Goal: Task Accomplishment & Management: Manage account settings

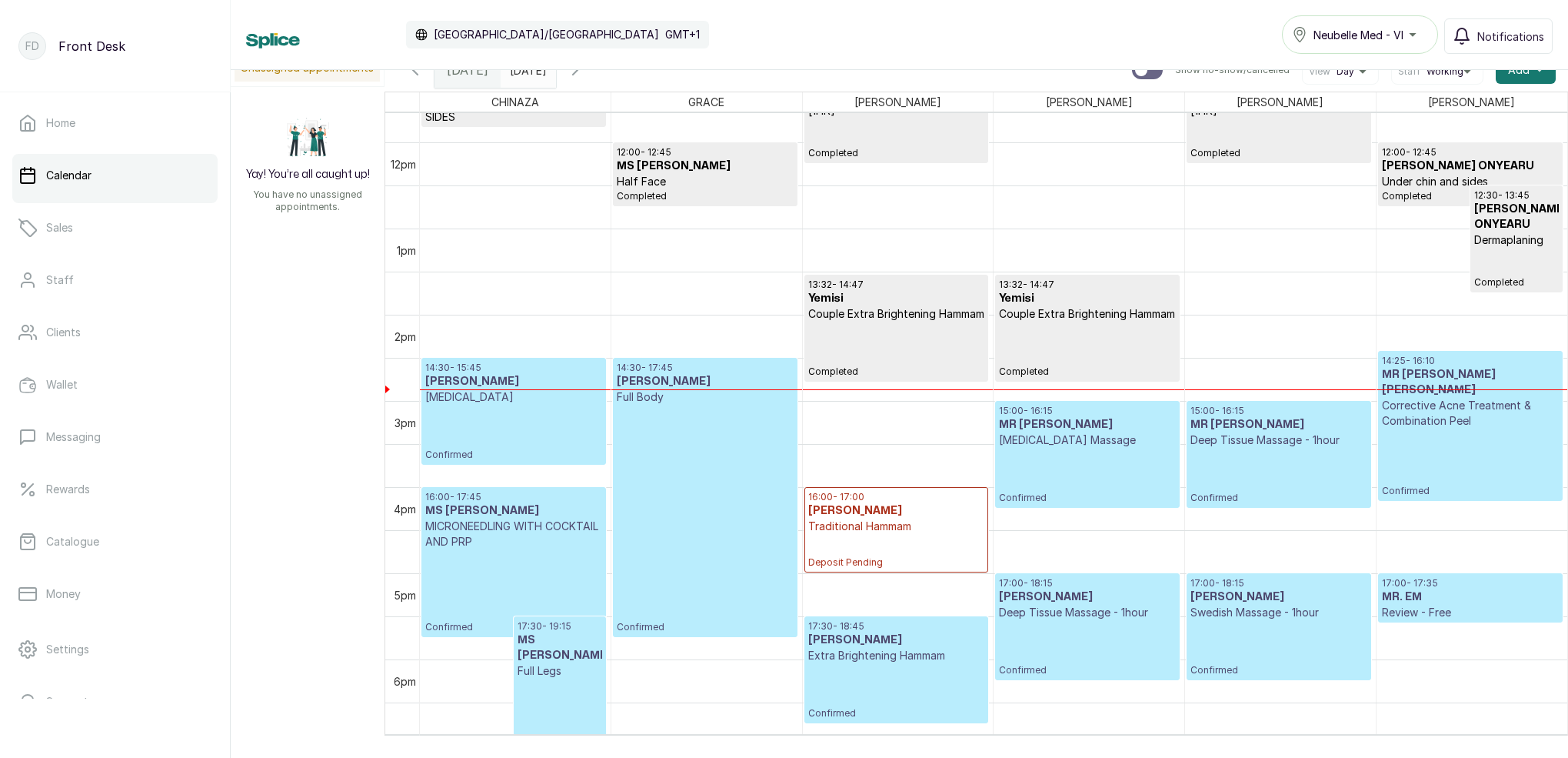
scroll to position [1004, 0]
type input "dd/MM/yyyy"
click at [526, 75] on input "dd/MM/yyyy" at bounding box center [514, 66] width 25 height 26
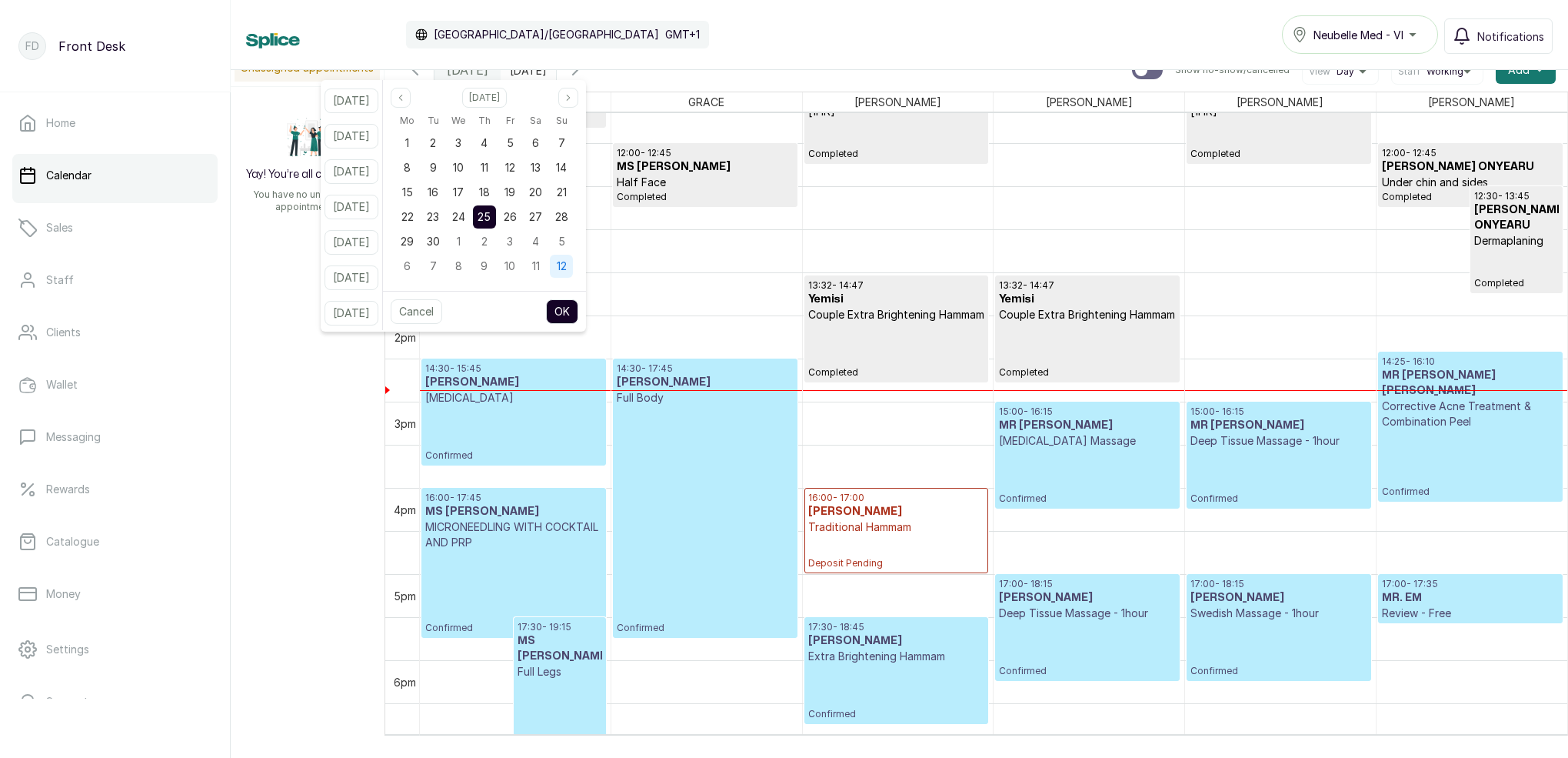
drag, startPoint x: 561, startPoint y: 213, endPoint x: 588, endPoint y: 254, distance: 49.1
click at [547, 213] on div "27" at bounding box center [536, 217] width 23 height 23
click at [578, 309] on button "OK" at bounding box center [561, 312] width 32 height 25
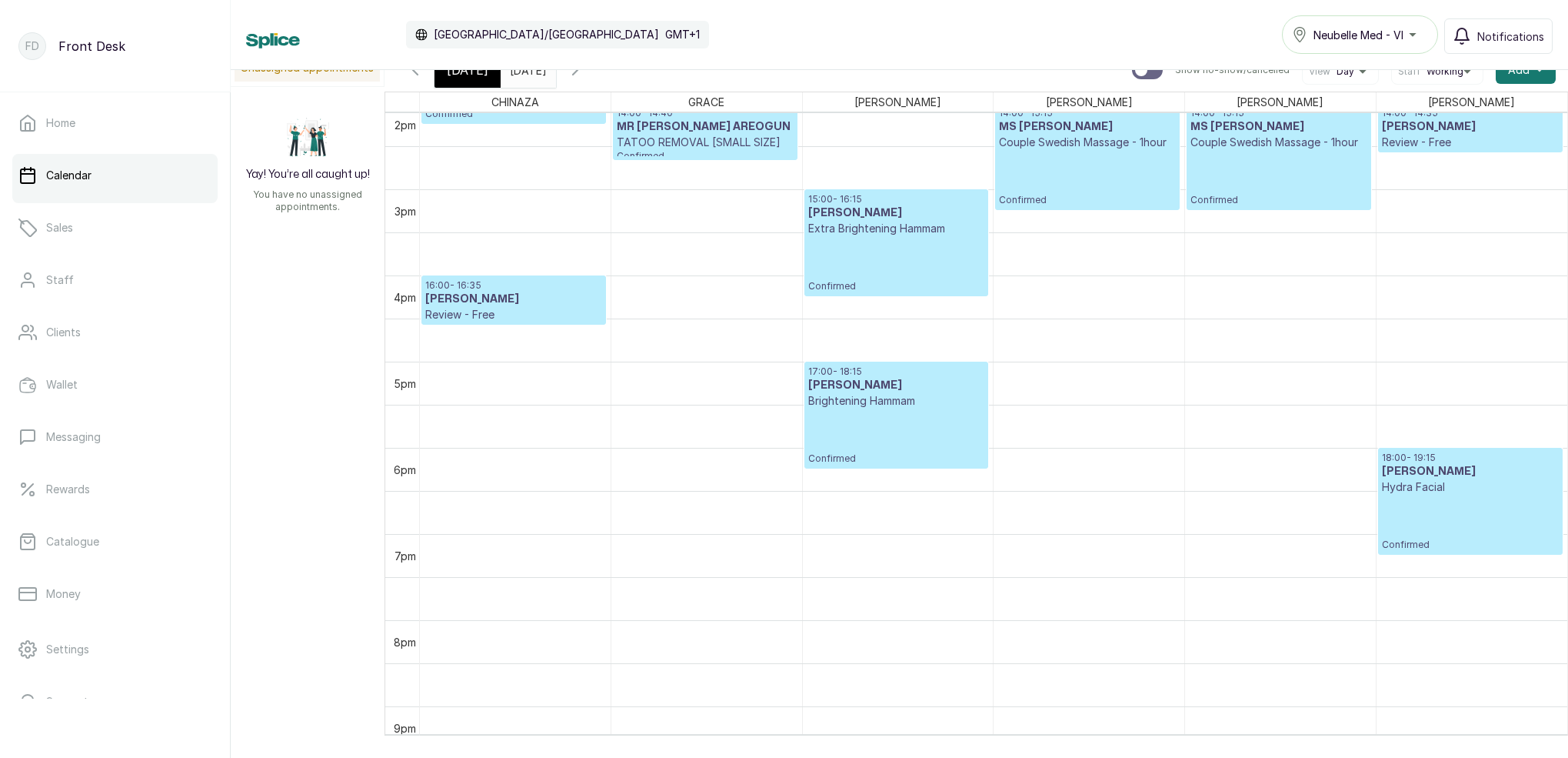
scroll to position [0, 0]
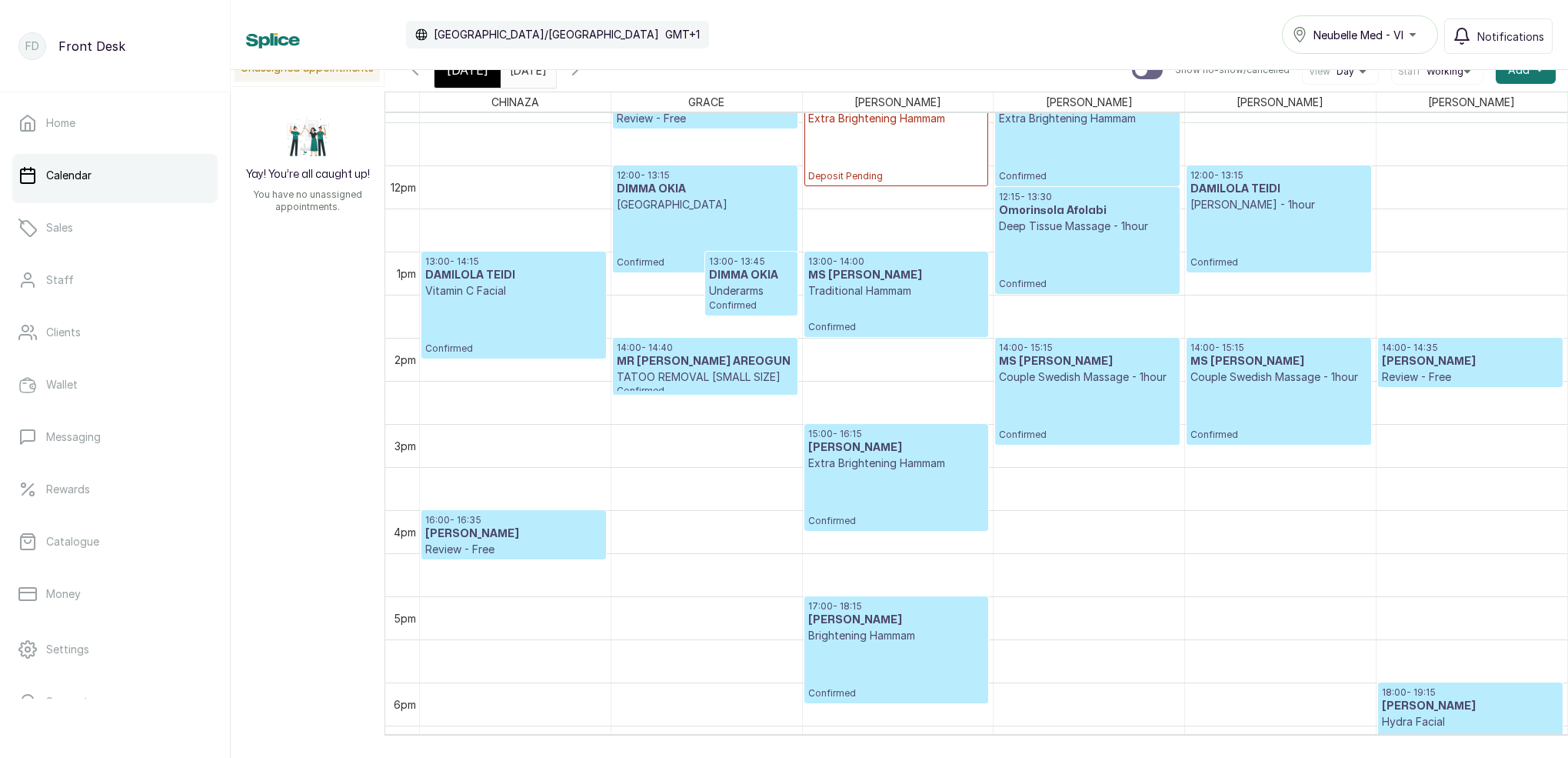
click at [762, 218] on p "Confirmed" at bounding box center [705, 241] width 176 height 56
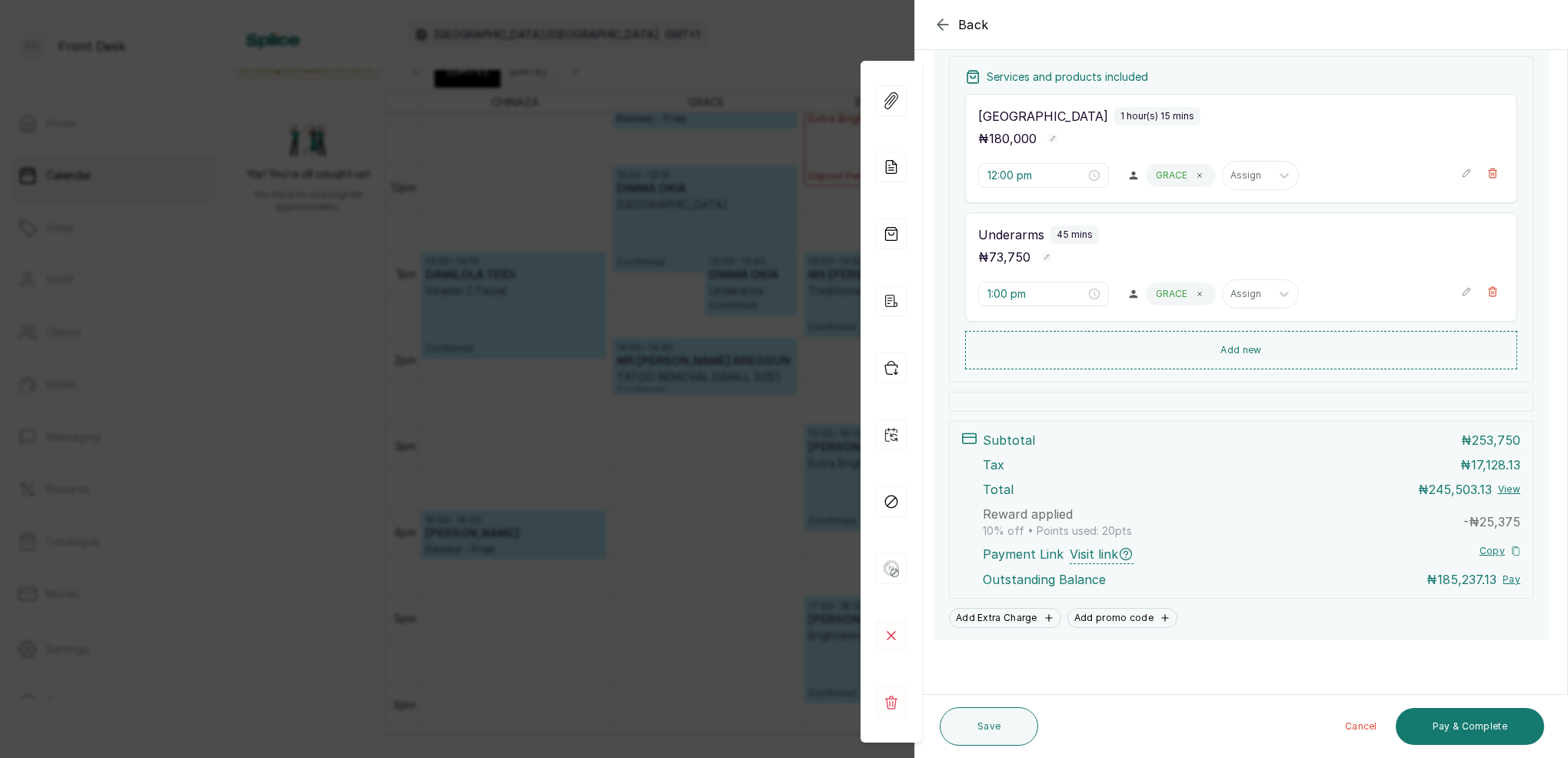
scroll to position [344, 0]
click at [726, 347] on div "Back Appointment Details Edit appointment 🚶 Walk-in (booked by Front Desk) Make…" at bounding box center [784, 379] width 1568 height 758
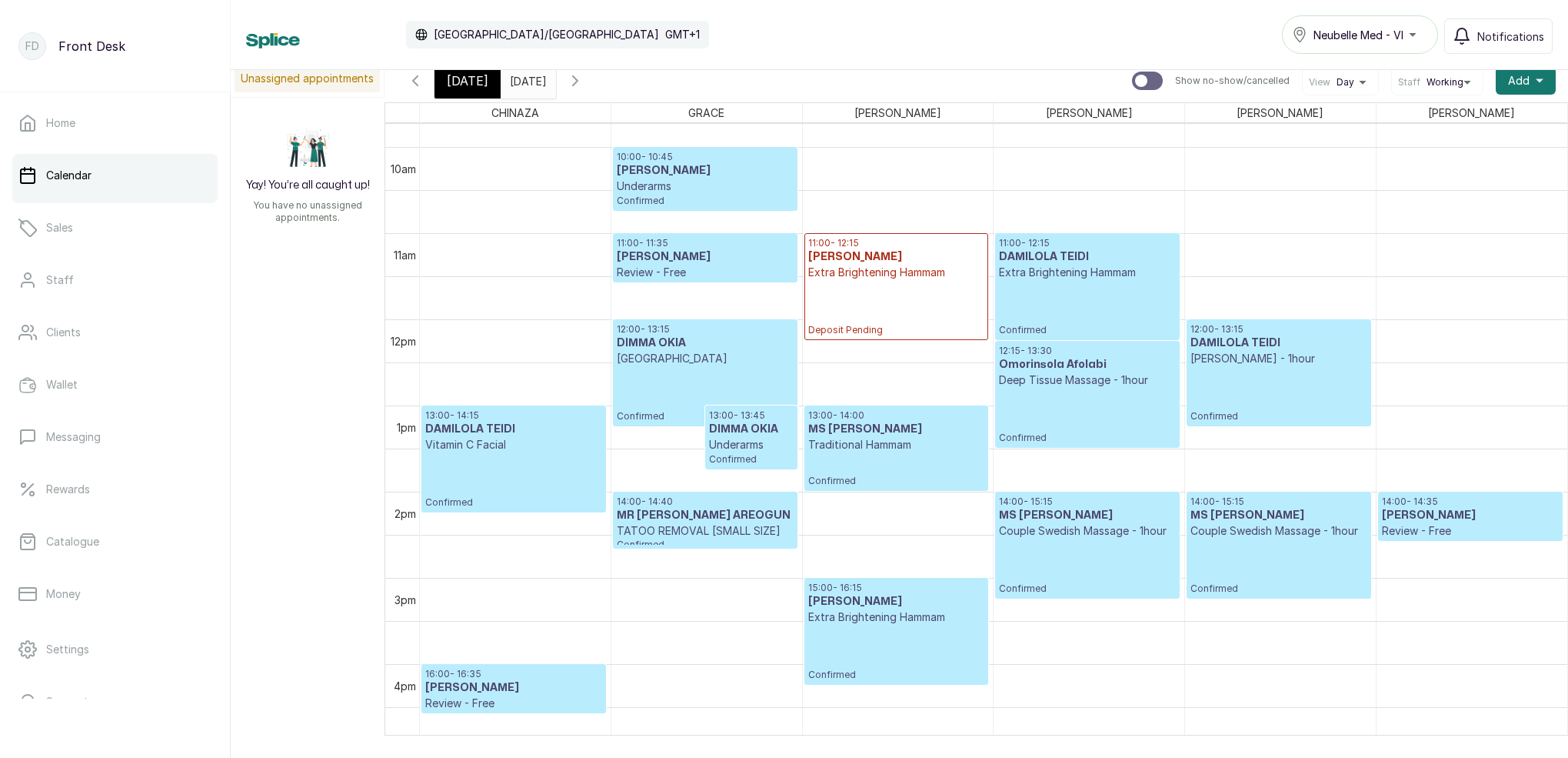
scroll to position [838, 0]
click at [741, 388] on p "Confirmed" at bounding box center [705, 394] width 176 height 56
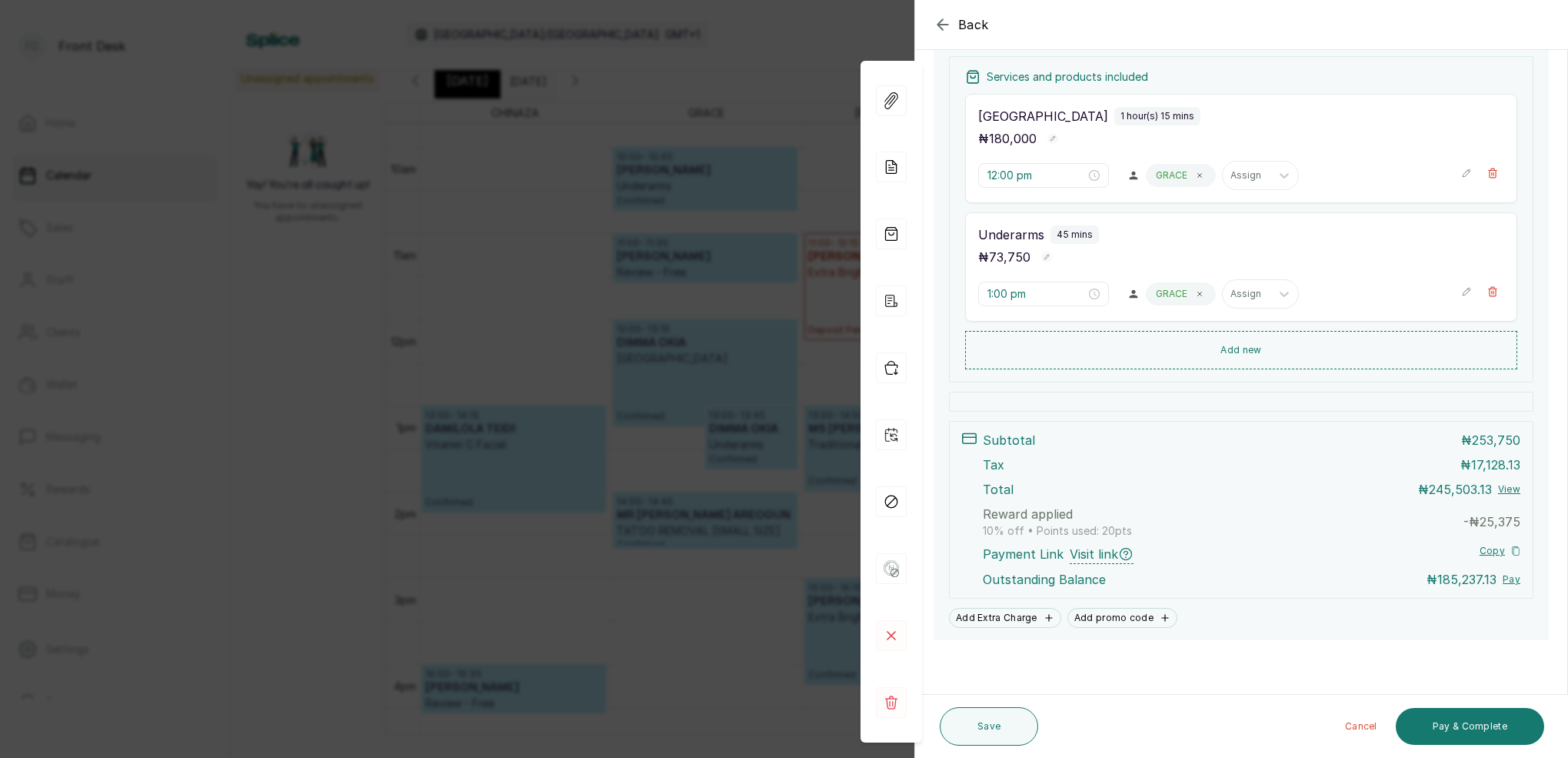
scroll to position [346, 0]
drag, startPoint x: 694, startPoint y: 70, endPoint x: 728, endPoint y: 65, distance: 34.4
click at [694, 71] on div "Back Appointment Details Edit appointment 🚶 Walk-in (booked by Front Desk) Make…" at bounding box center [784, 379] width 1568 height 758
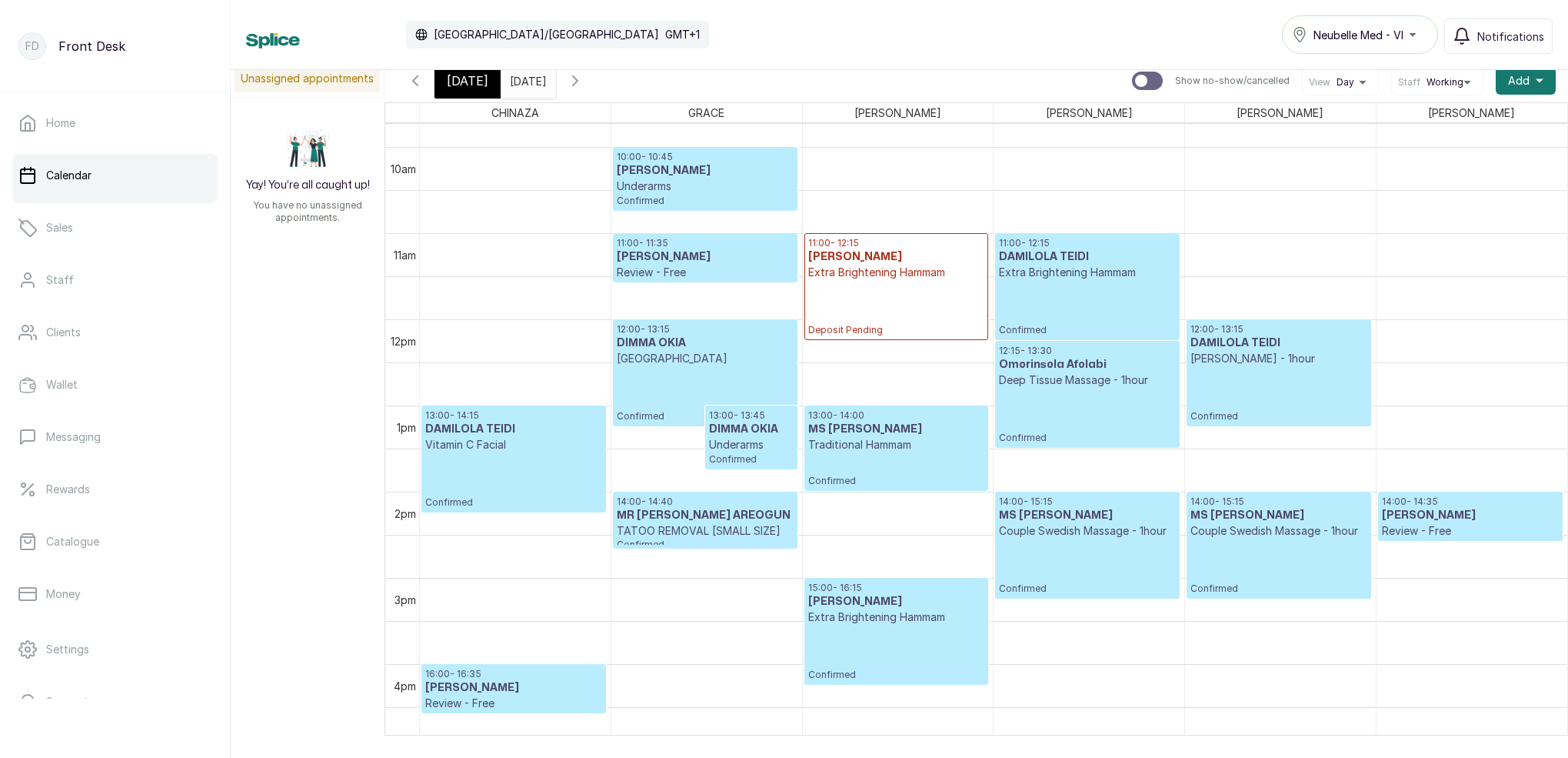
click at [479, 86] on span "[DATE]" at bounding box center [467, 81] width 41 height 19
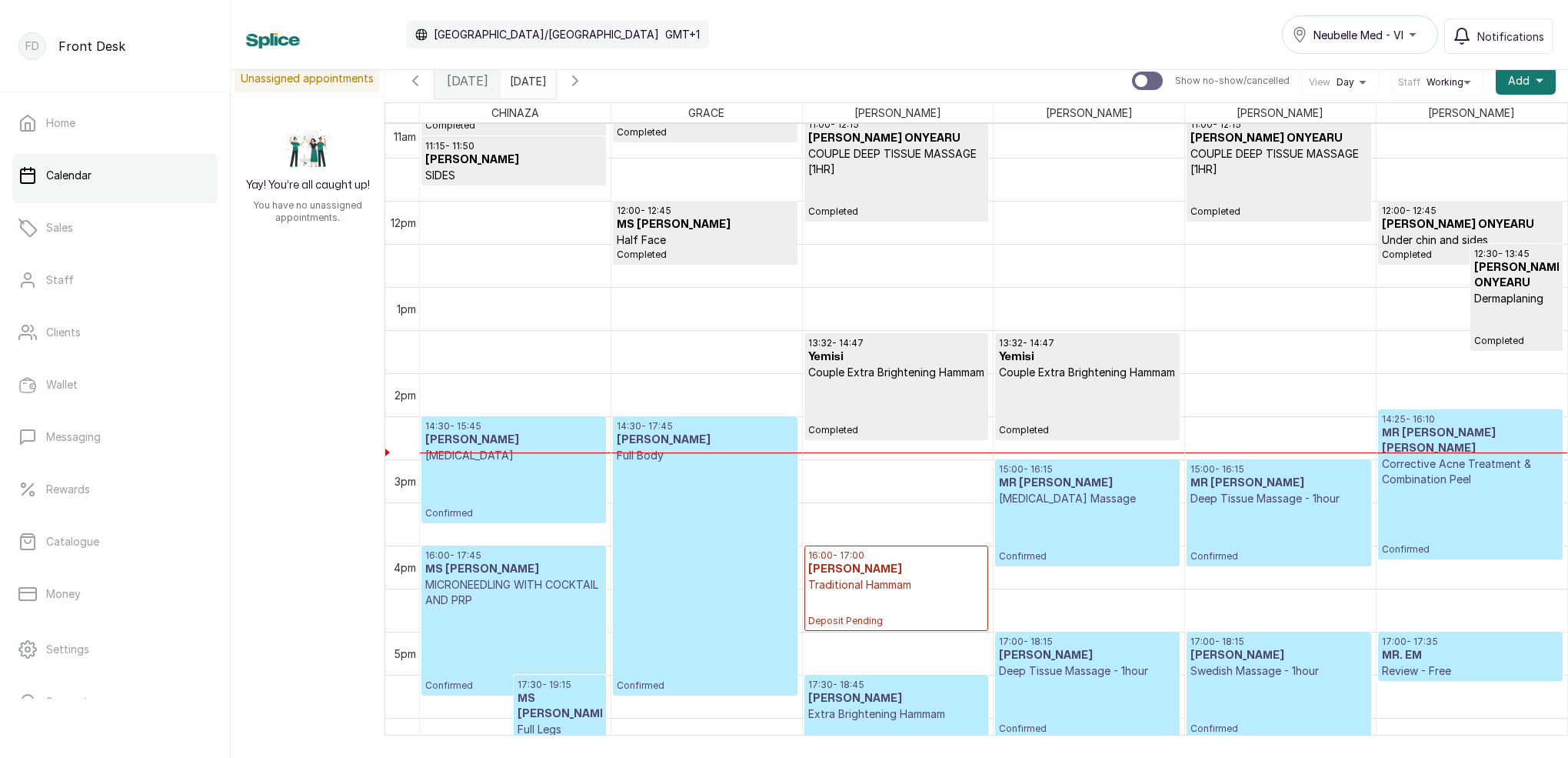
scroll to position [1002, 0]
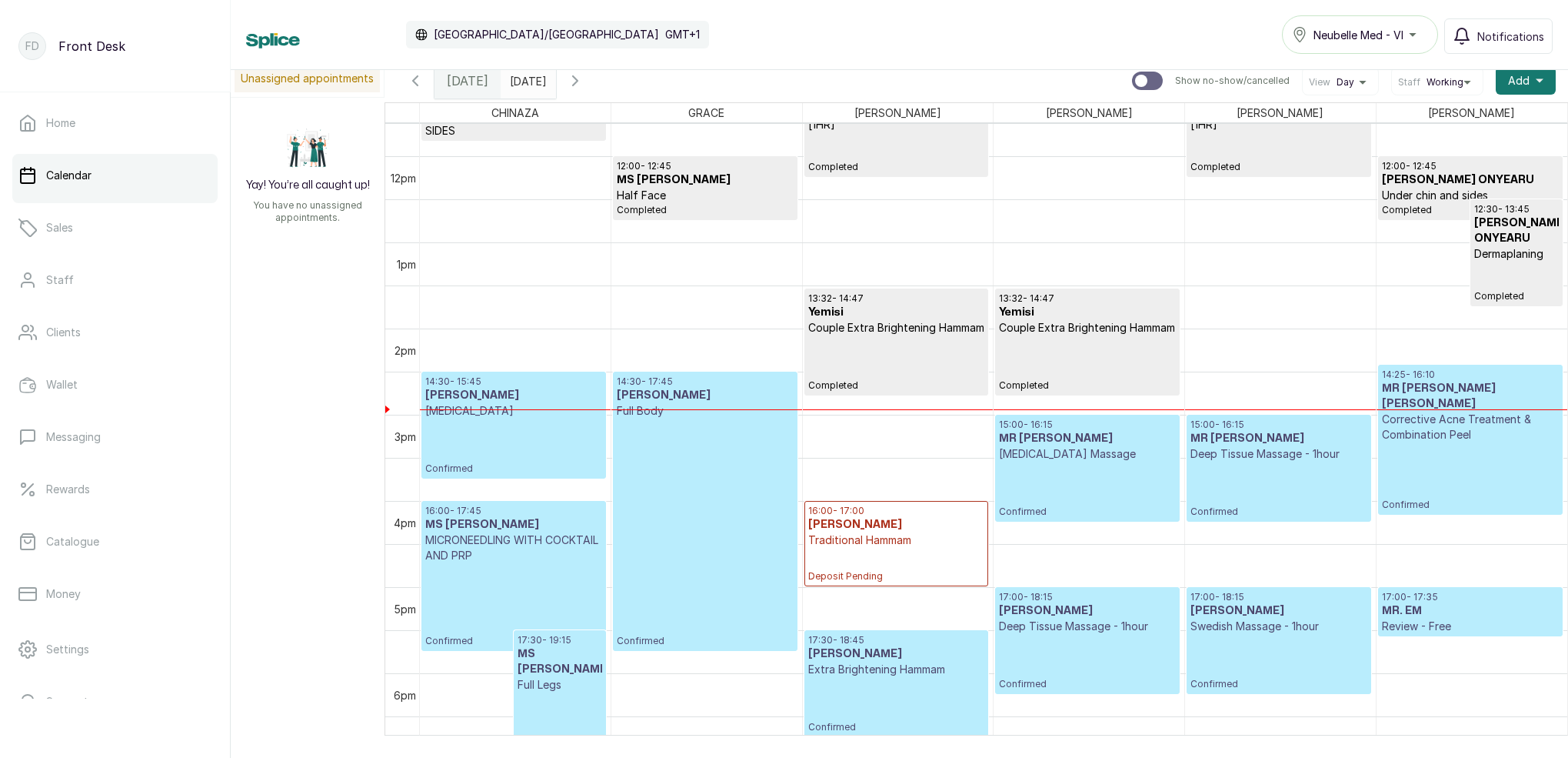
click at [526, 86] on input "[DATE]" at bounding box center [514, 77] width 25 height 26
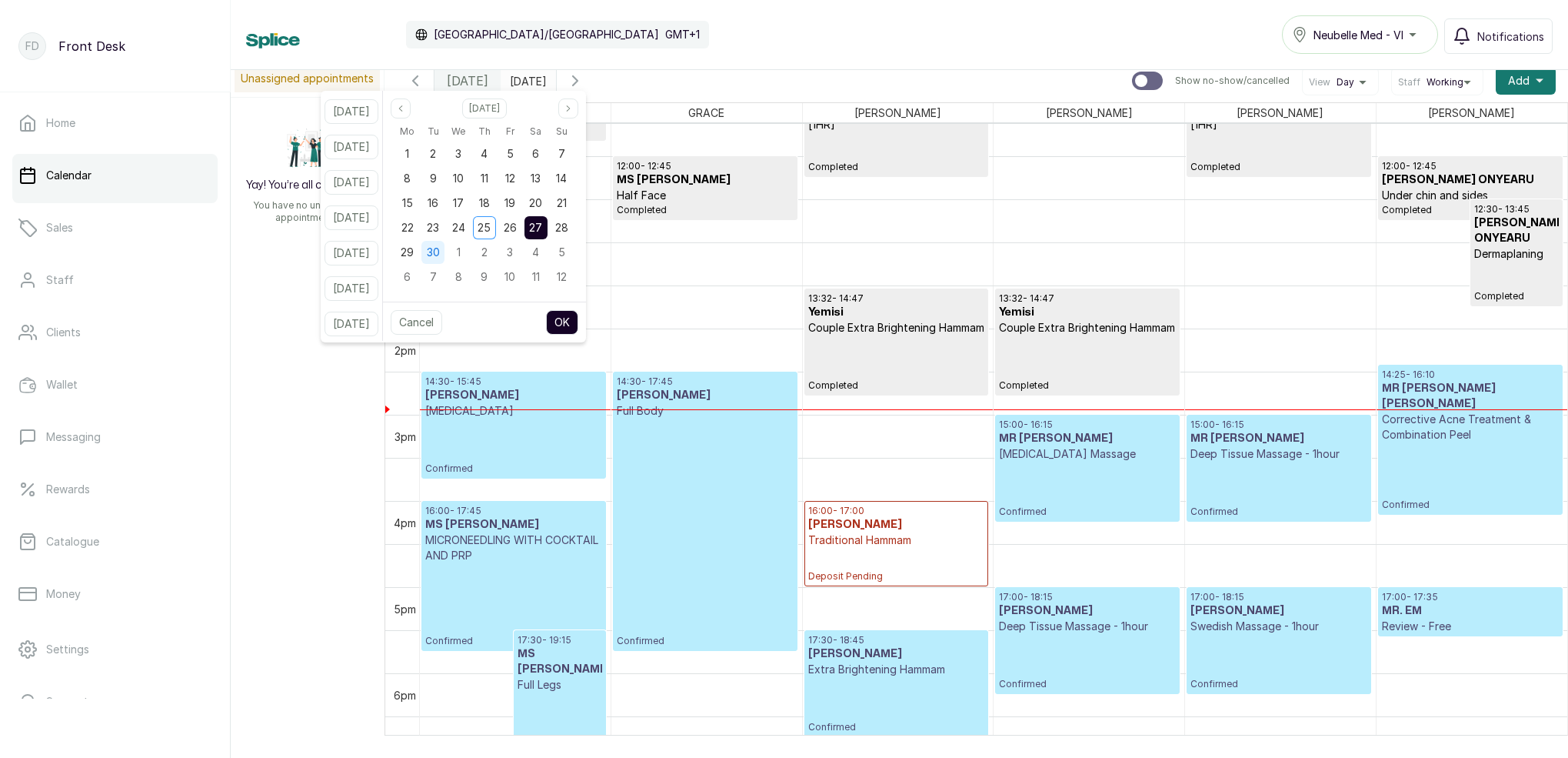
click at [445, 253] on div "30" at bounding box center [433, 252] width 23 height 23
click at [578, 315] on button "OK" at bounding box center [561, 323] width 32 height 25
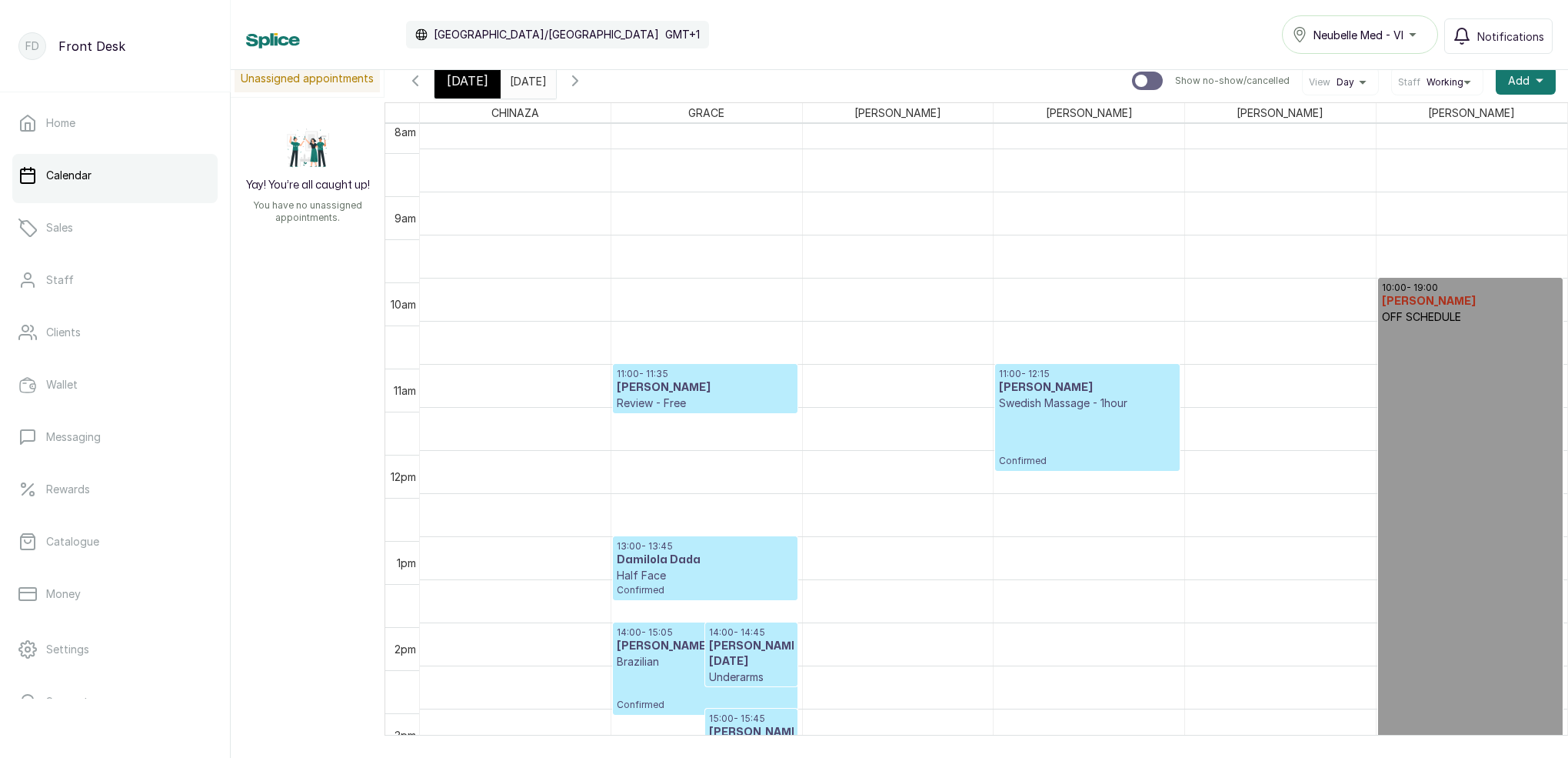
scroll to position [703, 0]
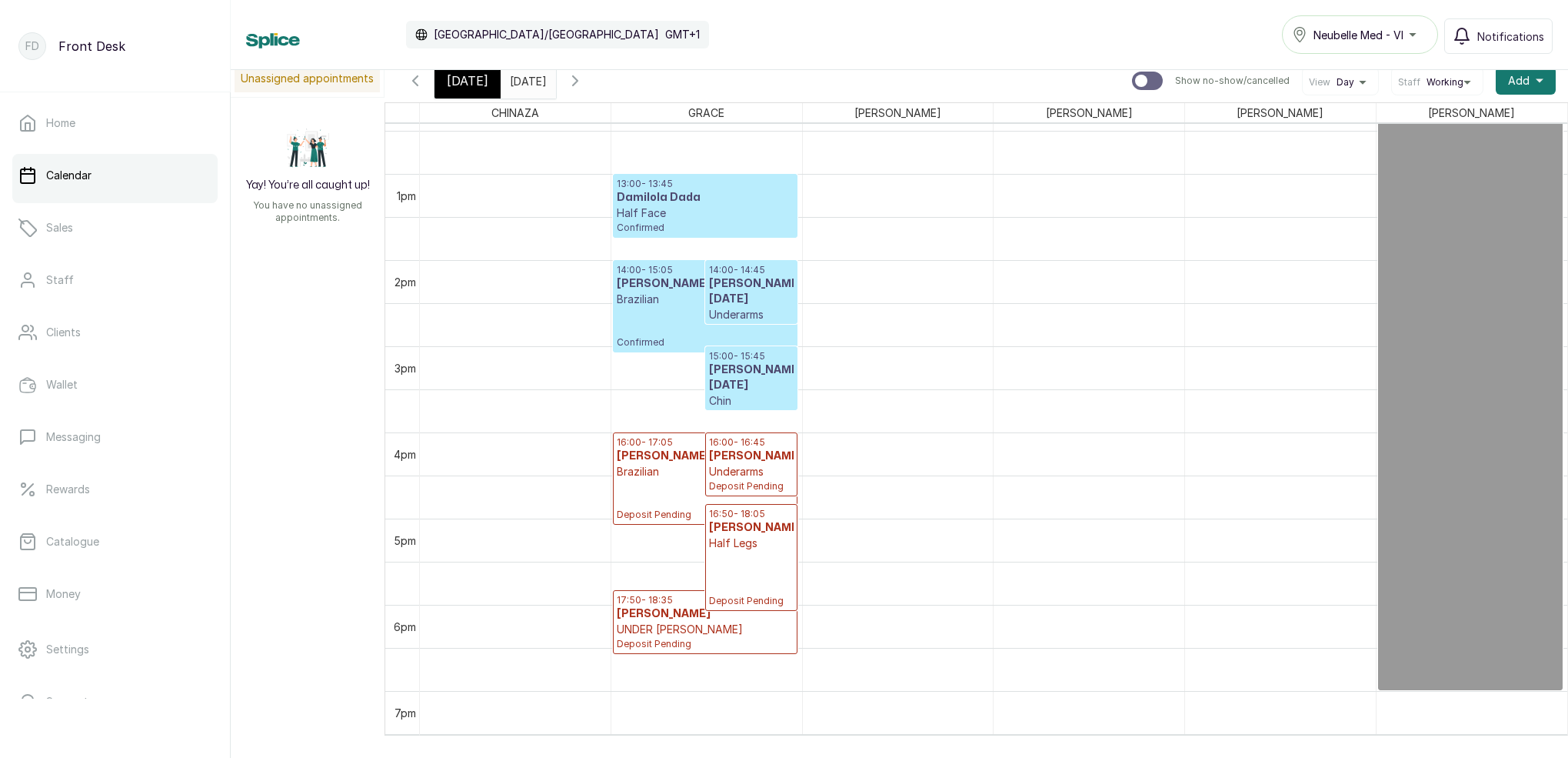
click at [480, 76] on span "[DATE]" at bounding box center [467, 81] width 41 height 19
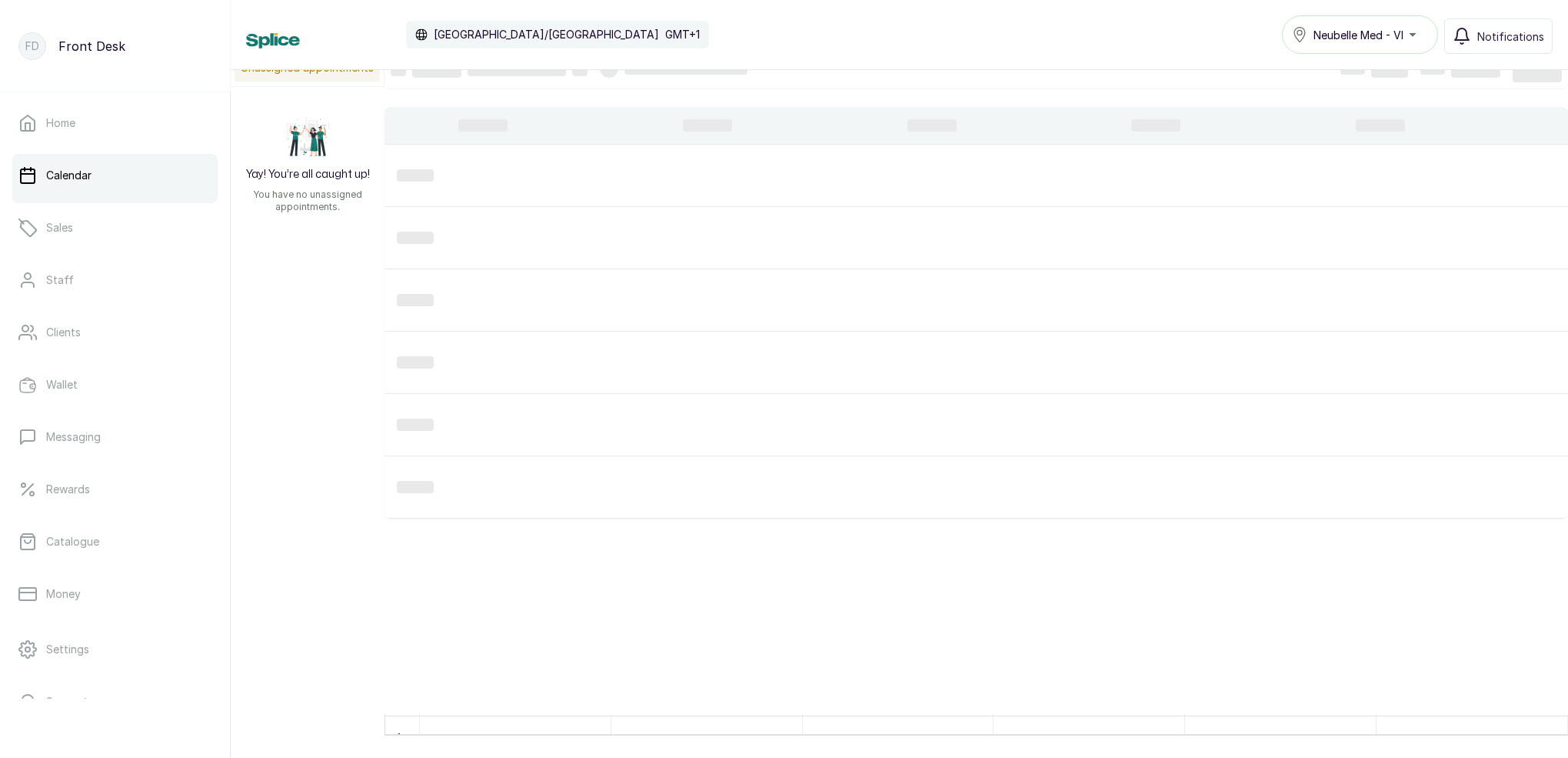
scroll to position [25, 0]
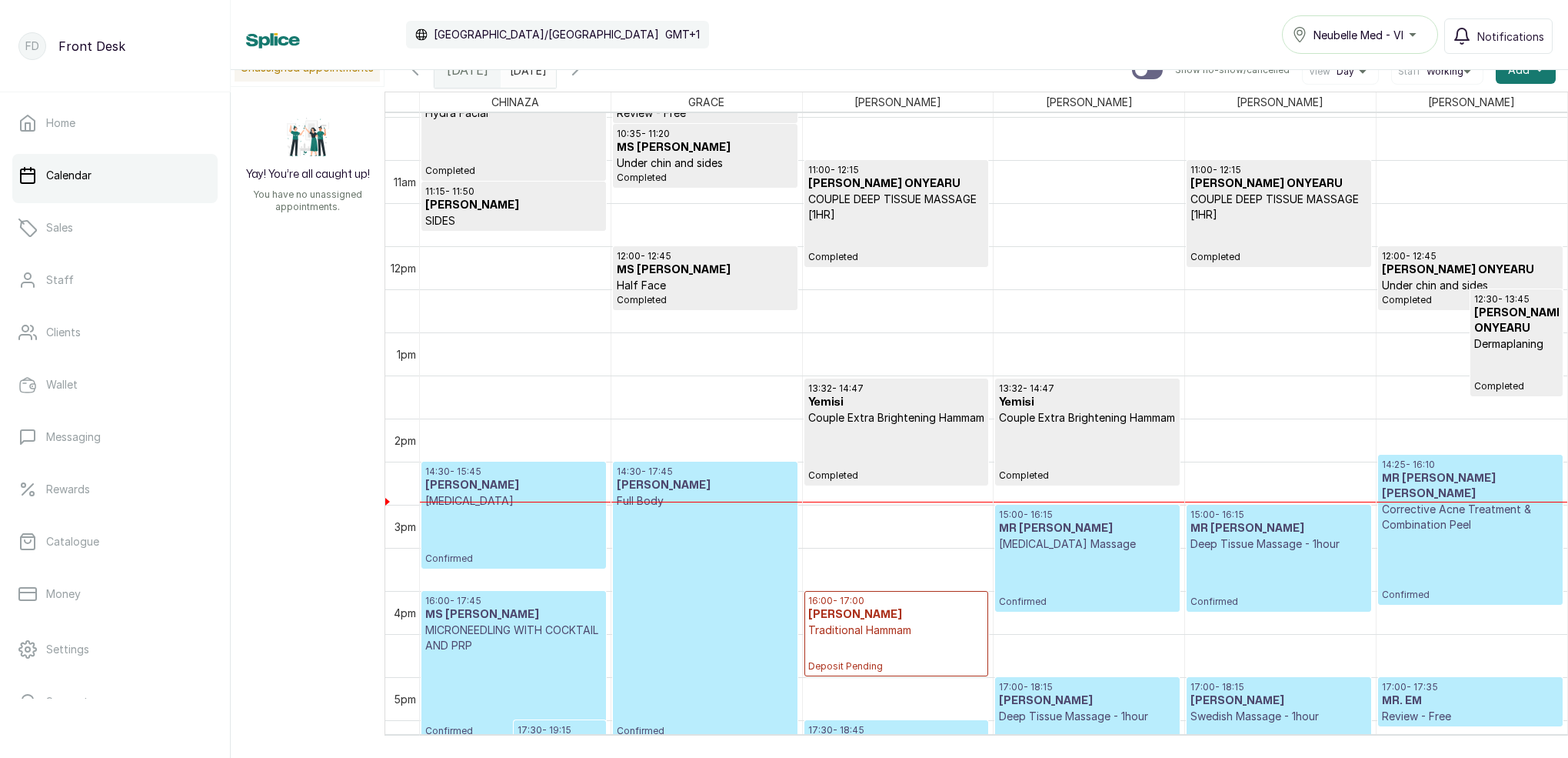
click at [526, 72] on input "[DATE]" at bounding box center [514, 66] width 25 height 26
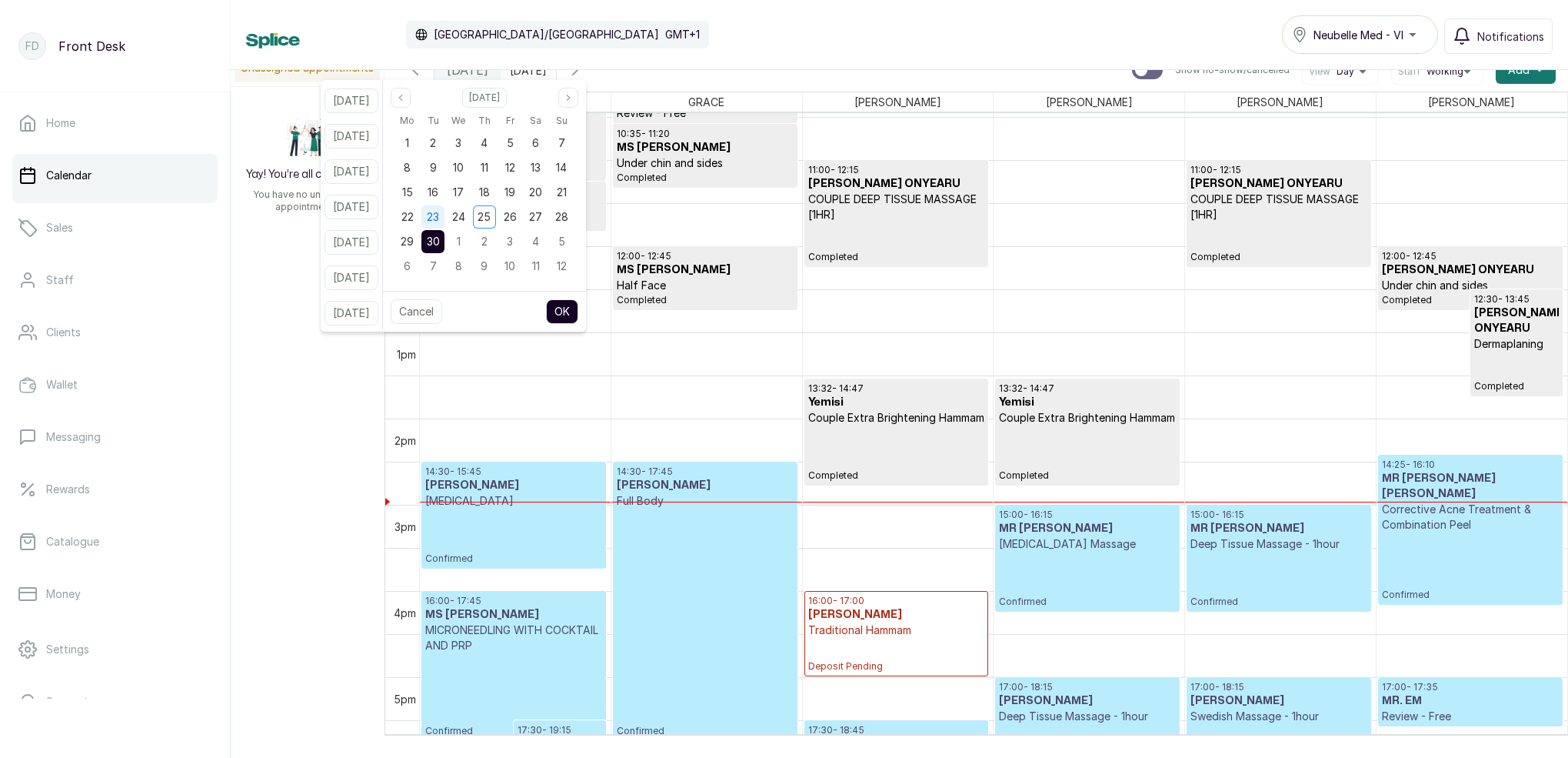
click at [439, 215] on span "23" at bounding box center [433, 217] width 12 height 13
click at [578, 308] on button "OK" at bounding box center [561, 312] width 32 height 25
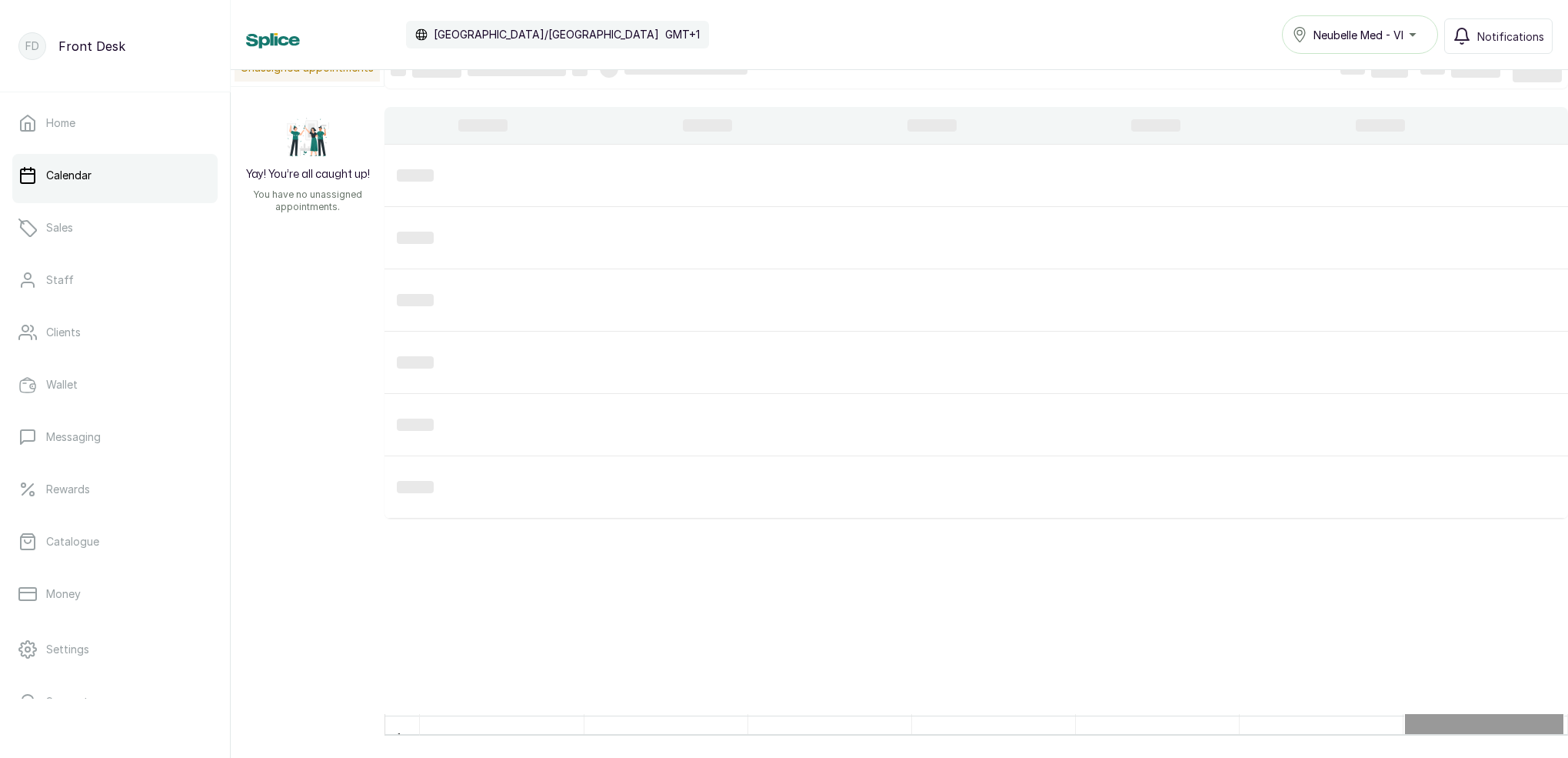
scroll to position [22, 0]
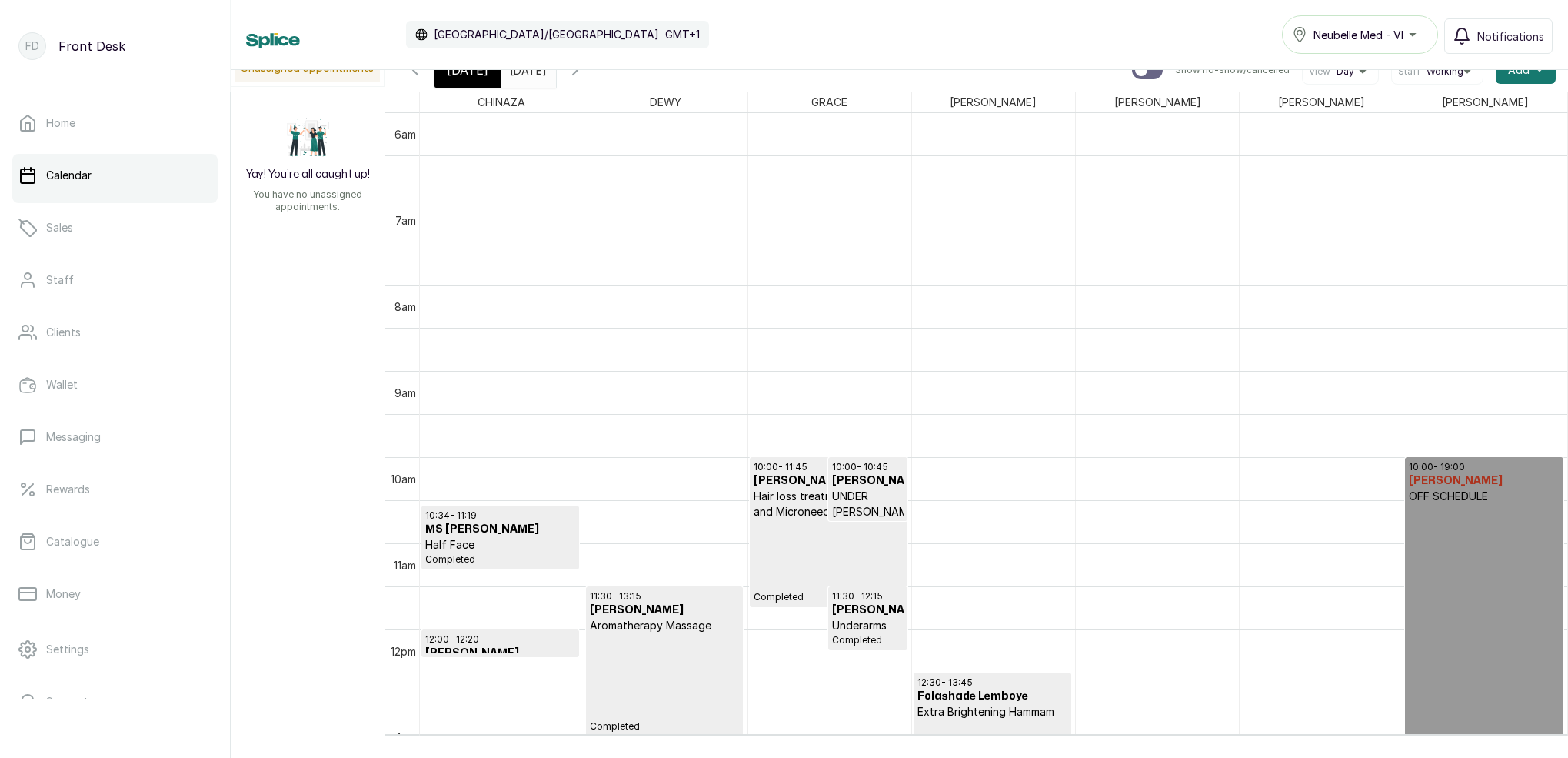
click at [532, 79] on div "[DATE]" at bounding box center [528, 66] width 55 height 28
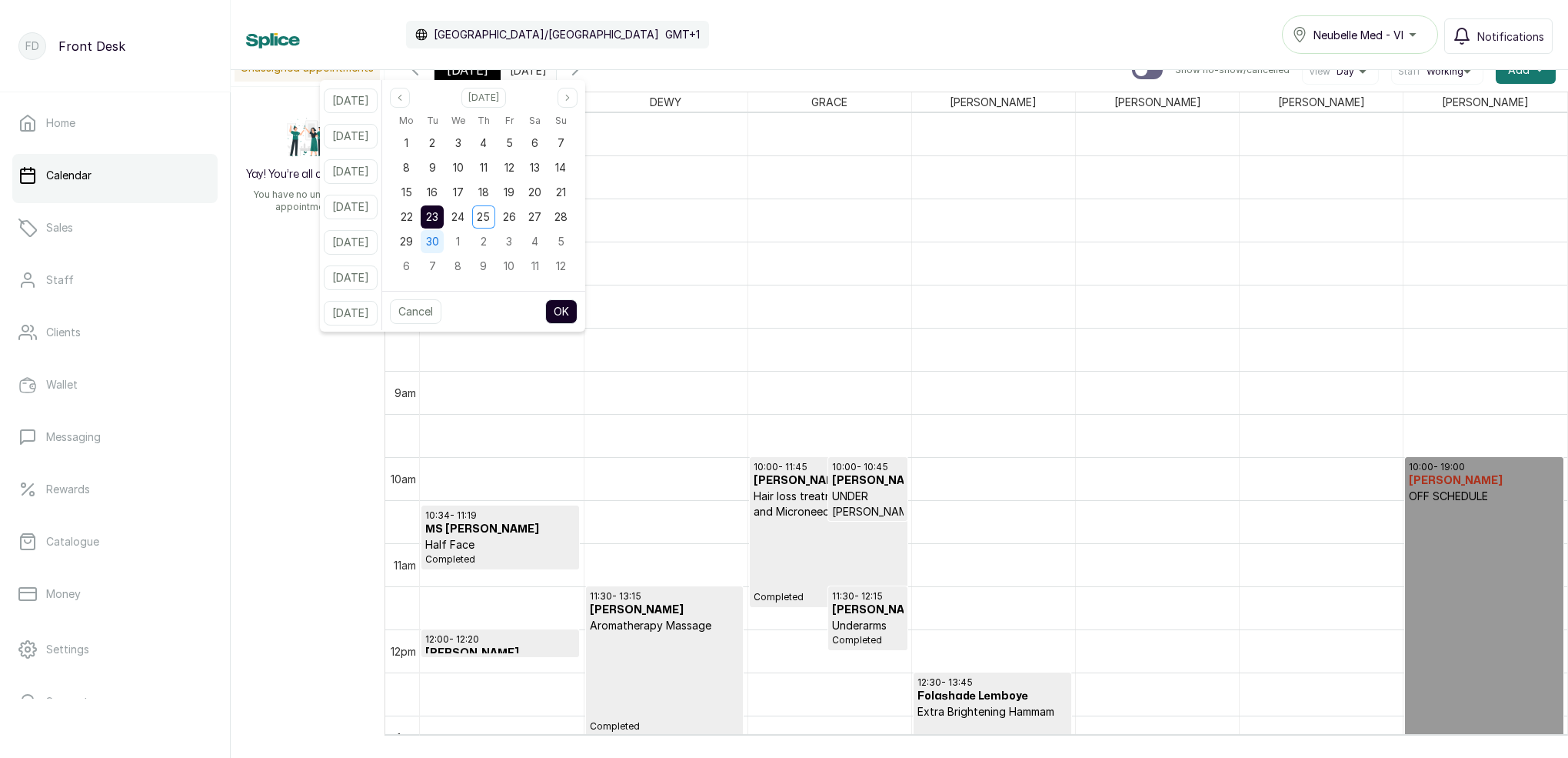
click at [444, 238] on div "30" at bounding box center [432, 242] width 23 height 23
click at [578, 301] on button "OK" at bounding box center [561, 312] width 32 height 25
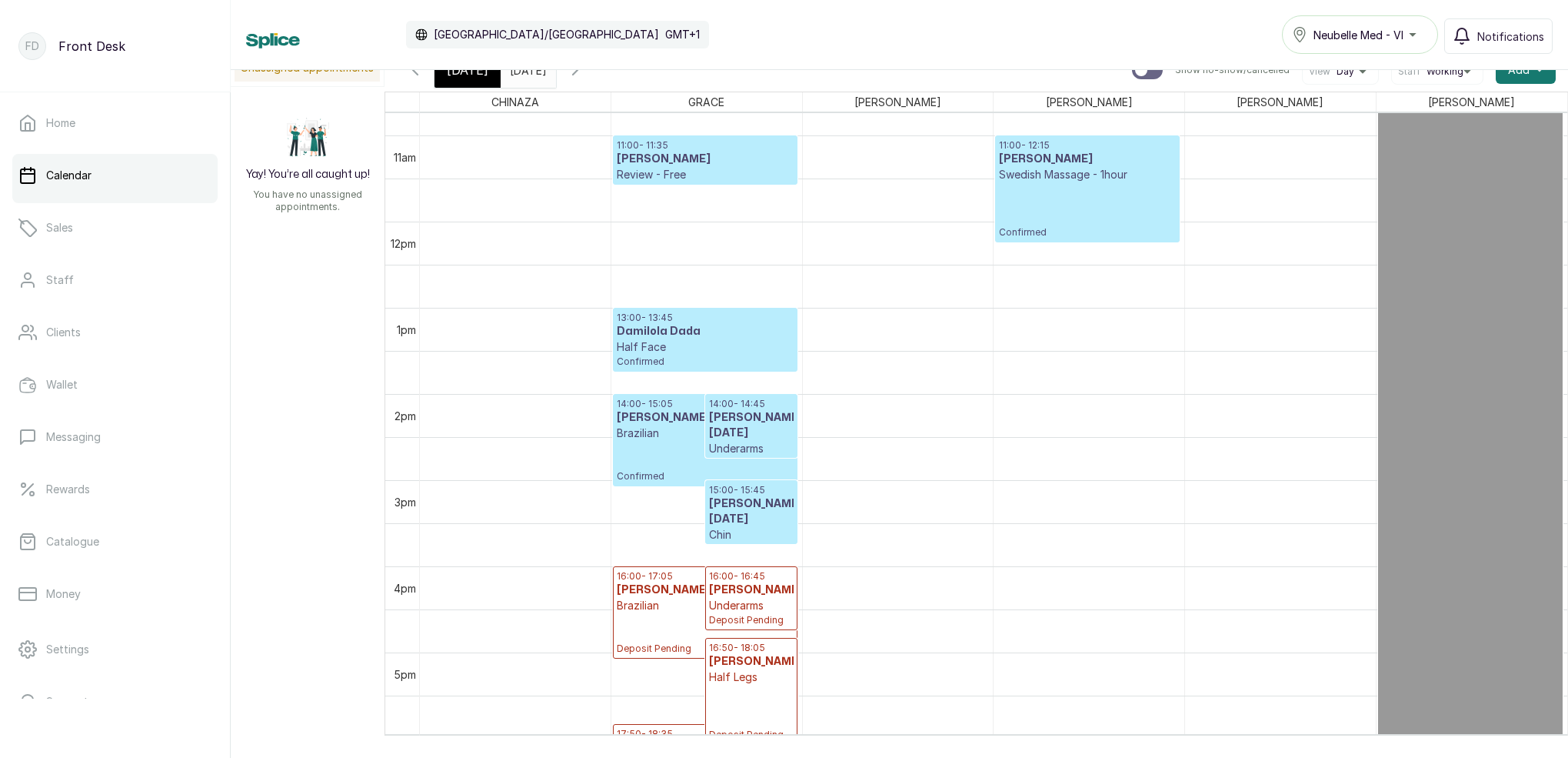
scroll to position [939, 0]
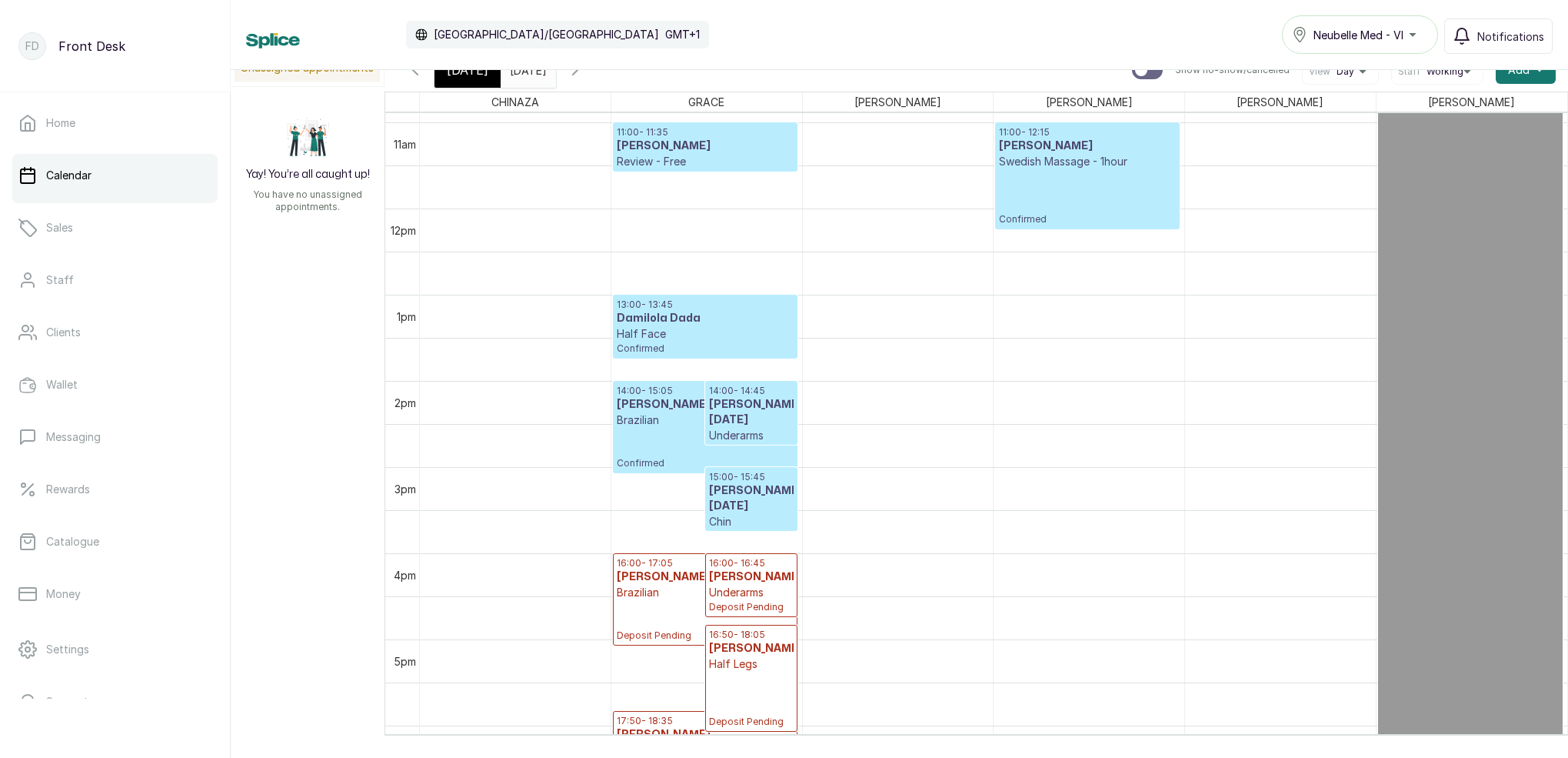
click at [526, 75] on input "[DATE]" at bounding box center [514, 66] width 25 height 26
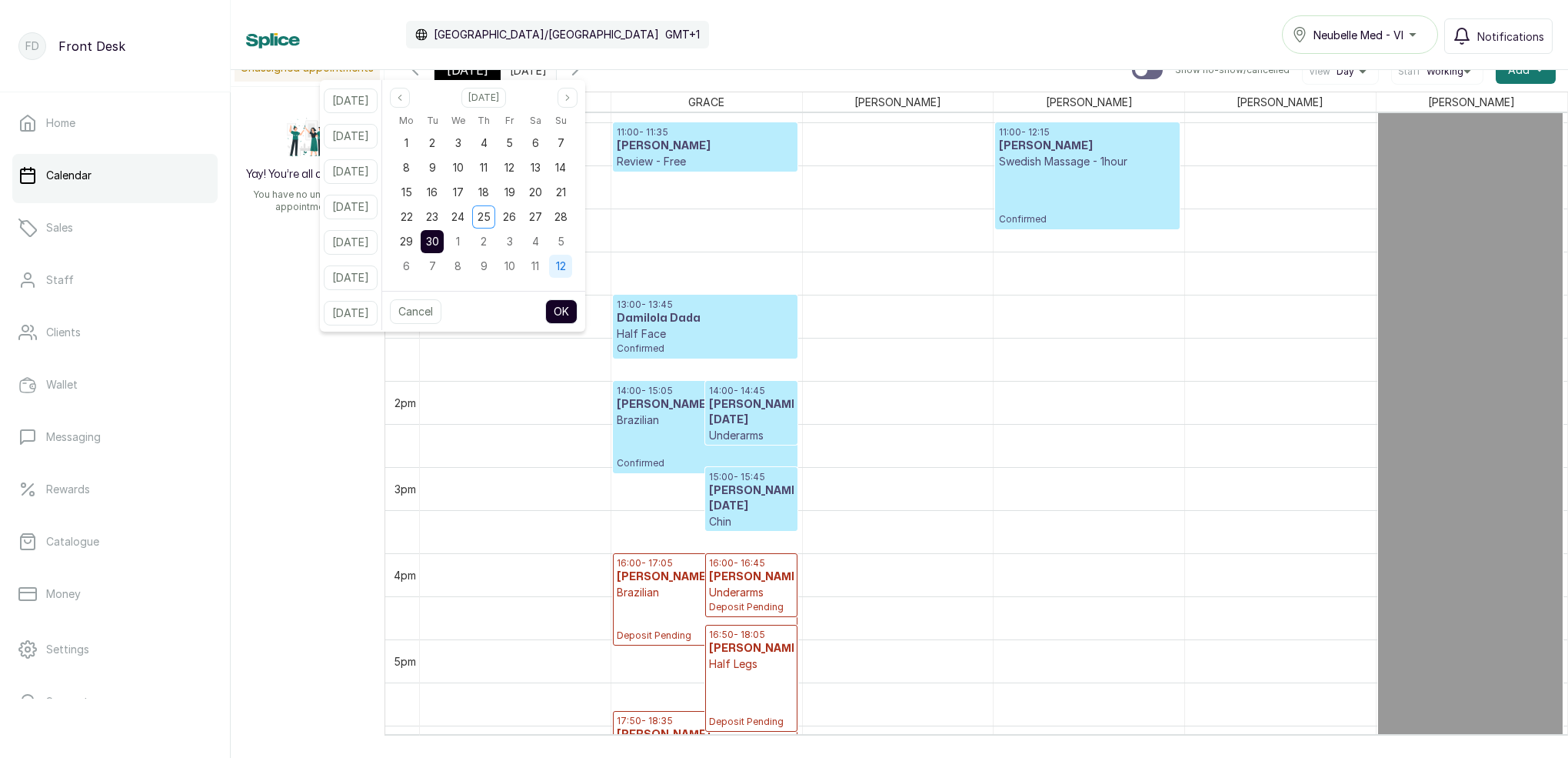
drag, startPoint x: 547, startPoint y: 217, endPoint x: 568, endPoint y: 270, distance: 57.0
click at [542, 217] on span "27" at bounding box center [535, 217] width 13 height 13
click at [578, 311] on button "OK" at bounding box center [561, 312] width 32 height 25
type input "[DATE]"
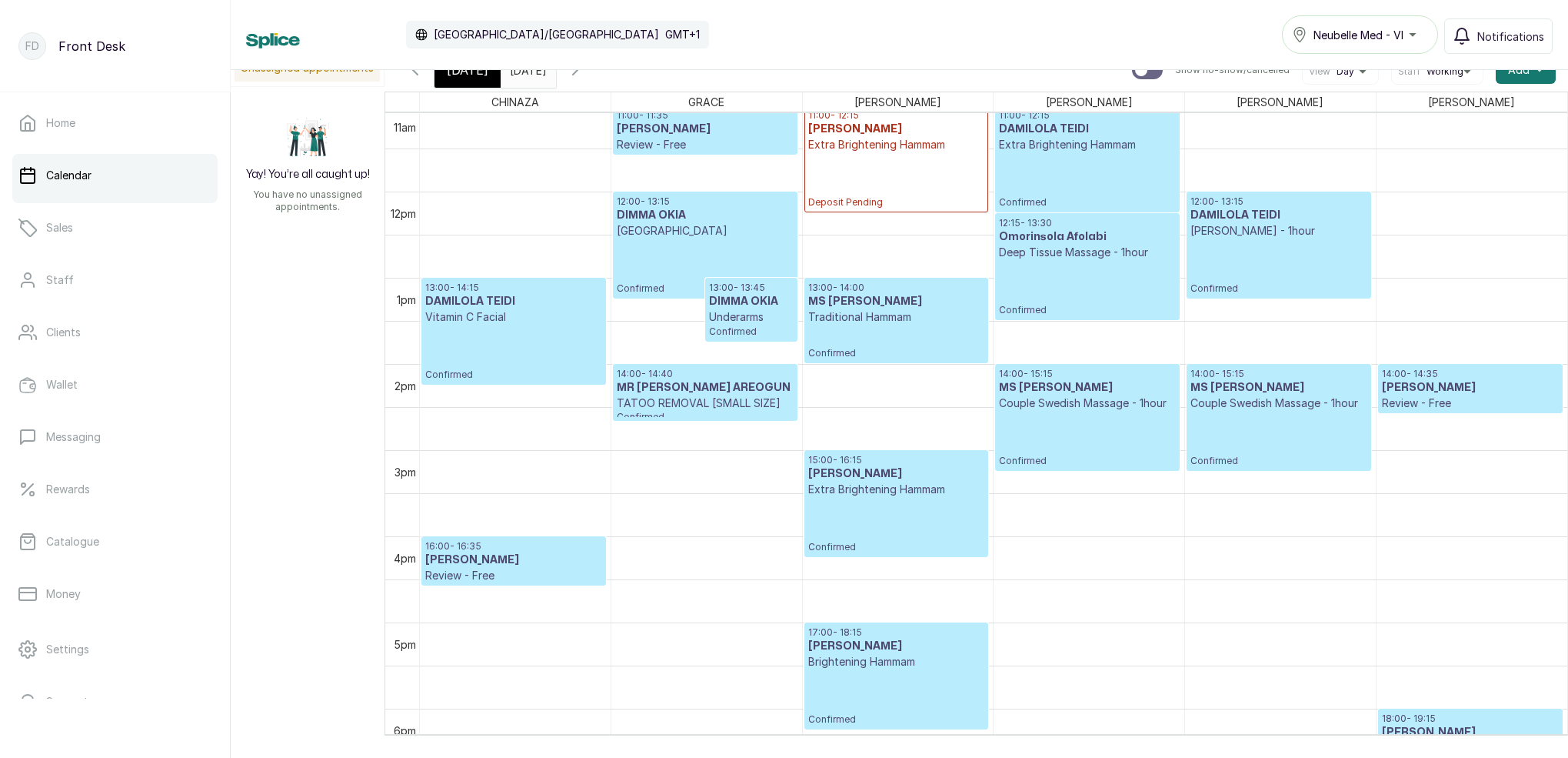
scroll to position [967, 0]
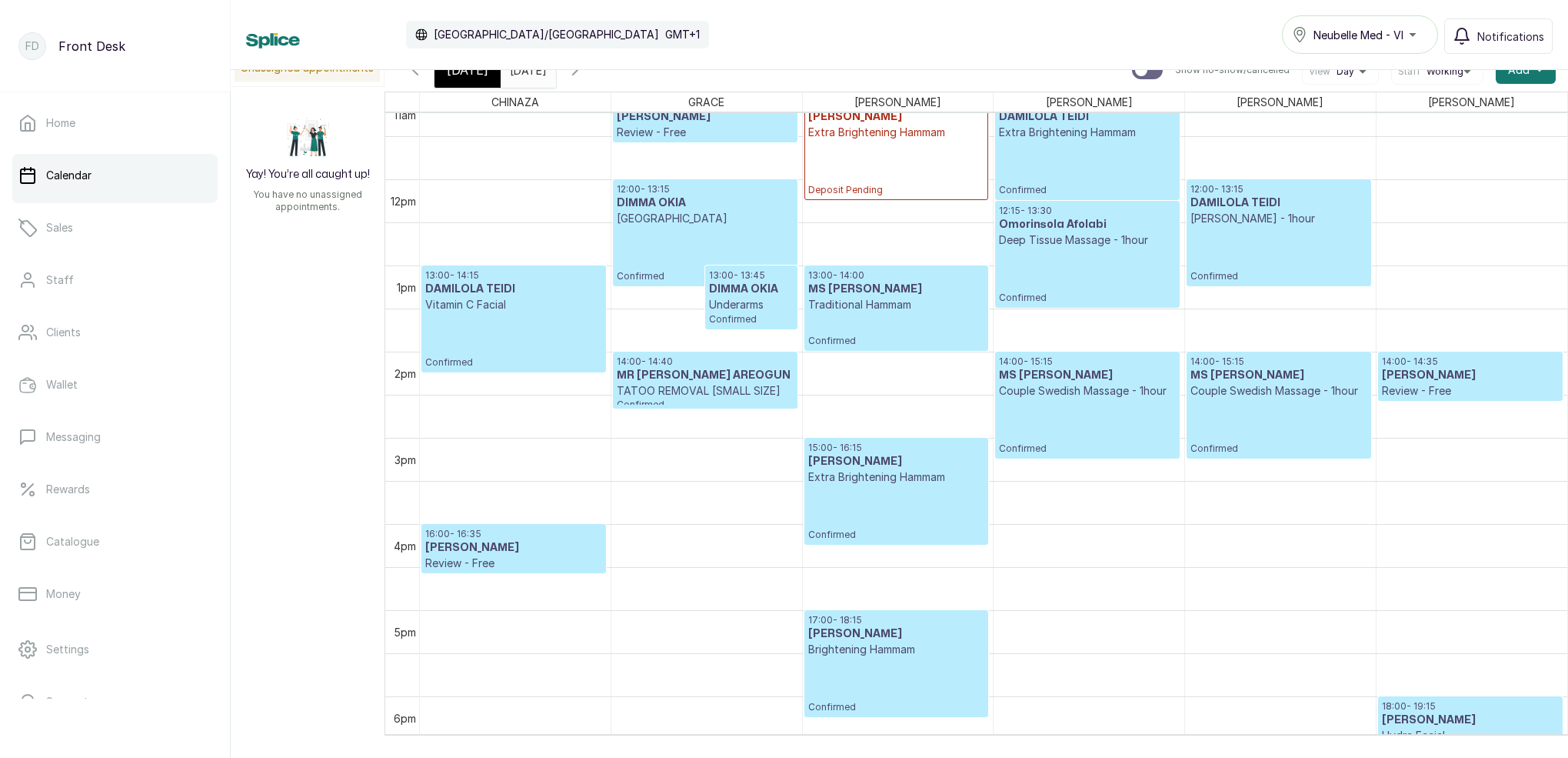
click at [909, 478] on p "Extra Brightening Hammam" at bounding box center [896, 477] width 176 height 16
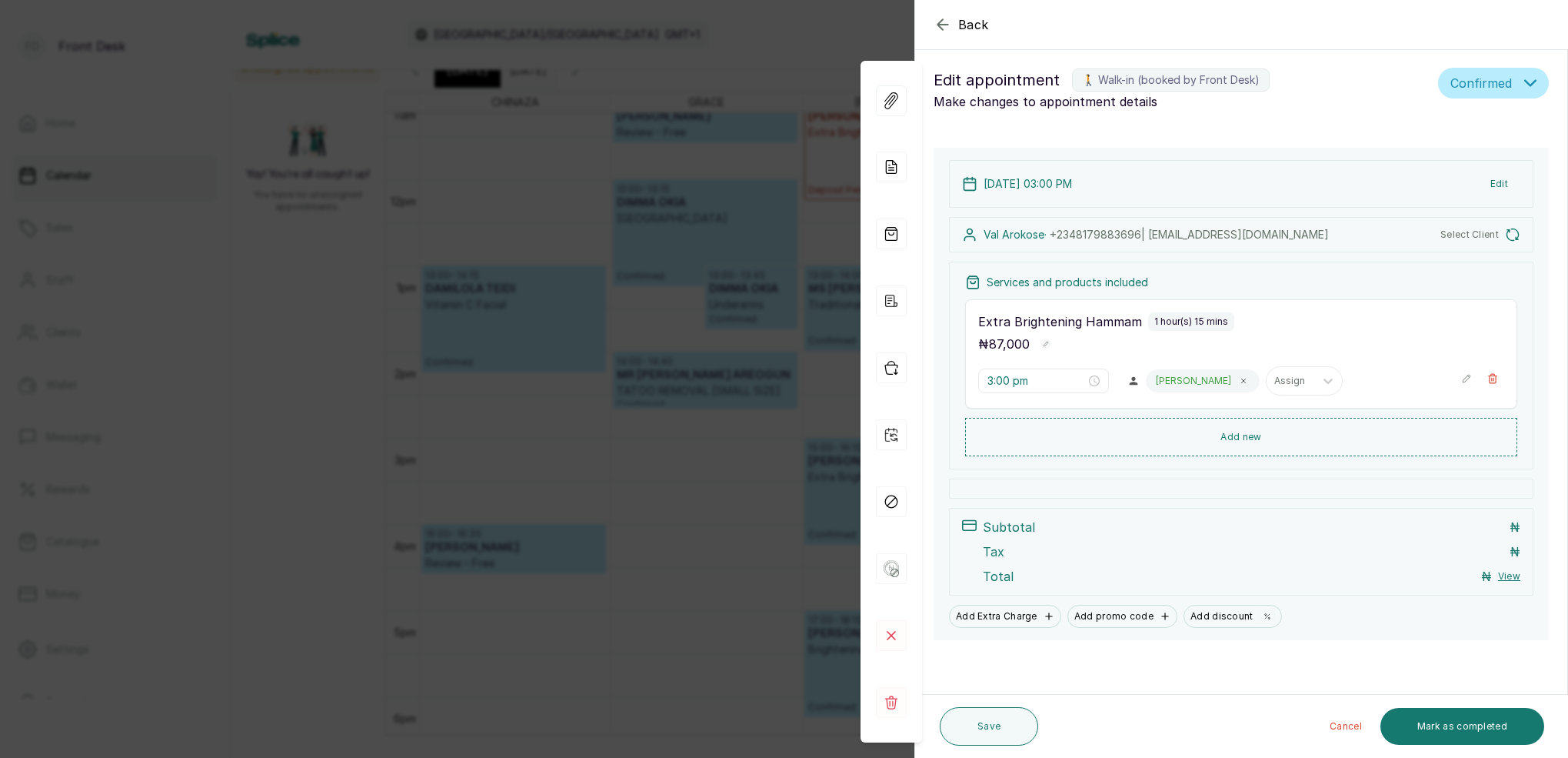
scroll to position [6, 0]
click at [1011, 378] on input "3:00 pm" at bounding box center [1035, 382] width 98 height 17
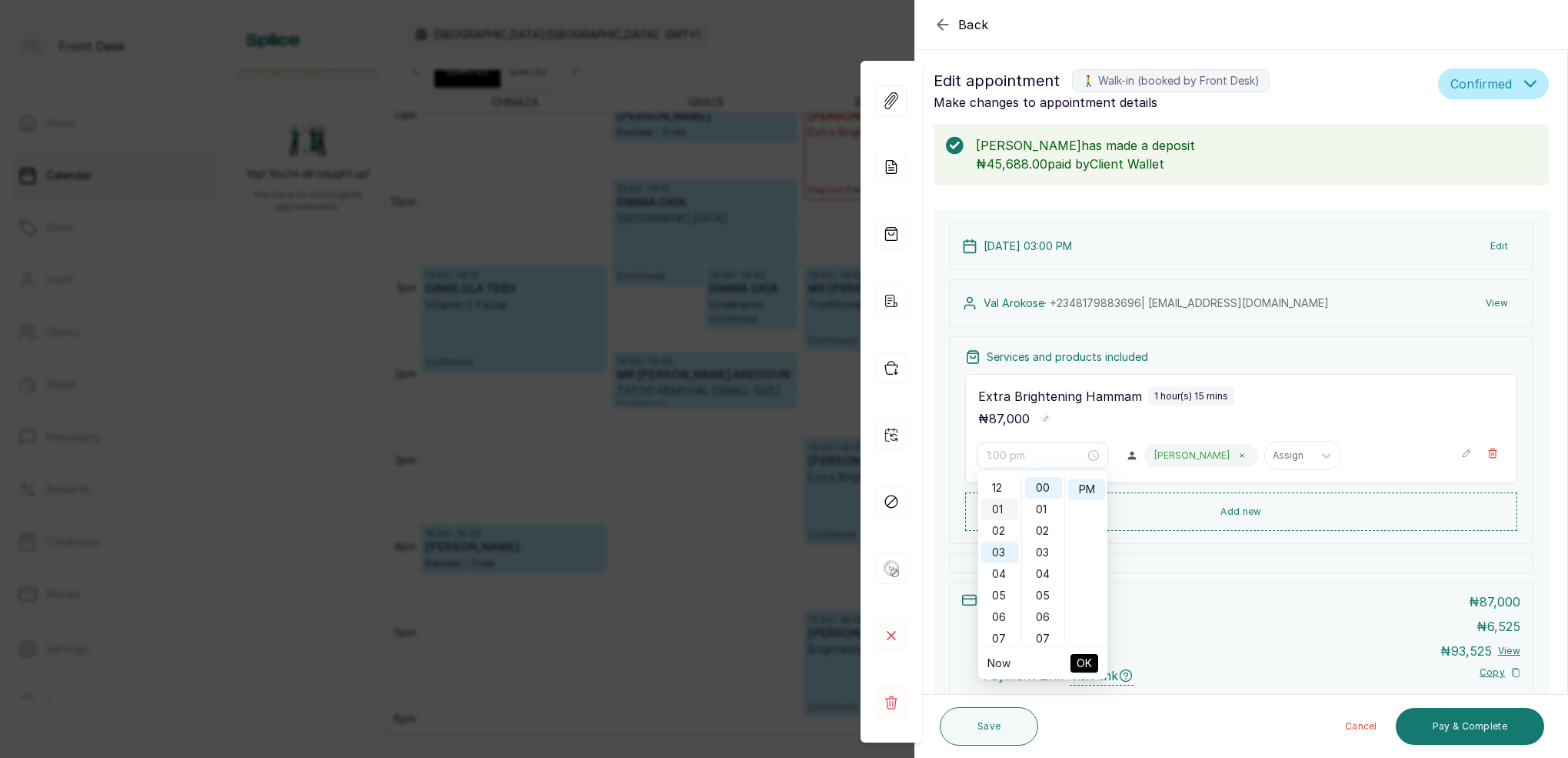
scroll to position [0, 0]
drag, startPoint x: 1004, startPoint y: 506, endPoint x: 1039, endPoint y: 495, distance: 36.7
click at [1007, 505] on div "01" at bounding box center [999, 509] width 37 height 22
type input "1:00 pm"
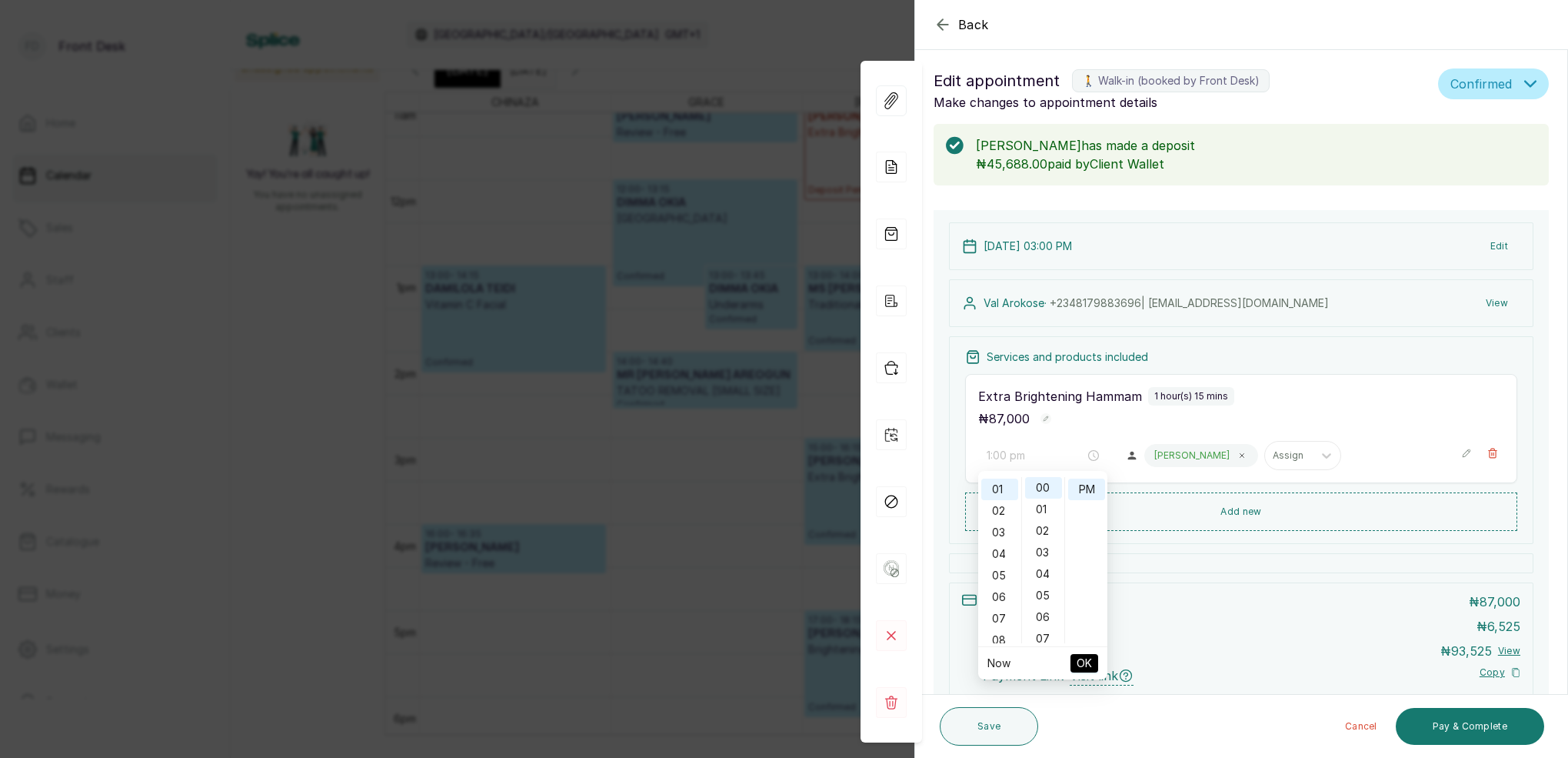
click at [1047, 490] on div "00" at bounding box center [1042, 488] width 37 height 22
drag, startPoint x: 1090, startPoint y: 493, endPoint x: 1096, endPoint y: 524, distance: 31.6
click at [1090, 494] on div "PM" at bounding box center [1086, 489] width 37 height 22
click at [1092, 656] on button "OK" at bounding box center [1085, 663] width 28 height 19
click at [1501, 245] on button "Edit" at bounding box center [1499, 246] width 42 height 28
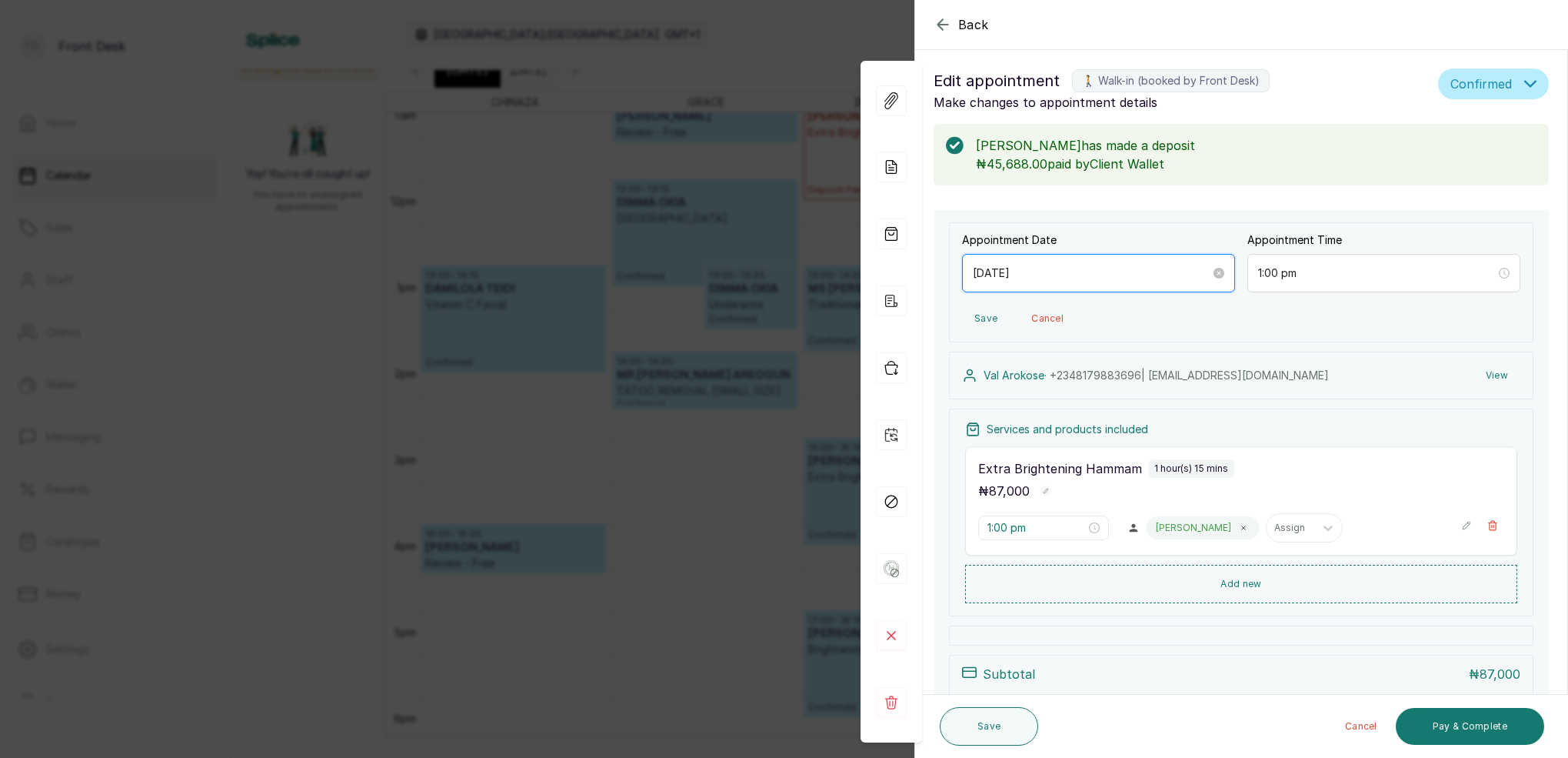
click at [1042, 274] on input "[DATE]" at bounding box center [1091, 273] width 237 height 17
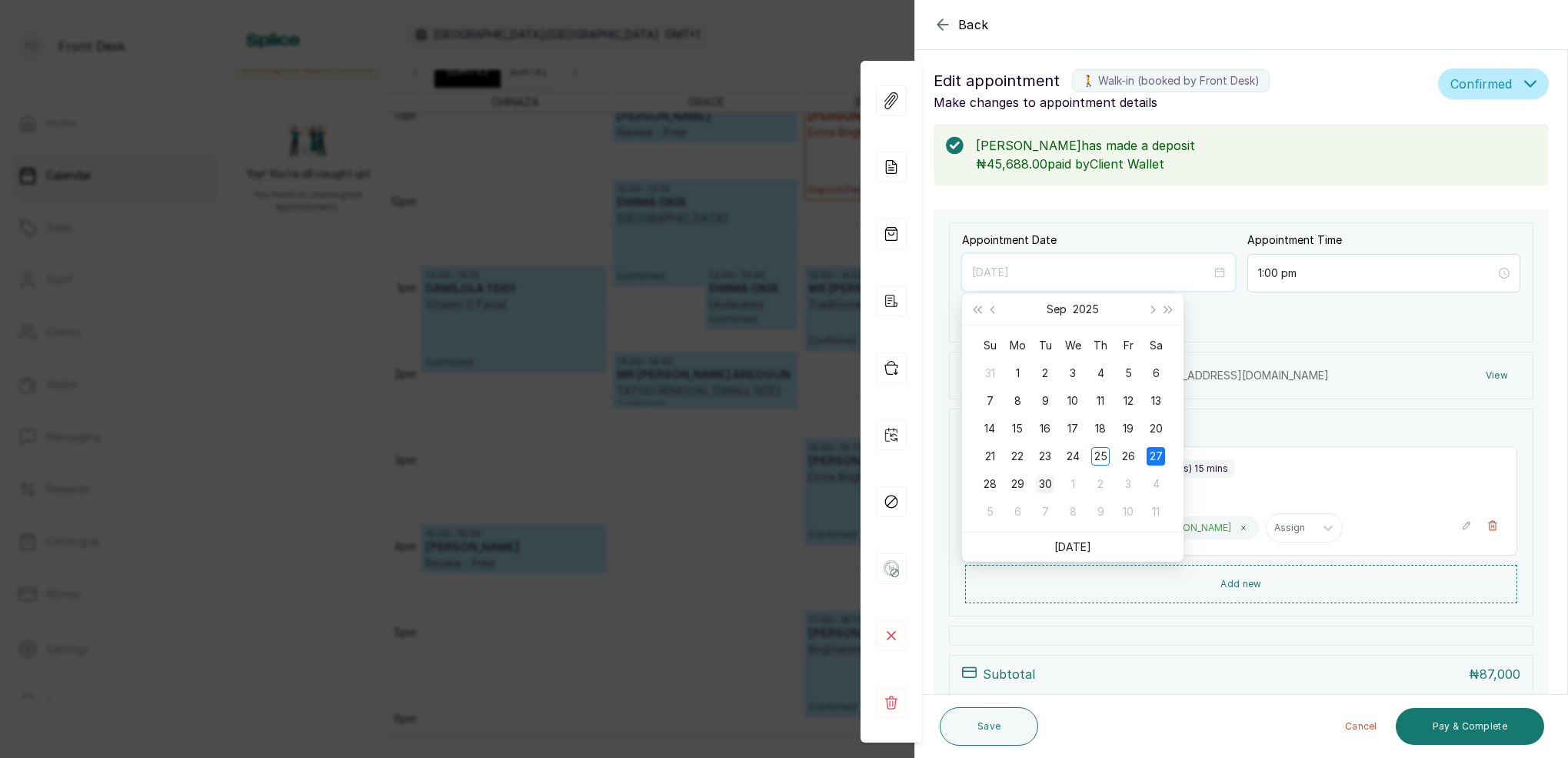
type input "[DATE]"
click at [1043, 475] on div "30" at bounding box center [1045, 484] width 19 height 19
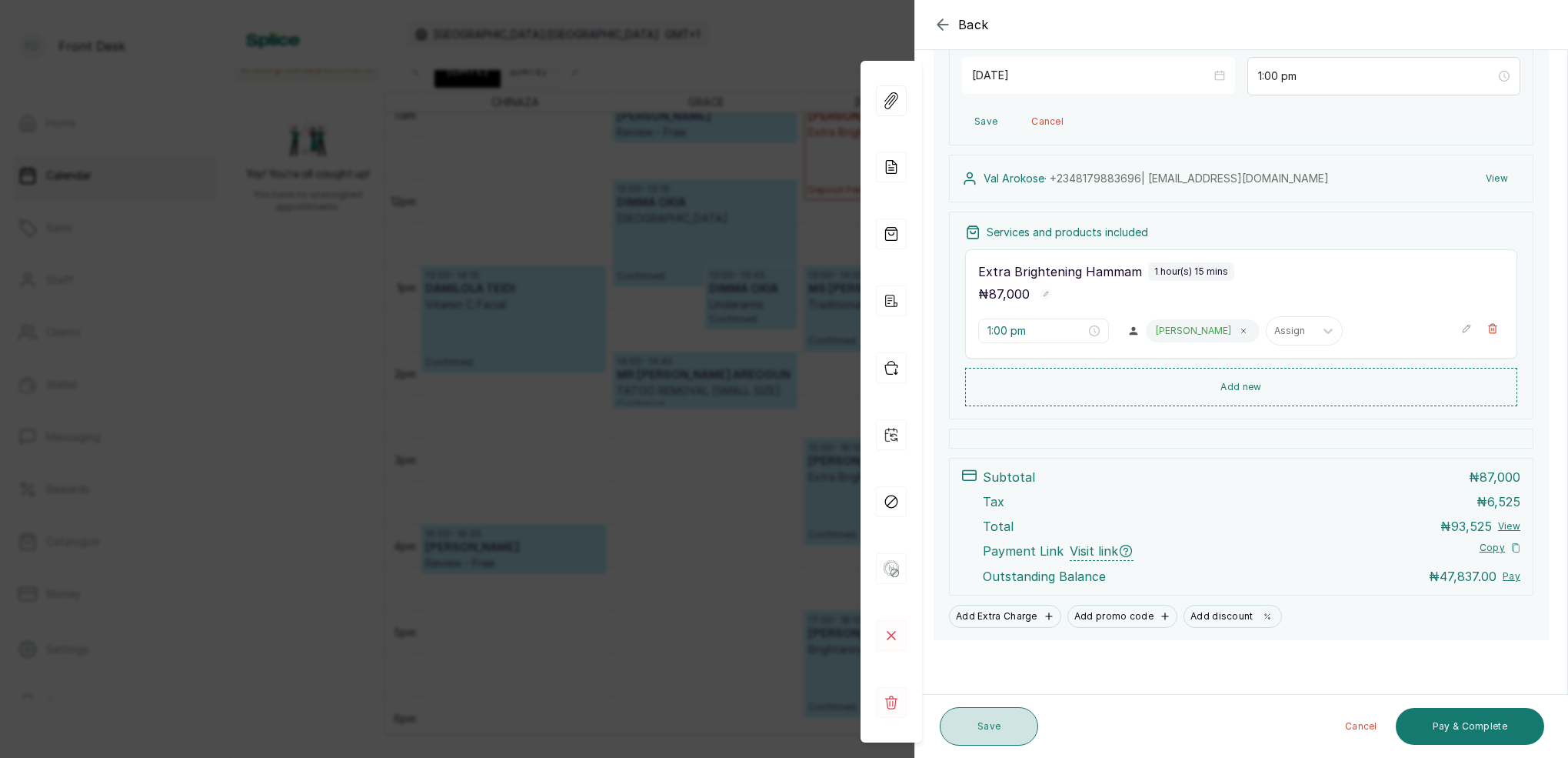
click at [1015, 728] on button "Save" at bounding box center [989, 726] width 98 height 38
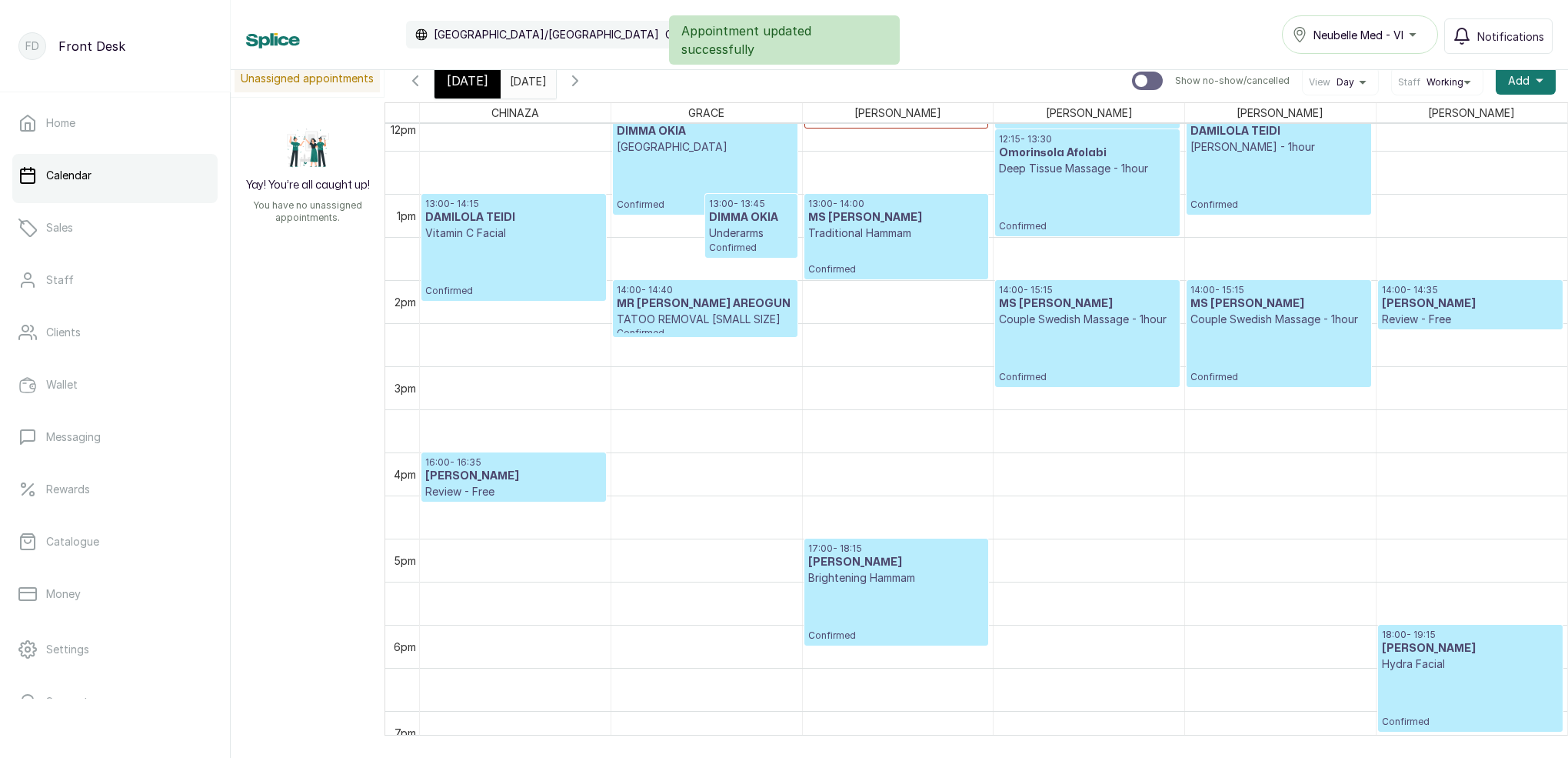
scroll to position [1011, 0]
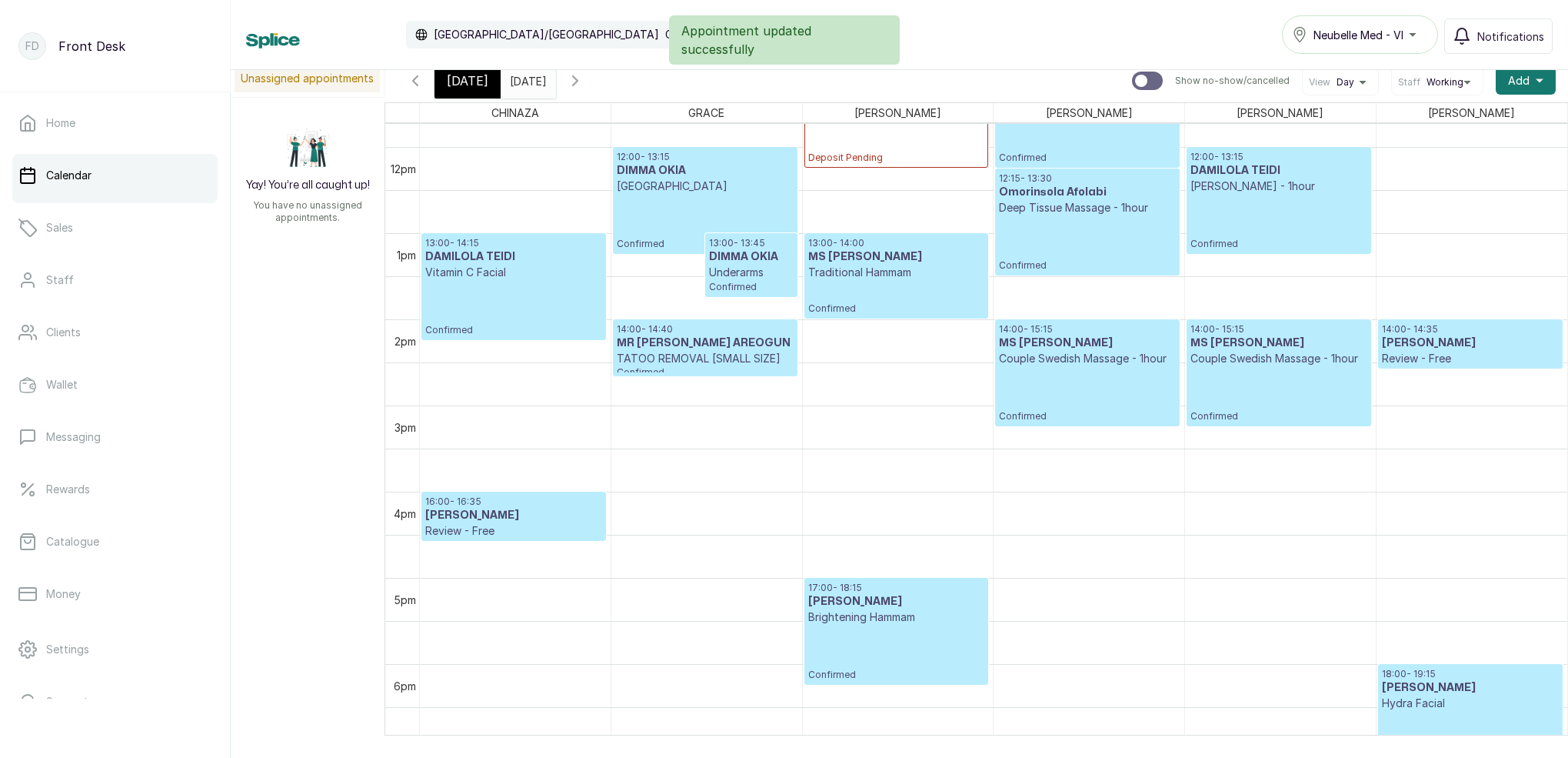
click at [526, 83] on input "[DATE]" at bounding box center [514, 77] width 25 height 26
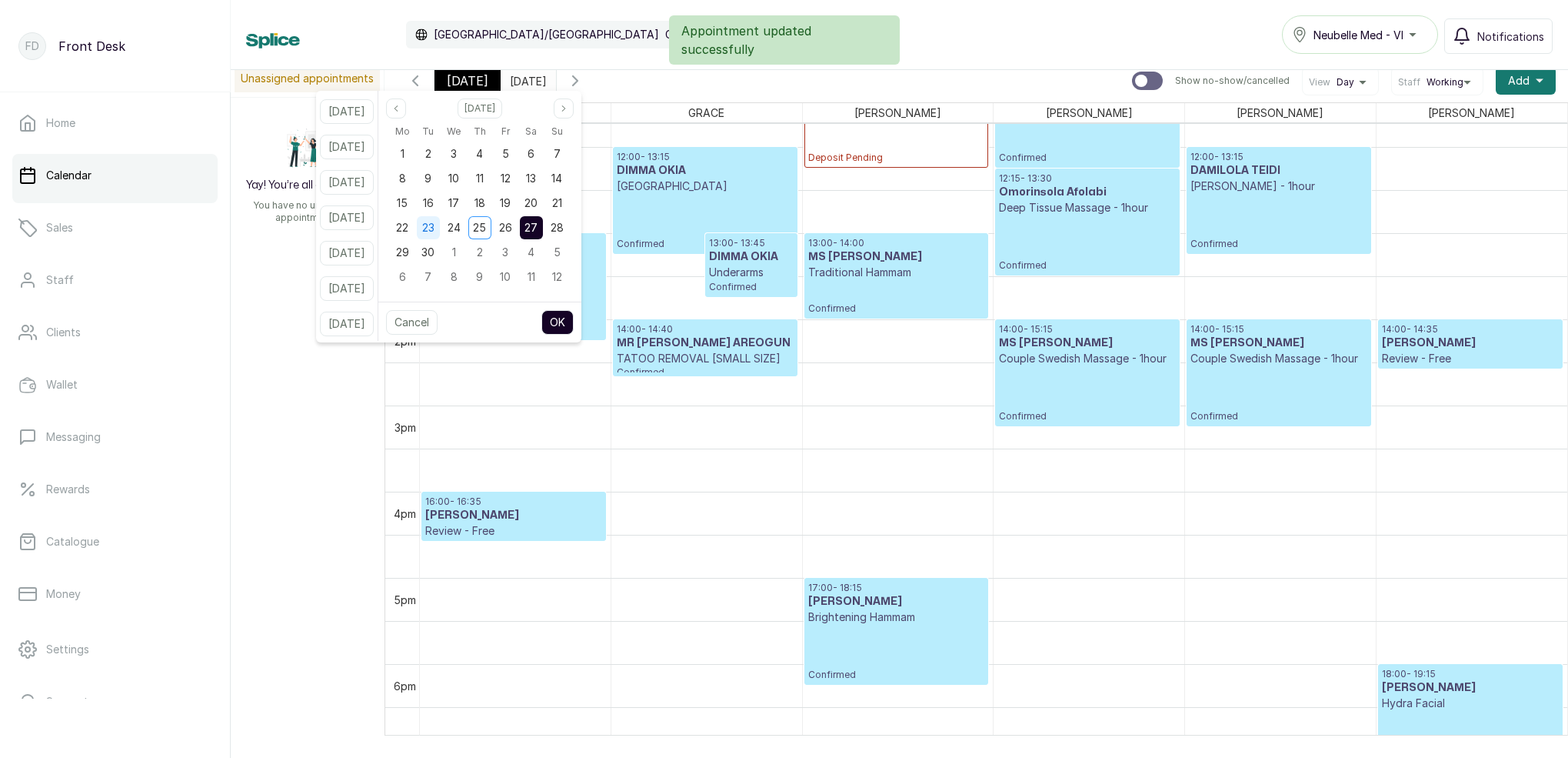
click at [434, 228] on span "23" at bounding box center [428, 227] width 12 height 13
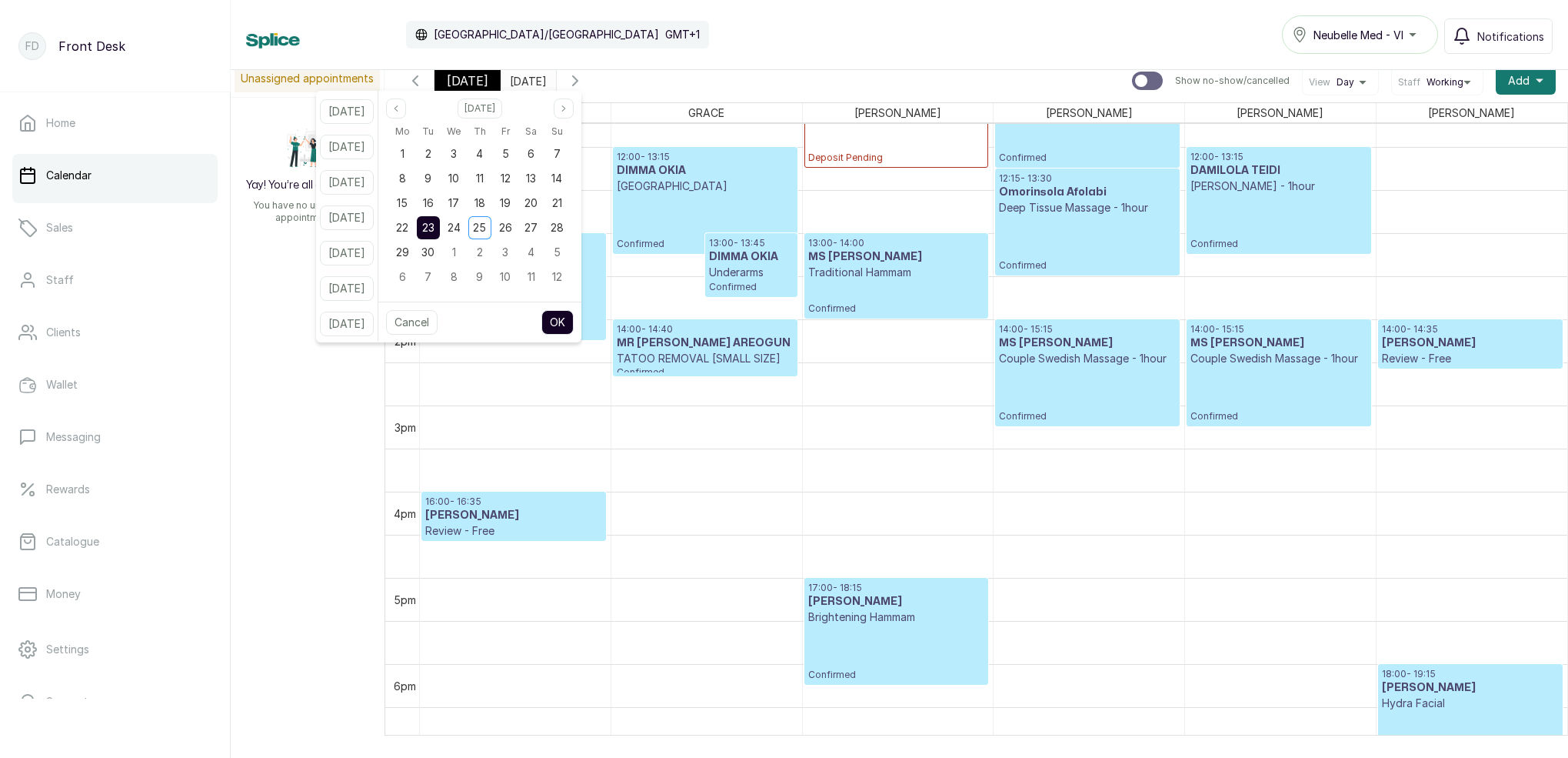
drag, startPoint x: 579, startPoint y: 323, endPoint x: 575, endPoint y: 316, distance: 8.1
click at [574, 323] on button "OK" at bounding box center [557, 323] width 32 height 25
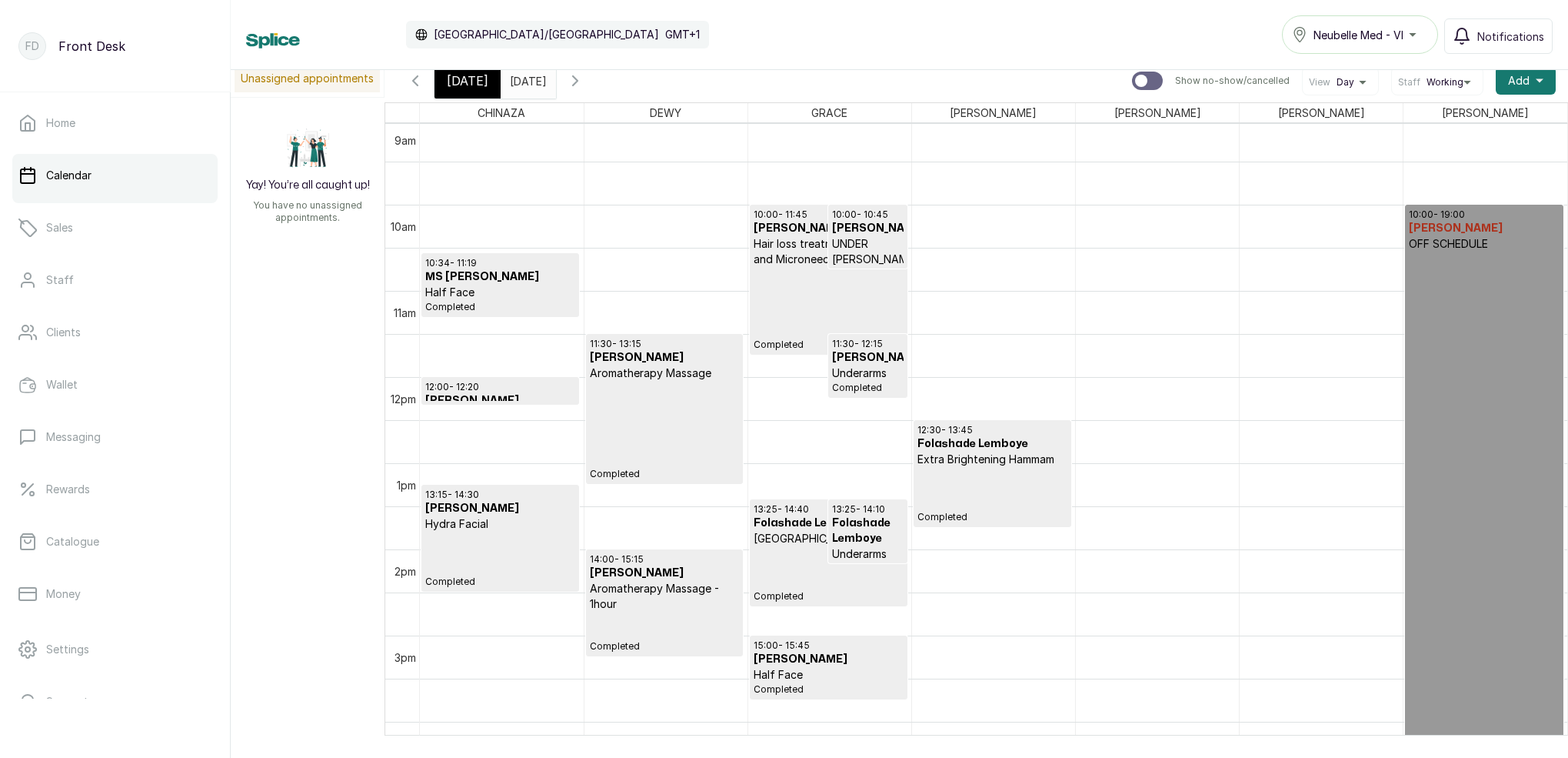
click at [526, 77] on input "[DATE]" at bounding box center [514, 77] width 25 height 26
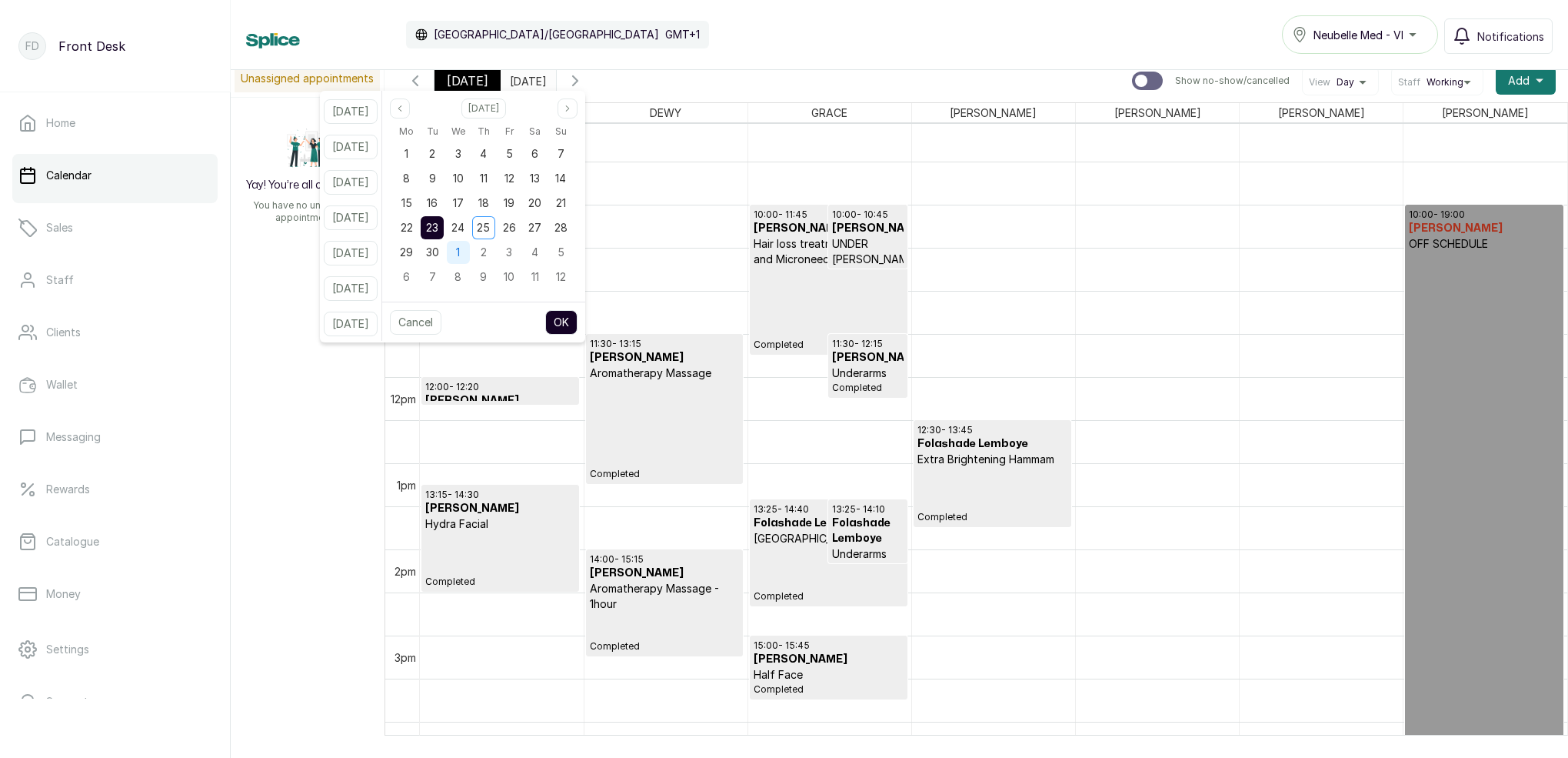
drag, startPoint x: 459, startPoint y: 246, endPoint x: 471, endPoint y: 261, distance: 19.2
click at [444, 246] on div "30" at bounding box center [432, 252] width 23 height 23
click at [577, 323] on button "OK" at bounding box center [561, 323] width 32 height 25
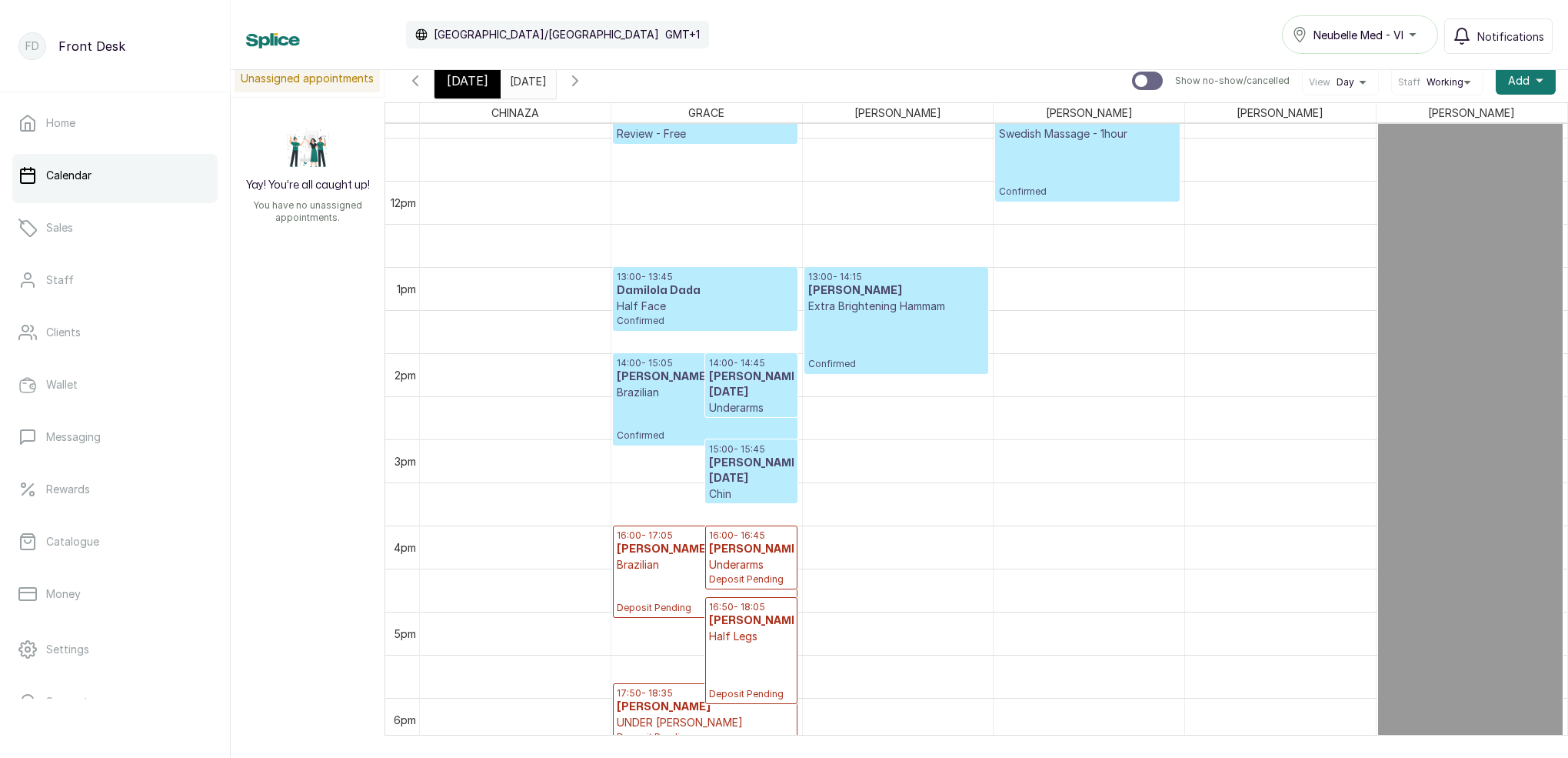
click at [482, 88] on span "[DATE]" at bounding box center [467, 81] width 41 height 19
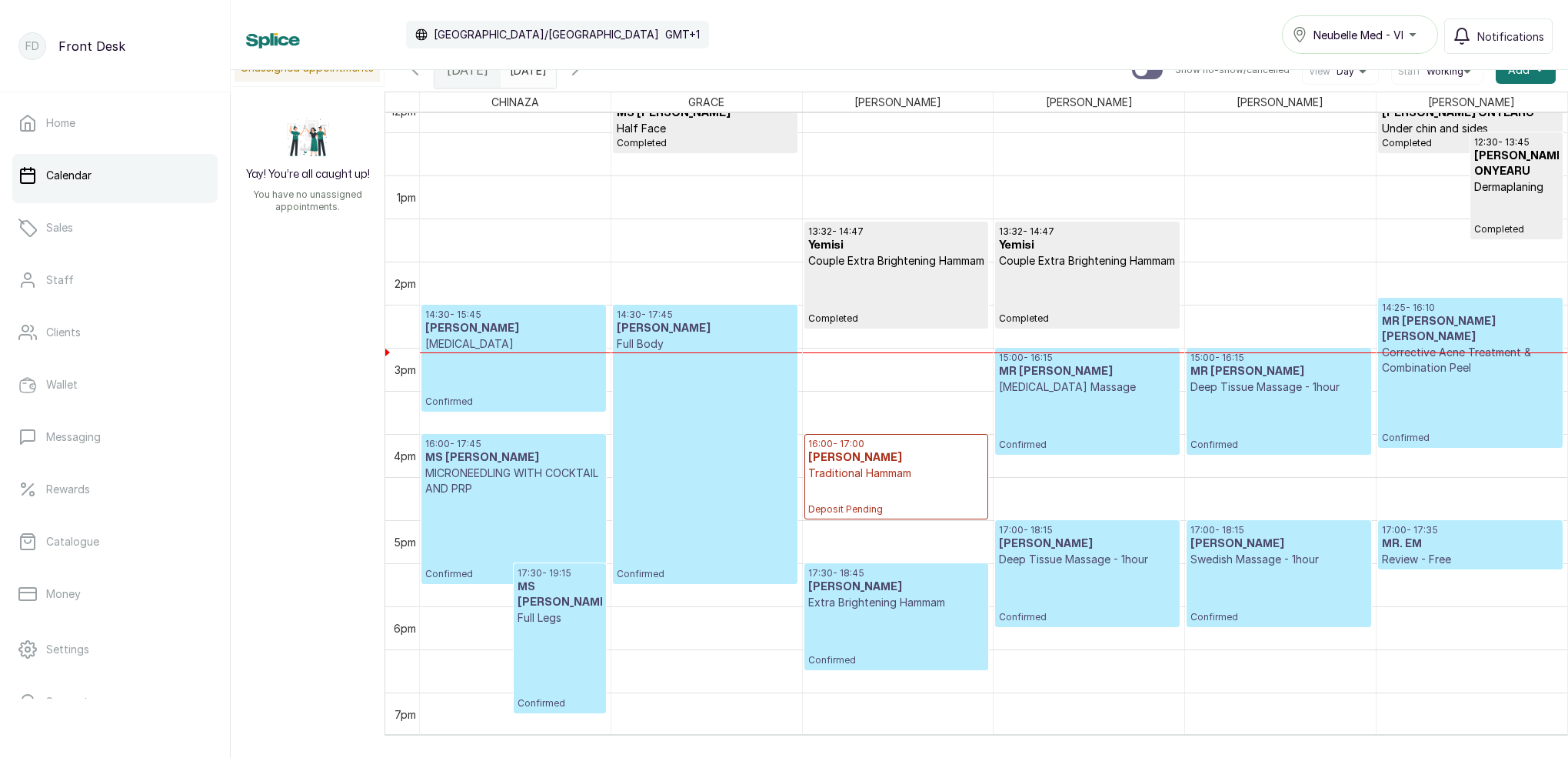
scroll to position [1060, 0]
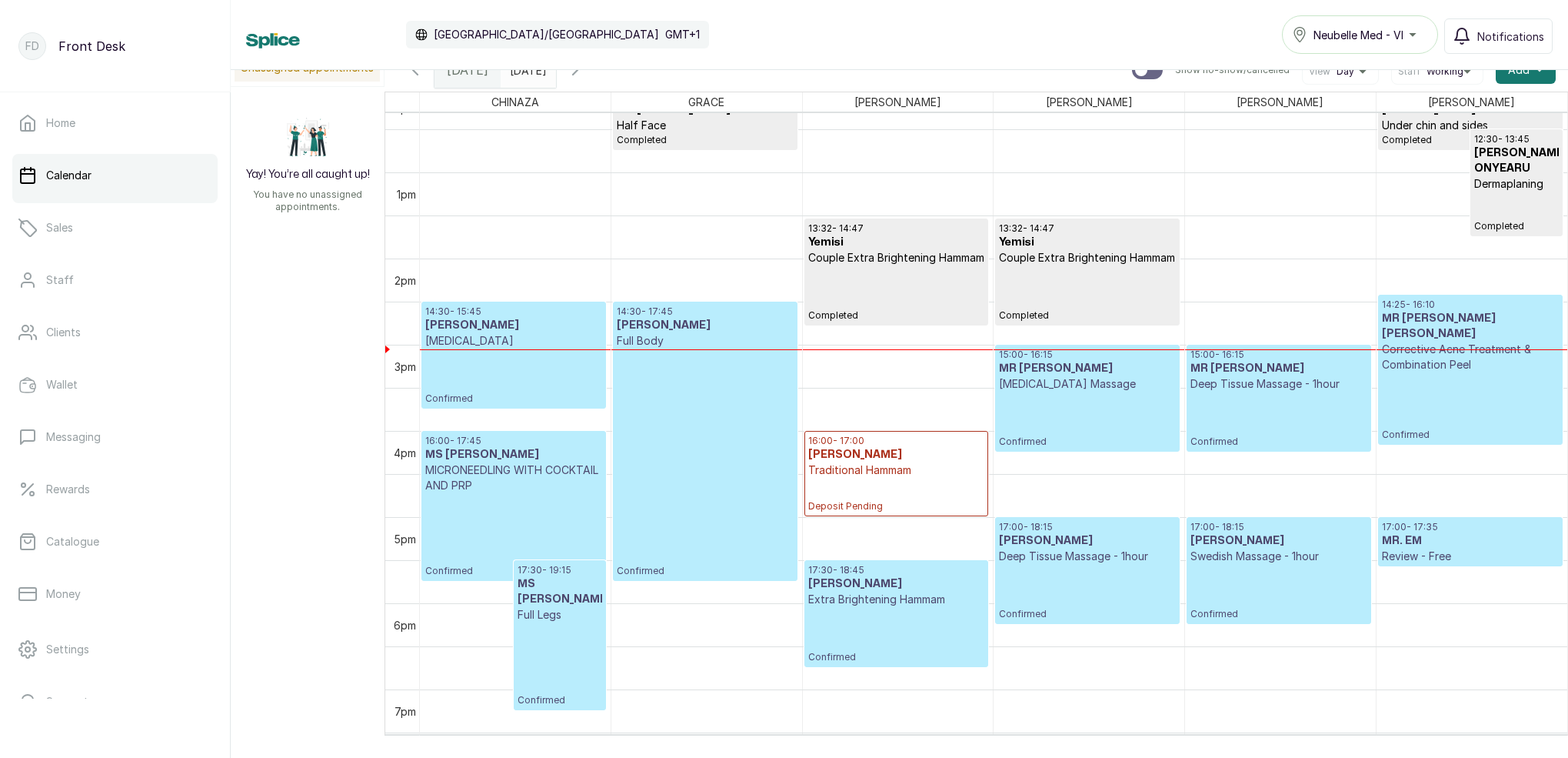
click at [1308, 376] on p "Deep Tissue Massage - 1hour" at bounding box center [1278, 384] width 176 height 16
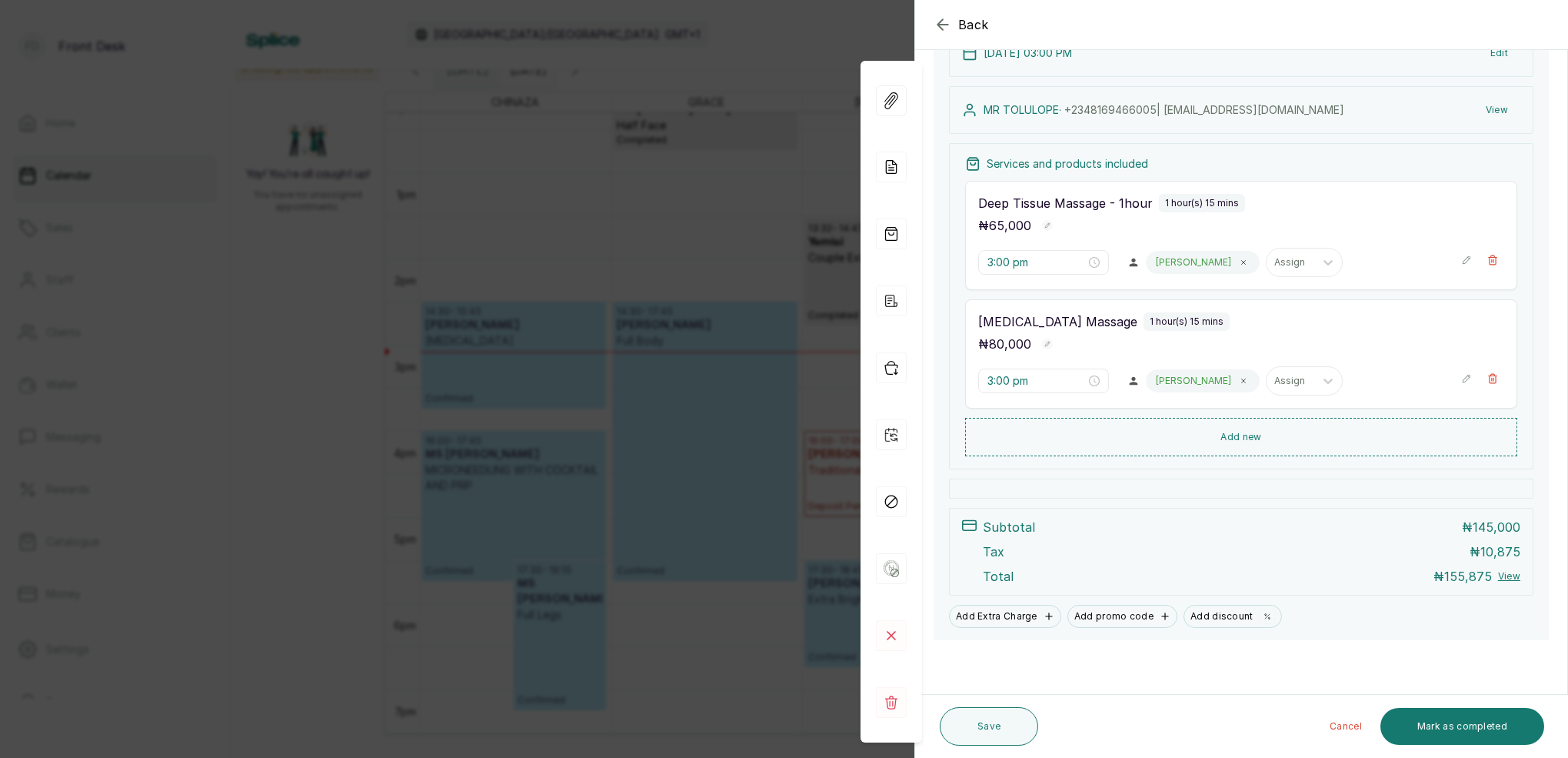
click at [687, 261] on div "Back Appointment Details Edit appointment 🚶 Walk-in (booked by Front Desk) Make…" at bounding box center [784, 379] width 1568 height 758
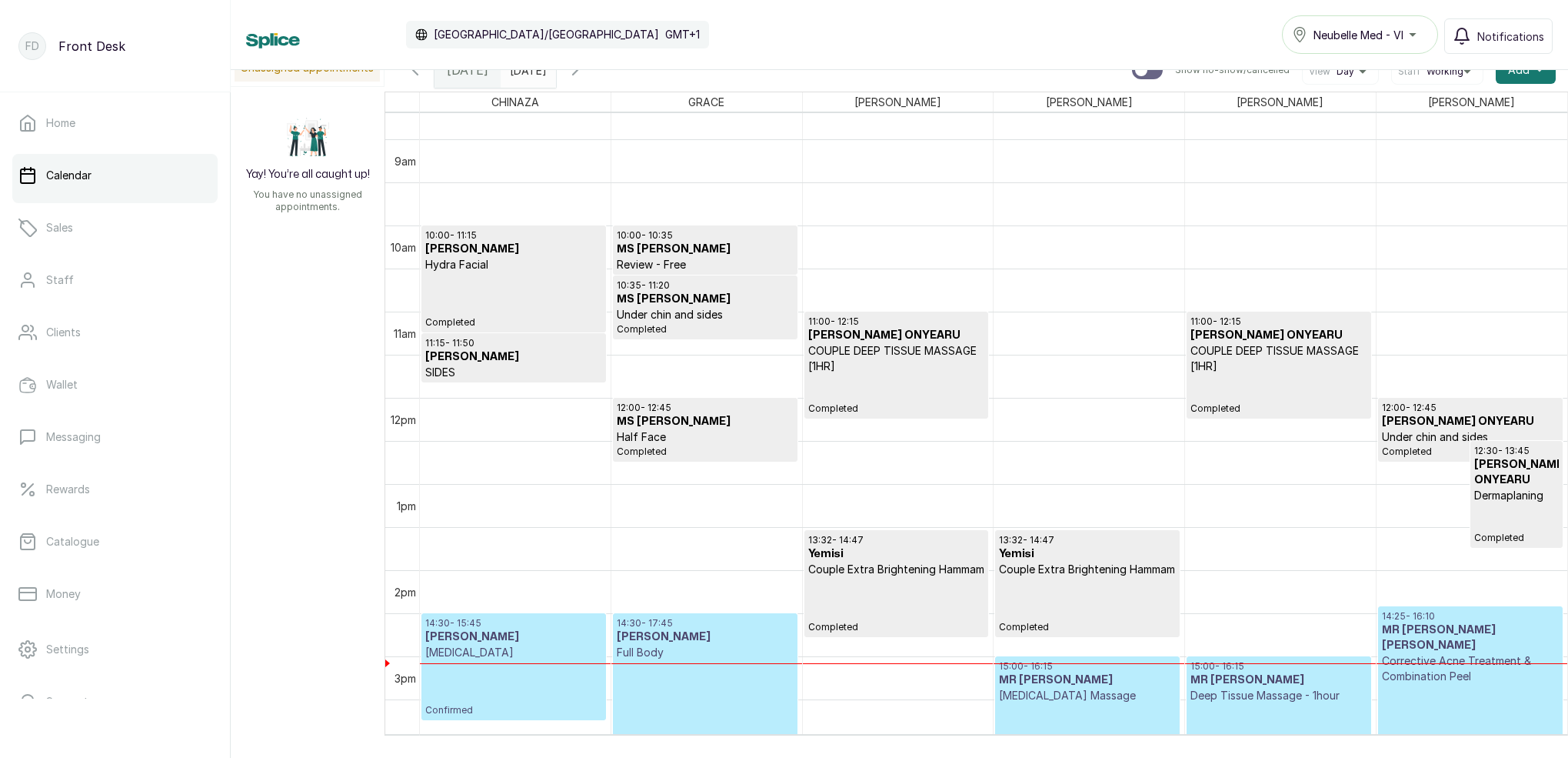
scroll to position [783, 0]
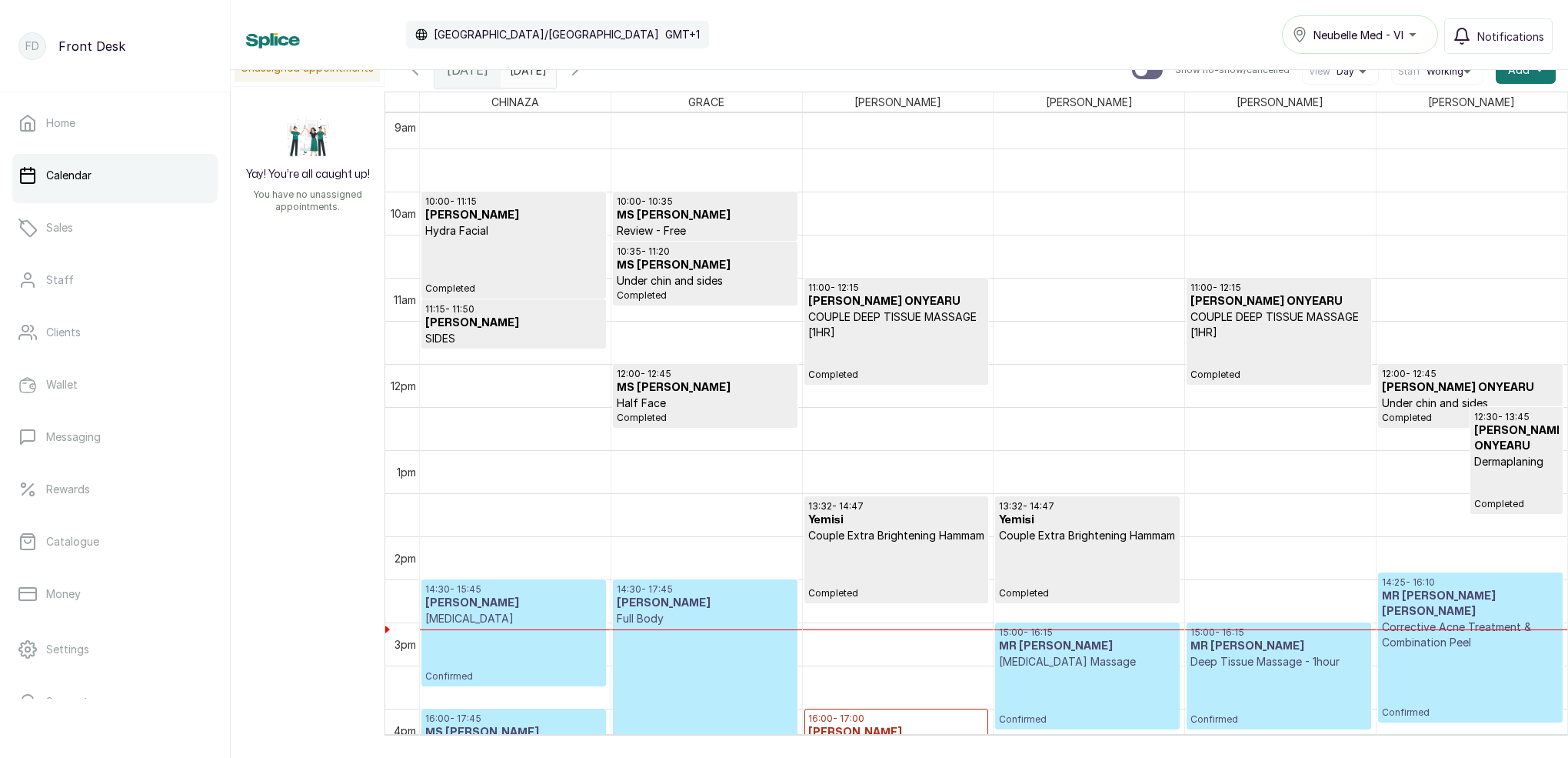
click at [526, 74] on input "[DATE]" at bounding box center [514, 66] width 25 height 26
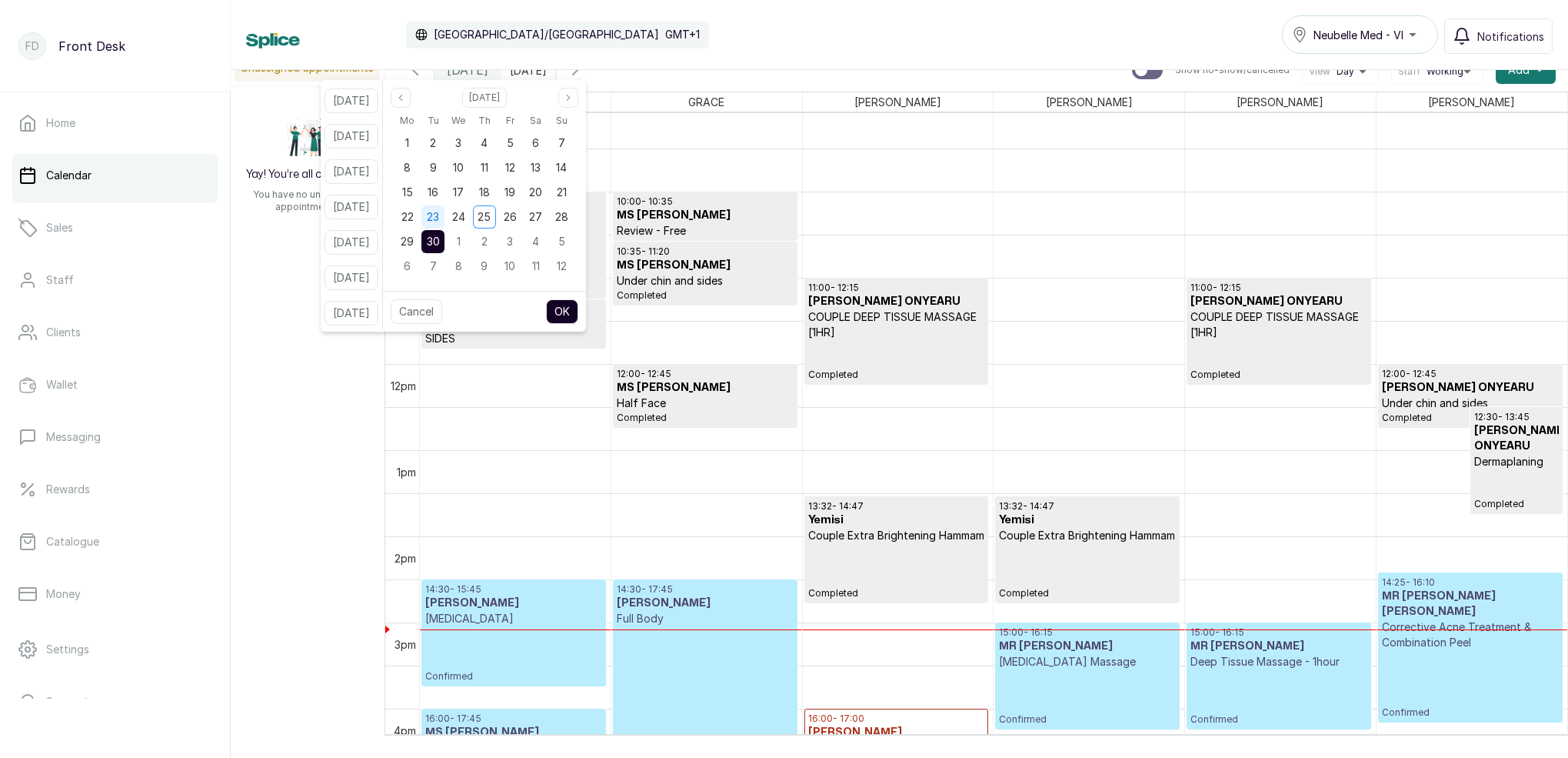
click at [439, 218] on span "23" at bounding box center [433, 217] width 12 height 13
drag, startPoint x: 585, startPoint y: 305, endPoint x: 606, endPoint y: 245, distance: 63.6
click at [578, 305] on button "OK" at bounding box center [561, 312] width 32 height 25
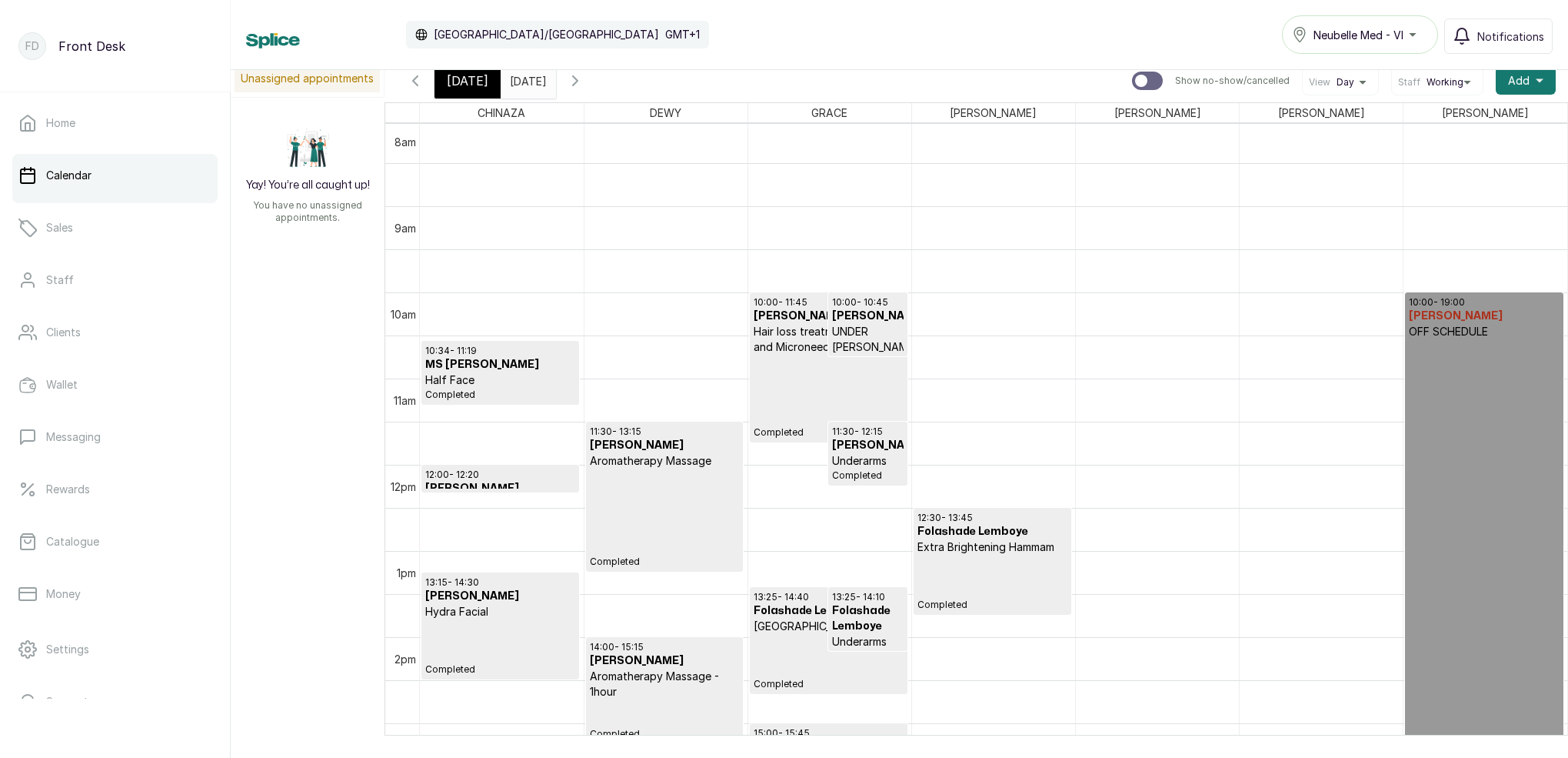
scroll to position [688, 0]
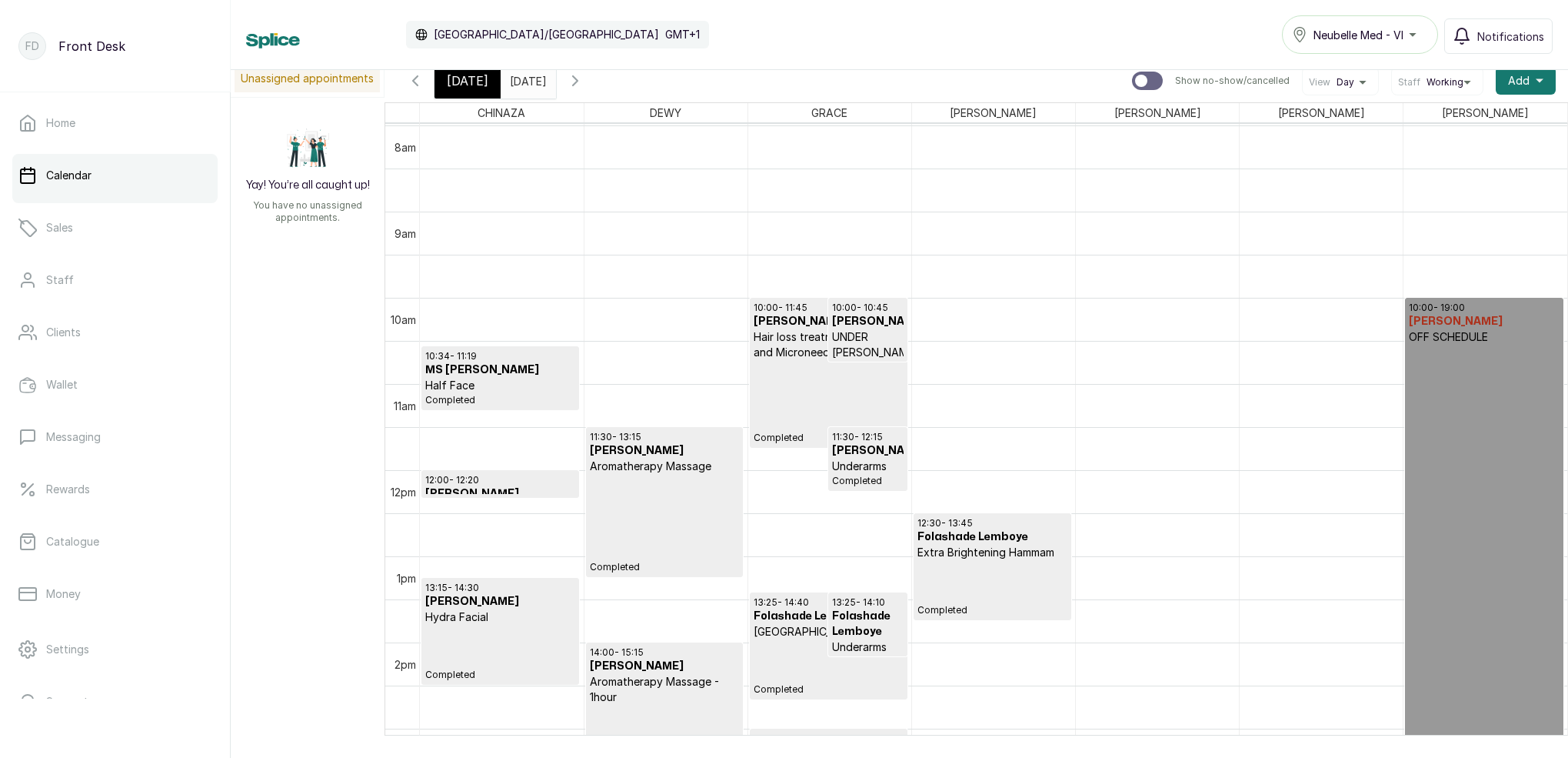
click at [585, 84] on icon "button" at bounding box center [575, 81] width 19 height 19
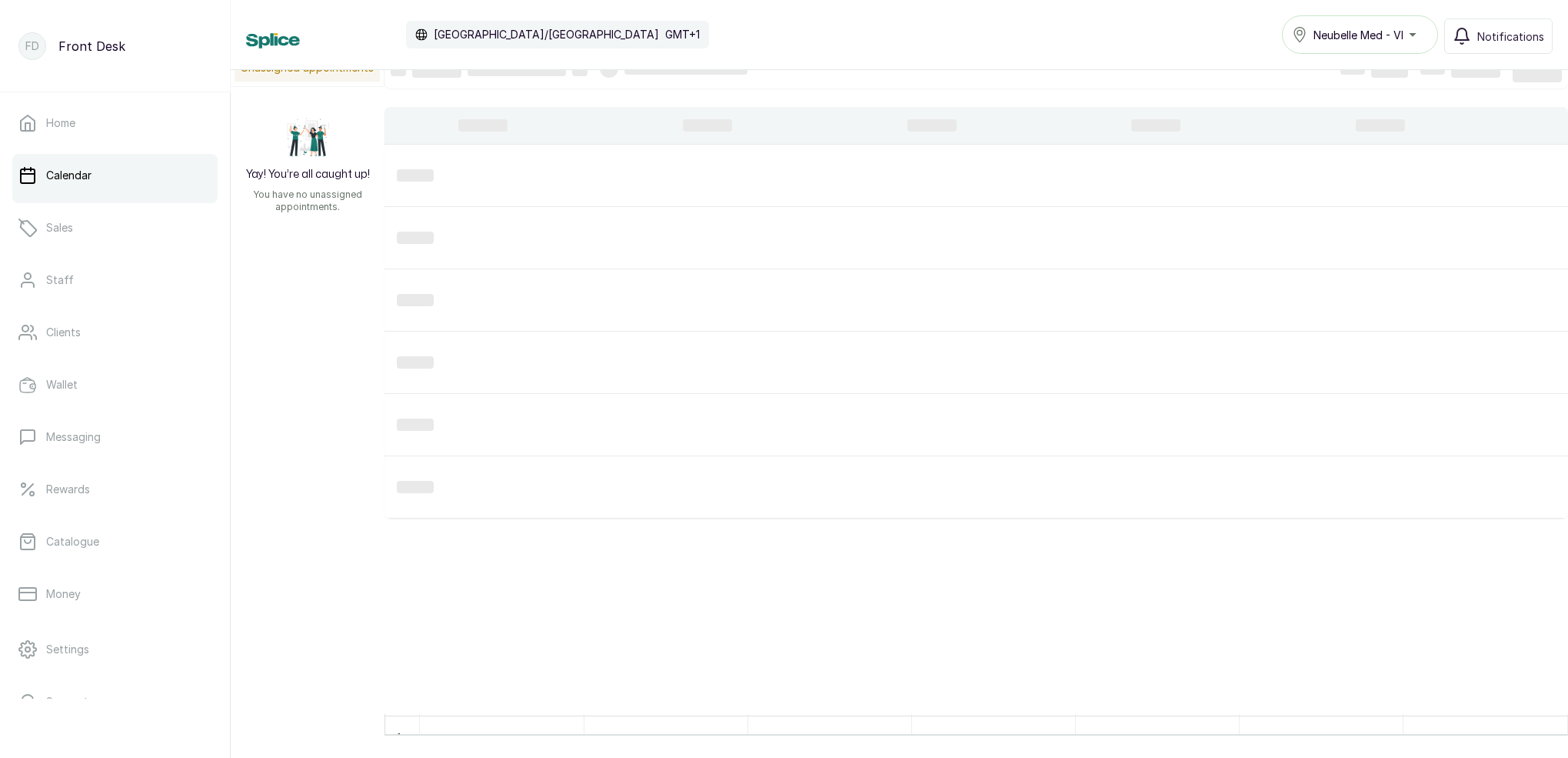
scroll to position [23, 0]
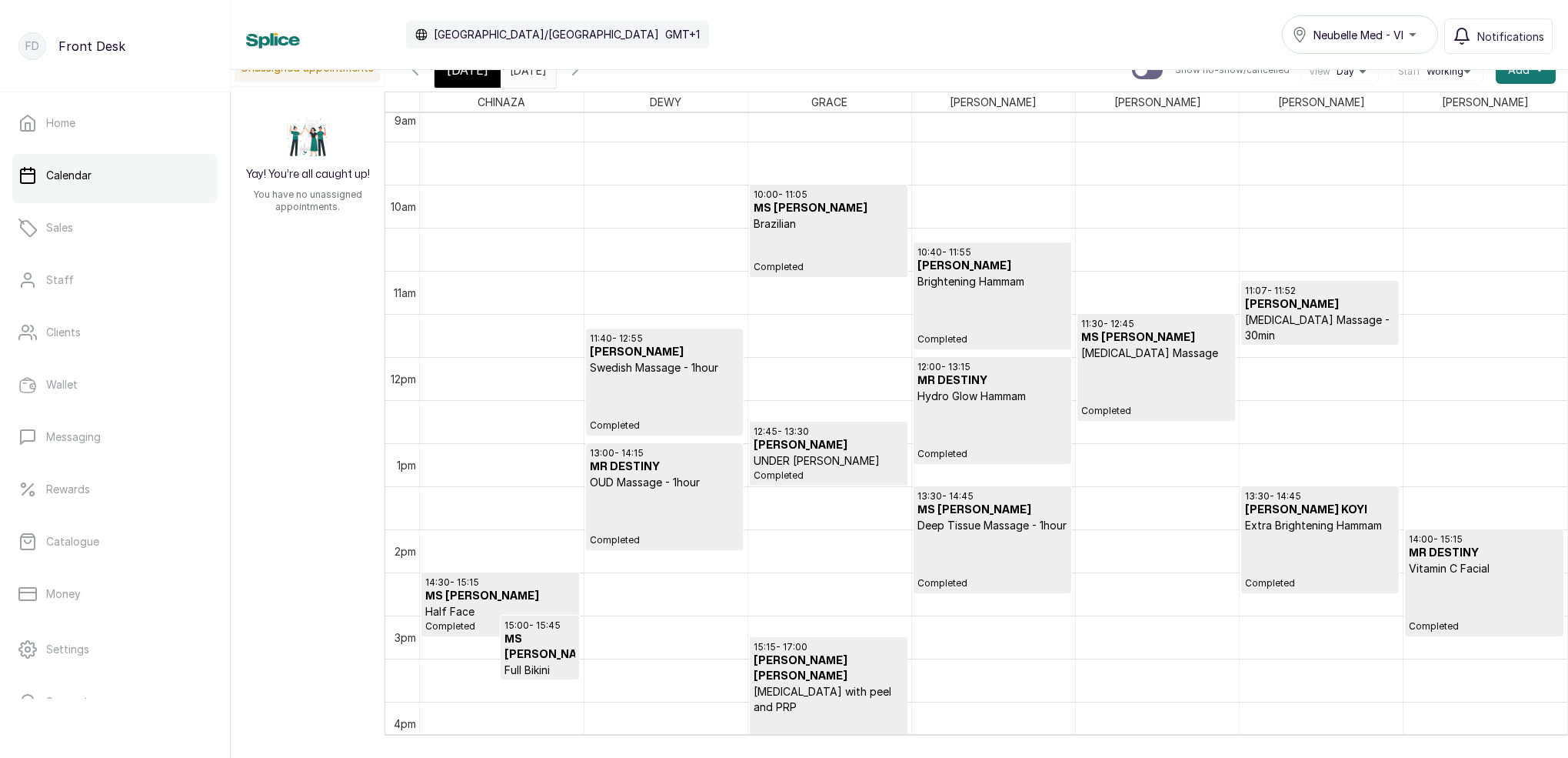
click at [526, 72] on input "[DATE]" at bounding box center [514, 66] width 25 height 26
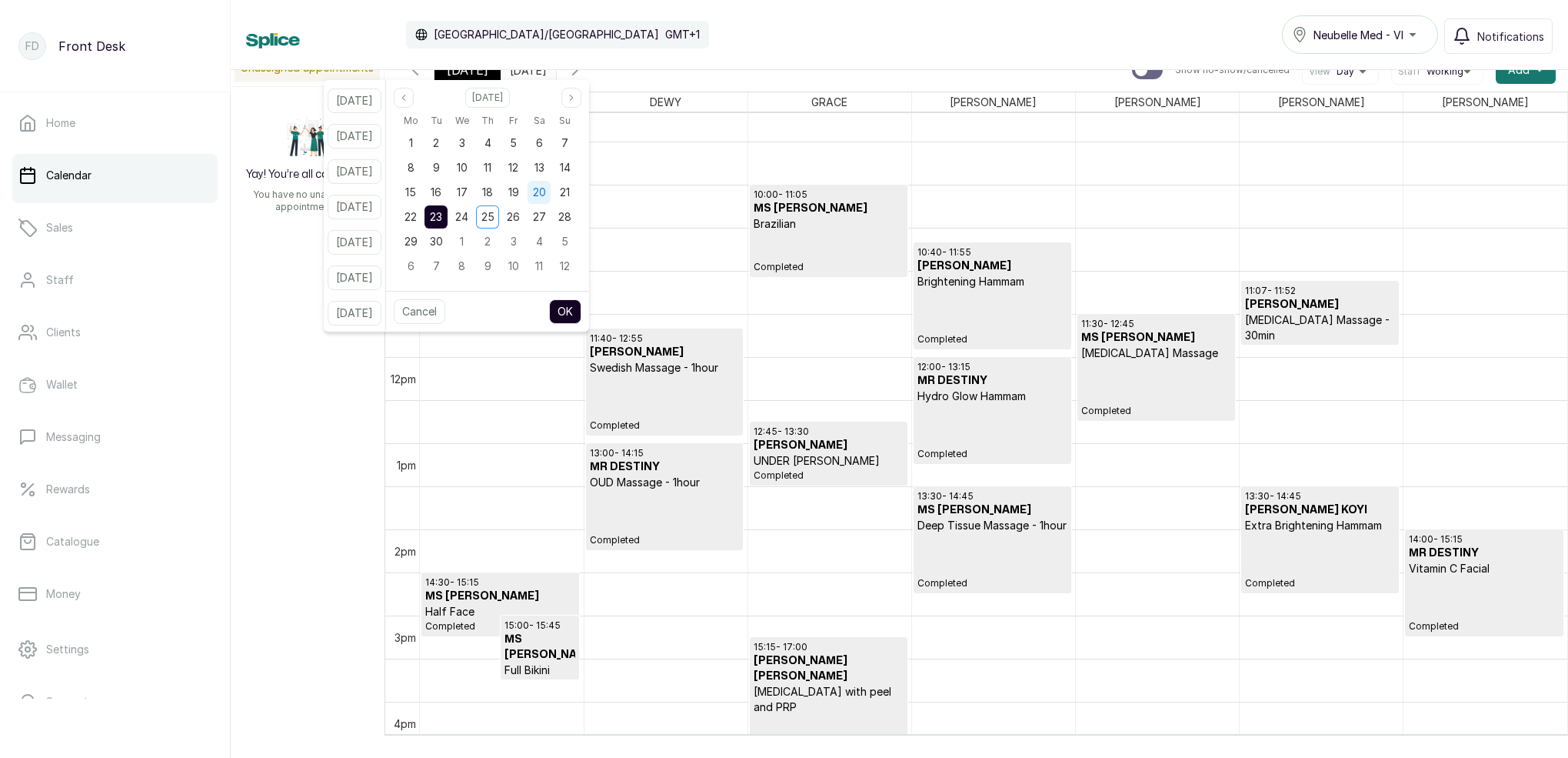
drag, startPoint x: 553, startPoint y: 191, endPoint x: 555, endPoint y: 199, distance: 8.2
click at [546, 191] on span "20" at bounding box center [539, 192] width 13 height 13
click at [582, 317] on button "OK" at bounding box center [564, 312] width 32 height 25
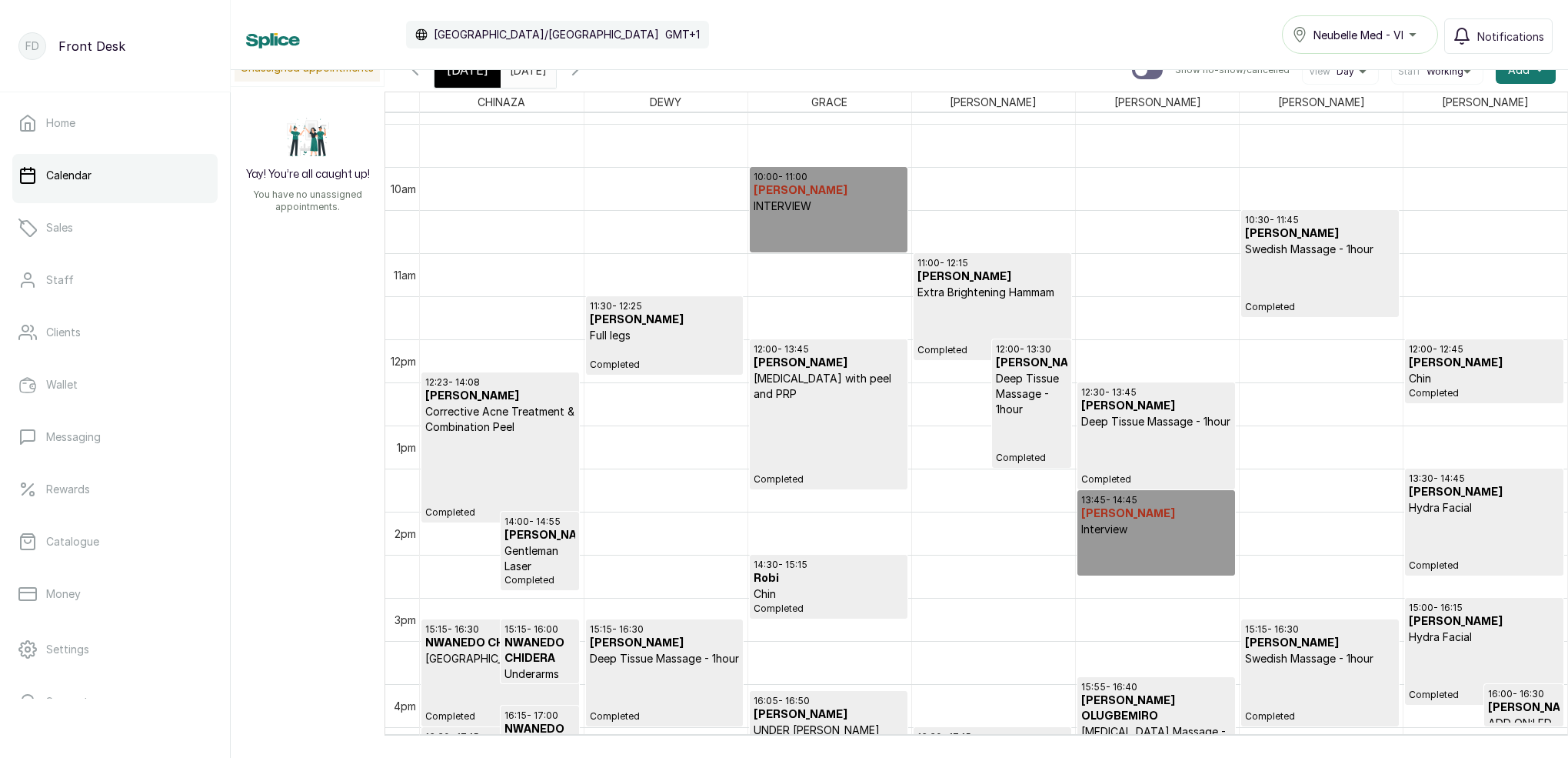
click at [526, 76] on input "[DATE]" at bounding box center [514, 66] width 25 height 26
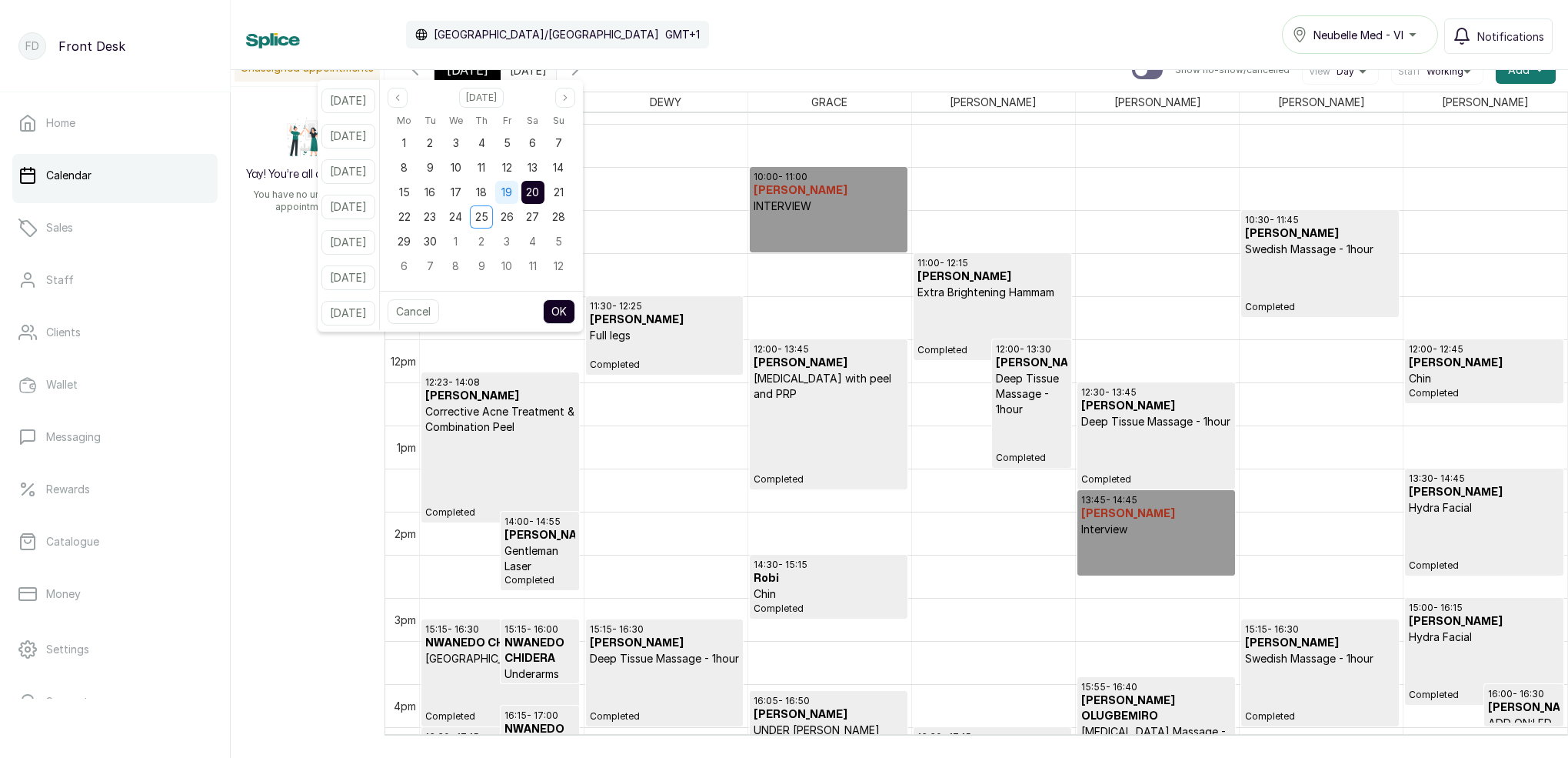
click at [512, 196] on span "19" at bounding box center [507, 192] width 11 height 13
click at [575, 301] on button "OK" at bounding box center [558, 312] width 32 height 25
type input "[DATE]"
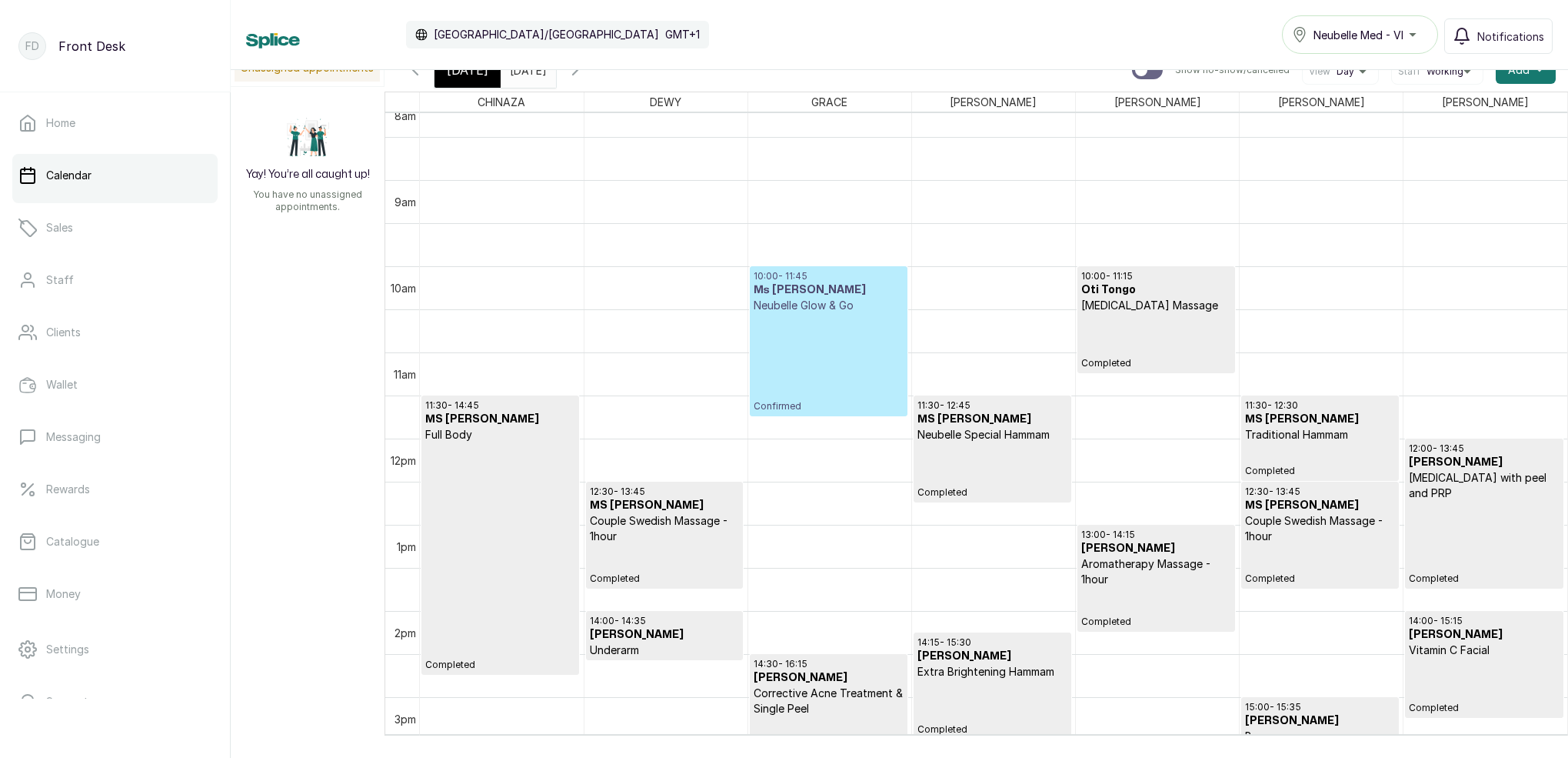
click at [798, 326] on p "Confirmed" at bounding box center [828, 362] width 150 height 99
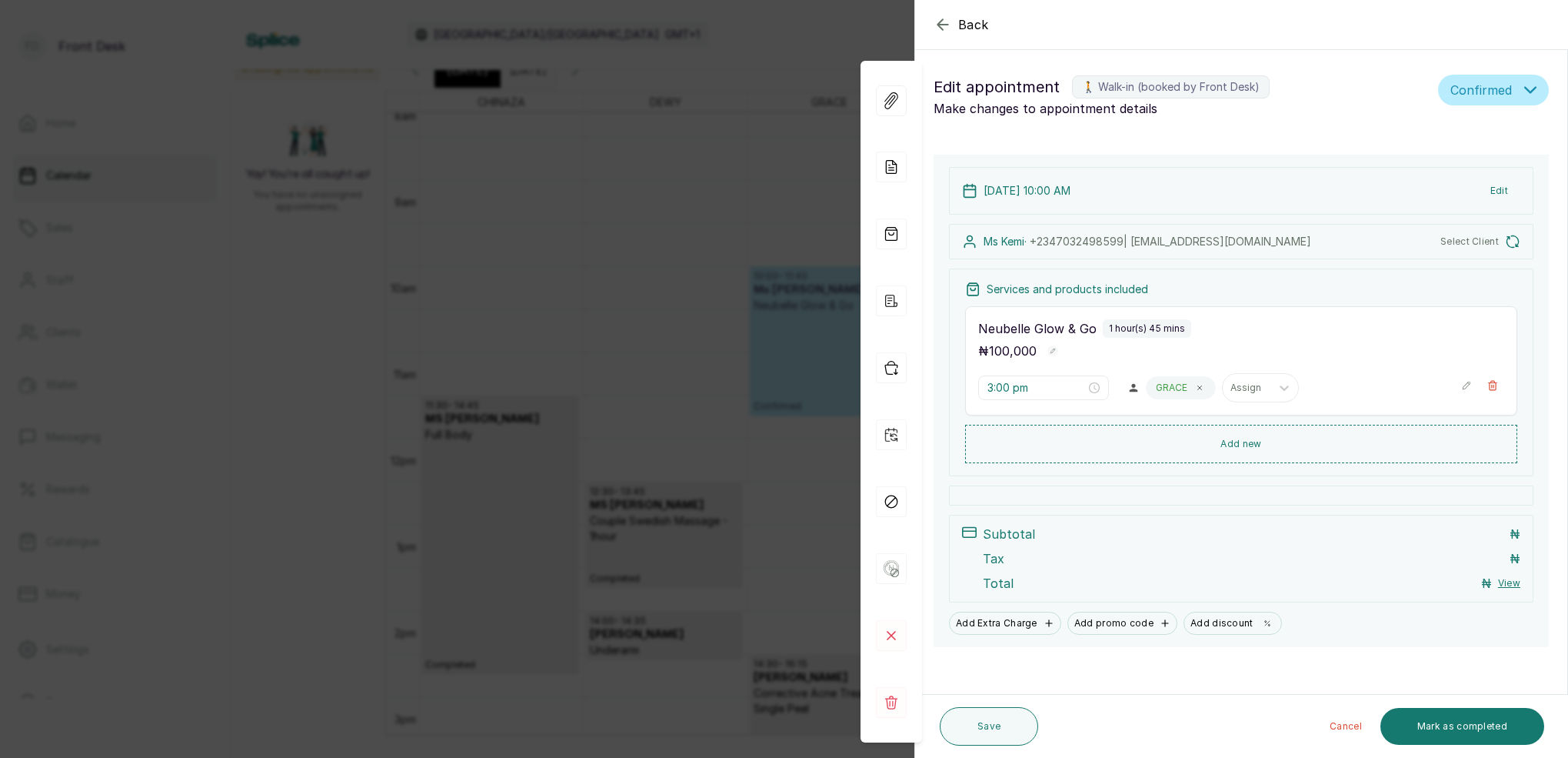
type input "10:00 am"
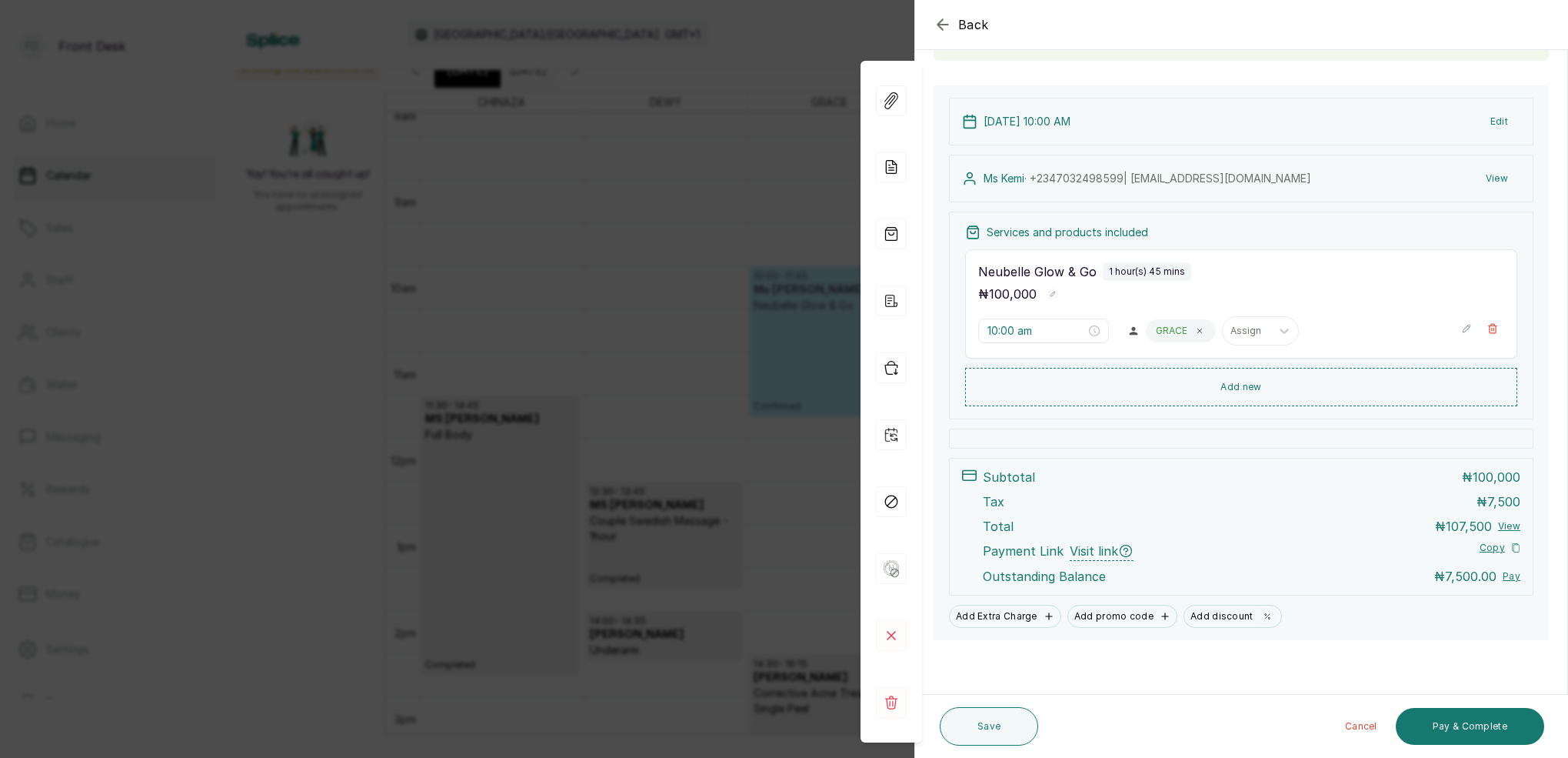
click at [1437, 727] on button "Pay & Complete" at bounding box center [1469, 726] width 149 height 37
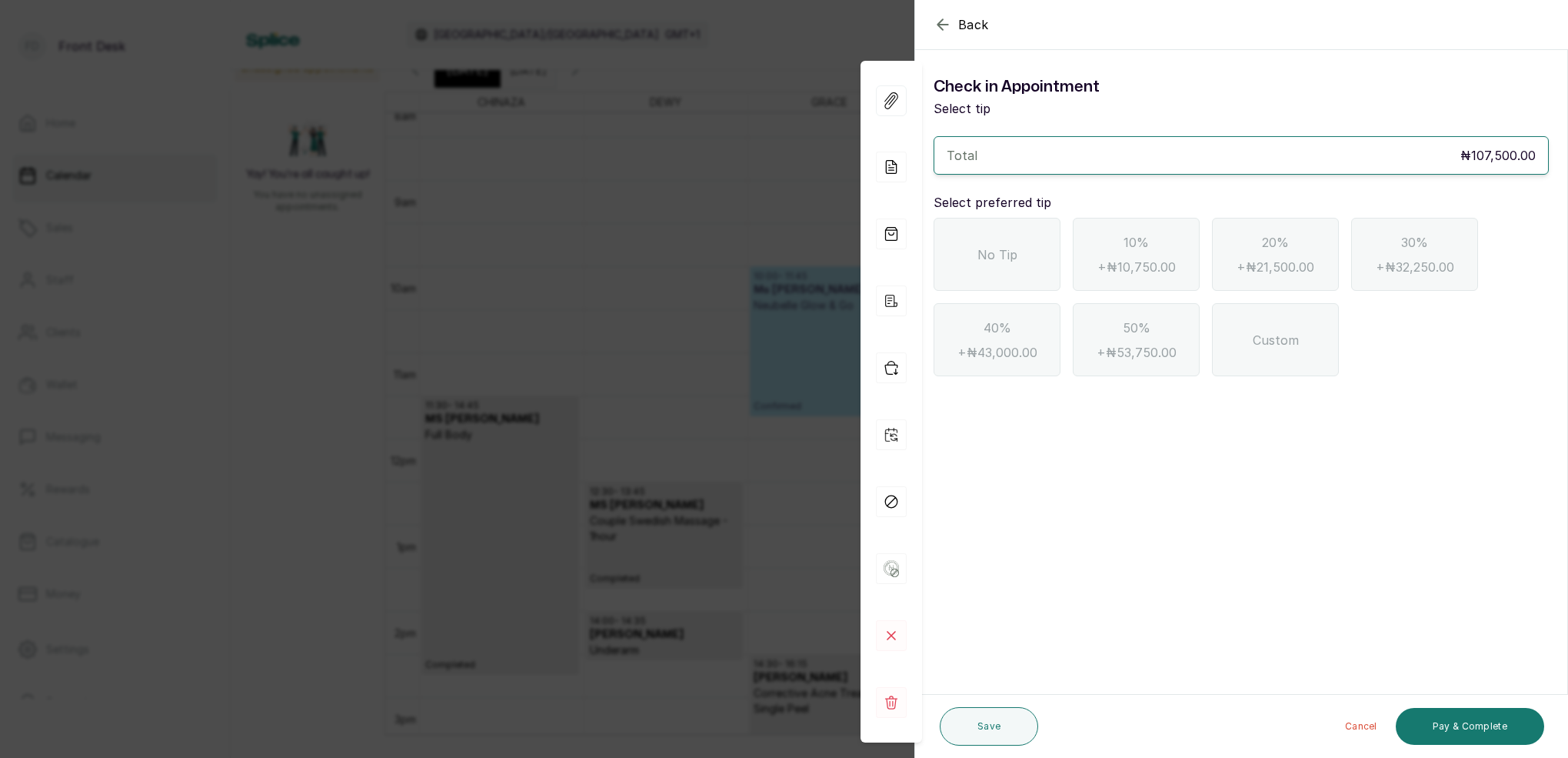
click at [940, 25] on icon "button" at bounding box center [942, 24] width 10 height 10
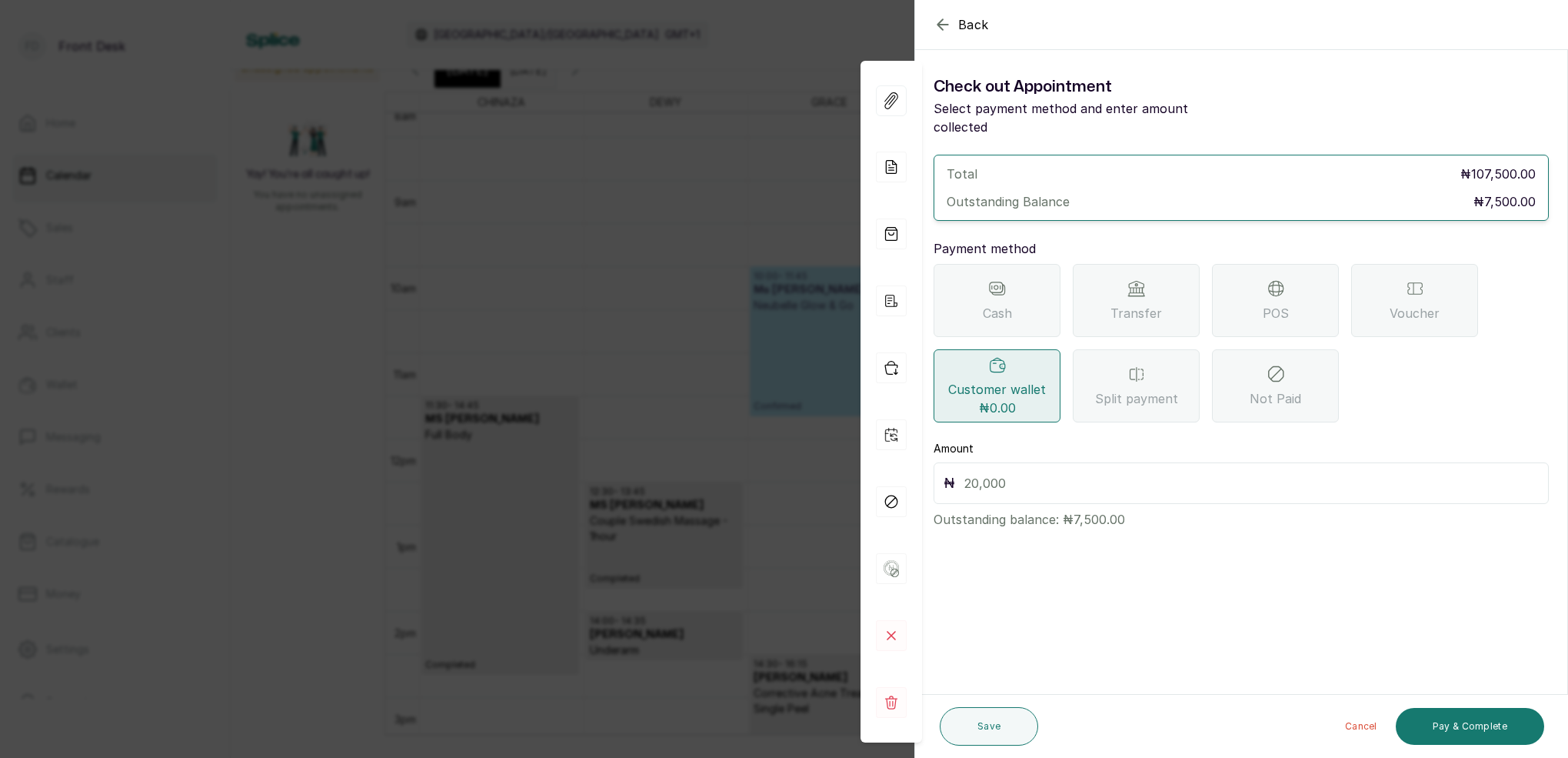
click at [1120, 277] on div "Transfer" at bounding box center [1136, 301] width 127 height 73
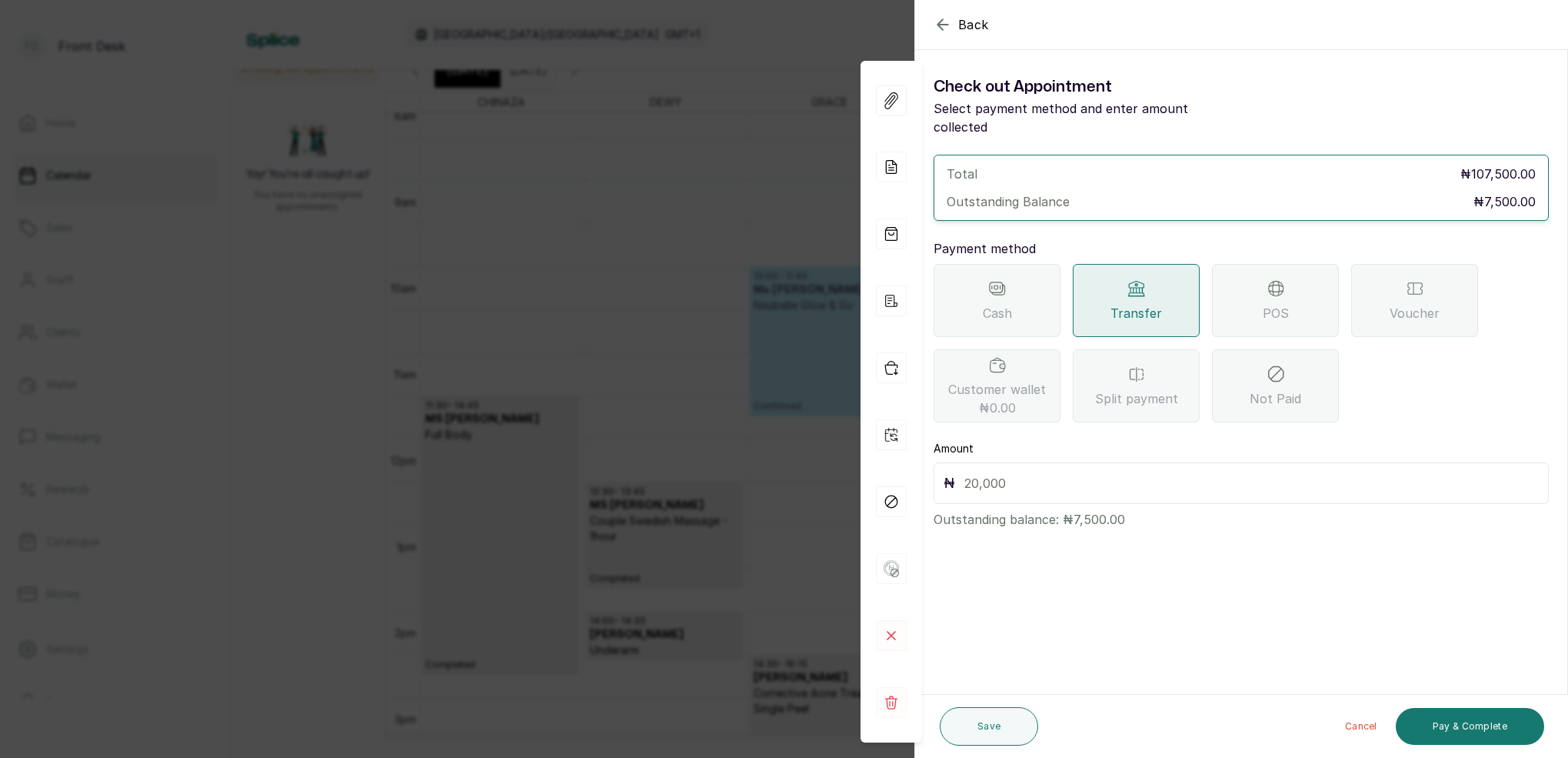
click at [1095, 472] on input "text" at bounding box center [1251, 483] width 575 height 22
type input "7,500"
click at [1025, 721] on button "Save" at bounding box center [989, 726] width 98 height 38
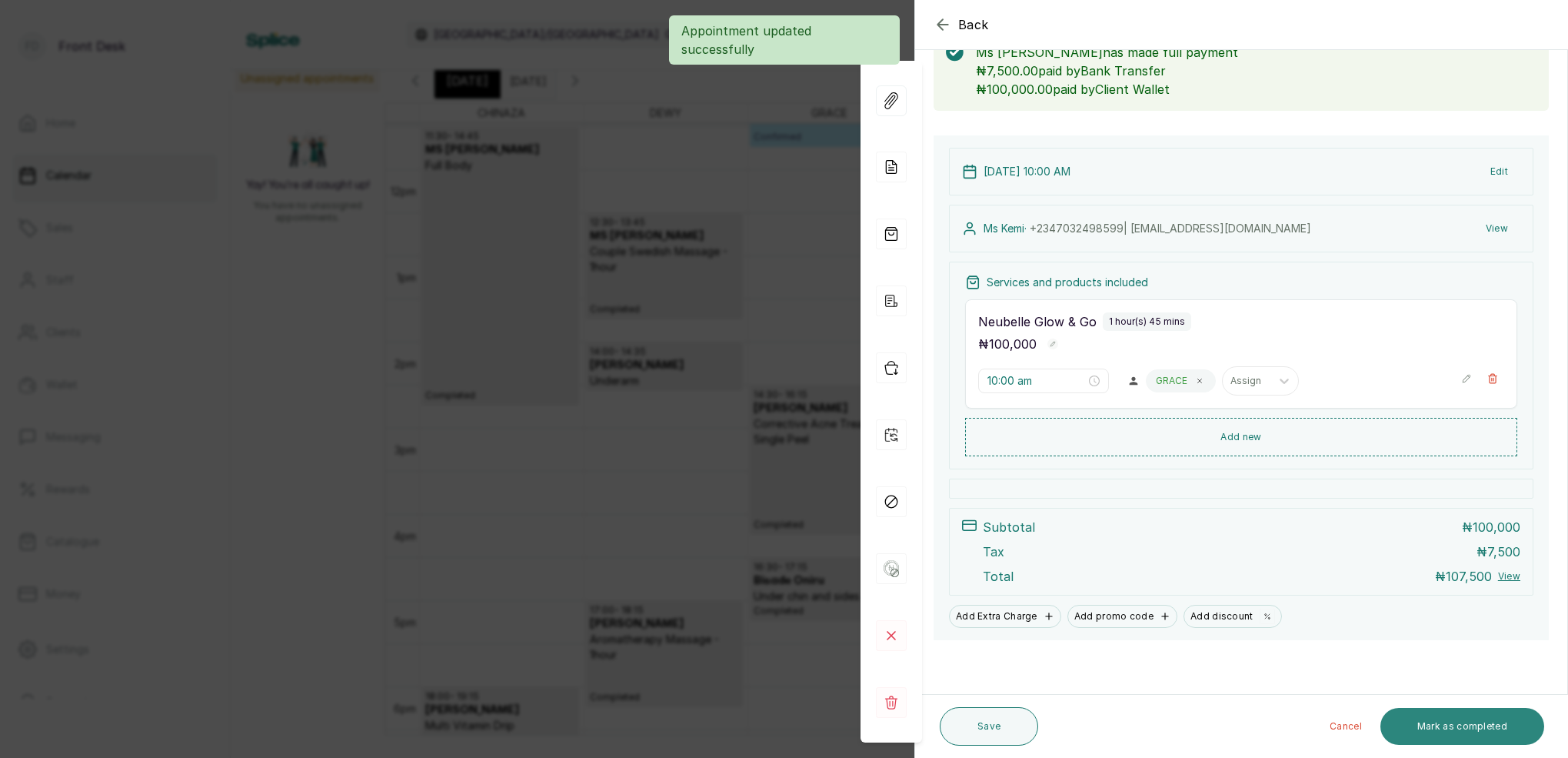
click at [1464, 719] on button "Mark as completed" at bounding box center [1462, 726] width 163 height 37
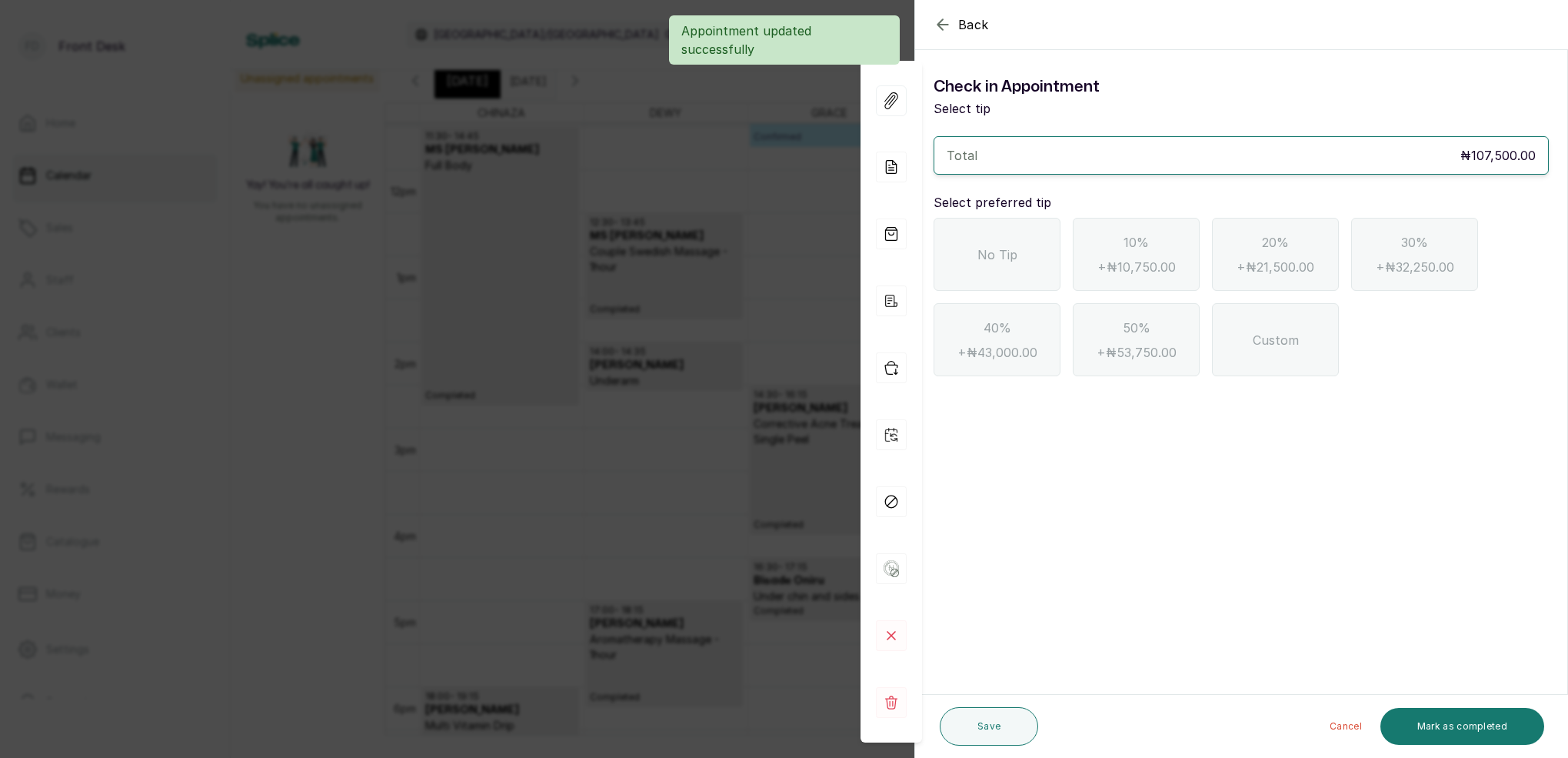
click at [1004, 256] on span "No Tip" at bounding box center [997, 255] width 40 height 19
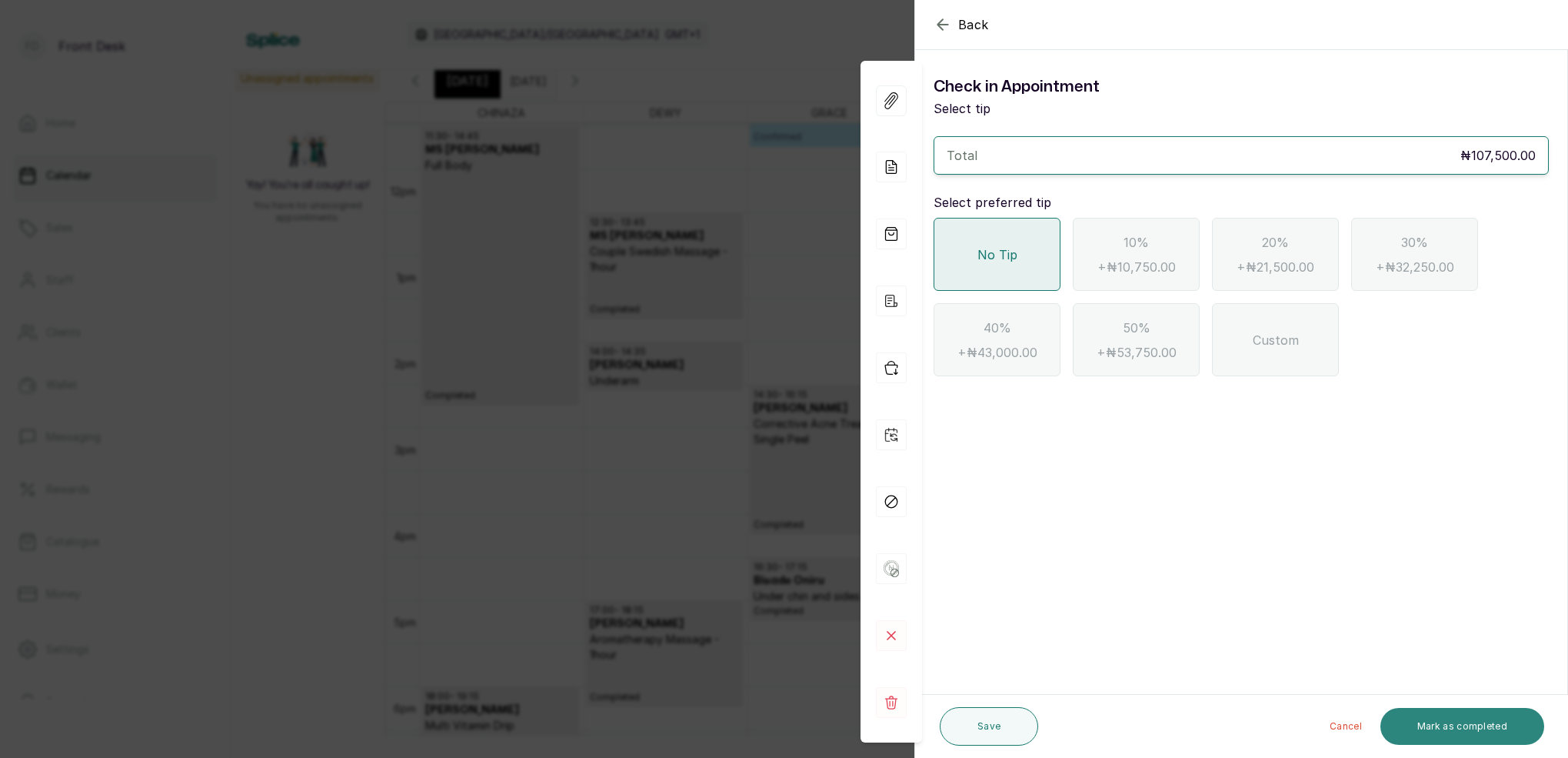
click at [1511, 731] on button "Mark as completed" at bounding box center [1462, 726] width 163 height 37
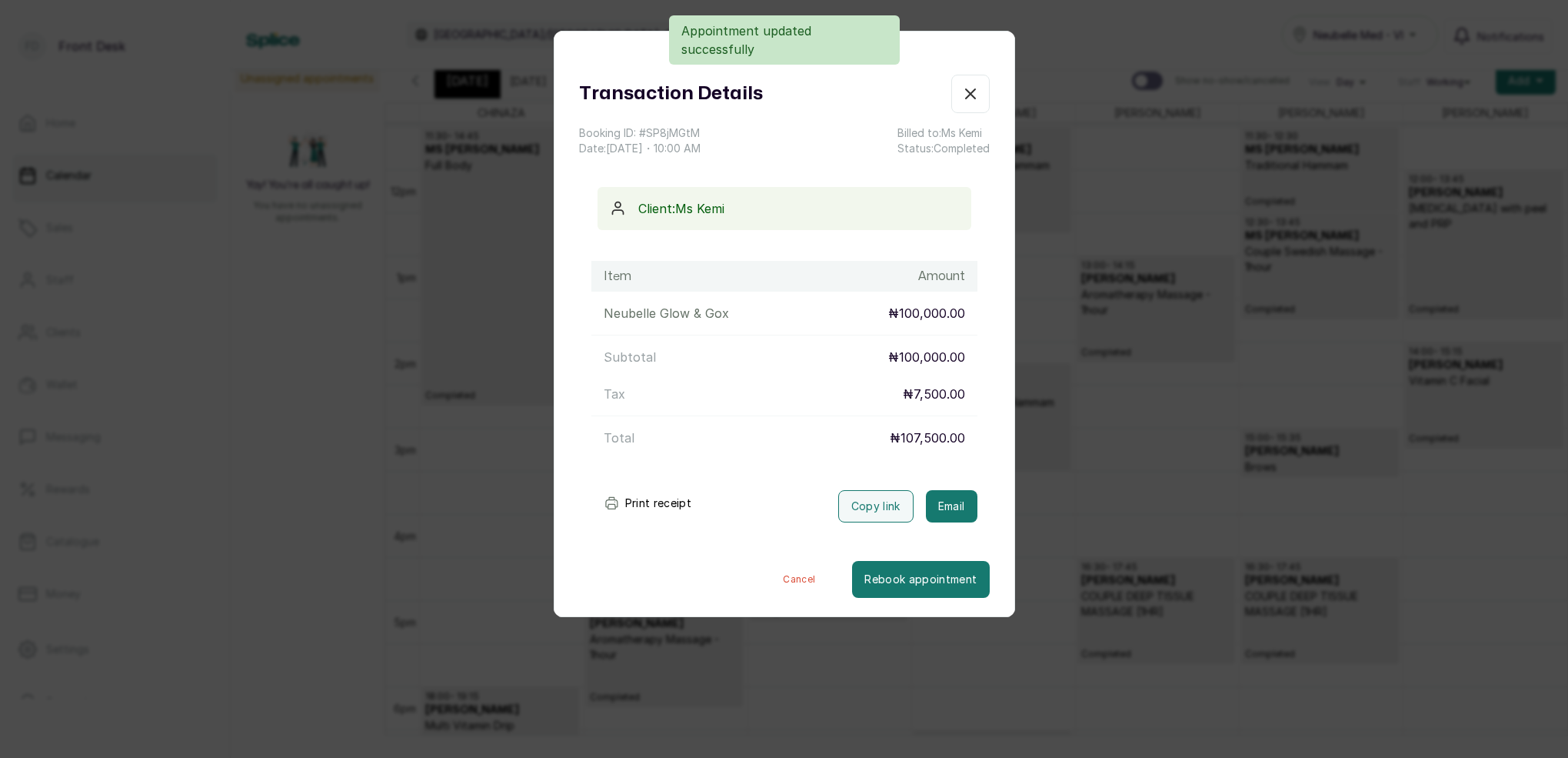
click at [1116, 51] on div "Transaction Details Booking ID: # SP8jMGtM Date: [DATE] ・ 10:00 AM Billed to: M…" at bounding box center [784, 379] width 1568 height 758
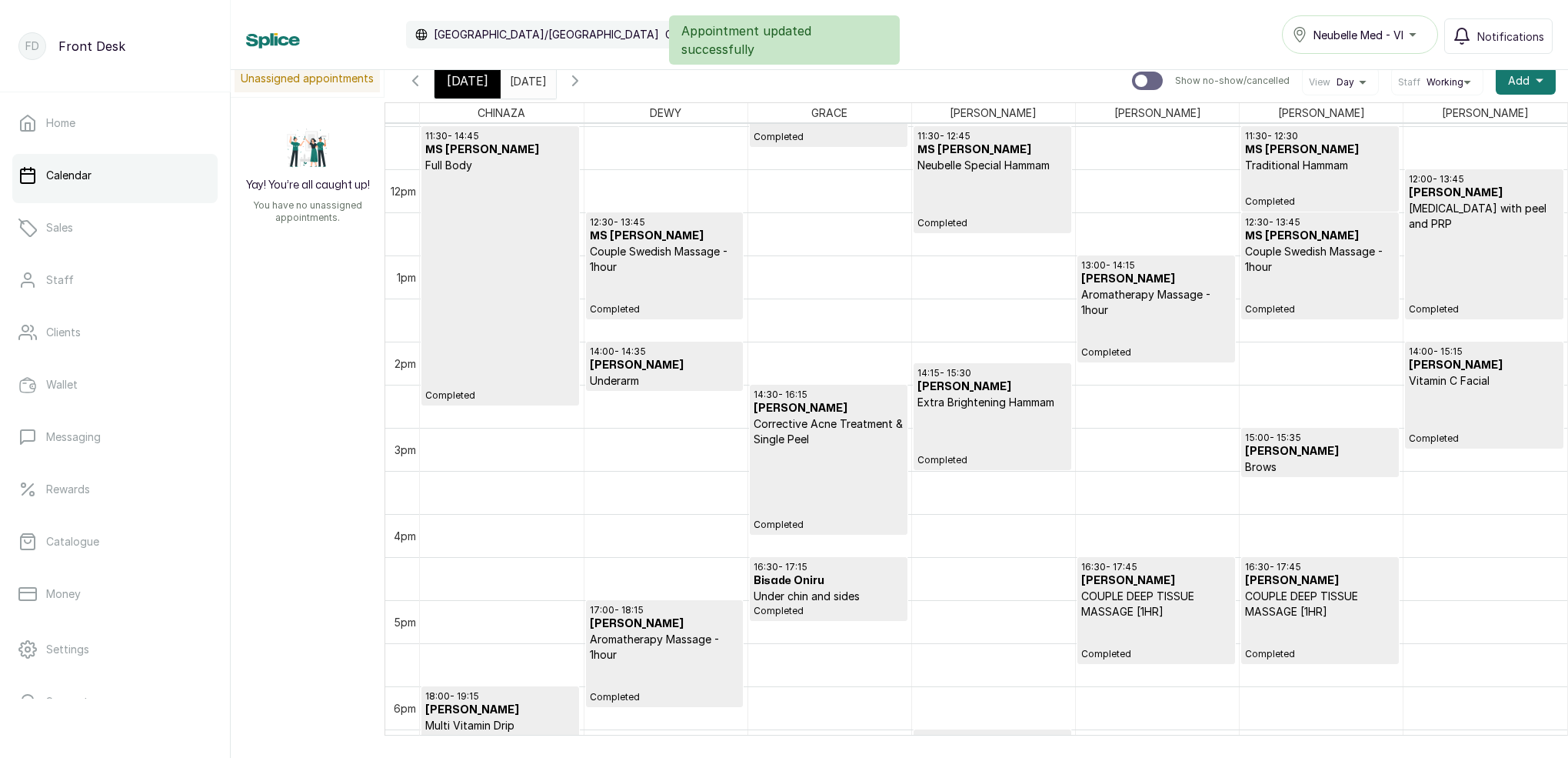
click at [859, 140] on p "Completed" at bounding box center [828, 93] width 150 height 99
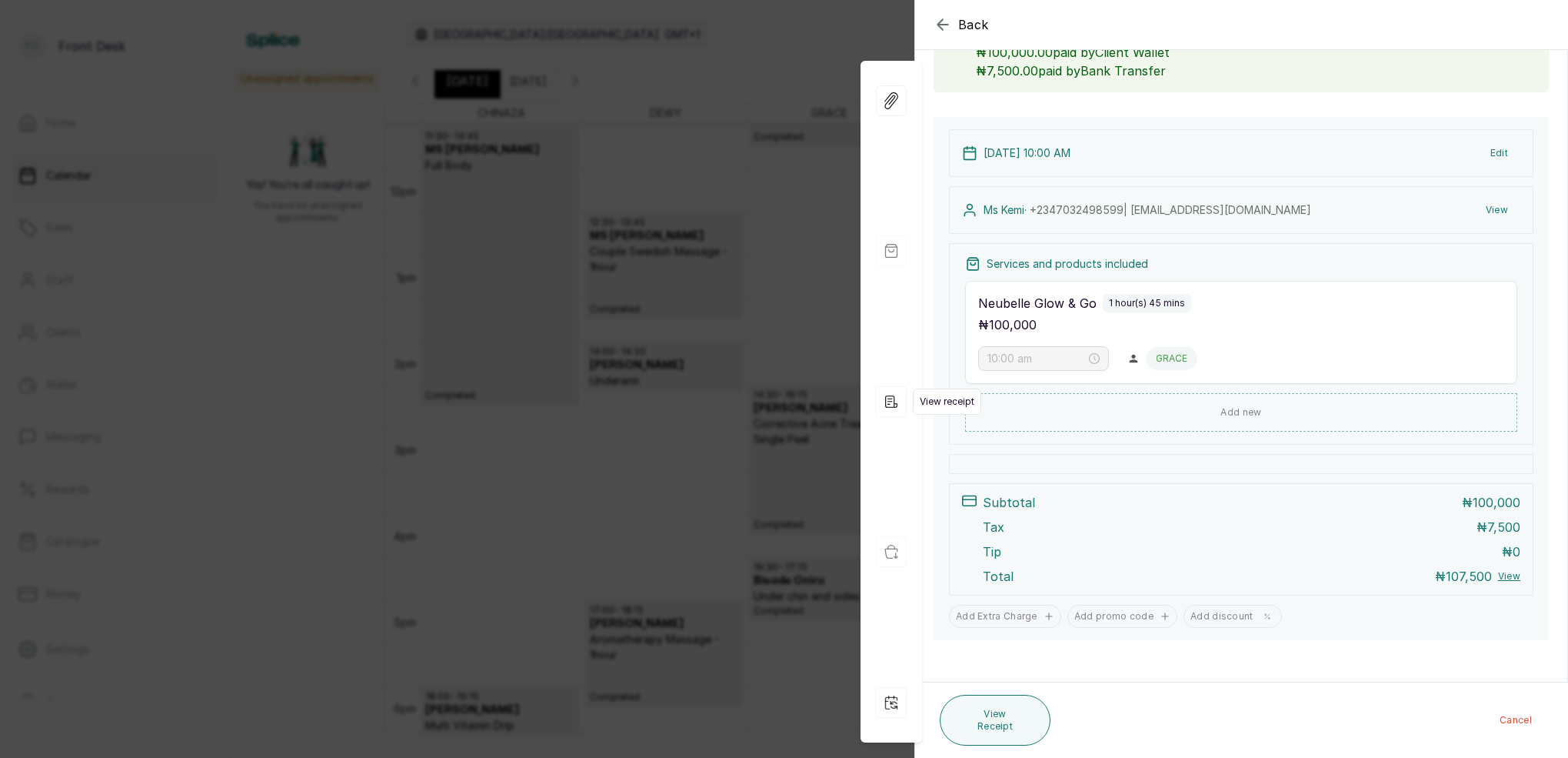
click at [892, 399] on icon "button" at bounding box center [891, 402] width 31 height 31
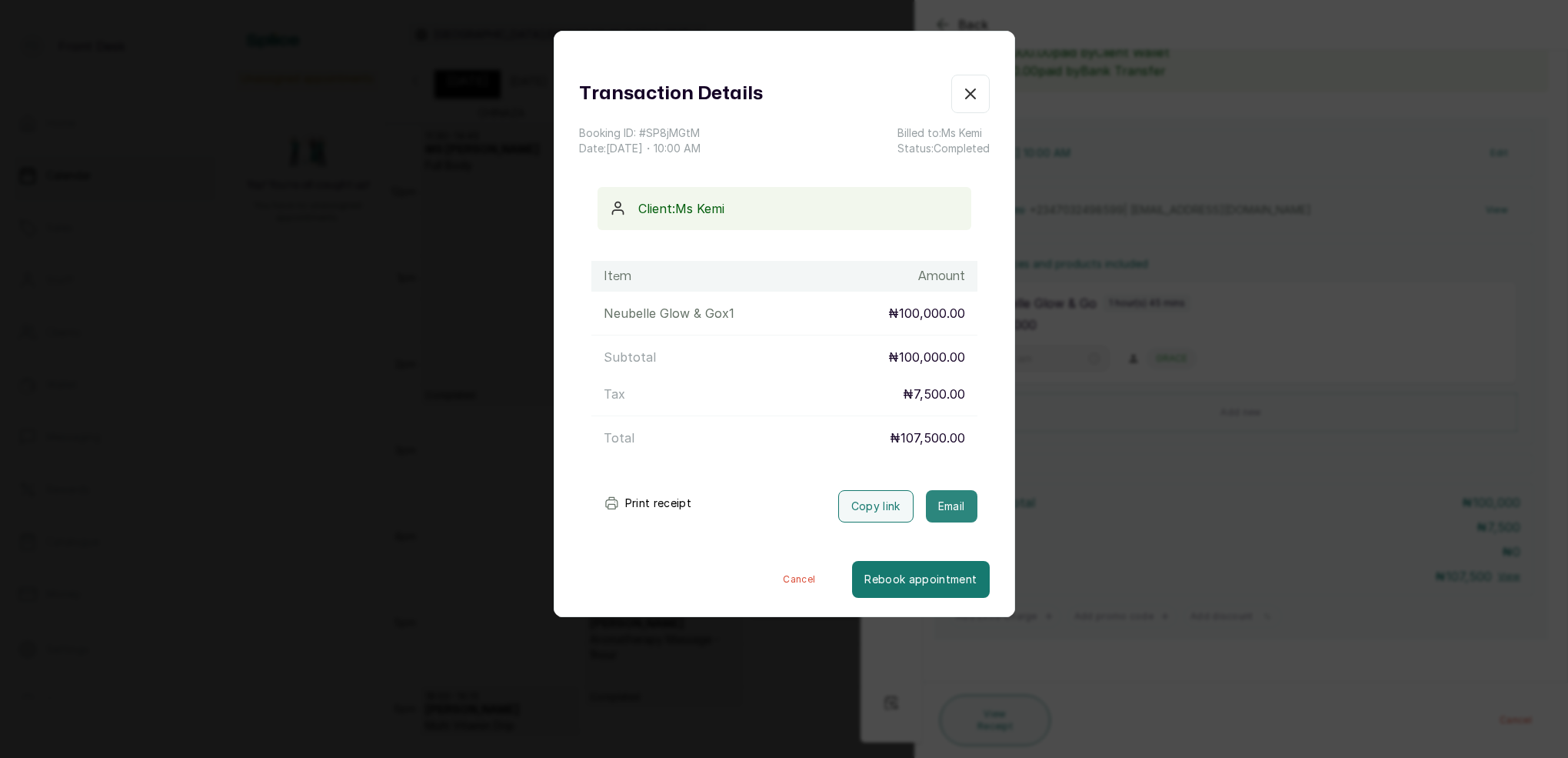
click at [955, 517] on button "Email" at bounding box center [951, 506] width 51 height 32
click at [1131, 497] on div "Transaction Details Booking ID: # SP8jMGtM Date: [DATE] ・ 10:00 AM Billed to: M…" at bounding box center [784, 379] width 1568 height 758
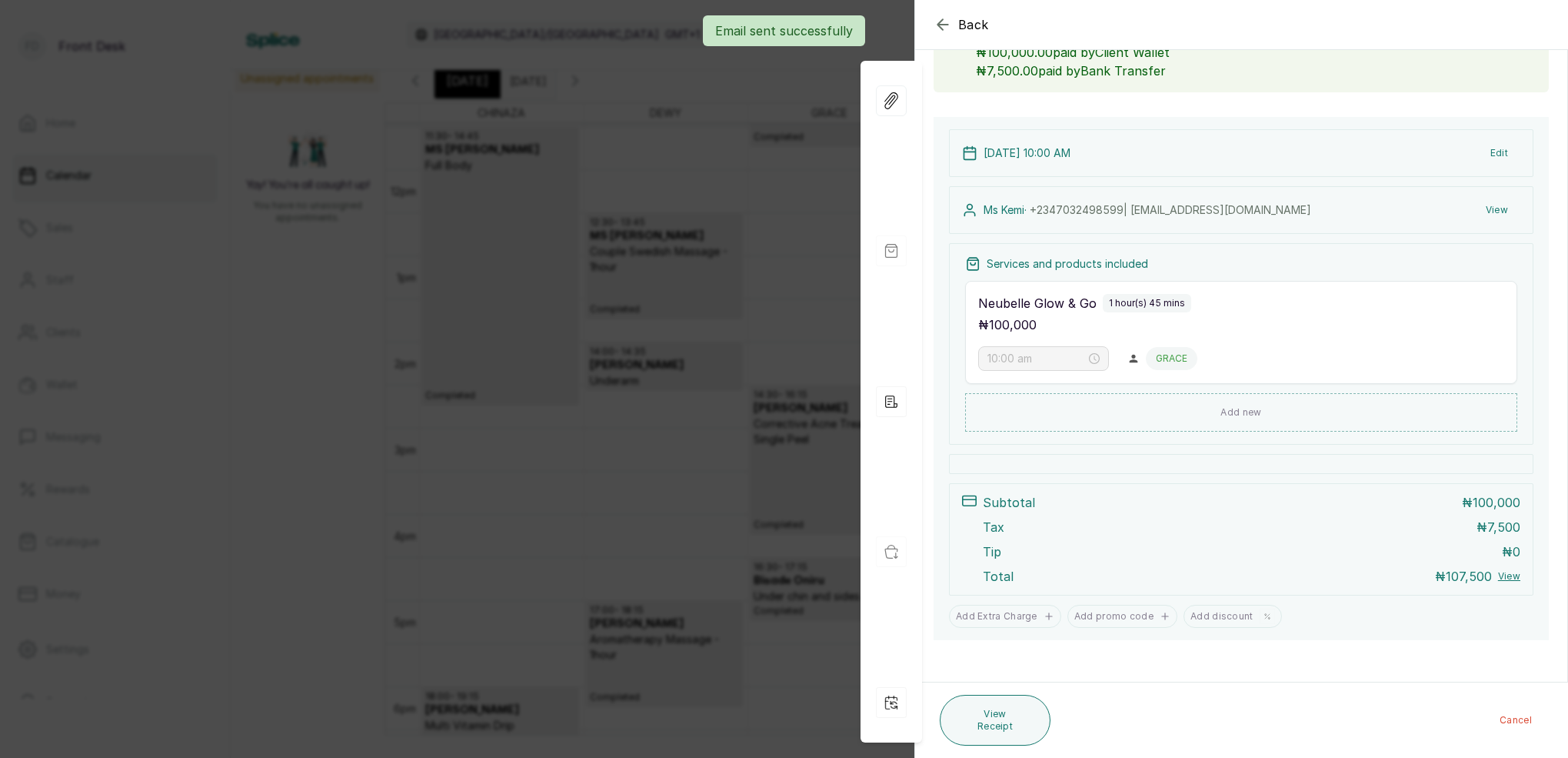
click at [855, 397] on div "Back Appointment Details Edit appointment 🚶 Walk-in (booked by Front Desk) Make…" at bounding box center [784, 379] width 1568 height 758
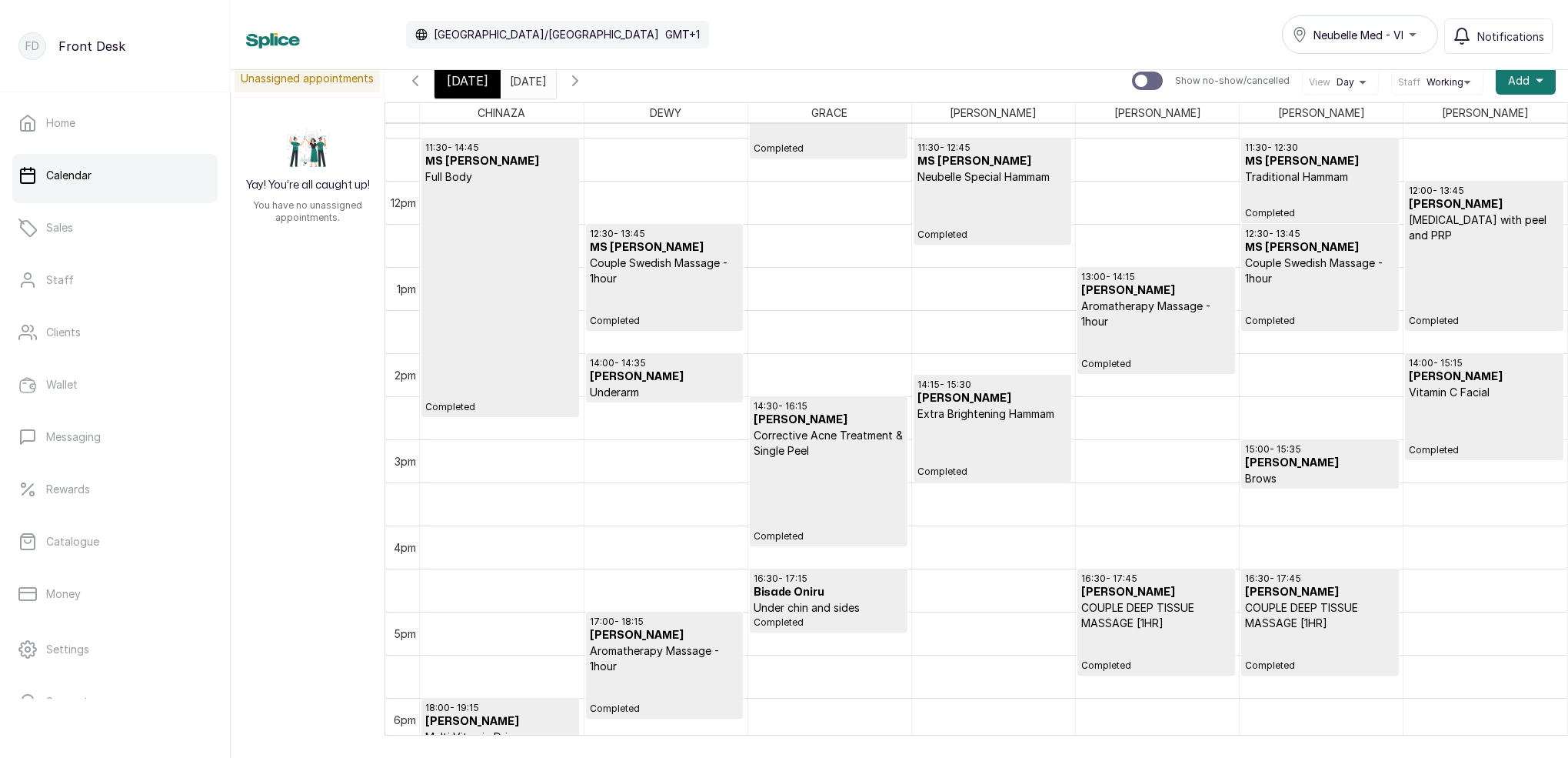
drag, startPoint x: 473, startPoint y: 91, endPoint x: 526, endPoint y: 96, distance: 53.2
click at [473, 91] on div "[DATE]" at bounding box center [467, 80] width 66 height 35
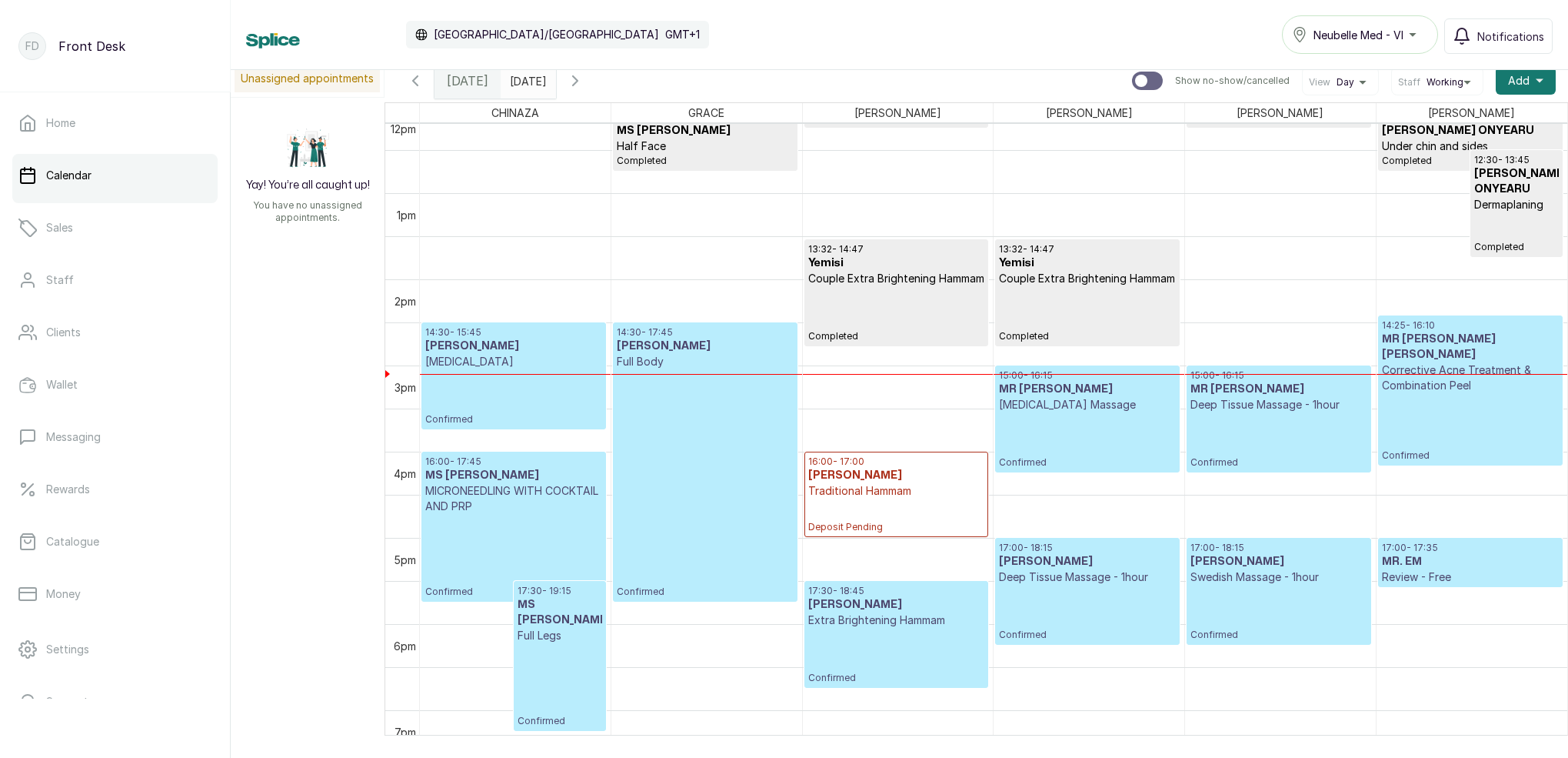
click at [555, 78] on span at bounding box center [540, 77] width 30 height 26
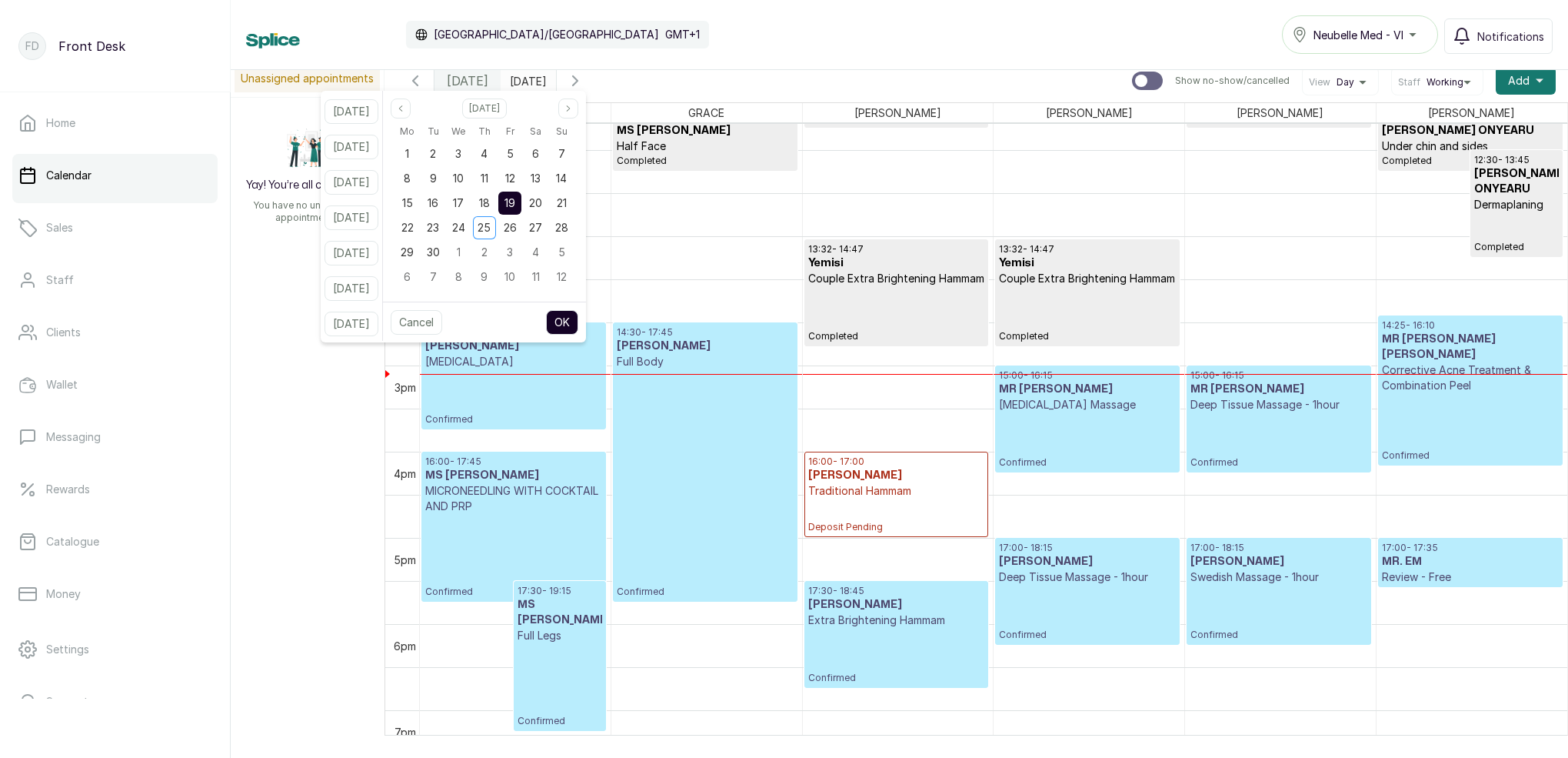
drag, startPoint x: 507, startPoint y: 207, endPoint x: 518, endPoint y: 206, distance: 11.0
click at [490, 207] on span "18" at bounding box center [484, 203] width 11 height 13
click at [515, 203] on span "19" at bounding box center [510, 203] width 11 height 13
click at [578, 323] on button "OK" at bounding box center [561, 323] width 32 height 25
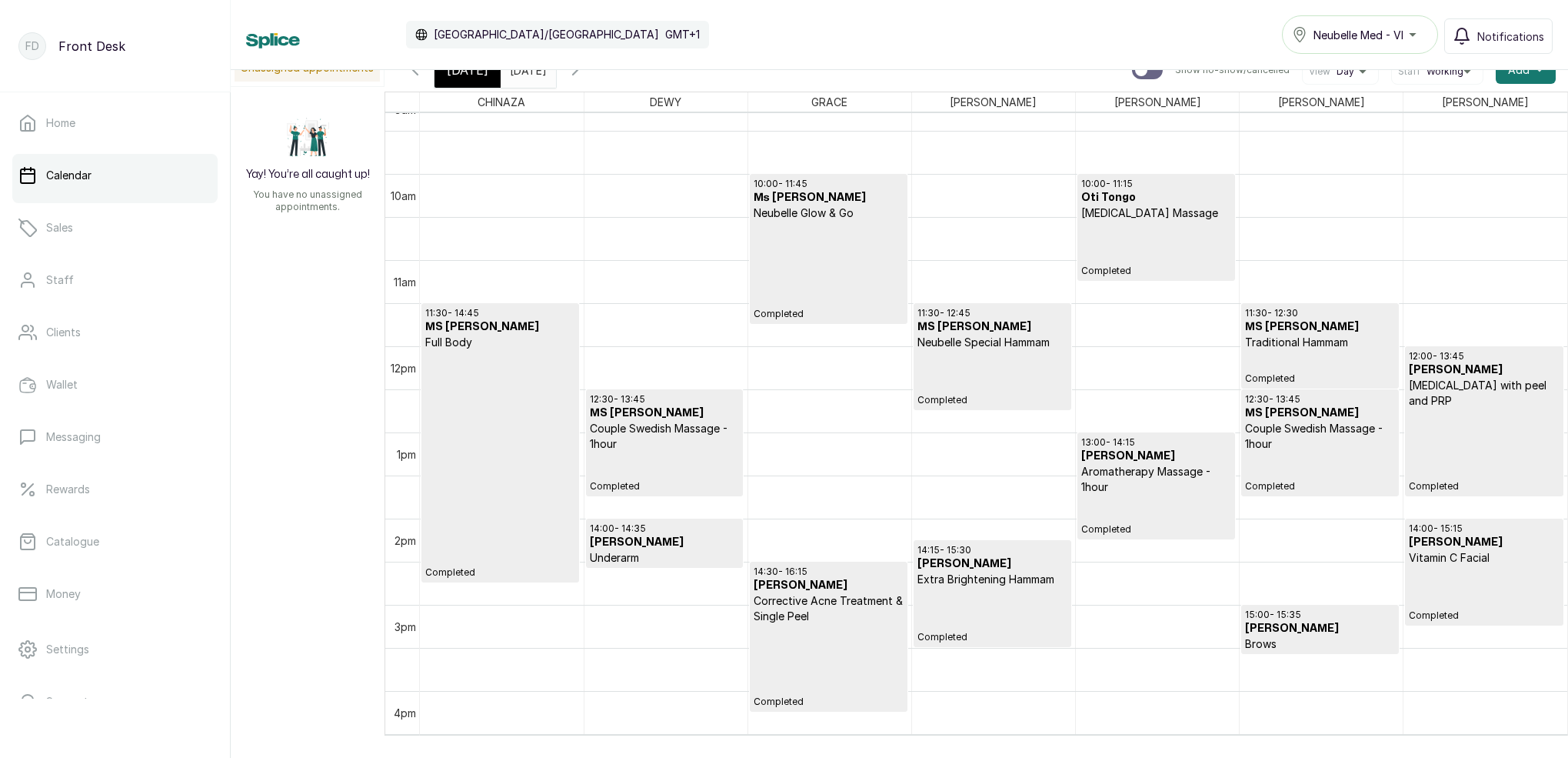
click at [828, 200] on h3 "Ms [PERSON_NAME]" at bounding box center [828, 198] width 150 height 16
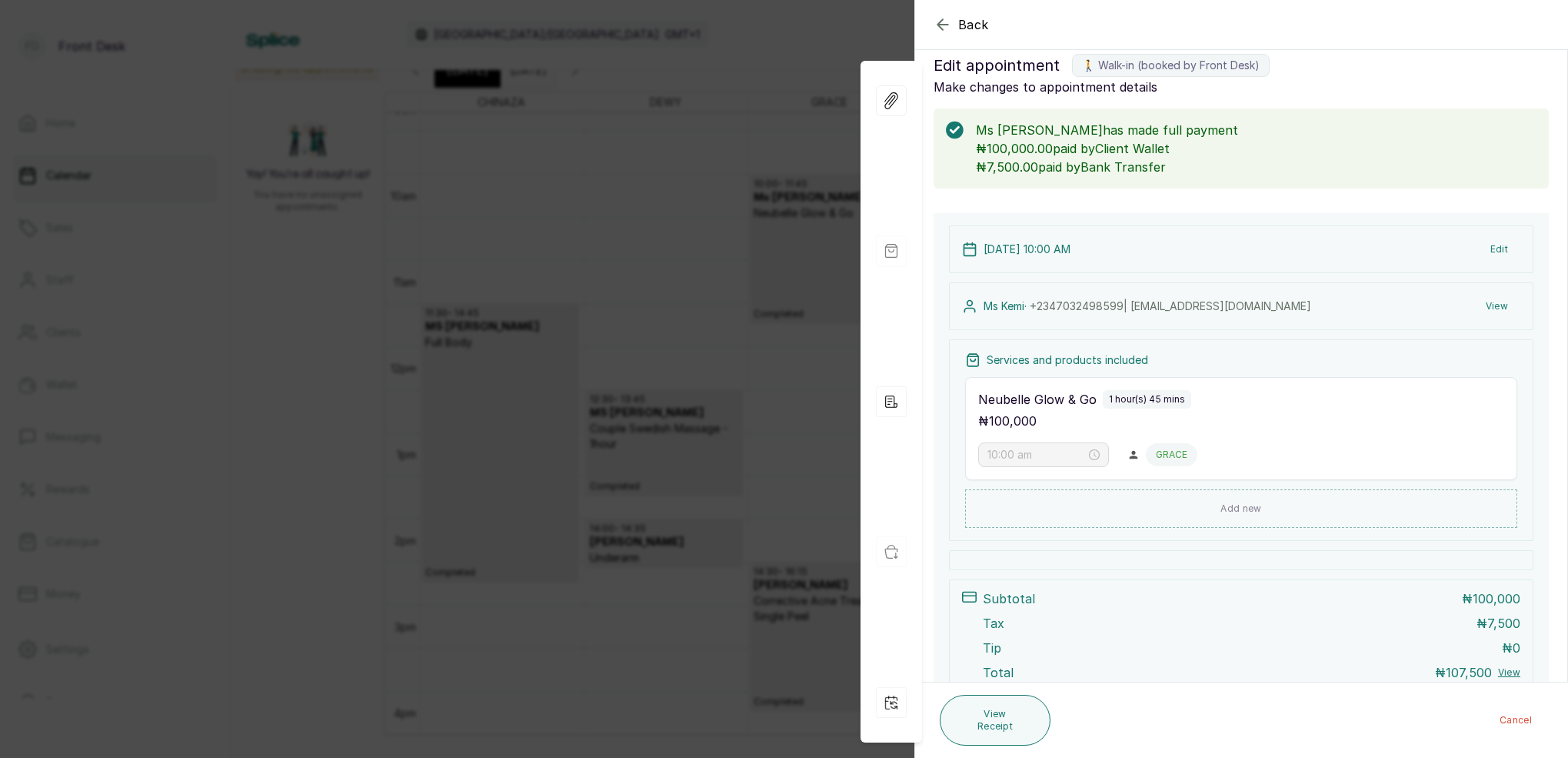
click at [861, 311] on div "View Forms Add services and products View receipt Checkin Repeat appointment" at bounding box center [891, 402] width 62 height 682
click at [726, 278] on div "Back Appointment Details Edit appointment 🚶 Walk-in (booked by Front Desk) Make…" at bounding box center [784, 379] width 1568 height 758
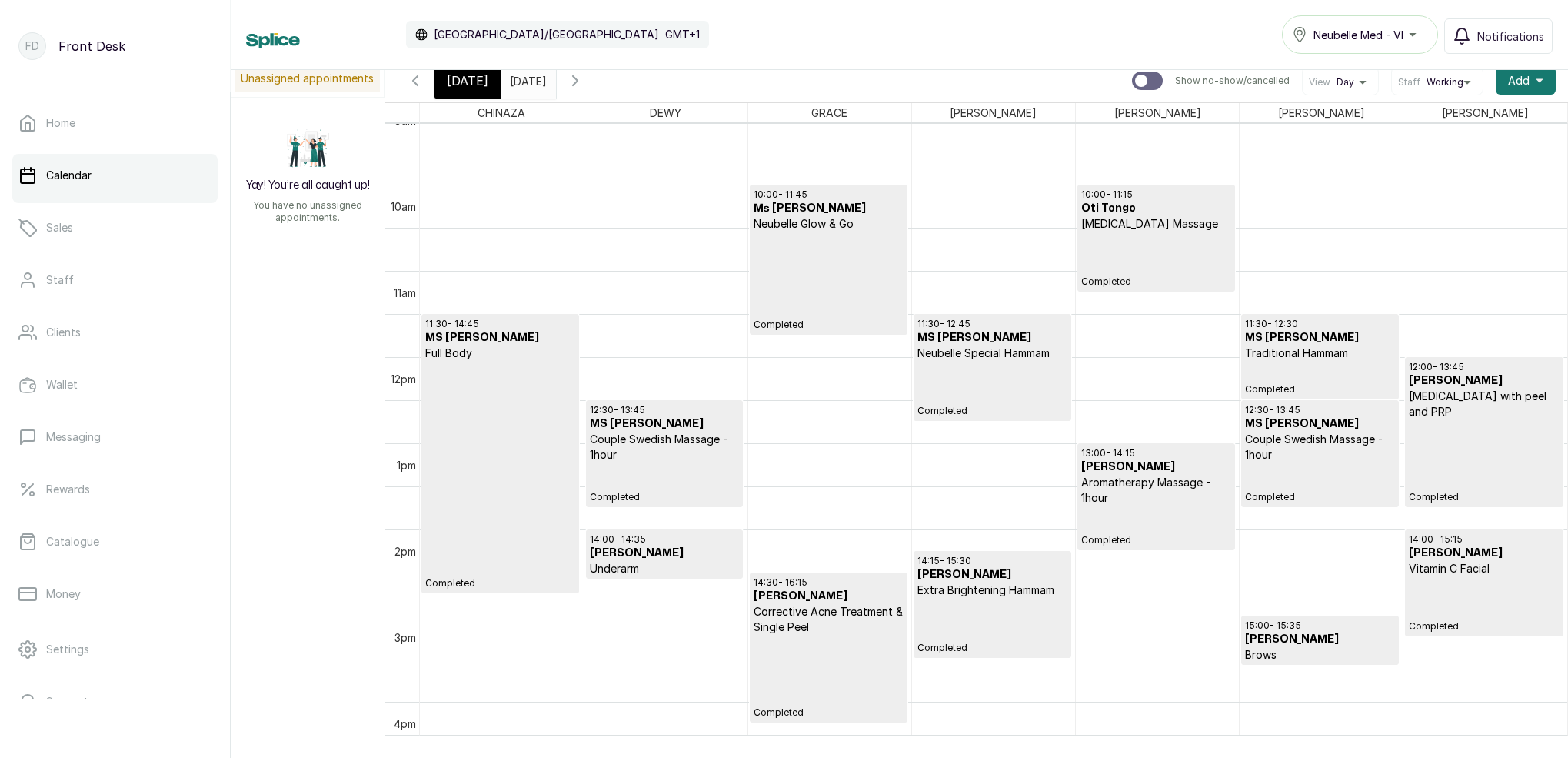
click at [474, 86] on span "[DATE]" at bounding box center [467, 81] width 41 height 19
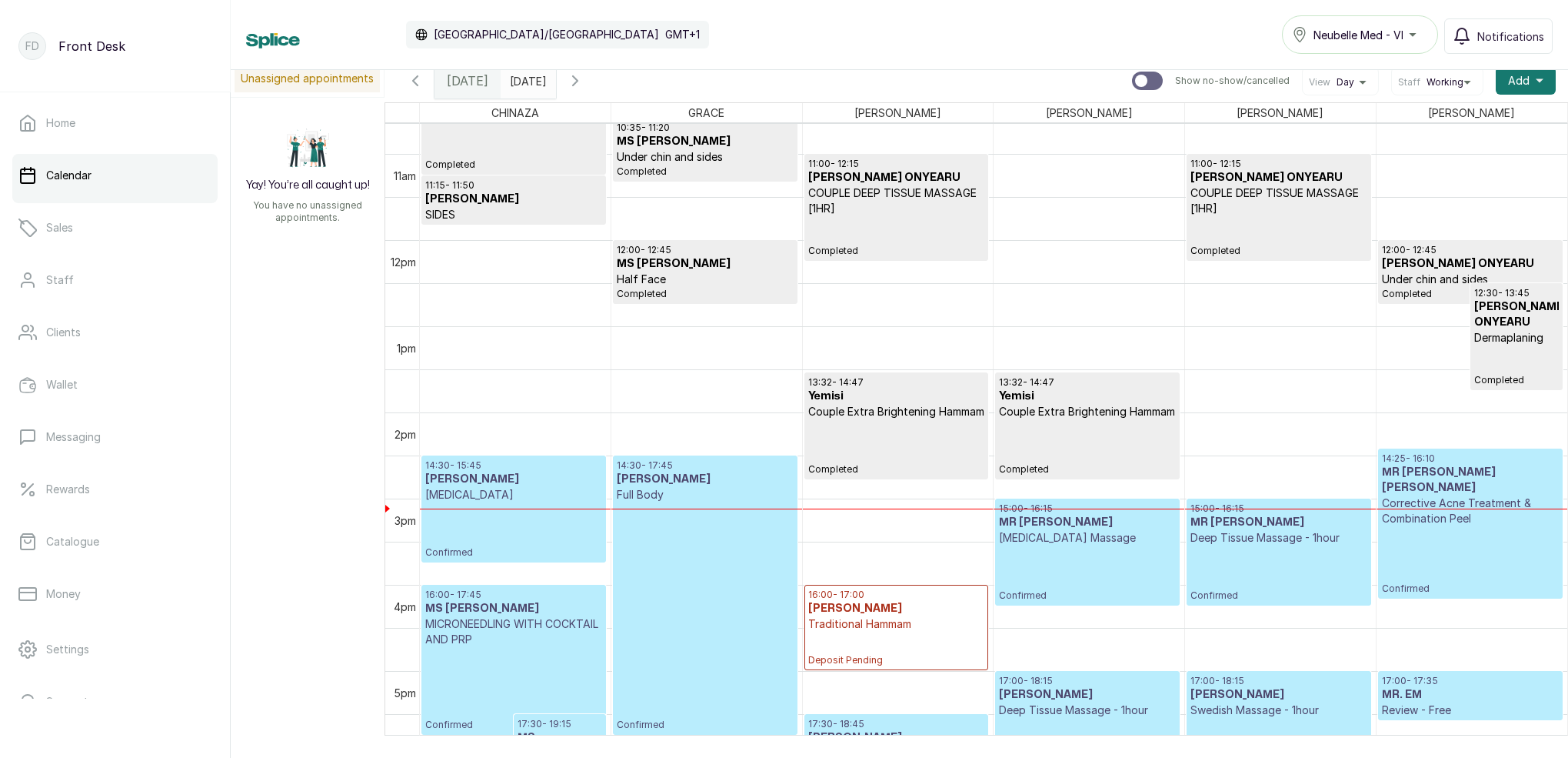
scroll to position [1214, 0]
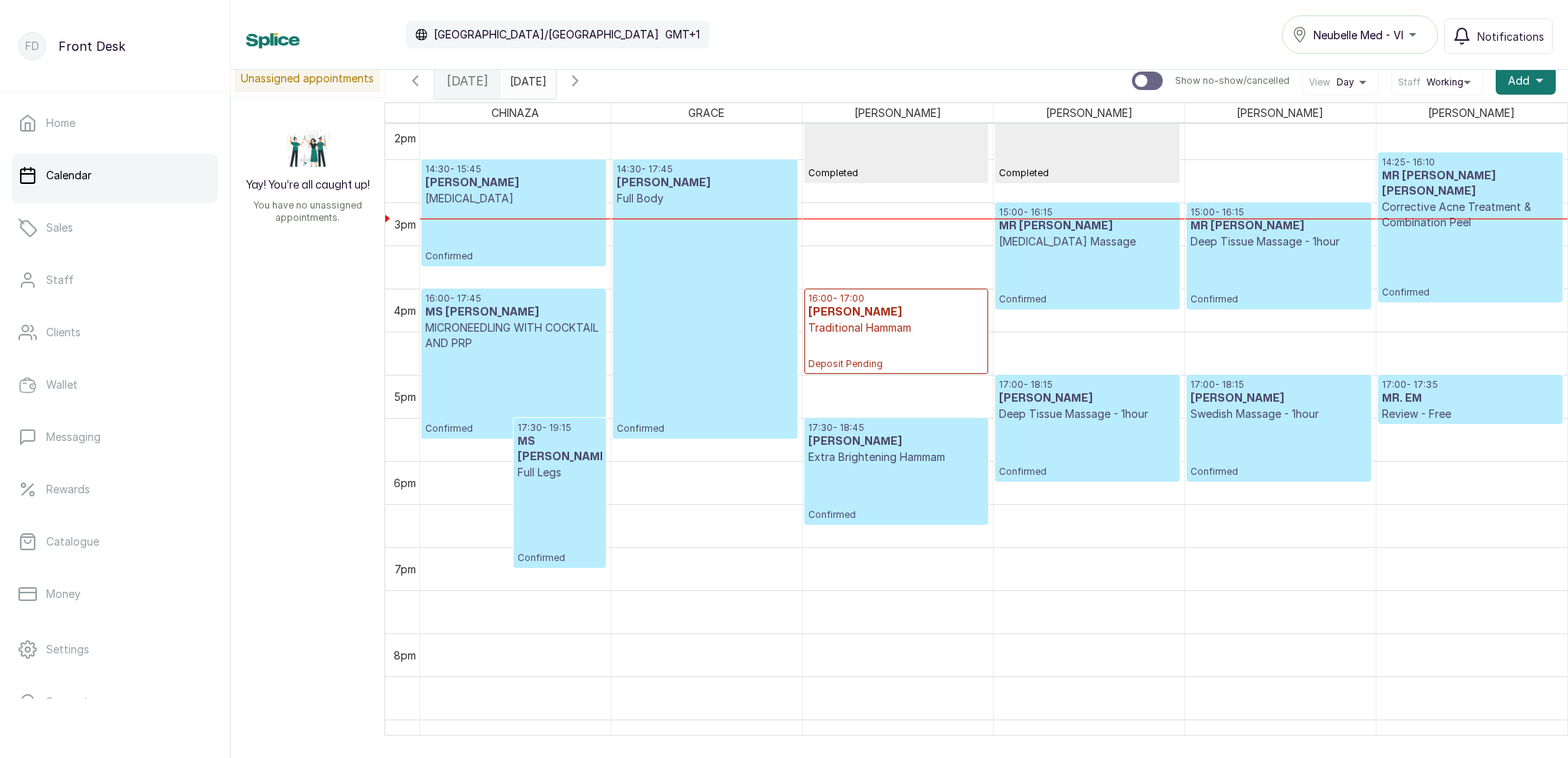
click at [519, 341] on p "MICRONEEDLING WITH COCKTAIL AND PRP" at bounding box center [513, 336] width 177 height 31
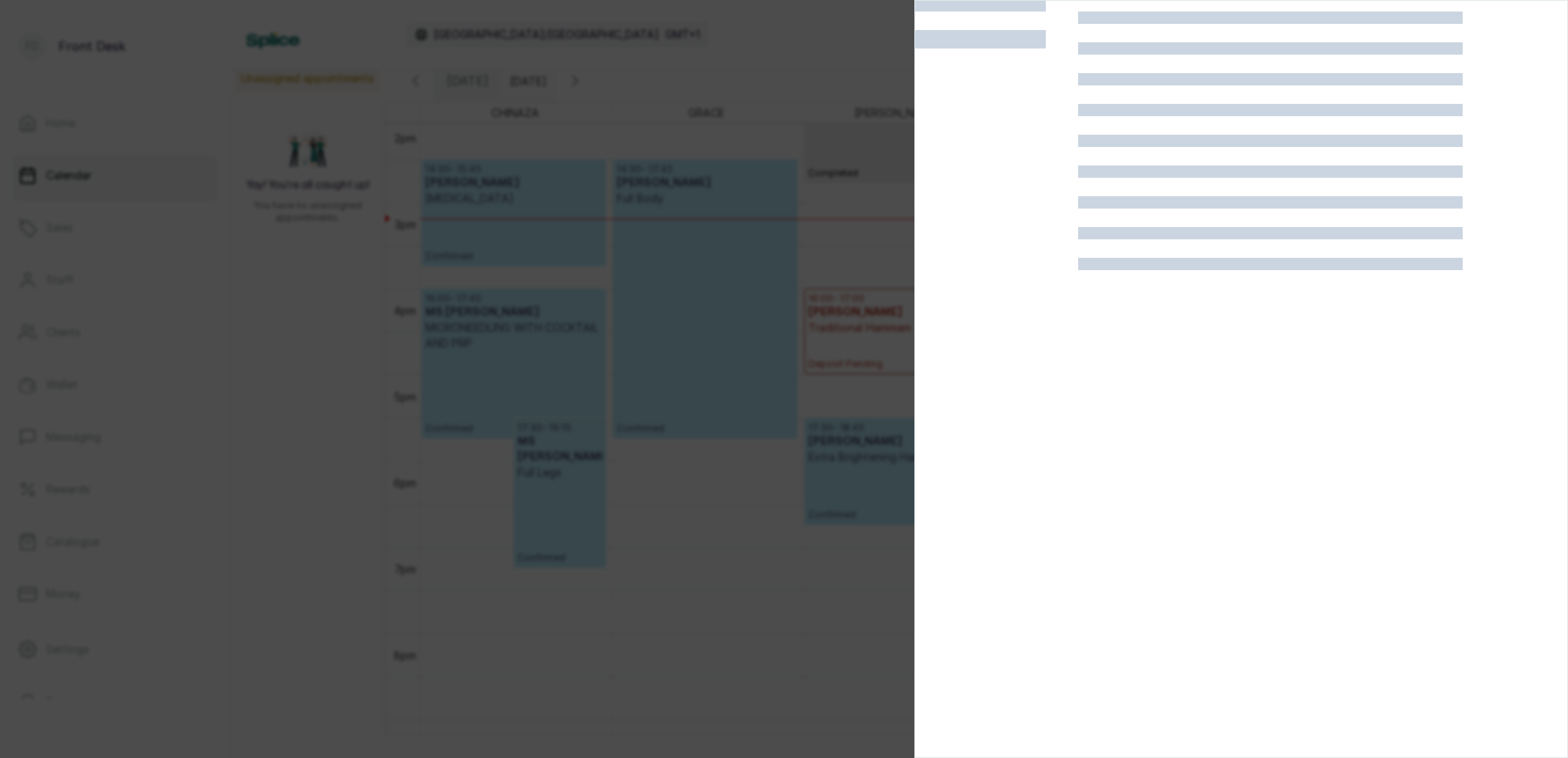
scroll to position [38, 0]
click at [724, 381] on div at bounding box center [784, 379] width 1568 height 758
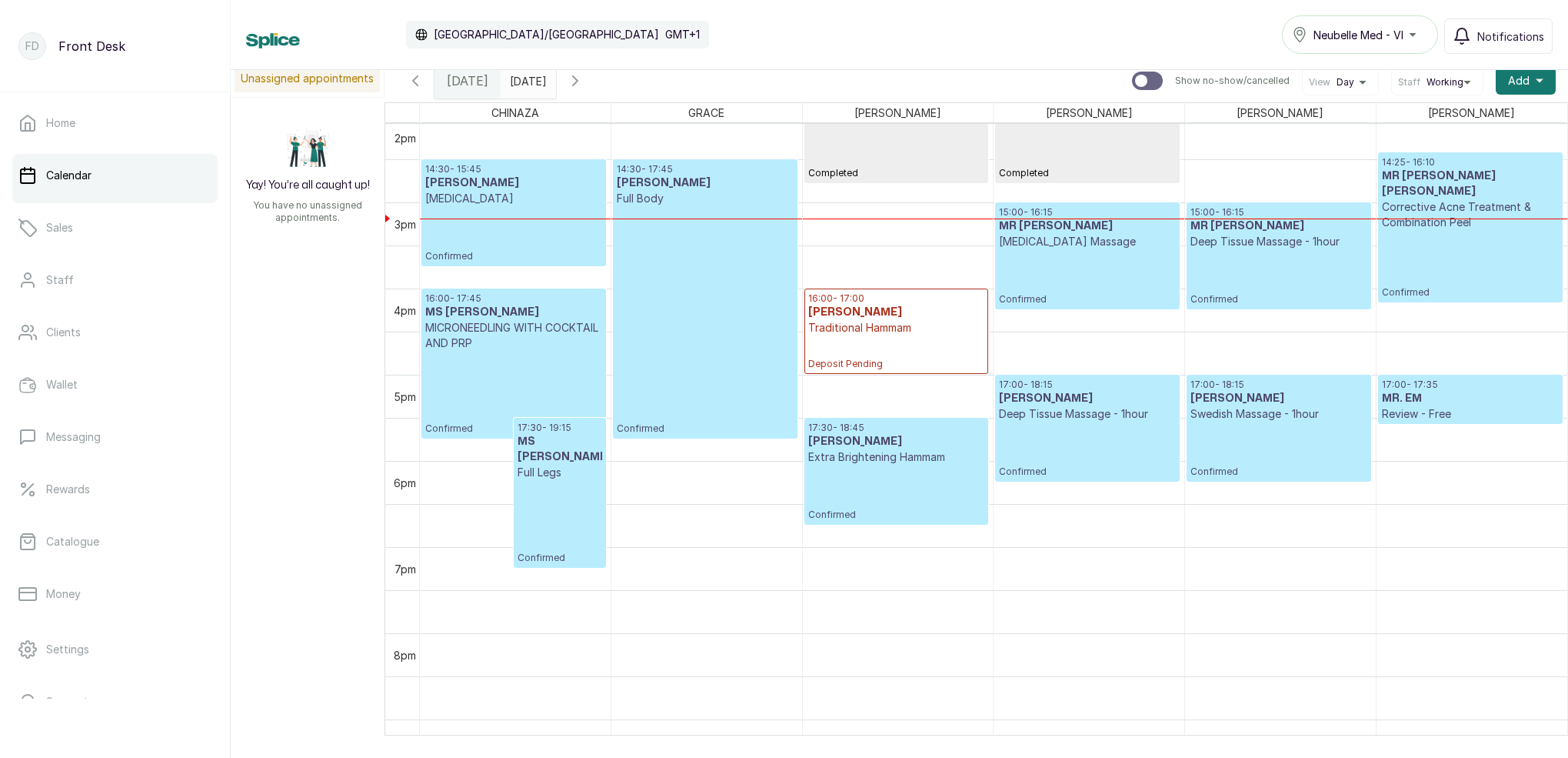
click at [564, 377] on p "Confirmed" at bounding box center [513, 393] width 177 height 84
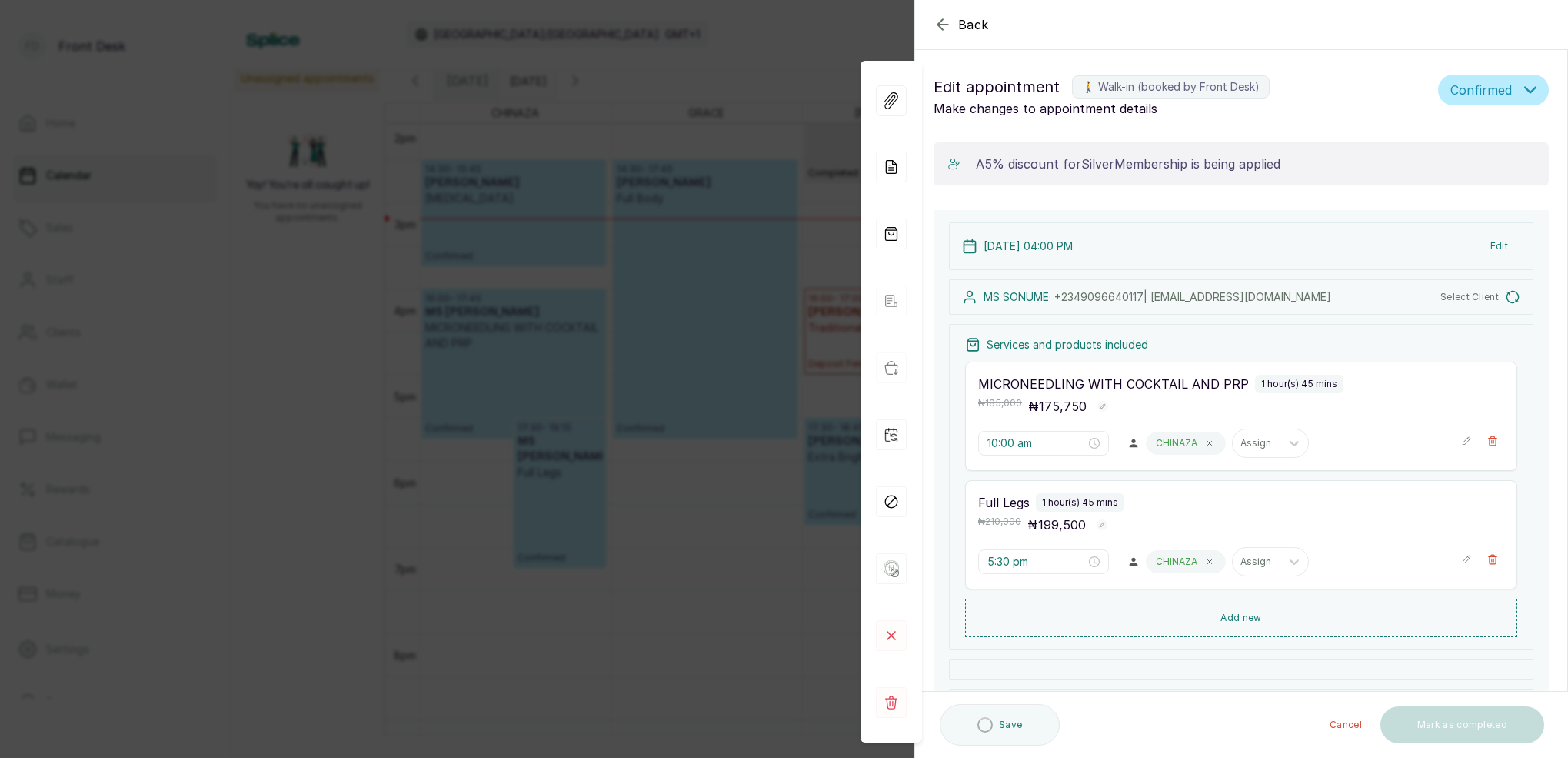
type input "4:00 pm"
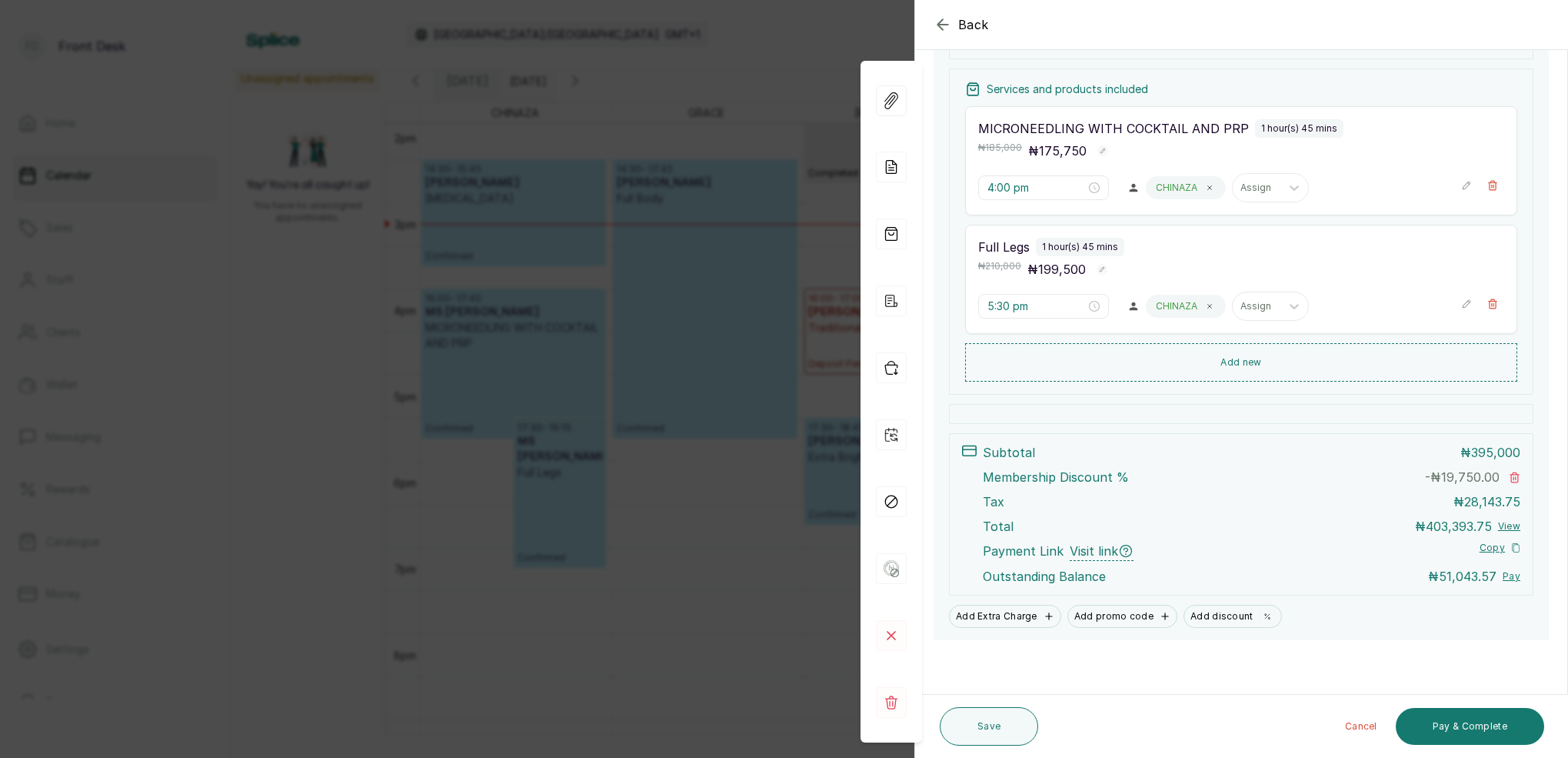
scroll to position [330, 0]
click at [897, 641] on rect at bounding box center [891, 636] width 31 height 31
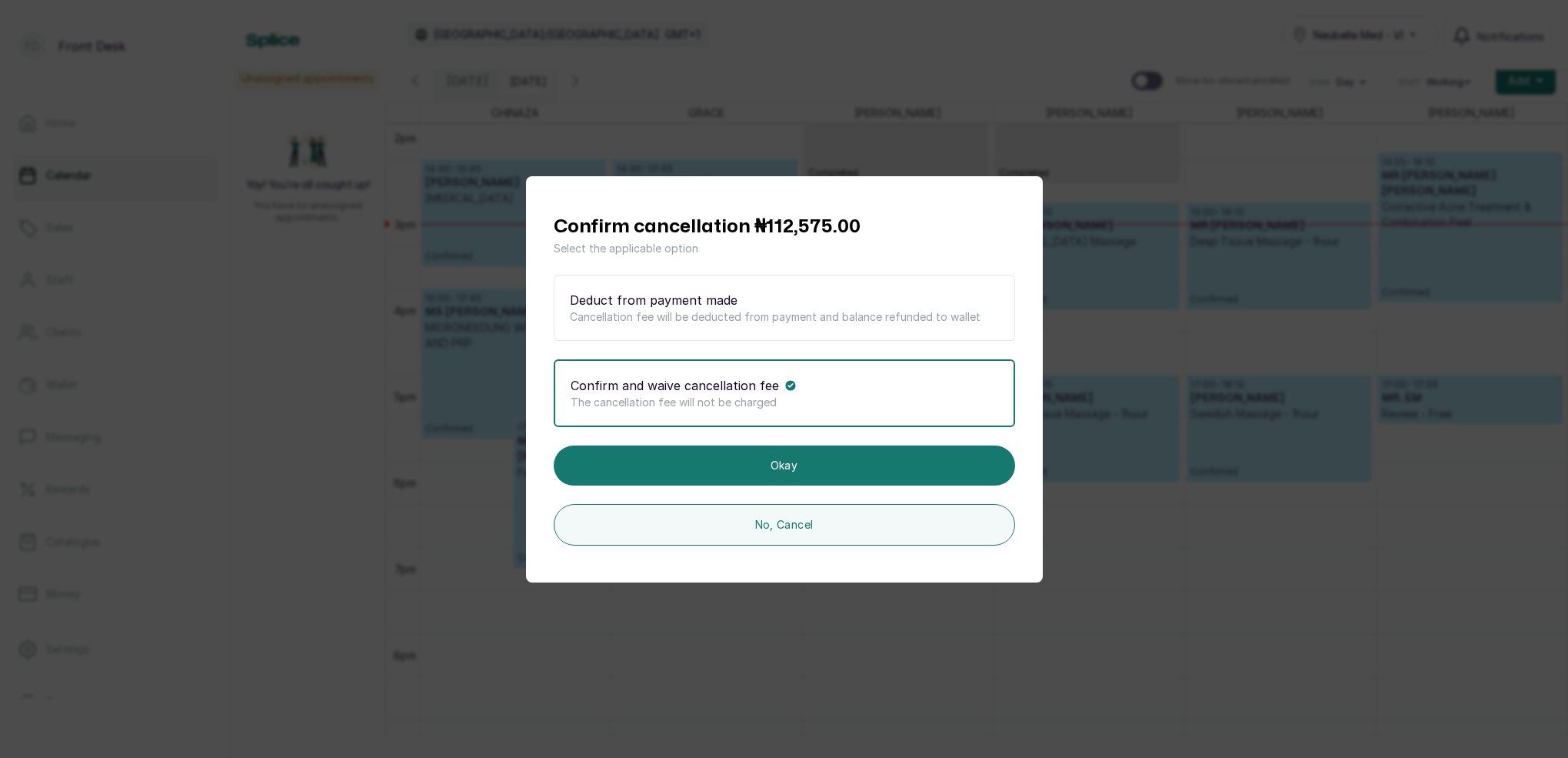
click at [738, 339] on div "Deduct from payment made Cancellation fee will be deducted from payment and bal…" at bounding box center [784, 308] width 462 height 66
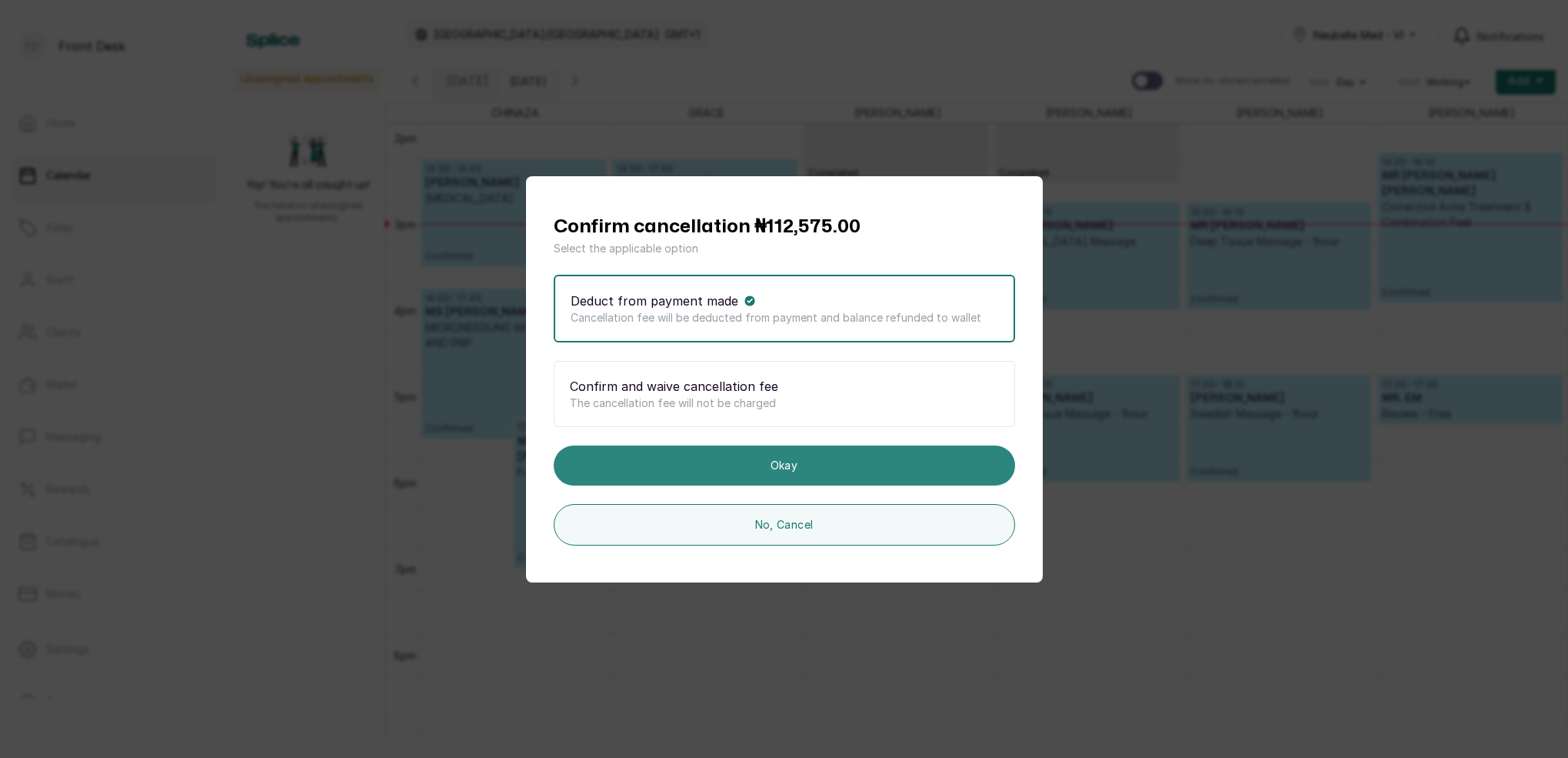
click at [781, 464] on button "Okay" at bounding box center [784, 465] width 462 height 40
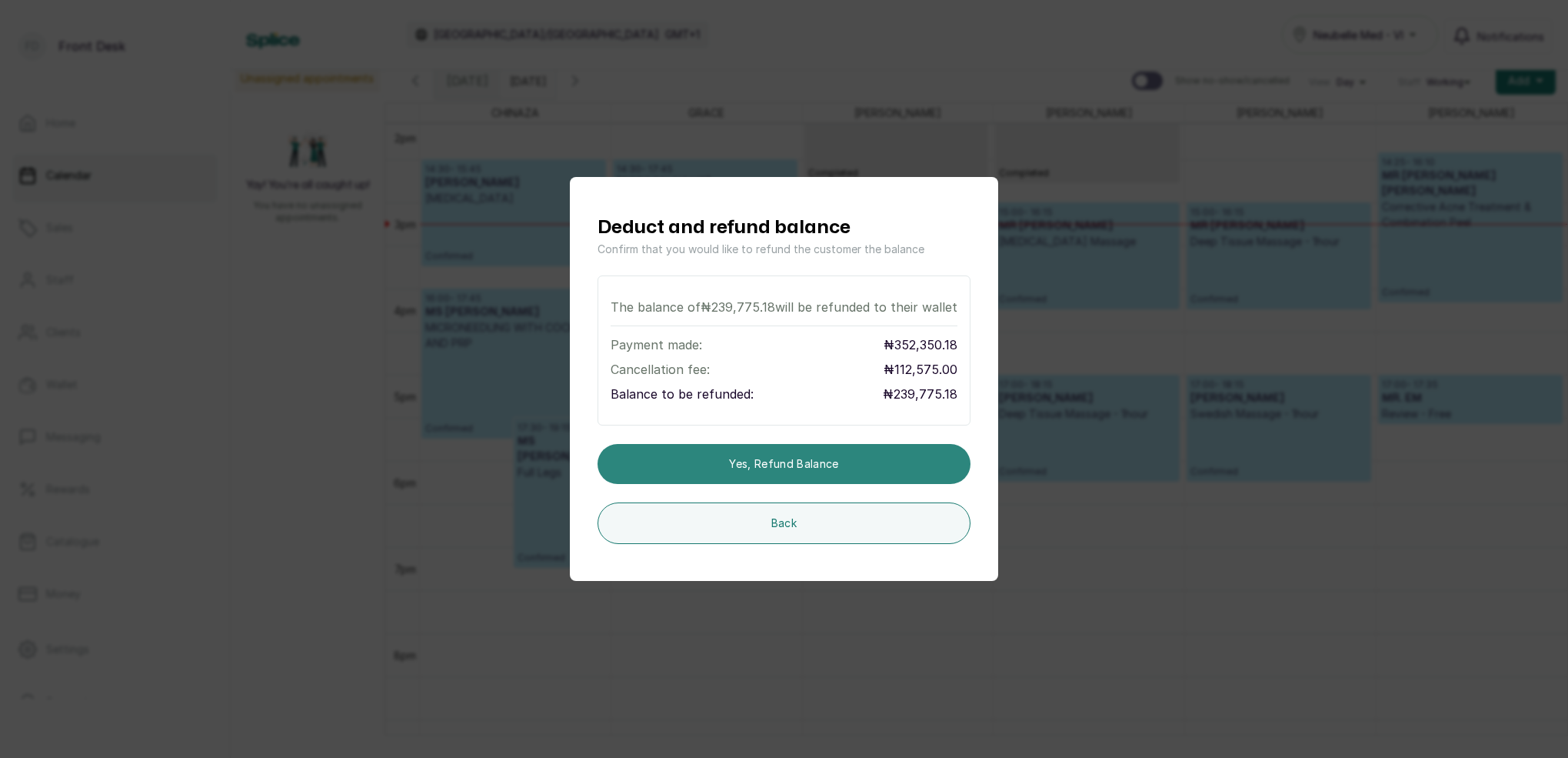
click at [791, 464] on button "Yes, refund balance" at bounding box center [783, 464] width 373 height 40
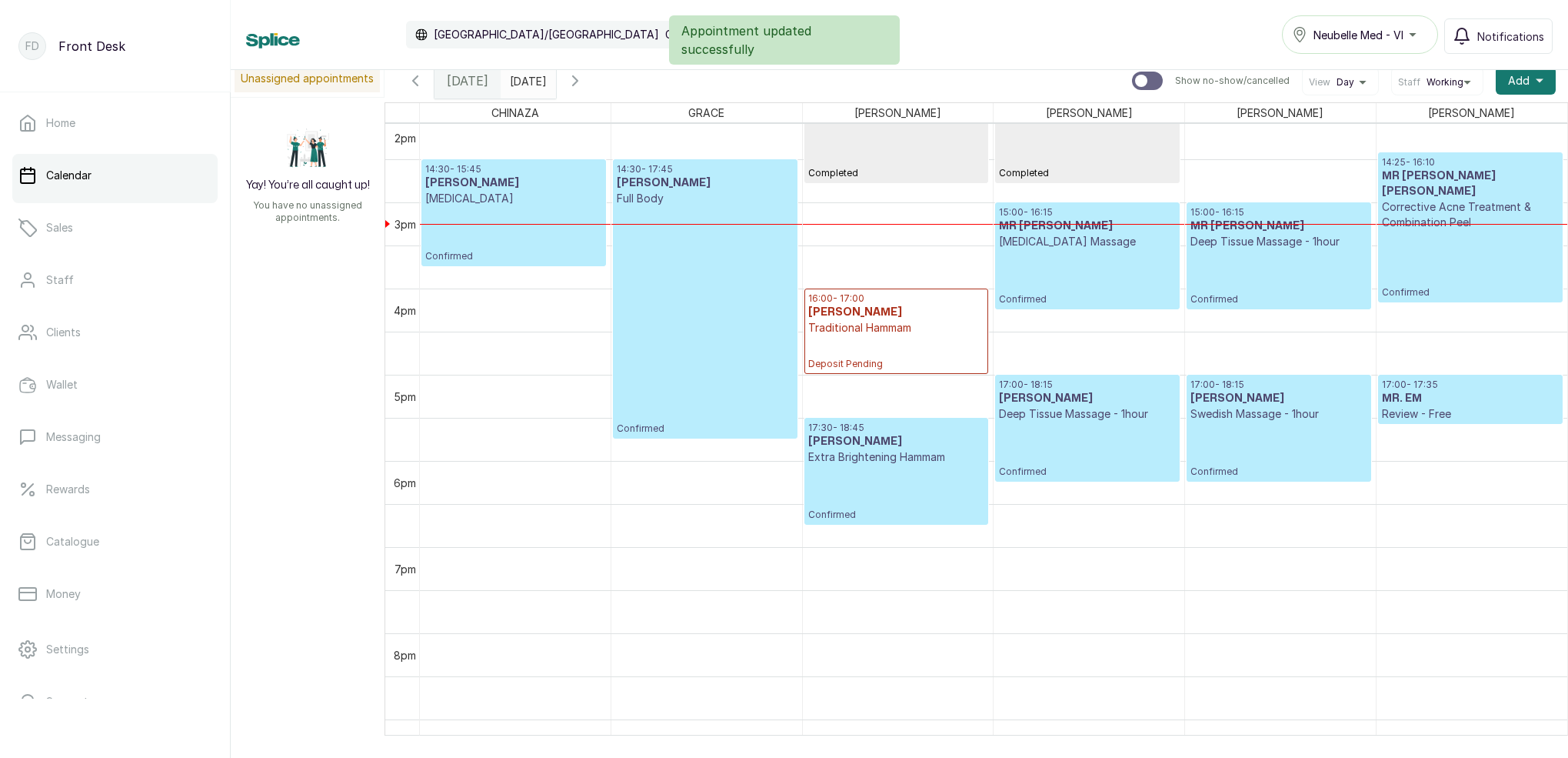
click at [526, 72] on input "[DATE]" at bounding box center [514, 77] width 25 height 26
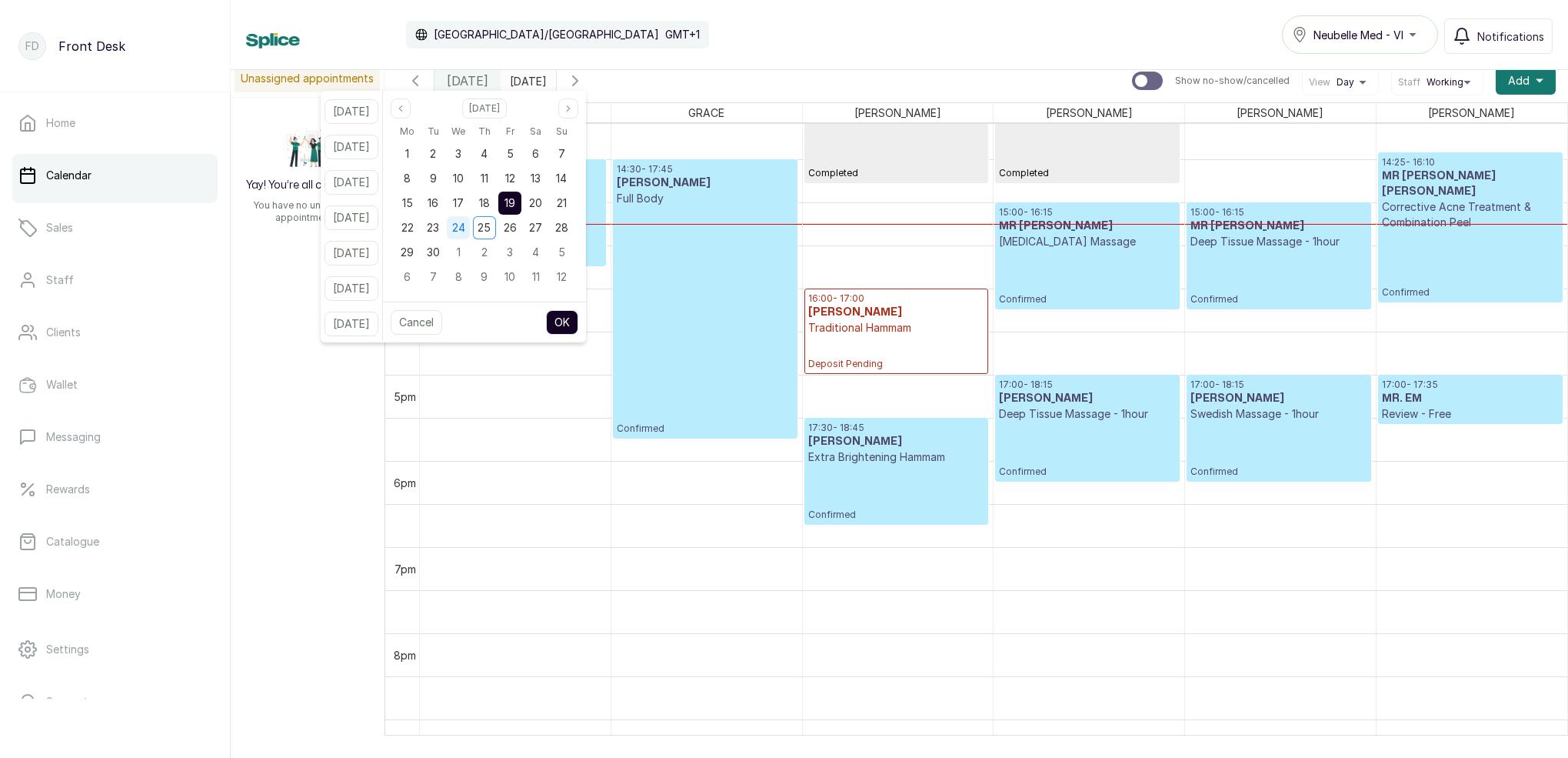
drag, startPoint x: 452, startPoint y: 227, endPoint x: 468, endPoint y: 238, distance: 19.4
click at [439, 227] on span "23" at bounding box center [433, 227] width 12 height 13
click at [572, 321] on button "OK" at bounding box center [561, 323] width 32 height 25
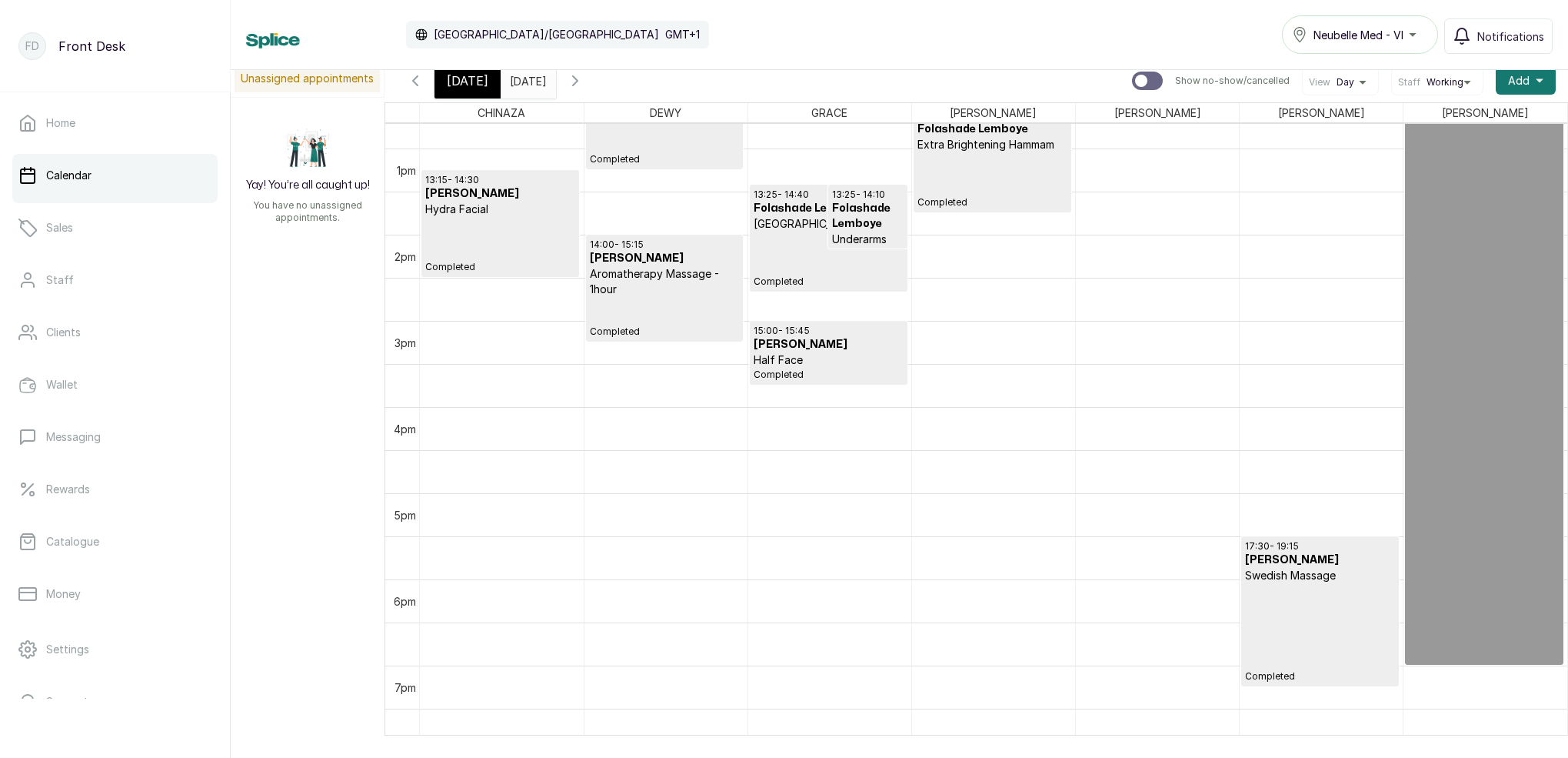
scroll to position [1161, 0]
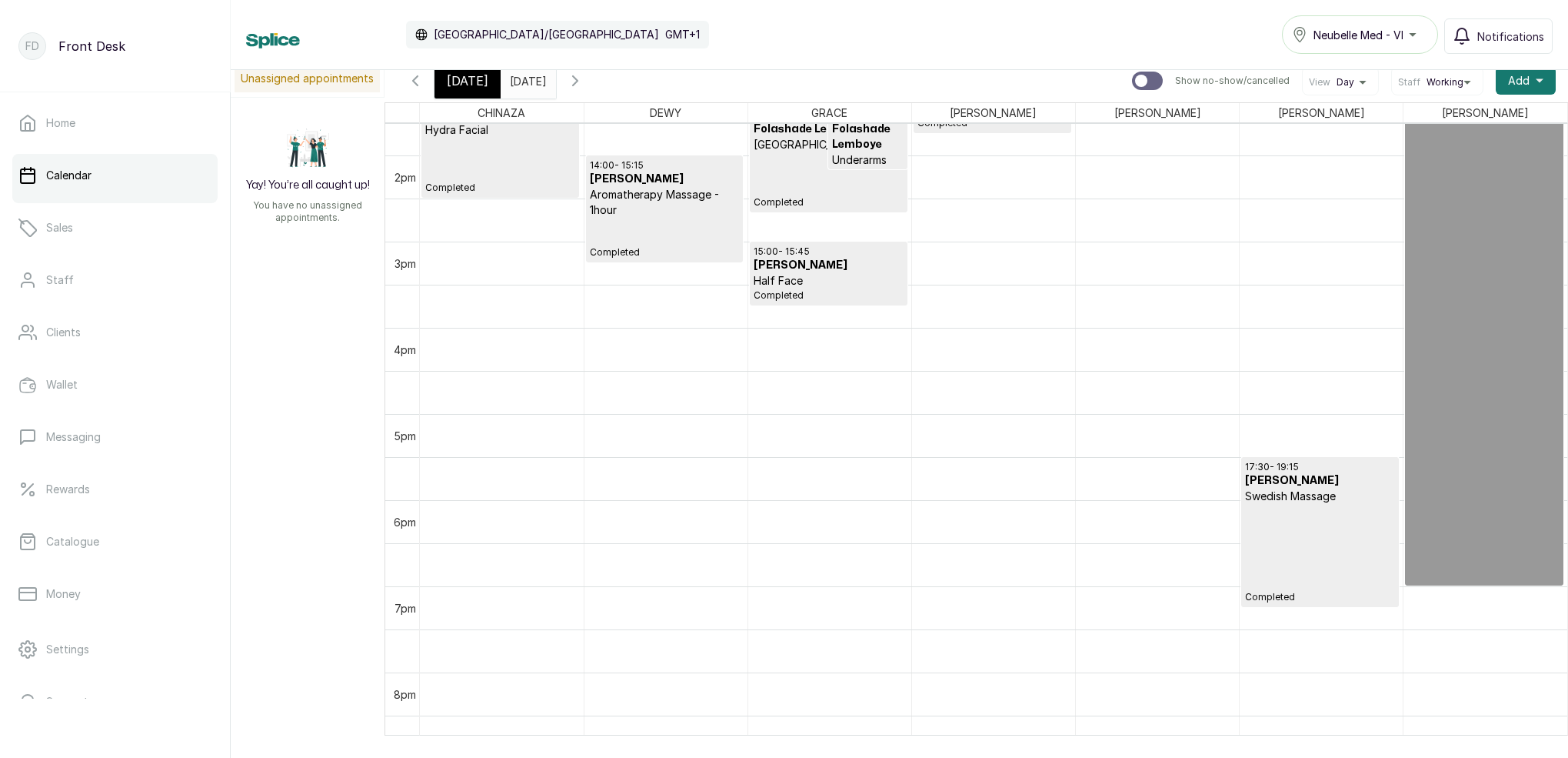
click at [526, 81] on input "[DATE]" at bounding box center [514, 77] width 25 height 26
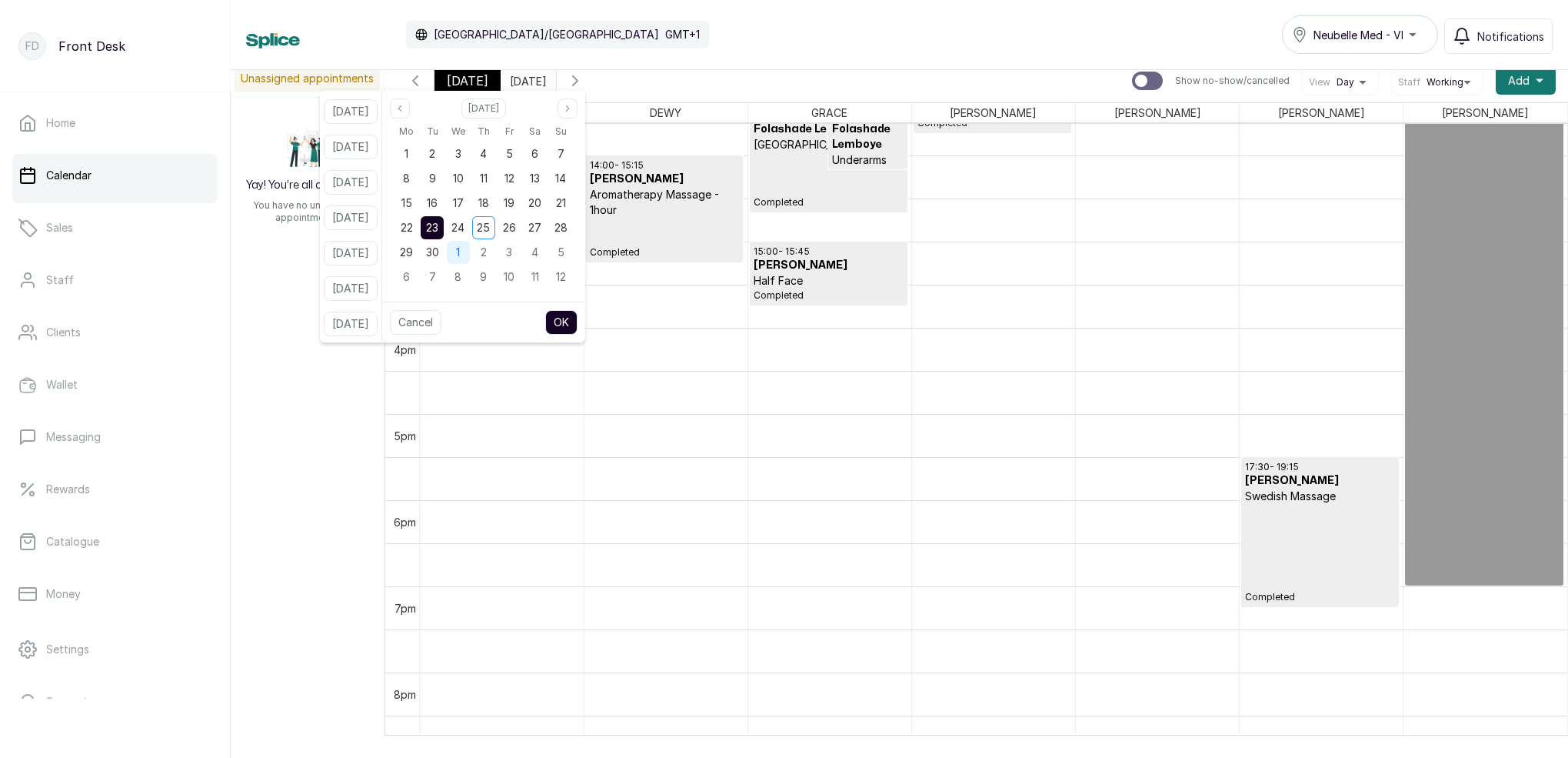
click at [463, 257] on div "29 30 1 2 3 4 5" at bounding box center [483, 252] width 180 height 25
click at [439, 247] on span "30" at bounding box center [432, 252] width 13 height 13
click at [573, 320] on button "OK" at bounding box center [561, 323] width 32 height 25
type input "[DATE]"
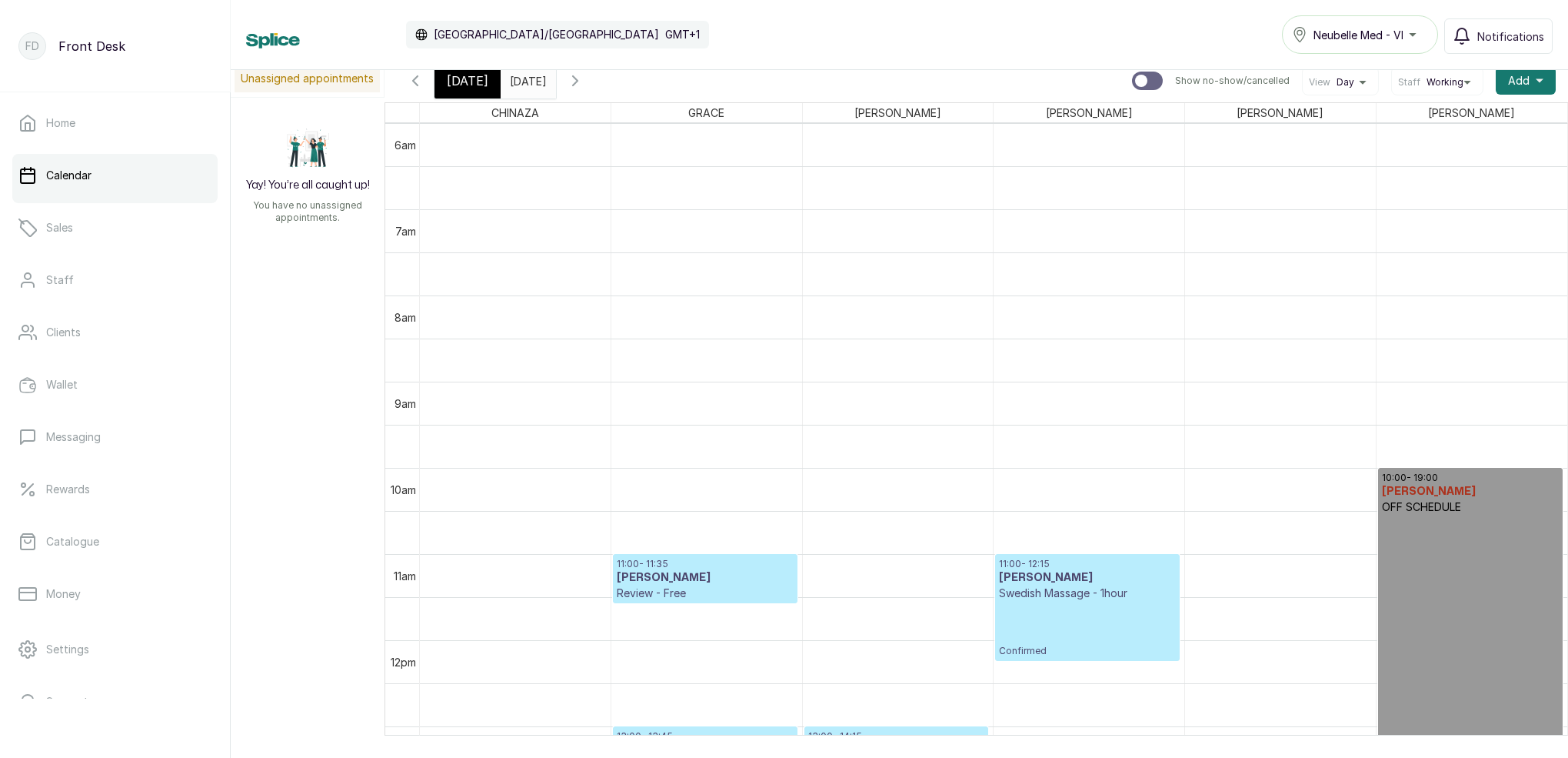
scroll to position [890, 0]
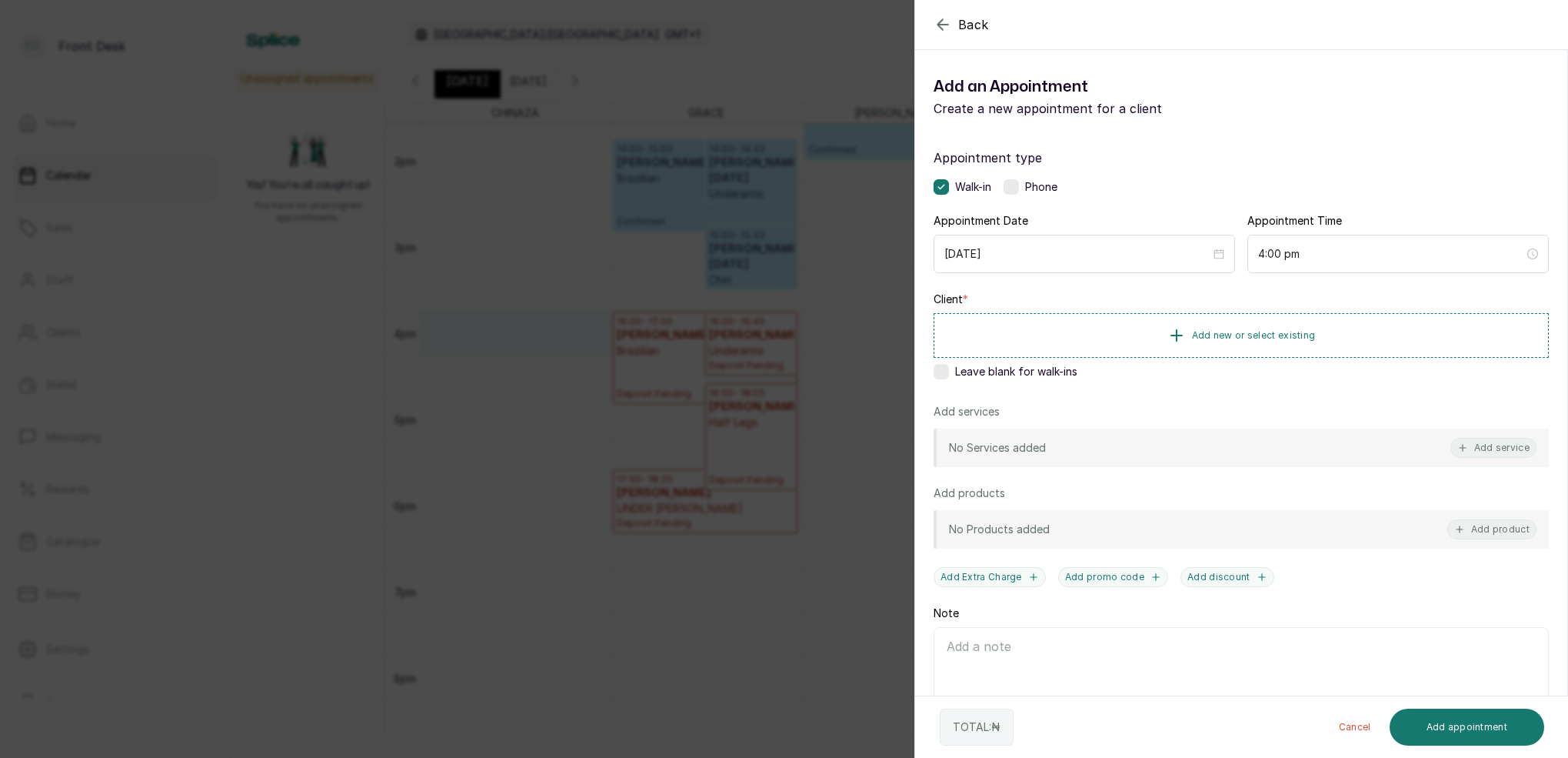
click at [518, 326] on div "Back Add Appointment Add an Appointment Create a new appointment for a client A…" at bounding box center [784, 379] width 1568 height 758
click at [1280, 337] on span "Add new or select existing" at bounding box center [1253, 335] width 124 height 12
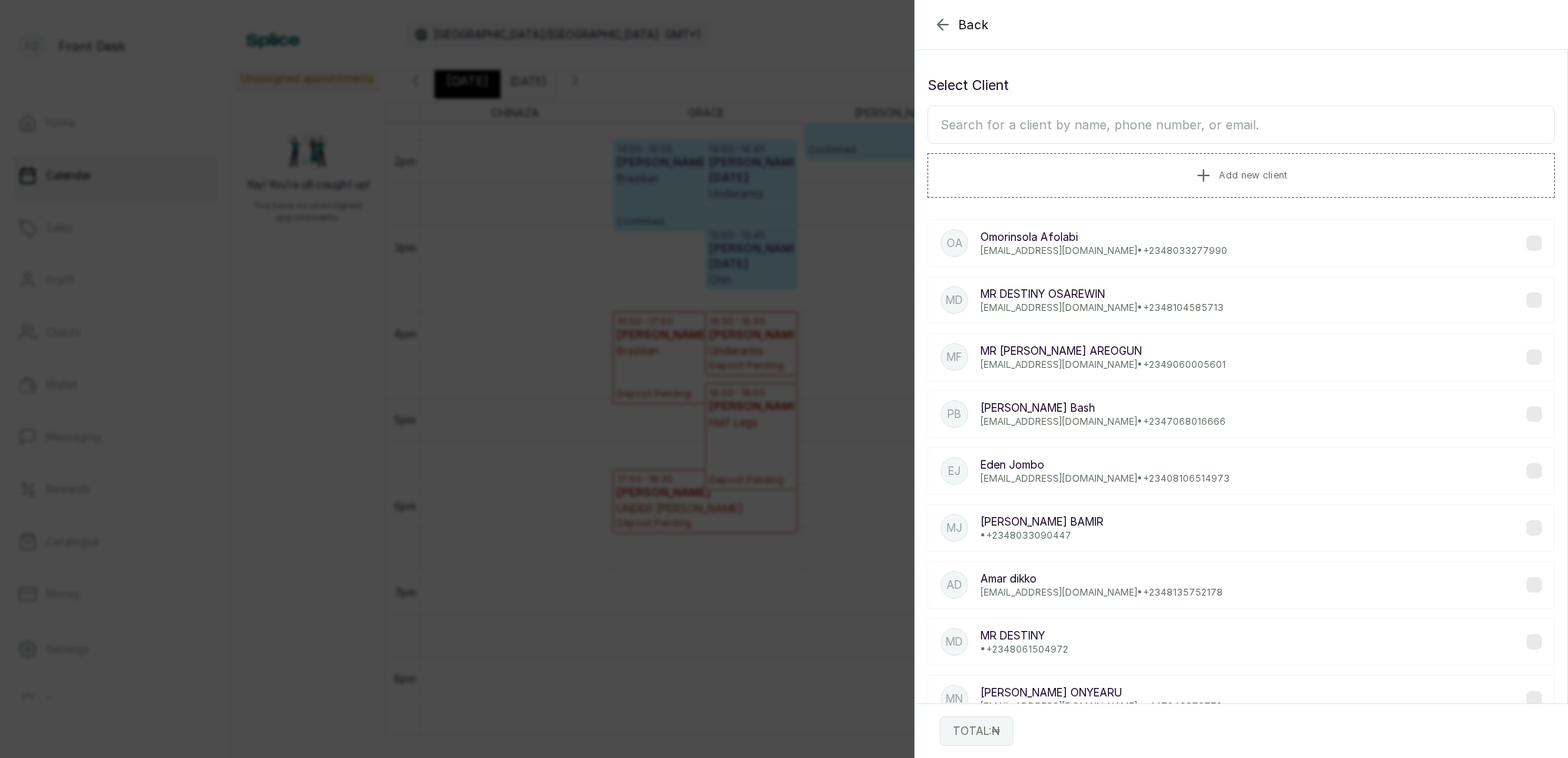
click at [1211, 130] on input "text" at bounding box center [1241, 124] width 628 height 38
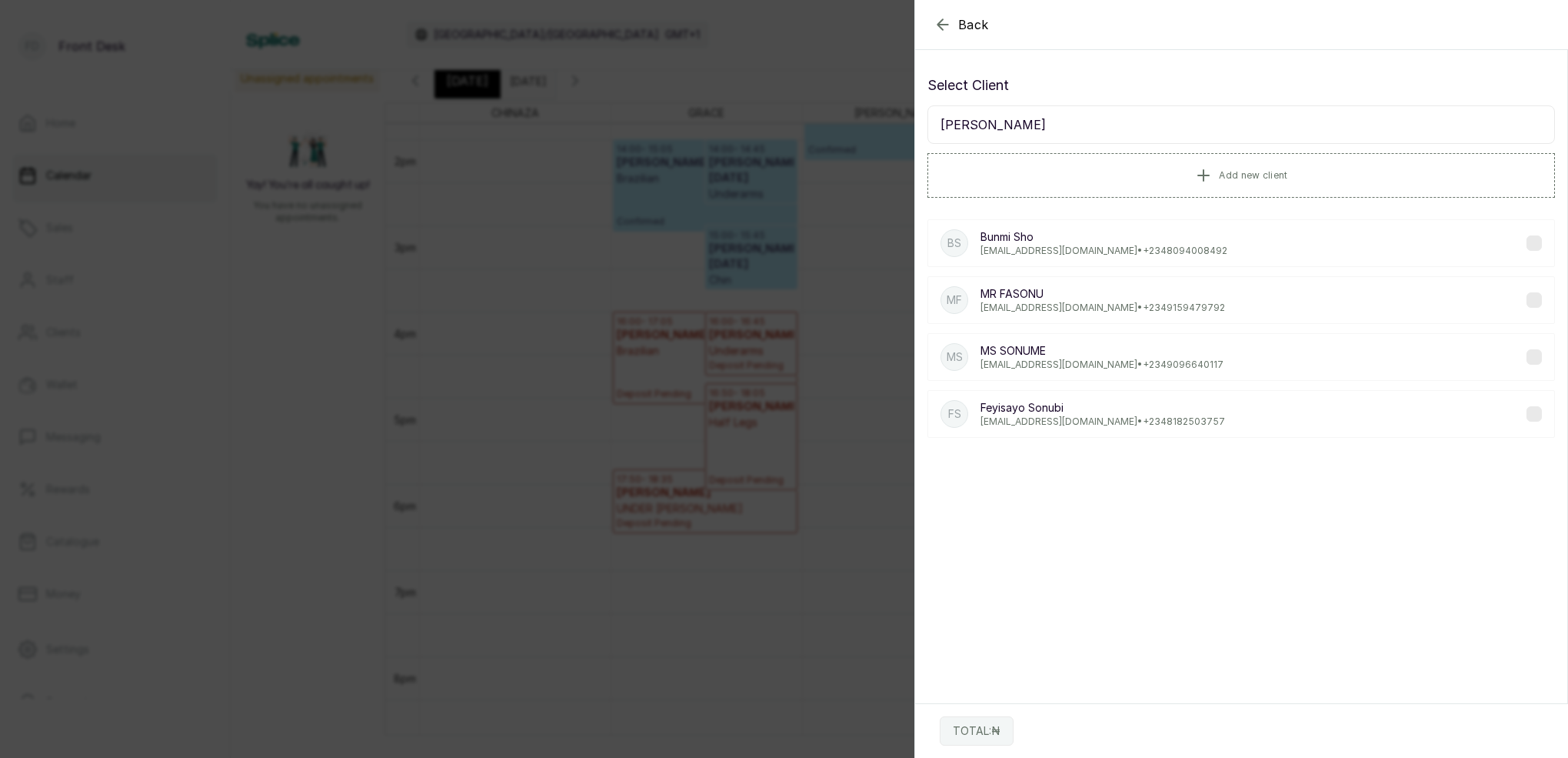
type input "[PERSON_NAME]"
click at [1088, 355] on p "MS [PERSON_NAME]" at bounding box center [1102, 351] width 243 height 16
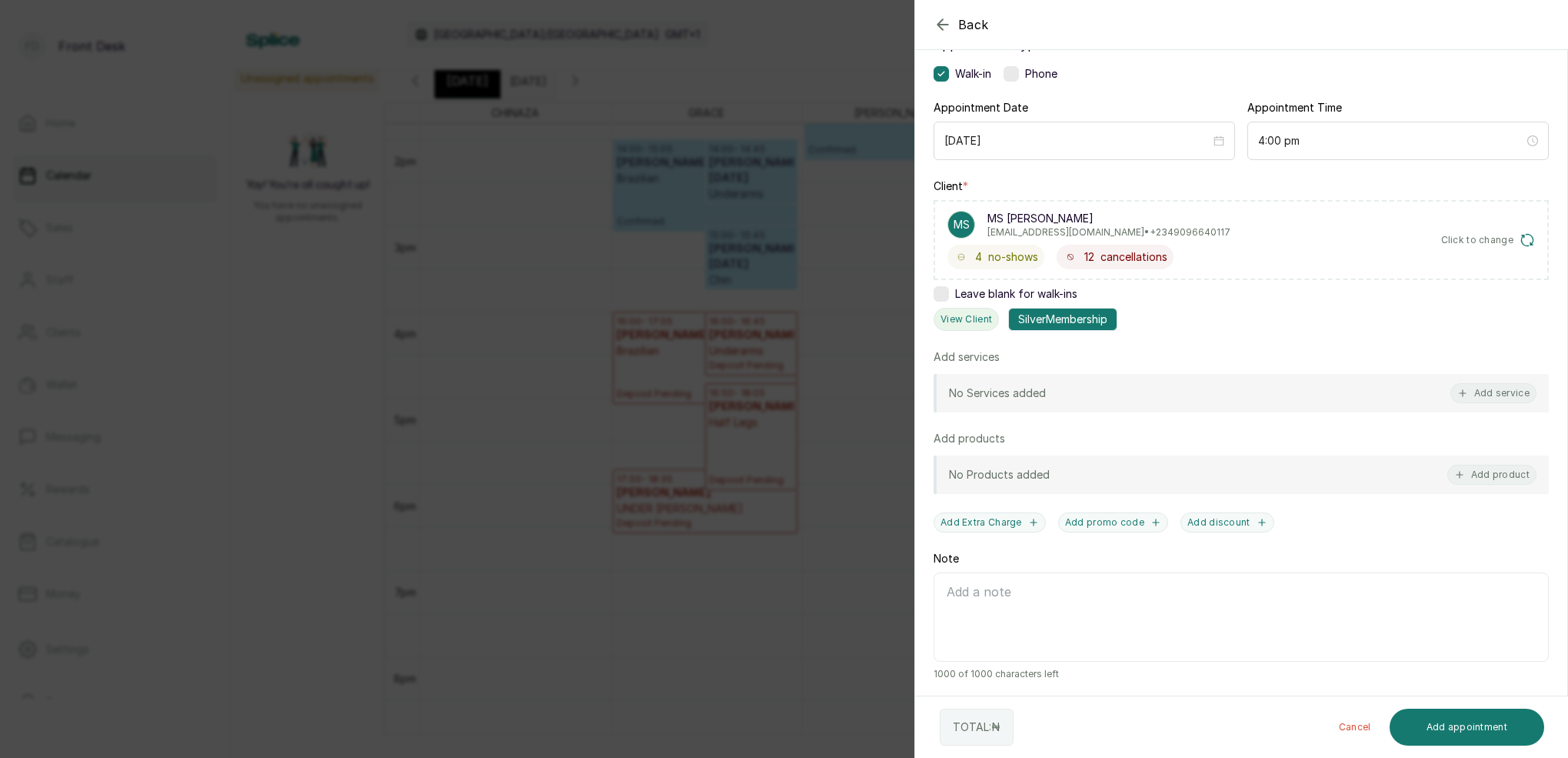
click at [980, 329] on button "View Client" at bounding box center [966, 319] width 65 height 23
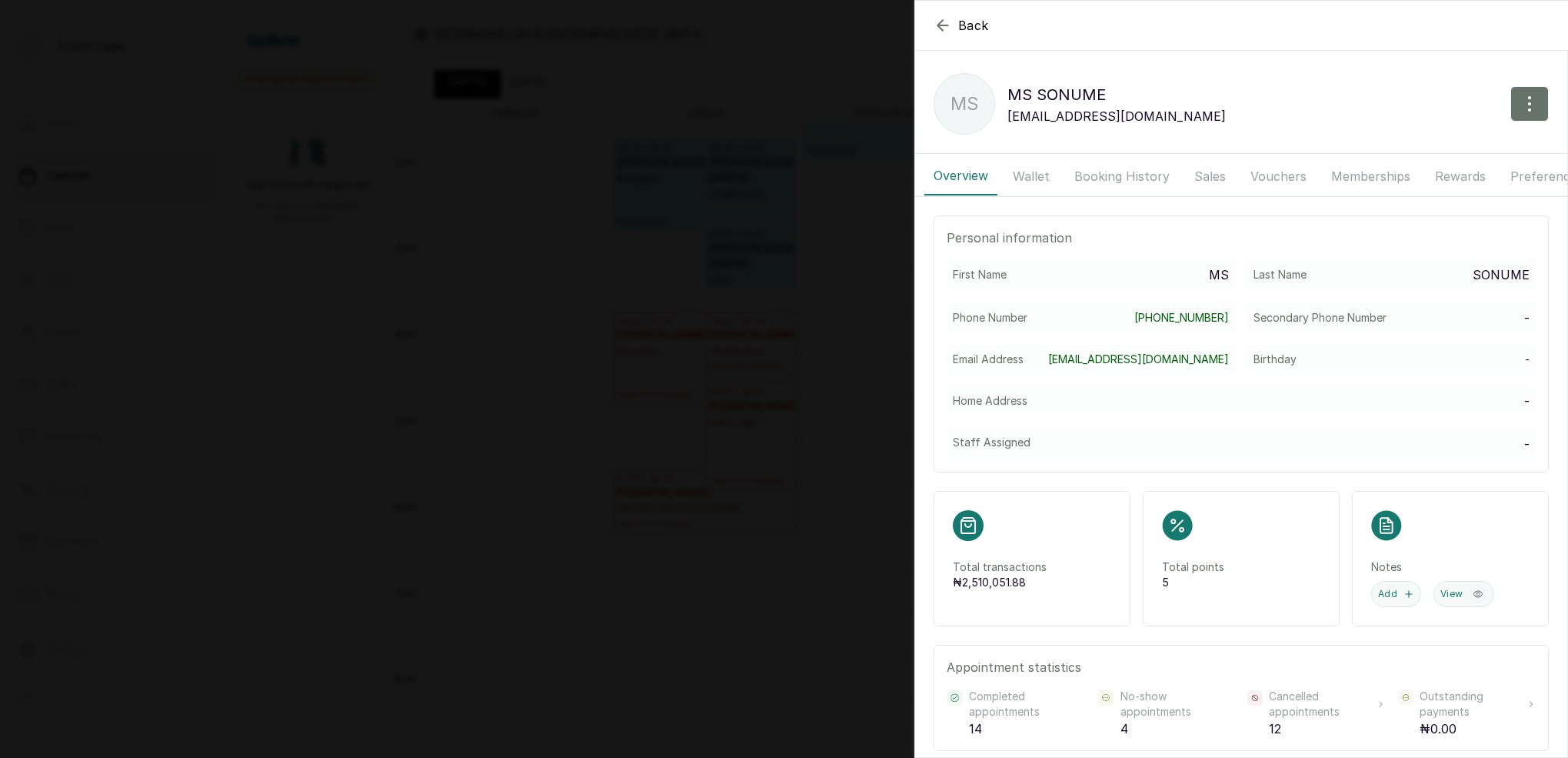
click at [1023, 172] on button "Wallet" at bounding box center [1031, 175] width 55 height 38
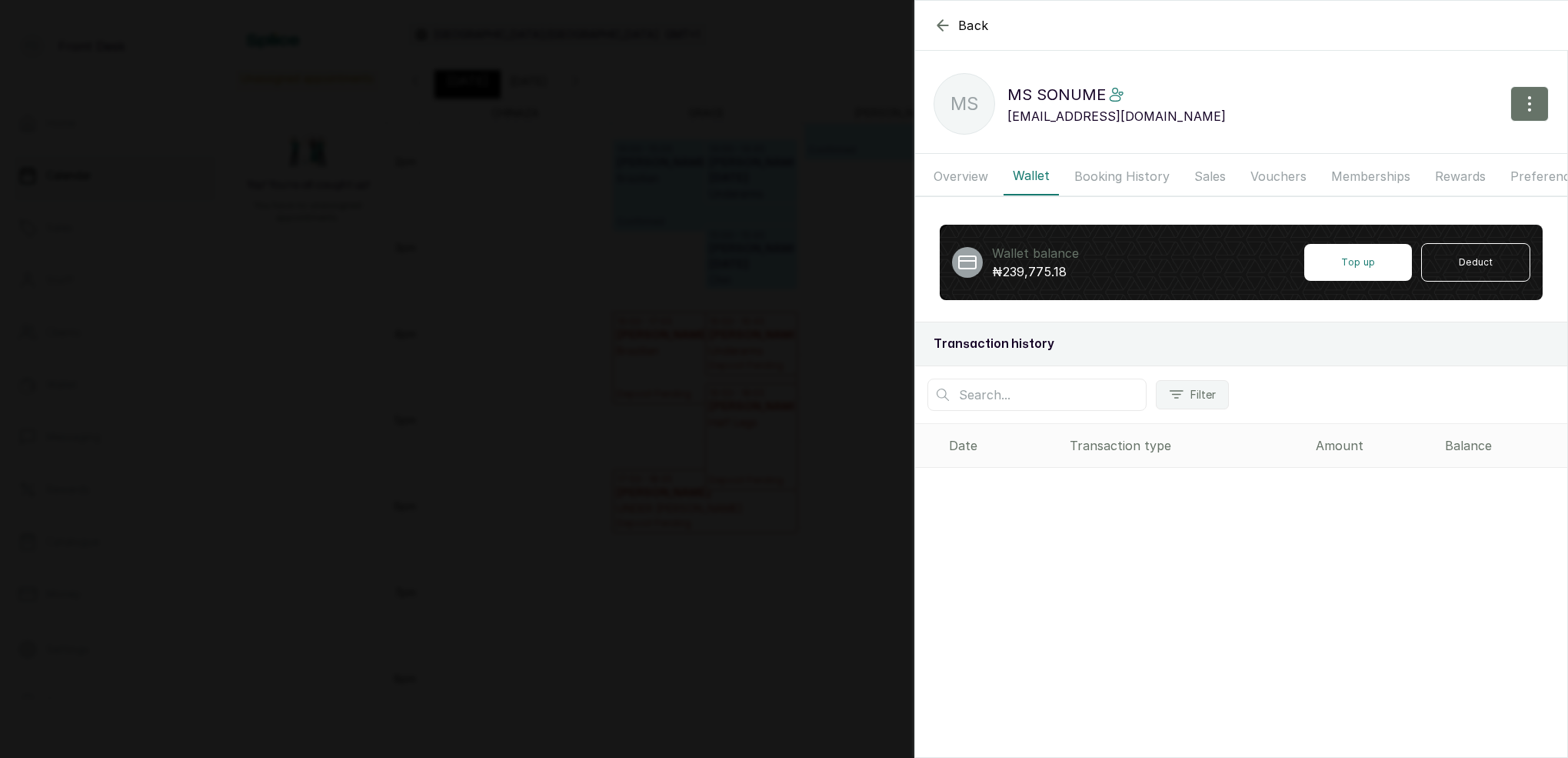
click at [1352, 174] on button "Memberships" at bounding box center [1370, 175] width 97 height 38
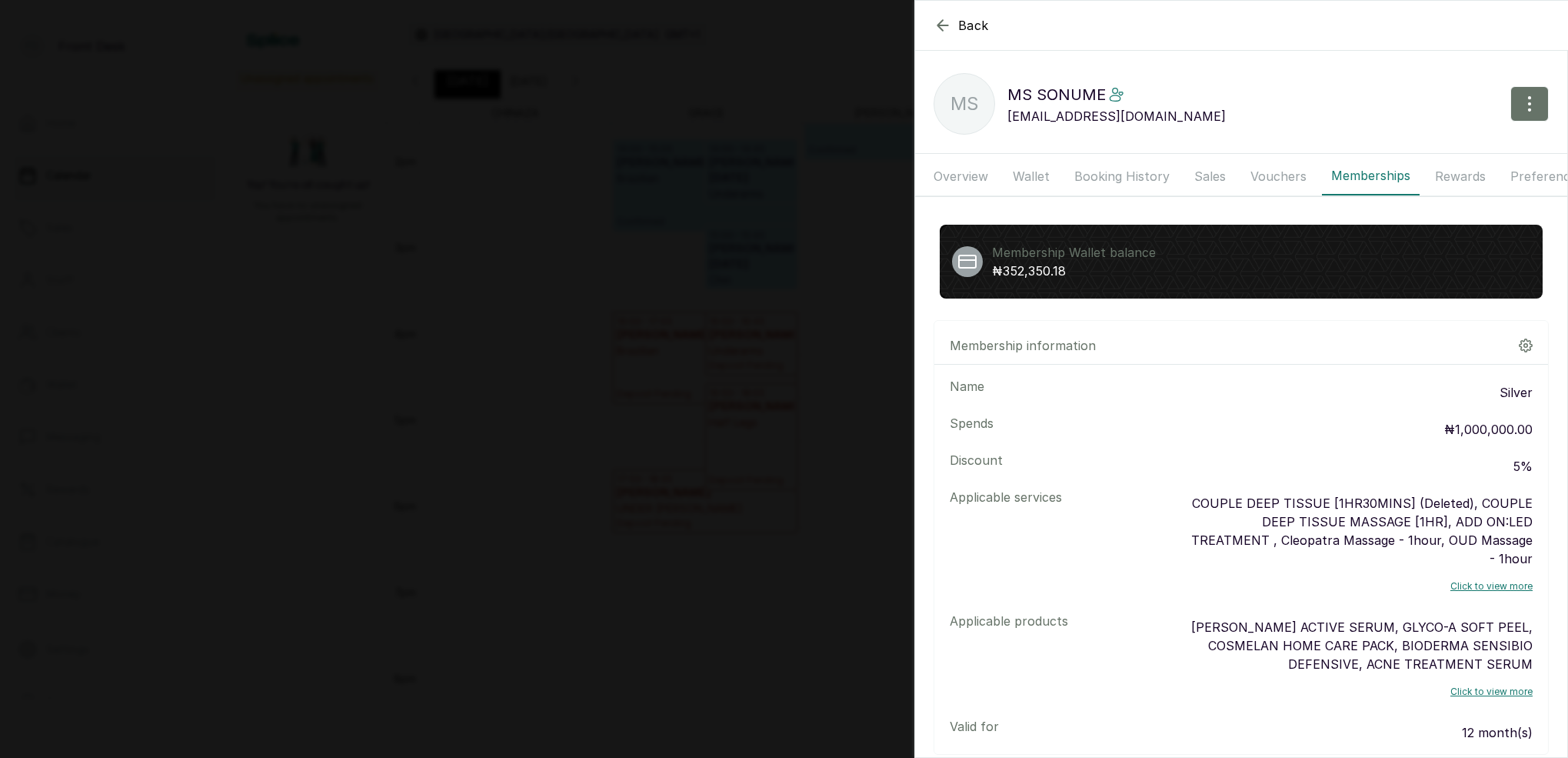
click at [1025, 177] on button "Wallet" at bounding box center [1031, 175] width 55 height 38
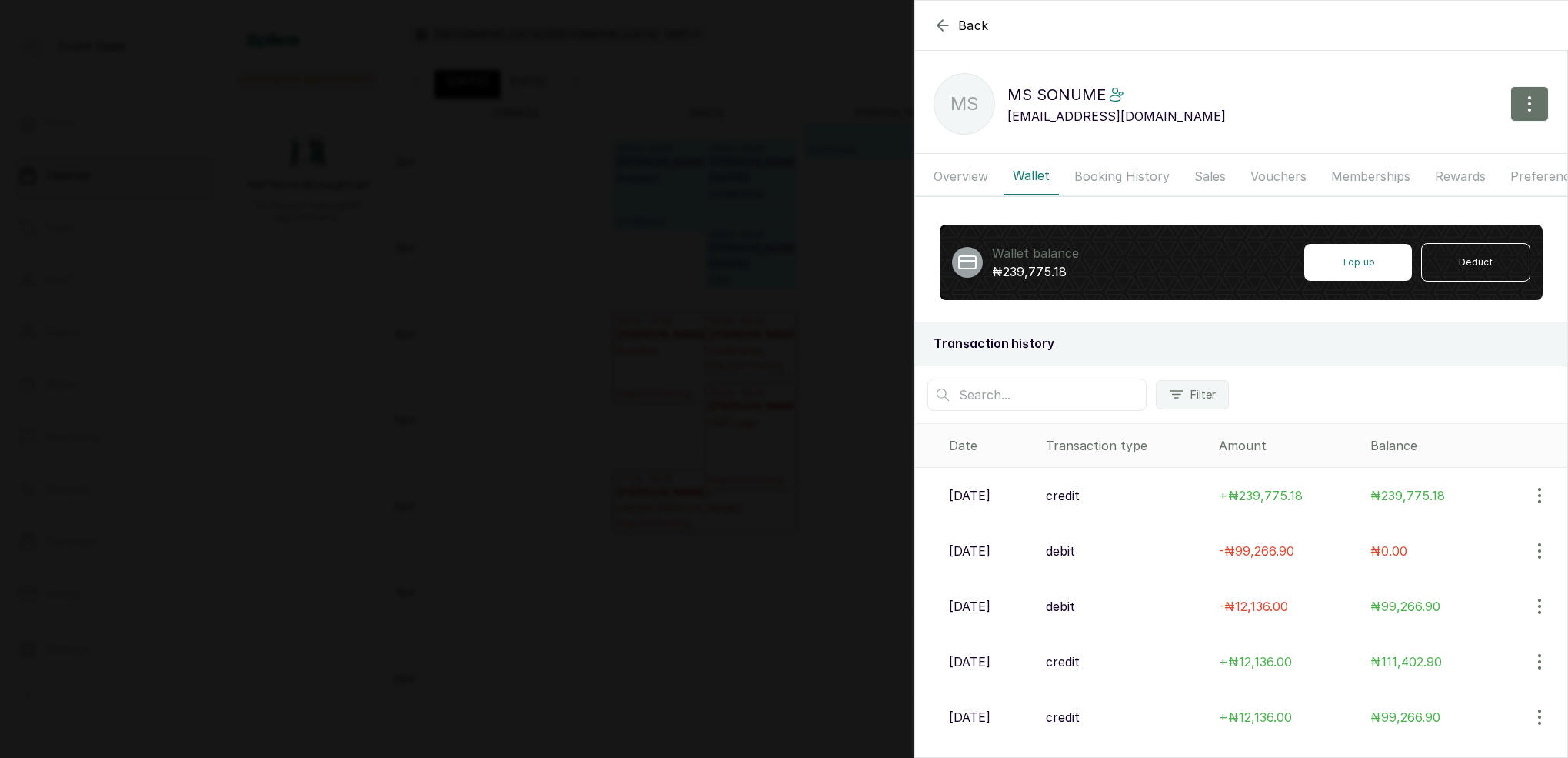
scroll to position [0, 0]
click at [1345, 171] on button "Memberships" at bounding box center [1370, 175] width 97 height 38
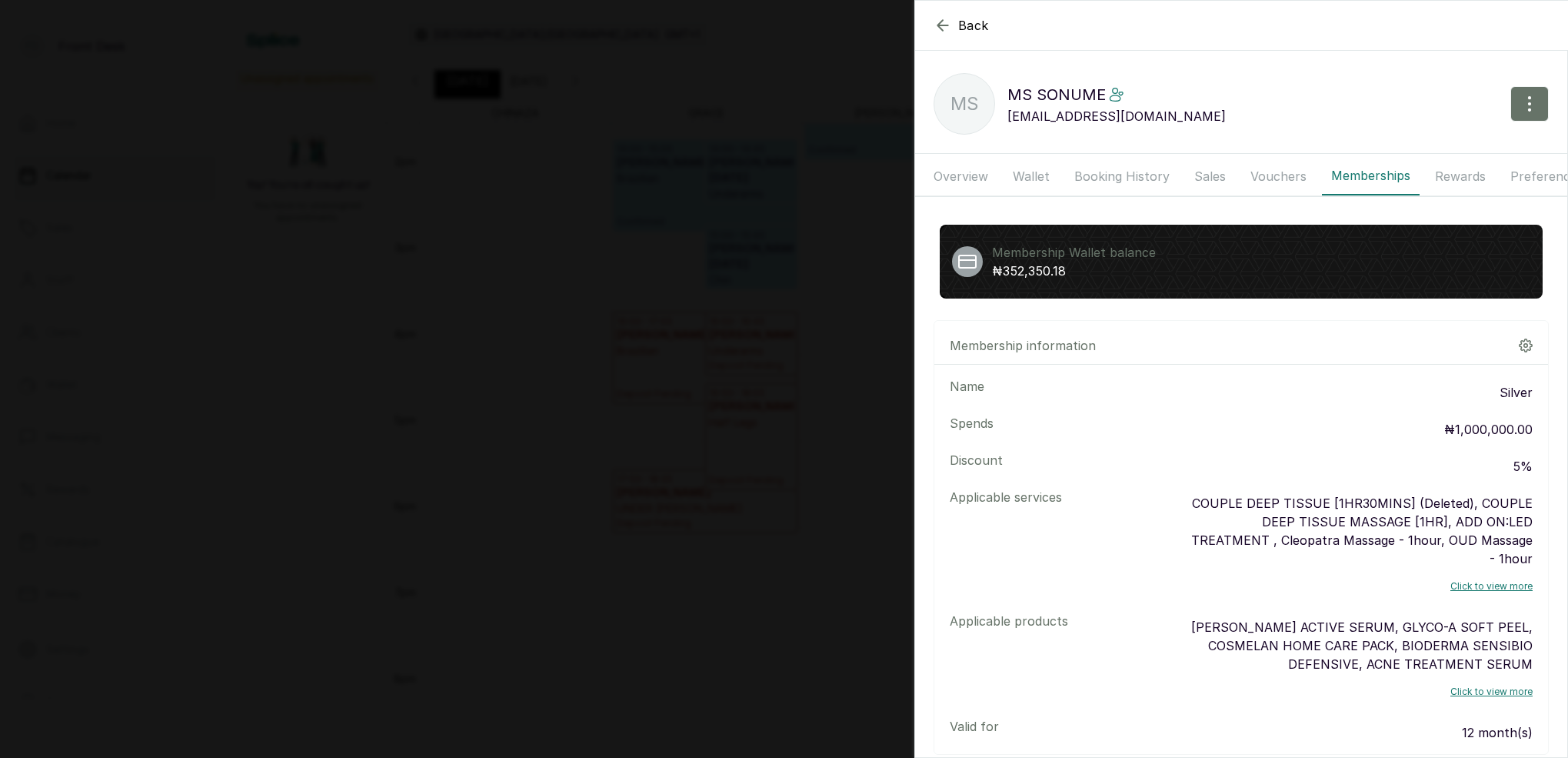
click at [683, 213] on div "Back MS SONUME MS MS [PERSON_NAME] [EMAIL_ADDRESS][DOMAIN_NAME] Overview Wallet…" at bounding box center [784, 379] width 1568 height 758
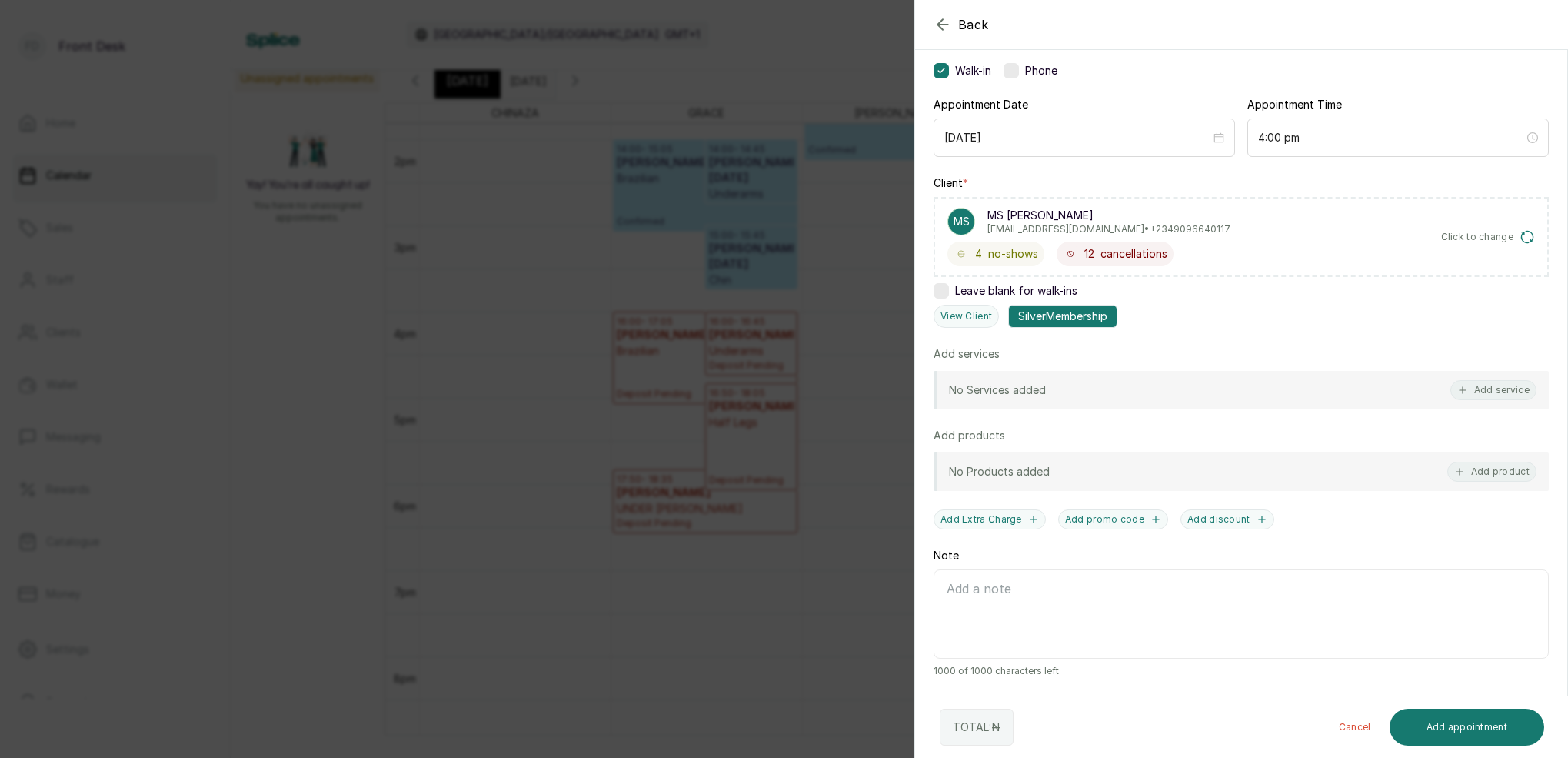
scroll to position [116, 0]
click at [974, 307] on button "View Client" at bounding box center [966, 316] width 65 height 23
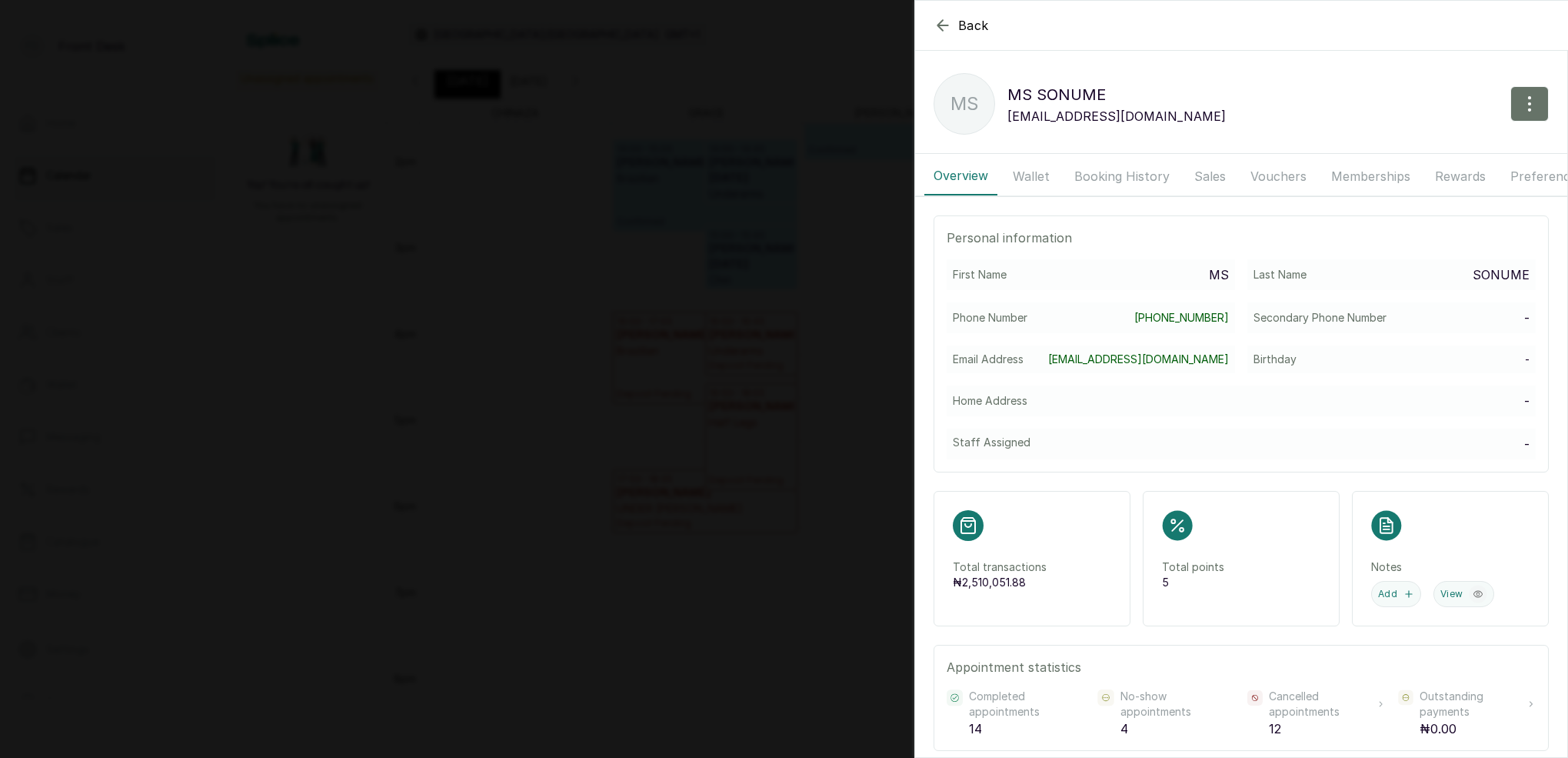
click at [1035, 174] on button "Wallet" at bounding box center [1031, 175] width 55 height 38
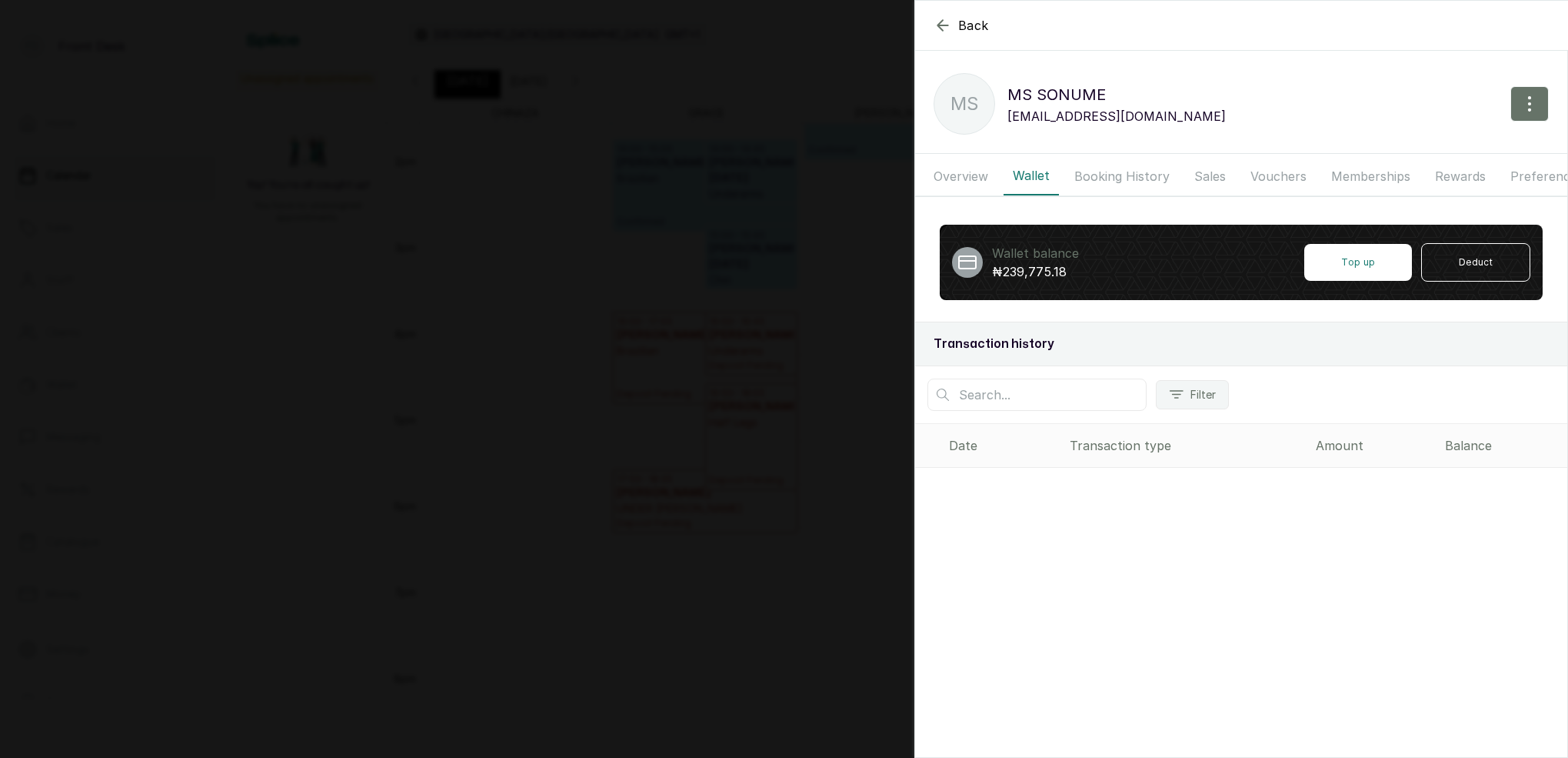
click at [975, 171] on button "Overview" at bounding box center [961, 175] width 73 height 38
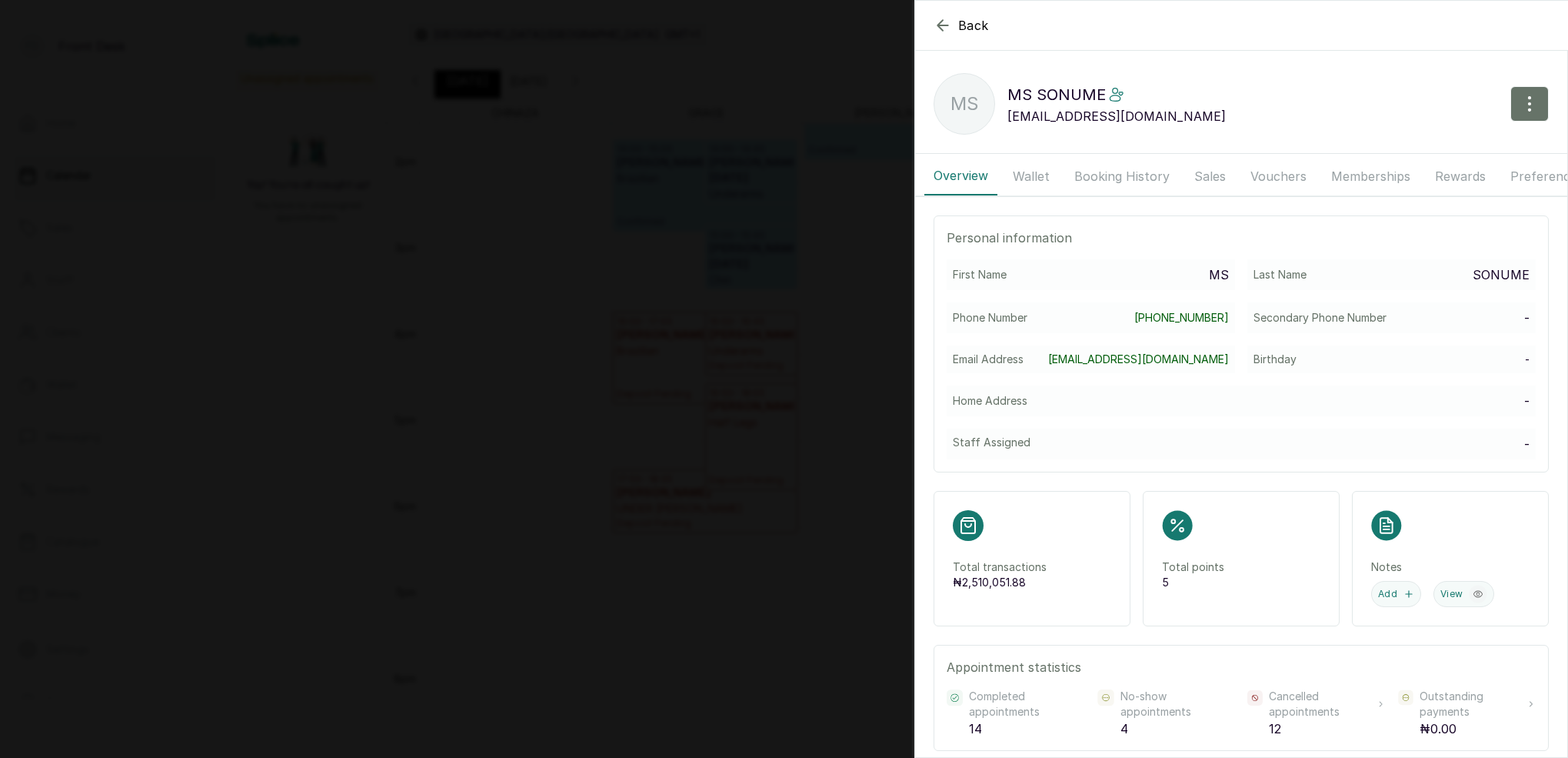
scroll to position [0, 0]
click at [1038, 175] on button "Wallet" at bounding box center [1031, 175] width 55 height 38
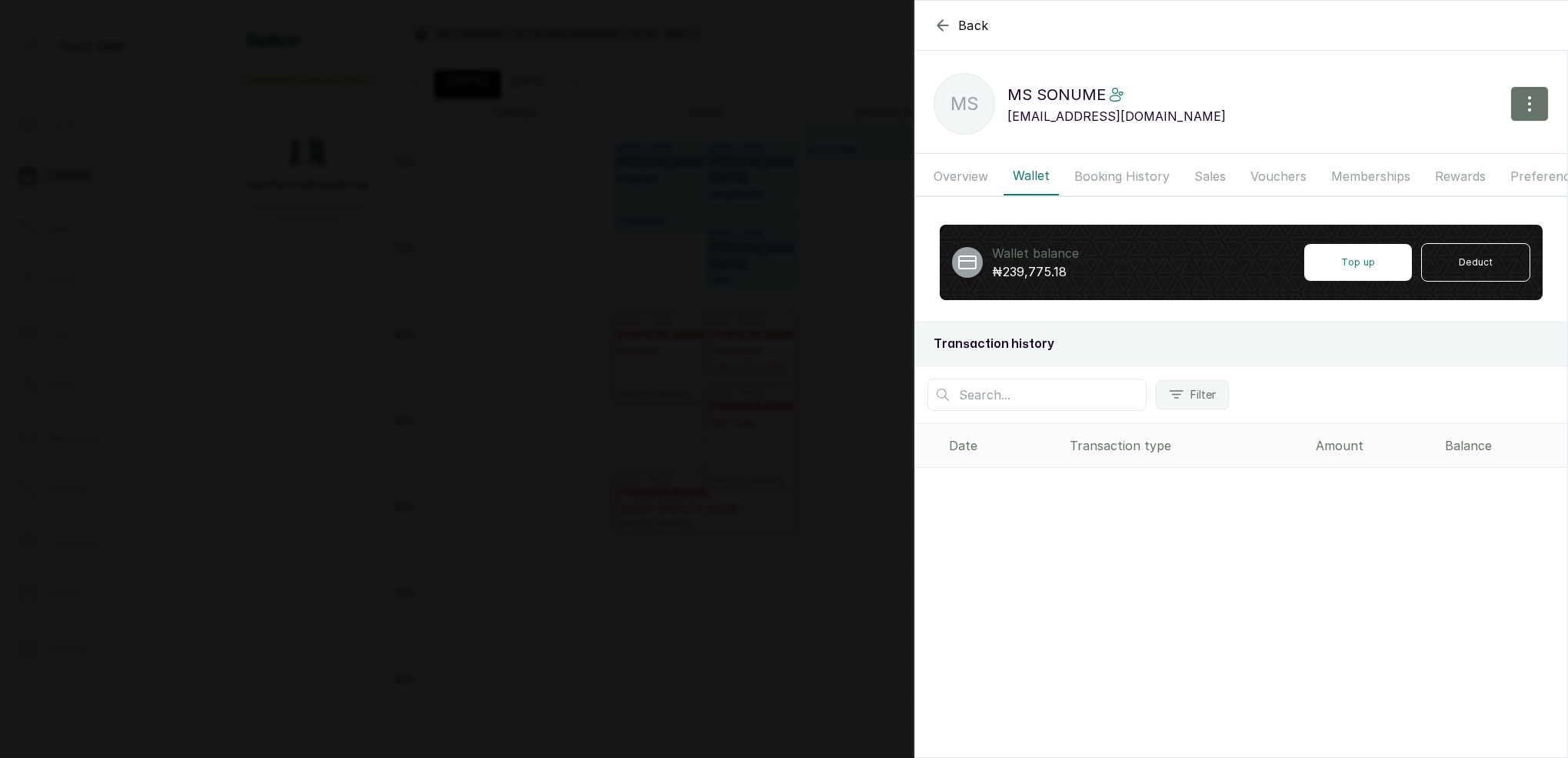
click at [948, 173] on button "Overview" at bounding box center [961, 175] width 73 height 38
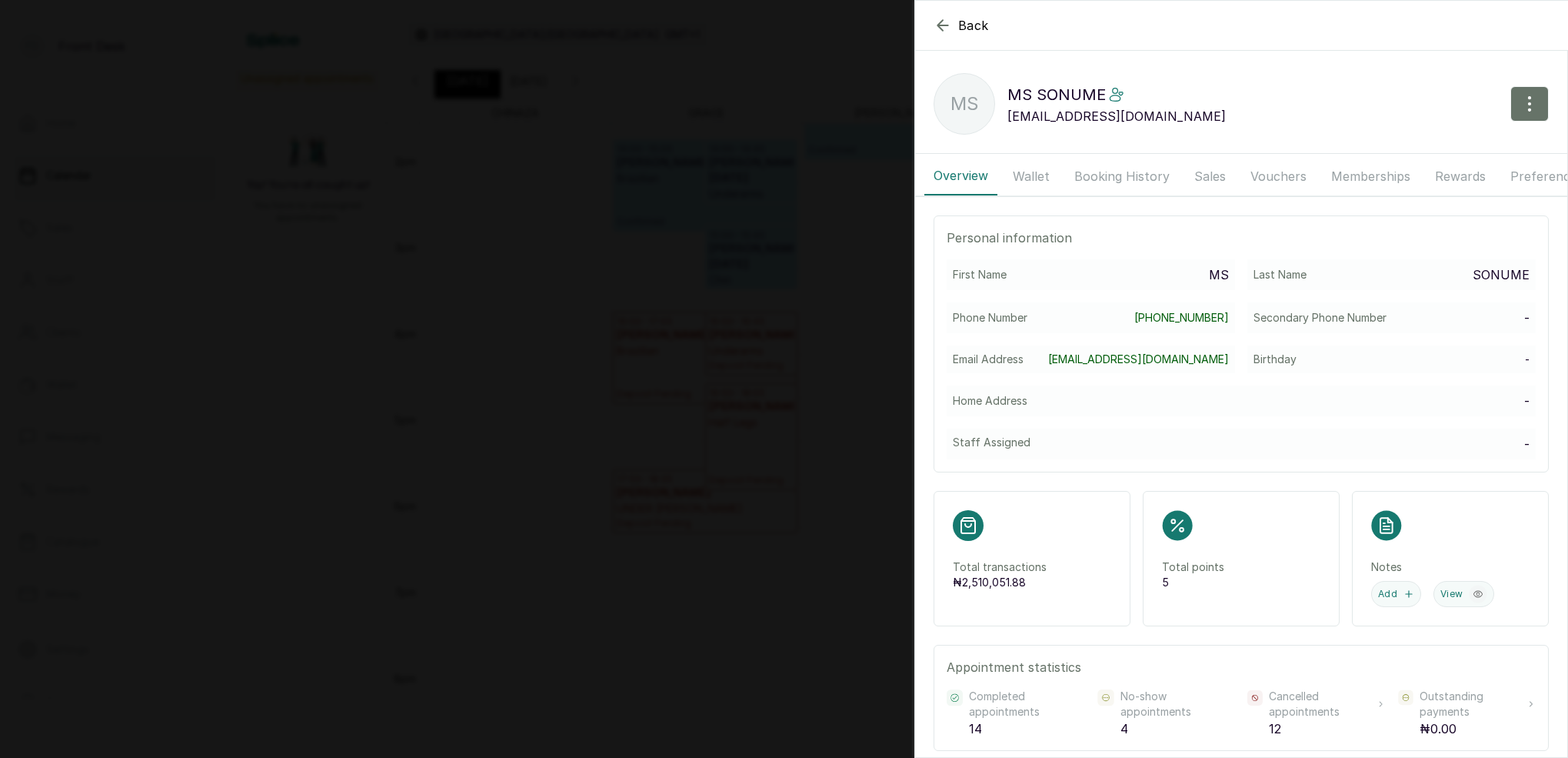
click at [945, 28] on icon "button" at bounding box center [943, 26] width 19 height 19
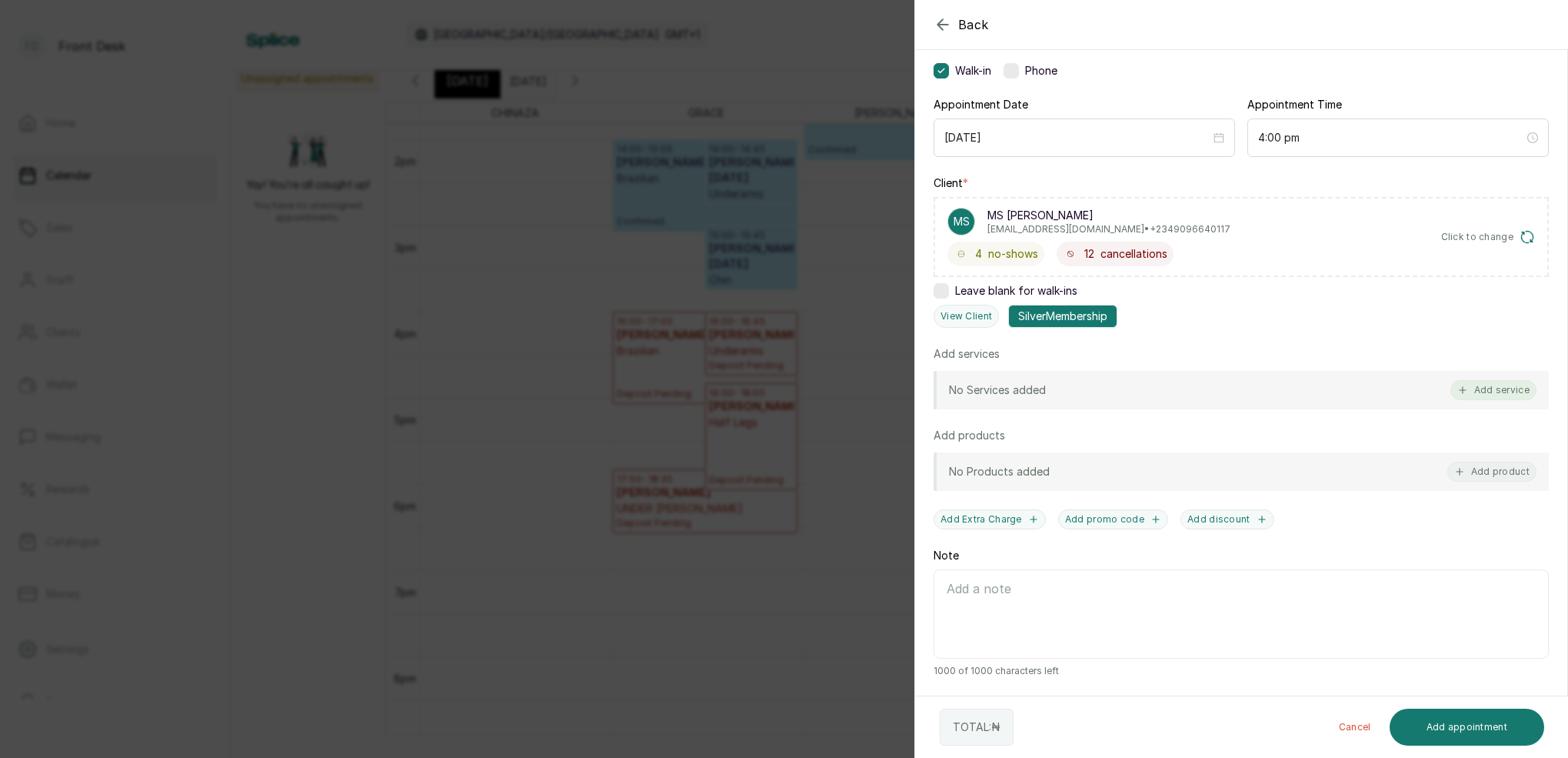
click at [1510, 386] on button "Add service" at bounding box center [1493, 390] width 86 height 20
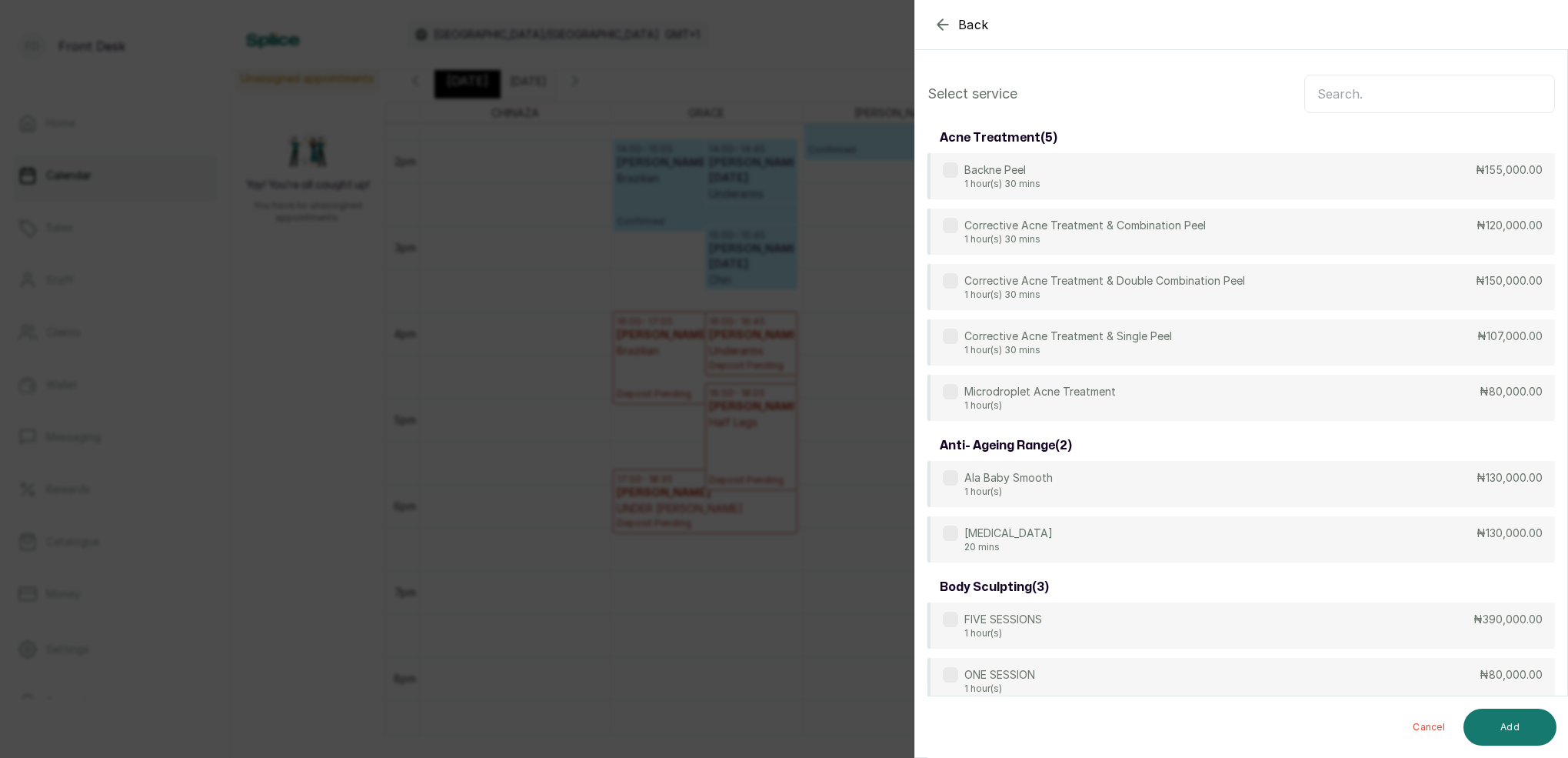
click at [1421, 91] on input "text" at bounding box center [1429, 93] width 251 height 38
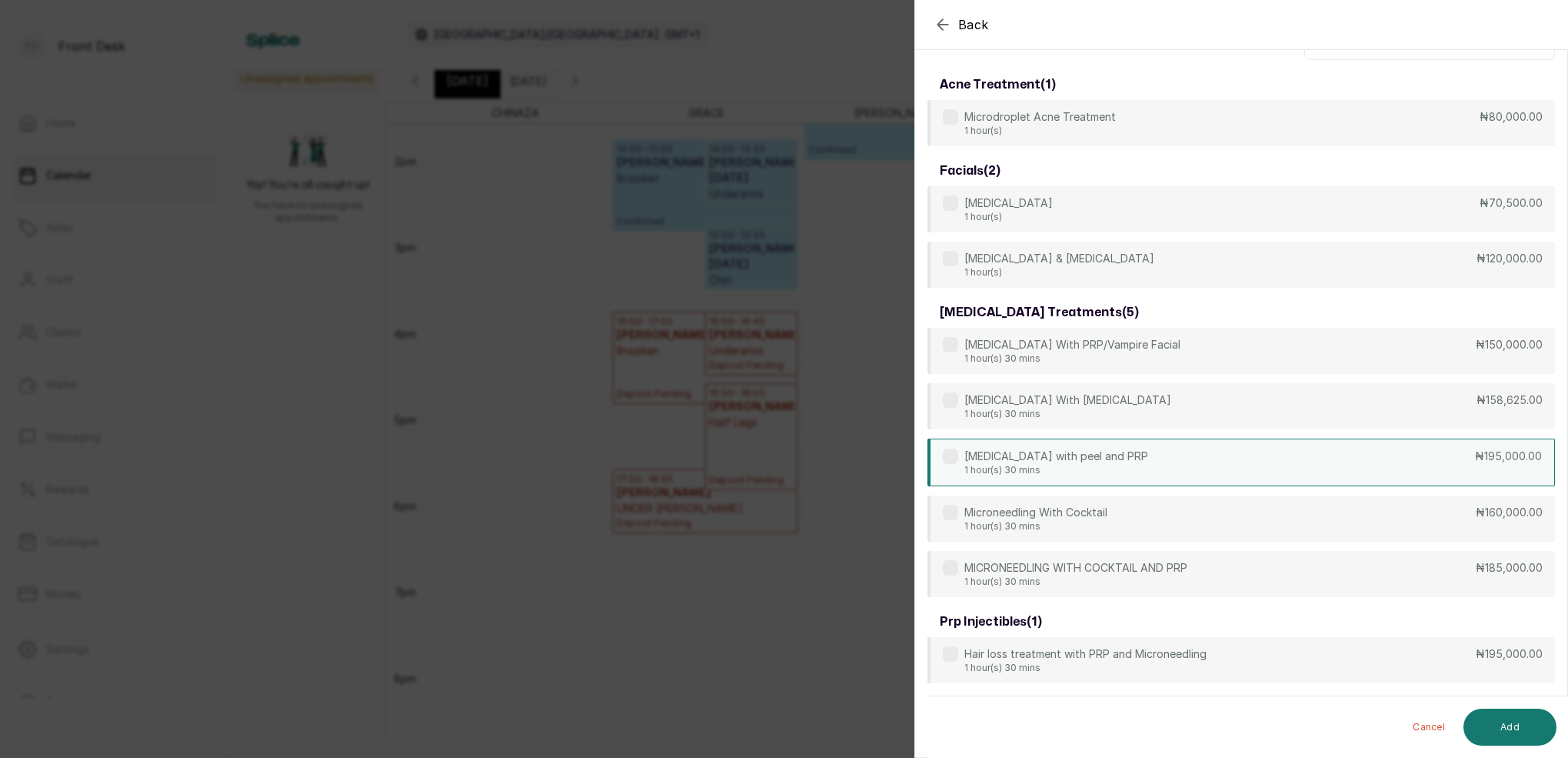
scroll to position [53, 0]
type input "MICRO"
click at [1161, 465] on div "[MEDICAL_DATA] with peel and PRP 1 hour(s) 30 mins ₦195,000.00" at bounding box center [1241, 462] width 628 height 48
click at [1146, 465] on div "[MEDICAL_DATA] with peel and PRP 1 hour(s) 30 mins ₦195,000.00" at bounding box center [1241, 462] width 628 height 48
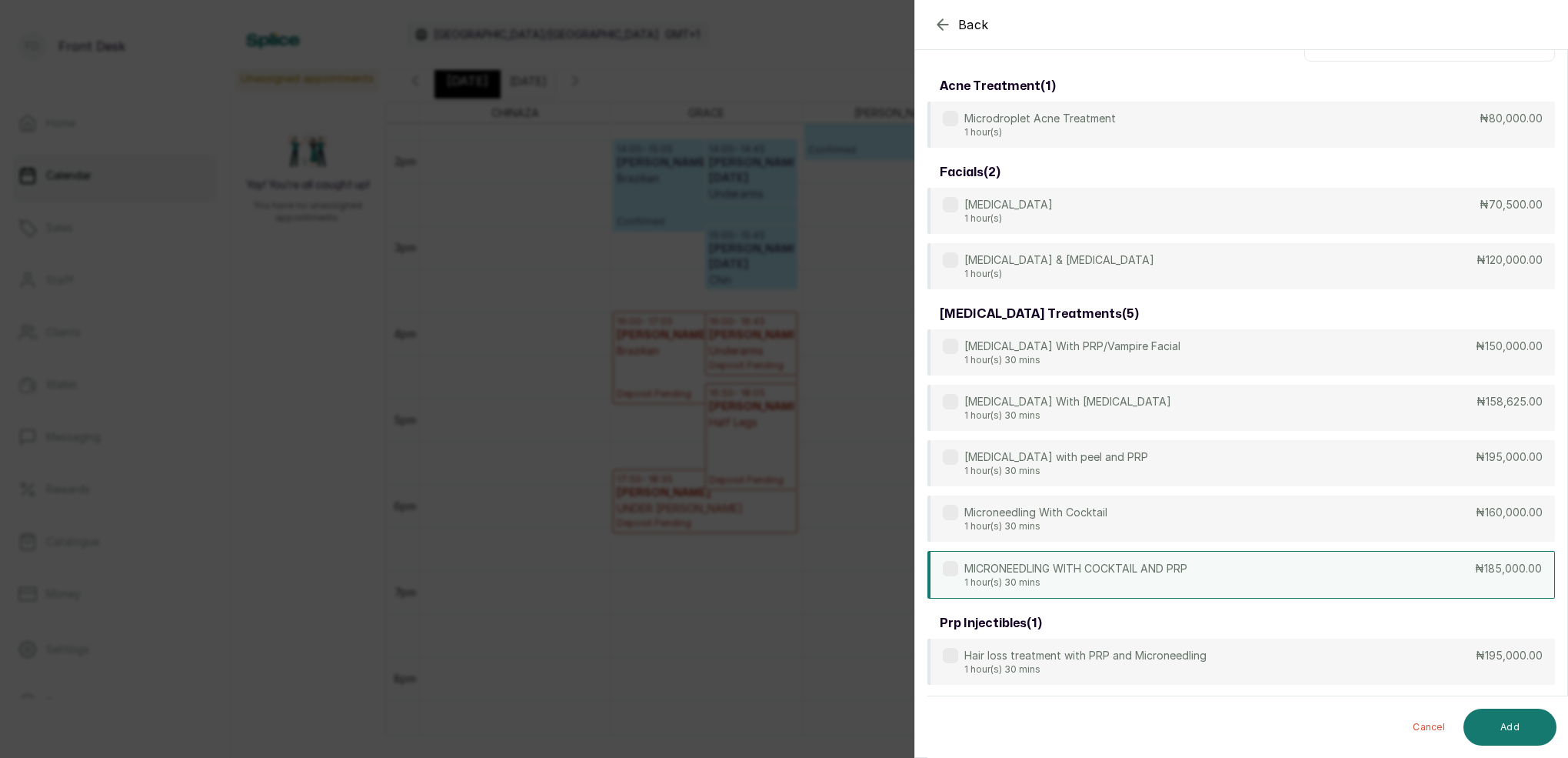
click at [1159, 562] on p "MICRONEEDLING WITH COCKTAIL AND PRP" at bounding box center [1075, 569] width 223 height 16
click at [1511, 721] on button "Add" at bounding box center [1509, 727] width 93 height 37
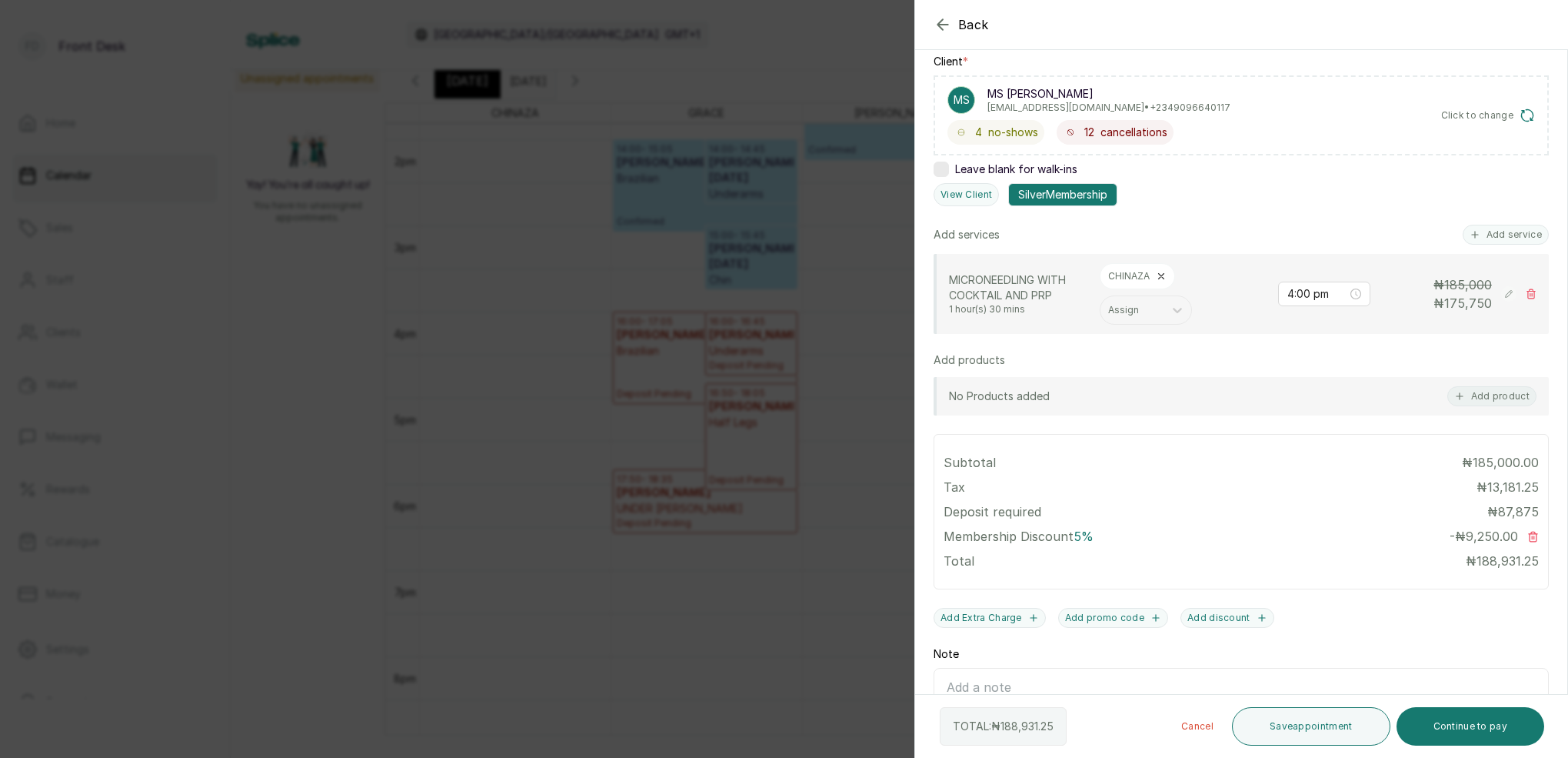
scroll to position [250, 0]
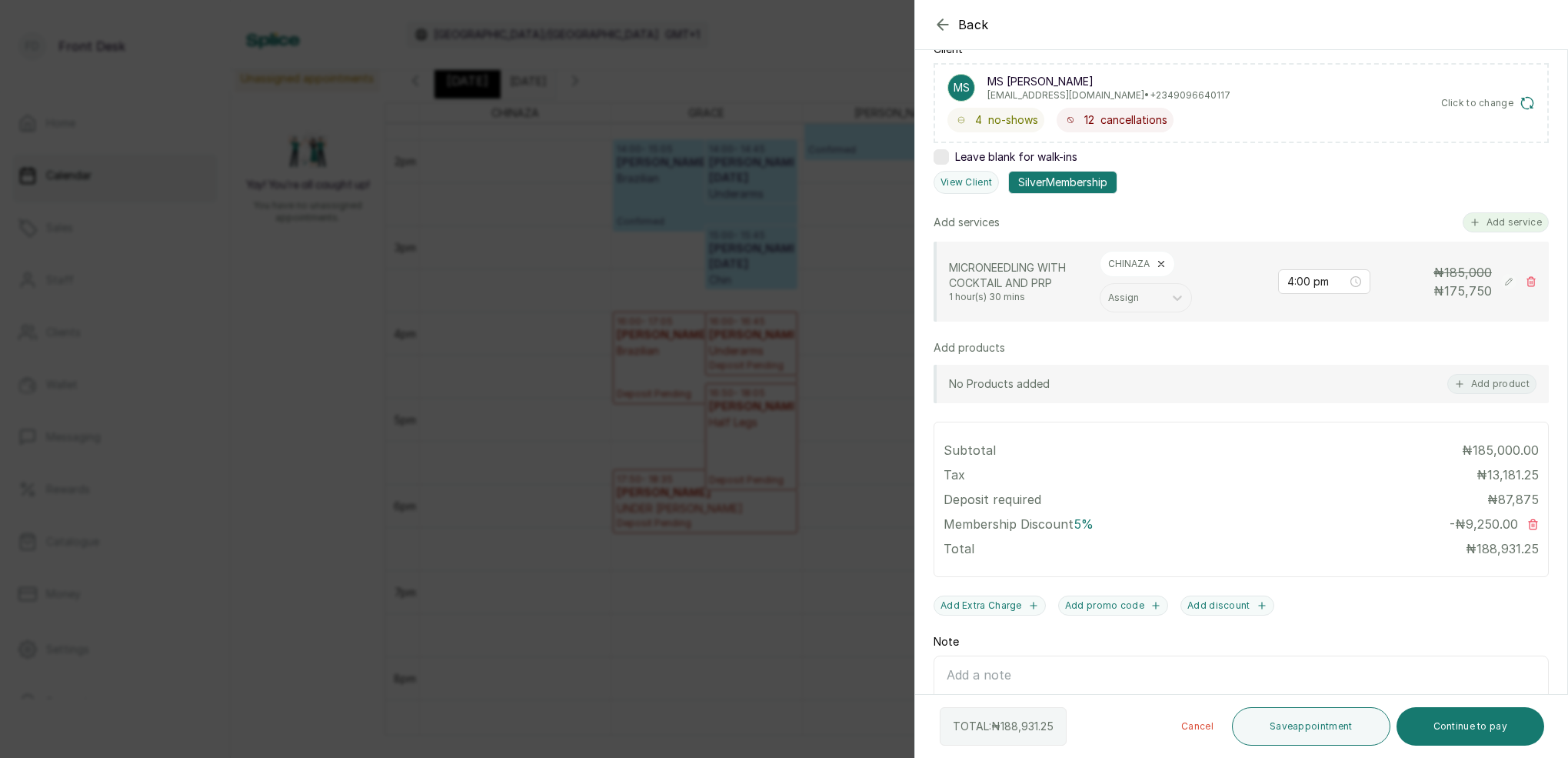
click at [1512, 222] on button "Add service" at bounding box center [1505, 223] width 86 height 20
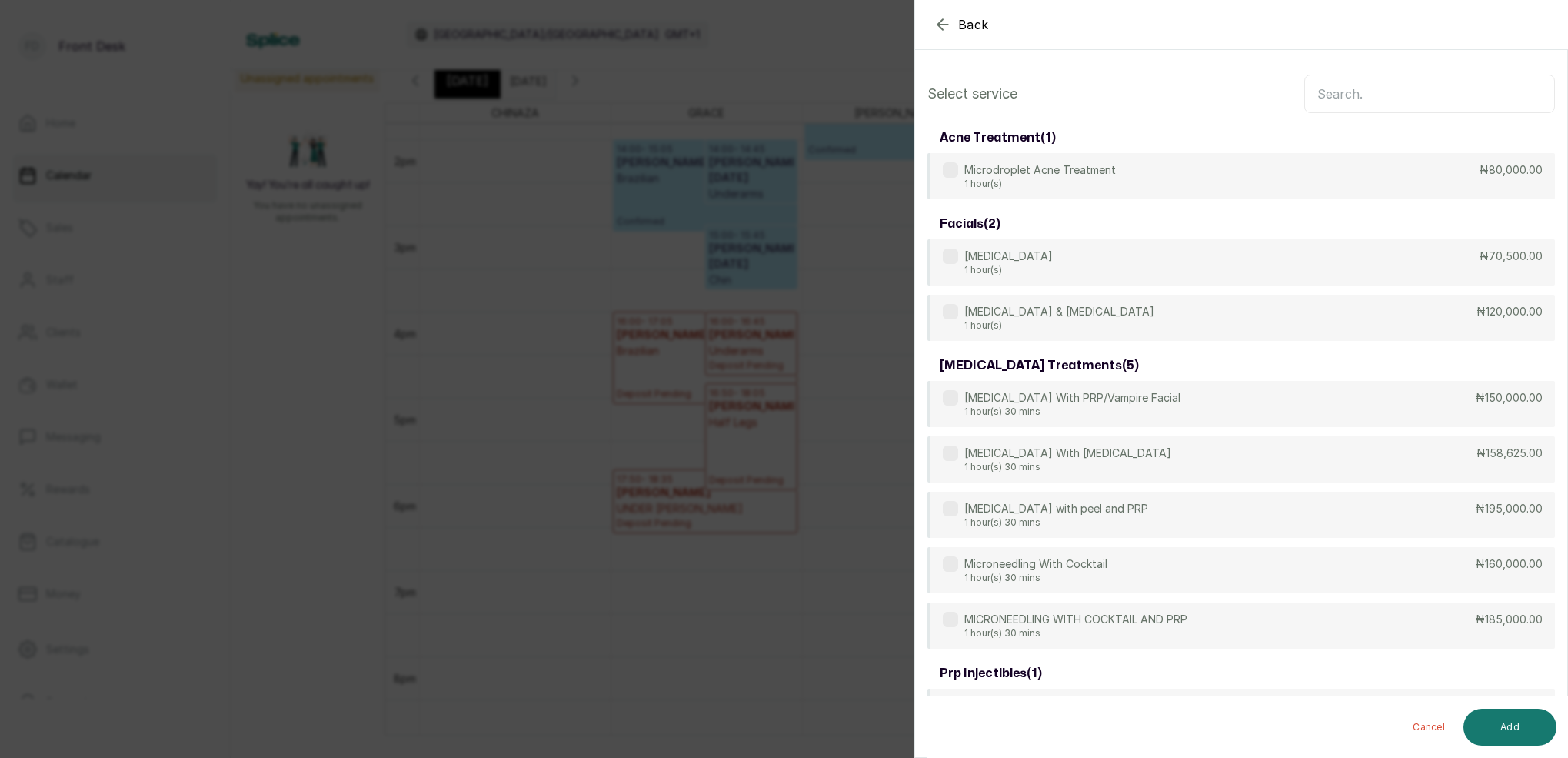
scroll to position [0, 0]
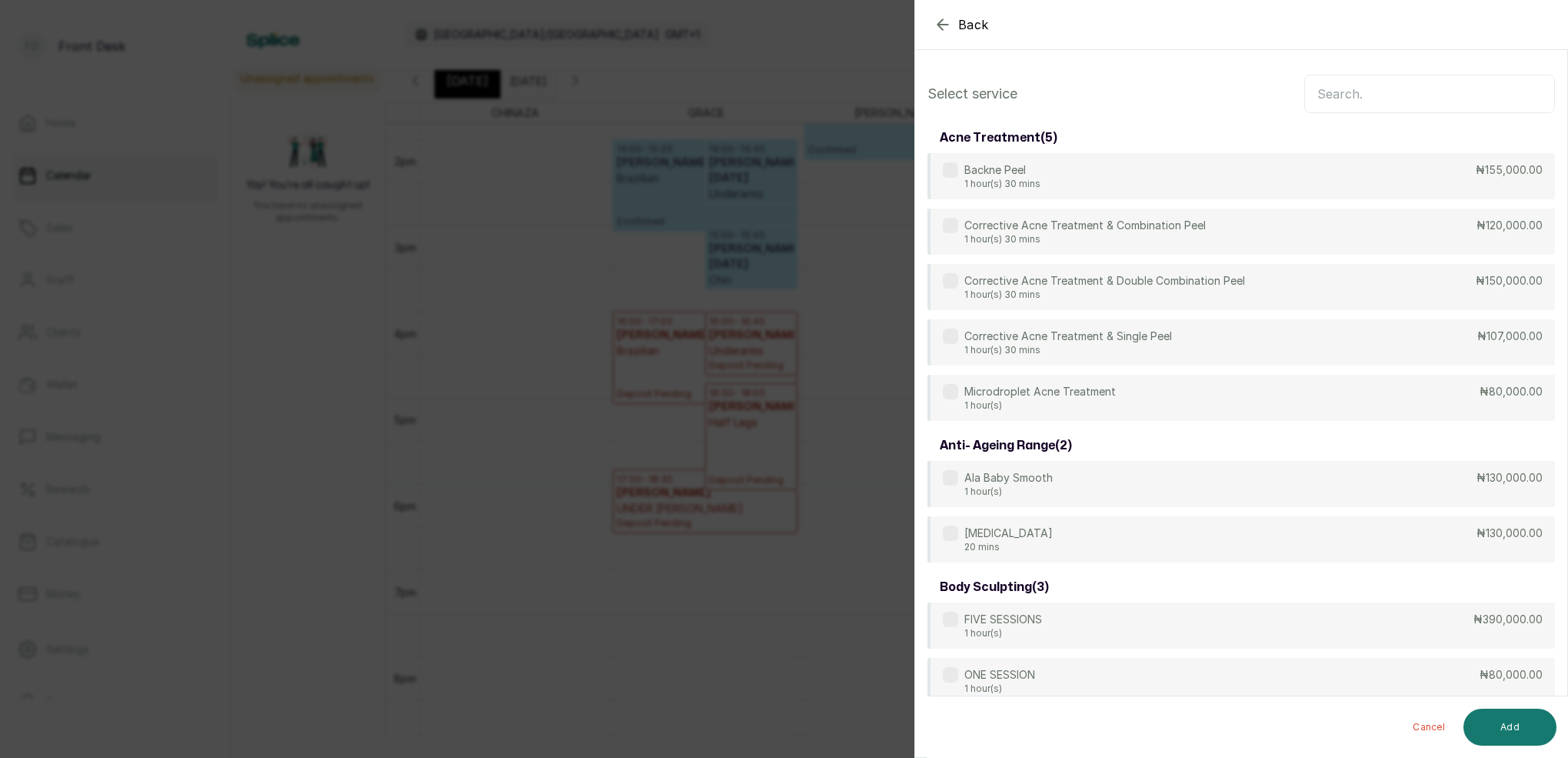
click at [1449, 106] on input "text" at bounding box center [1429, 93] width 251 height 38
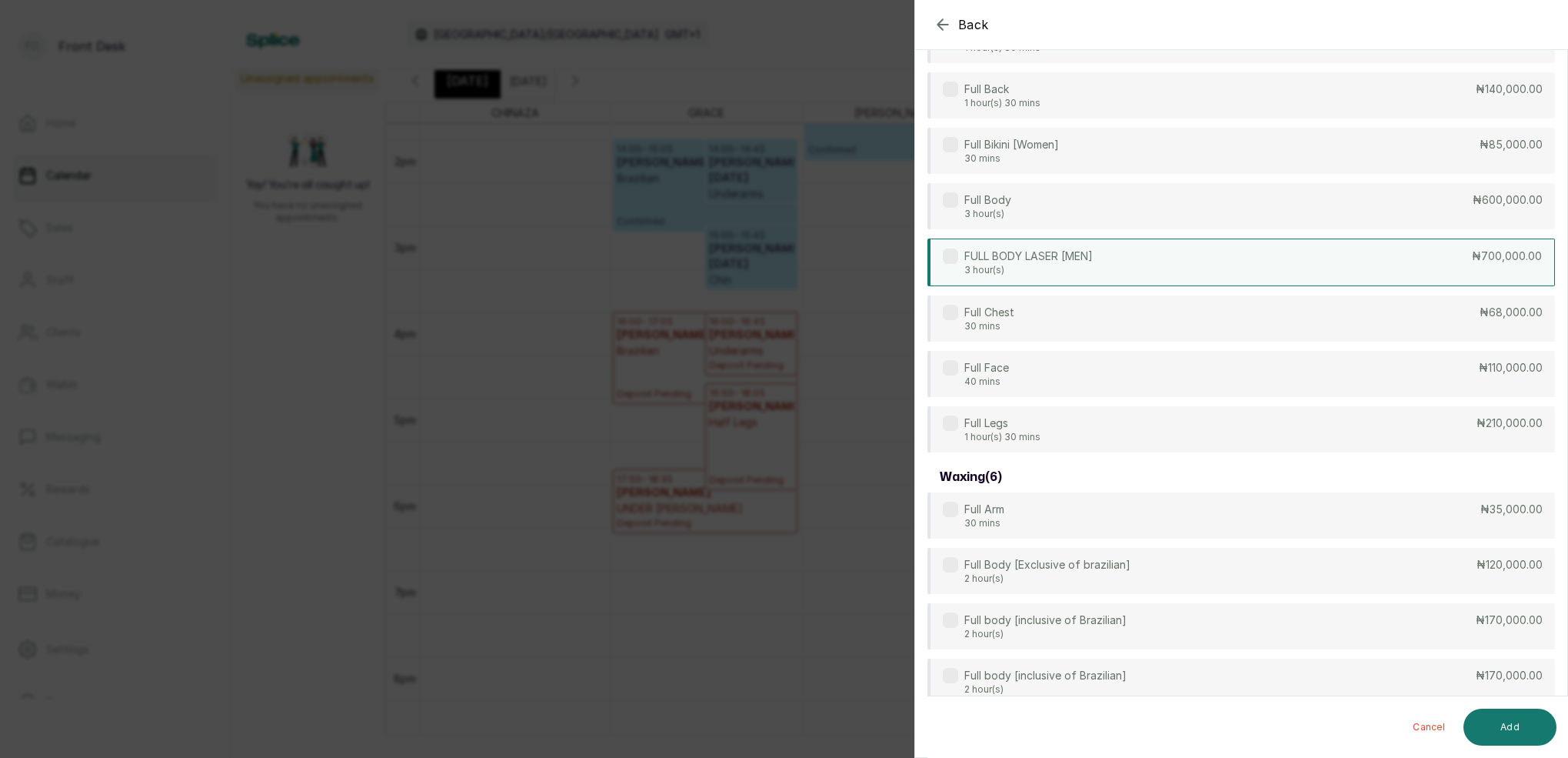
scroll to position [137, 0]
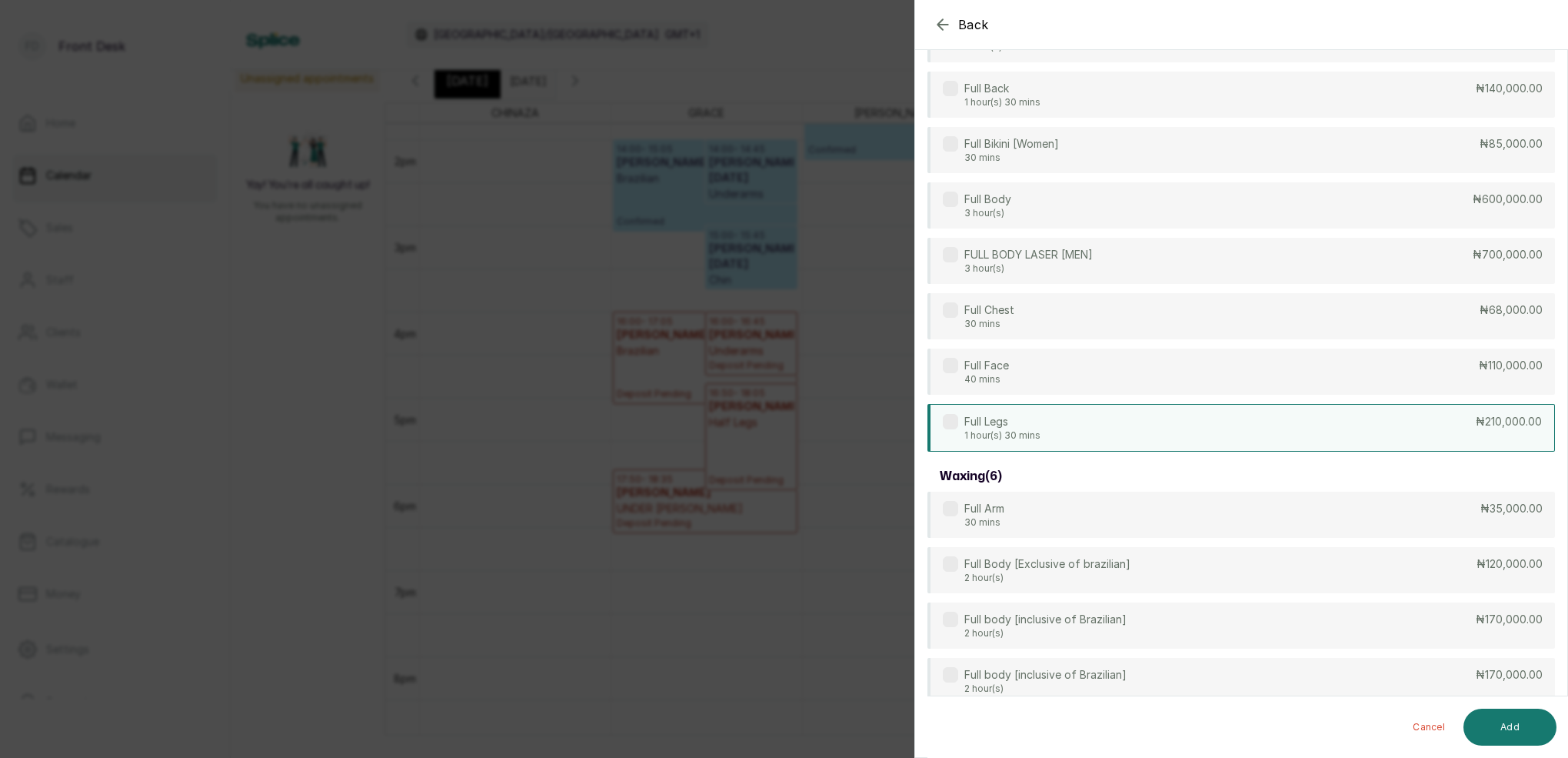
type input "FULL"
drag, startPoint x: 1073, startPoint y: 423, endPoint x: 1139, endPoint y: 370, distance: 84.6
click at [1070, 420] on div "Full Legs 1 hour(s) 30 mins ₦210,000.00" at bounding box center [1241, 428] width 628 height 46
click at [1534, 735] on button "Add" at bounding box center [1509, 727] width 93 height 37
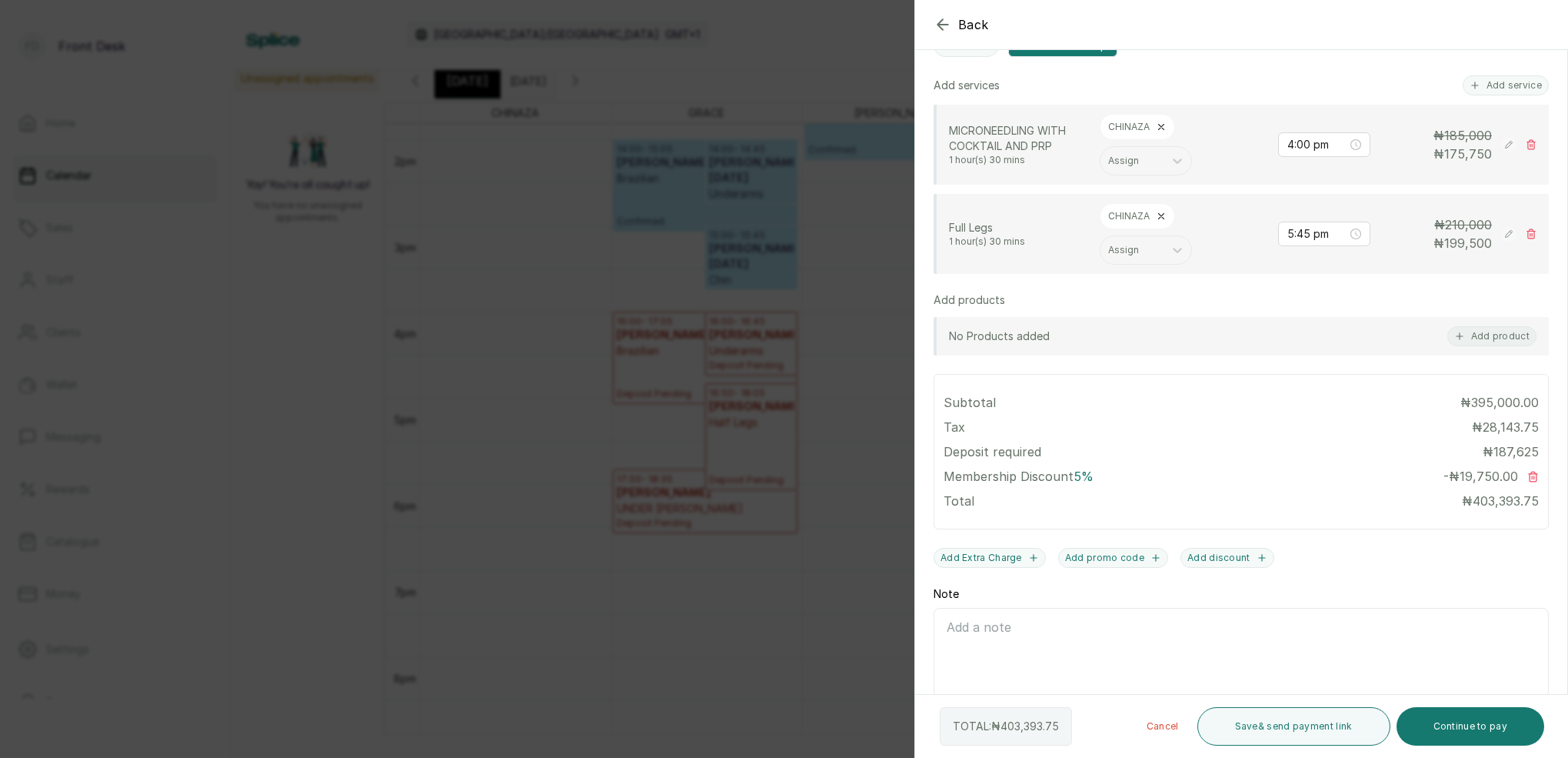
scroll to position [389, 0]
click at [550, 270] on div "Back Add Appointment Add an Appointment Create a new appointment for a client A…" at bounding box center [784, 379] width 1568 height 758
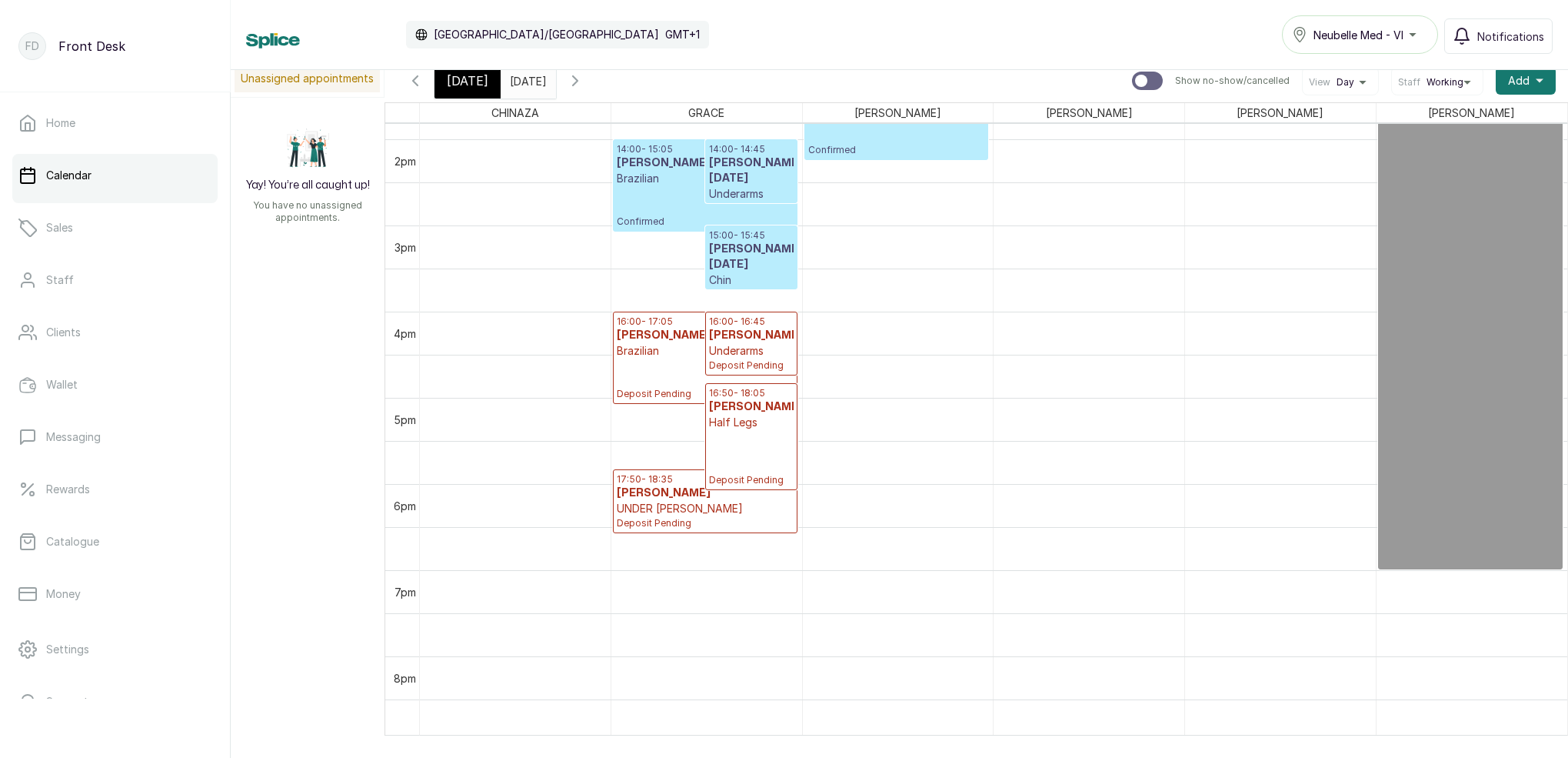
click at [526, 79] on input "[DATE]" at bounding box center [514, 77] width 25 height 26
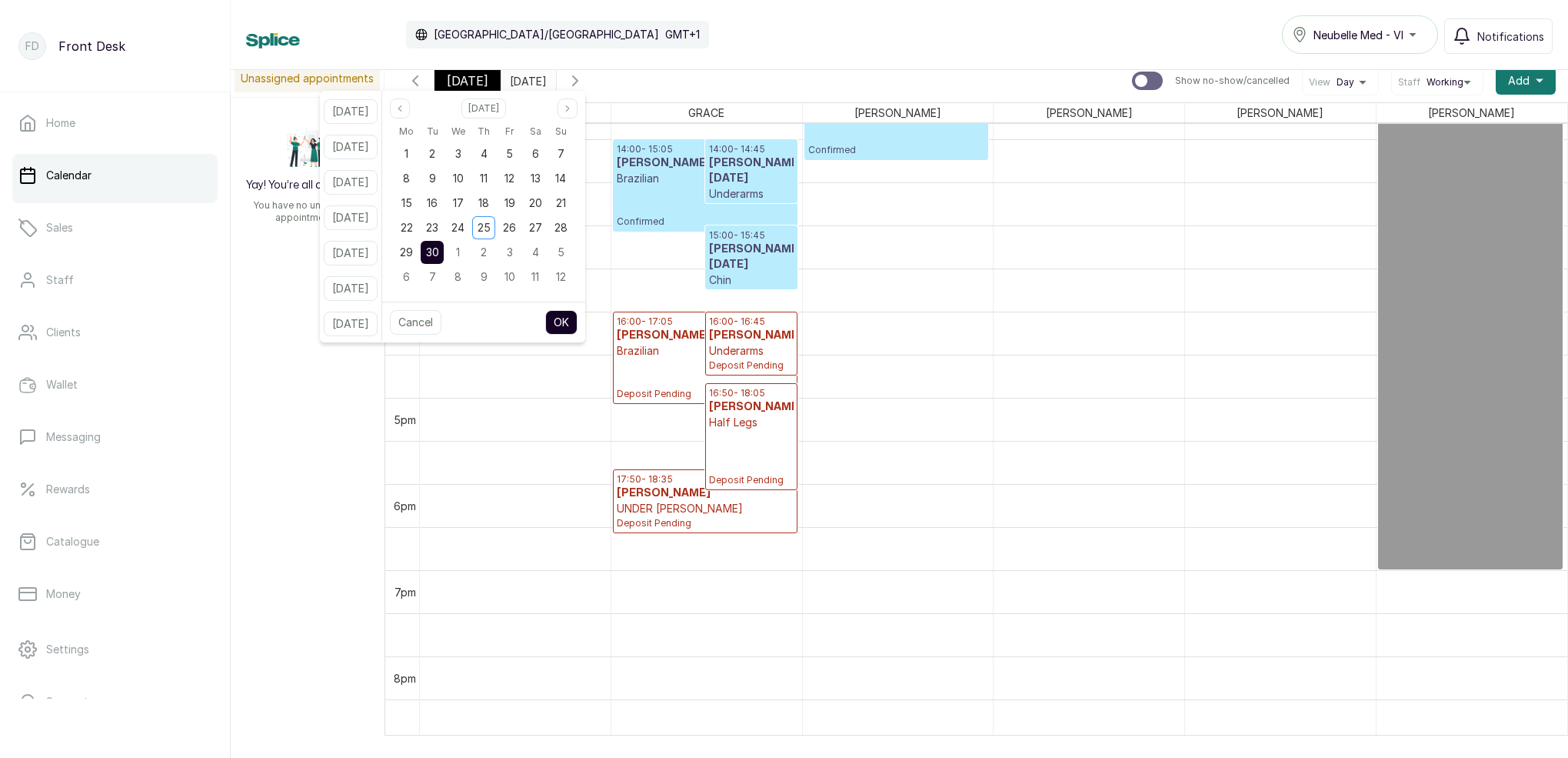
click at [473, 84] on span "[DATE]" at bounding box center [467, 81] width 41 height 19
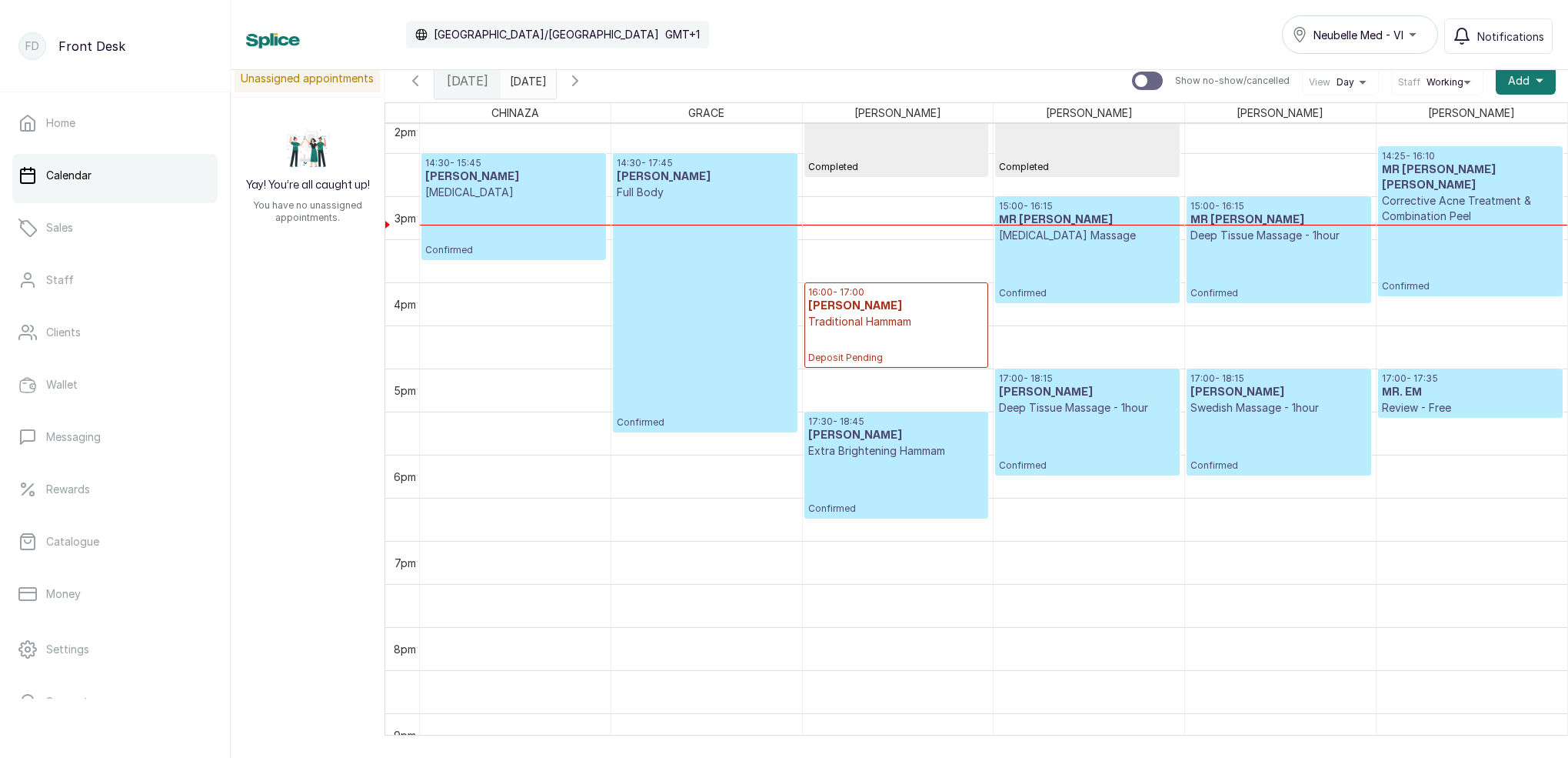
scroll to position [1238, 0]
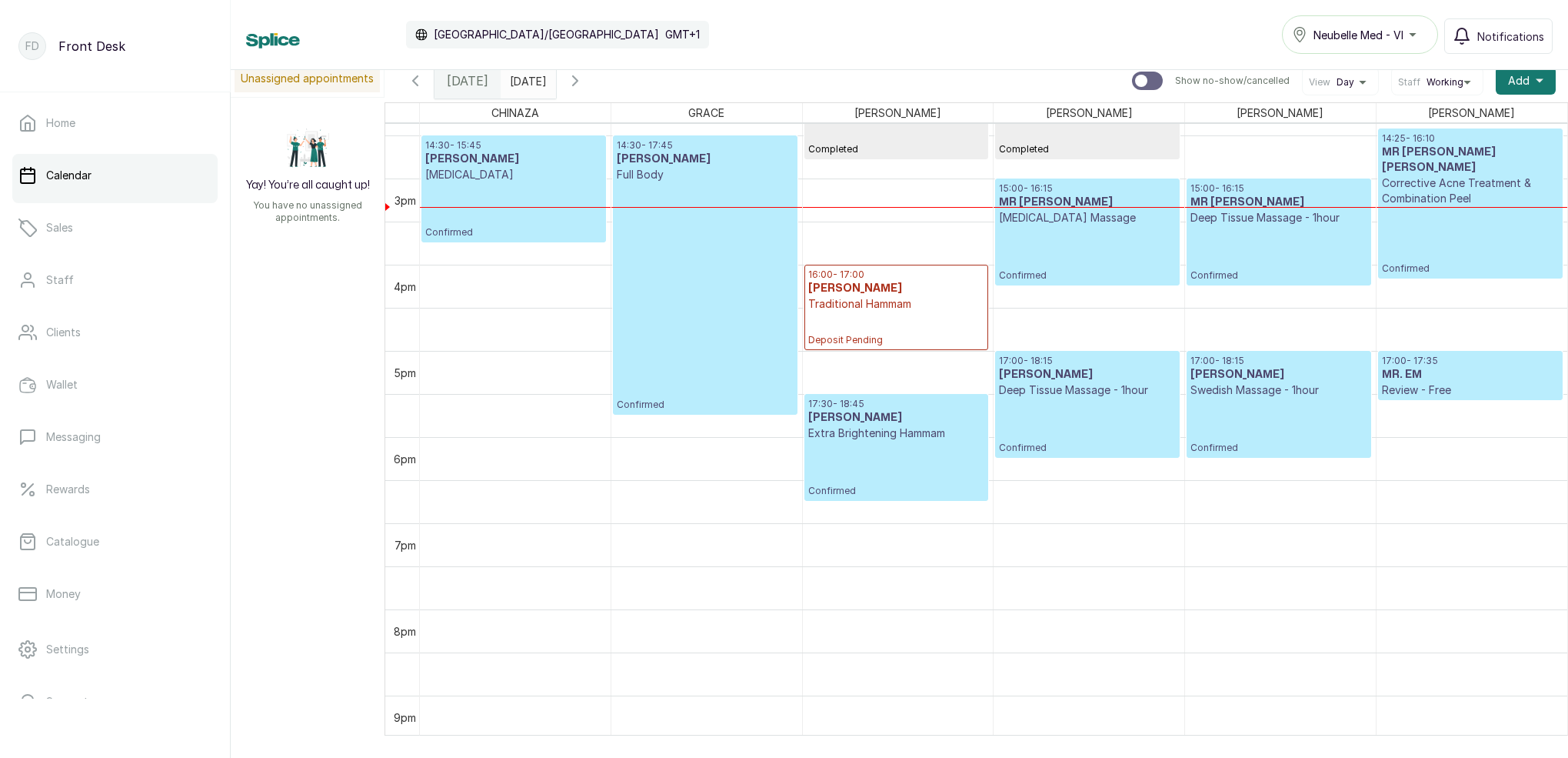
click at [585, 86] on icon "button" at bounding box center [575, 81] width 19 height 19
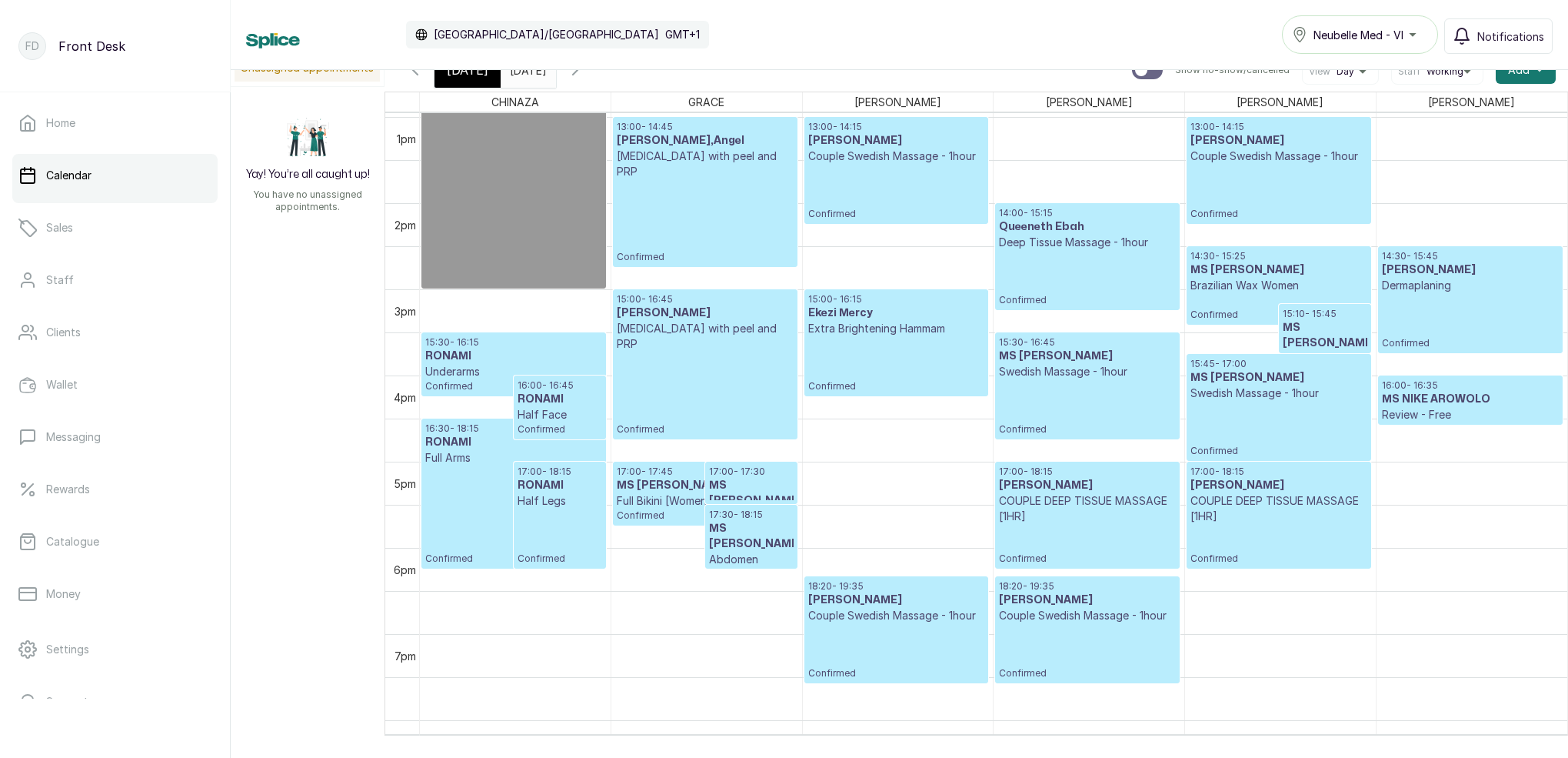
scroll to position [1122, 0]
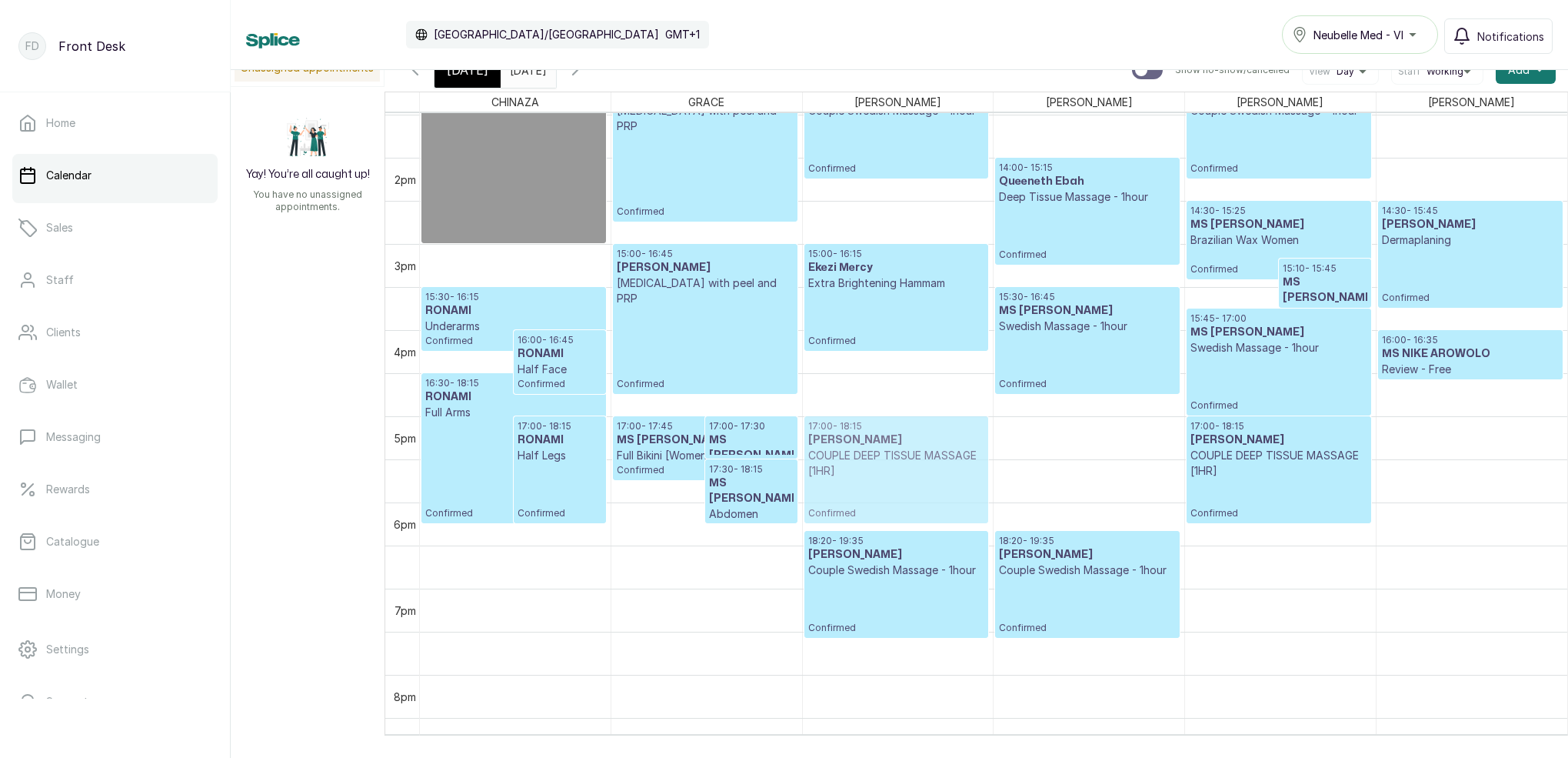
drag, startPoint x: 1072, startPoint y: 457, endPoint x: 933, endPoint y: 453, distance: 139.1
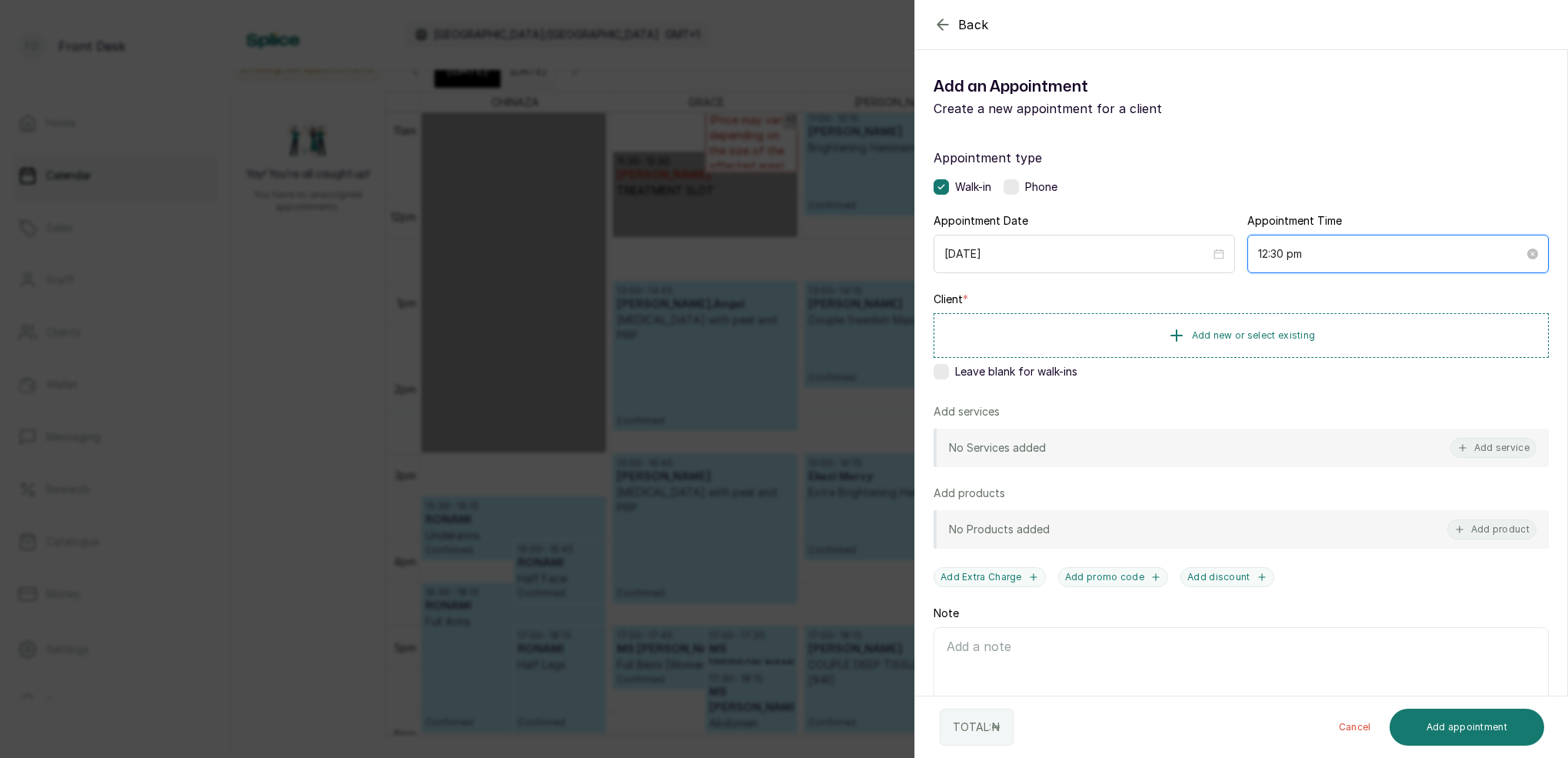
drag, startPoint x: 1281, startPoint y: 253, endPoint x: 1283, endPoint y: 261, distance: 8.2
click at [1281, 253] on input "12:30 pm" at bounding box center [1391, 254] width 266 height 17
type input "12:15 pm"
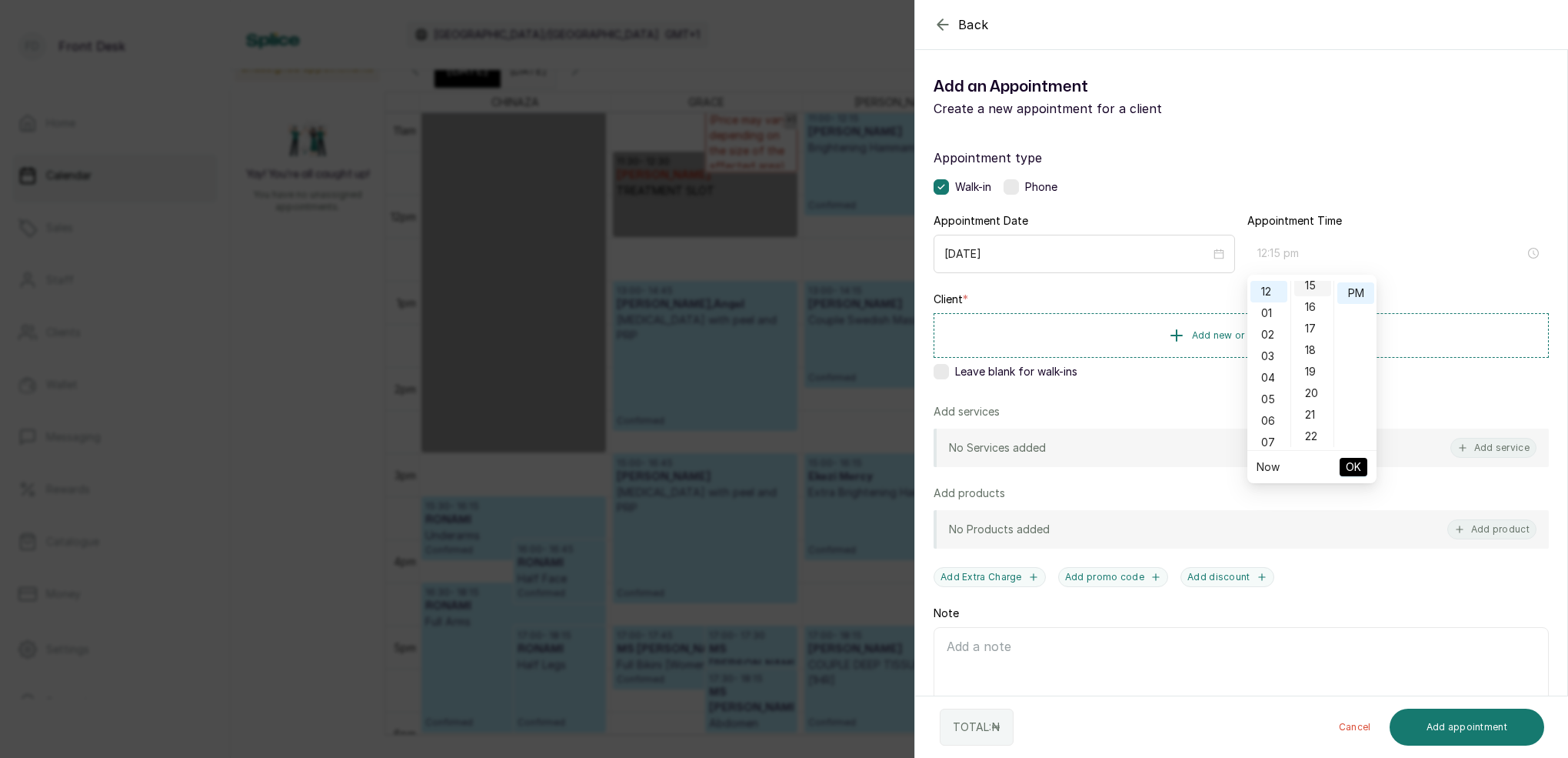
drag, startPoint x: 1310, startPoint y: 283, endPoint x: 1324, endPoint y: 284, distance: 14.0
click at [1313, 283] on div "15" at bounding box center [1312, 286] width 37 height 22
drag, startPoint x: 1359, startPoint y: 292, endPoint x: 1347, endPoint y: 351, distance: 60.2
click at [1359, 293] on div "PM" at bounding box center [1355, 293] width 37 height 22
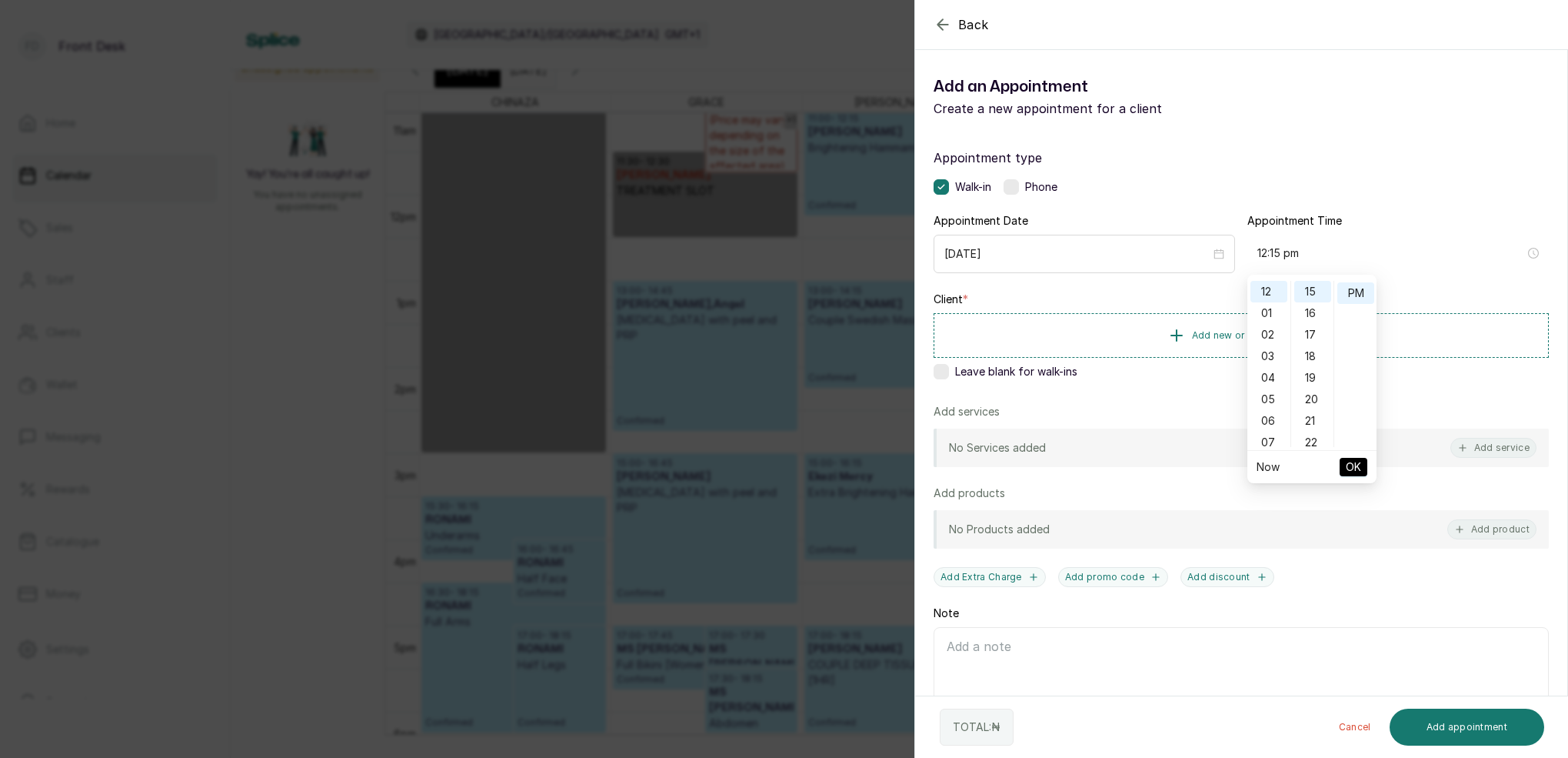
drag, startPoint x: 1353, startPoint y: 465, endPoint x: 1344, endPoint y: 457, distance: 12.0
click at [1352, 464] on span "OK" at bounding box center [1353, 467] width 16 height 30
click at [1296, 335] on span "Add new or select existing" at bounding box center [1253, 335] width 124 height 12
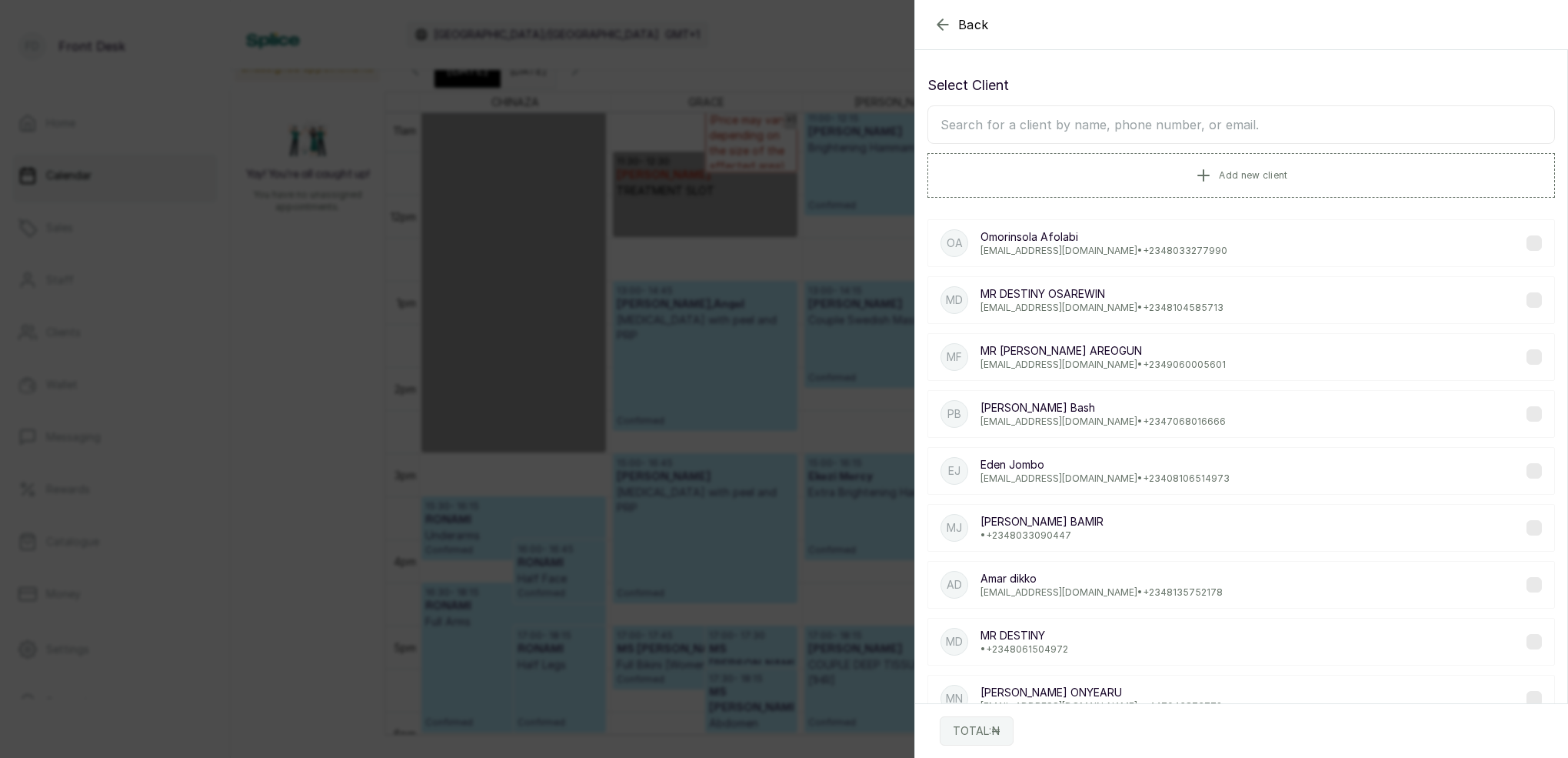
click at [1162, 125] on input "text" at bounding box center [1241, 124] width 628 height 38
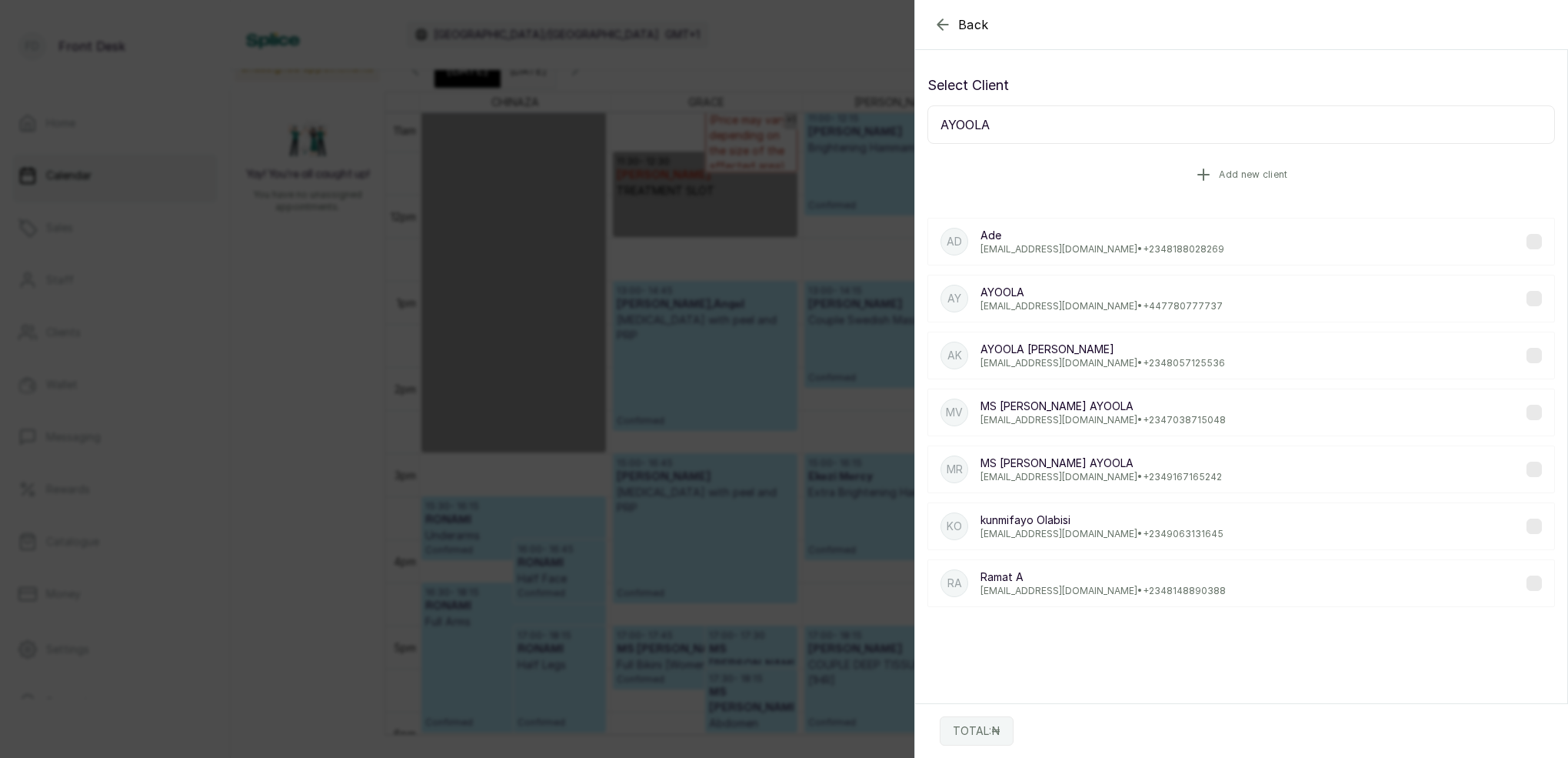
type input "AYOOLA"
click at [1251, 171] on span "Add new client" at bounding box center [1253, 175] width 69 height 12
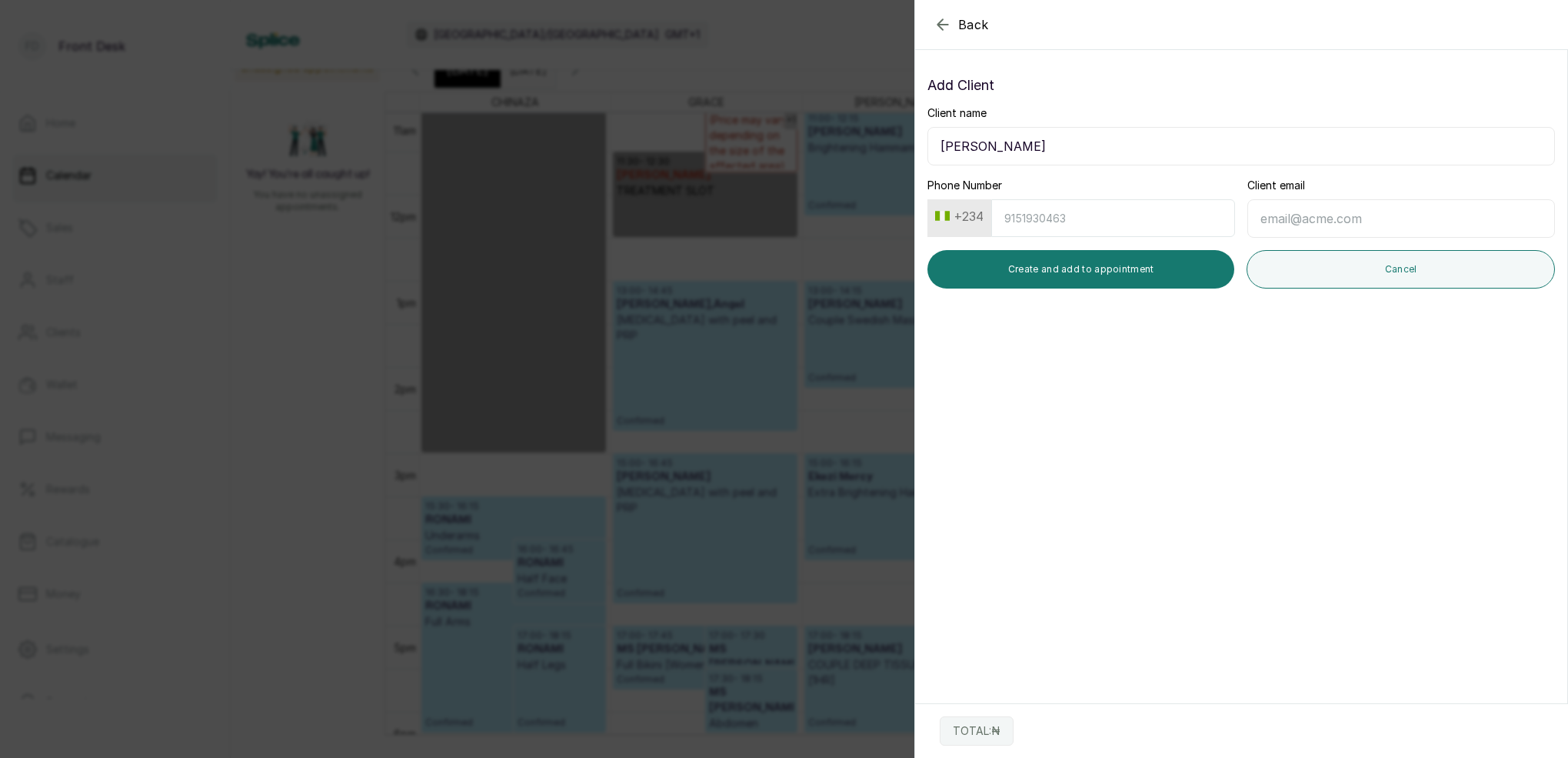
type input "[PERSON_NAME]"
click at [957, 222] on button "+234" at bounding box center [959, 217] width 61 height 25
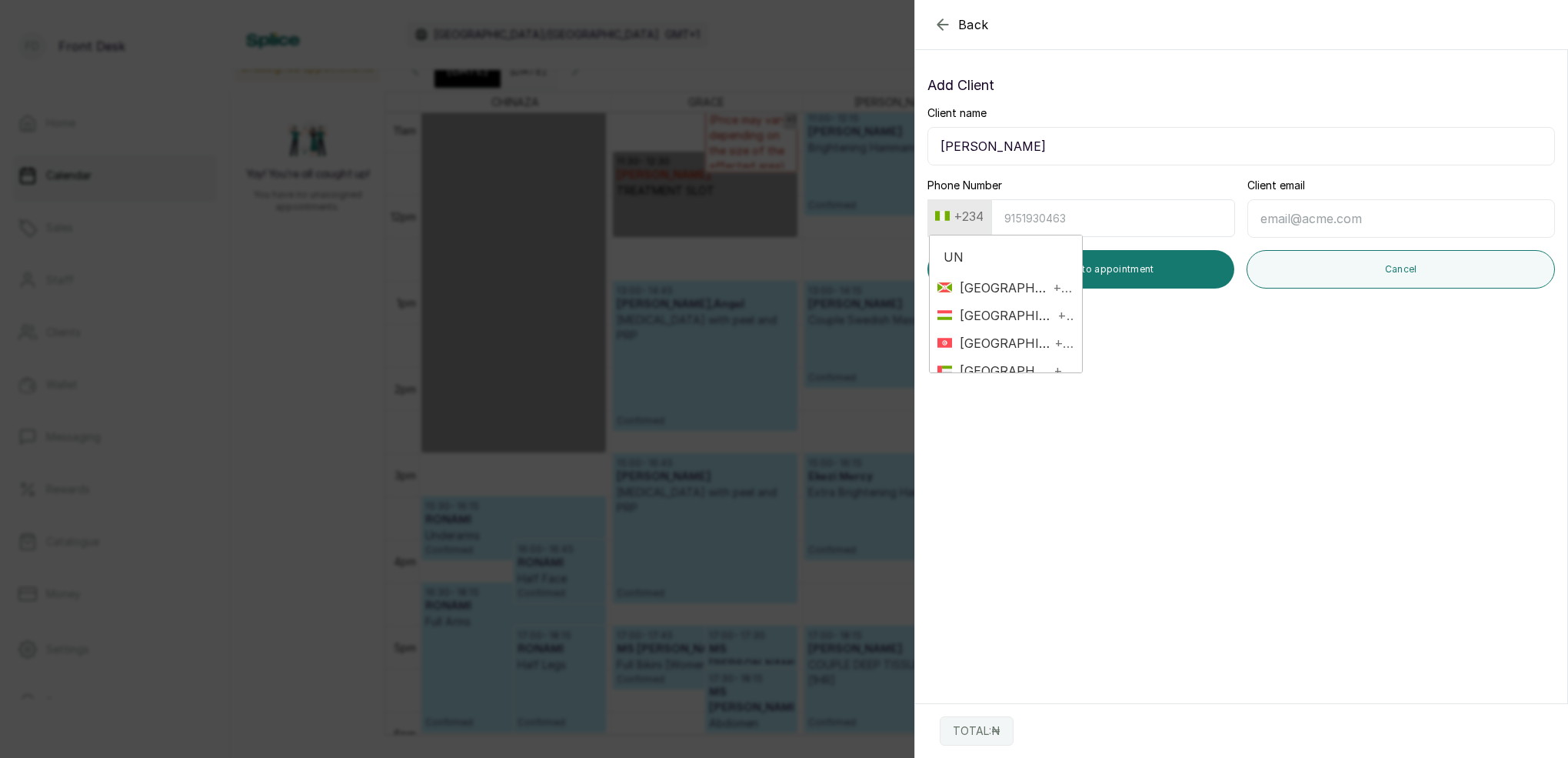
type input "UNI"
click at [1018, 347] on span "[GEOGRAPHIC_DATA]" at bounding box center [1002, 344] width 100 height 19
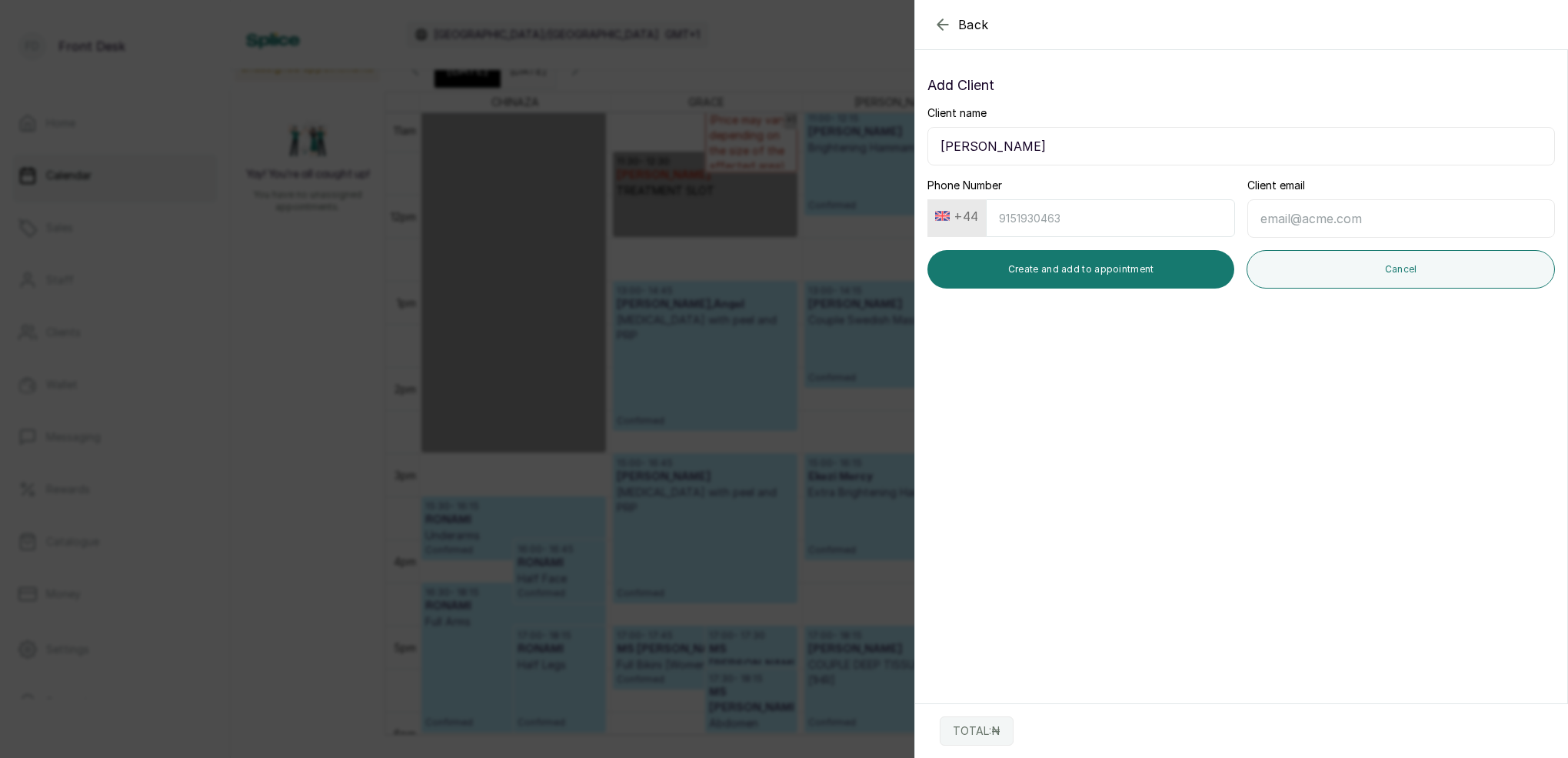
click at [1026, 212] on input "Phone Number" at bounding box center [1110, 218] width 249 height 37
type input "7483862854"
click at [1092, 274] on button "Create and add to appointment" at bounding box center [1081, 269] width 307 height 38
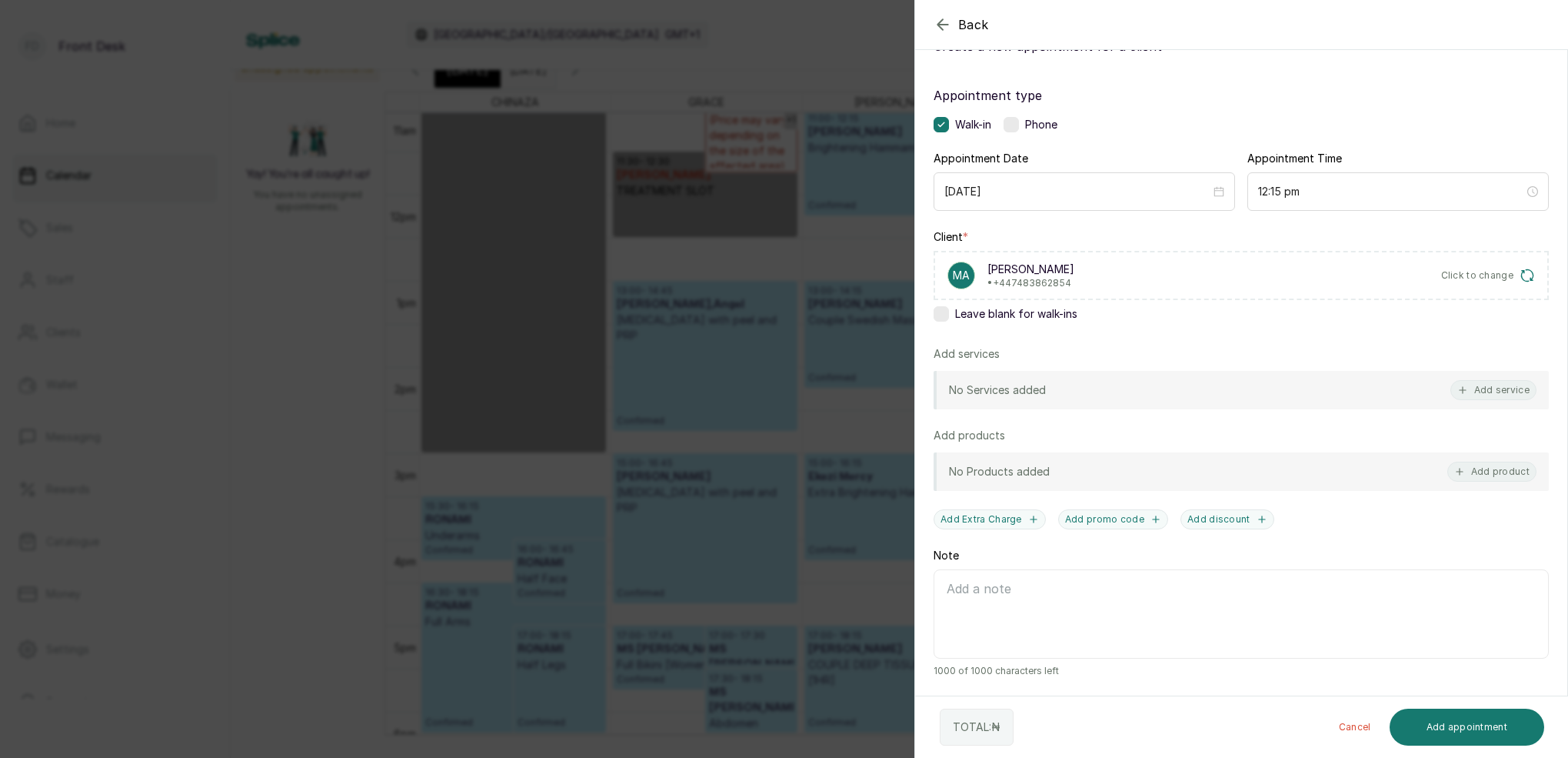
scroll to position [62, 0]
click at [1480, 386] on button "Add service" at bounding box center [1493, 390] width 86 height 20
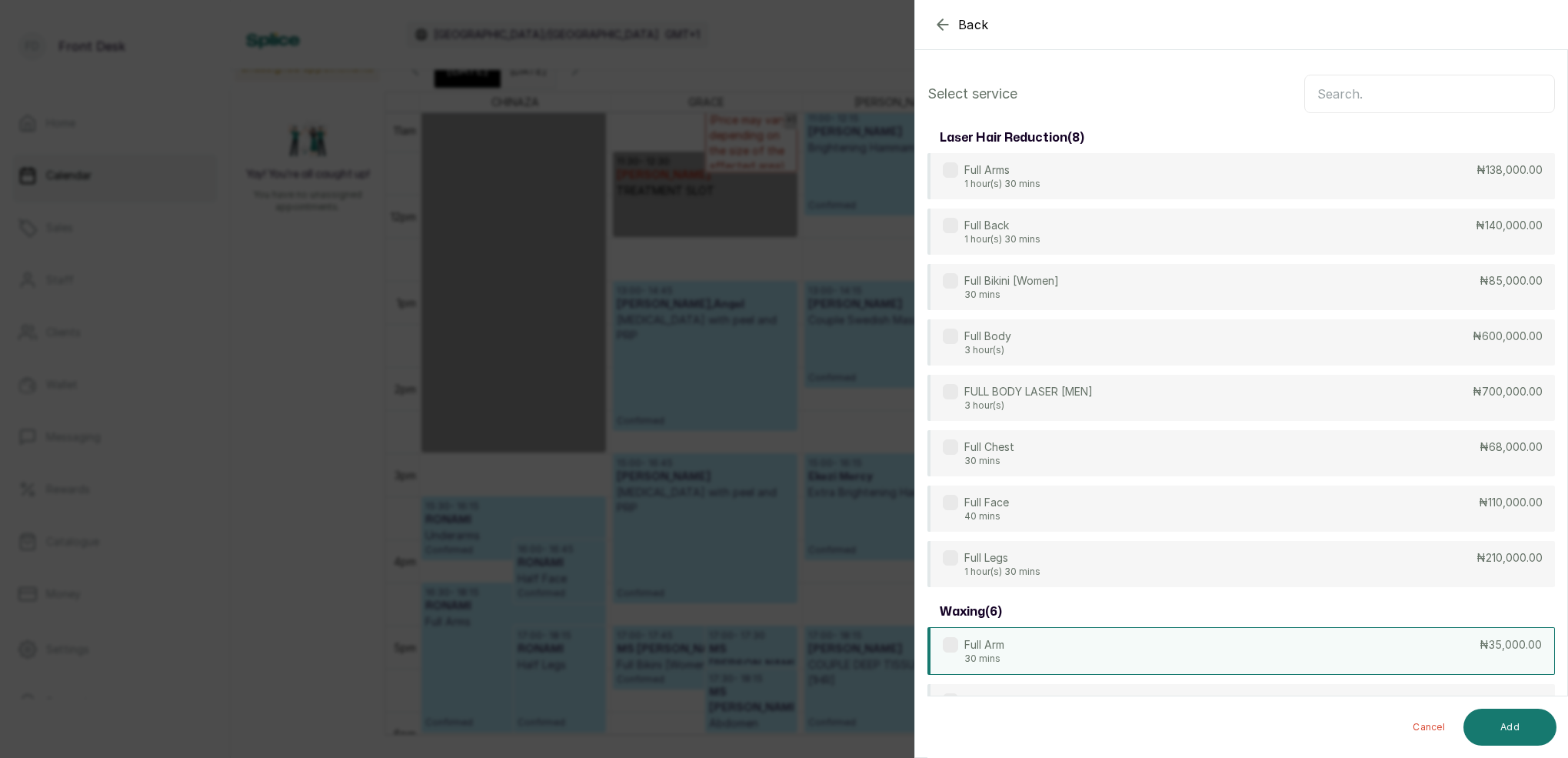
scroll to position [0, 0]
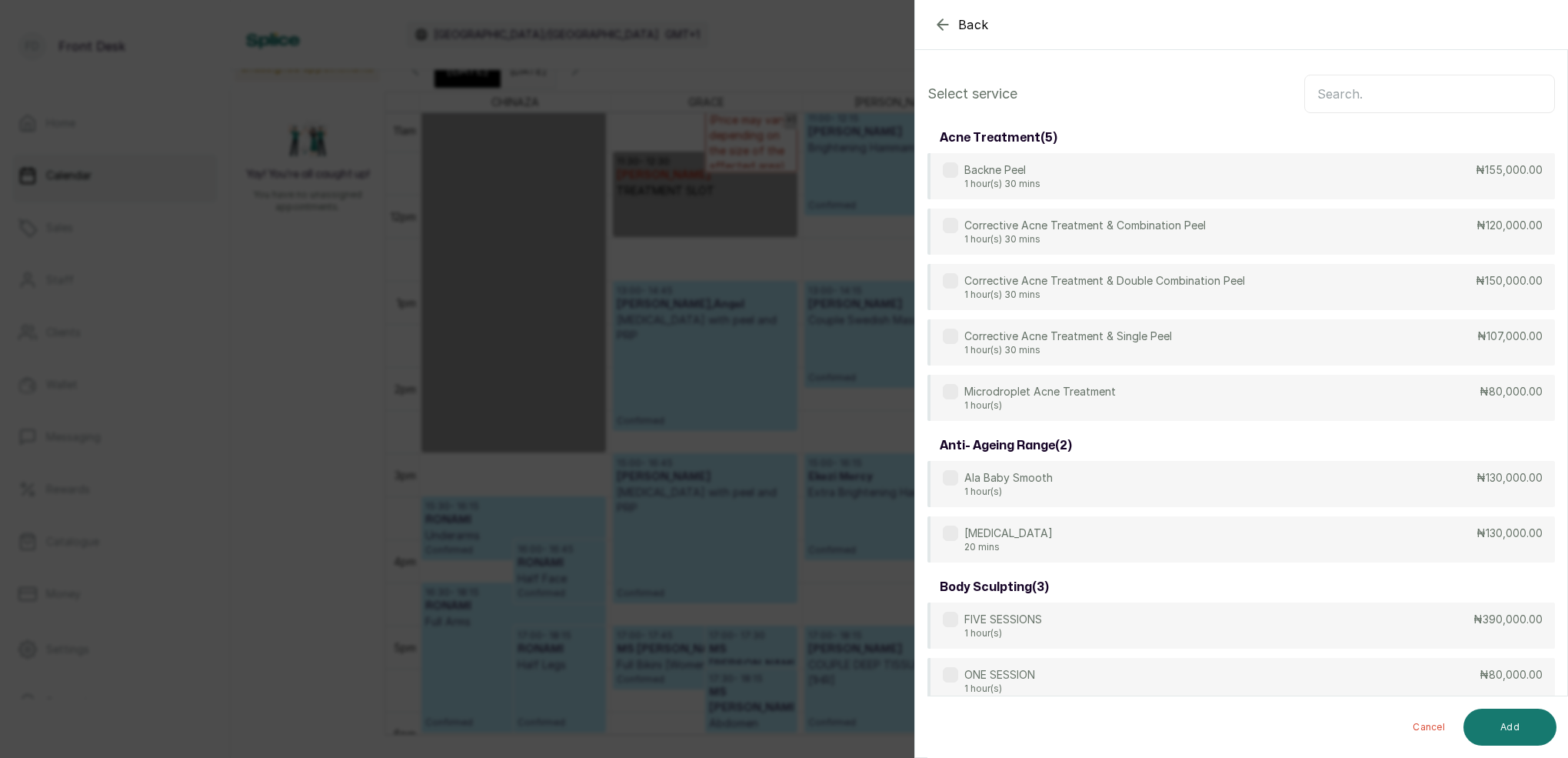
click at [1478, 91] on input "text" at bounding box center [1429, 93] width 251 height 38
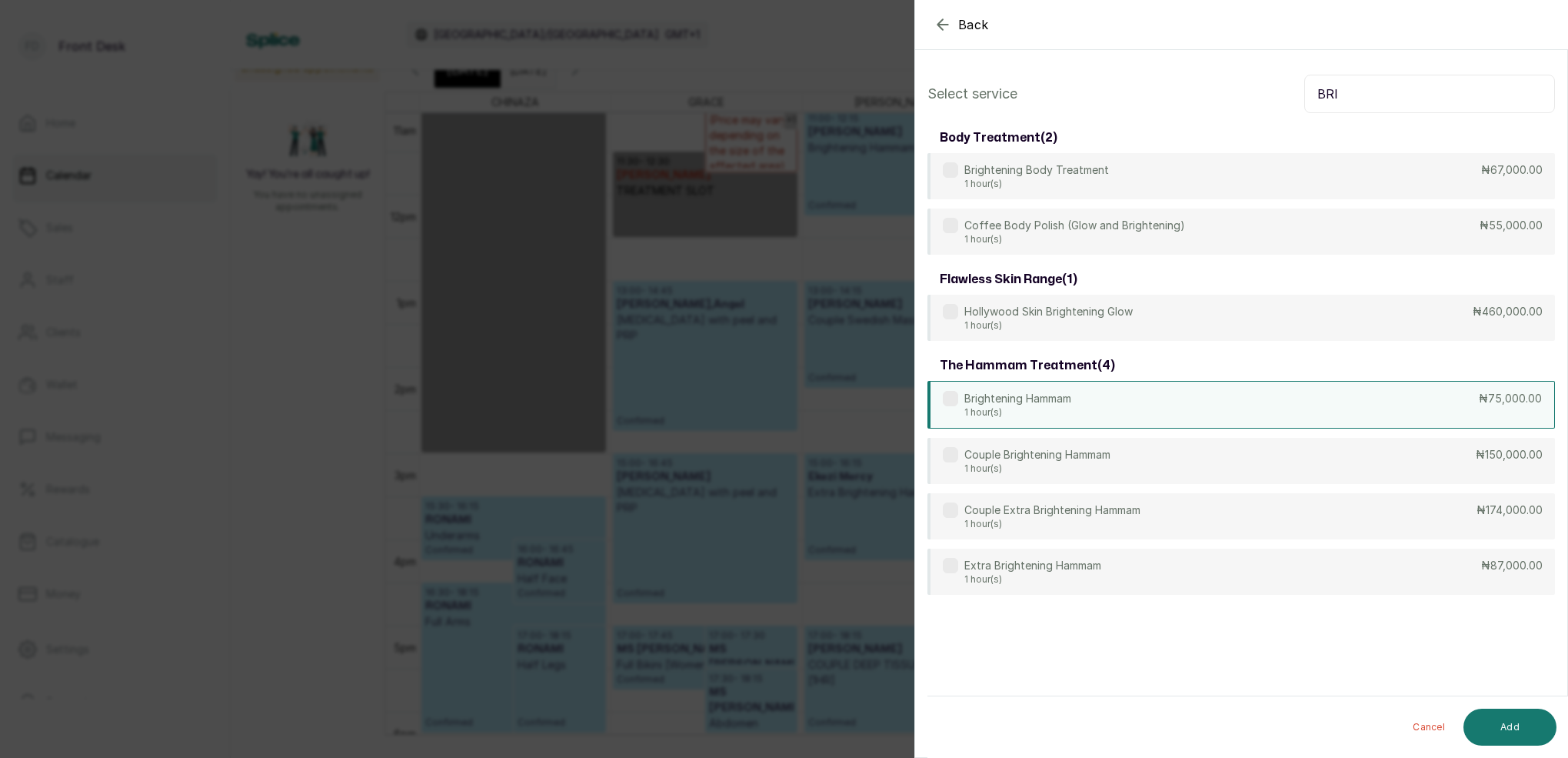
type input "BRI"
click at [1071, 407] on p "1 hour(s)" at bounding box center [1017, 412] width 107 height 12
click at [1507, 721] on button "Add" at bounding box center [1509, 727] width 93 height 37
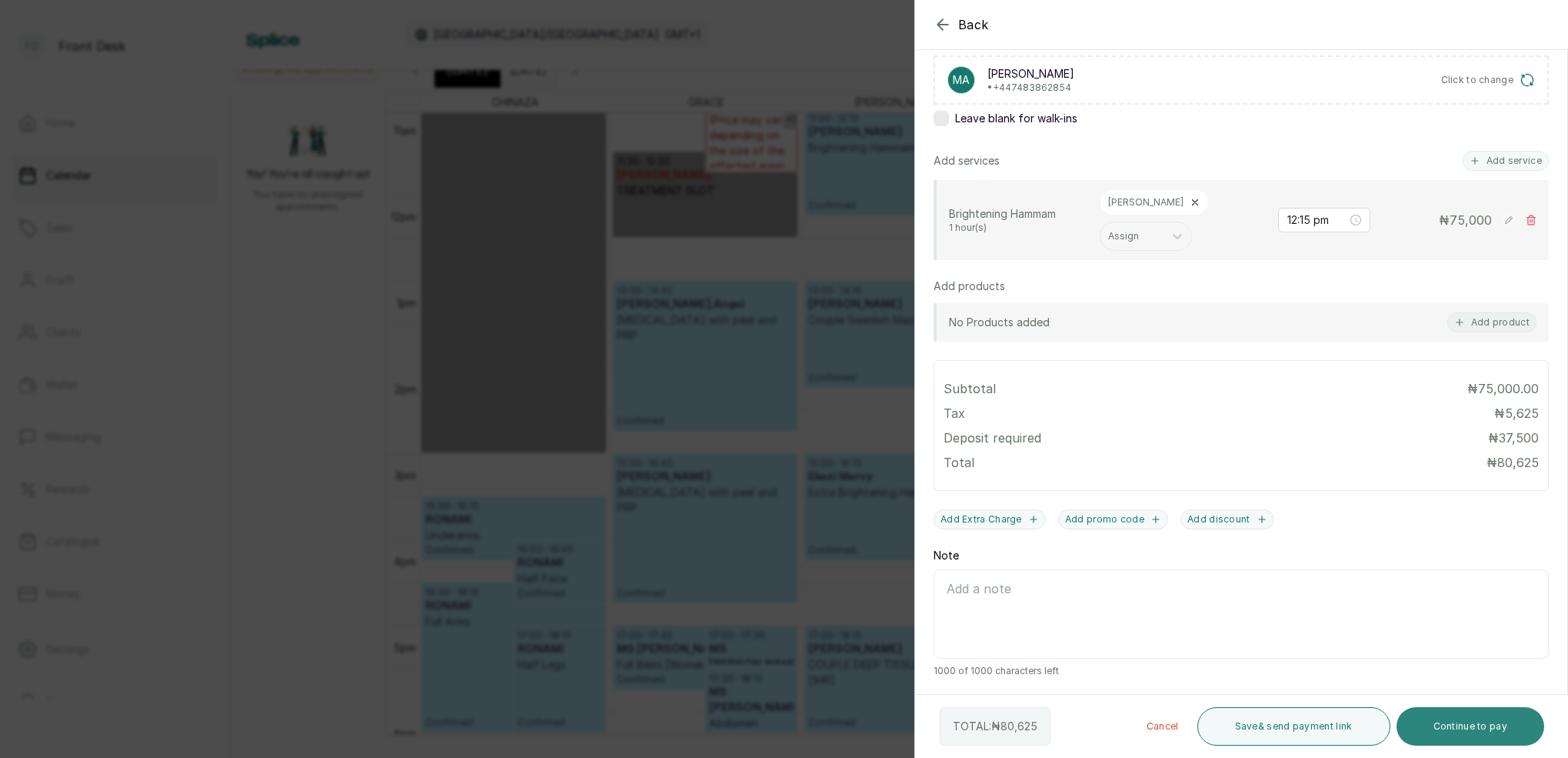
scroll to position [259, 0]
drag, startPoint x: 1488, startPoint y: 728, endPoint x: 1416, endPoint y: 668, distance: 93.7
click at [1486, 726] on button "Continue to pay" at bounding box center [1470, 726] width 149 height 38
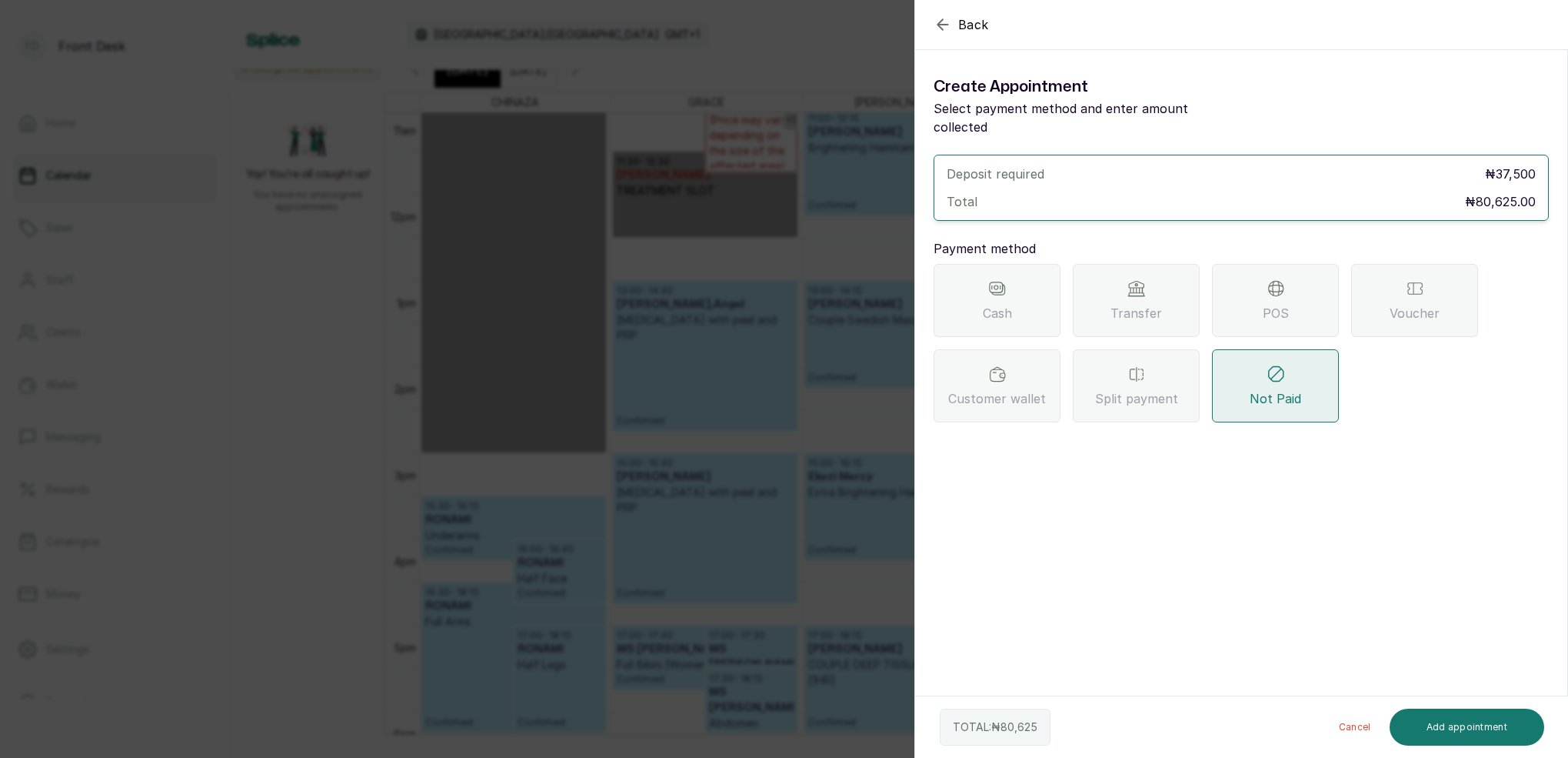
drag, startPoint x: 1163, startPoint y: 302, endPoint x: 1161, endPoint y: 316, distance: 14.1
click at [1163, 301] on div "Transfer" at bounding box center [1136, 301] width 127 height 73
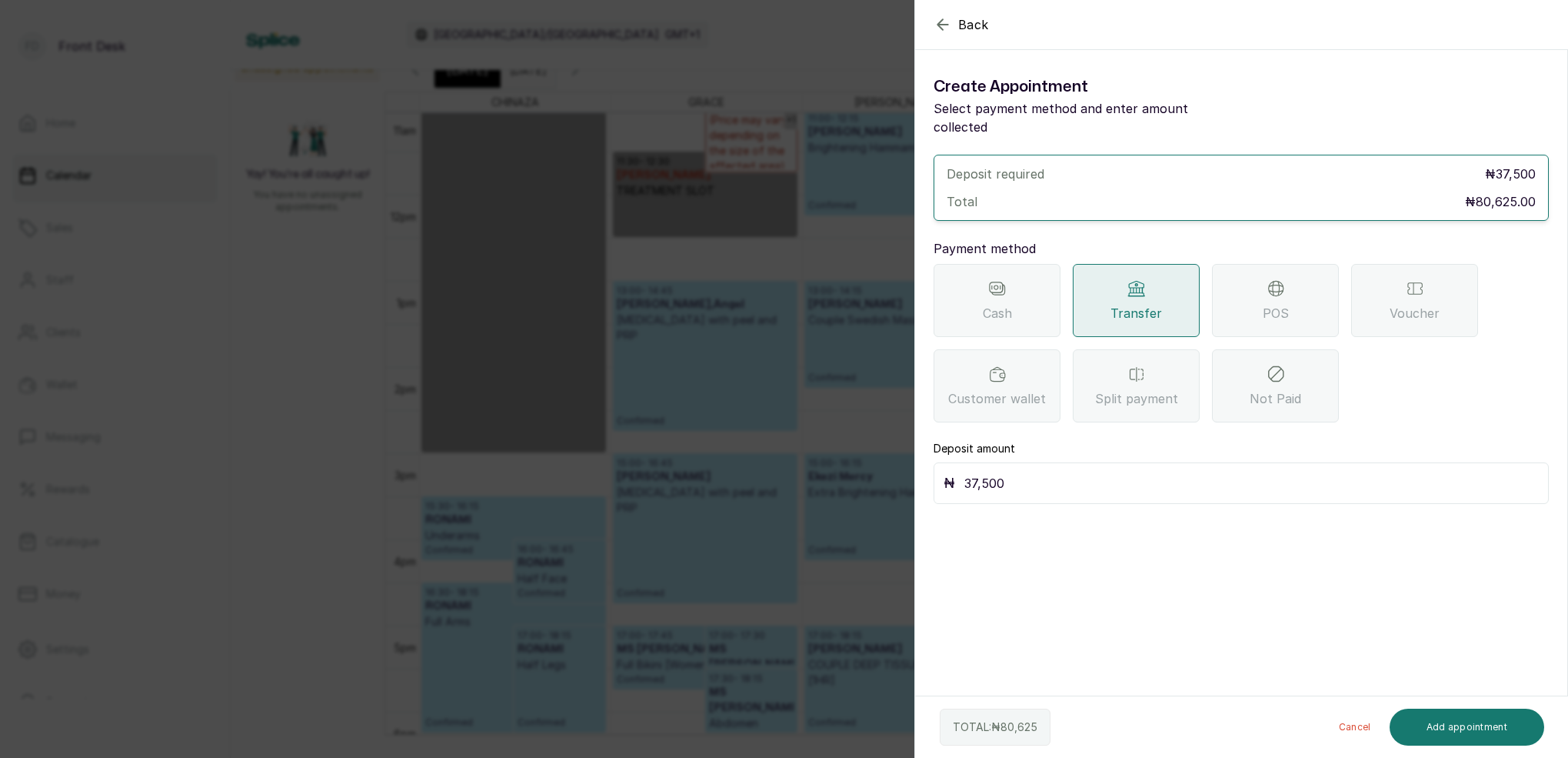
drag, startPoint x: 1072, startPoint y: 475, endPoint x: 1141, endPoint y: 403, distance: 99.7
click at [1073, 474] on div "₦ 37,500" at bounding box center [1241, 483] width 615 height 41
drag, startPoint x: 1074, startPoint y: 468, endPoint x: 1095, endPoint y: 446, distance: 30.4
click at [1076, 472] on input "37,500" at bounding box center [1251, 483] width 575 height 22
type input "3"
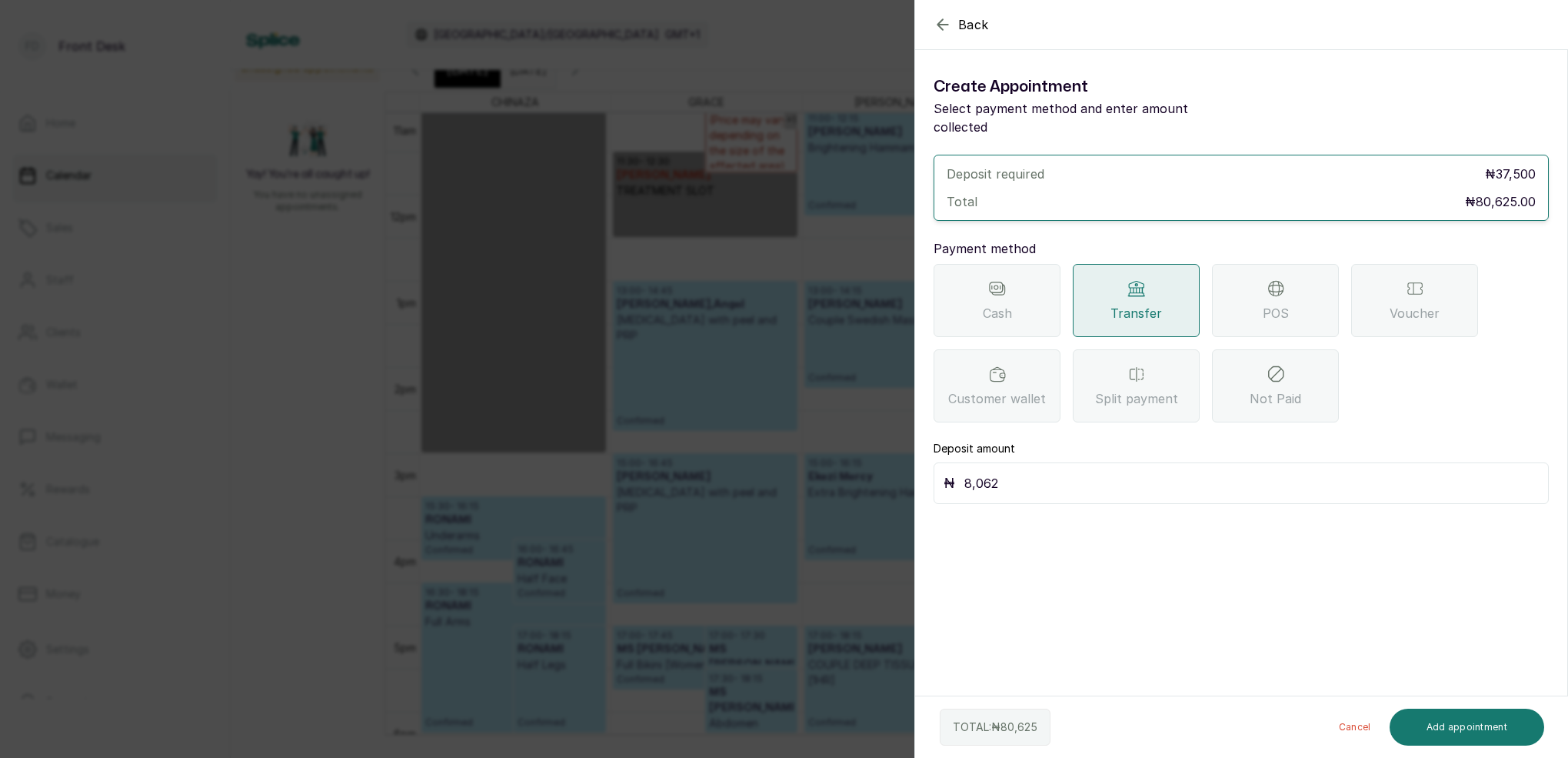
type input "80,625"
drag, startPoint x: 1491, startPoint y: 726, endPoint x: 1544, endPoint y: 649, distance: 93.5
click at [1491, 723] on button "Add appointment" at bounding box center [1466, 727] width 155 height 37
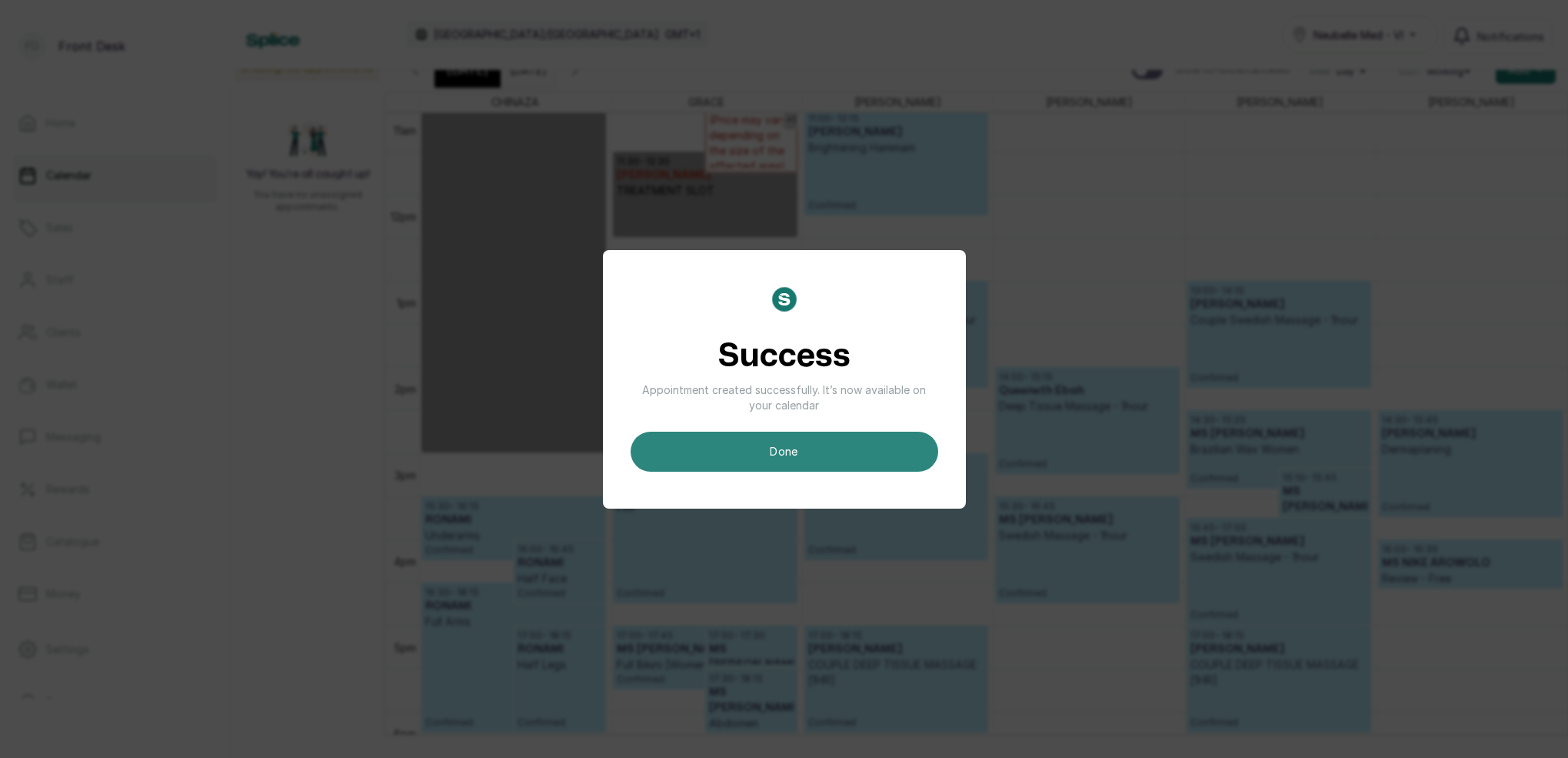
click at [867, 439] on button "done" at bounding box center [784, 451] width 308 height 40
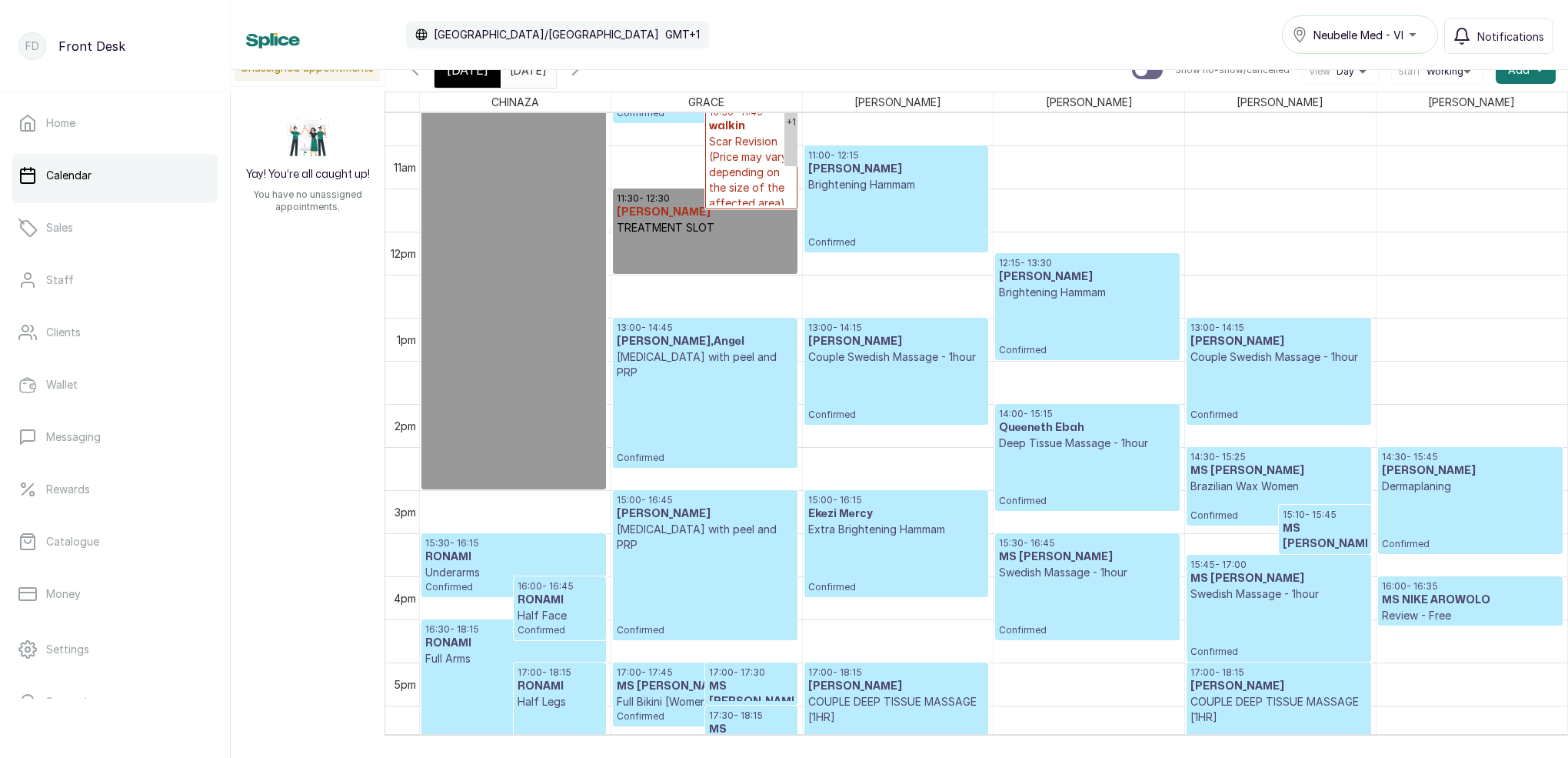
scroll to position [943, 0]
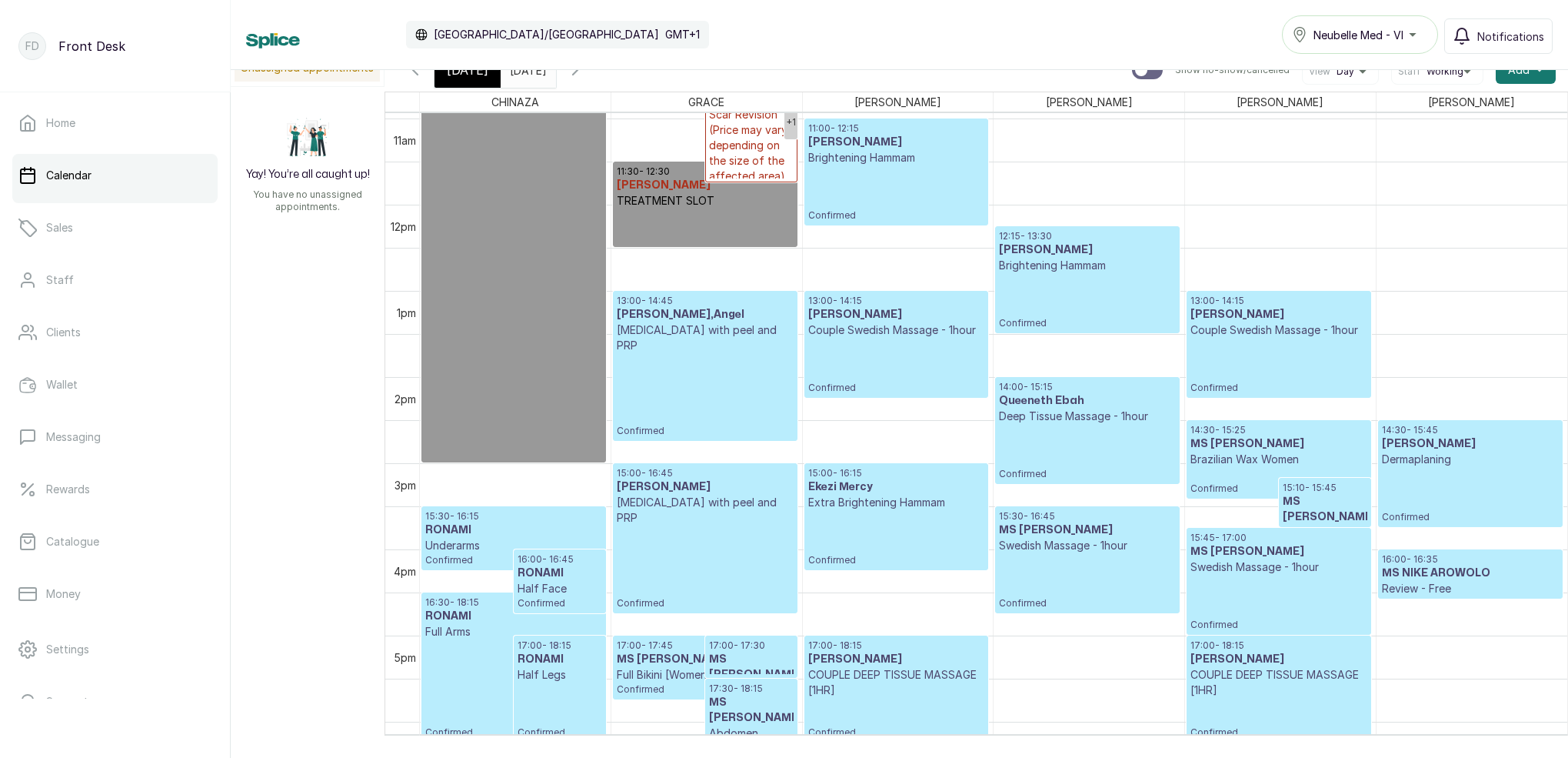
click at [1127, 272] on p "Brightening Hammam" at bounding box center [1087, 266] width 176 height 16
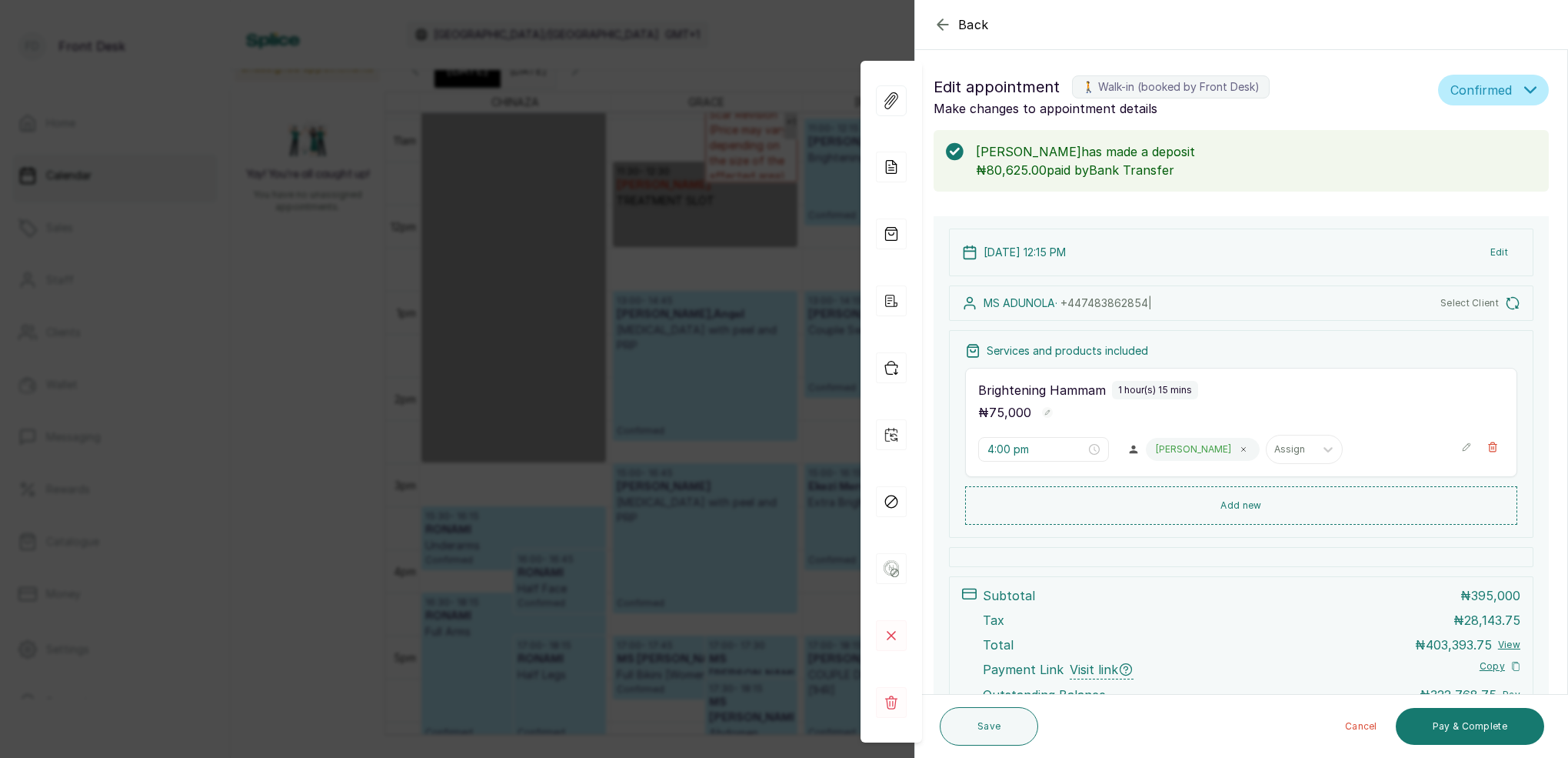
type input "12:15 pm"
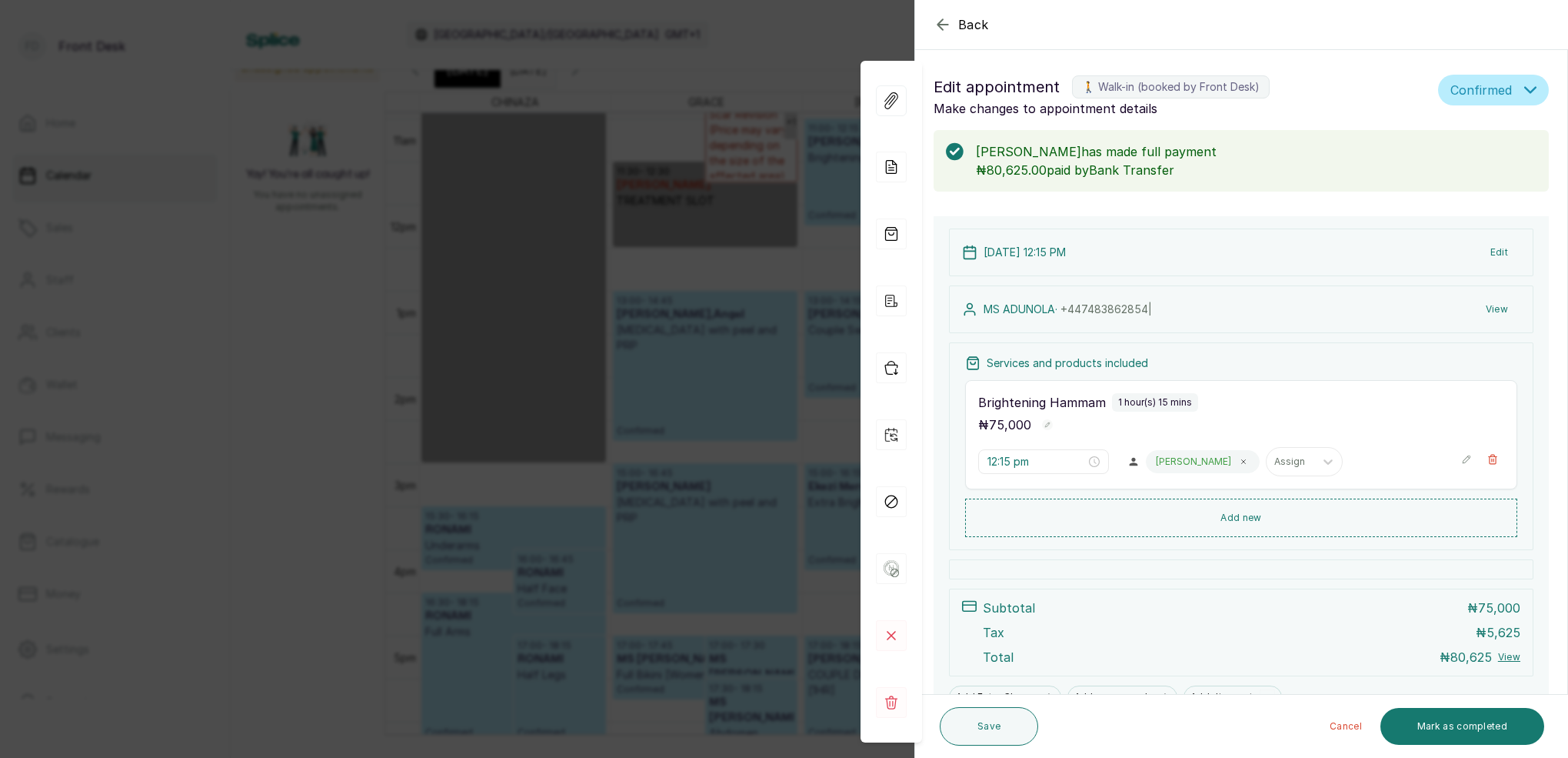
drag, startPoint x: 1509, startPoint y: 256, endPoint x: 1513, endPoint y: 222, distance: 34.2
click at [1509, 256] on button "Edit" at bounding box center [1499, 252] width 42 height 28
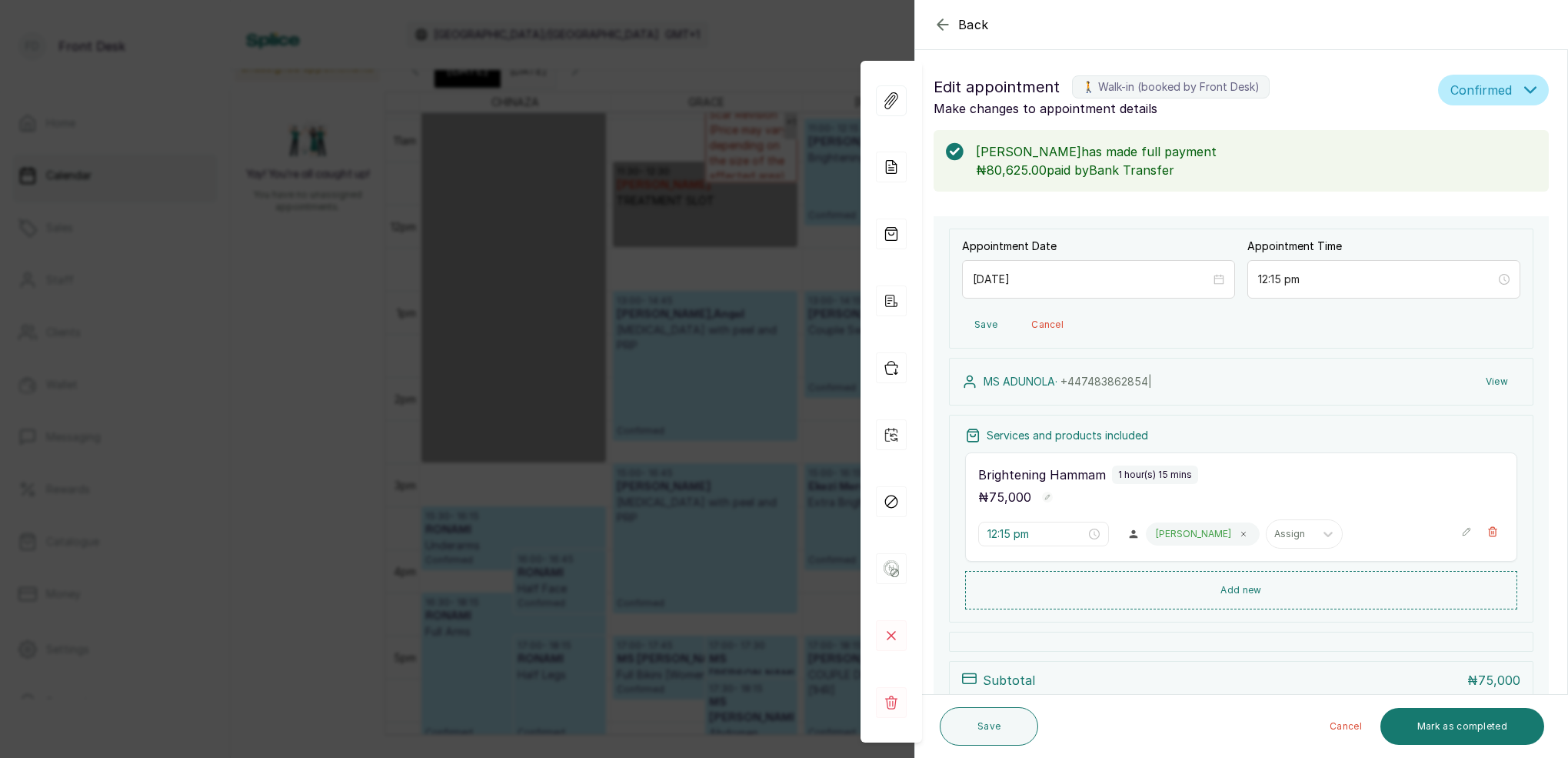
click at [1493, 379] on button "View" at bounding box center [1496, 382] width 47 height 28
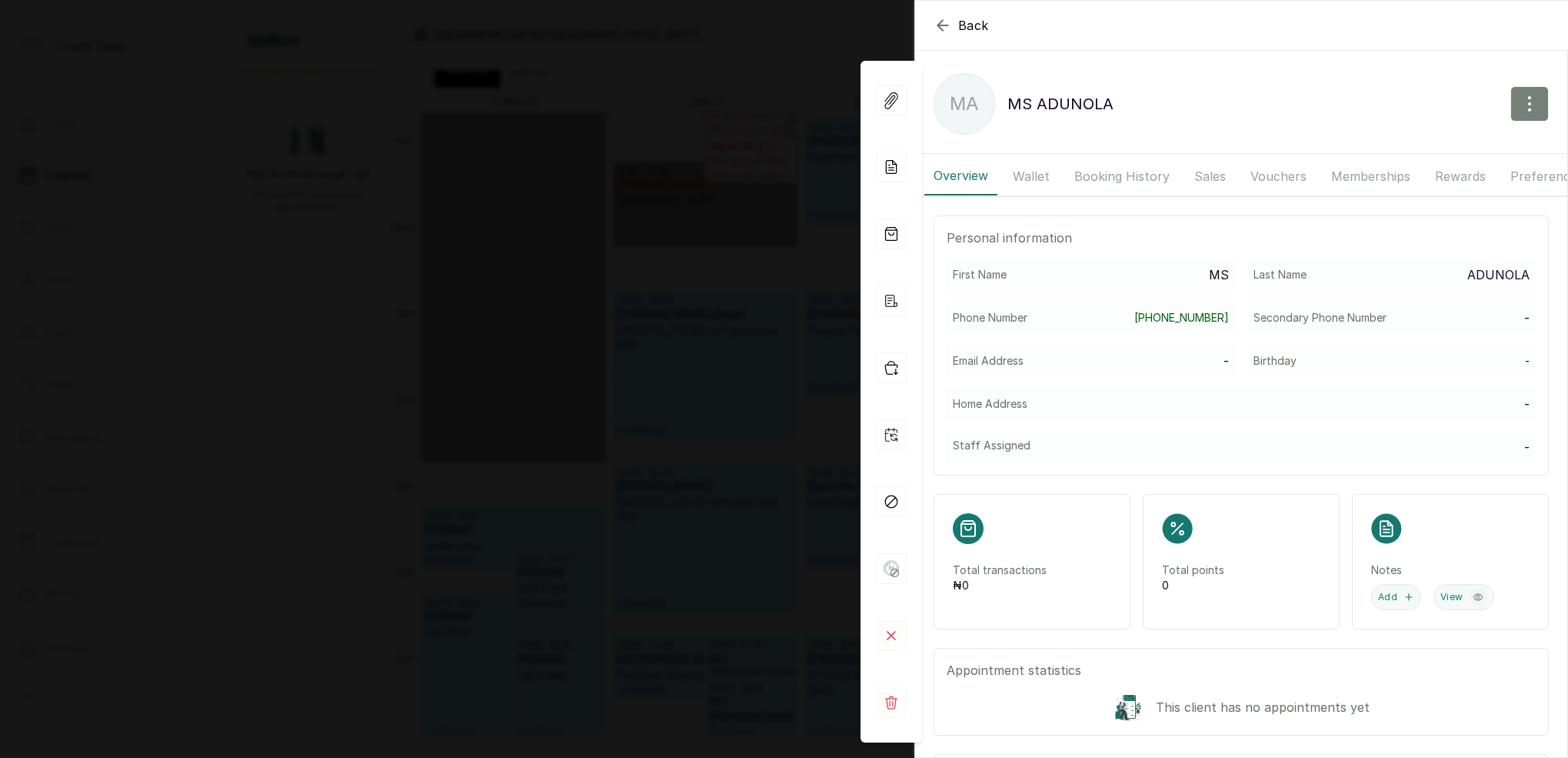
click at [1524, 108] on icon "button" at bounding box center [1529, 104] width 19 height 19
click at [1417, 150] on span "Edit" at bounding box center [1463, 150] width 148 height 19
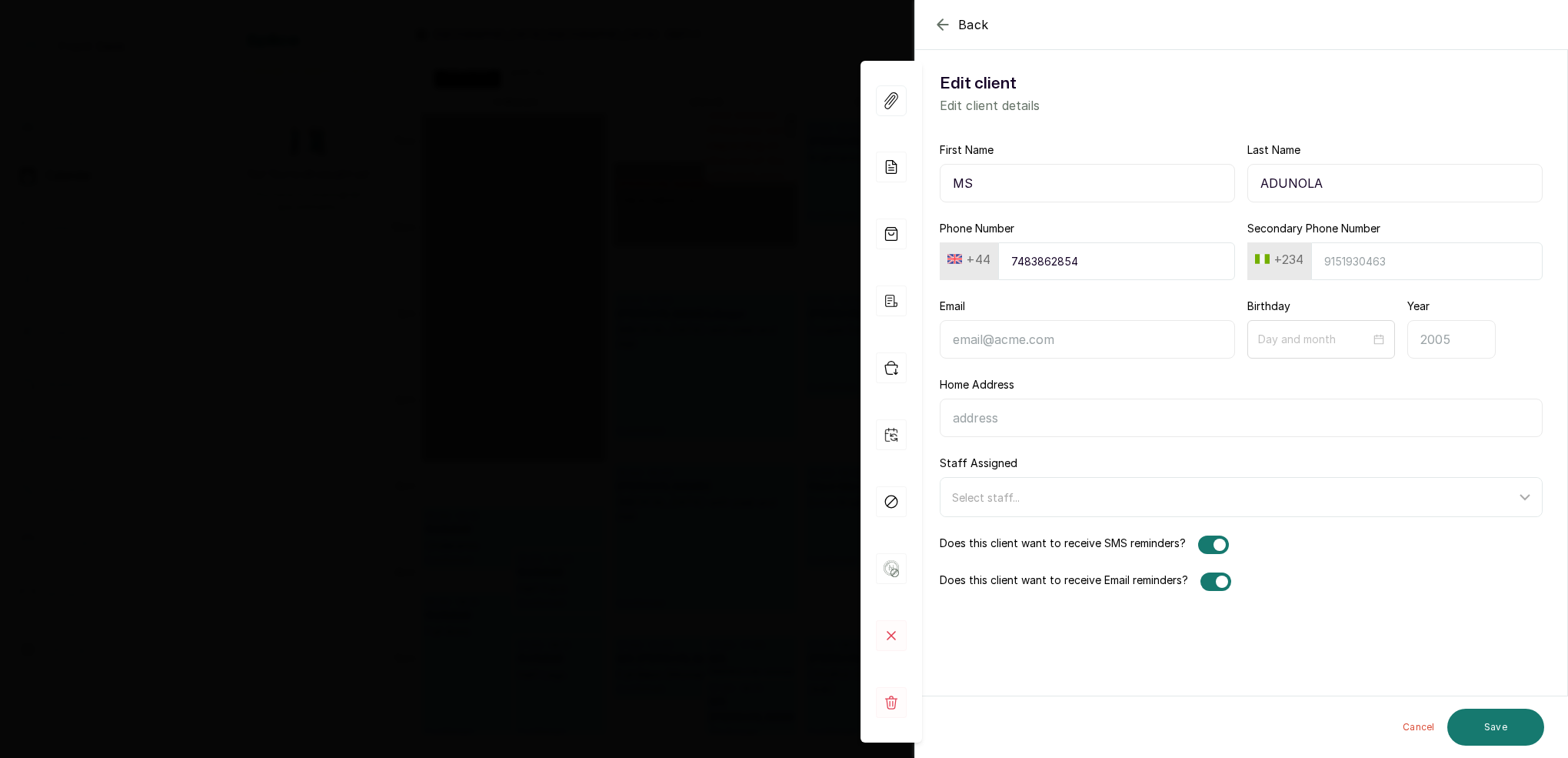
drag, startPoint x: 1338, startPoint y: 178, endPoint x: 1335, endPoint y: 189, distance: 11.4
paste input "ADUNOLA"
type input "[PERSON_NAME]"
click at [1285, 187] on input "Last Name" at bounding box center [1394, 182] width 295 height 38
type input "AYOOLA"
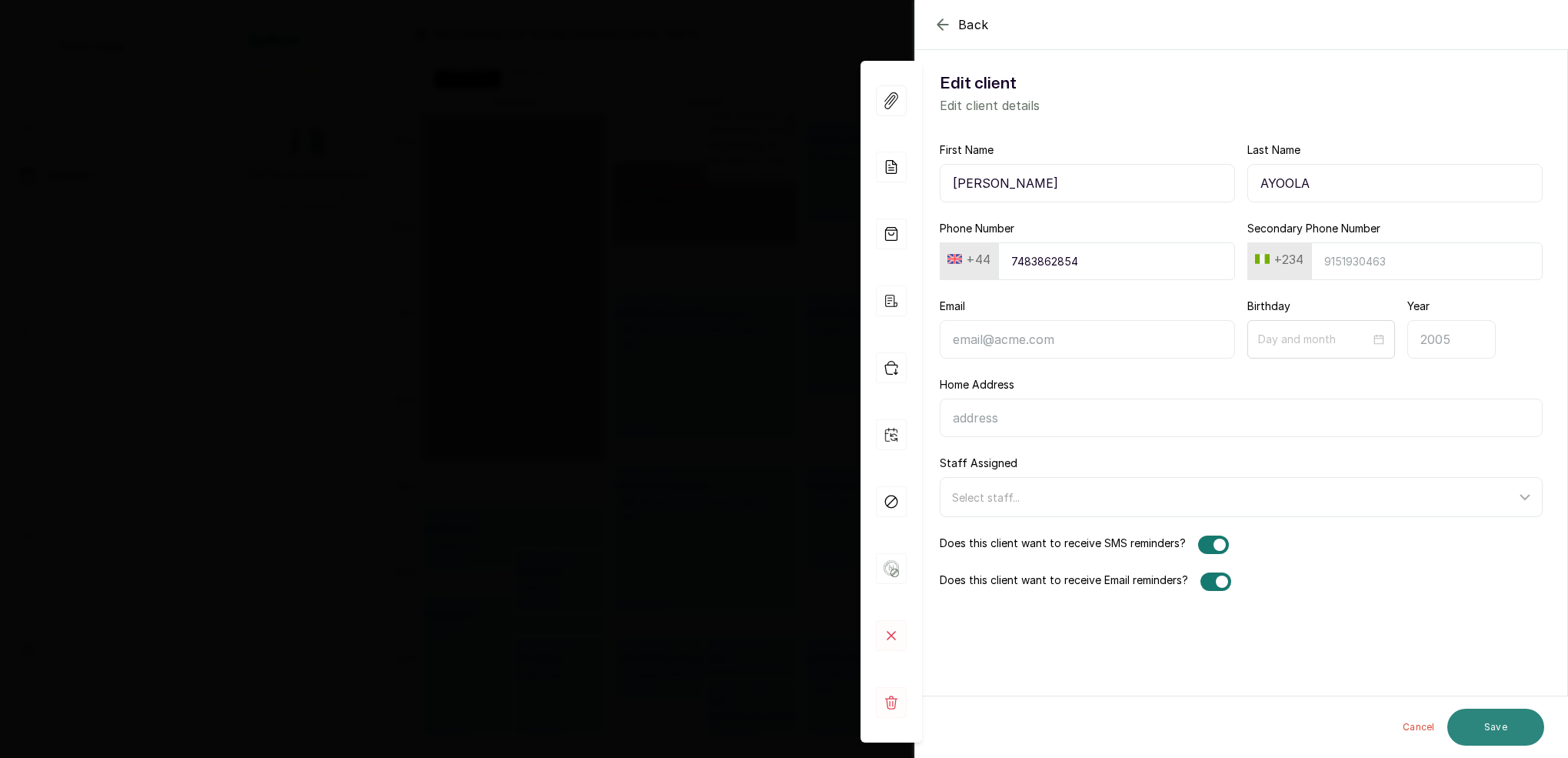
click at [1506, 736] on button "Save" at bounding box center [1496, 727] width 97 height 37
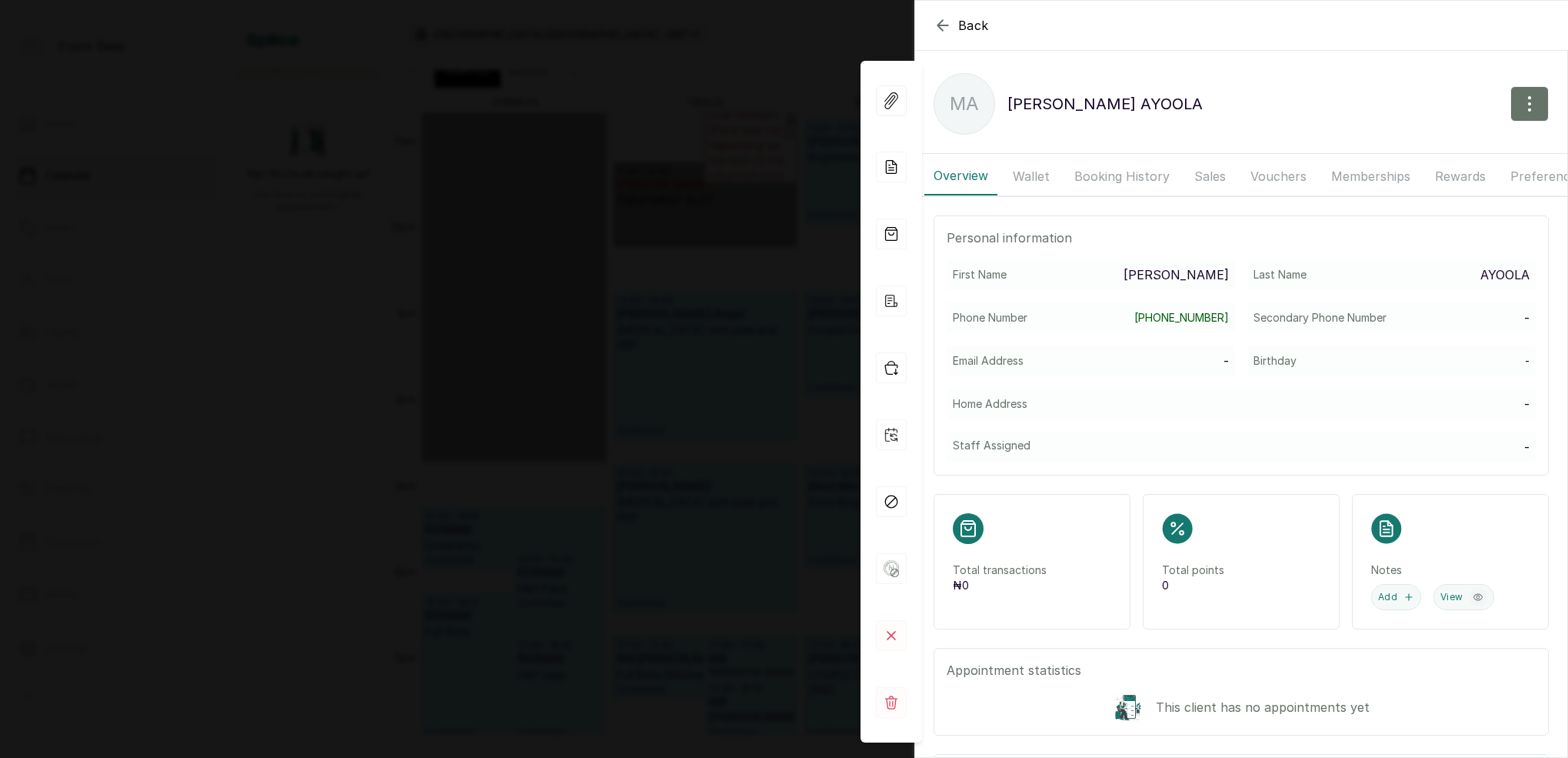
drag, startPoint x: 742, startPoint y: 379, endPoint x: 757, endPoint y: 379, distance: 15.0
click at [744, 379] on div "Back [PERSON_NAME] MA [PERSON_NAME] Overview Wallet Booking History Sales Vouch…" at bounding box center [784, 379] width 1568 height 758
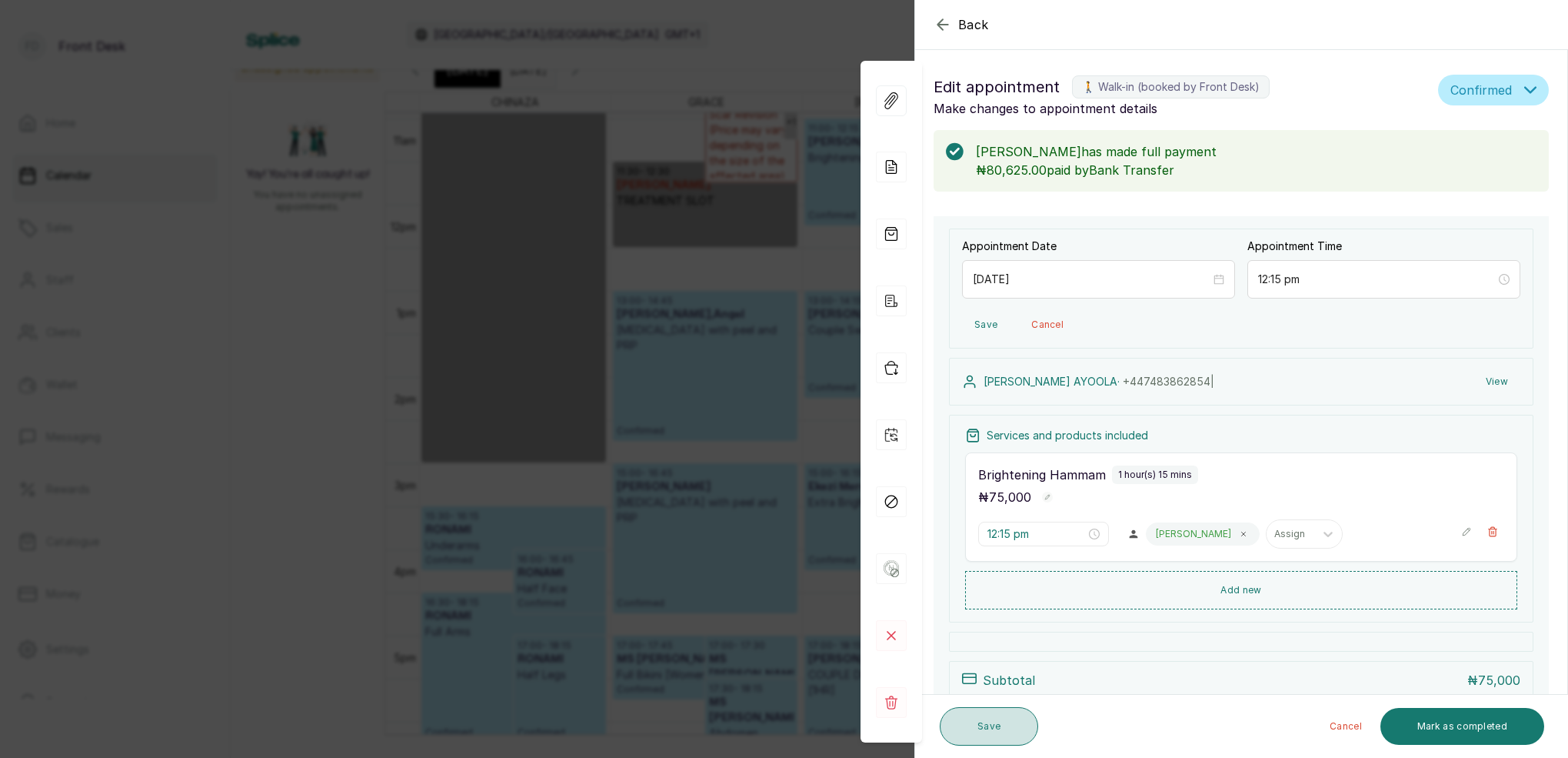
click at [1004, 717] on button "Save" at bounding box center [989, 726] width 98 height 38
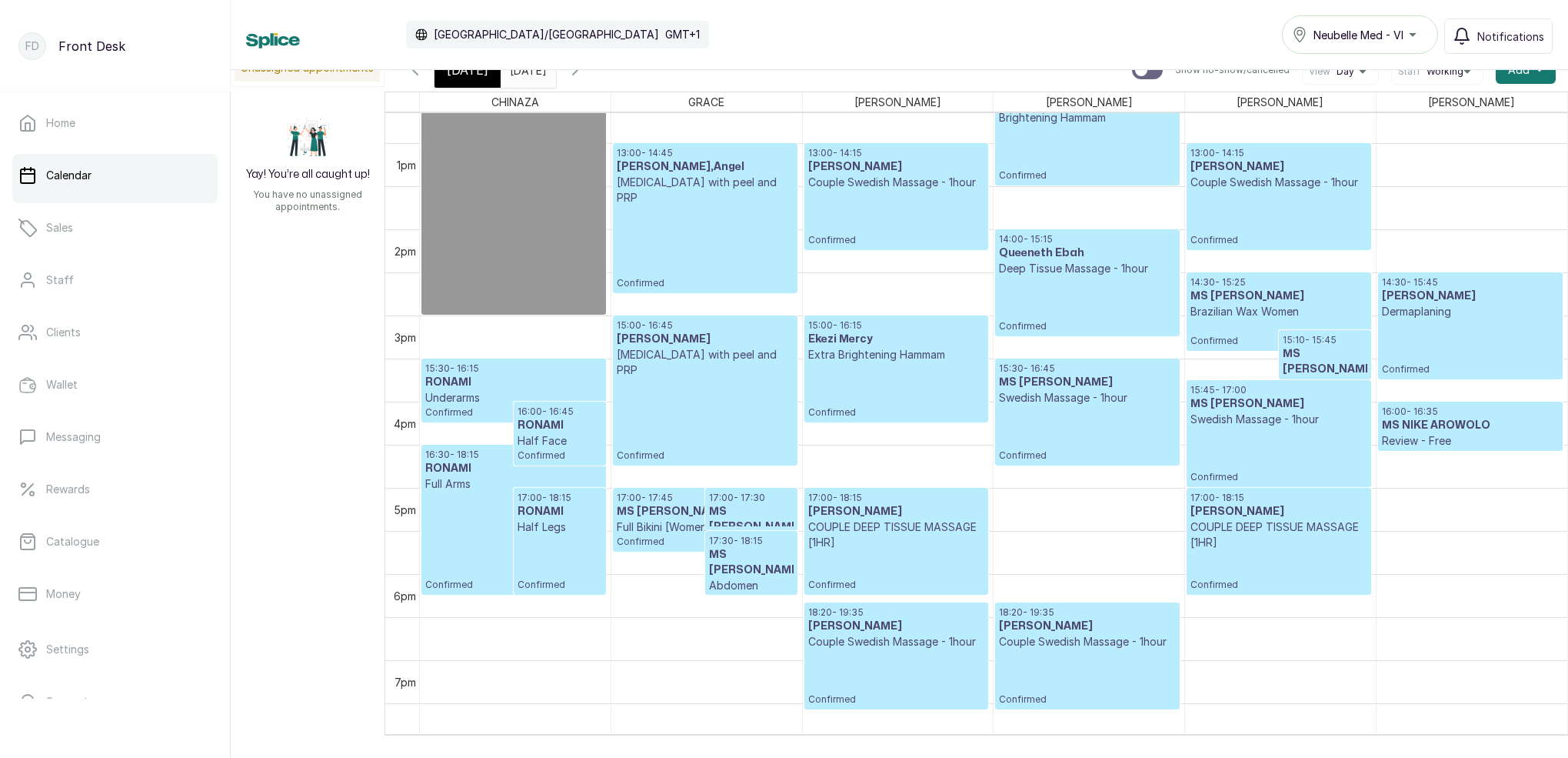
scroll to position [1091, 0]
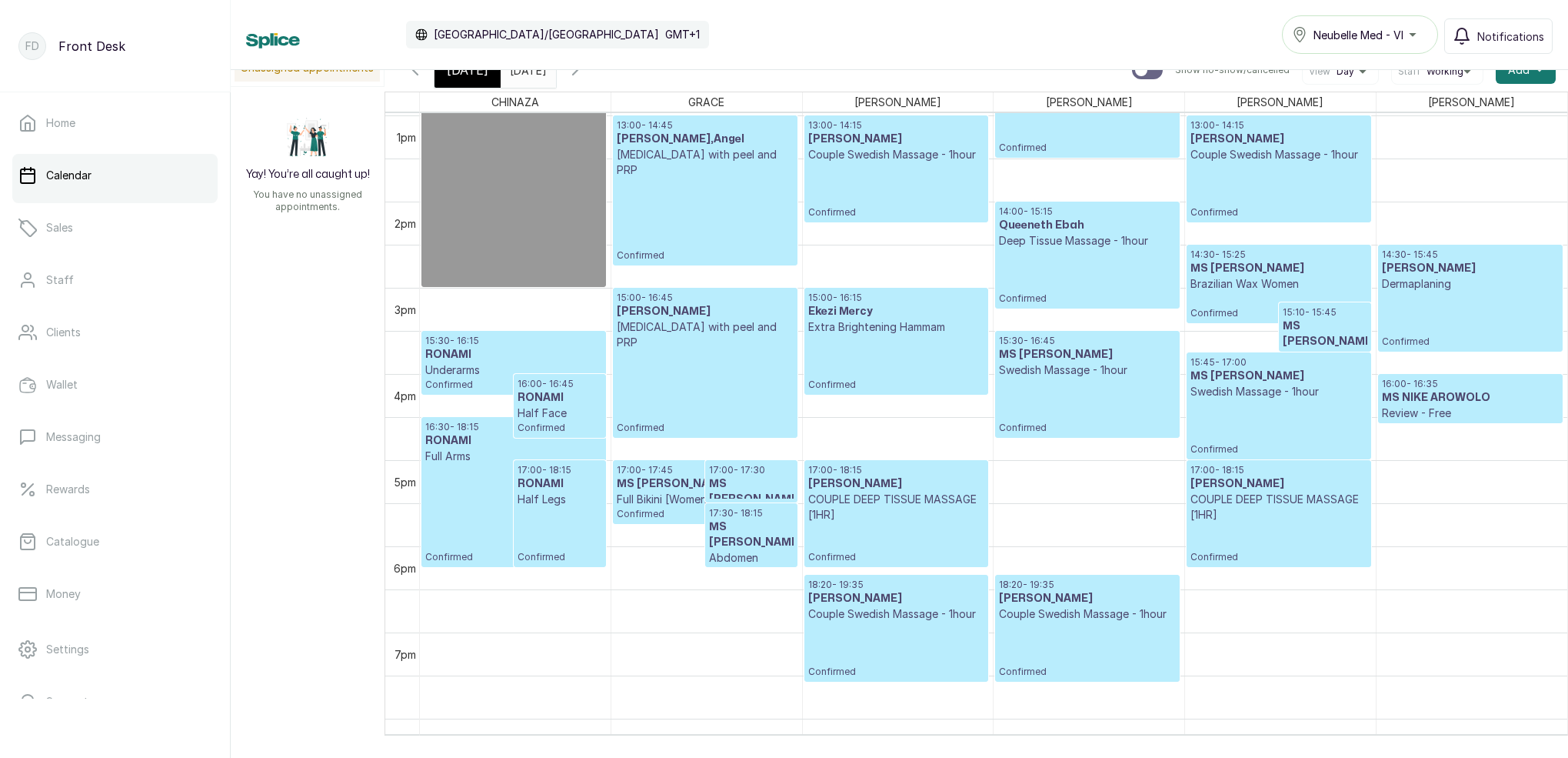
click at [469, 83] on div "[DATE]" at bounding box center [467, 69] width 66 height 35
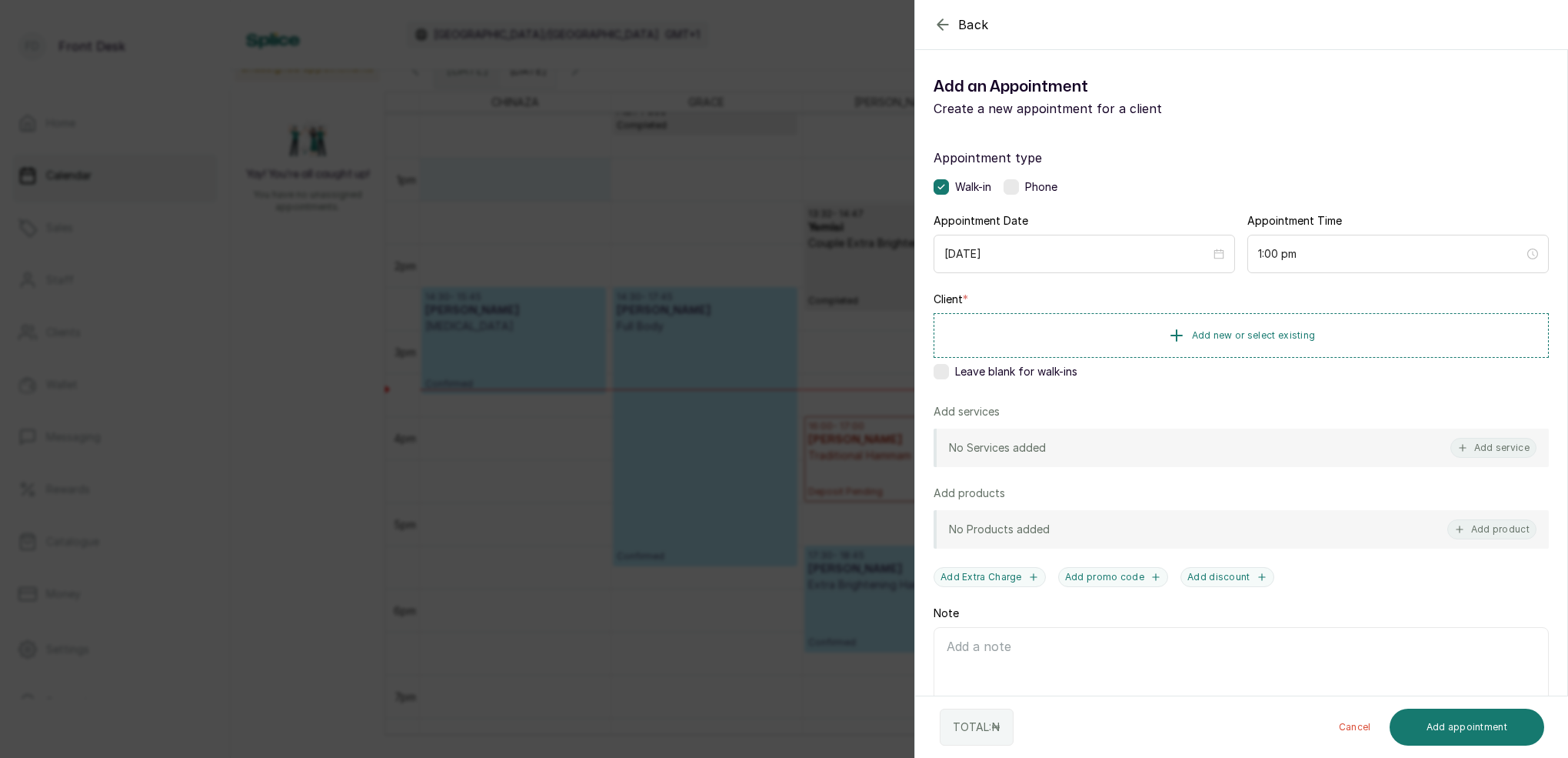
drag, startPoint x: 1504, startPoint y: 453, endPoint x: 1484, endPoint y: 437, distance: 25.6
click at [1484, 437] on div "No Services added Add service" at bounding box center [1241, 447] width 615 height 38
click at [1506, 446] on button "Add service" at bounding box center [1493, 448] width 86 height 20
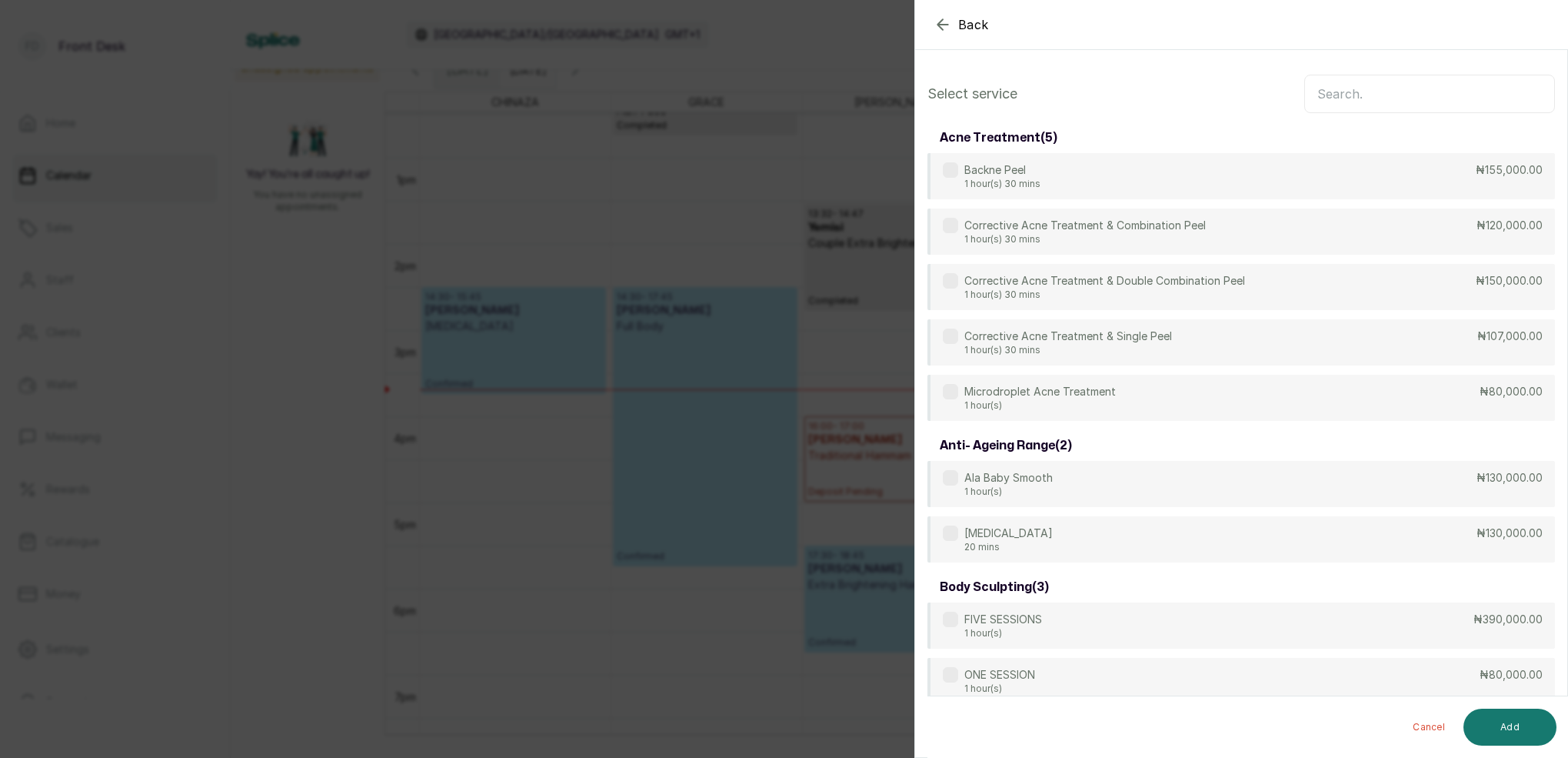
click at [1415, 83] on input "text" at bounding box center [1429, 93] width 251 height 38
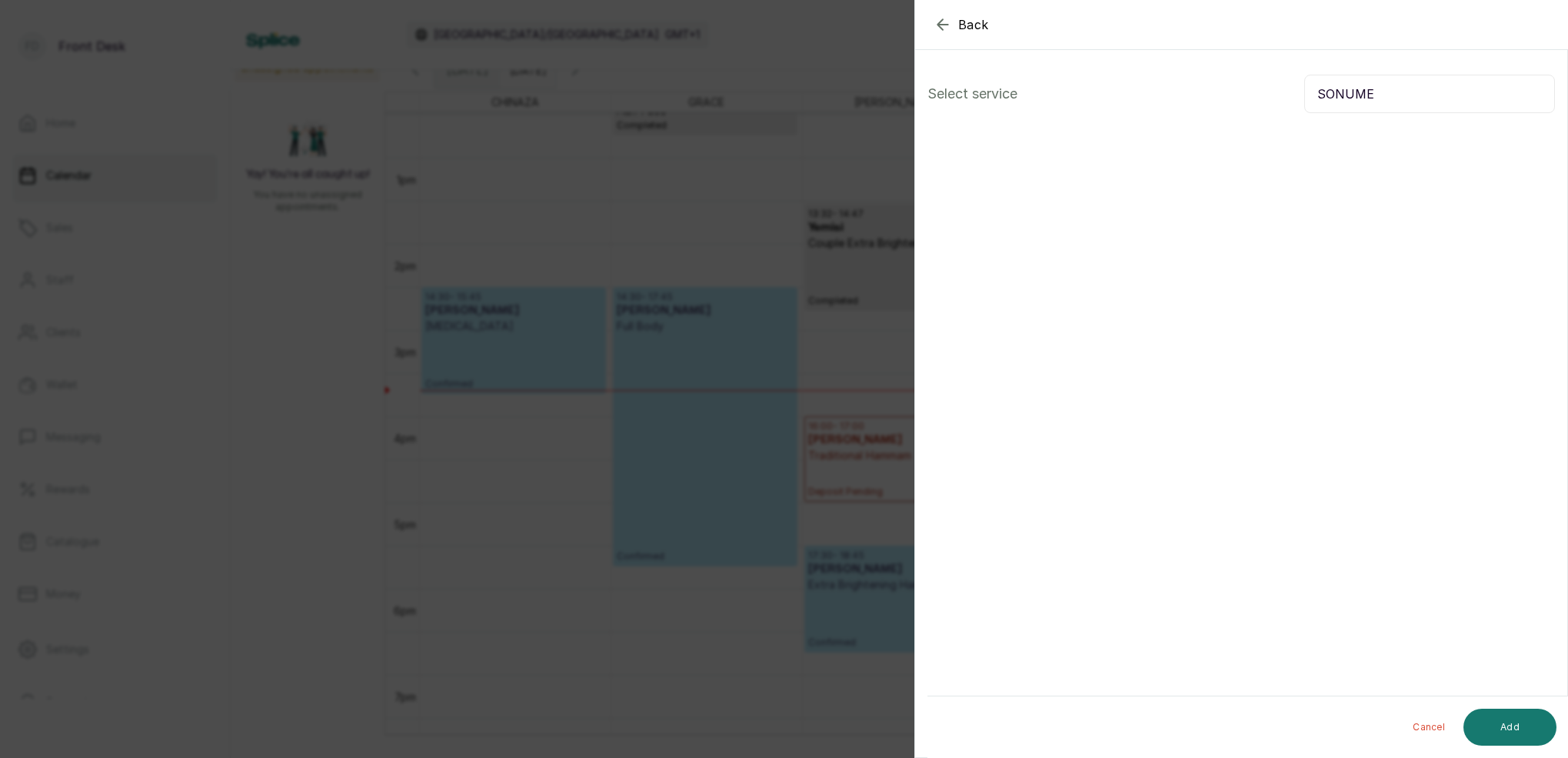
type input "SONUME"
click at [938, 25] on icon "button" at bounding box center [942, 24] width 10 height 10
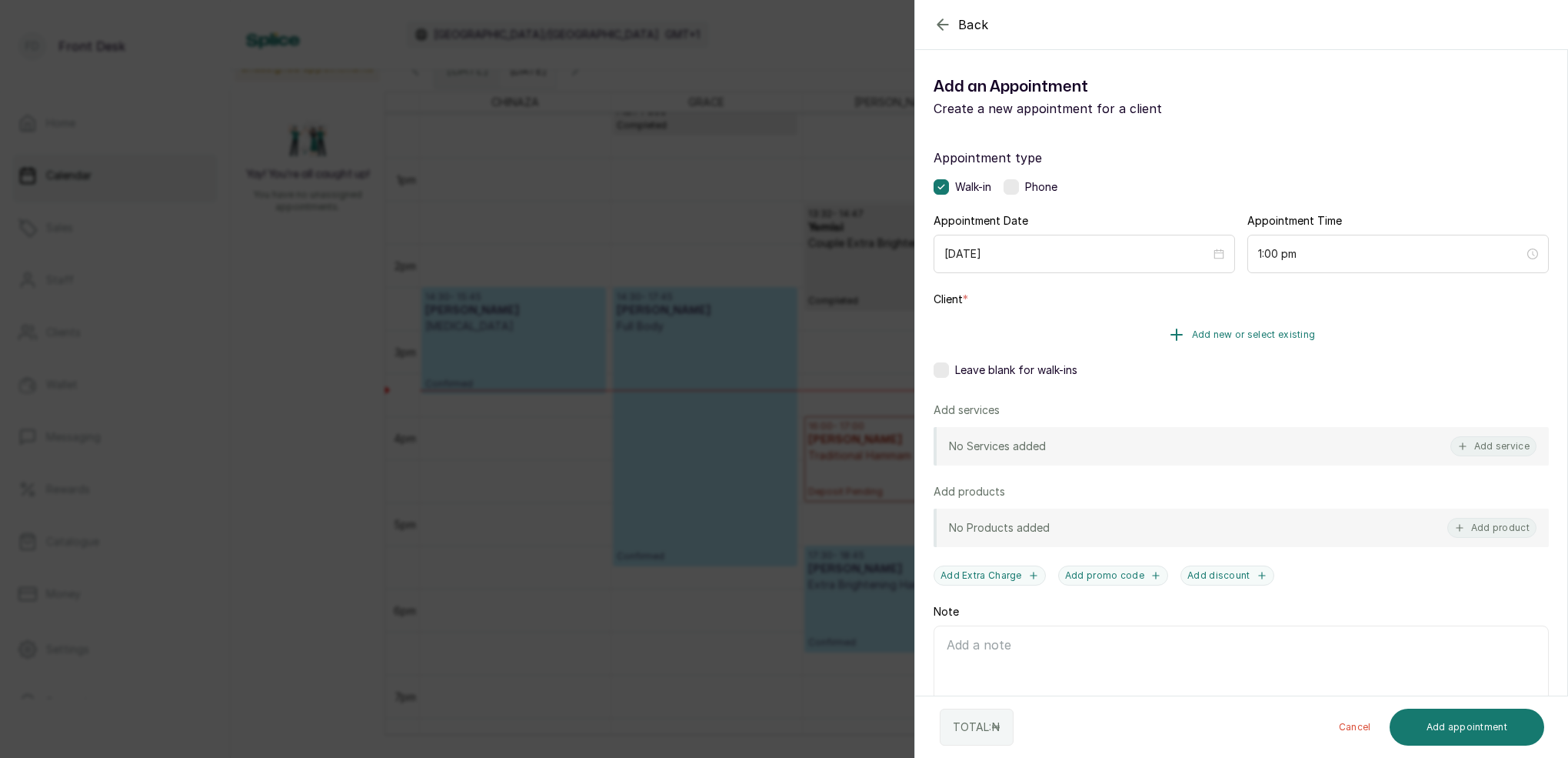
click at [1306, 327] on button "Add new or select existing" at bounding box center [1241, 334] width 615 height 43
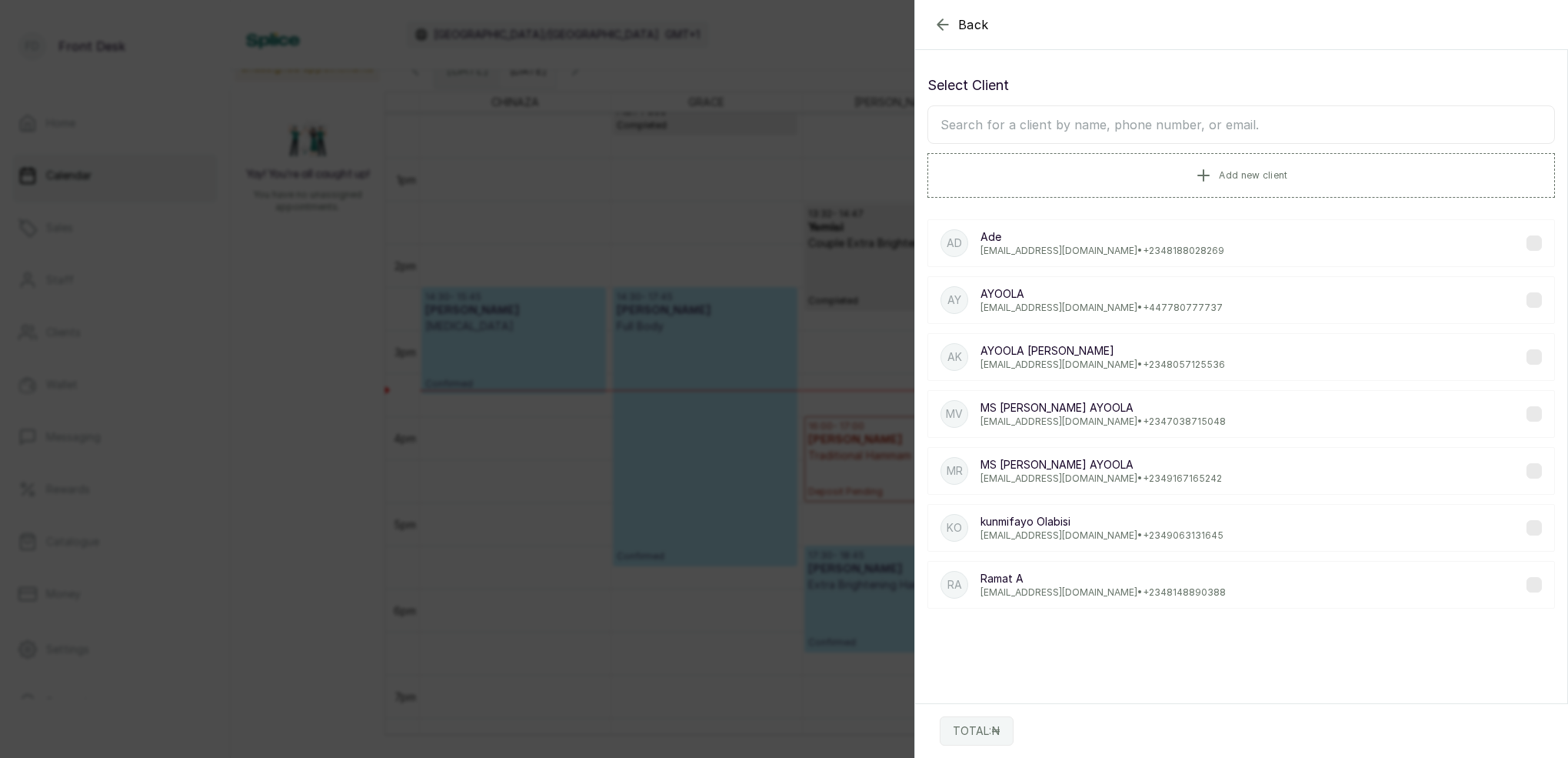
click at [1219, 125] on input "text" at bounding box center [1241, 124] width 628 height 38
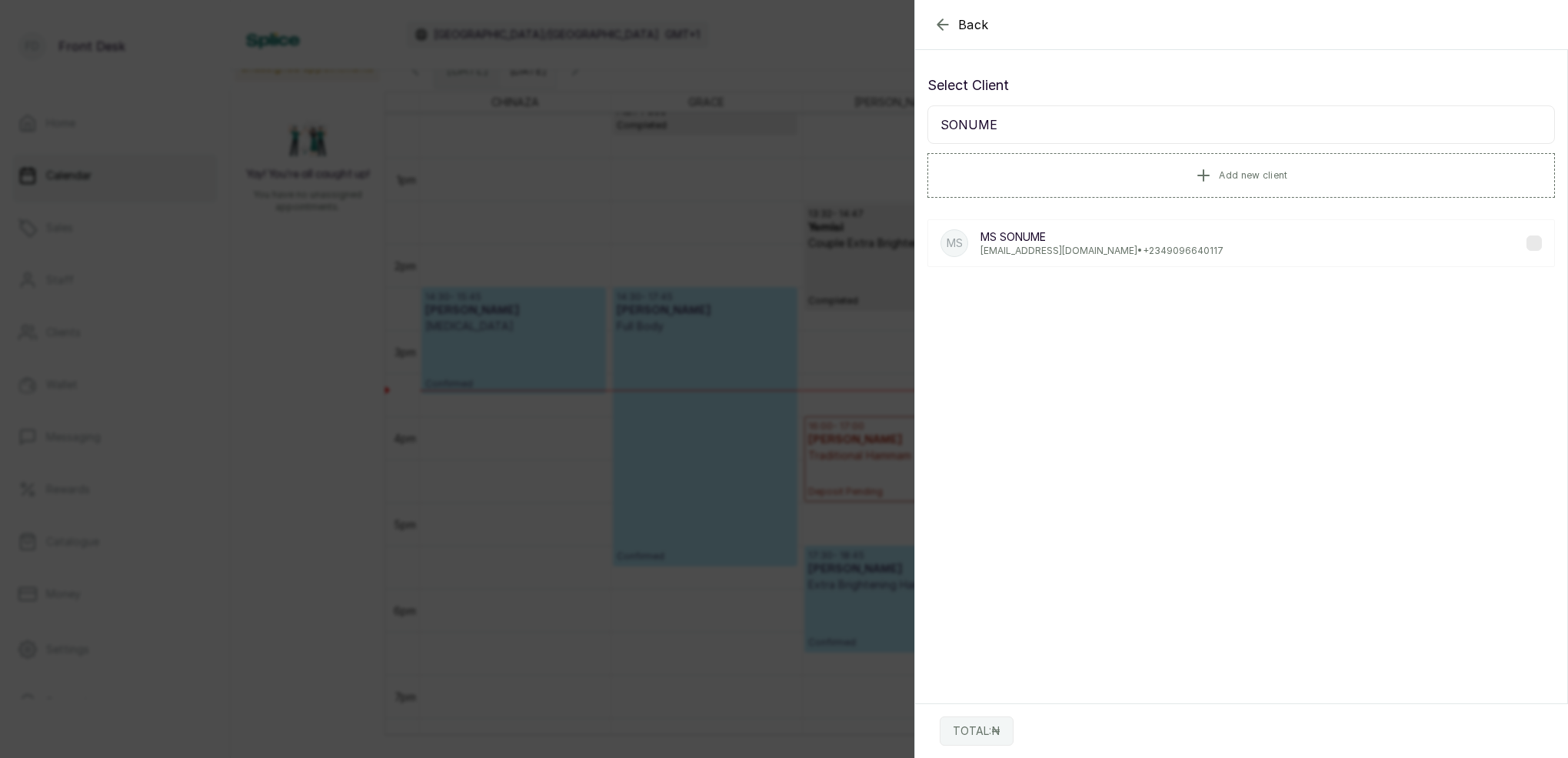
type input "SONUME"
click at [1090, 250] on p "[EMAIL_ADDRESS][DOMAIN_NAME] • [PHONE_NUMBER]" at bounding box center [1102, 251] width 243 height 12
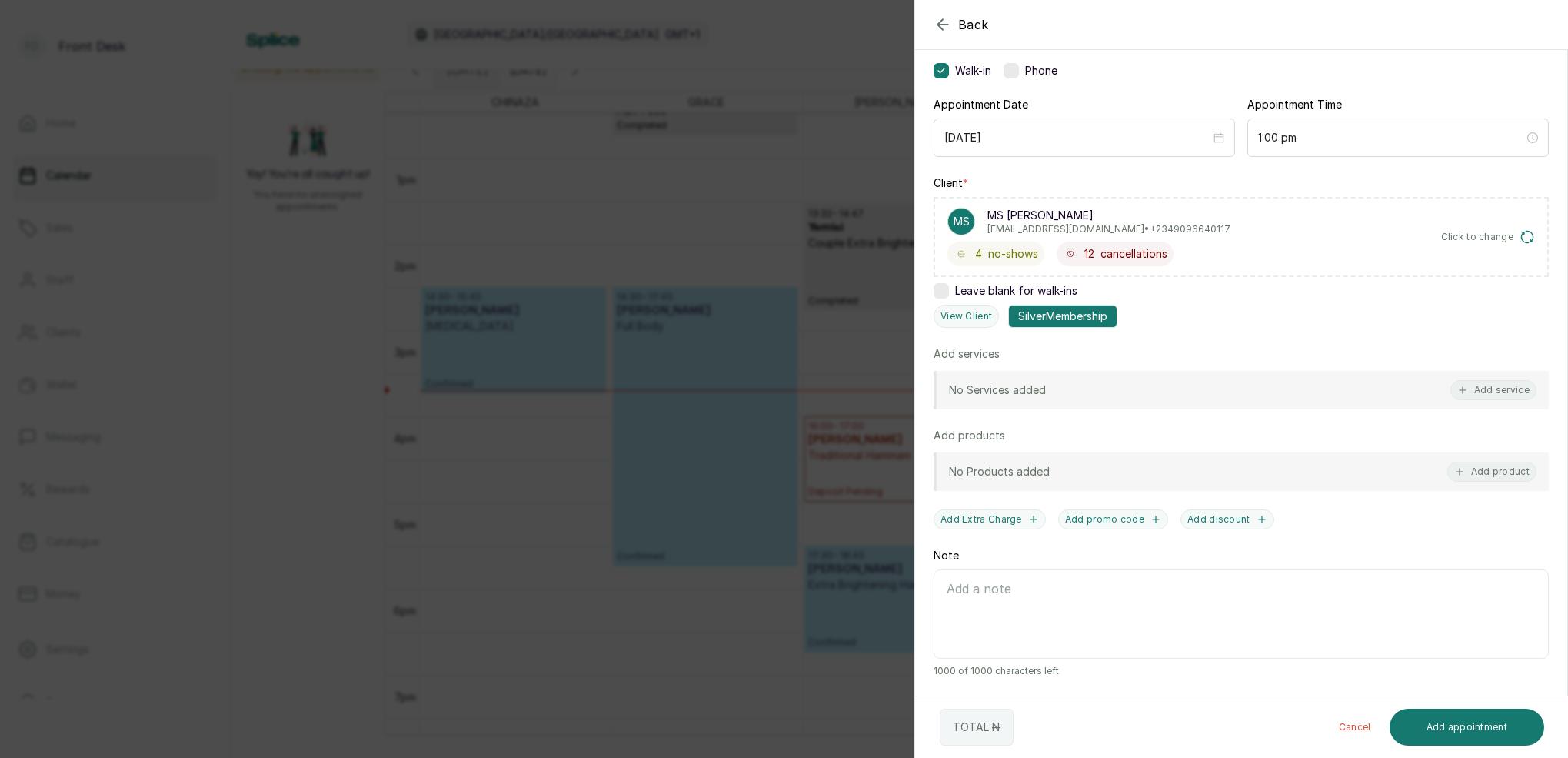
scroll to position [116, 0]
click at [1496, 390] on button "Add service" at bounding box center [1493, 390] width 86 height 20
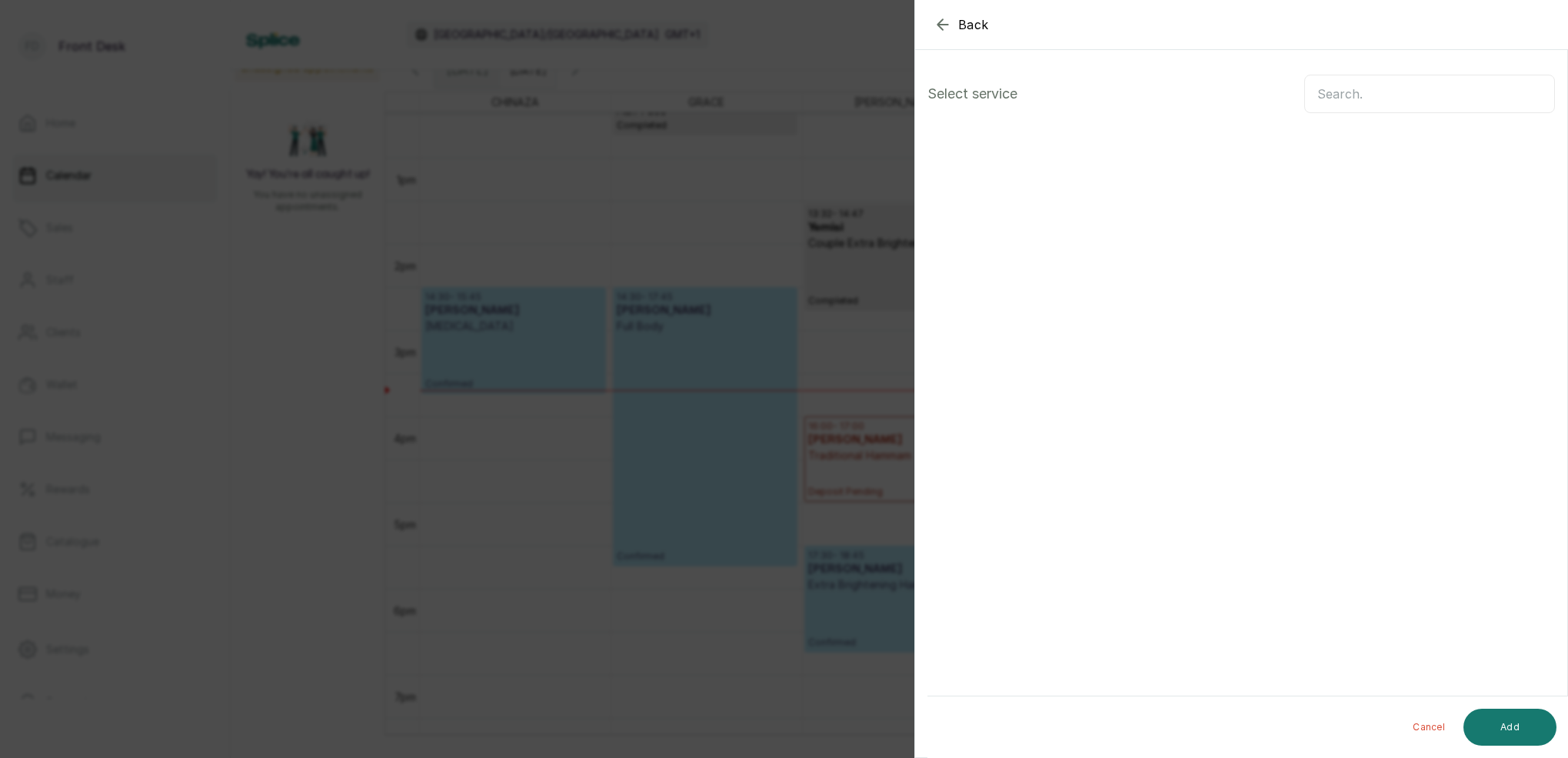
scroll to position [0, 0]
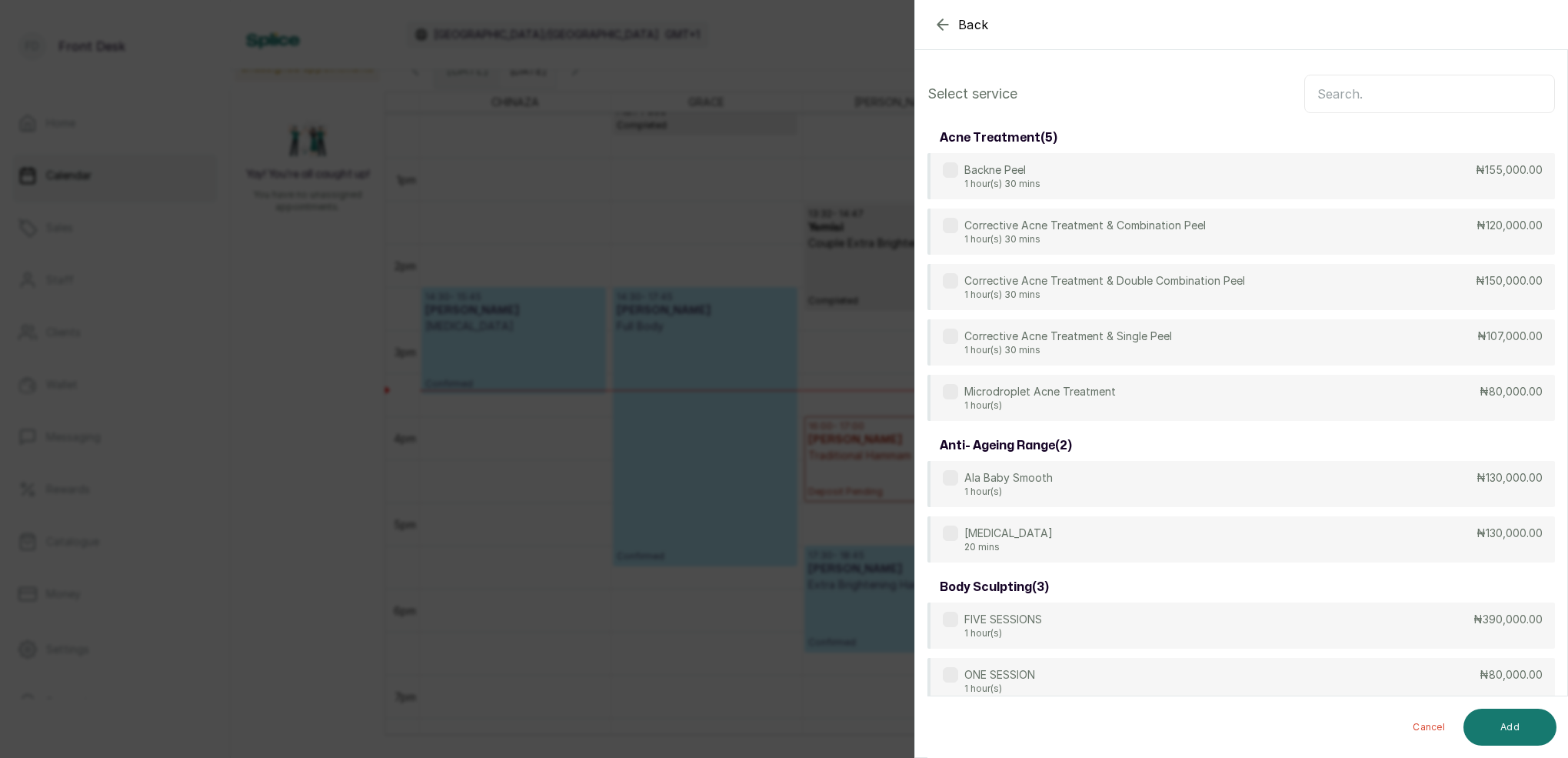
click at [940, 20] on icon "button" at bounding box center [943, 25] width 19 height 19
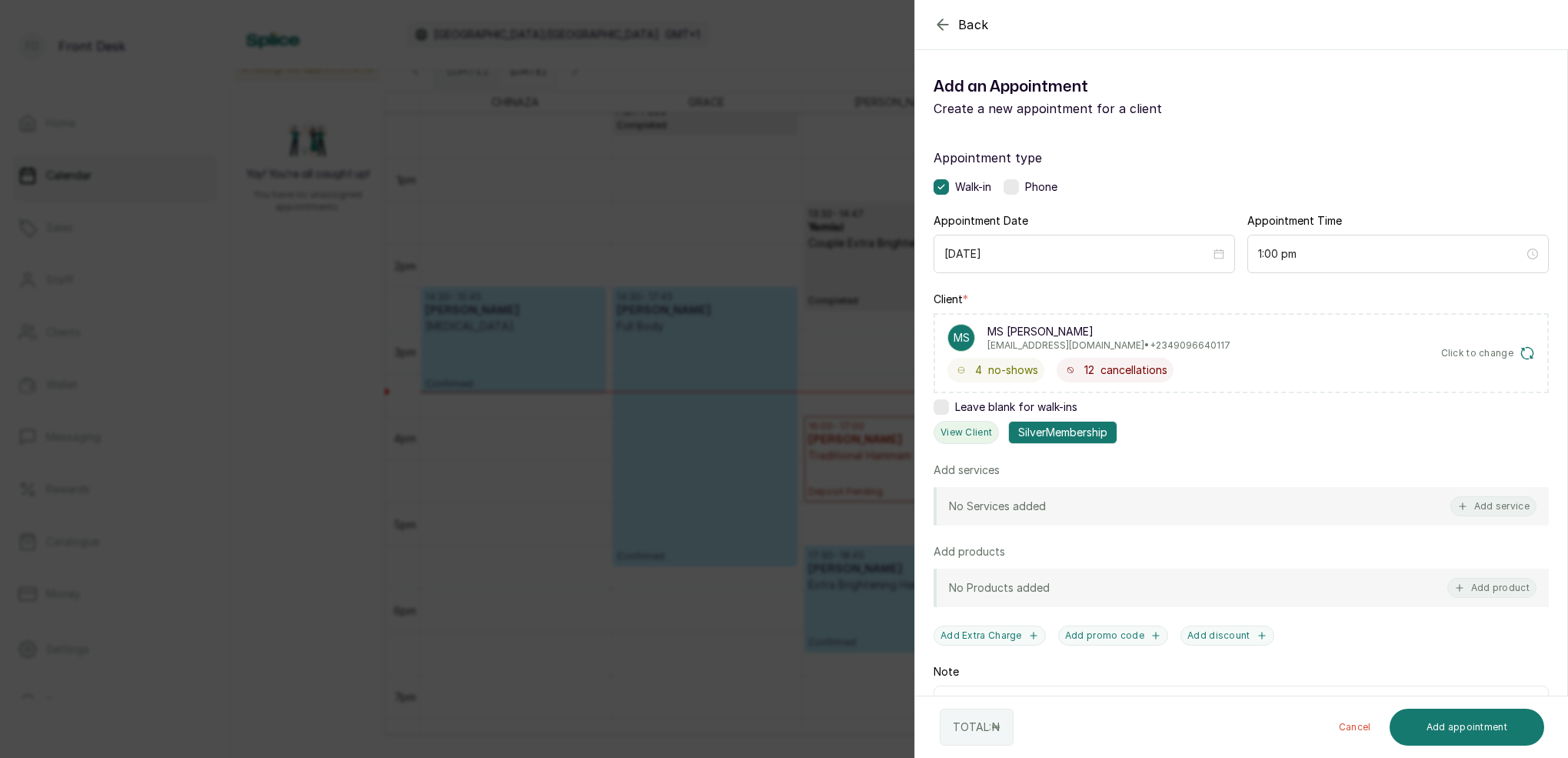
click at [968, 434] on button "View Client" at bounding box center [966, 432] width 65 height 23
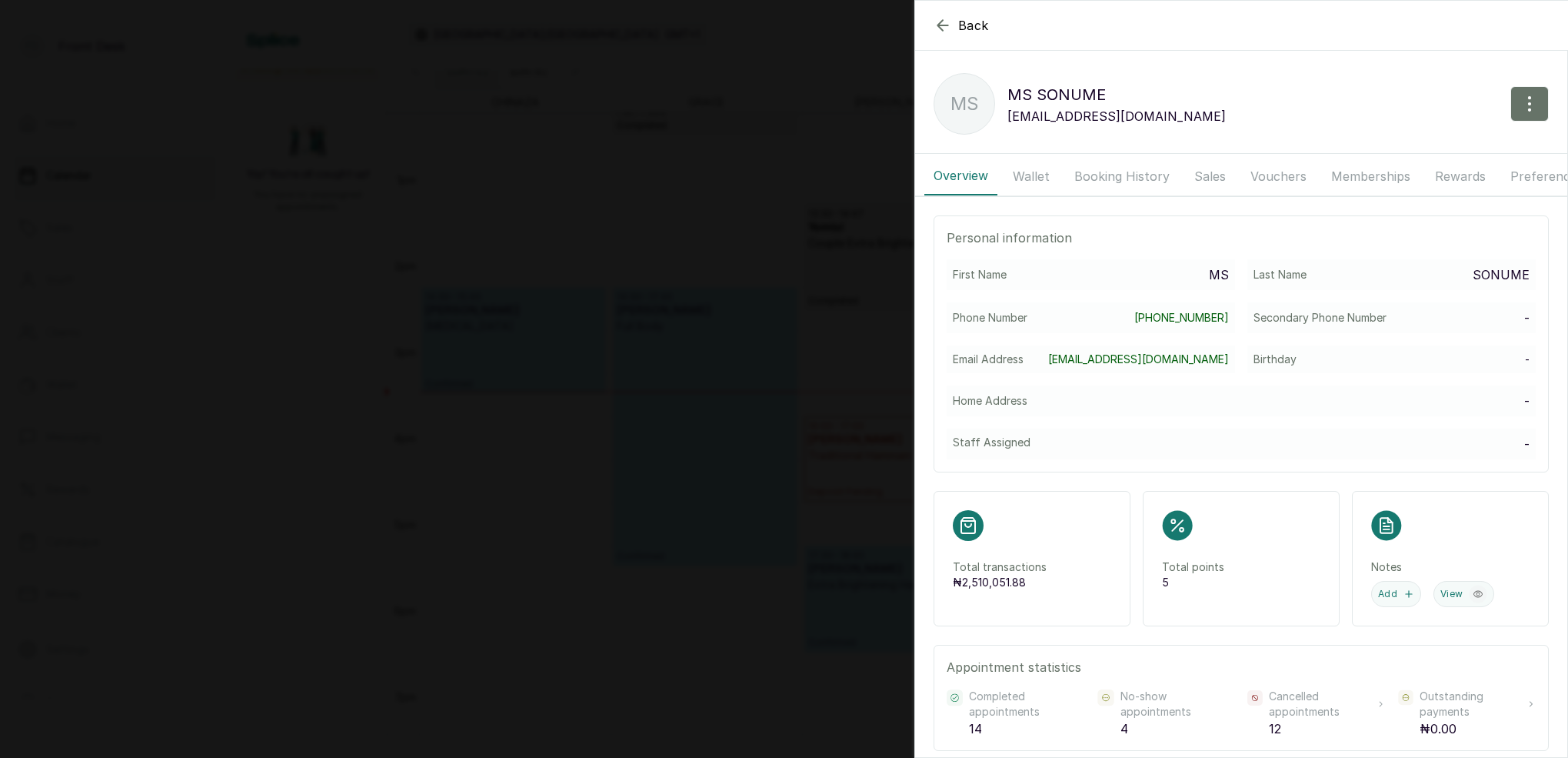
click at [1120, 175] on button "Booking History" at bounding box center [1122, 175] width 114 height 38
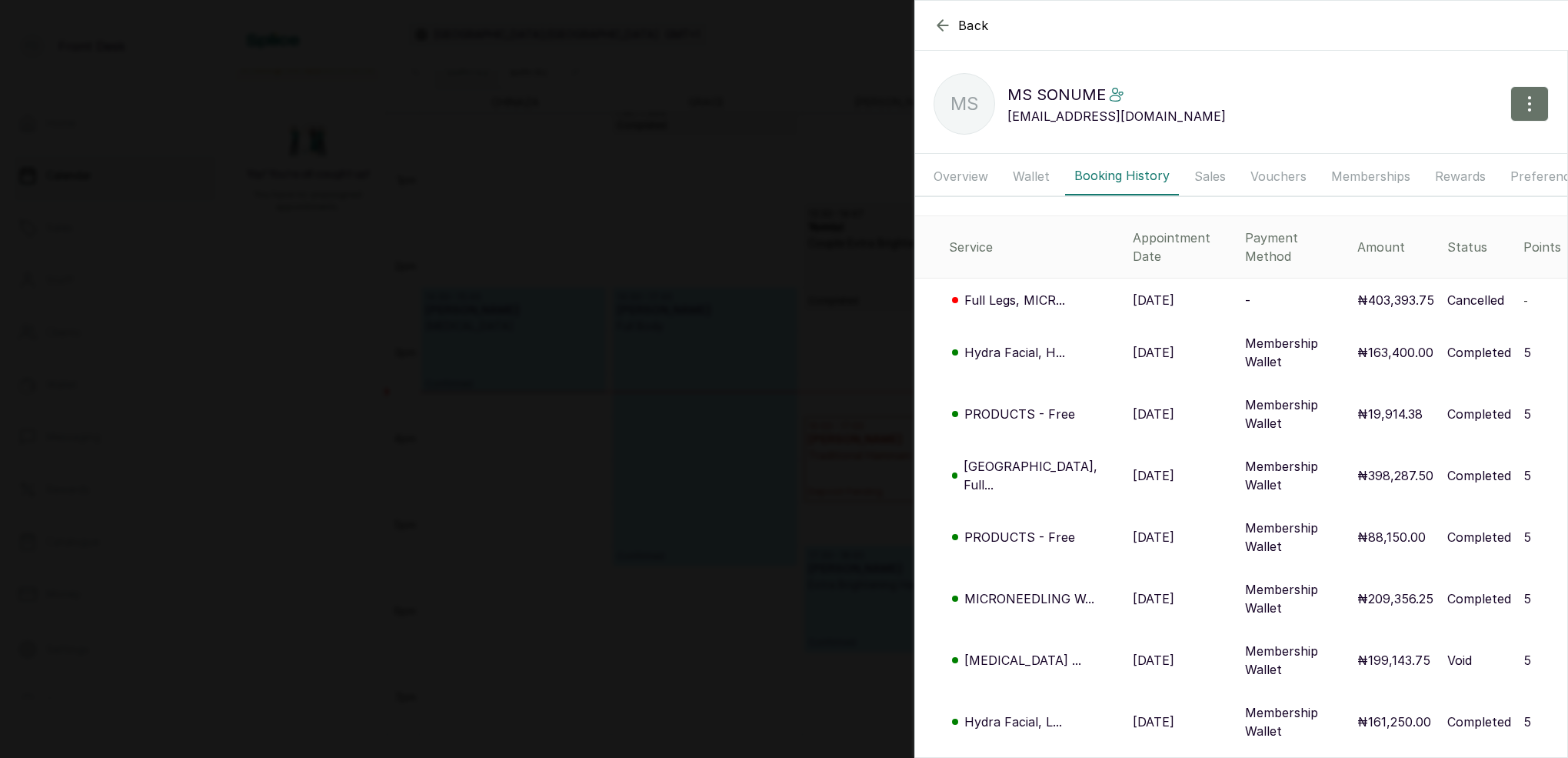
click at [1025, 291] on p "Full Legs, MICR..." at bounding box center [1014, 300] width 100 height 19
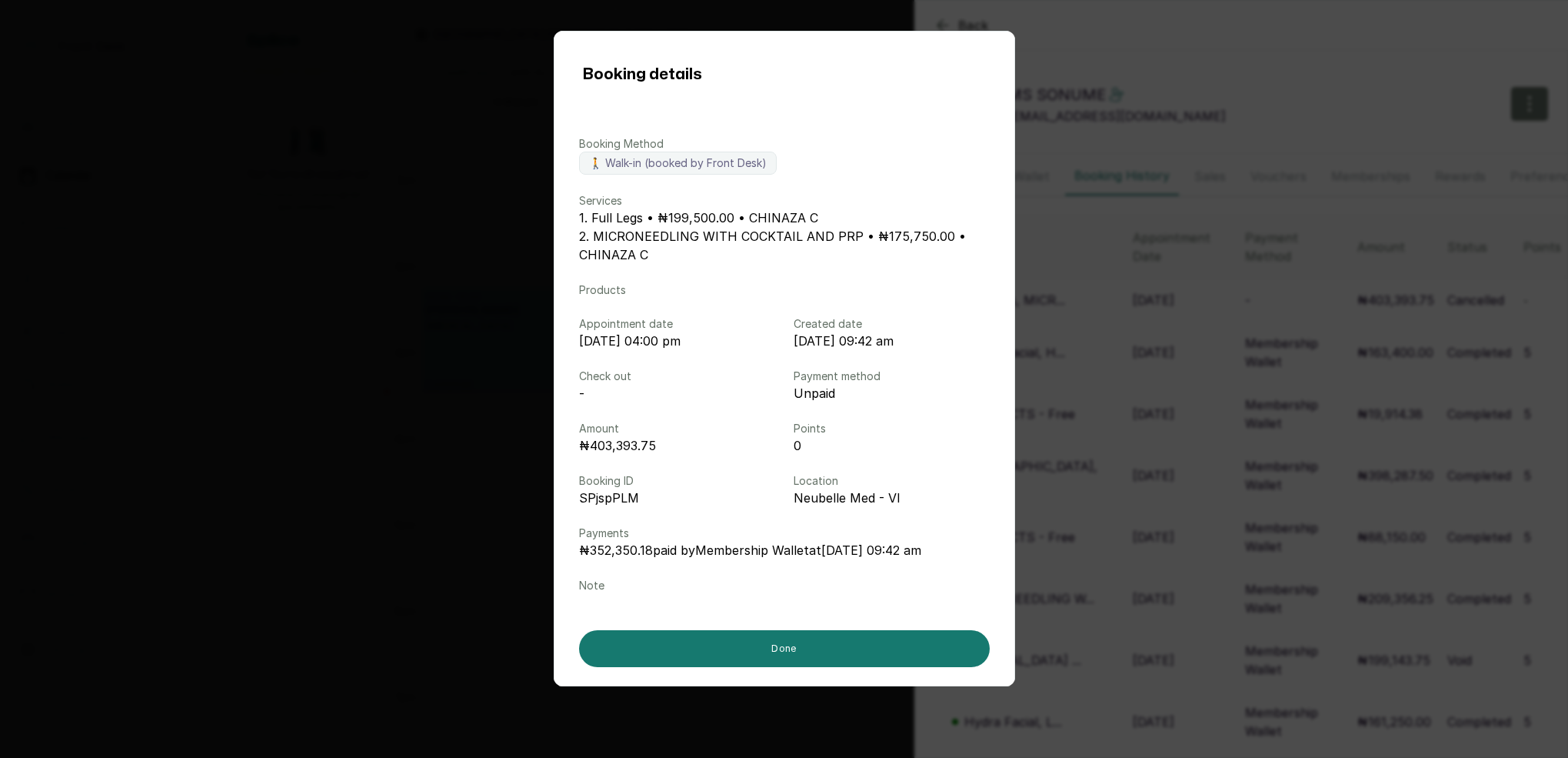
click at [1080, 209] on div "Booking details Booking Method 🚶 Walk-in (booked by Front Desk) Services 1. Ful…" at bounding box center [784, 379] width 1568 height 758
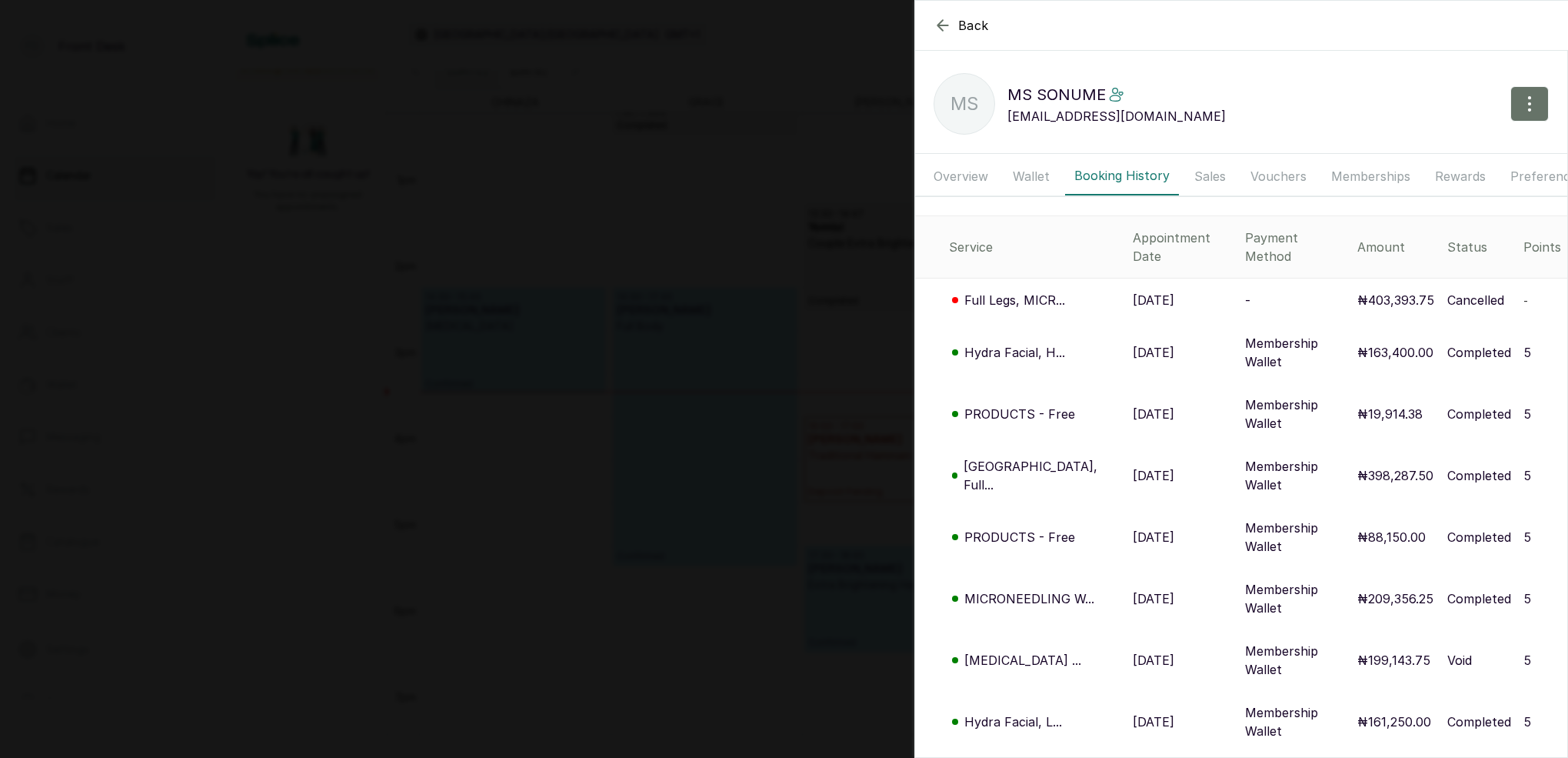
click at [689, 193] on div "Back MS [PERSON_NAME] MS MS [PERSON_NAME] [EMAIL_ADDRESS][DOMAIN_NAME] Overview…" at bounding box center [784, 379] width 1568 height 758
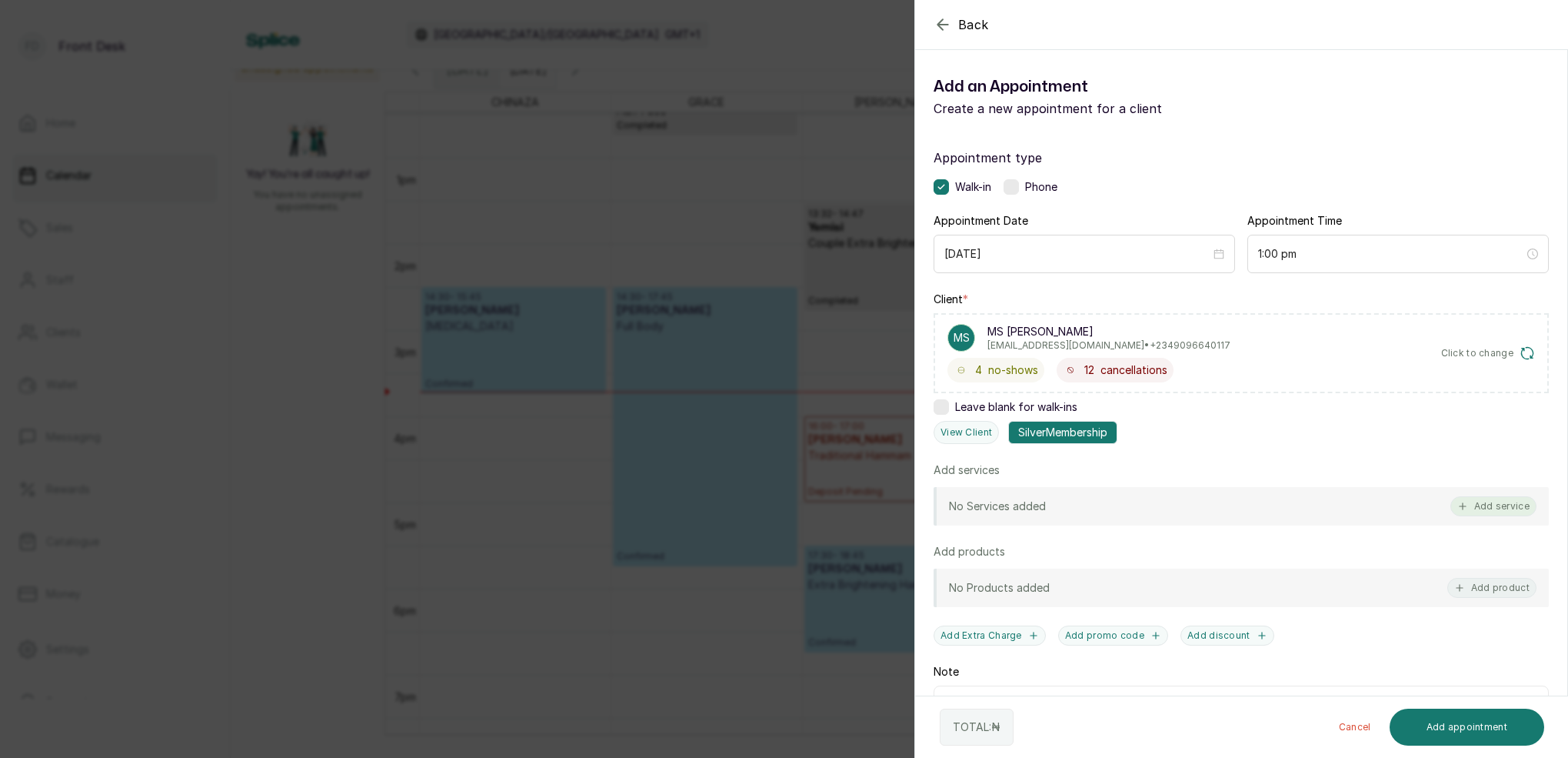
click at [1482, 498] on button "Add service" at bounding box center [1493, 506] width 86 height 20
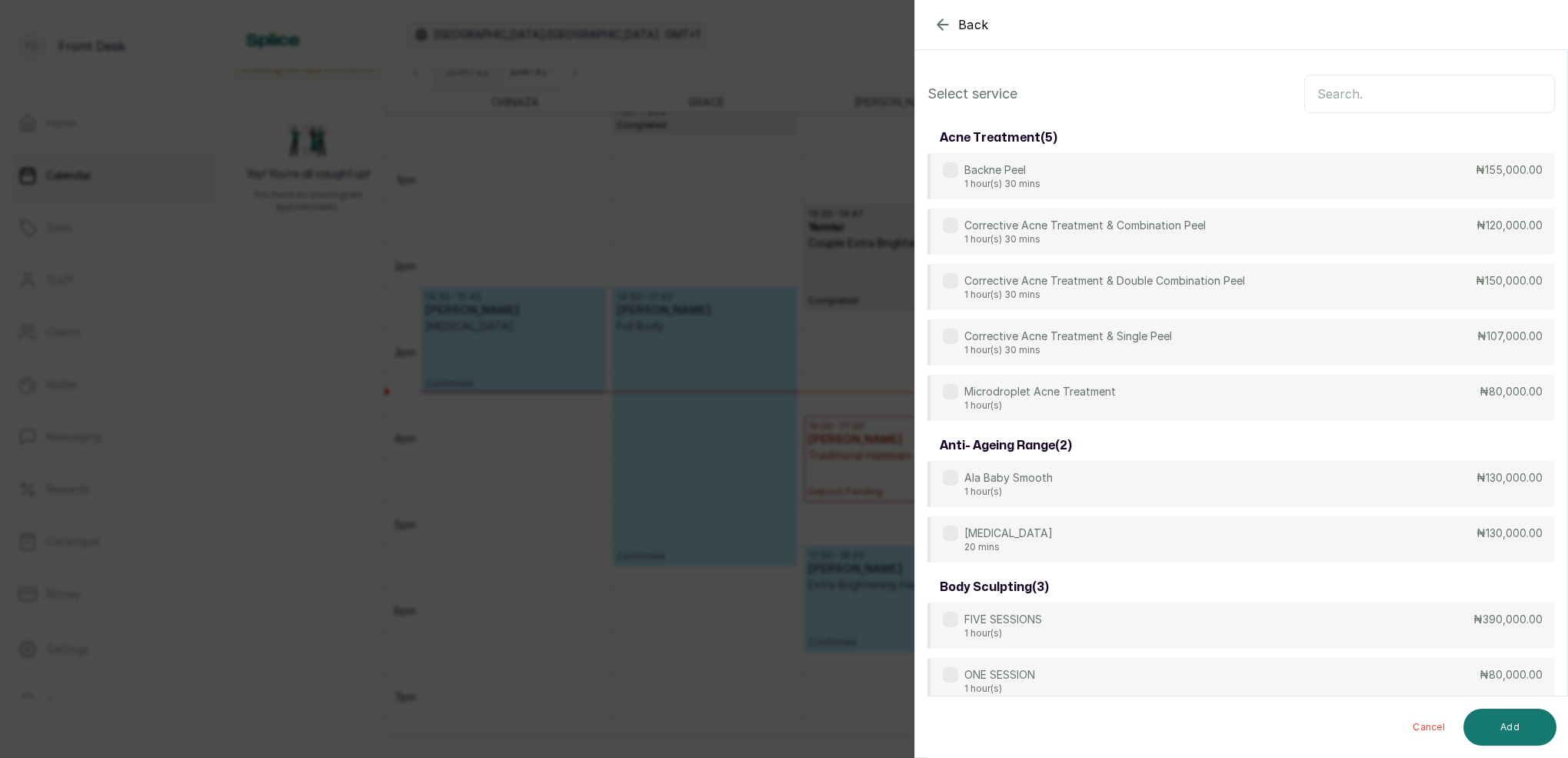
scroll to position [-1, 0]
click at [1400, 86] on input "text" at bounding box center [1429, 93] width 251 height 38
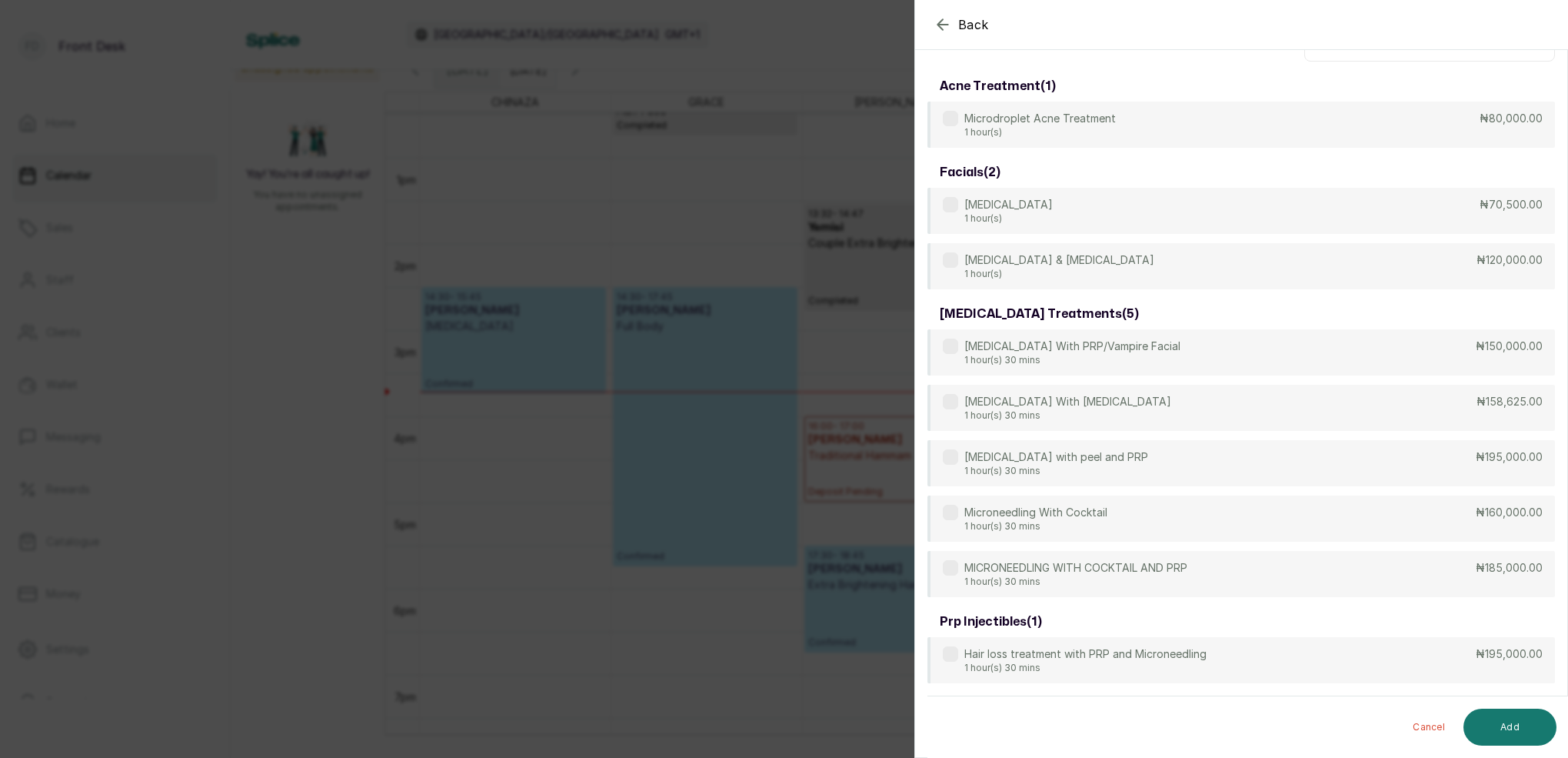
scroll to position [51, 0]
type input "MICRO"
click at [1158, 578] on p "1 hour(s) 30 mins" at bounding box center [1075, 583] width 223 height 12
click at [1496, 717] on button "Add" at bounding box center [1509, 727] width 93 height 37
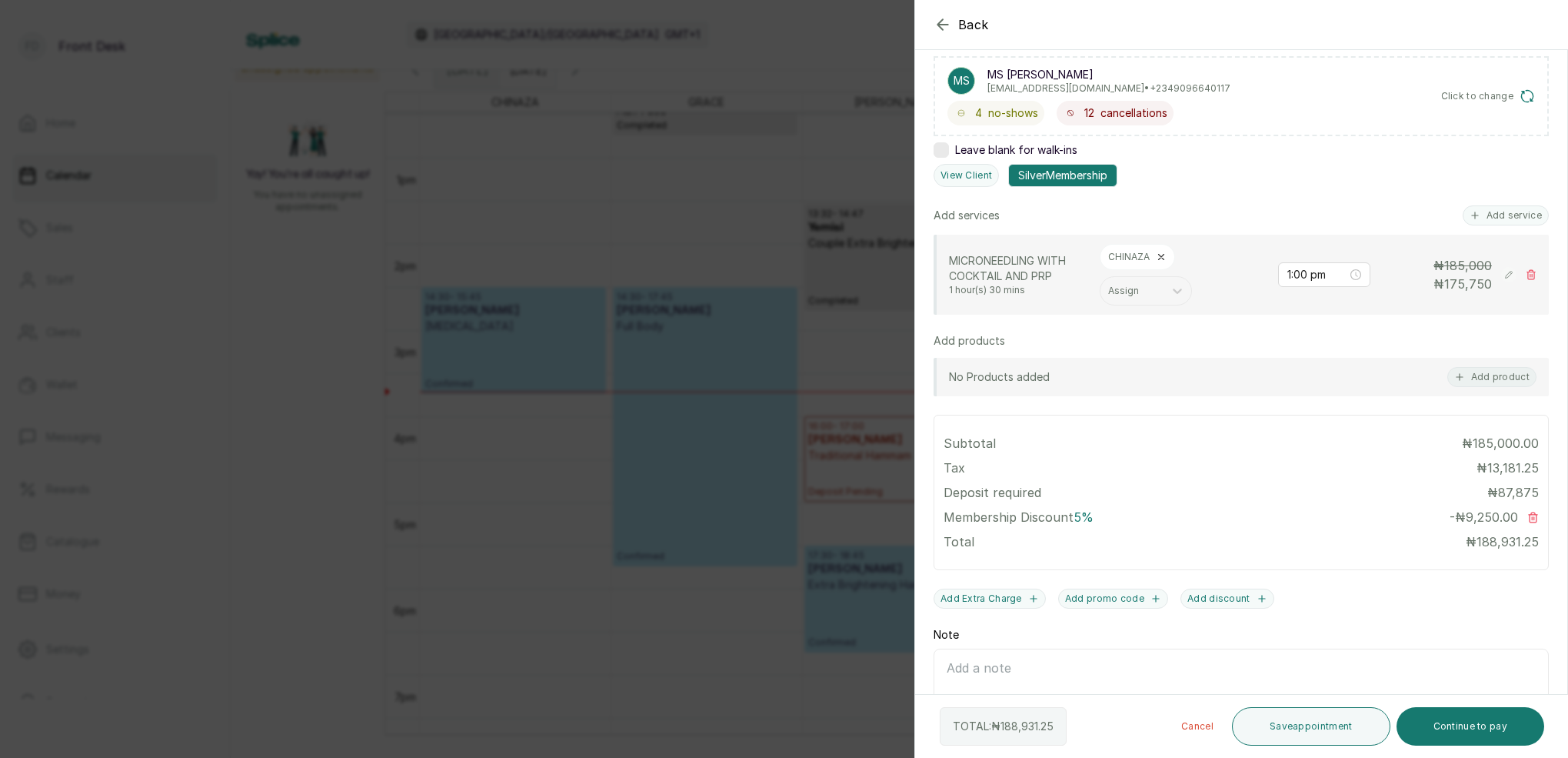
scroll to position [259, 0]
click at [1519, 211] on button "Add service" at bounding box center [1505, 213] width 86 height 20
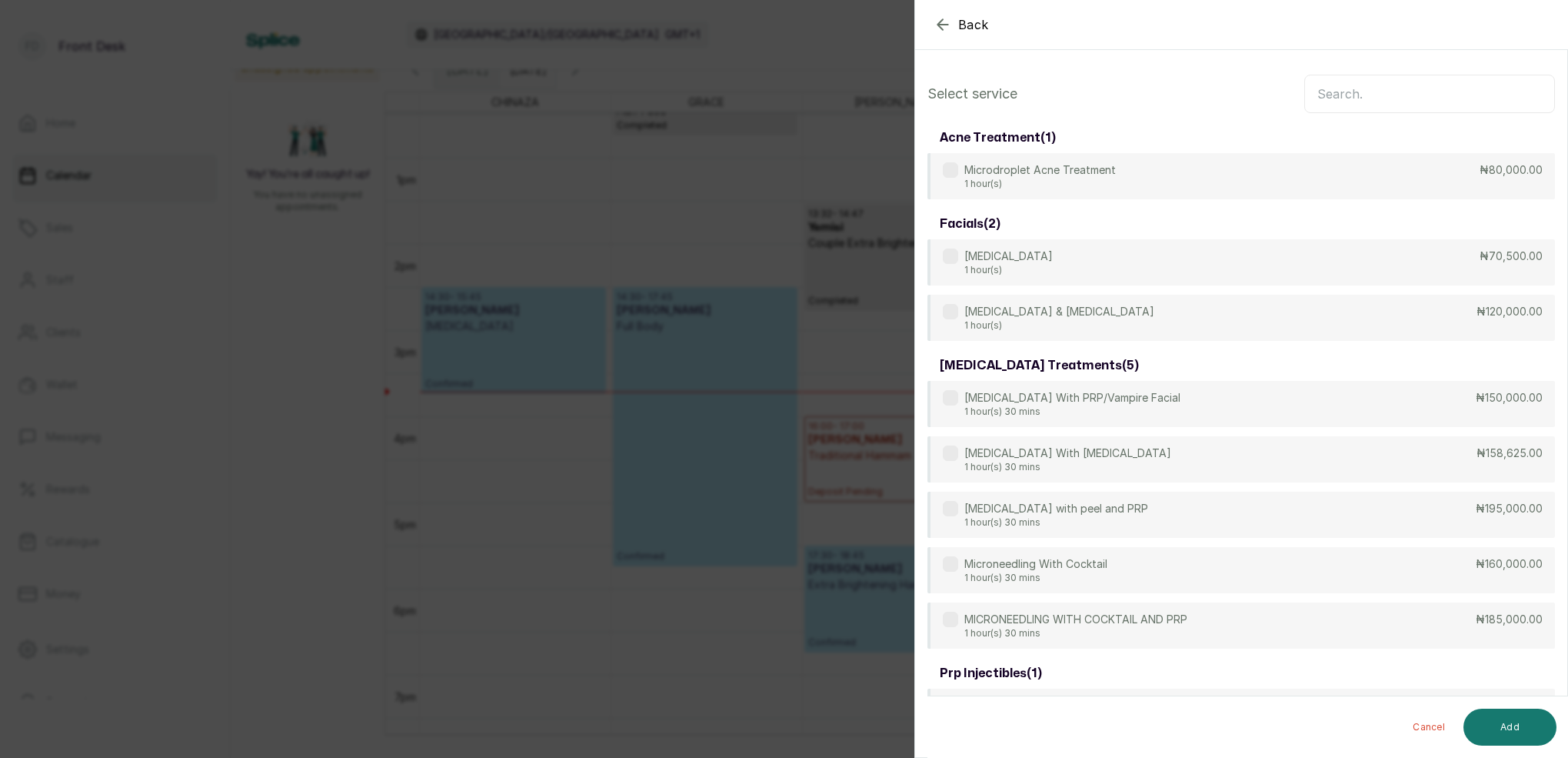
scroll to position [0, 0]
click at [1366, 89] on input "text" at bounding box center [1429, 93] width 251 height 38
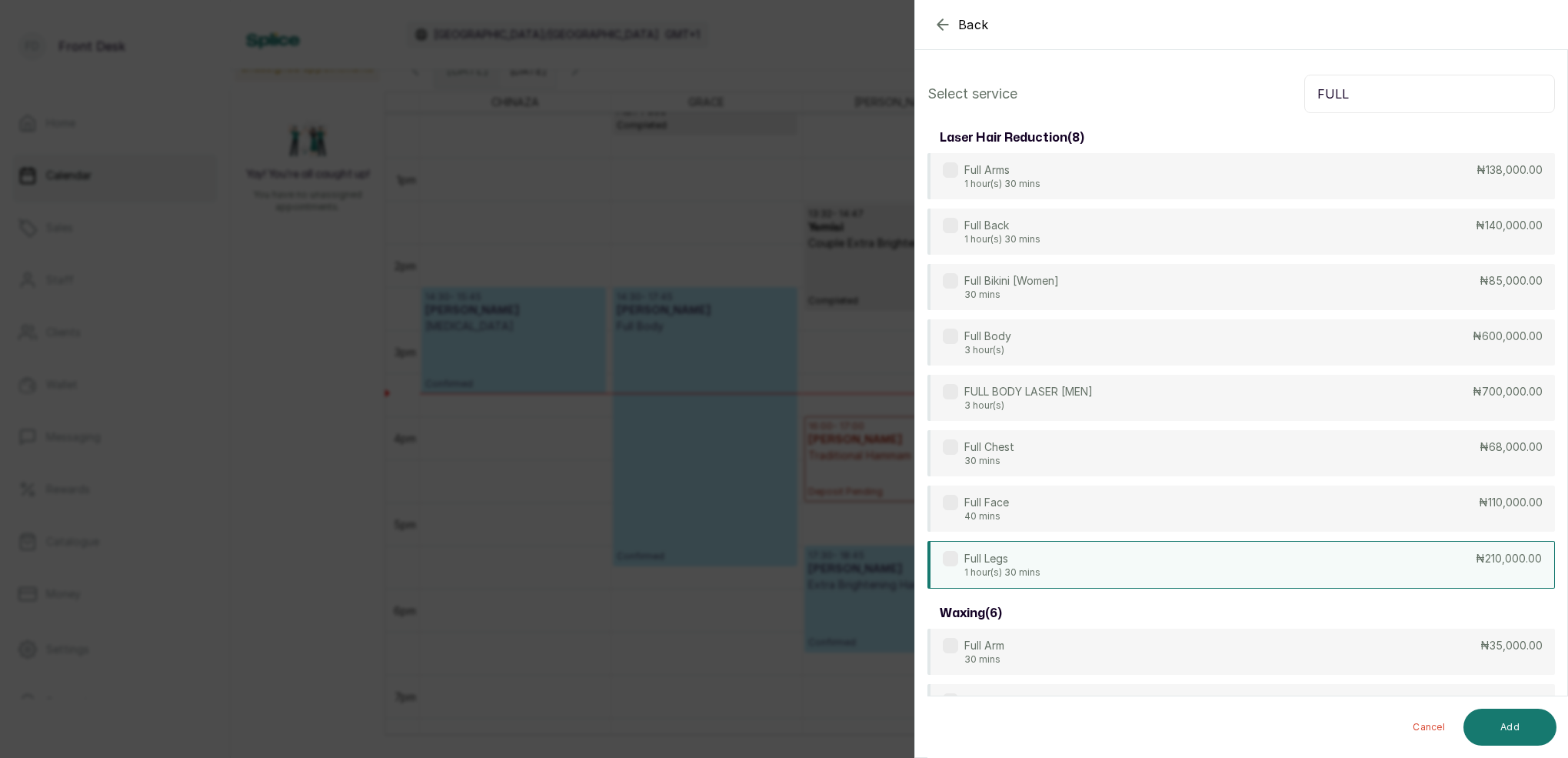
type input "FULL"
drag, startPoint x: 1025, startPoint y: 568, endPoint x: 1053, endPoint y: 564, distance: 28.3
click at [1025, 567] on p "1 hour(s) 30 mins" at bounding box center [1002, 573] width 76 height 12
click at [1535, 710] on button "Add" at bounding box center [1509, 727] width 93 height 37
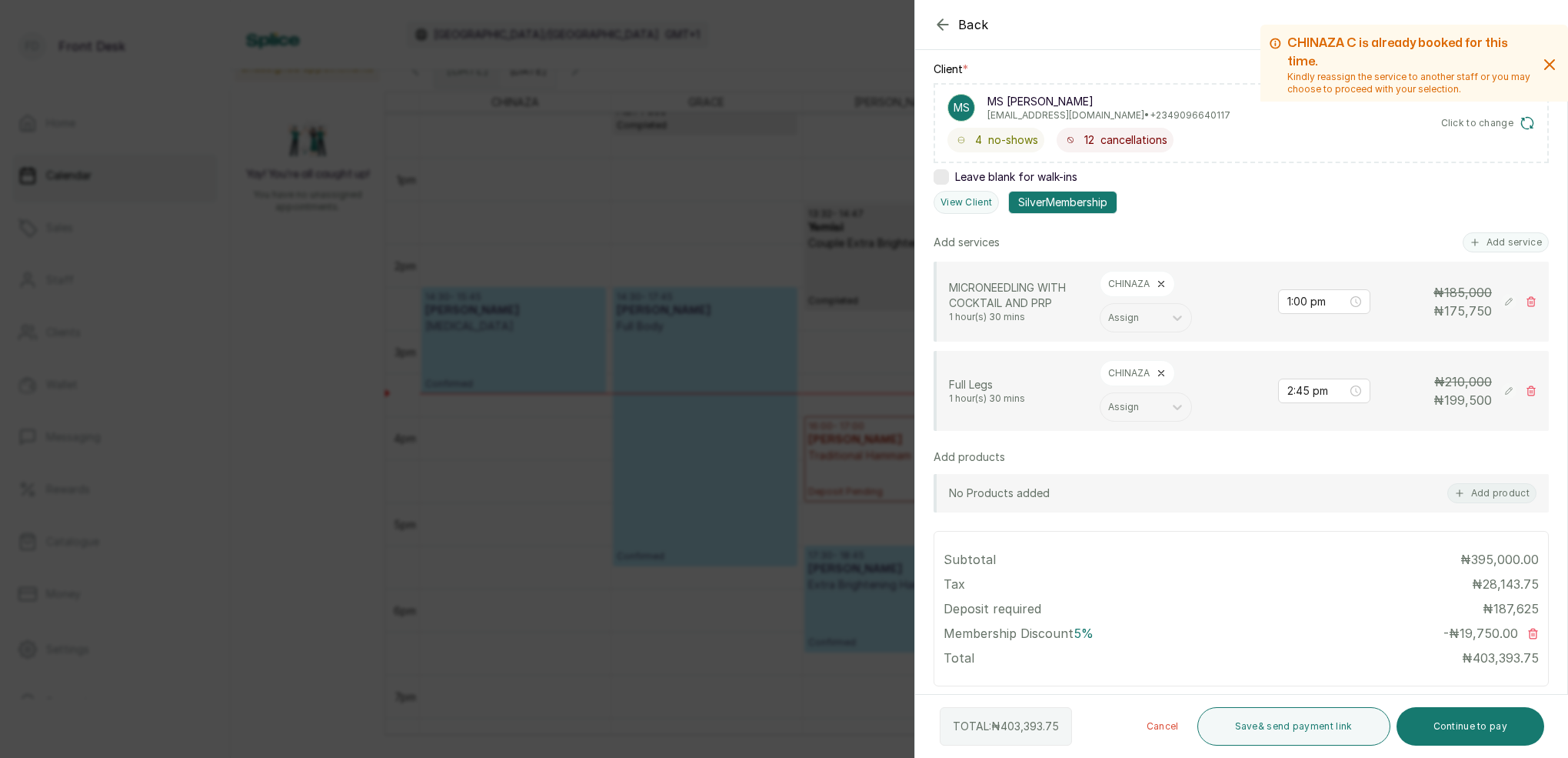
scroll to position [219, 0]
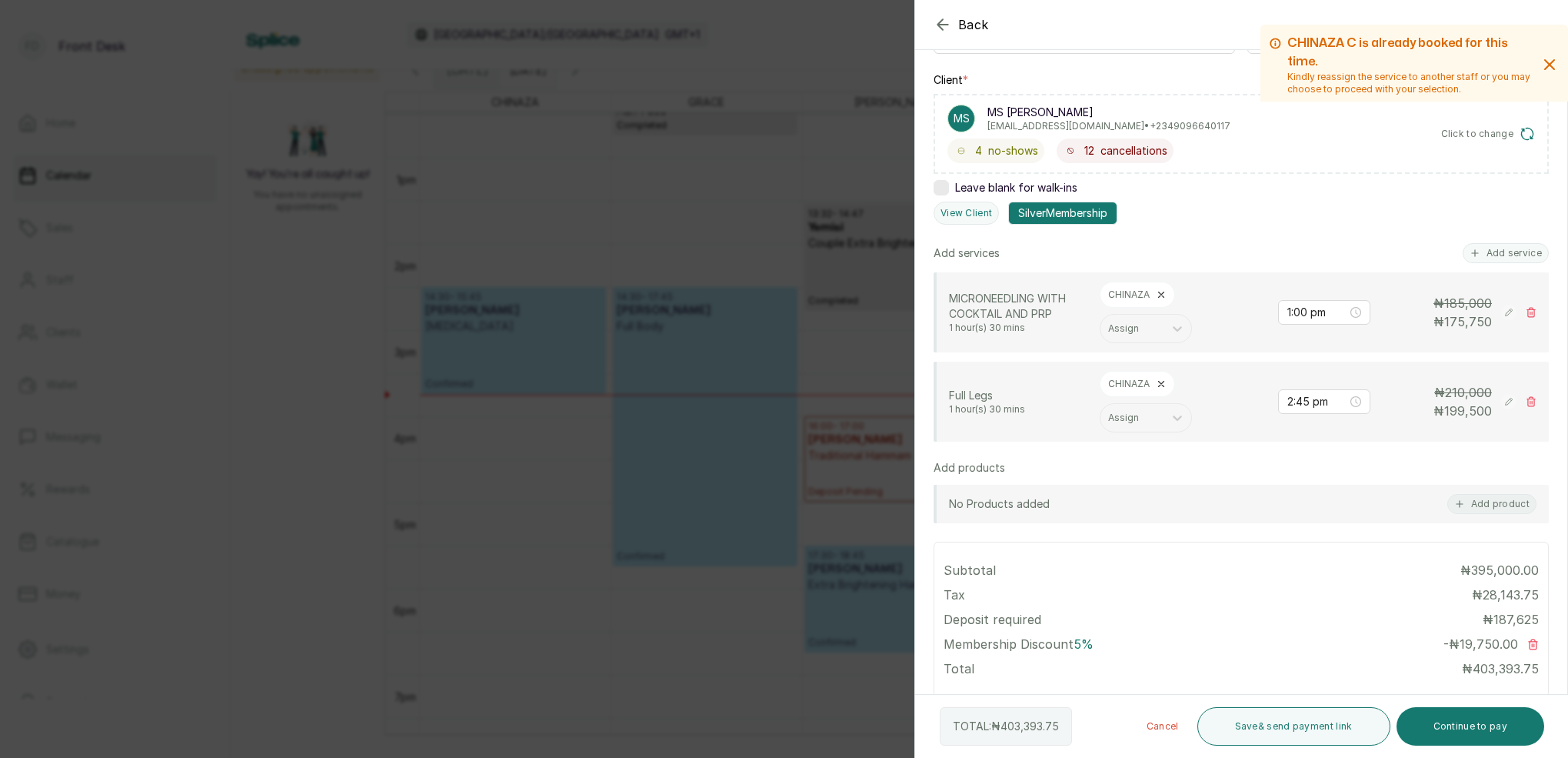
click at [782, 110] on div "Back Add Appointment Add an Appointment Create a new appointment for a client C…" at bounding box center [784, 379] width 1568 height 758
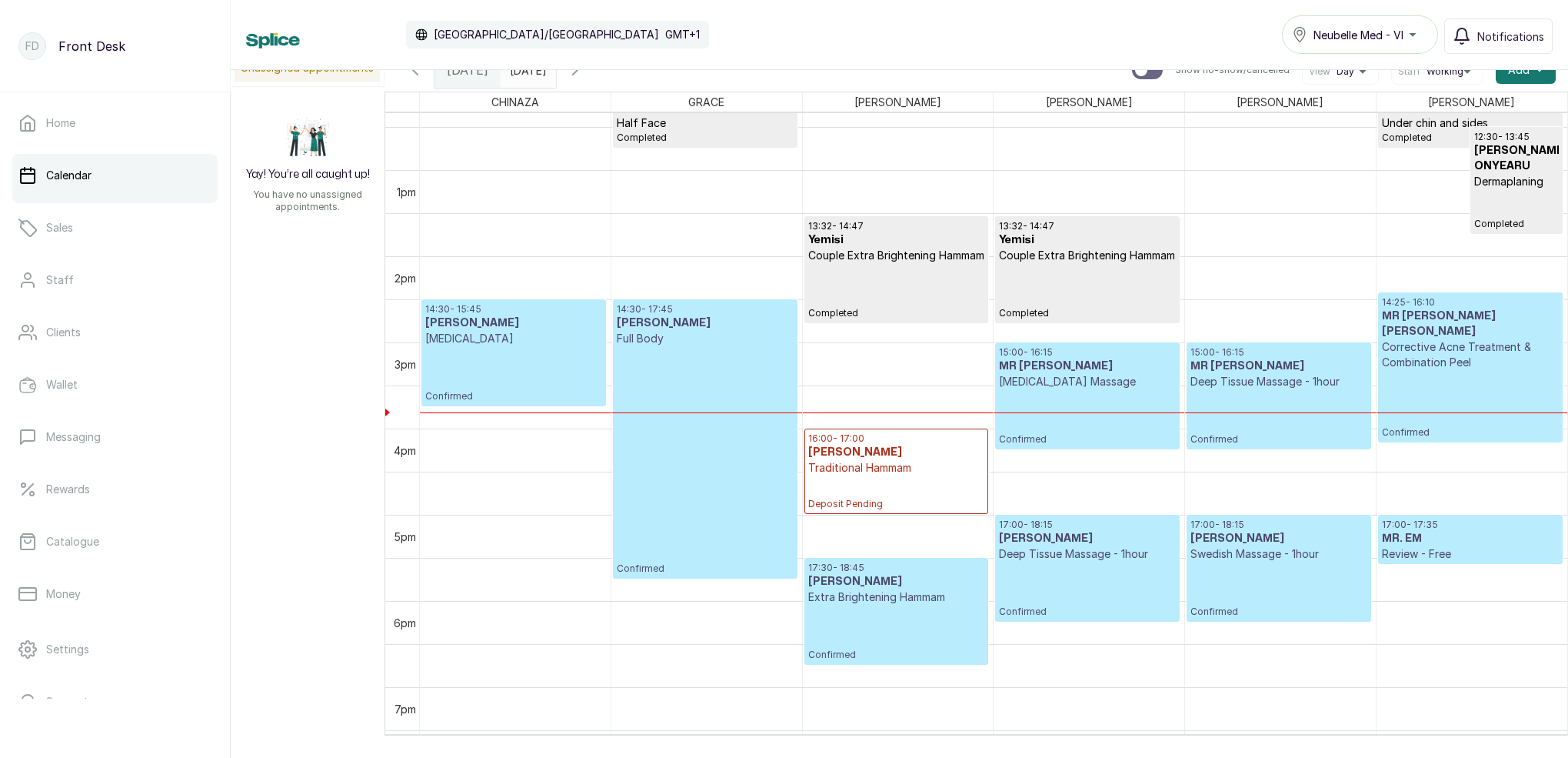
scroll to position [1080, 0]
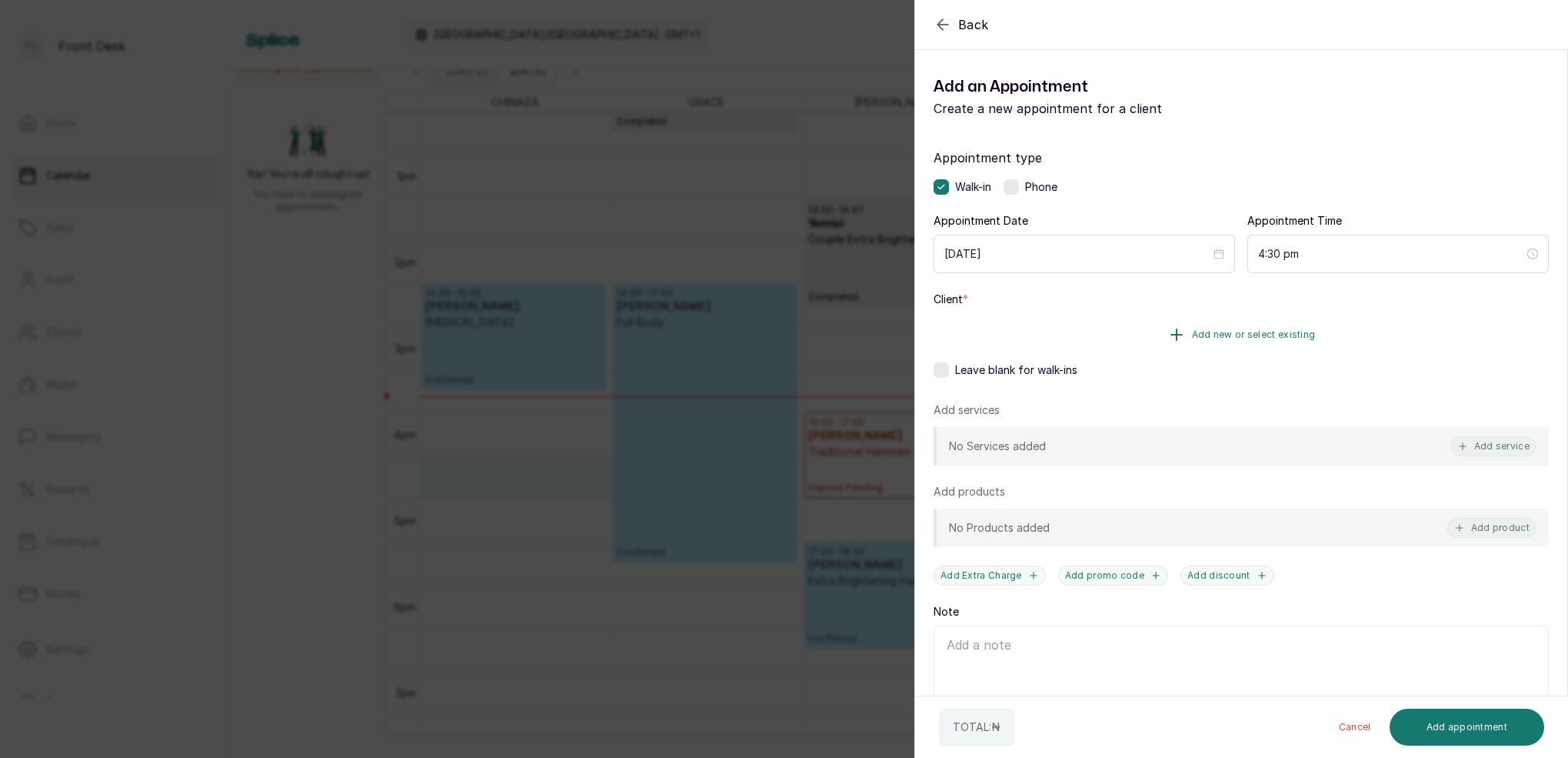
click at [1272, 336] on span "Add new or select existing" at bounding box center [1253, 335] width 124 height 12
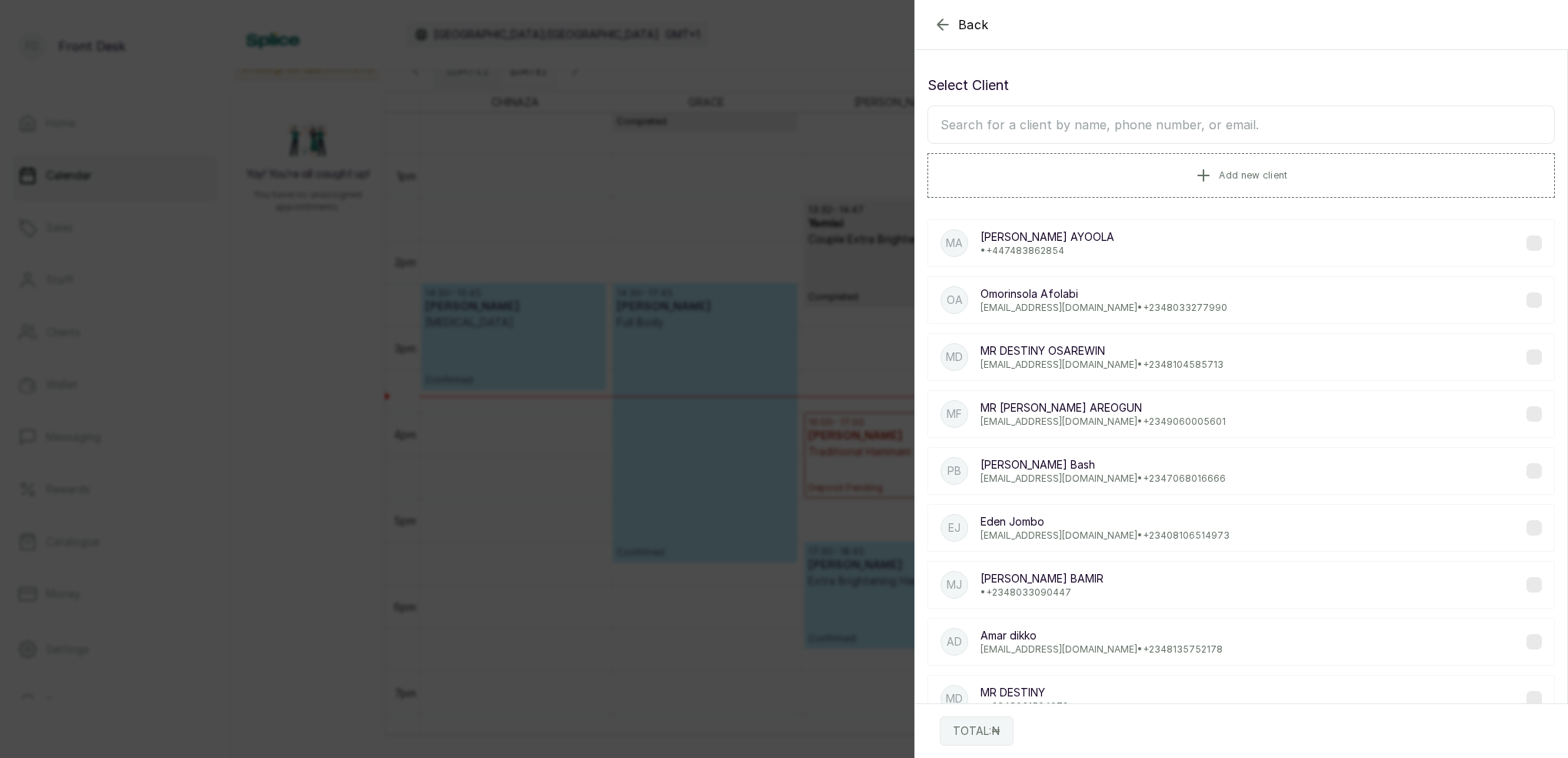
click at [1233, 132] on input "text" at bounding box center [1241, 124] width 628 height 38
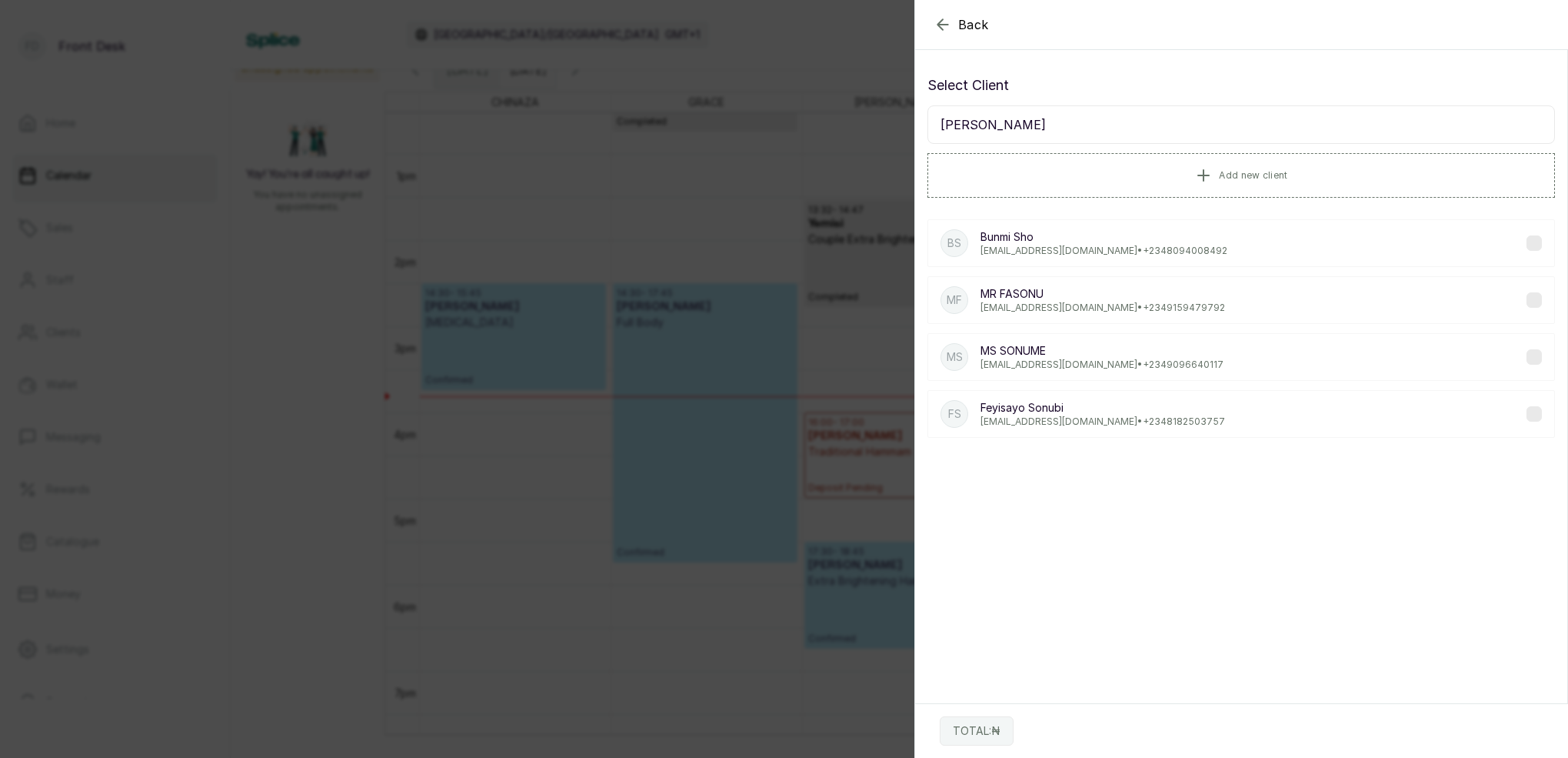
type input "[PERSON_NAME]"
click at [1095, 342] on div "MS MS [PERSON_NAME] [EMAIL_ADDRESS][DOMAIN_NAME] • [PHONE_NUMBER]" at bounding box center [1241, 357] width 628 height 48
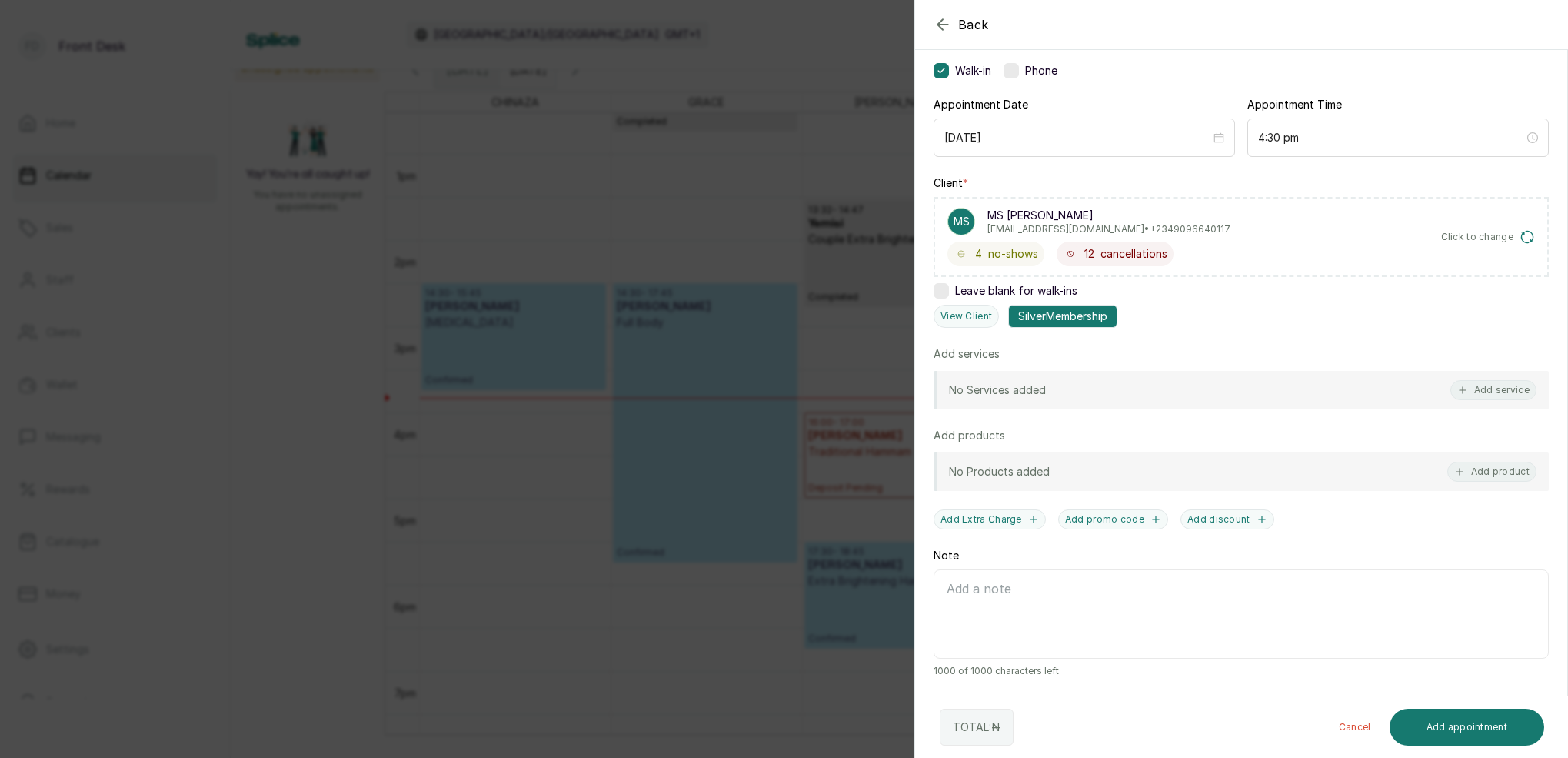
scroll to position [116, 0]
click at [1506, 386] on button "Add service" at bounding box center [1493, 390] width 86 height 20
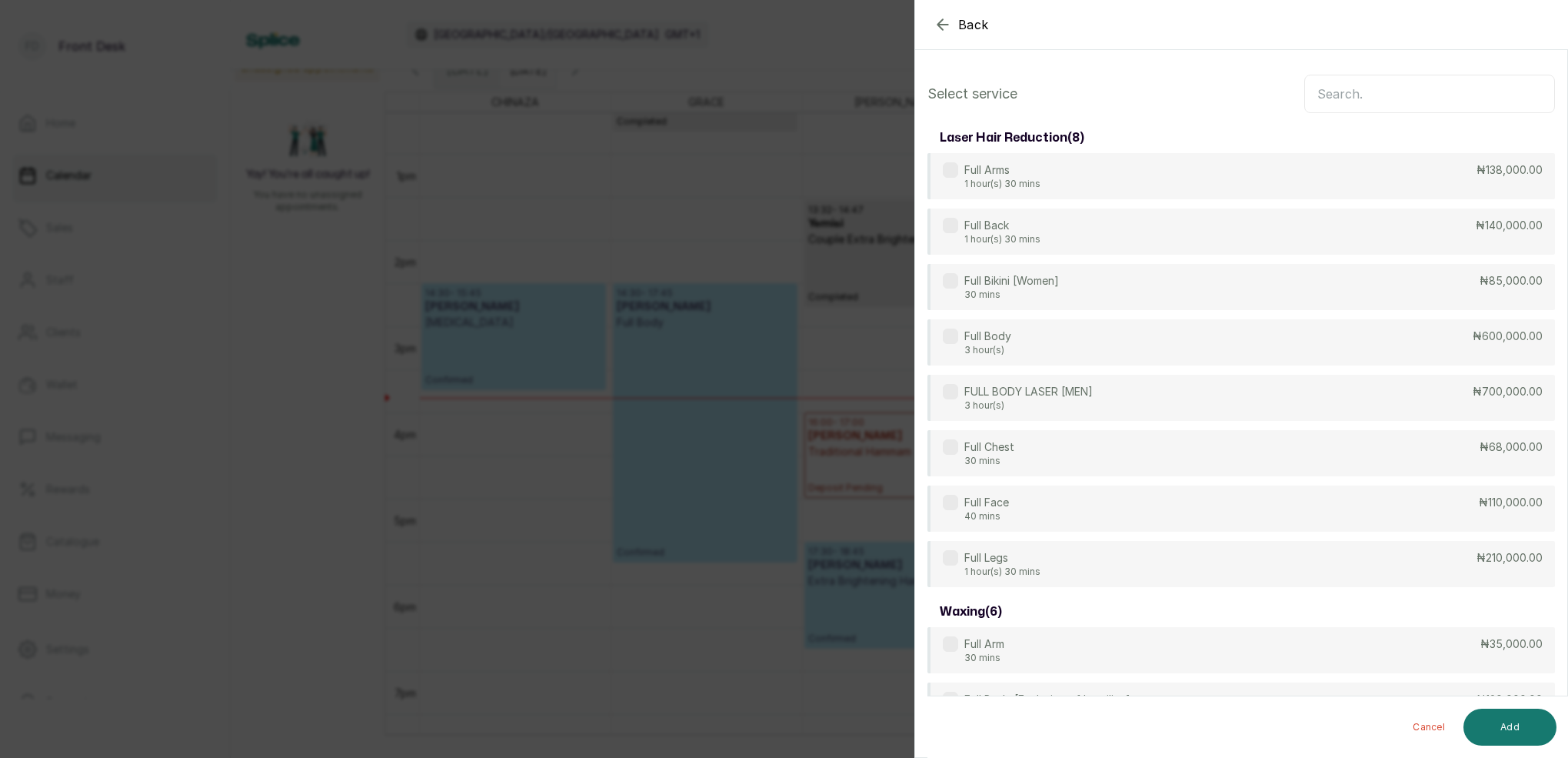
scroll to position [-2, 0]
click at [1431, 93] on input "text" at bounding box center [1429, 93] width 251 height 38
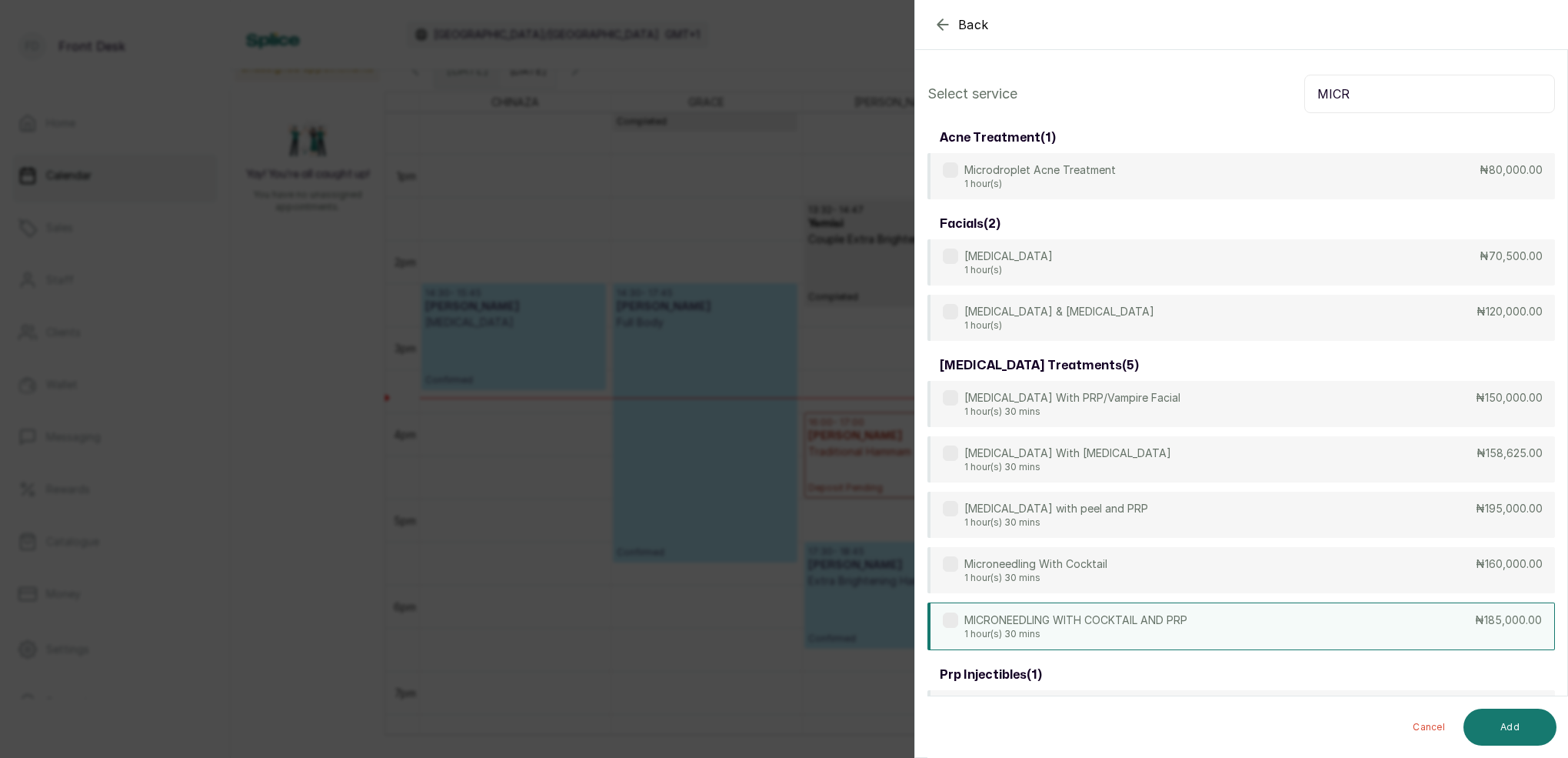
type input "MICR"
drag, startPoint x: 1158, startPoint y: 622, endPoint x: 1189, endPoint y: 626, distance: 31.3
click at [1159, 621] on p "MICRONEEDLING WITH COCKTAIL AND PRP" at bounding box center [1075, 620] width 223 height 16
click at [1492, 720] on button "Add" at bounding box center [1509, 727] width 93 height 37
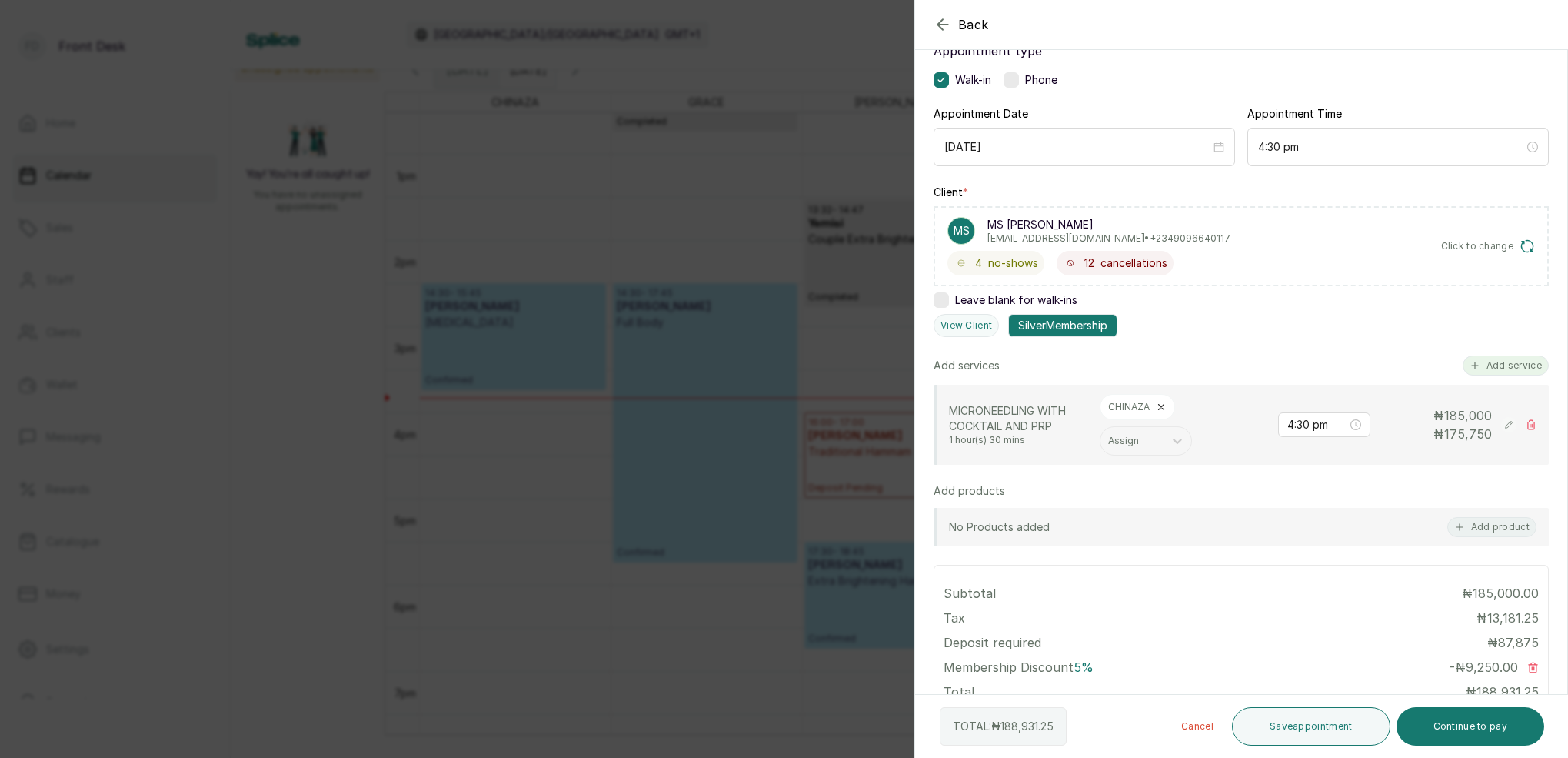
click at [1516, 359] on button "Add service" at bounding box center [1505, 365] width 86 height 20
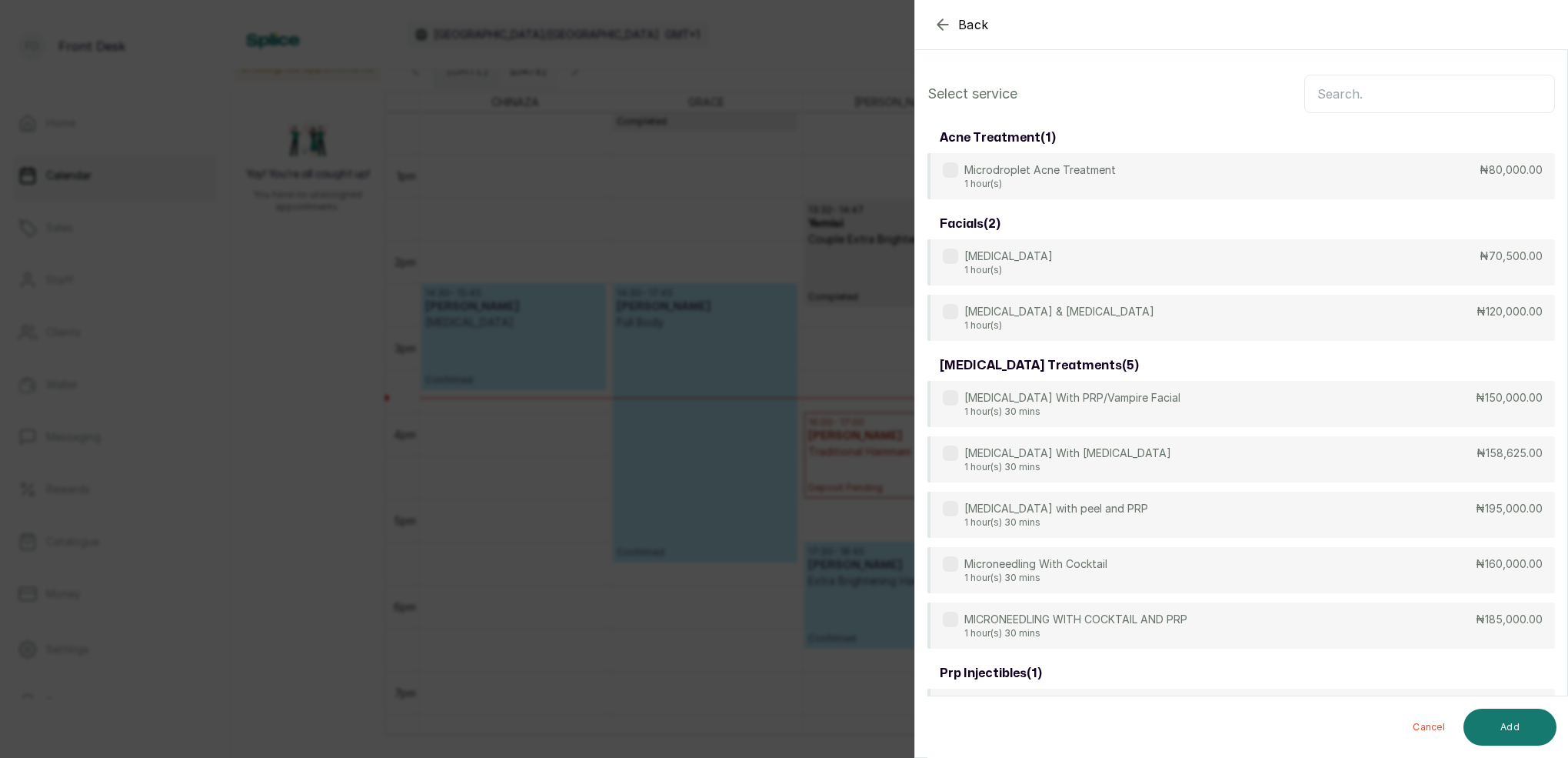
scroll to position [-1, 0]
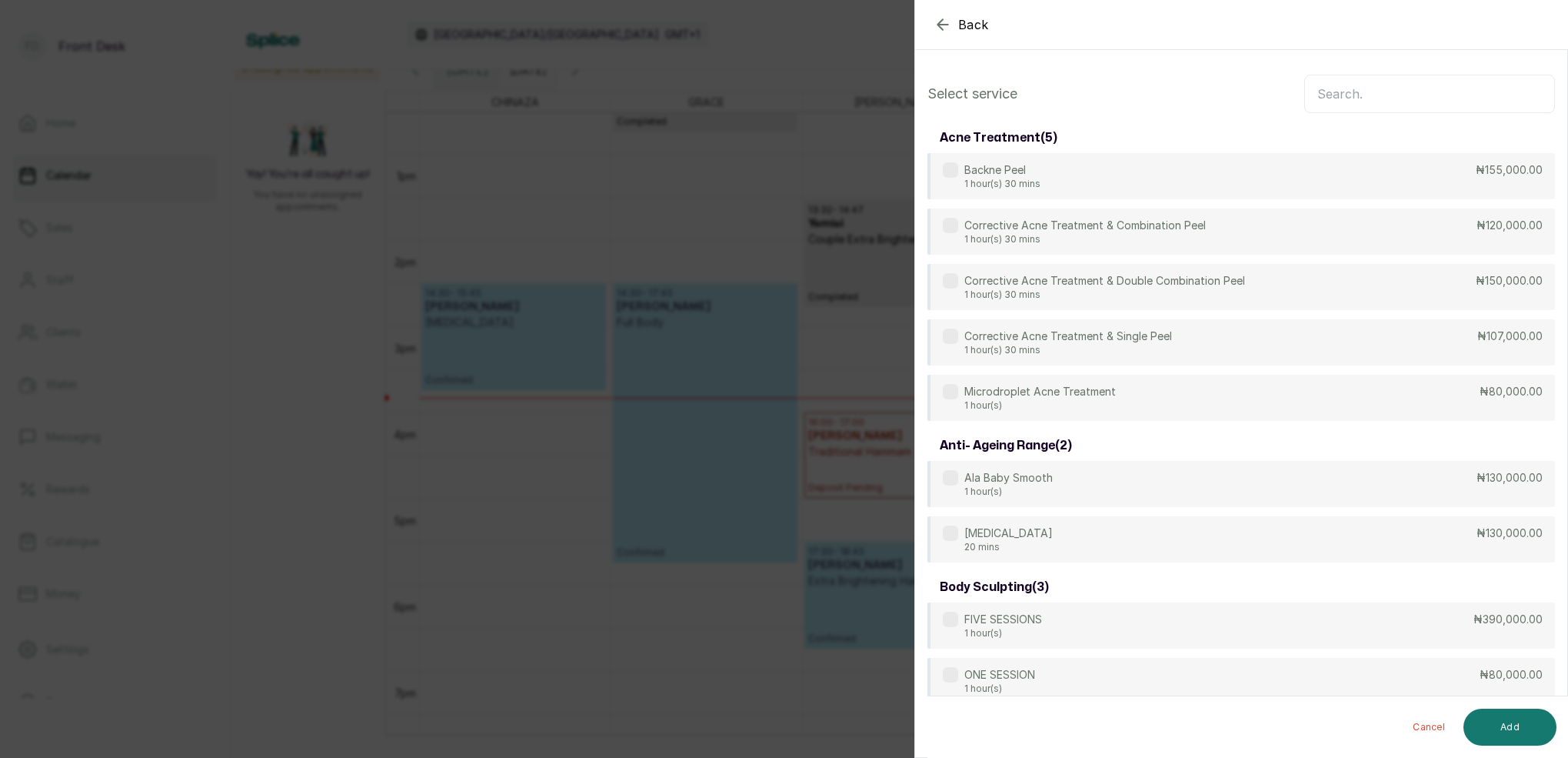
click at [1396, 93] on input "text" at bounding box center [1429, 93] width 251 height 38
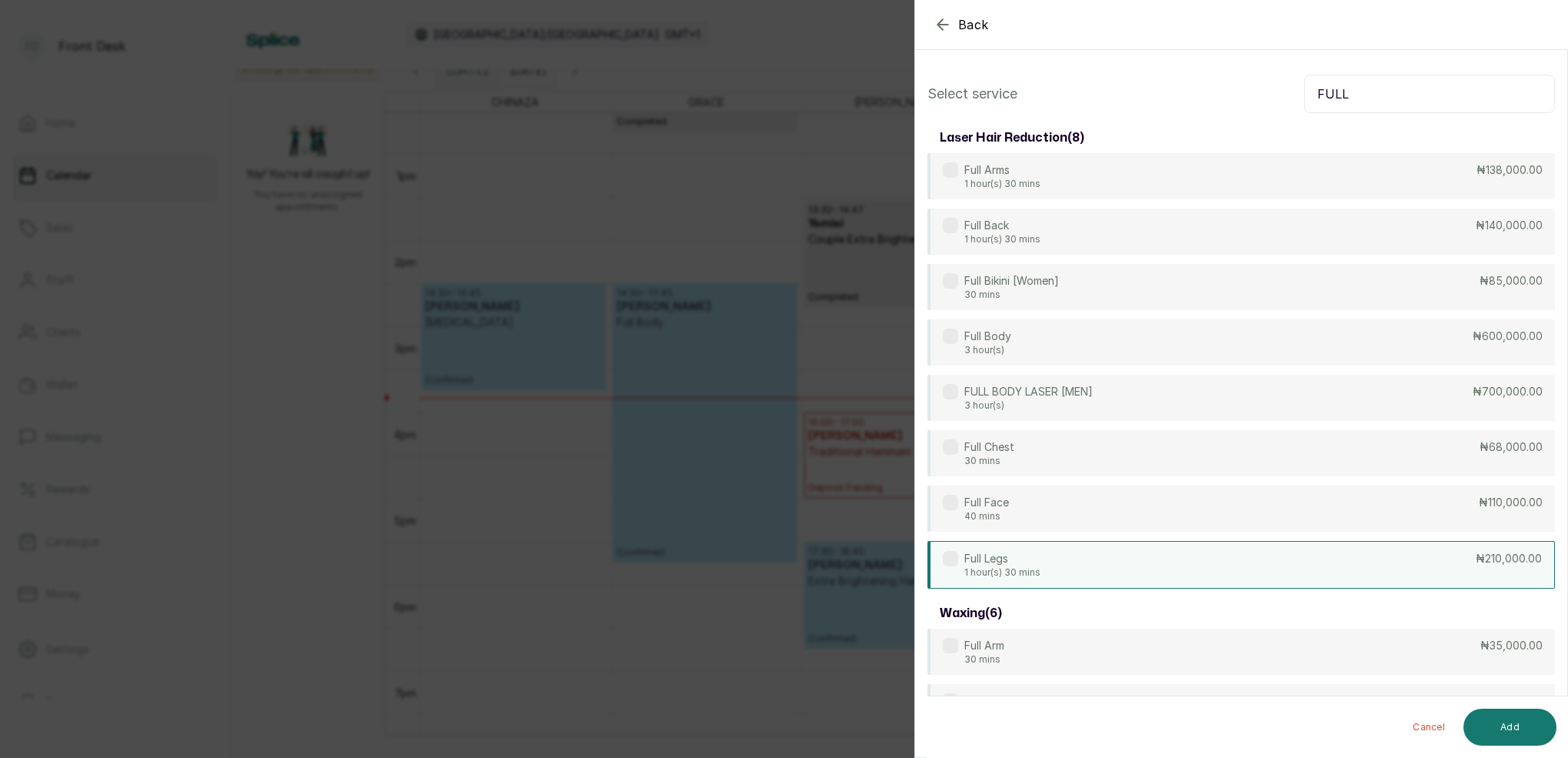
type input "FULL"
drag, startPoint x: 1037, startPoint y: 574, endPoint x: 1132, endPoint y: 587, distance: 95.9
click at [1041, 573] on div "Full Legs 1 hour(s) 30 mins ₦210,000.00" at bounding box center [1241, 564] width 628 height 48
click at [1526, 721] on button "Add" at bounding box center [1509, 727] width 93 height 37
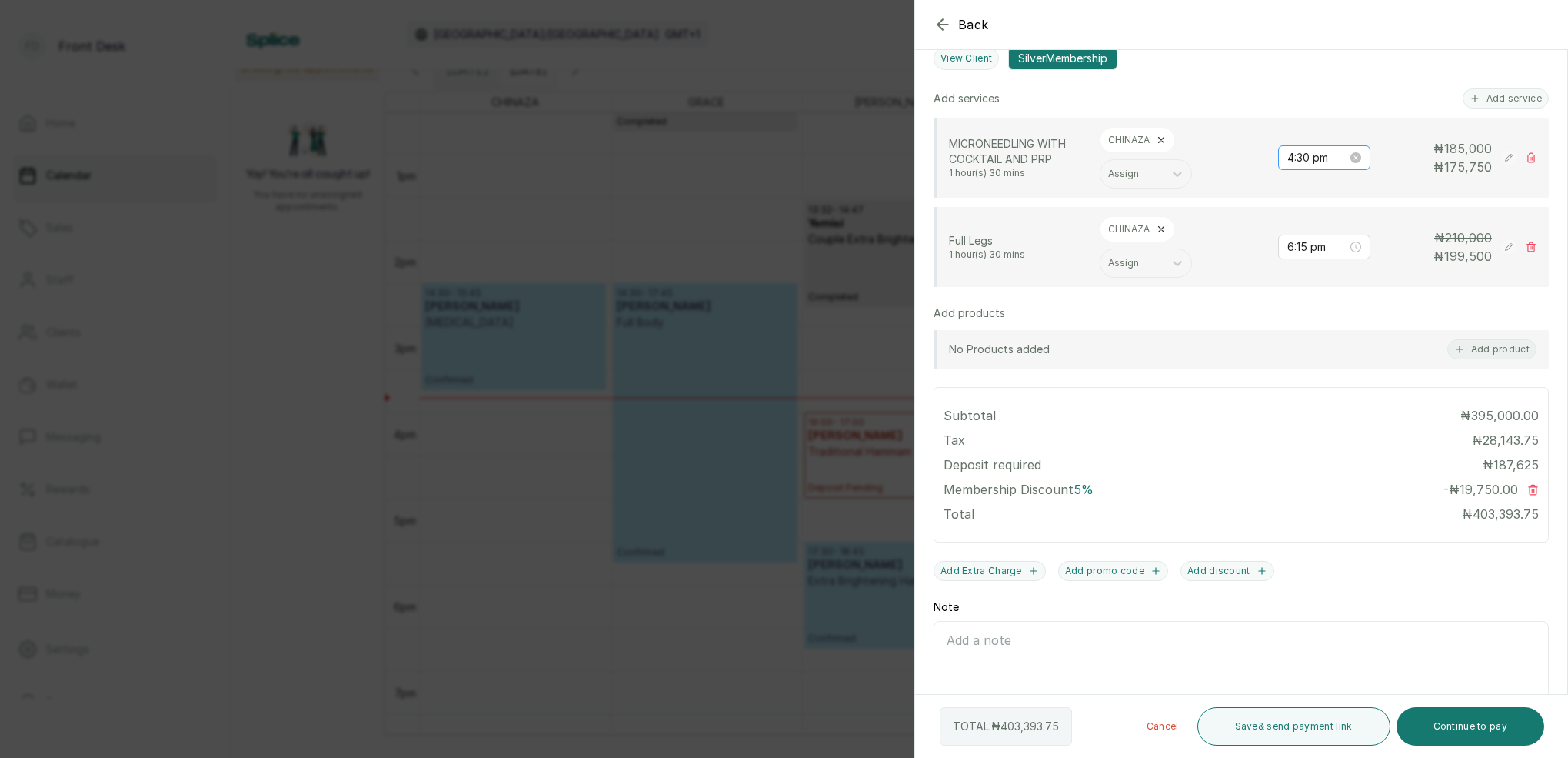
scroll to position [376, 0]
click at [1310, 154] on input "4:30 pm" at bounding box center [1317, 156] width 62 height 17
type input "4:30 pm"
click at [1373, 101] on div "Add services Add service" at bounding box center [1241, 97] width 615 height 20
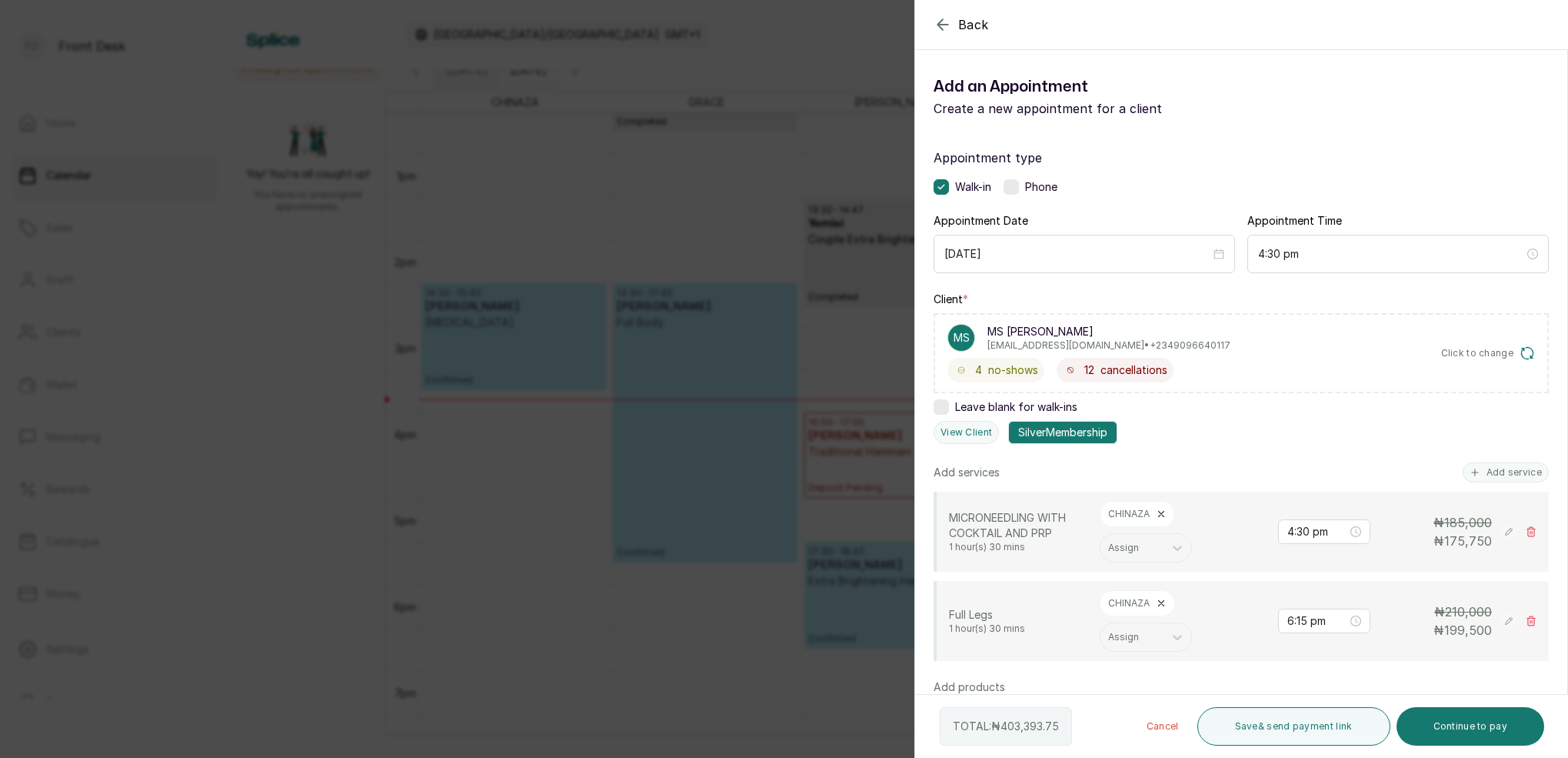
click at [796, 102] on div "Back Add Appointment Add an Appointment Create a new appointment for a client A…" at bounding box center [784, 379] width 1568 height 758
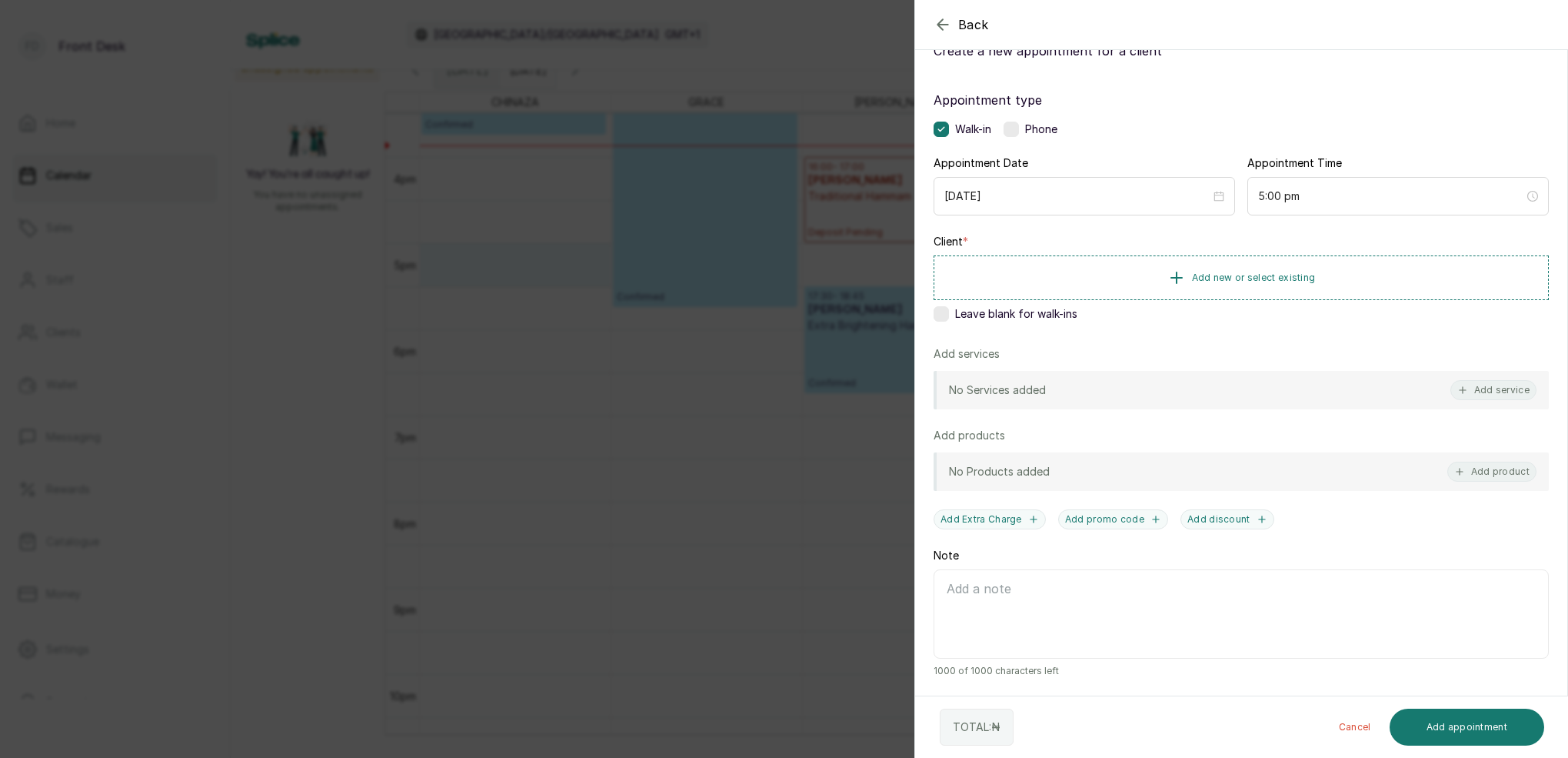
scroll to position [56, 0]
click at [1490, 392] on button "Add service" at bounding box center [1493, 392] width 86 height 20
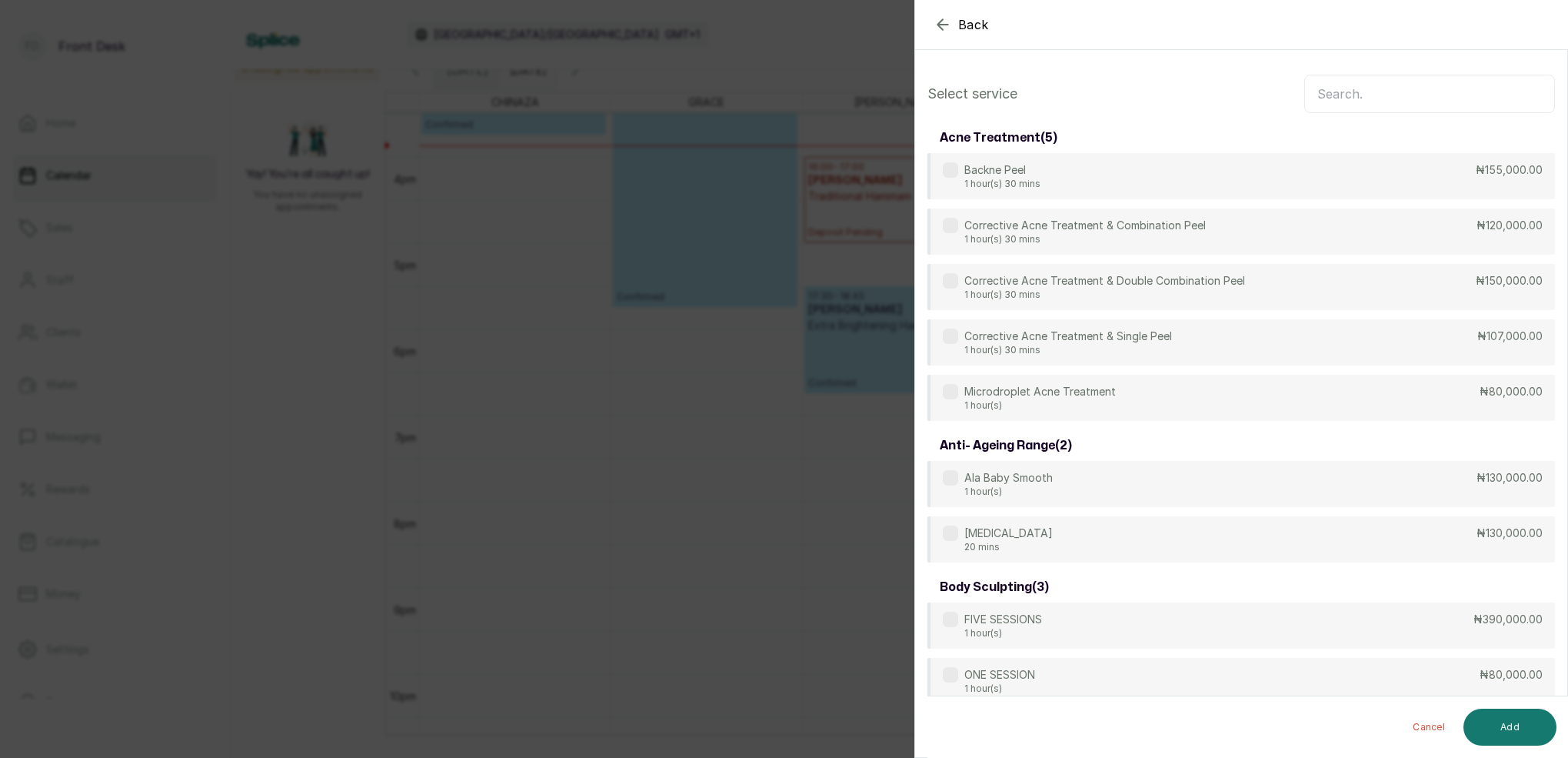
scroll to position [0, 0]
click at [1327, 97] on input "text" at bounding box center [1429, 93] width 251 height 38
drag, startPoint x: 953, startPoint y: 23, endPoint x: 1088, endPoint y: 13, distance: 135.4
click at [952, 23] on button "Back" at bounding box center [961, 25] width 55 height 19
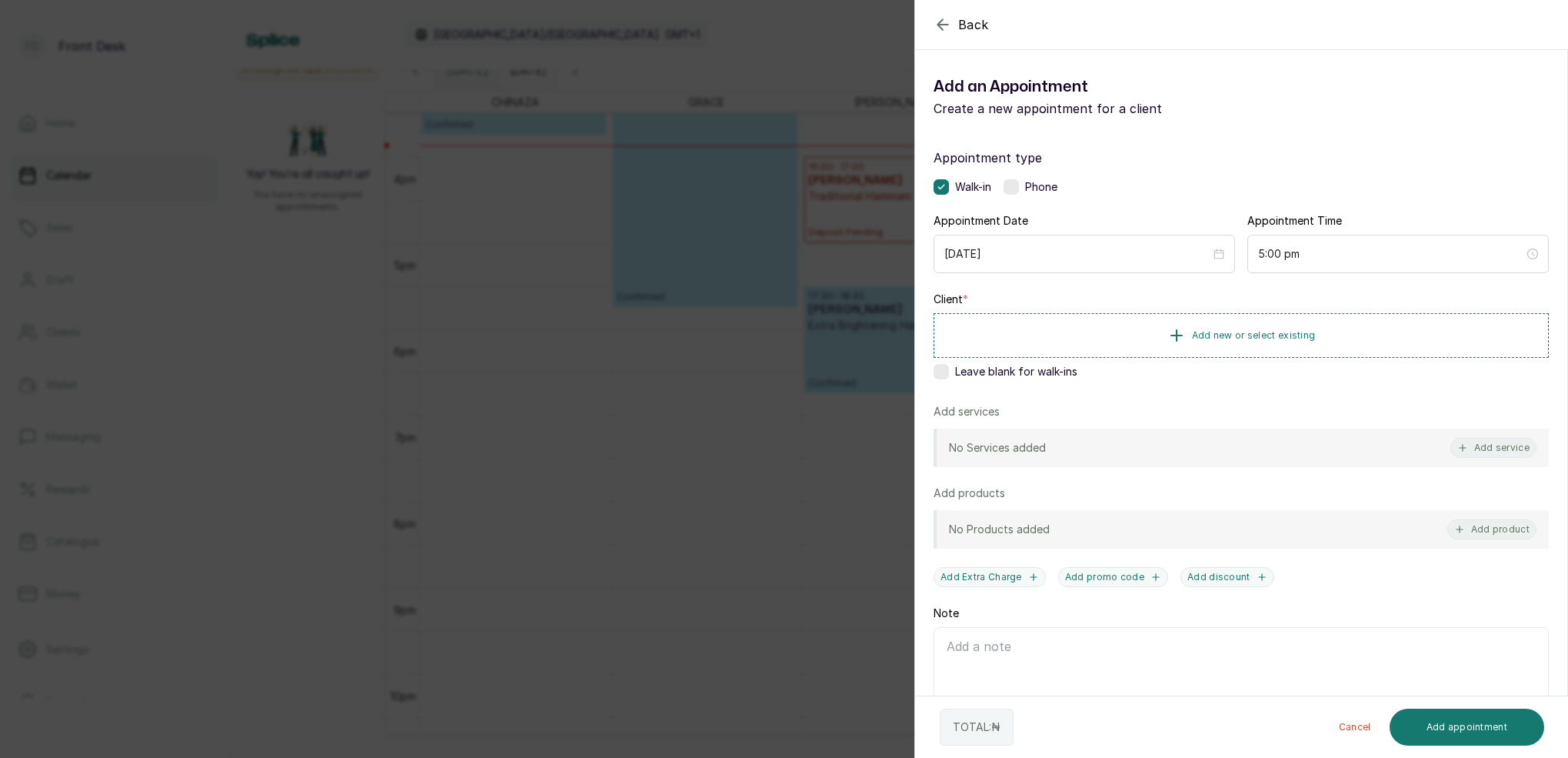
click at [647, 460] on div "Back Add Appointment Add an Appointment Create a new appointment for a client A…" at bounding box center [784, 379] width 1568 height 758
click at [1283, 331] on span "Add new or select existing" at bounding box center [1253, 335] width 124 height 12
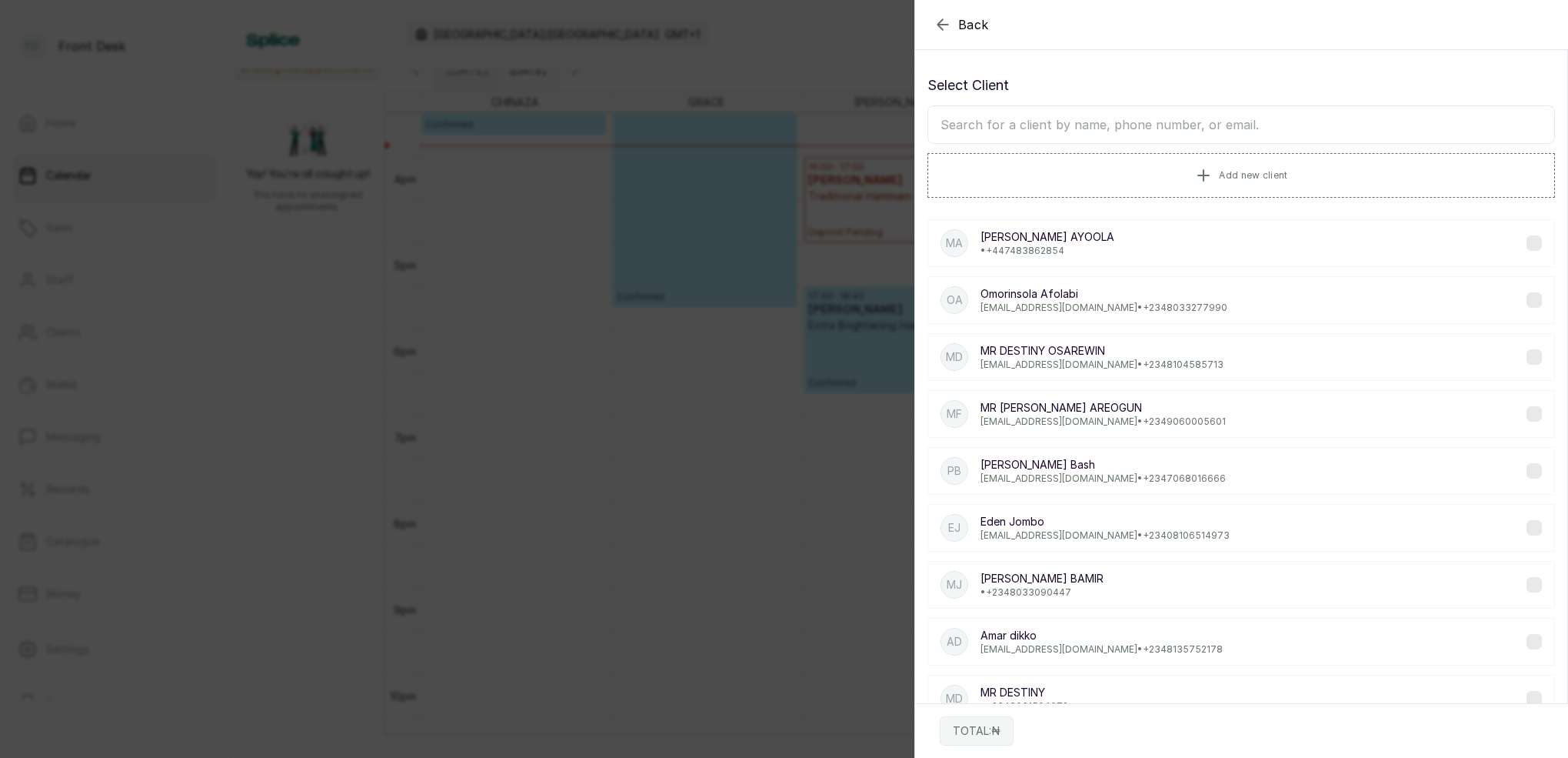
click at [1189, 127] on input "text" at bounding box center [1241, 124] width 628 height 38
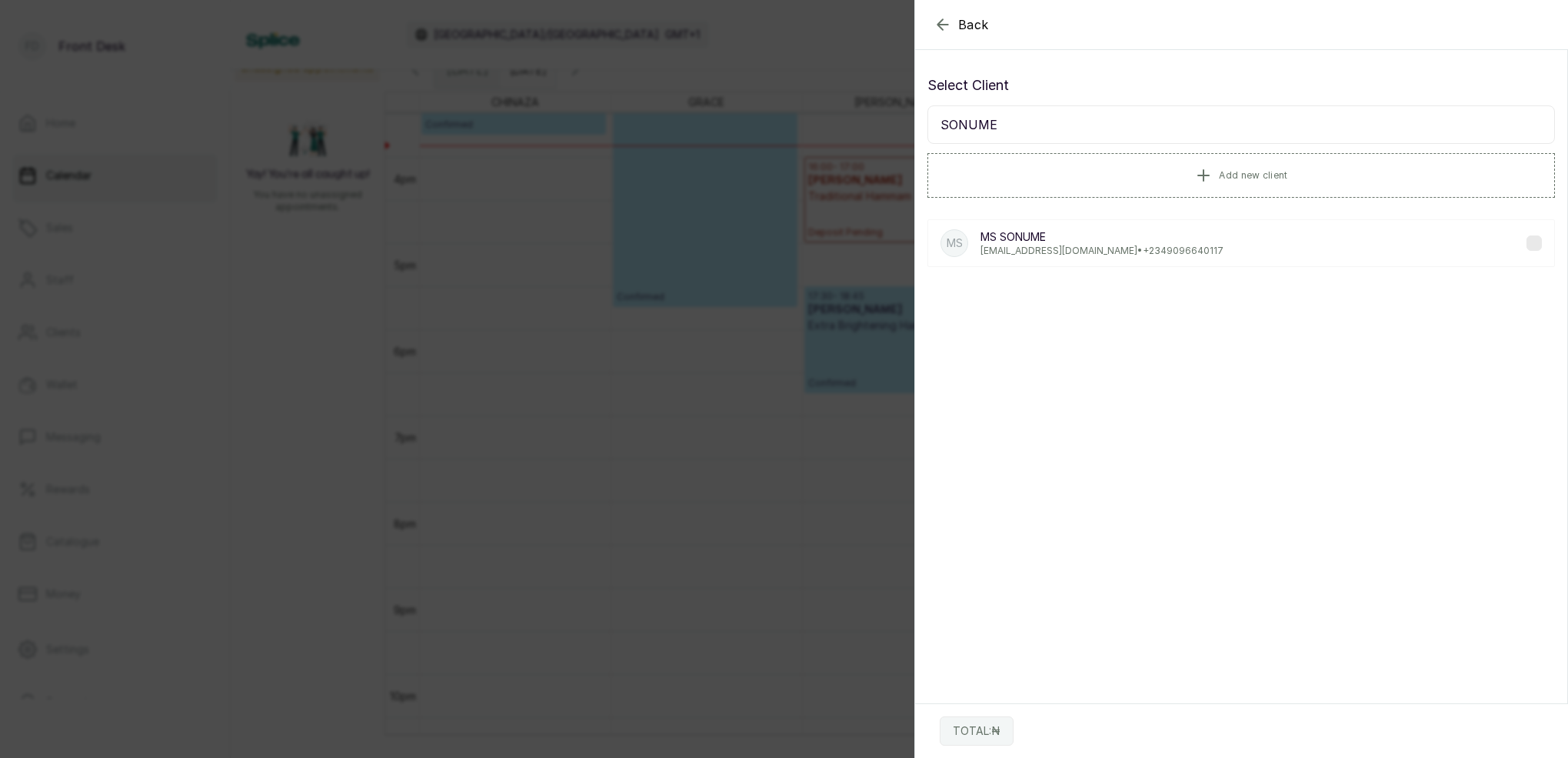
type input "SONUME"
click at [1069, 254] on p "[EMAIL_ADDRESS][DOMAIN_NAME] • [PHONE_NUMBER]" at bounding box center [1102, 251] width 243 height 12
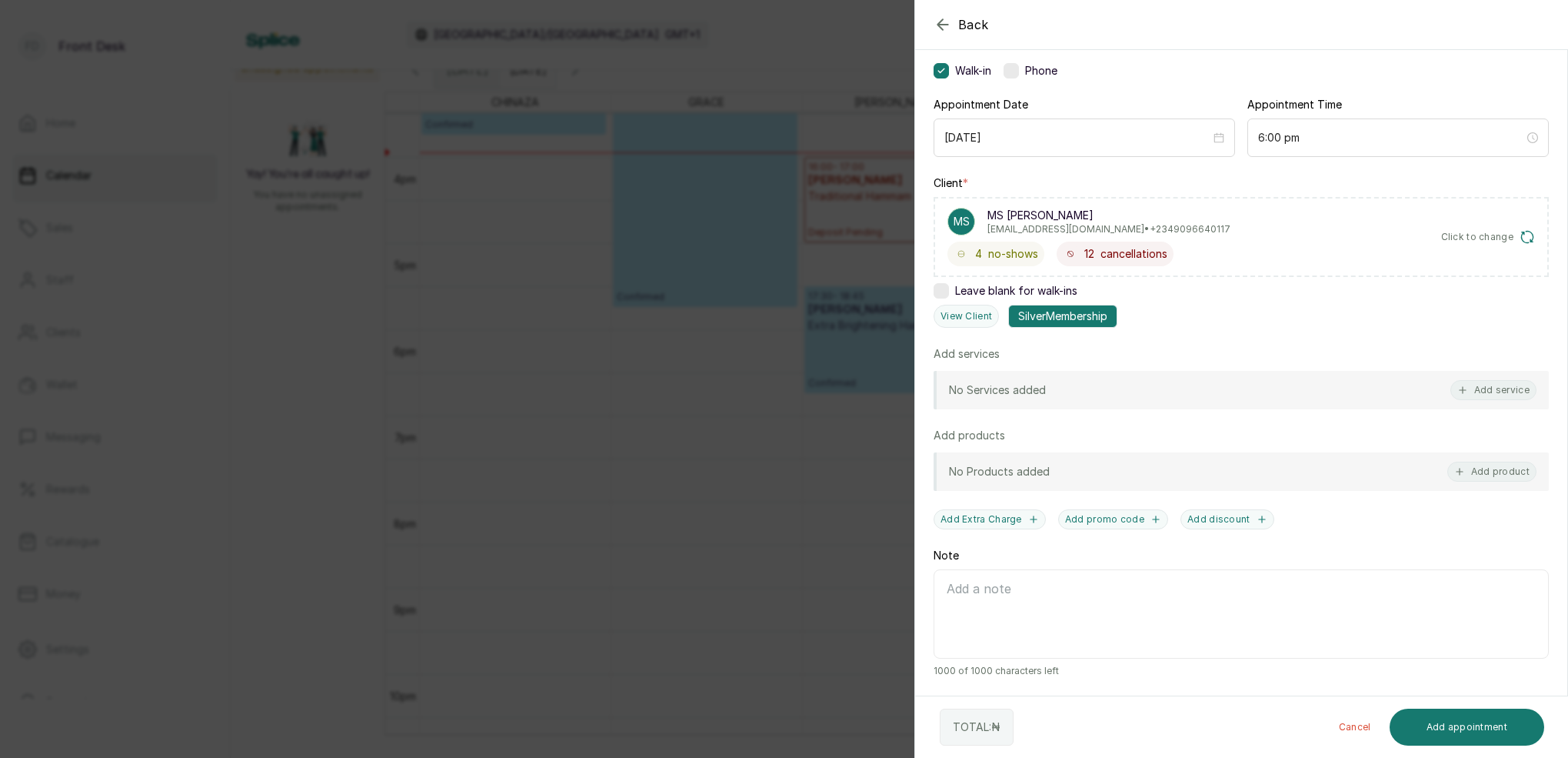
scroll to position [116, 0]
click at [968, 313] on button "View Client" at bounding box center [966, 316] width 65 height 23
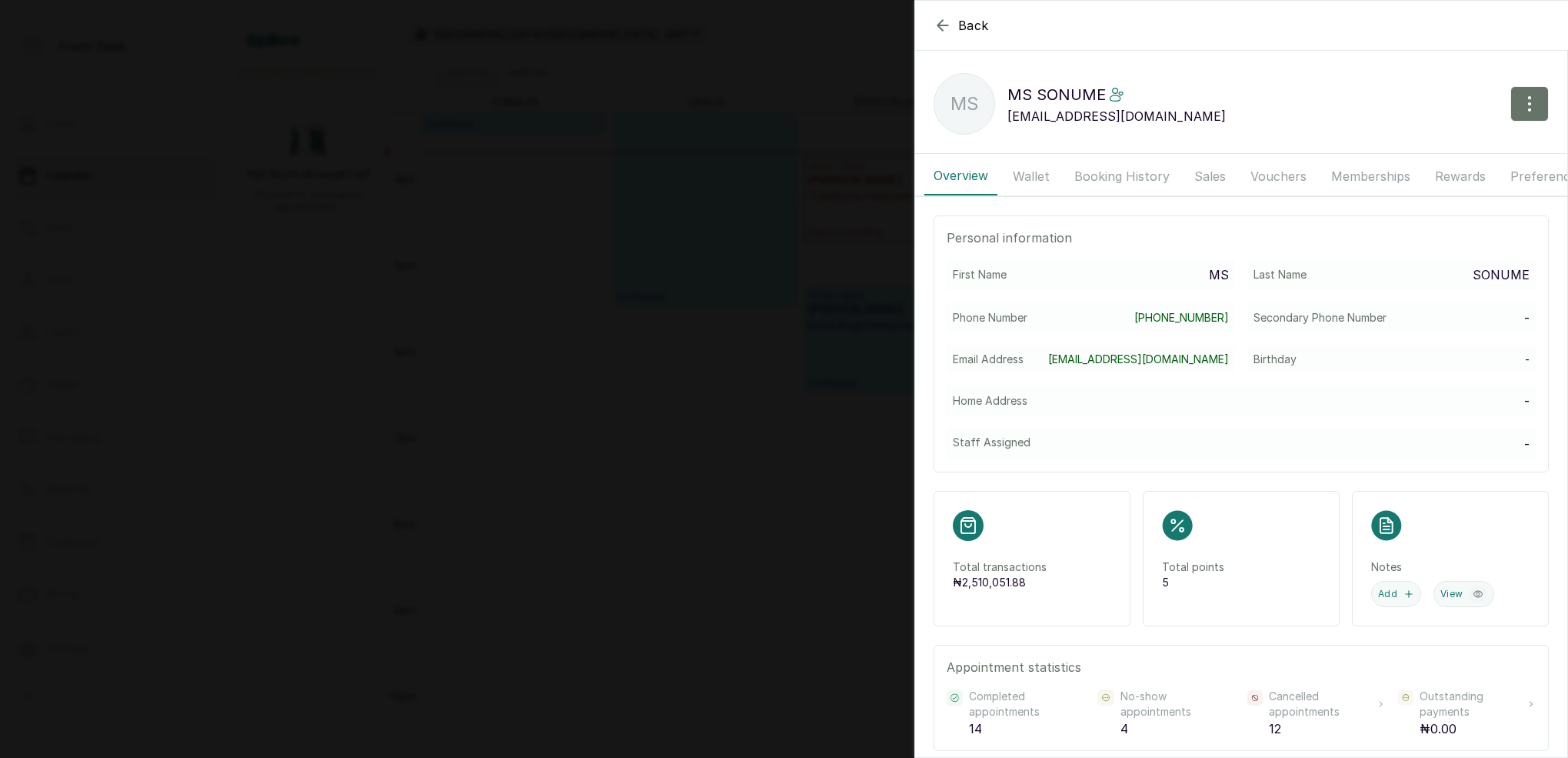
click at [1359, 182] on button "Memberships" at bounding box center [1370, 175] width 97 height 38
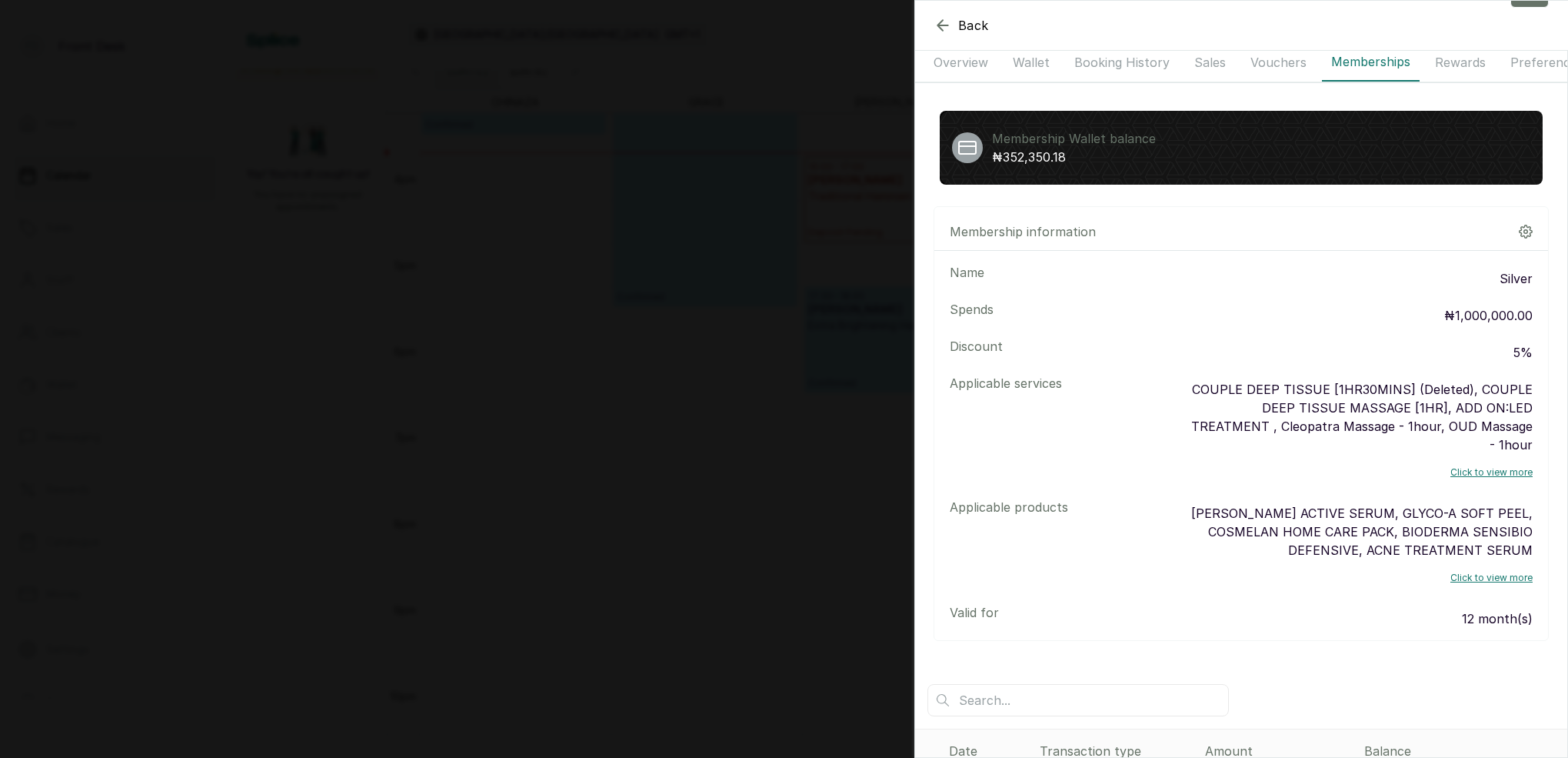
scroll to position [115, 0]
click at [946, 22] on icon "button" at bounding box center [943, 26] width 19 height 19
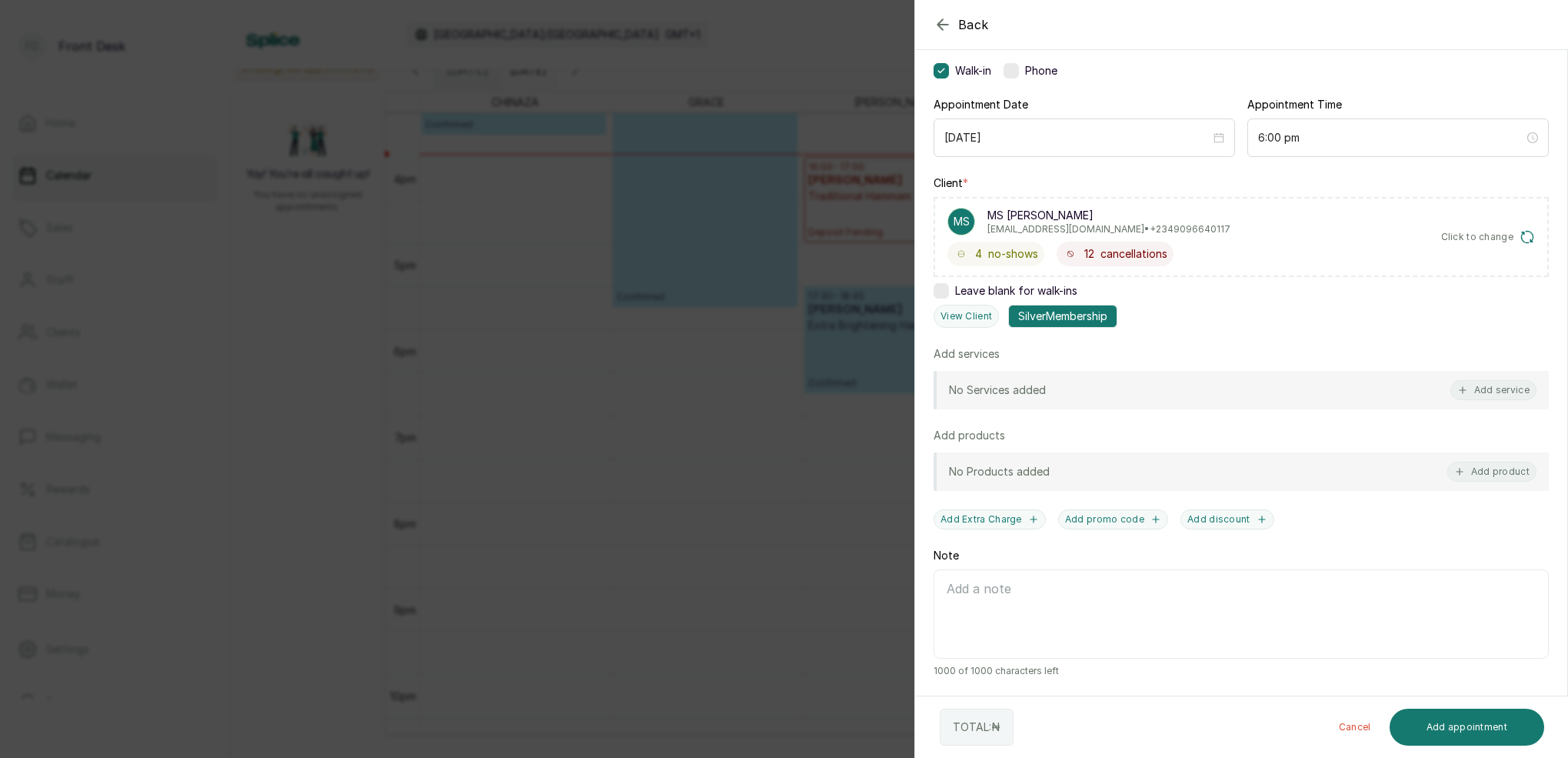
scroll to position [0, 0]
click at [976, 317] on button "View Client" at bounding box center [966, 316] width 65 height 23
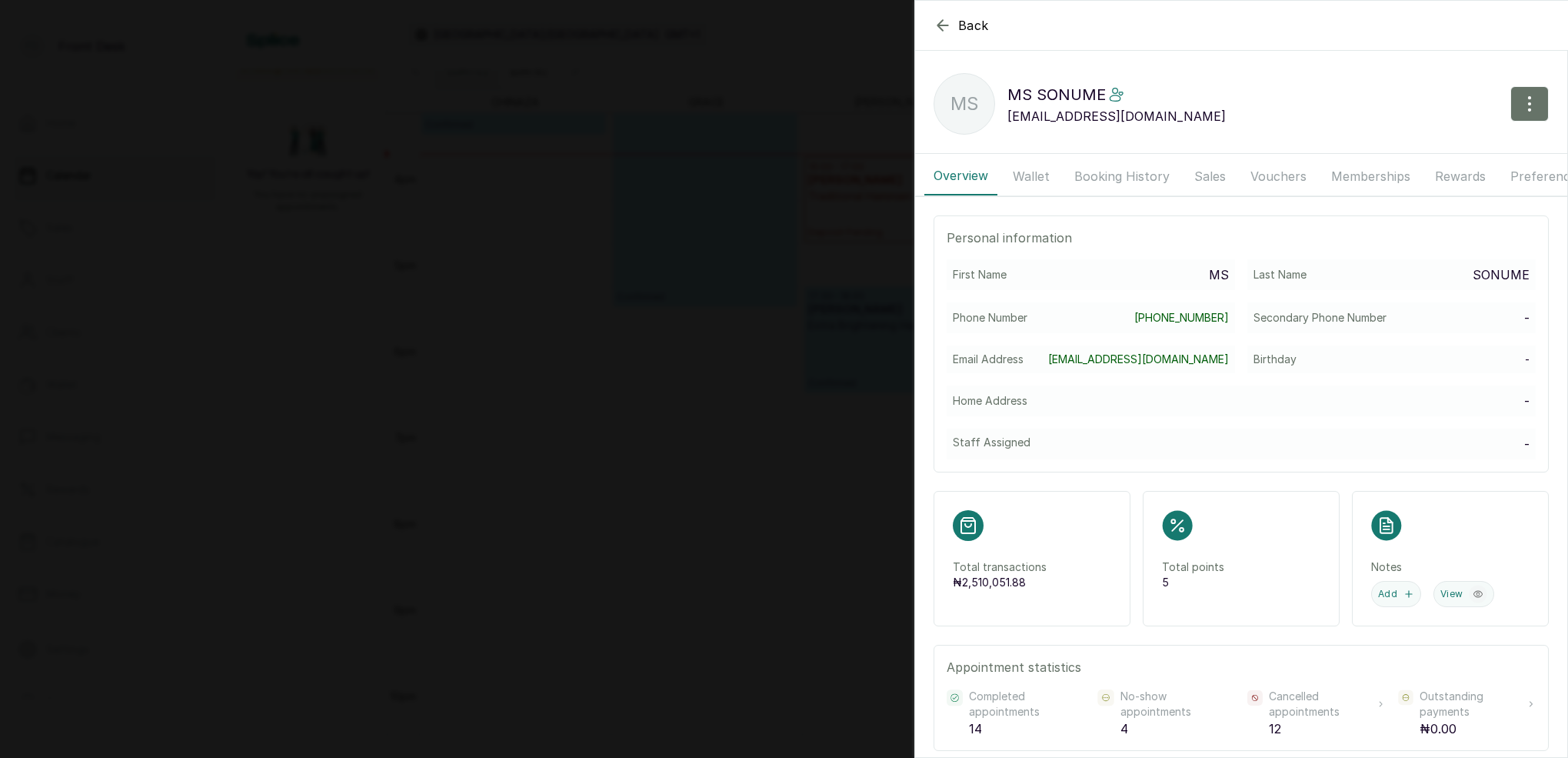
click at [1035, 169] on button "Wallet" at bounding box center [1031, 175] width 55 height 38
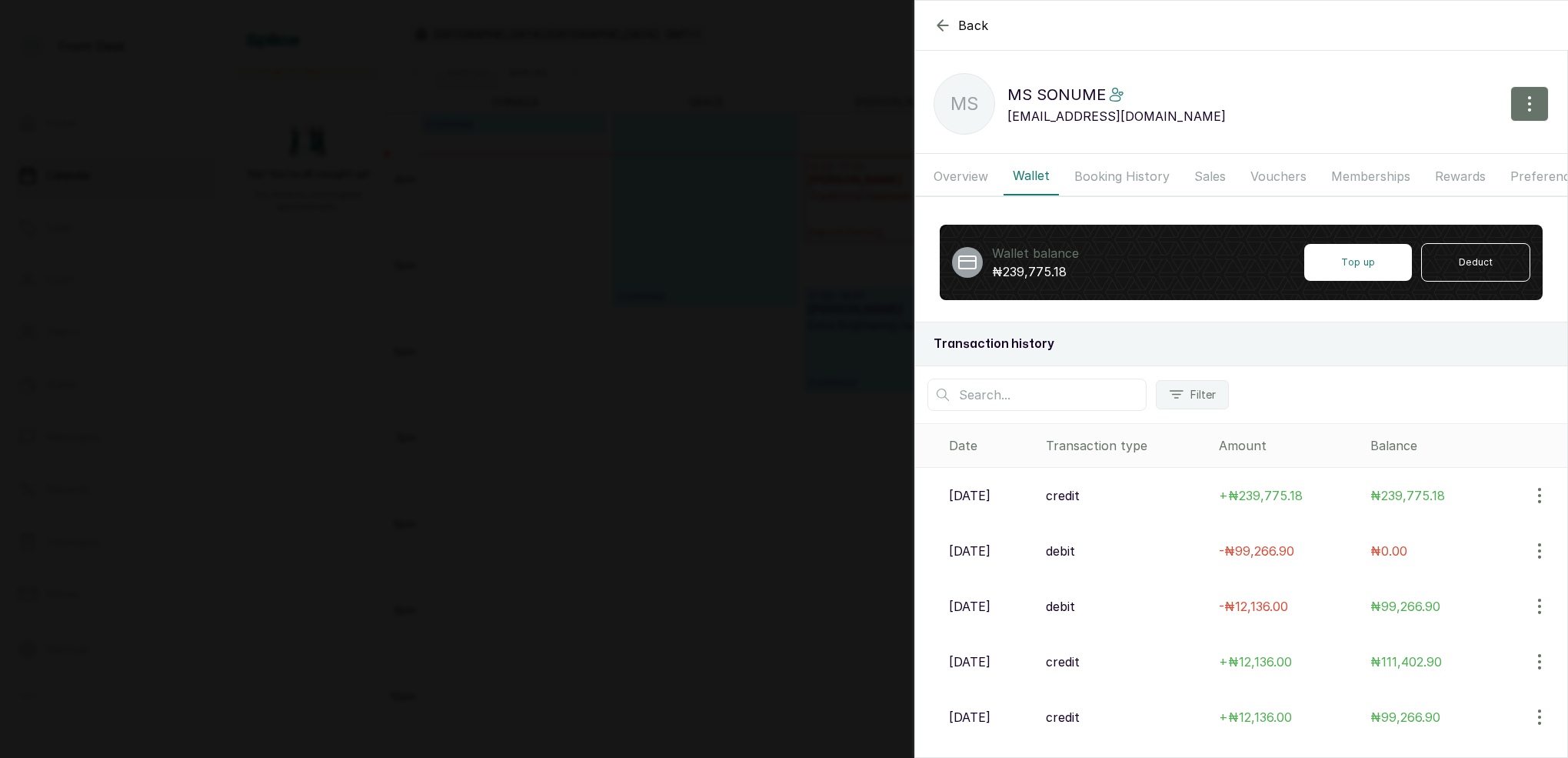
click at [952, 167] on button "Overview" at bounding box center [961, 175] width 73 height 38
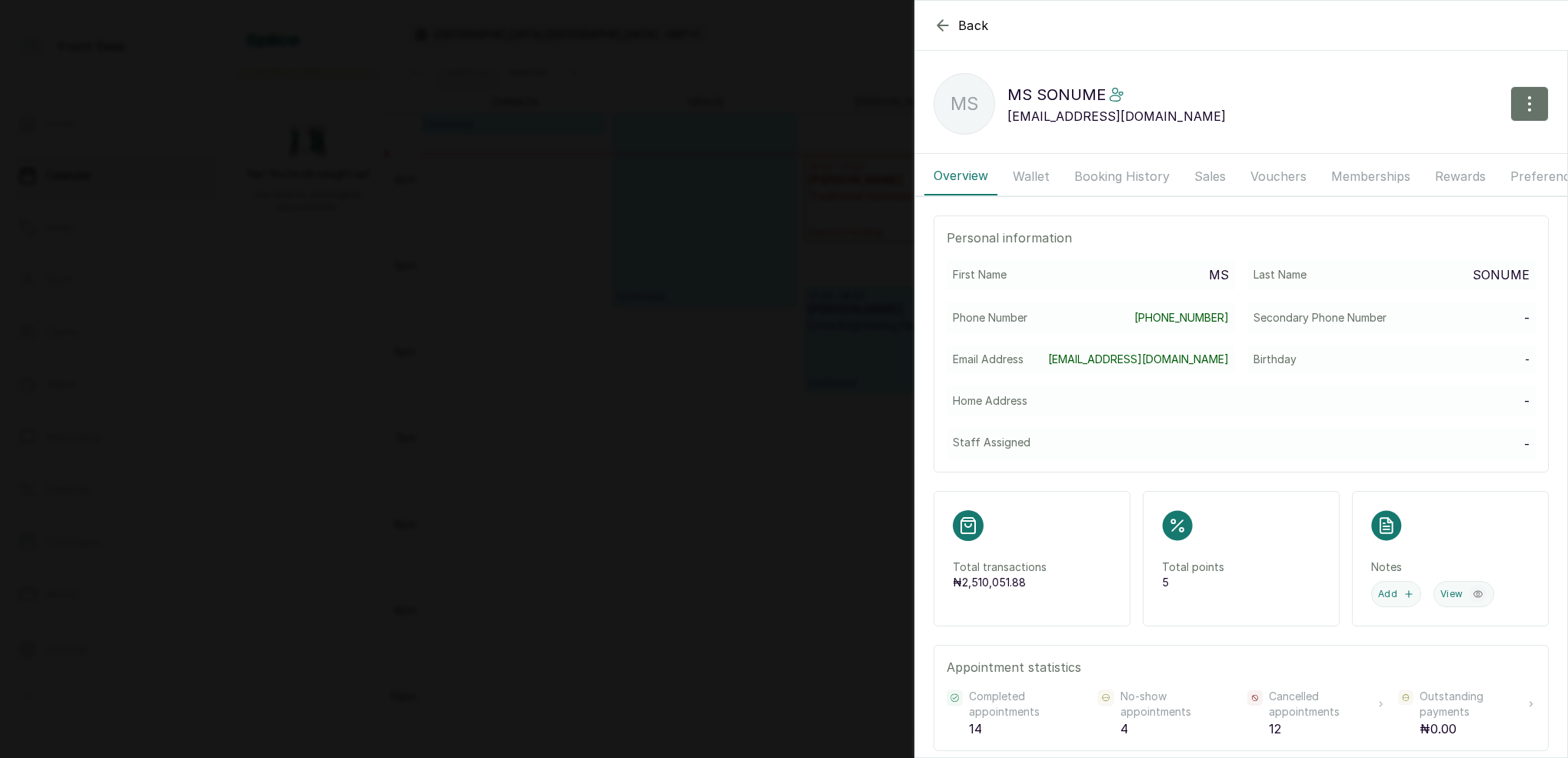
click at [944, 30] on icon "button" at bounding box center [943, 26] width 19 height 19
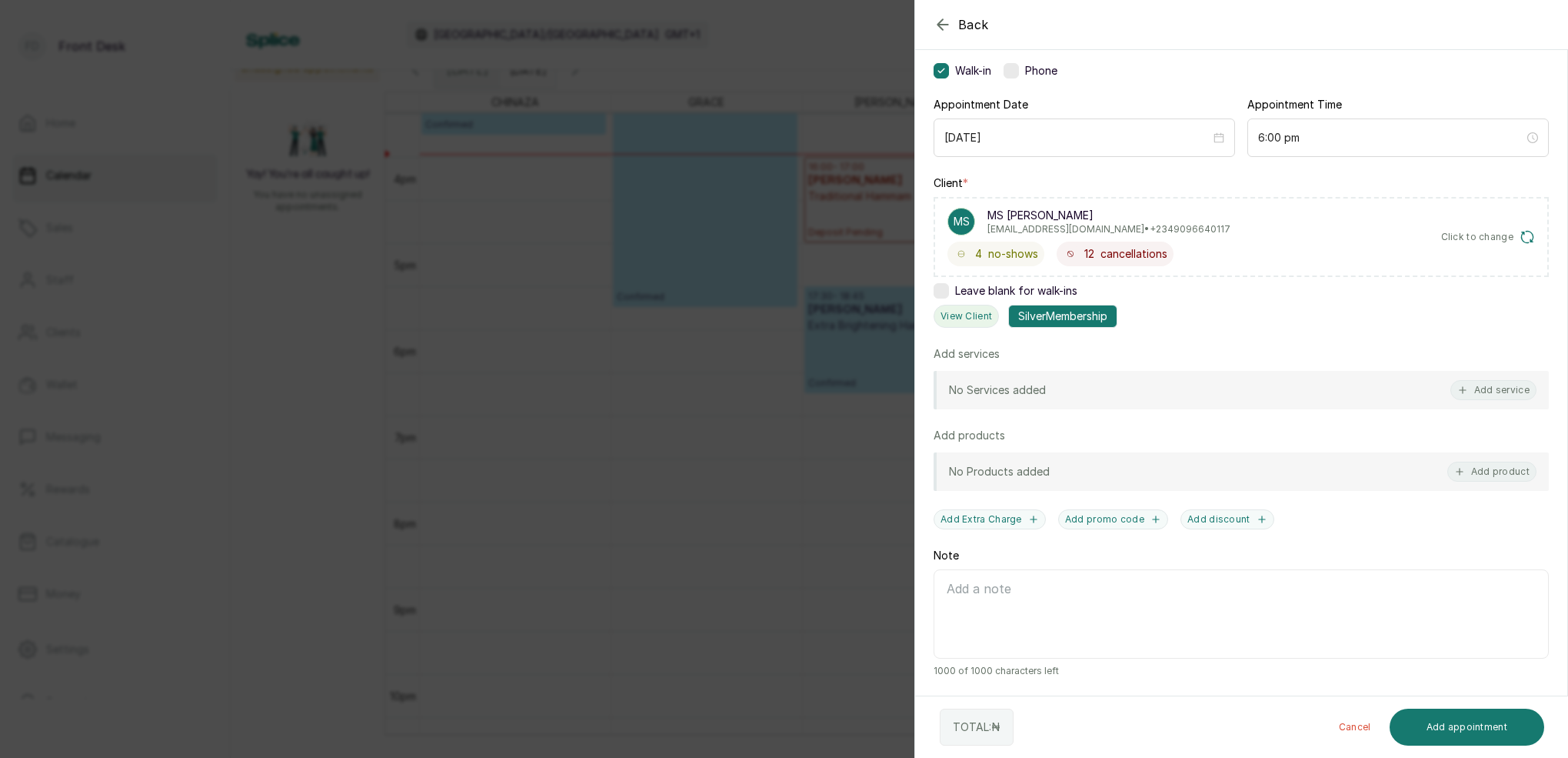
click at [958, 316] on button "View Client" at bounding box center [966, 316] width 65 height 23
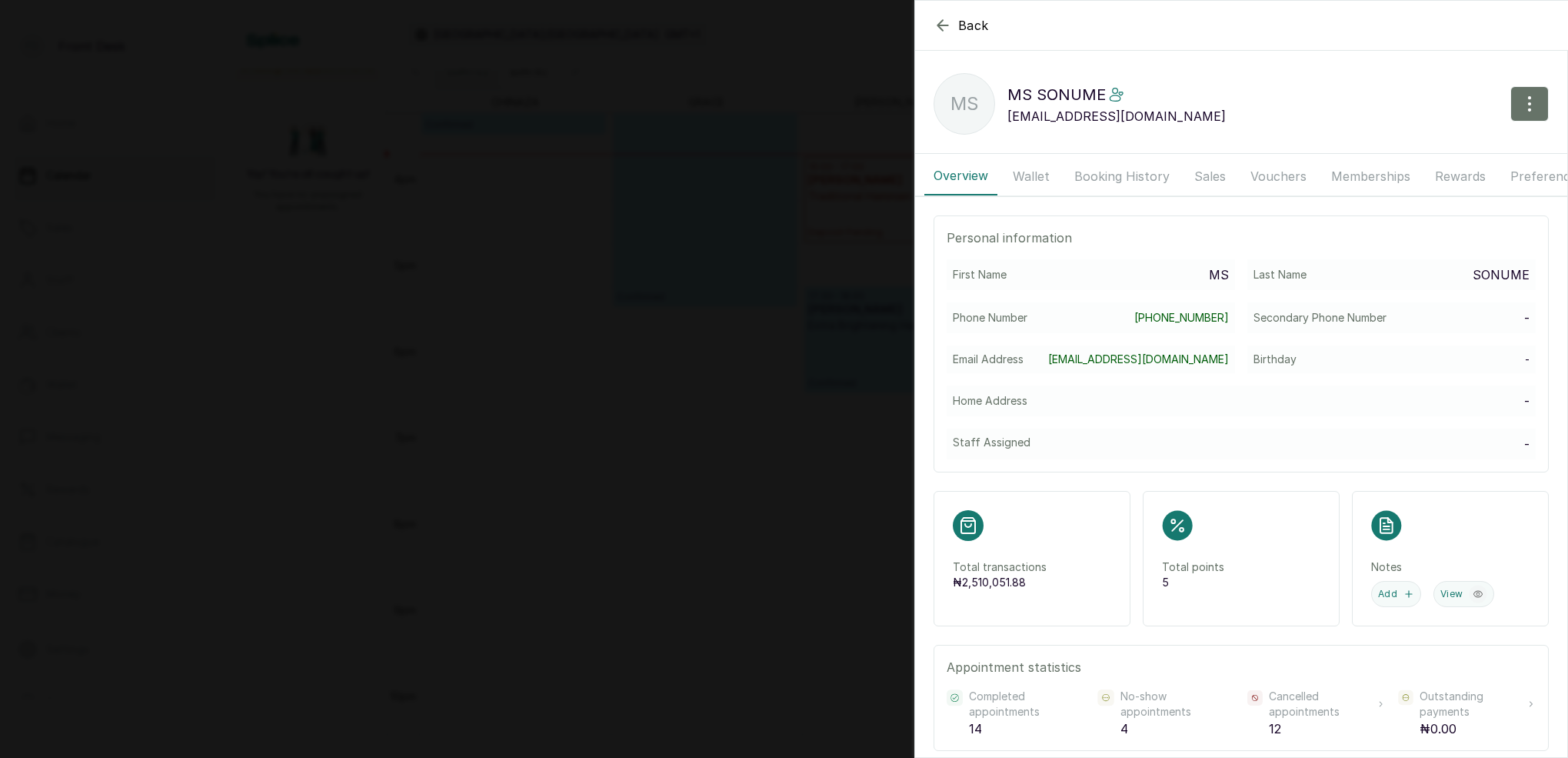
click at [1357, 172] on button "Memberships" at bounding box center [1370, 175] width 97 height 38
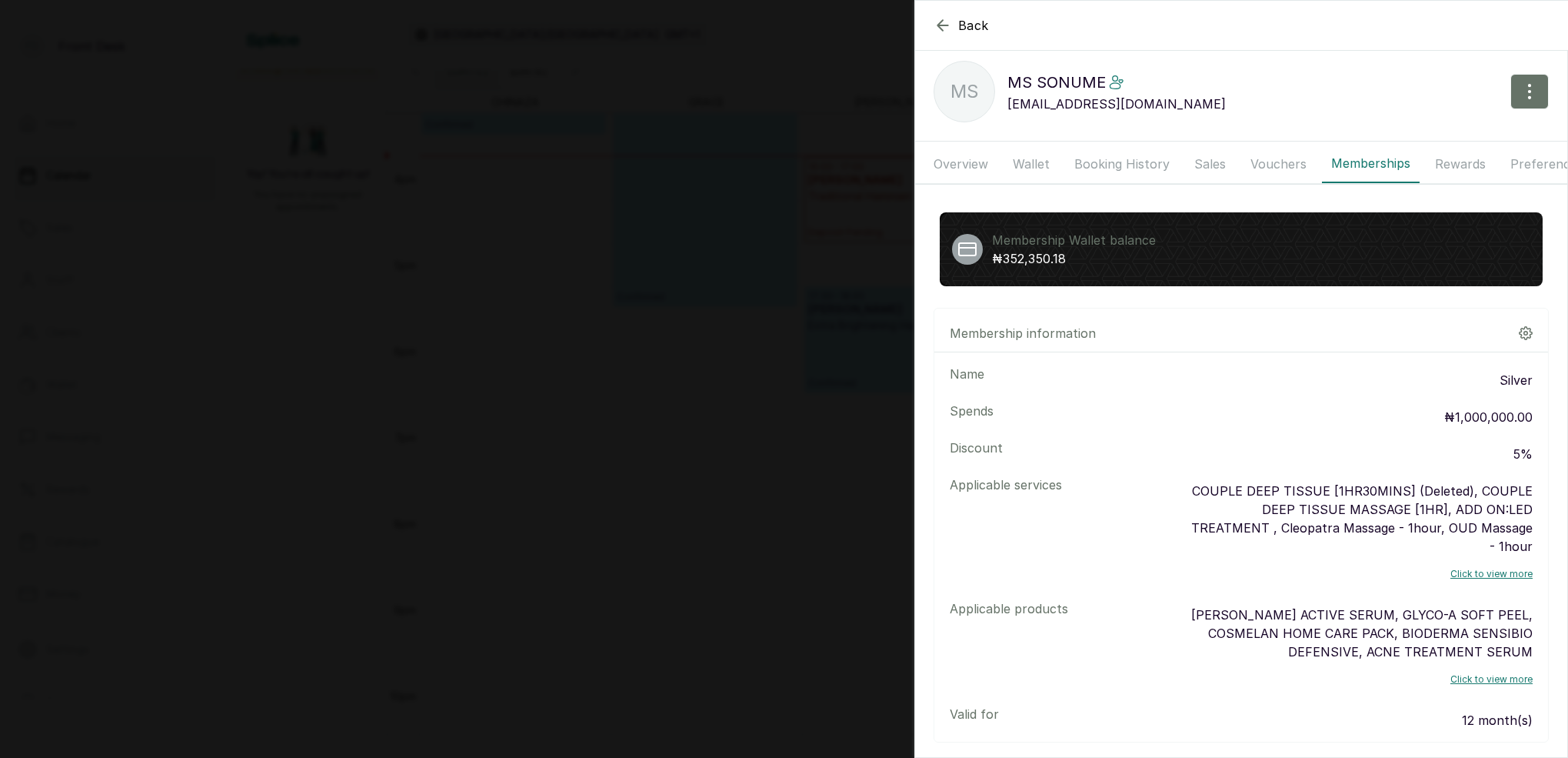
scroll to position [44, 0]
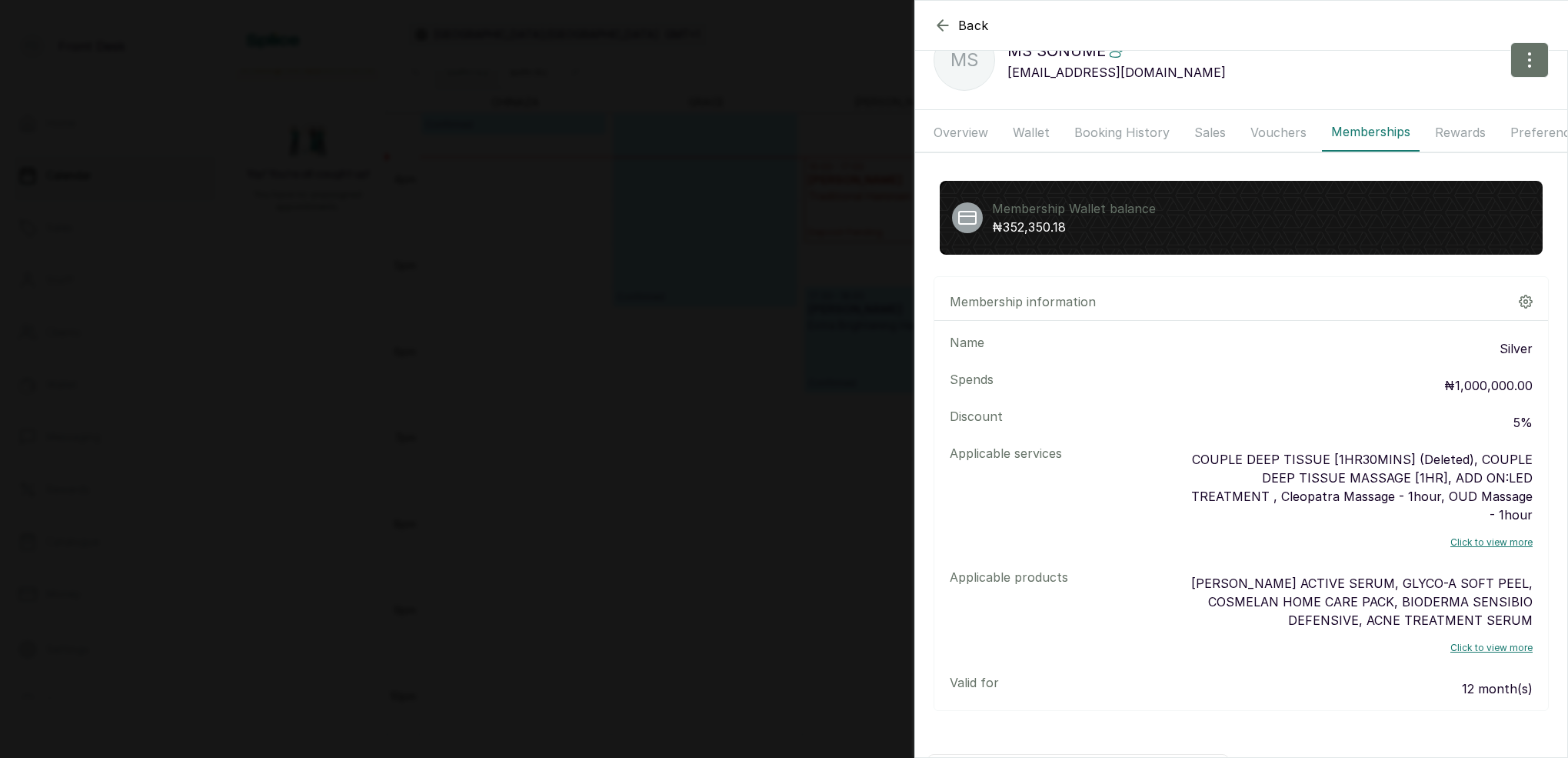
drag, startPoint x: 628, startPoint y: 123, endPoint x: 688, endPoint y: 89, distance: 69.0
click at [629, 123] on div "Back MS SONUME MS MS [PERSON_NAME] [EMAIL_ADDRESS][DOMAIN_NAME] Overview Wallet…" at bounding box center [784, 379] width 1568 height 758
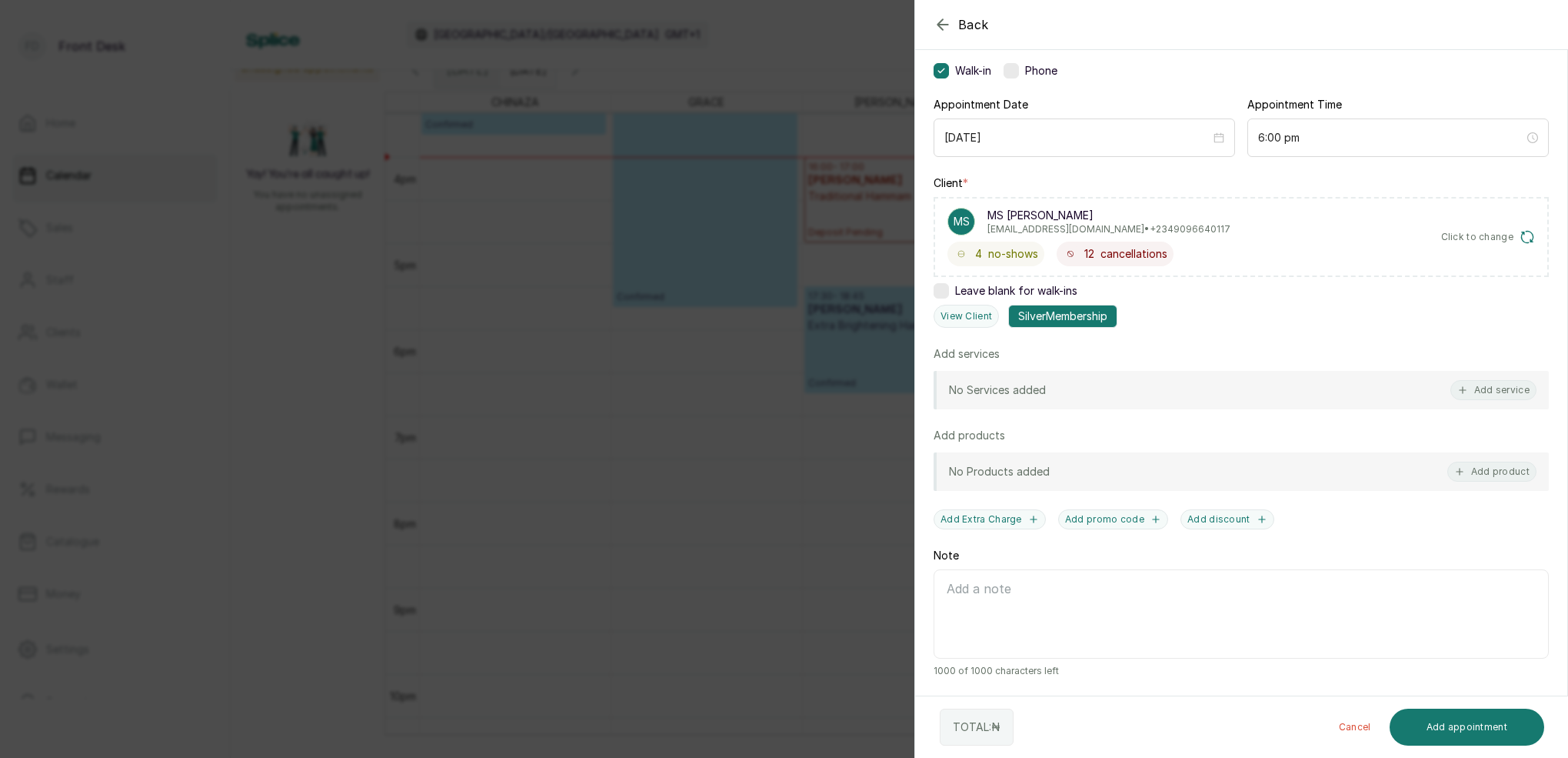
click at [671, 180] on div "Back Add Appointment Add an Appointment Create a new appointment for a client A…" at bounding box center [784, 379] width 1568 height 758
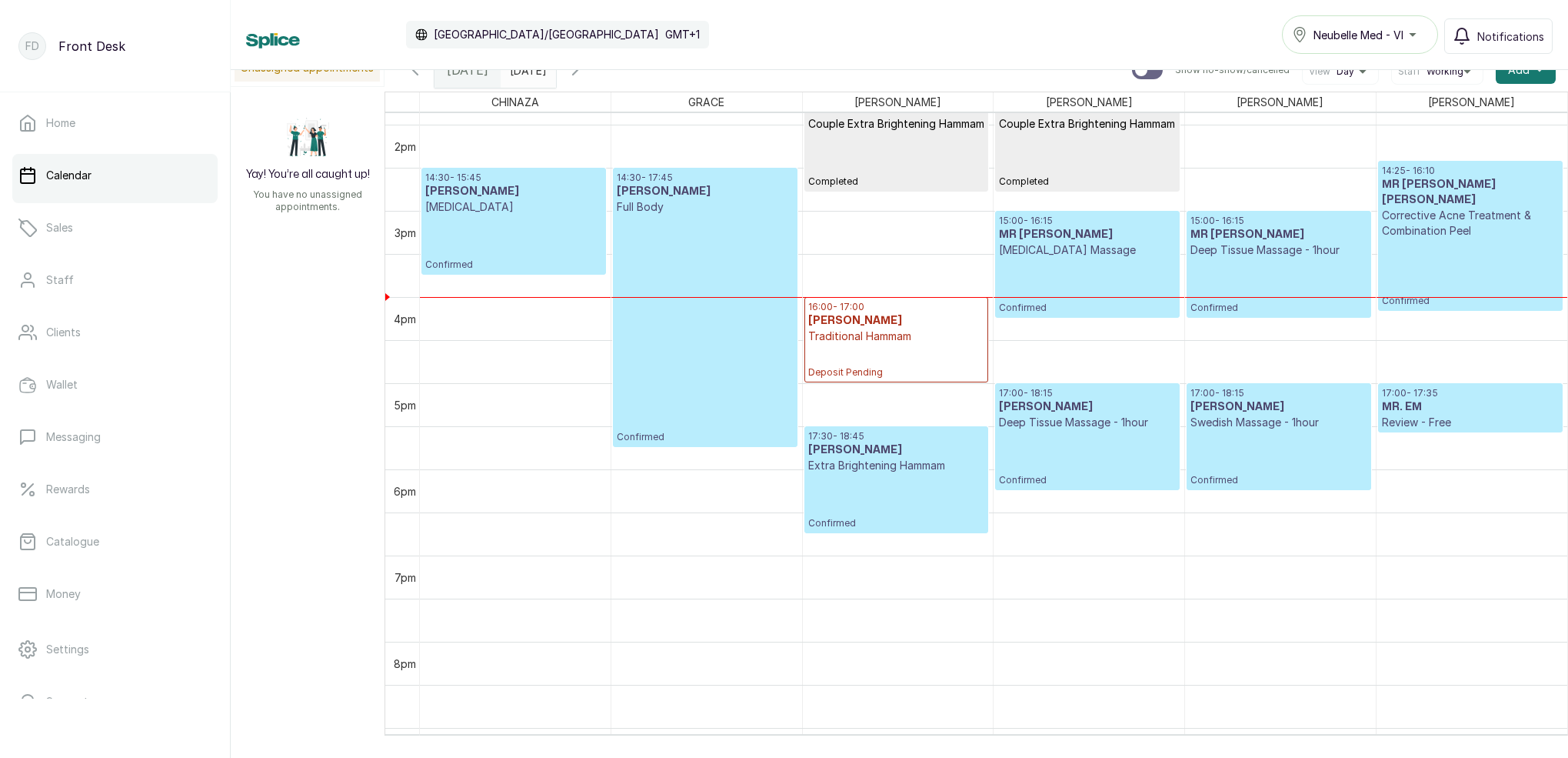
scroll to position [1195, 0]
click at [477, 74] on span "[DATE]" at bounding box center [467, 70] width 41 height 19
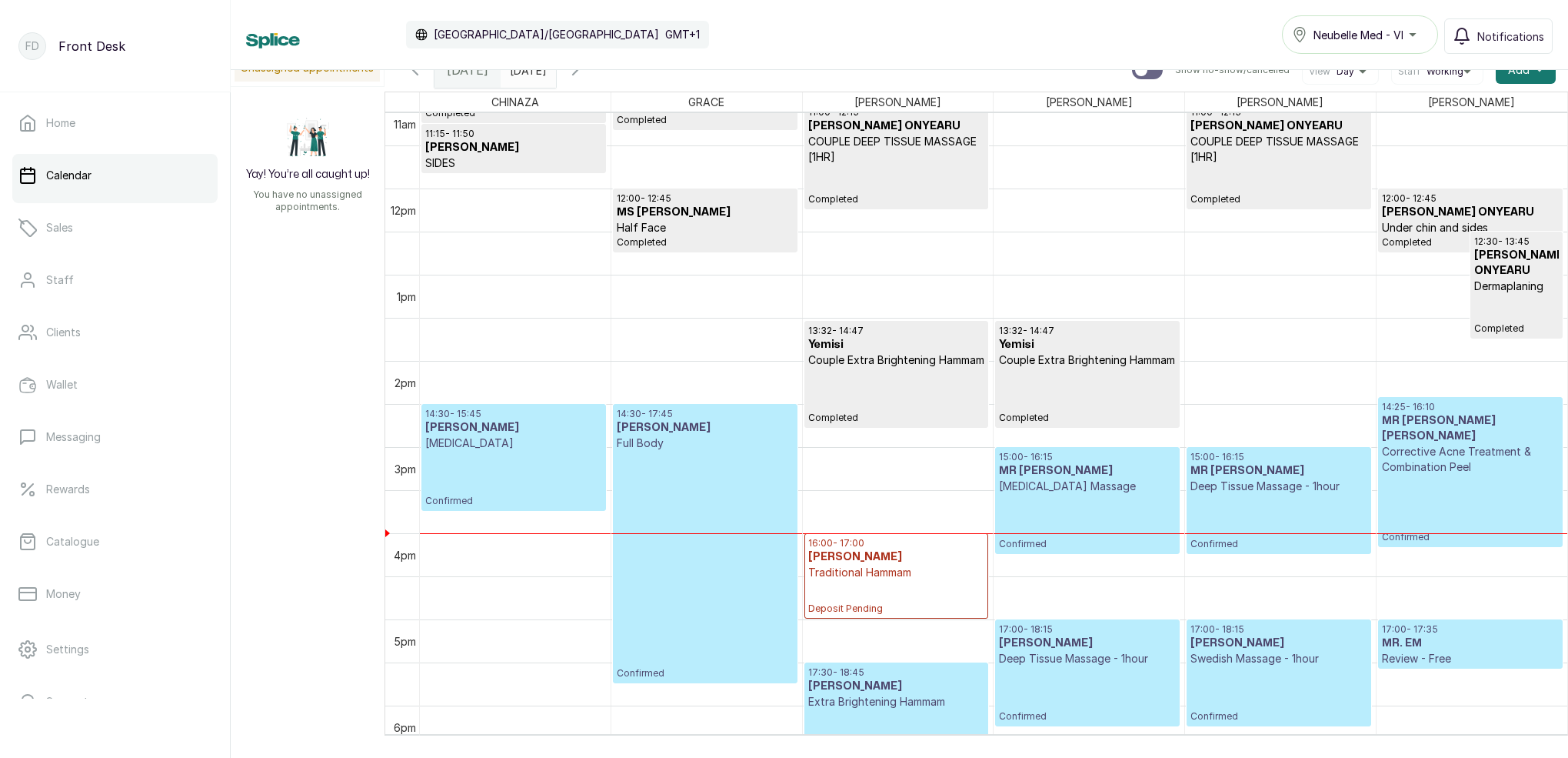
scroll to position [974, 0]
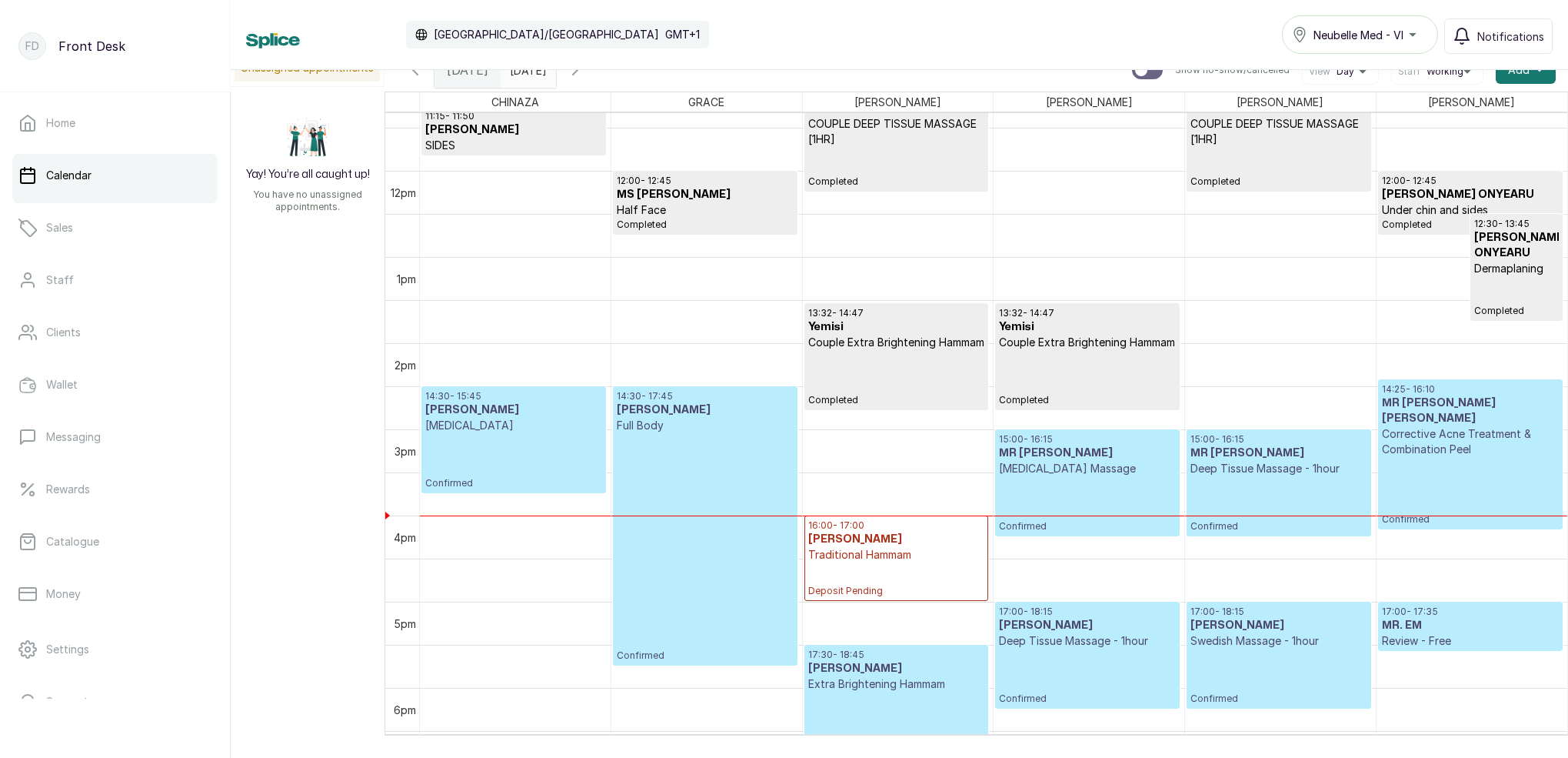
click at [593, 80] on button "Show no-show/cancelled" at bounding box center [575, 69] width 37 height 37
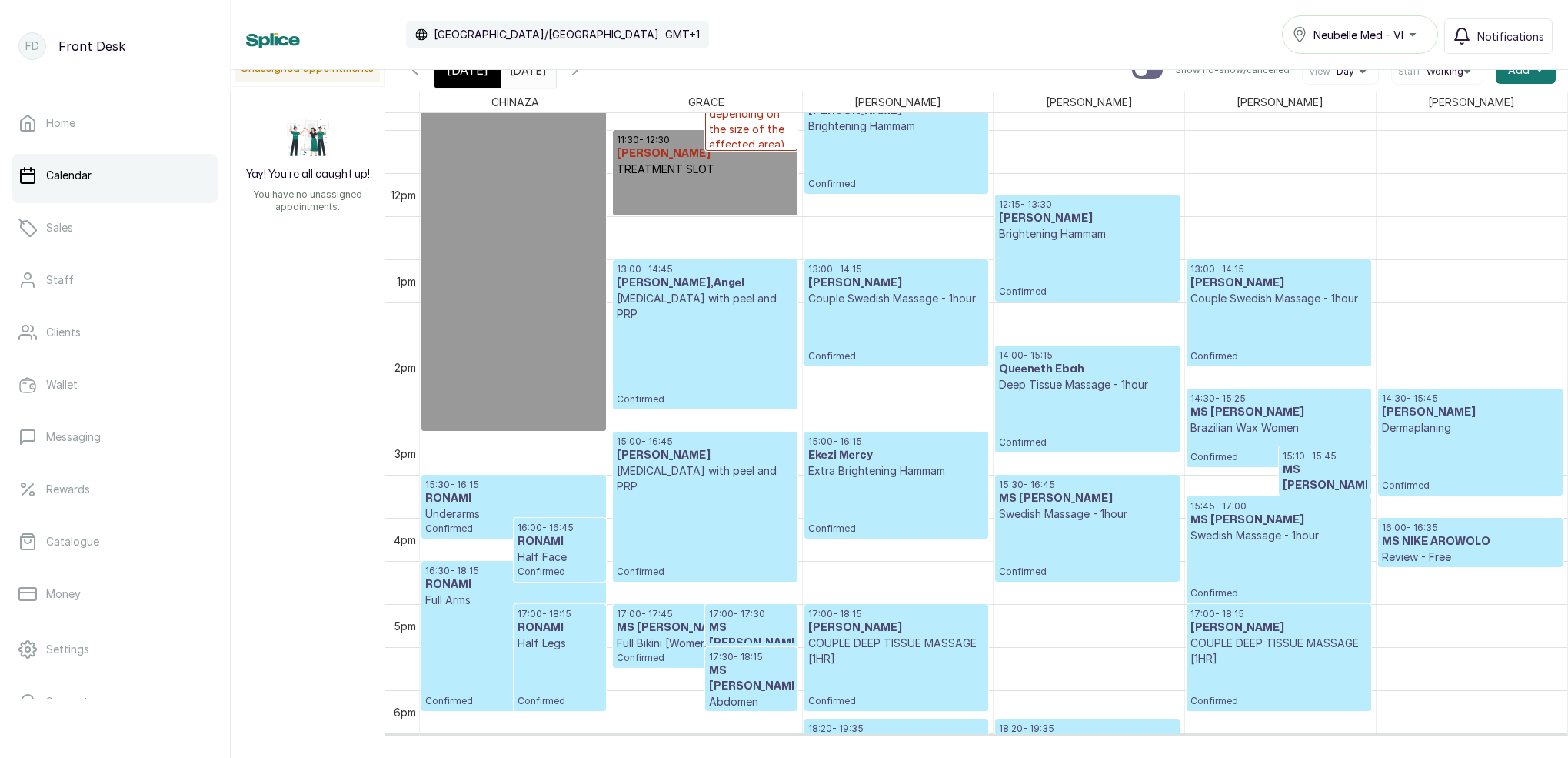
drag, startPoint x: 621, startPoint y: 68, endPoint x: 634, endPoint y: 82, distance: 19.1
click at [621, 69] on div "Calendar [GEOGRAPHIC_DATA]/[GEOGRAPHIC_DATA] GMT+1 Neubelle Med - VI Notificati…" at bounding box center [898, 35] width 1337 height 70
click at [585, 75] on icon "button" at bounding box center [575, 70] width 19 height 19
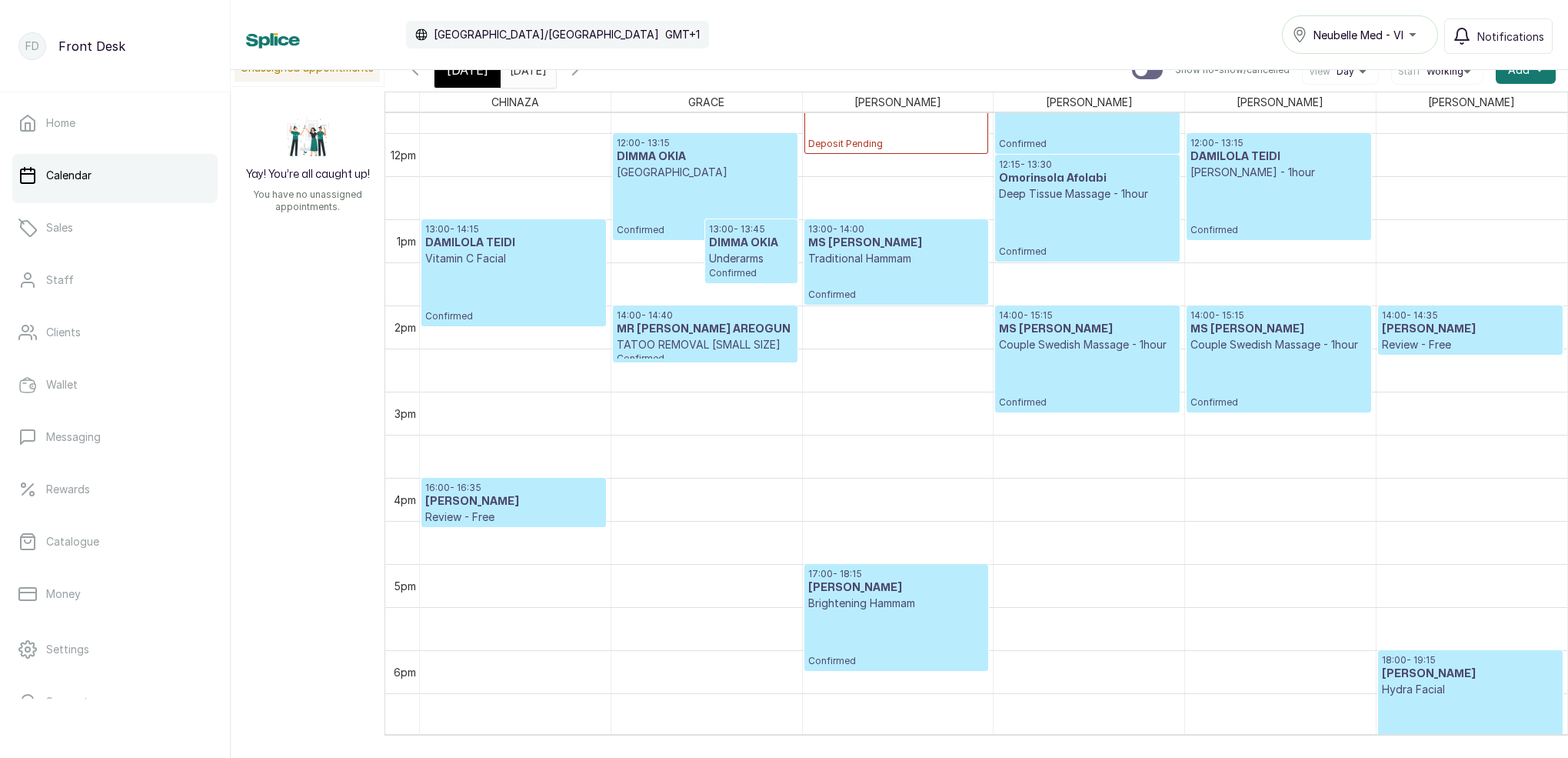
scroll to position [1017, 0]
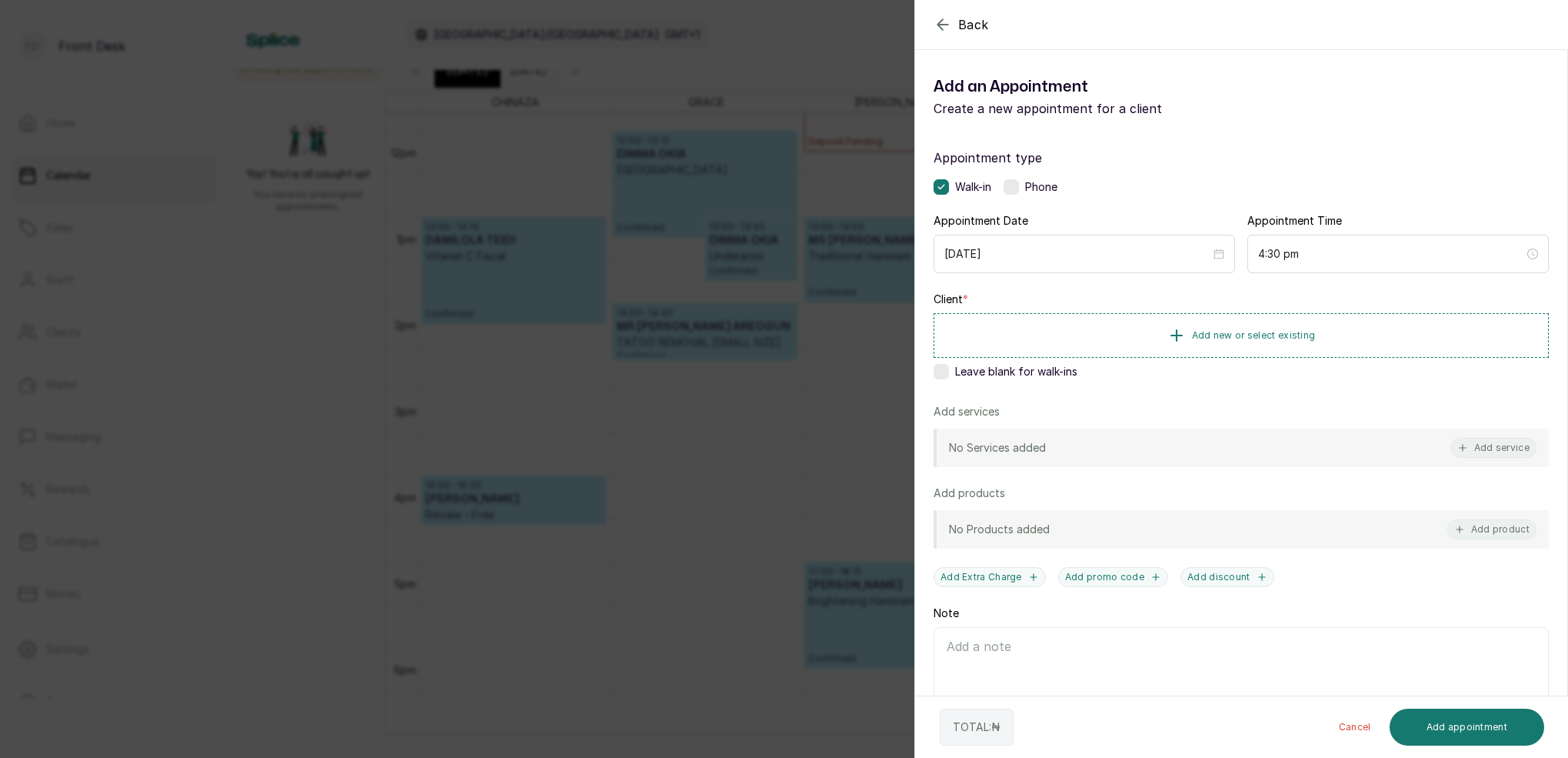
click at [641, 195] on div "Back Add Appointment Add an Appointment Create a new appointment for a client A…" at bounding box center [784, 379] width 1568 height 758
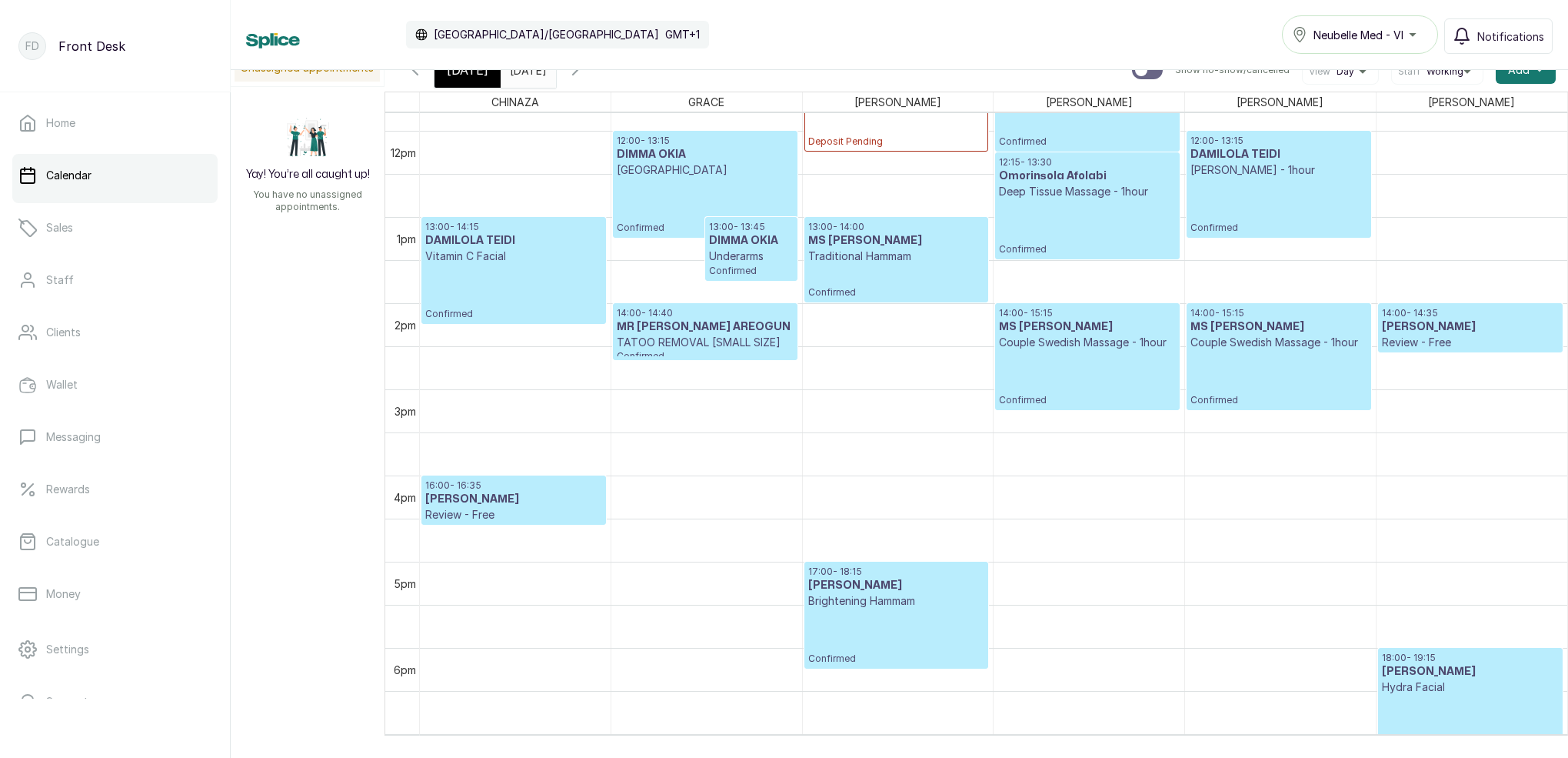
click at [490, 75] on div "[DATE]" at bounding box center [467, 69] width 66 height 35
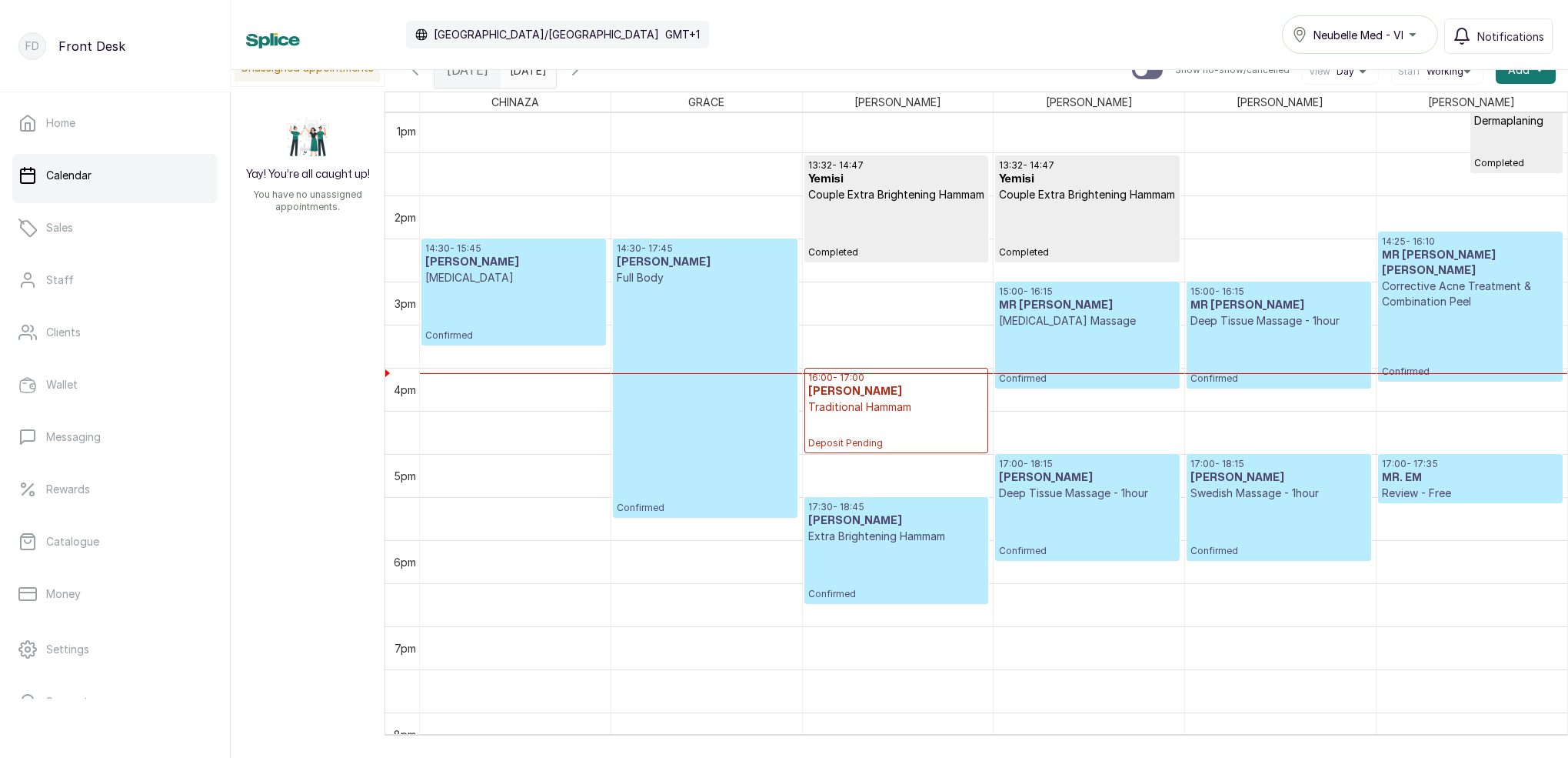
scroll to position [1124, 0]
click at [1279, 313] on p "Deep Tissue Massage - 1hour" at bounding box center [1278, 321] width 176 height 16
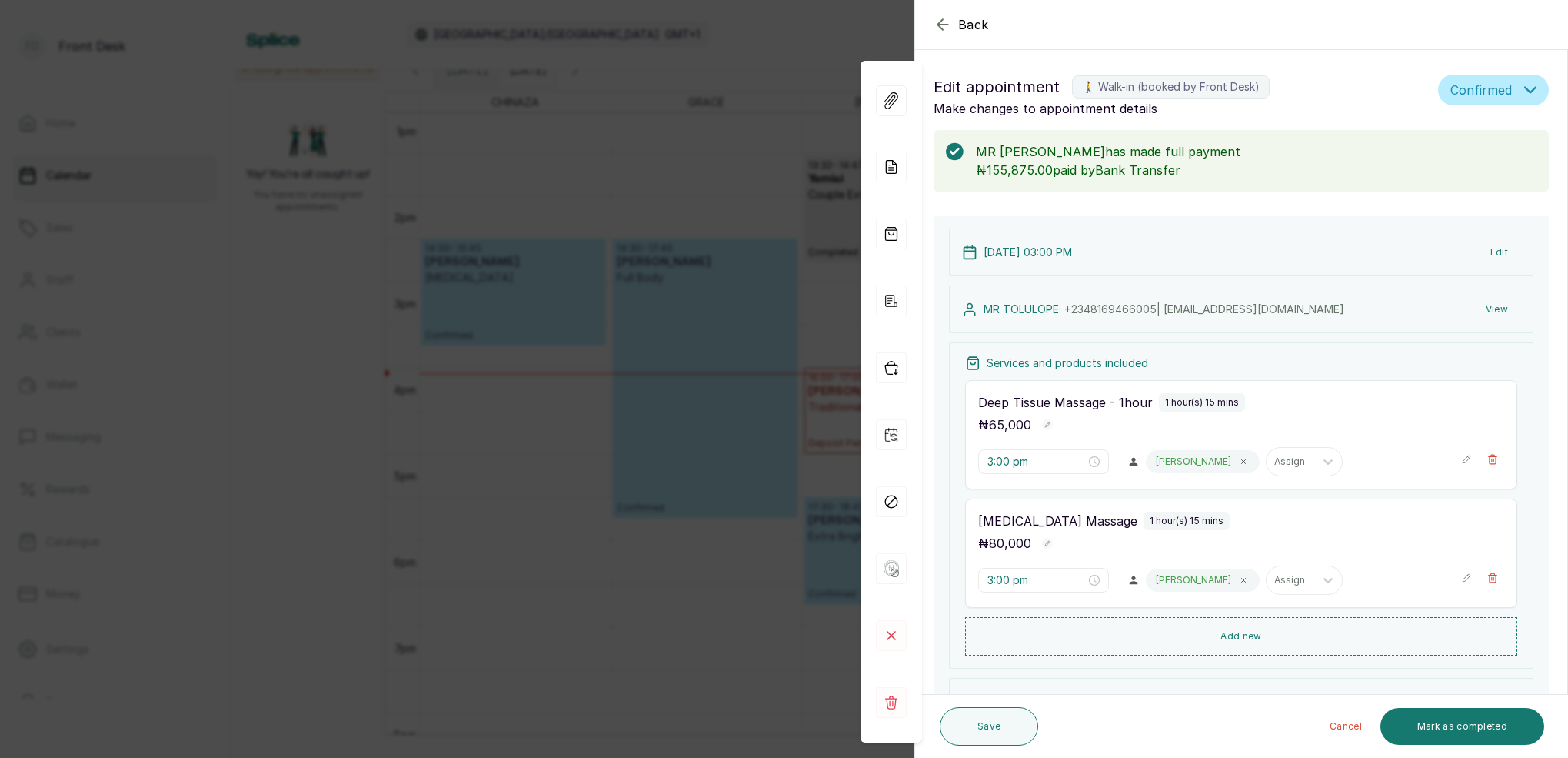
scroll to position [0, 0]
click at [737, 238] on div "Back Appointment Details Edit appointment 🚶 Walk-in (booked by Front Desk) Make…" at bounding box center [784, 379] width 1568 height 758
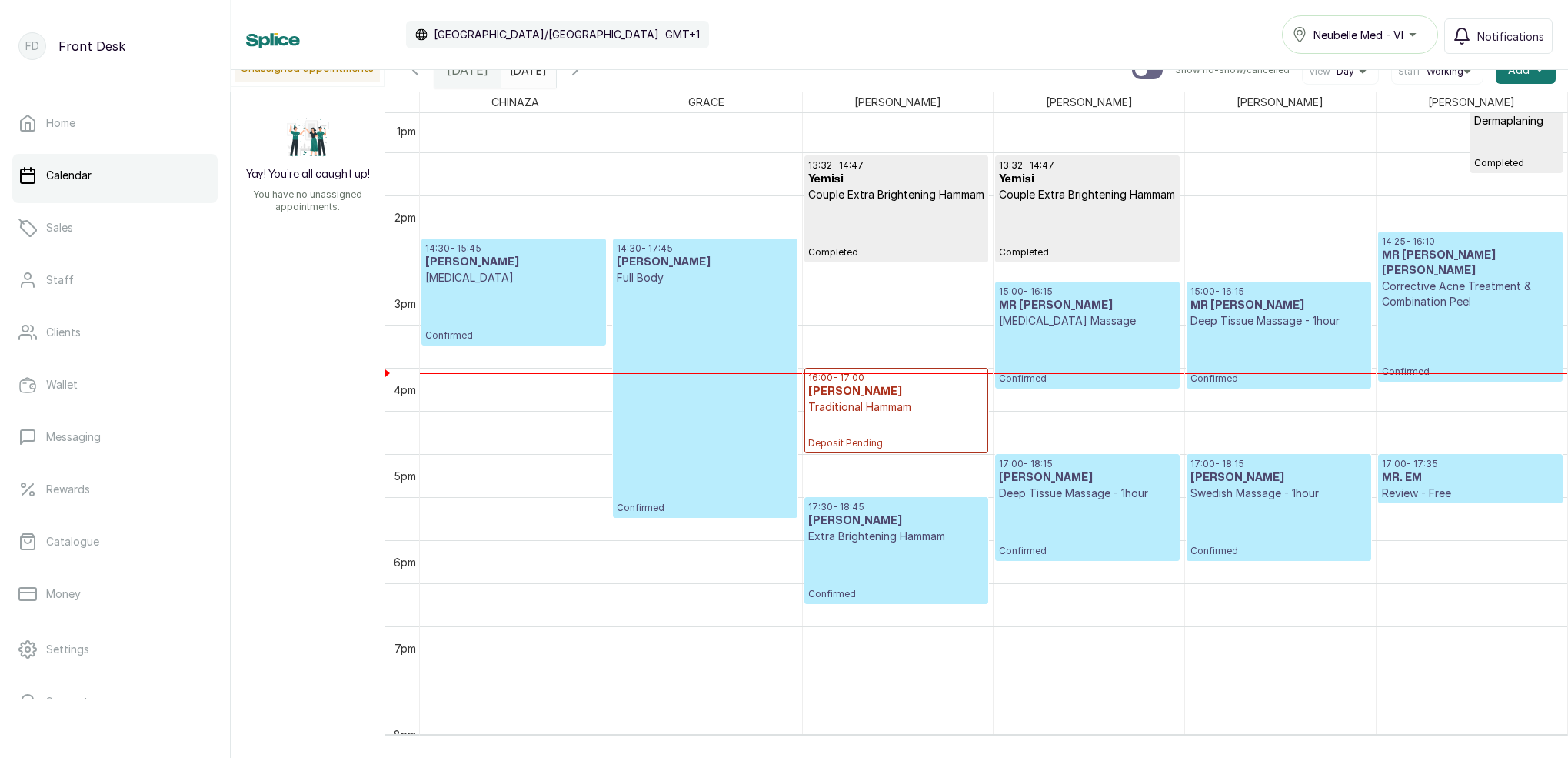
click at [1227, 317] on p "Deep Tissue Massage - 1hour" at bounding box center [1278, 321] width 176 height 16
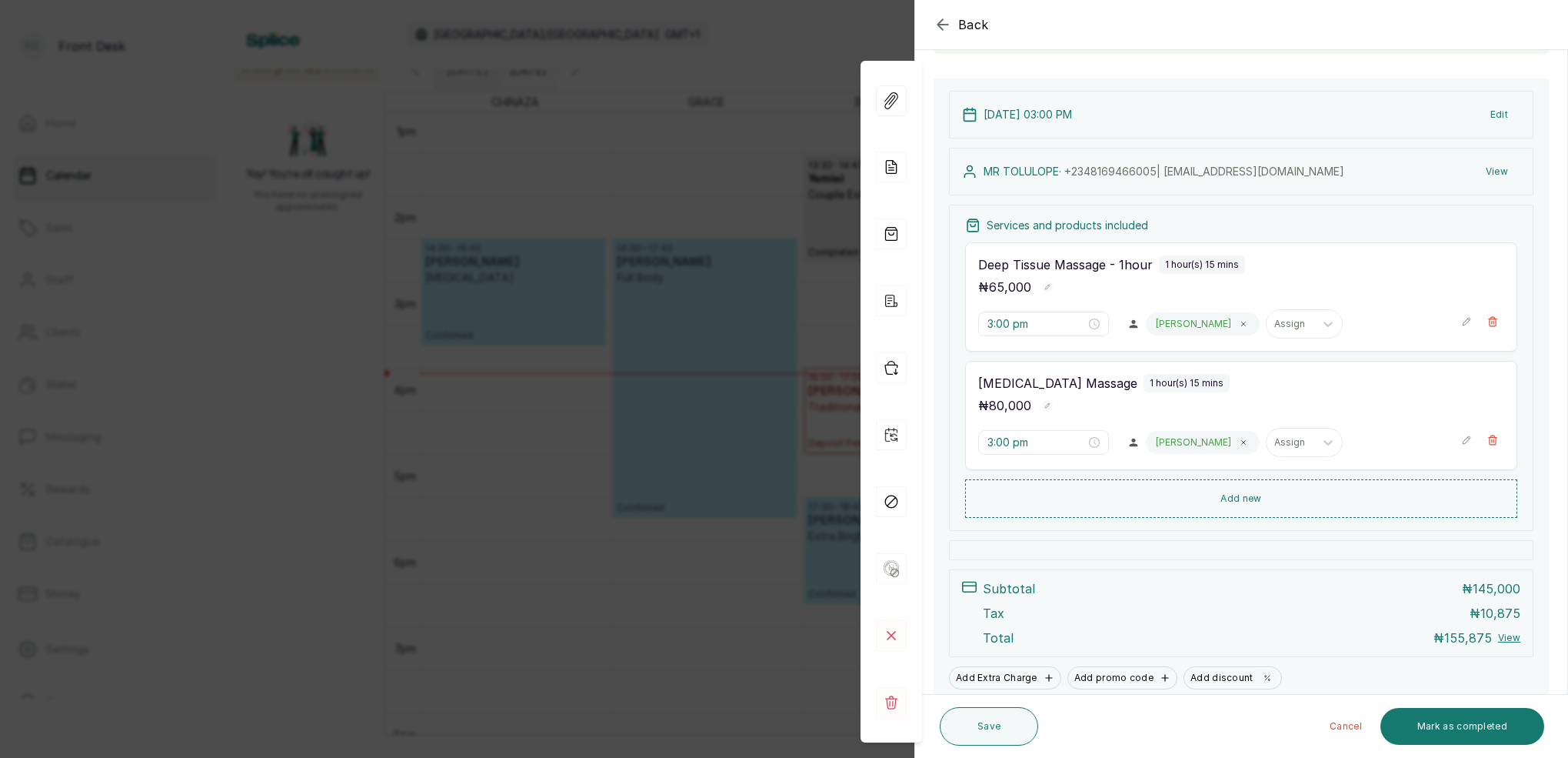
scroll to position [199, 0]
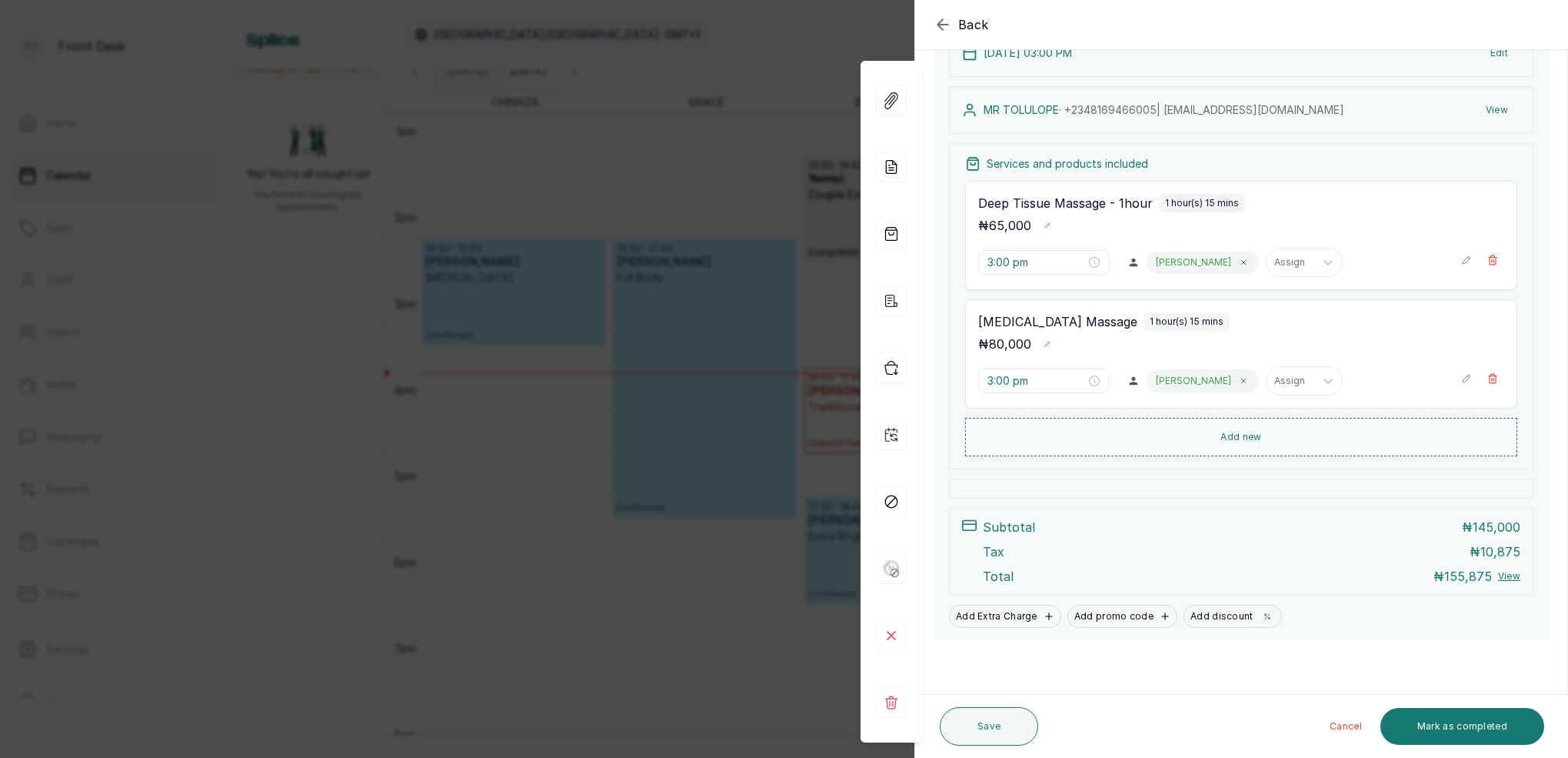
drag, startPoint x: 1450, startPoint y: 726, endPoint x: 1406, endPoint y: 675, distance: 67.4
click at [1450, 725] on button "Mark as completed" at bounding box center [1462, 726] width 163 height 37
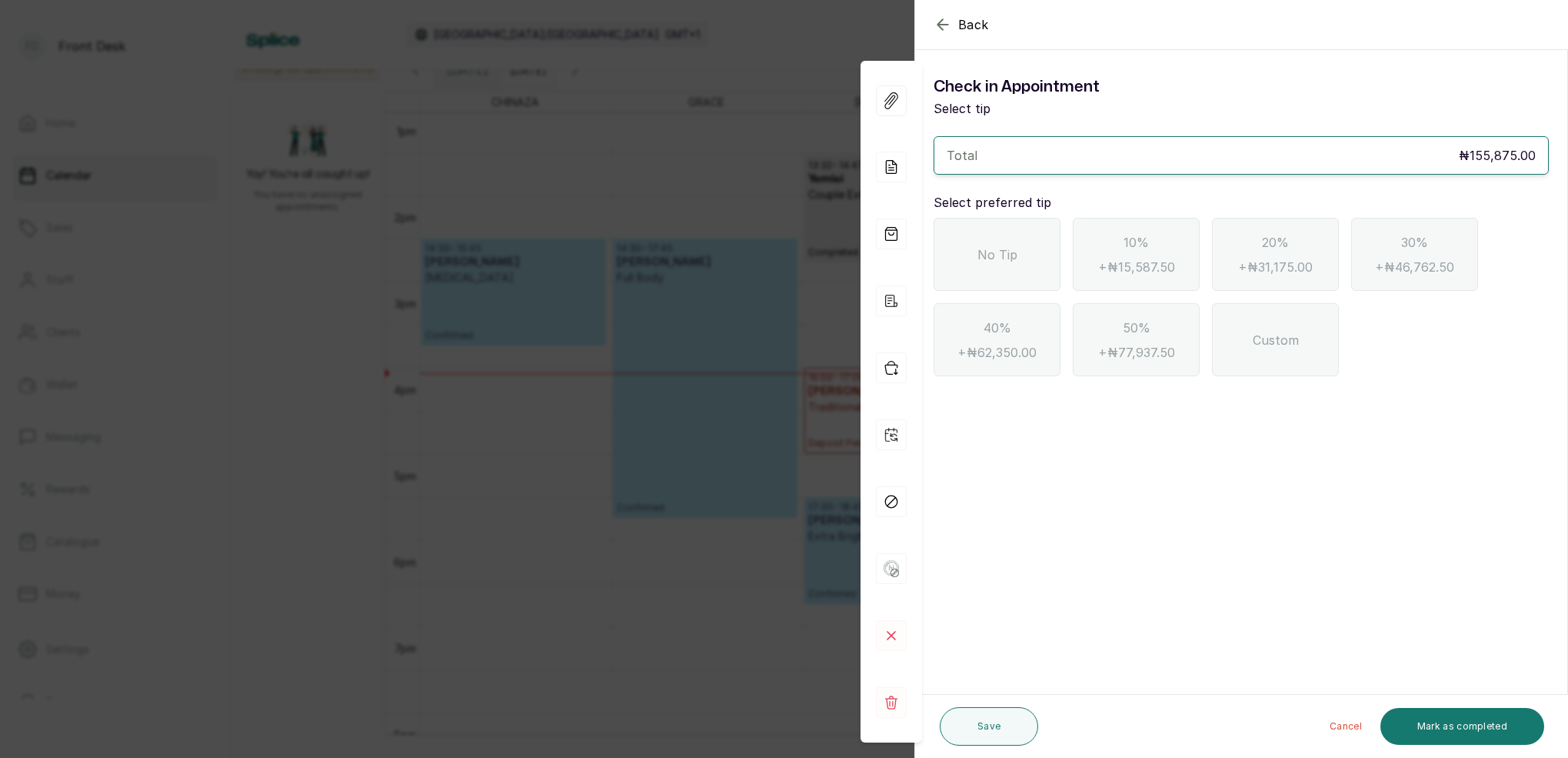
drag, startPoint x: 1016, startPoint y: 260, endPoint x: 1044, endPoint y: 277, distance: 32.8
click at [1018, 259] on div "No Tip" at bounding box center [997, 254] width 127 height 73
click at [1486, 713] on button "Mark as completed" at bounding box center [1462, 726] width 163 height 37
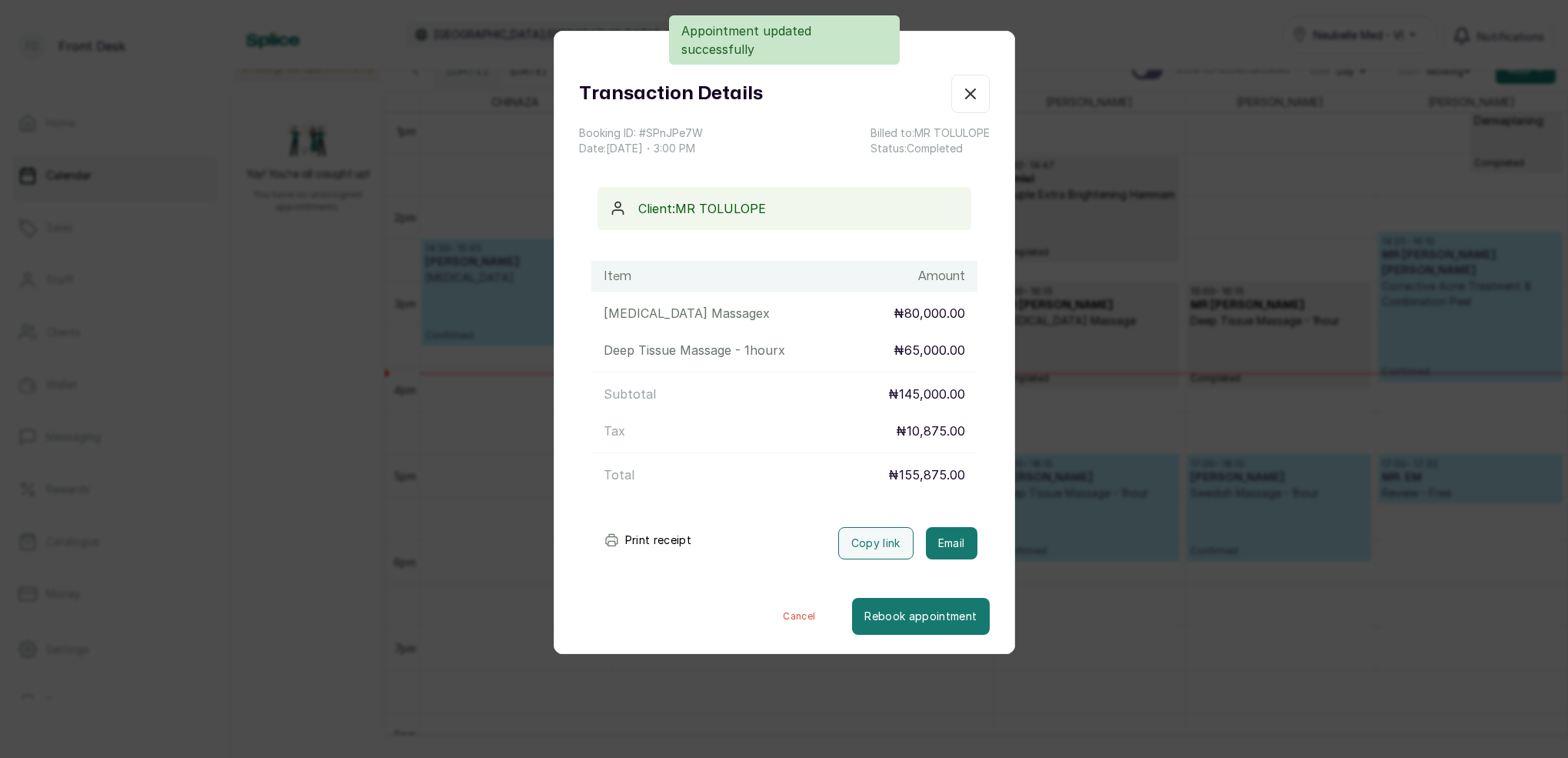
drag, startPoint x: 962, startPoint y: 543, endPoint x: 964, endPoint y: 524, distance: 19.1
click at [962, 542] on button "Email" at bounding box center [951, 542] width 51 height 32
click at [969, 94] on icon "button" at bounding box center [970, 94] width 19 height 19
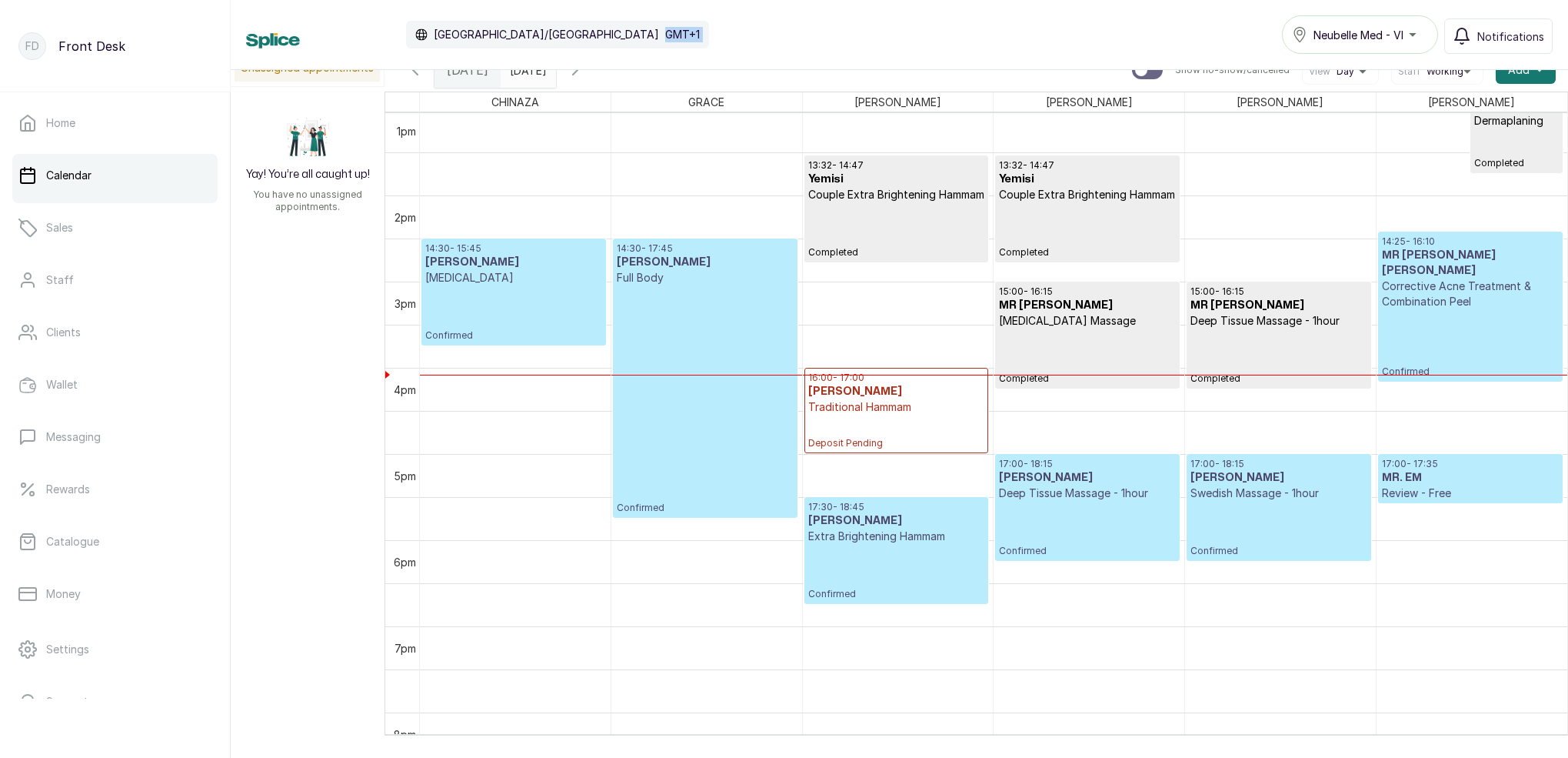
drag, startPoint x: 871, startPoint y: 19, endPoint x: 1085, endPoint y: 43, distance: 215.3
click at [1032, 48] on div "Calendar [GEOGRAPHIC_DATA]/[GEOGRAPHIC_DATA] GMT+1 Neubelle Med - VI Notificati…" at bounding box center [899, 34] width 1306 height 38
click at [466, 77] on span "[DATE]" at bounding box center [467, 70] width 41 height 19
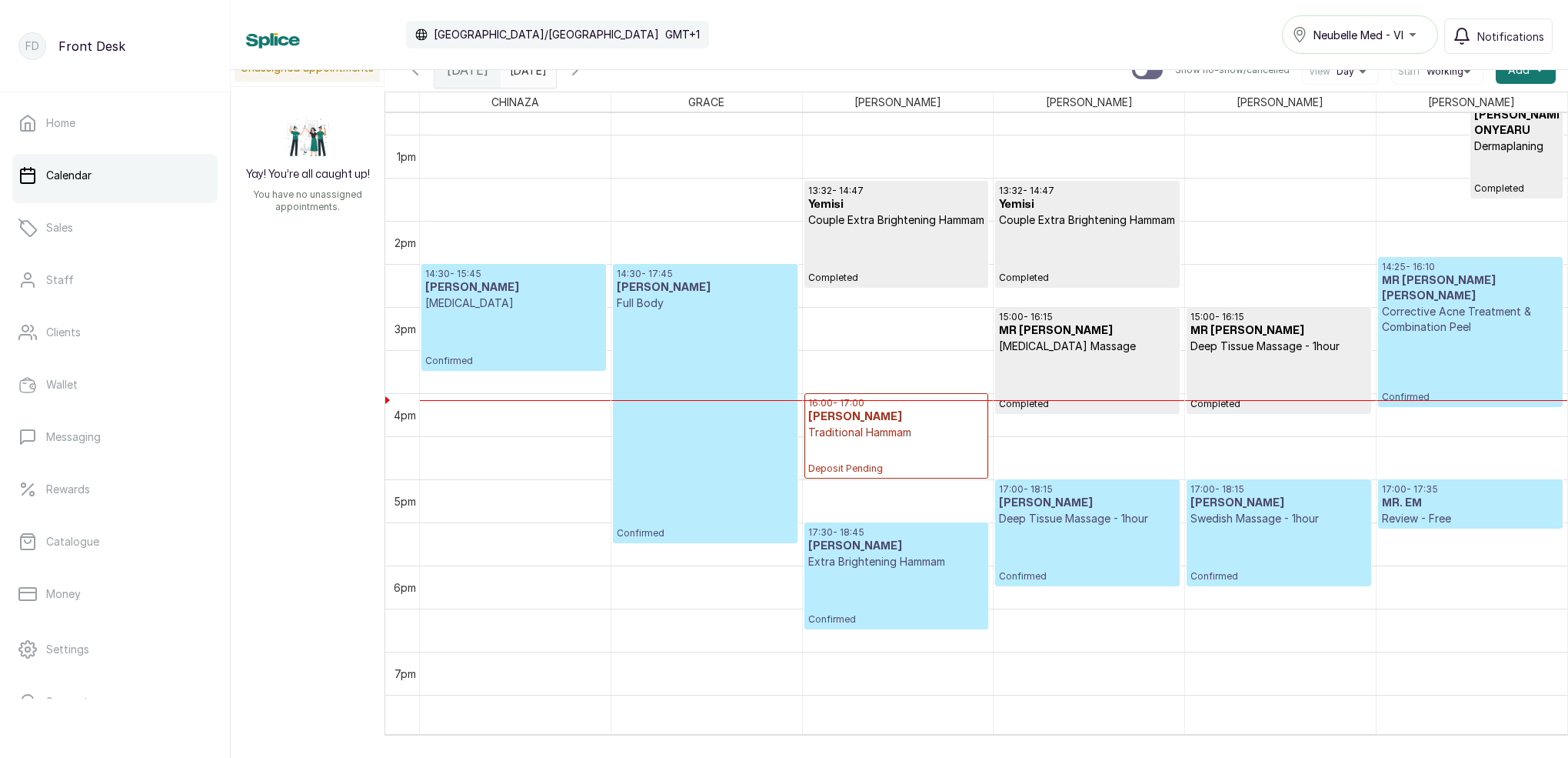
scroll to position [1102, 0]
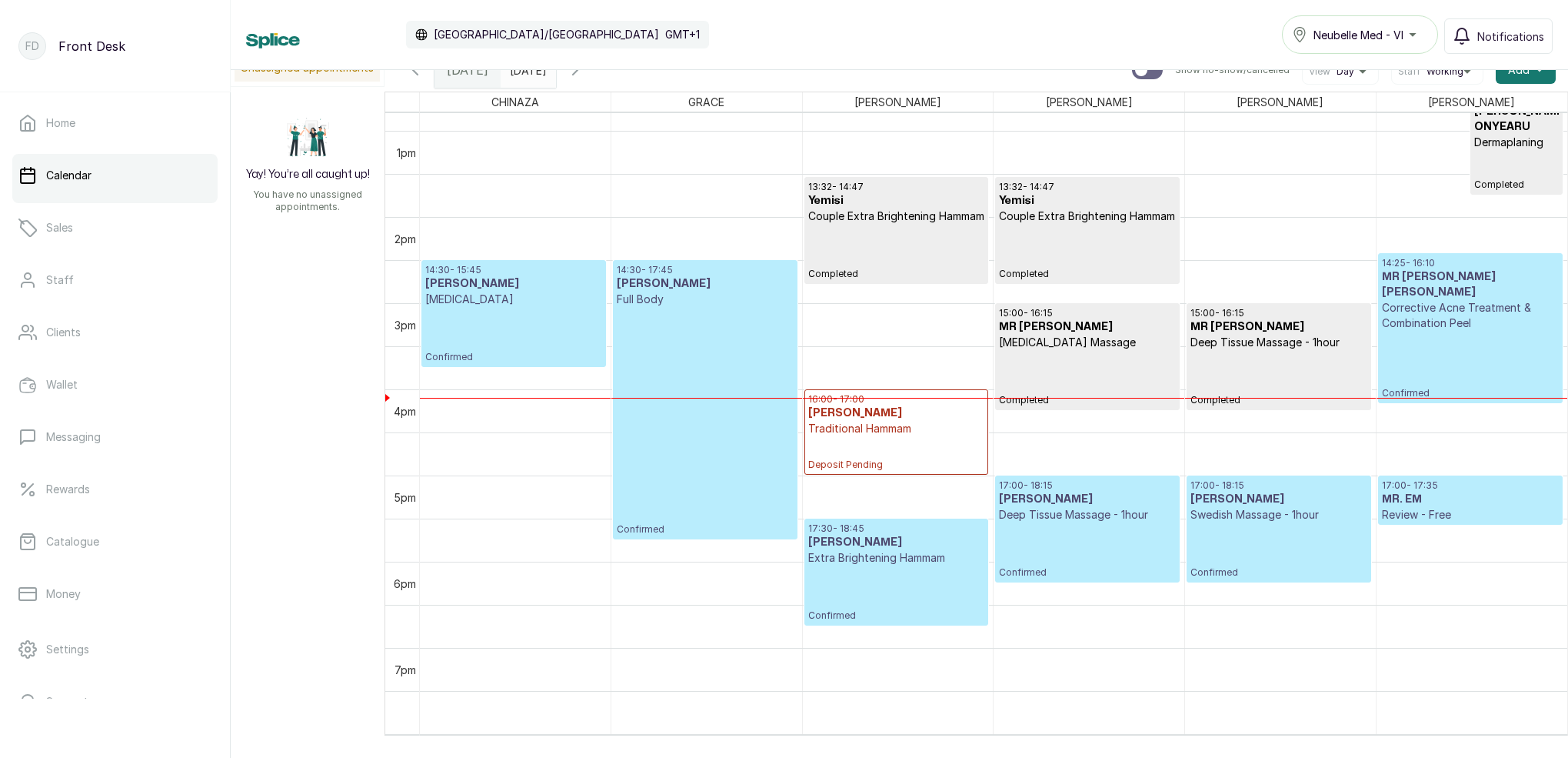
click at [585, 74] on icon "button" at bounding box center [575, 70] width 19 height 19
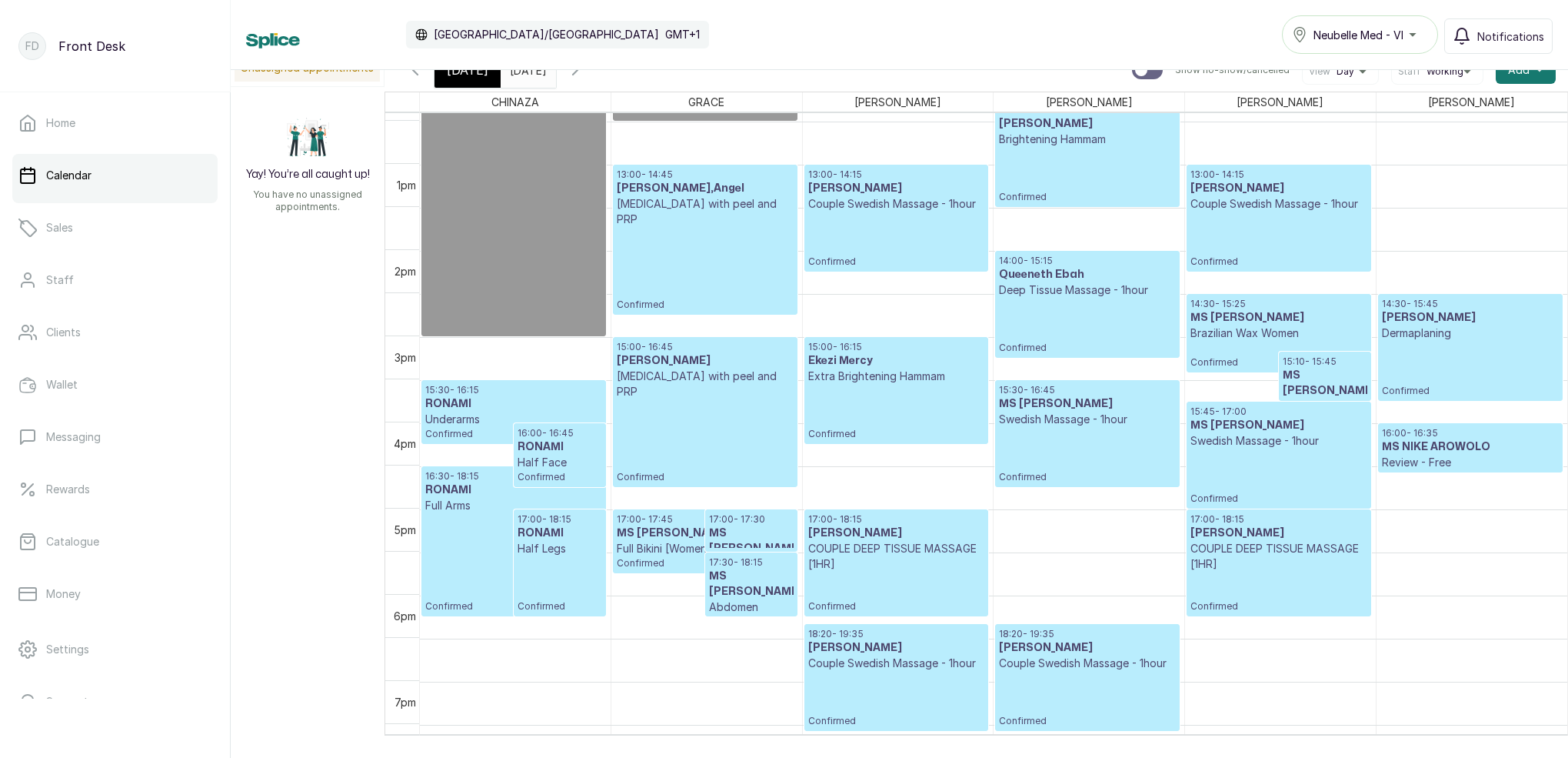
scroll to position [1069, 0]
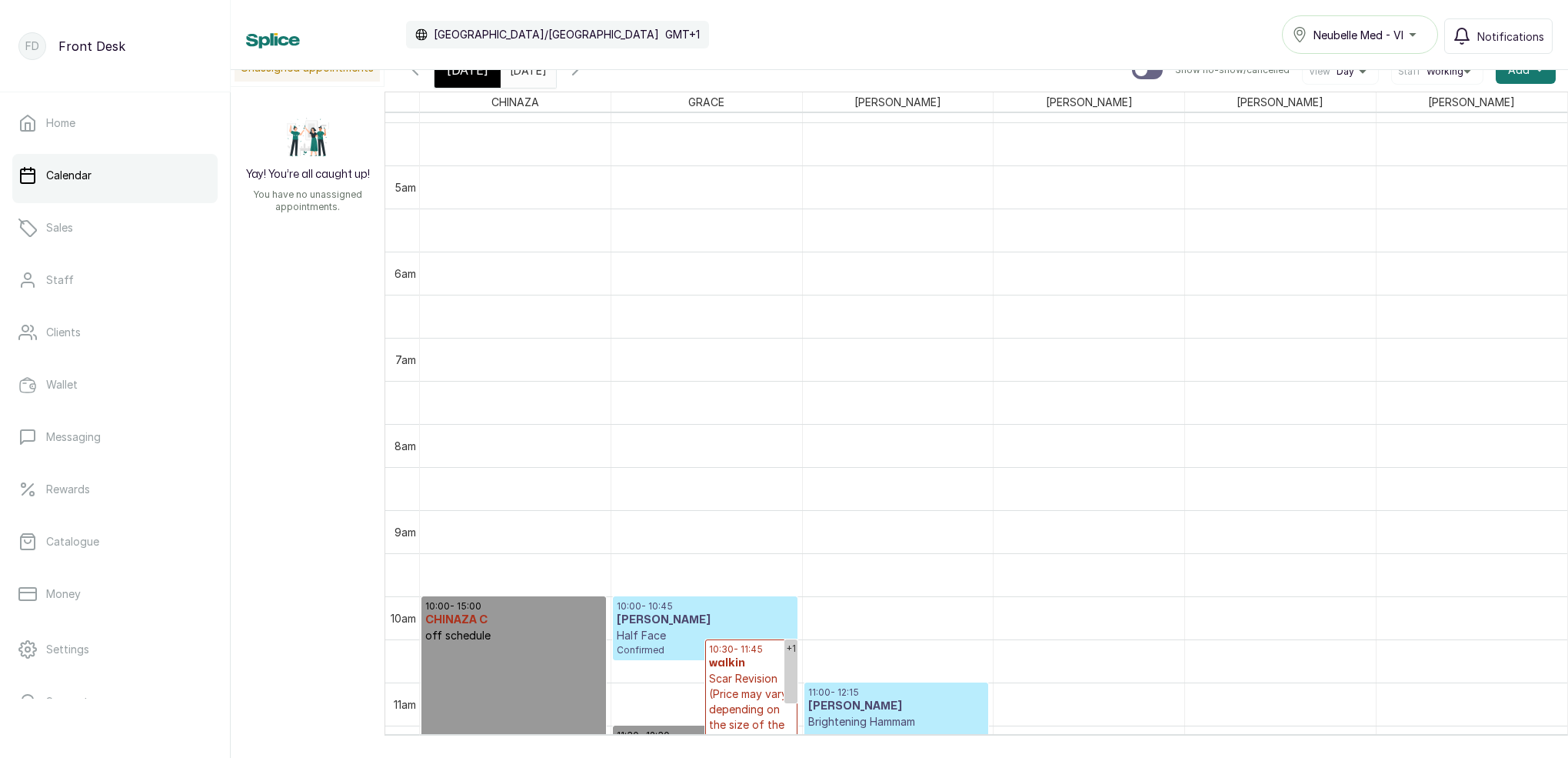
click at [593, 83] on button "Show no-show/cancelled" at bounding box center [575, 69] width 37 height 37
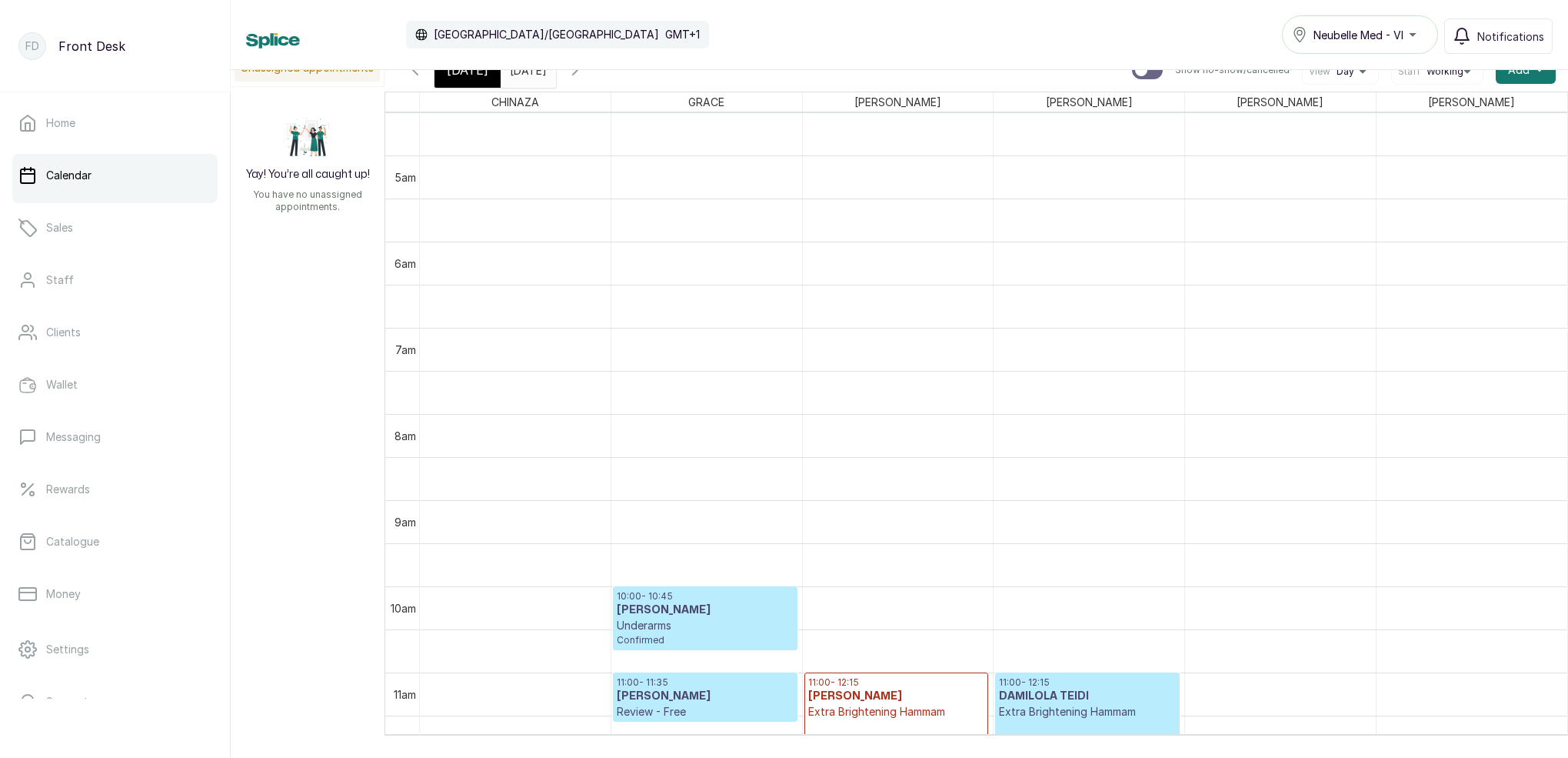
drag, startPoint x: 477, startPoint y: 82, endPoint x: 495, endPoint y: 91, distance: 20.1
click at [477, 82] on div "[DATE]" at bounding box center [467, 69] width 66 height 35
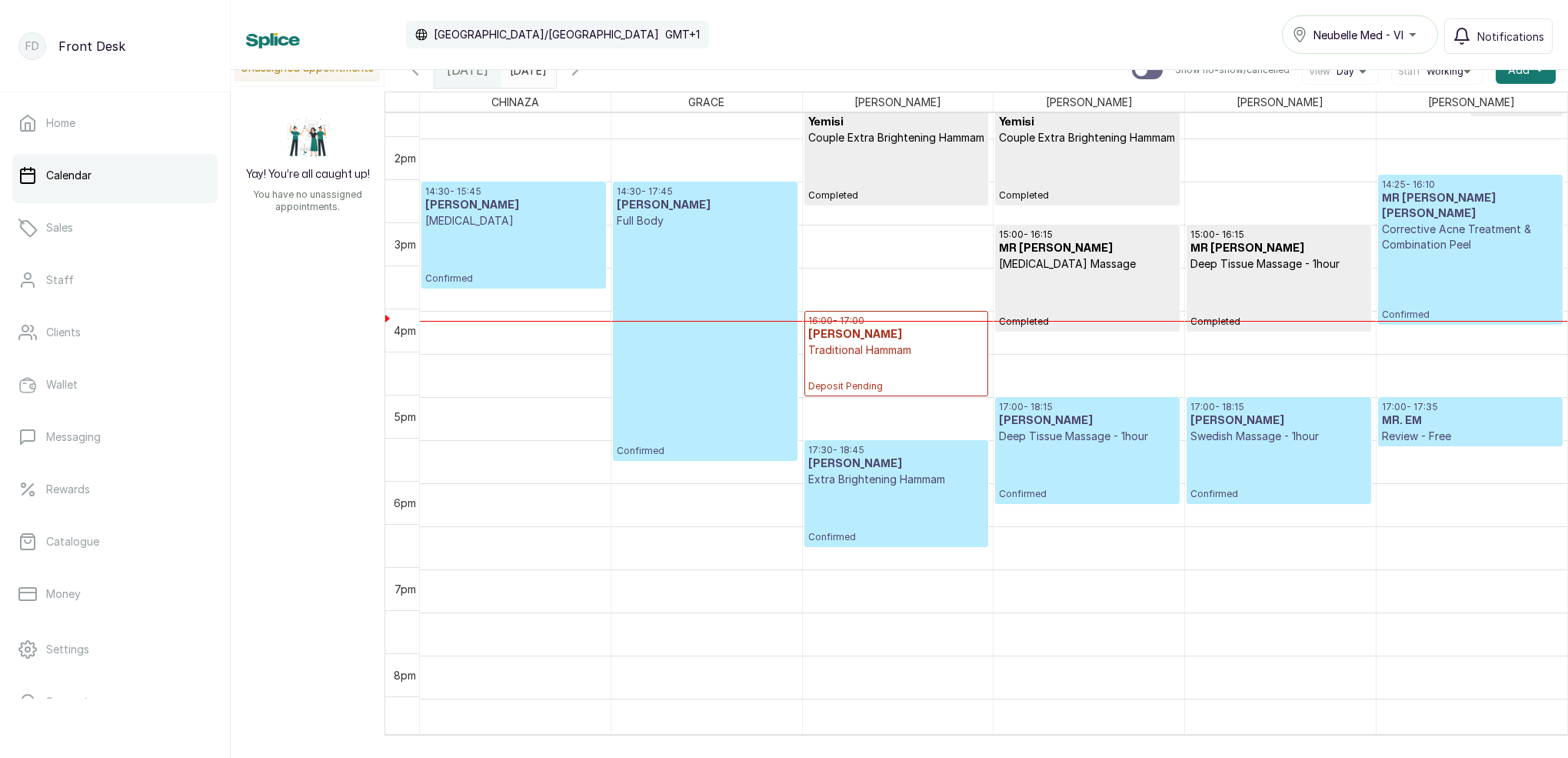
scroll to position [1184, 0]
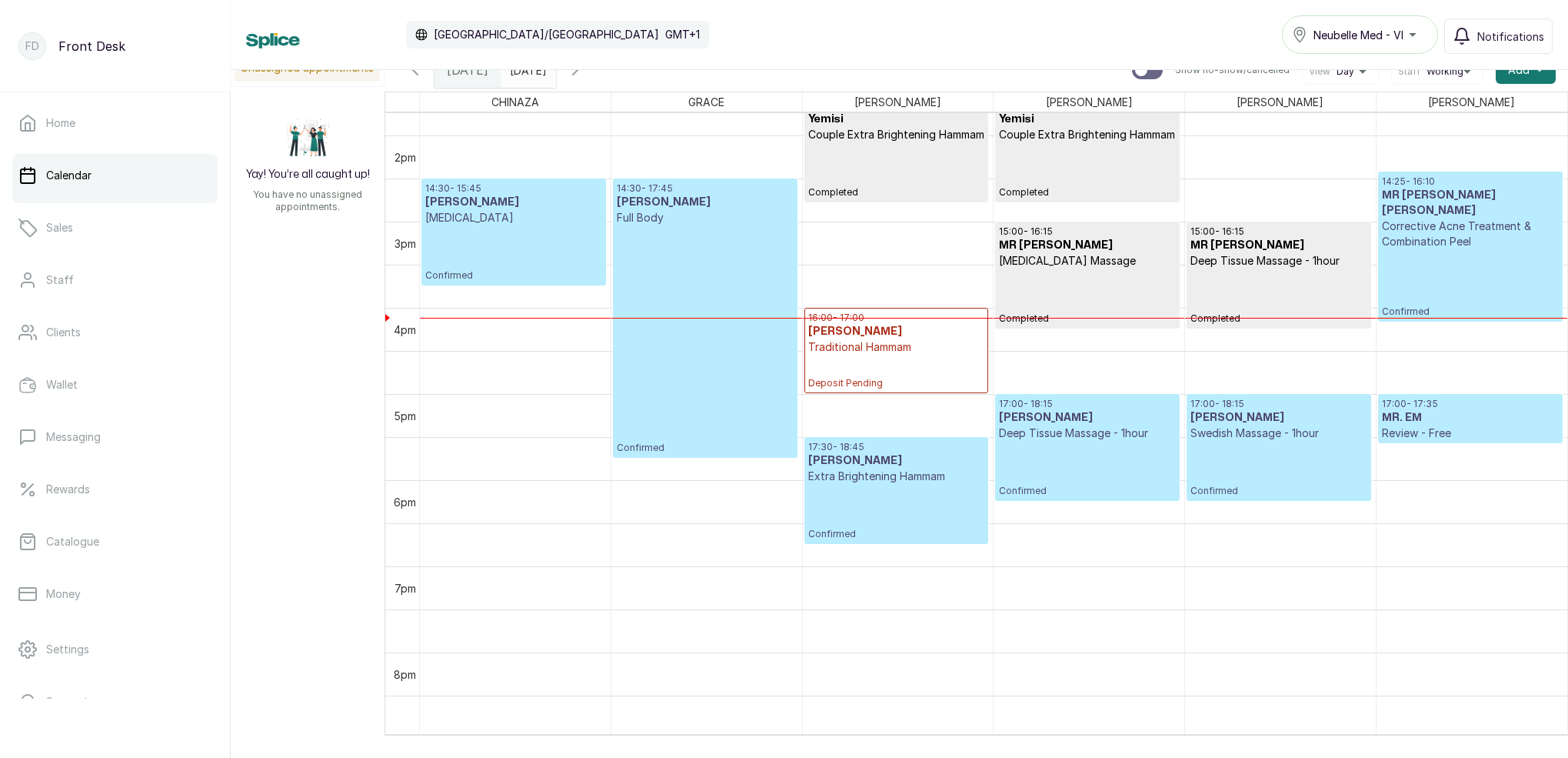
click at [548, 235] on p "Confirmed" at bounding box center [513, 253] width 177 height 56
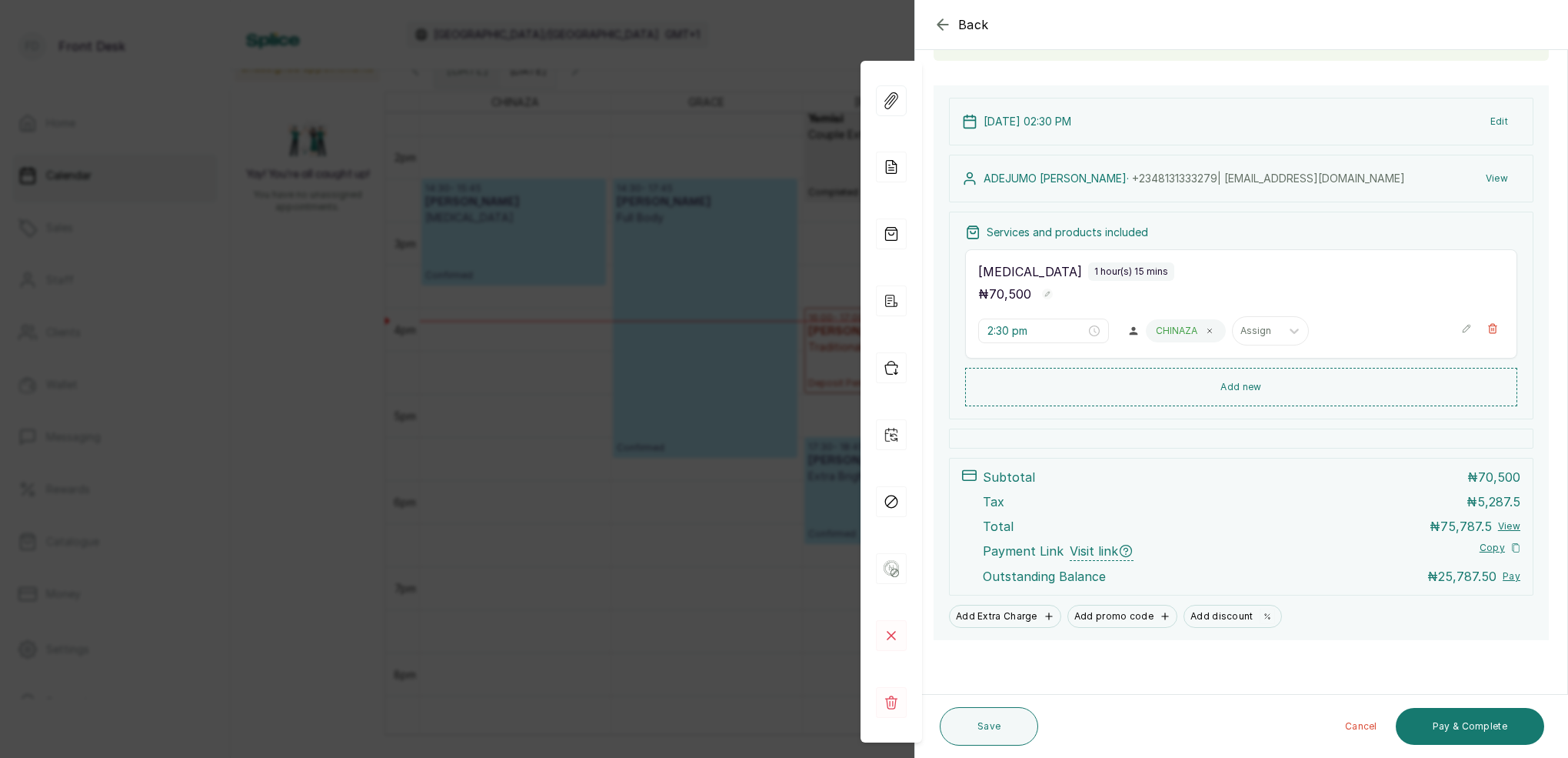
scroll to position [129, 0]
click at [1496, 721] on button "Pay & Complete" at bounding box center [1469, 726] width 149 height 37
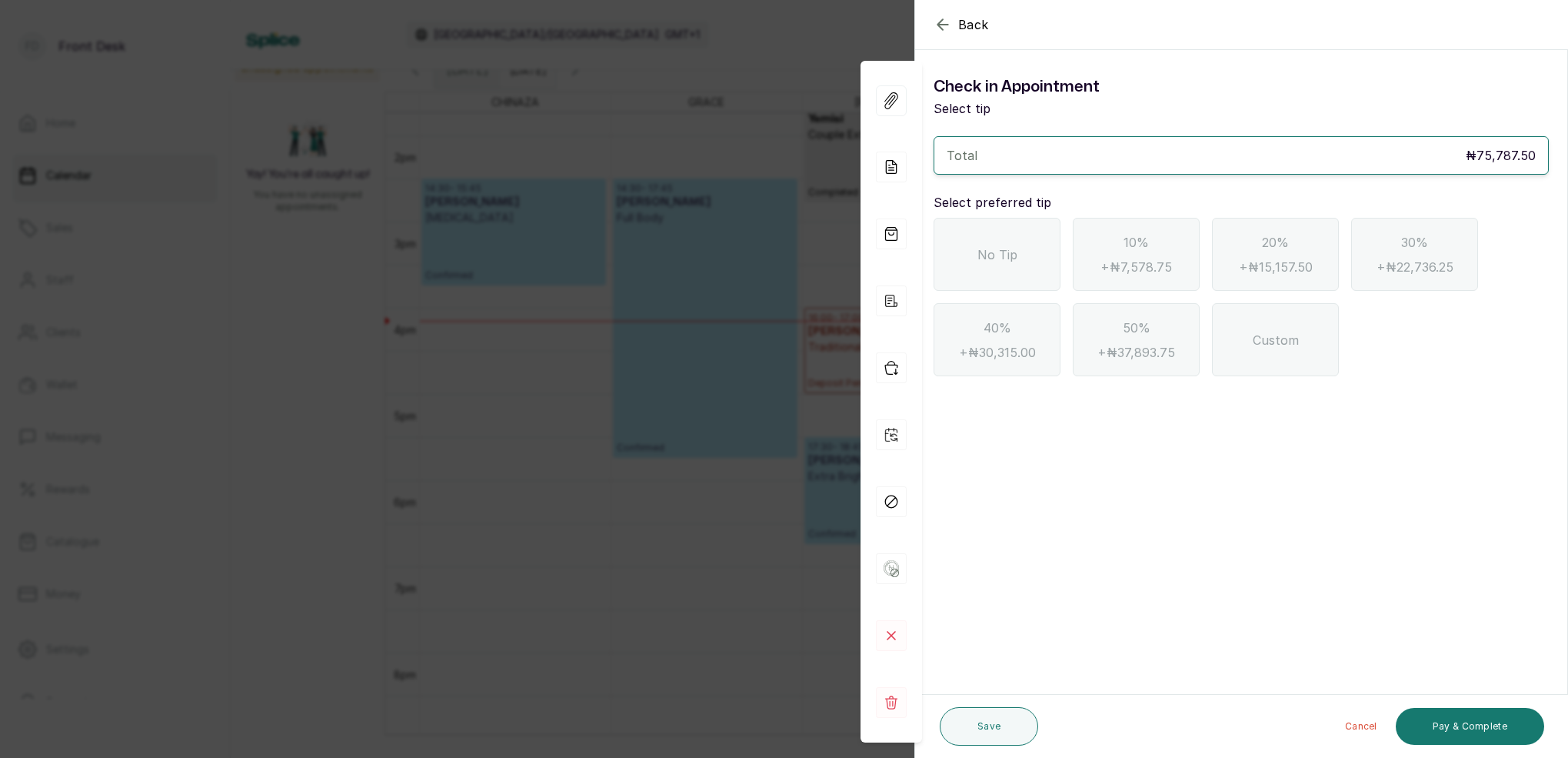
scroll to position [0, 0]
click at [947, 27] on icon "button" at bounding box center [943, 25] width 19 height 19
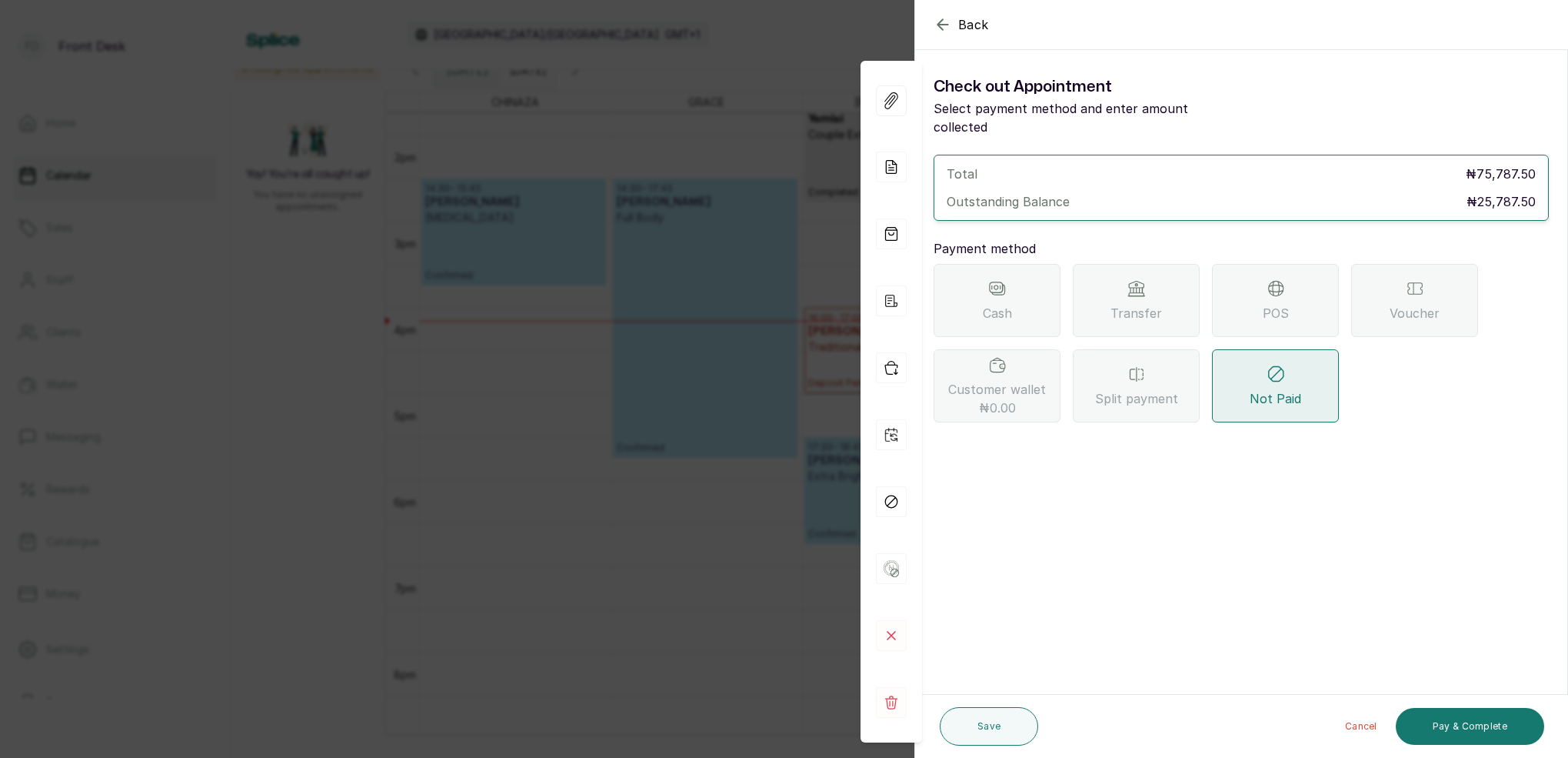
click at [1163, 278] on div "Transfer" at bounding box center [1136, 301] width 127 height 73
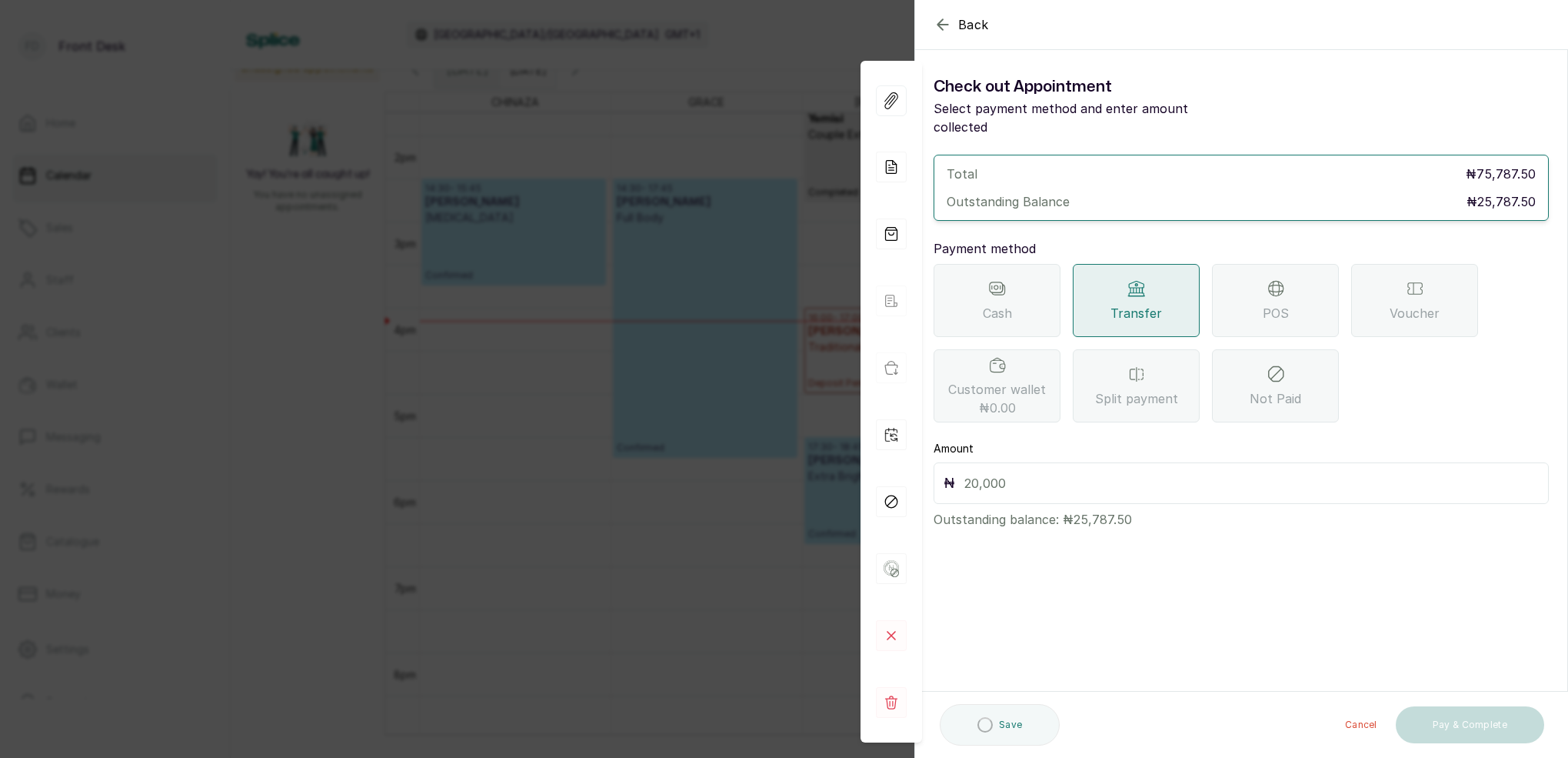
click at [1063, 472] on input "text" at bounding box center [1251, 483] width 575 height 22
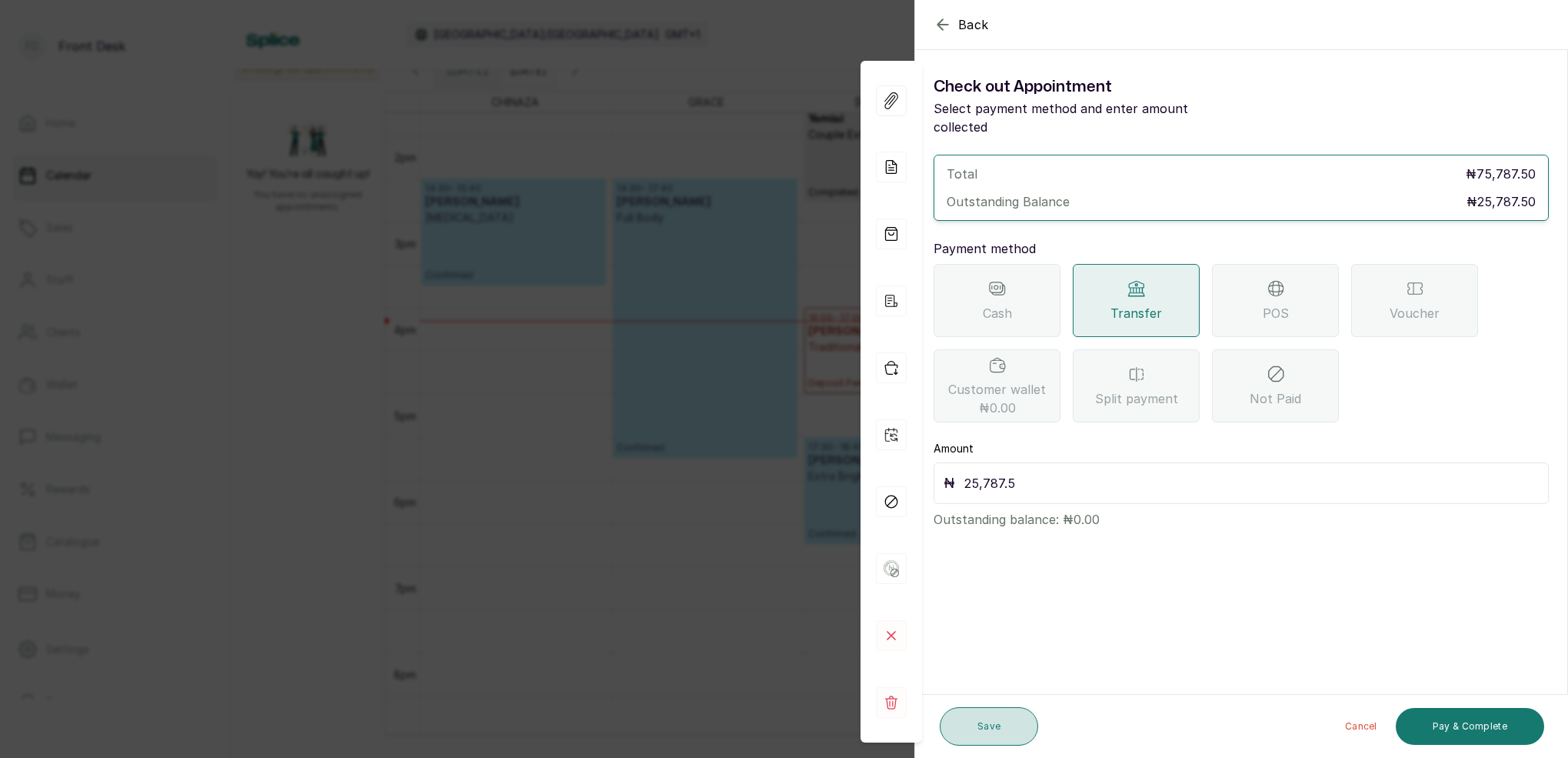
type input "25,787.5"
click at [985, 723] on button "Save" at bounding box center [989, 726] width 98 height 38
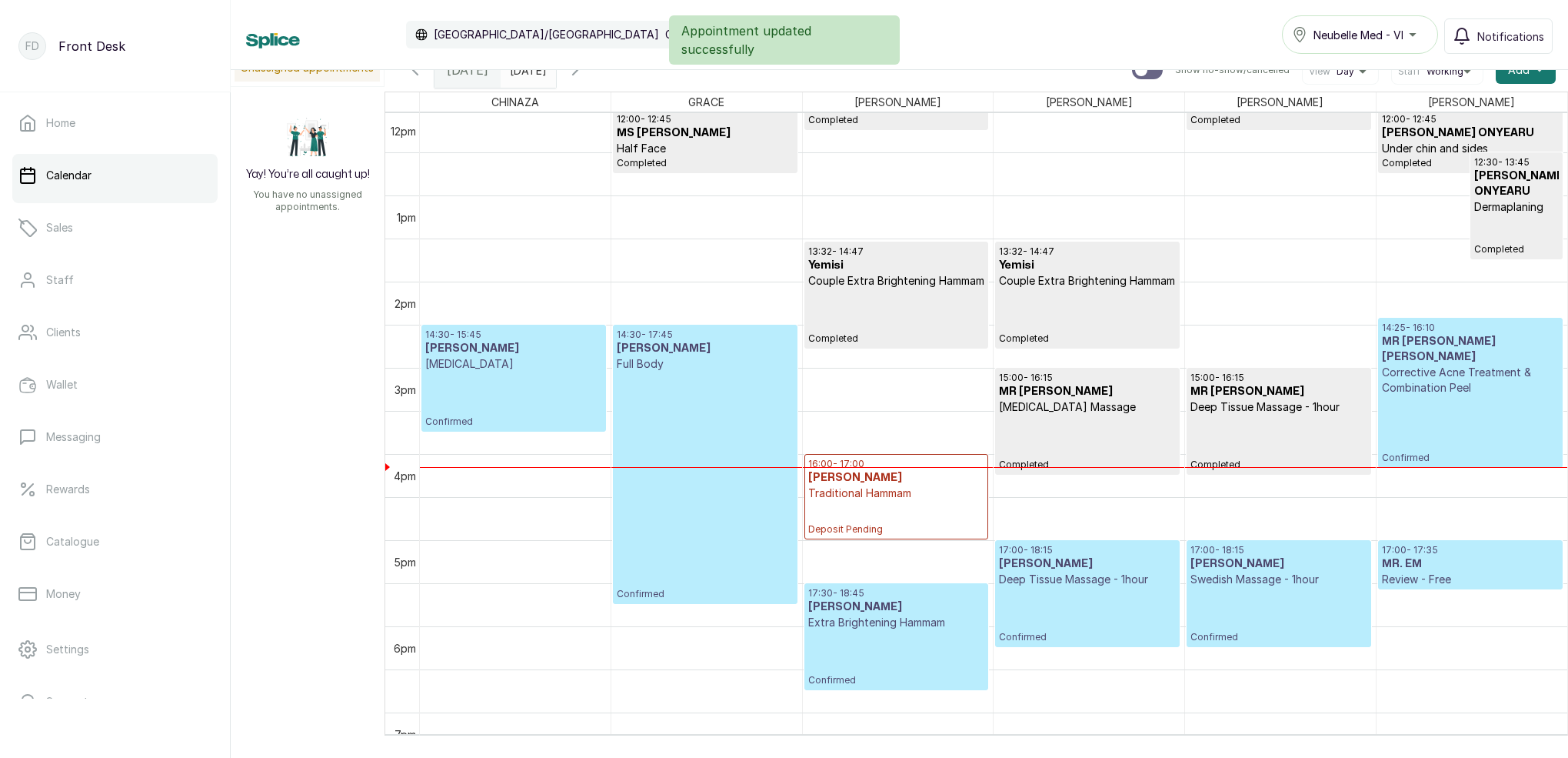
scroll to position [1041, 0]
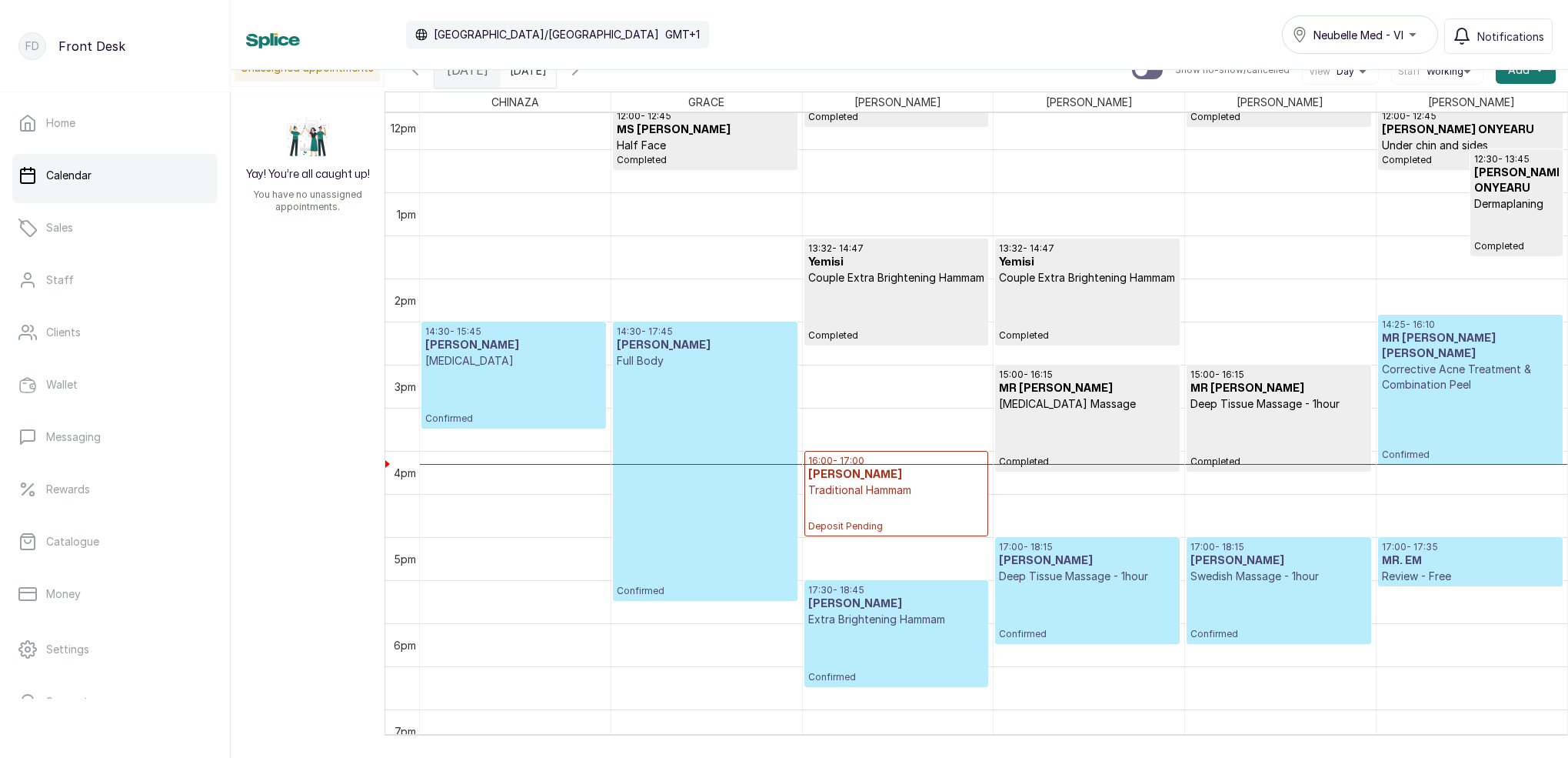
click at [524, 363] on p "[MEDICAL_DATA]" at bounding box center [513, 361] width 177 height 16
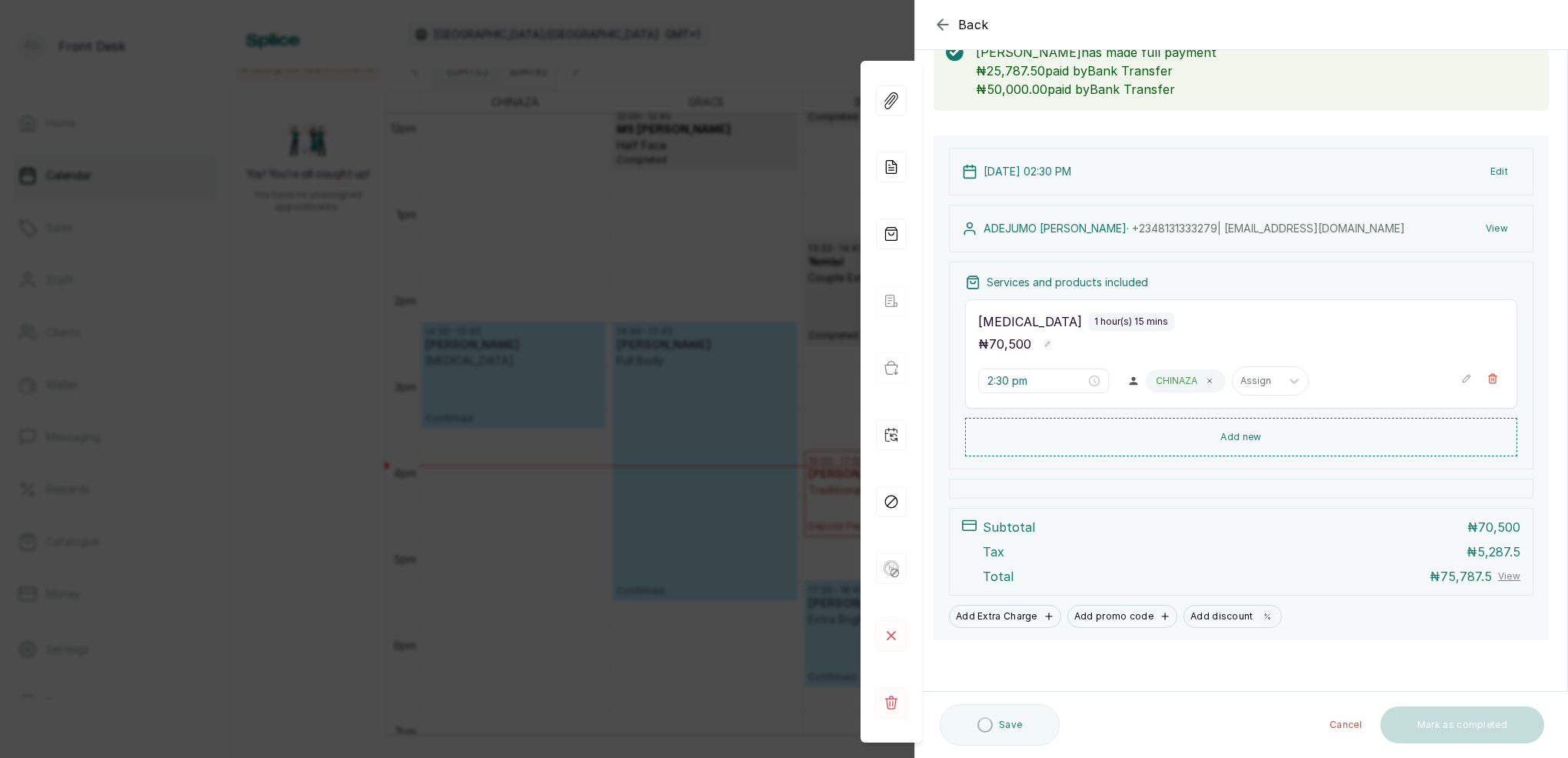
scroll to position [99, 0]
click at [772, 218] on div "Back Appointment Details Edit appointment 🚶 Walk-in (booked by Front Desk) Make…" at bounding box center [784, 379] width 1568 height 758
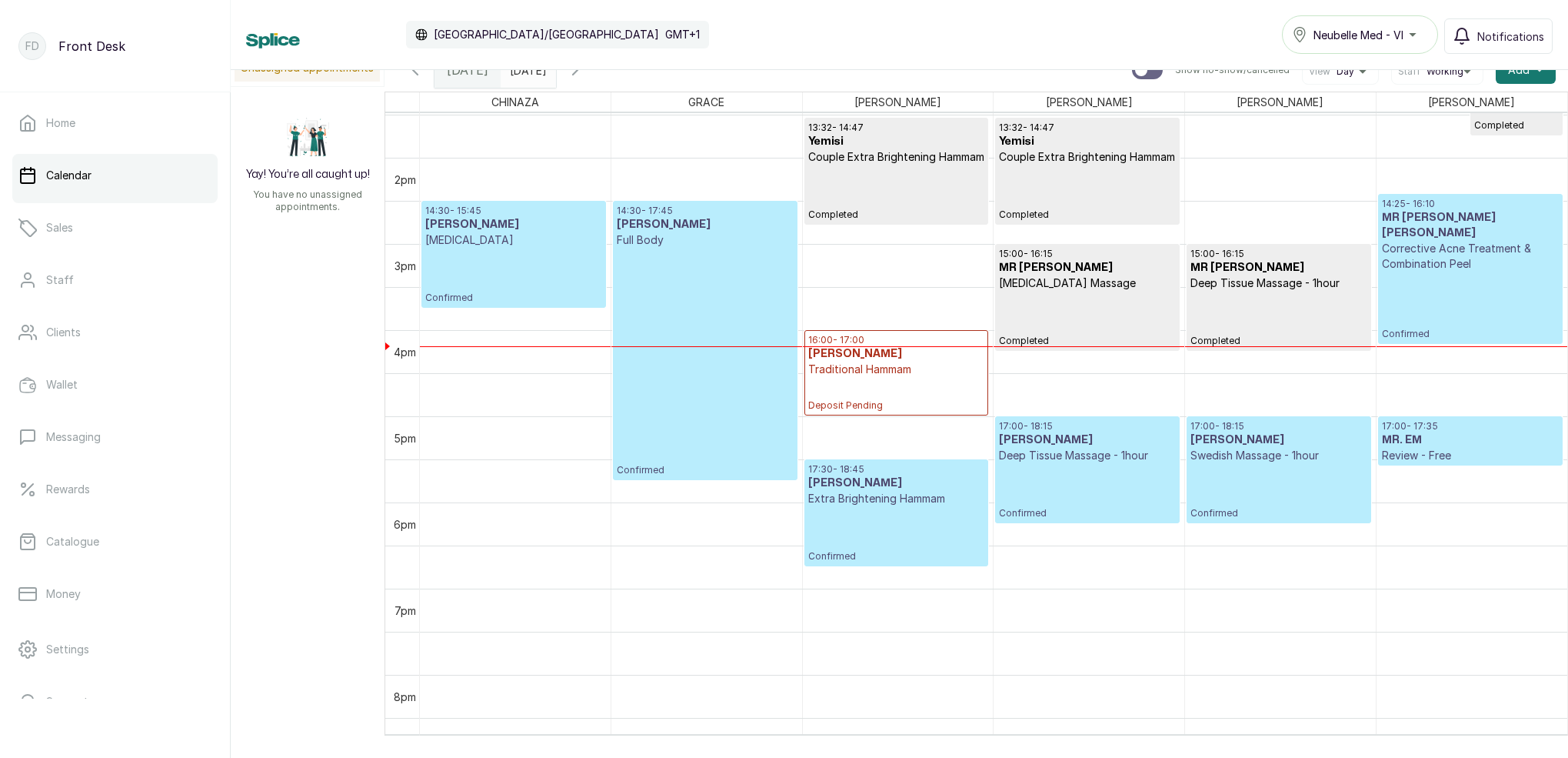
scroll to position [1155, 0]
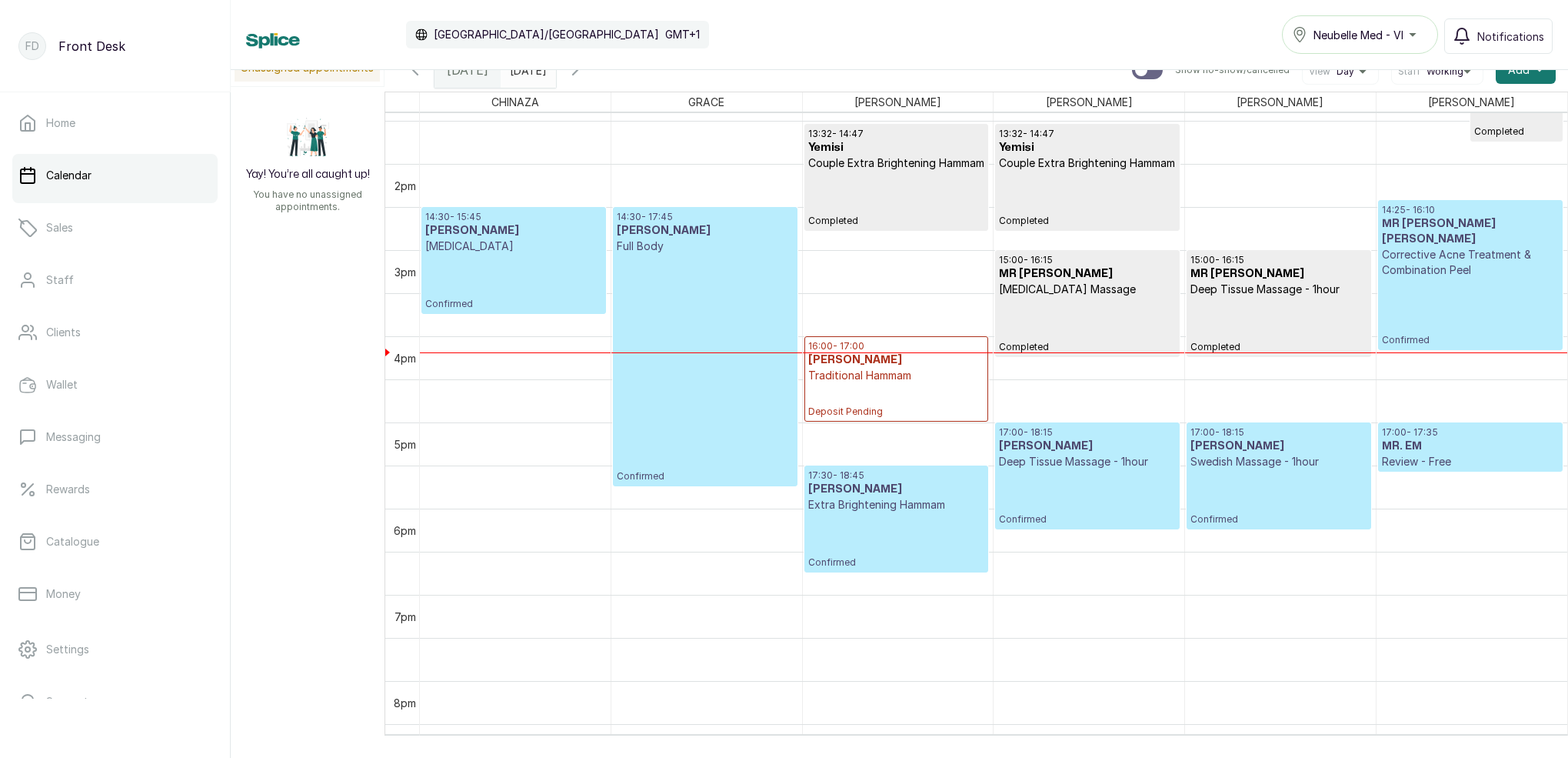
click at [476, 264] on p "Confirmed" at bounding box center [513, 282] width 177 height 56
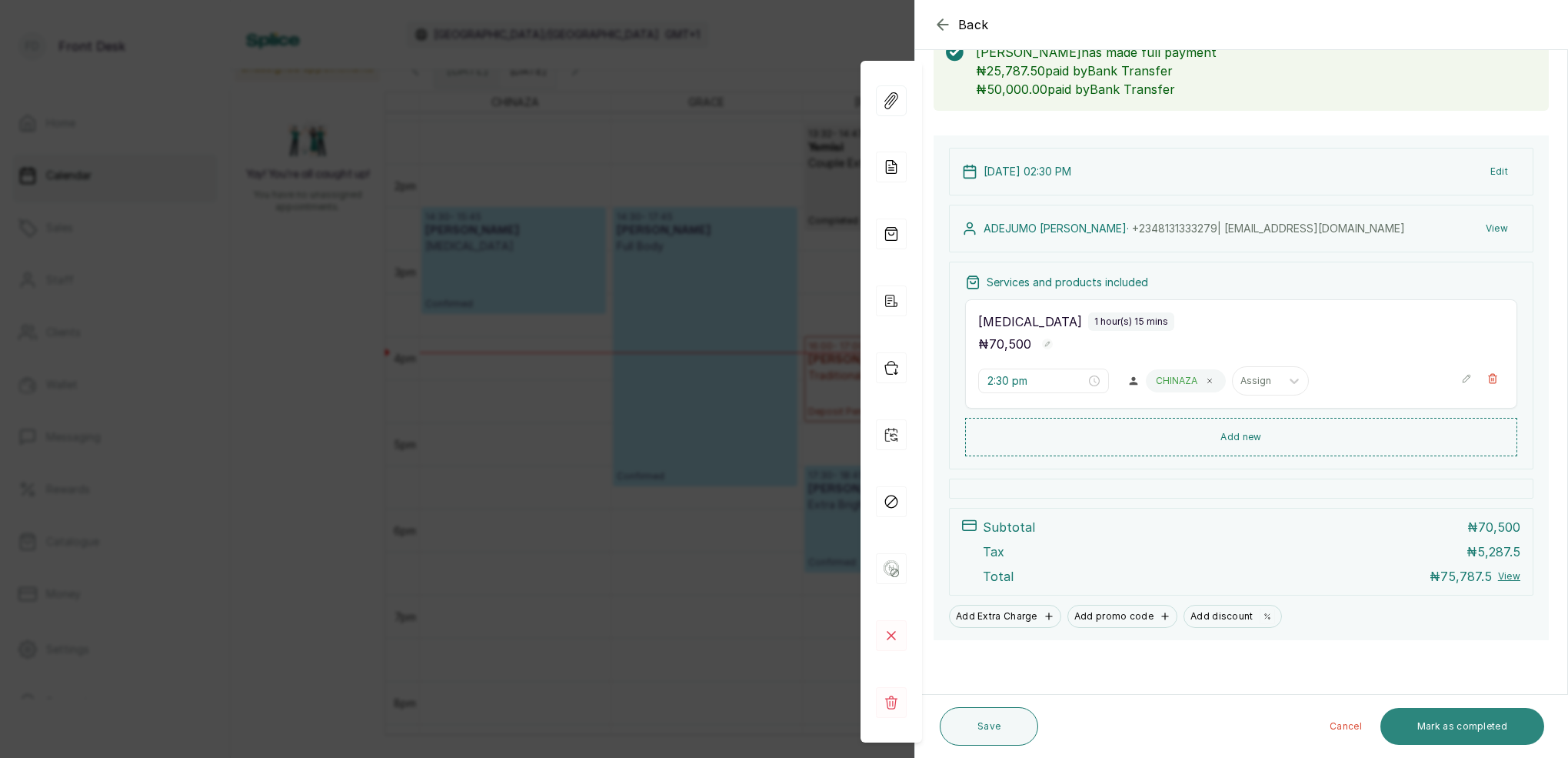
scroll to position [99, 0]
click at [1513, 717] on button "Mark as completed" at bounding box center [1462, 726] width 163 height 37
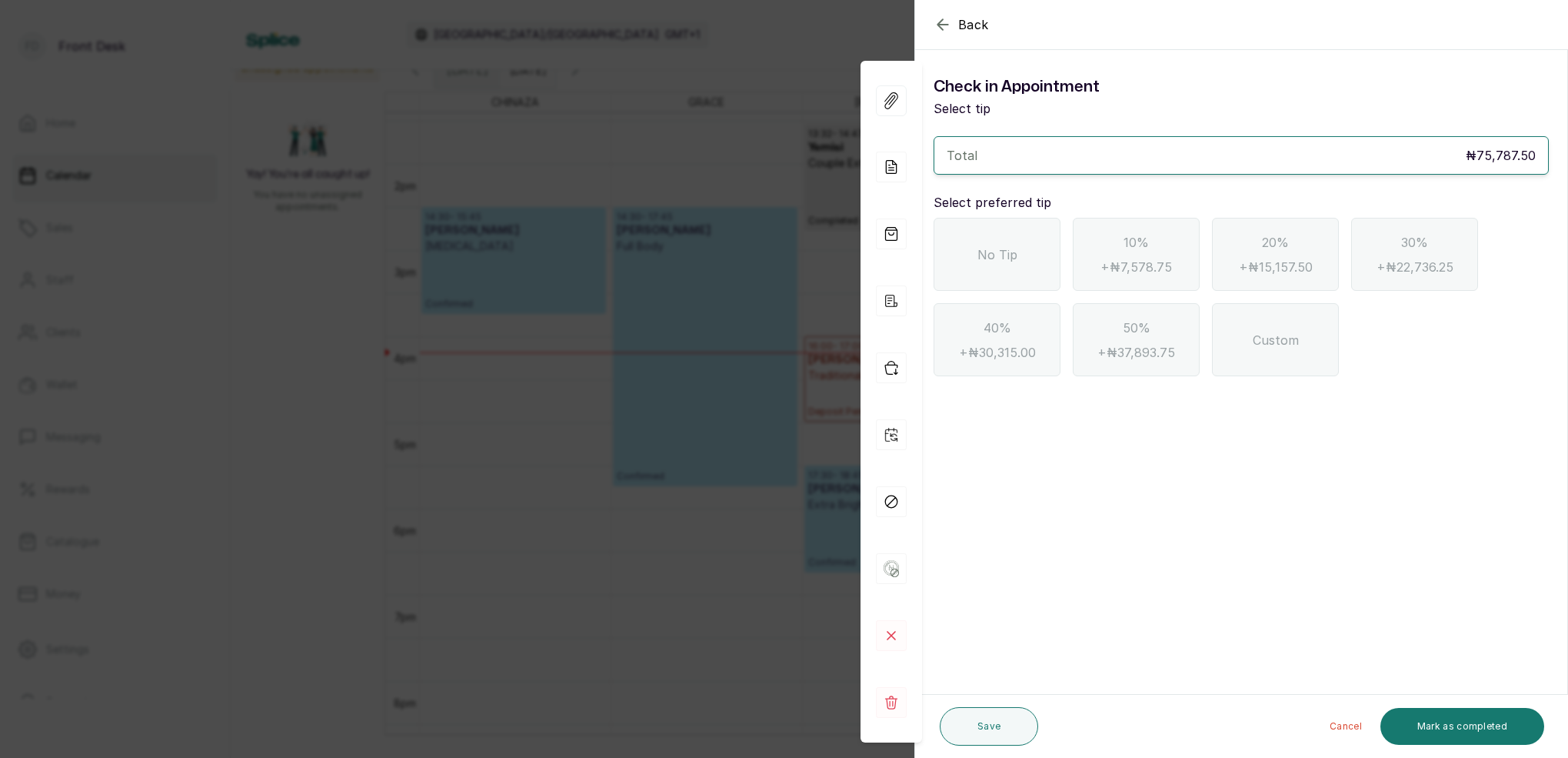
drag, startPoint x: 1018, startPoint y: 263, endPoint x: 1229, endPoint y: 481, distance: 303.4
click at [1018, 263] on div "No Tip" at bounding box center [997, 254] width 127 height 73
click at [1438, 740] on button "Mark as completed" at bounding box center [1462, 726] width 163 height 37
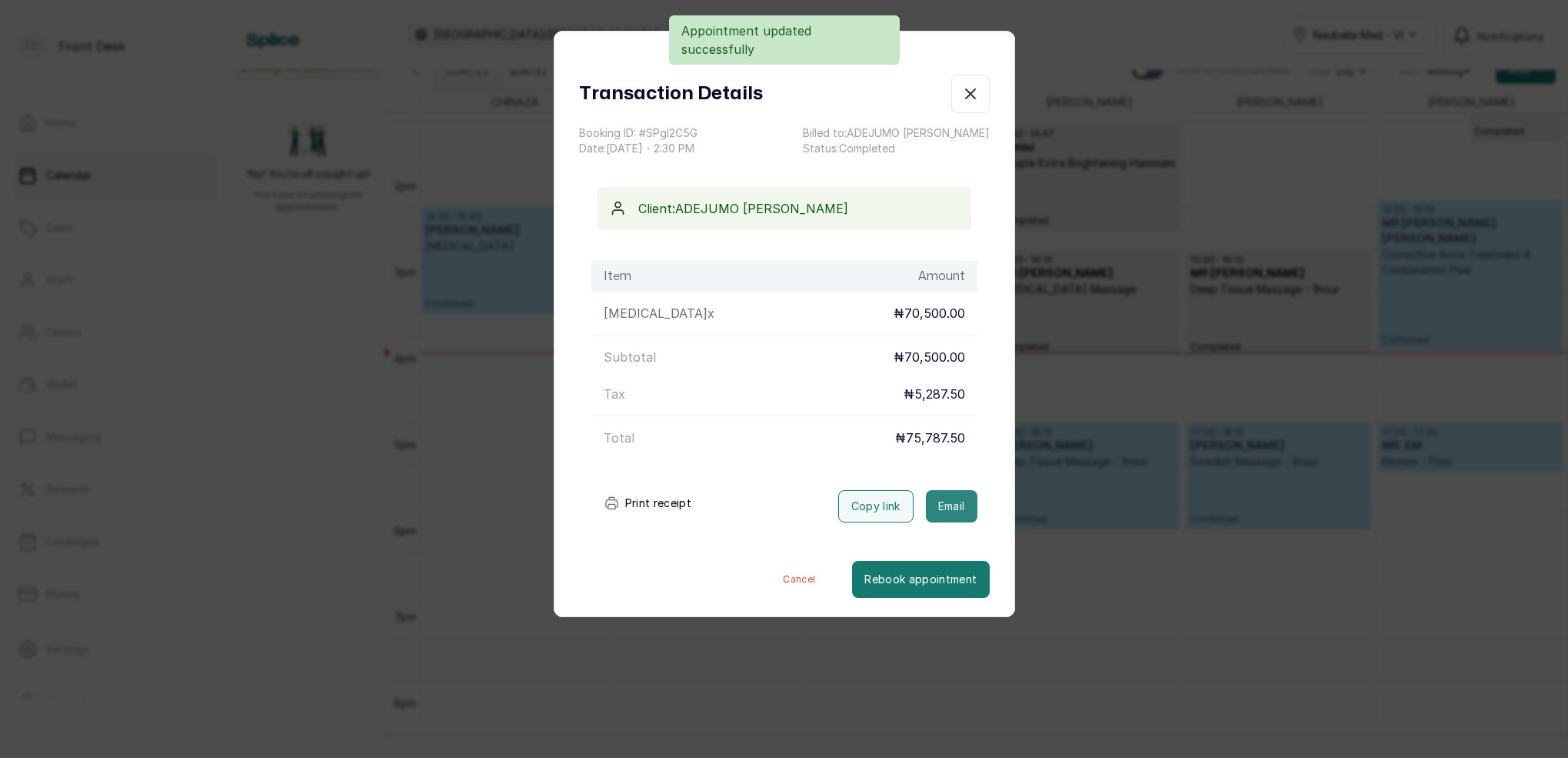
click at [976, 504] on button "Email" at bounding box center [951, 506] width 51 height 32
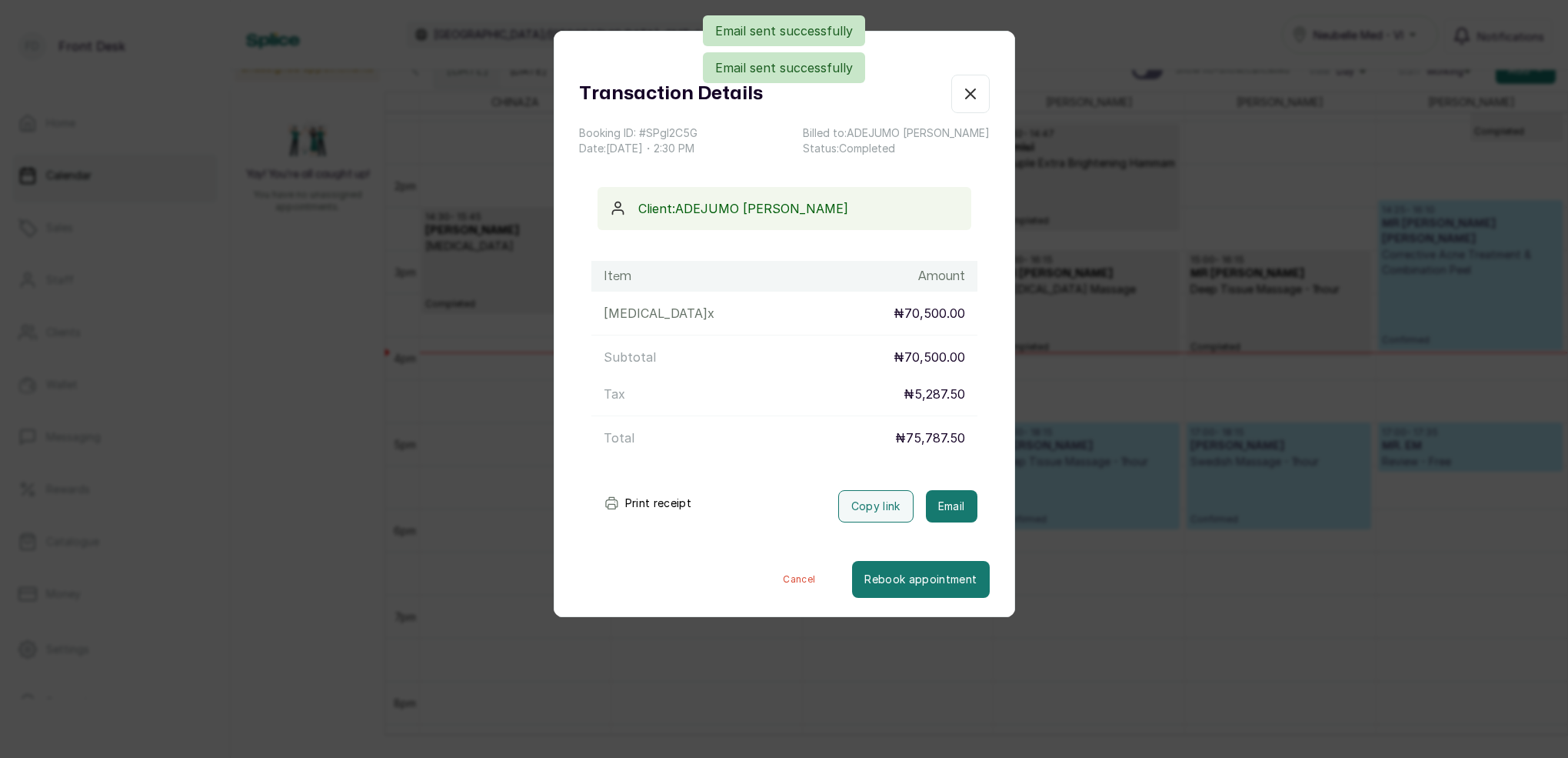
click at [977, 93] on icon "button" at bounding box center [970, 94] width 19 height 19
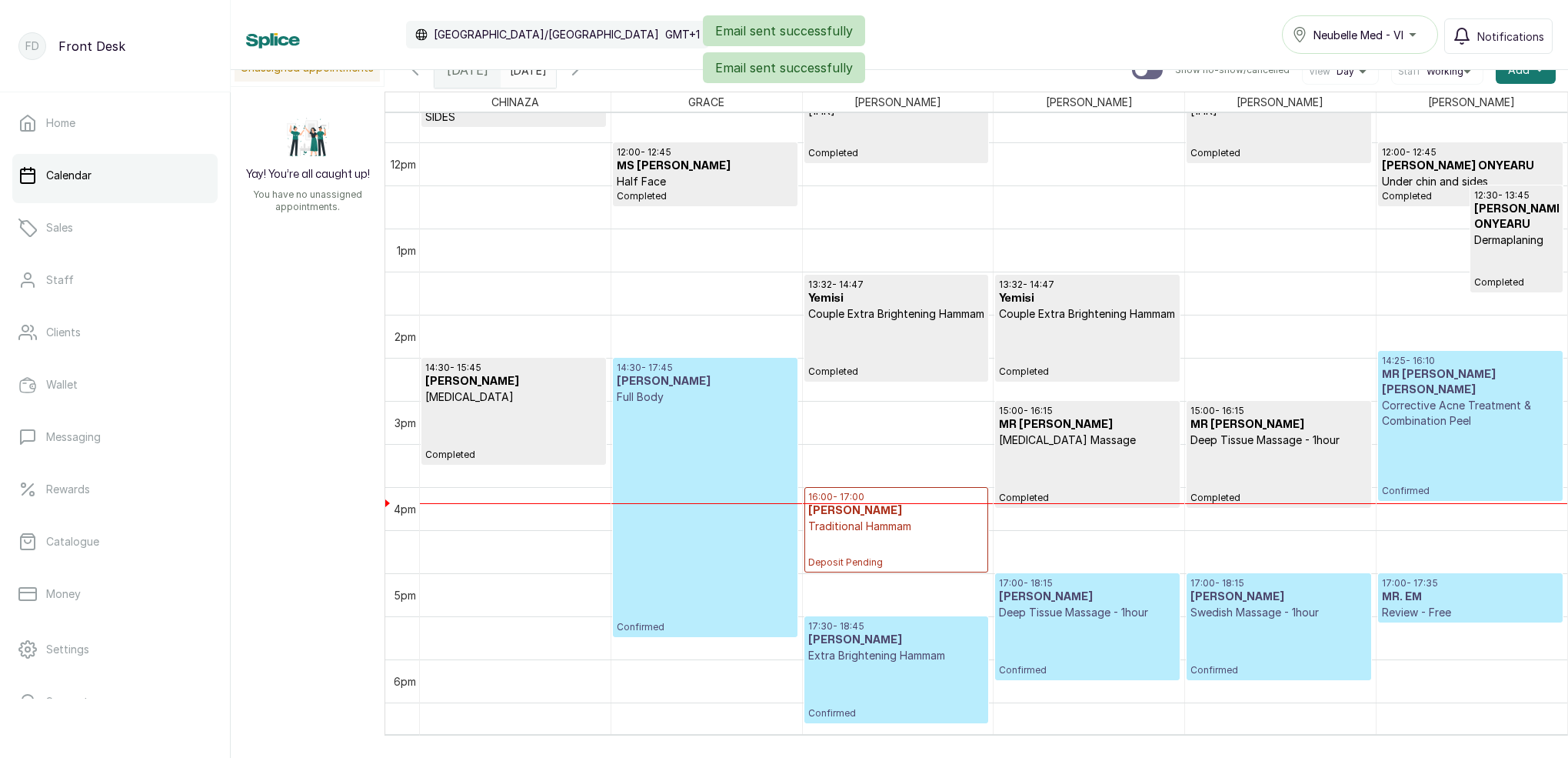
scroll to position [1000, 0]
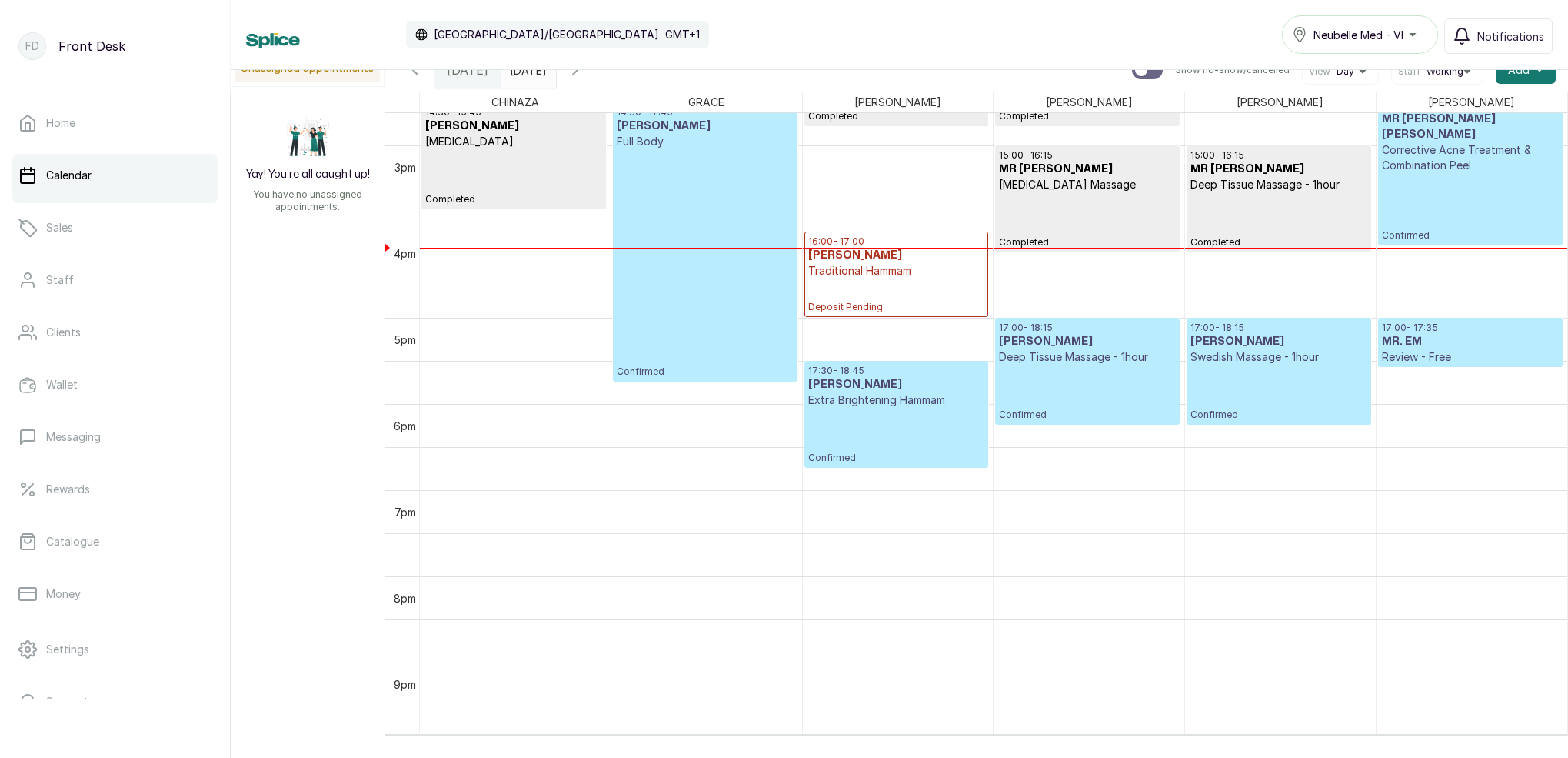
click at [1491, 178] on p "Confirmed" at bounding box center [1470, 207] width 177 height 69
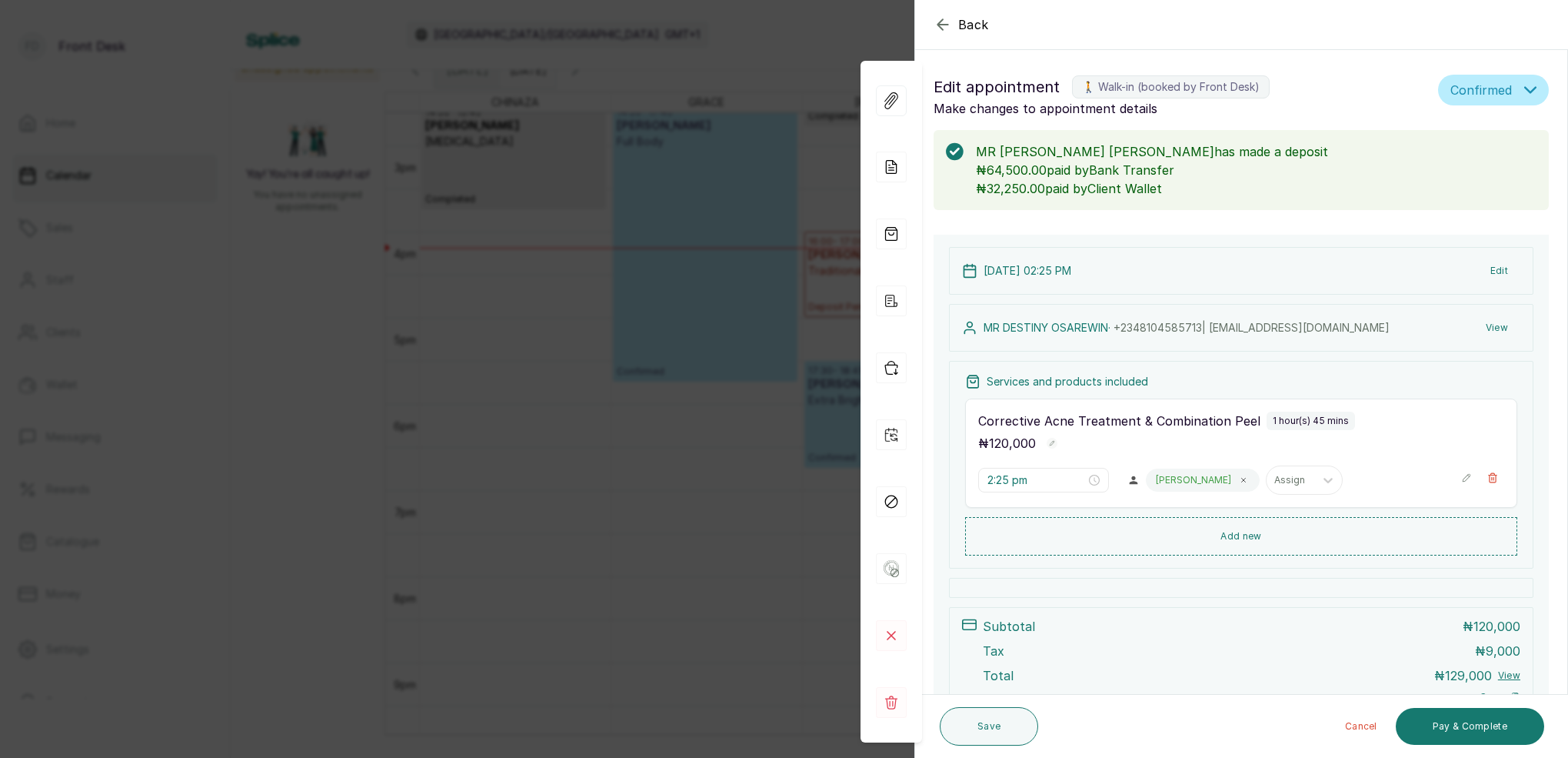
click at [950, 20] on icon "button" at bounding box center [943, 25] width 19 height 19
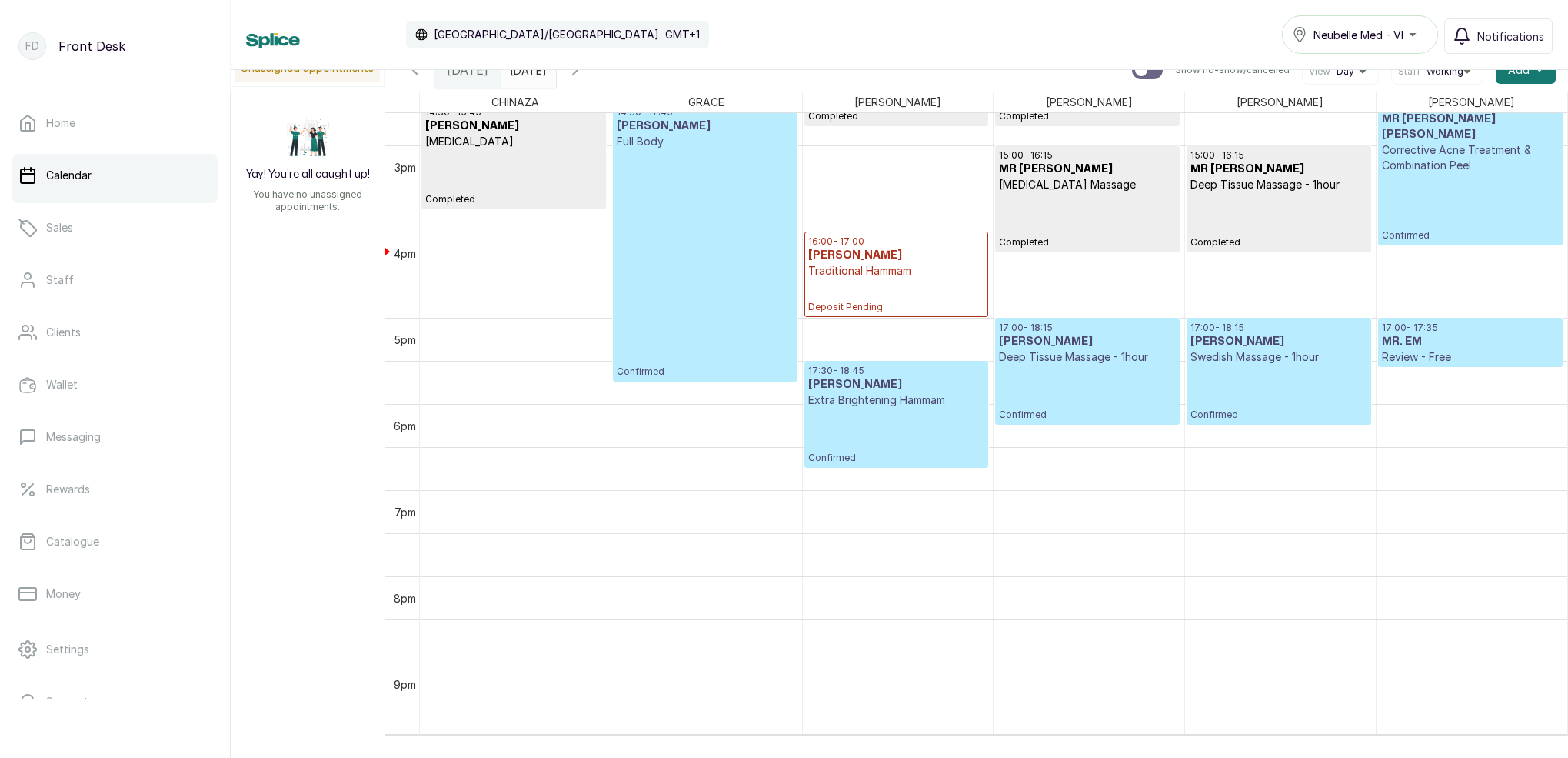
click at [1512, 206] on p "Confirmed" at bounding box center [1470, 207] width 177 height 69
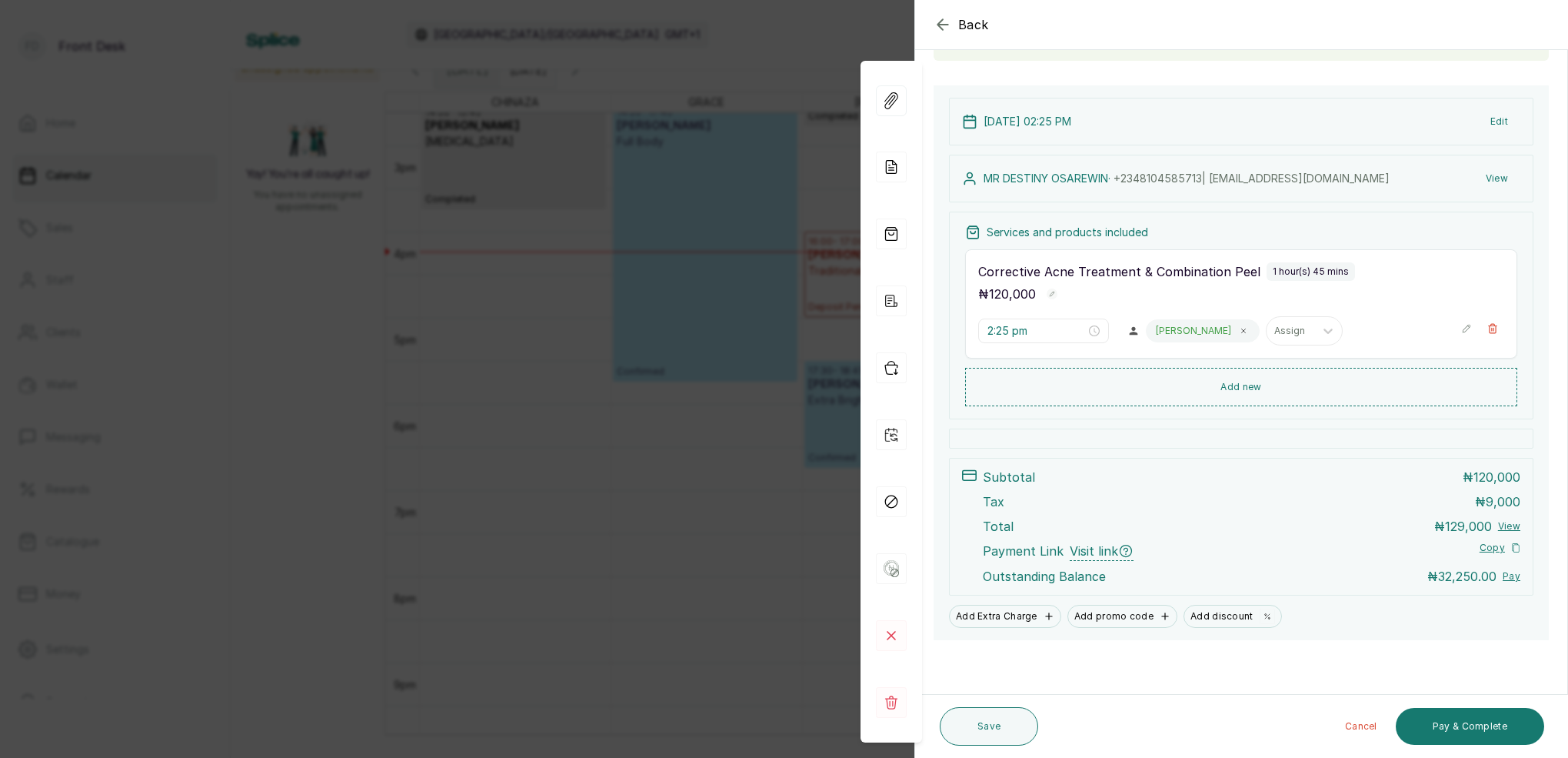
scroll to position [148, 0]
click at [1257, 388] on button "Add new" at bounding box center [1240, 387] width 552 height 37
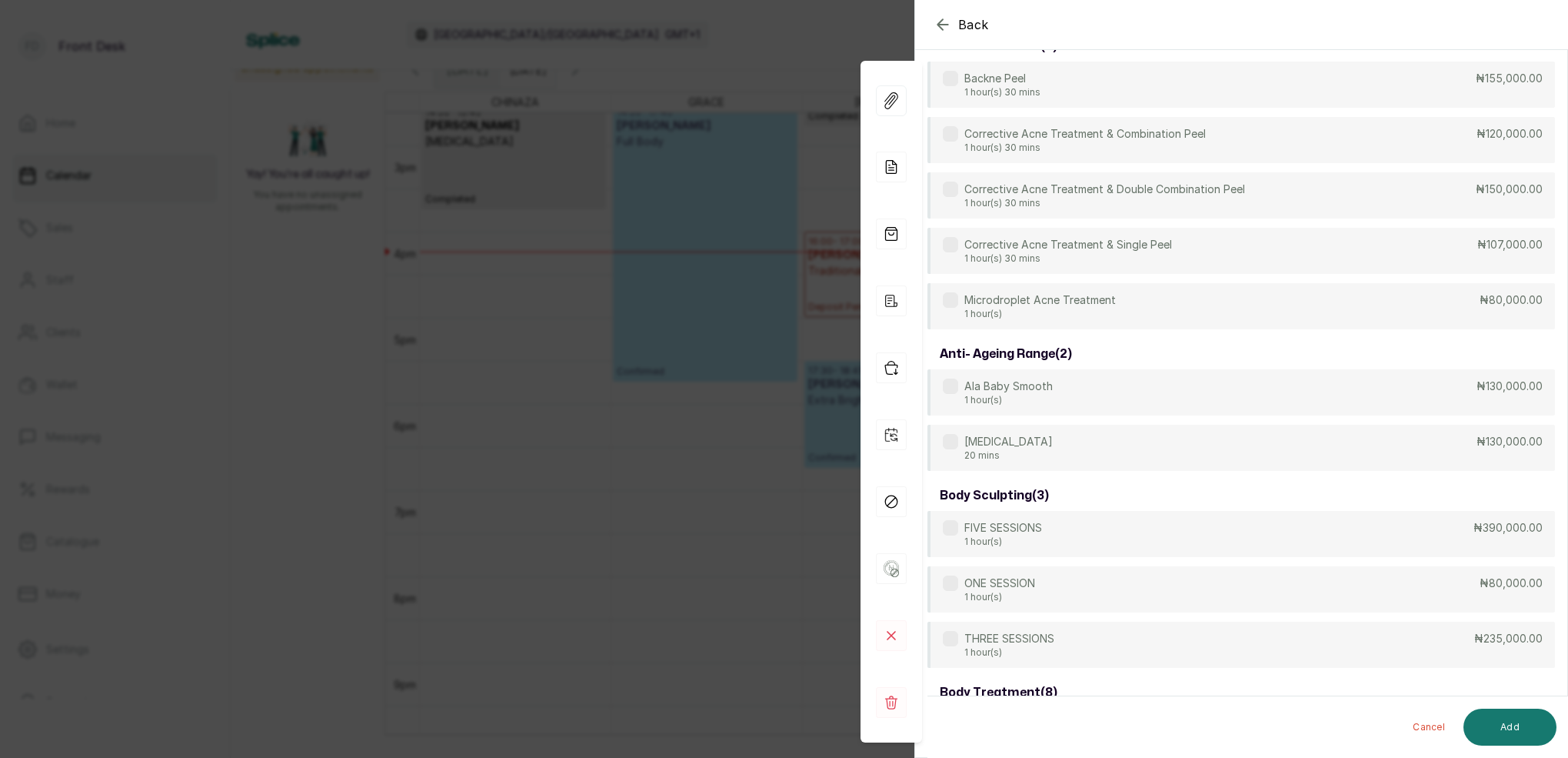
scroll to position [118, 0]
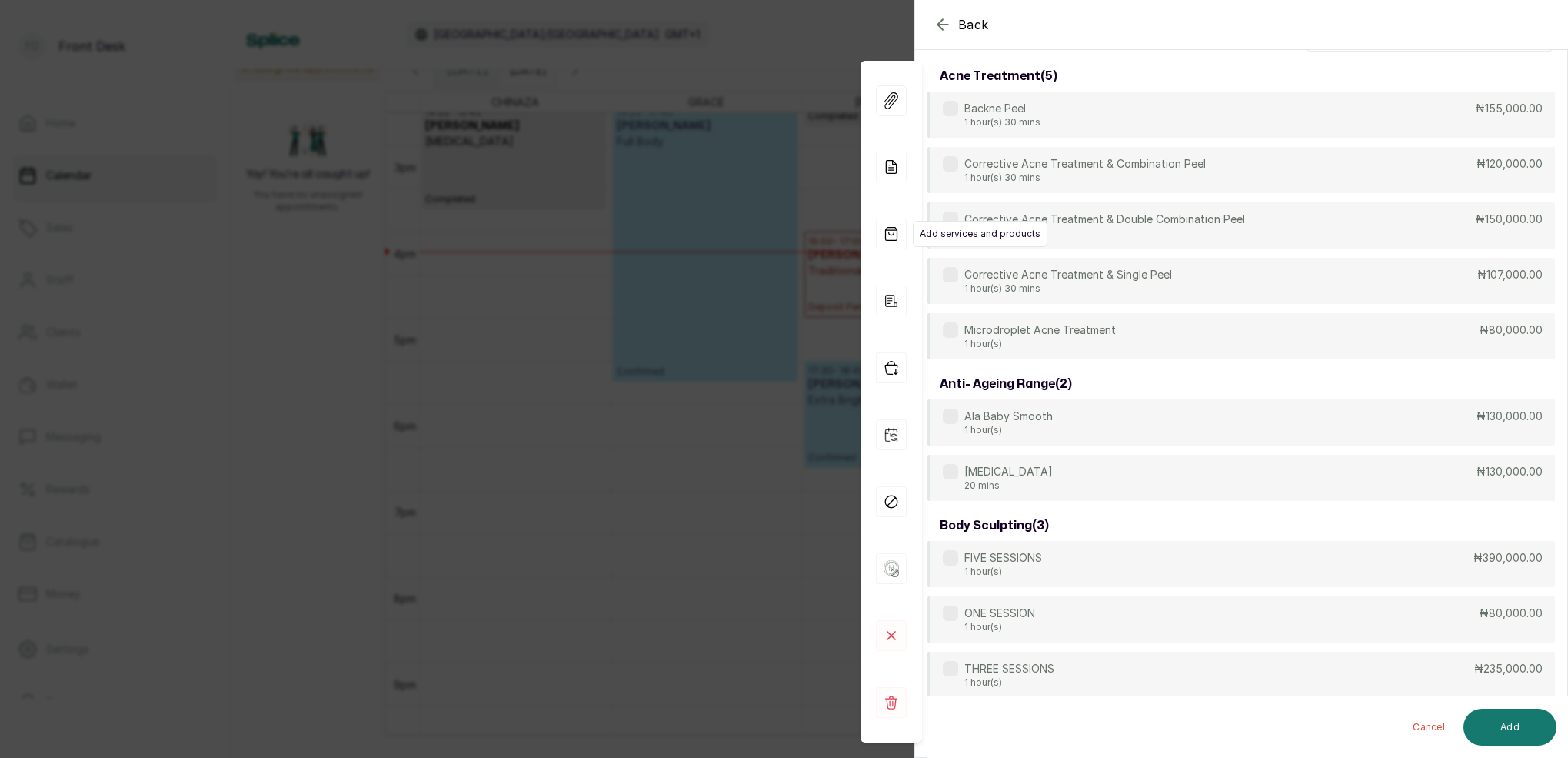
click at [895, 235] on icon "button" at bounding box center [891, 234] width 31 height 31
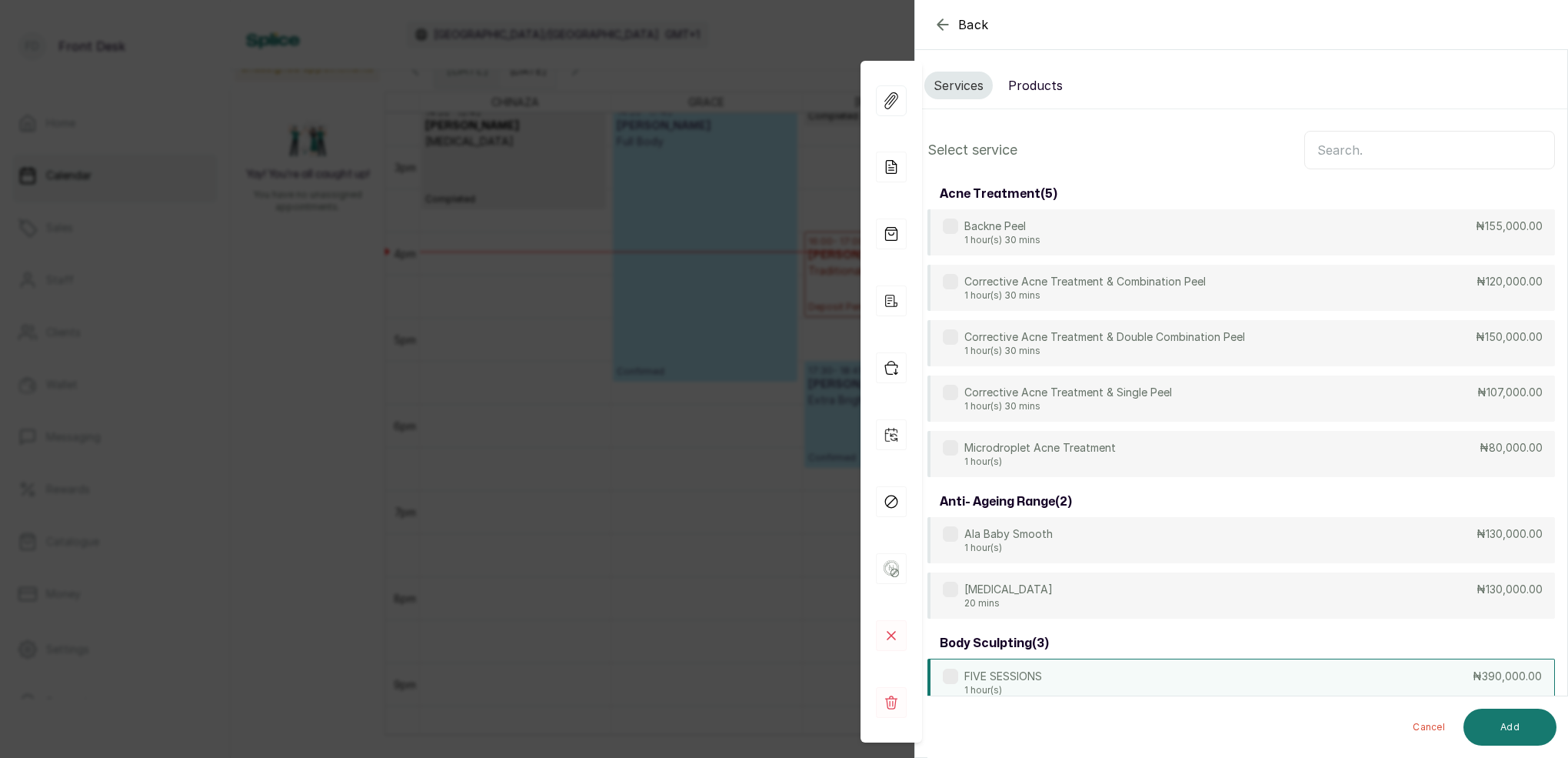
scroll to position [0, 0]
click at [1061, 83] on button "Products" at bounding box center [1035, 86] width 73 height 28
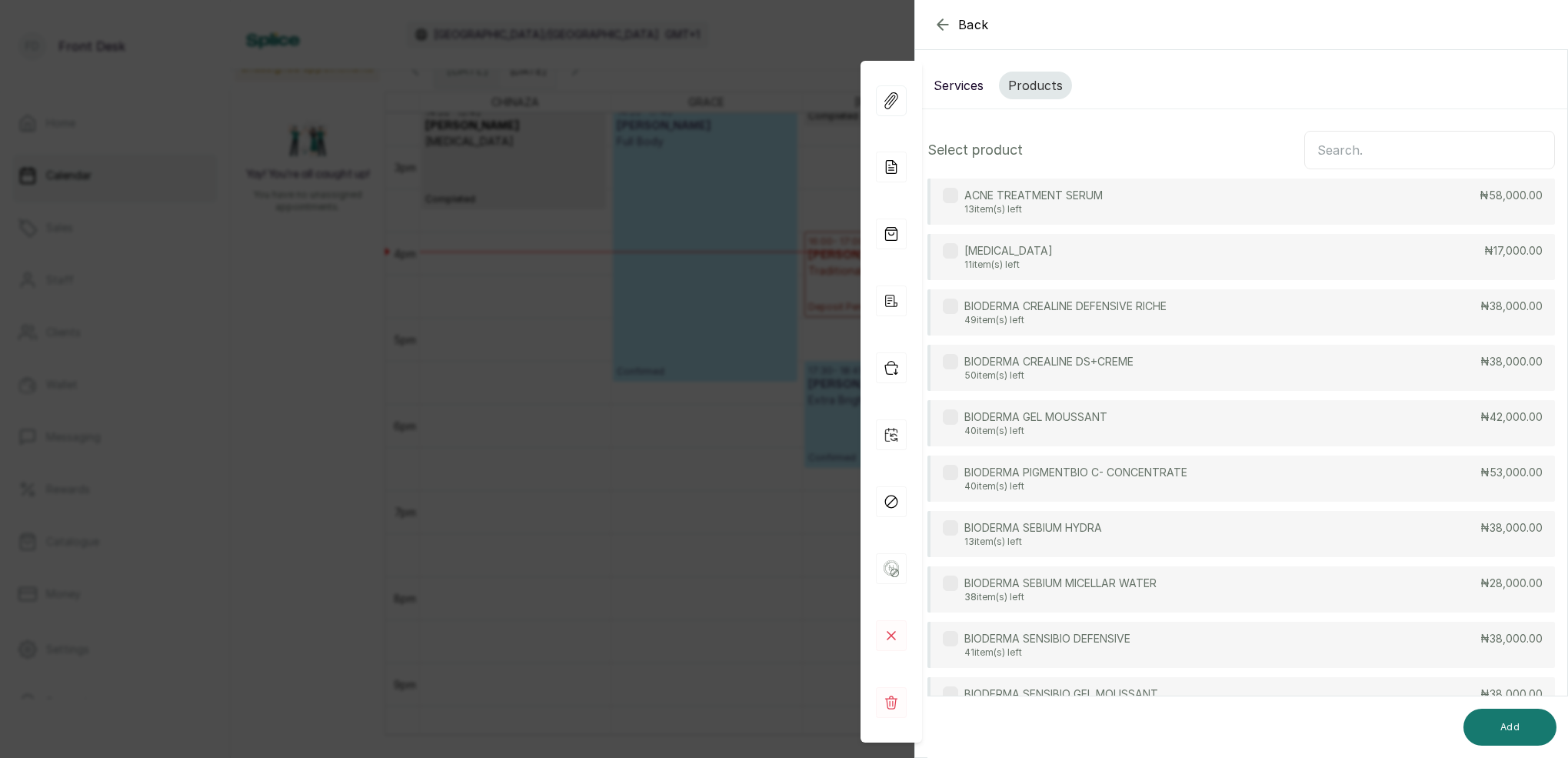
click at [1364, 157] on input "text" at bounding box center [1429, 150] width 251 height 38
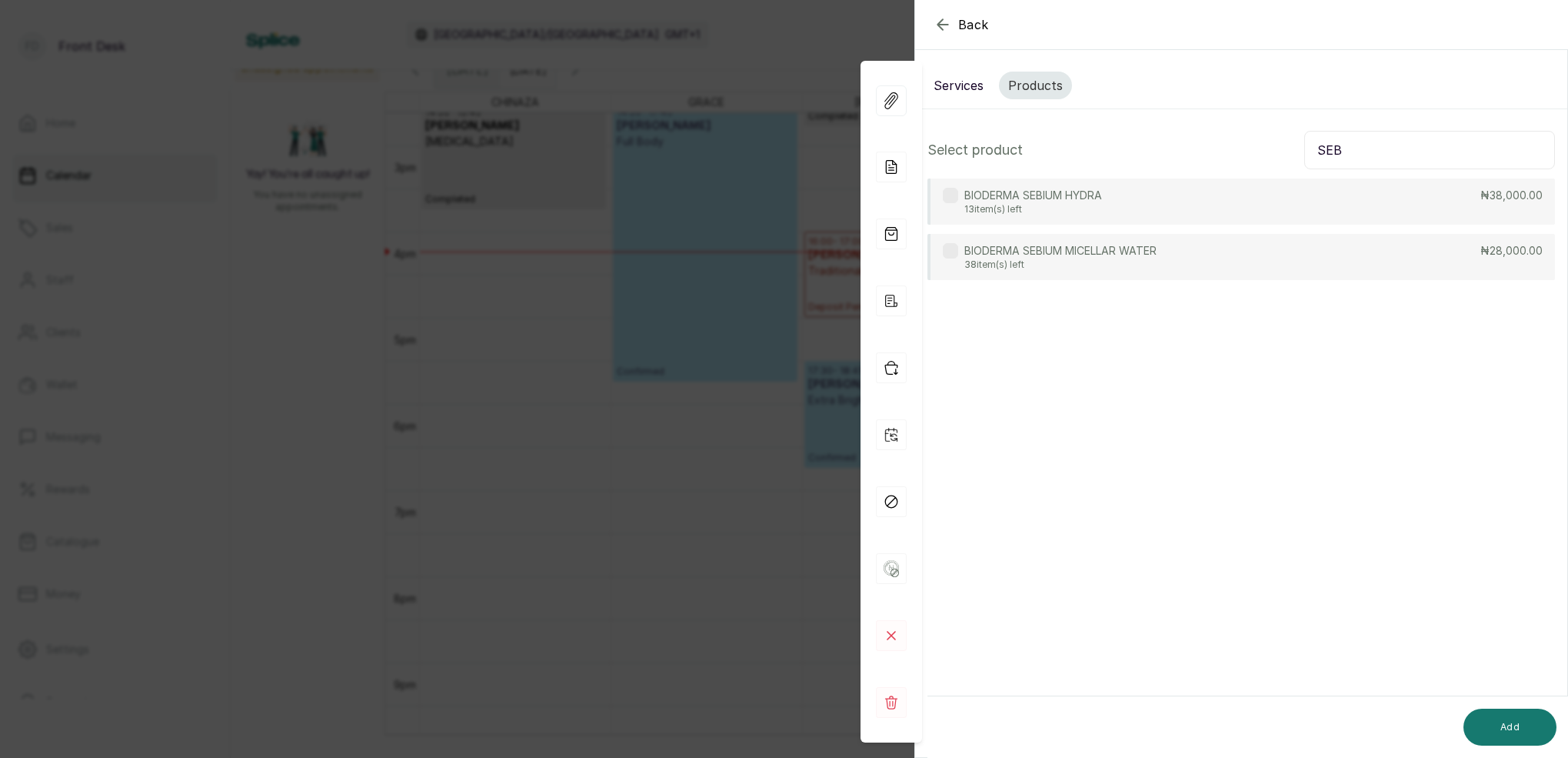
type input "SEB"
click at [955, 203] on label at bounding box center [951, 196] width 16 height 16
click at [1390, 140] on input "SEB" at bounding box center [1429, 150] width 251 height 38
click at [1389, 143] on input "SEB" at bounding box center [1429, 150] width 251 height 38
click at [1389, 143] on input "SEB" at bounding box center [1429, 150] width 251 height 38
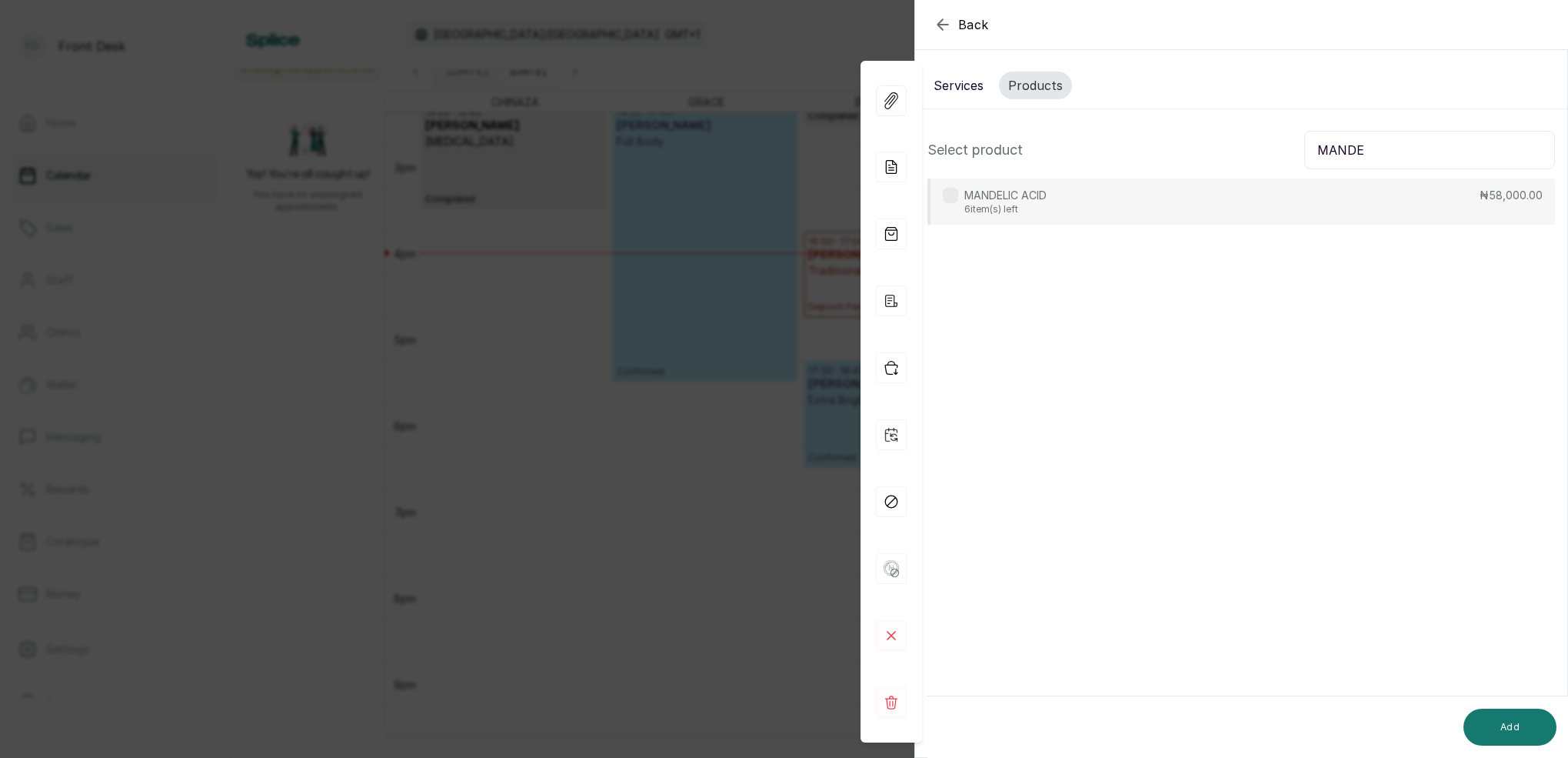
type input "MANDE"
click at [955, 191] on label at bounding box center [951, 196] width 16 height 16
click at [1524, 719] on button "Add" at bounding box center [1509, 727] width 93 height 37
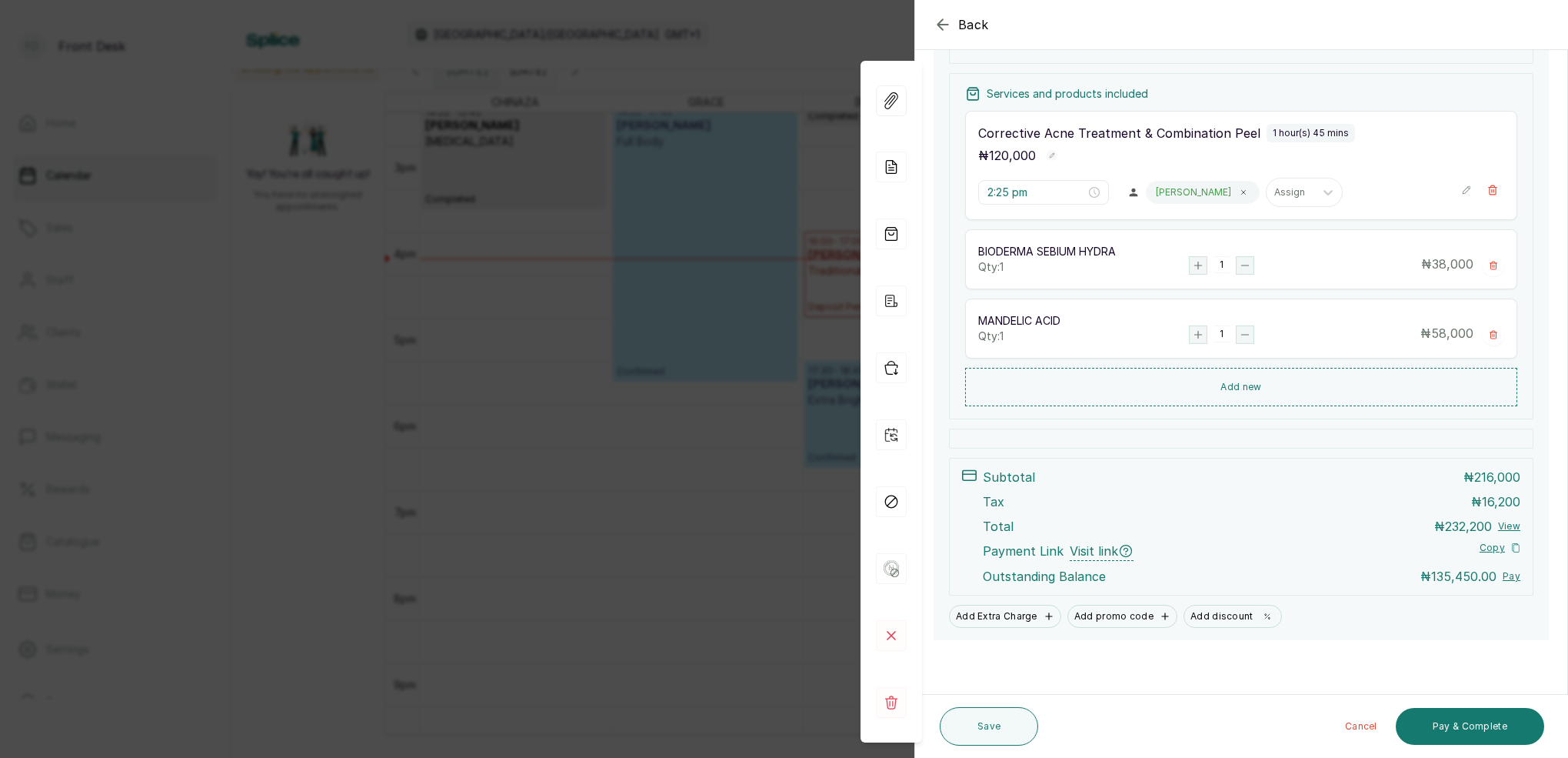
scroll to position [286, 0]
click at [987, 729] on button "Save" at bounding box center [989, 726] width 98 height 38
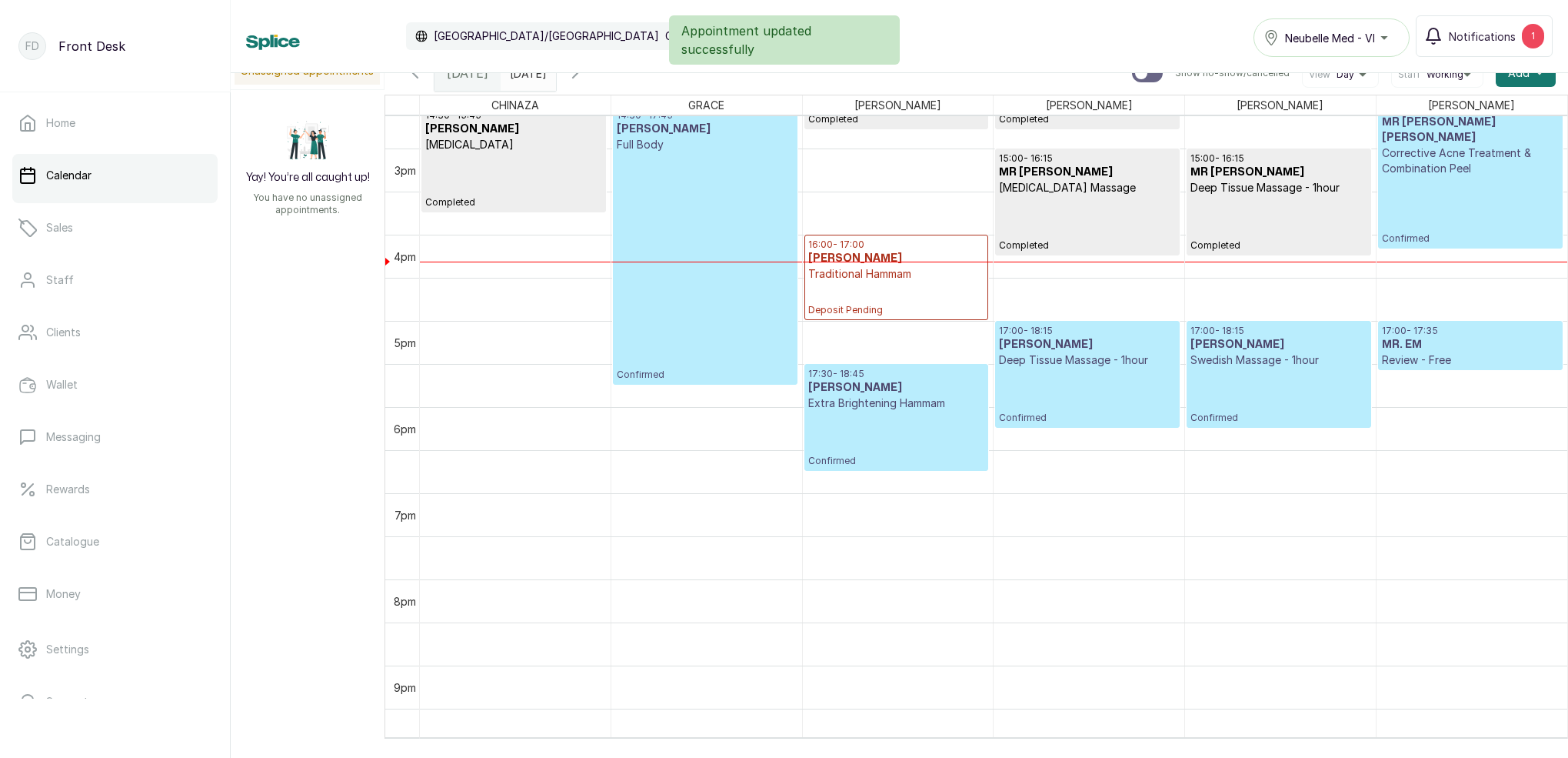
click at [1408, 198] on p "Confirmed" at bounding box center [1470, 210] width 177 height 69
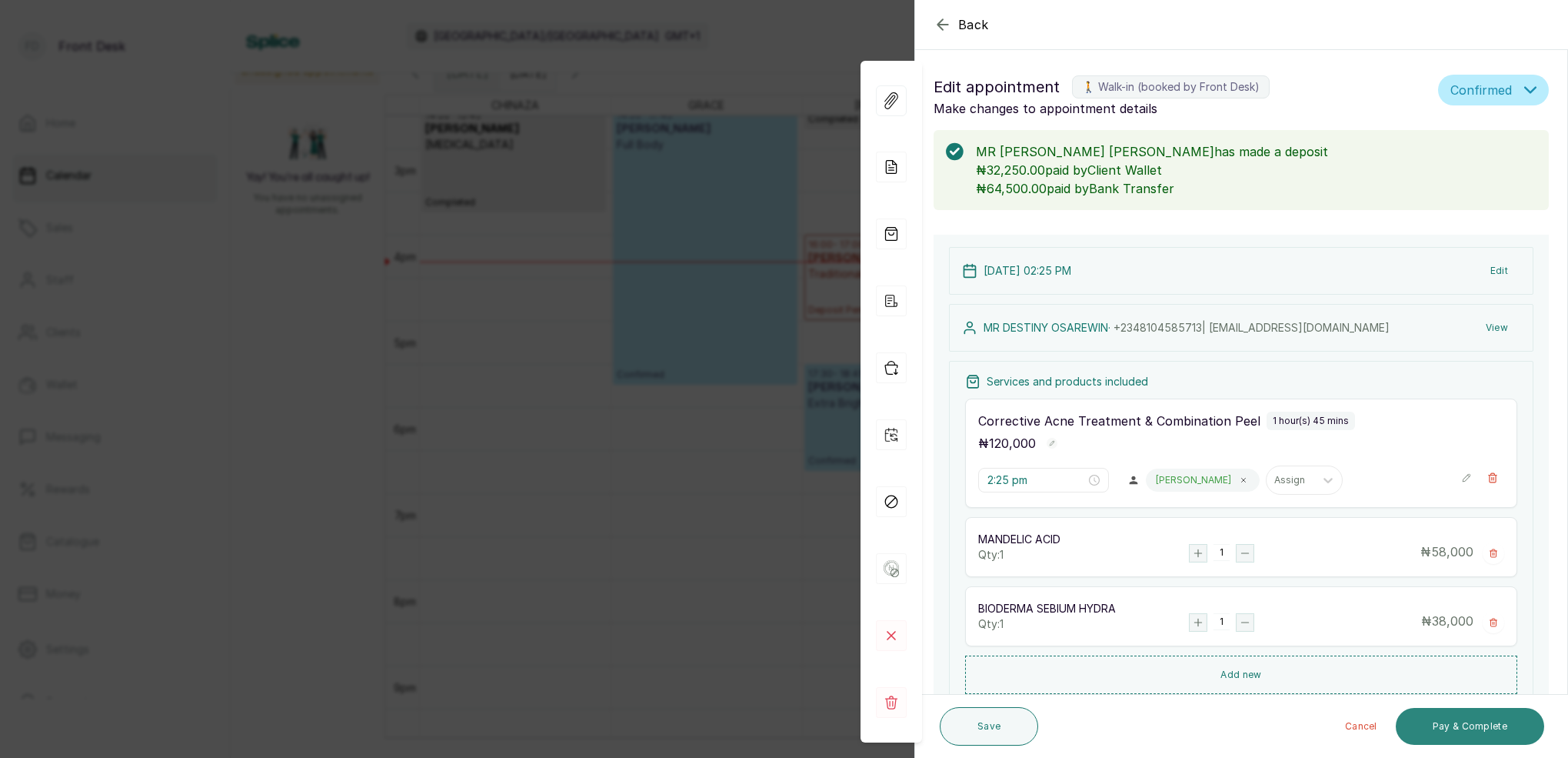
click at [1469, 713] on button "Pay & Complete" at bounding box center [1469, 726] width 149 height 37
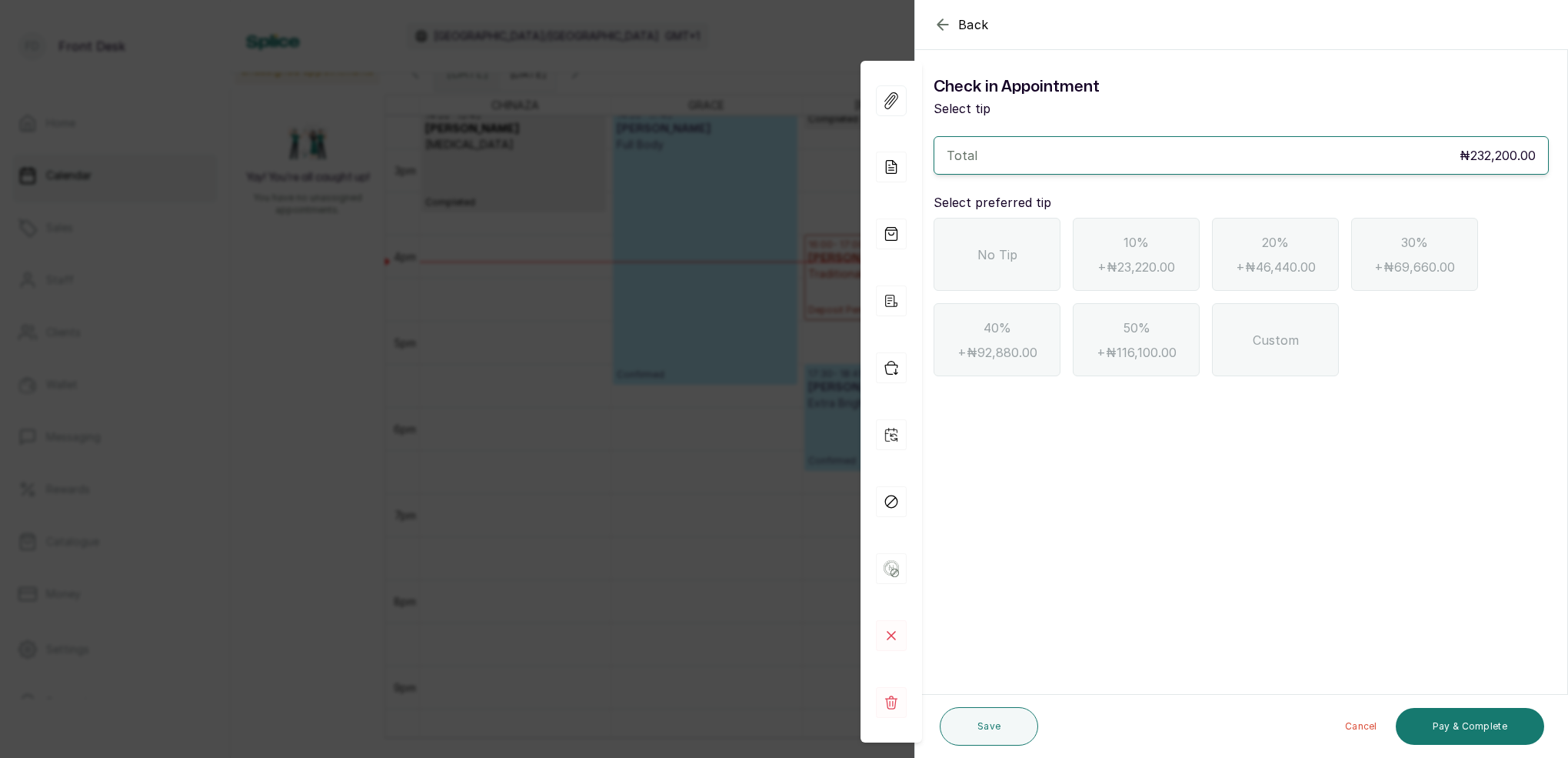
click at [1003, 275] on div "No Tip" at bounding box center [997, 254] width 127 height 73
click at [1356, 728] on button "Cancel" at bounding box center [1360, 726] width 57 height 37
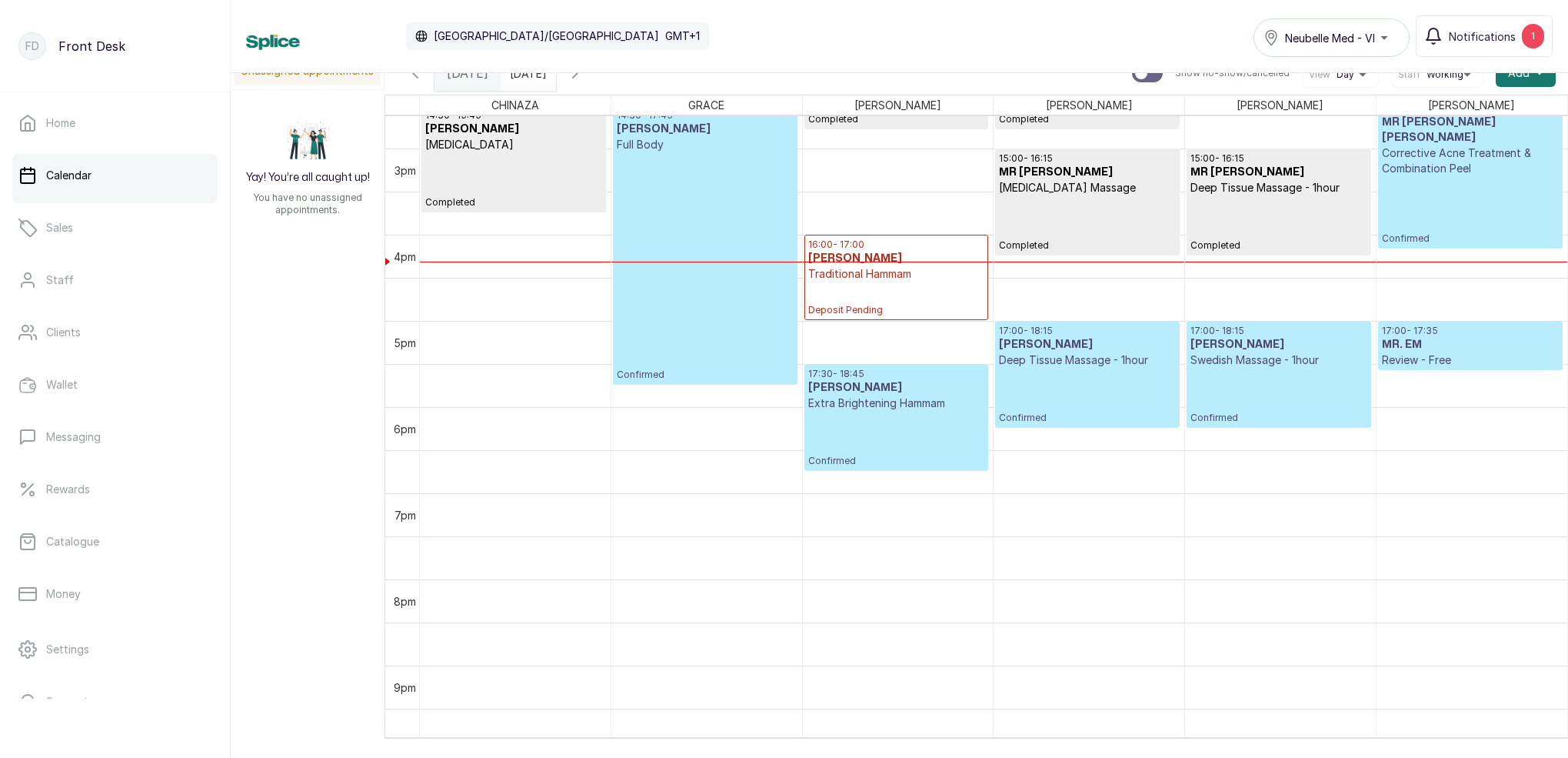
click at [1436, 150] on p "Corrective Acne Treatment & Combination Peel" at bounding box center [1470, 161] width 177 height 31
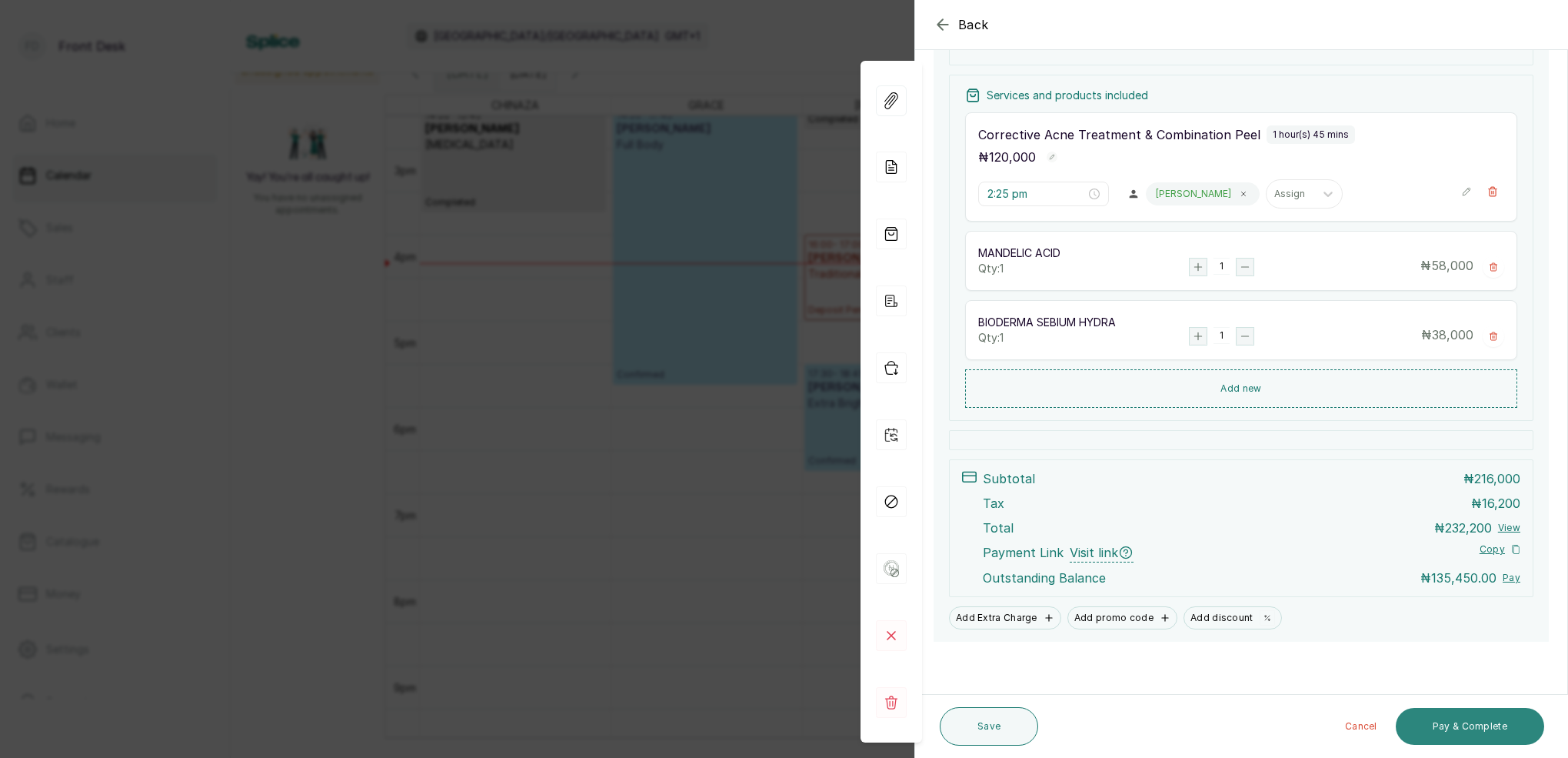
click at [1447, 735] on button "Pay & Complete" at bounding box center [1469, 726] width 149 height 37
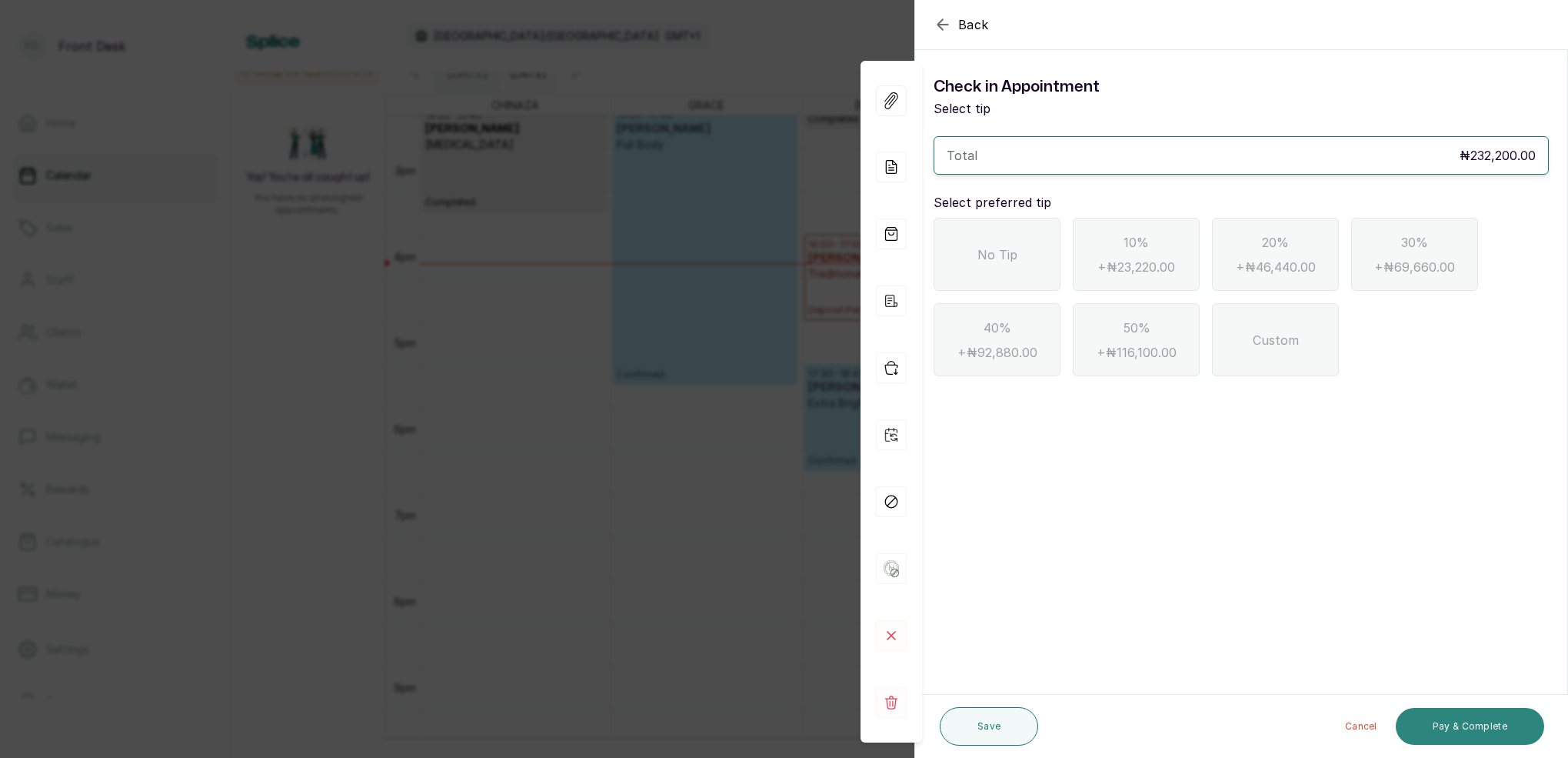
scroll to position [0, 0]
click at [1037, 159] on div "Total ₦232,200.00" at bounding box center [1241, 156] width 589 height 19
click at [974, 270] on div "No Tip" at bounding box center [997, 254] width 127 height 73
click at [1440, 725] on button "Pay & Complete" at bounding box center [1469, 726] width 149 height 37
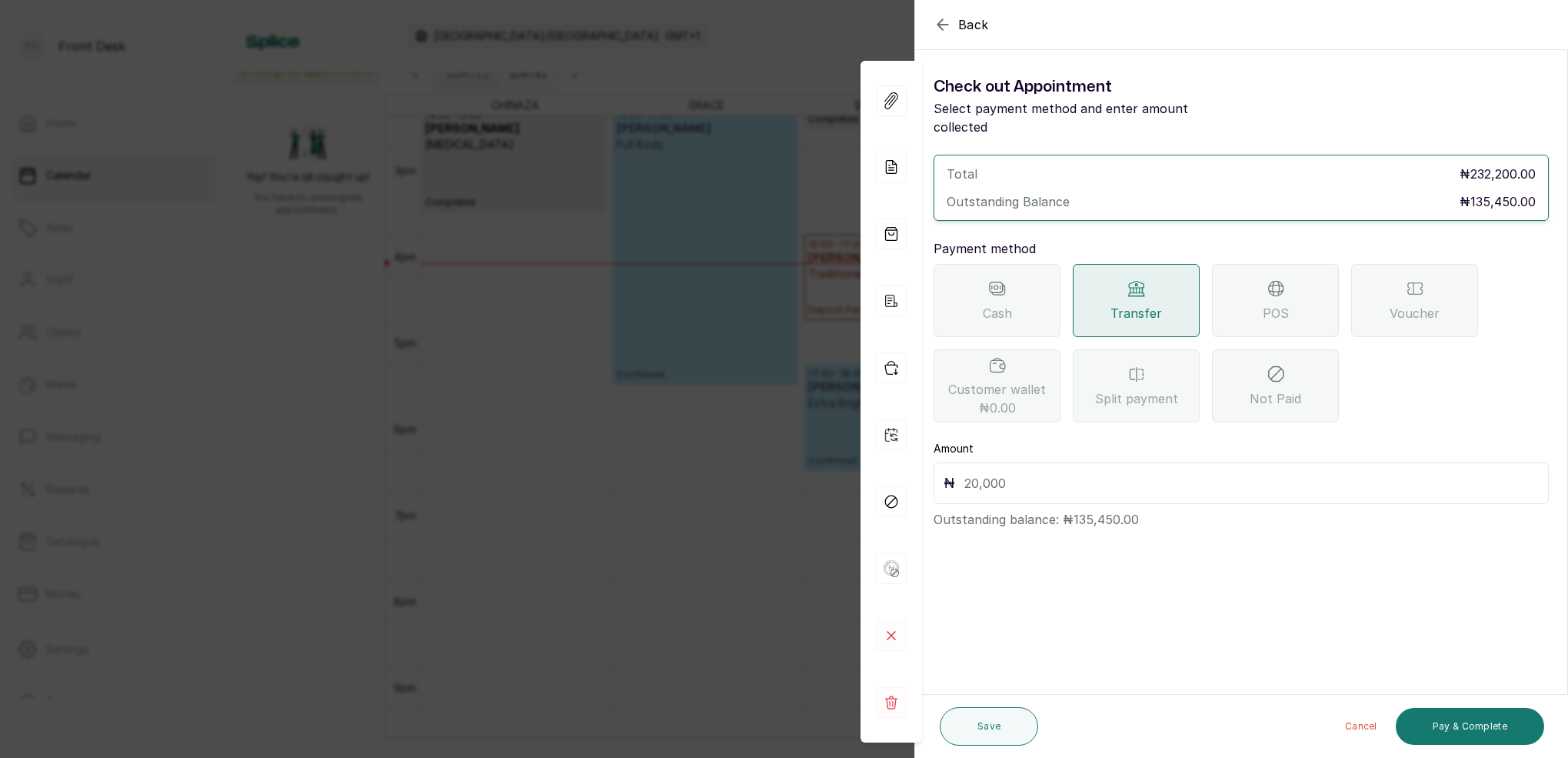
click at [993, 472] on input "text" at bounding box center [1251, 483] width 575 height 22
type input "135,450"
click at [1447, 732] on button "Pay & Complete" at bounding box center [1469, 726] width 149 height 37
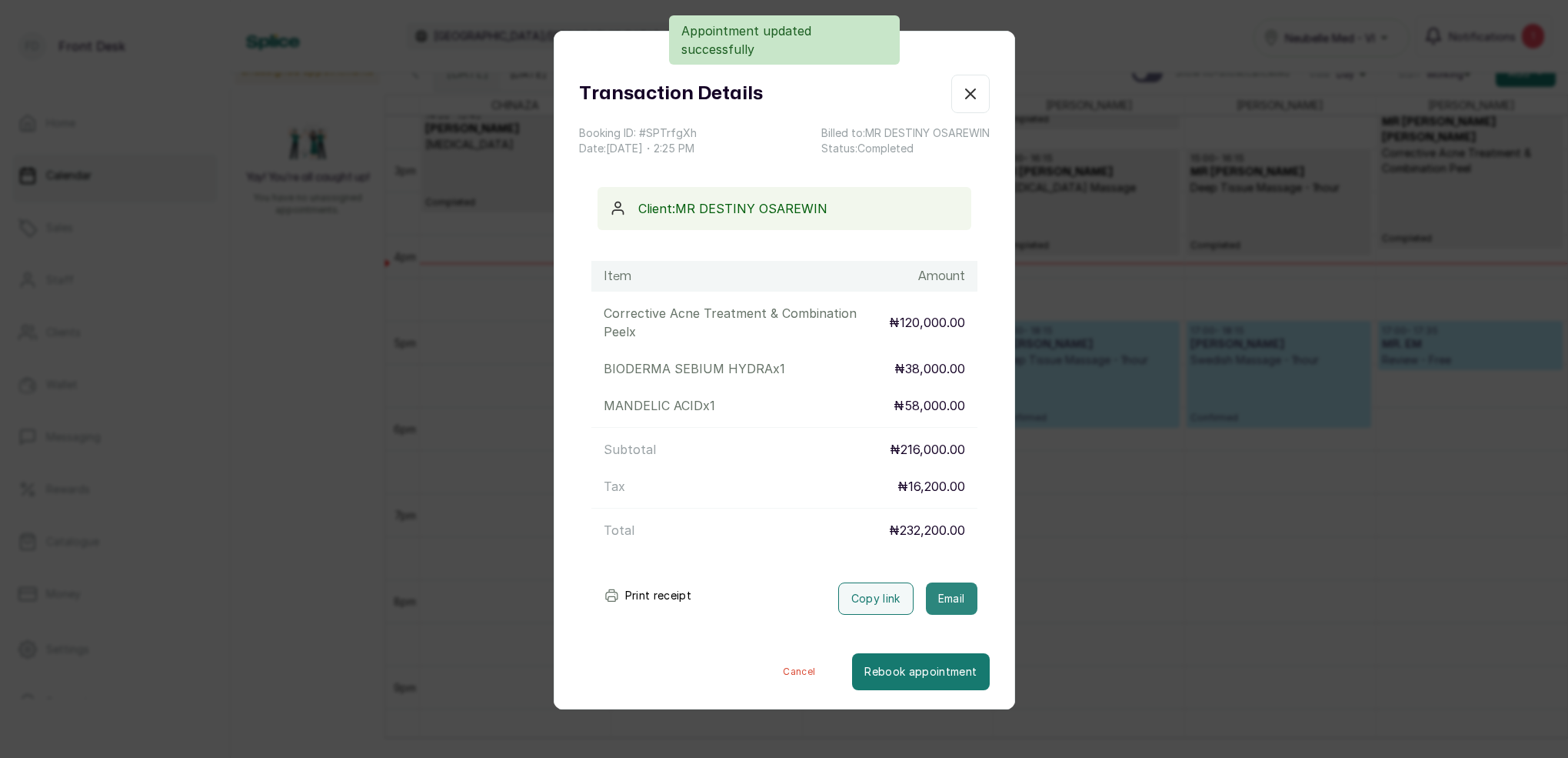
click at [951, 583] on button "Email" at bounding box center [951, 598] width 51 height 32
click at [1144, 553] on div "Transaction Details Booking ID: # SPTrfgXh Date: [DATE] ・ 2:25 PM Billed to: MR…" at bounding box center [784, 379] width 1568 height 758
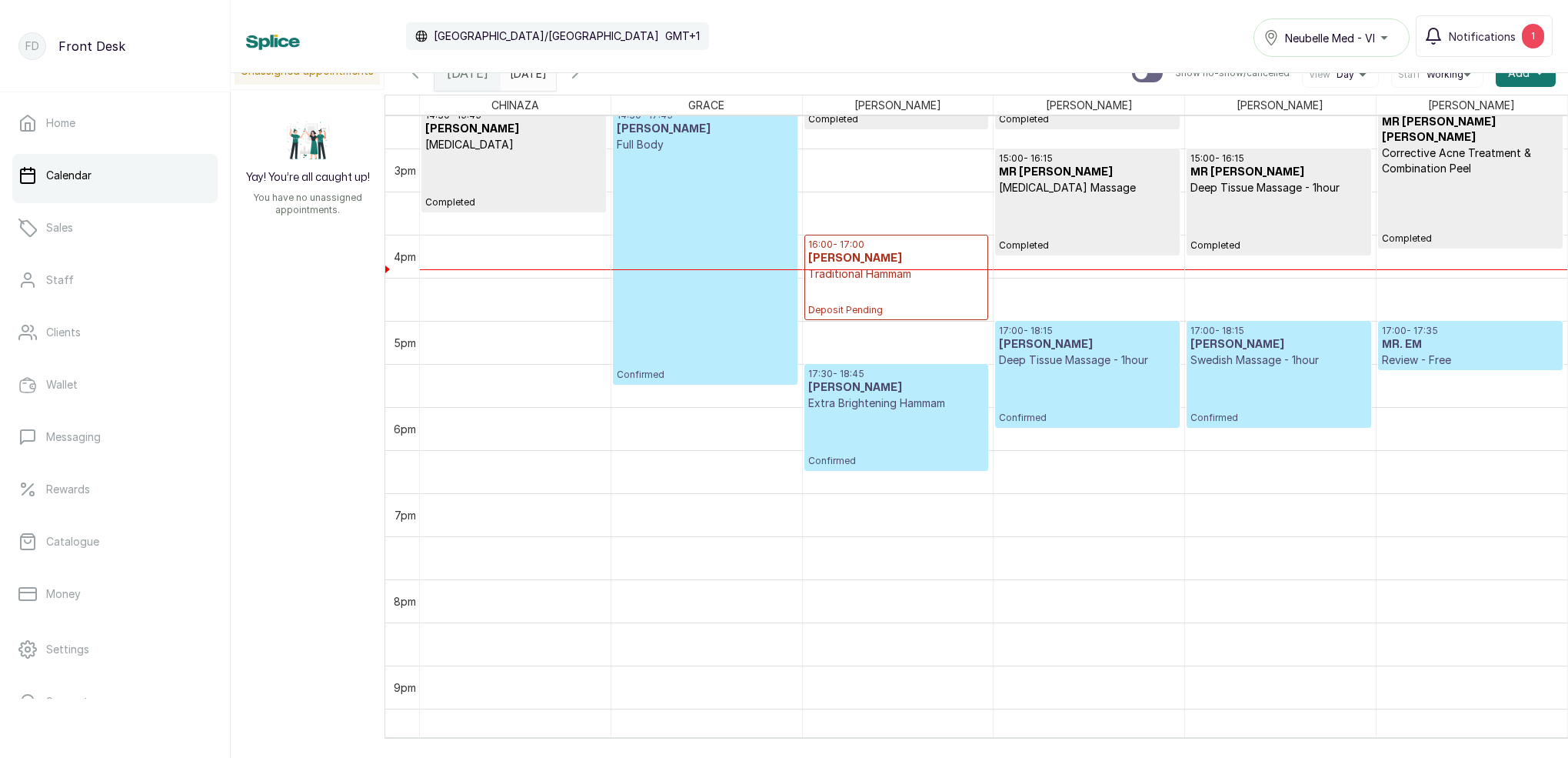
scroll to position [0, 1]
click at [526, 81] on input "[DATE]" at bounding box center [514, 69] width 25 height 26
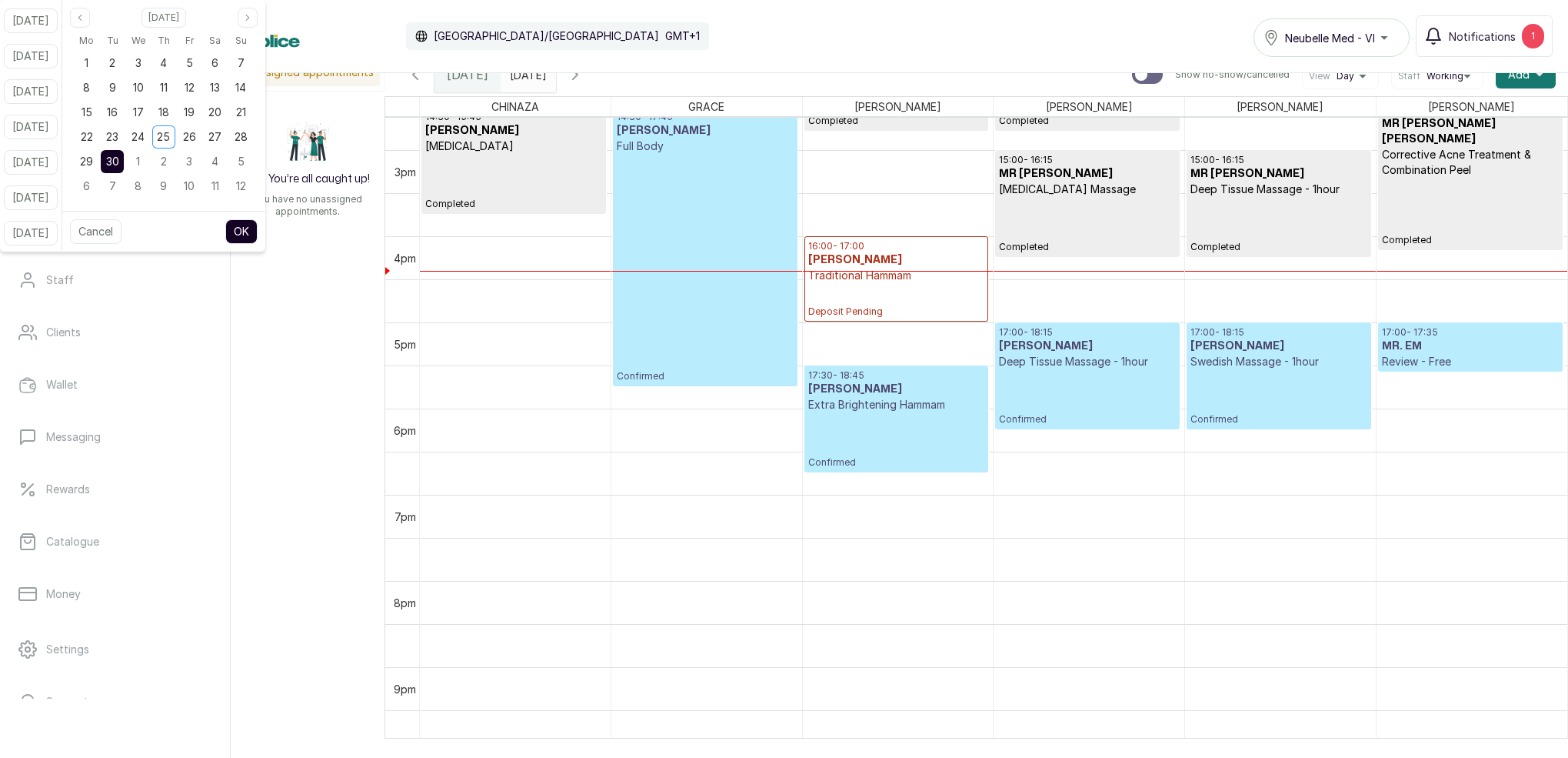
scroll to position [0, 0]
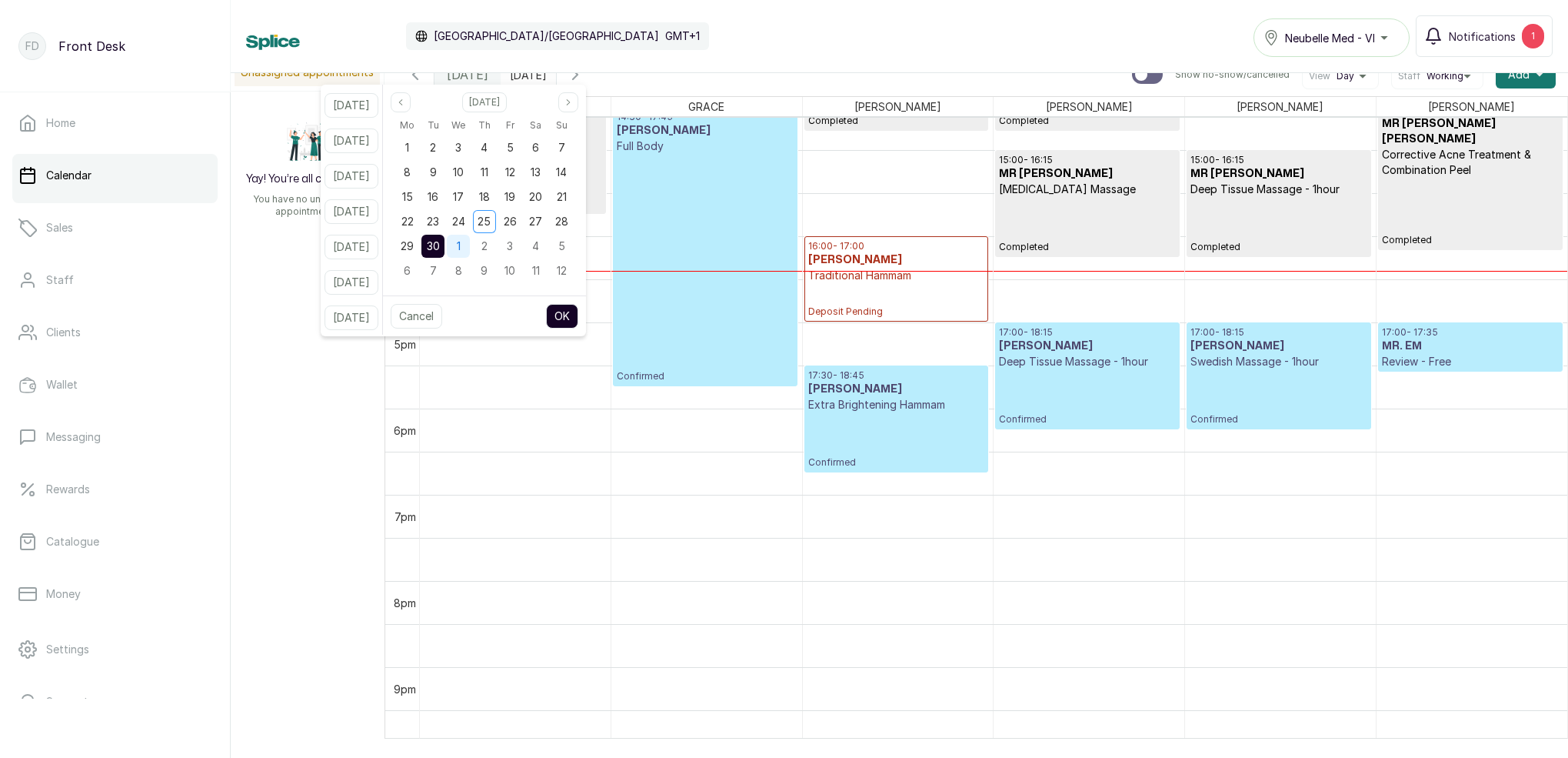
click at [461, 244] on span "1" at bounding box center [459, 245] width 4 height 13
click at [578, 323] on button "OK" at bounding box center [561, 316] width 32 height 25
type input "[DATE]"
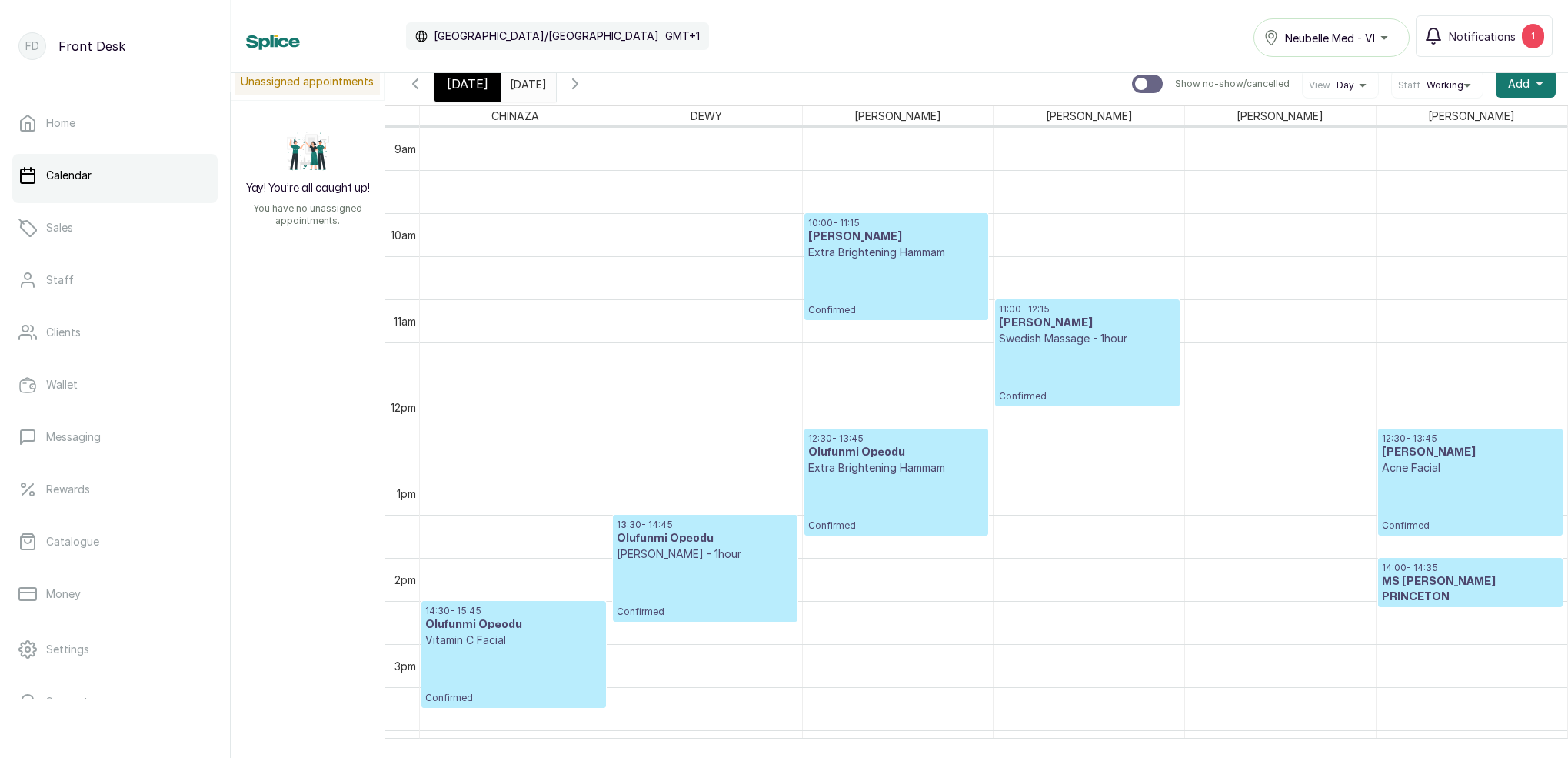
scroll to position [764, 0]
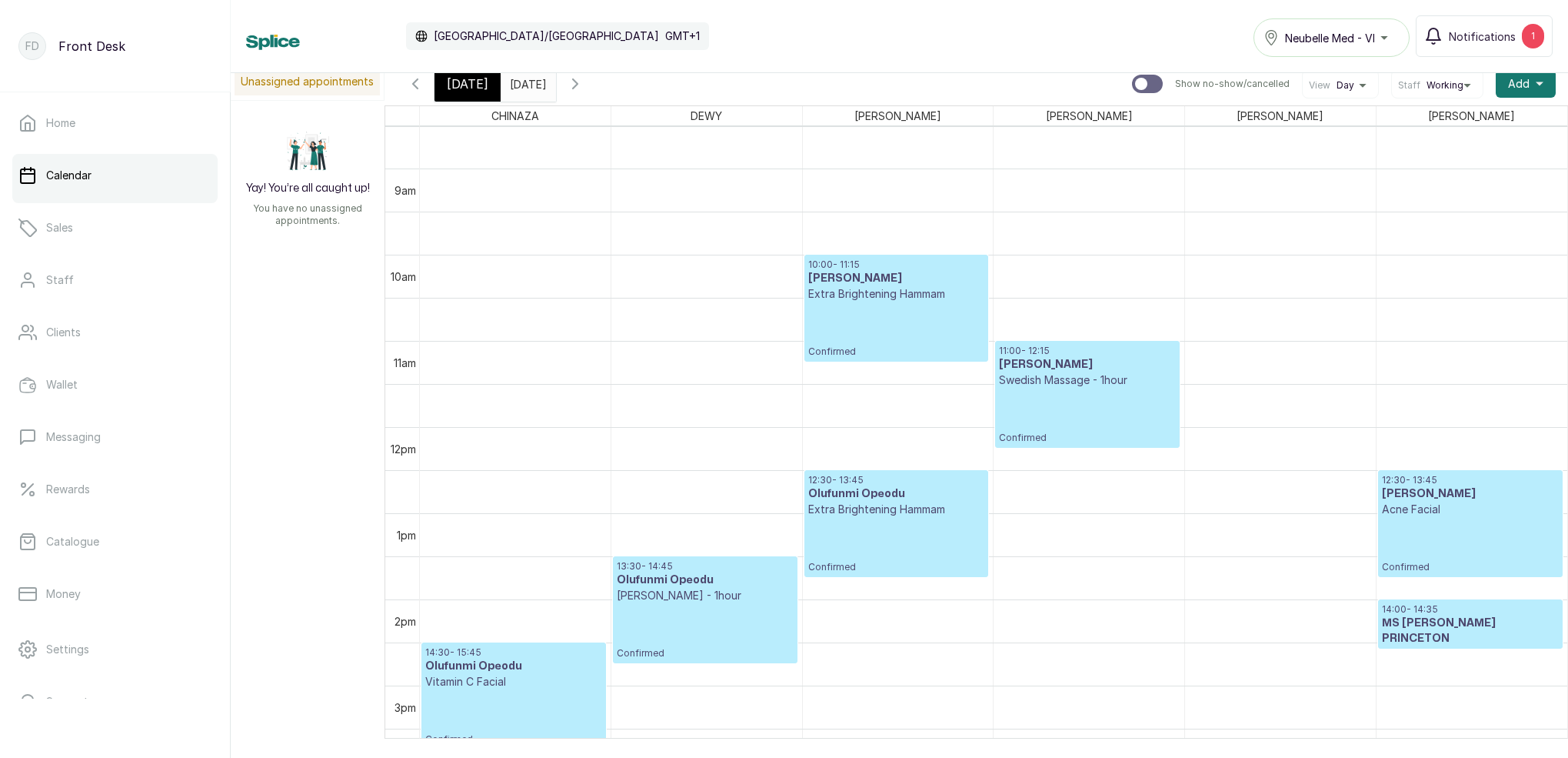
click at [482, 84] on span "[DATE]" at bounding box center [467, 84] width 41 height 19
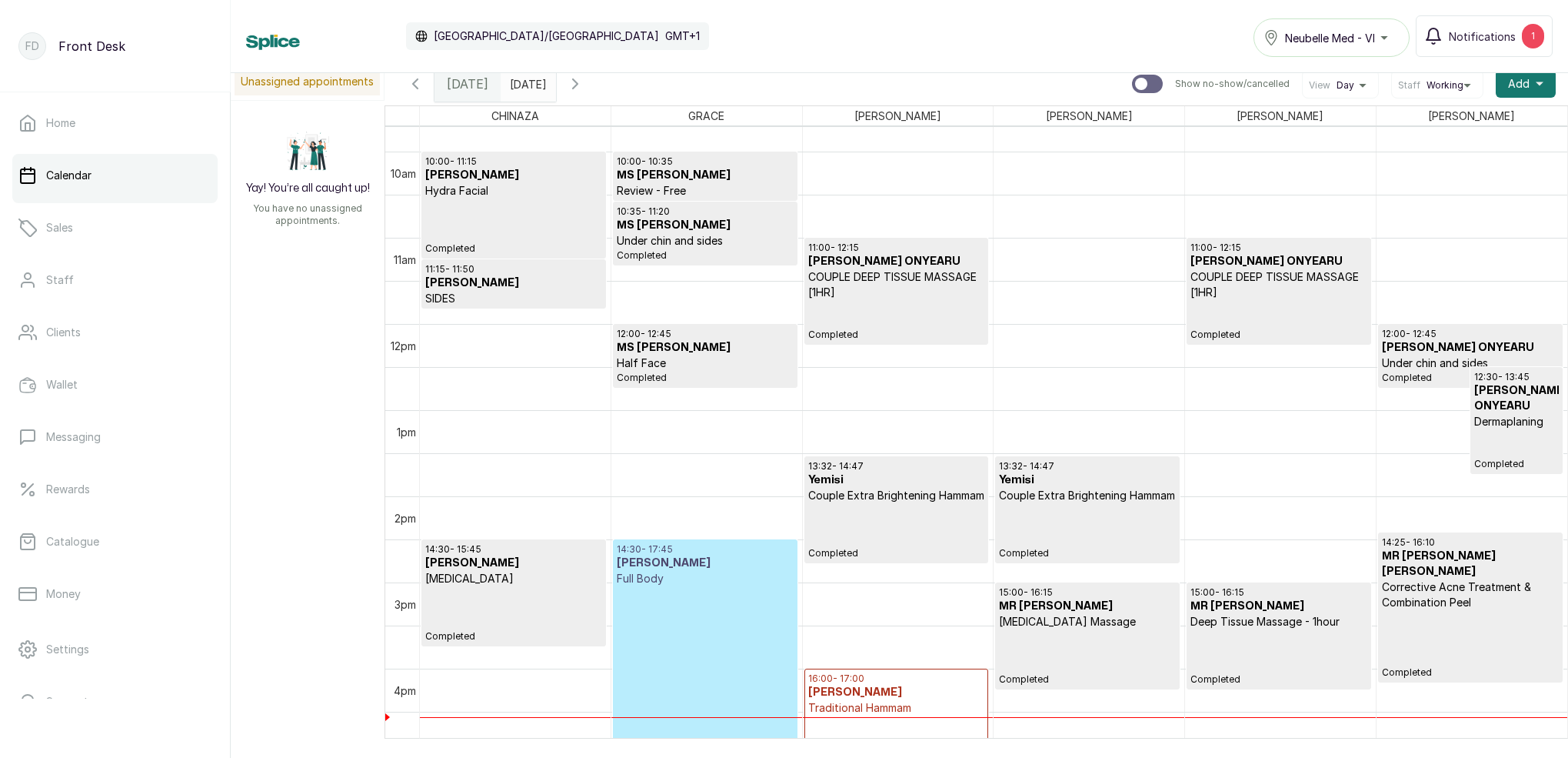
scroll to position [918, 0]
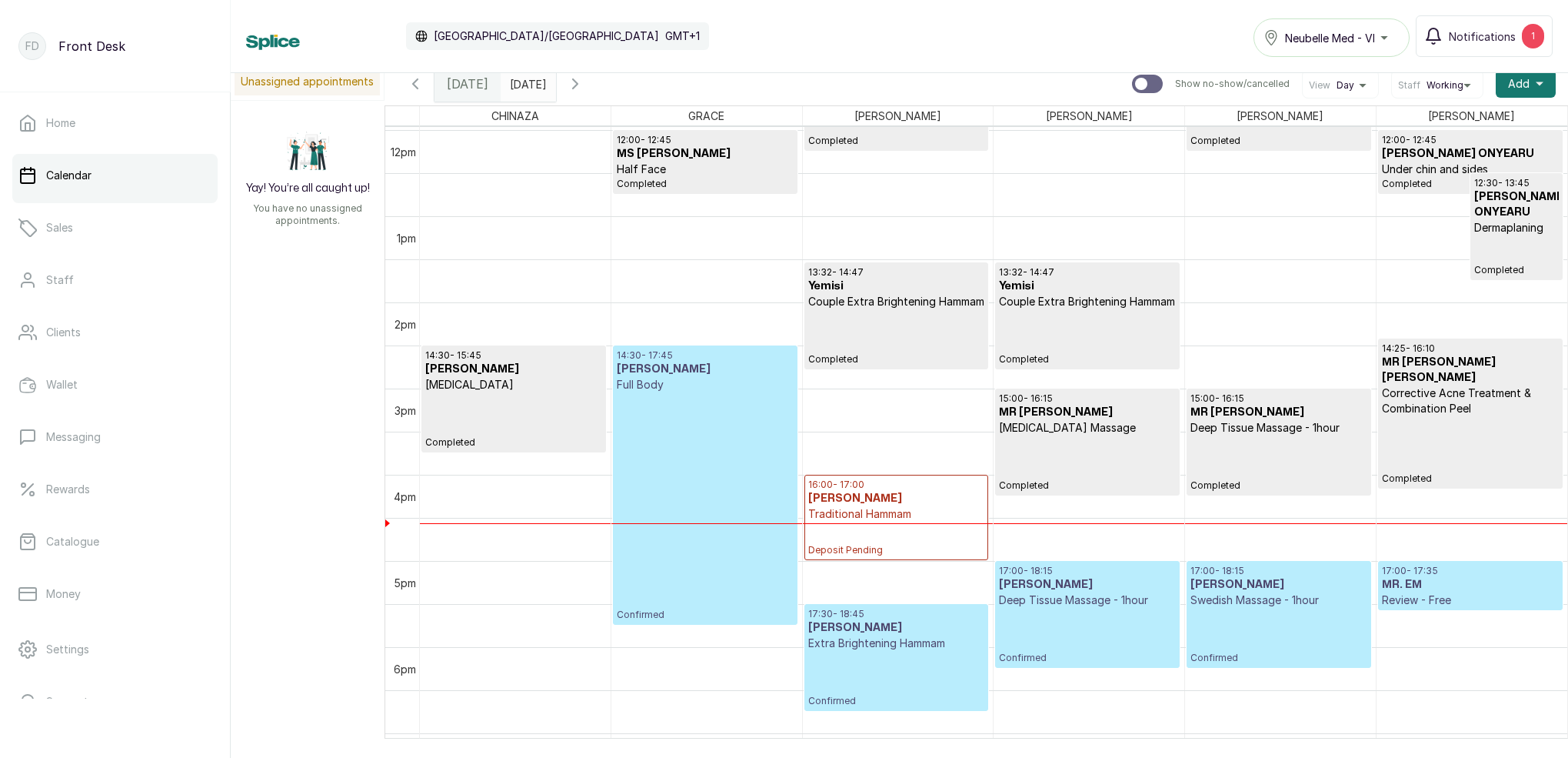
click at [1450, 442] on p "Completed" at bounding box center [1470, 450] width 177 height 69
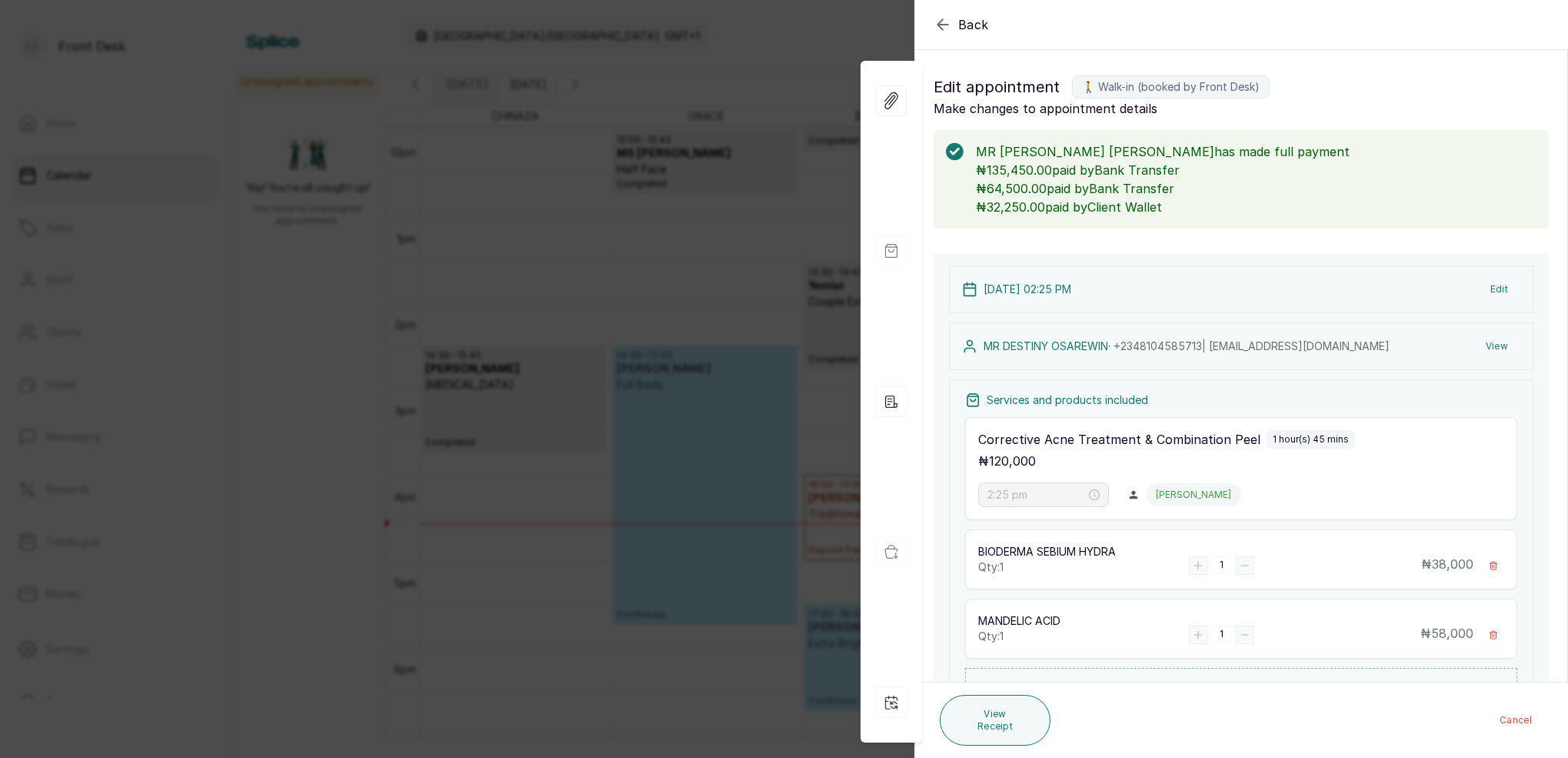
scroll to position [0, 0]
click at [500, 359] on div "Back Appointment Details Edit appointment 🚶 Walk-in (booked by Front Desk) Make…" at bounding box center [784, 379] width 1568 height 758
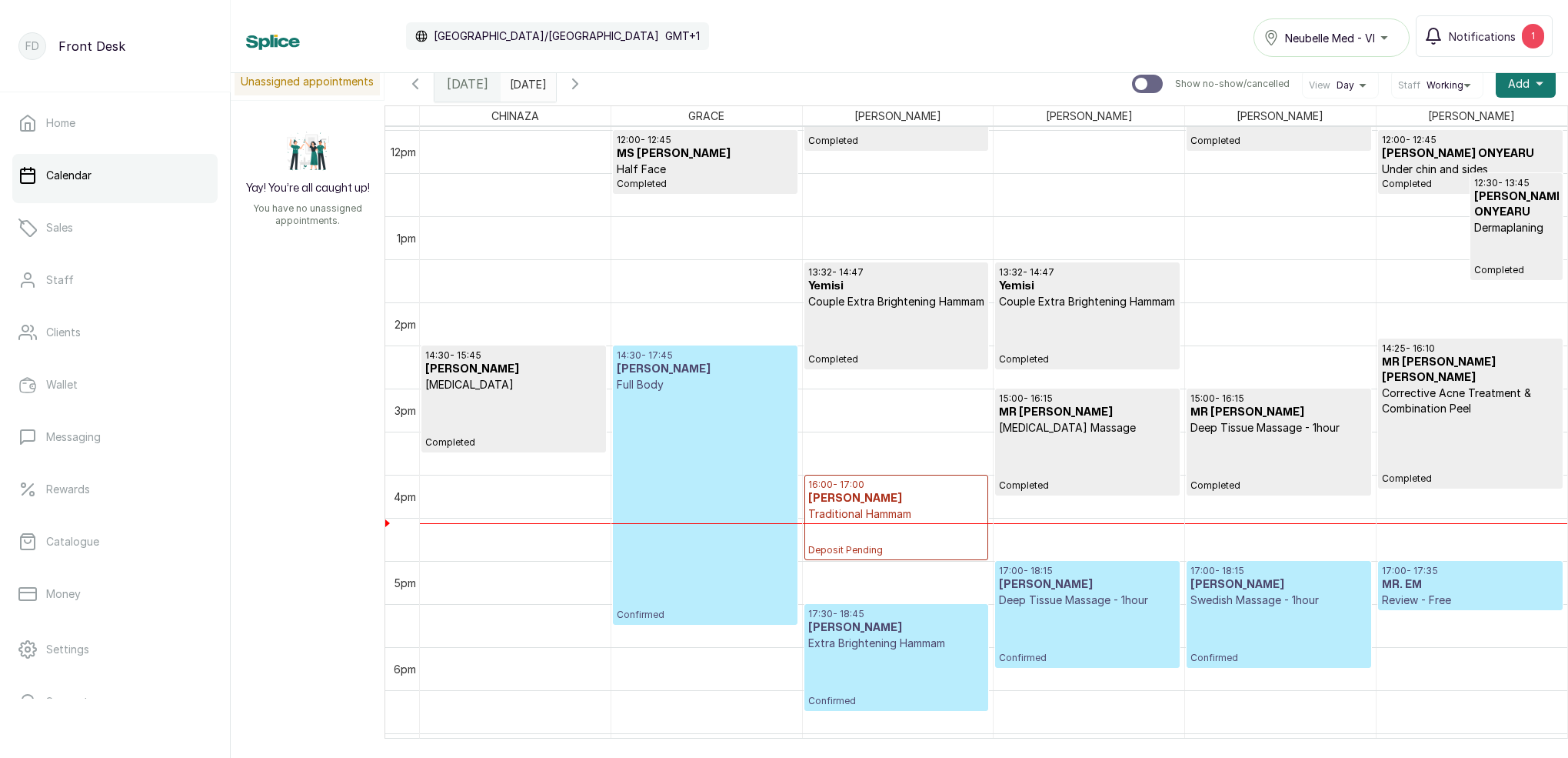
click at [1448, 399] on p "Corrective Acne Treatment & Combination Peel" at bounding box center [1470, 401] width 177 height 31
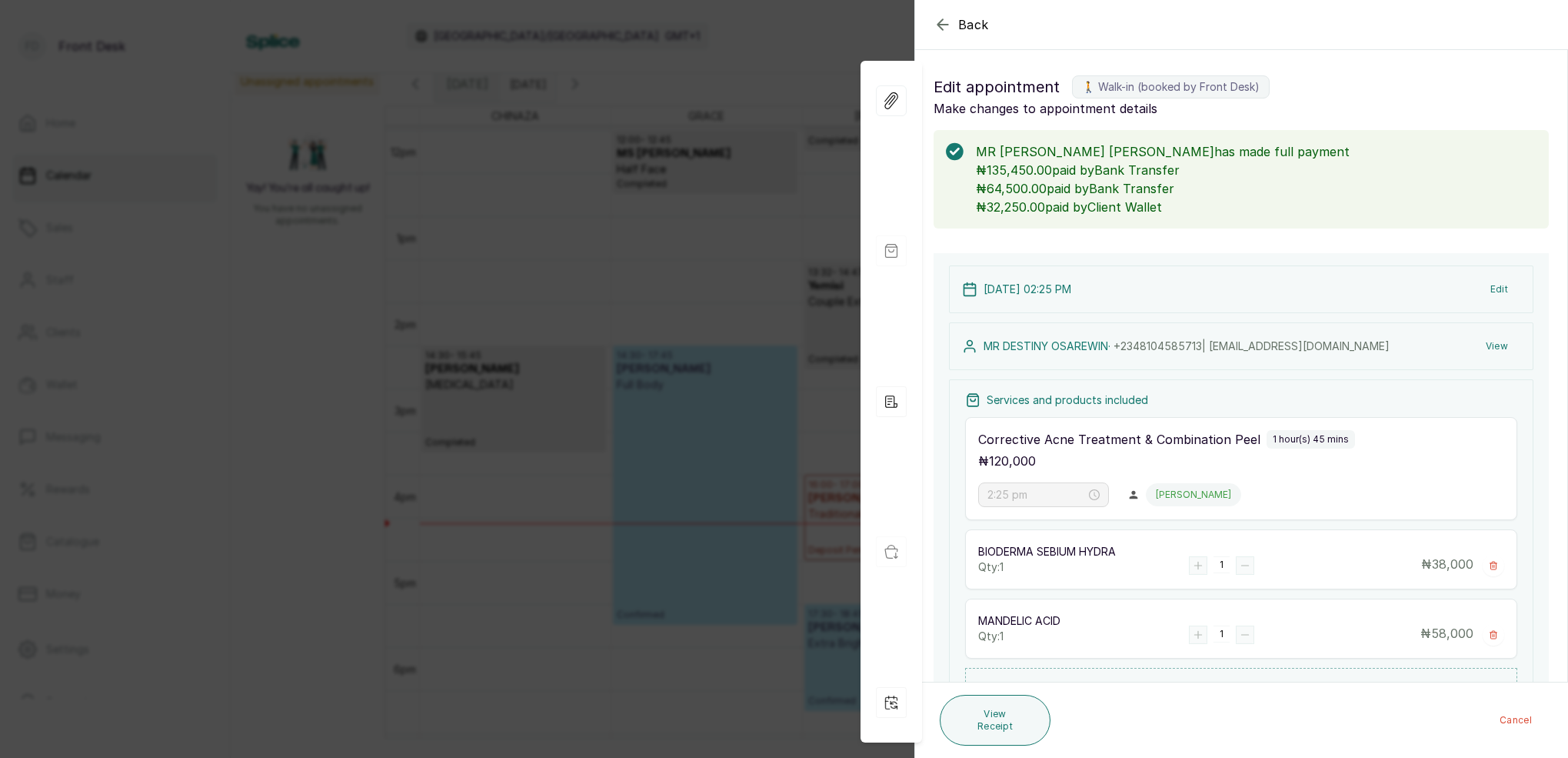
click at [468, 186] on div "Back Appointment Details Edit appointment 🚶 Walk-in (booked by Front Desk) Make…" at bounding box center [784, 379] width 1568 height 758
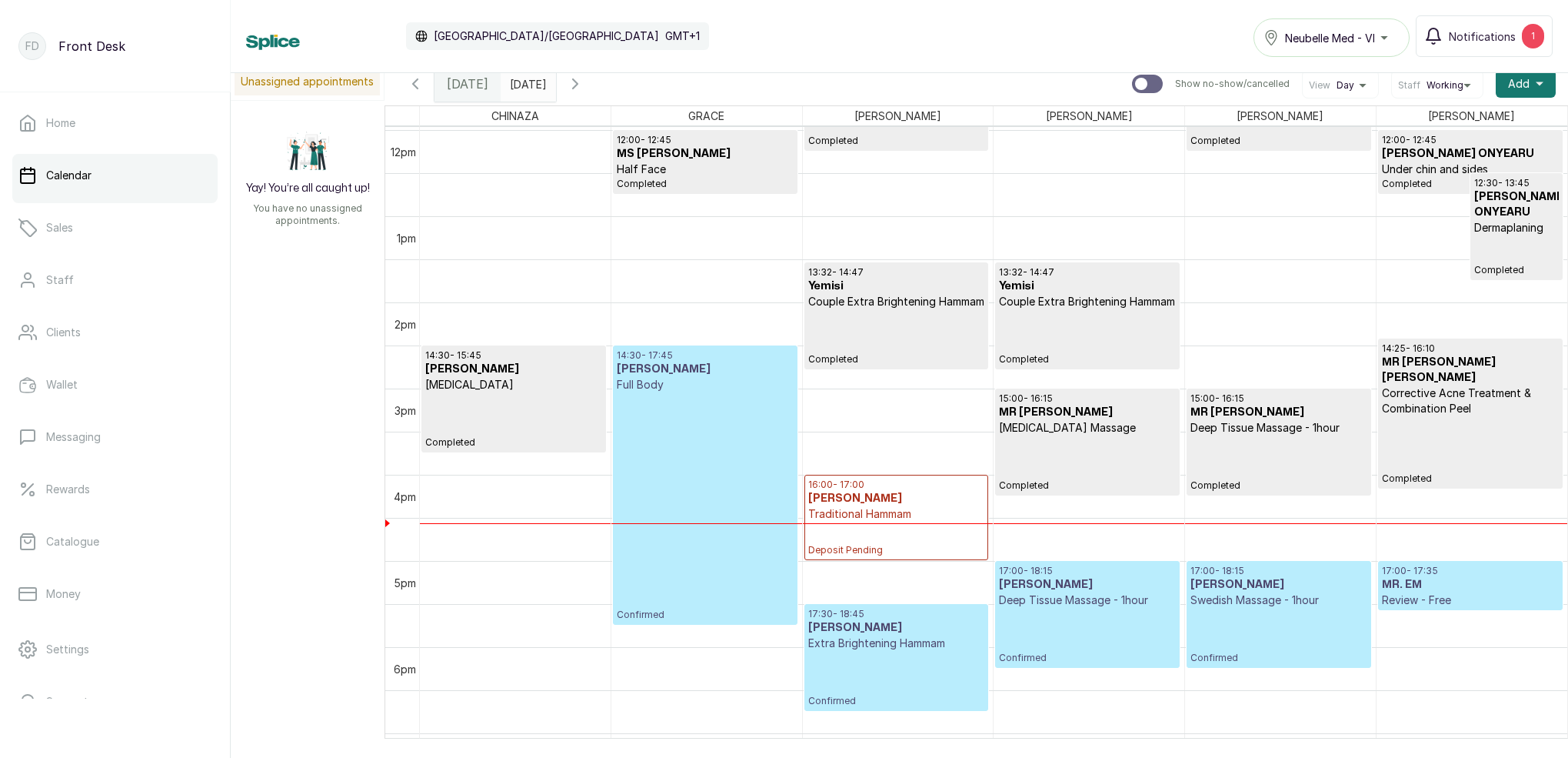
scroll to position [0, 1]
click at [585, 83] on icon "button" at bounding box center [575, 84] width 19 height 19
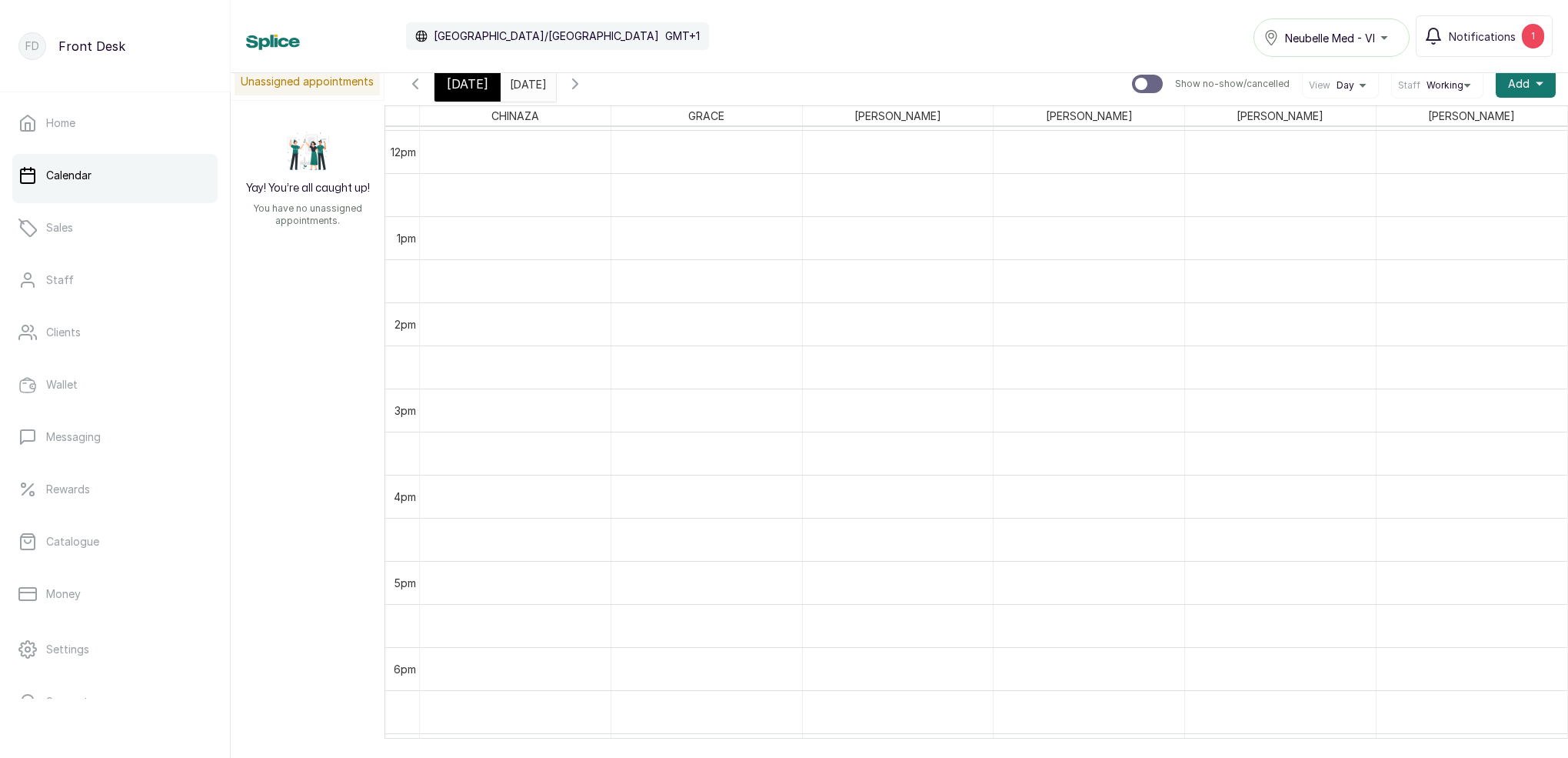
scroll to position [0, 0]
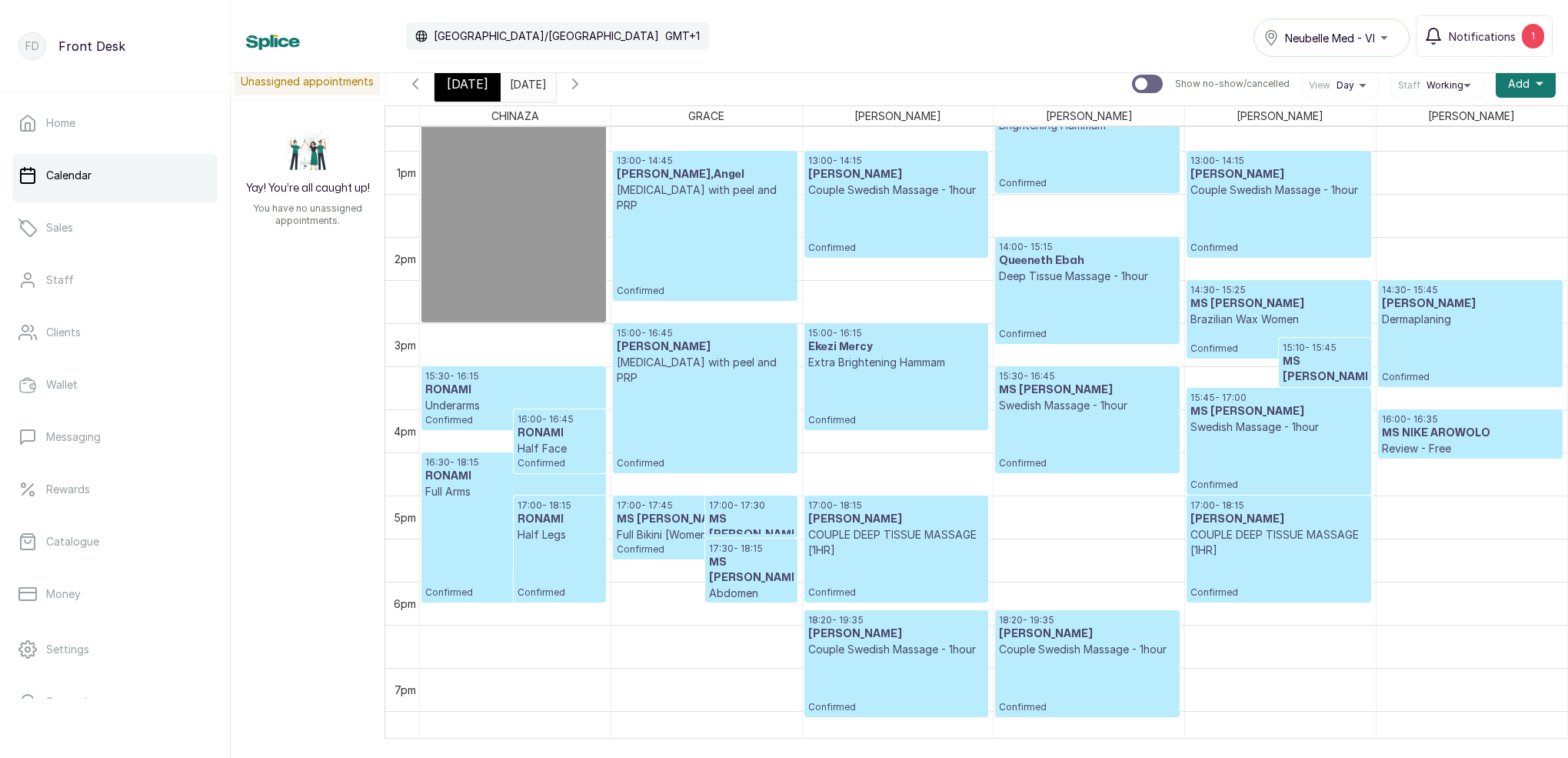
click at [555, 96] on div "[DATE] [DATE]" at bounding box center [528, 83] width 55 height 35
click at [585, 86] on icon "button" at bounding box center [575, 84] width 19 height 19
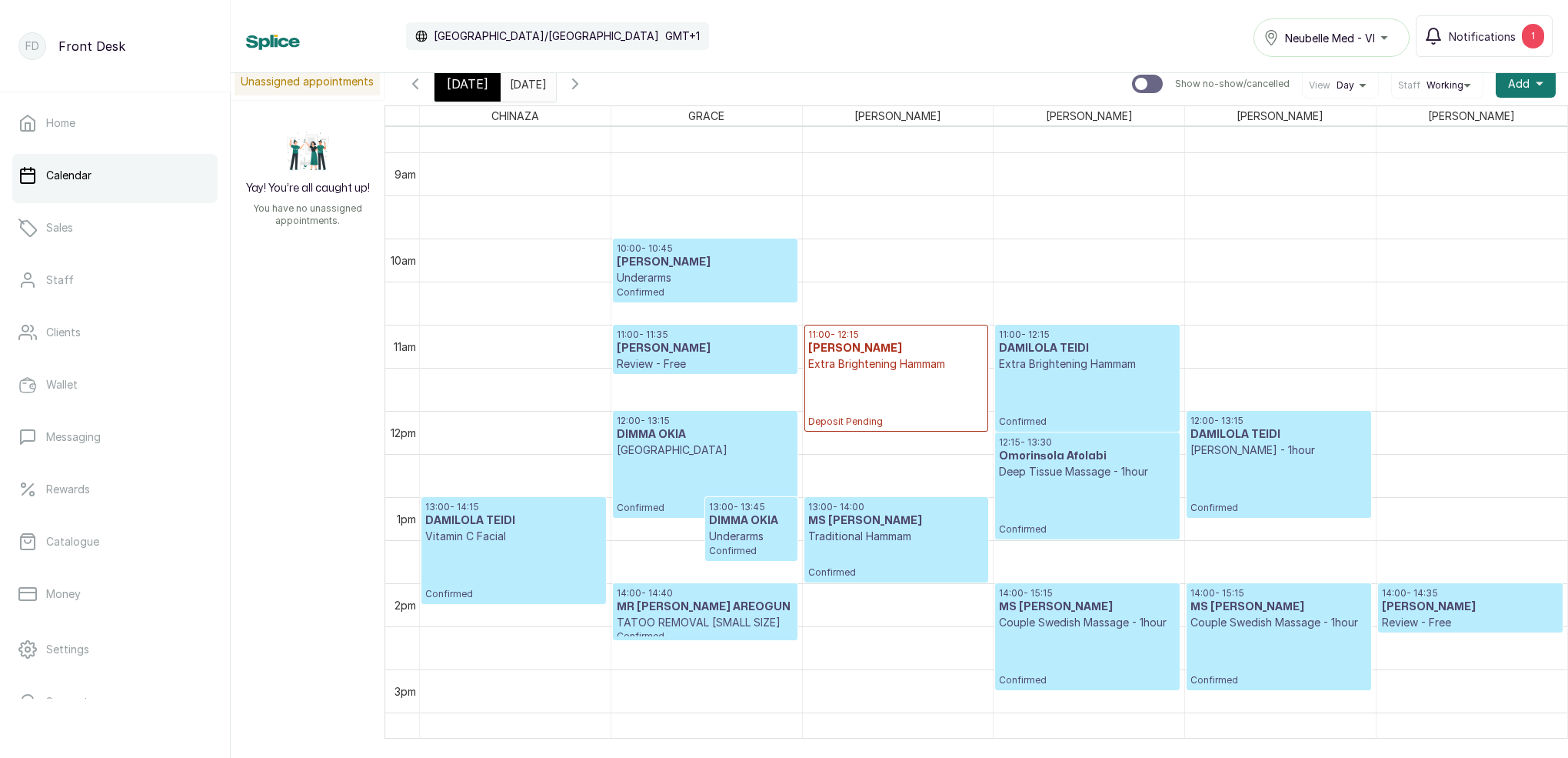
scroll to position [739, 0]
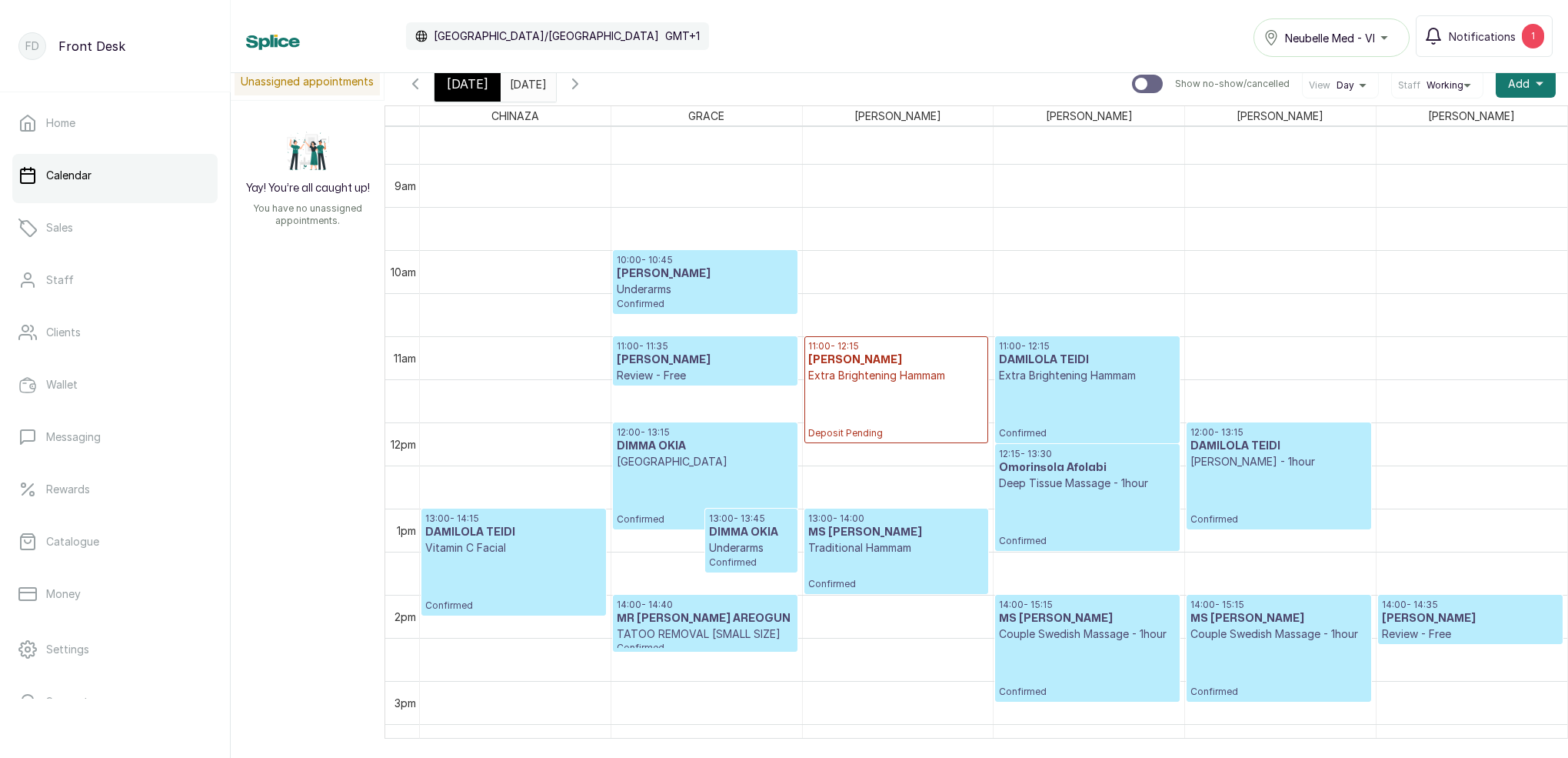
click at [465, 83] on span "[DATE]" at bounding box center [467, 84] width 41 height 19
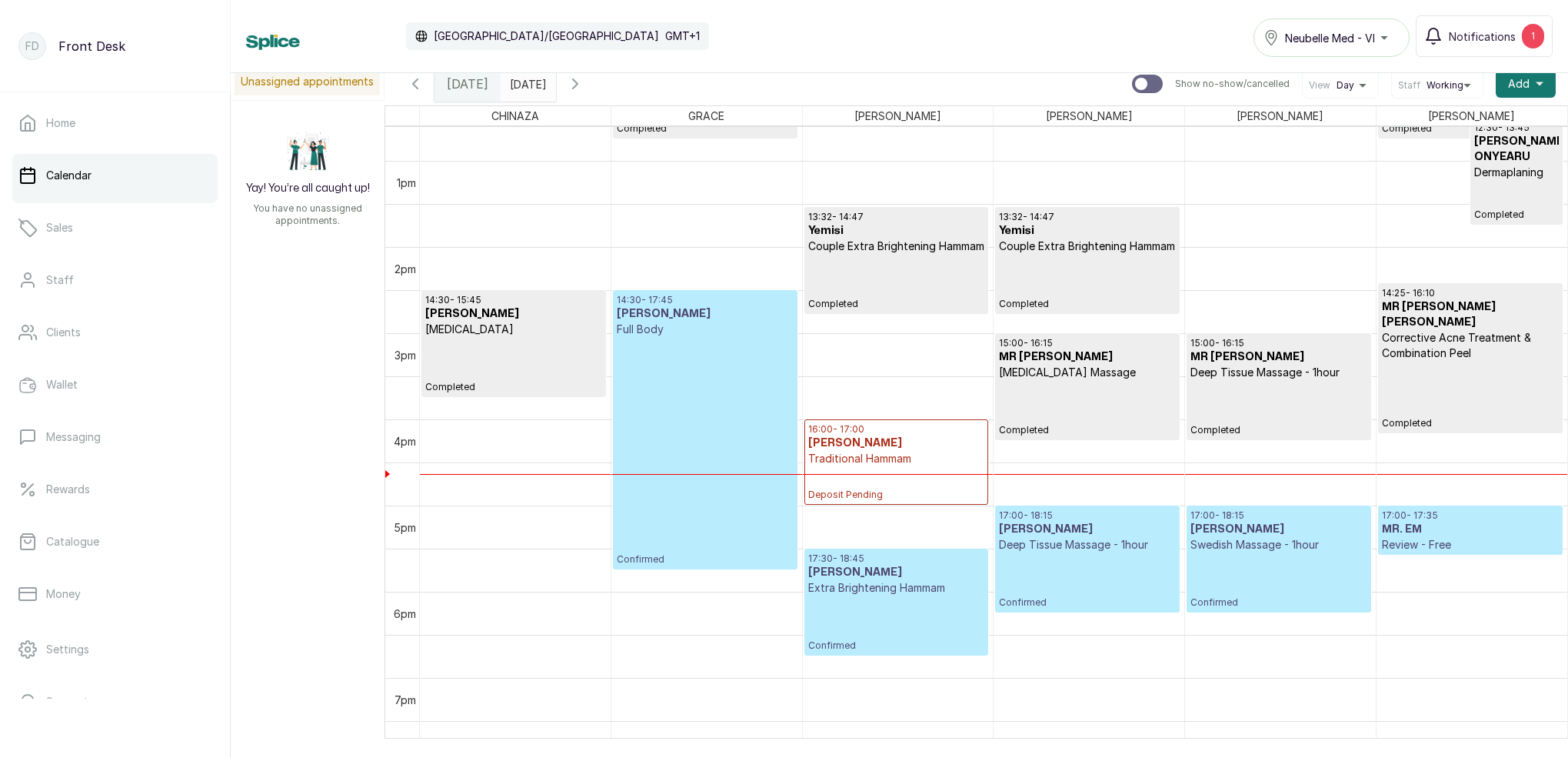
scroll to position [1091, 0]
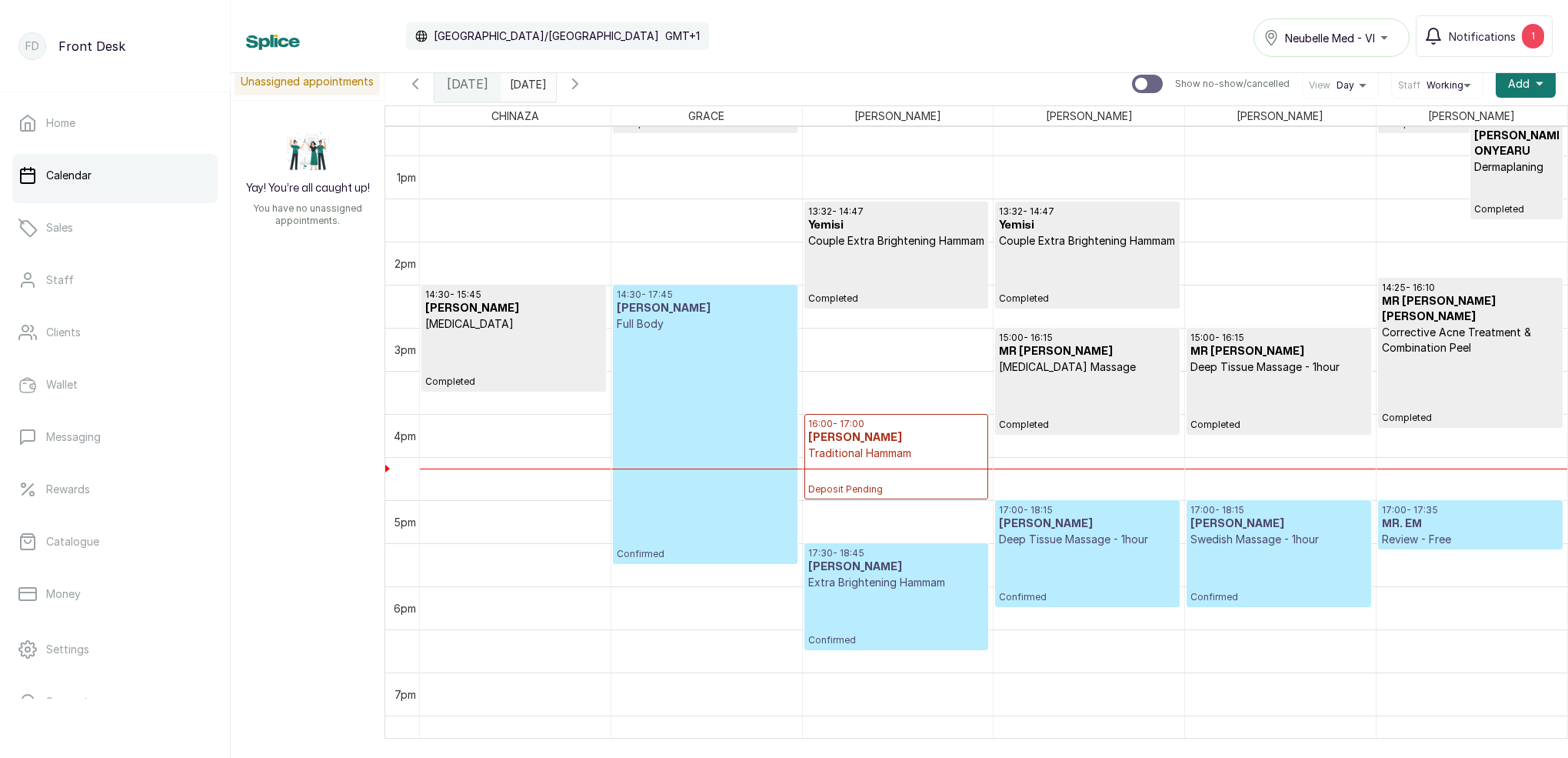
drag, startPoint x: 621, startPoint y: 89, endPoint x: 652, endPoint y: 101, distance: 33.2
click at [578, 89] on icon "button" at bounding box center [575, 84] width 5 height 9
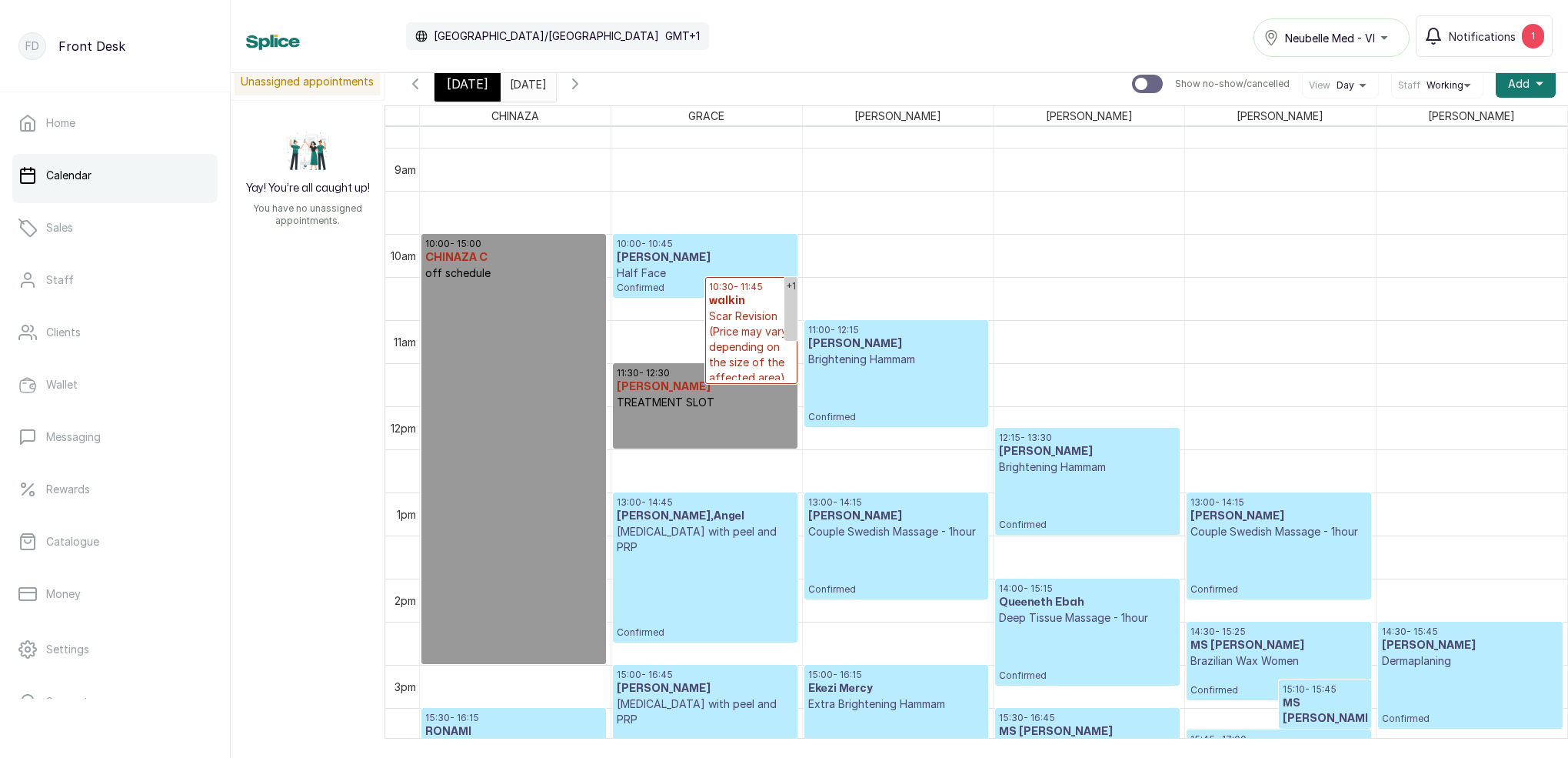
scroll to position [747, 0]
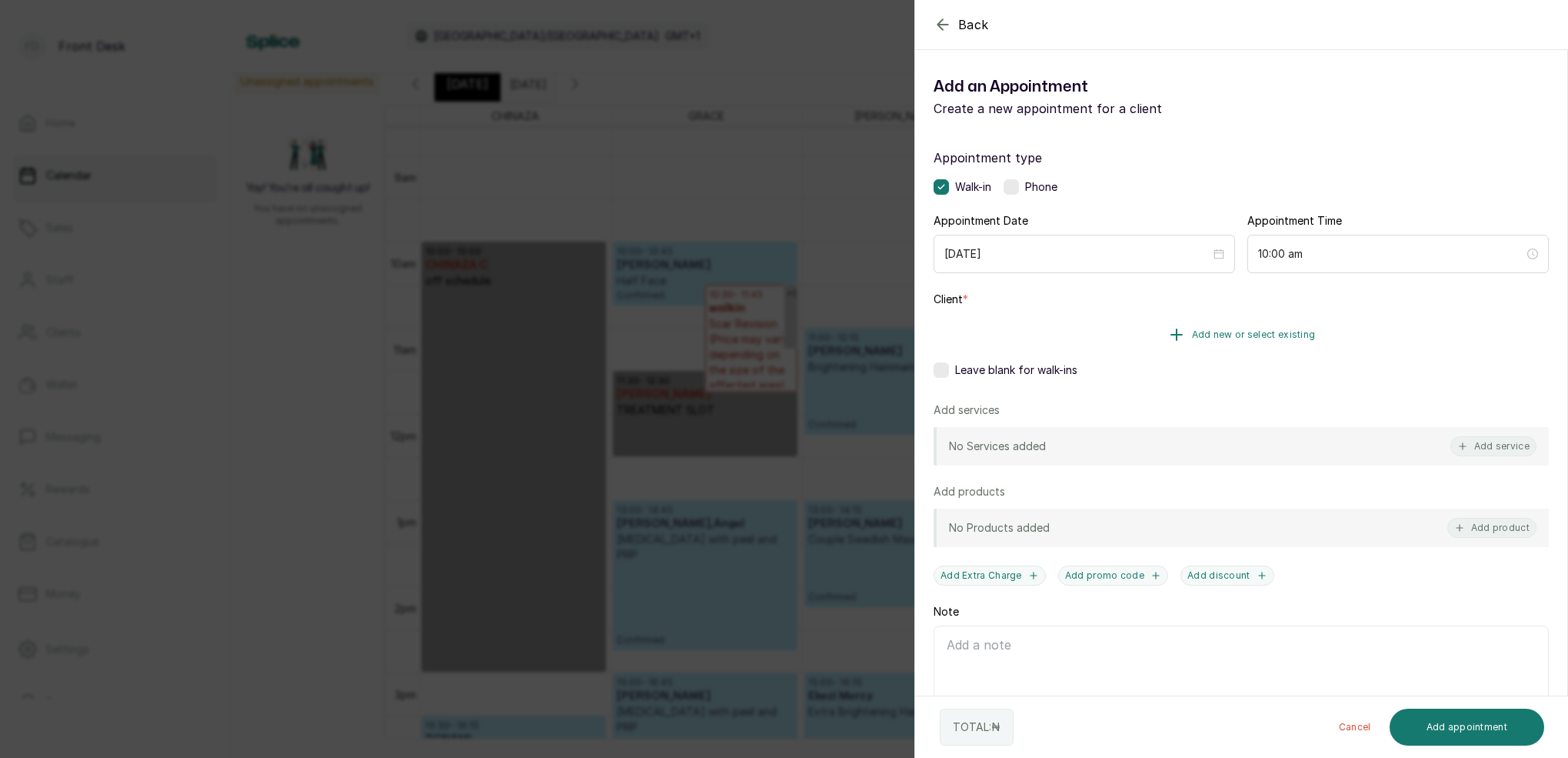
click at [1267, 333] on span "Add new or select existing" at bounding box center [1253, 335] width 124 height 12
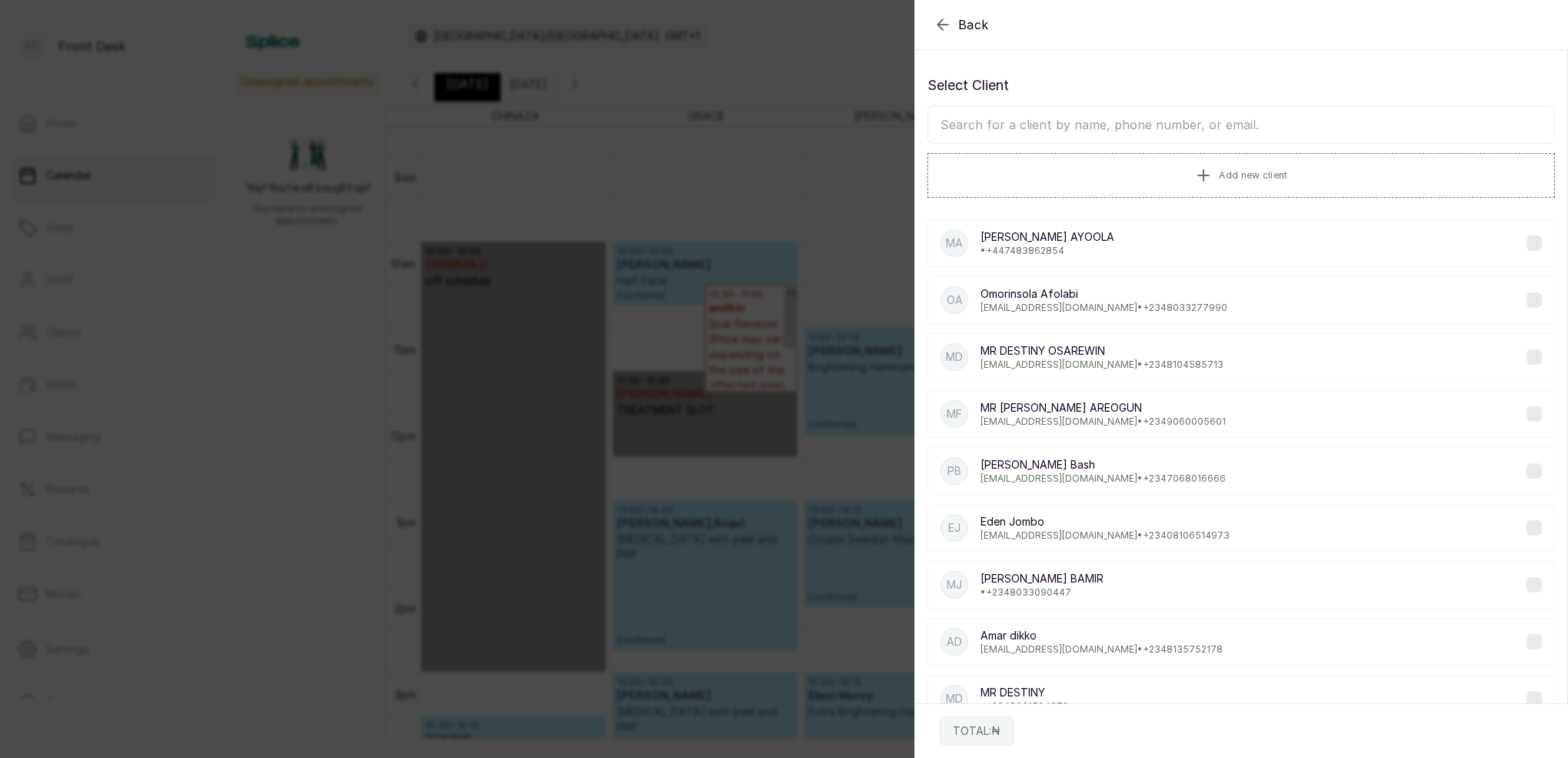
click at [1151, 125] on input "text" at bounding box center [1241, 124] width 628 height 38
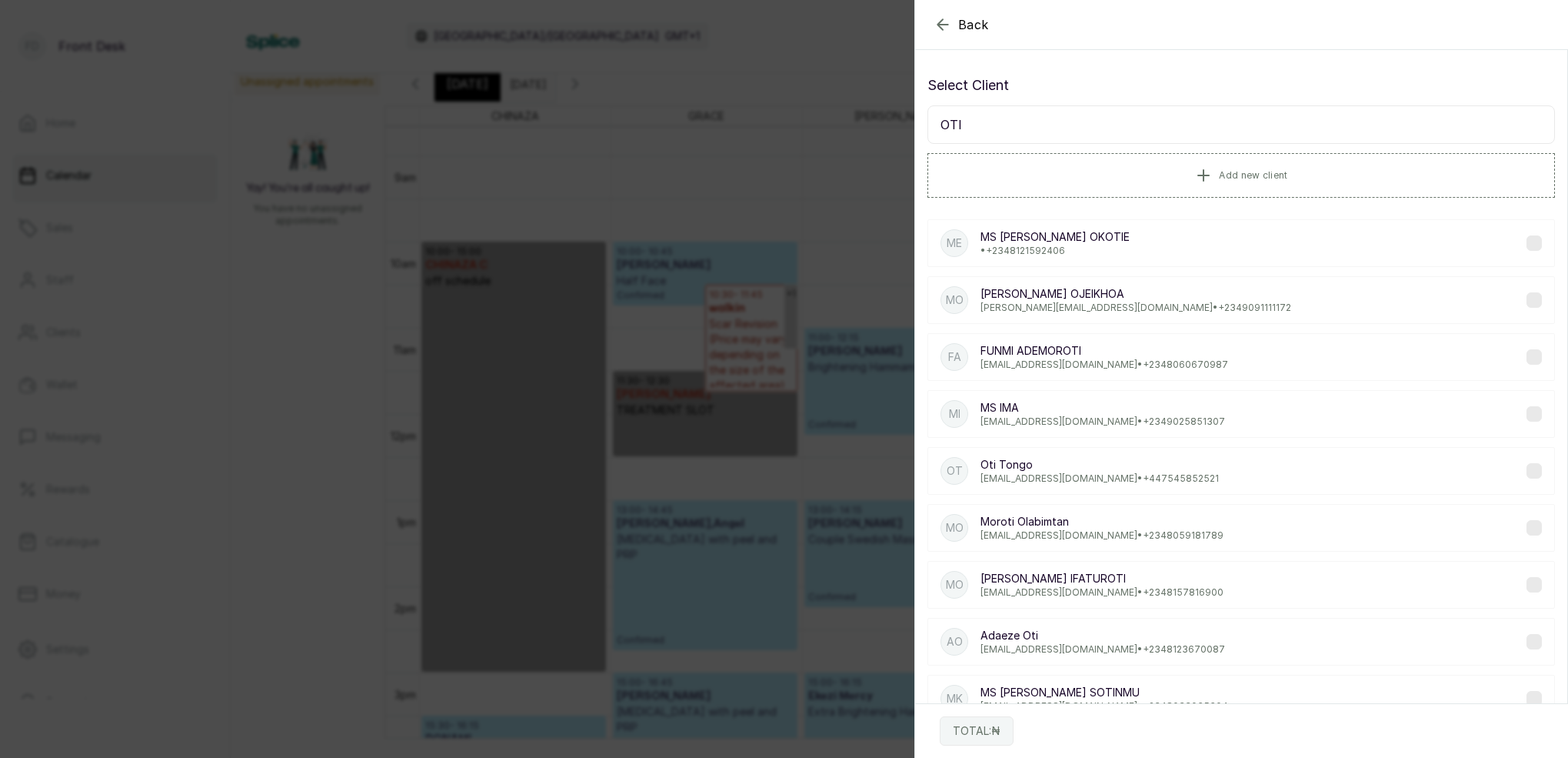
type input "OTI"
click at [1073, 477] on p "[EMAIL_ADDRESS][DOMAIN_NAME] • [PHONE_NUMBER]" at bounding box center [1099, 478] width 238 height 12
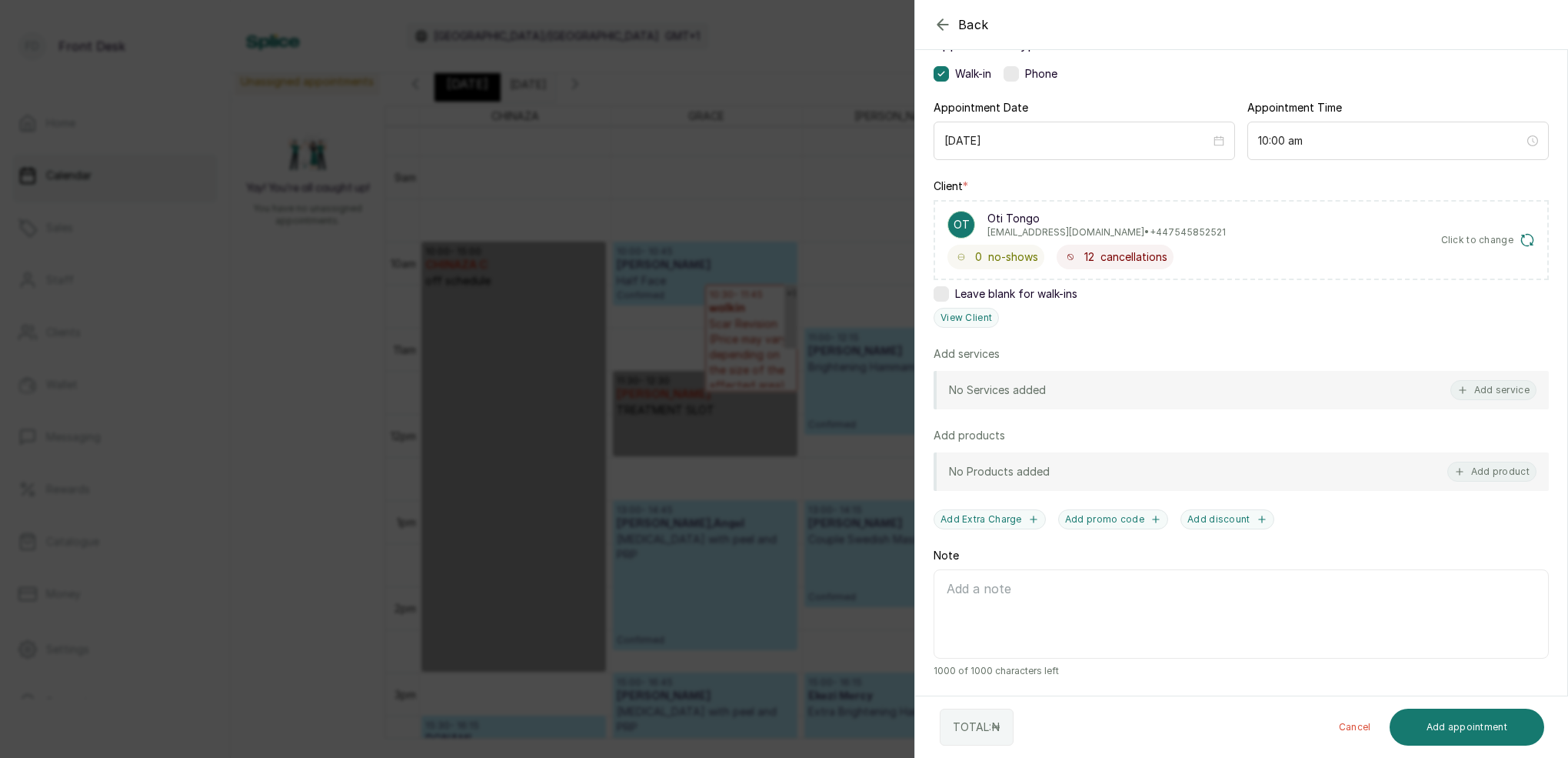
scroll to position [113, 0]
click at [972, 316] on button "View Client" at bounding box center [966, 318] width 65 height 20
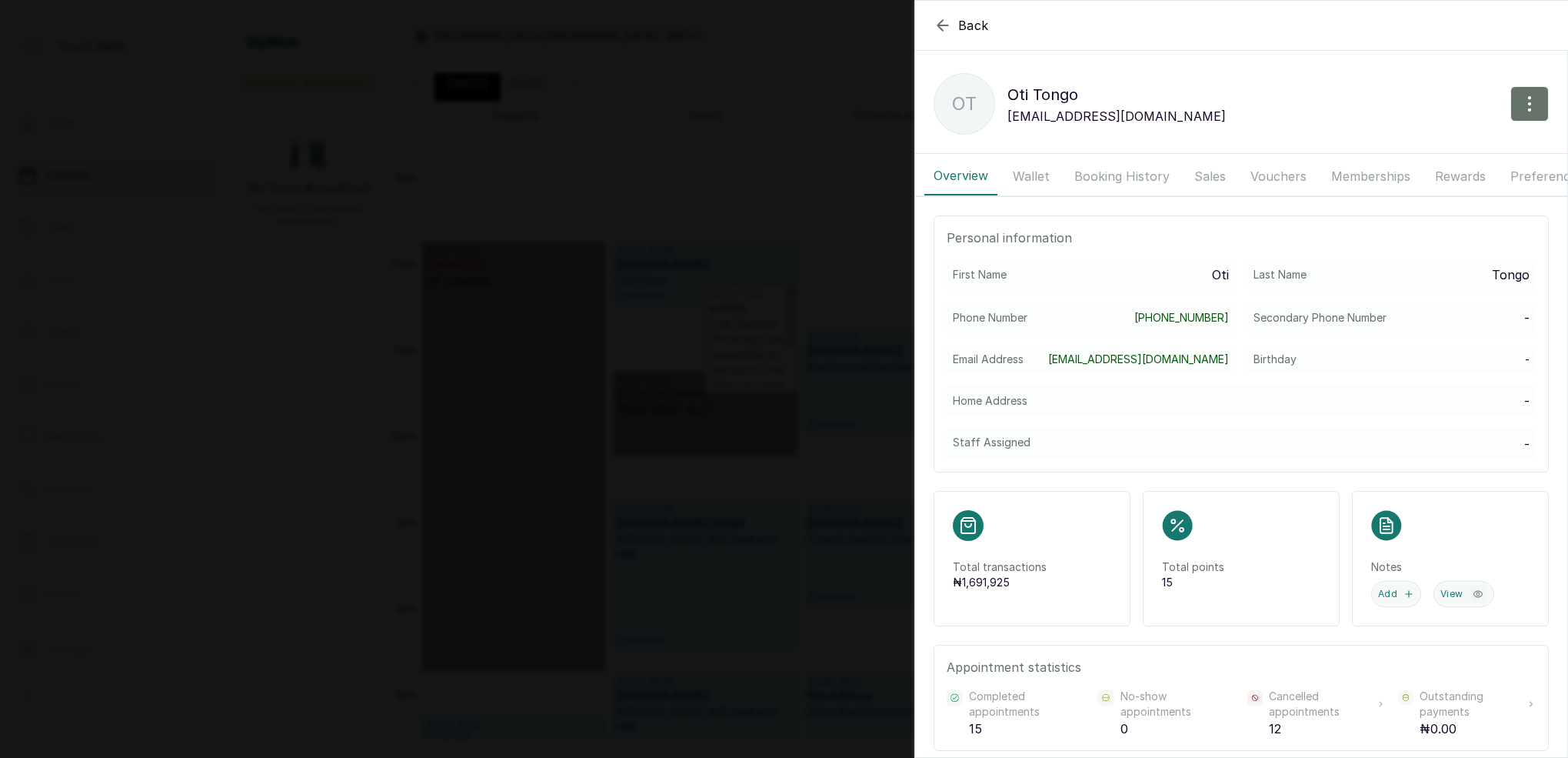
drag, startPoint x: 1026, startPoint y: 171, endPoint x: 1067, endPoint y: 177, distance: 41.4
click at [1027, 171] on button "Wallet" at bounding box center [1031, 175] width 55 height 38
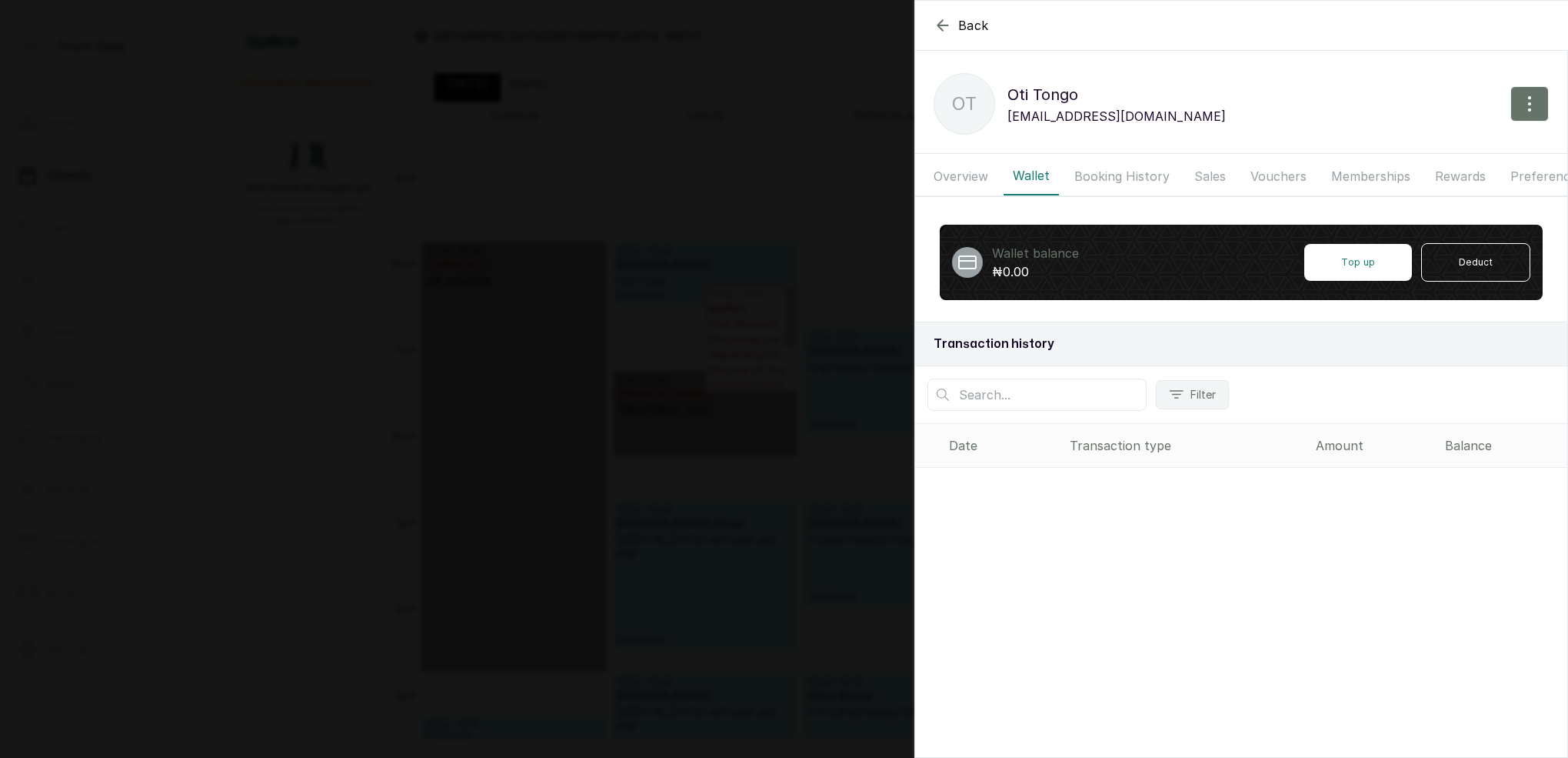
click at [1077, 176] on button "Booking History" at bounding box center [1122, 175] width 114 height 38
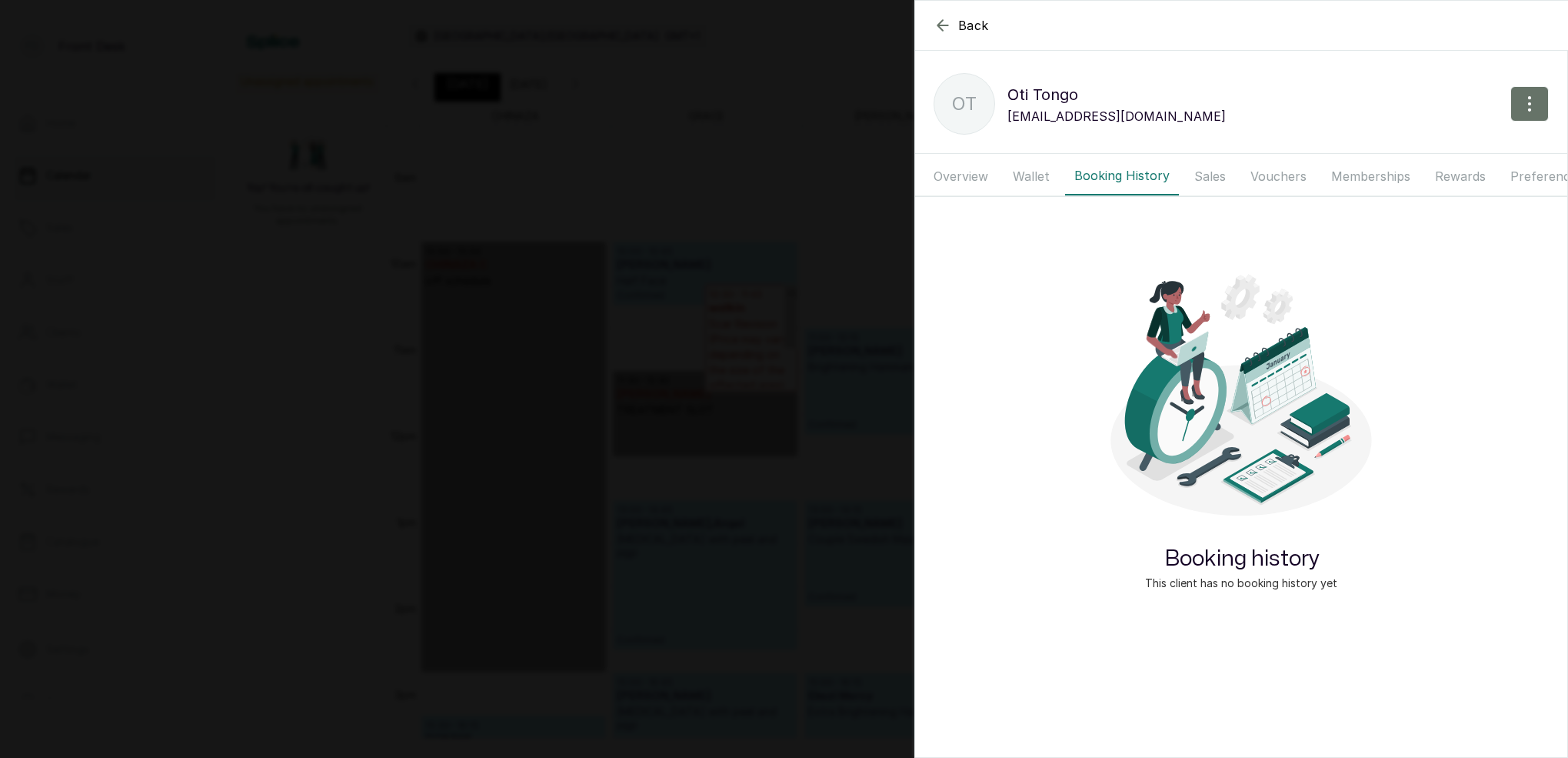
click at [1020, 182] on button "Wallet" at bounding box center [1031, 175] width 55 height 38
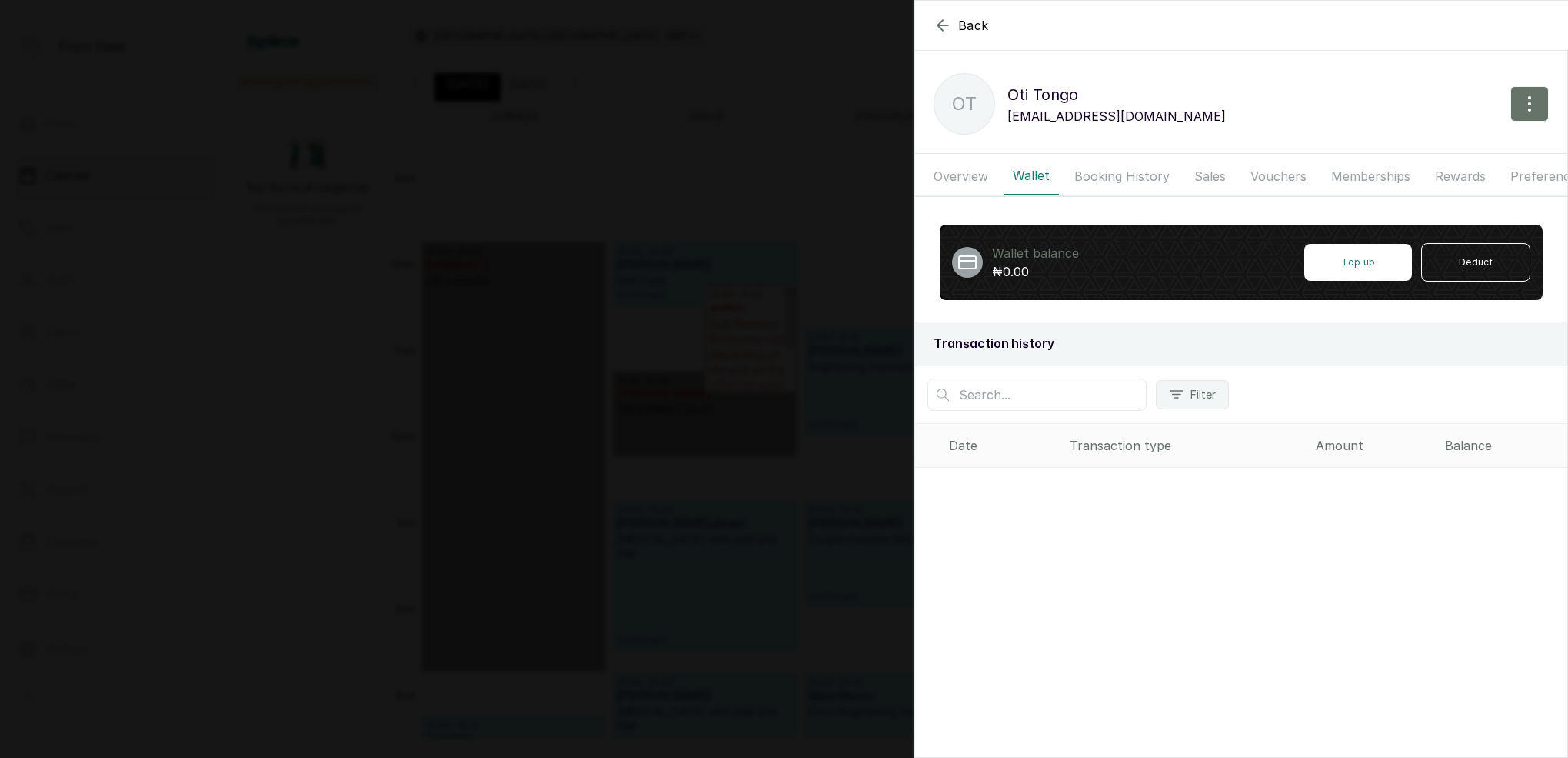
click at [972, 178] on button "Overview" at bounding box center [961, 175] width 73 height 38
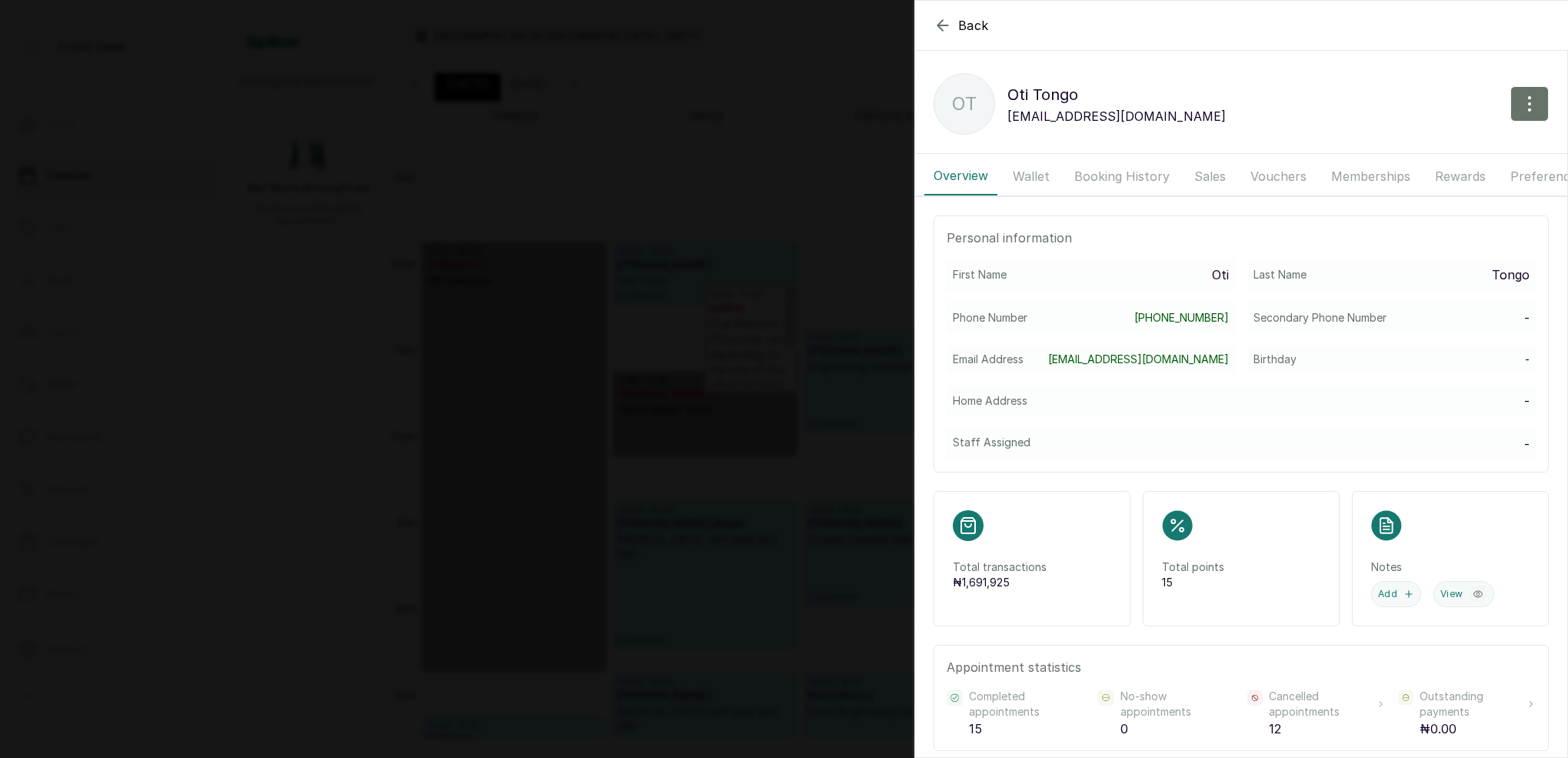
click at [1093, 173] on button "Booking History" at bounding box center [1122, 175] width 114 height 38
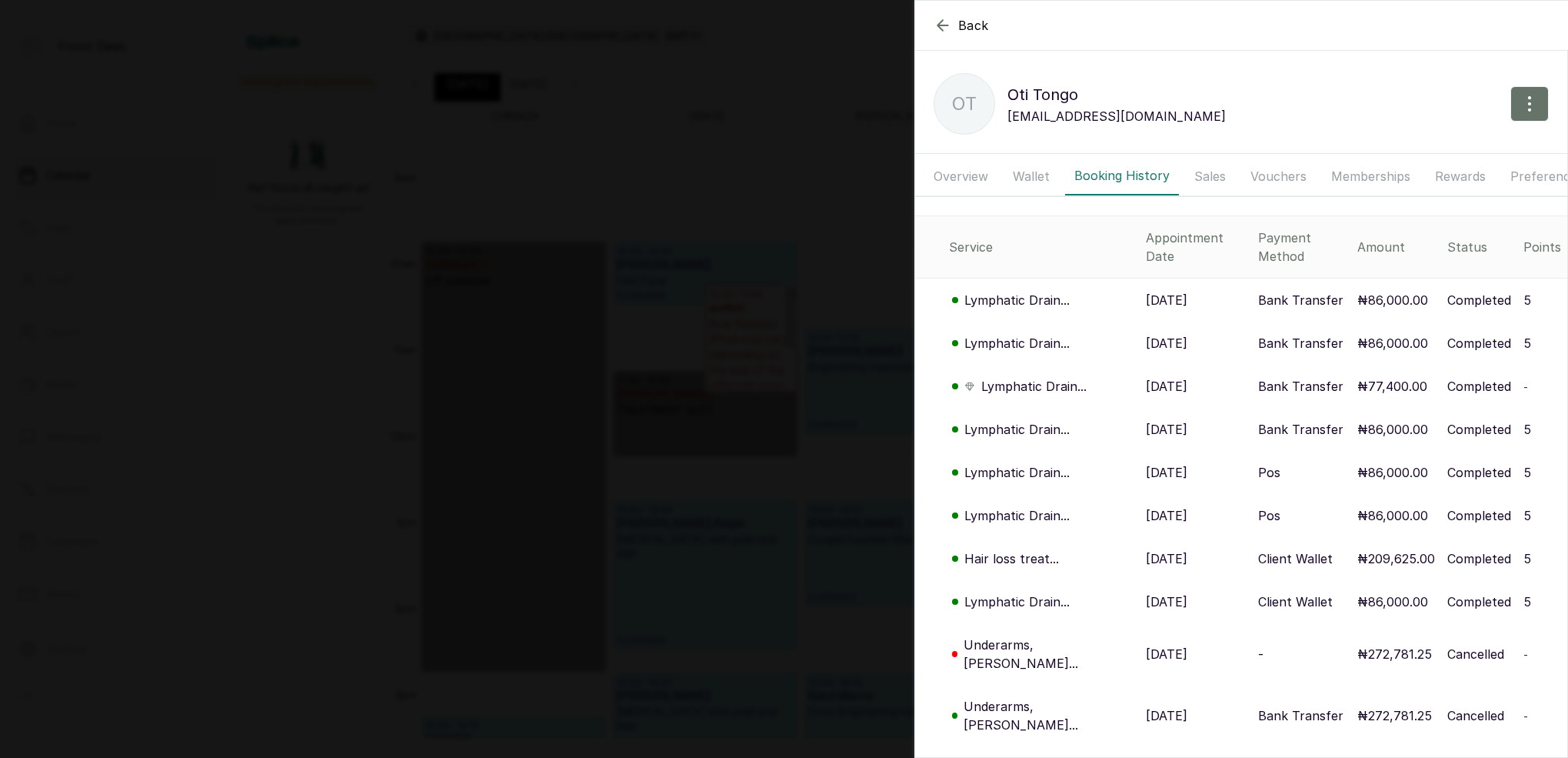
scroll to position [0, 0]
click at [947, 30] on icon "button" at bounding box center [943, 26] width 19 height 19
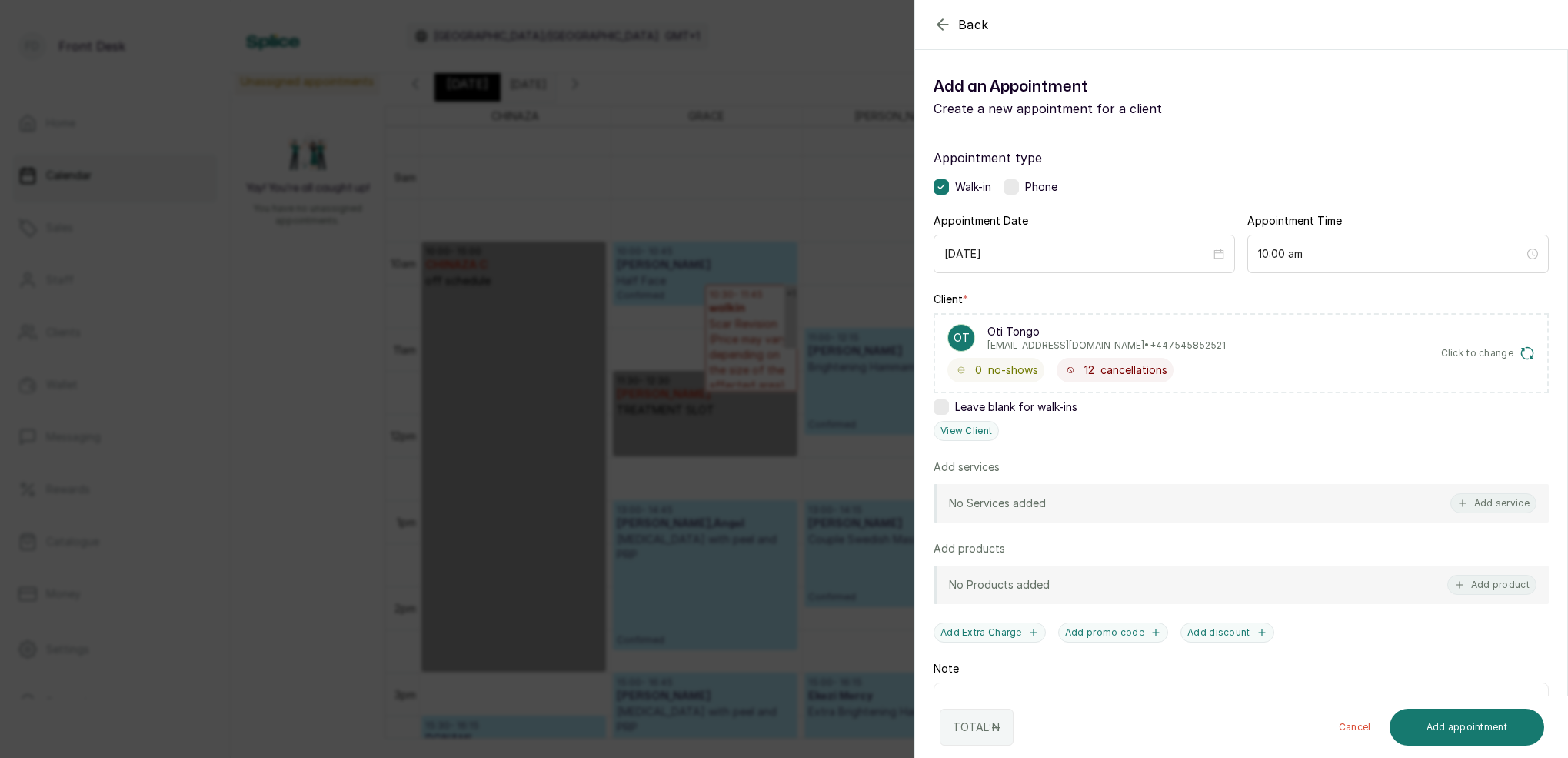
click at [894, 105] on div "Back Add Appointment Add an Appointment Create a new appointment for a client A…" at bounding box center [784, 379] width 1568 height 758
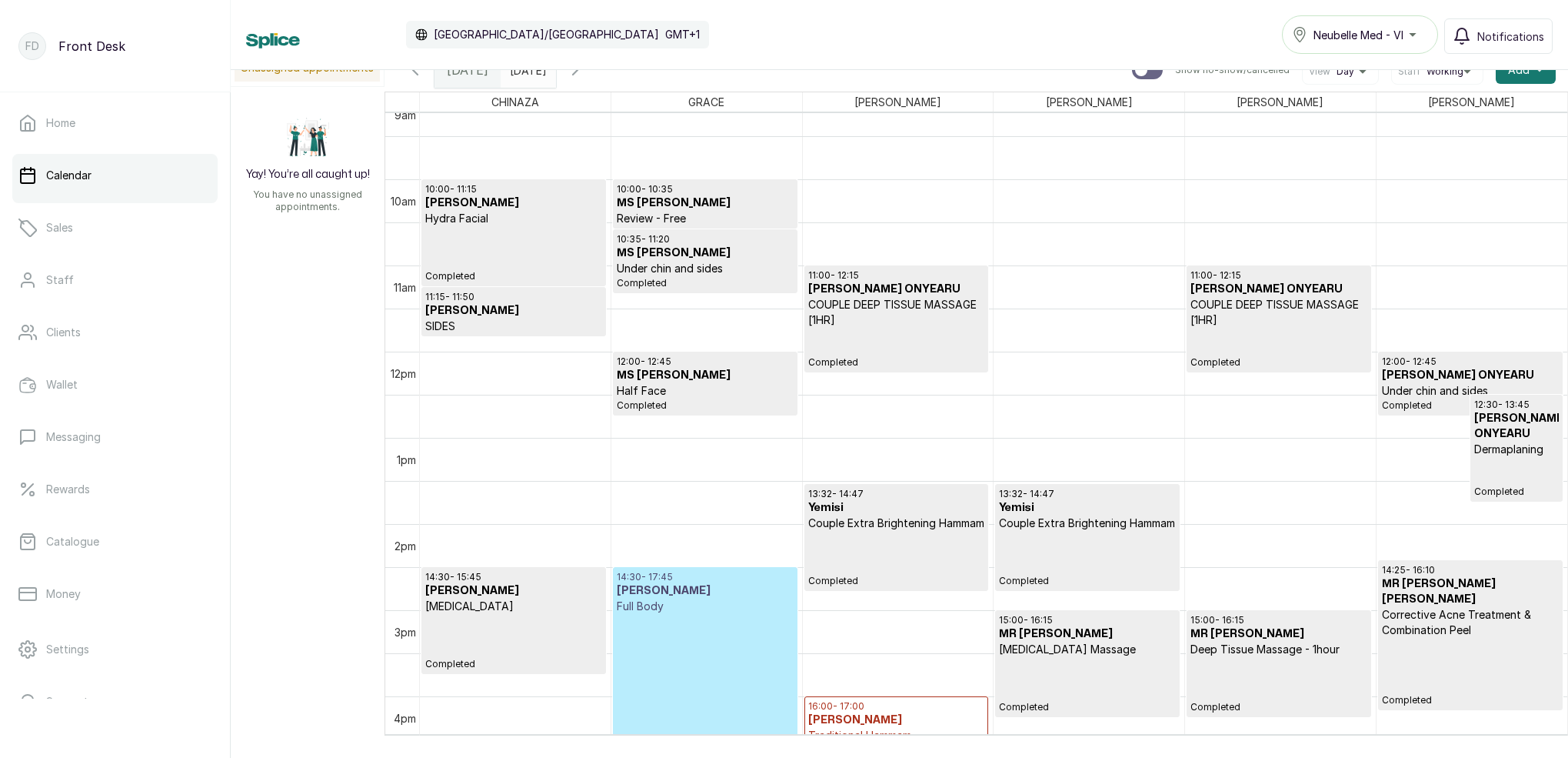
scroll to position [763, 0]
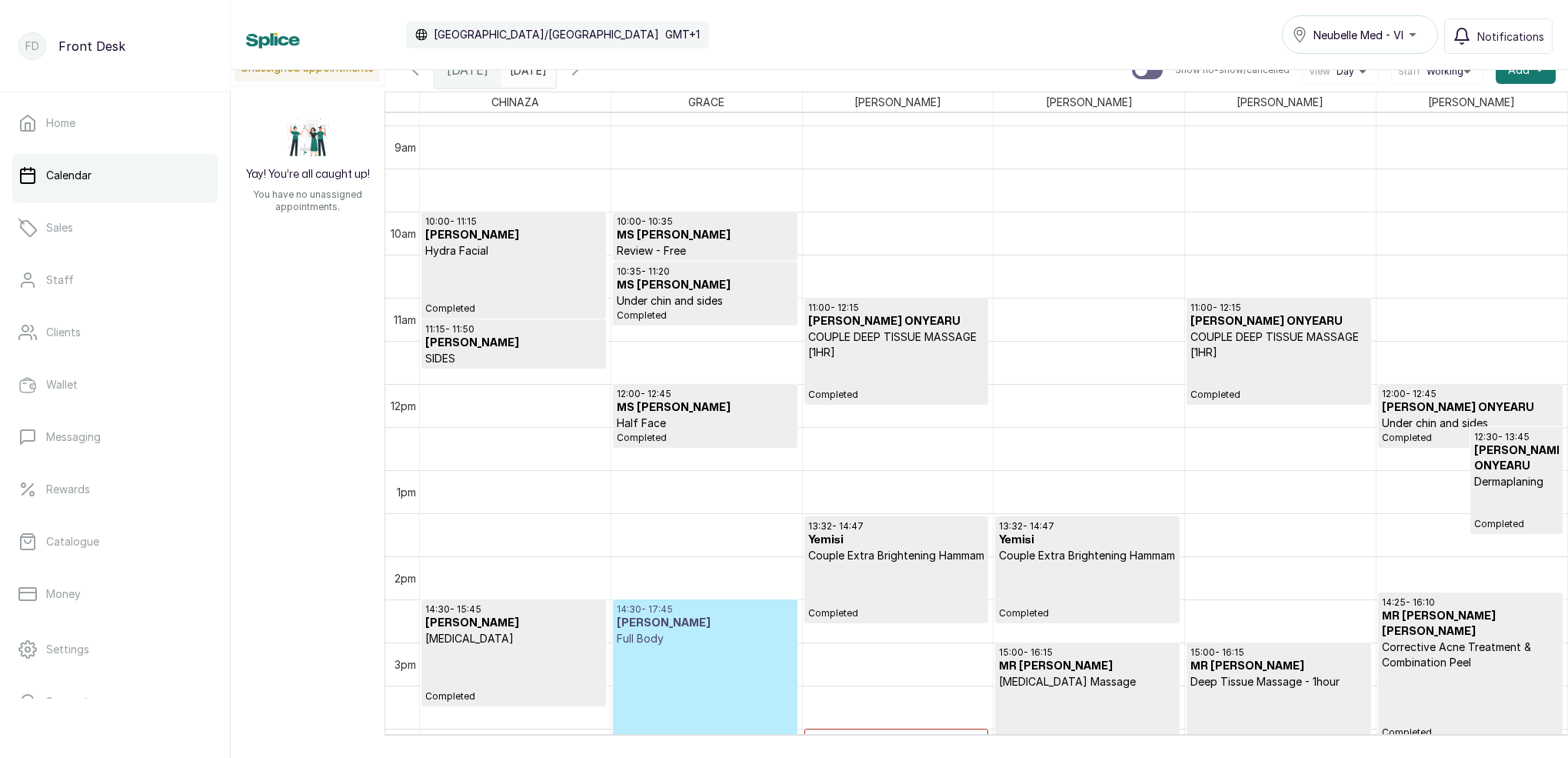
click at [585, 77] on icon "button" at bounding box center [575, 70] width 19 height 19
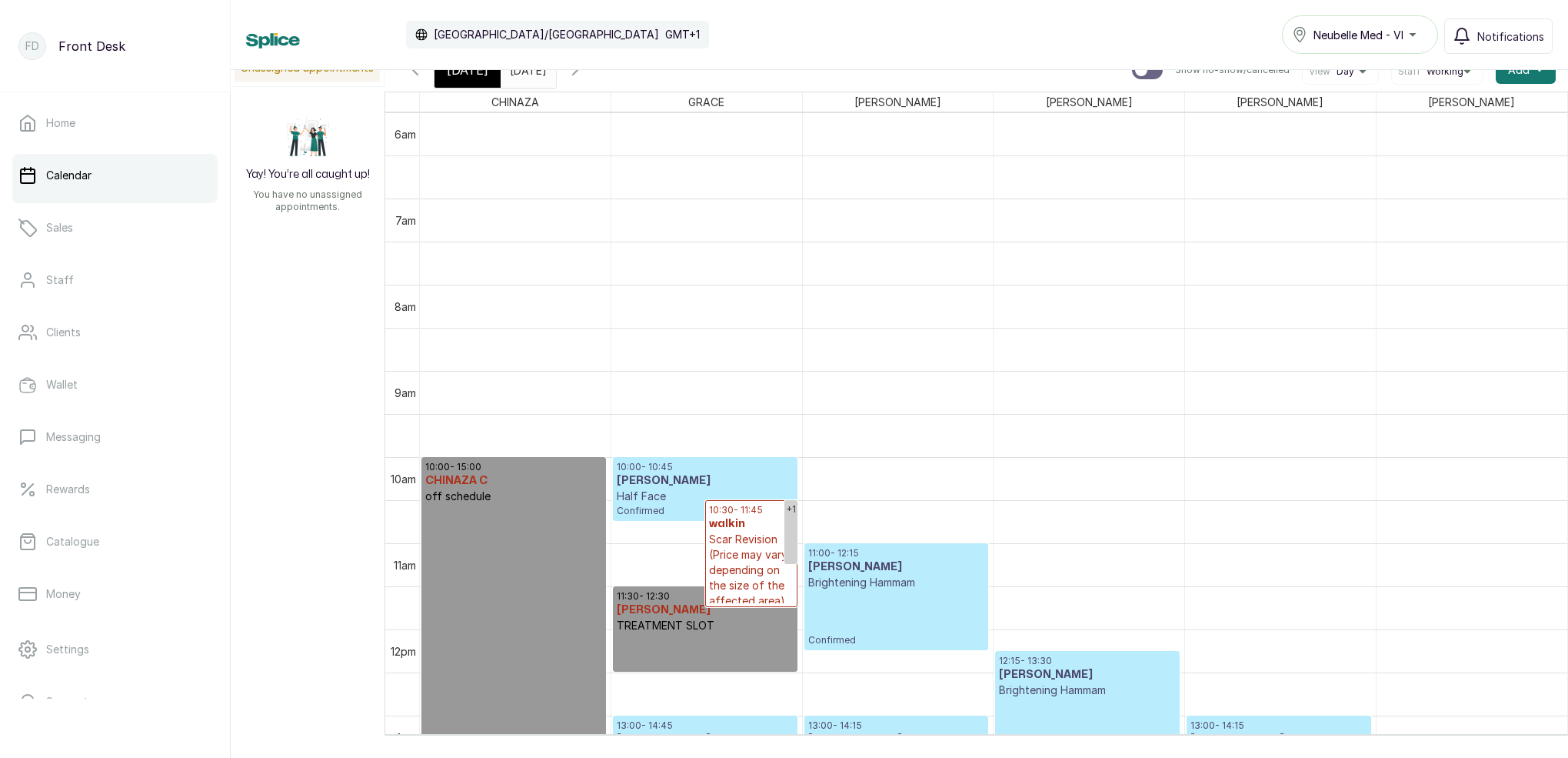
scroll to position [0, 0]
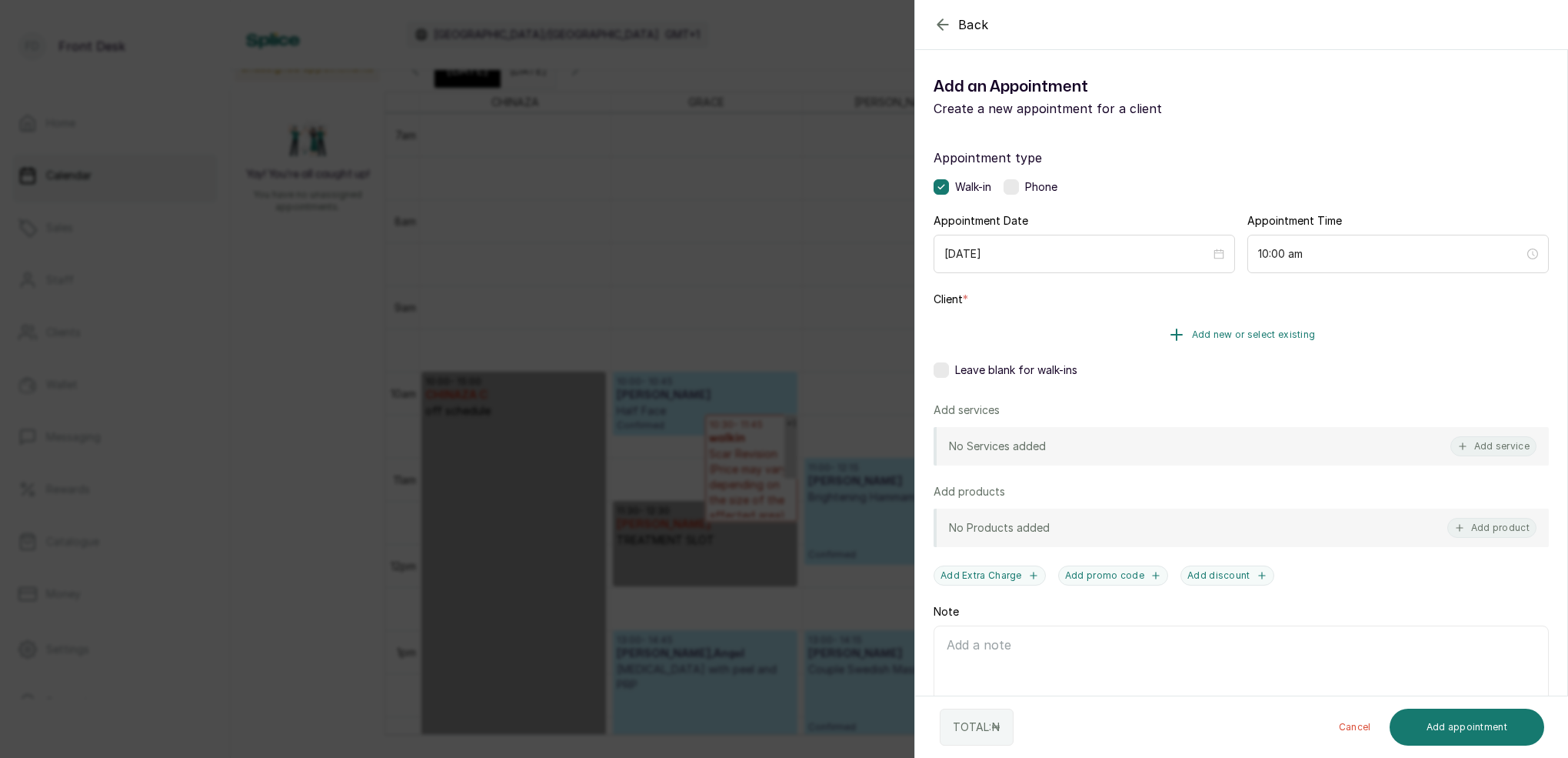
click at [1268, 333] on span "Add new or select existing" at bounding box center [1253, 335] width 124 height 12
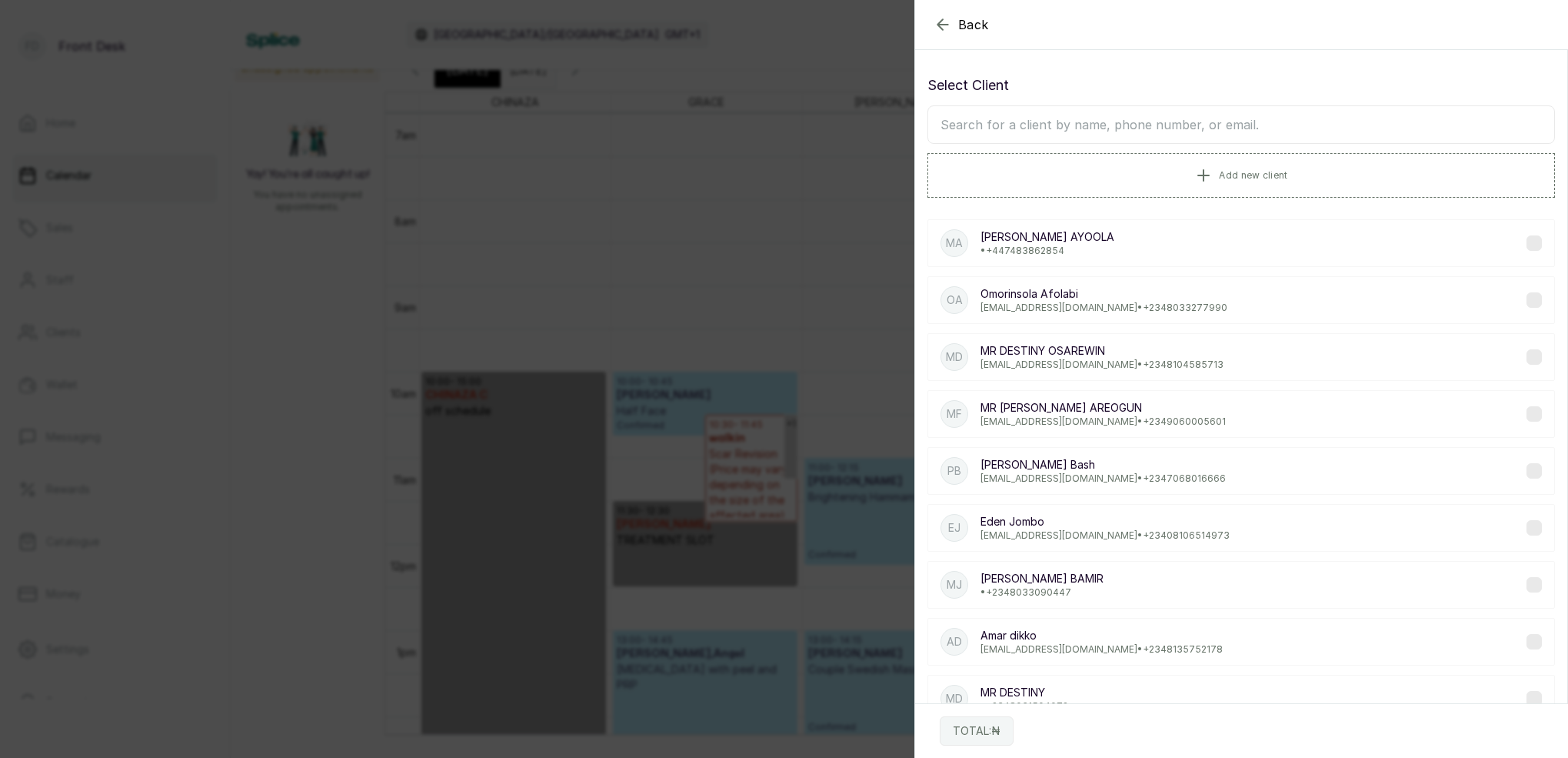
click at [1208, 125] on input "text" at bounding box center [1241, 124] width 628 height 38
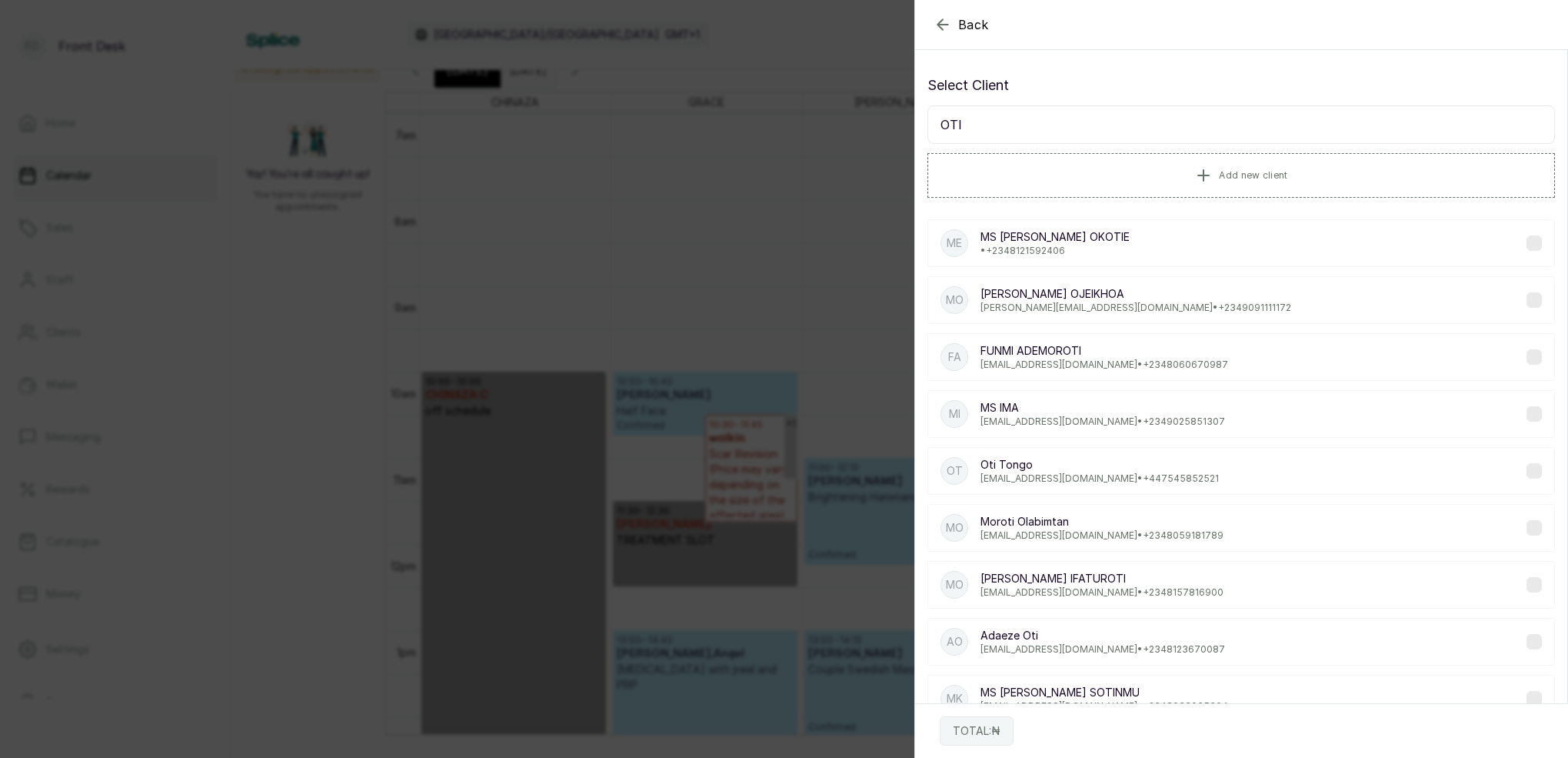
type input "OTI"
click at [1118, 467] on p "Oti Tongo" at bounding box center [1099, 465] width 238 height 16
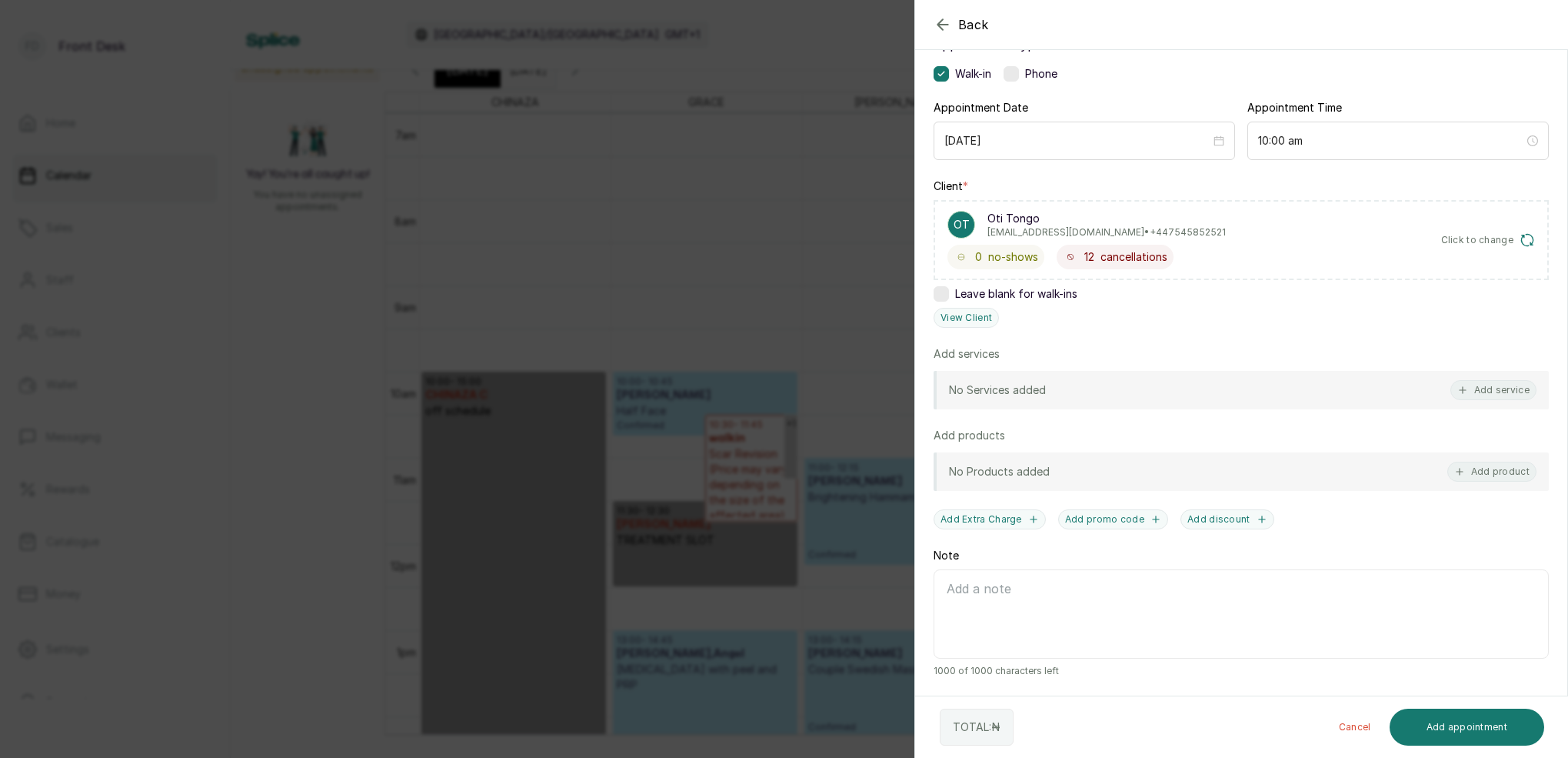
click at [734, 194] on div "Back Add Appointment Add an Appointment Create a new appointment for a client A…" at bounding box center [784, 379] width 1568 height 758
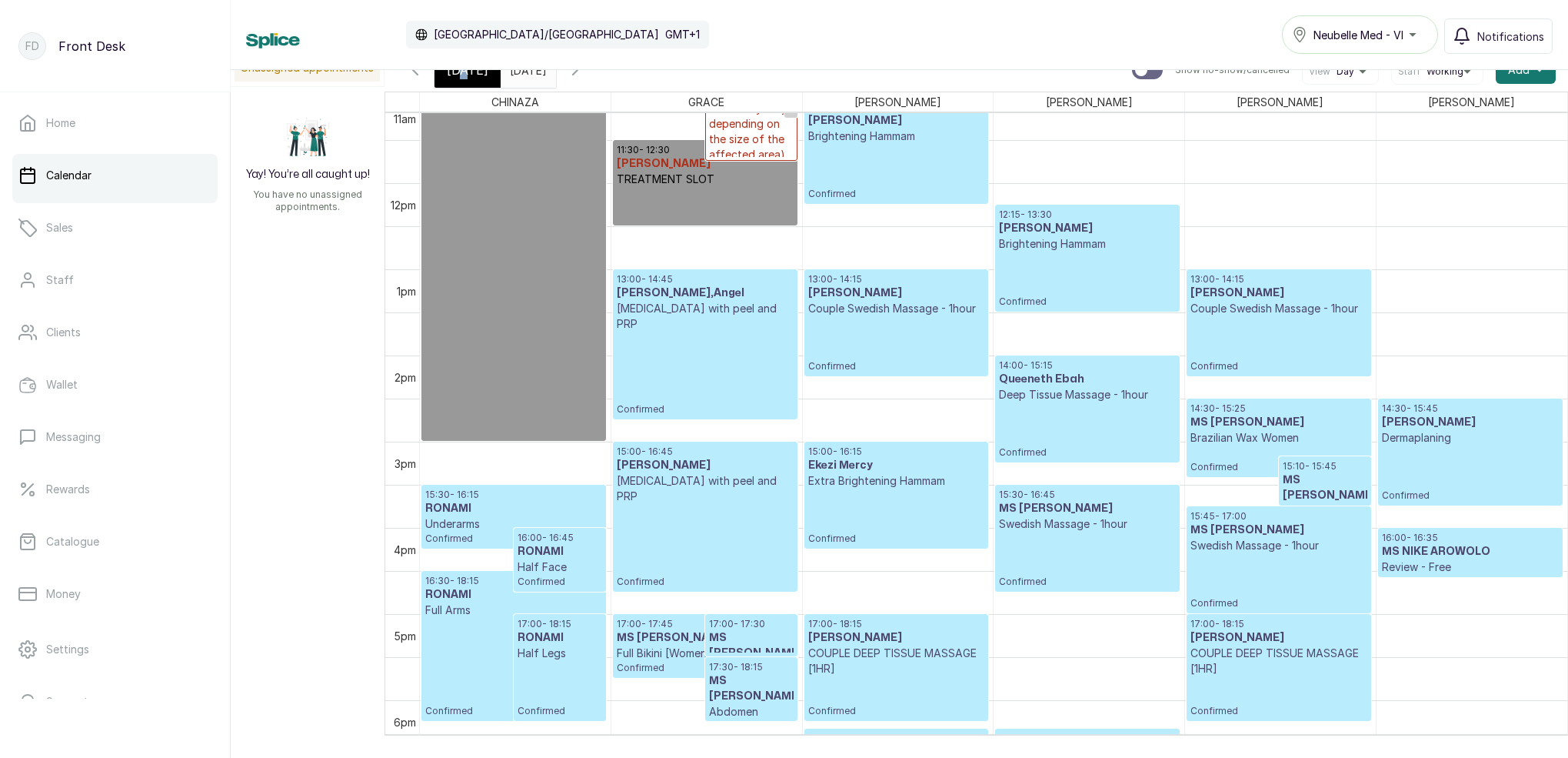
click at [465, 72] on span "[DATE]" at bounding box center [467, 70] width 41 height 19
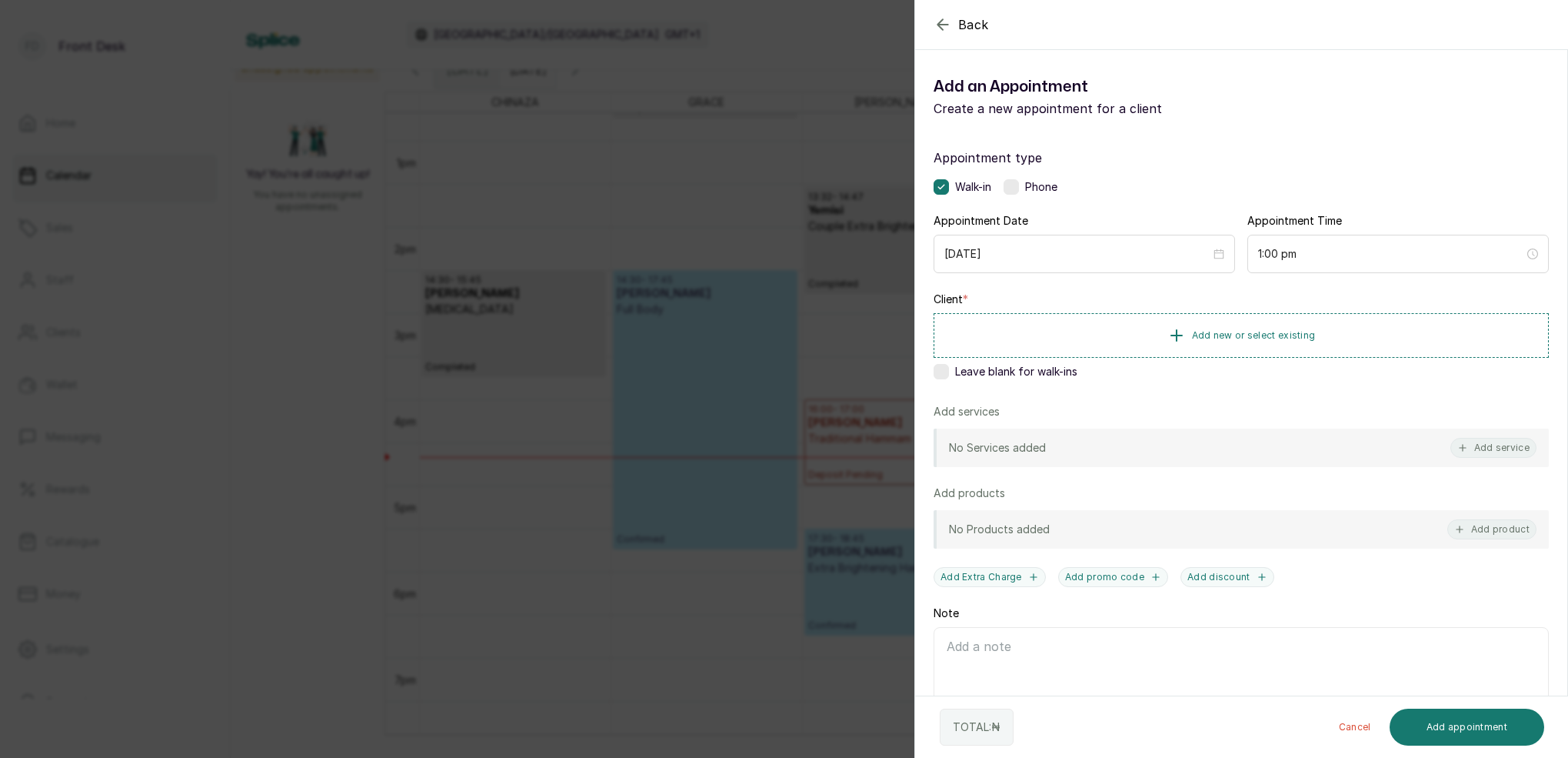
click at [677, 47] on div "Back Add Appointment Add an Appointment Create a new appointment for a client A…" at bounding box center [784, 379] width 1568 height 758
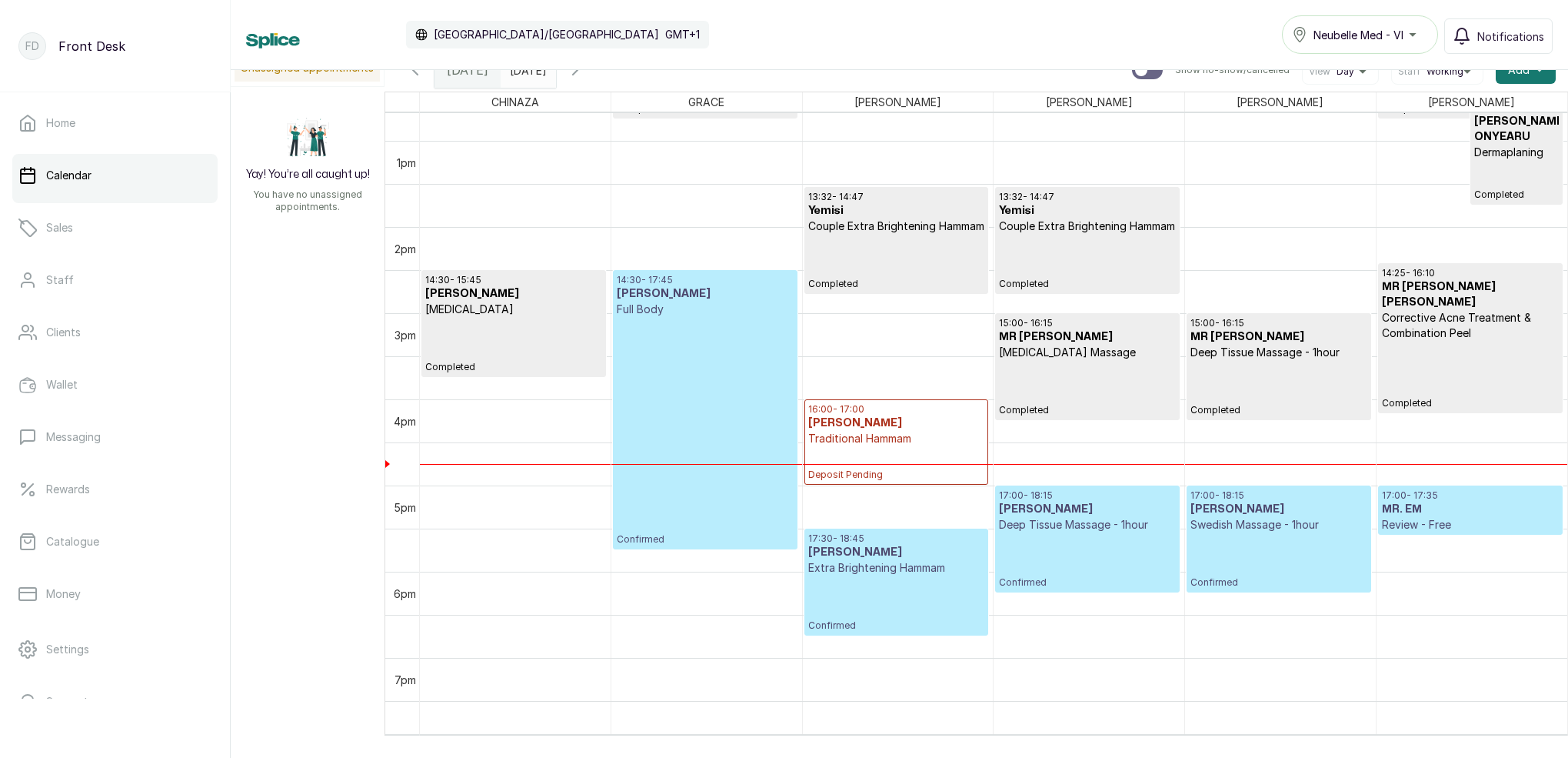
click at [585, 76] on icon "button" at bounding box center [575, 70] width 19 height 19
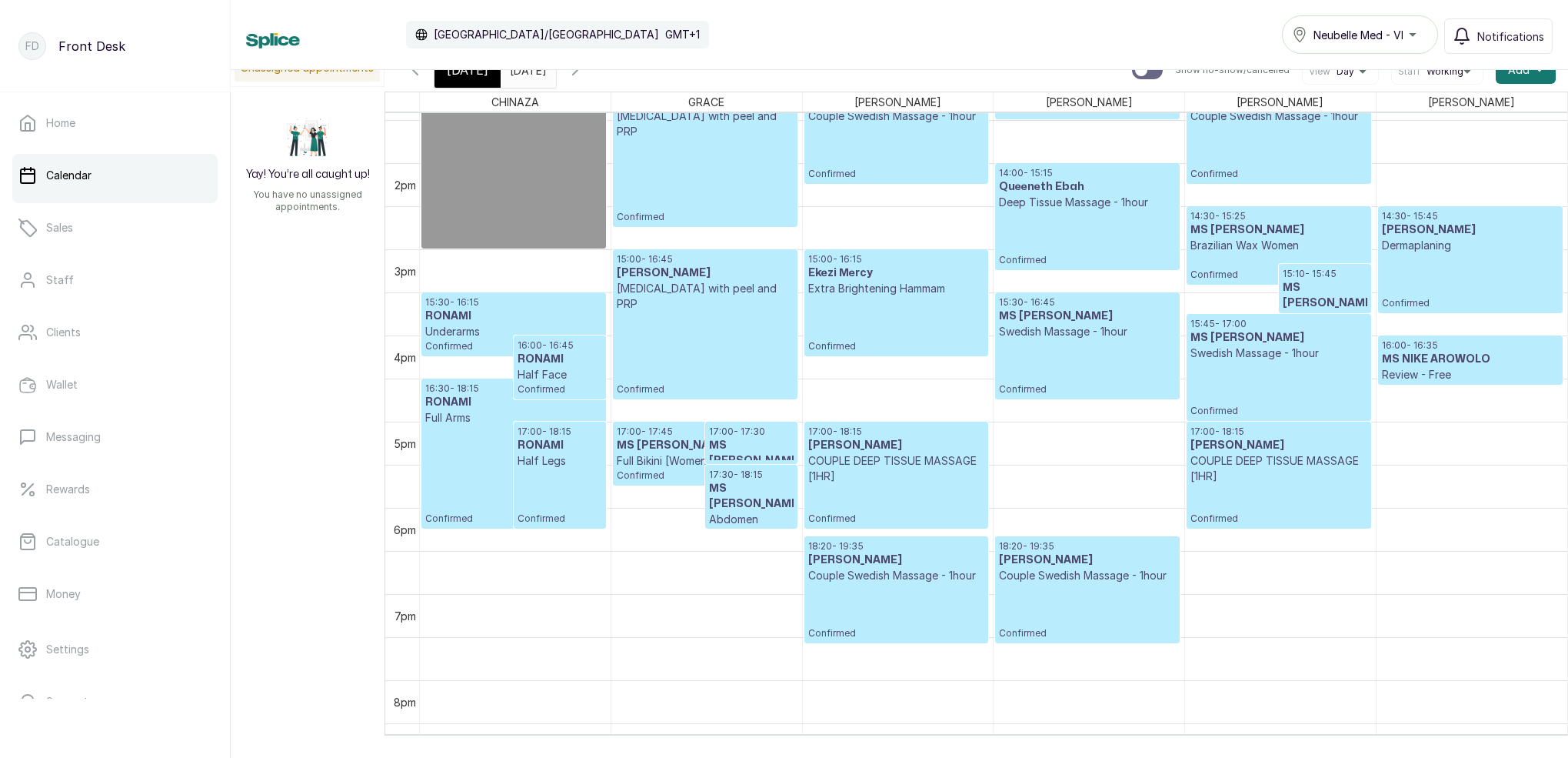
scroll to position [1108, 0]
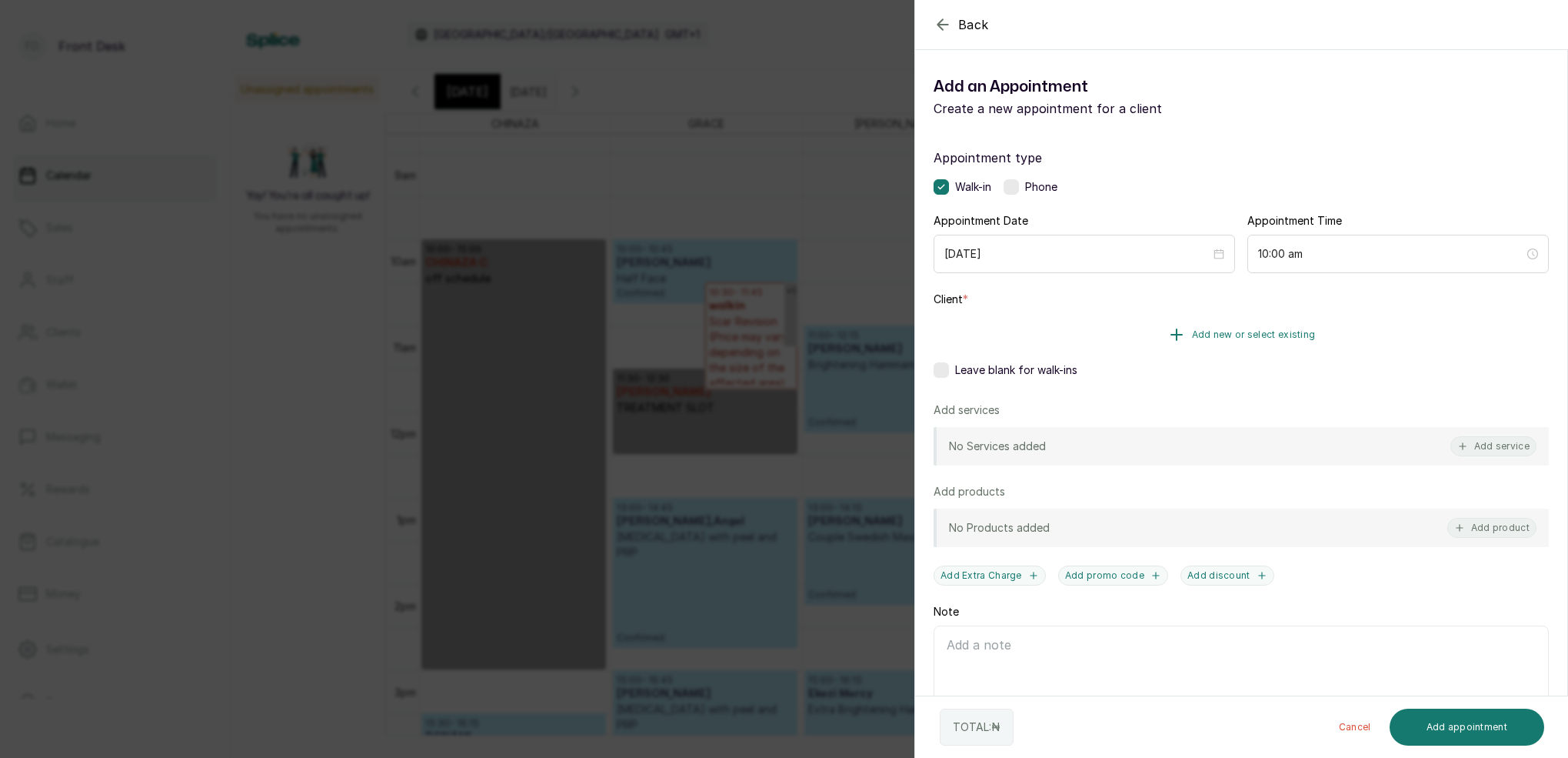
click at [1267, 326] on button "Add new or select existing" at bounding box center [1241, 334] width 615 height 43
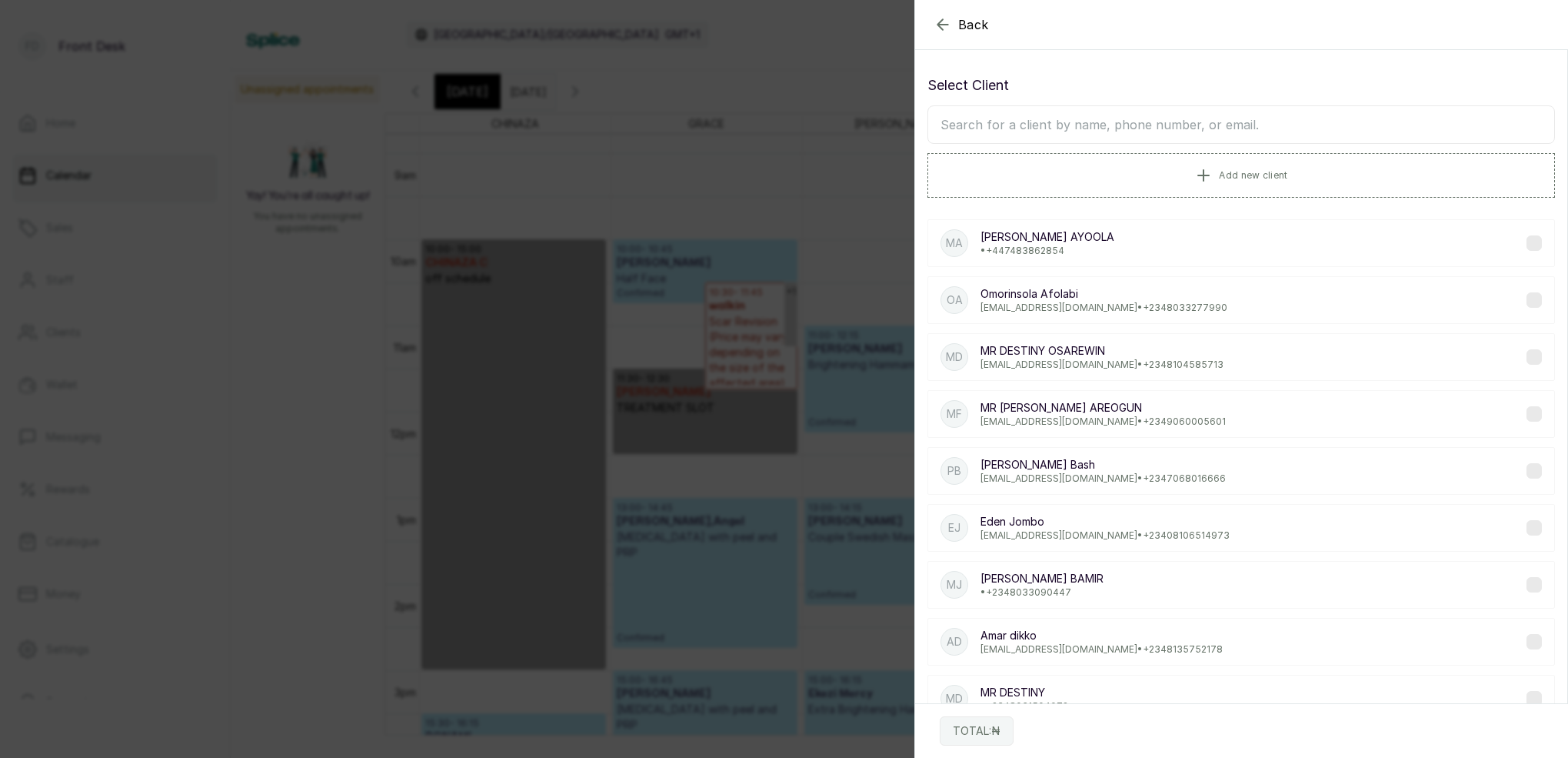
click at [1234, 142] on input "text" at bounding box center [1241, 124] width 628 height 38
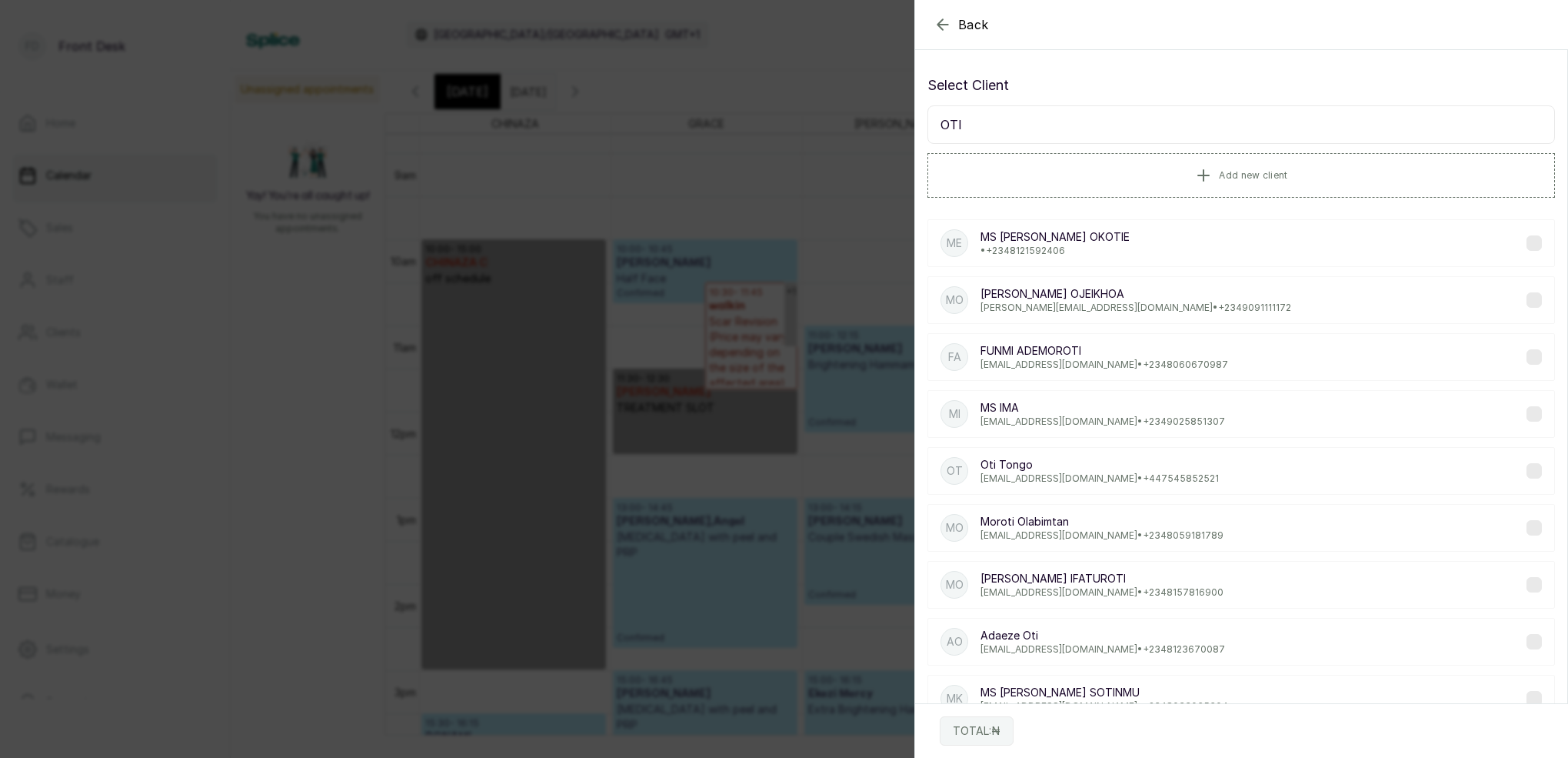
type input "OTI"
click at [708, 110] on div "Back Add Appointment Select Client OTI Add new client ME MS ESE OKOTIE • [PHONE…" at bounding box center [784, 379] width 1568 height 758
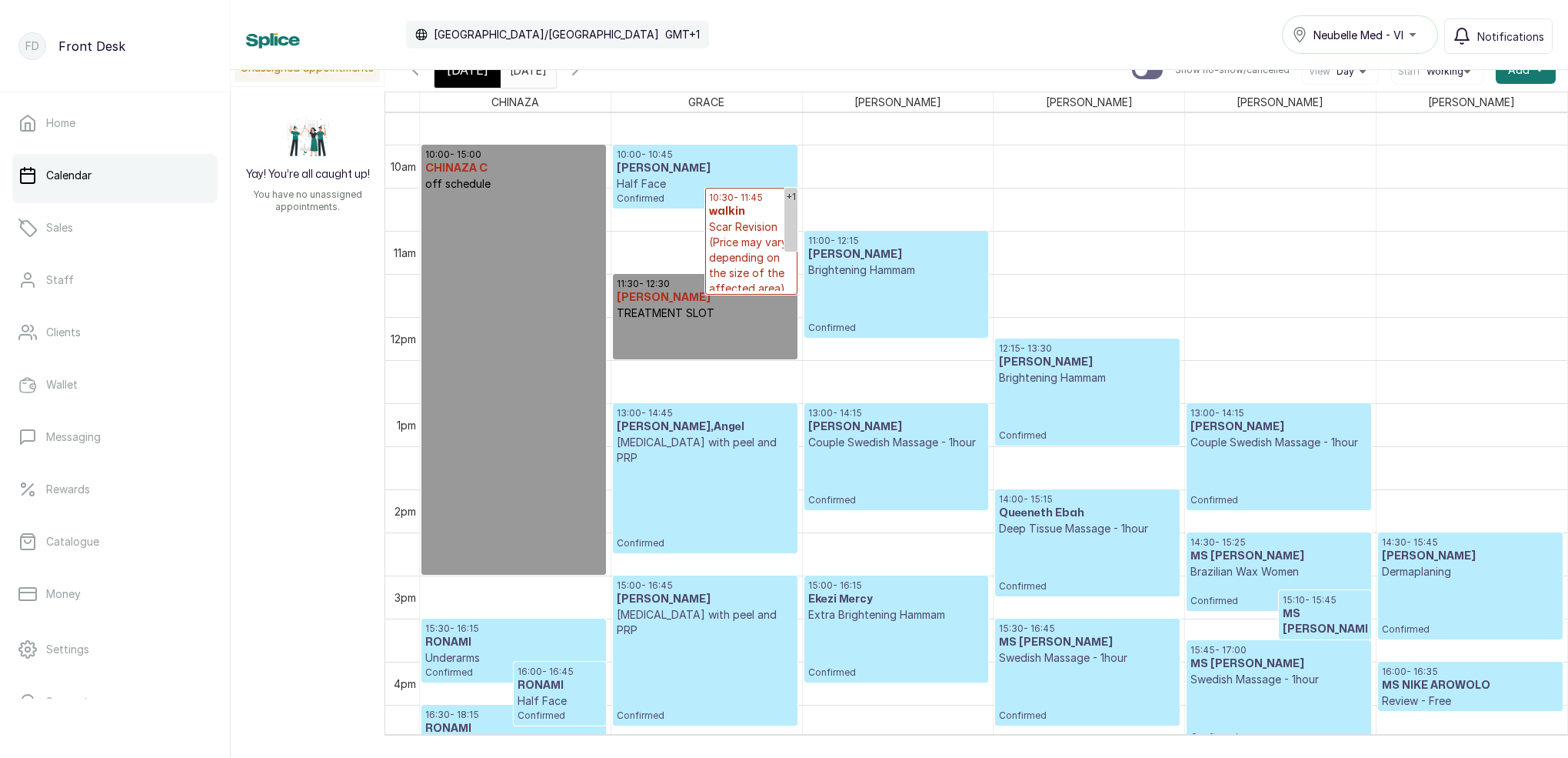
click at [485, 76] on div "[DATE]" at bounding box center [467, 69] width 66 height 35
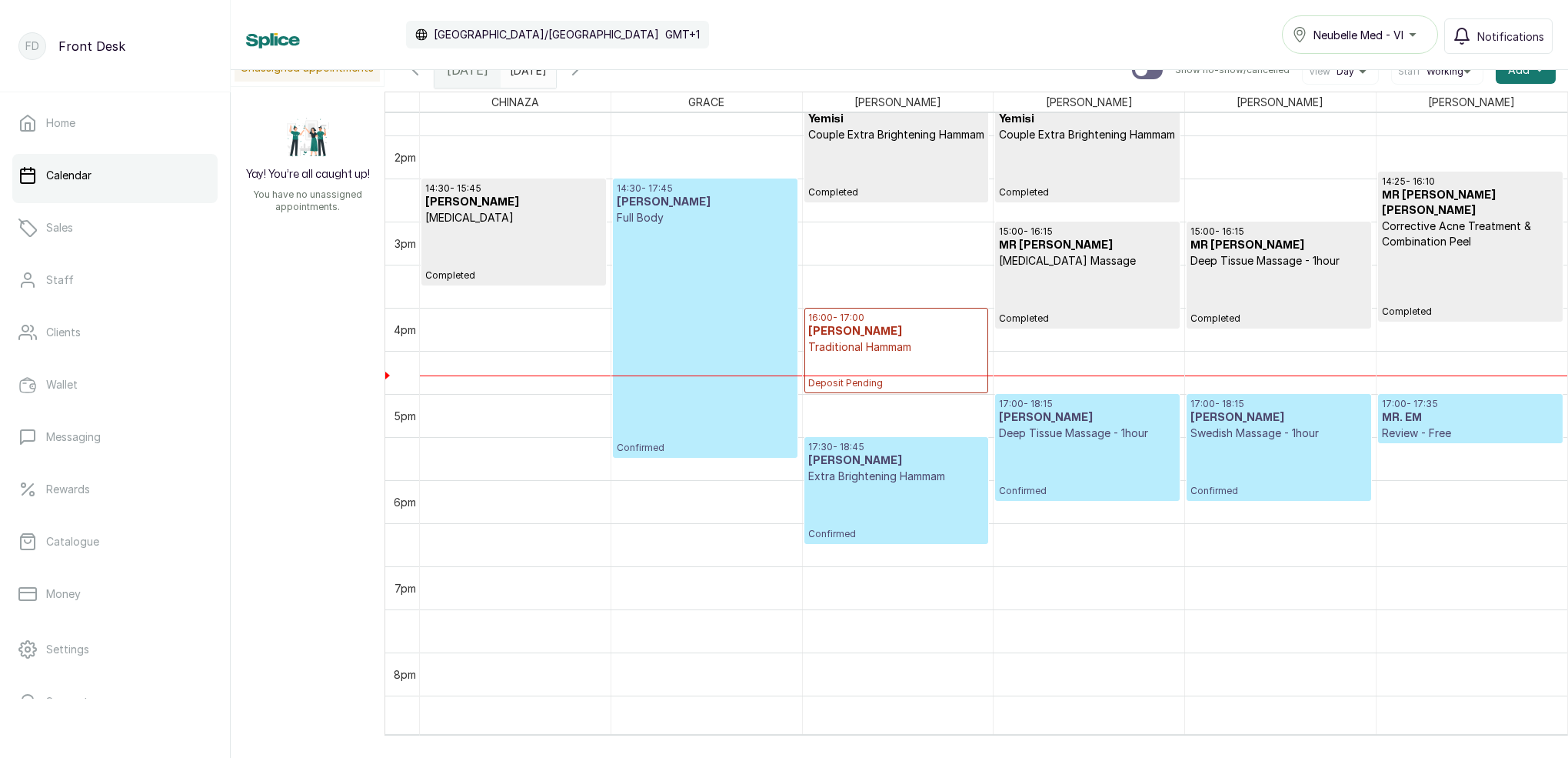
scroll to position [1168, 0]
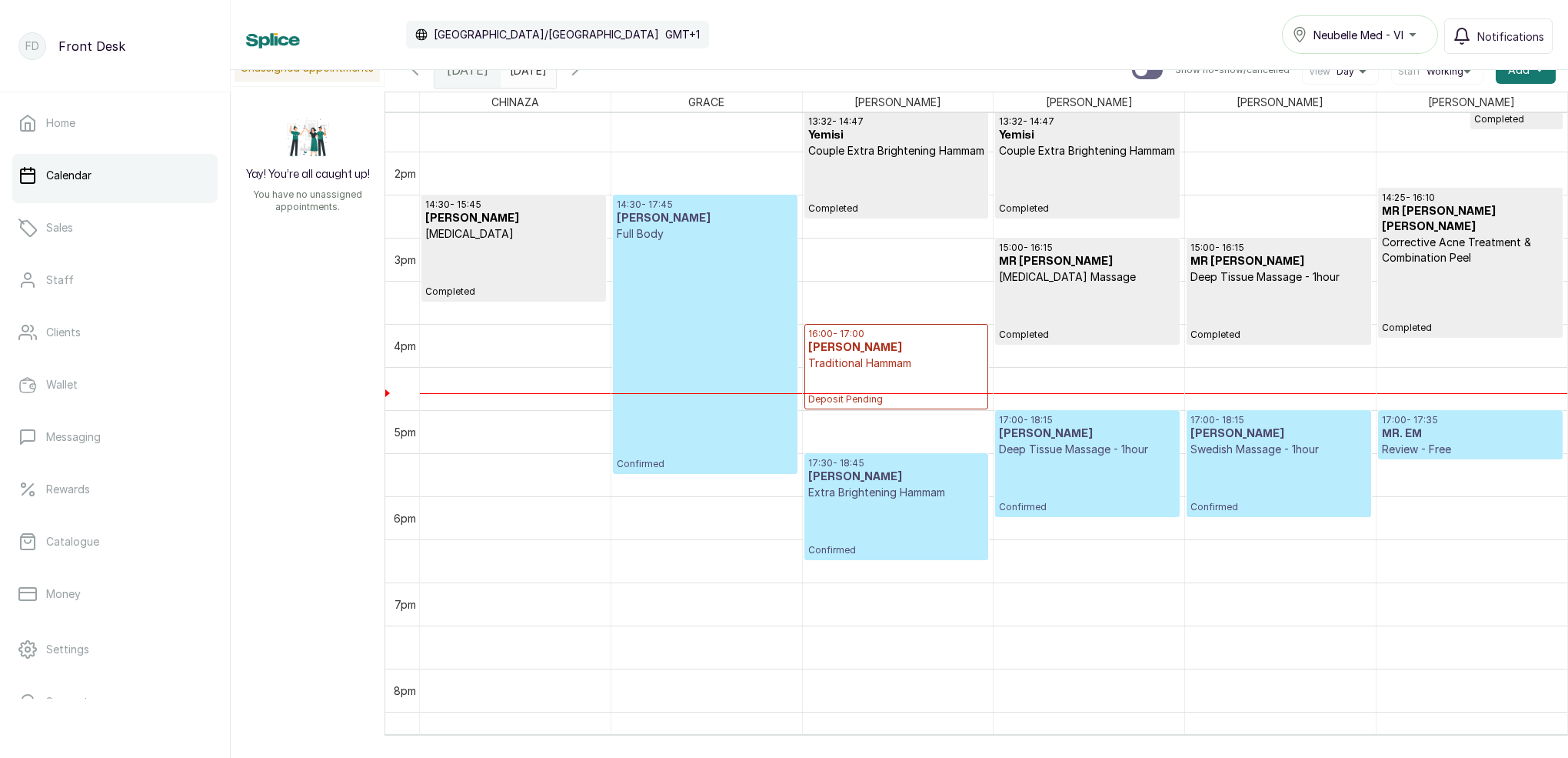
click at [585, 76] on icon "button" at bounding box center [575, 70] width 19 height 19
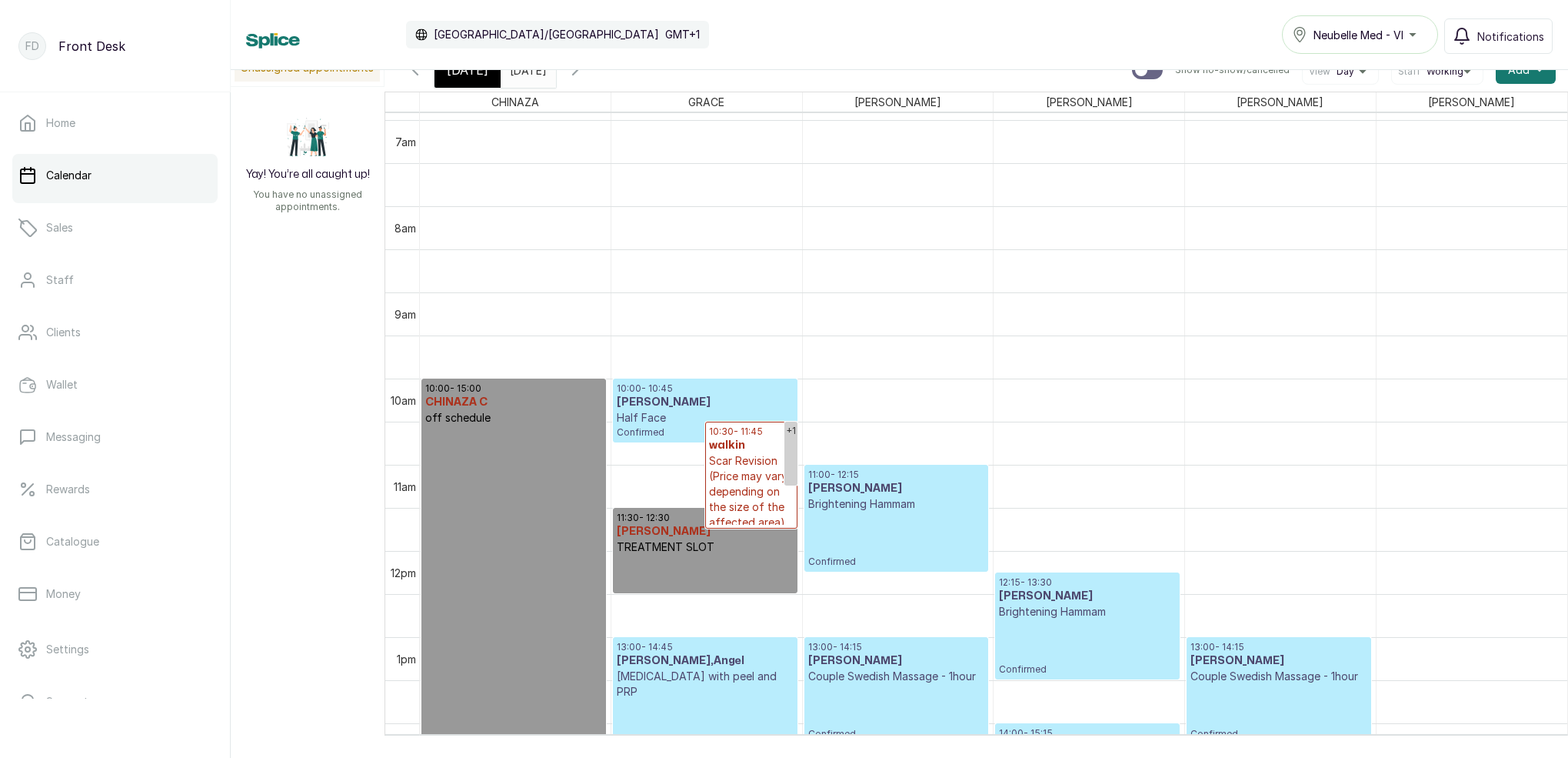
scroll to position [631, 0]
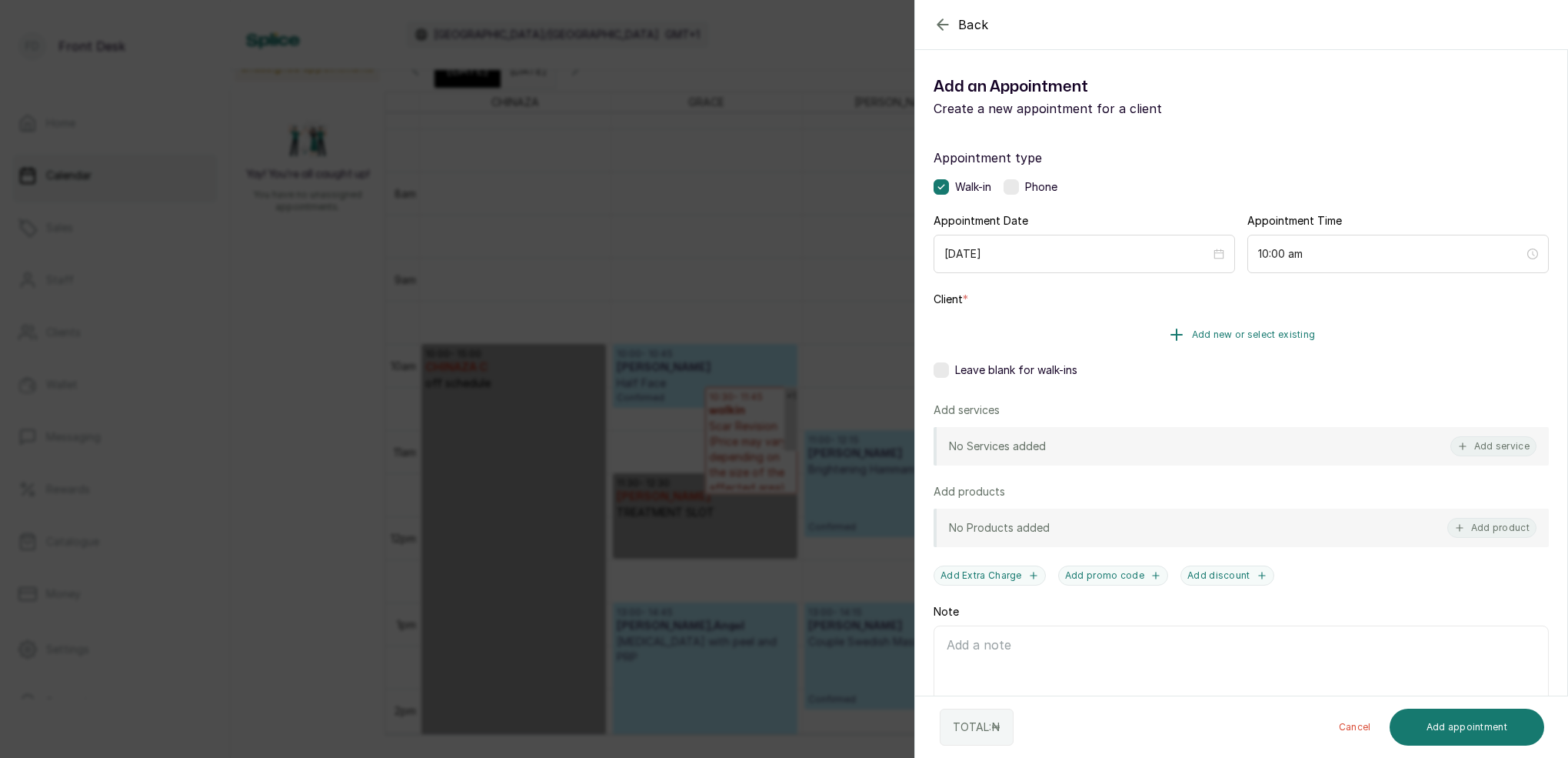
click at [1270, 337] on button "Add new or select existing" at bounding box center [1241, 334] width 615 height 43
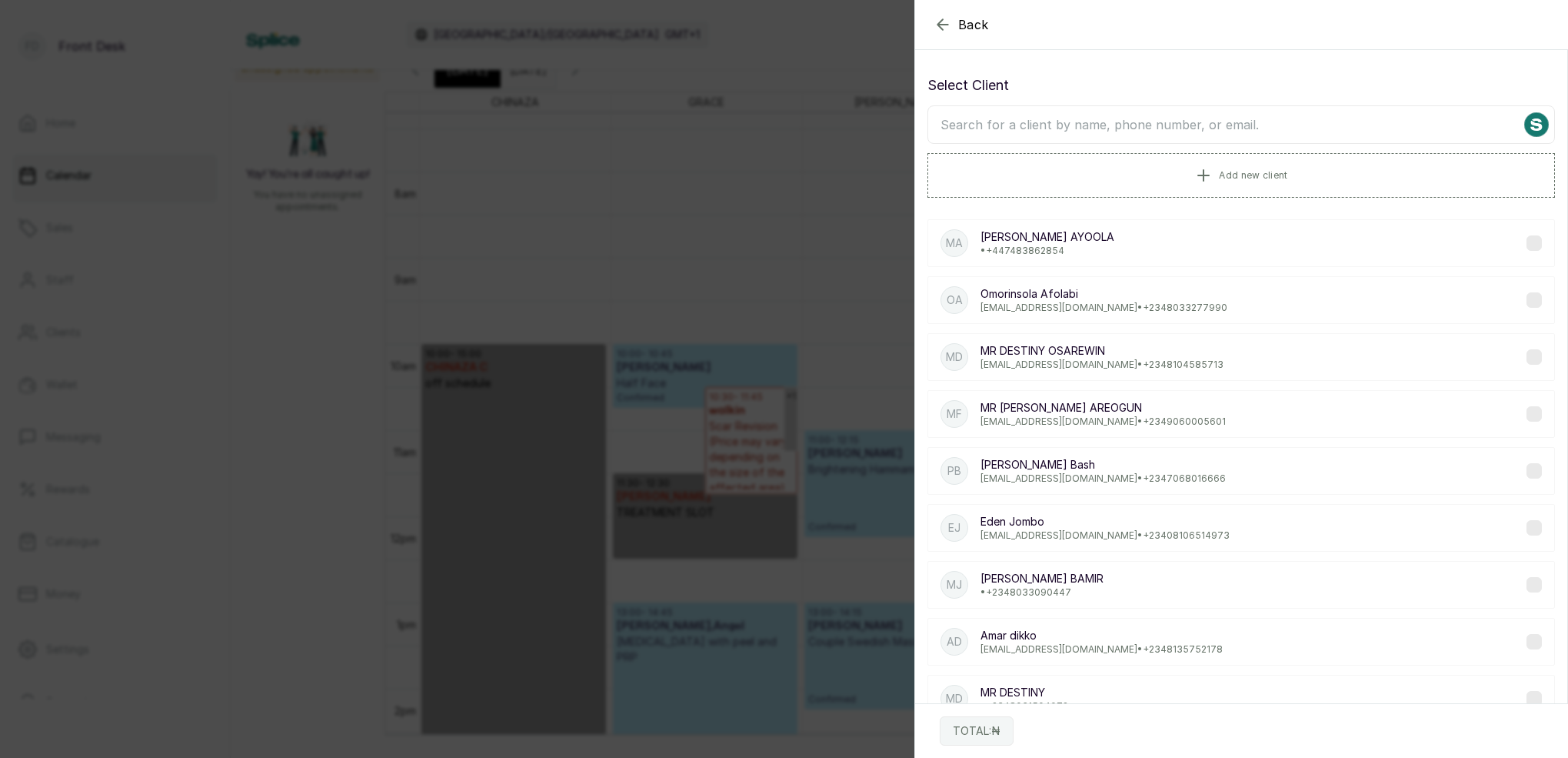
click at [1230, 119] on input "text" at bounding box center [1241, 124] width 628 height 38
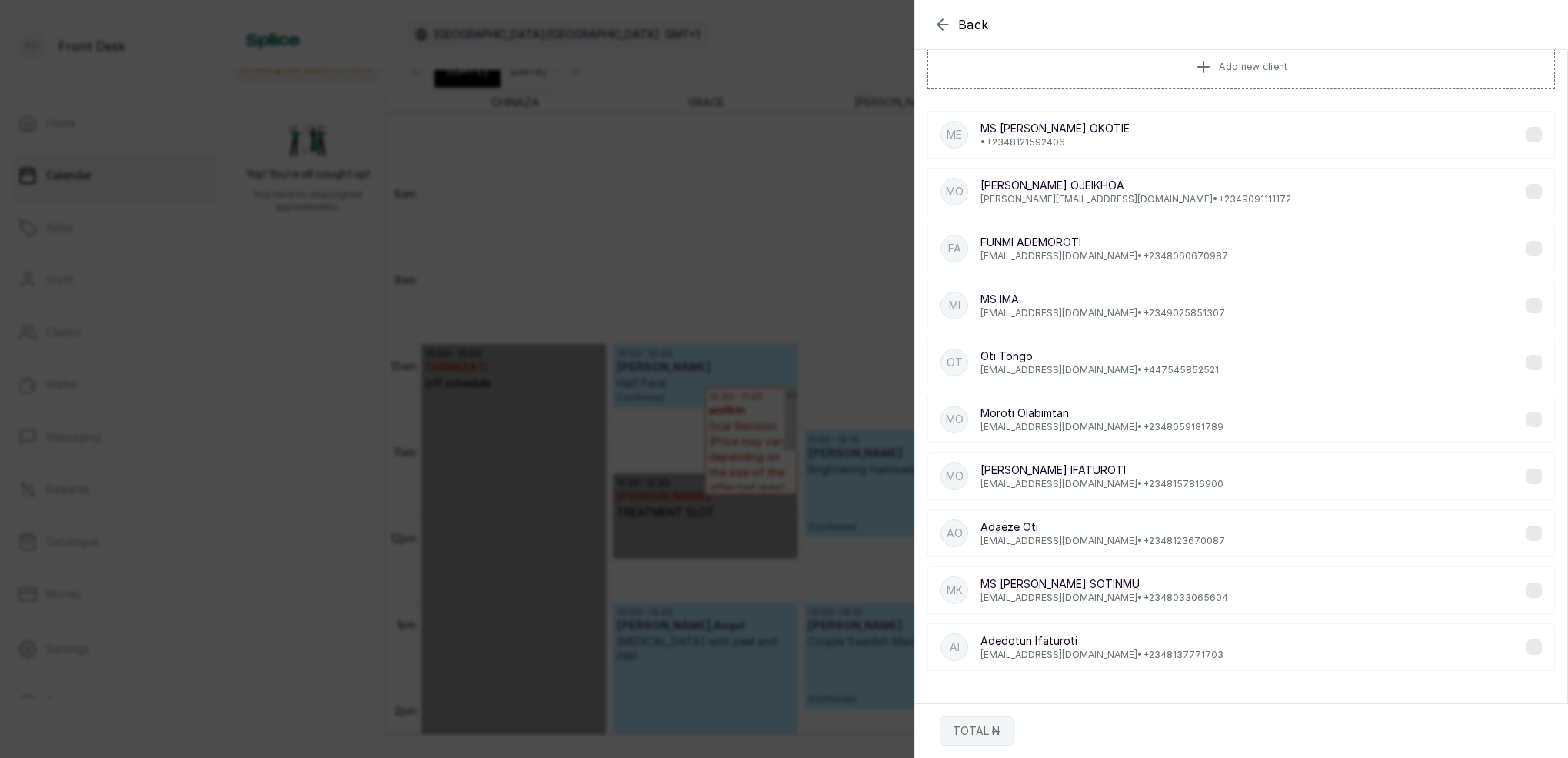
type input "OTI"
click at [1102, 370] on p "[EMAIL_ADDRESS][DOMAIN_NAME] • [PHONE_NUMBER]" at bounding box center [1099, 370] width 238 height 12
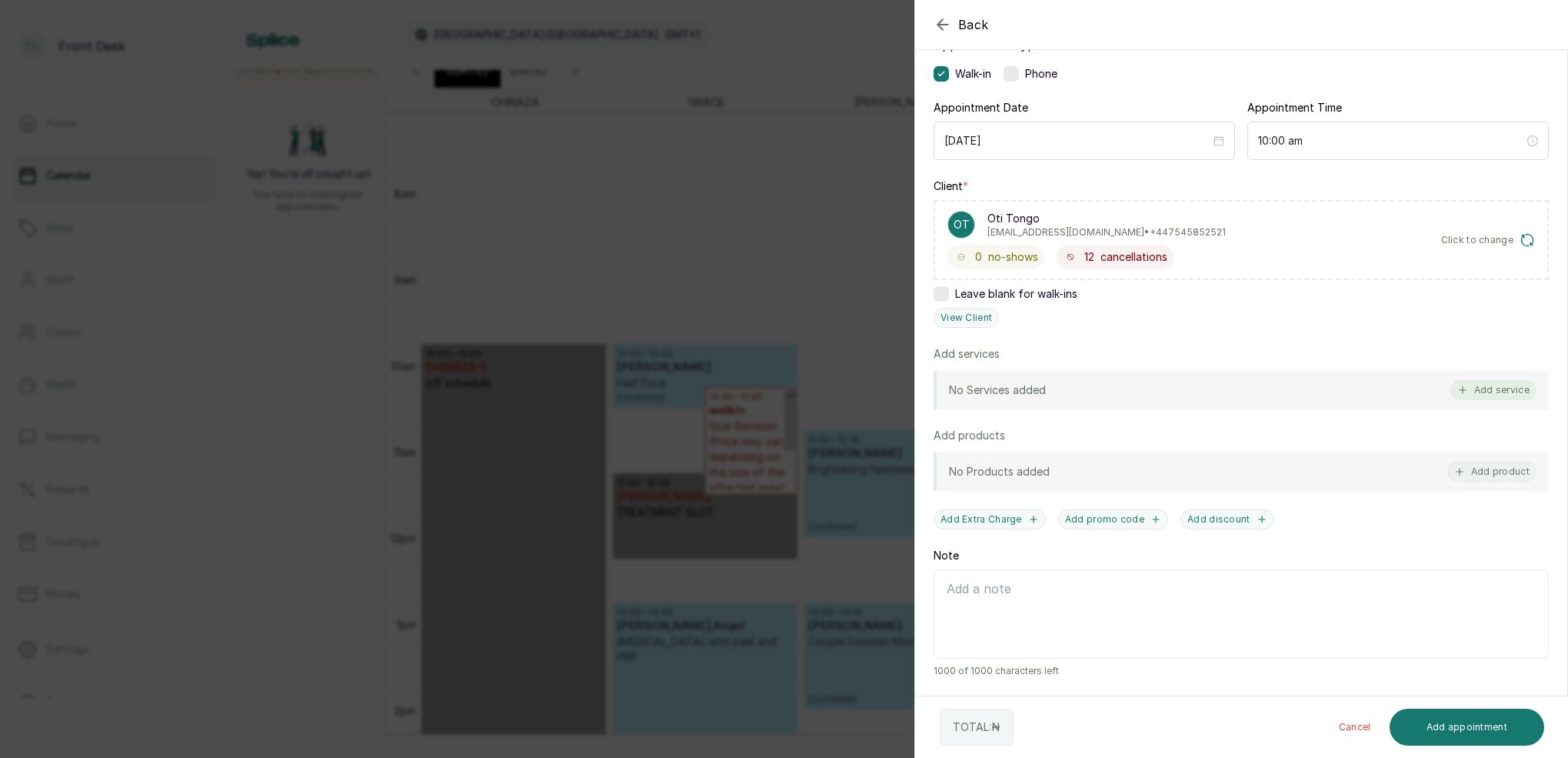
click at [1496, 391] on button "Add service" at bounding box center [1493, 390] width 86 height 20
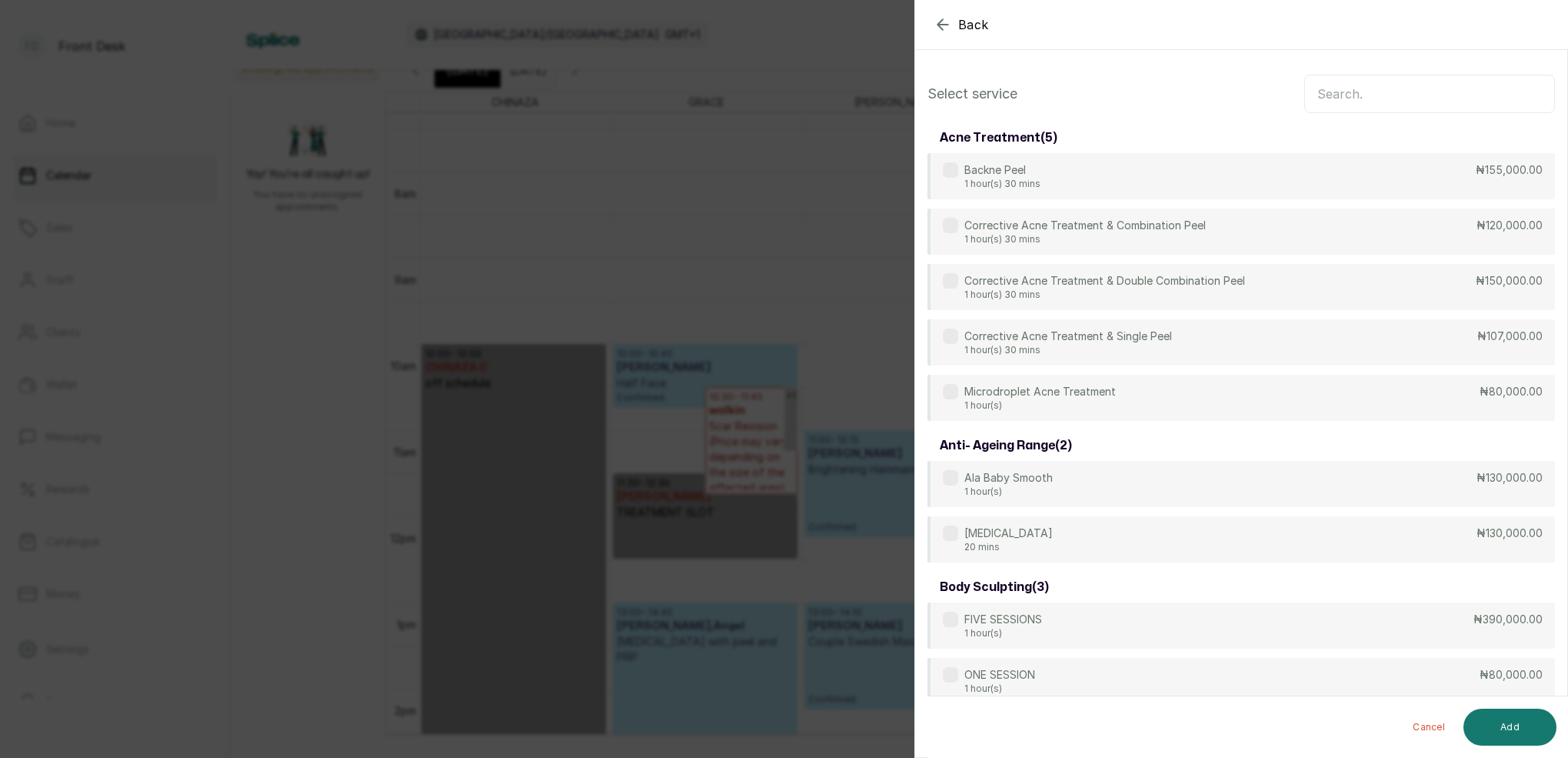
scroll to position [-2, 0]
click at [1320, 102] on input "text" at bounding box center [1429, 93] width 251 height 38
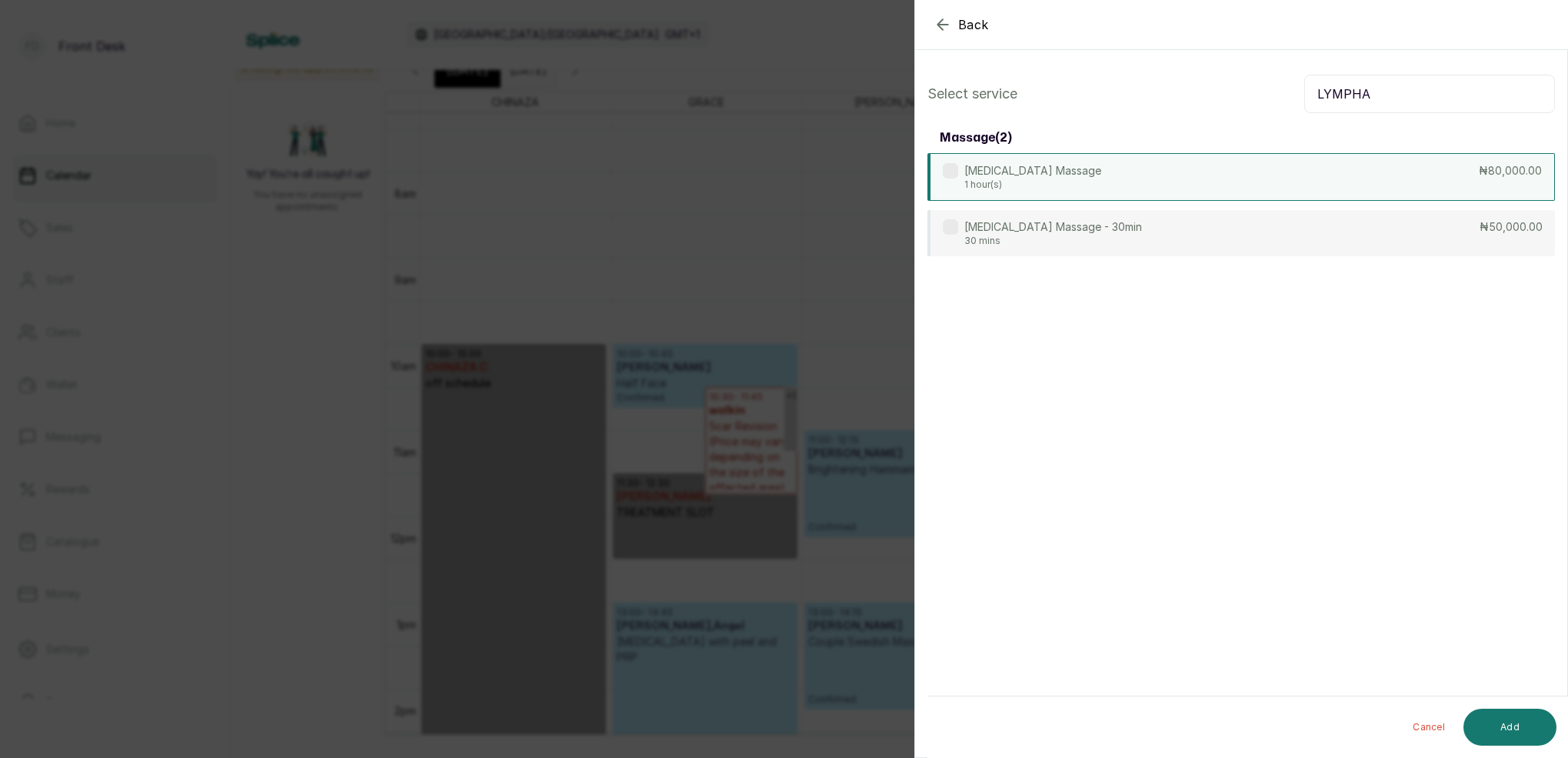
type input "LYMPHA"
click at [983, 171] on p "[MEDICAL_DATA] Massage" at bounding box center [1032, 171] width 137 height 16
click at [1531, 725] on button "Add" at bounding box center [1509, 727] width 93 height 37
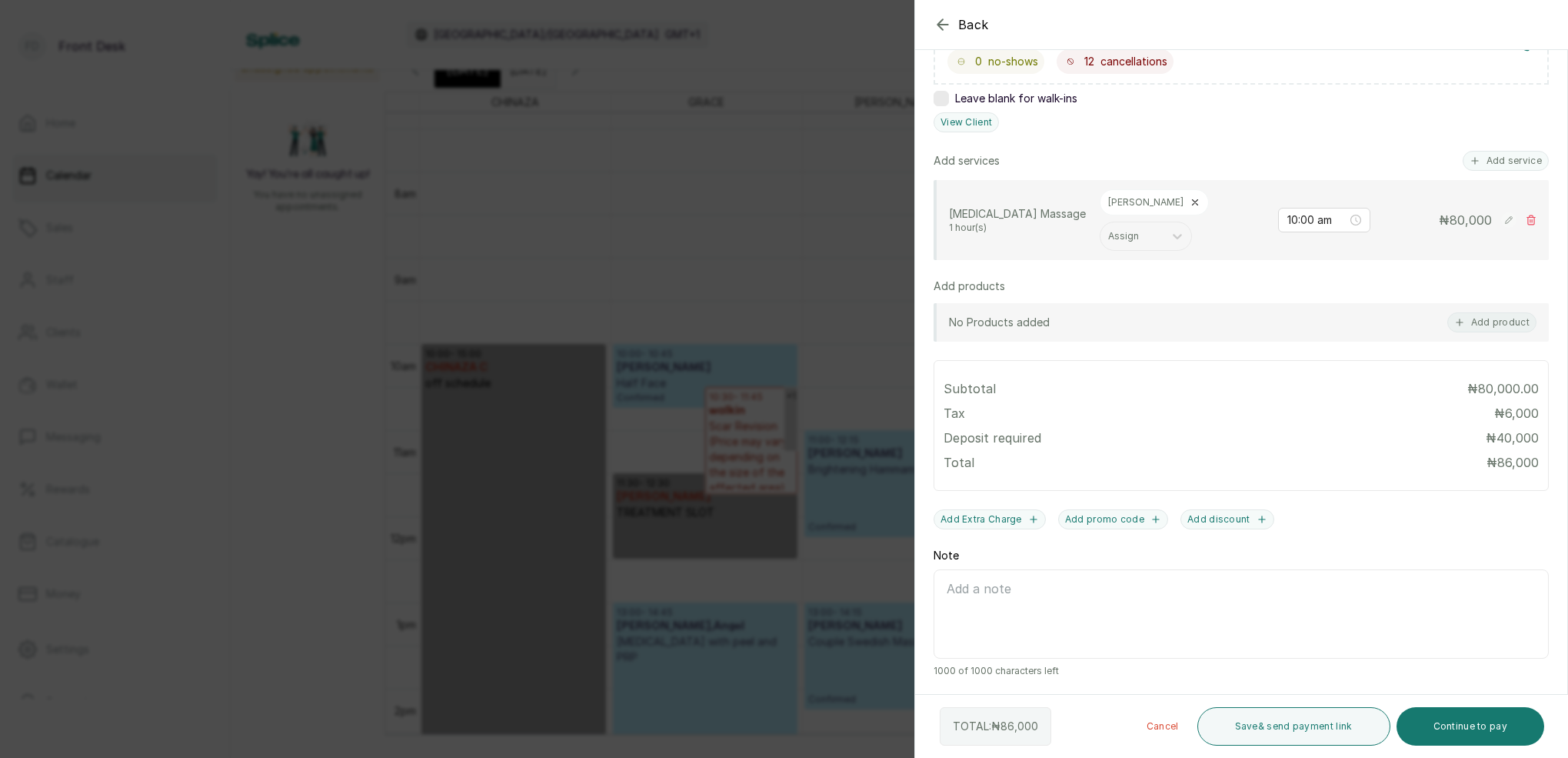
scroll to position [308, 0]
drag, startPoint x: 1493, startPoint y: 728, endPoint x: 1495, endPoint y: 701, distance: 27.1
click at [1495, 724] on button "Continue to pay" at bounding box center [1470, 726] width 149 height 38
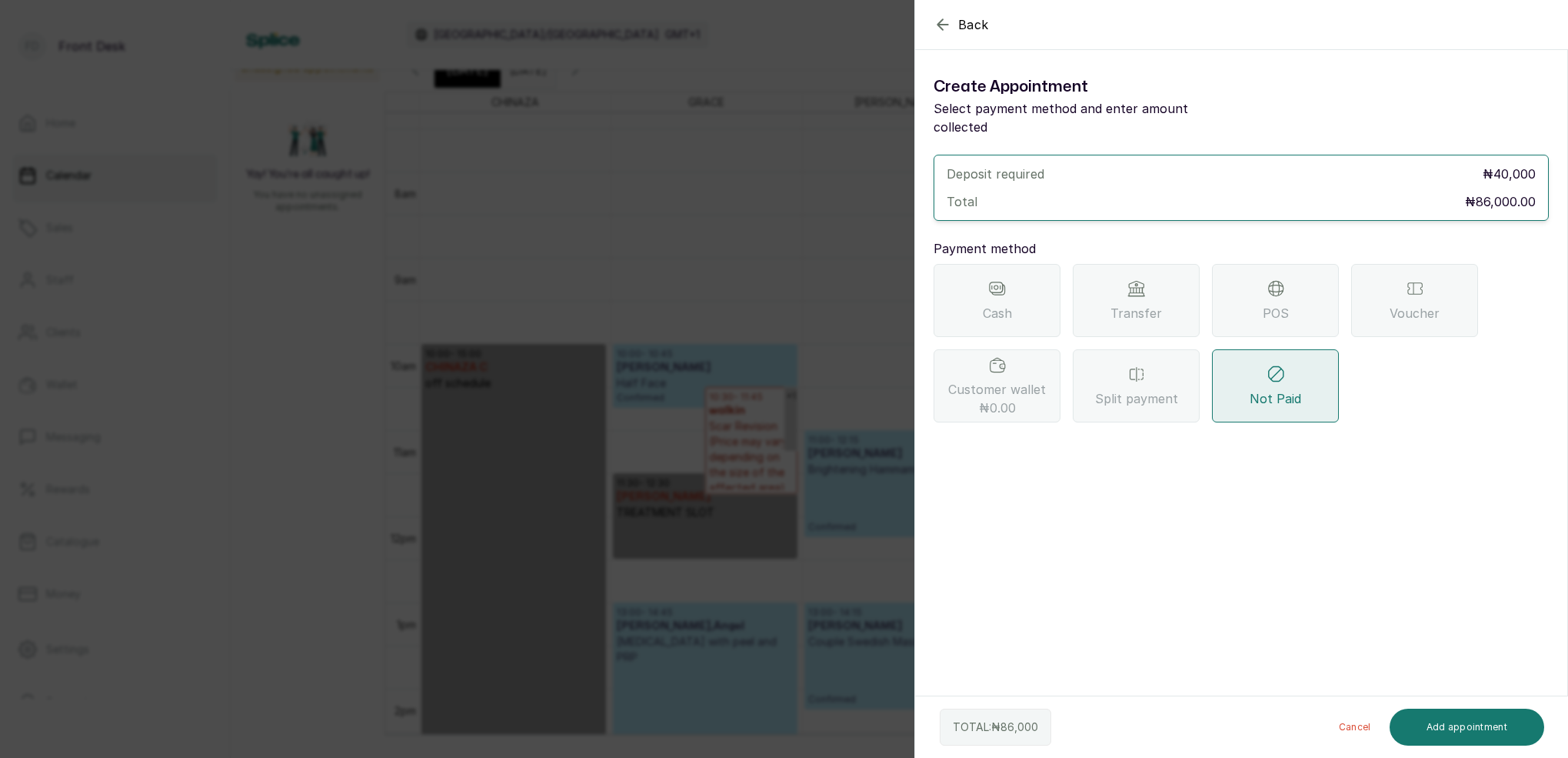
drag, startPoint x: 1145, startPoint y: 286, endPoint x: 1142, endPoint y: 318, distance: 32.1
click at [1145, 304] on span "Transfer" at bounding box center [1136, 313] width 51 height 19
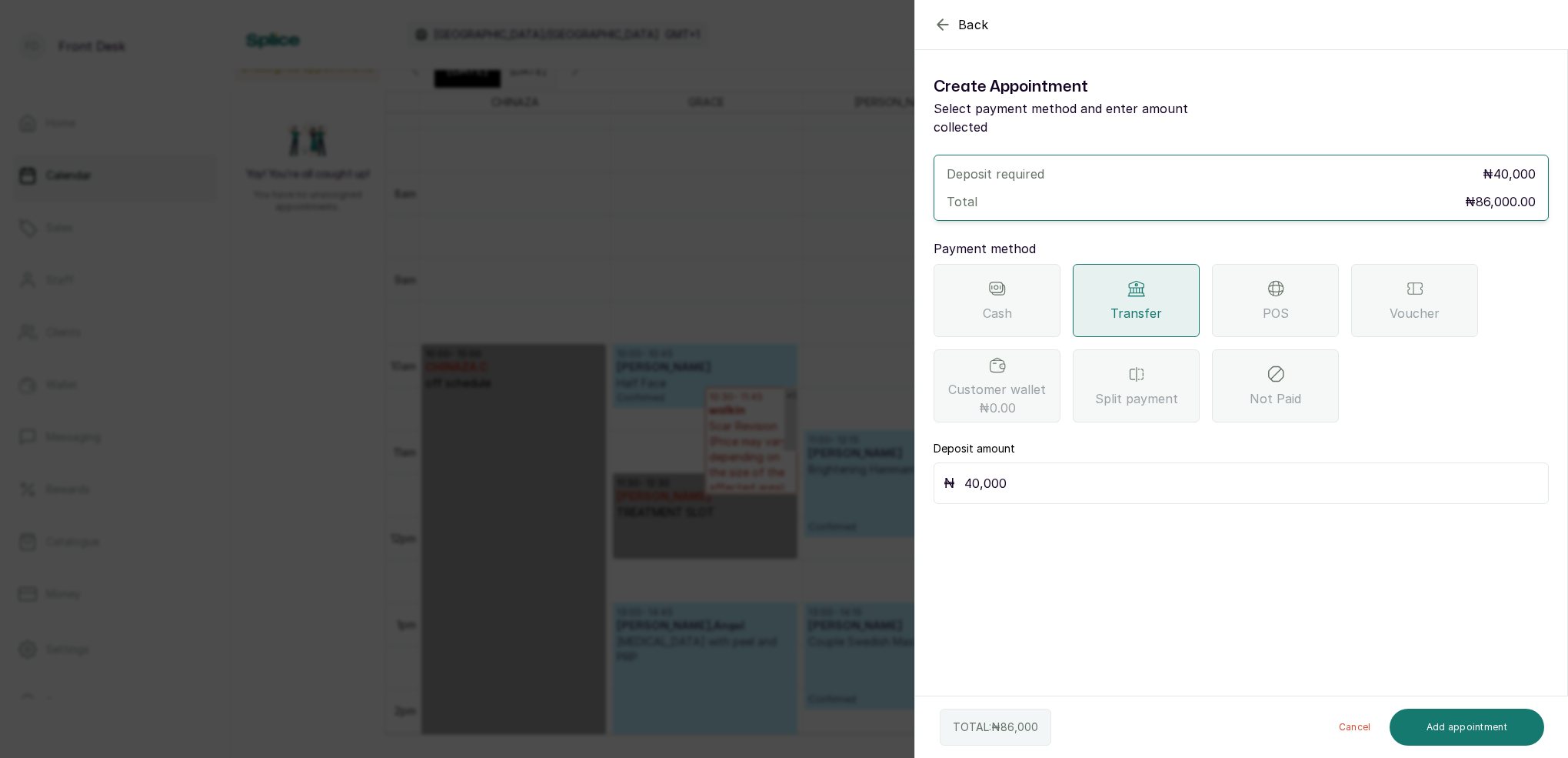
click at [1052, 472] on input "40,000" at bounding box center [1251, 483] width 575 height 22
type input "4"
type input "86,000"
click at [1437, 728] on button "Add appointment" at bounding box center [1466, 727] width 155 height 37
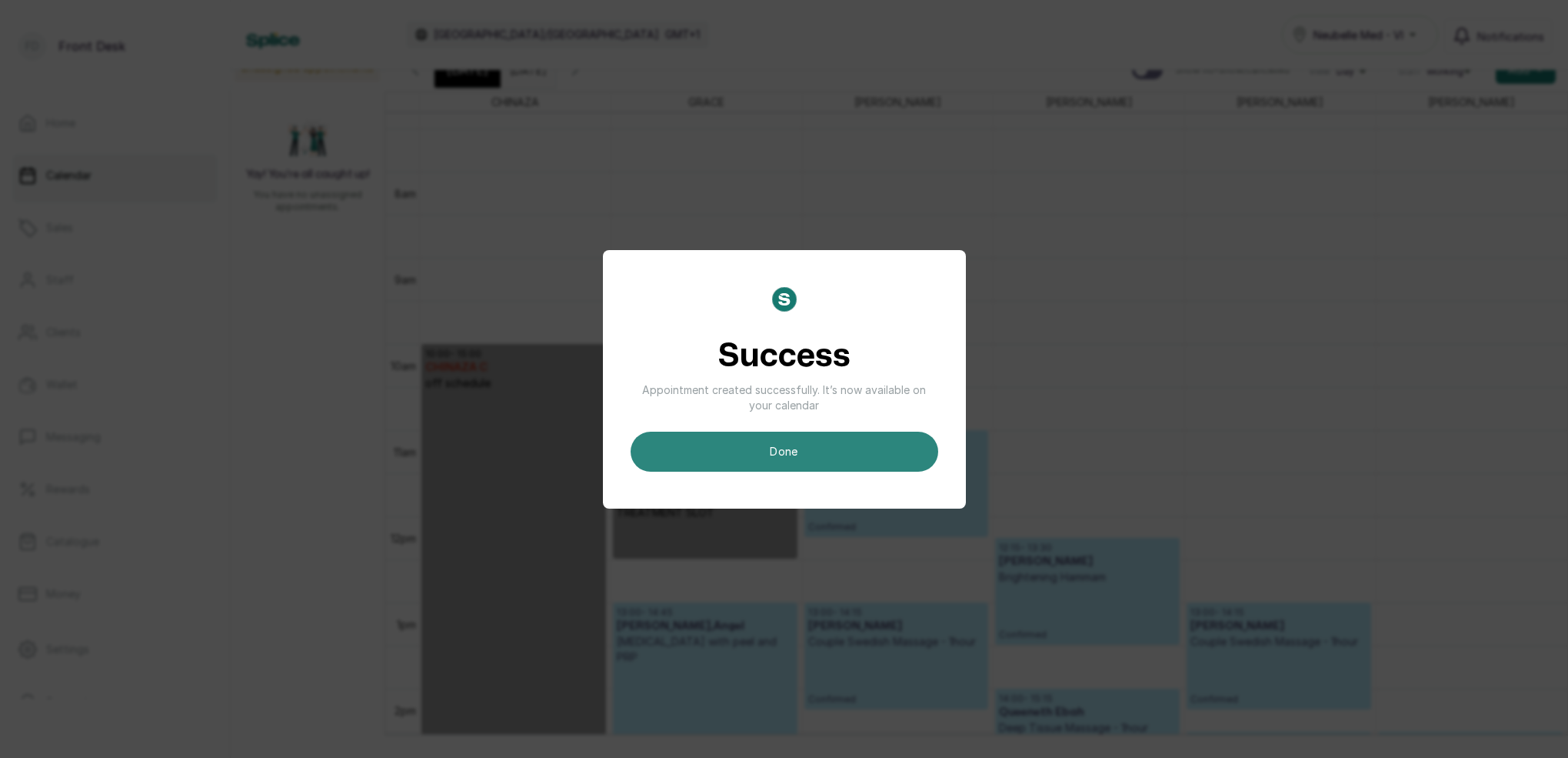
drag, startPoint x: 853, startPoint y: 440, endPoint x: 856, endPoint y: 431, distance: 9.5
click at [856, 432] on button "done" at bounding box center [784, 451] width 308 height 40
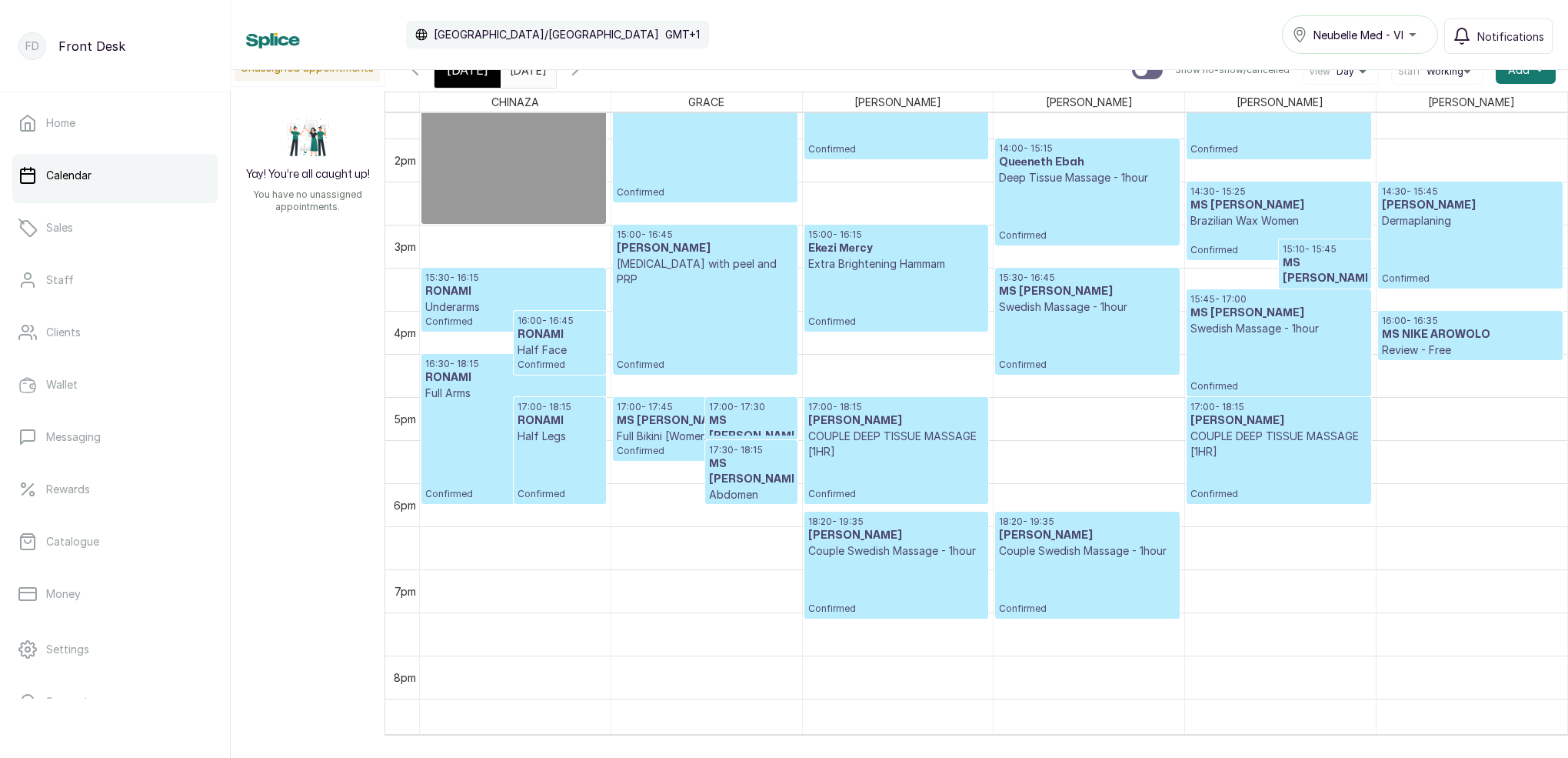
scroll to position [1182, 0]
drag, startPoint x: 464, startPoint y: 83, endPoint x: 547, endPoint y: 97, distance: 84.2
click at [464, 83] on div "[DATE]" at bounding box center [467, 69] width 66 height 35
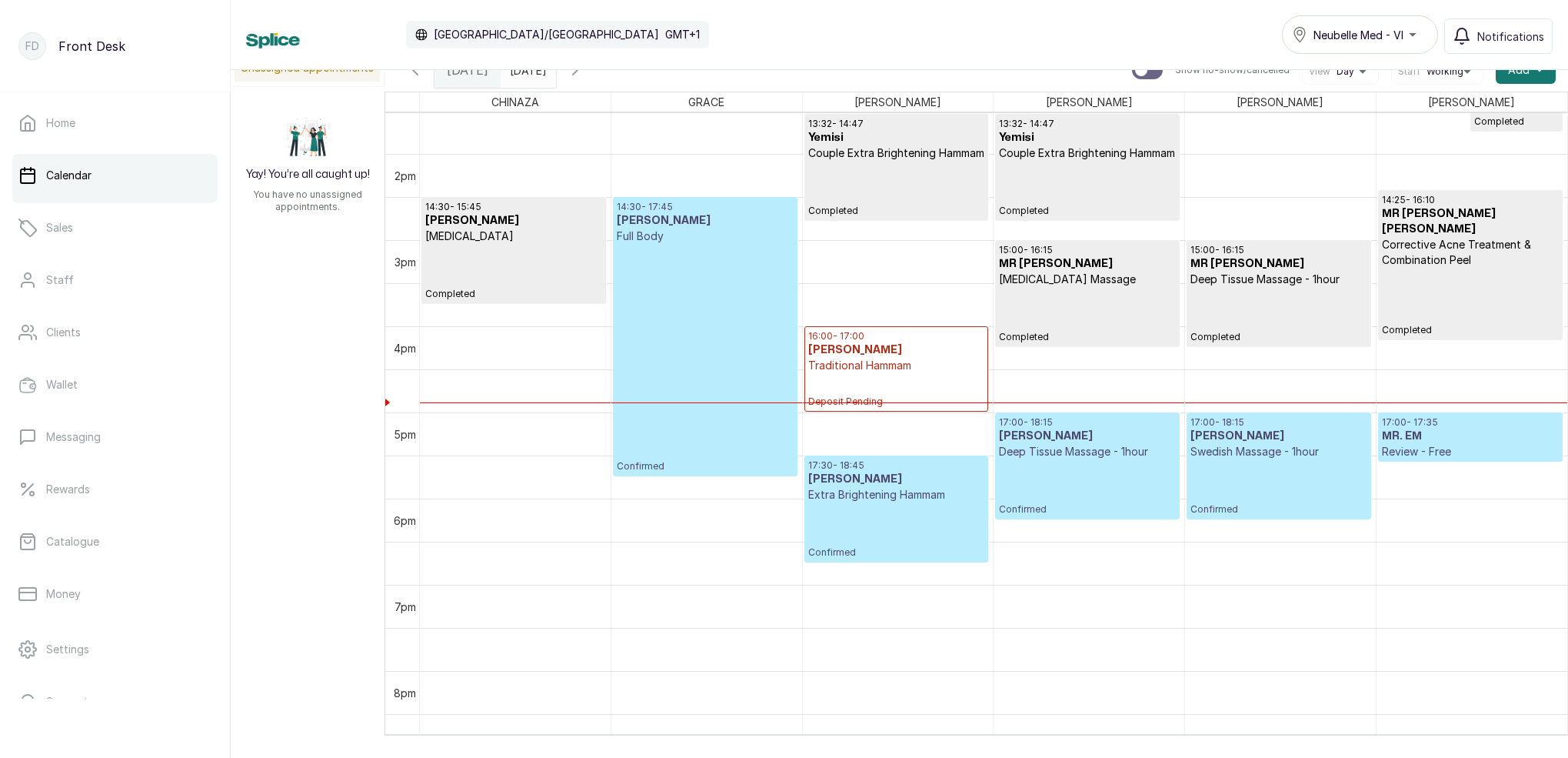
scroll to position [1168, 0]
click at [474, 401] on div at bounding box center [515, 401] width 191 height 1
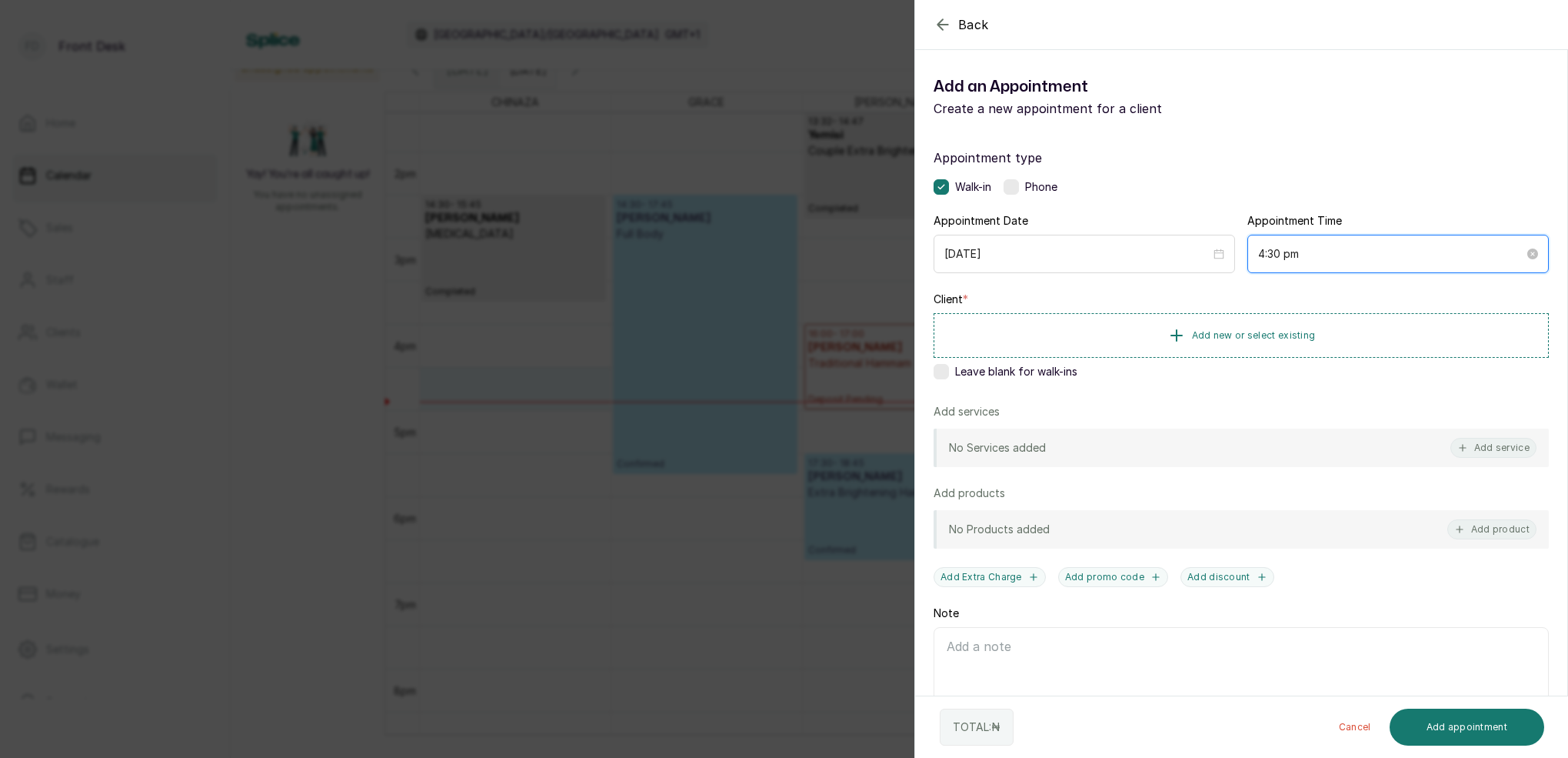
drag, startPoint x: 1277, startPoint y: 256, endPoint x: 1289, endPoint y: 265, distance: 15.0
click at [1277, 256] on input "4:30 pm" at bounding box center [1391, 254] width 266 height 17
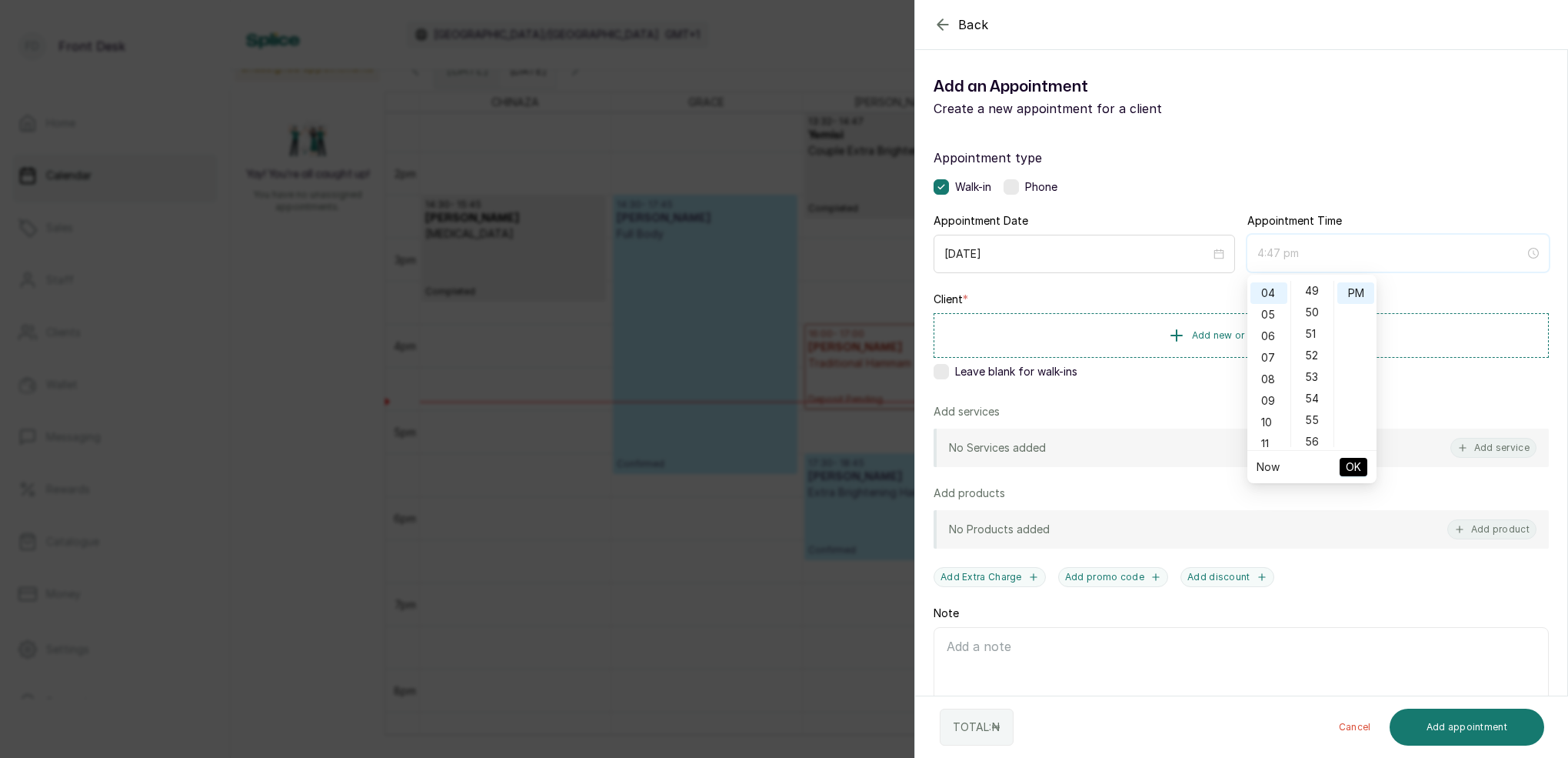
scroll to position [1112, 0]
drag, startPoint x: 1317, startPoint y: 345, endPoint x: 1338, endPoint y: 326, distance: 28.3
click at [1317, 345] on div "54" at bounding box center [1312, 343] width 37 height 22
type input "4:54 pm"
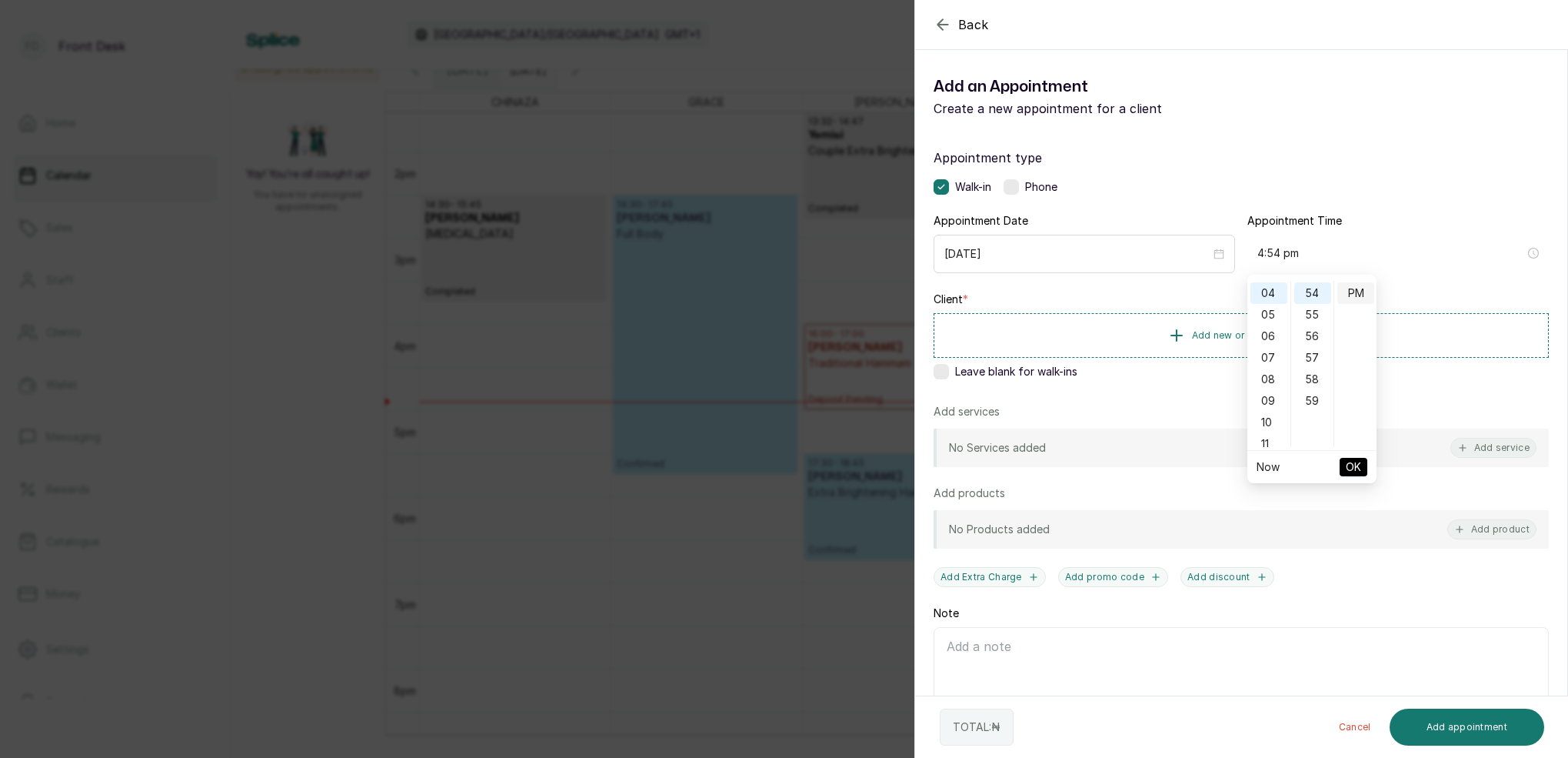
click at [1354, 296] on div "PM" at bounding box center [1355, 293] width 37 height 22
click at [1356, 452] on li "OK" at bounding box center [1353, 467] width 28 height 32
drag, startPoint x: 1353, startPoint y: 461, endPoint x: 1323, endPoint y: 412, distance: 57.5
click at [1353, 460] on span "OK" at bounding box center [1353, 467] width 16 height 30
click at [1226, 338] on span "Add new or select existing" at bounding box center [1253, 335] width 124 height 12
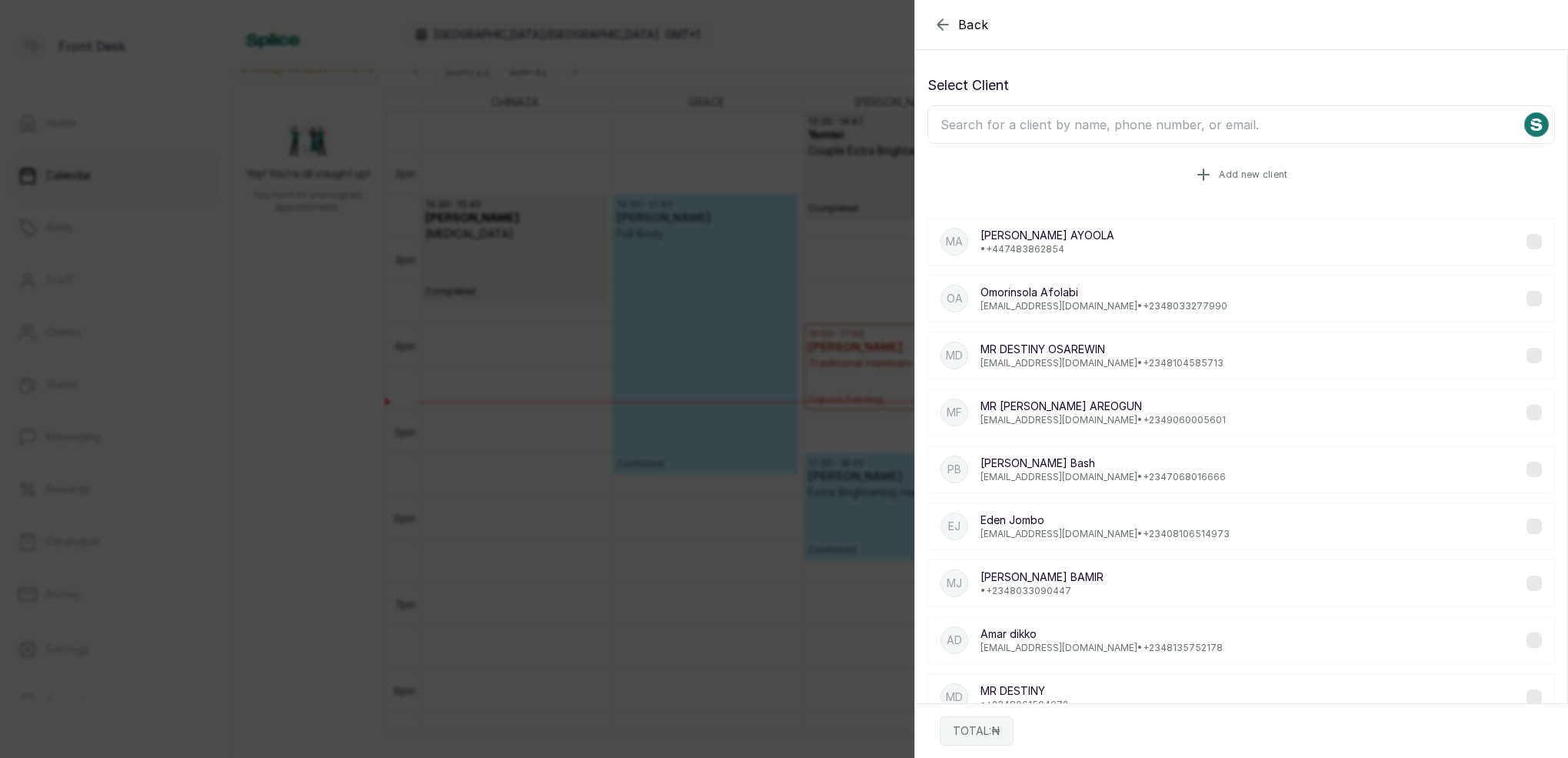
click at [1236, 174] on span "Add new client" at bounding box center [1253, 175] width 69 height 12
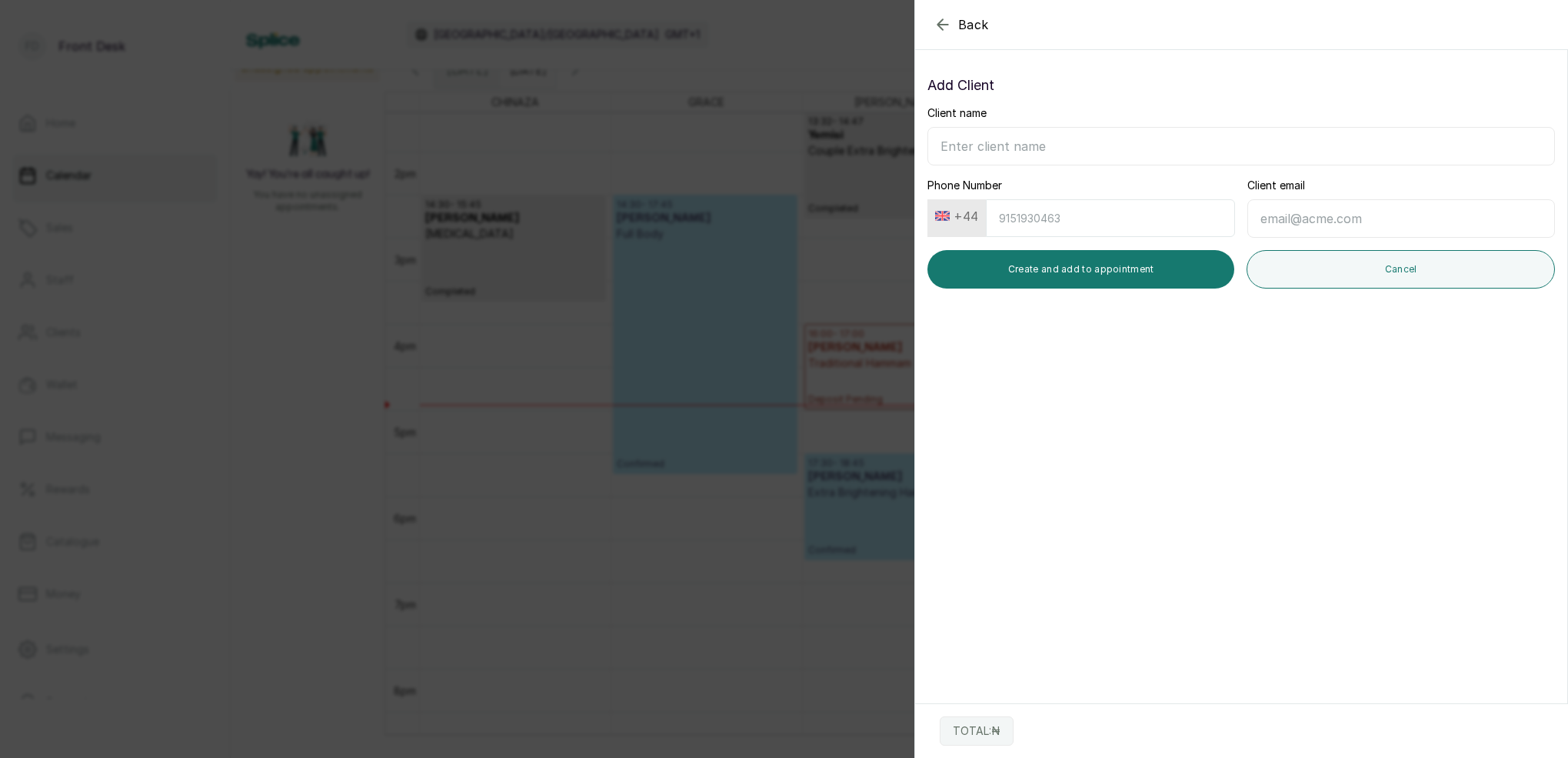
click at [1046, 147] on input "Client name" at bounding box center [1241, 146] width 628 height 38
type input "MR AND MRS LAWRENCE"
click at [965, 219] on button "+44" at bounding box center [956, 217] width 55 height 25
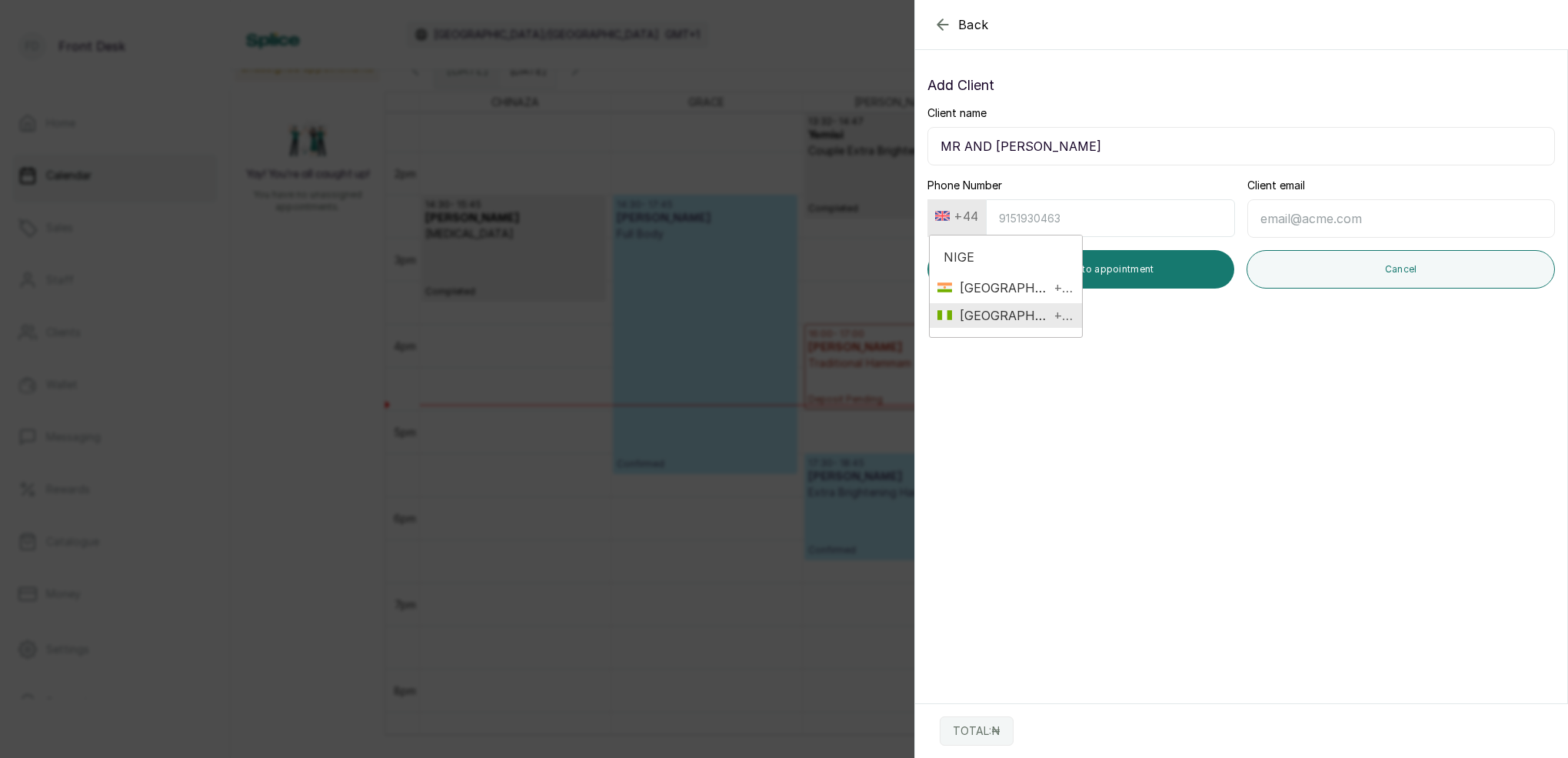
type input "NIGE"
drag, startPoint x: 995, startPoint y: 311, endPoint x: 1007, endPoint y: 287, distance: 26.8
click at [996, 310] on span "[GEOGRAPHIC_DATA]" at bounding box center [1000, 316] width 97 height 19
click at [1030, 206] on input "Phone Number" at bounding box center [1113, 218] width 244 height 37
type input "9018060456"
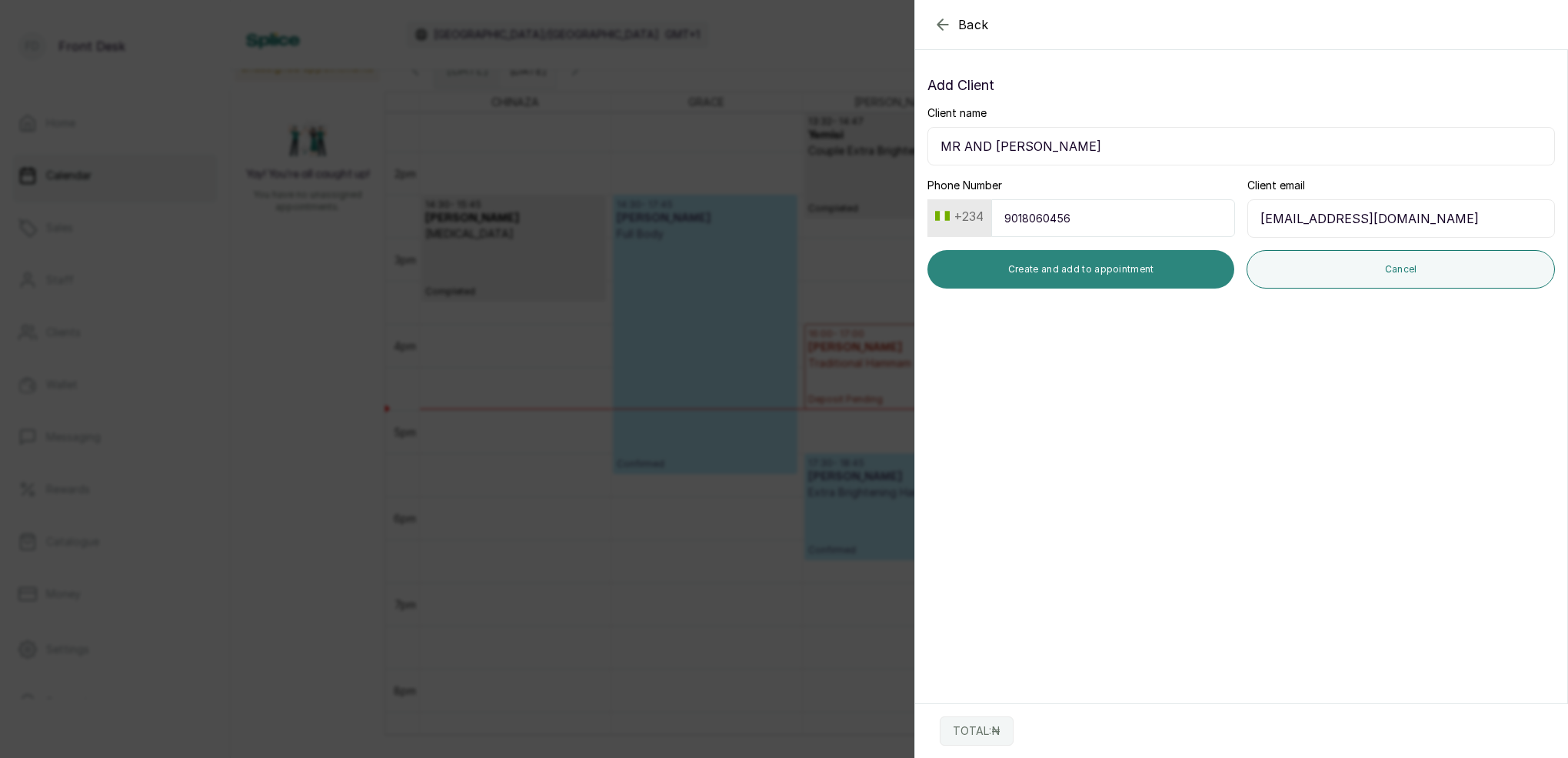
type input "oketsophia@gmail.com"
click at [1163, 273] on button "Create and add to appointment" at bounding box center [1081, 269] width 307 height 38
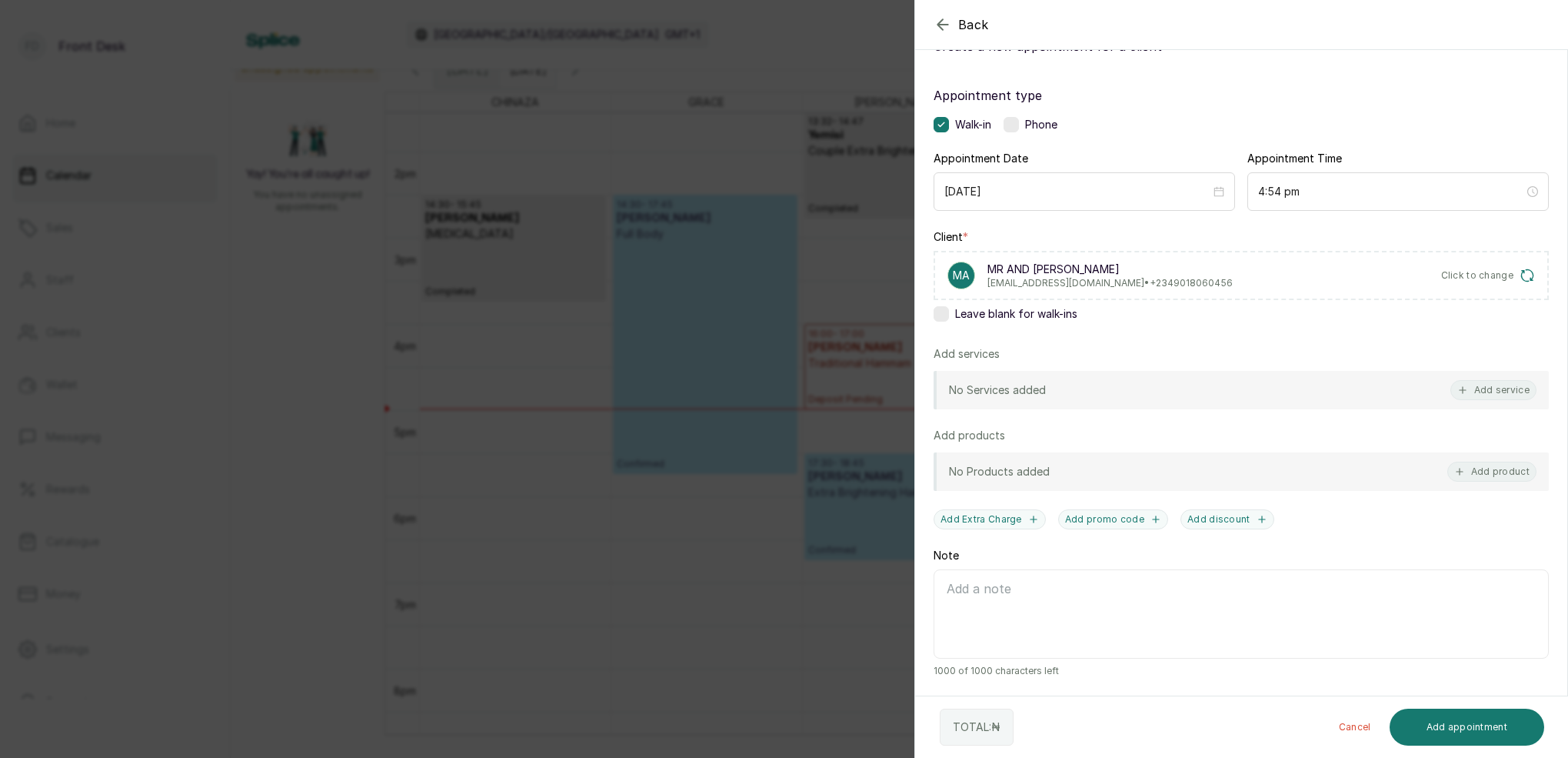
scroll to position [62, 0]
click at [1496, 388] on button "Add service" at bounding box center [1493, 390] width 86 height 20
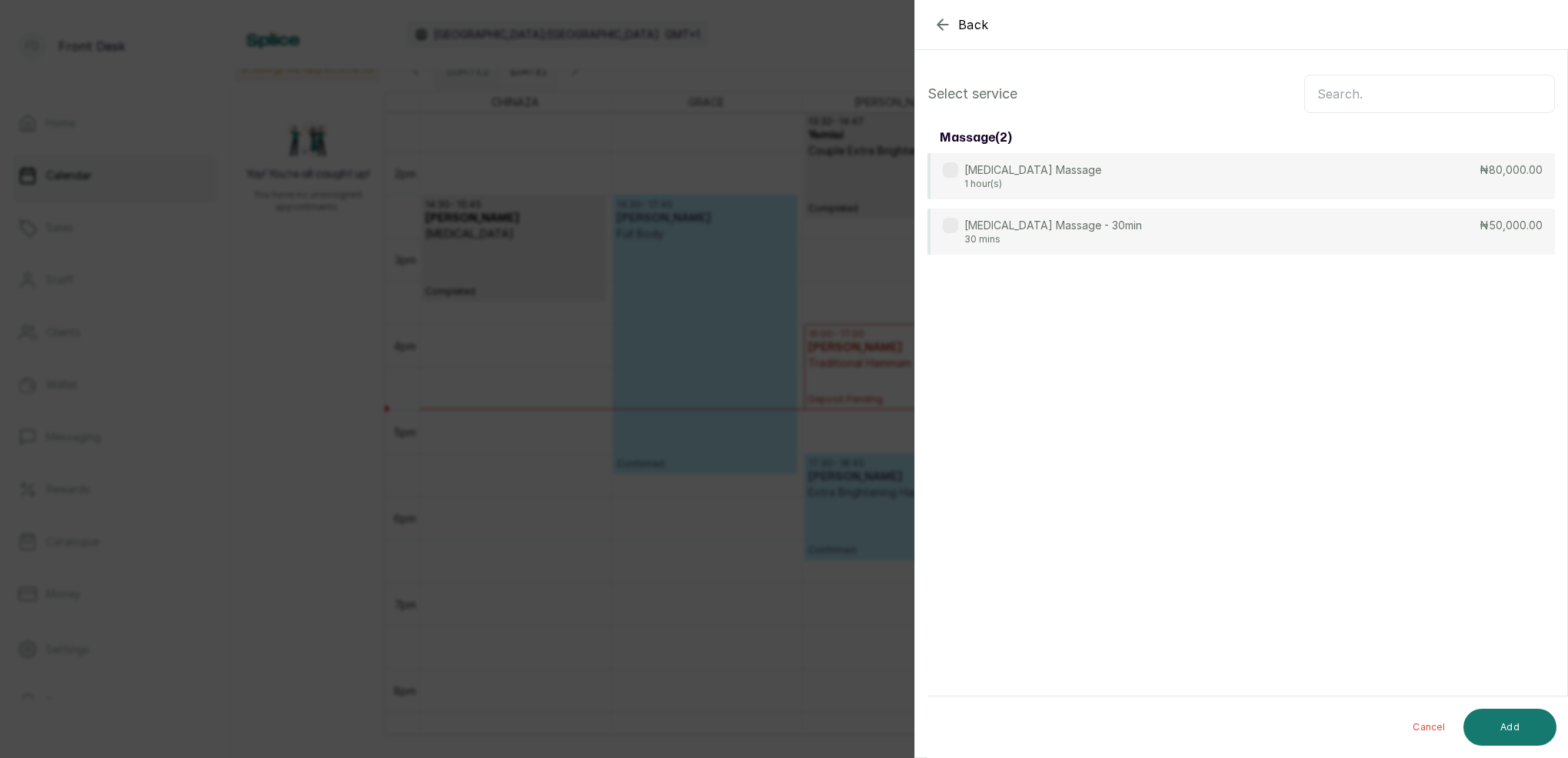
scroll to position [0, 0]
click at [1415, 87] on input "text" at bounding box center [1429, 93] width 251 height 38
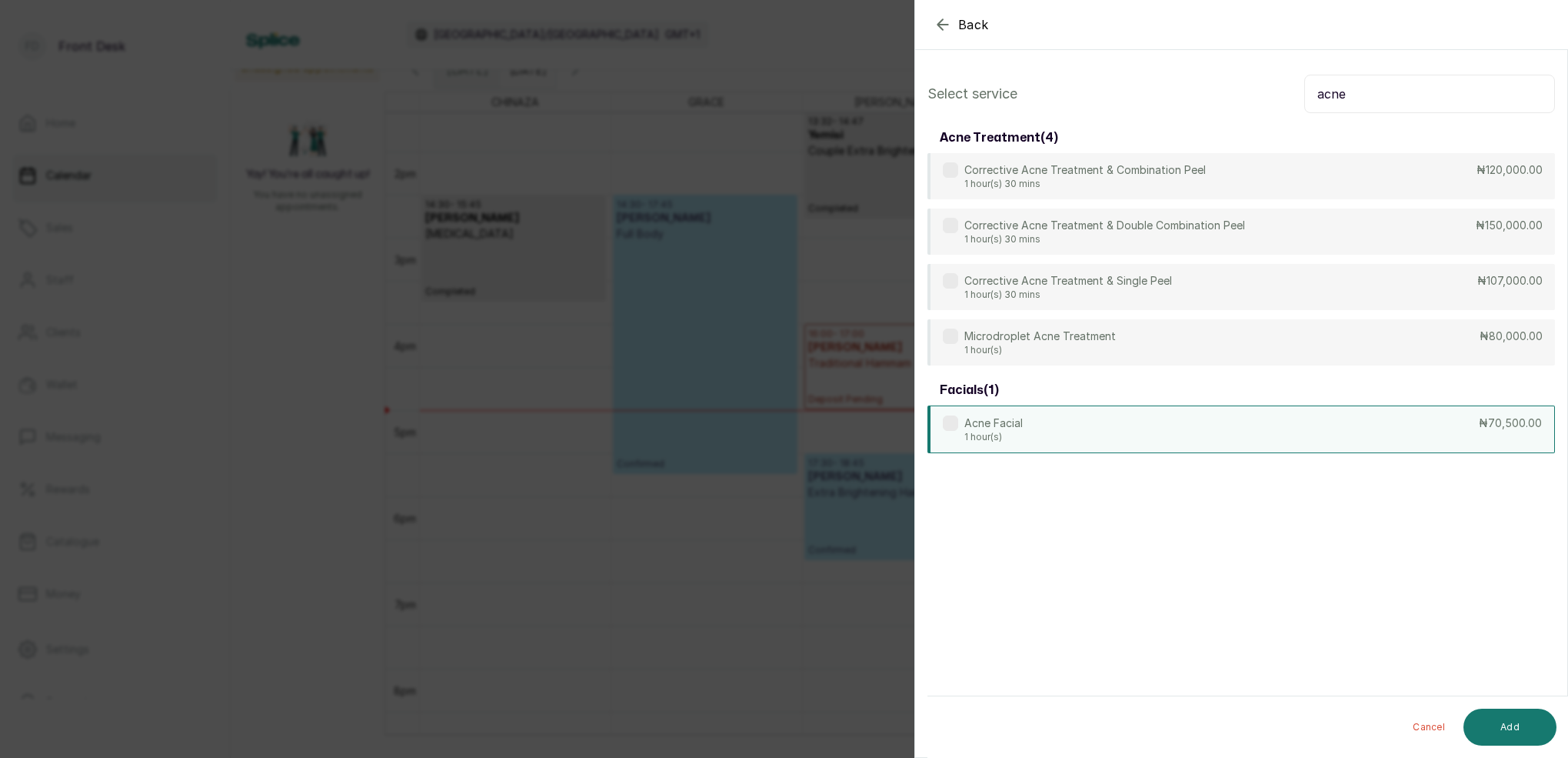
type input "acne"
click at [1082, 433] on div "Acne Facial 1 hour(s) ₦70,500.00" at bounding box center [1241, 428] width 628 height 48
click at [1503, 717] on button "Add" at bounding box center [1509, 727] width 93 height 37
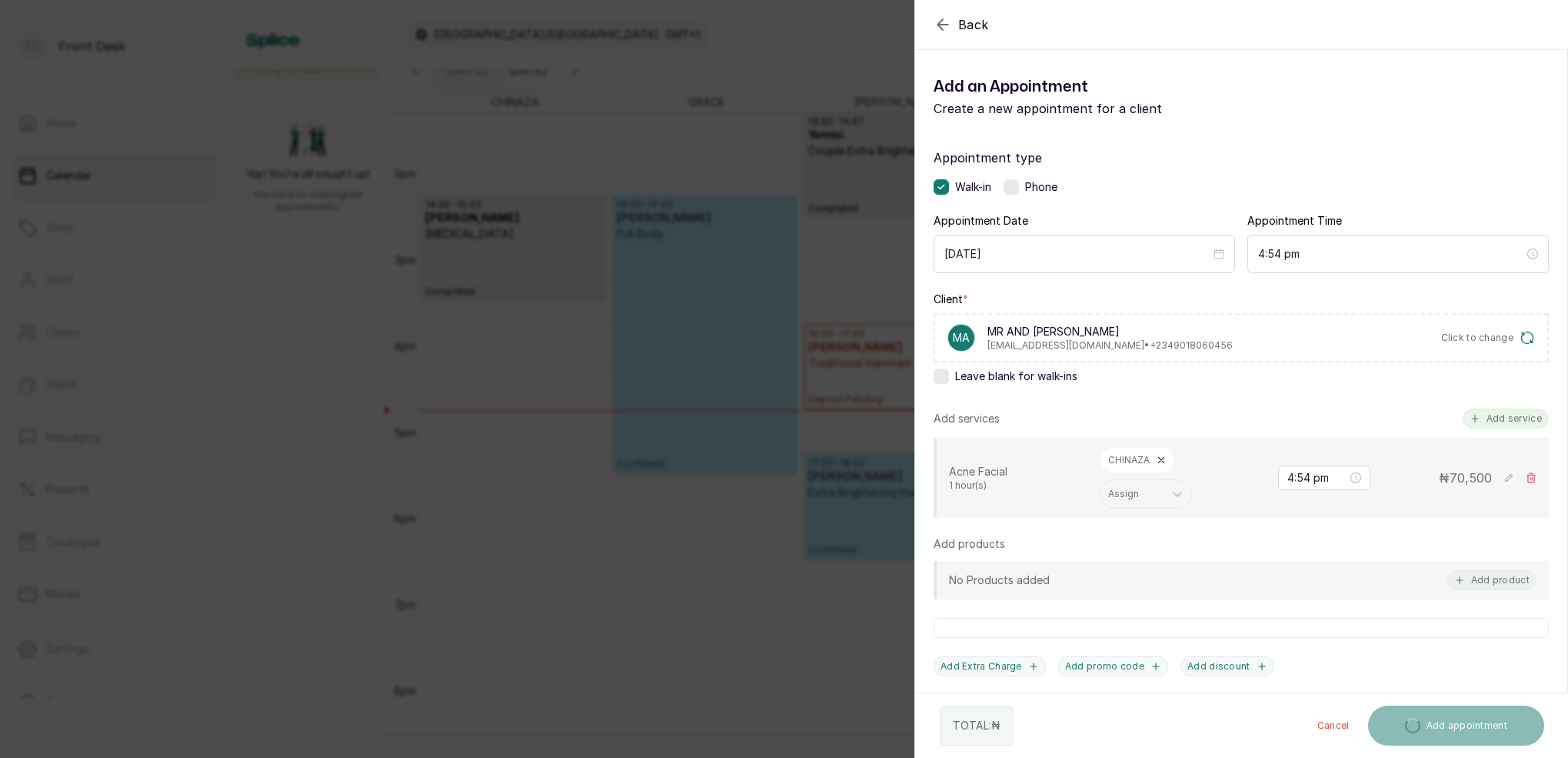
click at [1529, 419] on button "Add service" at bounding box center [1505, 418] width 86 height 20
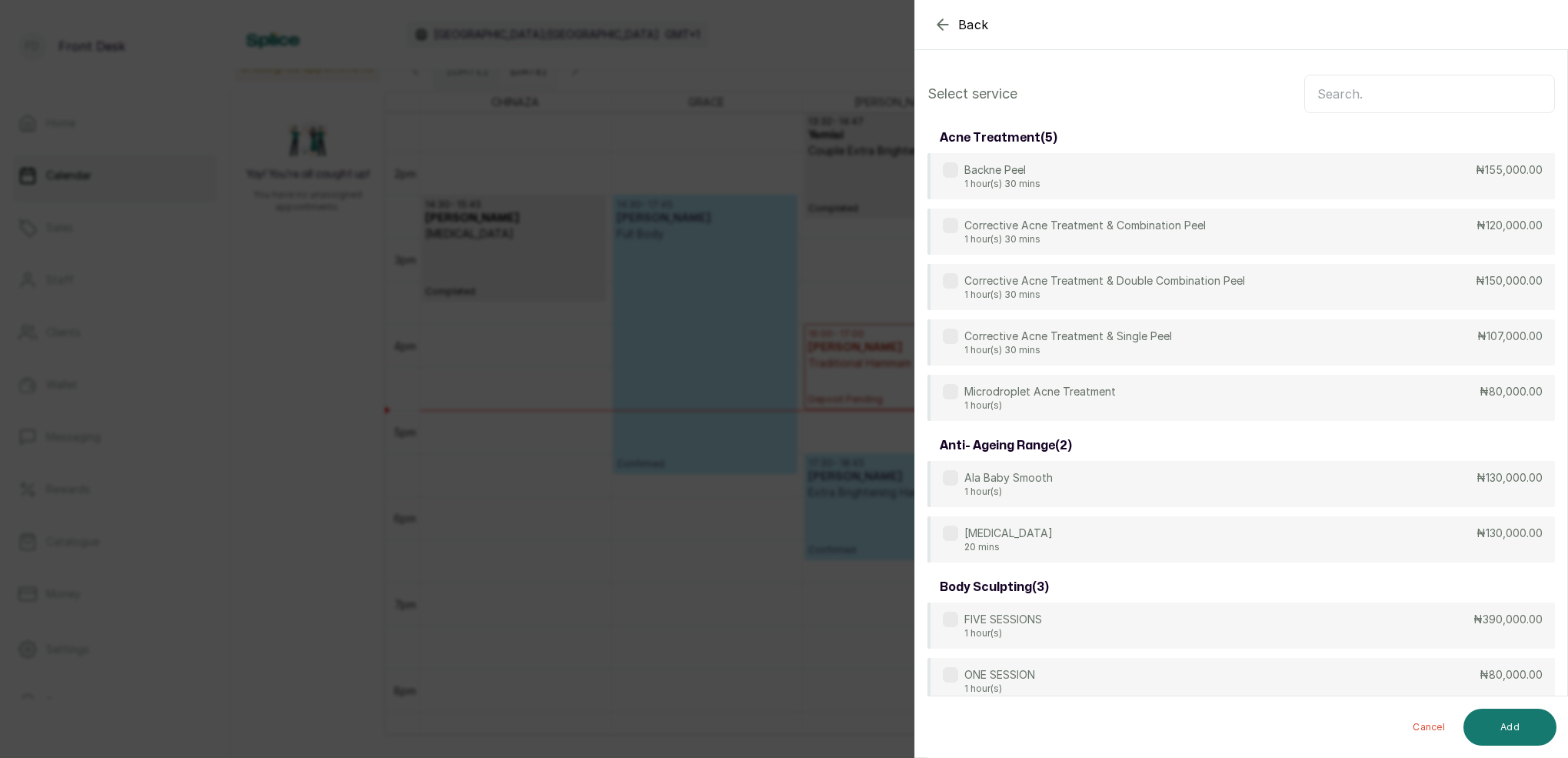
click at [1443, 95] on input "text" at bounding box center [1429, 93] width 251 height 38
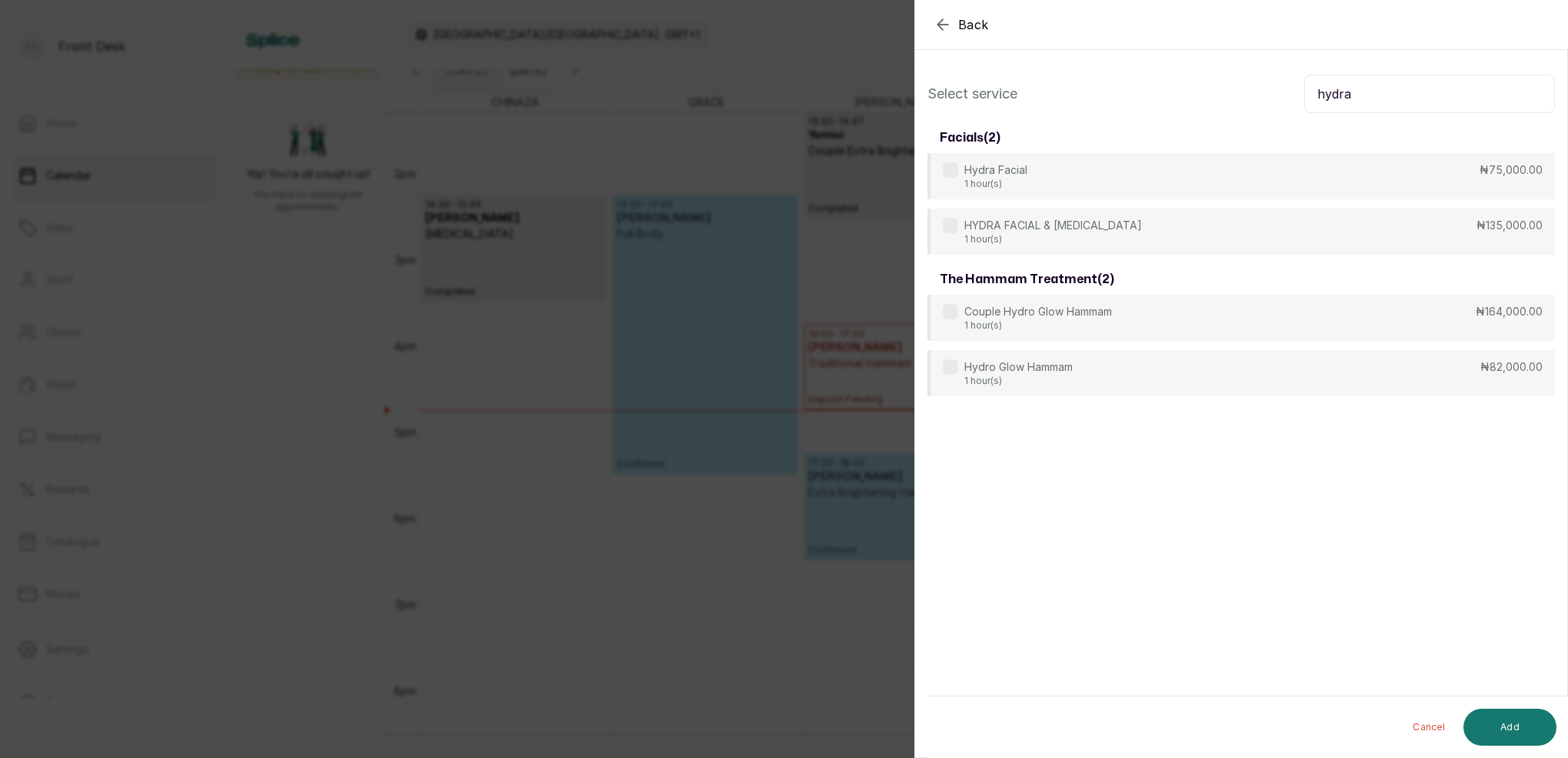
type input "hydra"
drag, startPoint x: 1443, startPoint y: 96, endPoint x: 1028, endPoint y: 172, distance: 421.9
click at [1023, 167] on p "Hydra Facial" at bounding box center [995, 171] width 63 height 16
click at [1524, 728] on button "Add" at bounding box center [1509, 727] width 93 height 37
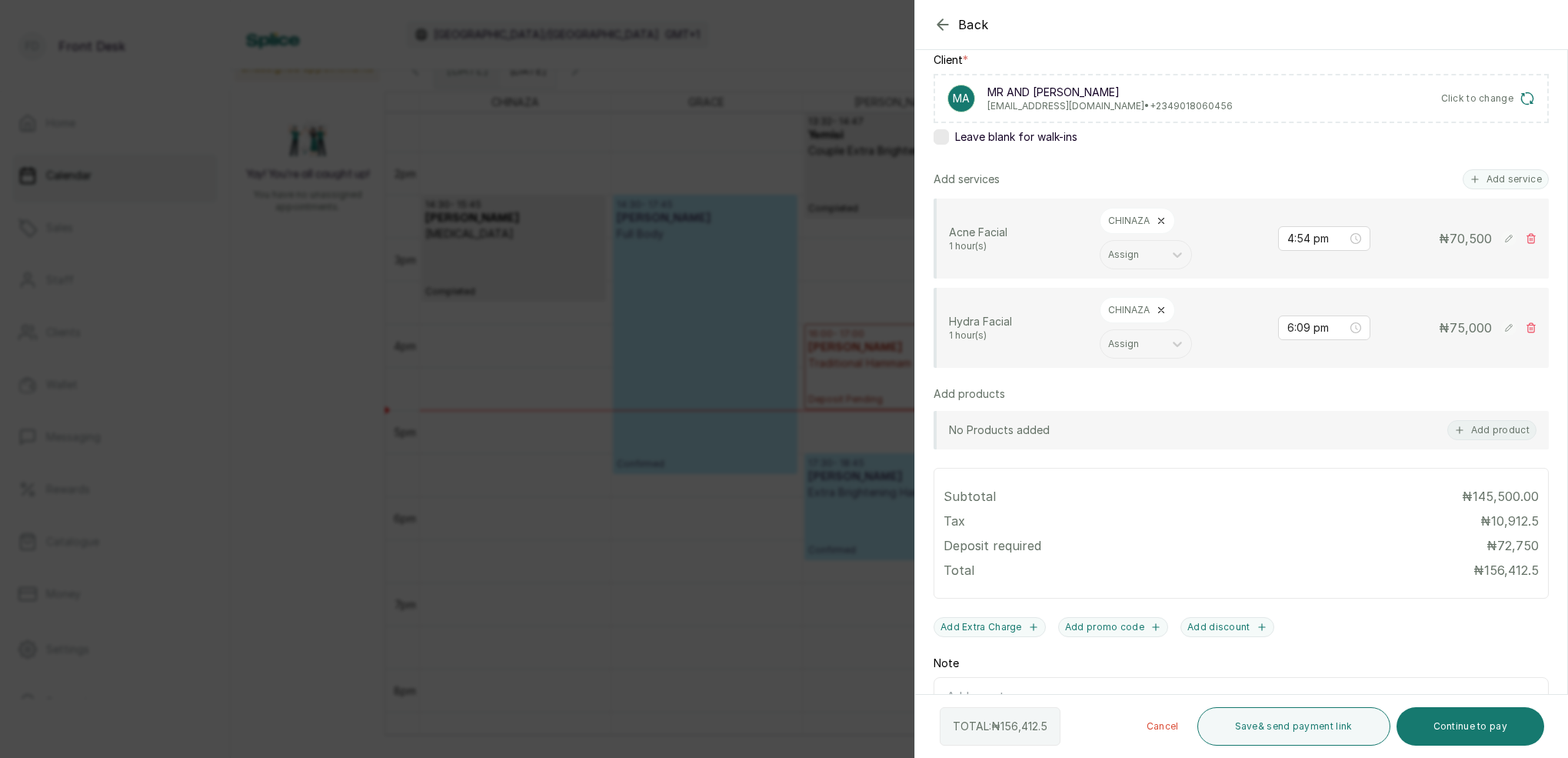
scroll to position [238, 0]
click at [1162, 218] on icon at bounding box center [1161, 222] width 11 height 11
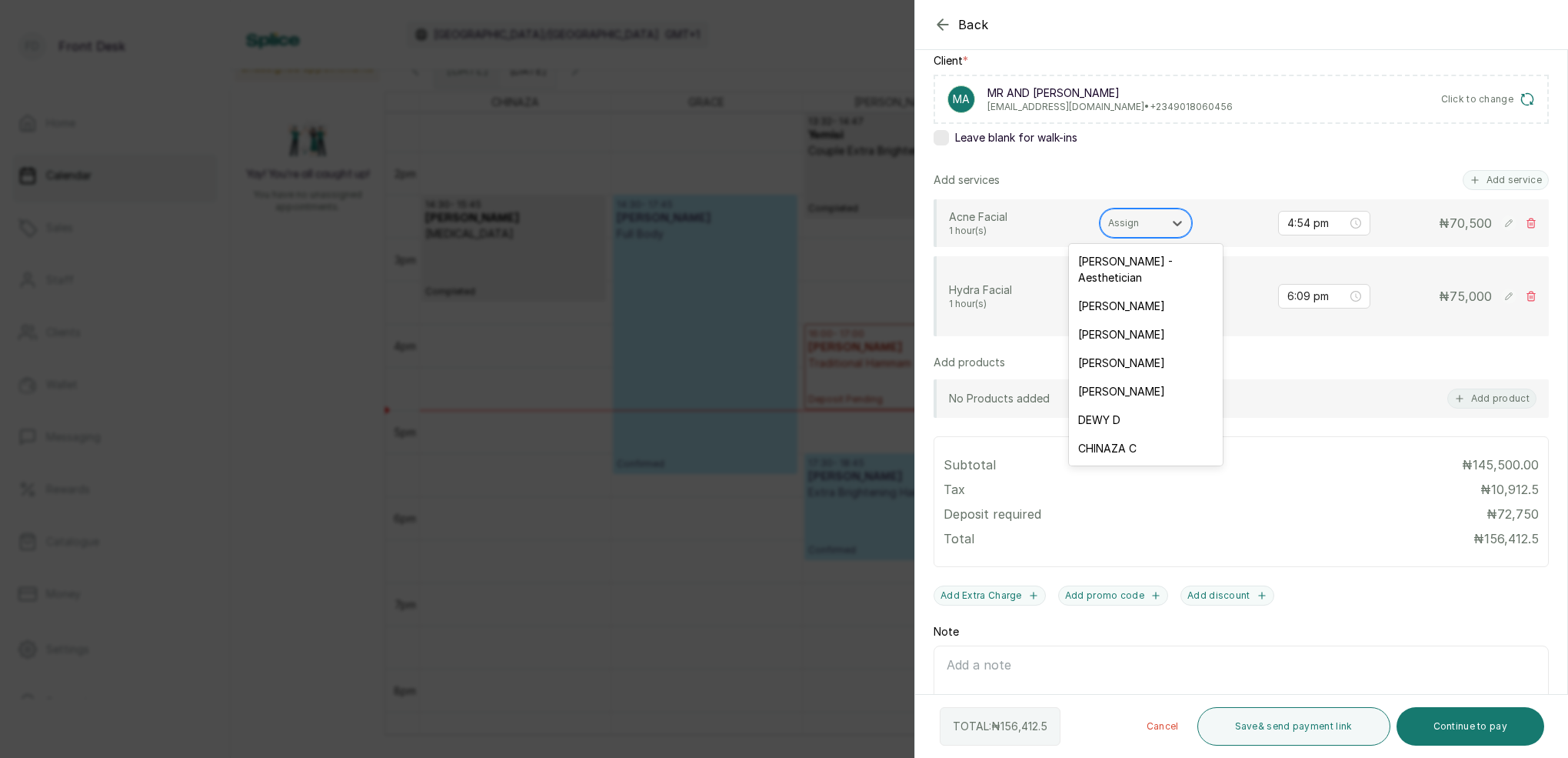
drag, startPoint x: 1159, startPoint y: 218, endPoint x: 1152, endPoint y: 227, distance: 11.4
click at [1159, 218] on div "Assign" at bounding box center [1131, 224] width 63 height 20
click at [1122, 434] on div "CHINAZA C" at bounding box center [1146, 448] width 154 height 29
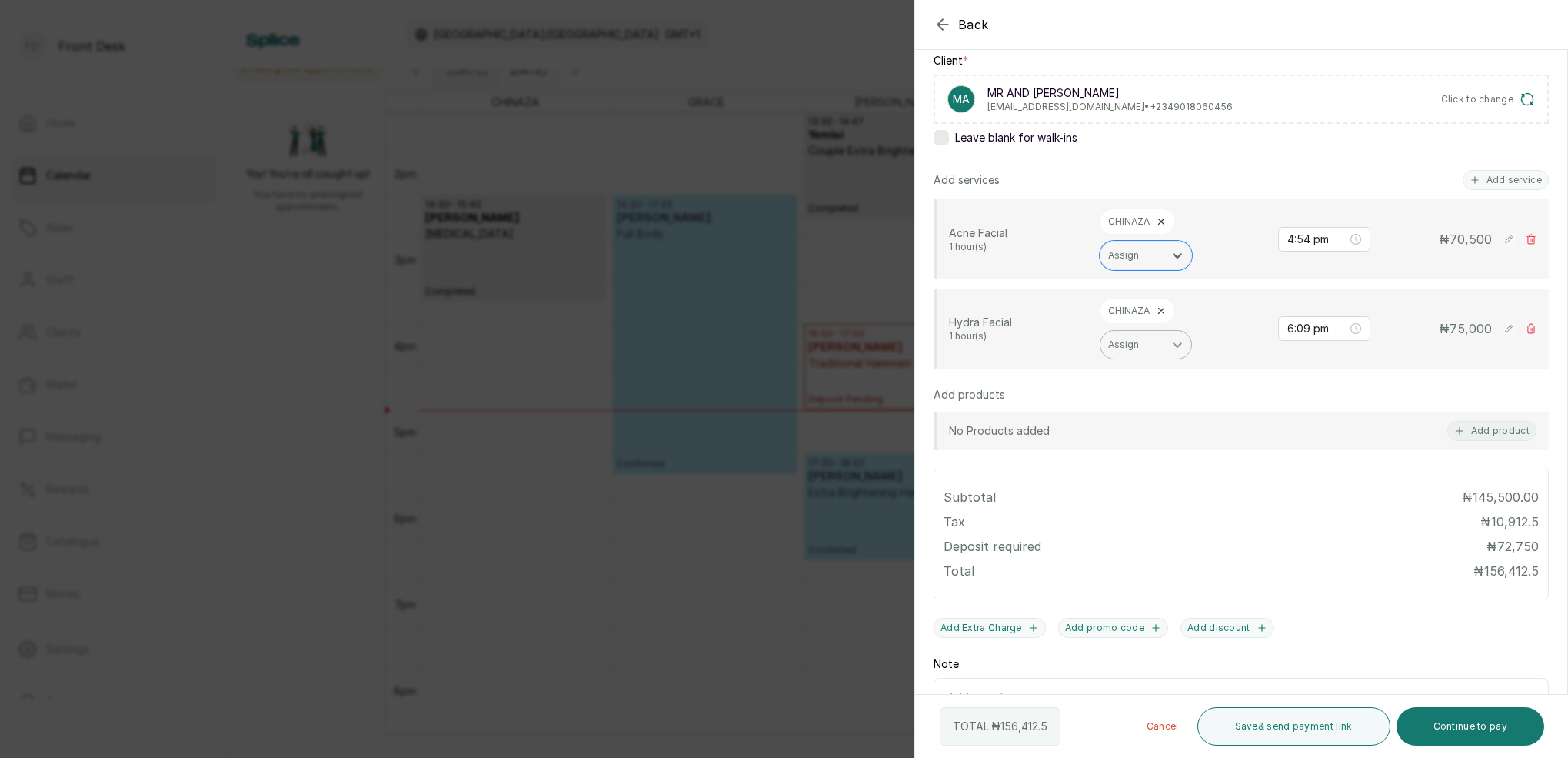
click at [1162, 307] on icon at bounding box center [1161, 311] width 11 height 11
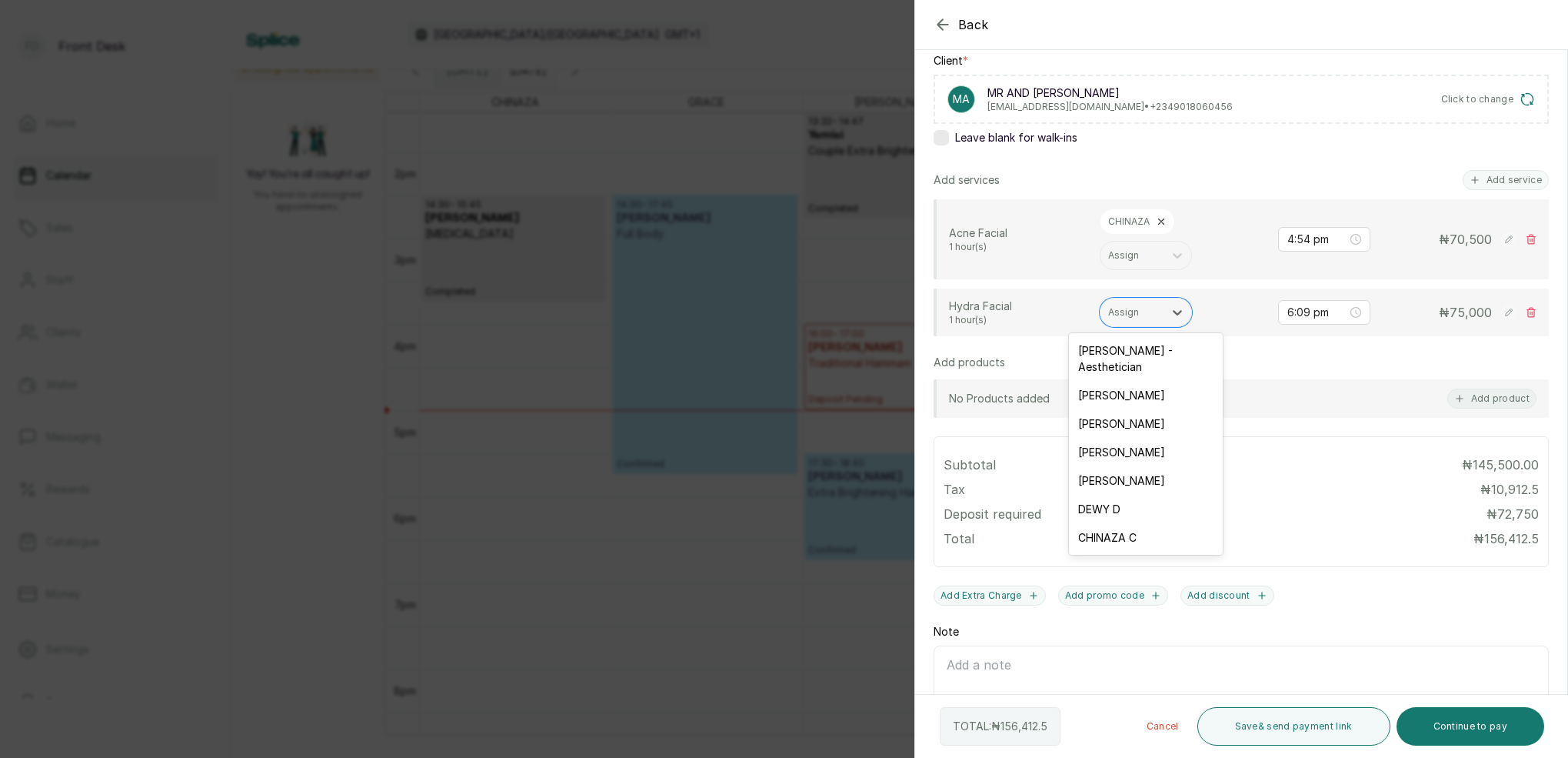
drag, startPoint x: 1142, startPoint y: 305, endPoint x: 1148, endPoint y: 330, distance: 25.7
click at [1142, 305] on div at bounding box center [1131, 312] width 47 height 14
click at [1109, 352] on div "MARY I - Aesthetician" at bounding box center [1146, 358] width 154 height 44
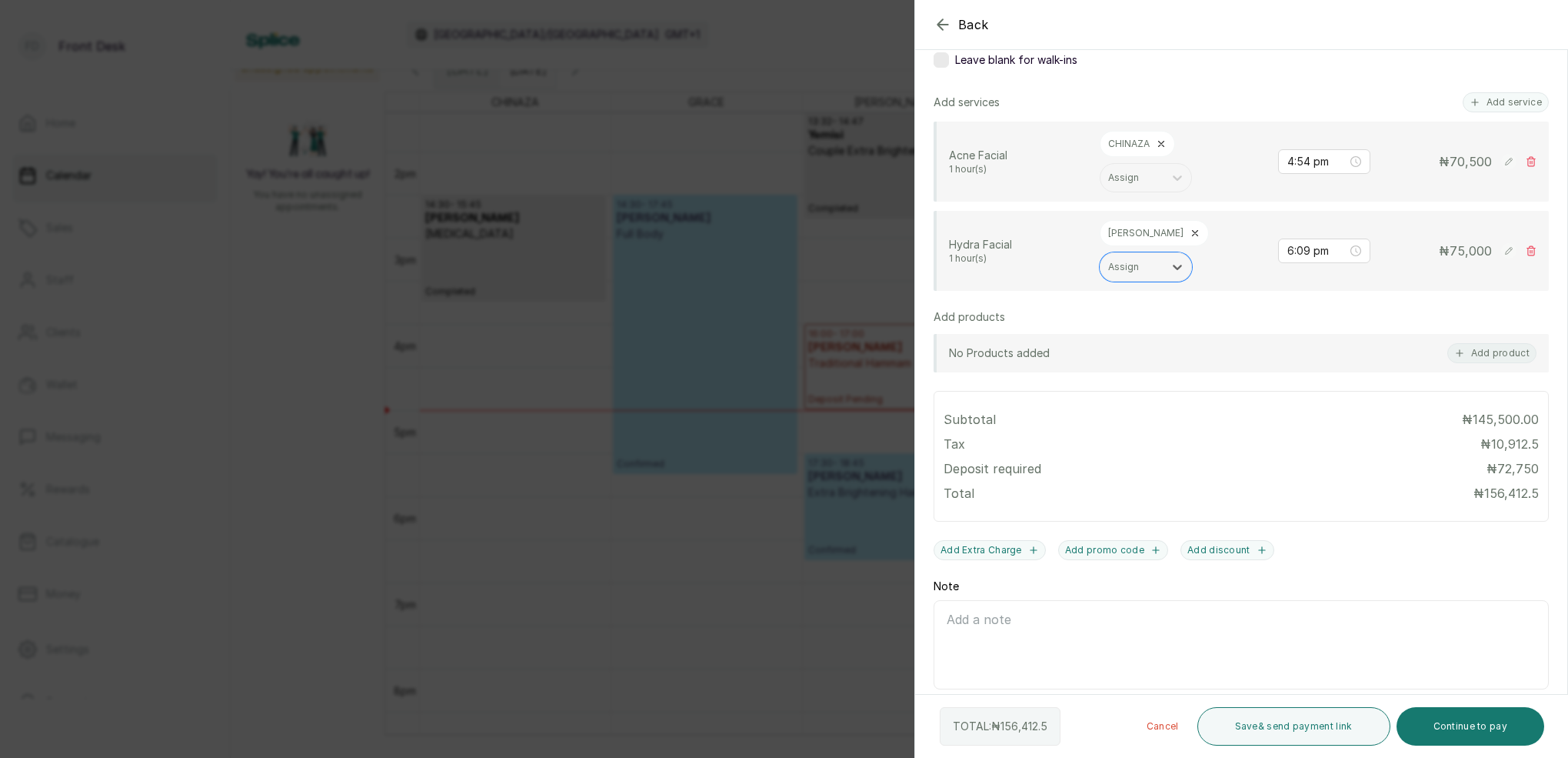
scroll to position [315, 0]
click at [1288, 171] on div "4:54 pm" at bounding box center [1324, 164] width 93 height 23
drag, startPoint x: 1309, startPoint y: 222, endPoint x: 1328, endPoint y: 213, distance: 21.0
click at [1309, 222] on div "05" at bounding box center [1299, 218] width 37 height 22
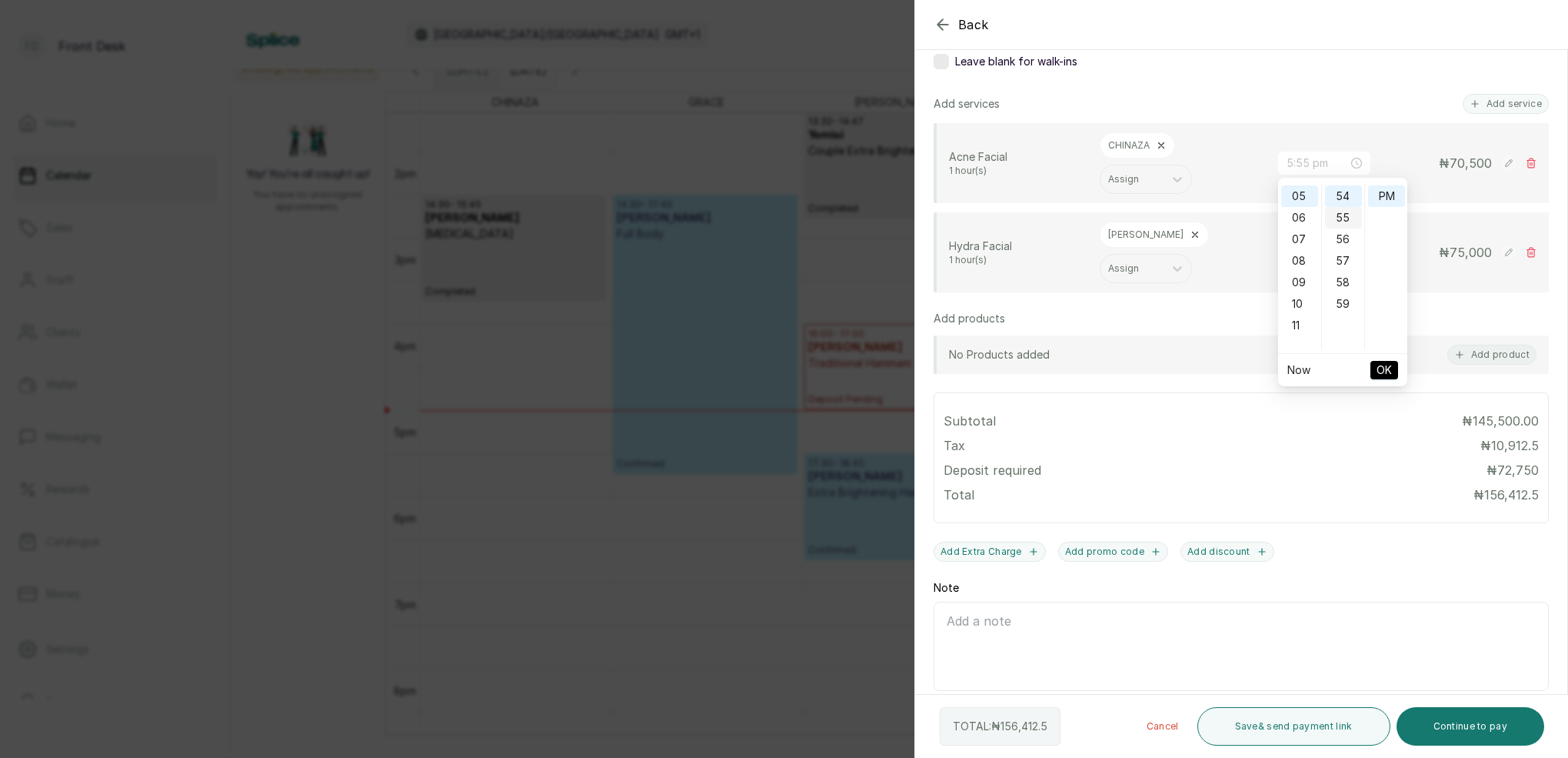
scroll to position [106, 0]
type input "5:00 pm"
drag, startPoint x: 1345, startPoint y: 192, endPoint x: 1378, endPoint y: 192, distance: 33.0
click at [1345, 192] on div "00" at bounding box center [1343, 195] width 37 height 22
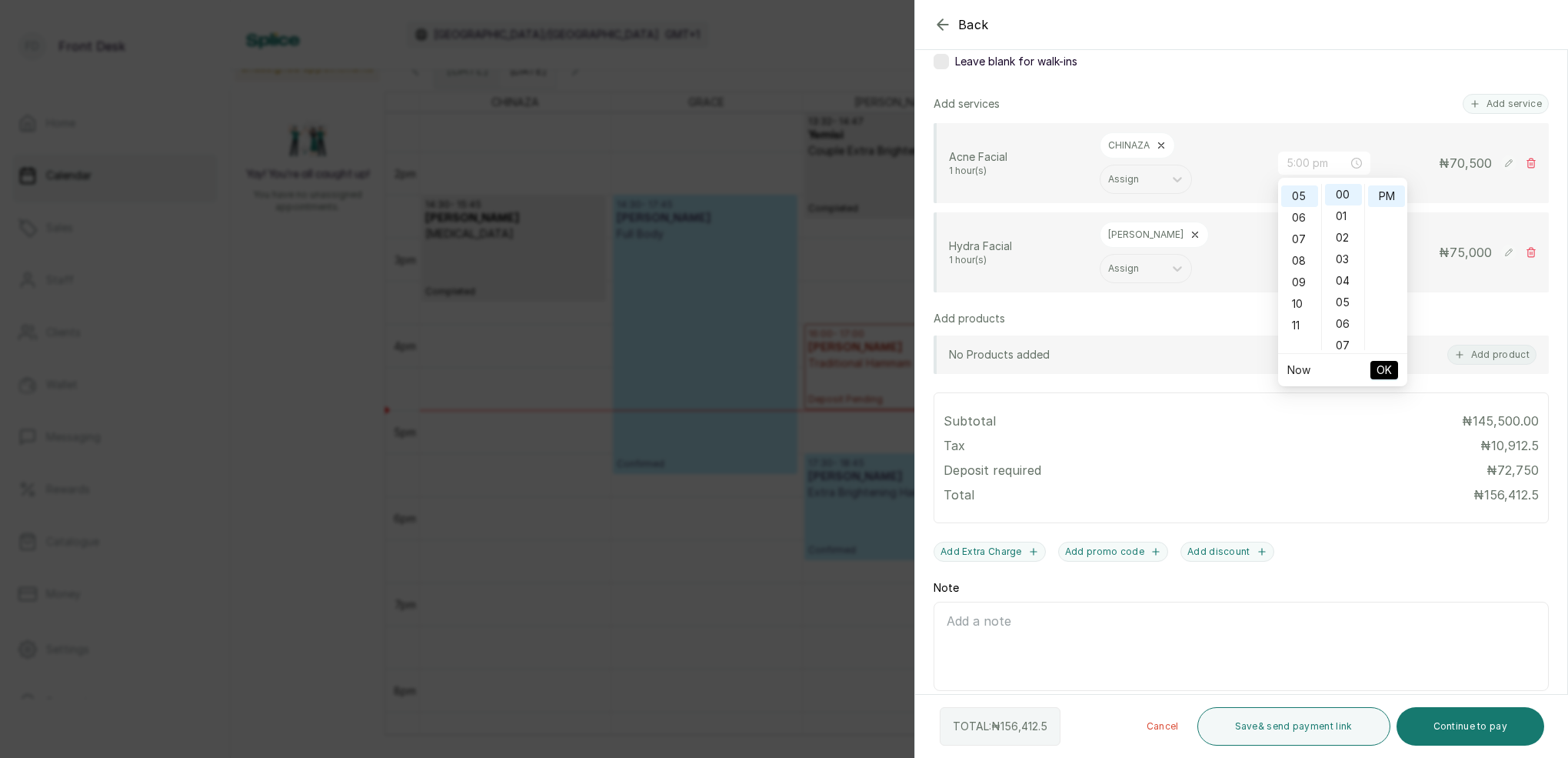
drag, startPoint x: 1380, startPoint y: 193, endPoint x: 1373, endPoint y: 232, distance: 39.6
click at [1381, 193] on div "PM" at bounding box center [1386, 196] width 37 height 22
drag, startPoint x: 1380, startPoint y: 365, endPoint x: 1332, endPoint y: 273, distance: 103.8
click at [1380, 364] on span "OK" at bounding box center [1384, 370] width 16 height 30
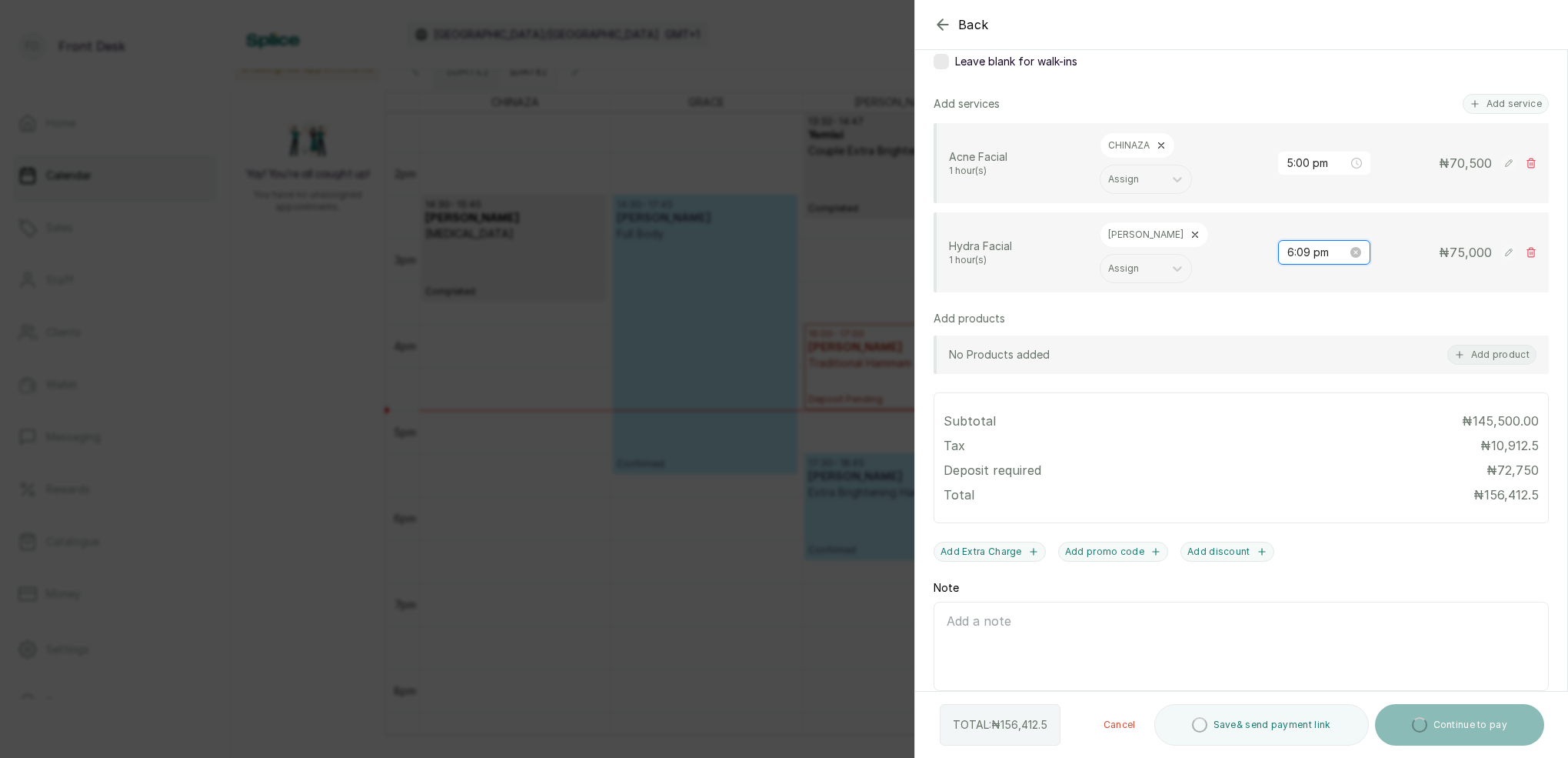
click at [1292, 244] on input "6:09 pm" at bounding box center [1317, 252] width 60 height 17
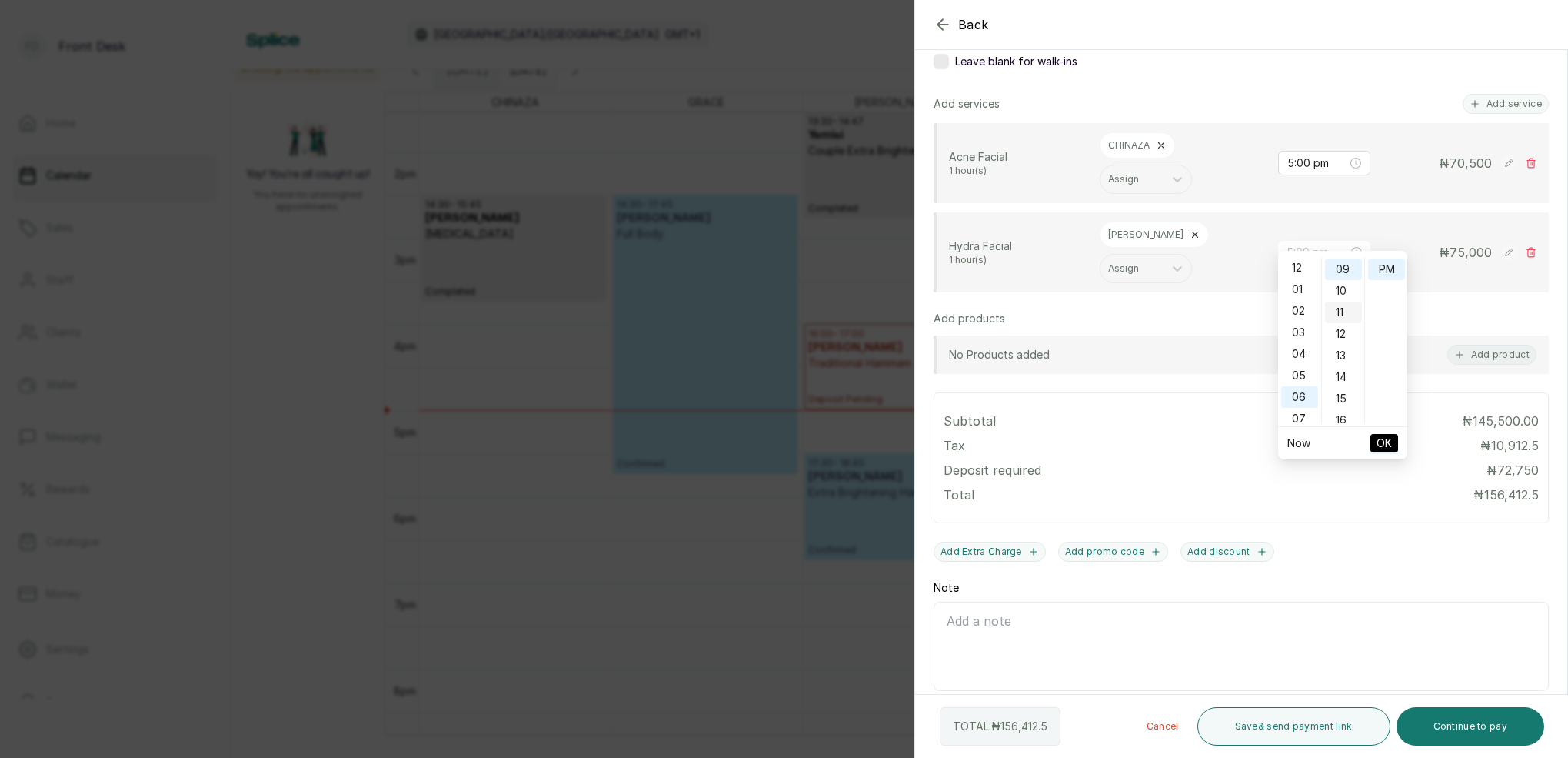
drag, startPoint x: 1299, startPoint y: 376, endPoint x: 1352, endPoint y: 308, distance: 86.2
click at [1301, 372] on div "05" at bounding box center [1299, 375] width 37 height 22
type input "5:00 pm"
drag, startPoint x: 1346, startPoint y: 266, endPoint x: 1354, endPoint y: 267, distance: 8.1
click at [1346, 266] on div "00" at bounding box center [1343, 268] width 37 height 22
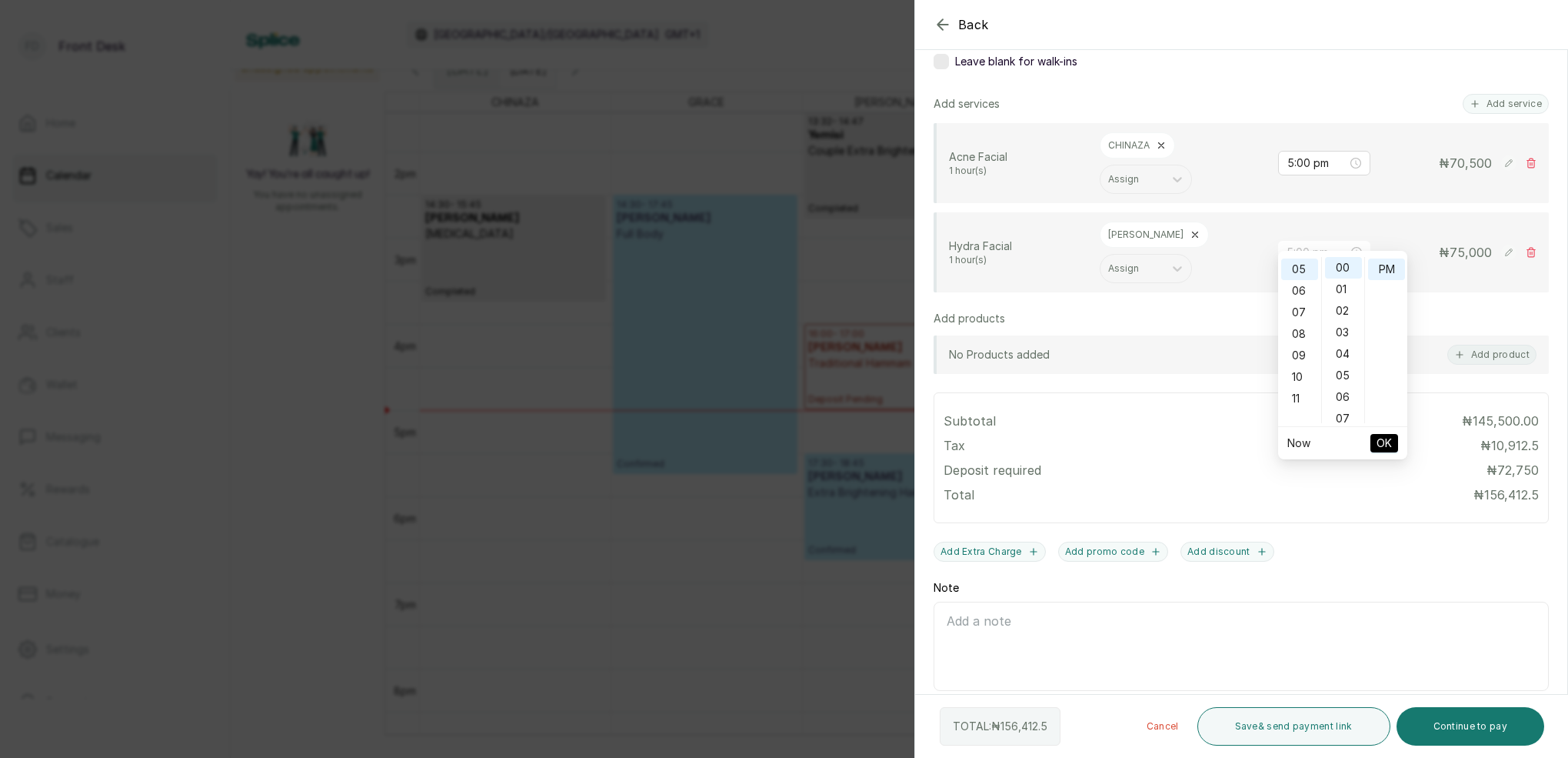
drag, startPoint x: 1388, startPoint y: 273, endPoint x: 1375, endPoint y: 378, distance: 105.8
click at [1388, 273] on div "PM" at bounding box center [1386, 270] width 37 height 22
click at [1389, 444] on span "OK" at bounding box center [1384, 443] width 16 height 30
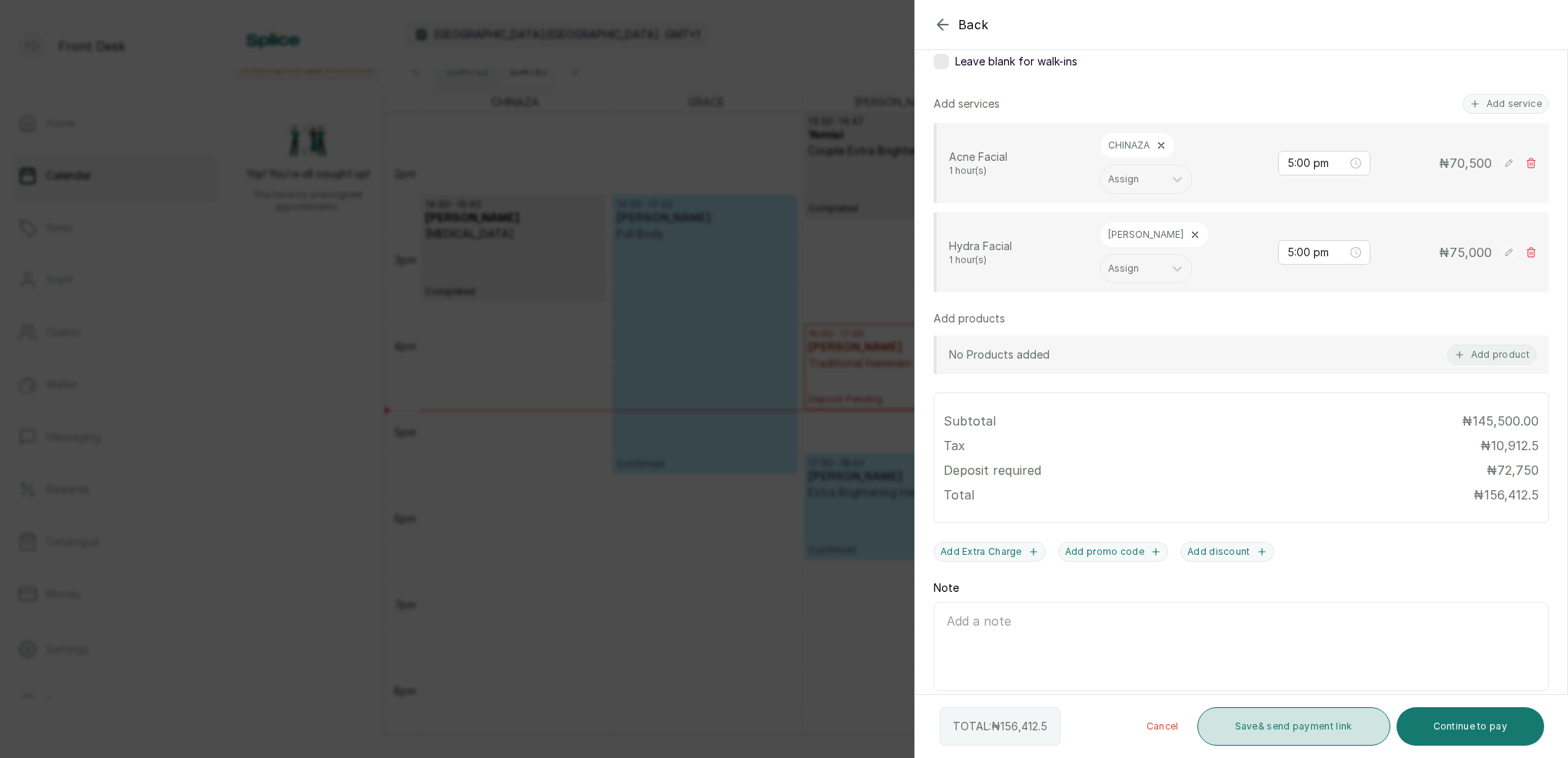
click at [1299, 732] on button "Save & send payment link" at bounding box center [1294, 726] width 193 height 38
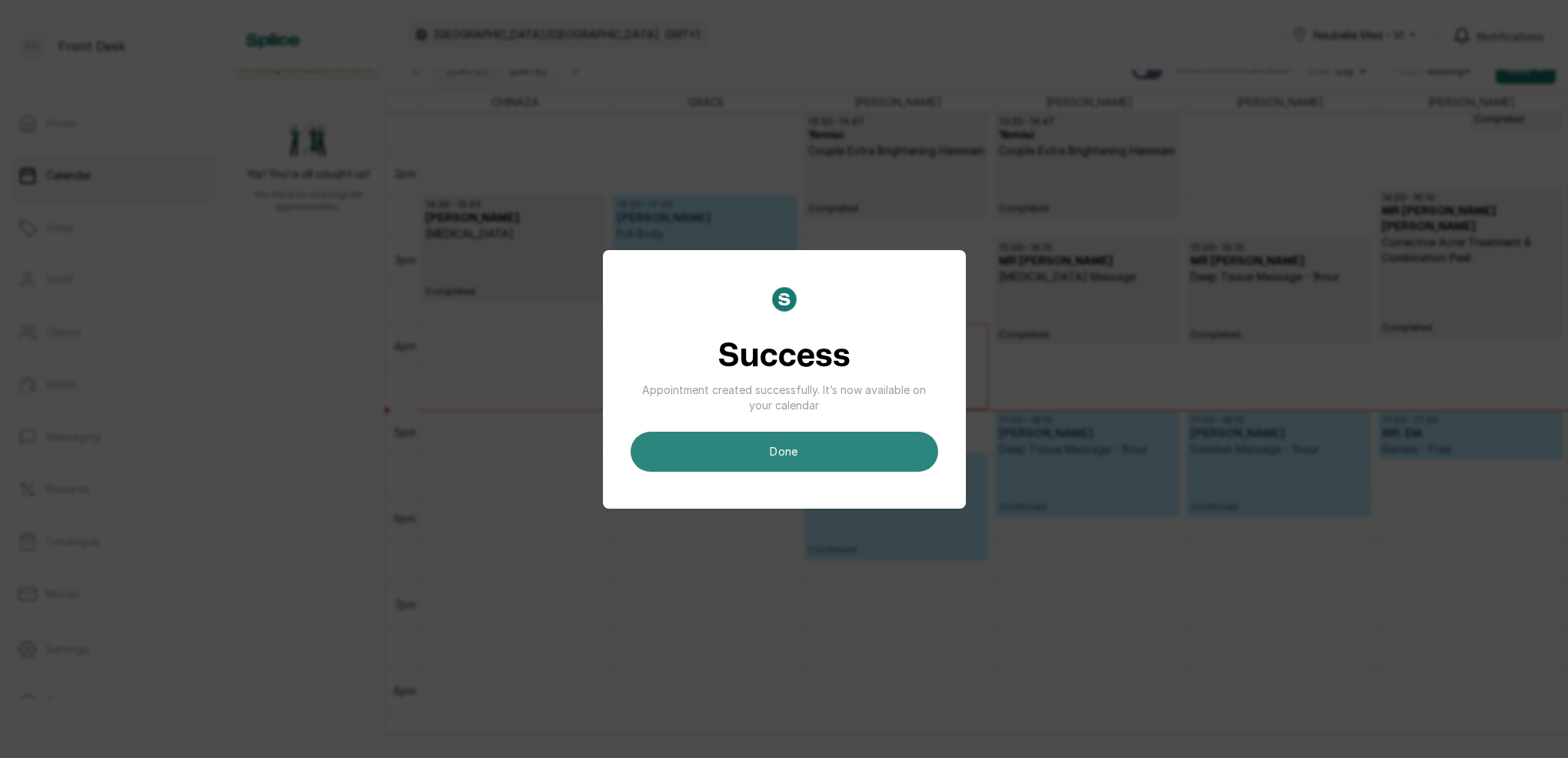
click at [895, 457] on button "done" at bounding box center [784, 451] width 308 height 40
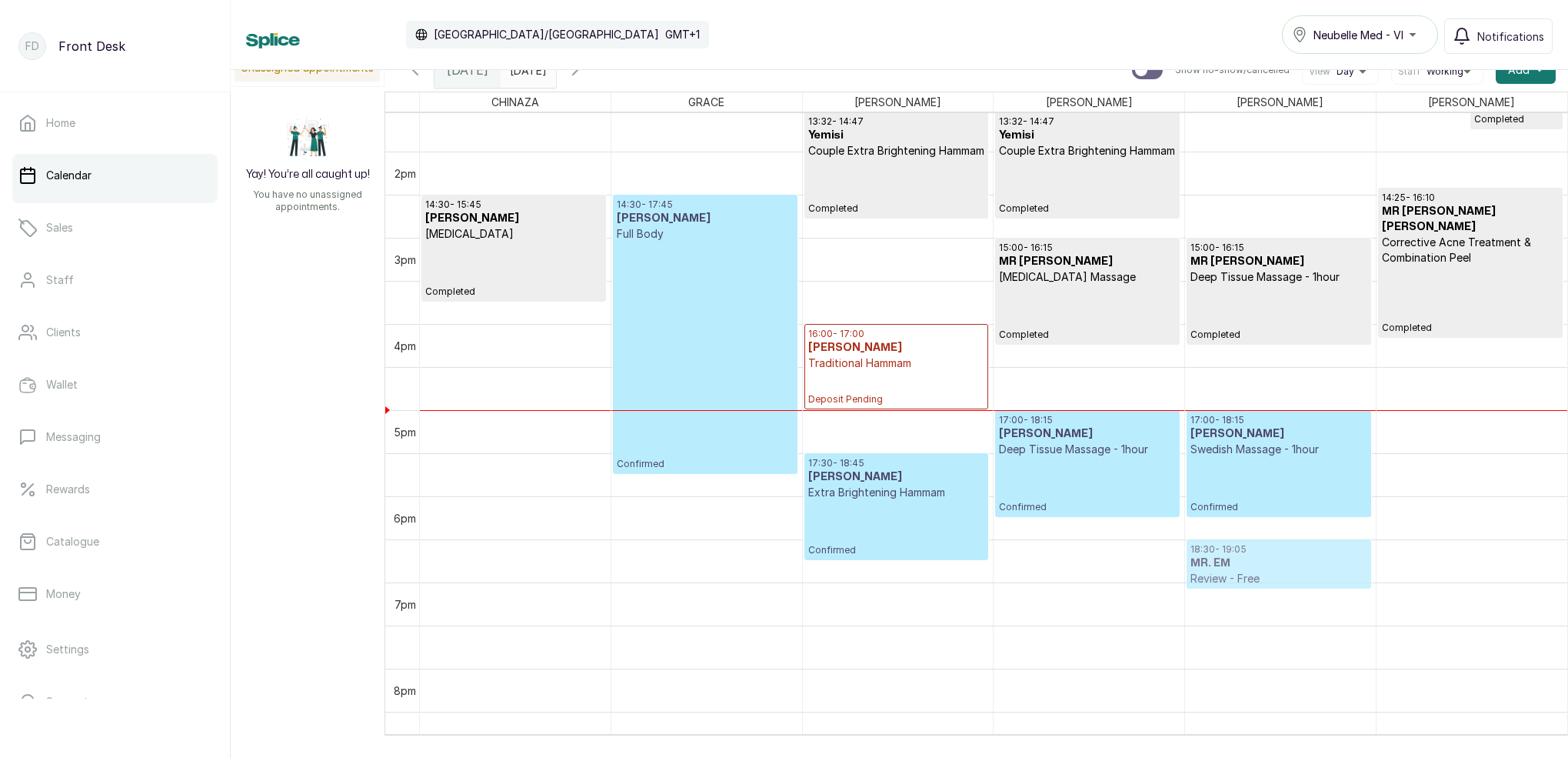
drag, startPoint x: 1471, startPoint y: 441, endPoint x: 1239, endPoint y: 563, distance: 262.1
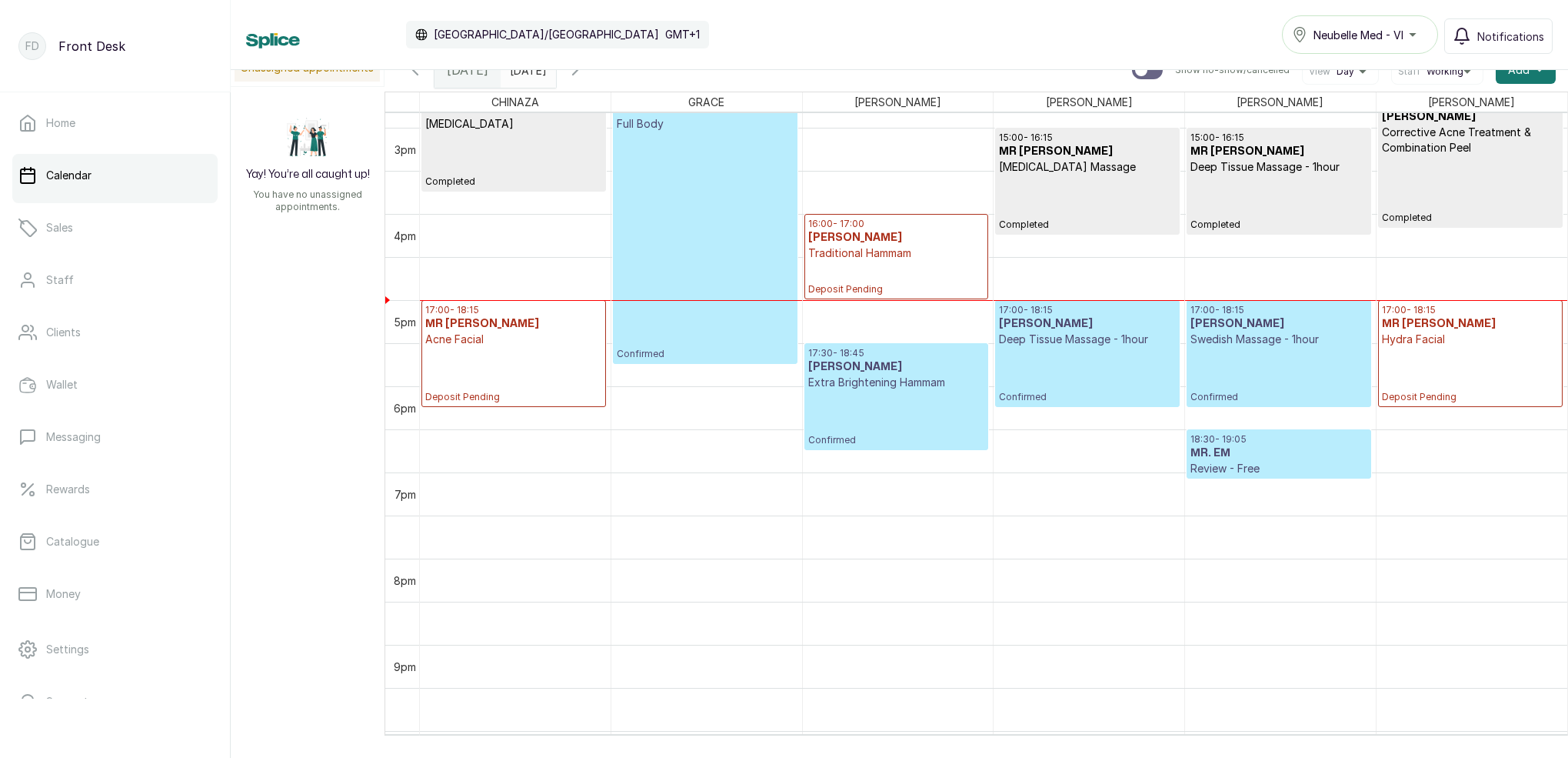
scroll to position [1290, 0]
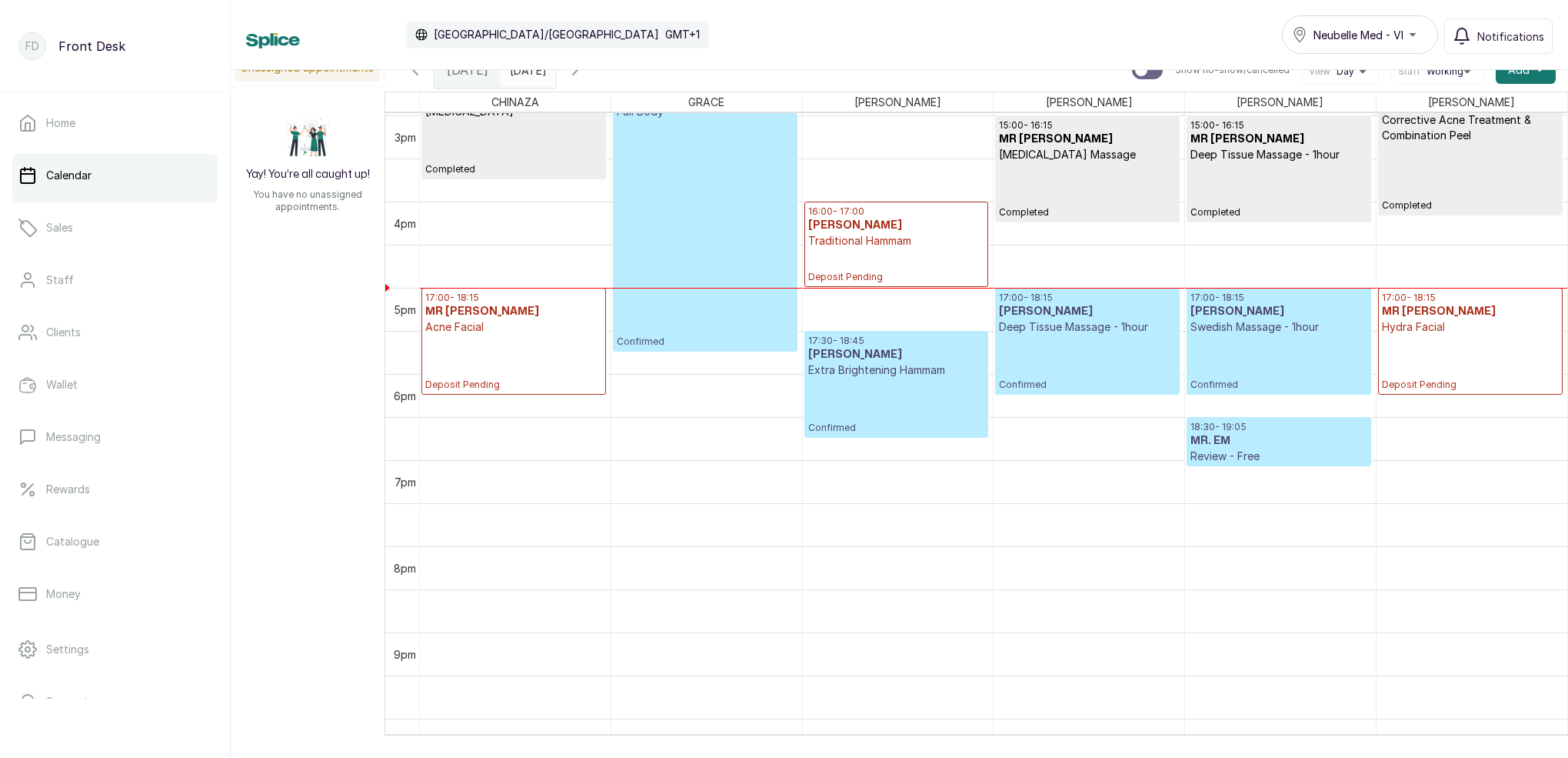
click at [1262, 436] on h3 "MR. EM" at bounding box center [1278, 441] width 176 height 16
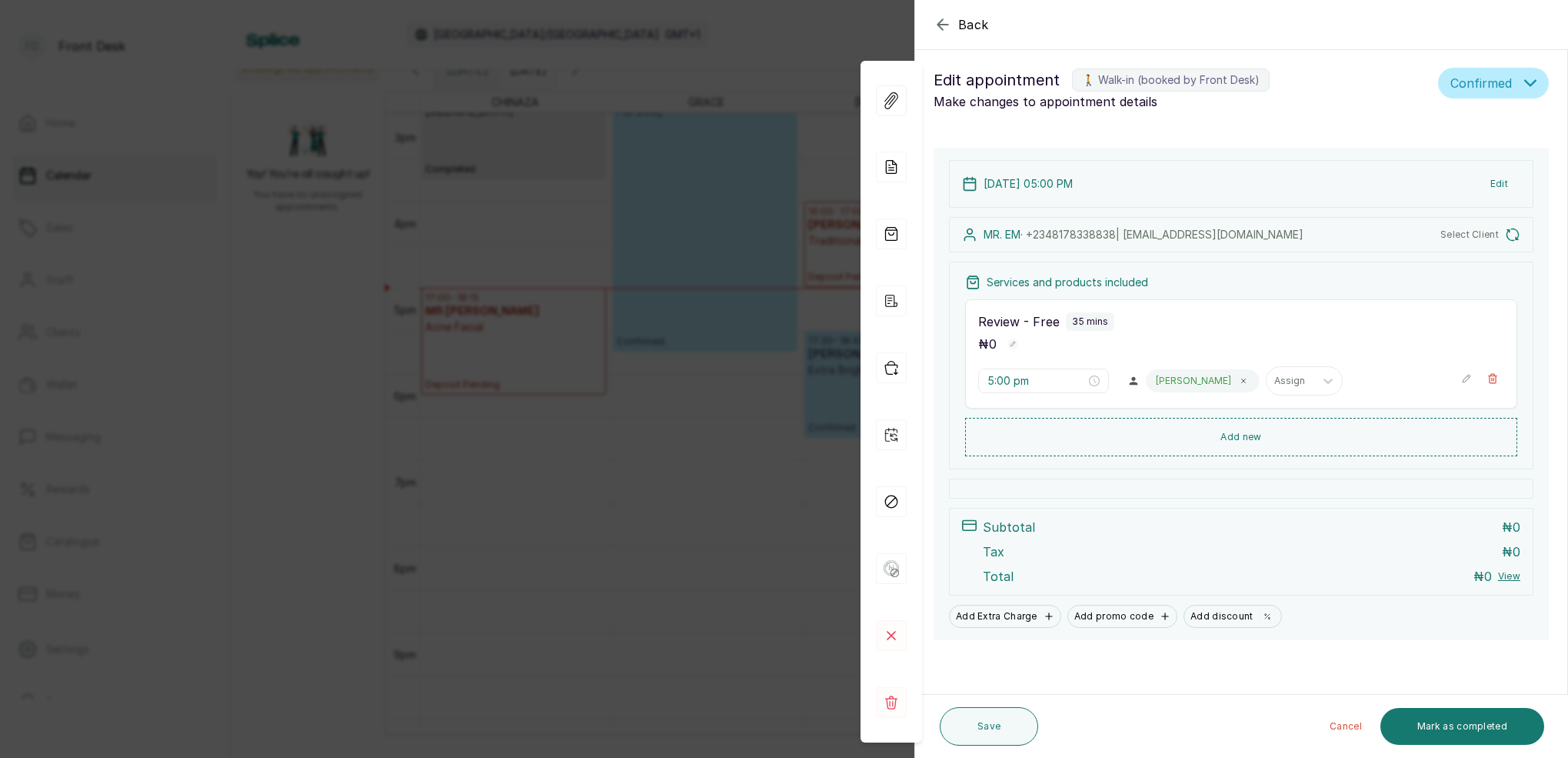
scroll to position [7, 0]
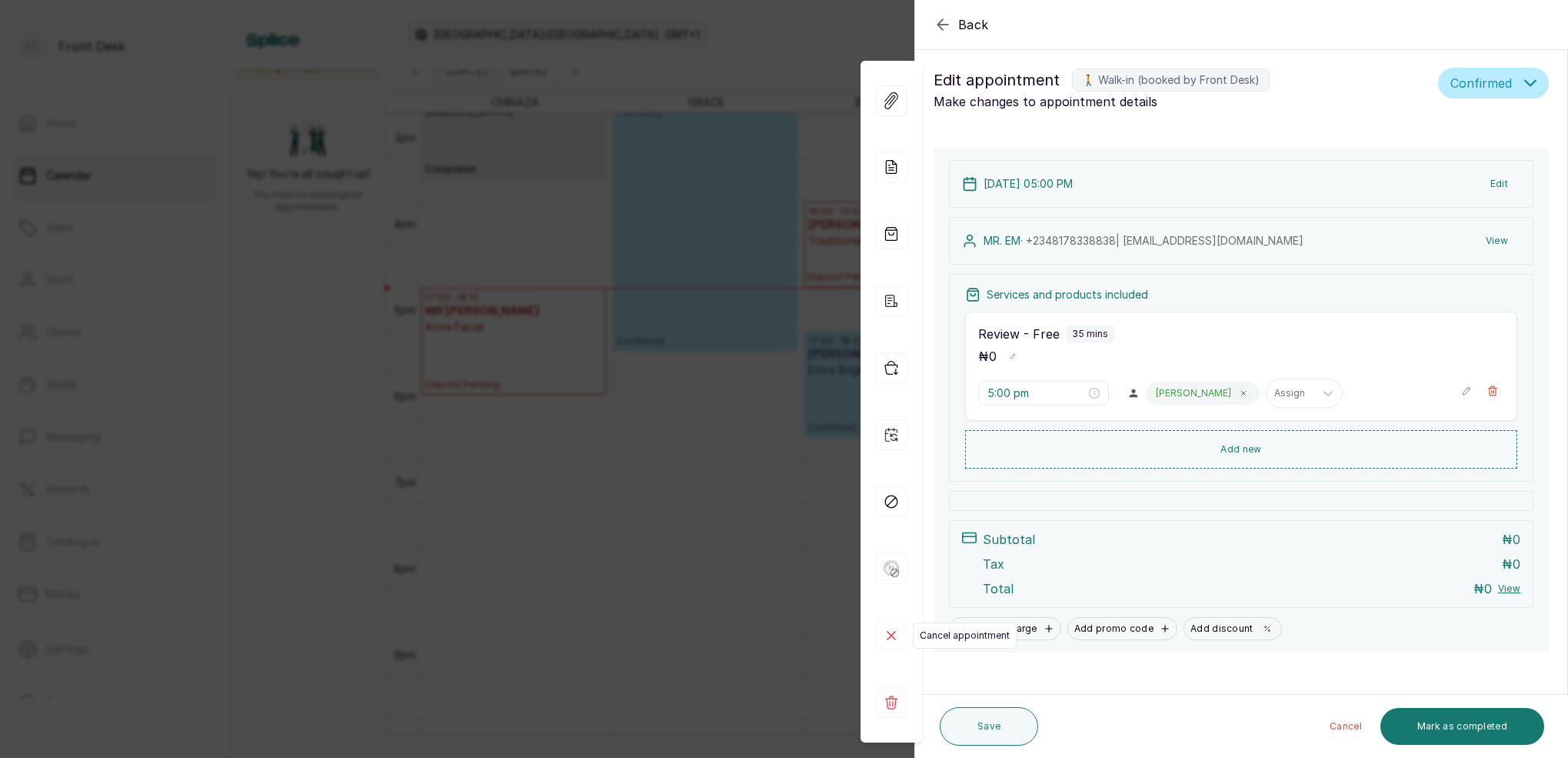
click at [895, 631] on icon at bounding box center [891, 636] width 31 height 31
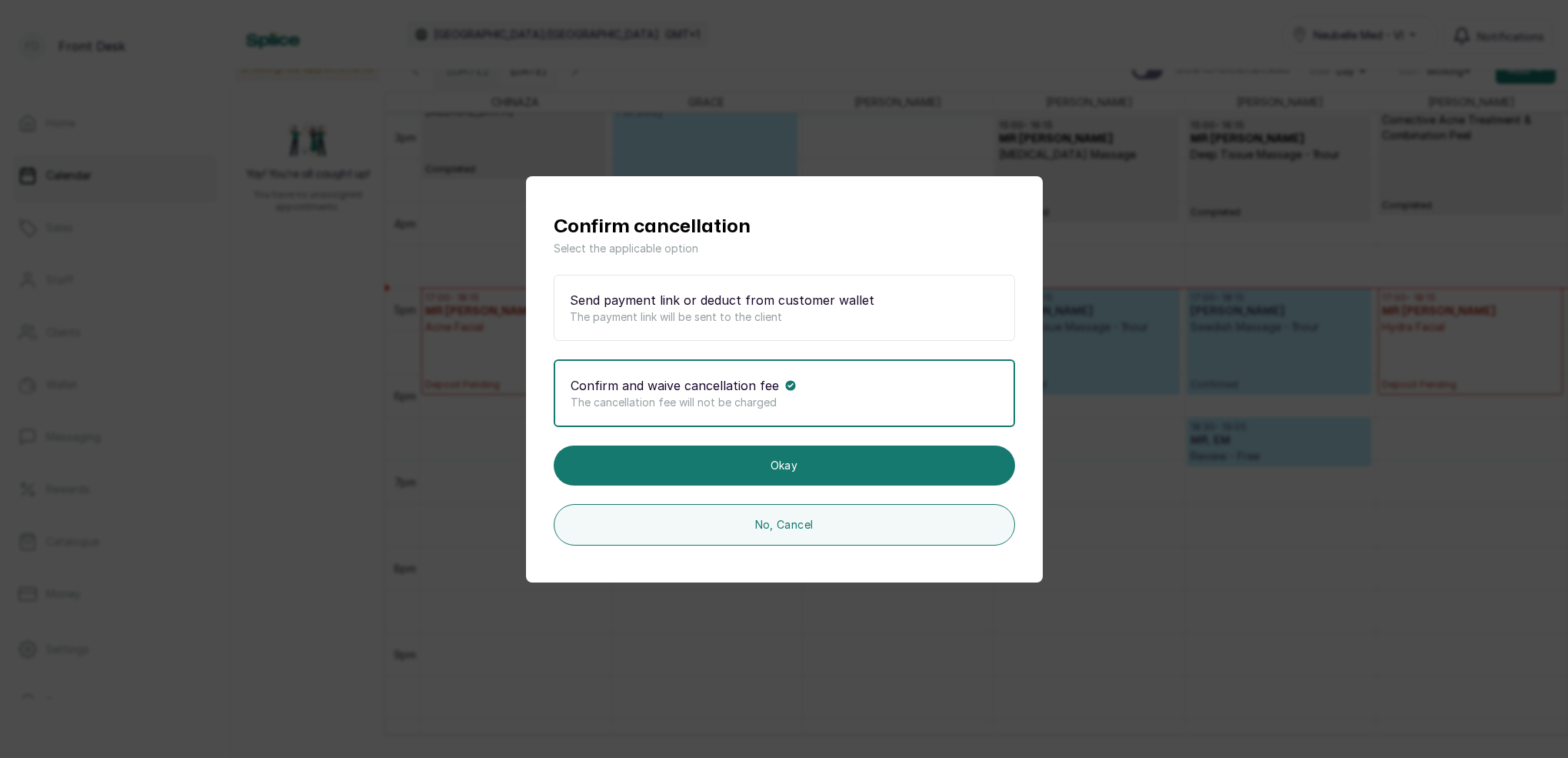
click at [1308, 497] on div "Confirm cancellation Select the applicable option Send payment link or deduct f…" at bounding box center [784, 379] width 1568 height 758
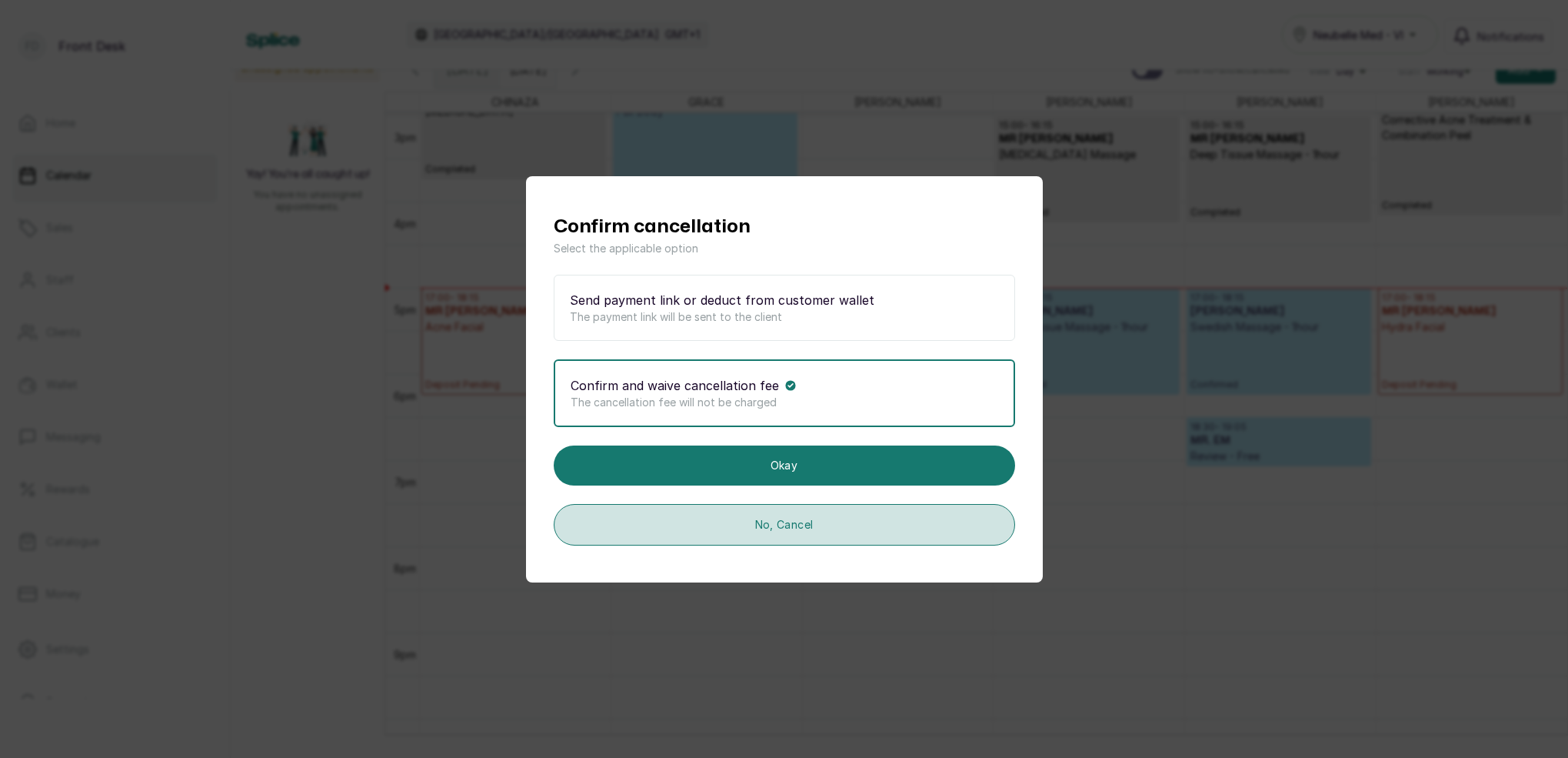
click at [800, 527] on button "No, Cancel" at bounding box center [784, 524] width 462 height 41
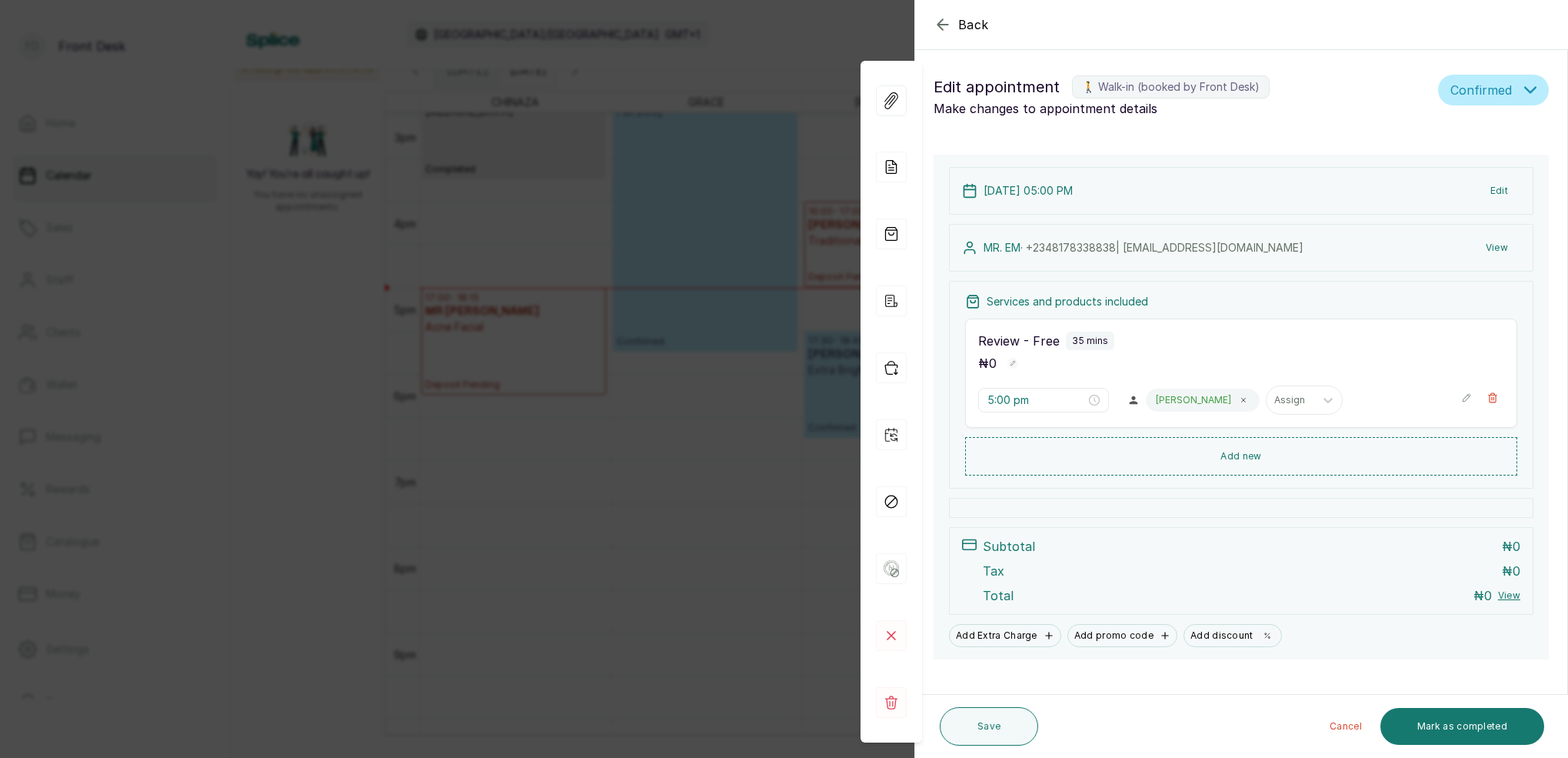
click at [617, 370] on div "Back Appointment Details Edit appointment 🚶 Walk-in (booked by Front Desk) Make…" at bounding box center [784, 379] width 1568 height 758
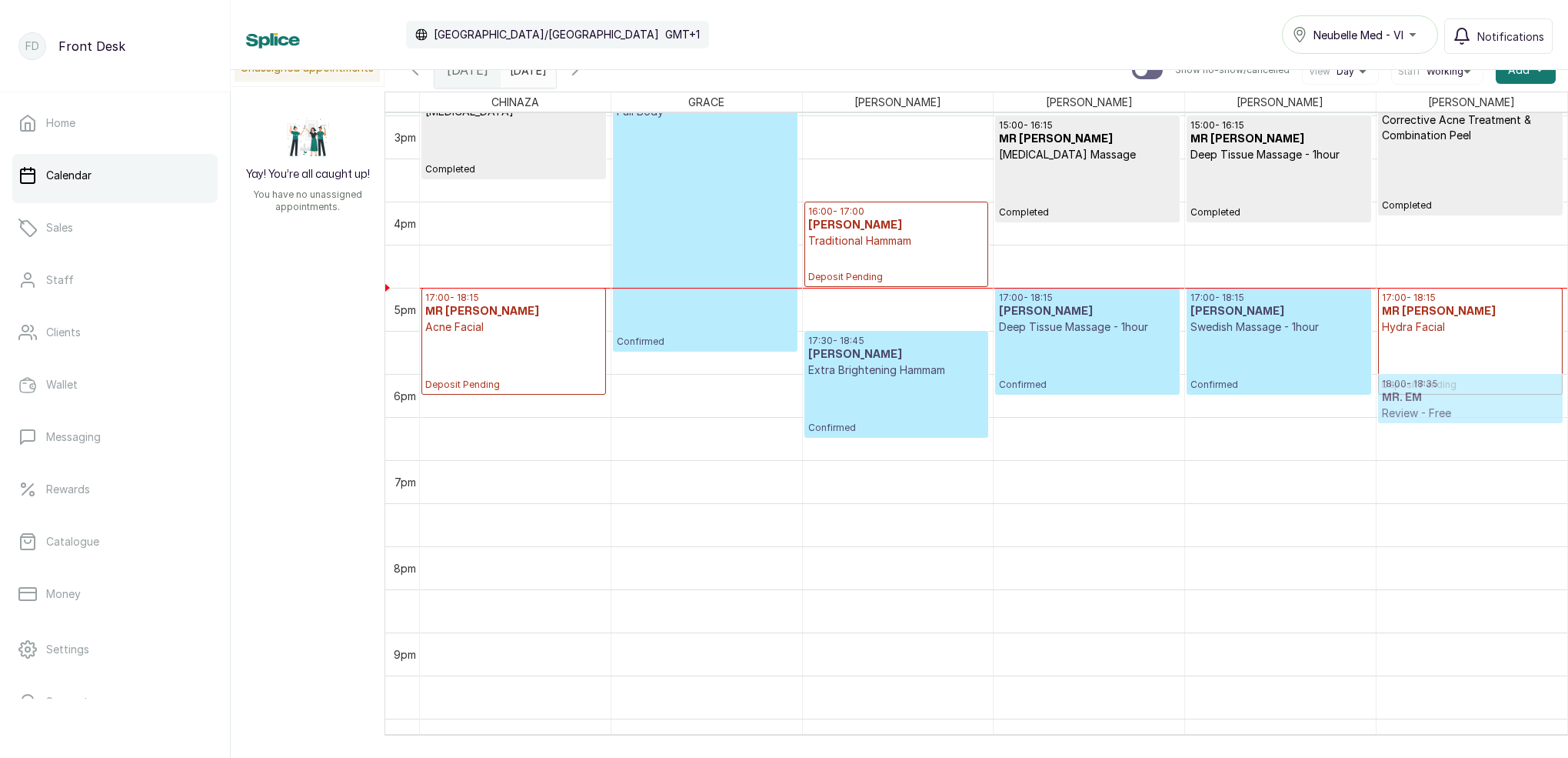
drag, startPoint x: 1250, startPoint y: 449, endPoint x: 1411, endPoint y: 423, distance: 163.1
click at [1485, 316] on h3 "MR AND" at bounding box center [1470, 312] width 177 height 16
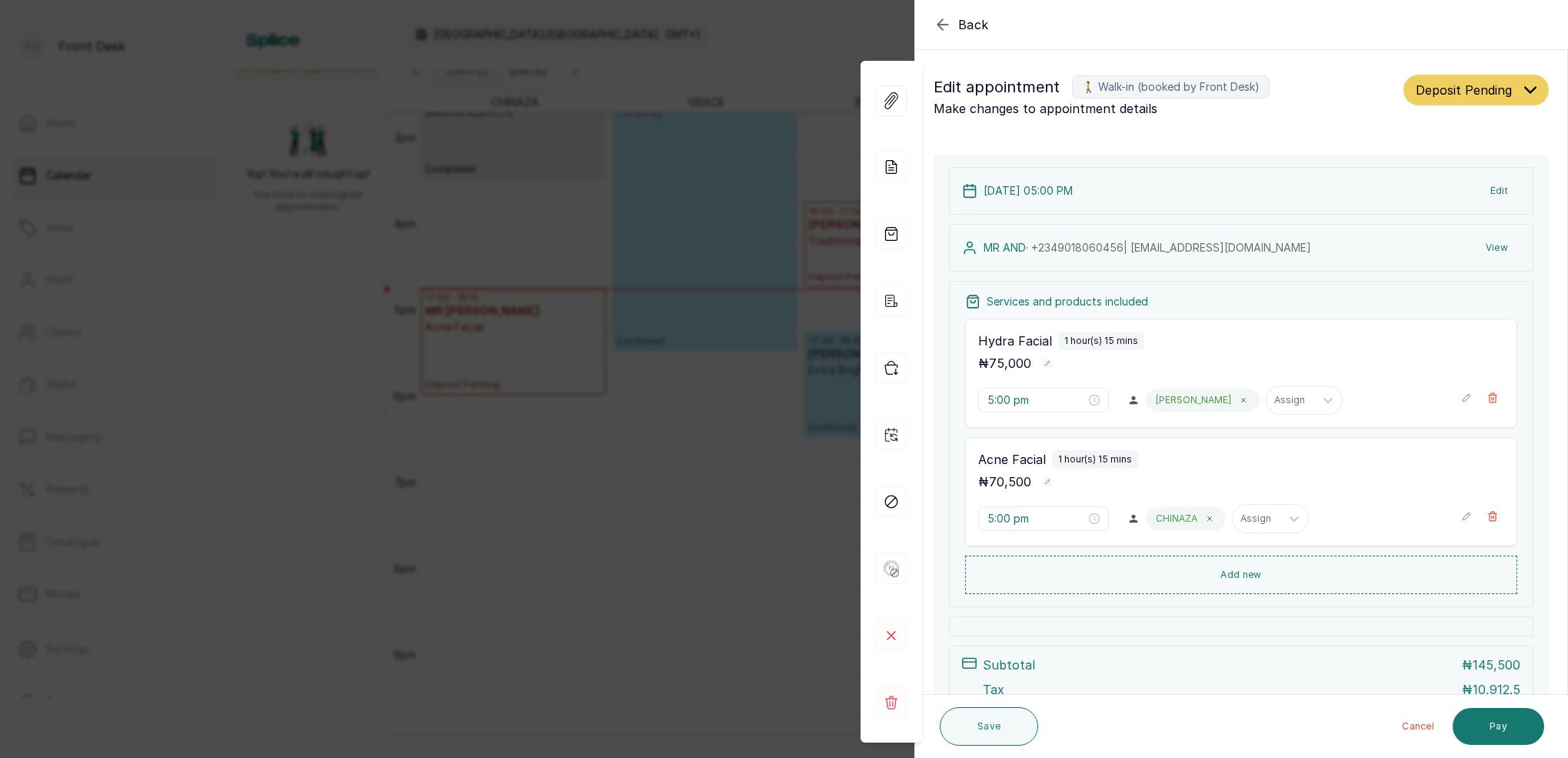
click at [1497, 247] on button "View" at bounding box center [1496, 248] width 47 height 28
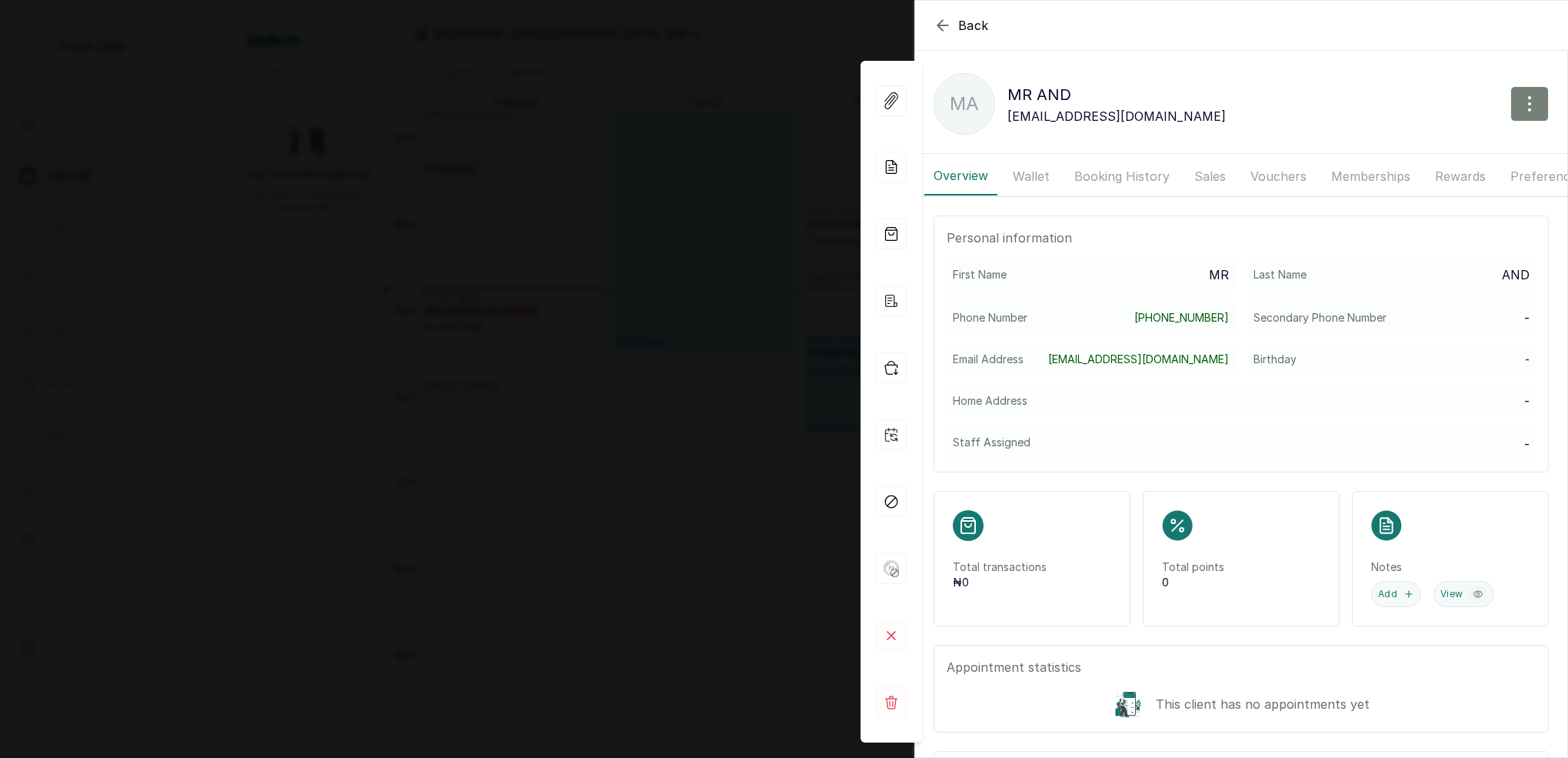
click at [1542, 93] on button "button" at bounding box center [1529, 104] width 38 height 35
click at [1400, 152] on span "Edit" at bounding box center [1463, 150] width 148 height 19
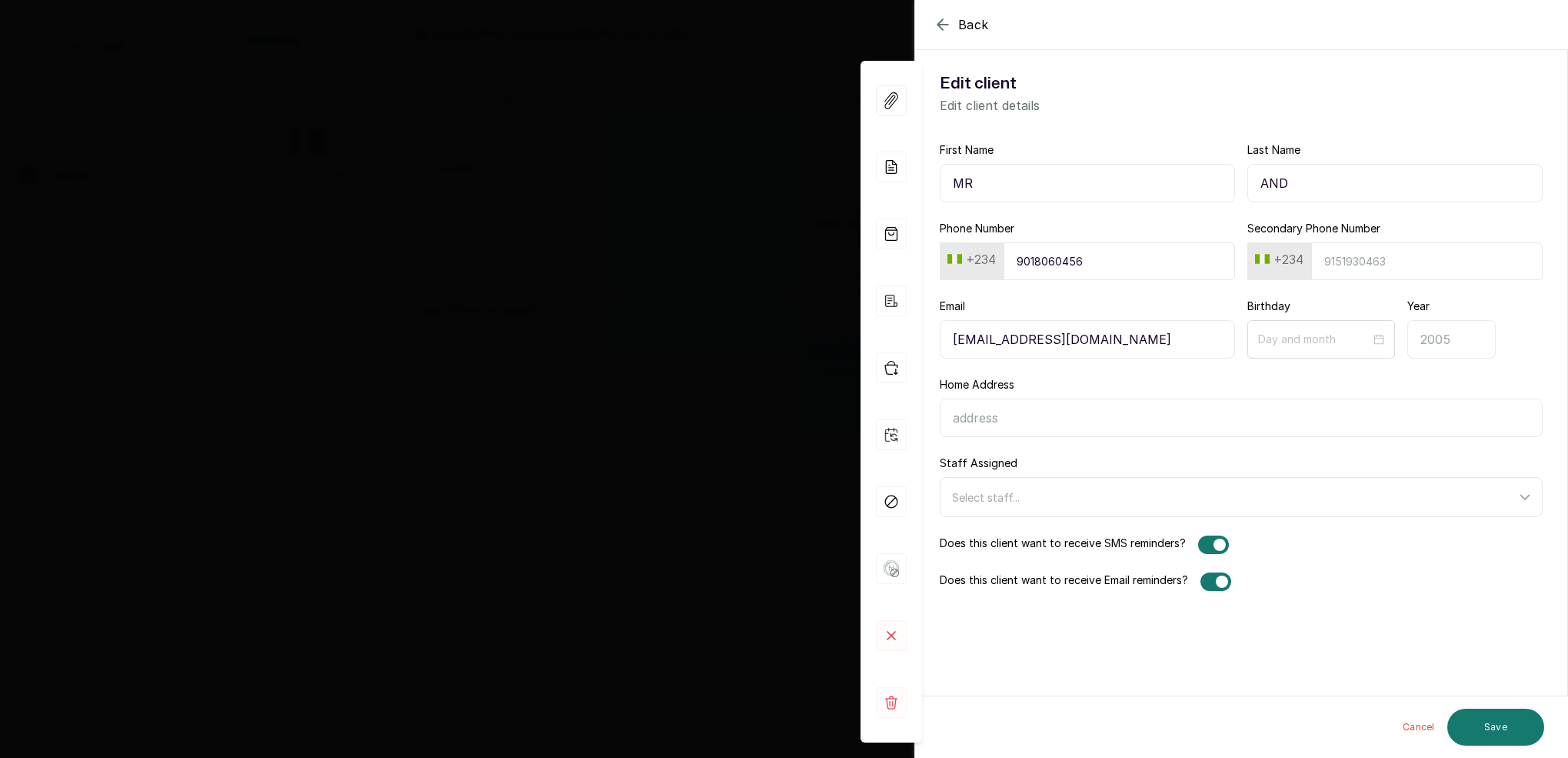
drag, startPoint x: 1308, startPoint y: 185, endPoint x: 1261, endPoint y: 185, distance: 47.0
paste input "AND"
type input "MR AND"
click at [1290, 186] on input "Last Name" at bounding box center [1394, 182] width 295 height 38
click at [1289, 186] on input "Last Name" at bounding box center [1394, 182] width 295 height 38
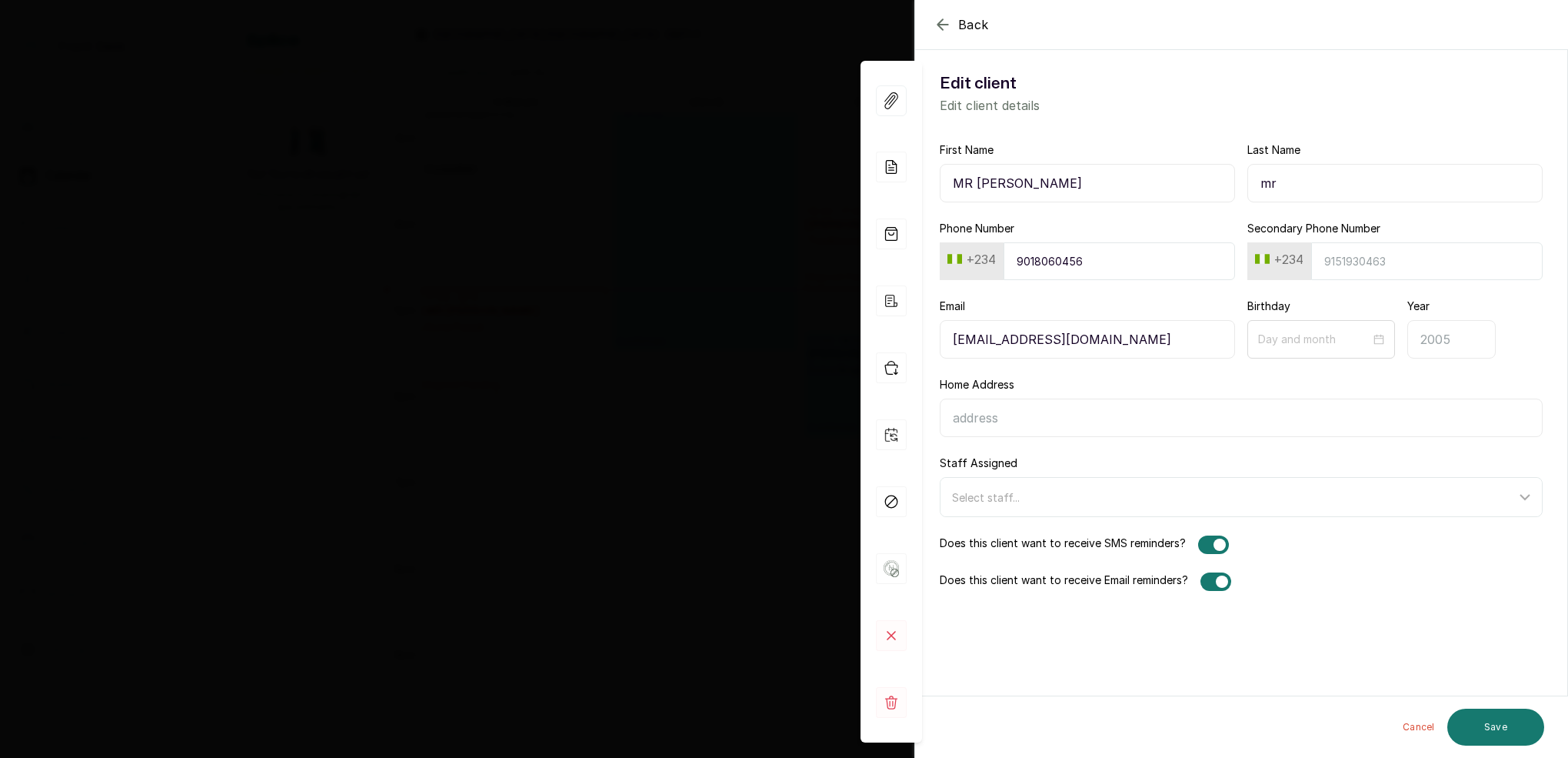
type input "m"
type input "MRS LAWRENCE"
click at [1471, 730] on button "Save" at bounding box center [1496, 727] width 97 height 37
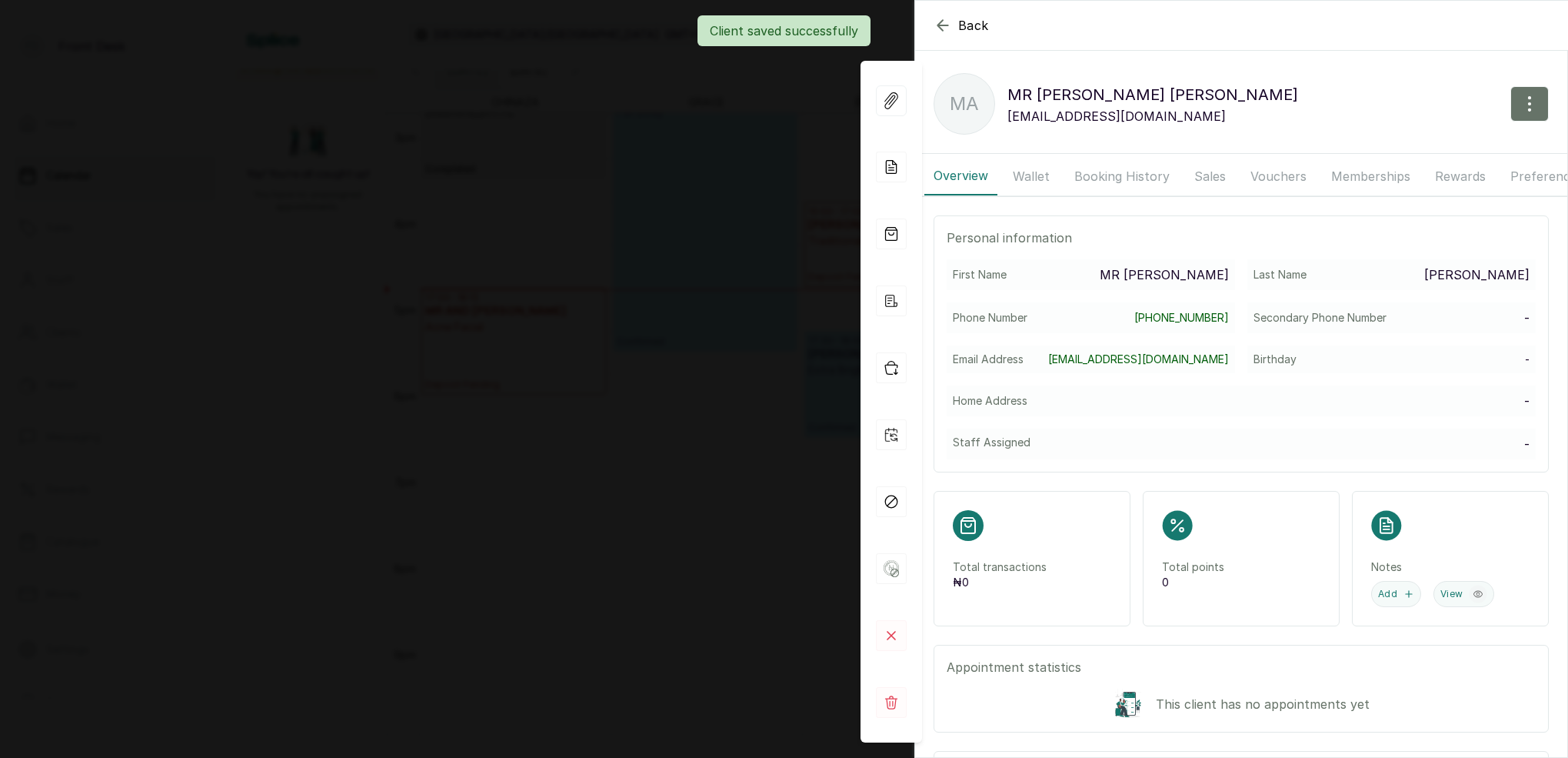
click at [744, 110] on div "Back MR AND MRS LAWRENCE MA MR AND MRS LAWRENCE oketsophia@gmail.com Overview W…" at bounding box center [784, 379] width 1568 height 758
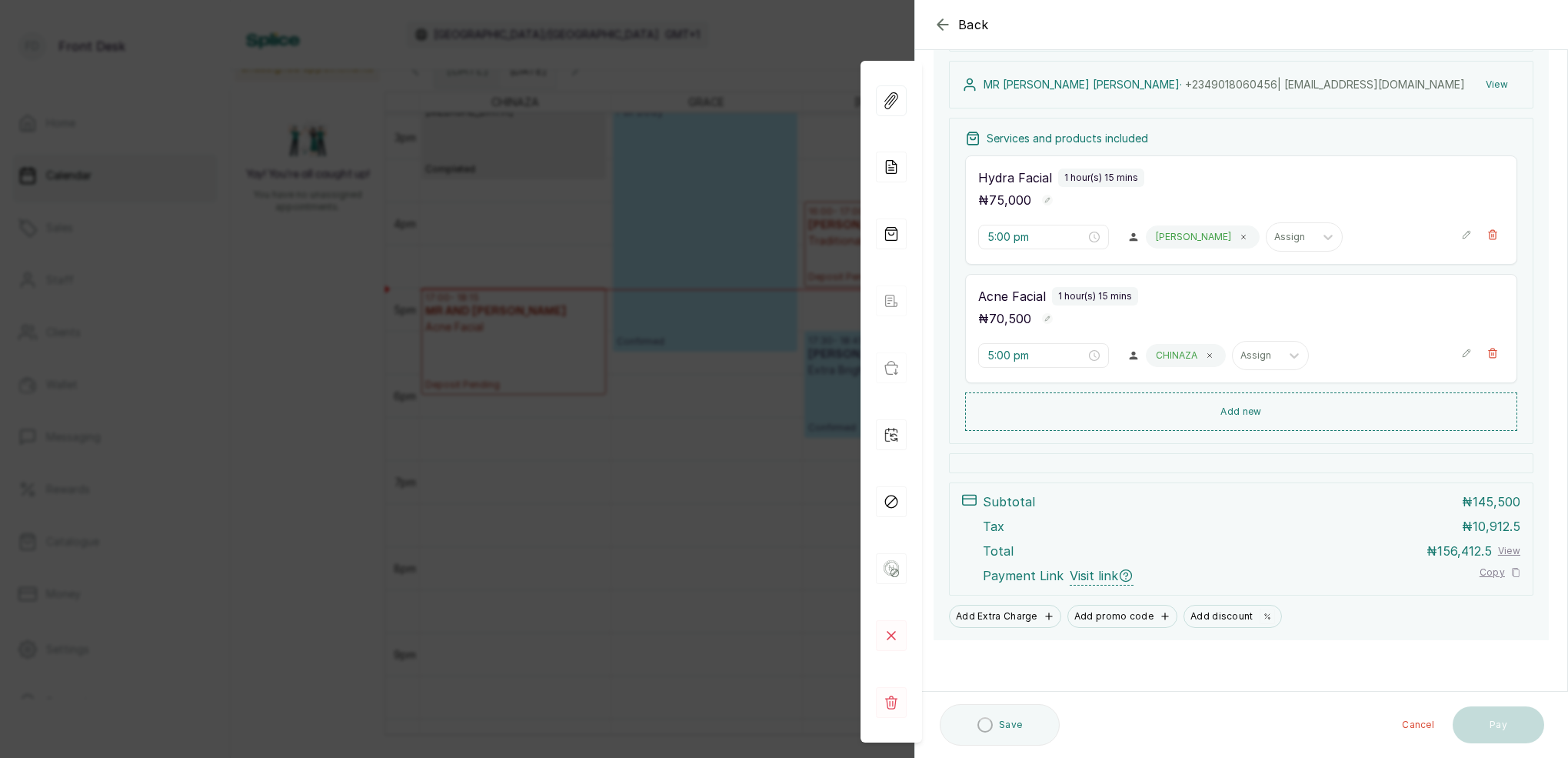
scroll to position [163, 0]
click at [768, 108] on div "Back Appointment Details Edit appointment 🚶 Walk-in (booked by Front Desk) Make…" at bounding box center [784, 379] width 1568 height 758
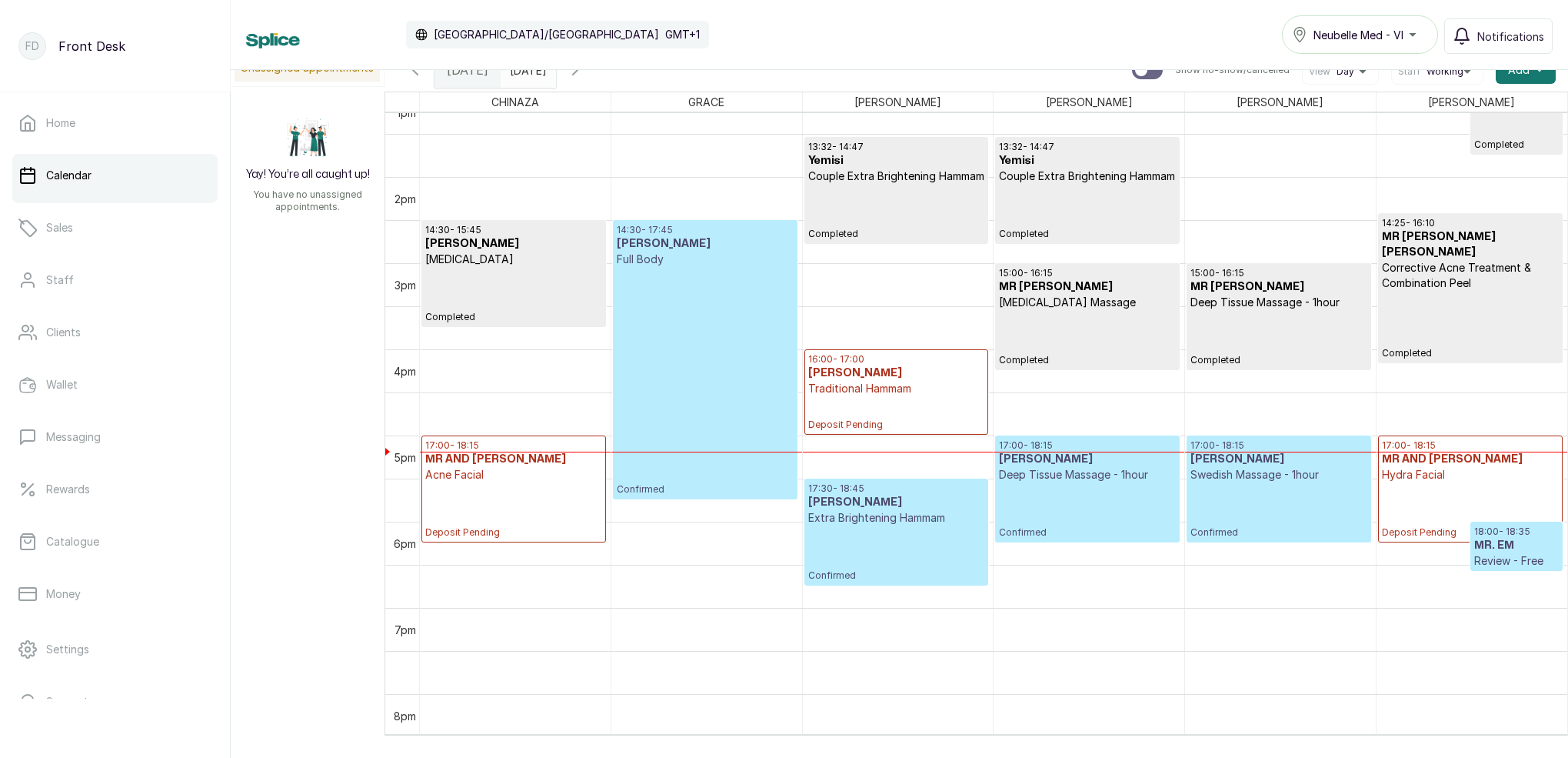
scroll to position [1161, 0]
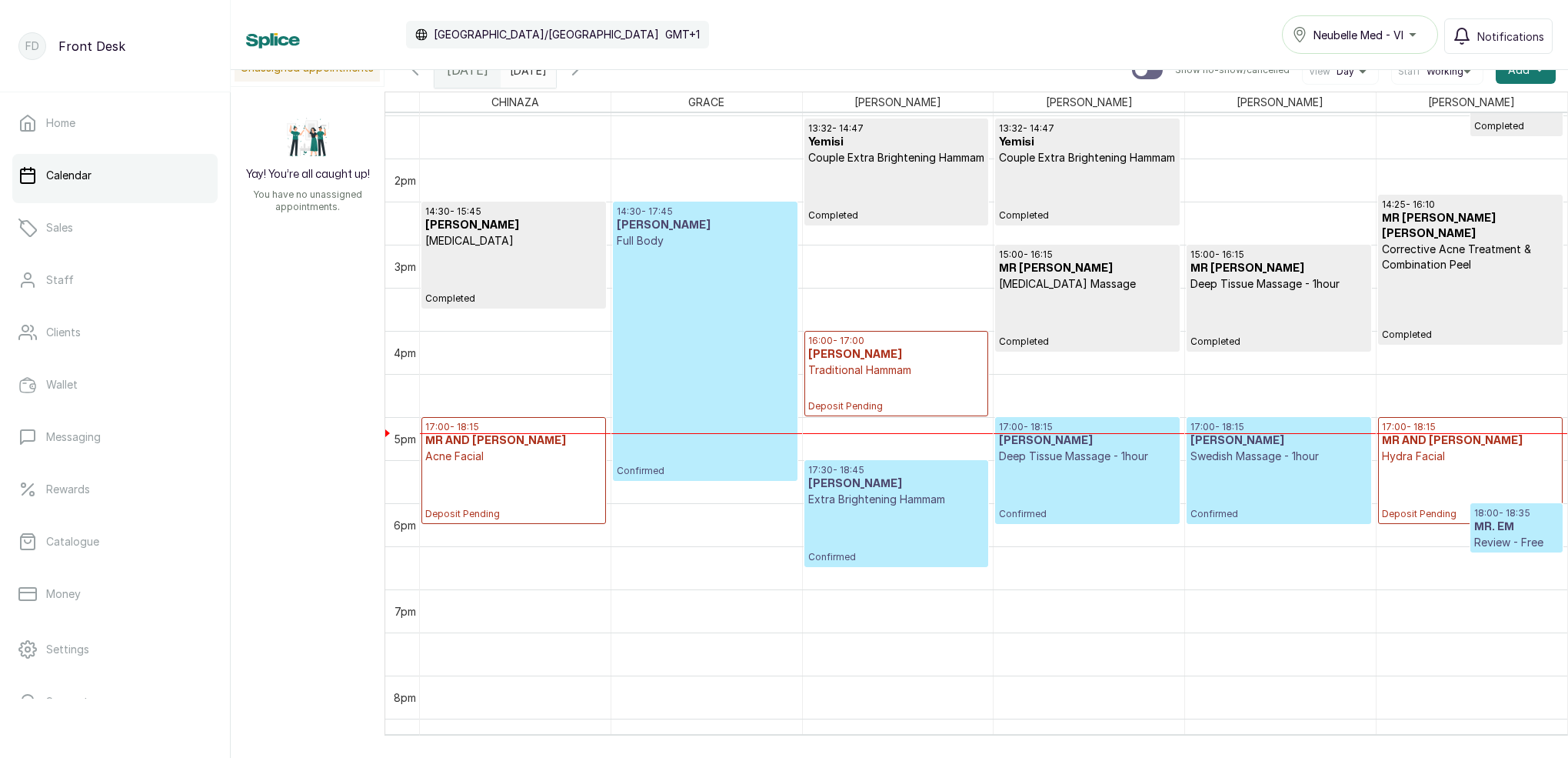
type input "dd/MM/yyyy"
click at [526, 75] on input "dd/MM/yyyy" at bounding box center [514, 66] width 25 height 26
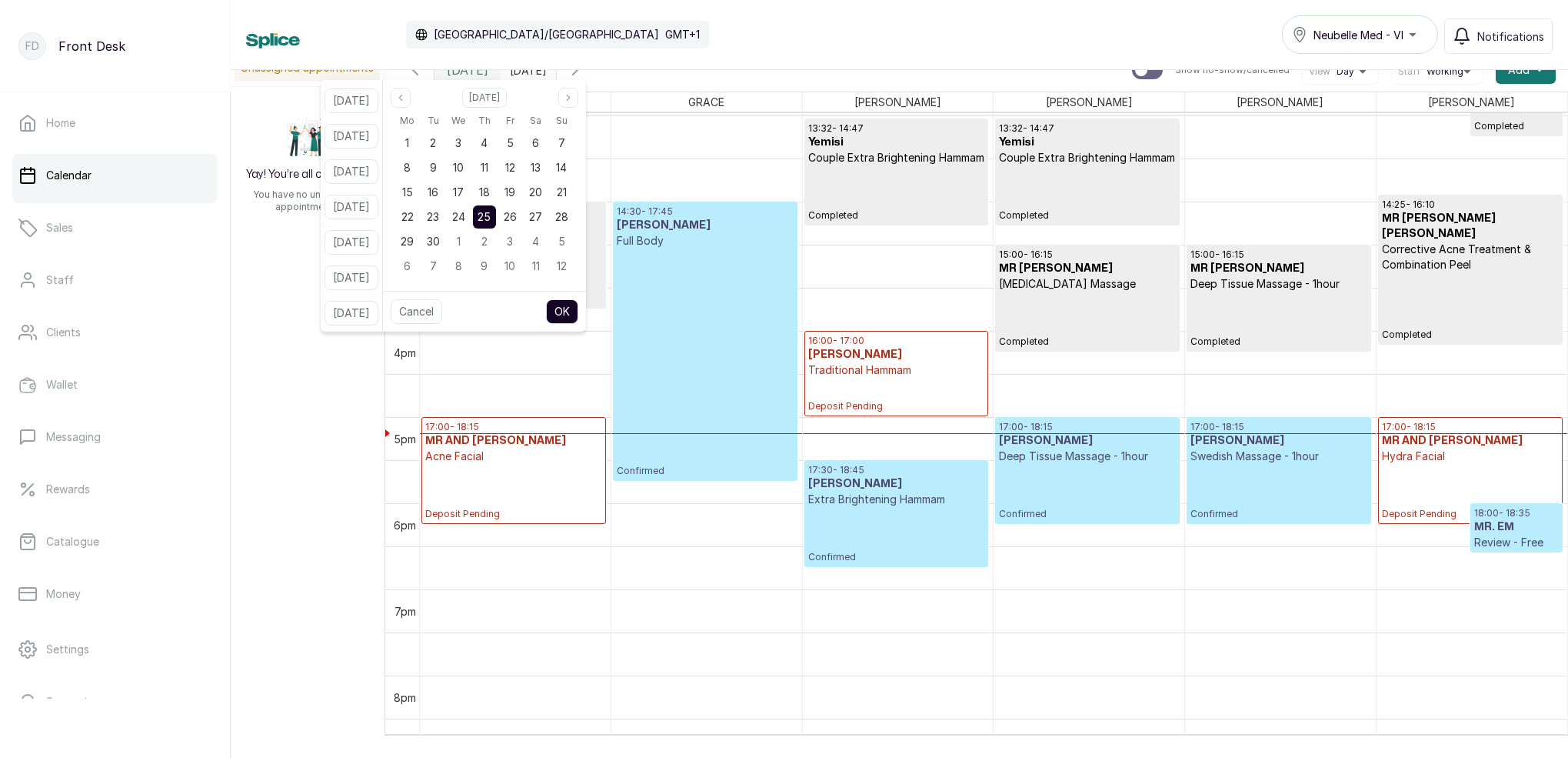
drag, startPoint x: 667, startPoint y: 77, endPoint x: 624, endPoint y: 82, distance: 43.3
click at [666, 78] on div "Today Thu Sep 25, 2025 Show no-show/cancelled View Day Staff Working Add +" at bounding box center [976, 69] width 1183 height 43
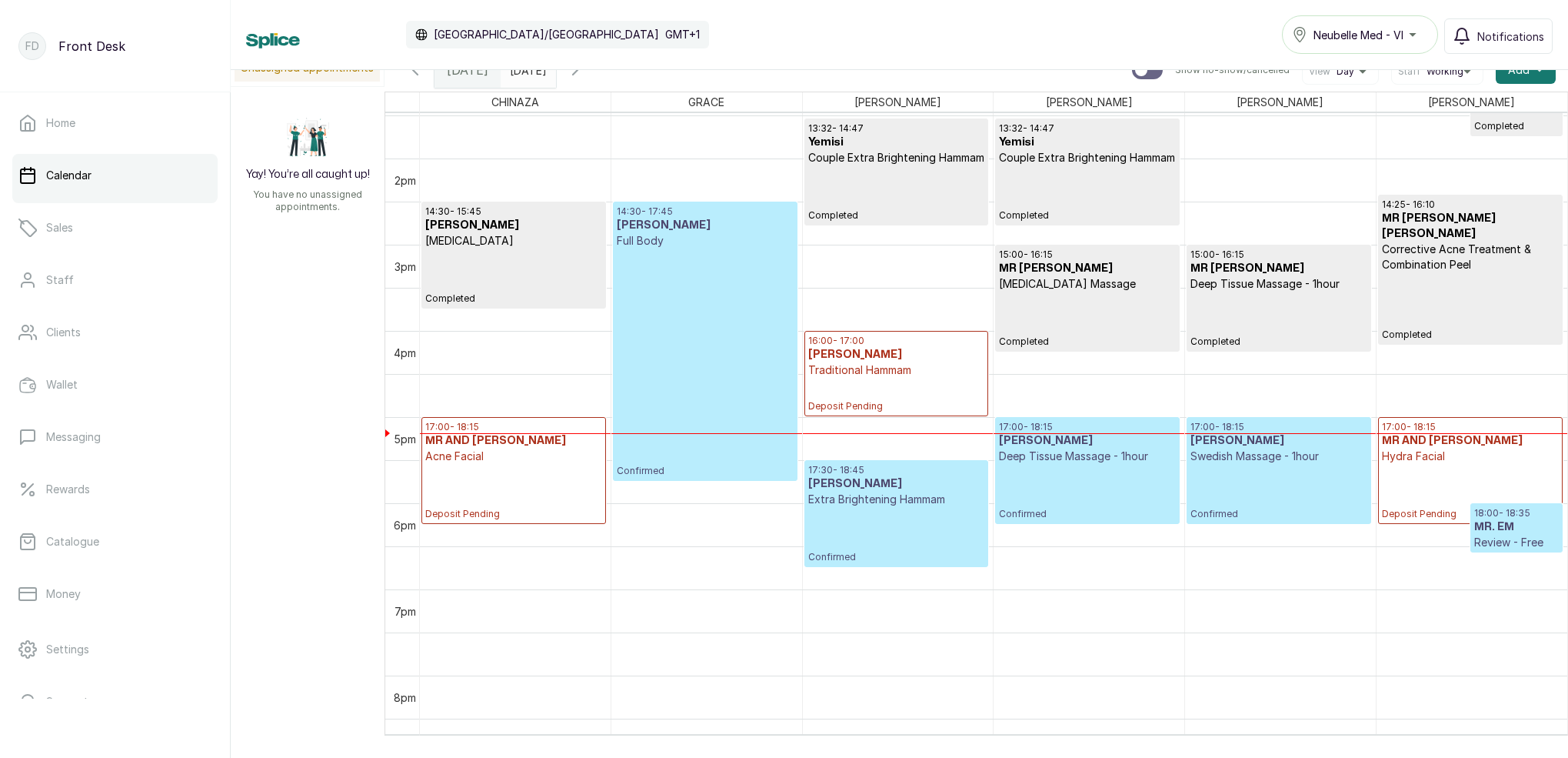
drag, startPoint x: 619, startPoint y: 78, endPoint x: 650, endPoint y: 93, distance: 34.4
click at [585, 78] on icon "button" at bounding box center [575, 70] width 19 height 19
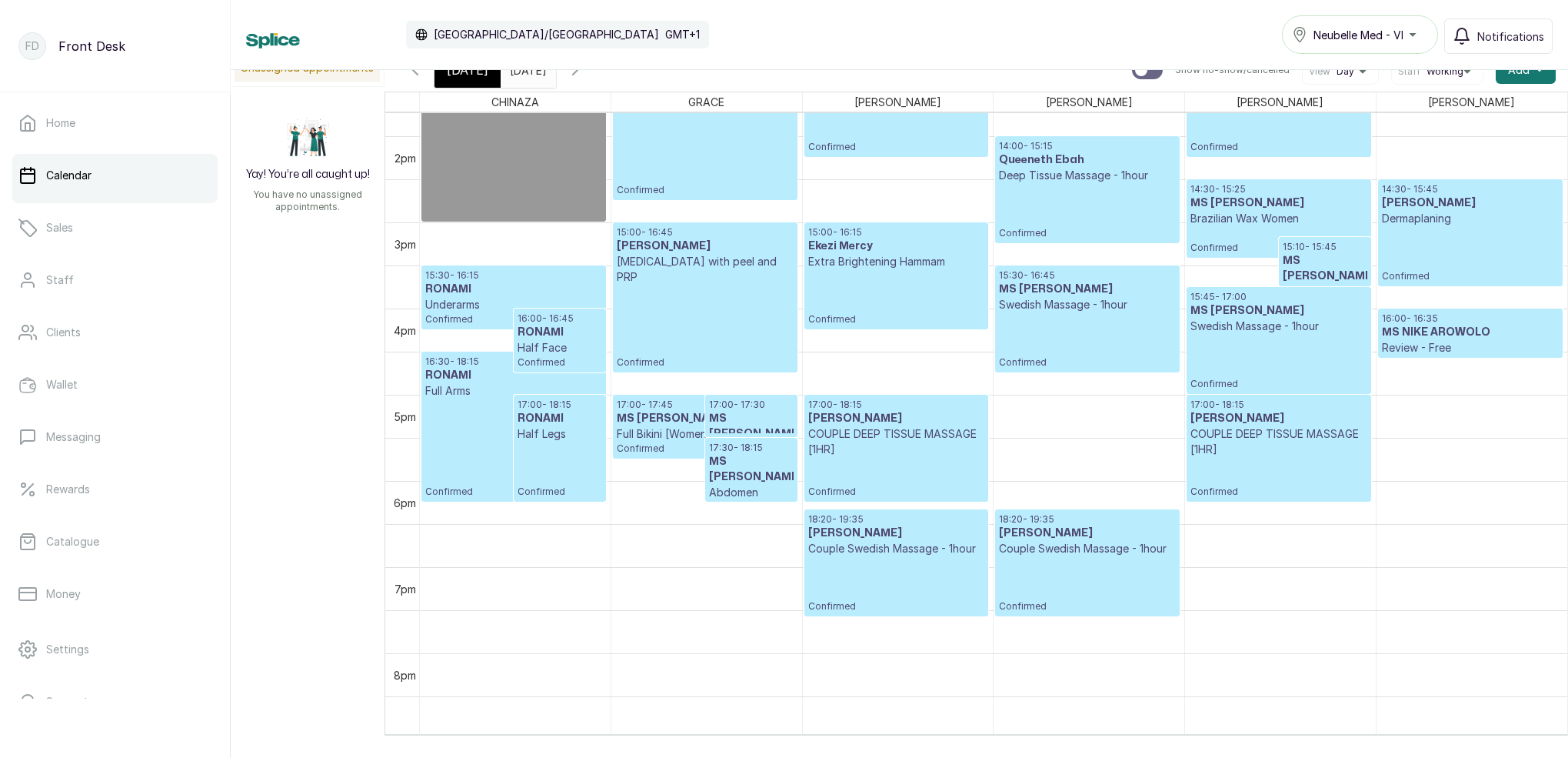
scroll to position [1188, 0]
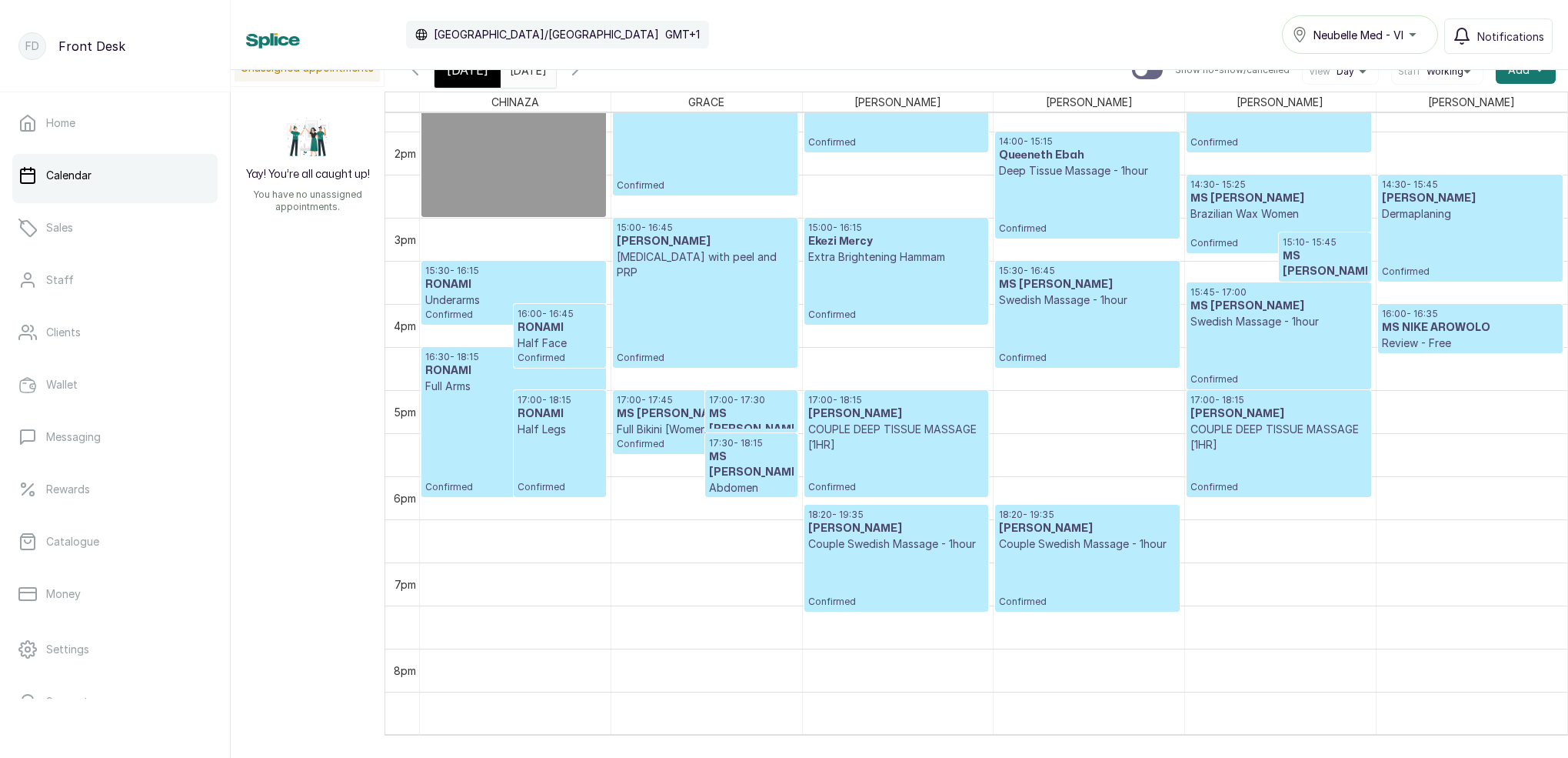
click at [585, 75] on icon "button" at bounding box center [575, 70] width 19 height 19
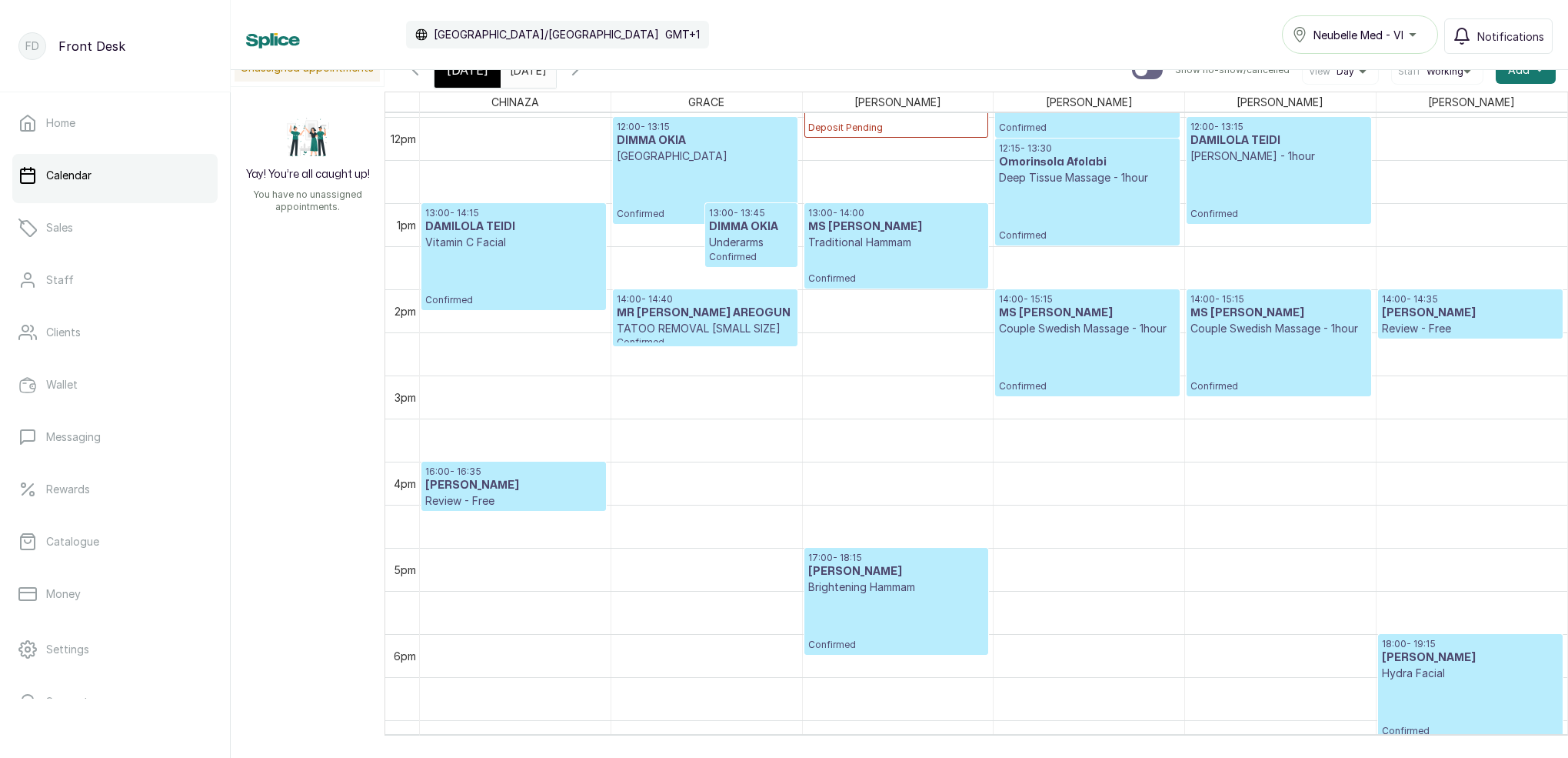
scroll to position [956, 0]
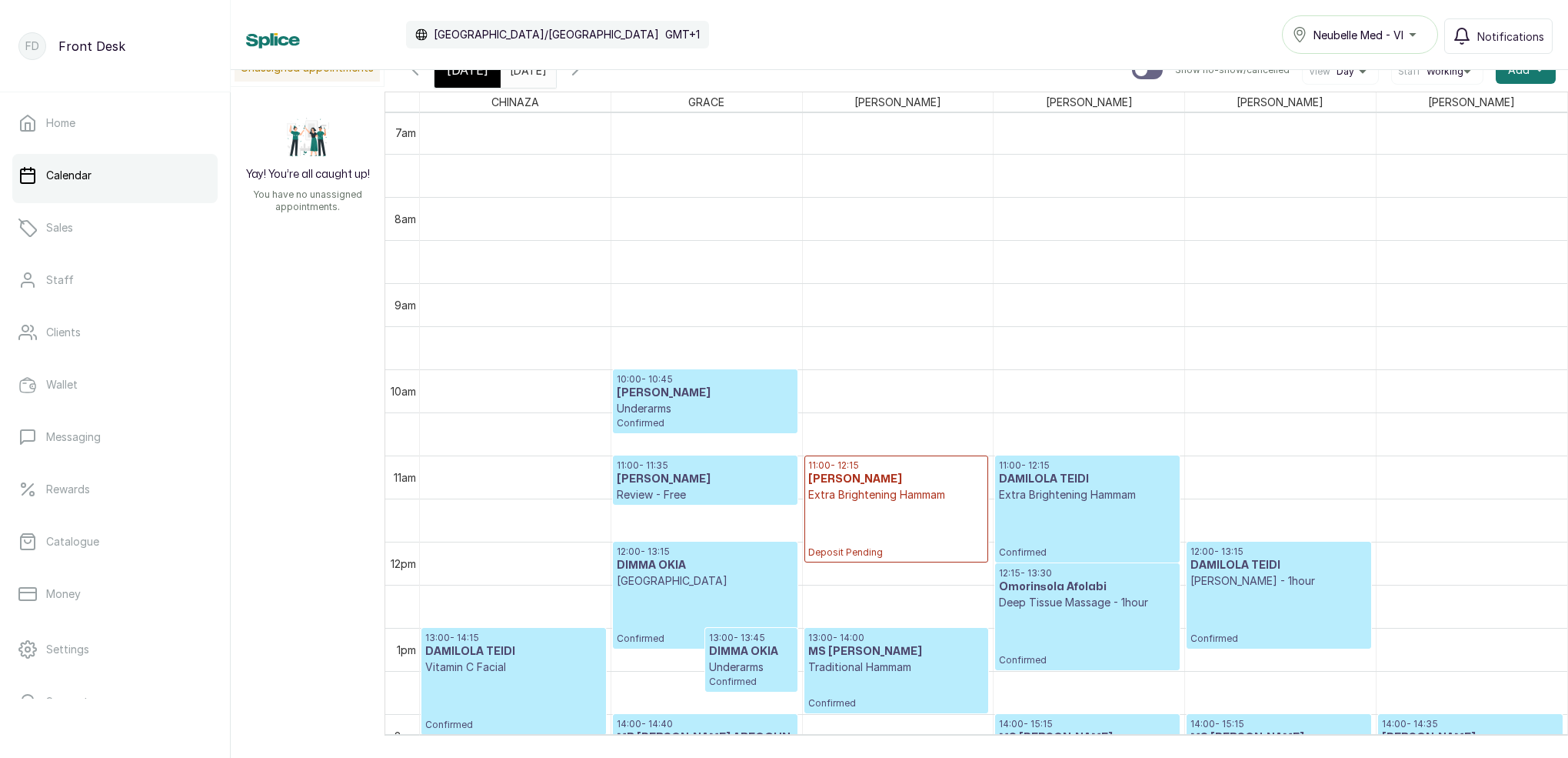
click at [585, 74] on icon "button" at bounding box center [575, 70] width 19 height 19
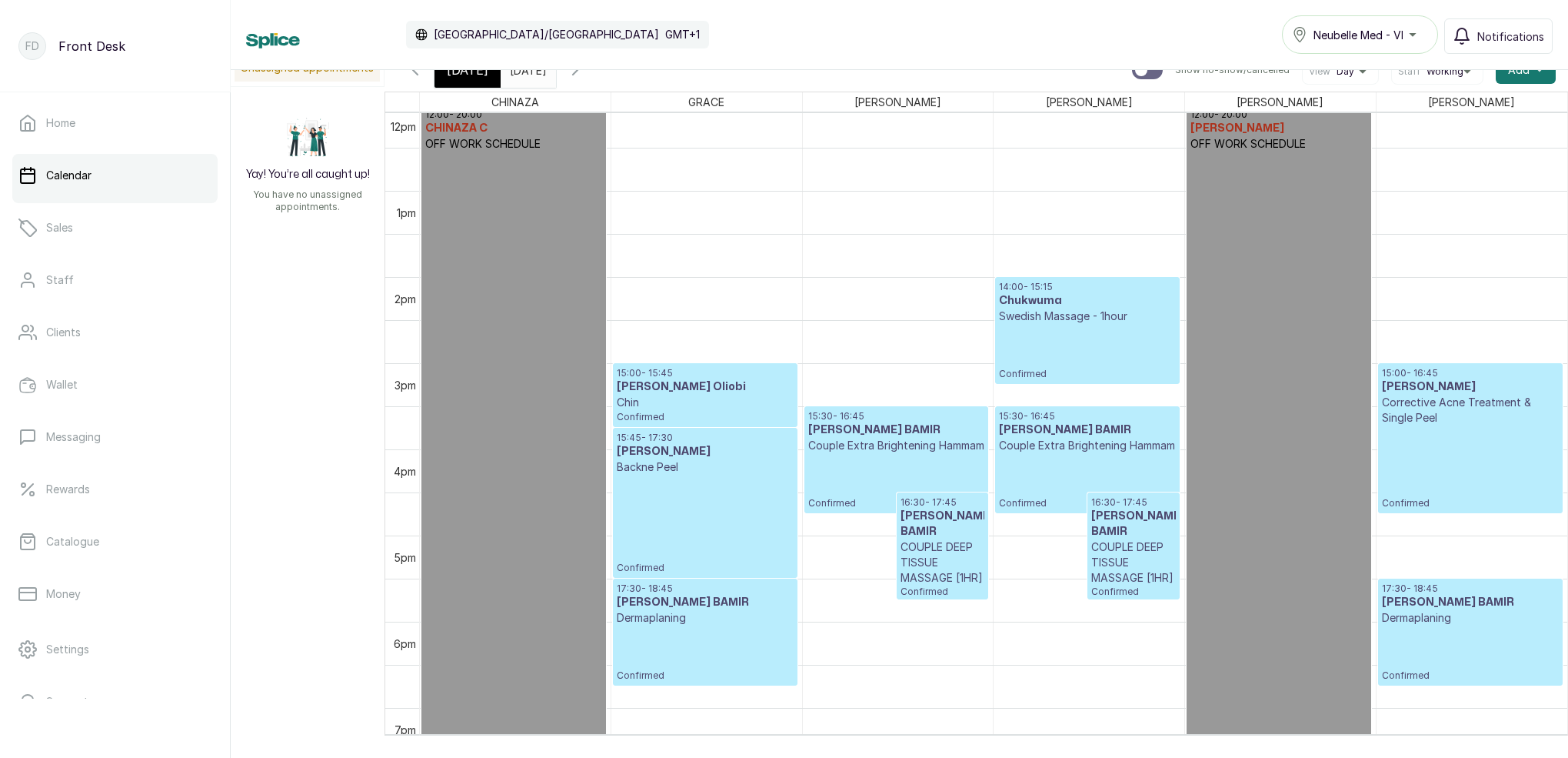
type input "dd/MM/yyyy"
click at [526, 73] on input "dd/MM/yyyy" at bounding box center [514, 66] width 25 height 26
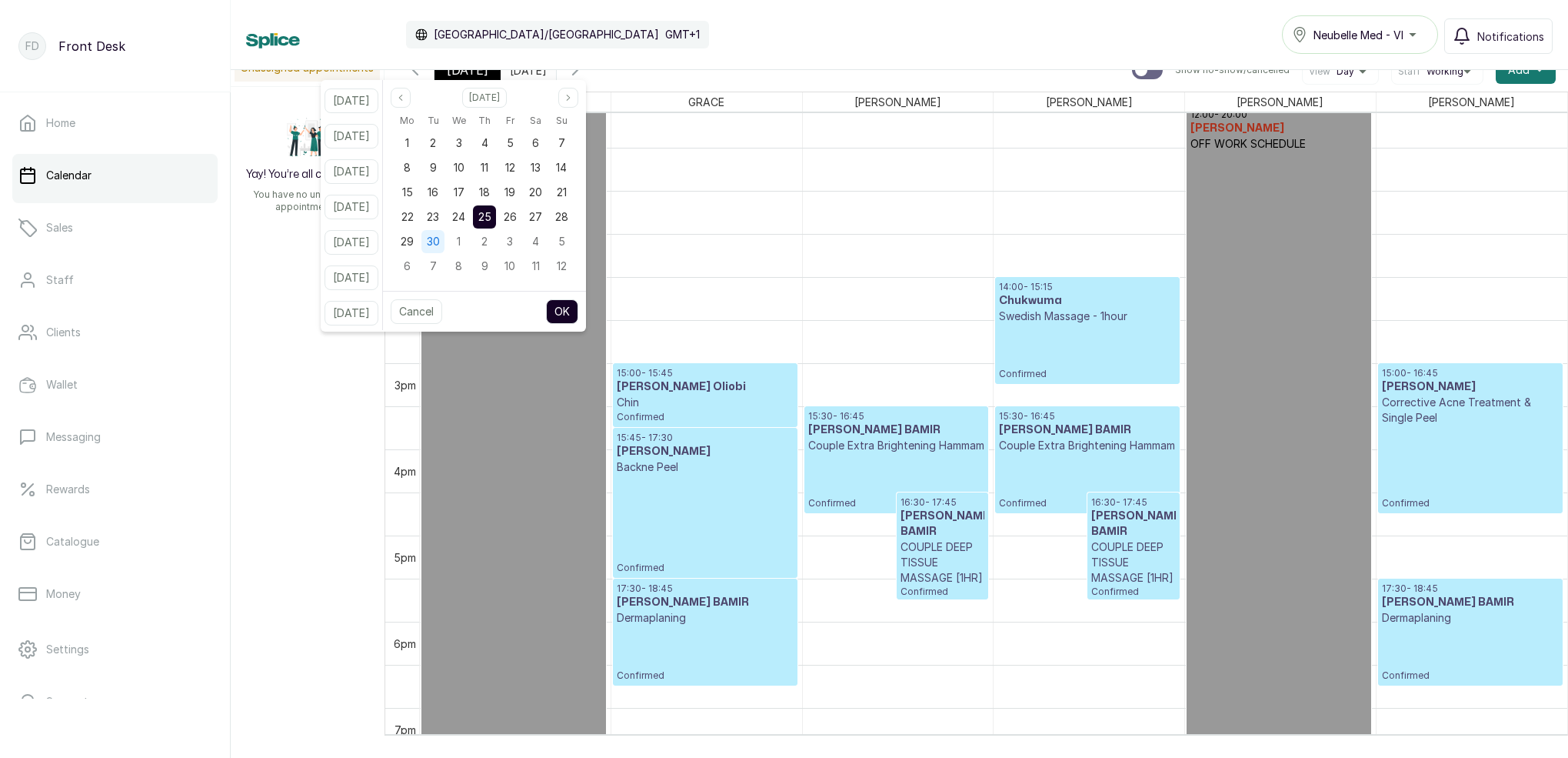
click at [445, 242] on div "30" at bounding box center [433, 242] width 23 height 23
click at [578, 314] on button "OK" at bounding box center [561, 312] width 32 height 25
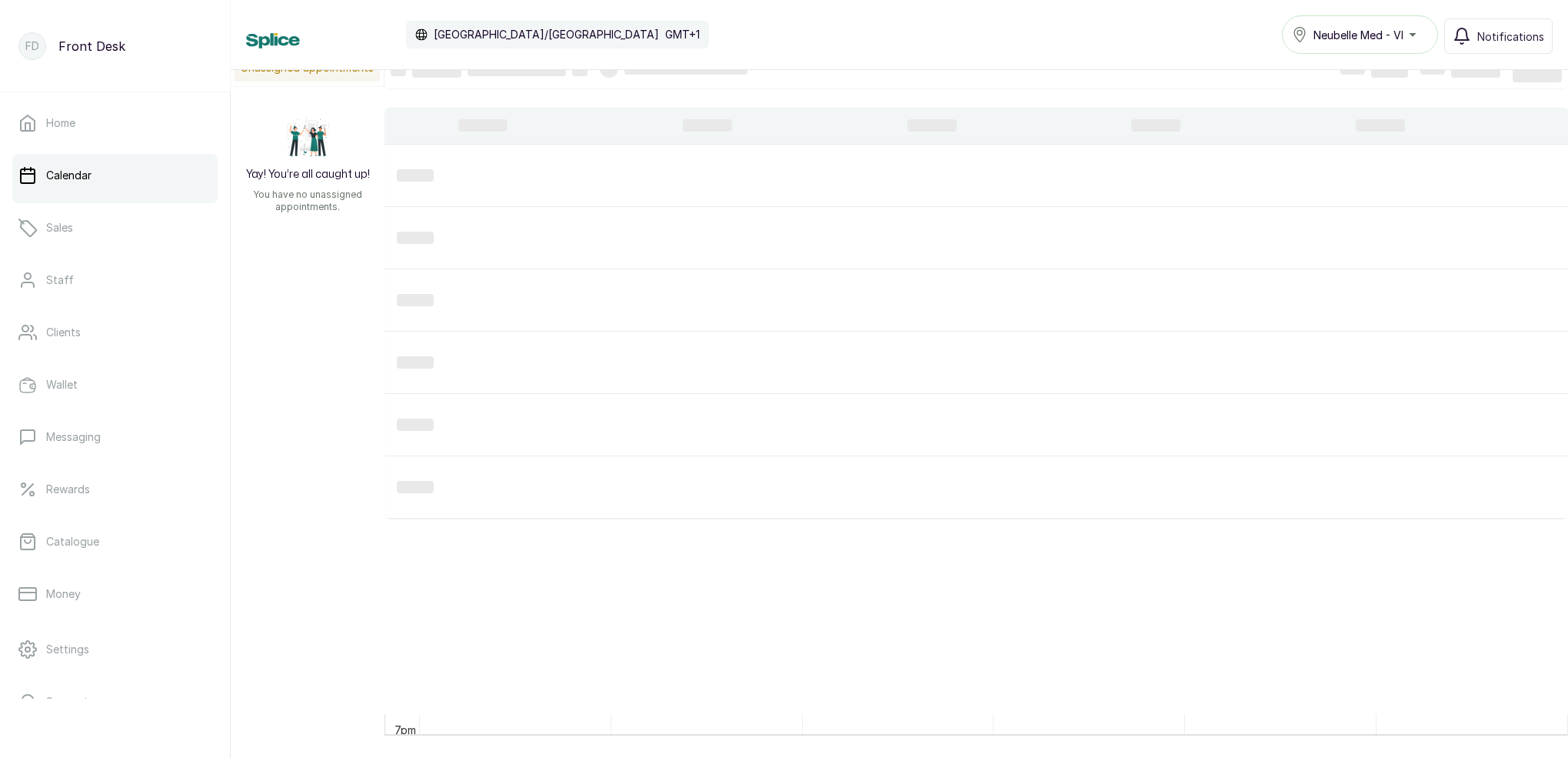
type input "[DATE]"
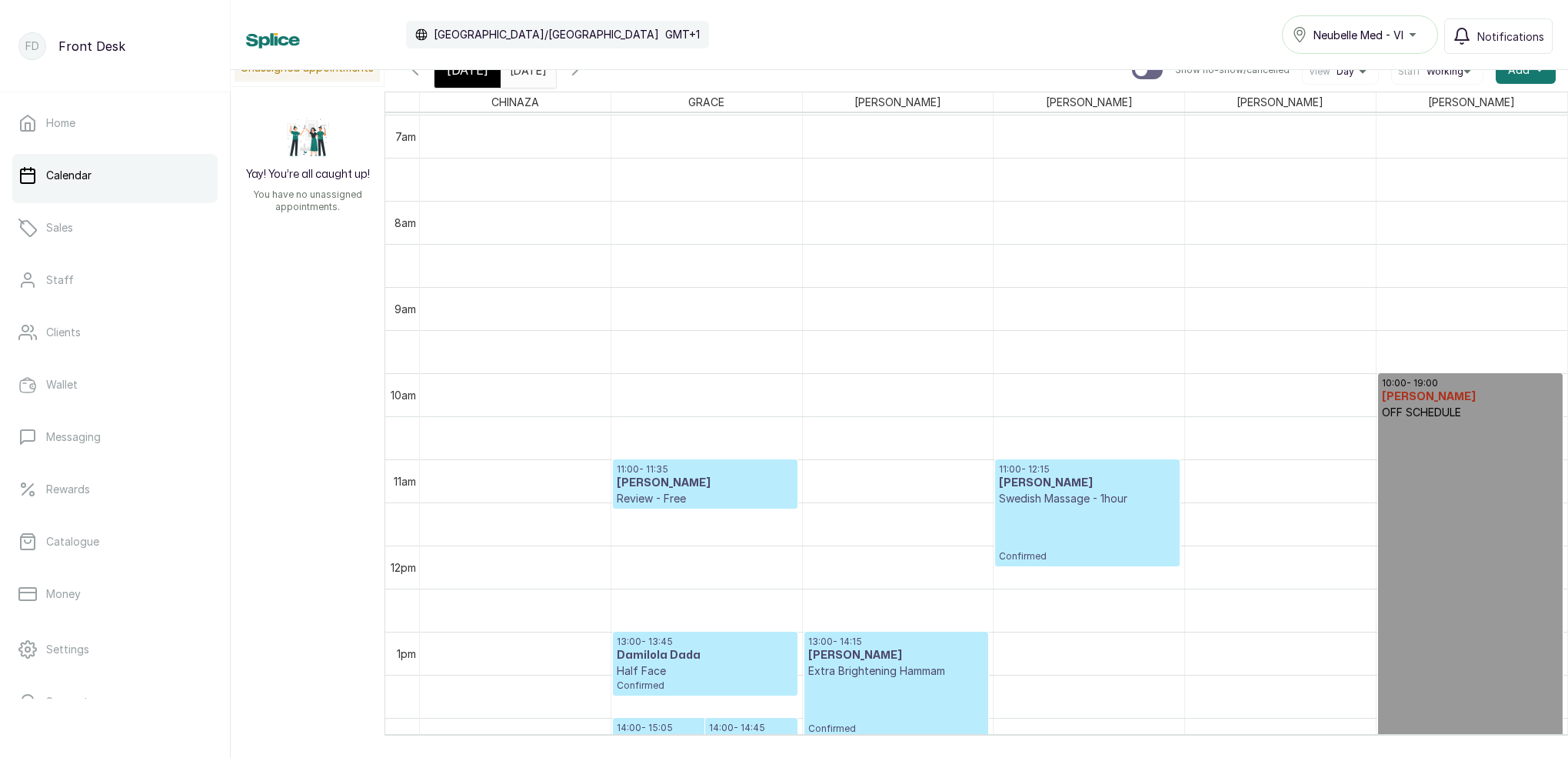
click at [585, 70] on icon "button" at bounding box center [575, 70] width 19 height 19
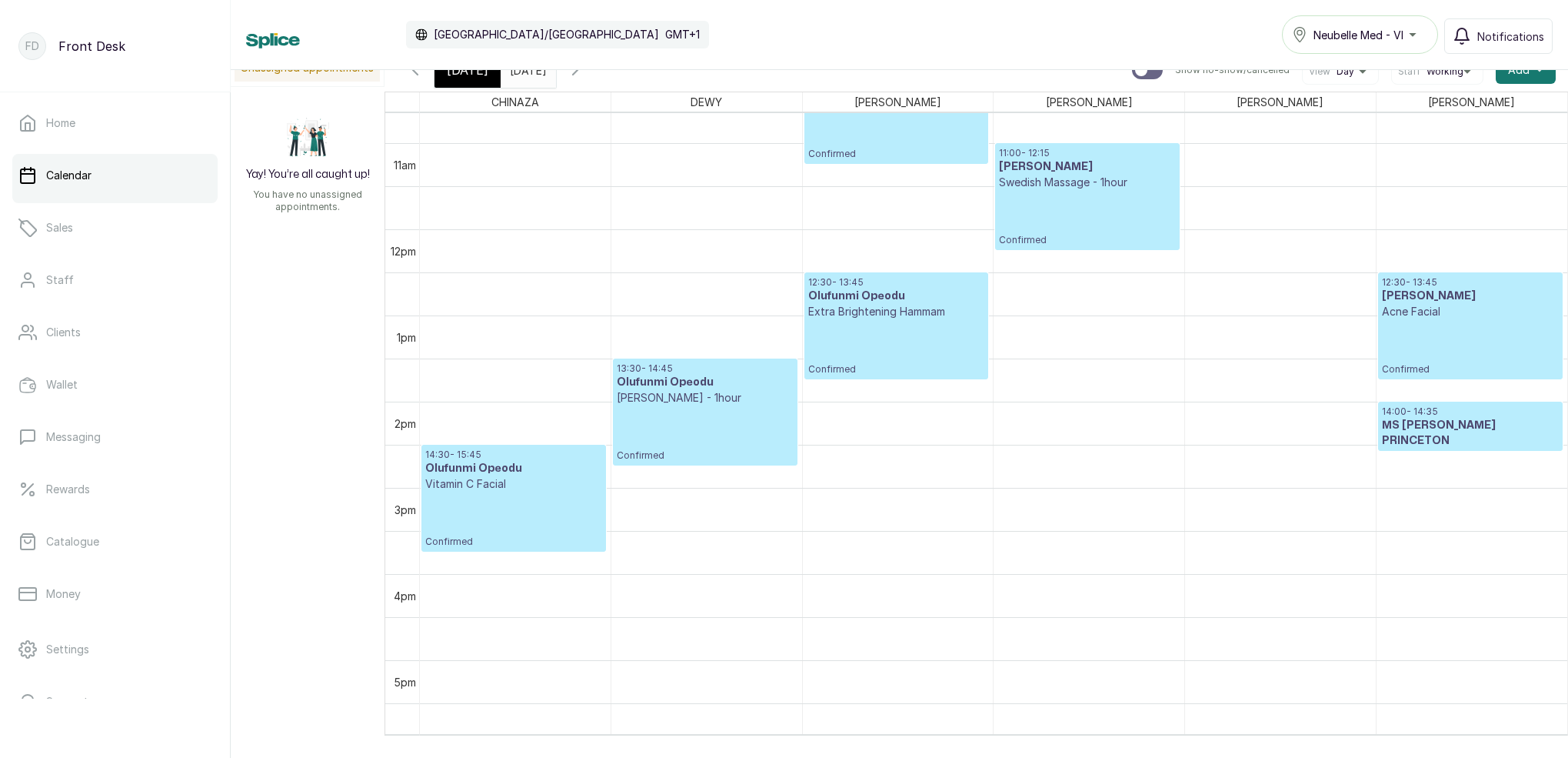
click at [448, 76] on span "[DATE]" at bounding box center [467, 70] width 41 height 19
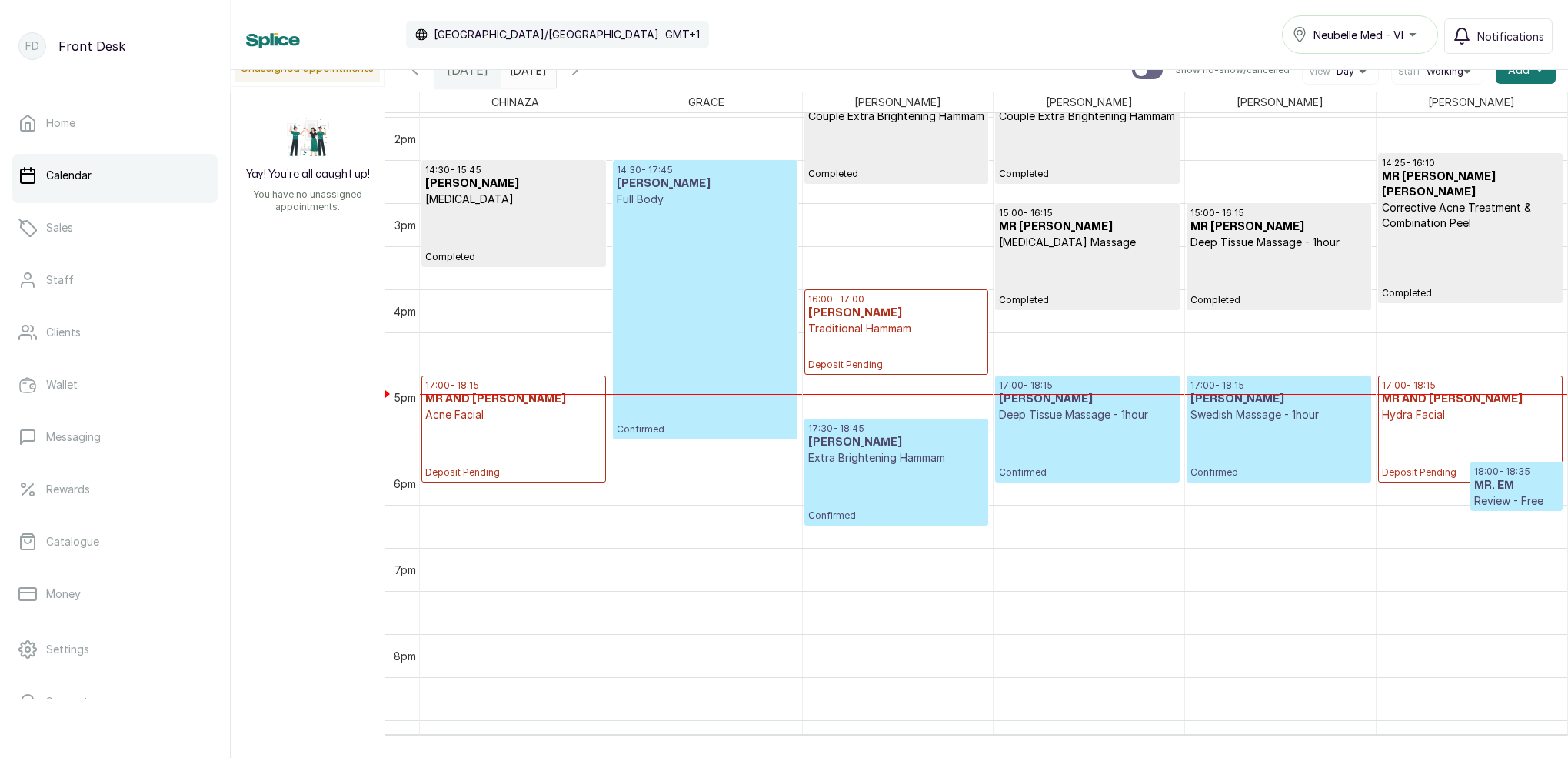
click at [585, 76] on icon "button" at bounding box center [575, 70] width 19 height 19
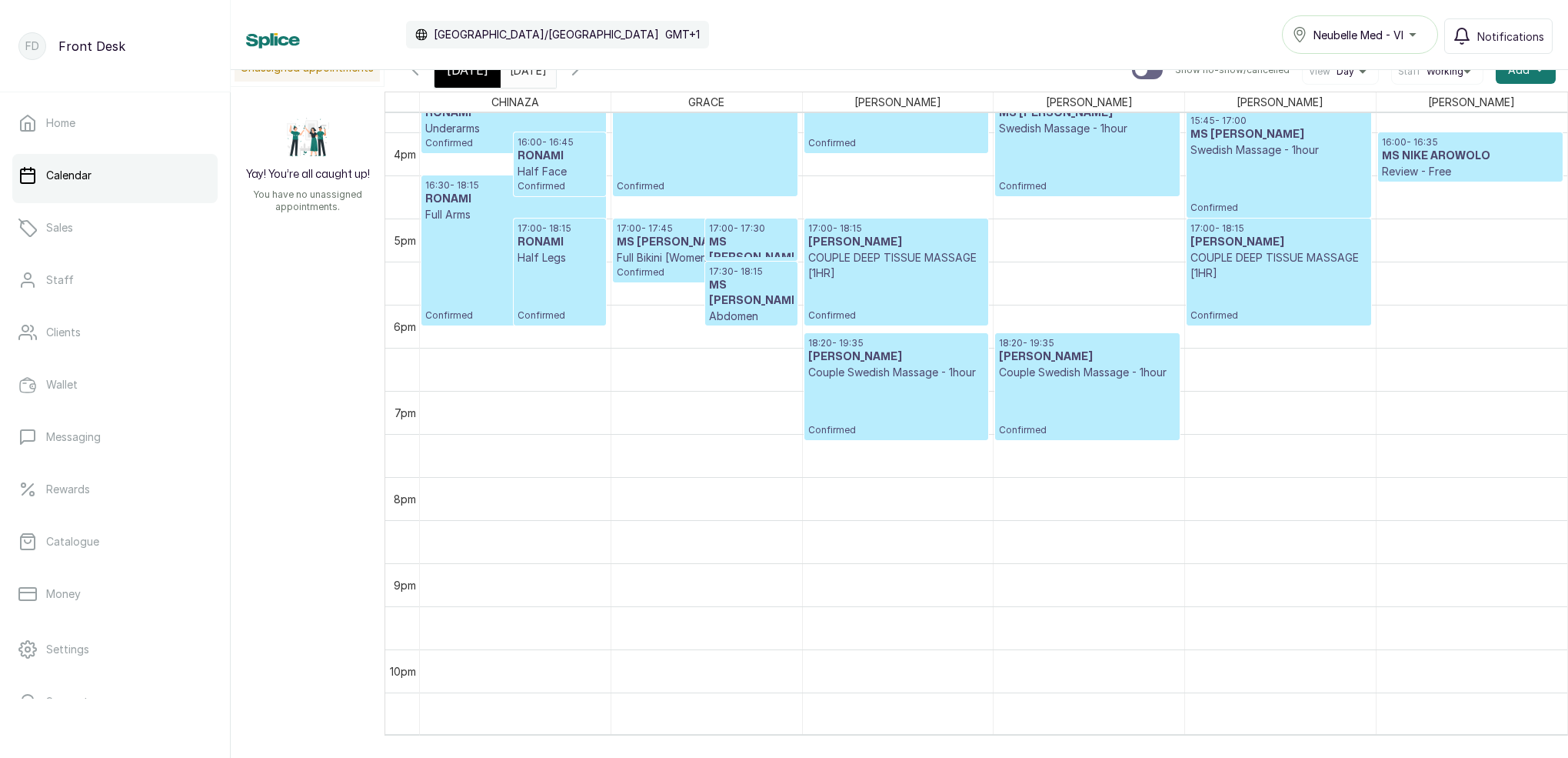
click at [593, 79] on button "Show no-show/cancelled" at bounding box center [575, 69] width 37 height 37
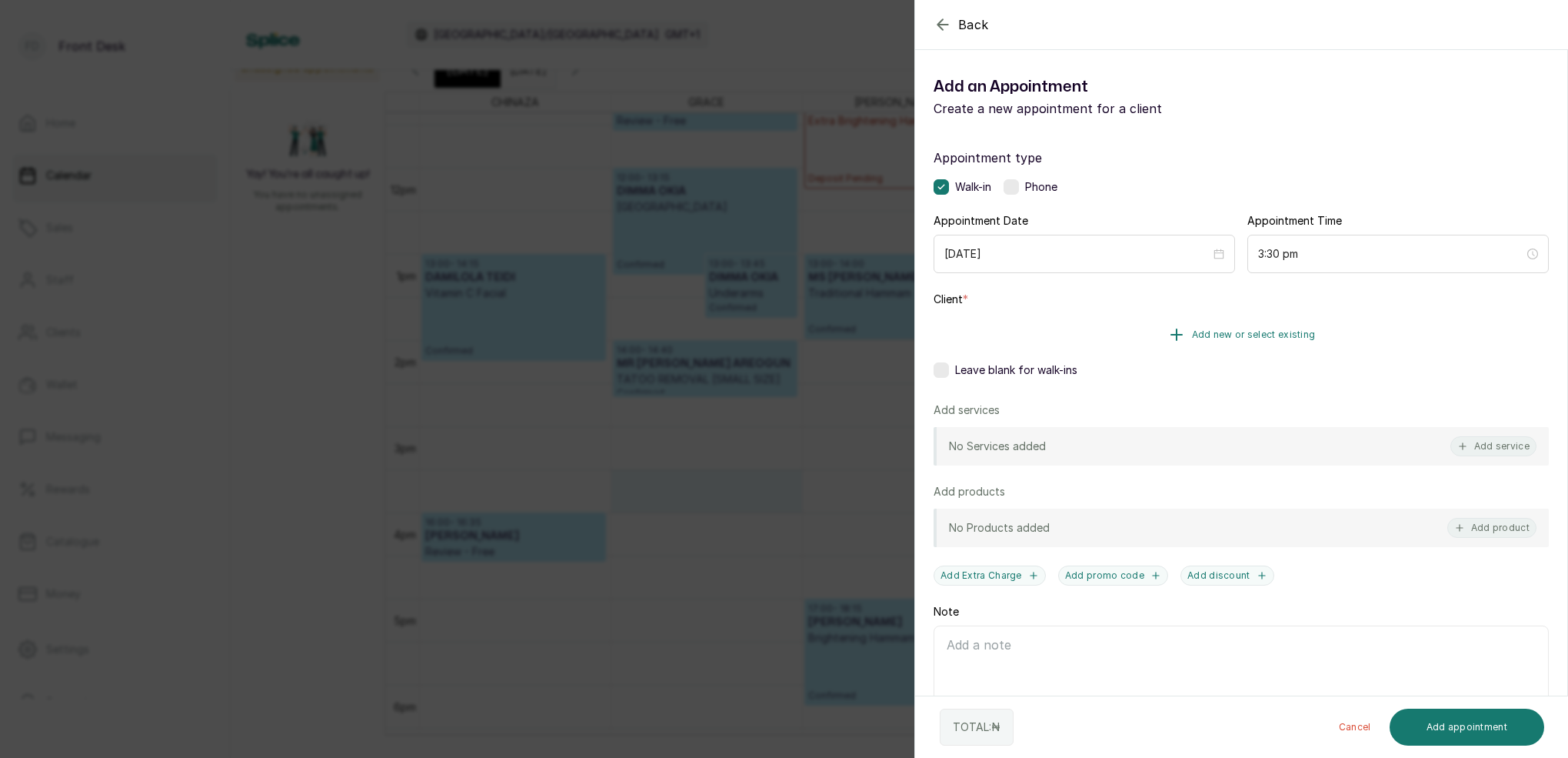
click at [1240, 327] on button "Add new or select existing" at bounding box center [1241, 334] width 615 height 43
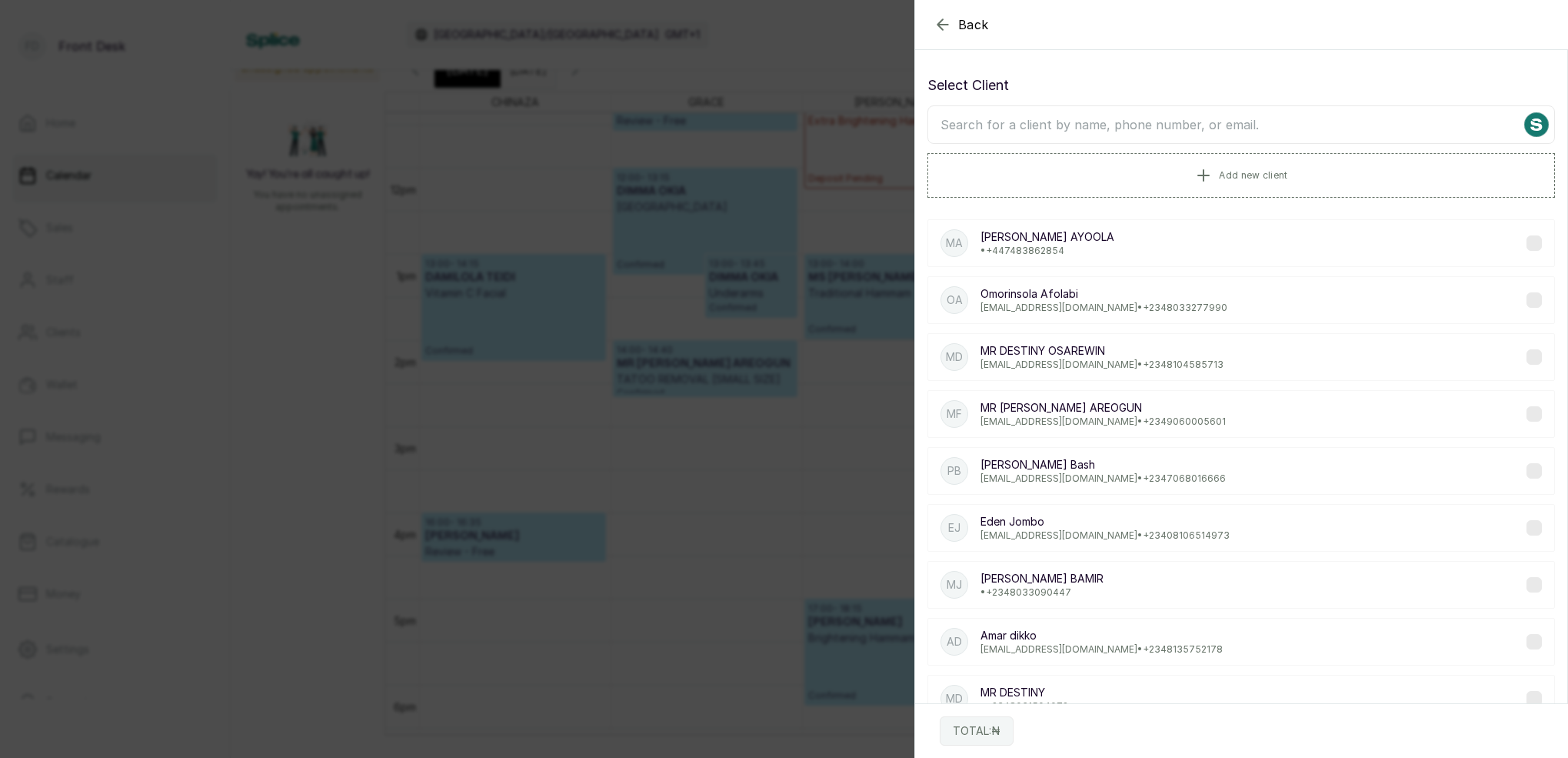
click at [1129, 132] on input "text" at bounding box center [1241, 124] width 628 height 38
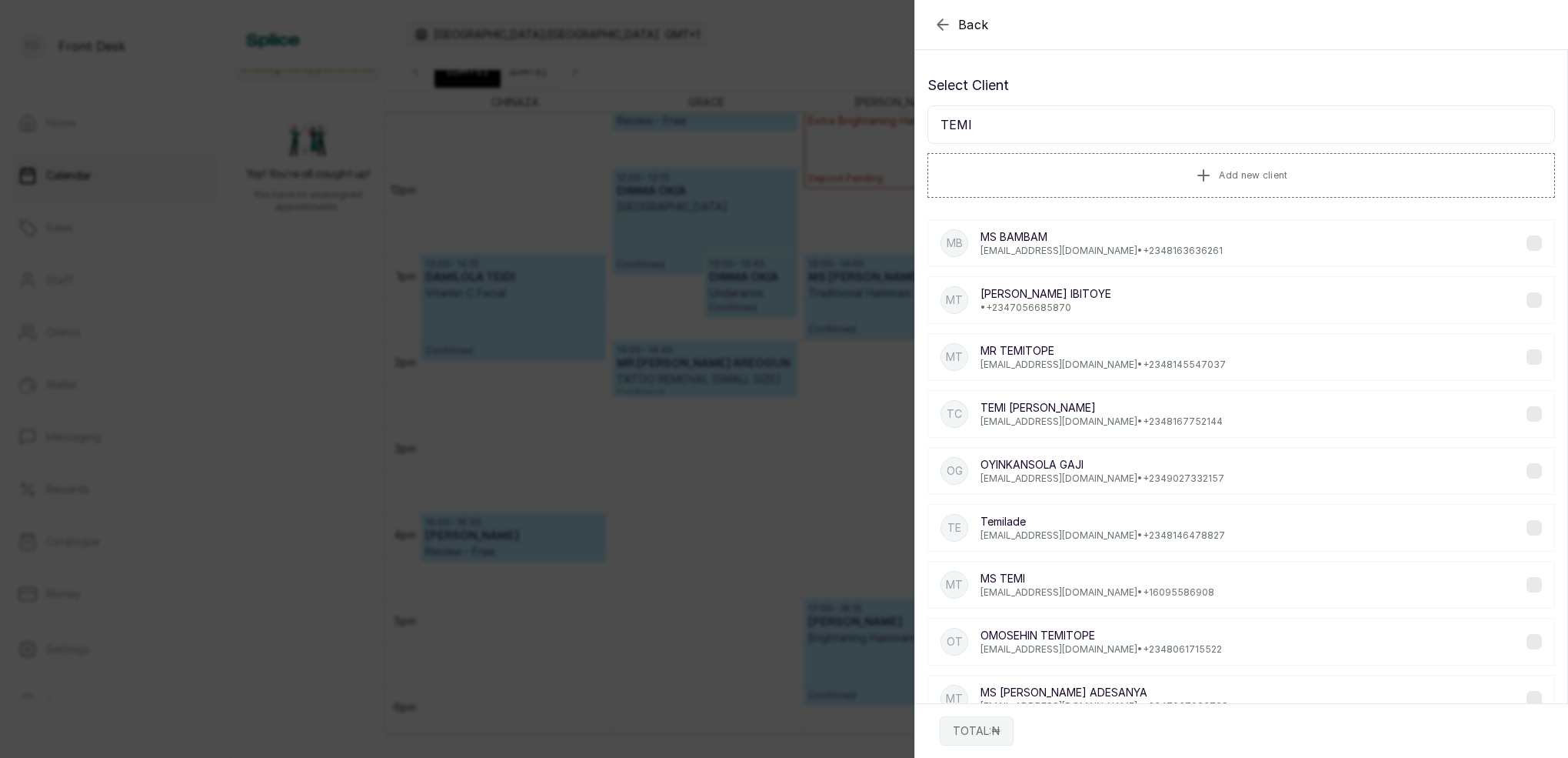
scroll to position [0, 0]
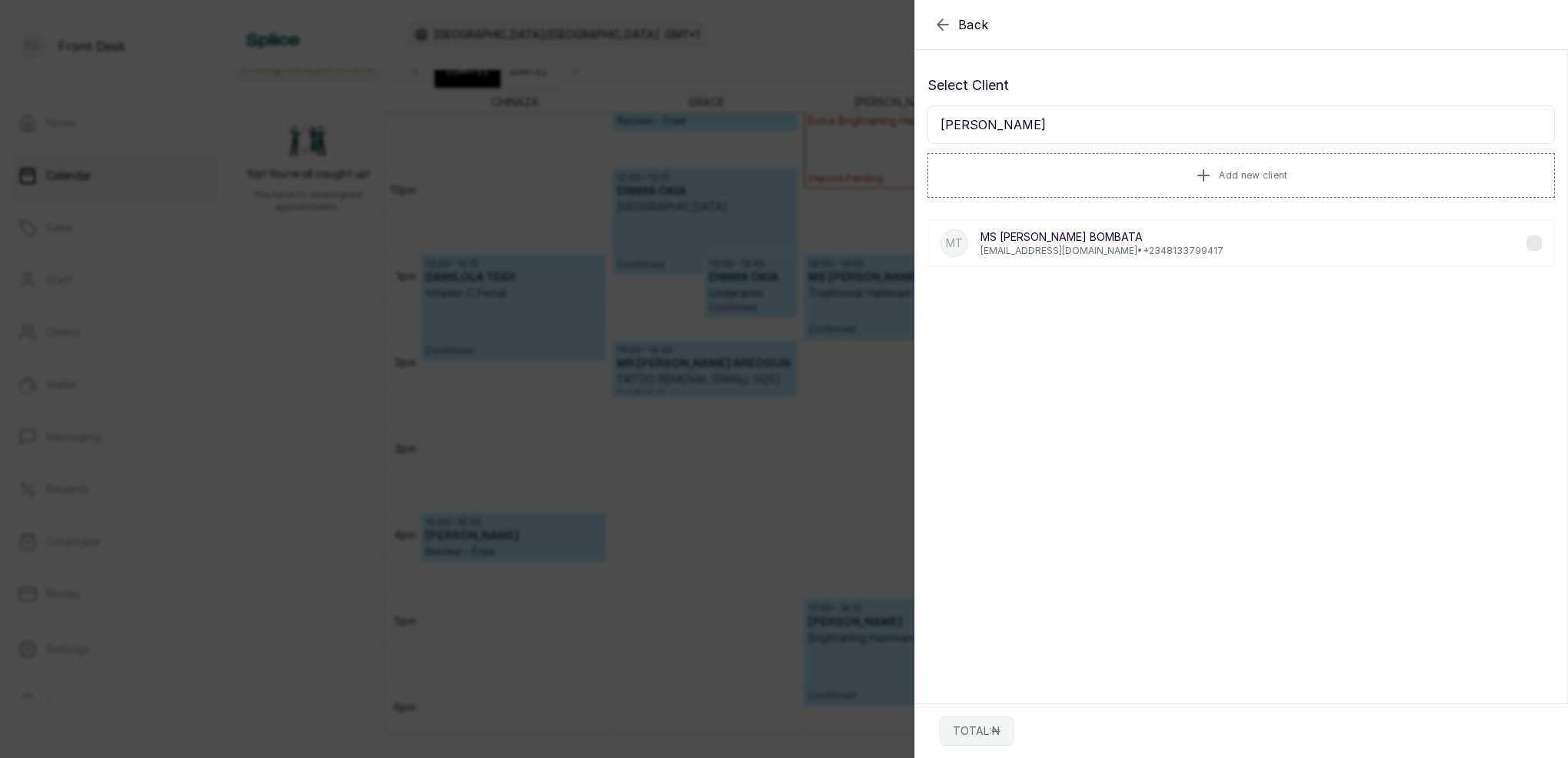
type input "TEMI BOMBA"
click at [1063, 251] on p "temib104@gmail.com • +234 8133799417" at bounding box center [1102, 251] width 243 height 12
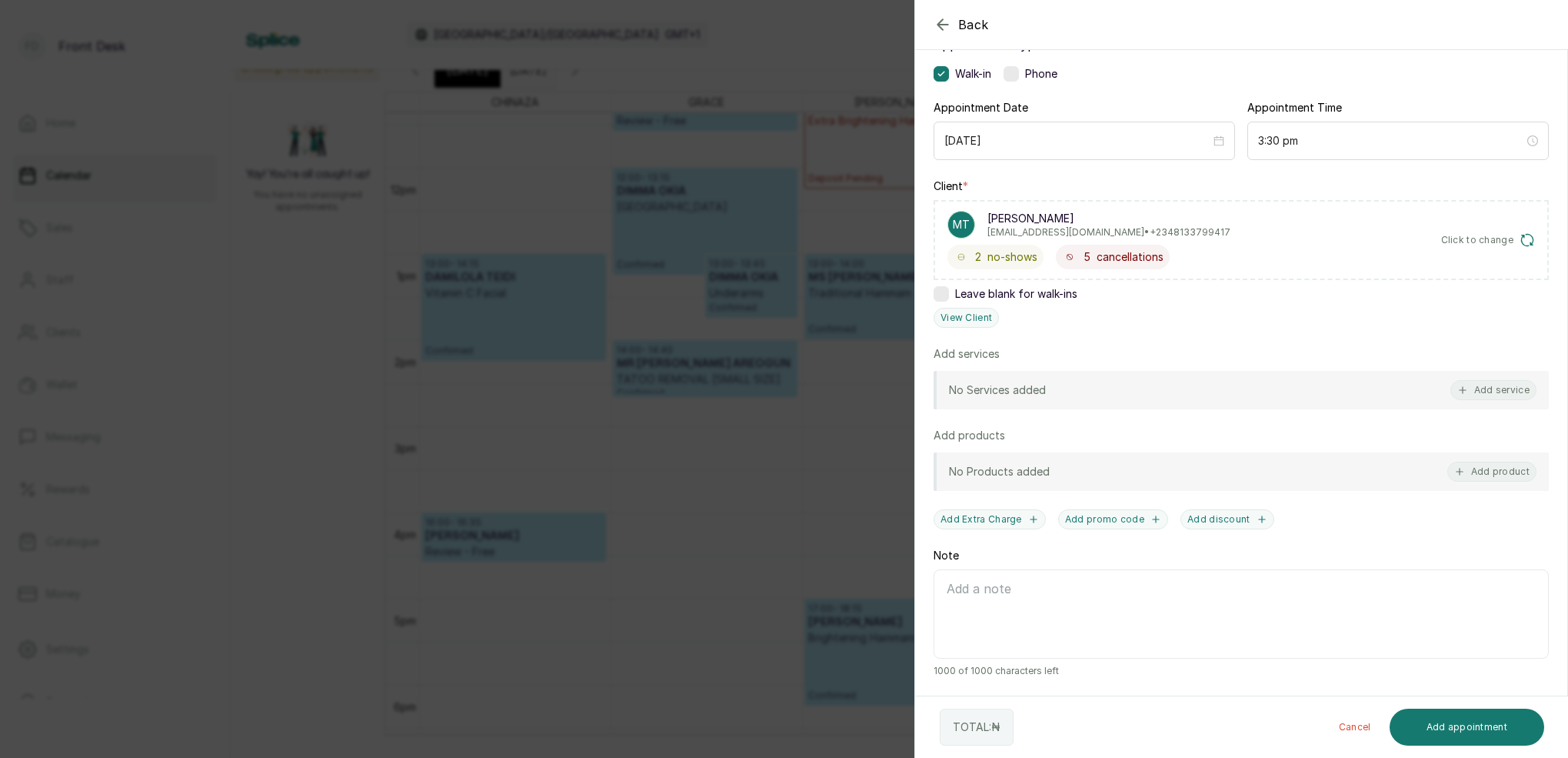
scroll to position [113, 0]
click at [983, 317] on button "View Client" at bounding box center [966, 318] width 65 height 20
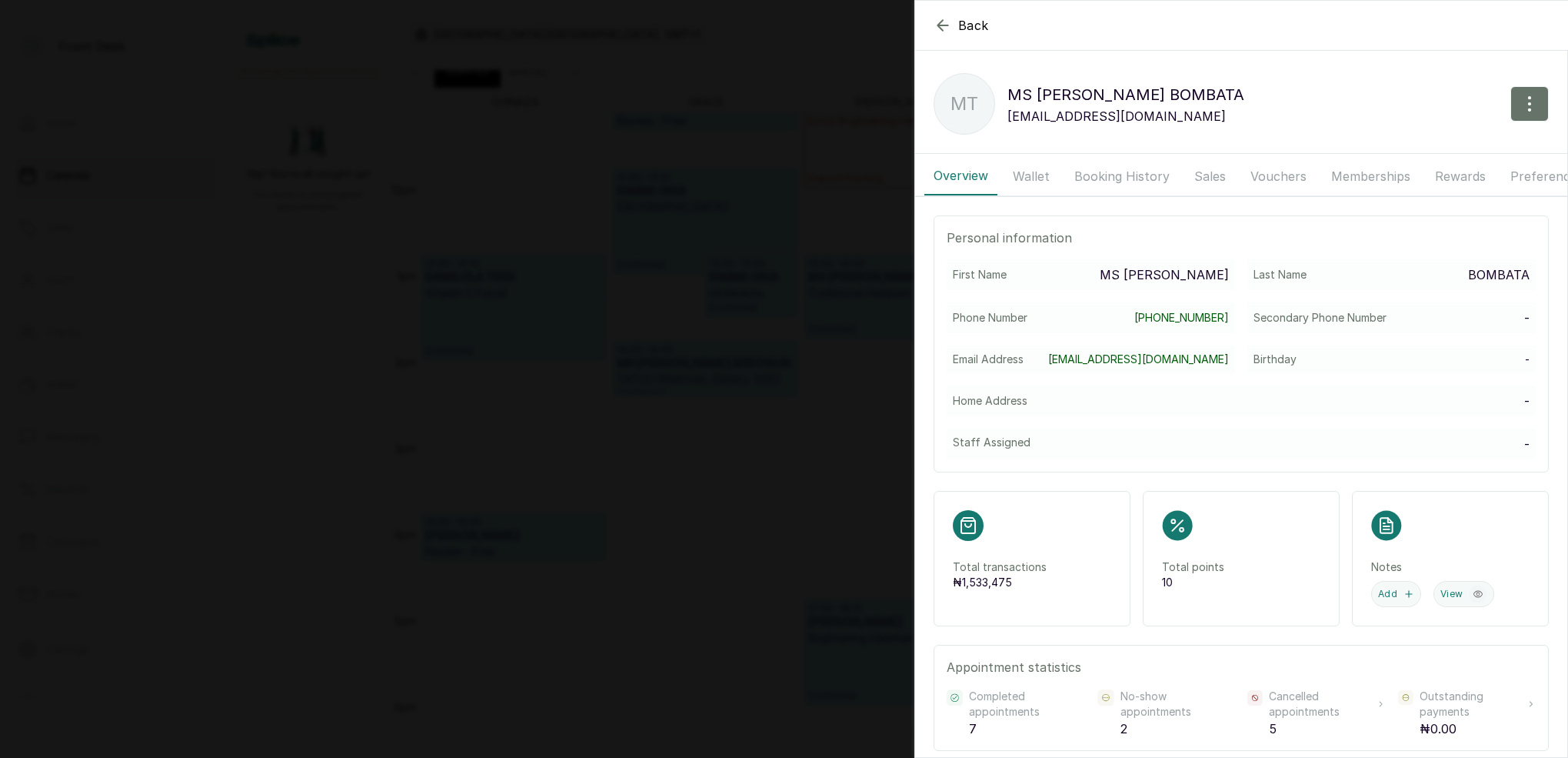
click at [1112, 179] on button "Booking History" at bounding box center [1122, 175] width 114 height 38
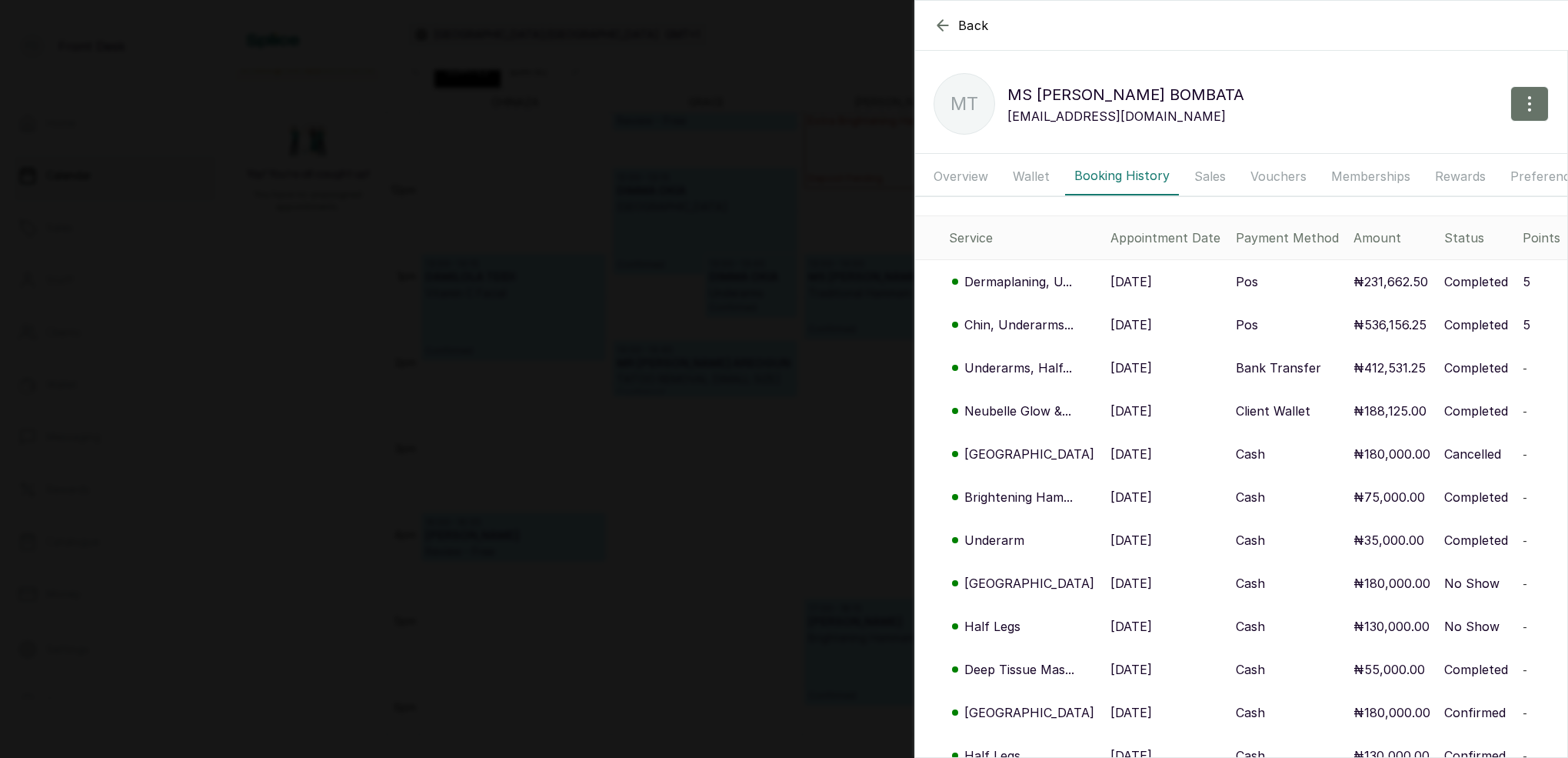
click at [1049, 280] on p "Dermaplaning, U..." at bounding box center [1018, 282] width 107 height 19
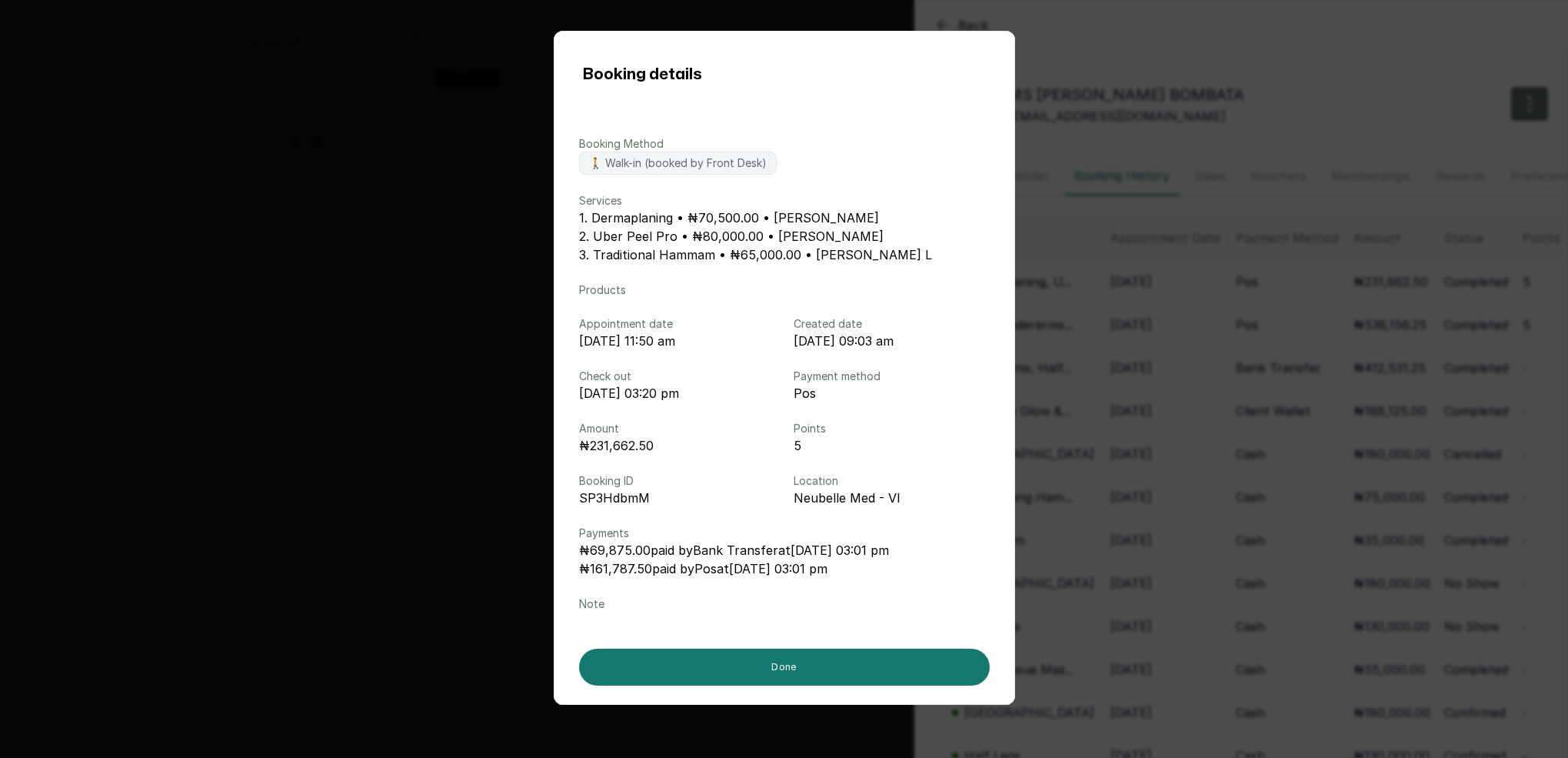
click at [1134, 294] on div "Booking details Booking Method 🚶 Walk-in (booked by Front Desk) Services 1. Der…" at bounding box center [784, 379] width 1568 height 758
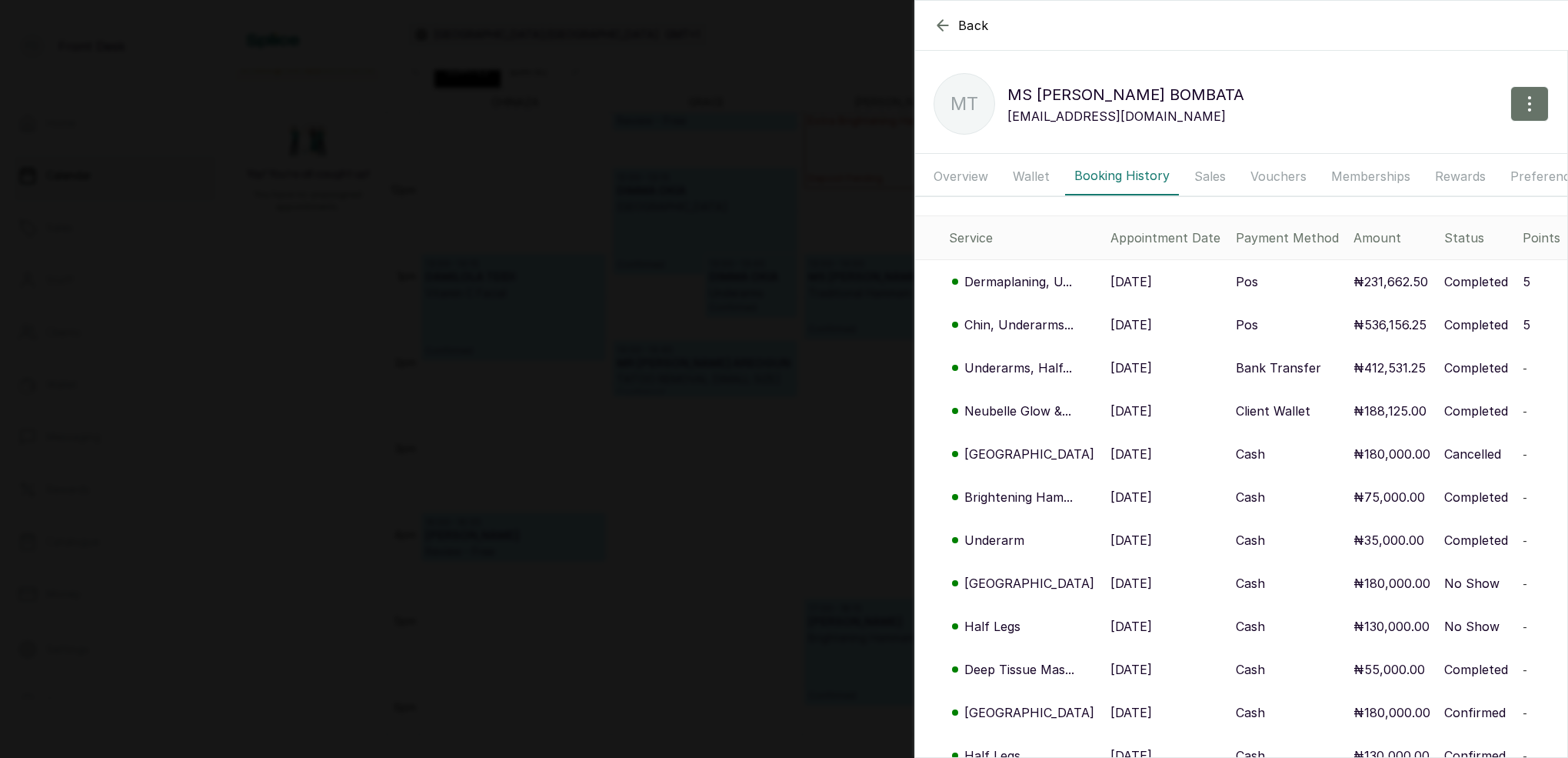
click at [1017, 368] on p "Underarms, Half..." at bounding box center [1018, 368] width 107 height 19
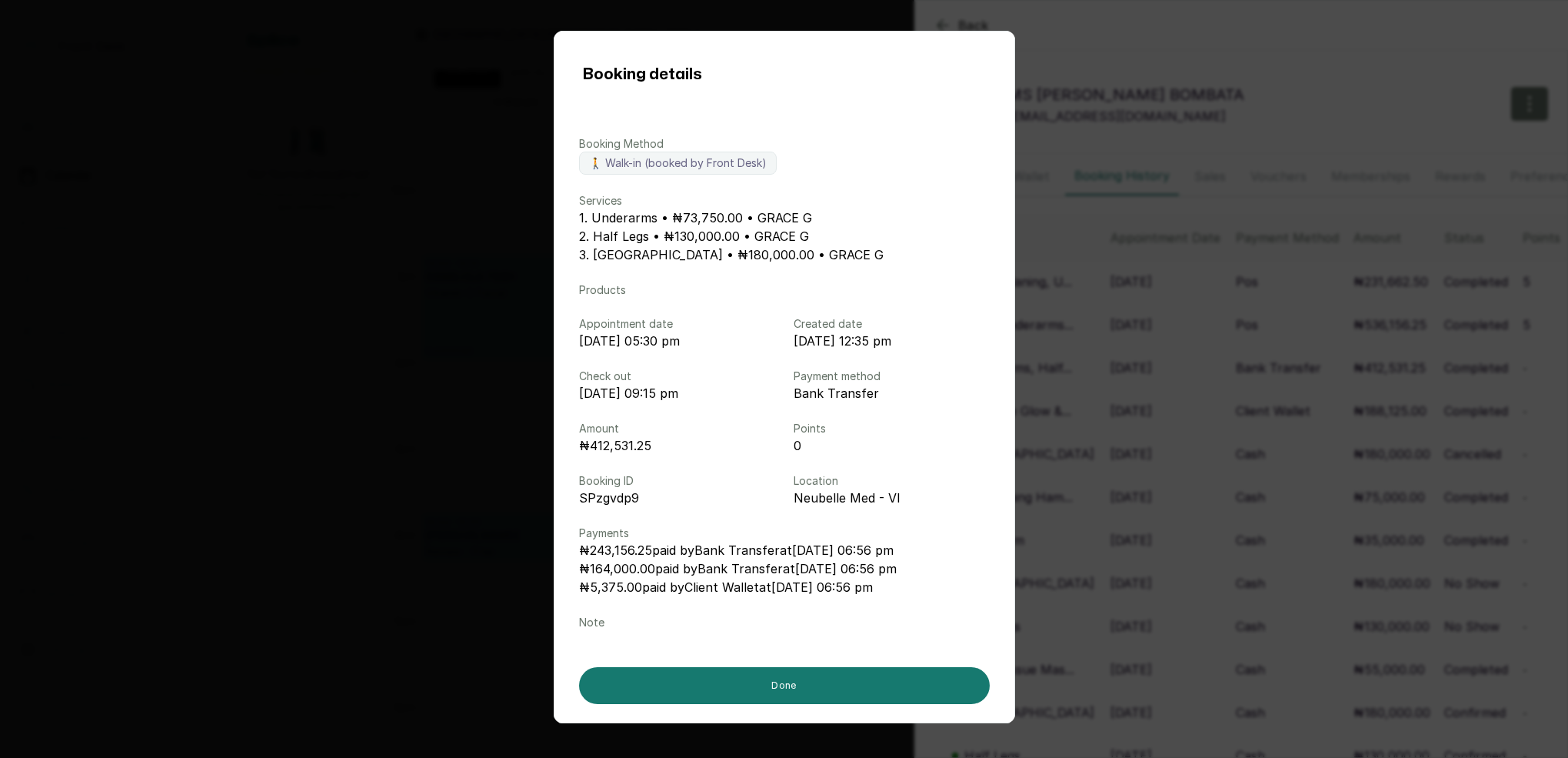
click at [1128, 354] on div "Booking details Booking Method 🚶 Walk-in (booked by Front Desk) Services 1. Und…" at bounding box center [784, 379] width 1568 height 758
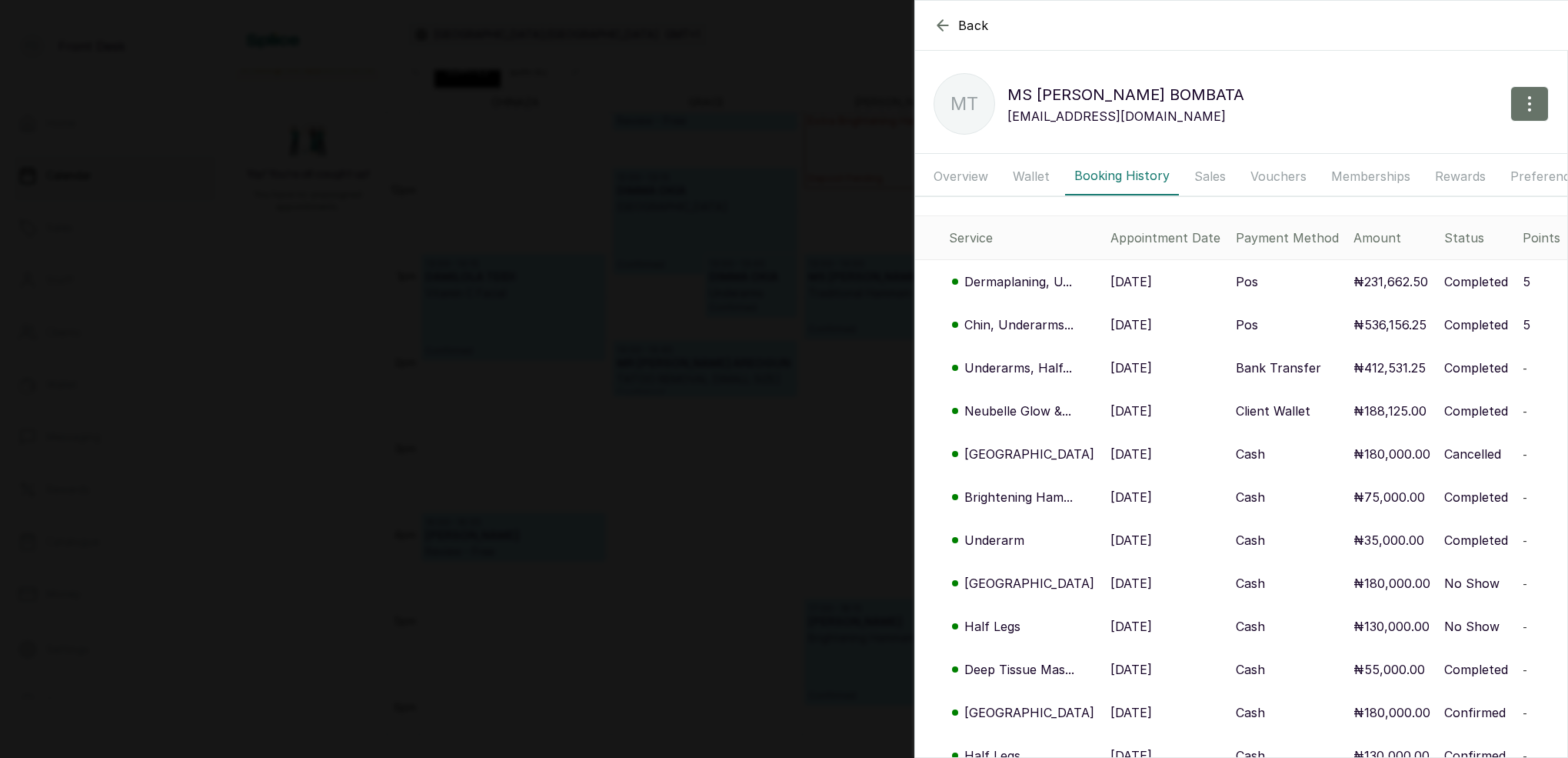
click at [1053, 284] on p "Dermaplaning, U..." at bounding box center [1018, 282] width 107 height 19
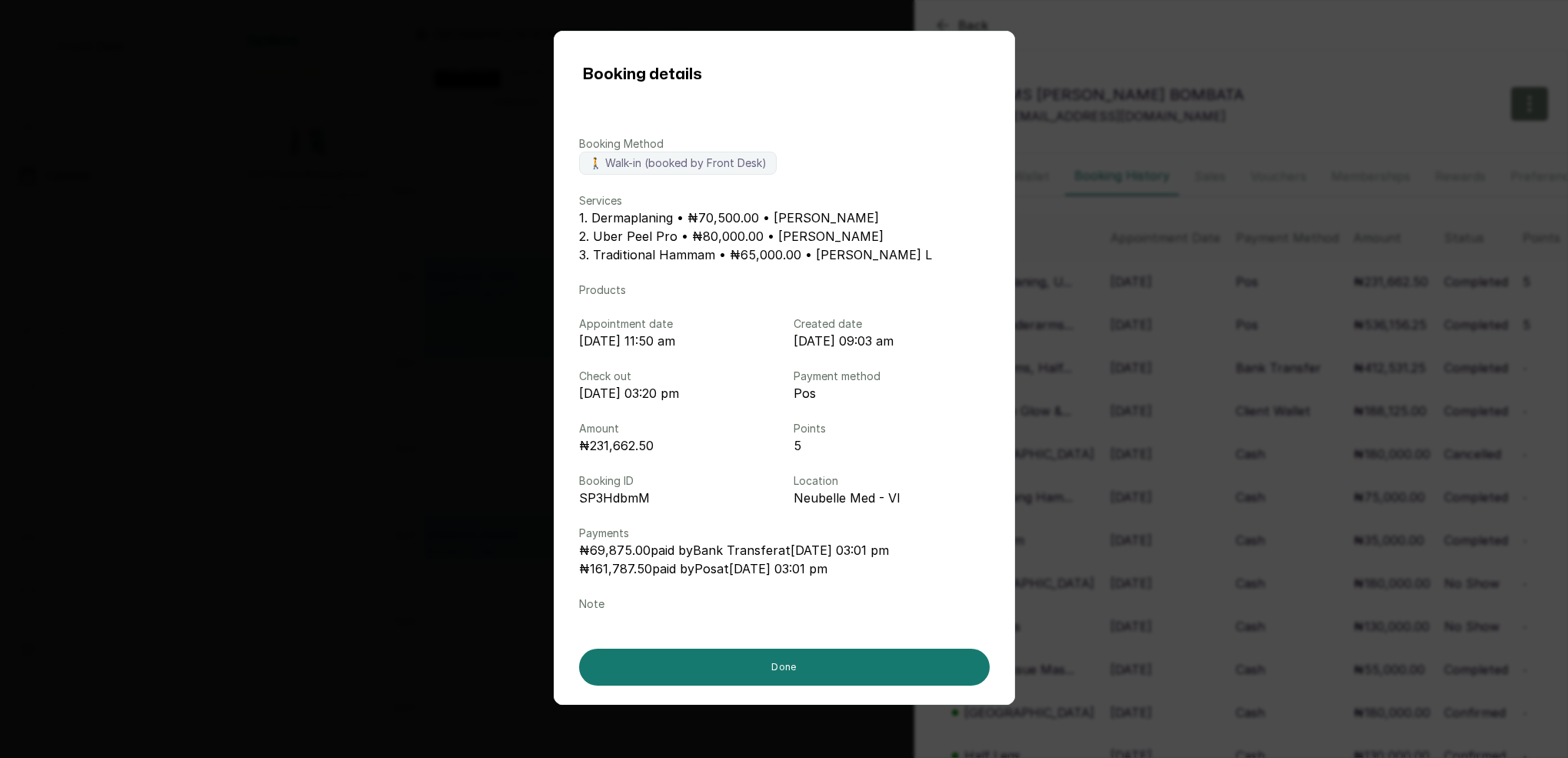
click at [1121, 330] on div "Booking details Booking Method 🚶 Walk-in (booked by Front Desk) Services 1. Der…" at bounding box center [784, 379] width 1568 height 758
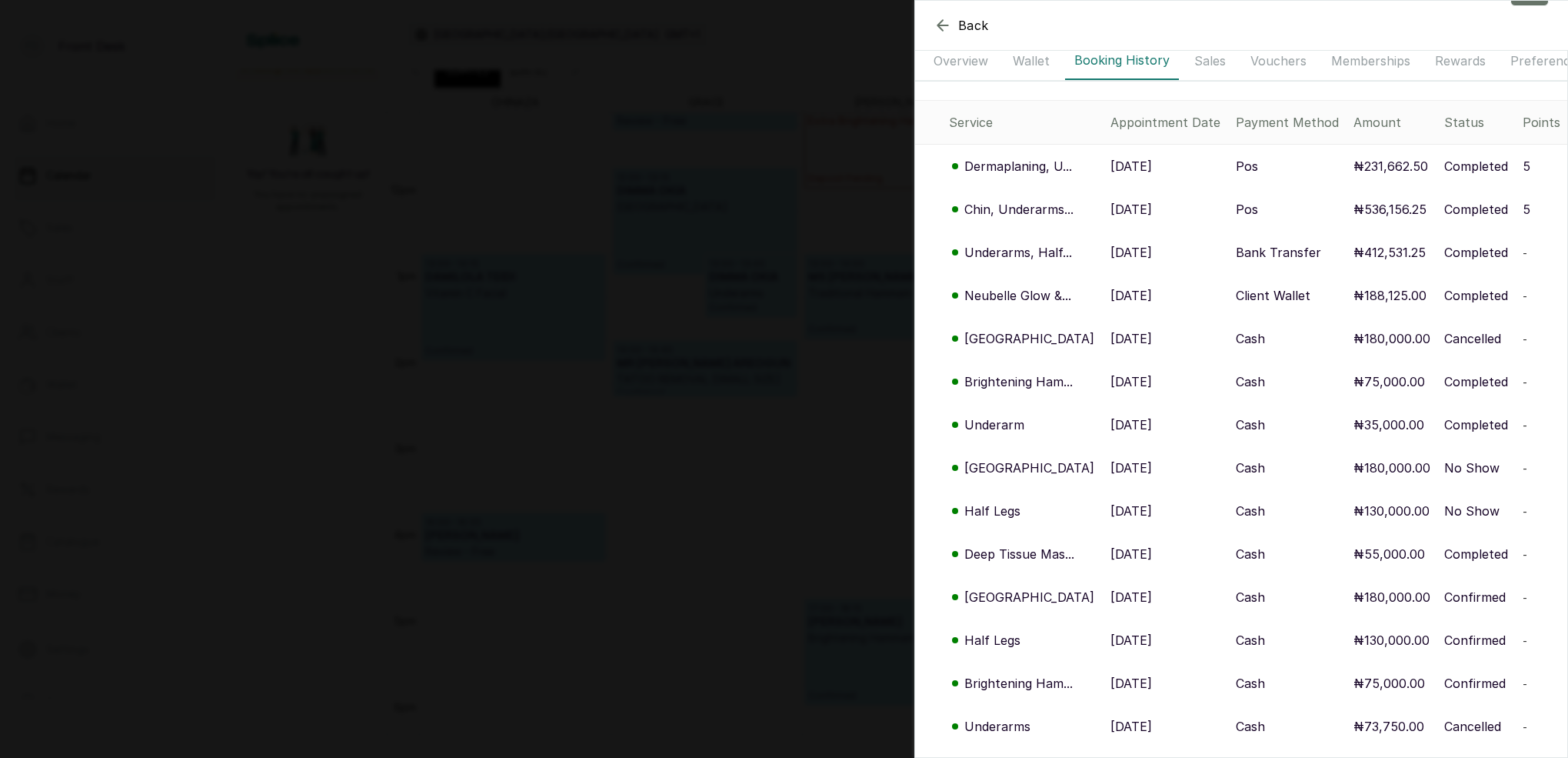
scroll to position [117, 0]
click at [1030, 295] on p "Neubelle Glow &..." at bounding box center [1017, 294] width 107 height 19
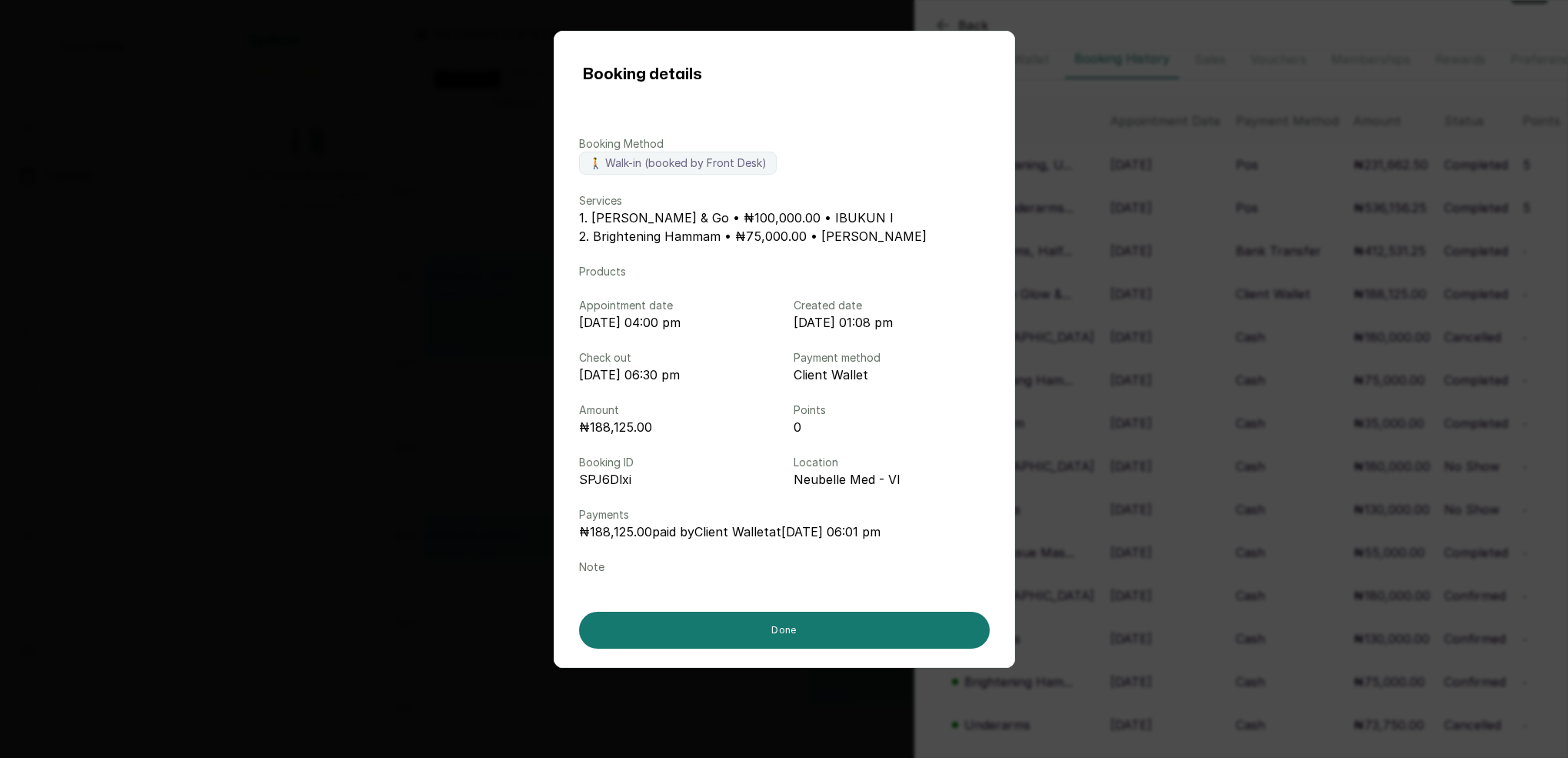
click at [1113, 347] on div "Booking details Booking Method 🚶 Walk-in (booked by Front Desk) Services 1. Neu…" at bounding box center [784, 379] width 1568 height 758
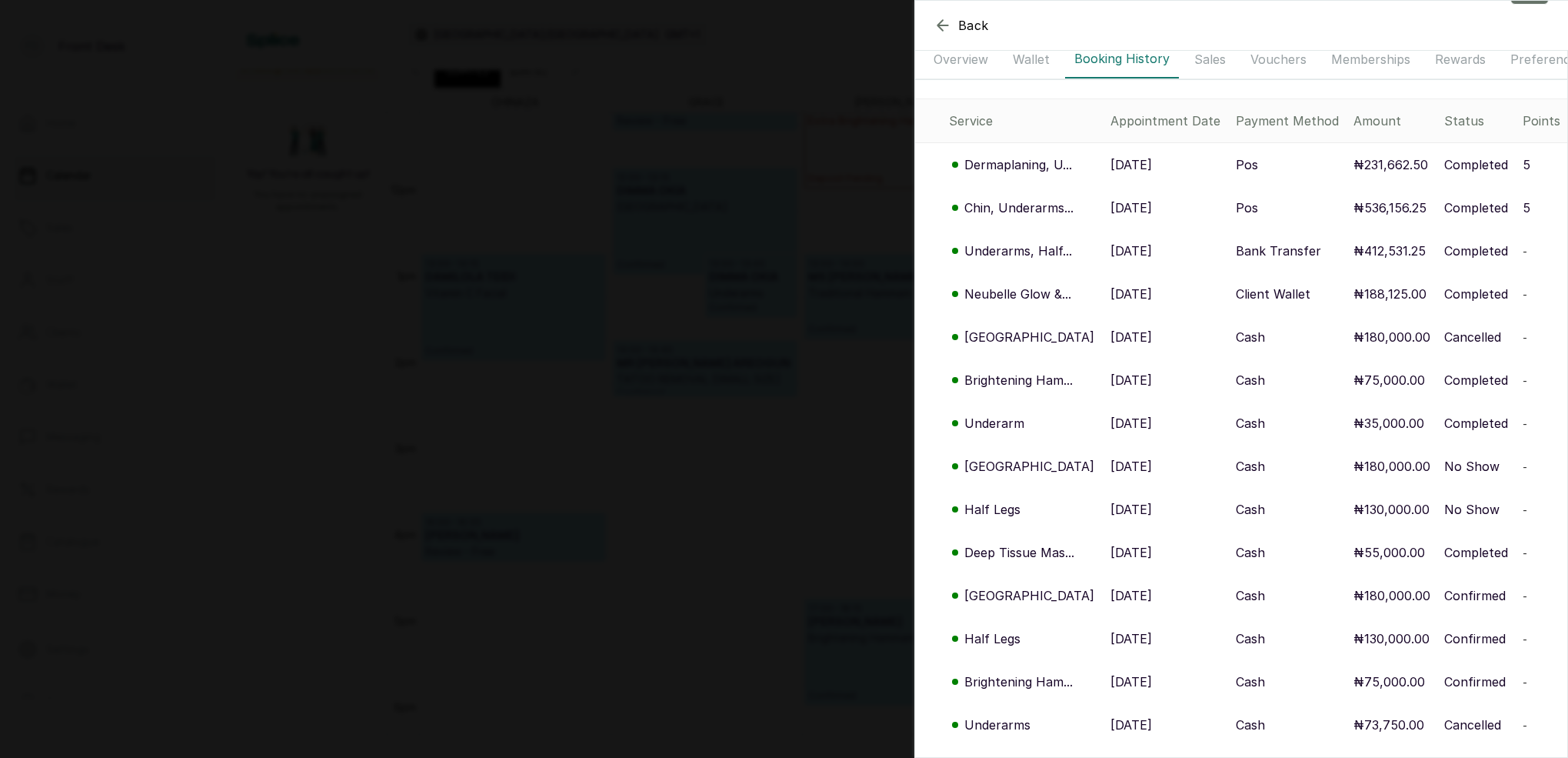
click at [744, 256] on div "Back MS TEMI BOMBATA MT MS TEMI BOMBATA temib104@gmail.com Overview Wallet Book…" at bounding box center [784, 379] width 1568 height 758
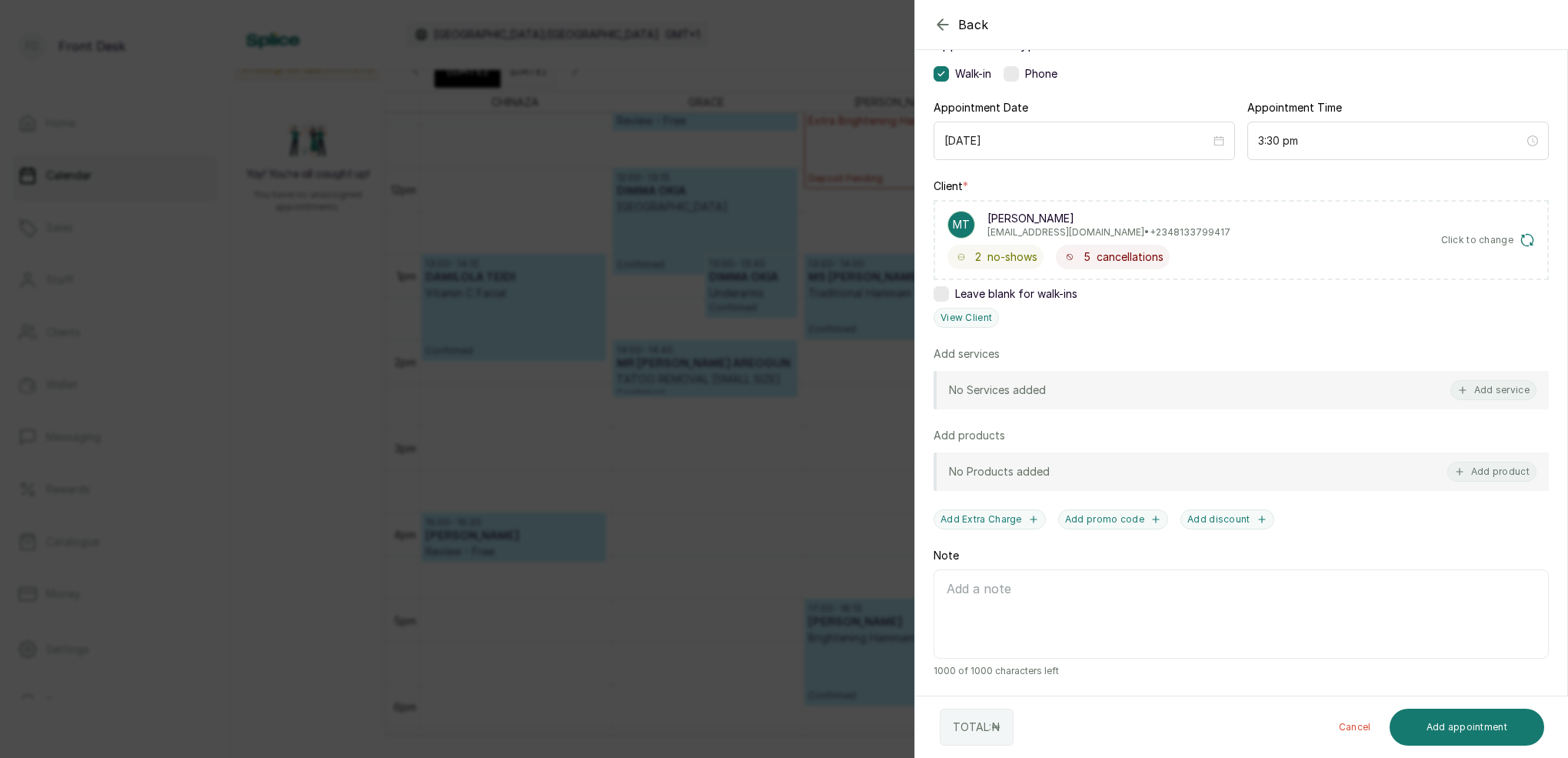
click at [748, 255] on div "Back Add Appointment Add an Appointment Create a new appointment for a client A…" at bounding box center [784, 379] width 1568 height 758
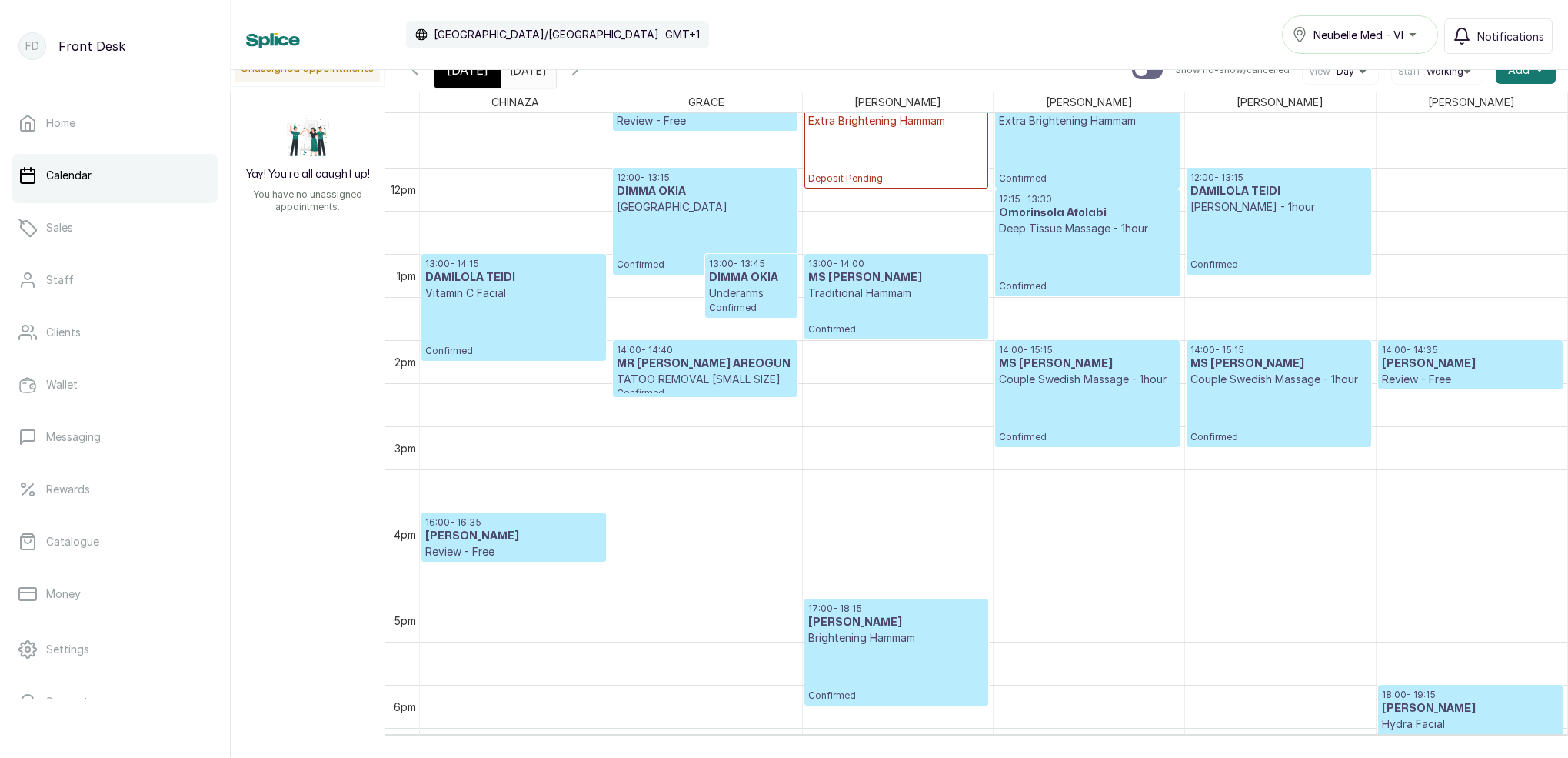
click at [491, 84] on div "[DATE]" at bounding box center [467, 69] width 66 height 35
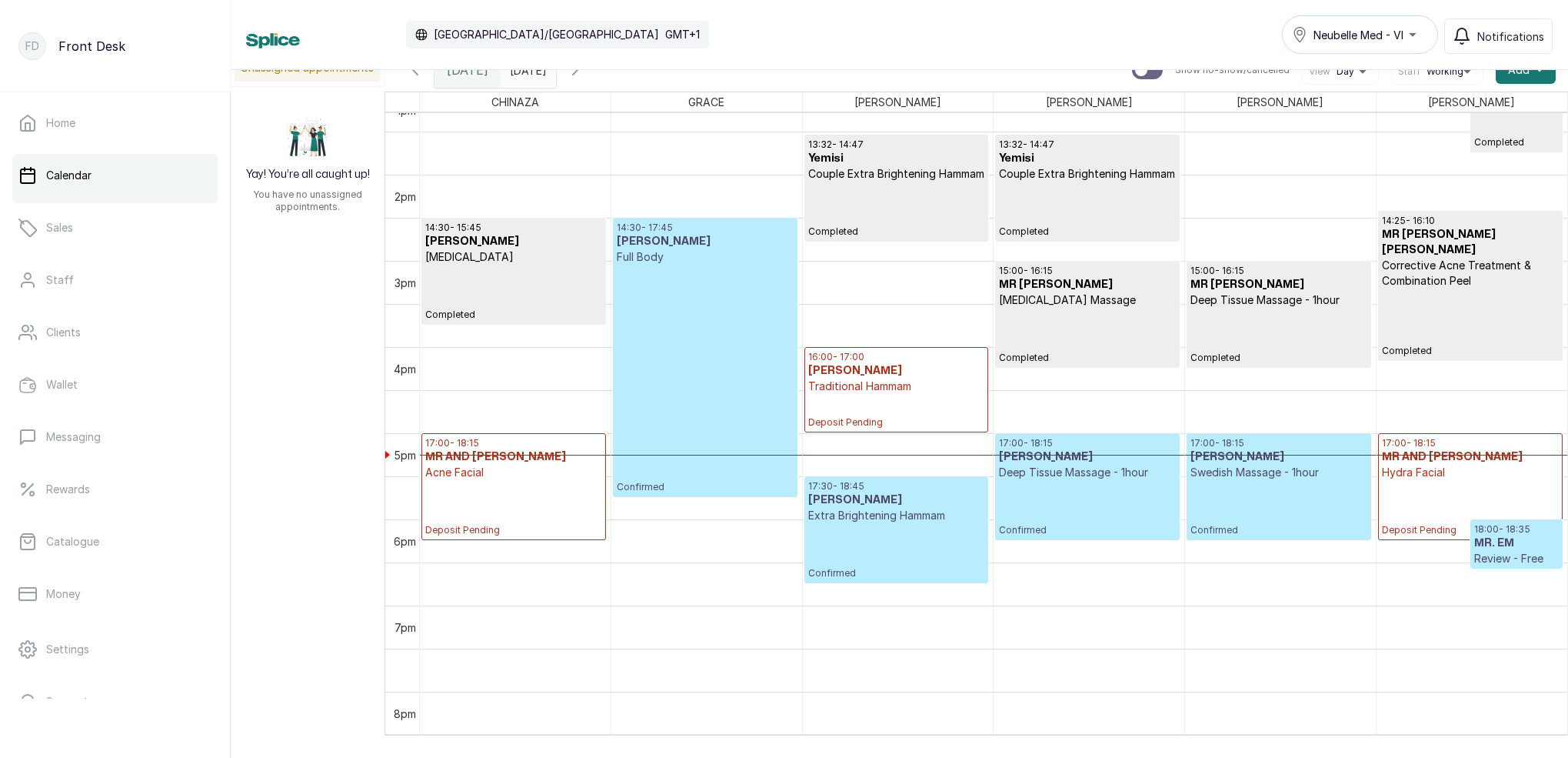
scroll to position [1155, 0]
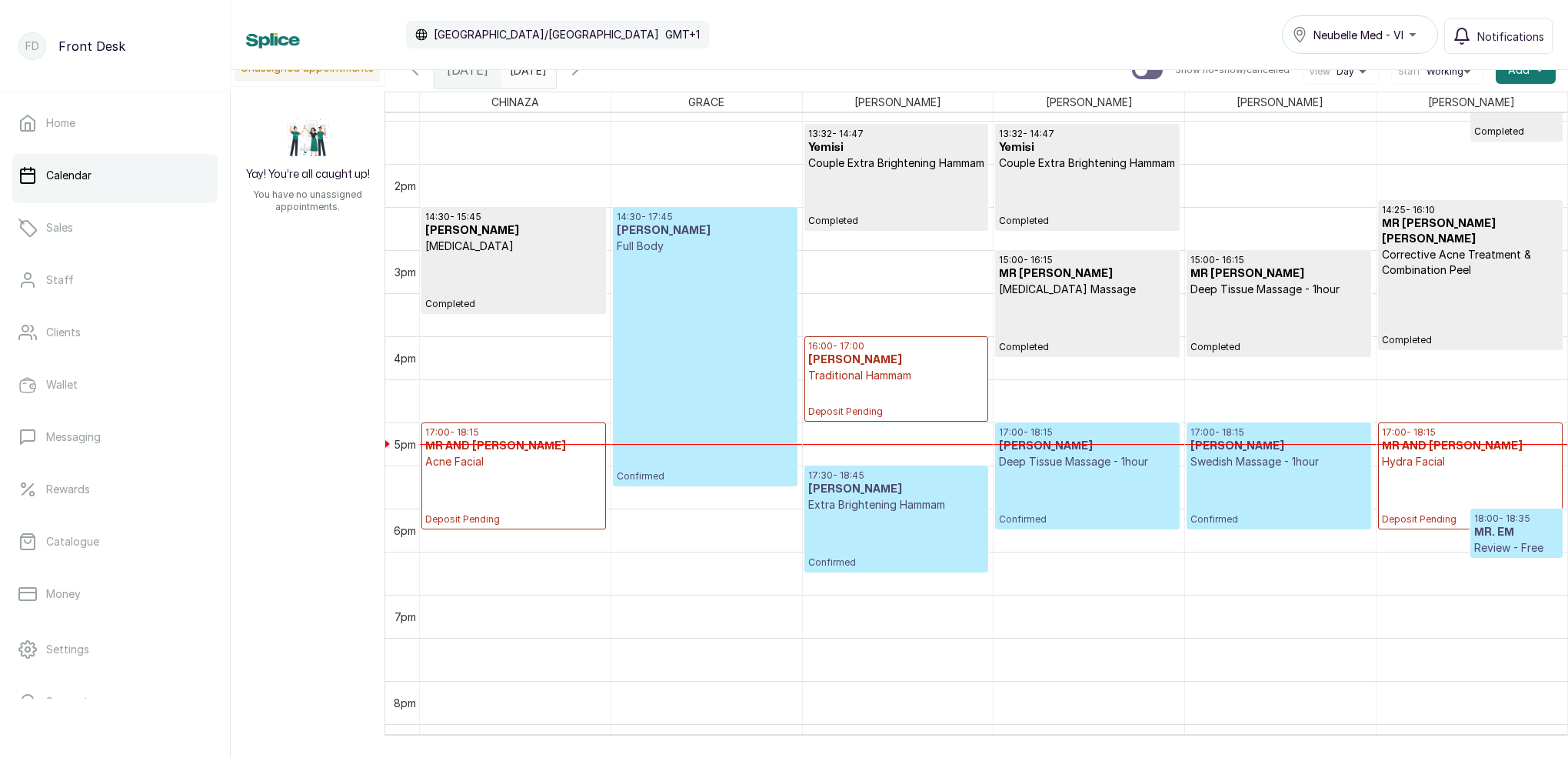
click at [931, 388] on p "Deposit Pending" at bounding box center [896, 400] width 176 height 34
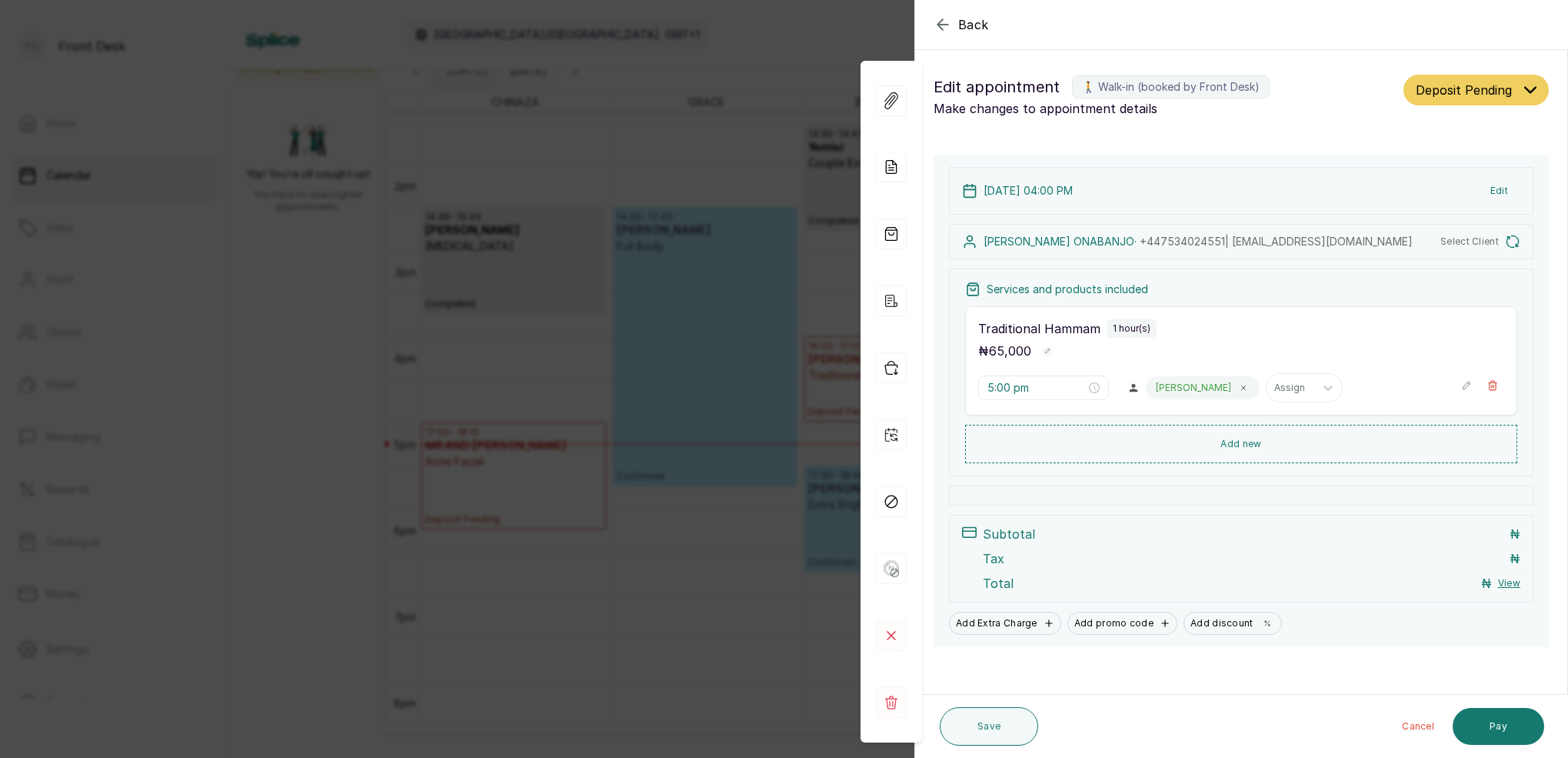
type input "4:00 pm"
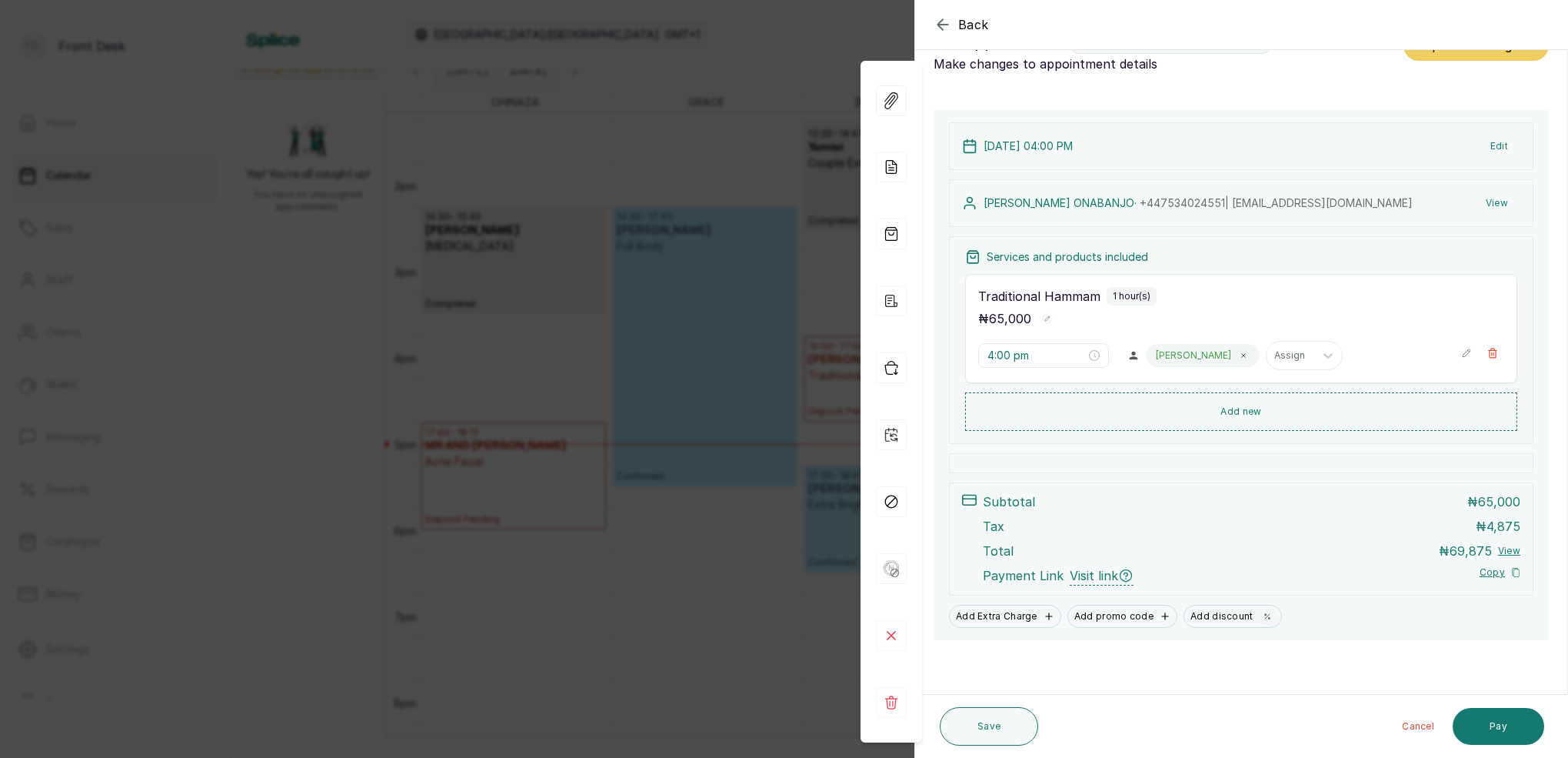
scroll to position [44, 0]
click at [1510, 727] on button "Pay" at bounding box center [1498, 726] width 92 height 37
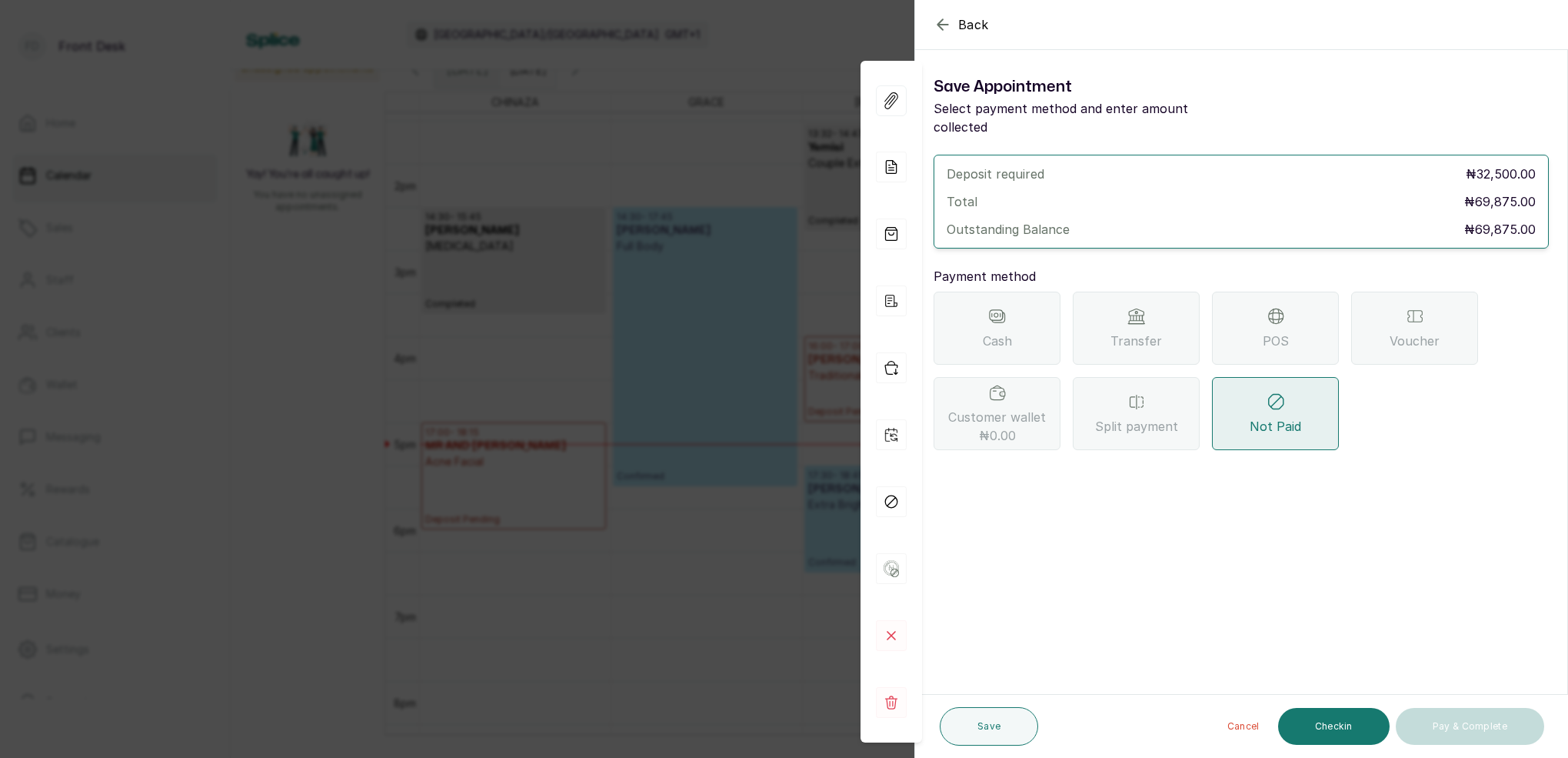
scroll to position [0, 0]
drag, startPoint x: 1144, startPoint y: 324, endPoint x: 1158, endPoint y: 327, distance: 14.3
click at [1144, 332] on span "Transfer" at bounding box center [1136, 341] width 51 height 19
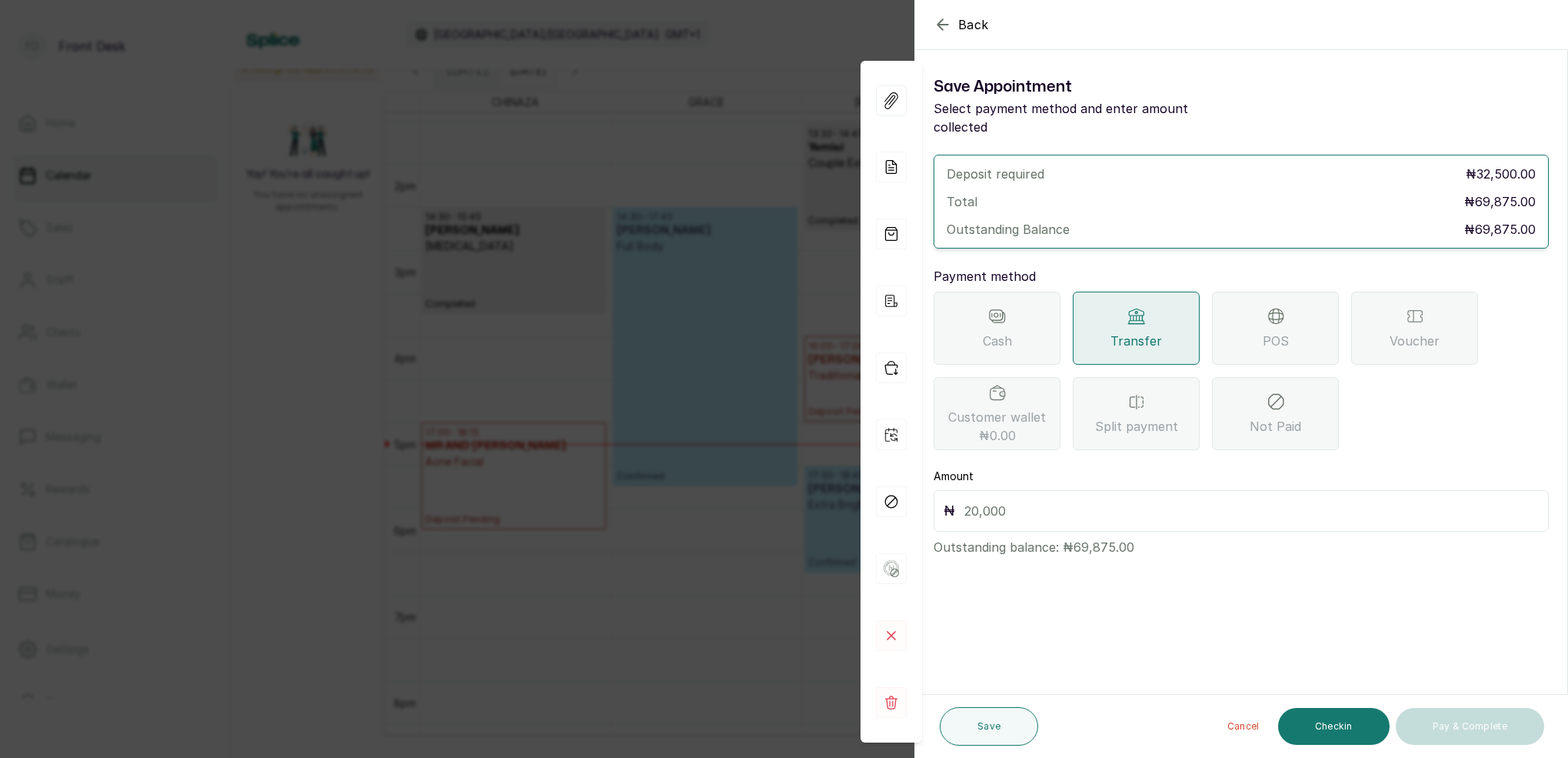
click at [1046, 500] on input "text" at bounding box center [1251, 511] width 575 height 22
type input "69,875"
click at [1285, 307] on div "POS" at bounding box center [1274, 328] width 127 height 73
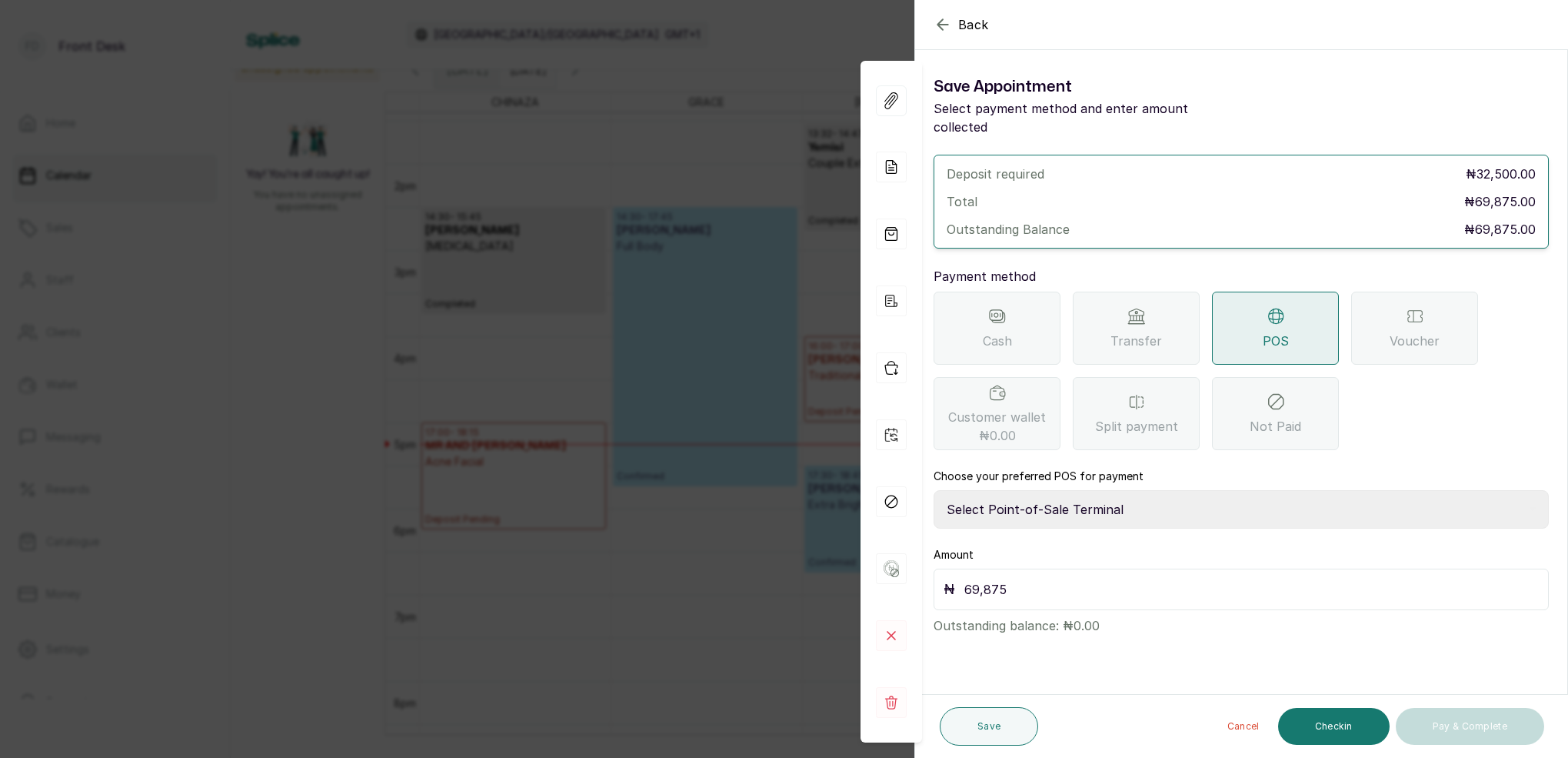
select select "7a4fd382-b2de-4137-8553-2ff33fa7fb29"
click at [985, 732] on button "Save" at bounding box center [989, 726] width 98 height 38
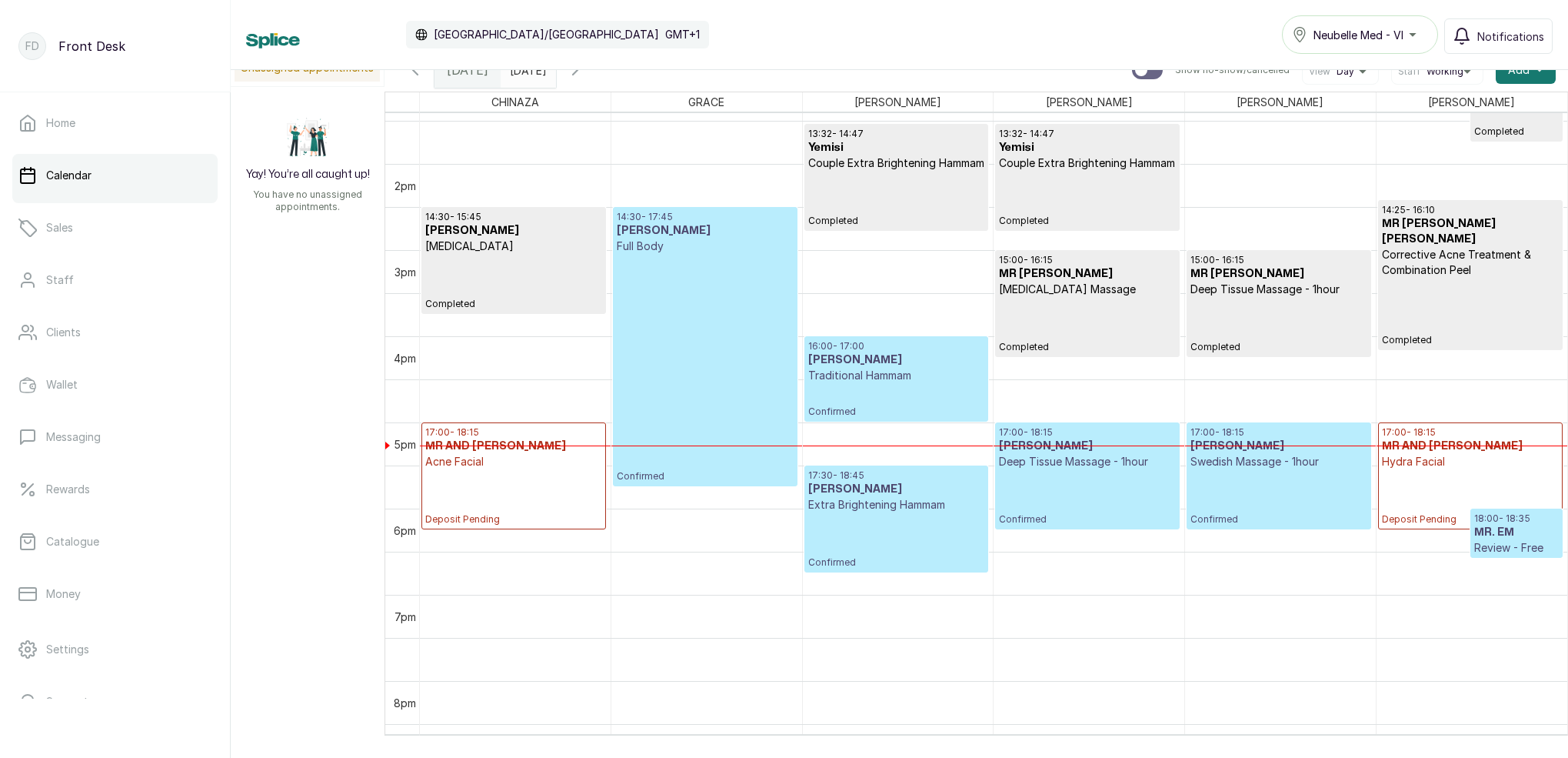
click at [526, 73] on input "[DATE]" at bounding box center [514, 66] width 25 height 26
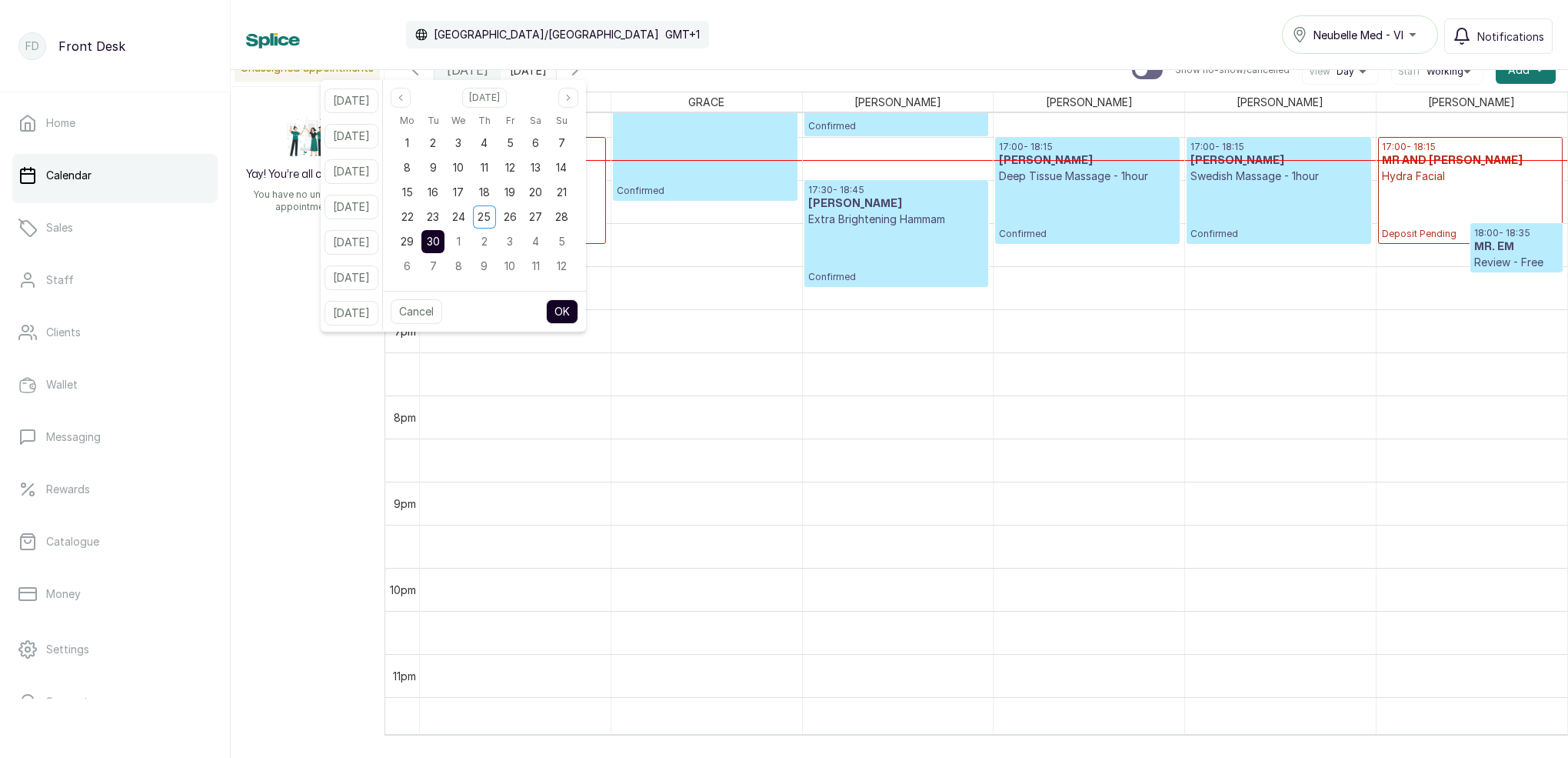
scroll to position [1441, 0]
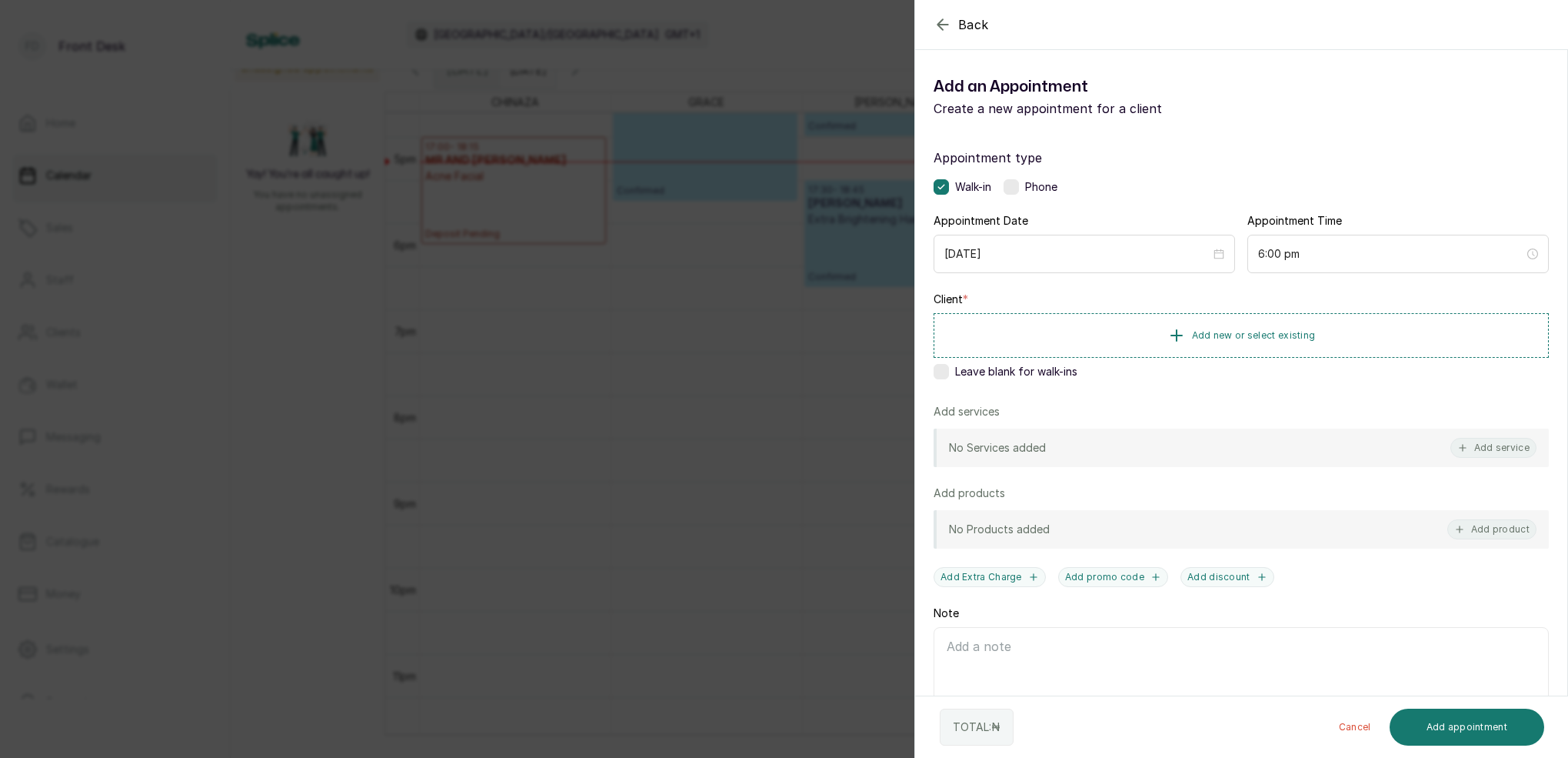
click at [586, 280] on div "Back Add Appointment Add an Appointment Create a new appointment for a client A…" at bounding box center [784, 379] width 1568 height 758
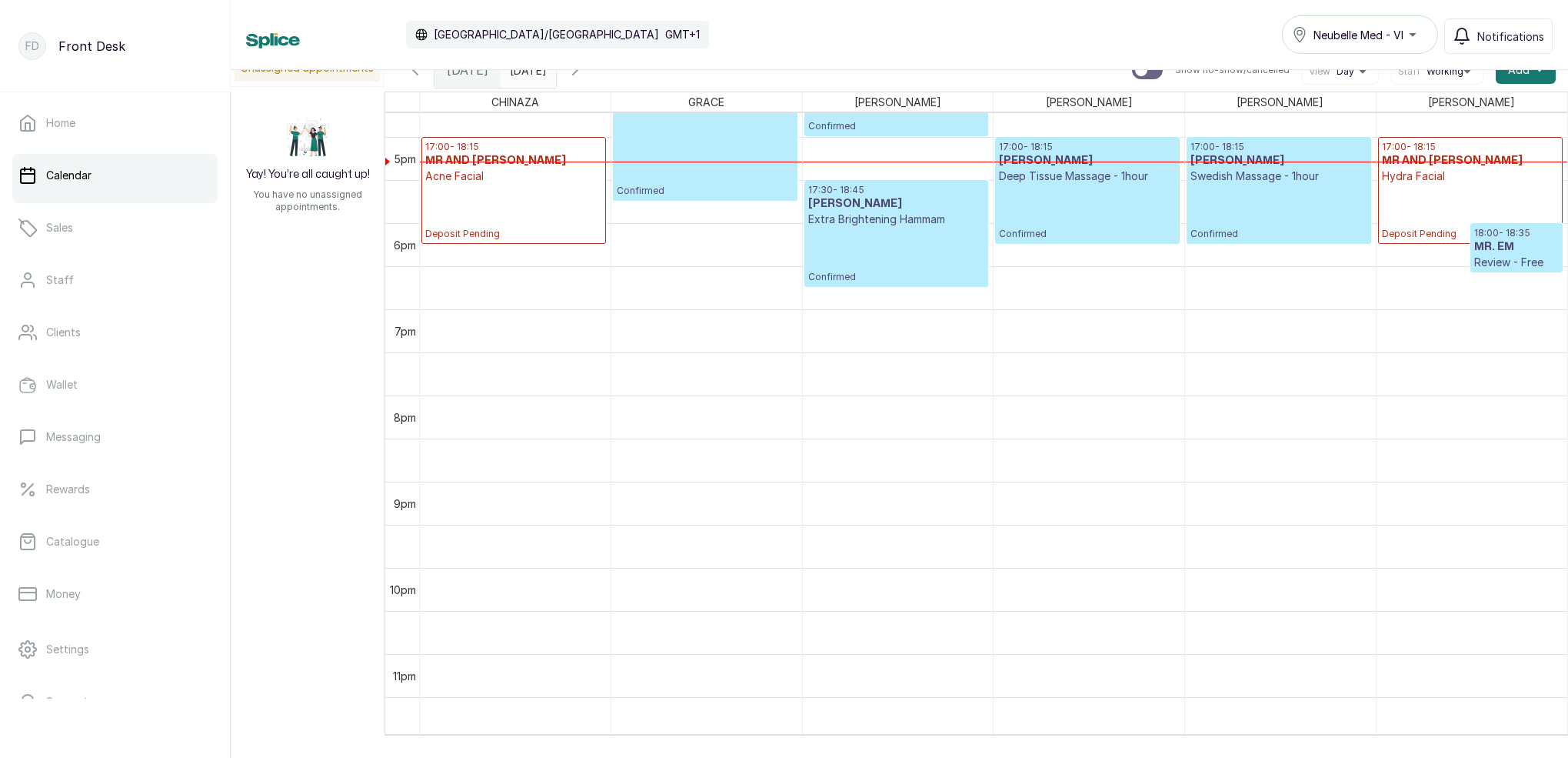
scroll to position [11, 0]
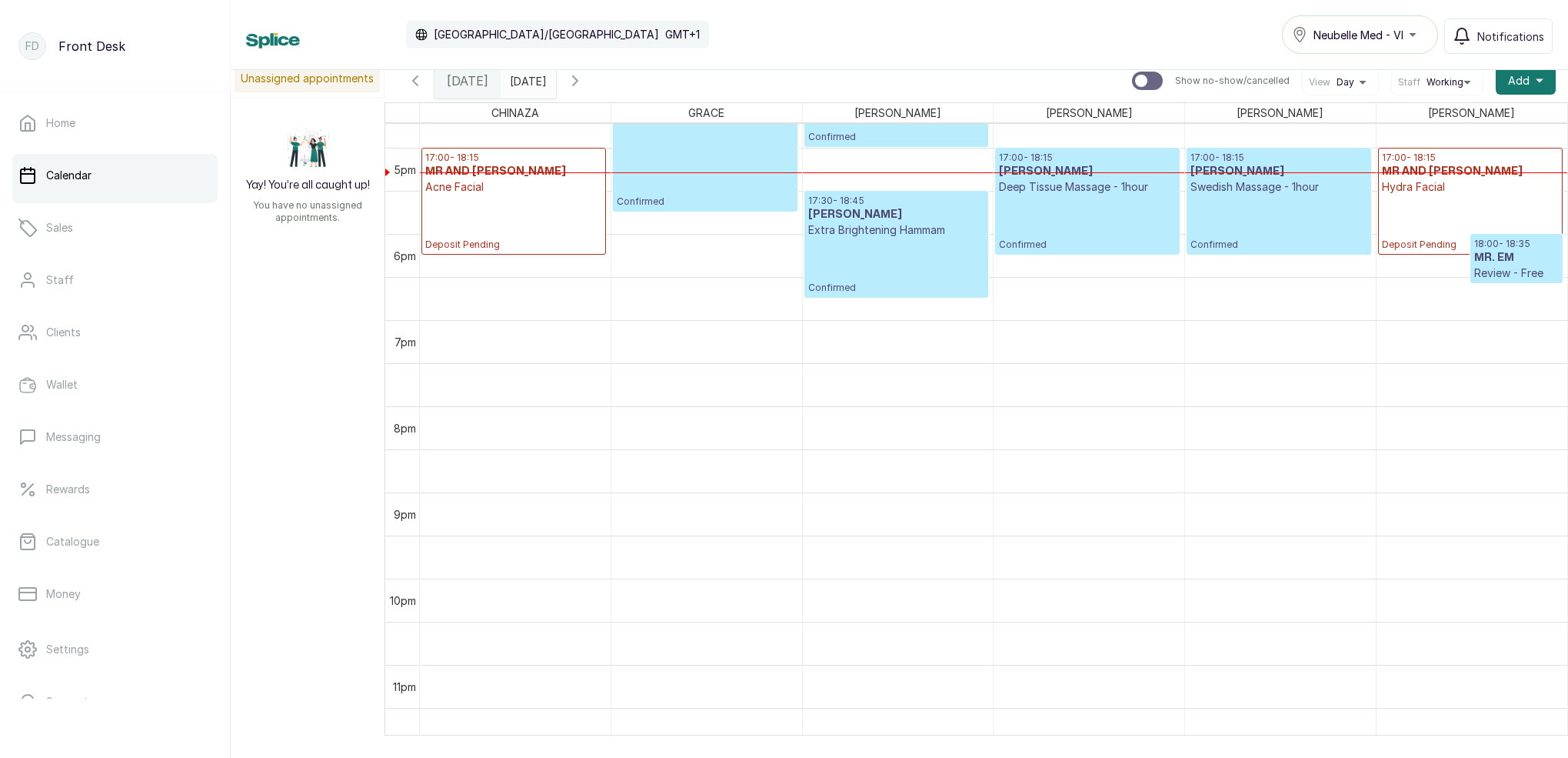
click at [526, 77] on input "[DATE]" at bounding box center [514, 77] width 25 height 26
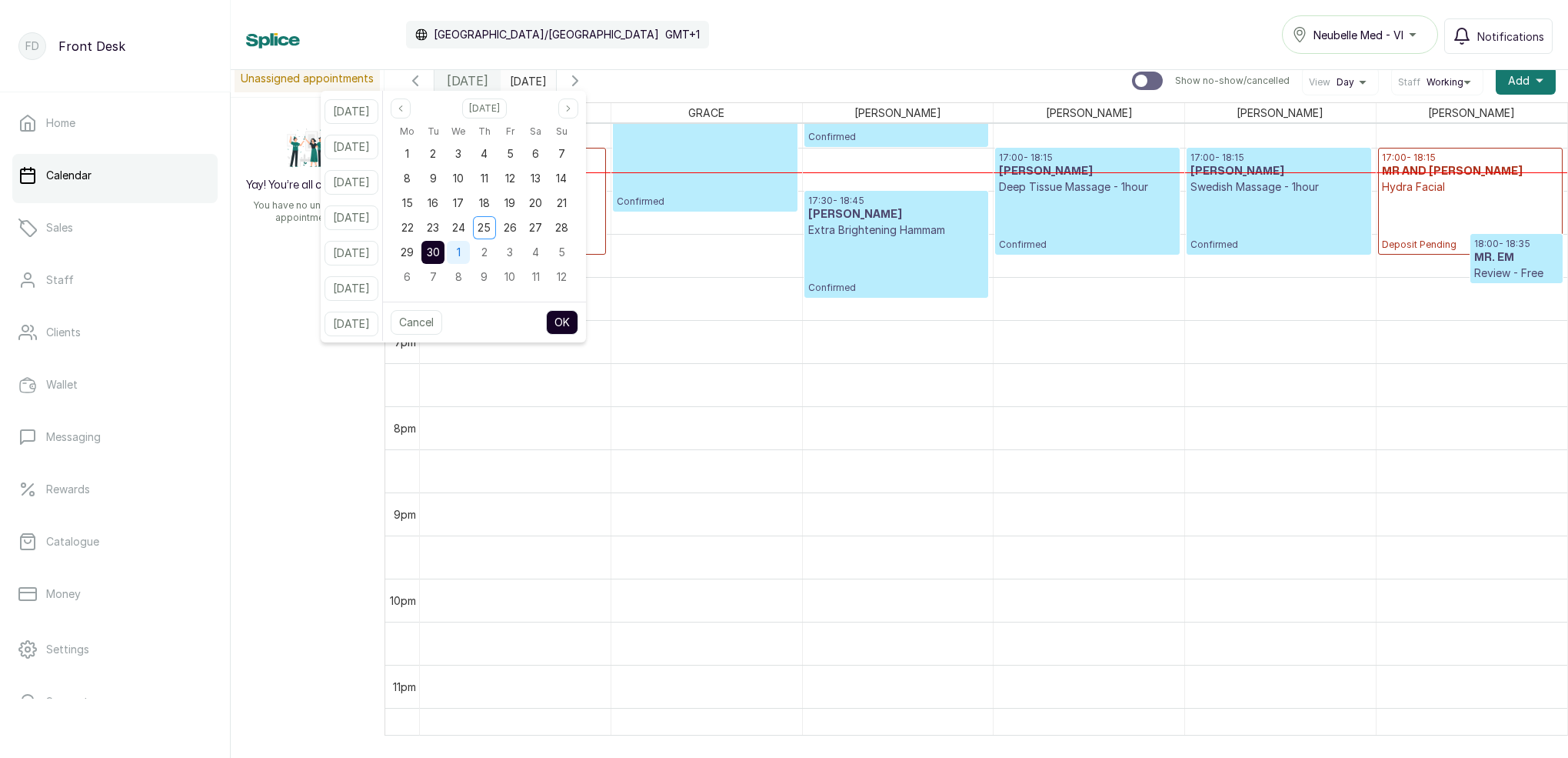
click at [469, 245] on div "1" at bounding box center [459, 252] width 23 height 23
drag, startPoint x: 582, startPoint y: 312, endPoint x: 674, endPoint y: 313, distance: 92.0
click at [578, 311] on button "OK" at bounding box center [561, 323] width 32 height 25
type input "[DATE]"
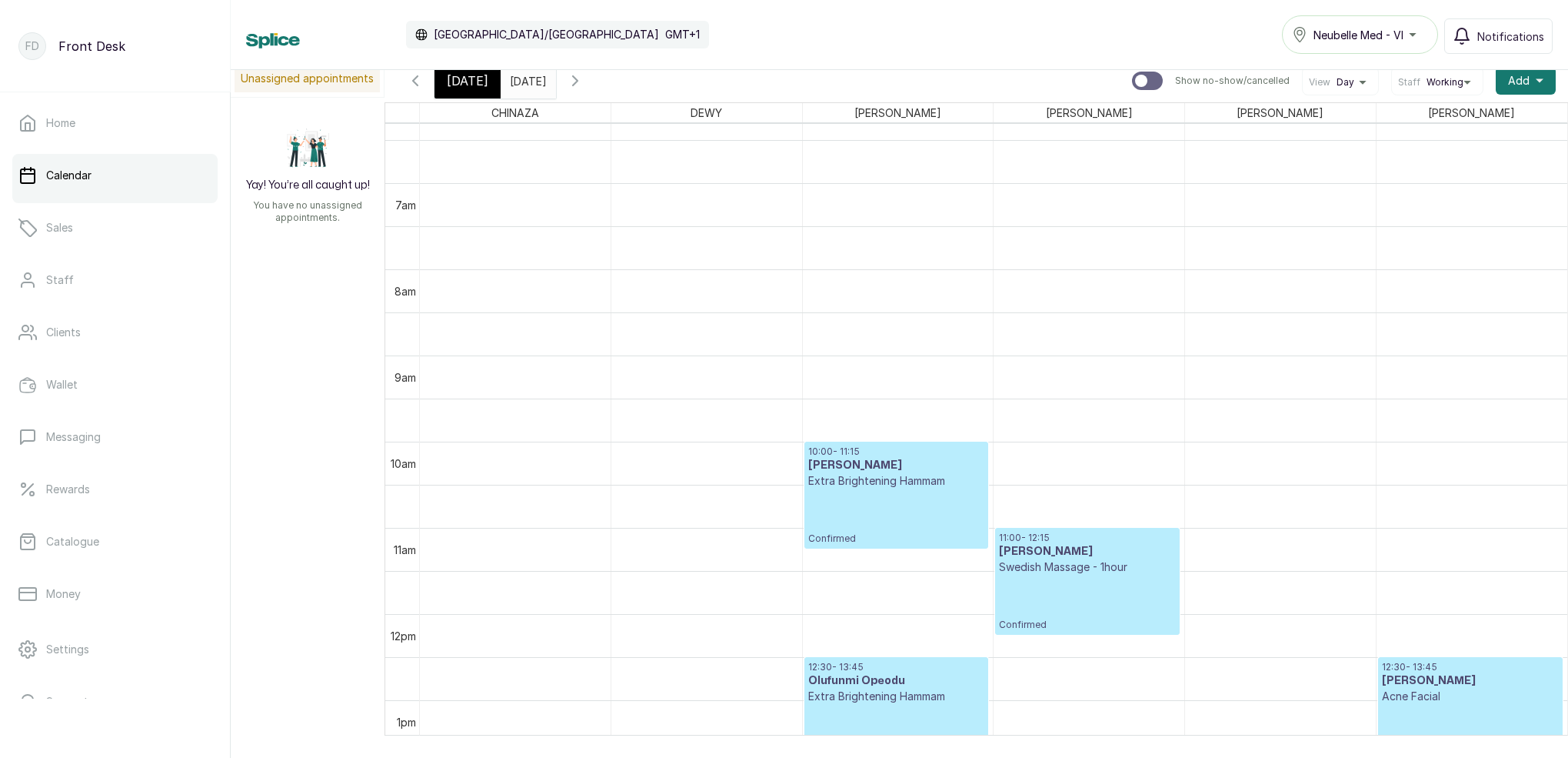
scroll to position [568, 0]
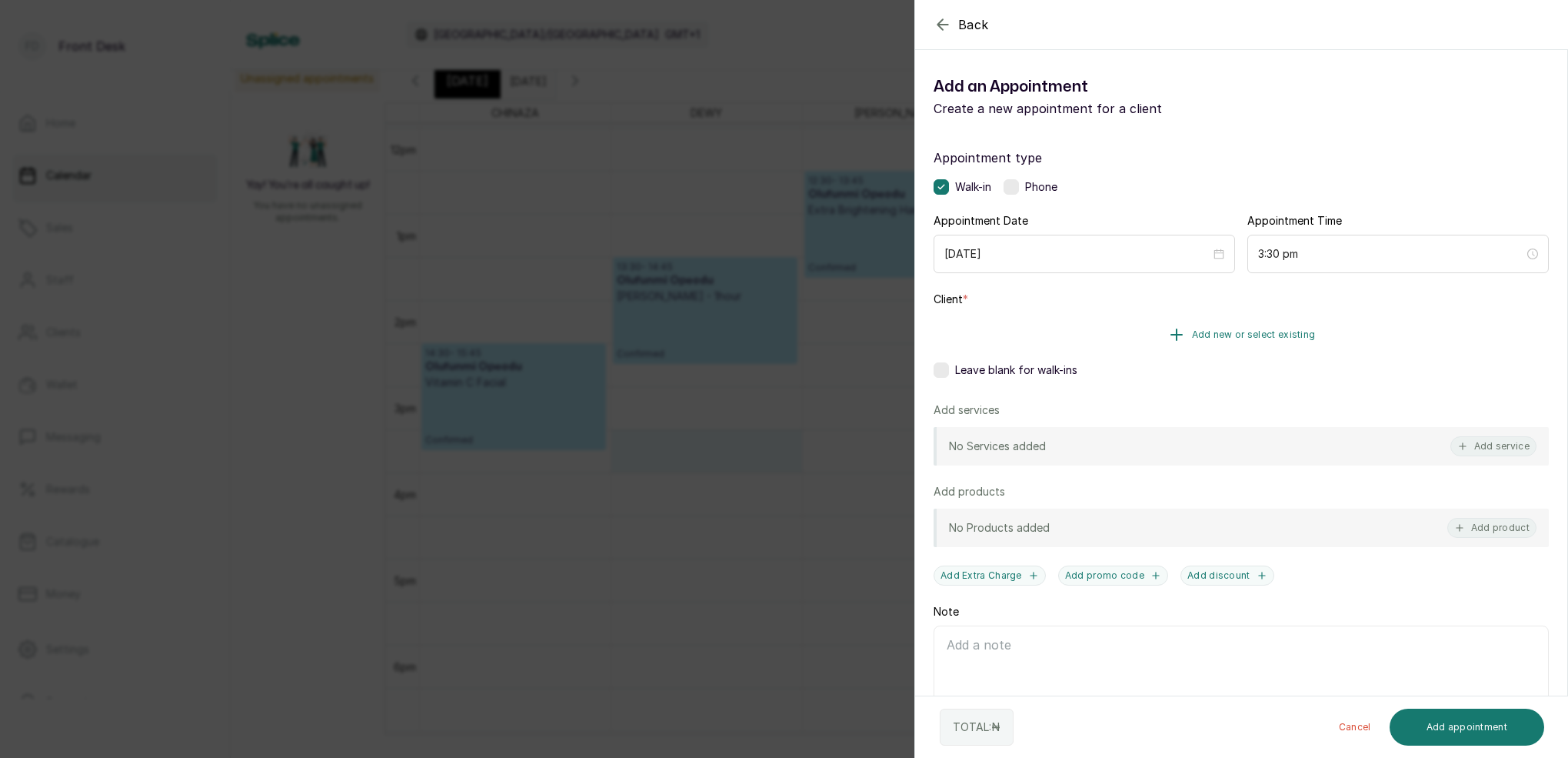
click at [1280, 330] on span "Add new or select existing" at bounding box center [1253, 335] width 124 height 12
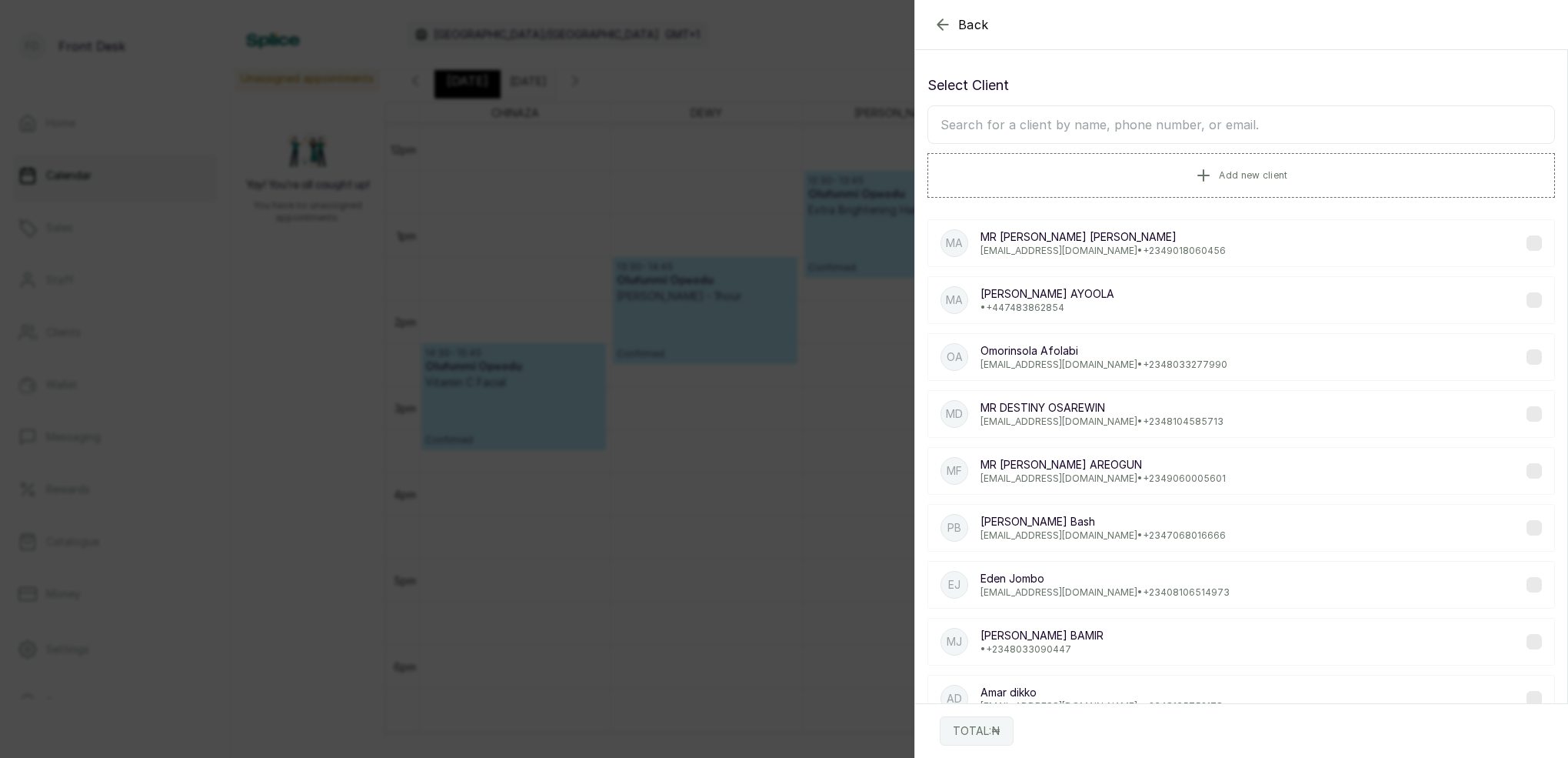
click at [1207, 125] on input "text" at bounding box center [1241, 124] width 628 height 38
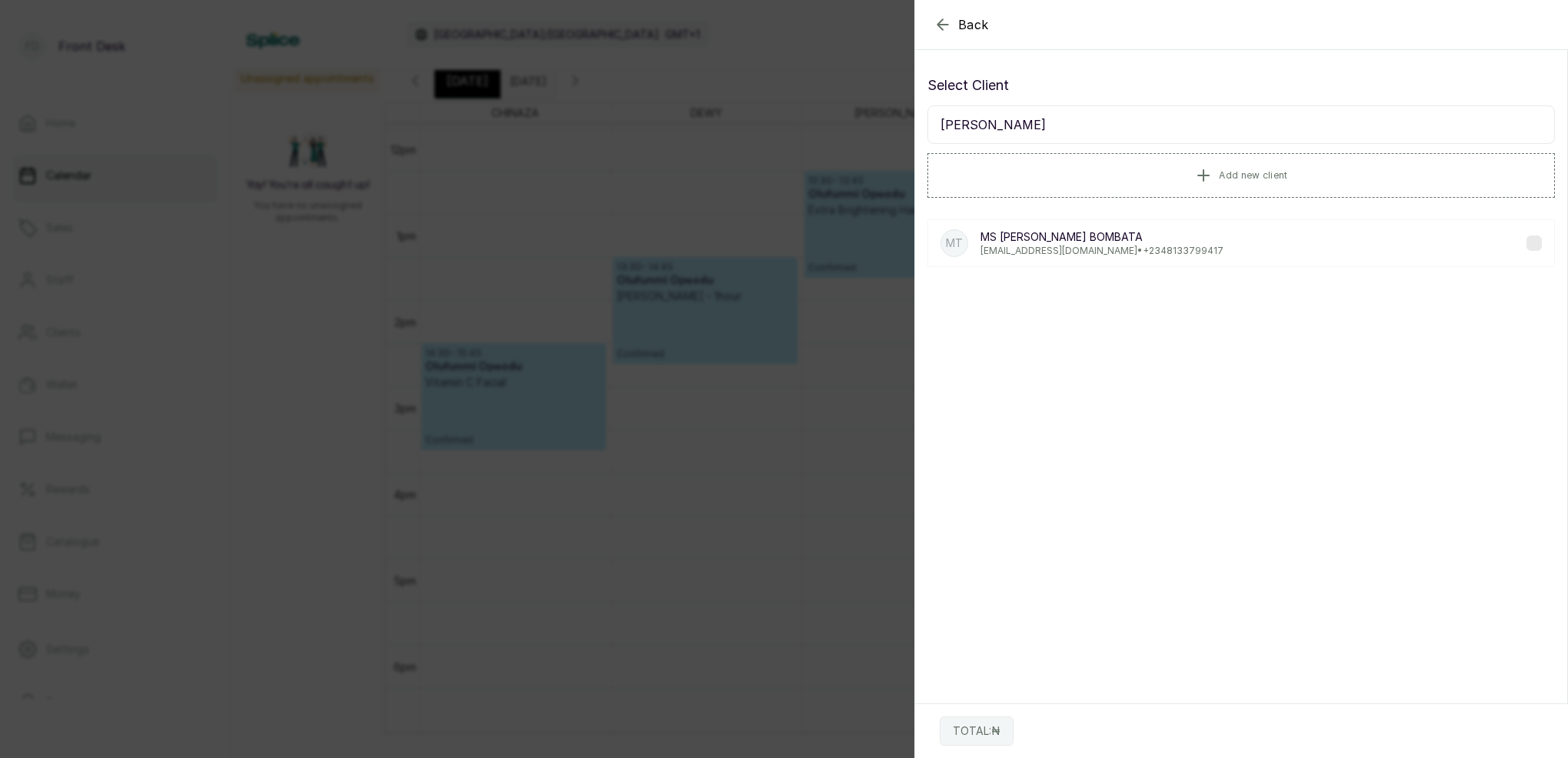
type input "TEMI BOMBA"
click at [1109, 251] on p "temib104@gmail.com • +234 8133799417" at bounding box center [1102, 251] width 243 height 12
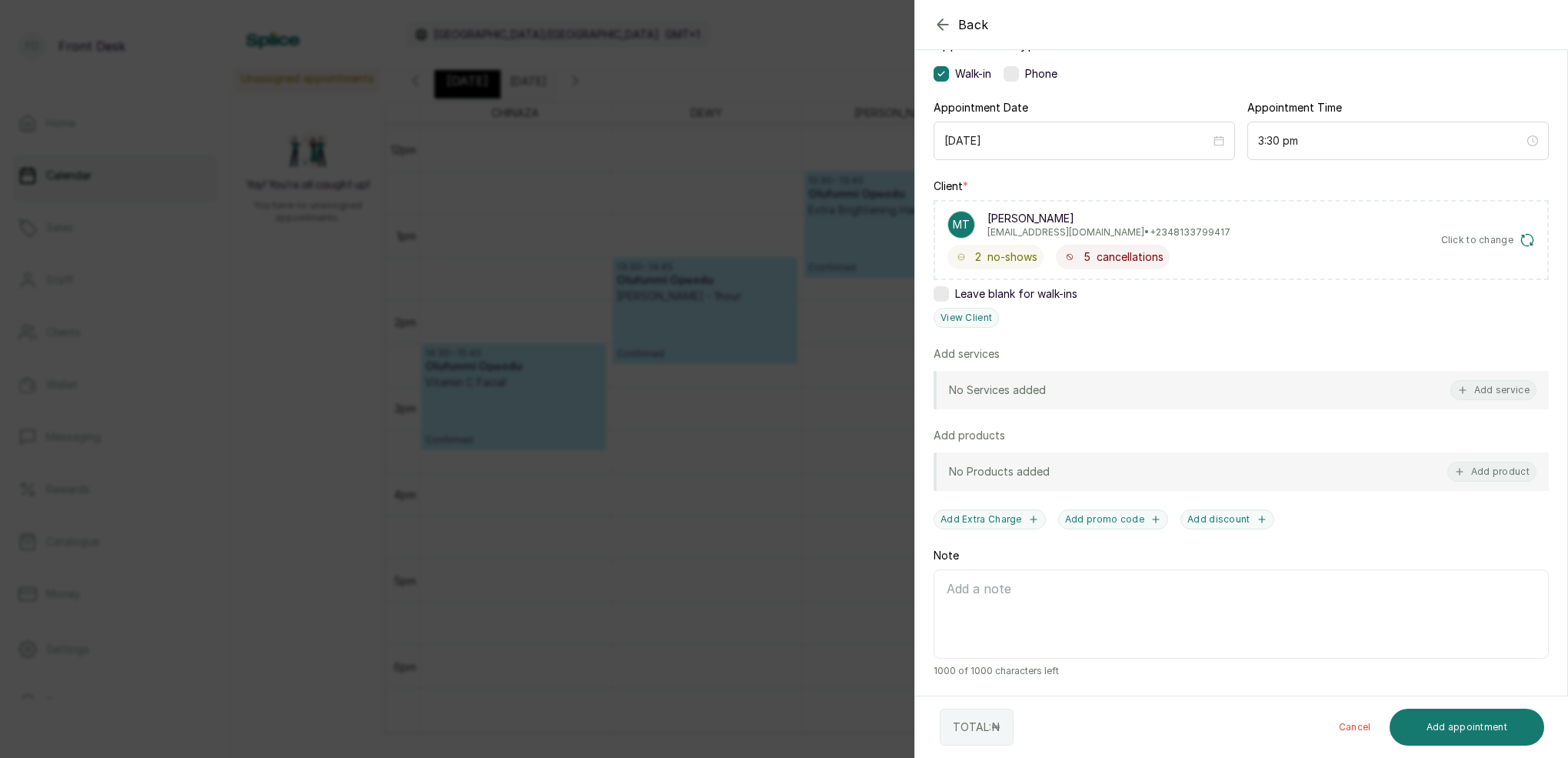
scroll to position [113, 0]
click at [970, 320] on button "View Client" at bounding box center [966, 318] width 65 height 20
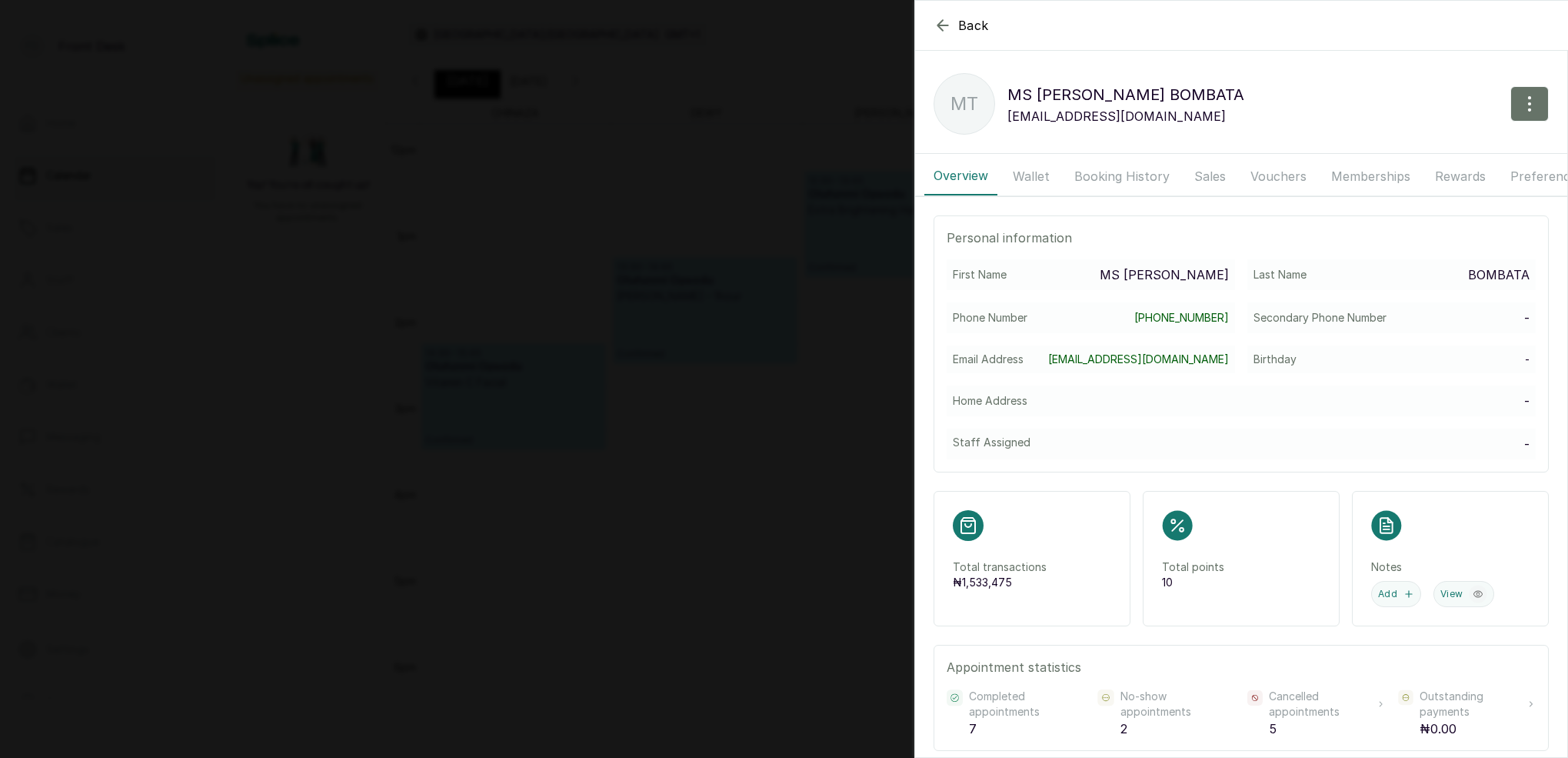
click at [1141, 178] on button "Booking History" at bounding box center [1122, 175] width 114 height 38
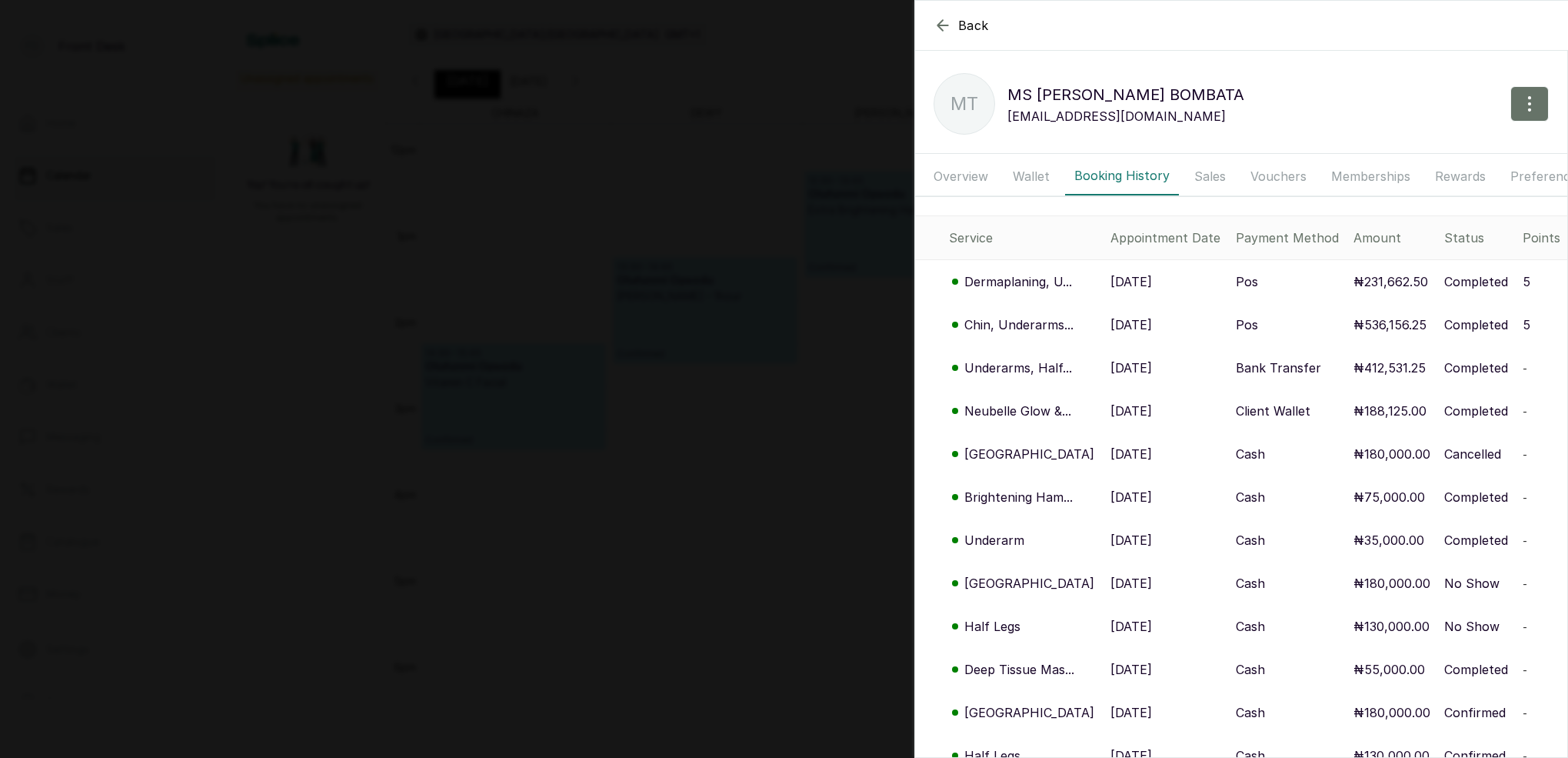
click at [1016, 412] on p "Neubelle Glow &..." at bounding box center [1017, 411] width 107 height 19
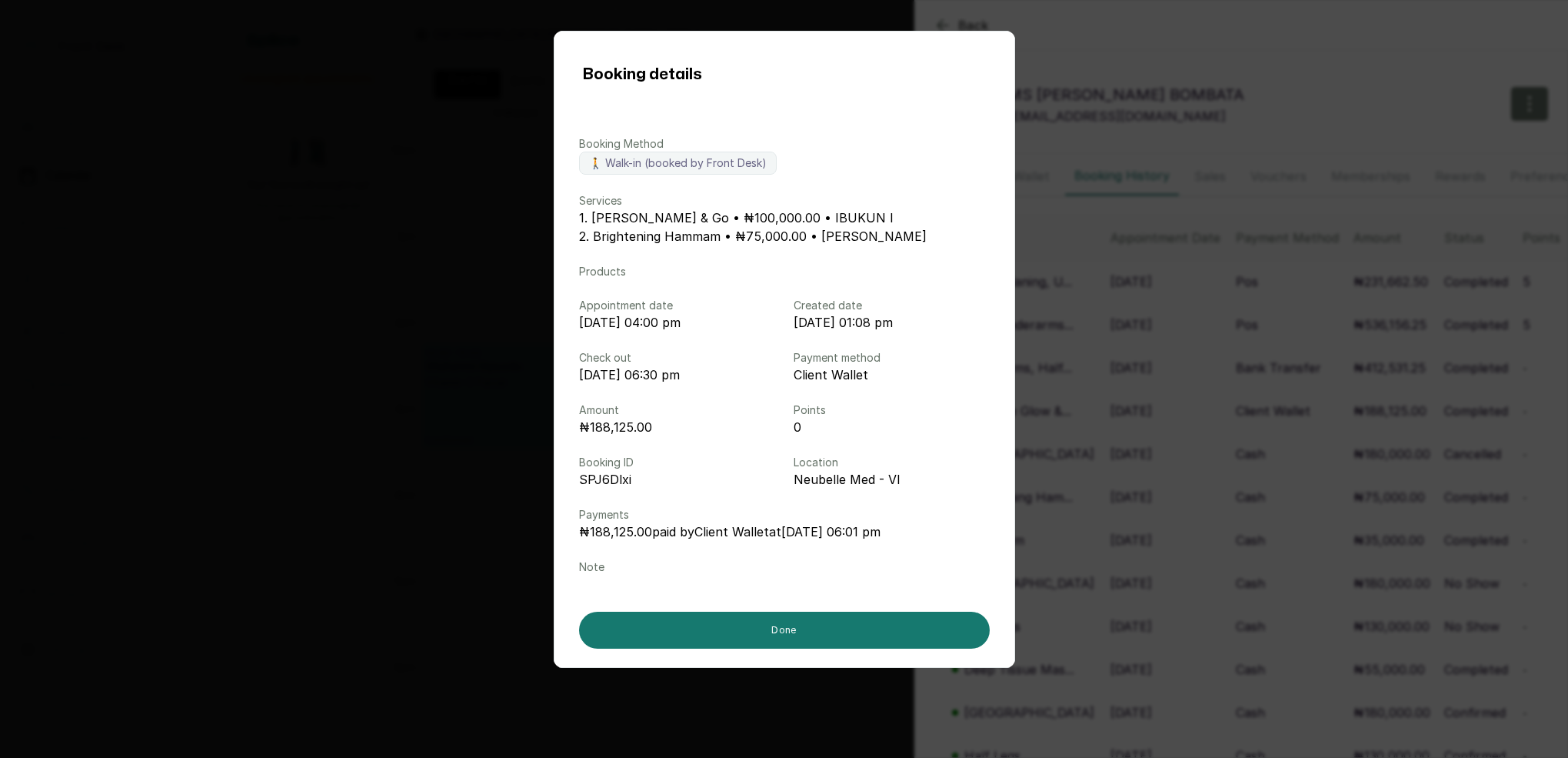
click at [1117, 413] on div "Booking details Booking Method 🚶 Walk-in (booked by Front Desk) Services 1. Neu…" at bounding box center [784, 379] width 1568 height 758
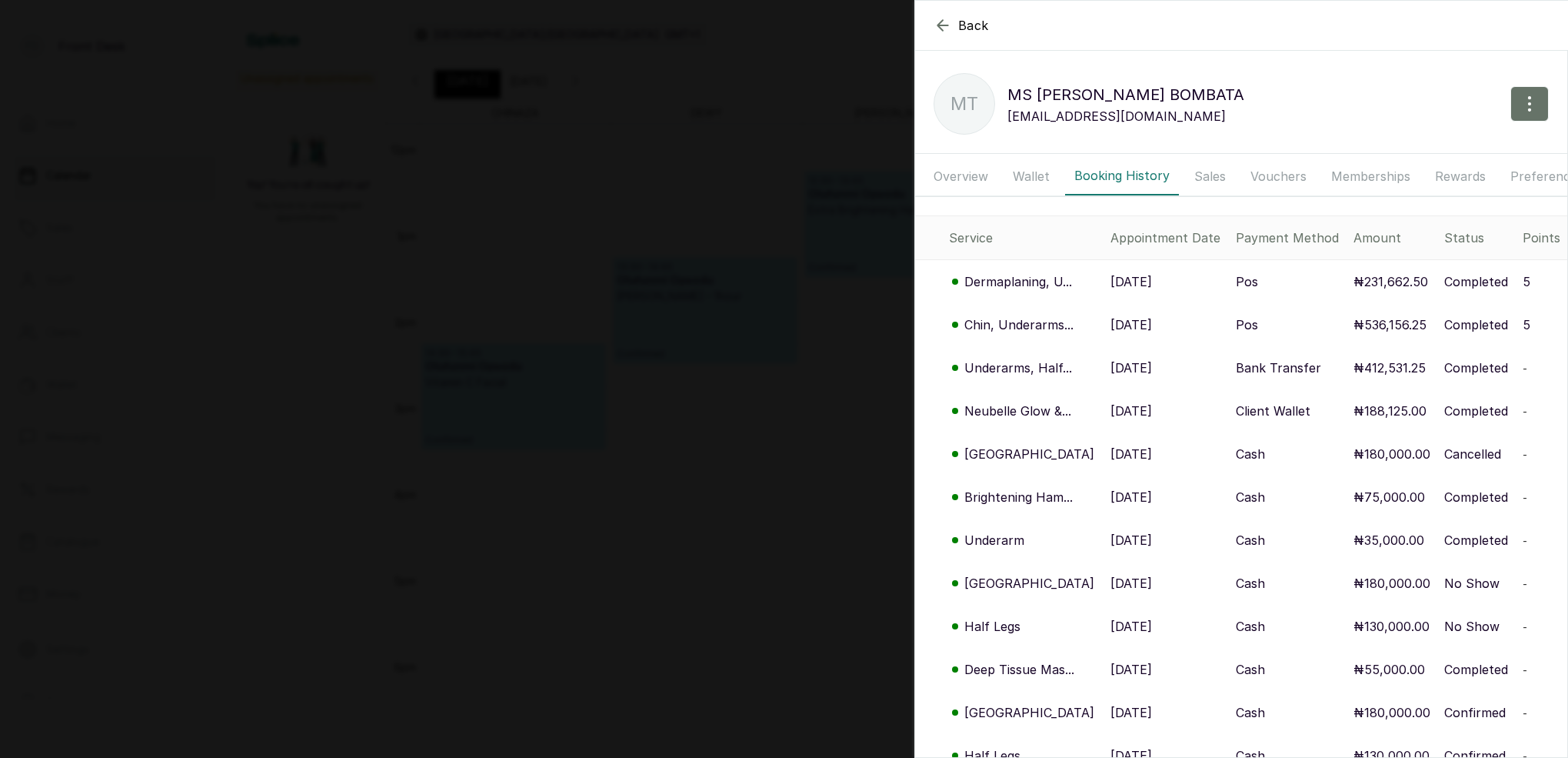
click at [1025, 367] on p "Underarms, Half..." at bounding box center [1018, 368] width 107 height 19
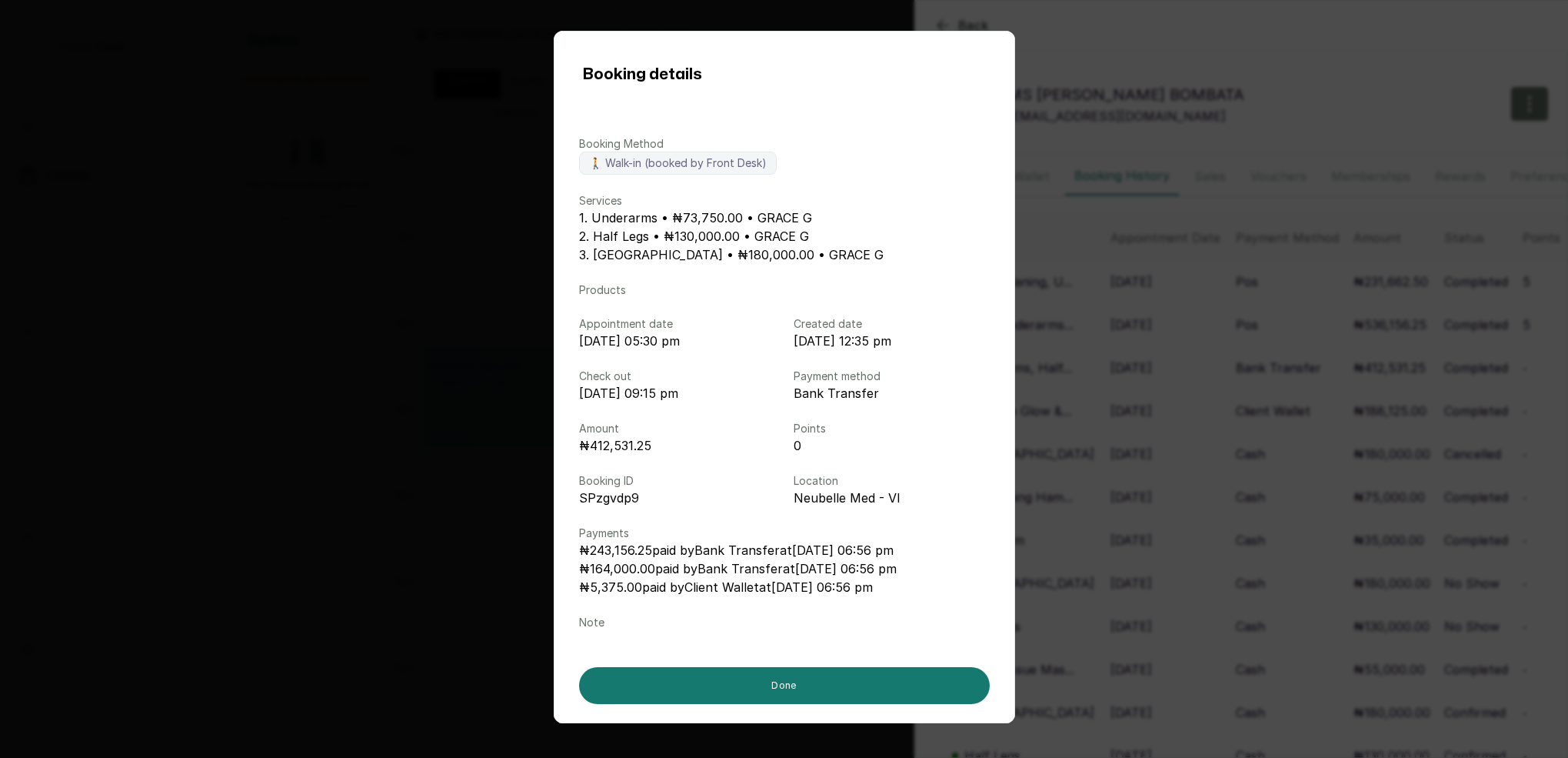
click at [1109, 368] on div "Booking details Booking Method 🚶 Walk-in (booked by Front Desk) Services 1. Und…" at bounding box center [784, 379] width 1568 height 758
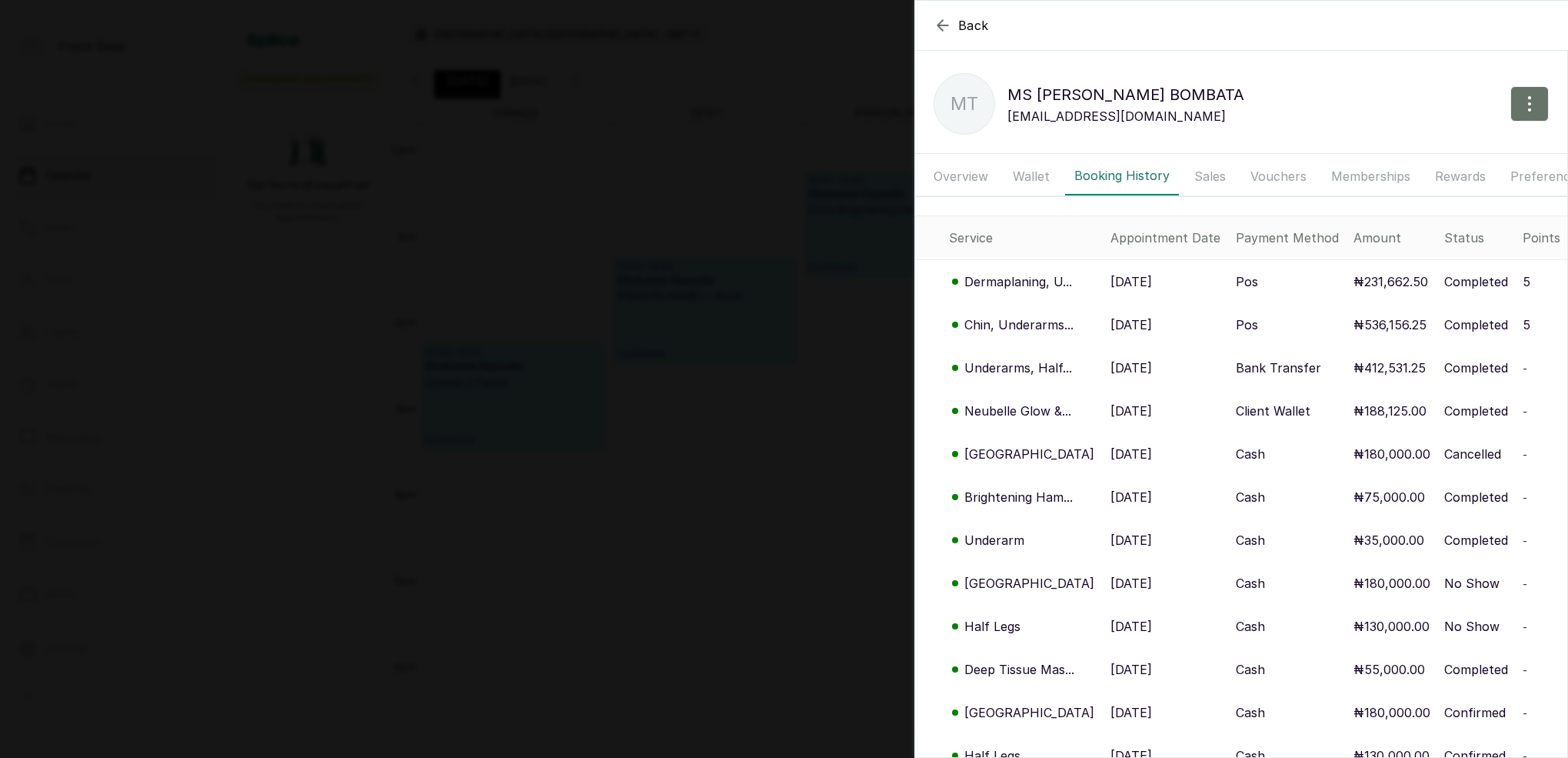
click at [1012, 582] on p "[GEOGRAPHIC_DATA]" at bounding box center [1028, 583] width 130 height 19
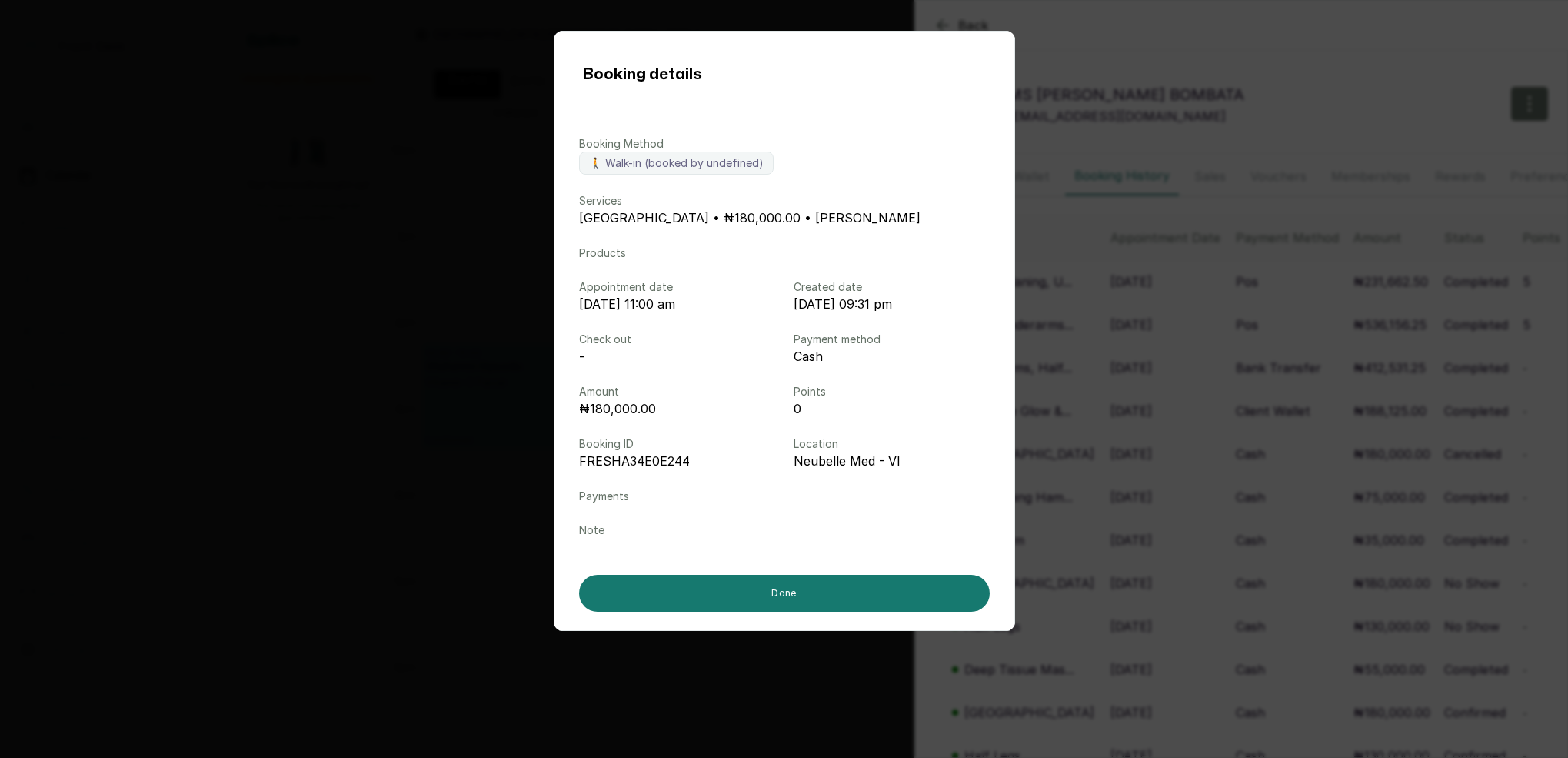
click at [1026, 541] on div "Booking details Booking Method 🚶 Walk-in (booked by undefined) Services HOLLYWO…" at bounding box center [784, 379] width 1568 height 758
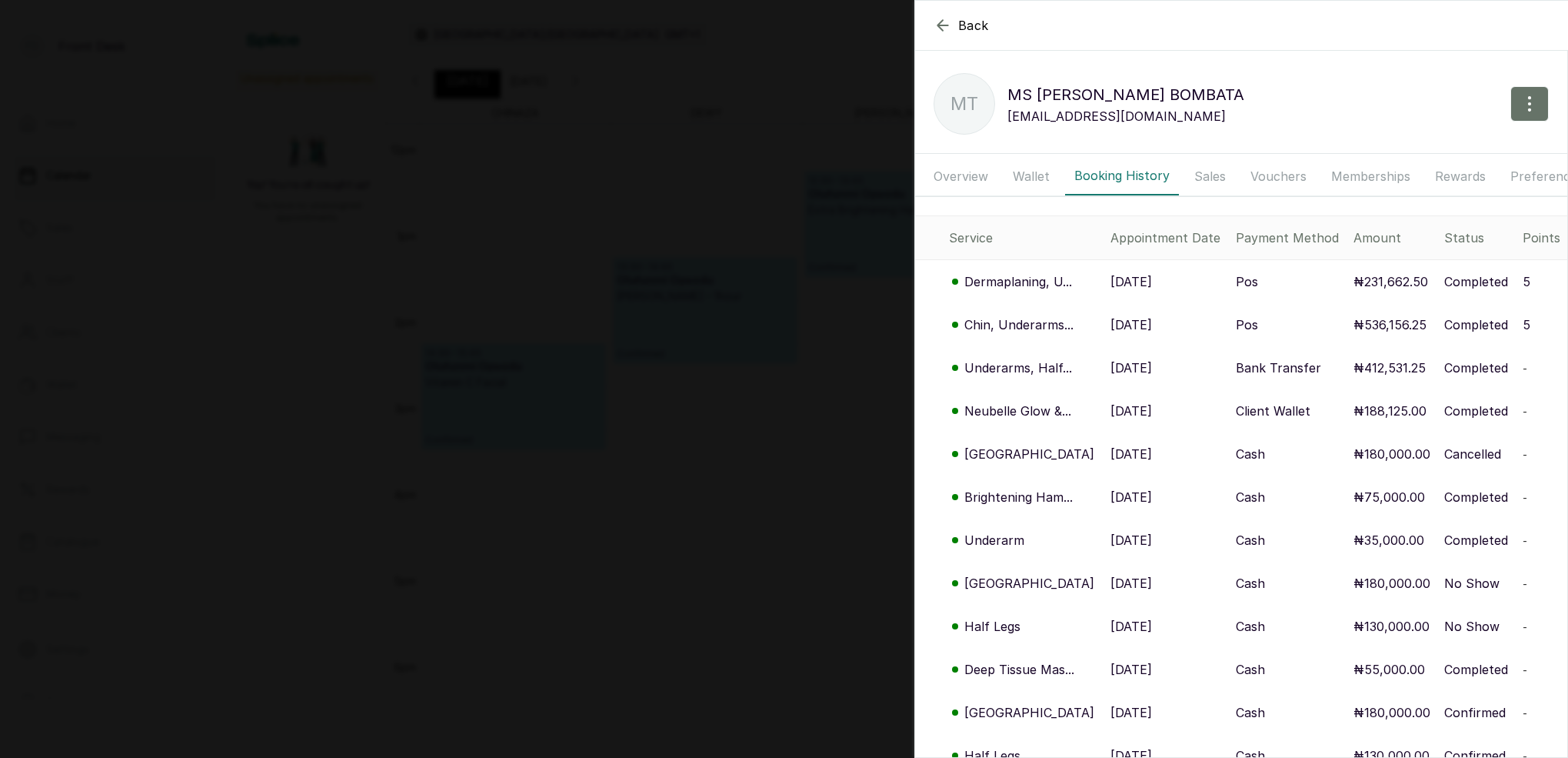
click at [1018, 541] on p "Underarm" at bounding box center [993, 540] width 60 height 19
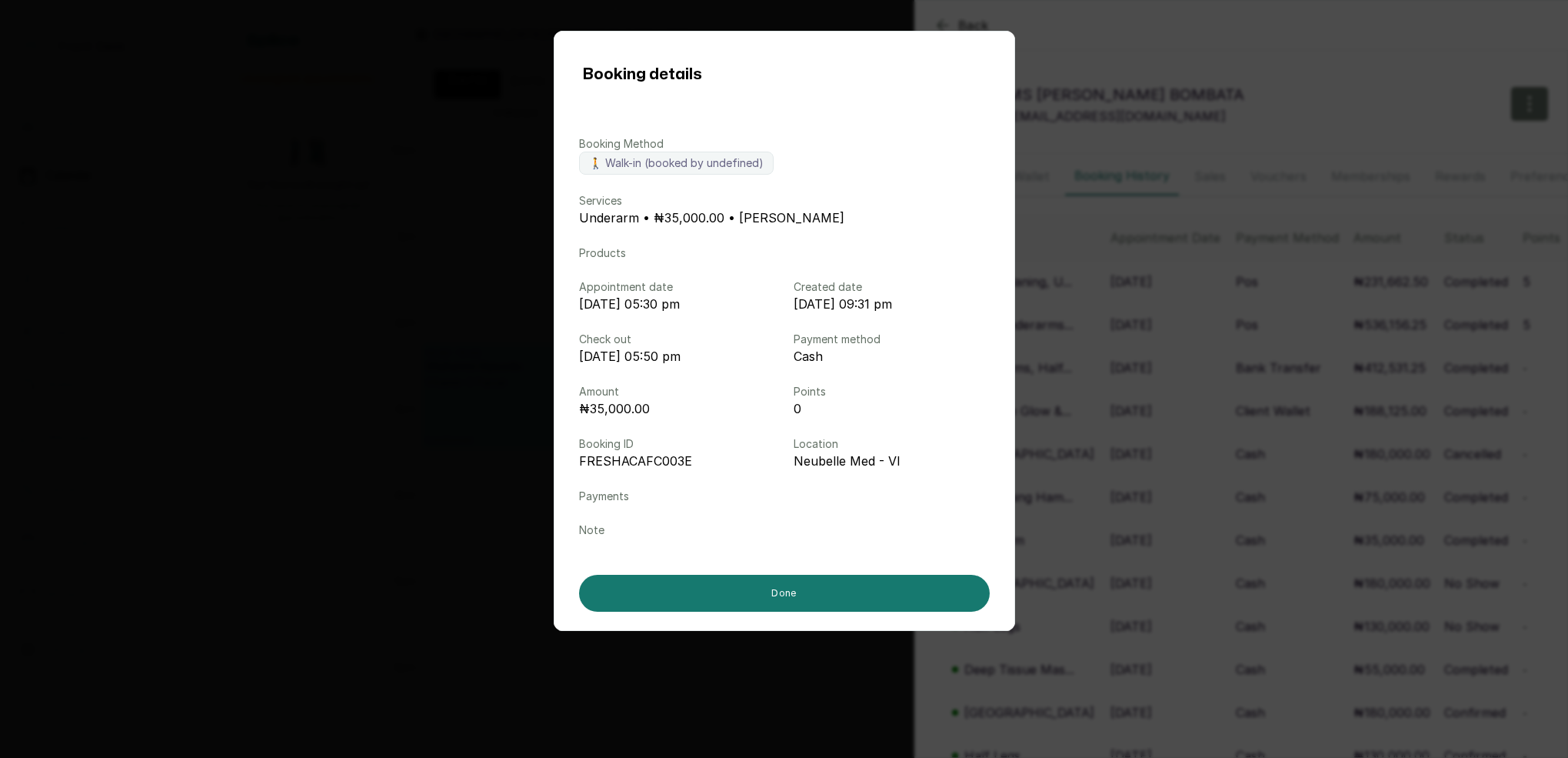
drag, startPoint x: 1206, startPoint y: 536, endPoint x: 1185, endPoint y: 535, distance: 21.0
click at [1206, 535] on div "Booking details Booking Method 🚶 Walk-in (booked by undefined) Services Underar…" at bounding box center [784, 379] width 1568 height 758
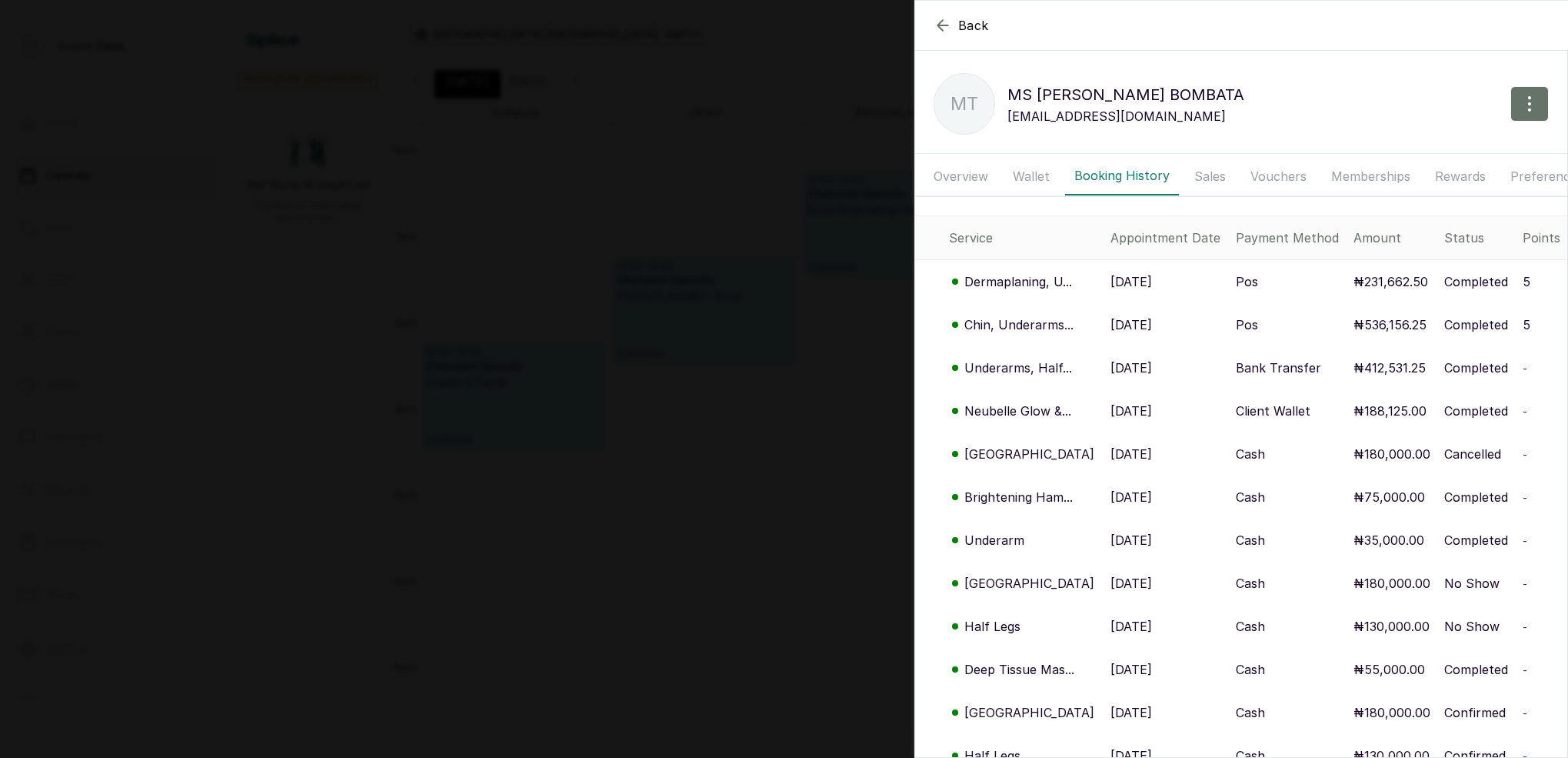
click at [1027, 452] on p "[GEOGRAPHIC_DATA]" at bounding box center [1028, 454] width 130 height 19
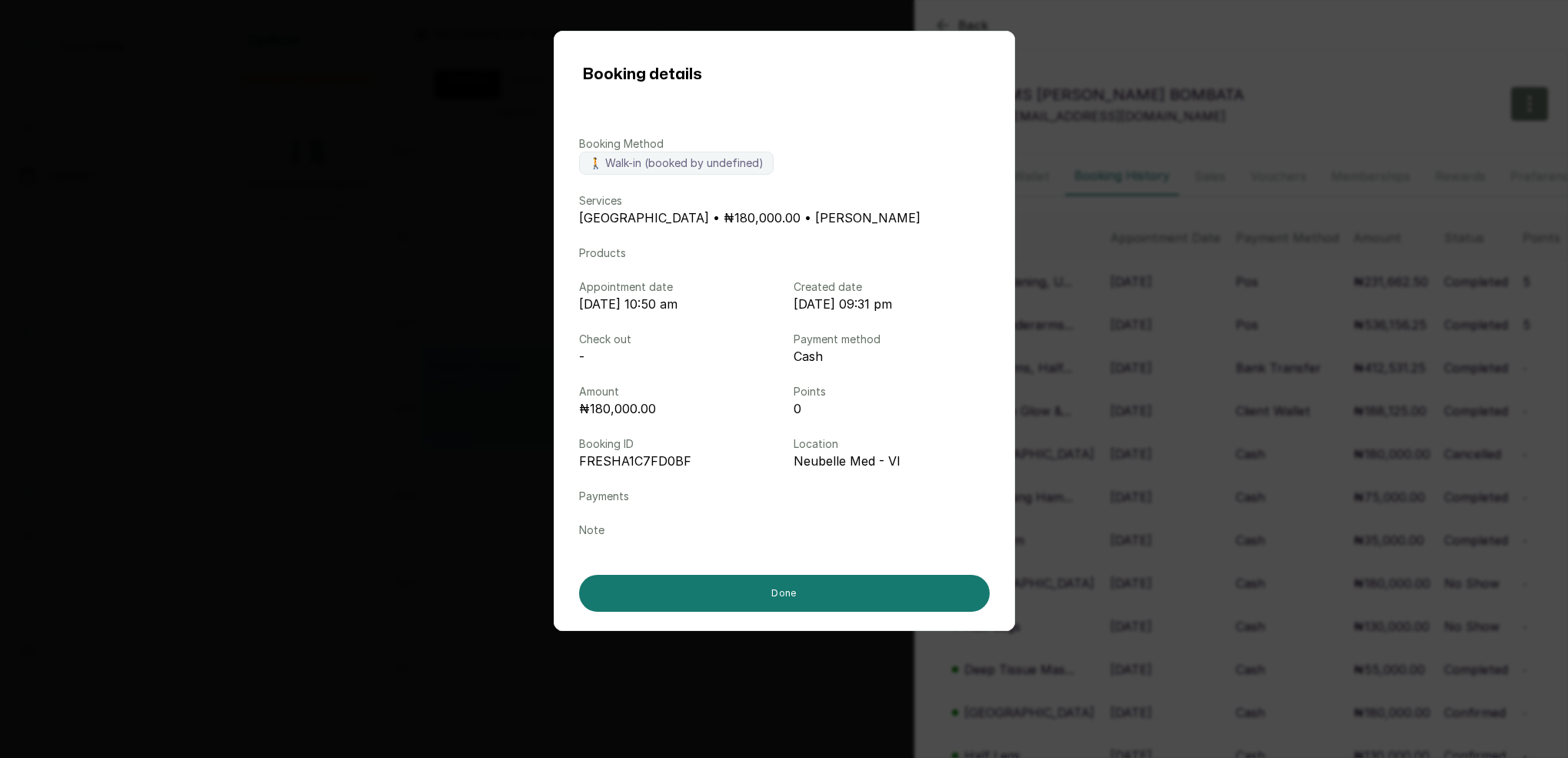
click at [1088, 450] on div "Booking details Booking Method 🚶 Walk-in (booked by undefined) Services HOLLYWO…" at bounding box center [784, 379] width 1568 height 758
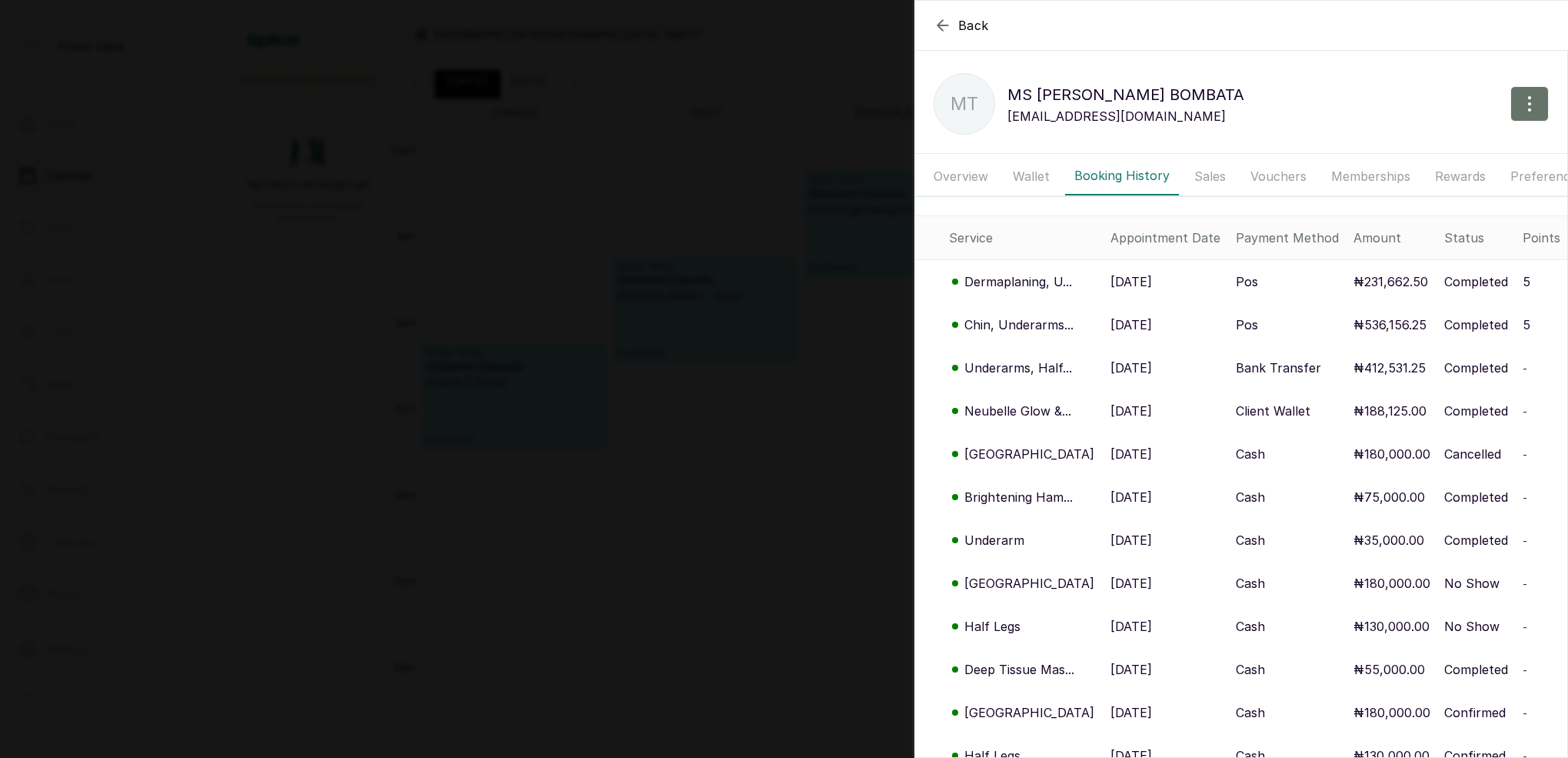
click at [1014, 365] on p "Underarms, Half..." at bounding box center [1018, 368] width 107 height 19
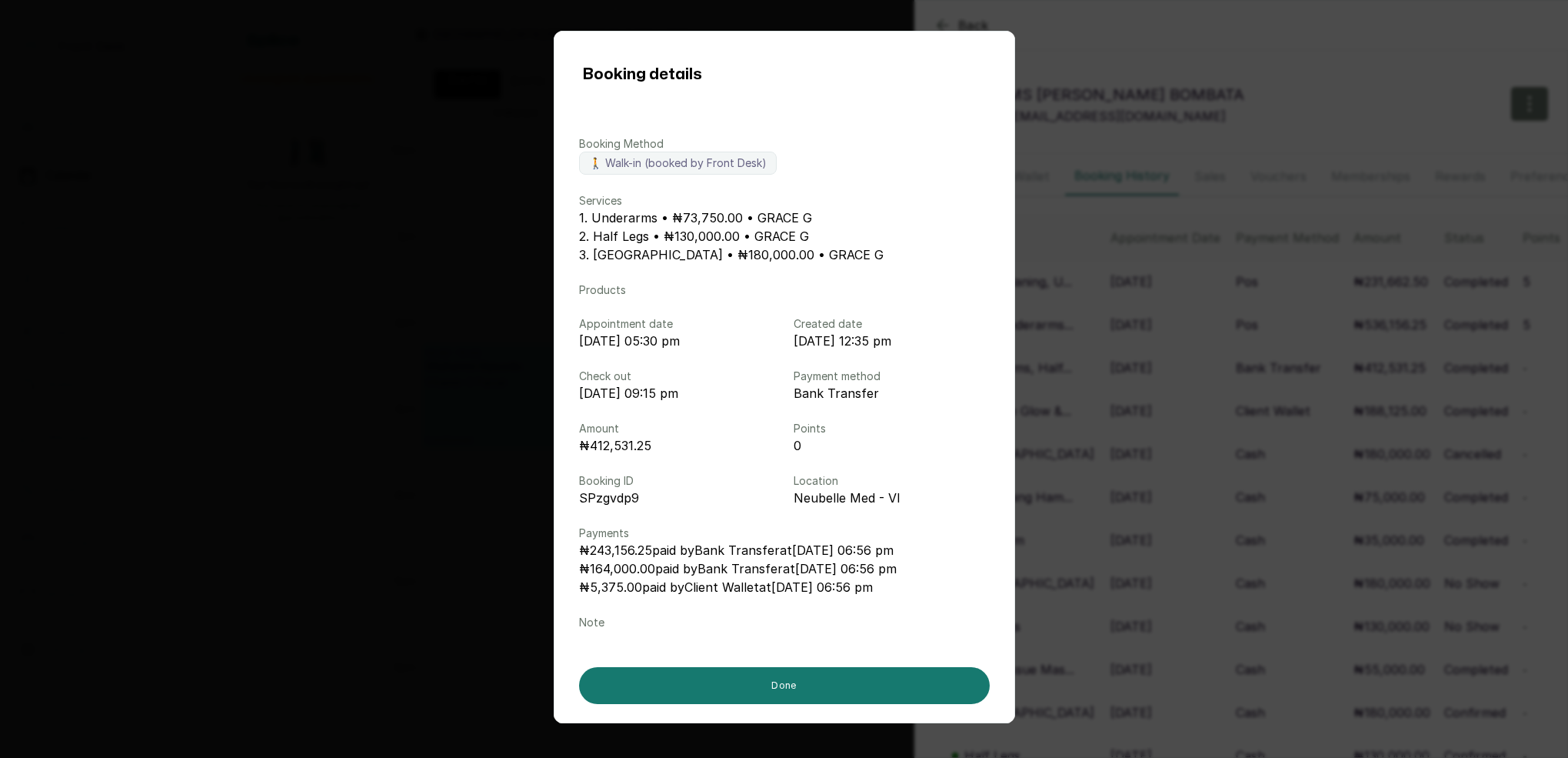
click at [1178, 389] on div "Booking details Booking Method 🚶 Walk-in (booked by Front Desk) Services 1. Und…" at bounding box center [784, 379] width 1568 height 758
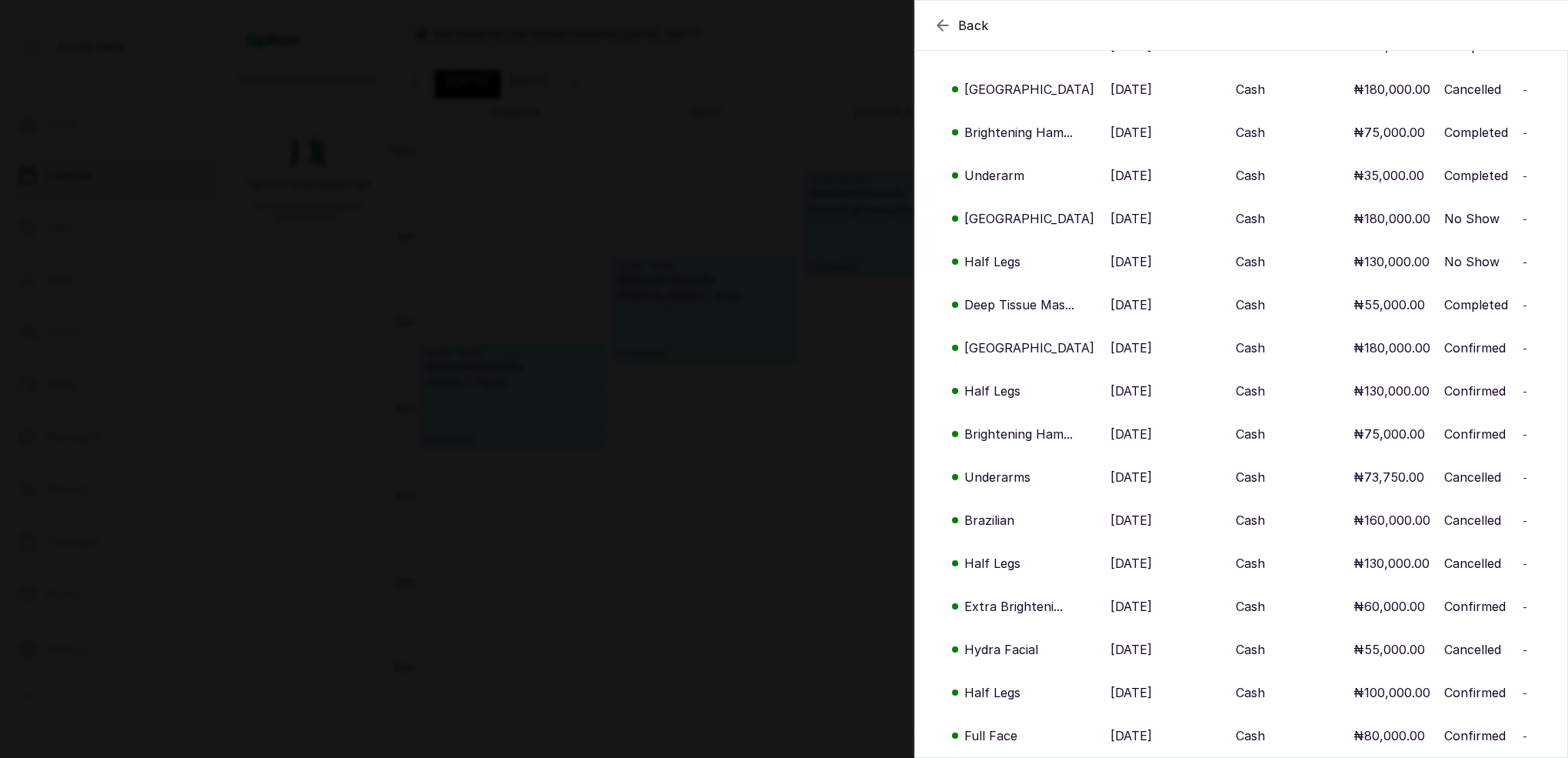
scroll to position [365, 0]
click at [1012, 518] on p "Brazilian" at bounding box center [989, 520] width 50 height 19
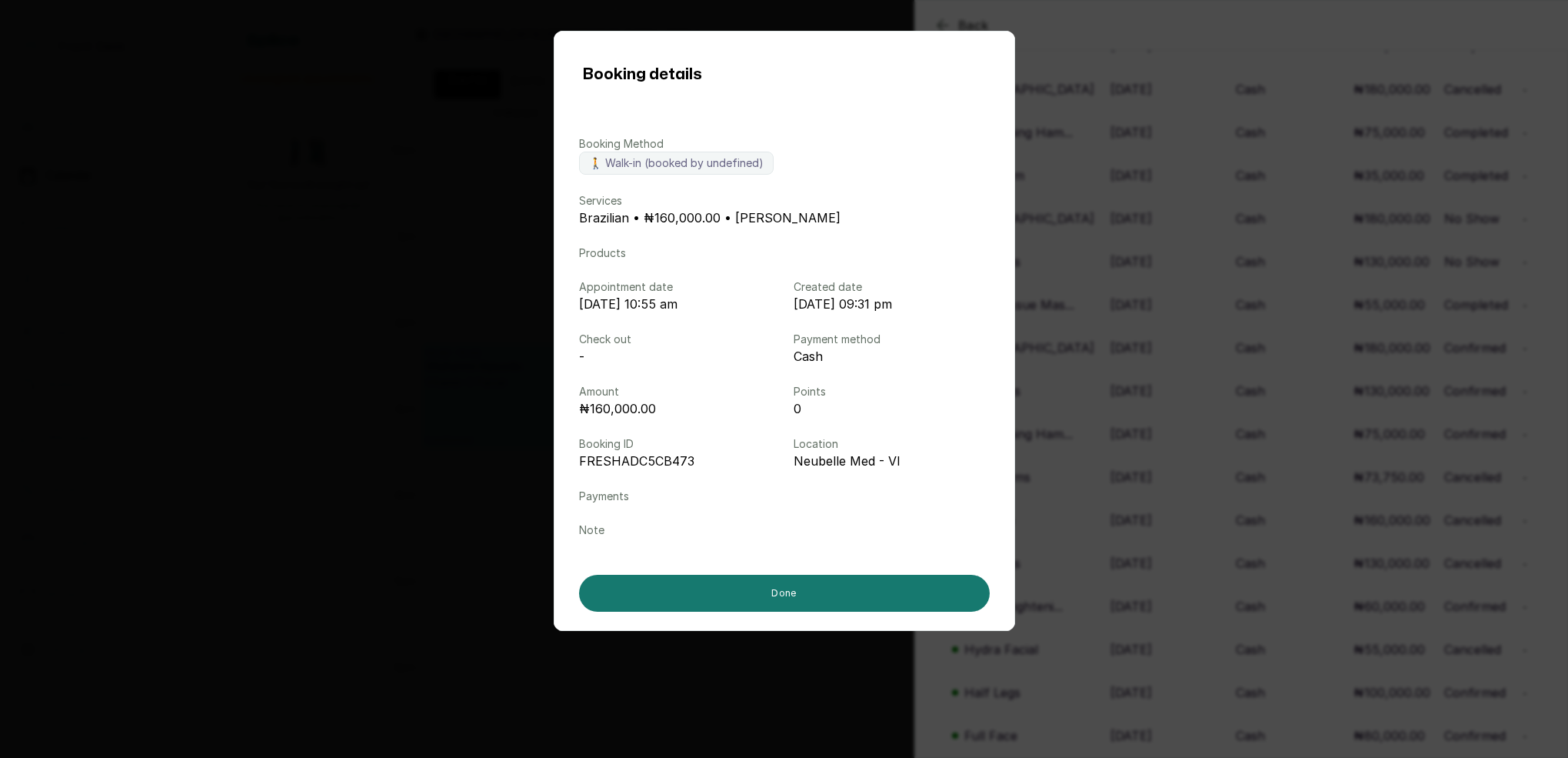
click at [1166, 457] on div "Booking details Booking Method 🚶 Walk-in (booked by undefined) Services Brazili…" at bounding box center [784, 379] width 1568 height 758
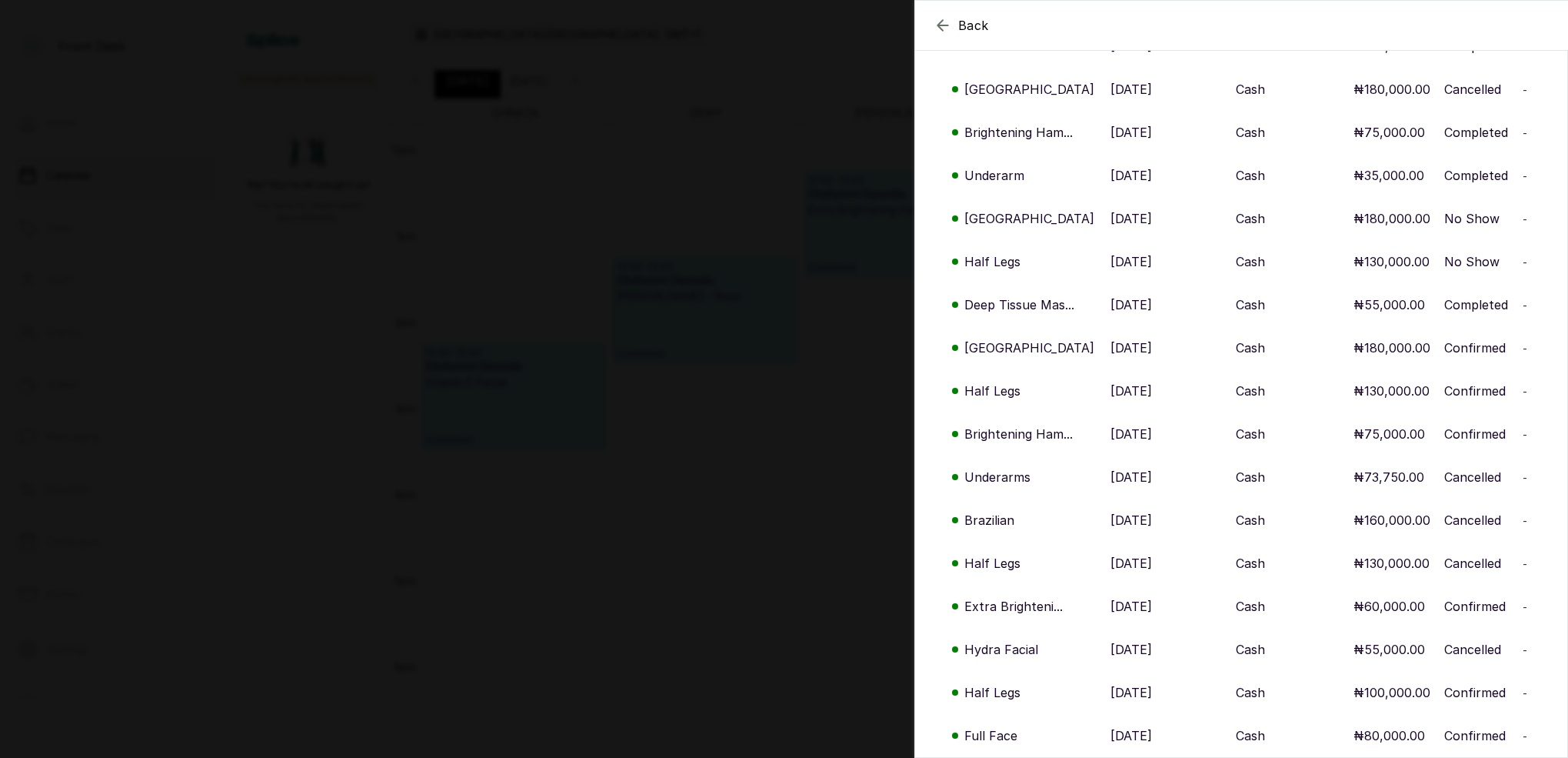
click at [829, 407] on div "Back MS TEMI BOMBATA MT MS TEMI BOMBATA temib104@gmail.com Overview Wallet Book…" at bounding box center [784, 379] width 1568 height 758
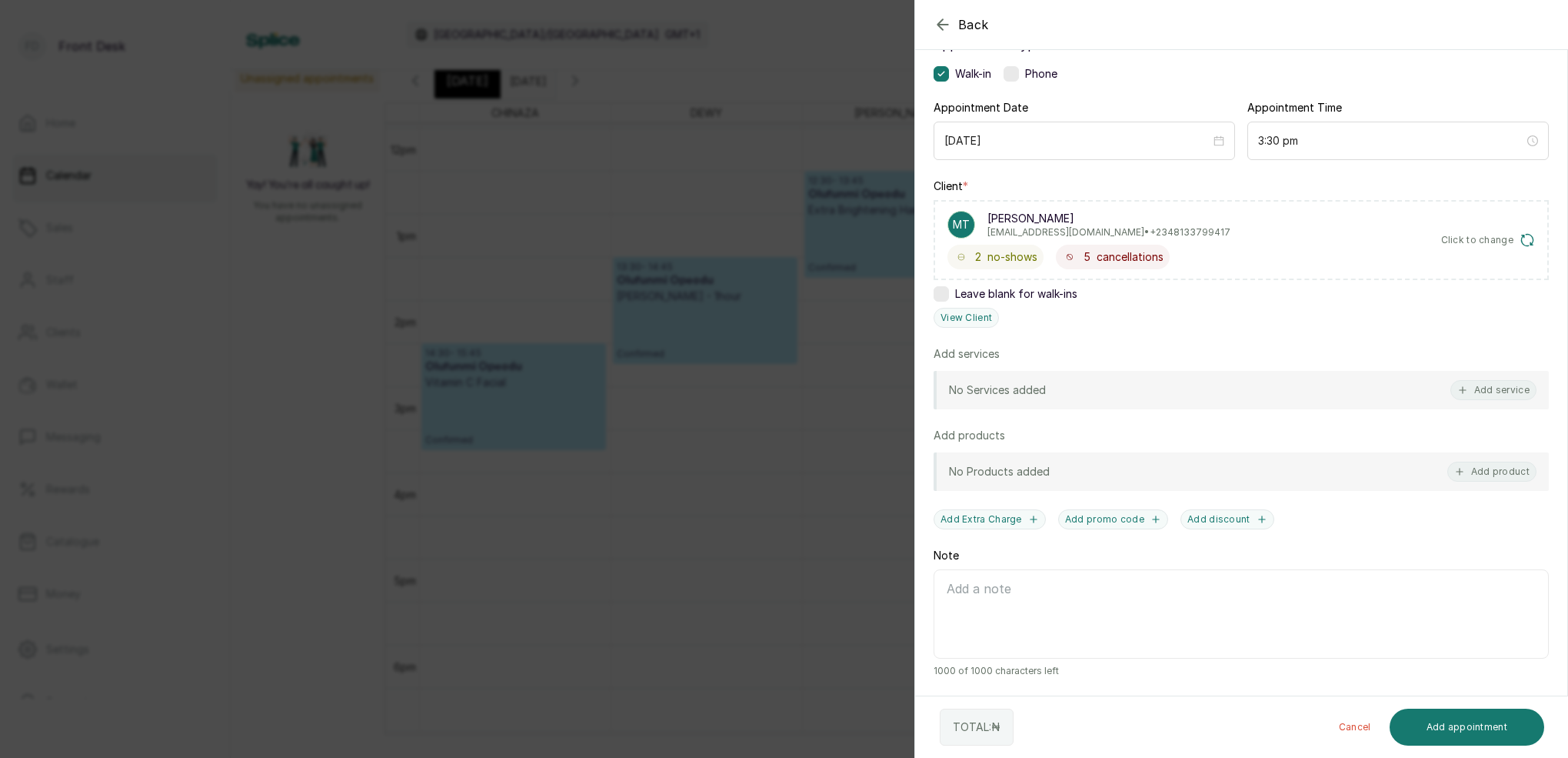
click at [829, 407] on div "Back Add Appointment Add an Appointment Create a new appointment for a client A…" at bounding box center [784, 379] width 1568 height 758
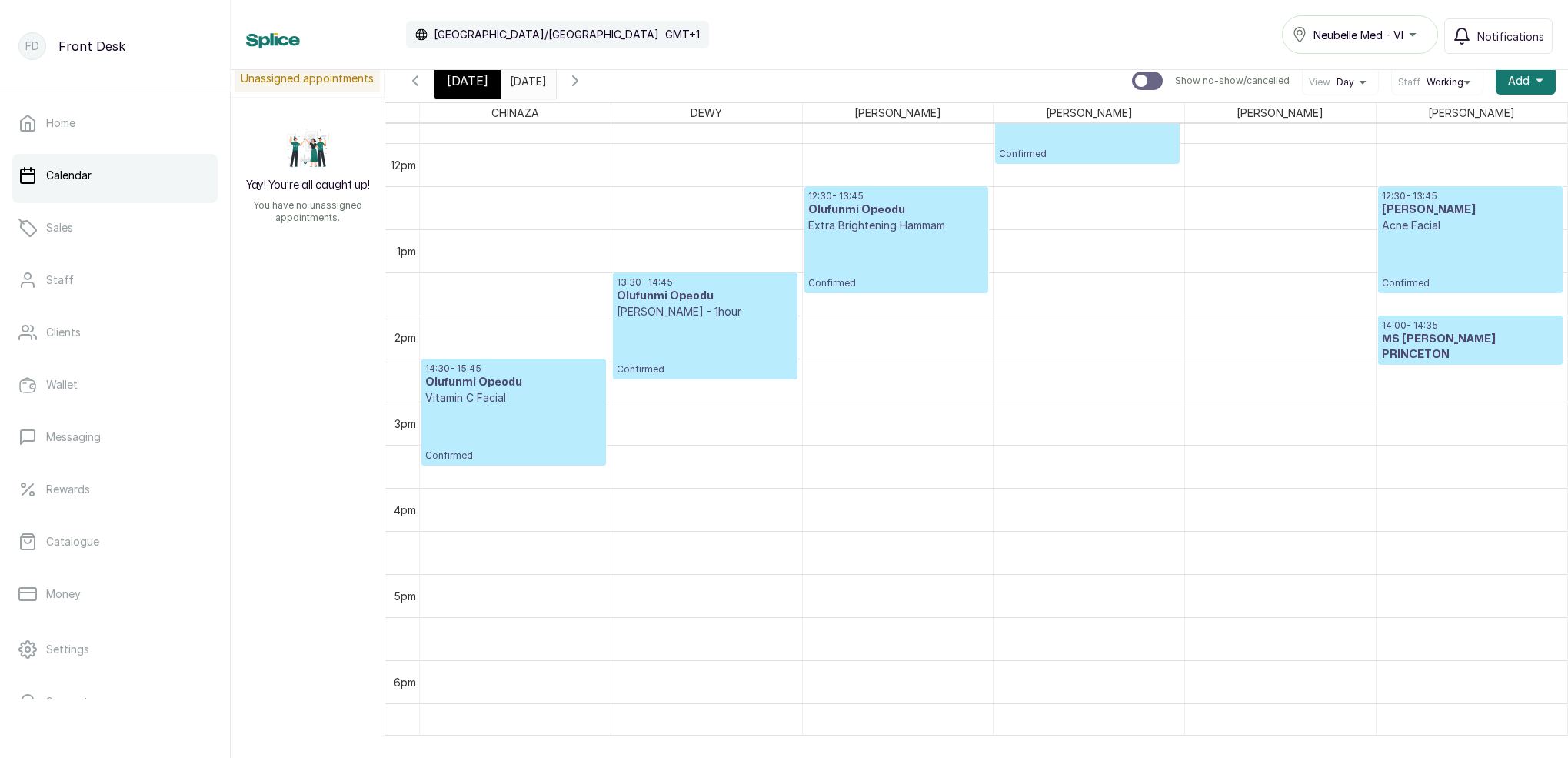
scroll to position [1015, 0]
click at [462, 83] on span "[DATE]" at bounding box center [467, 81] width 41 height 19
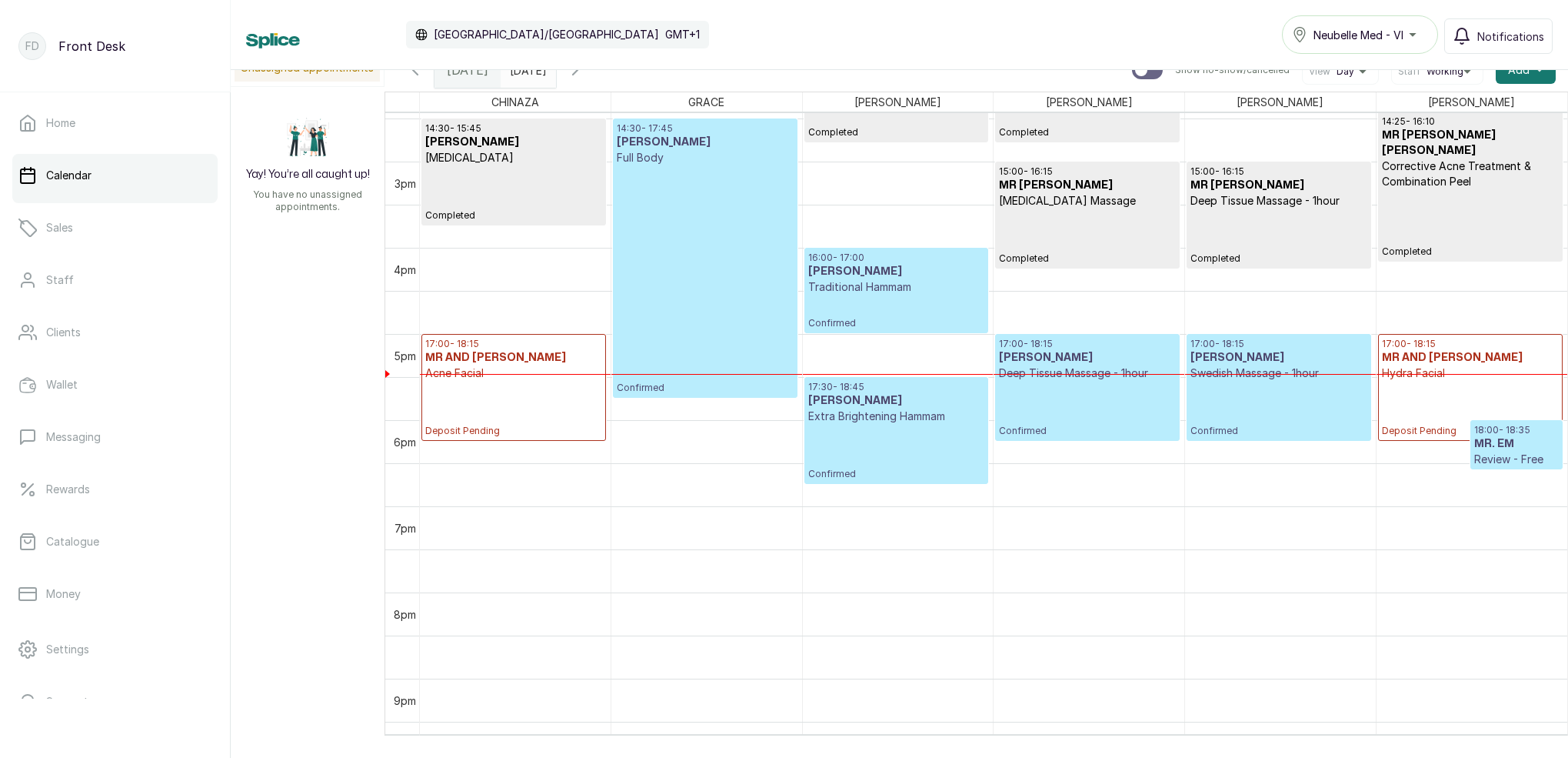
scroll to position [1246, 0]
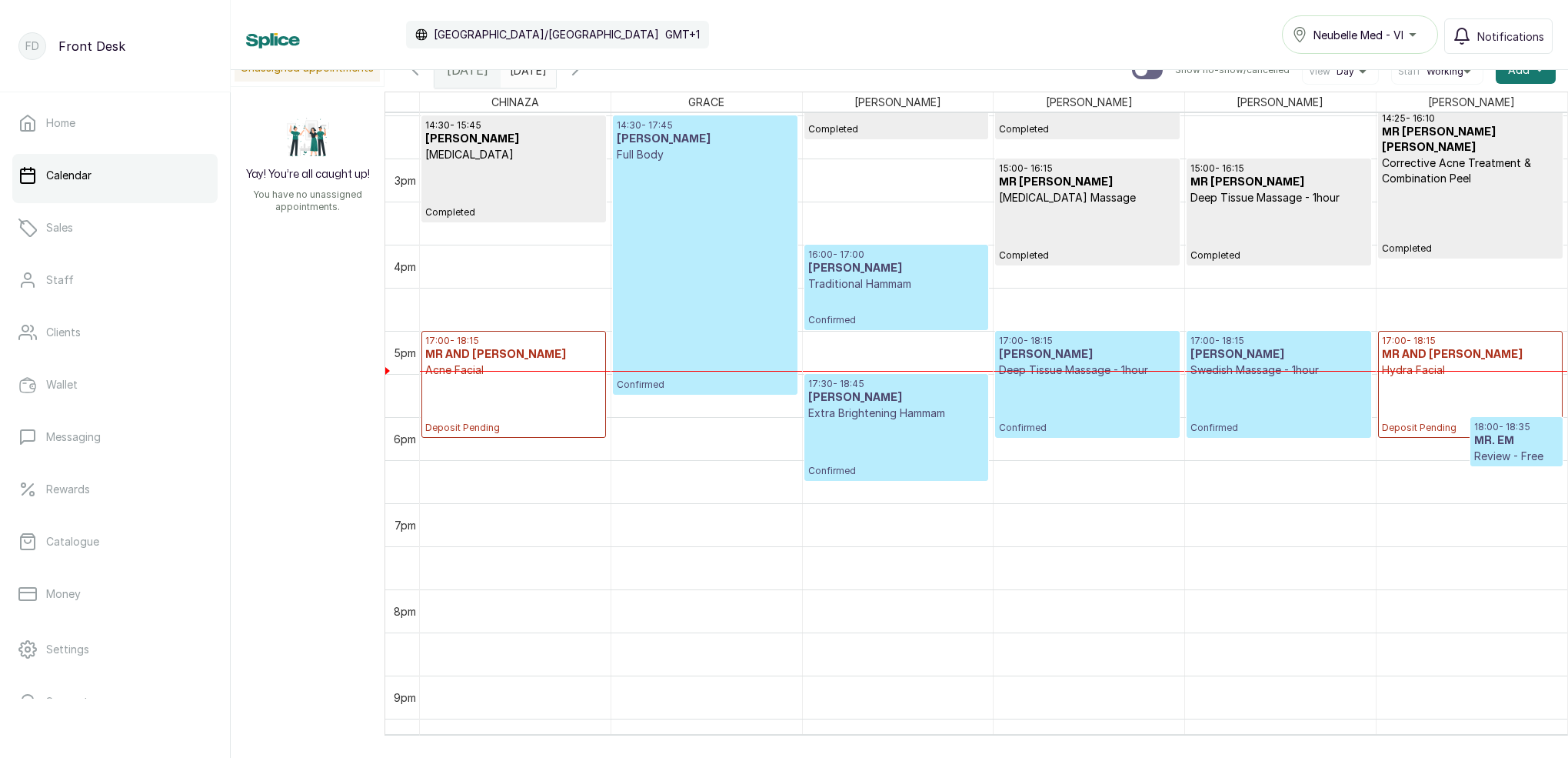
click at [920, 269] on h3 "[PERSON_NAME]" at bounding box center [896, 269] width 176 height 16
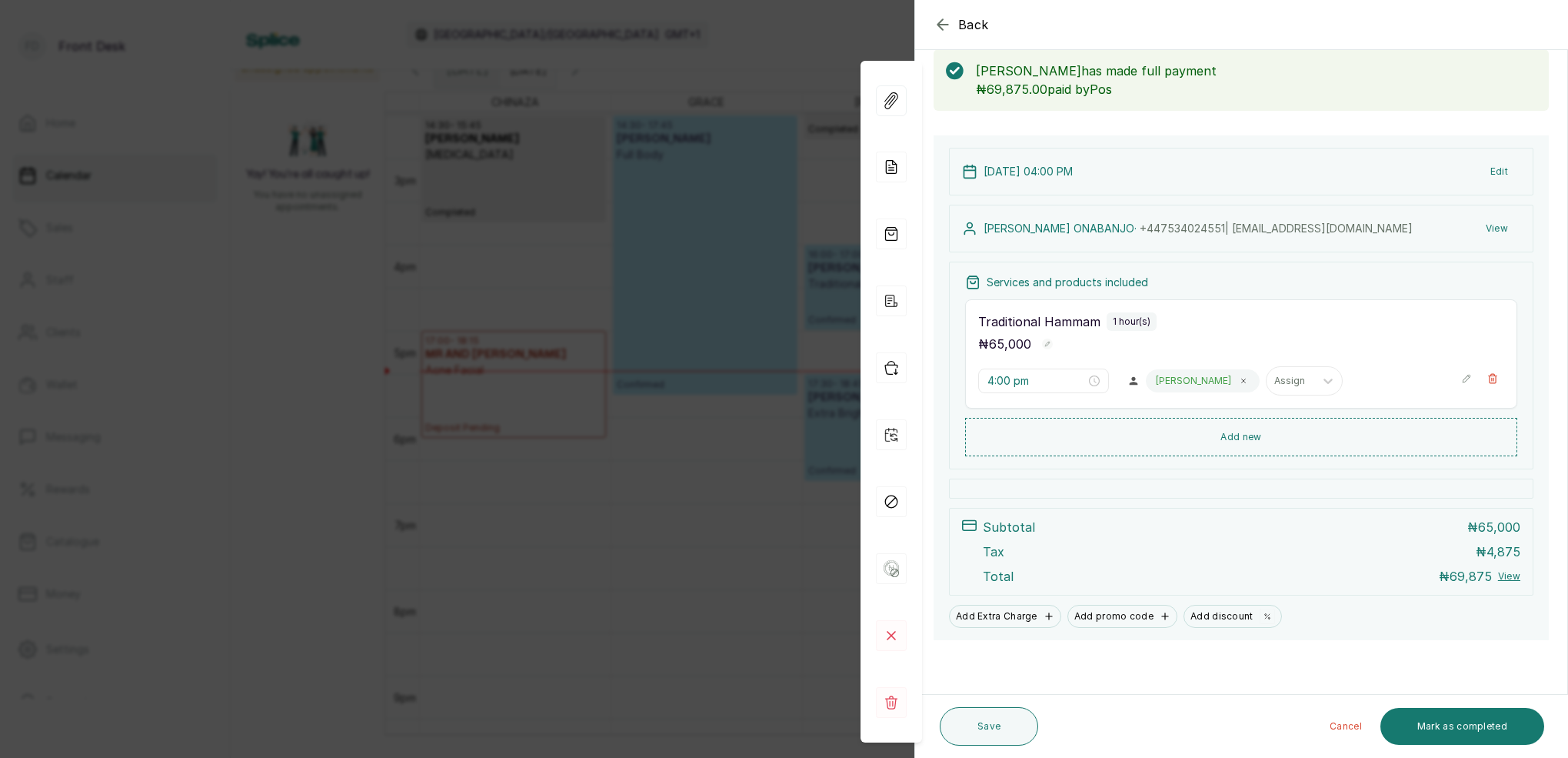
scroll to position [81, 0]
click at [1507, 728] on button "Mark as completed" at bounding box center [1462, 726] width 163 height 37
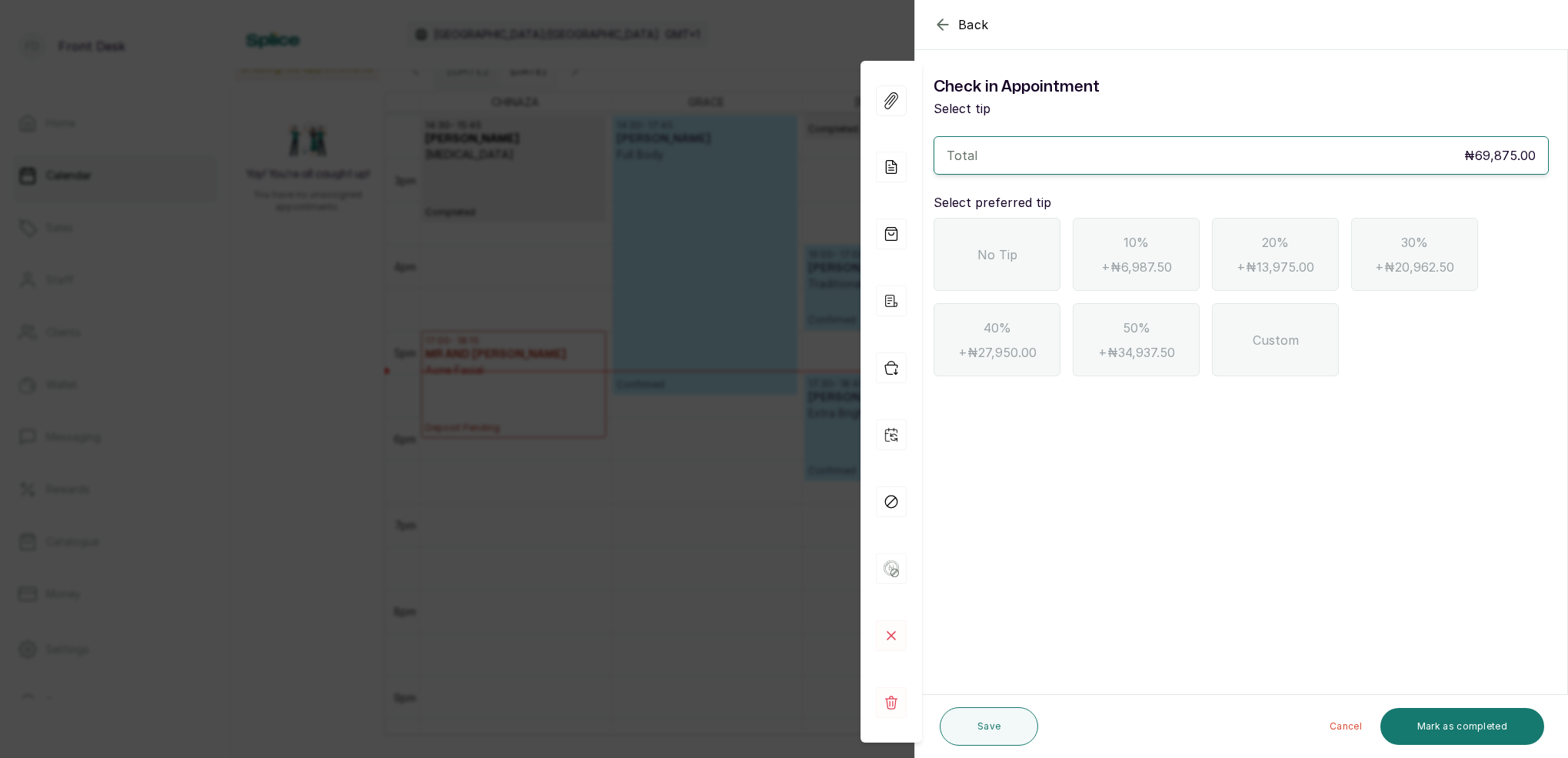
scroll to position [0, 0]
click at [993, 242] on div "No Tip" at bounding box center [997, 254] width 127 height 73
click at [1495, 726] on button "Mark as completed" at bounding box center [1462, 726] width 163 height 37
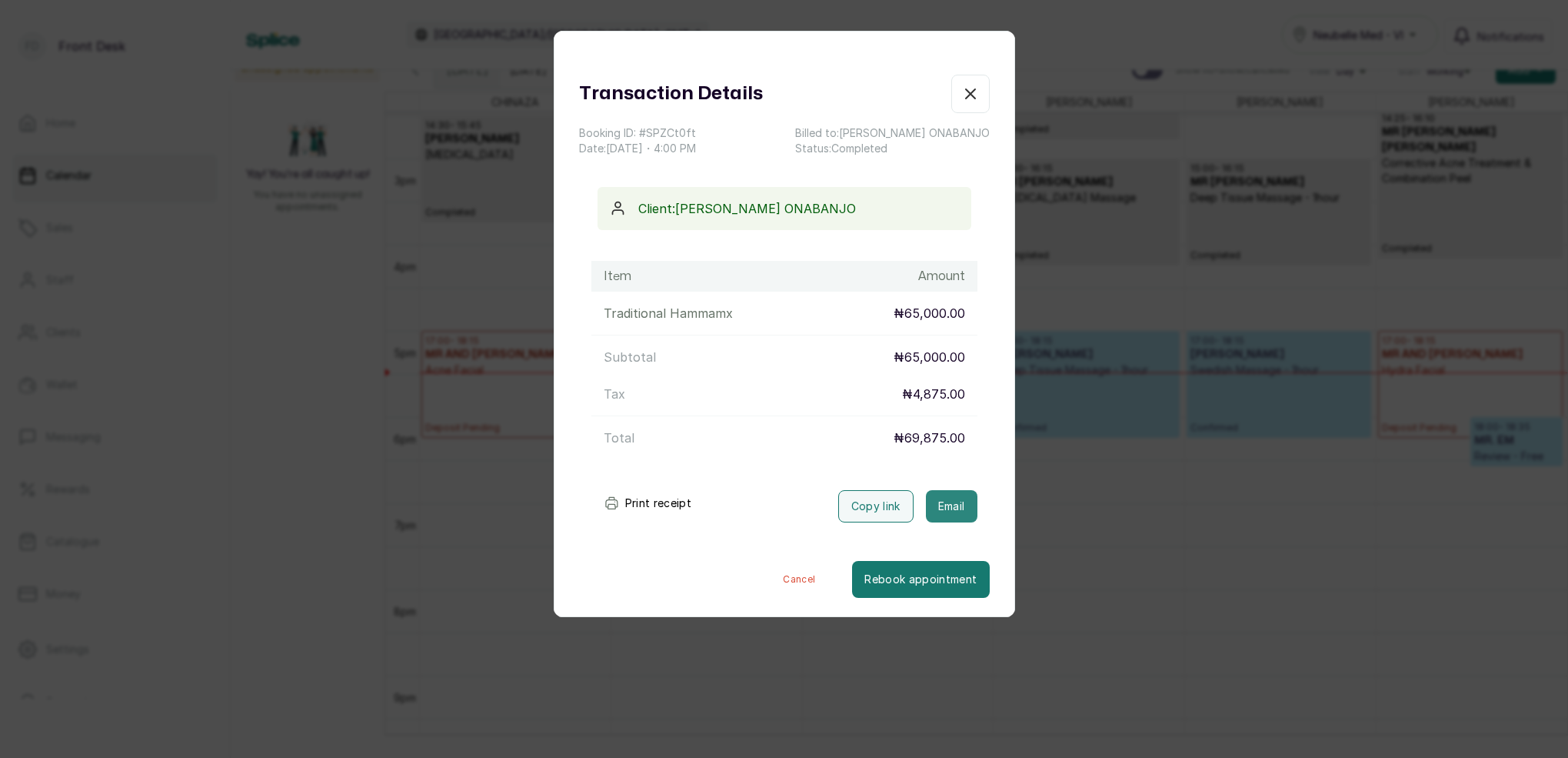
click at [962, 501] on button "Email" at bounding box center [951, 506] width 51 height 32
click at [976, 93] on icon "button" at bounding box center [970, 94] width 19 height 19
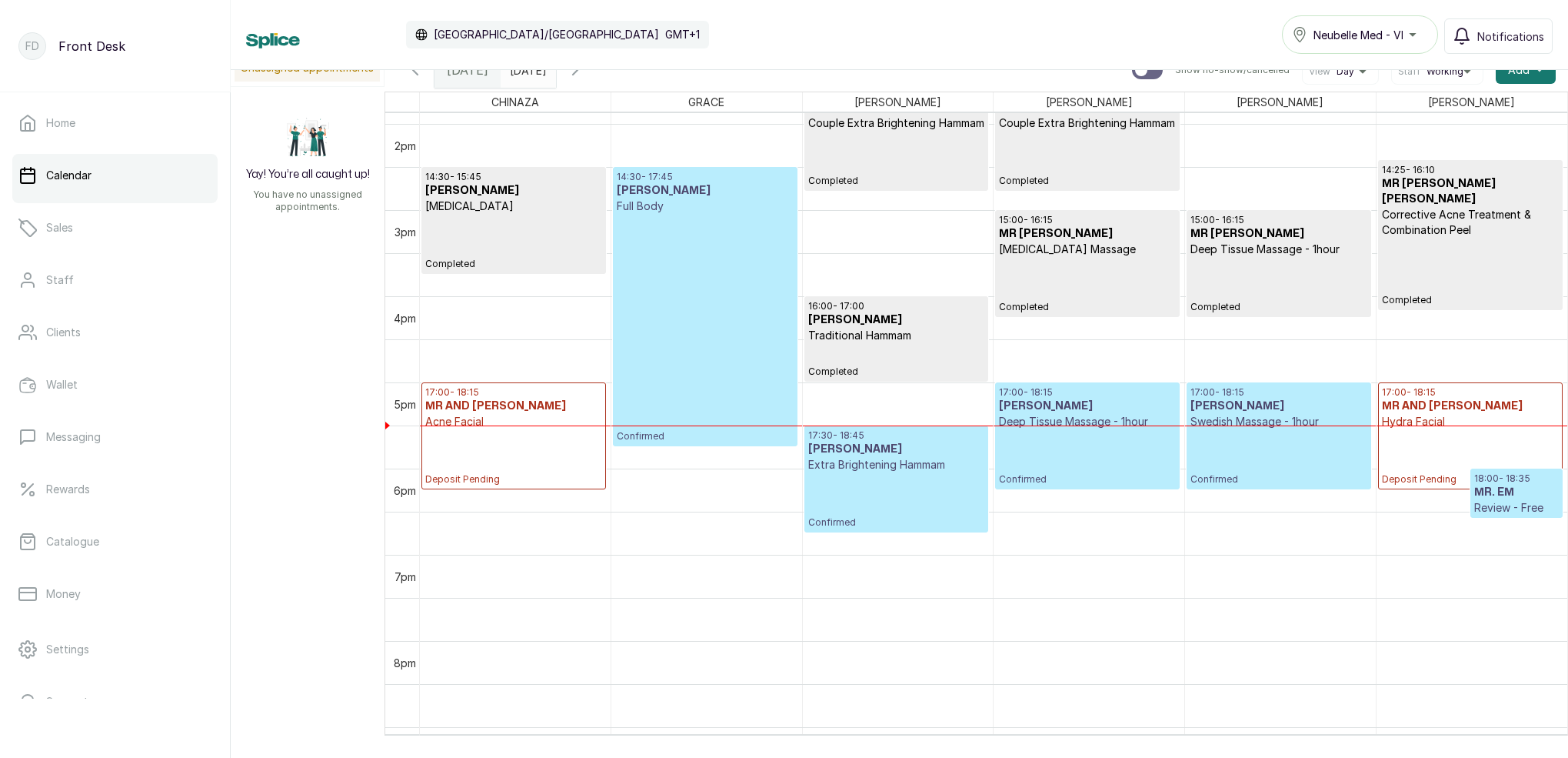
scroll to position [1196, 0]
click at [526, 76] on input "[DATE]" at bounding box center [514, 66] width 25 height 26
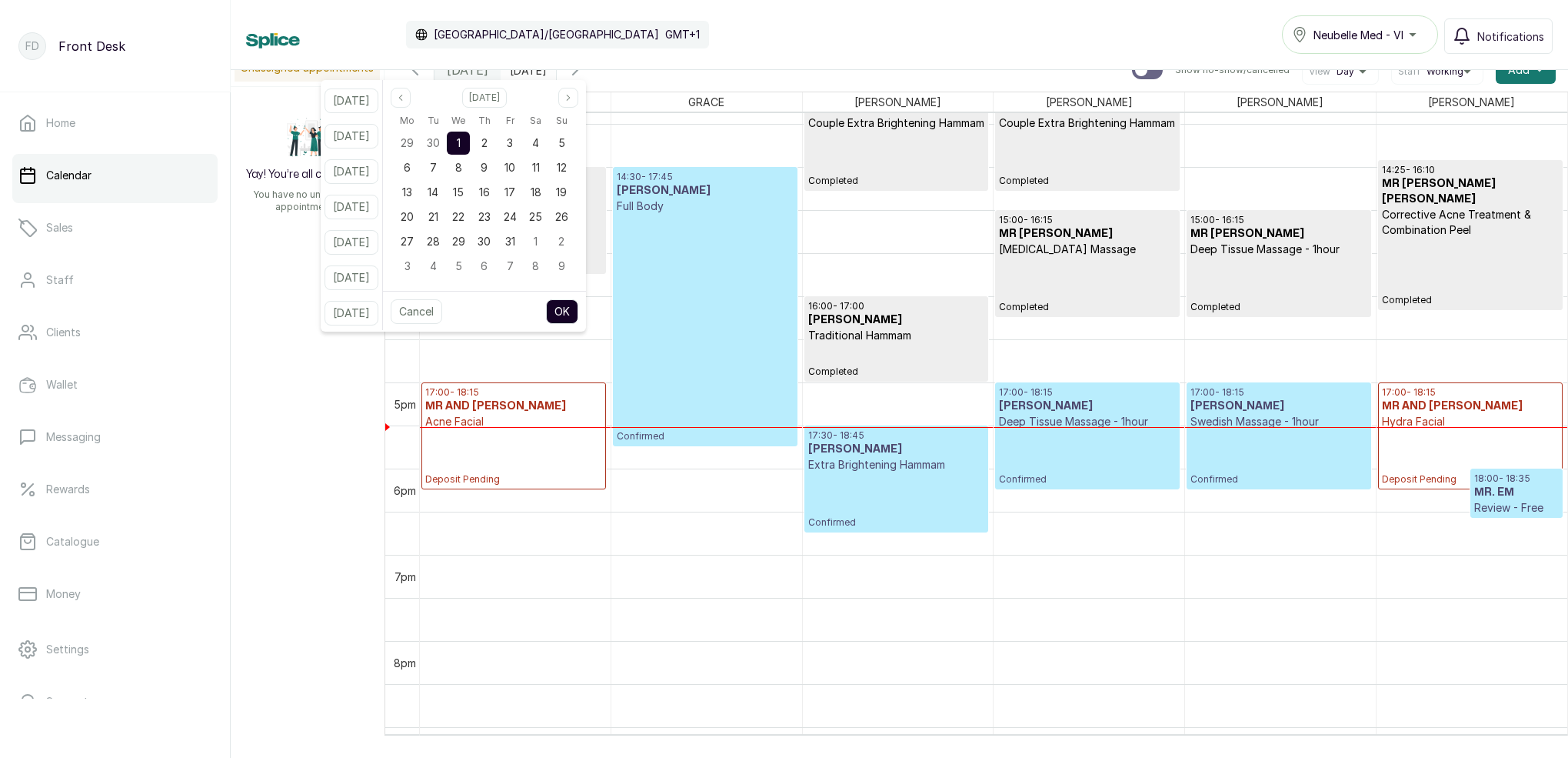
drag, startPoint x: 426, startPoint y: 100, endPoint x: 448, endPoint y: 112, distance: 25.1
click at [410, 100] on button "Previous month" at bounding box center [401, 98] width 20 height 20
click at [542, 219] on span "27" at bounding box center [535, 217] width 13 height 13
click at [576, 307] on button "OK" at bounding box center [561, 312] width 32 height 25
type input "[DATE]"
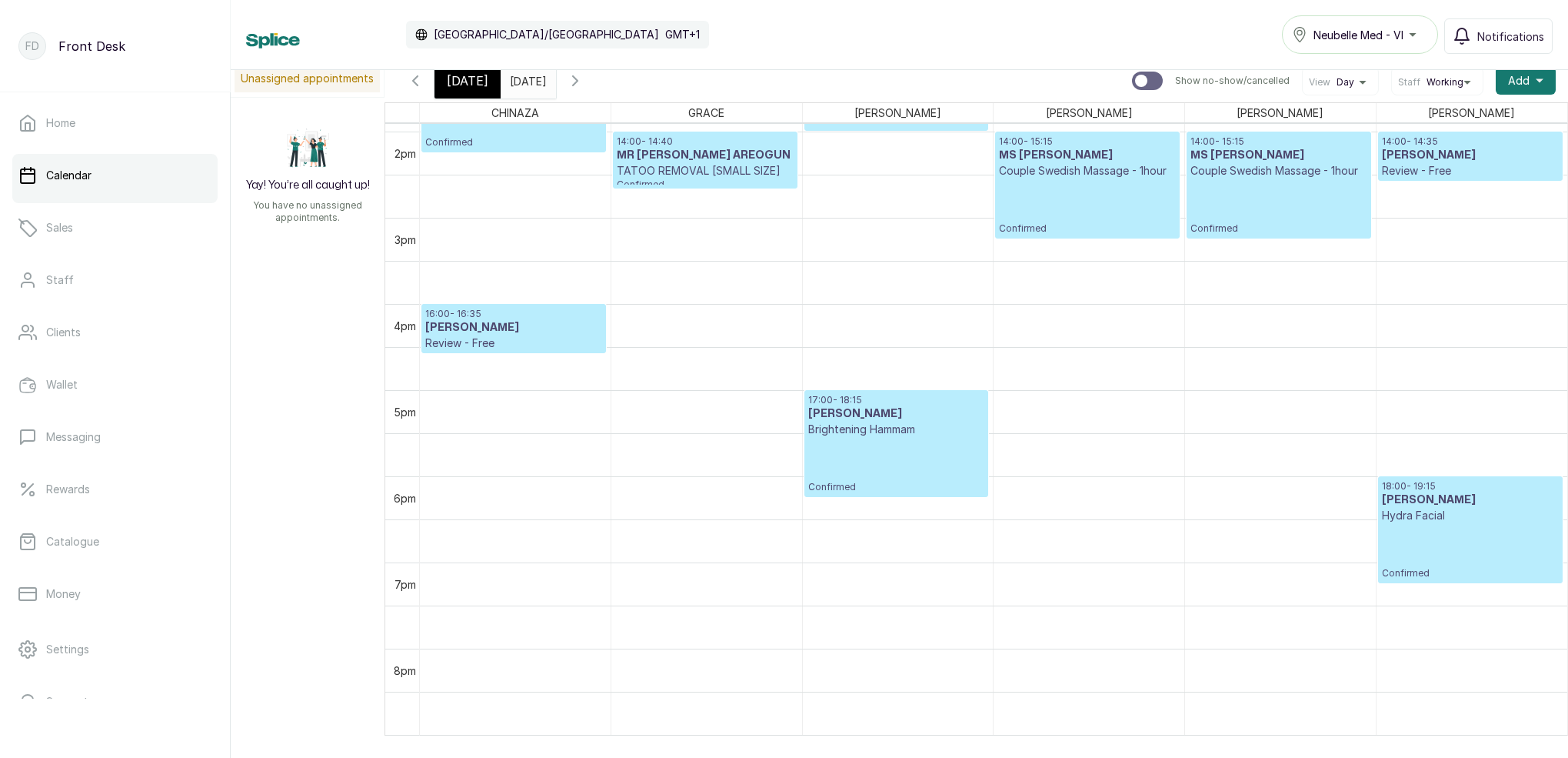
scroll to position [1204, 0]
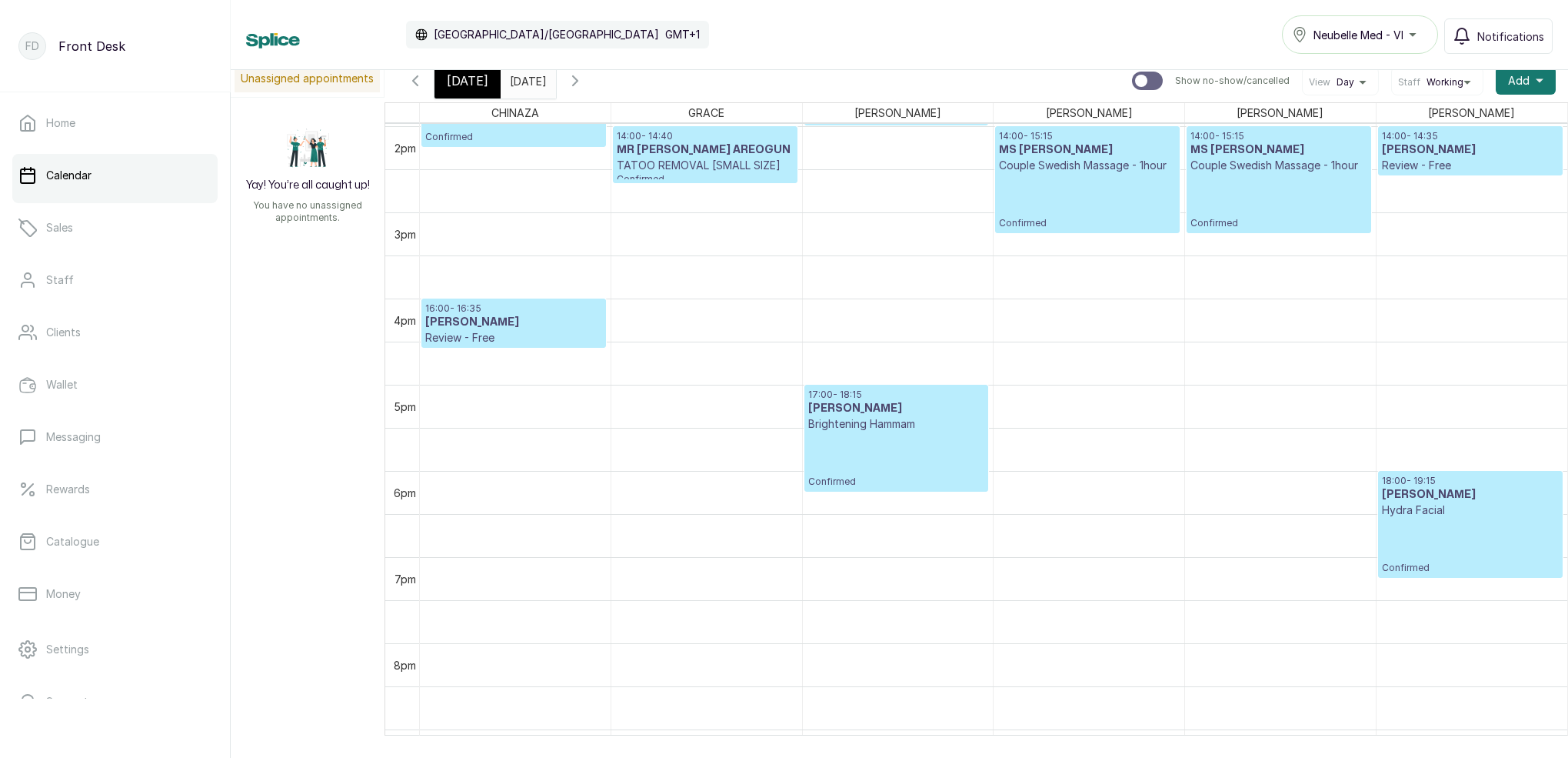
click at [423, 84] on icon "button" at bounding box center [415, 81] width 19 height 19
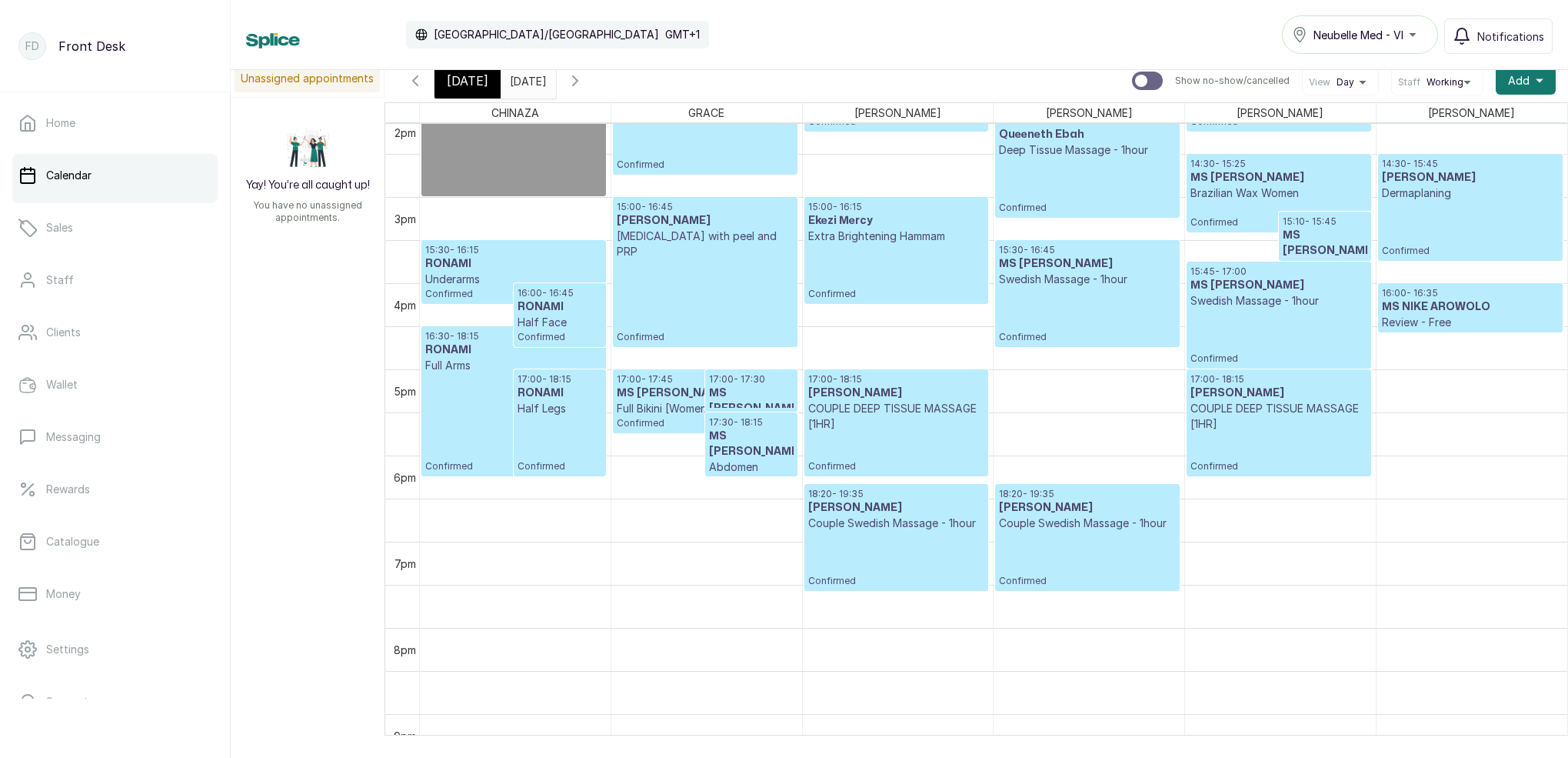
scroll to position [1237, 0]
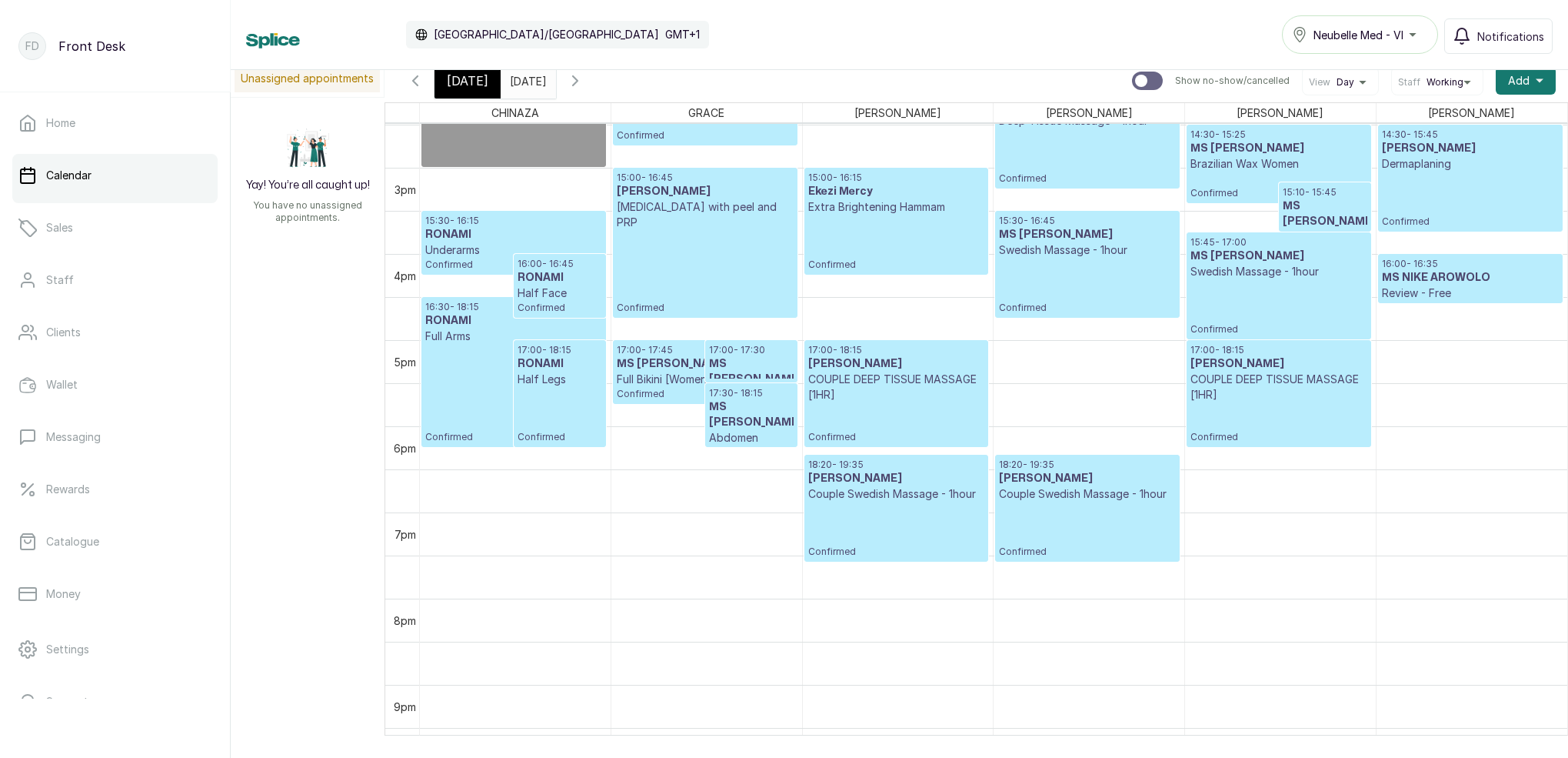
click at [585, 80] on icon "button" at bounding box center [575, 81] width 19 height 19
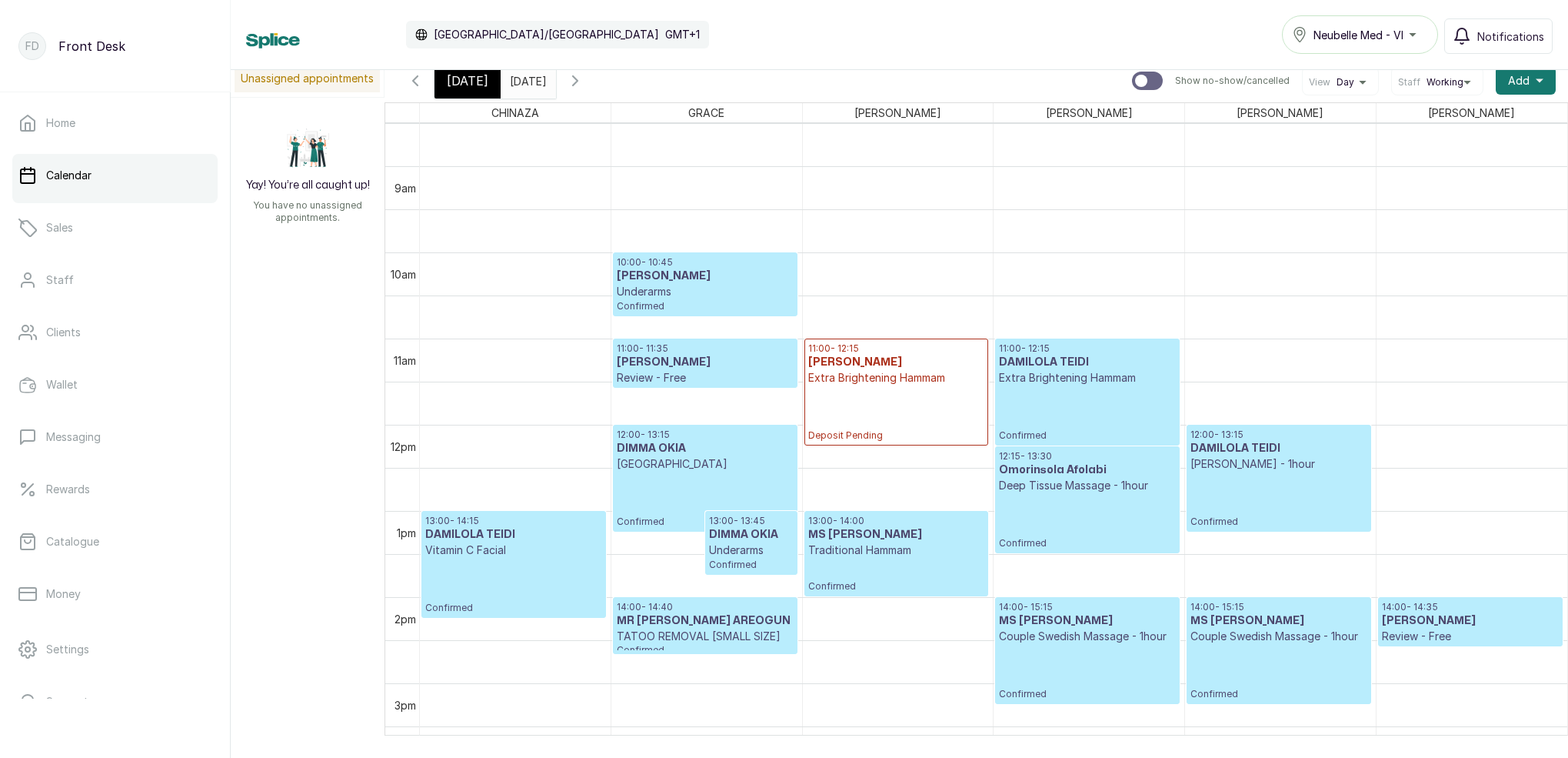
scroll to position [902, 0]
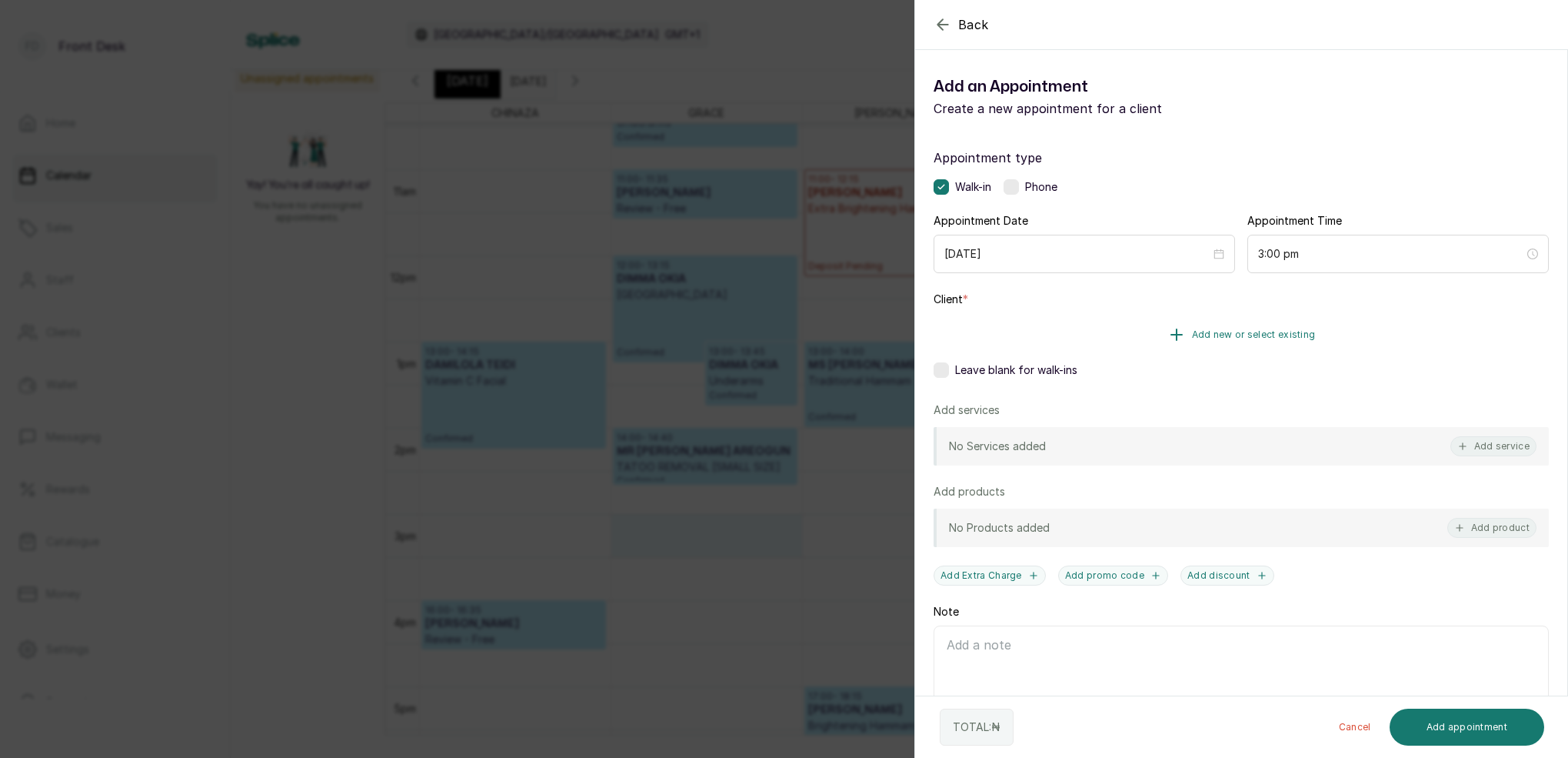
click at [1275, 329] on span "Add new or select existing" at bounding box center [1253, 335] width 124 height 12
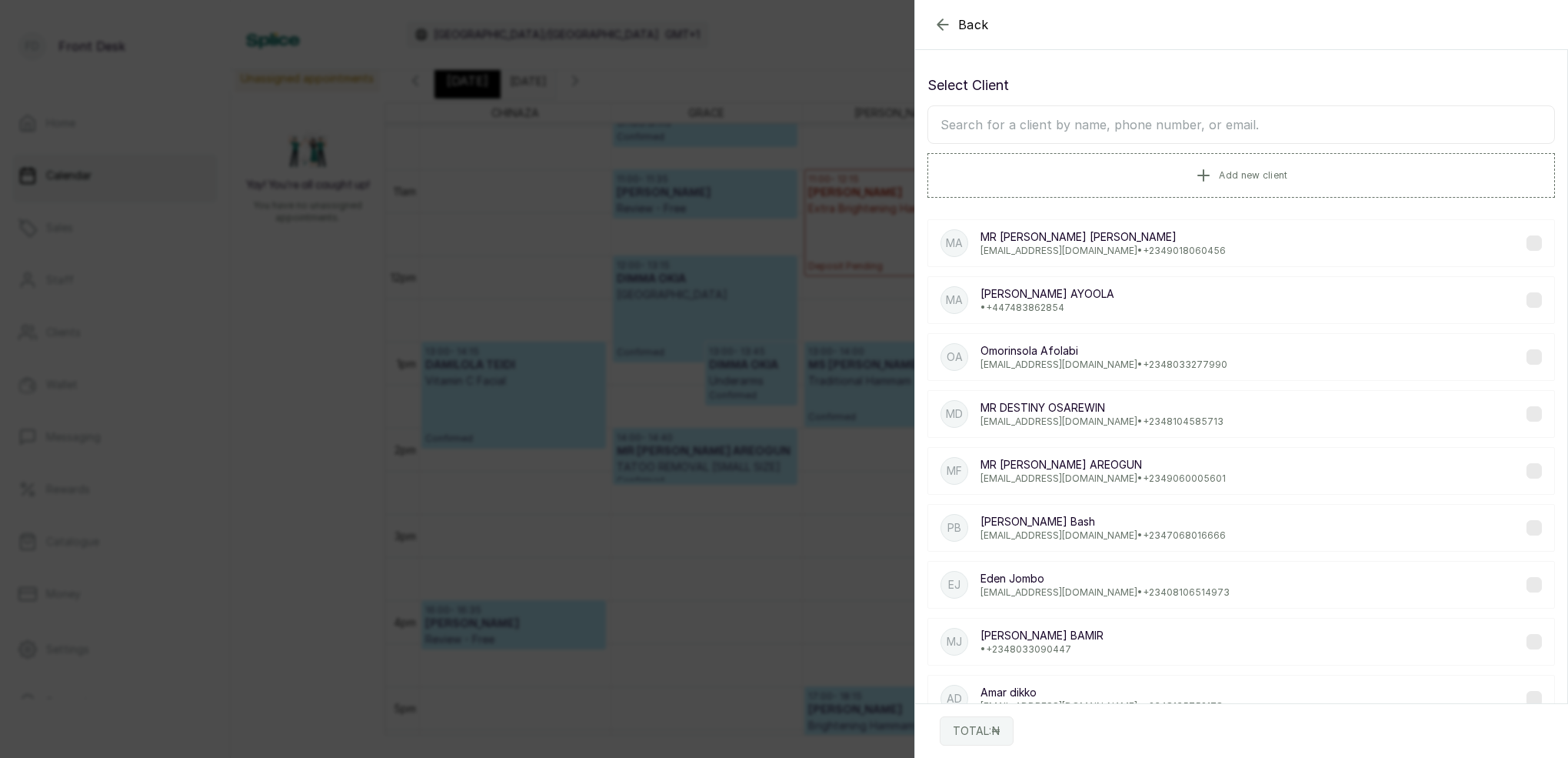
click at [1244, 114] on input "text" at bounding box center [1241, 124] width 628 height 38
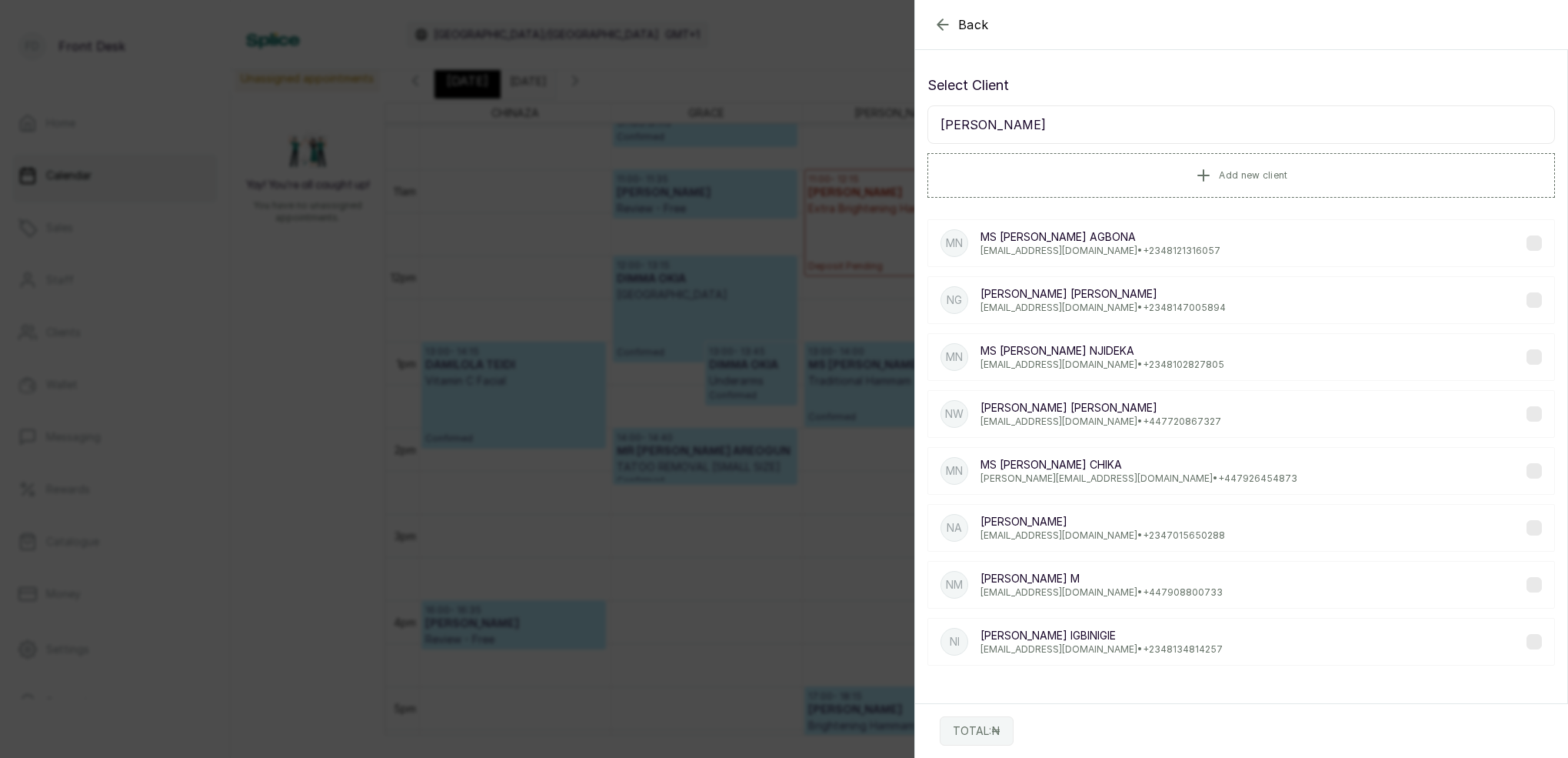
type input "NAOMI"
click at [1092, 289] on p "Naomi Gabriel" at bounding box center [1102, 294] width 245 height 16
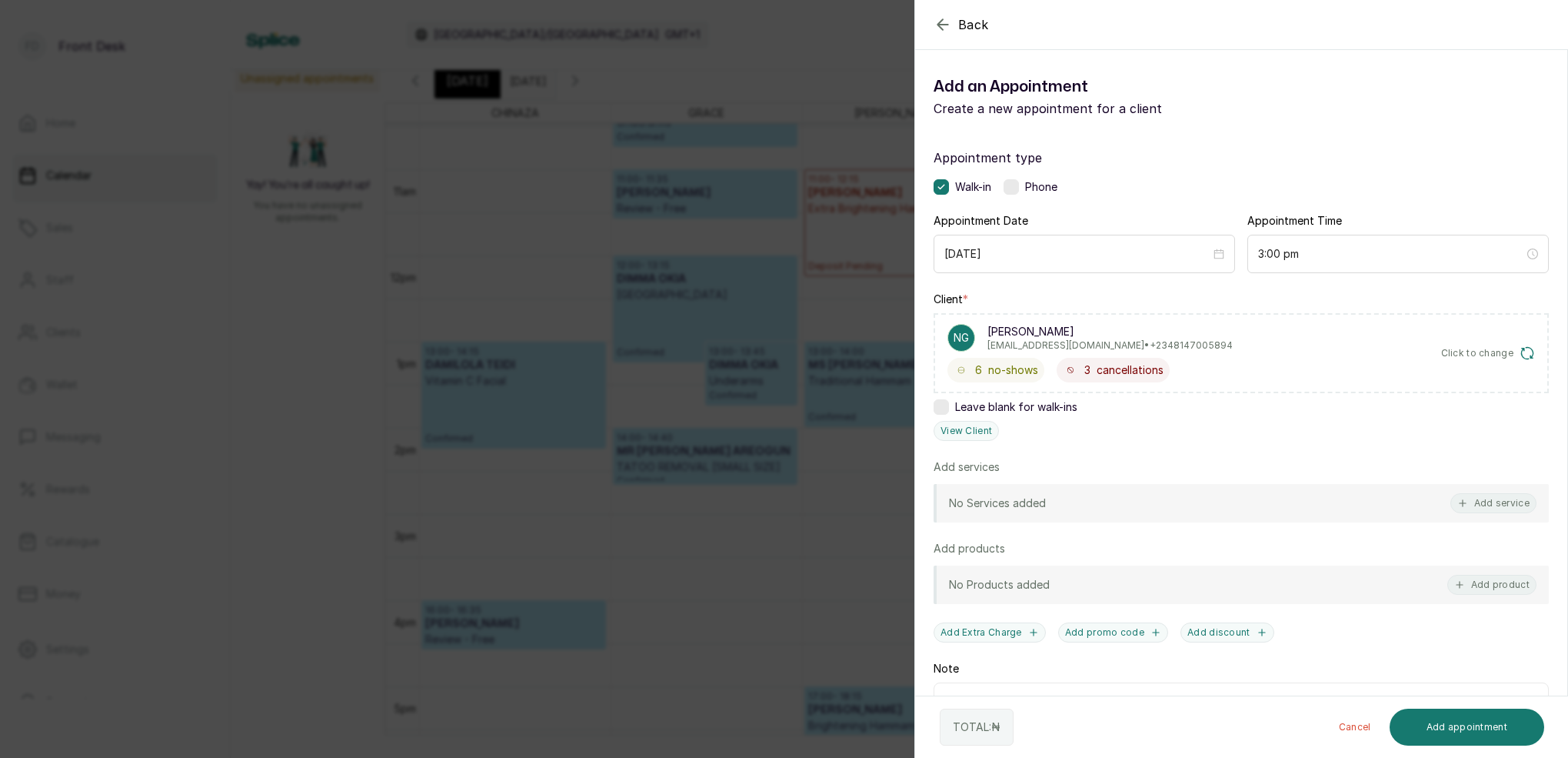
drag, startPoint x: 1503, startPoint y: 510, endPoint x: 1419, endPoint y: 472, distance: 92.2
click at [1503, 509] on button "Add service" at bounding box center [1493, 503] width 86 height 20
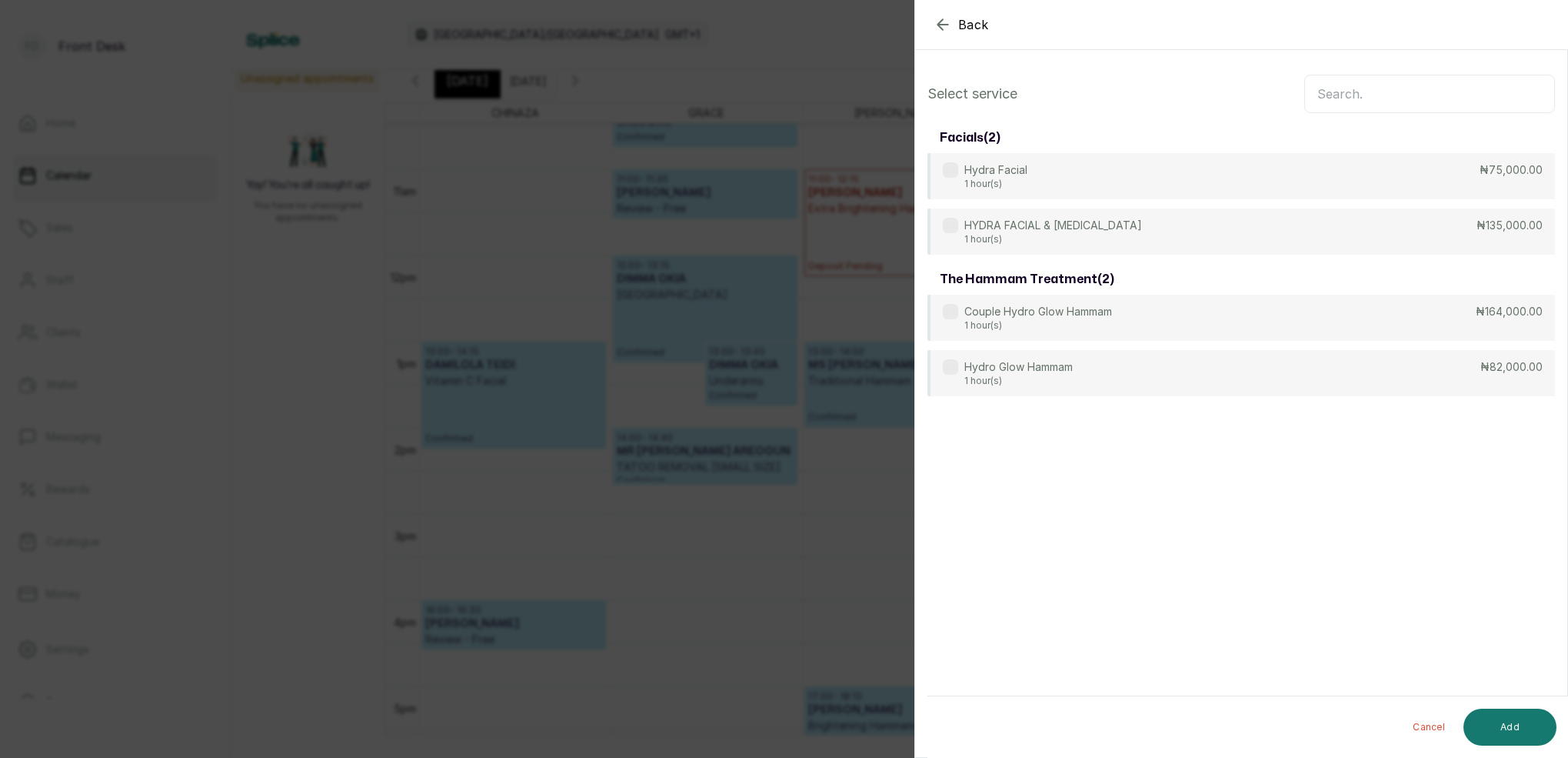
click at [1410, 102] on input "text" at bounding box center [1429, 93] width 251 height 38
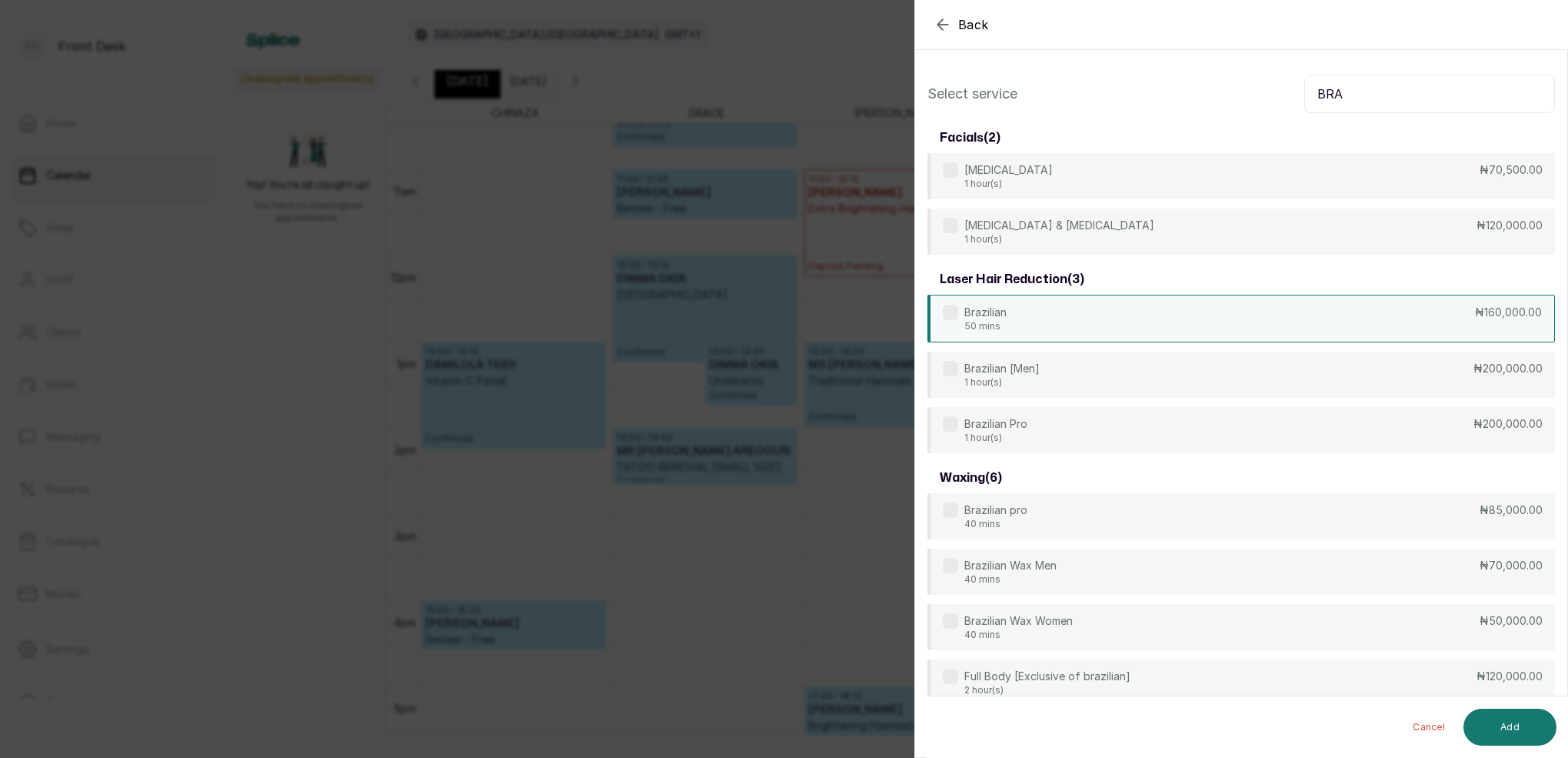
type input "BRA"
click at [1116, 322] on div "Brazilian 50 mins ₦160,000.00" at bounding box center [1241, 318] width 628 height 48
click at [1498, 732] on button "Add" at bounding box center [1509, 727] width 93 height 37
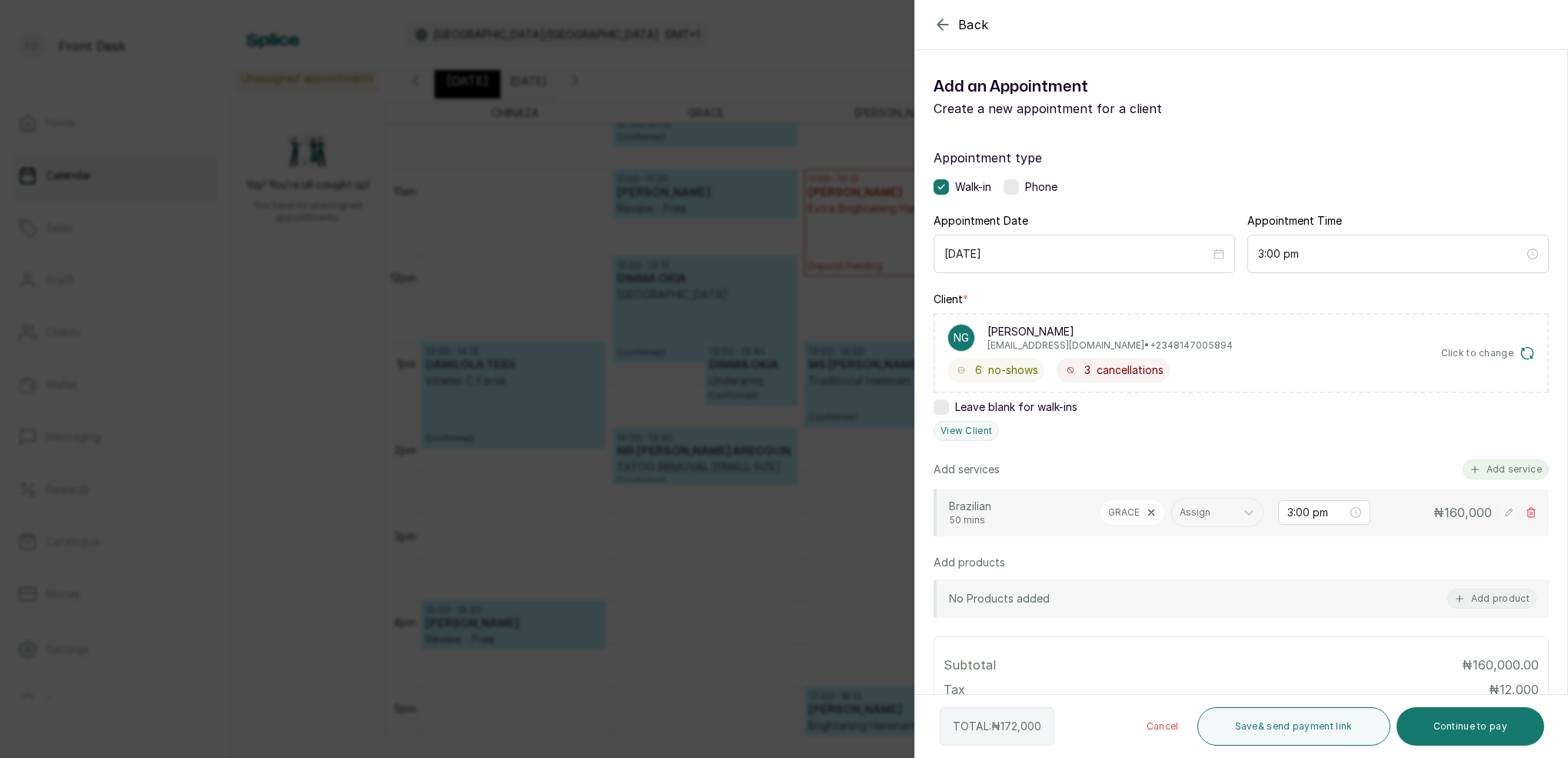
click at [1506, 464] on button "Add service" at bounding box center [1505, 470] width 86 height 20
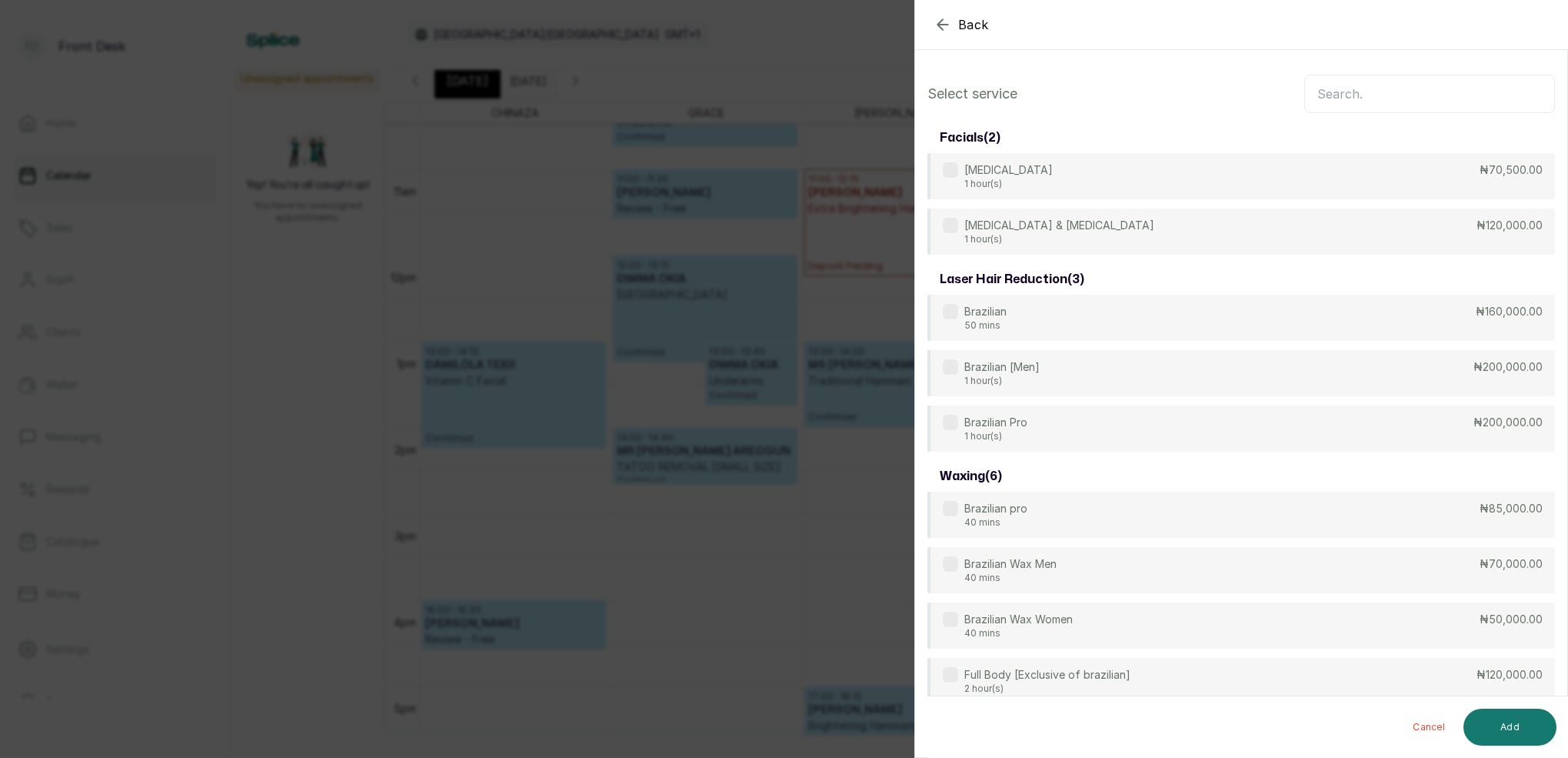
scroll to position [-2, 0]
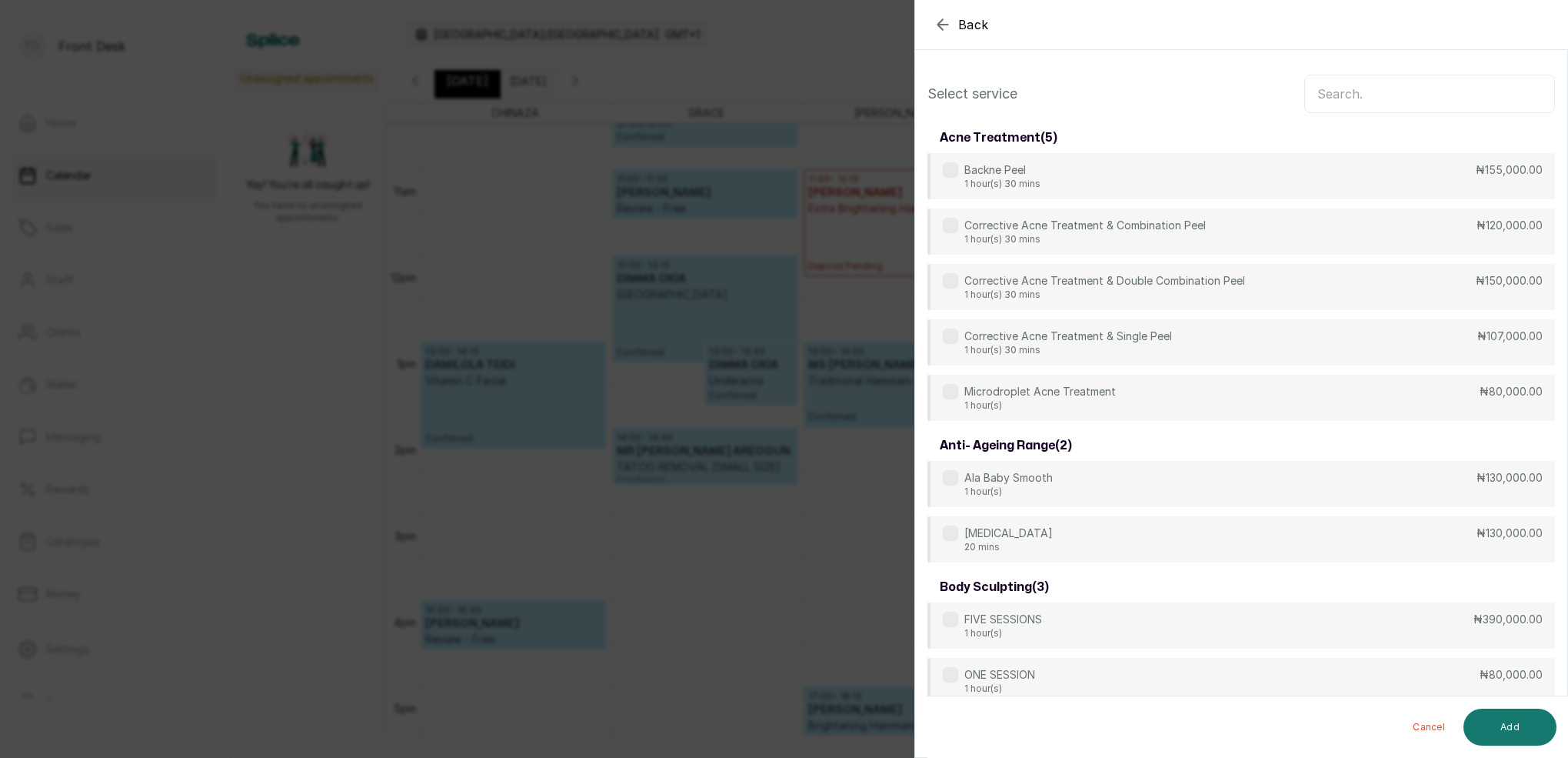
click at [1383, 95] on input "text" at bounding box center [1429, 93] width 251 height 38
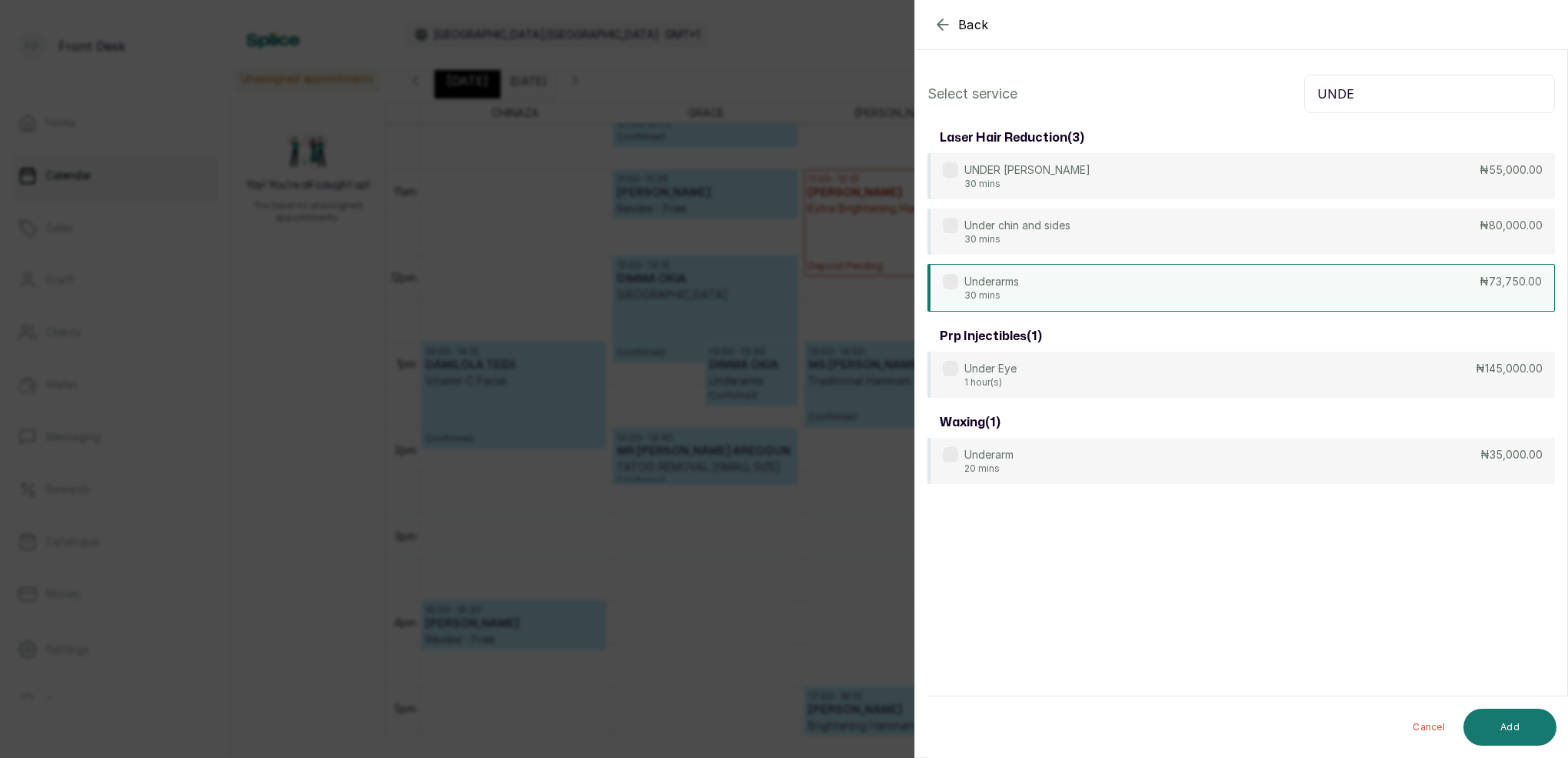
type input "UNDE"
drag, startPoint x: 1052, startPoint y: 288, endPoint x: 1043, endPoint y: 278, distance: 13.5
click at [1050, 282] on div "Underarms 30 mins ₦73,750.00" at bounding box center [1241, 287] width 628 height 48
click at [1496, 725] on button "Add" at bounding box center [1509, 727] width 93 height 37
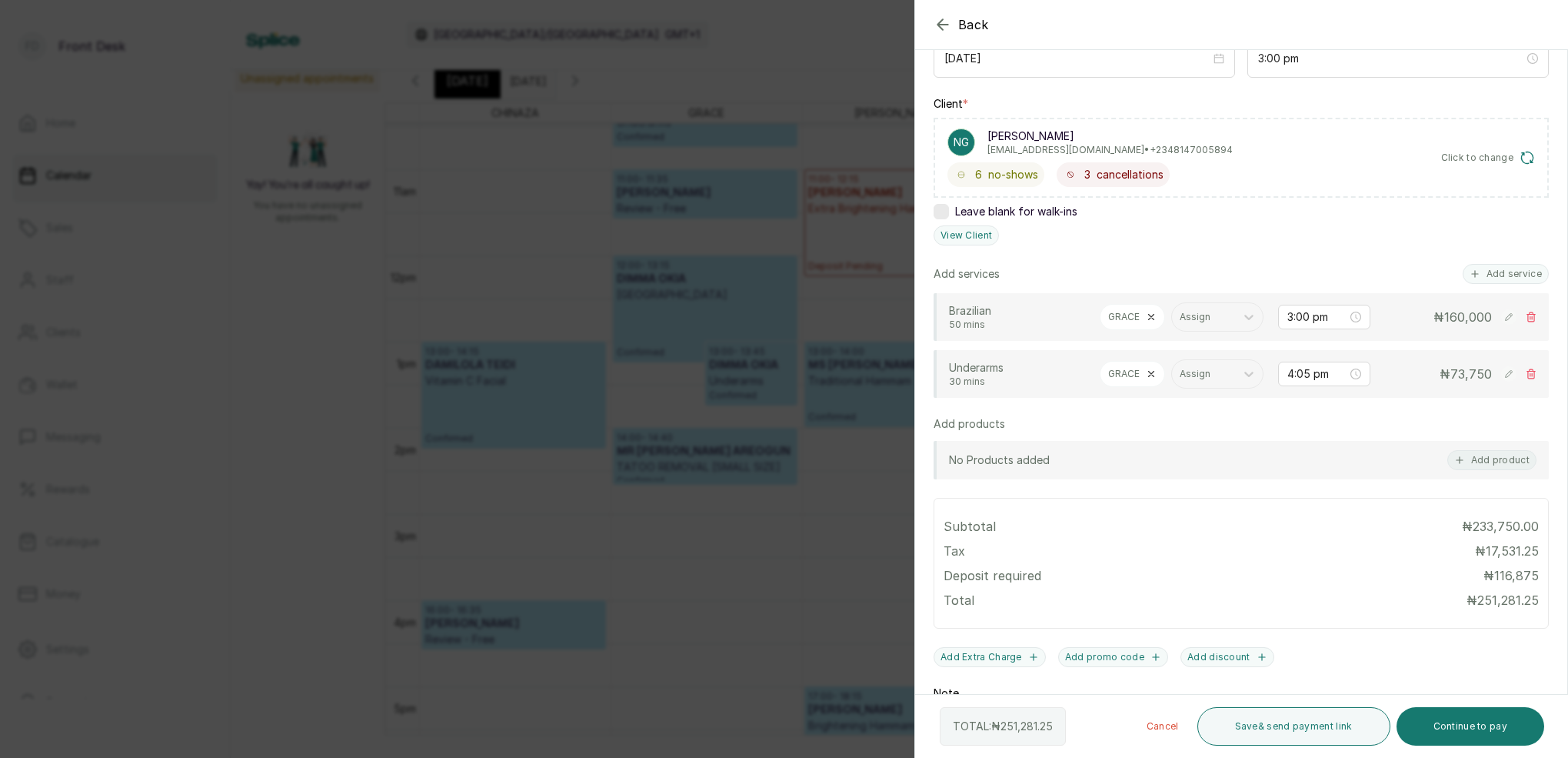
scroll to position [217, 0]
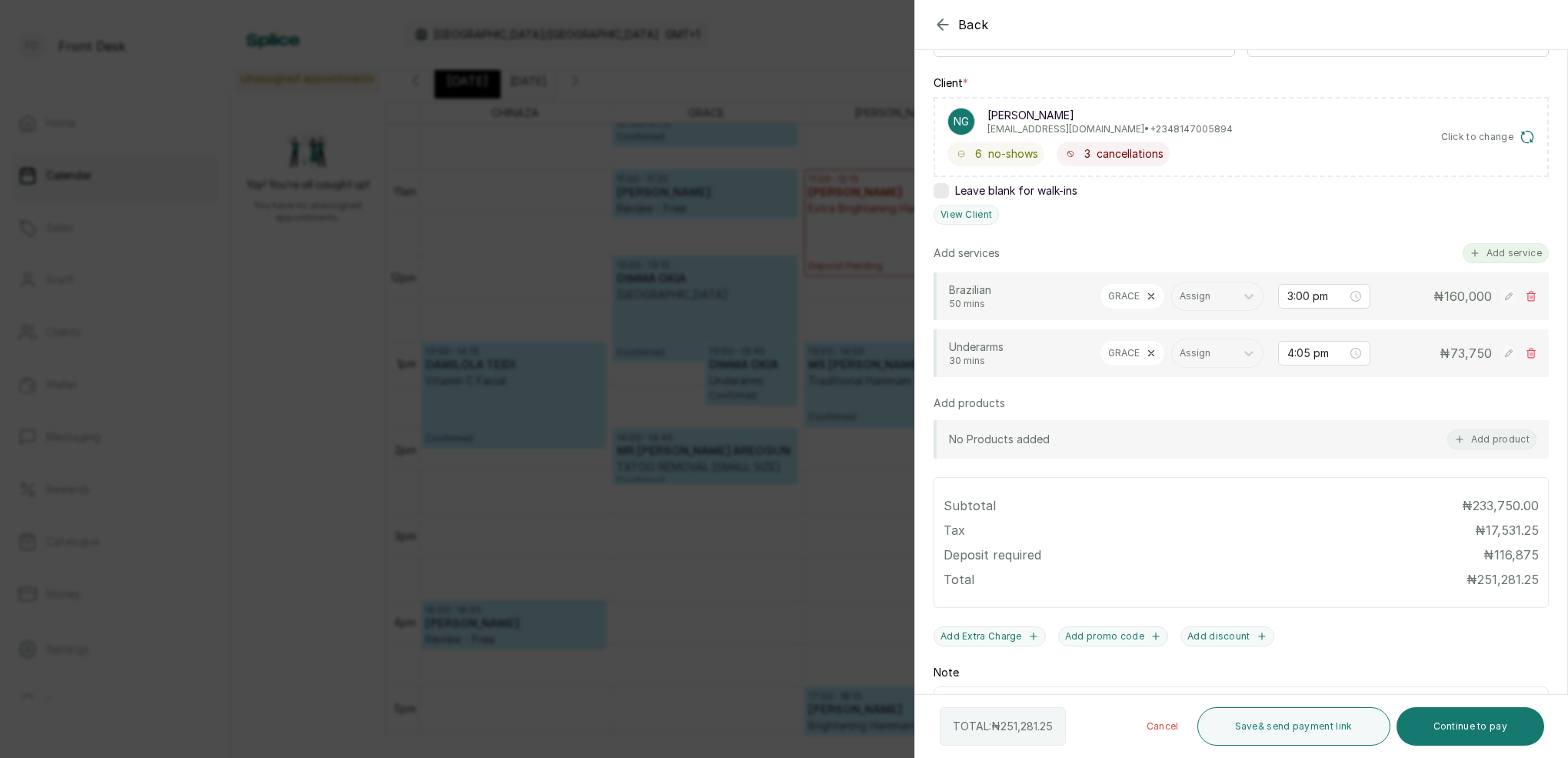
click at [1526, 250] on button "Add service" at bounding box center [1505, 253] width 86 height 20
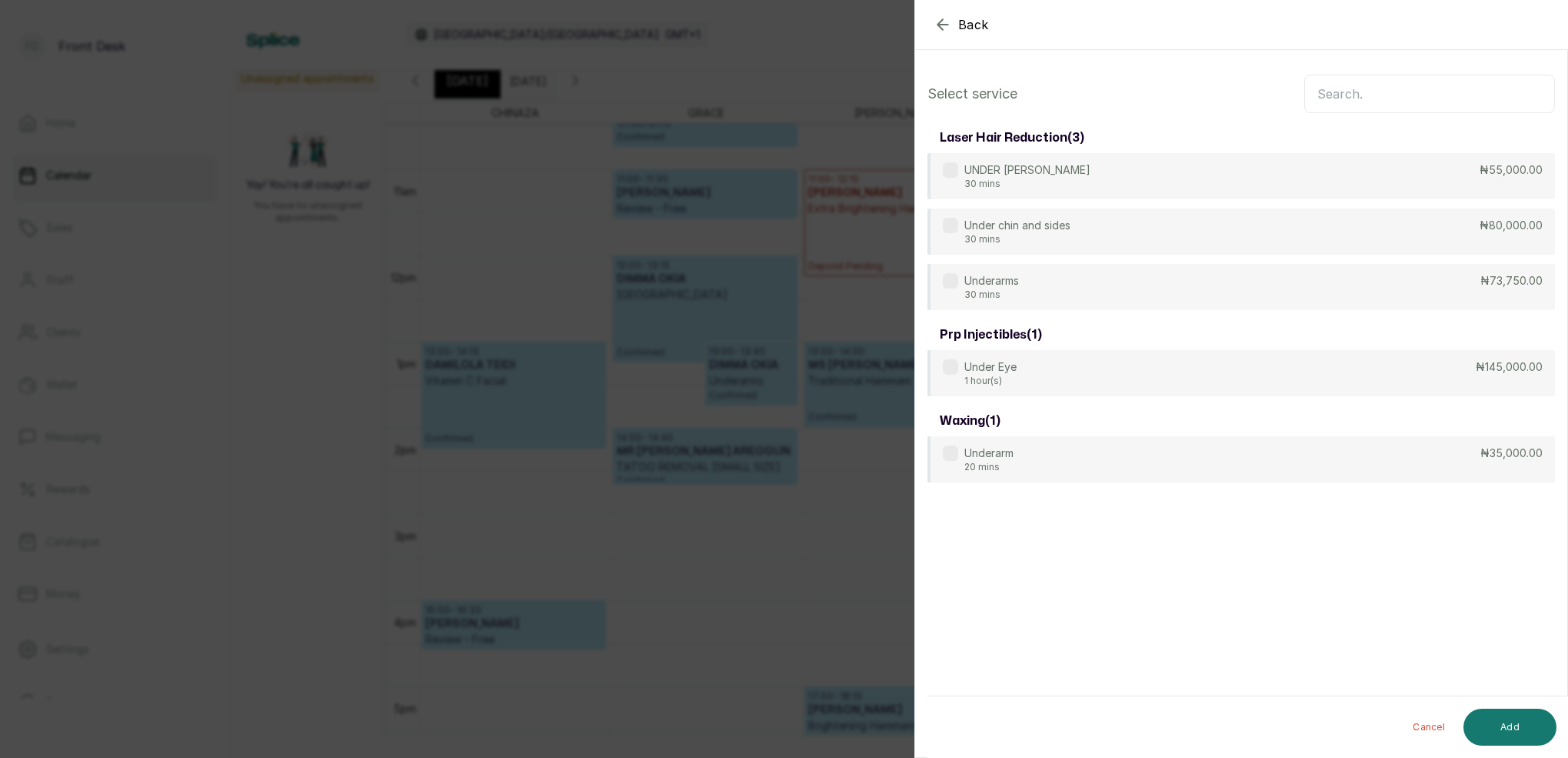
click at [1413, 100] on input "text" at bounding box center [1429, 93] width 251 height 38
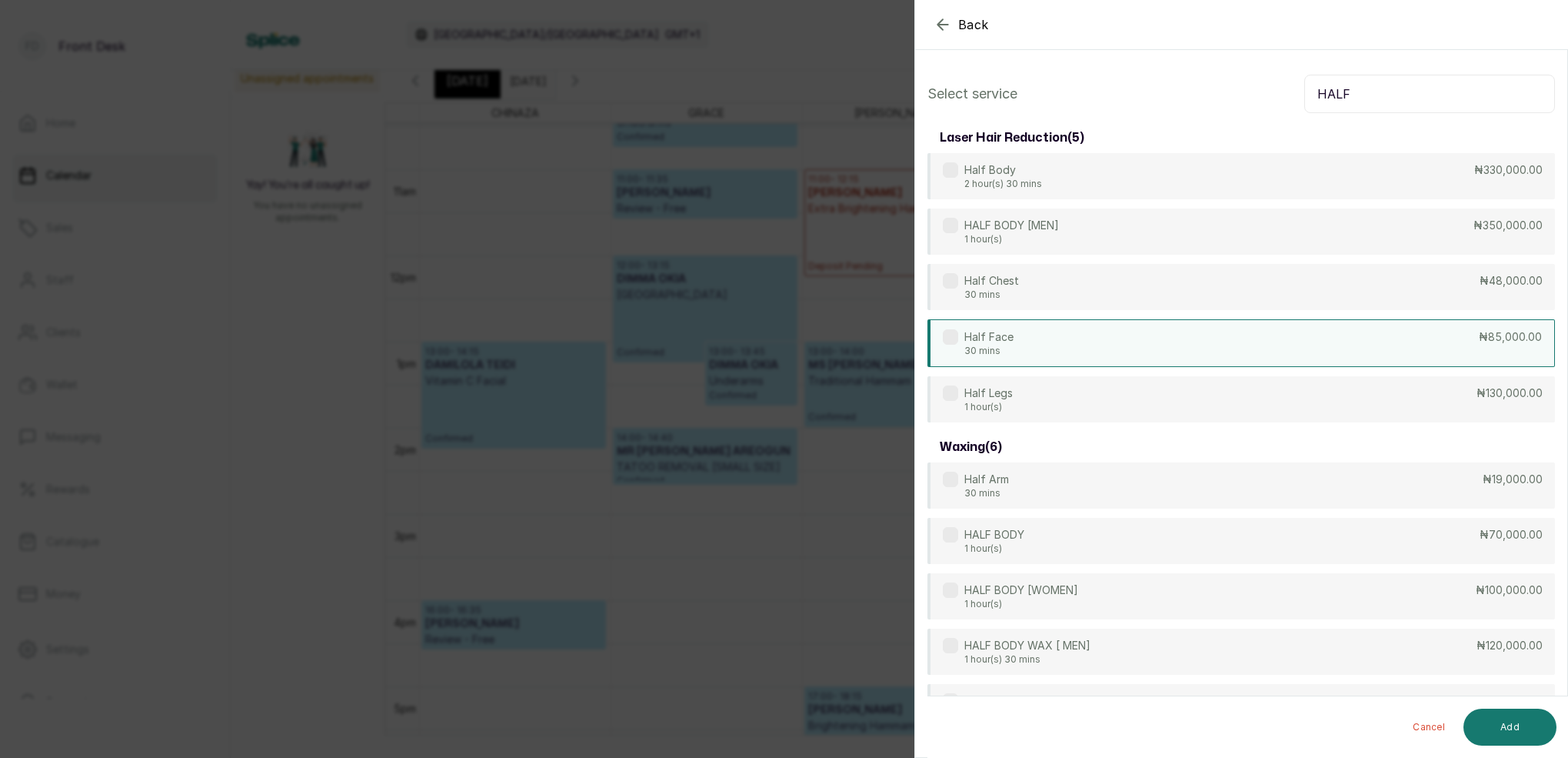
type input "HALF"
drag, startPoint x: 1017, startPoint y: 348, endPoint x: 988, endPoint y: 351, distance: 29.2
click at [1017, 348] on div "Half Face 30 mins ₦85,000.00" at bounding box center [1241, 343] width 628 height 48
click at [1516, 732] on button "Add" at bounding box center [1509, 727] width 93 height 37
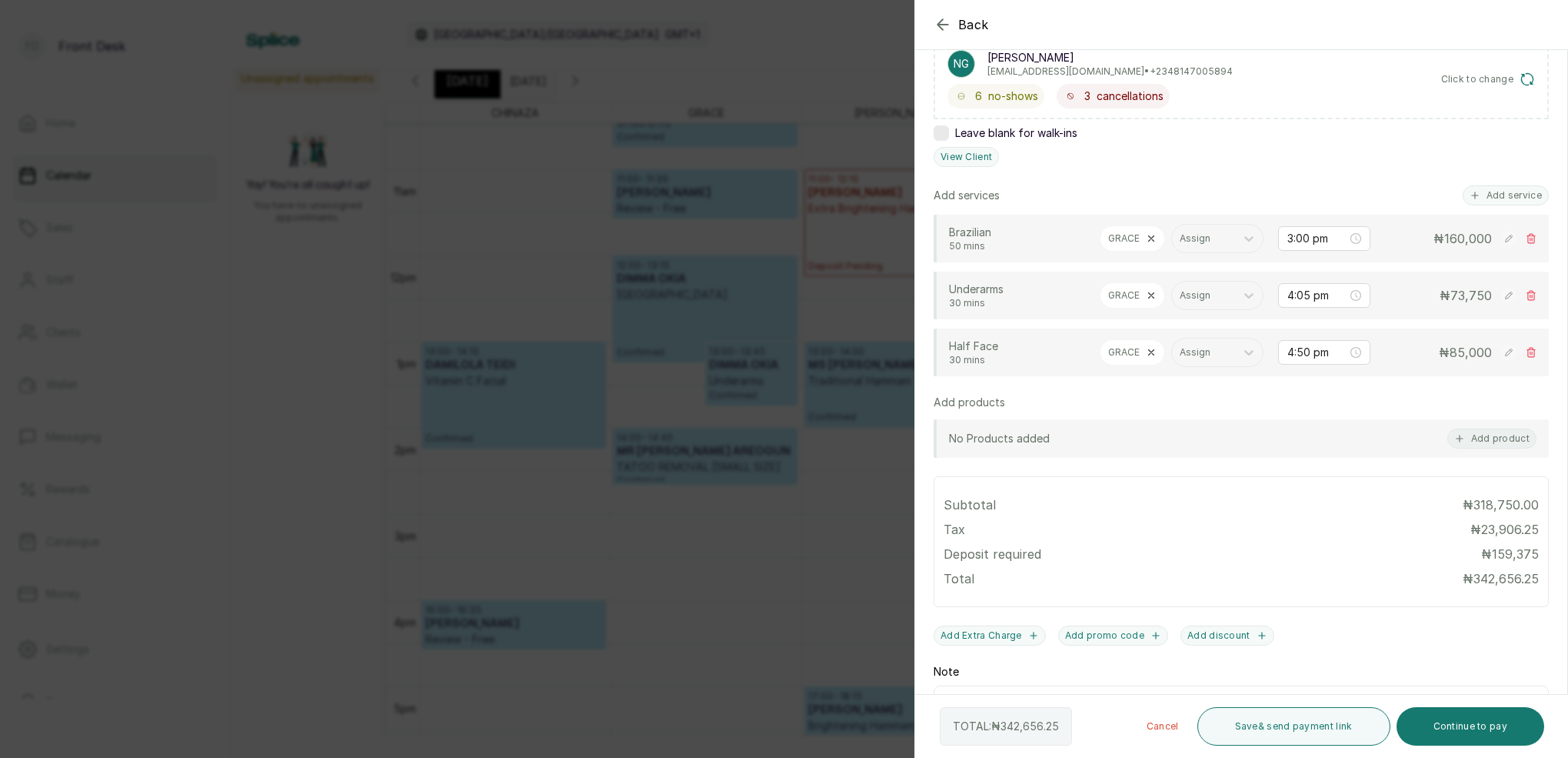
scroll to position [232, 0]
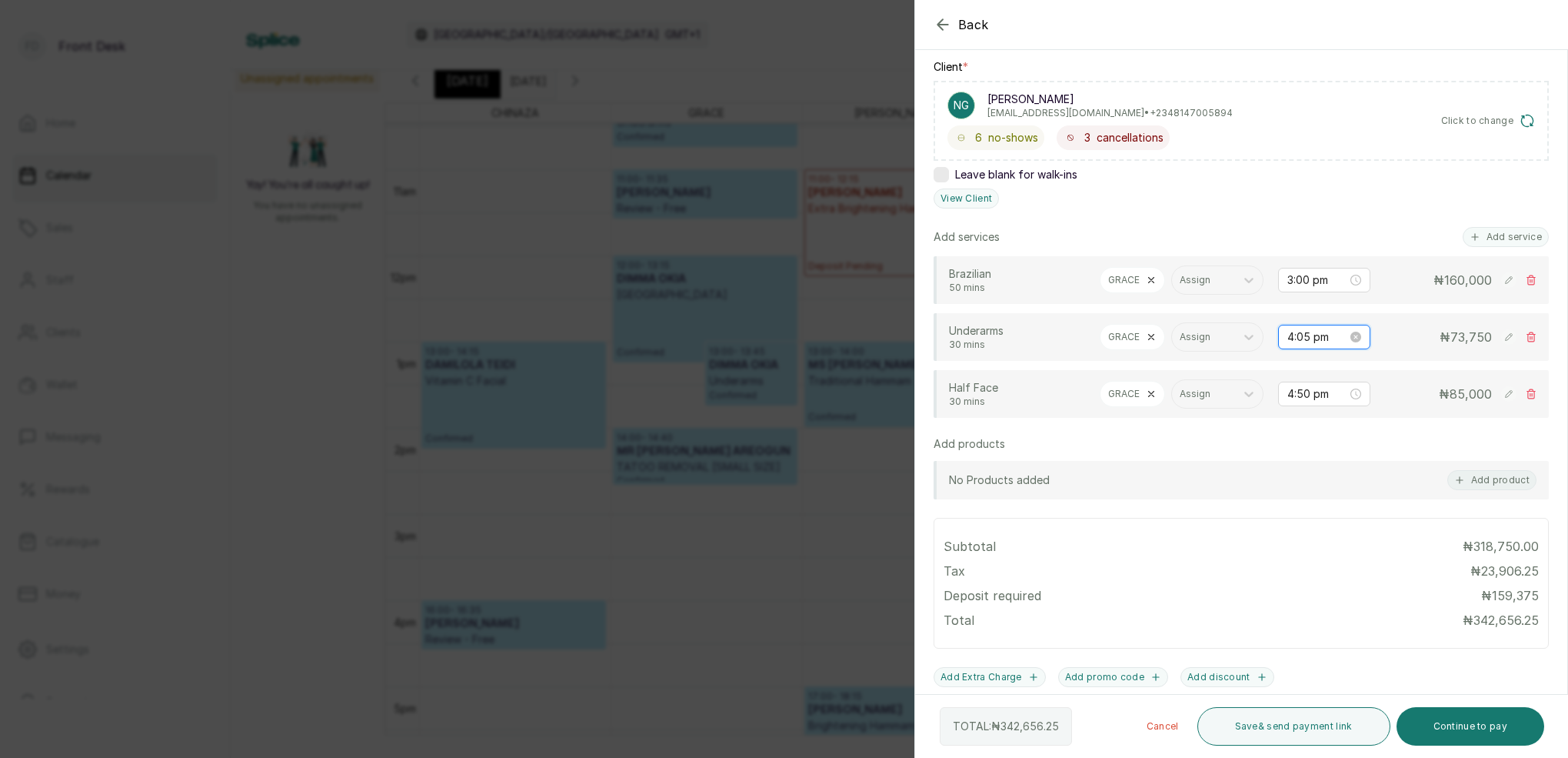
click at [1307, 336] on input "4:05 pm" at bounding box center [1317, 337] width 60 height 17
click at [1303, 390] on div "03" at bounding box center [1299, 391] width 37 height 22
type input "3:50 pm"
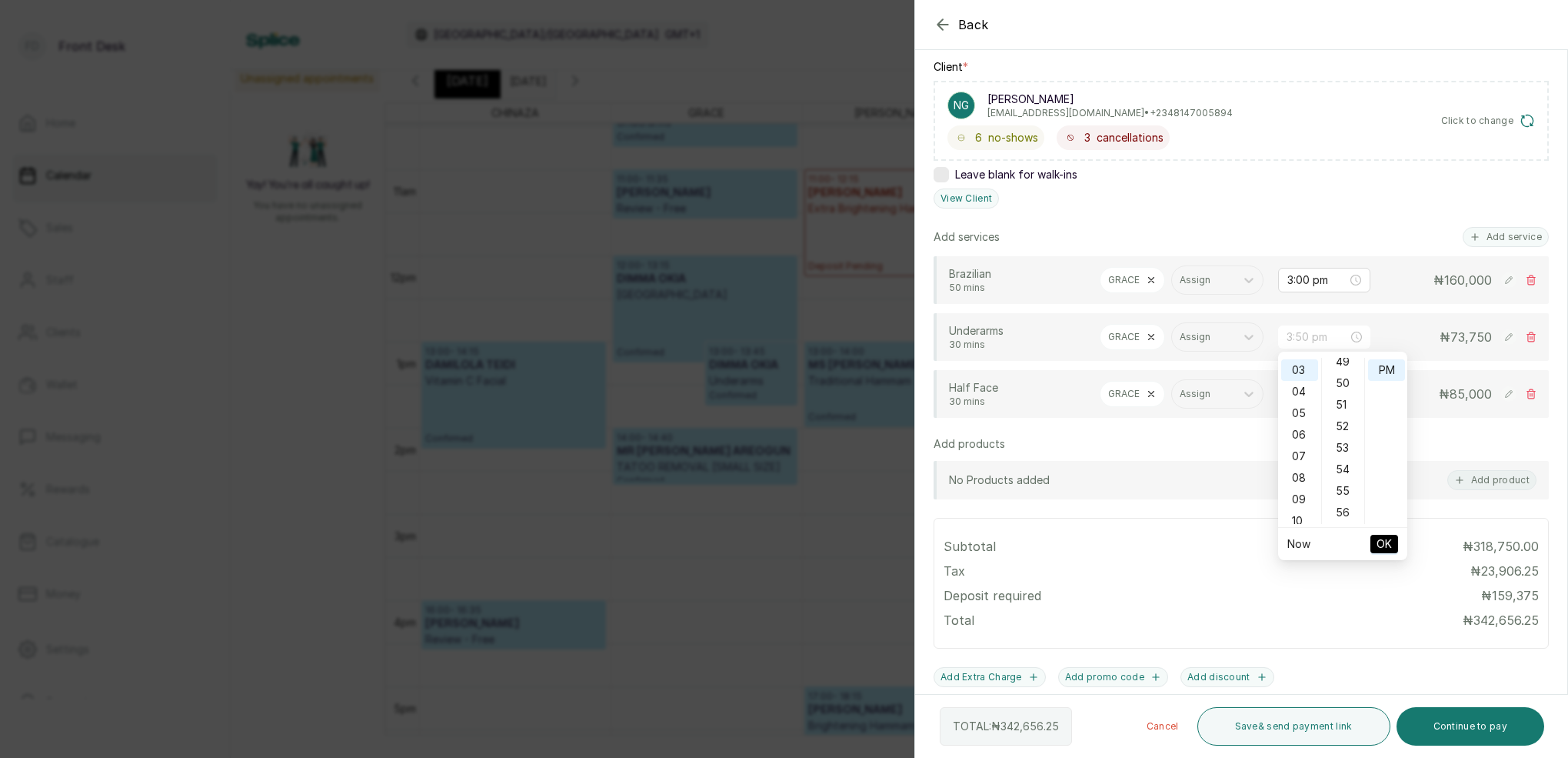
drag, startPoint x: 1345, startPoint y: 380, endPoint x: 1366, endPoint y: 378, distance: 21.1
click at [1345, 380] on div "50" at bounding box center [1343, 383] width 37 height 22
click at [1382, 375] on div "PM" at bounding box center [1386, 370] width 37 height 22
drag, startPoint x: 1387, startPoint y: 547, endPoint x: 1322, endPoint y: 505, distance: 77.4
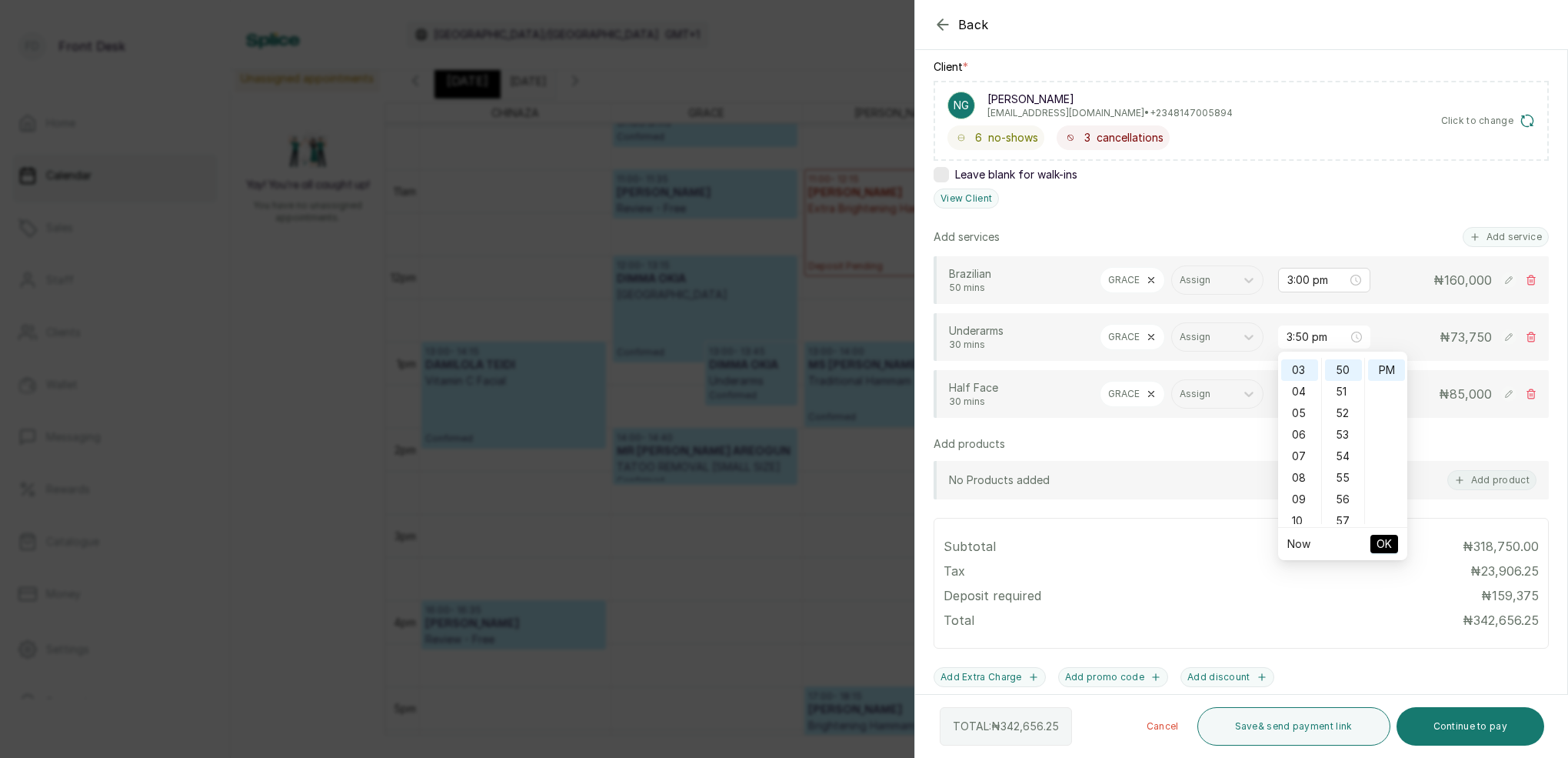
click at [1387, 546] on span "OK" at bounding box center [1384, 544] width 16 height 30
click at [1304, 397] on input "4:50 pm" at bounding box center [1317, 394] width 60 height 17
click at [1306, 437] on div "04" at bounding box center [1299, 436] width 37 height 22
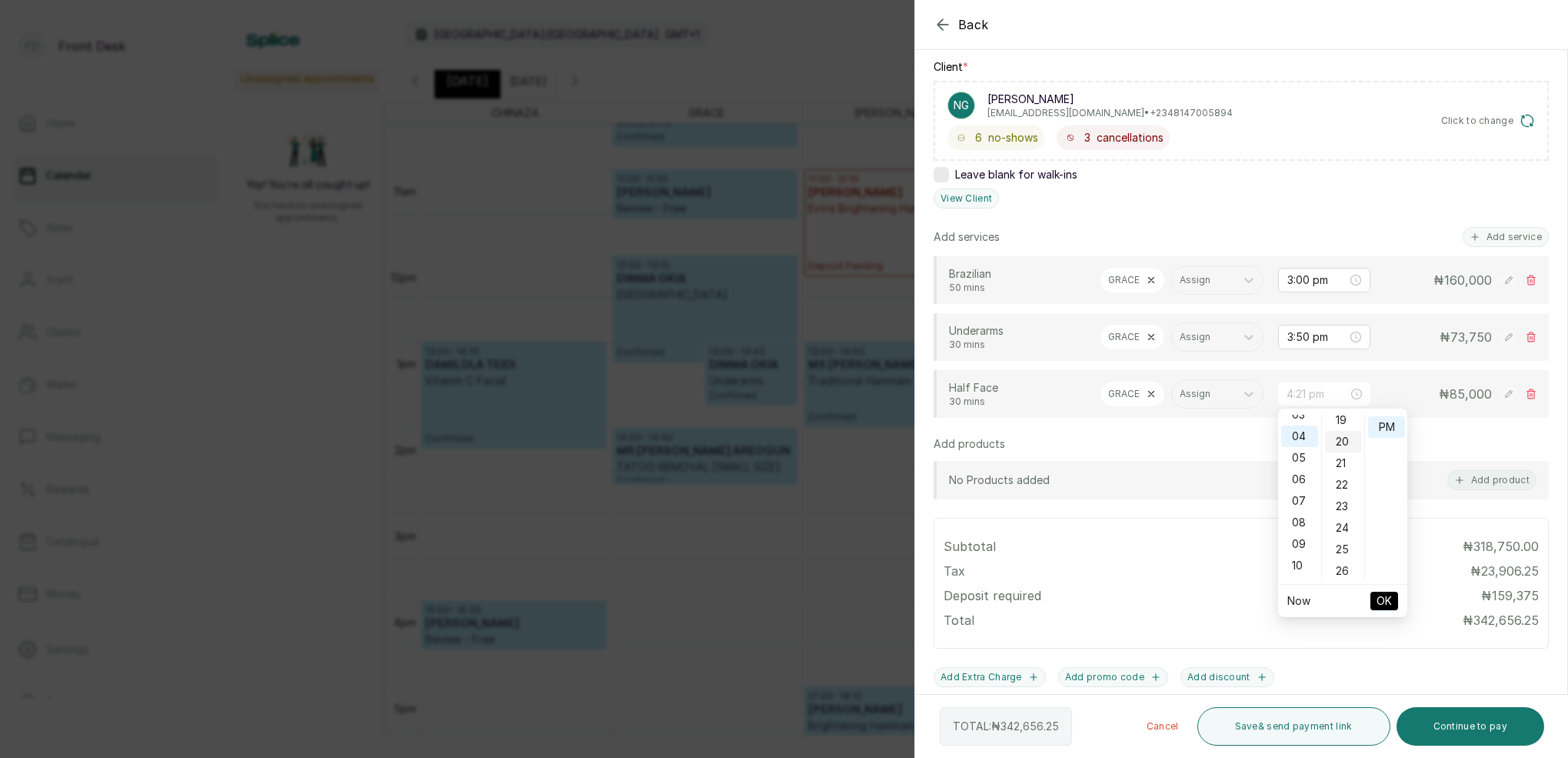
type input "4:20 pm"
drag, startPoint x: 1345, startPoint y: 447, endPoint x: 1383, endPoint y: 429, distance: 42.0
click at [1346, 446] on div "20" at bounding box center [1343, 442] width 37 height 22
click at [1384, 429] on div "PM" at bounding box center [1386, 427] width 37 height 22
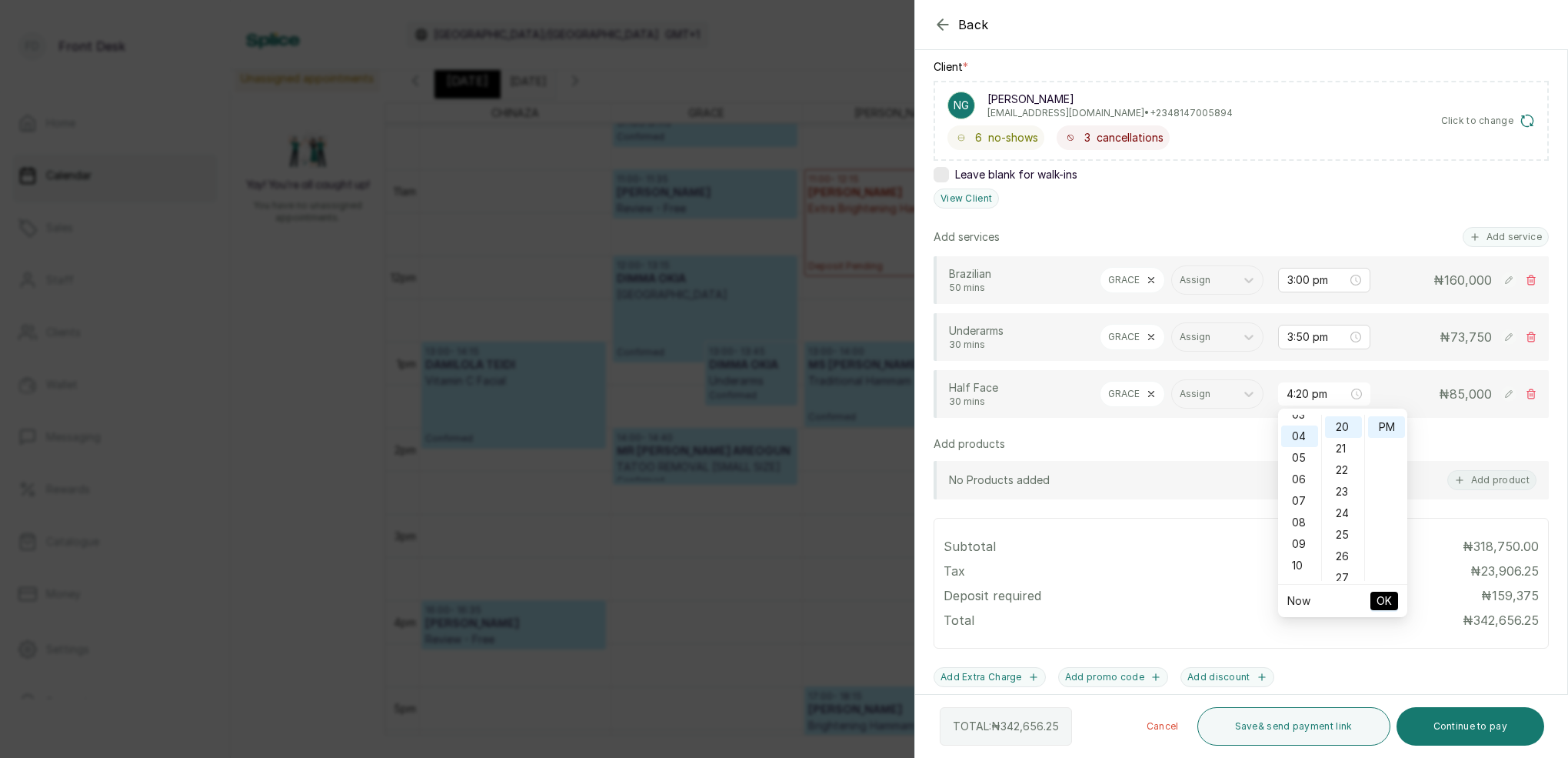
drag, startPoint x: 1389, startPoint y: 599, endPoint x: 1334, endPoint y: 526, distance: 91.4
click at [1389, 599] on span "OK" at bounding box center [1384, 601] width 16 height 30
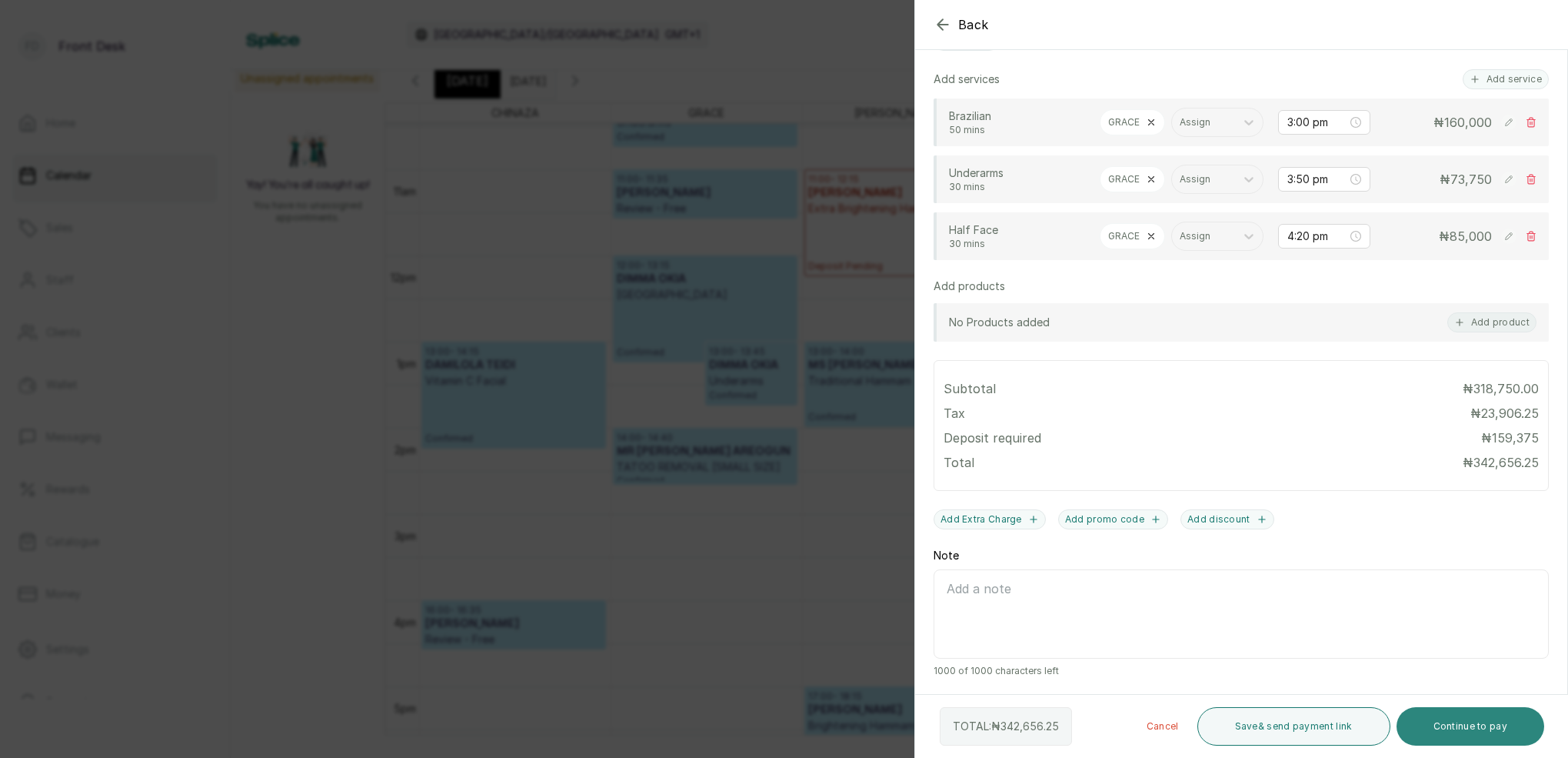
scroll to position [390, 0]
drag, startPoint x: 1479, startPoint y: 738, endPoint x: 1377, endPoint y: 640, distance: 141.4
click at [1479, 735] on button "Continue to pay" at bounding box center [1470, 726] width 149 height 38
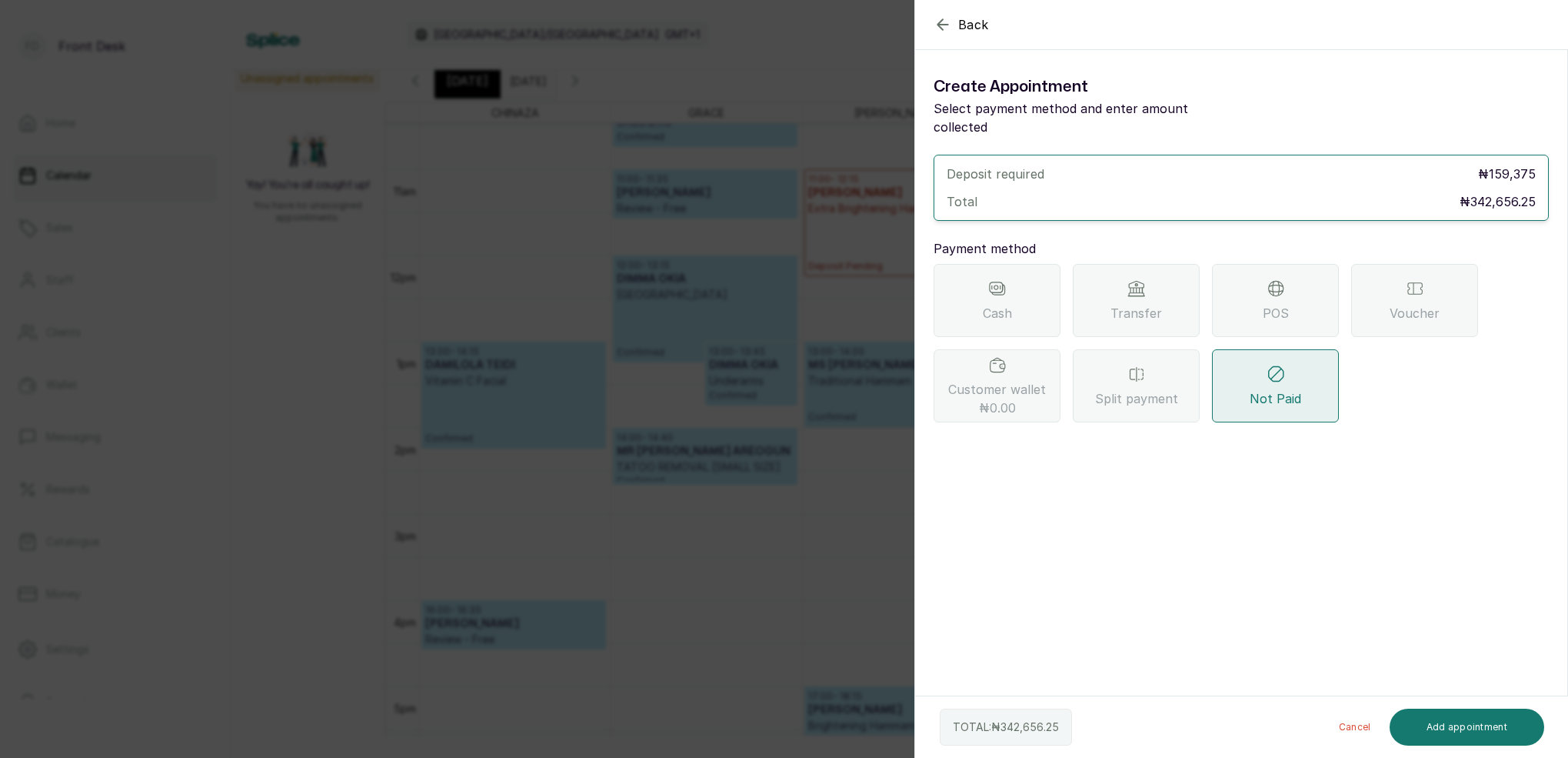
click at [1142, 304] on span "Transfer" at bounding box center [1136, 313] width 51 height 19
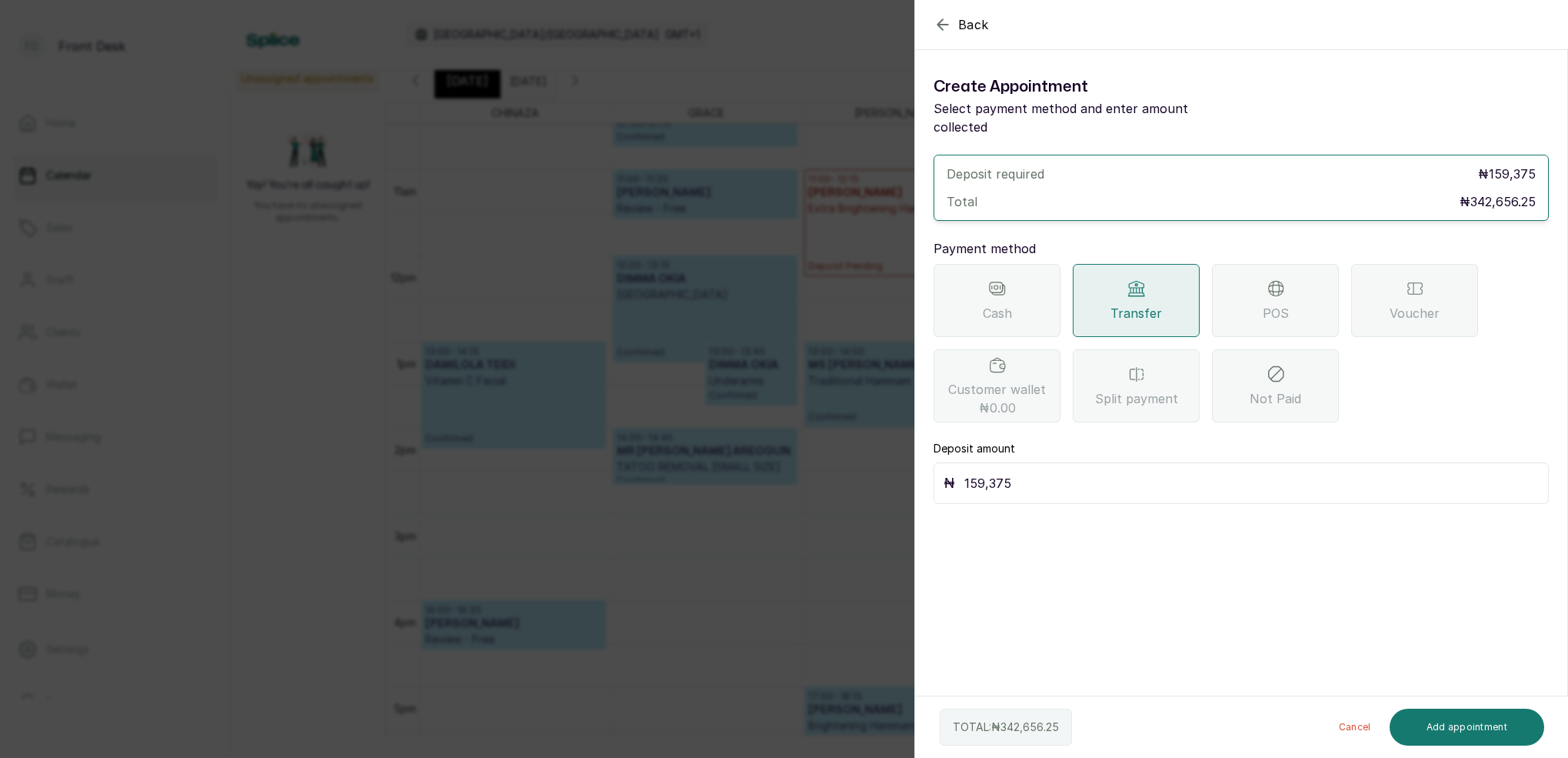
click at [1063, 472] on input "159,375" at bounding box center [1251, 483] width 575 height 22
type input "170,000"
drag, startPoint x: 1483, startPoint y: 738, endPoint x: 1496, endPoint y: 705, distance: 35.5
click at [1483, 736] on button "Add appointment" at bounding box center [1466, 727] width 155 height 37
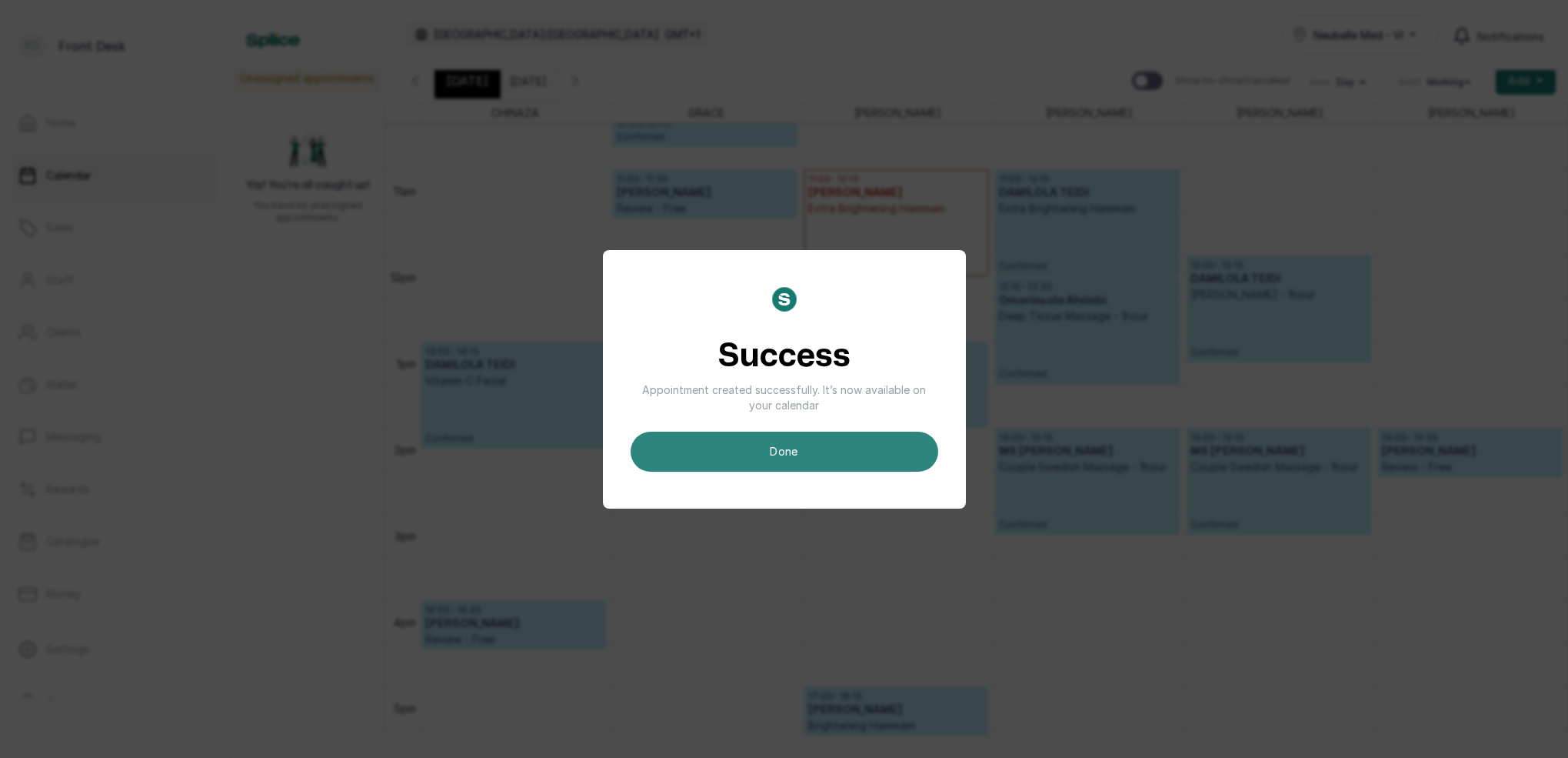
click at [912, 435] on button "done" at bounding box center [784, 451] width 308 height 40
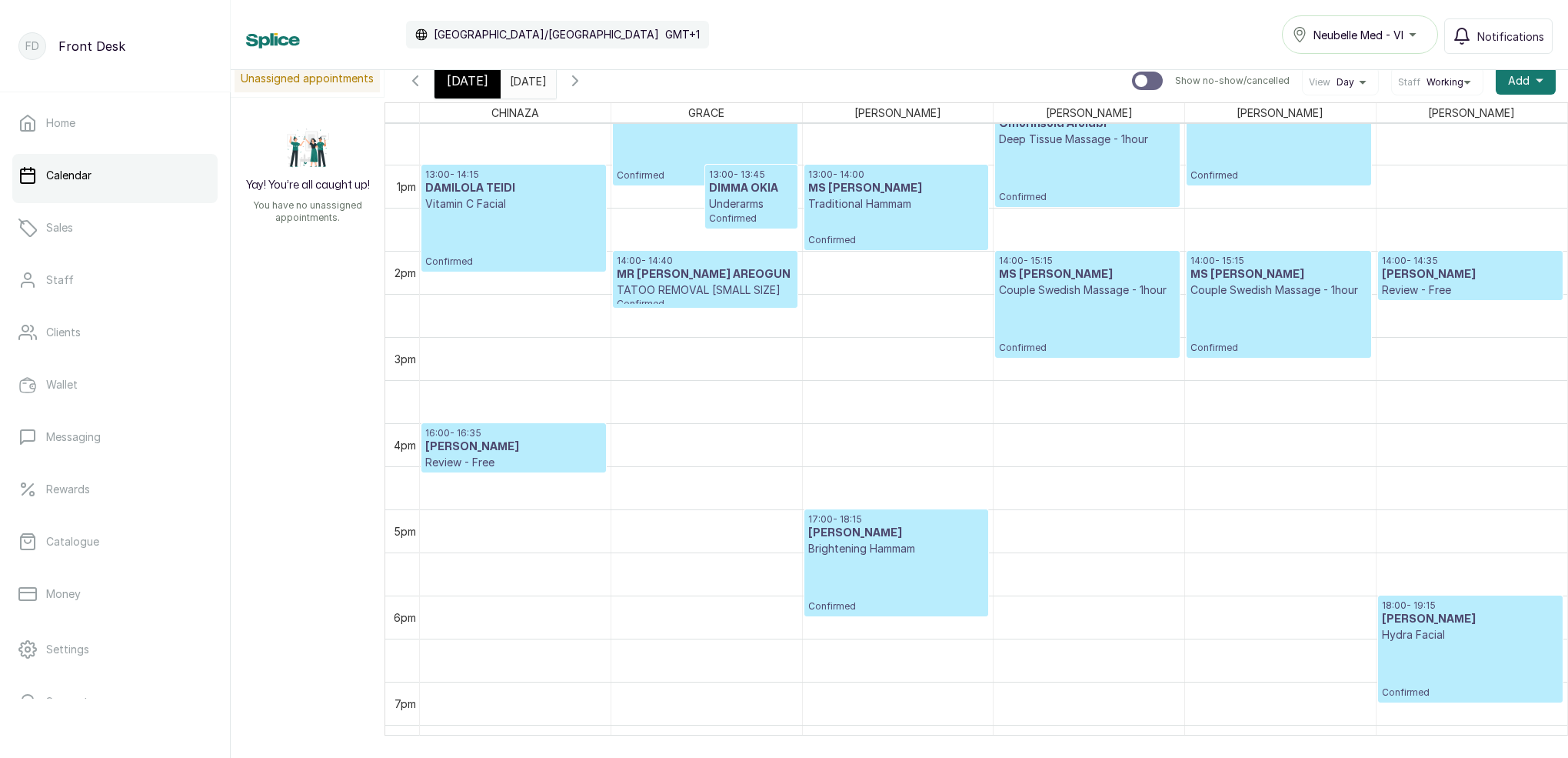
scroll to position [1091, 0]
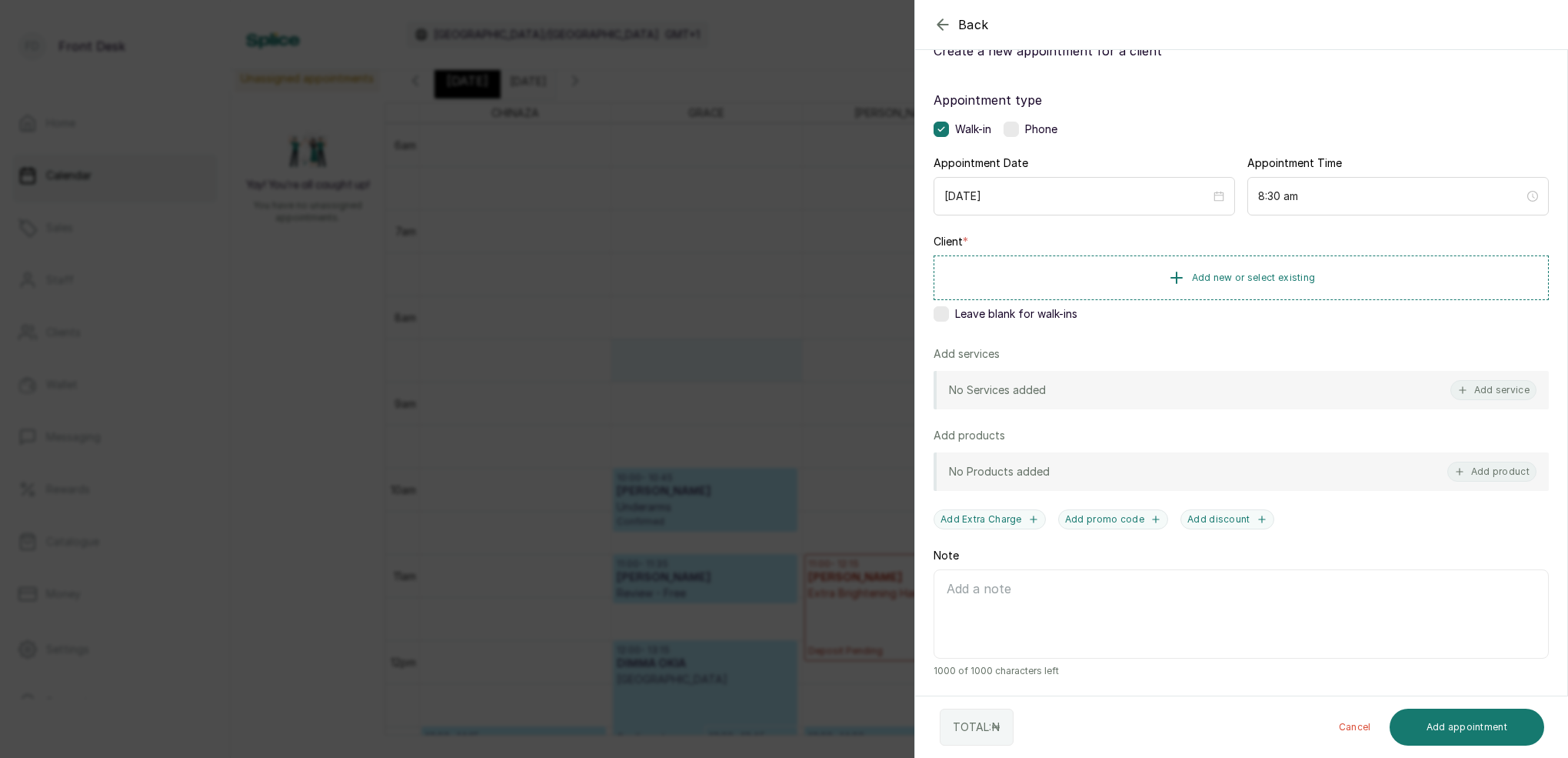
drag, startPoint x: 730, startPoint y: 362, endPoint x: 768, endPoint y: 430, distance: 77.9
click at [730, 362] on div "Back Add Appointment Add an Appointment Create a new appointment for a client A…" at bounding box center [784, 379] width 1568 height 758
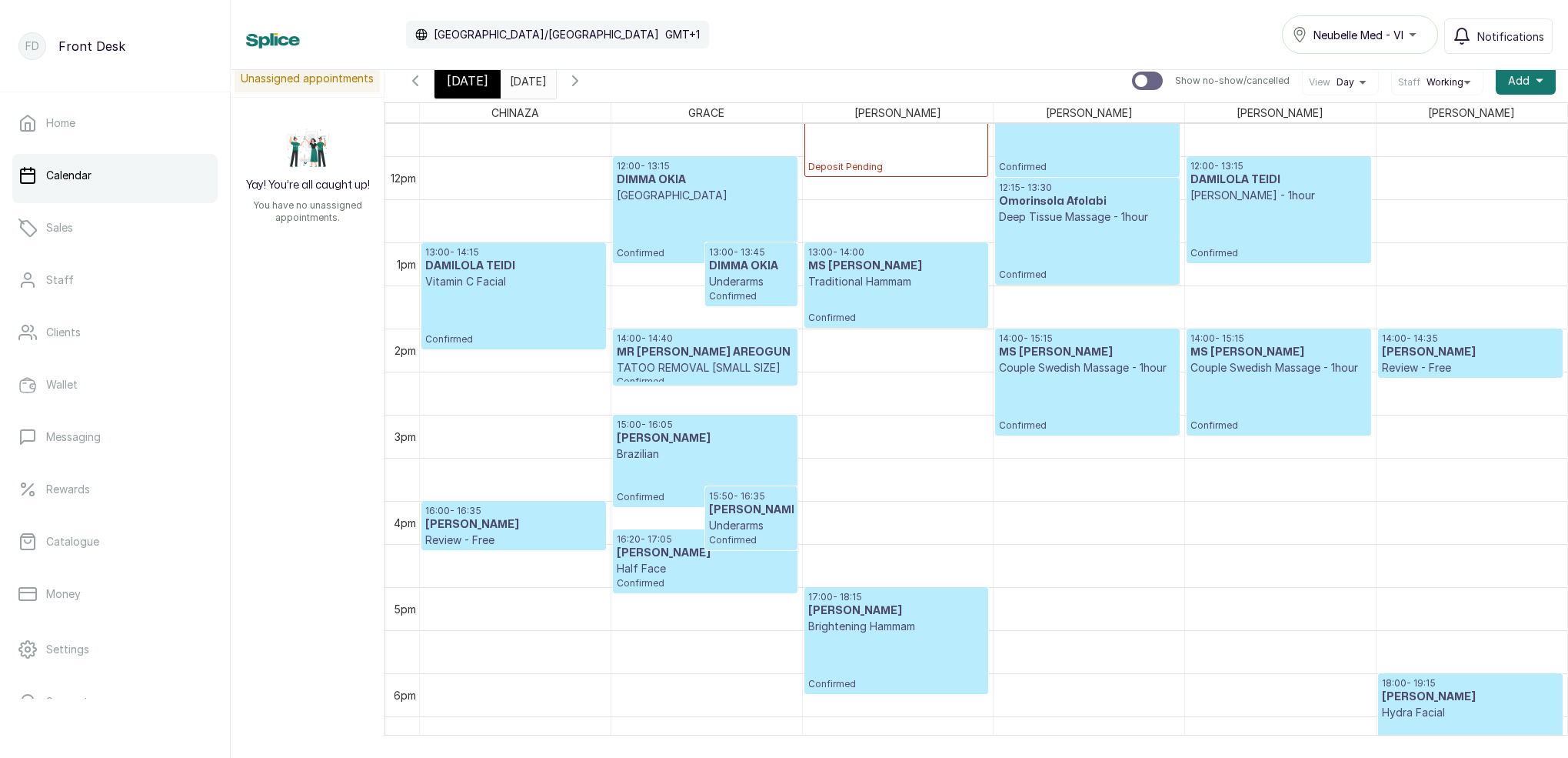
click at [718, 461] on p "Brazilian" at bounding box center [705, 454] width 176 height 16
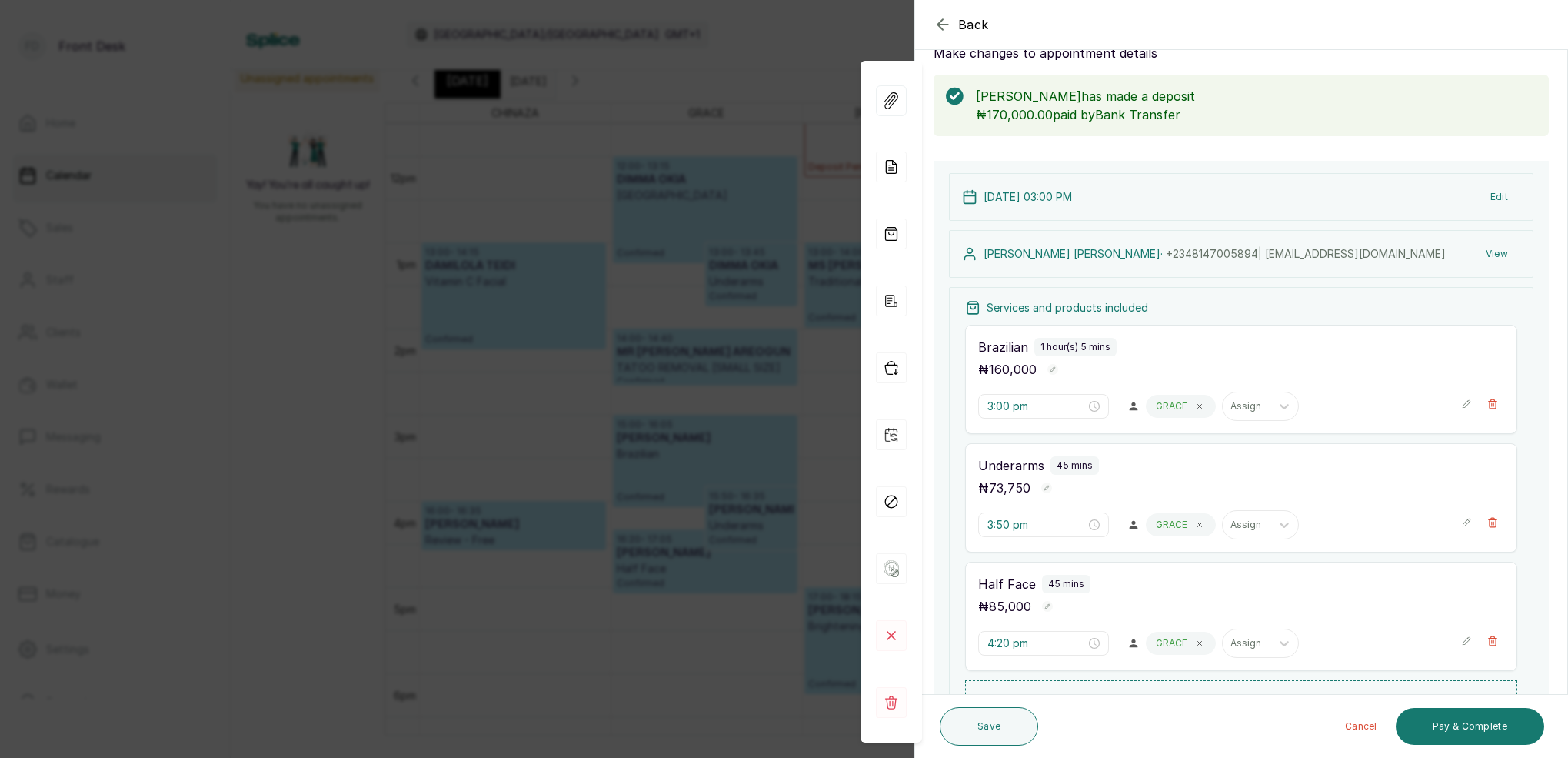
click at [1505, 249] on button "View" at bounding box center [1496, 254] width 47 height 28
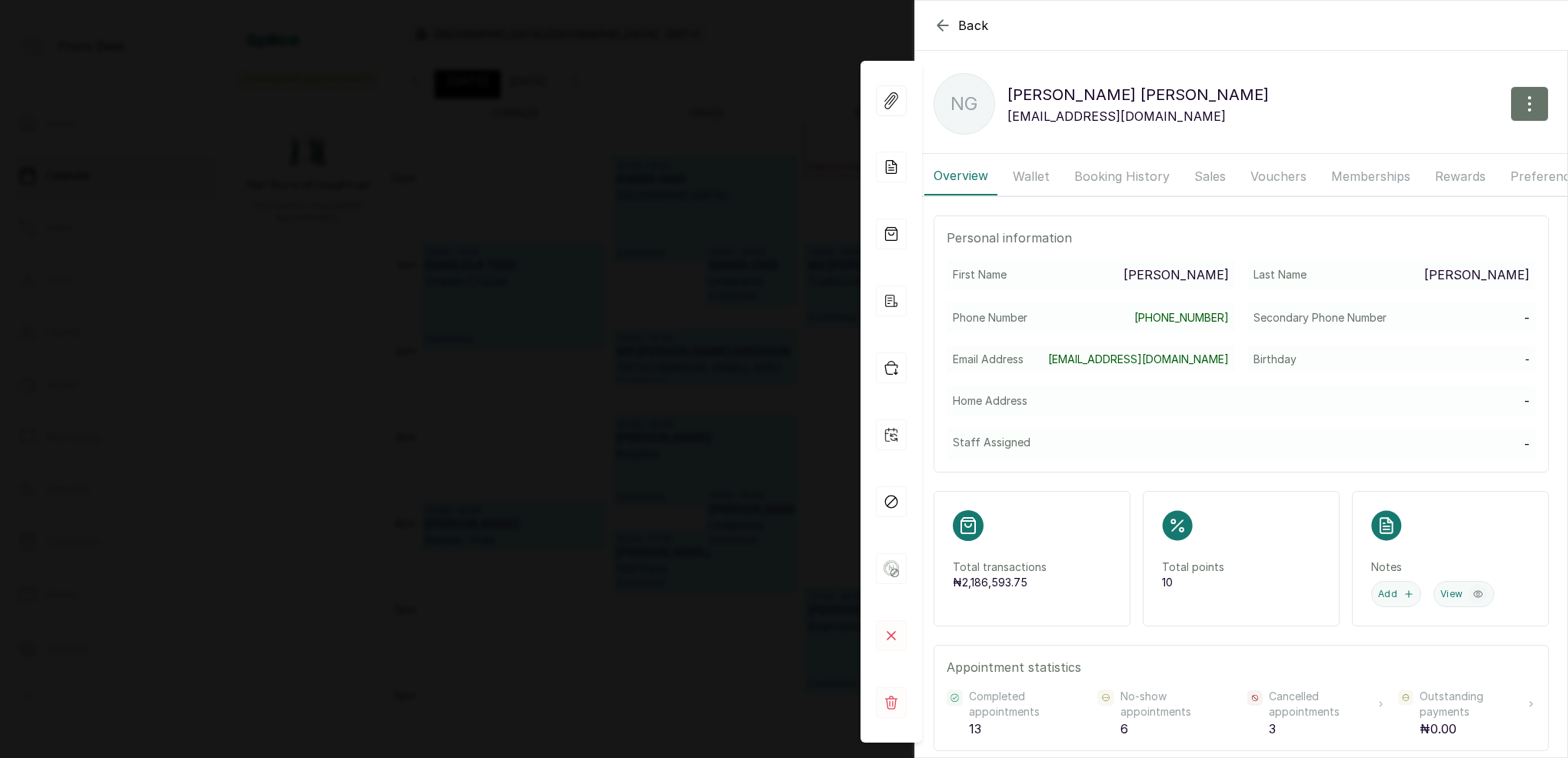
click at [1093, 178] on button "Booking History" at bounding box center [1122, 175] width 114 height 38
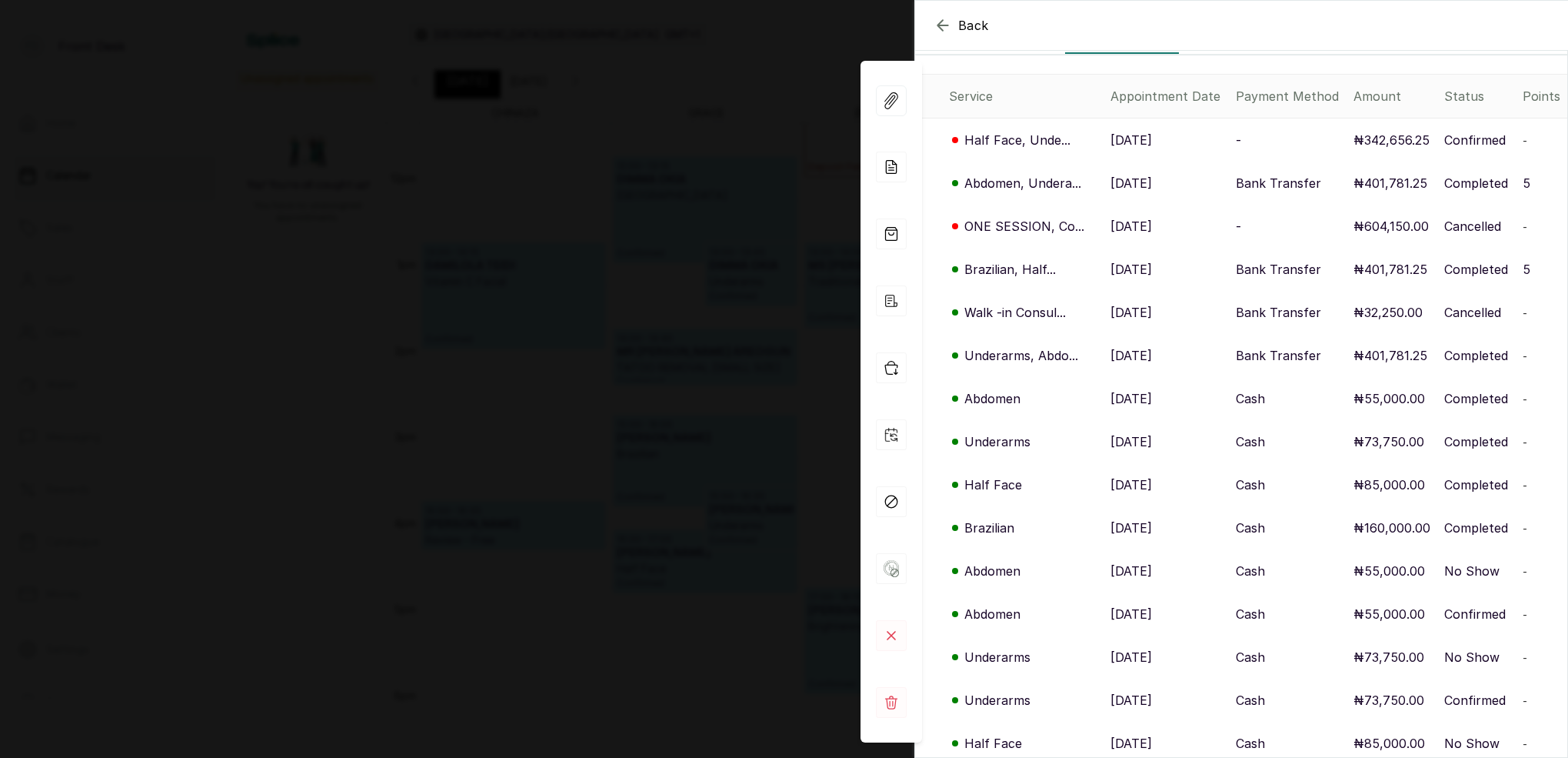
click at [1021, 273] on p "Brazilian, Half..." at bounding box center [1010, 270] width 92 height 19
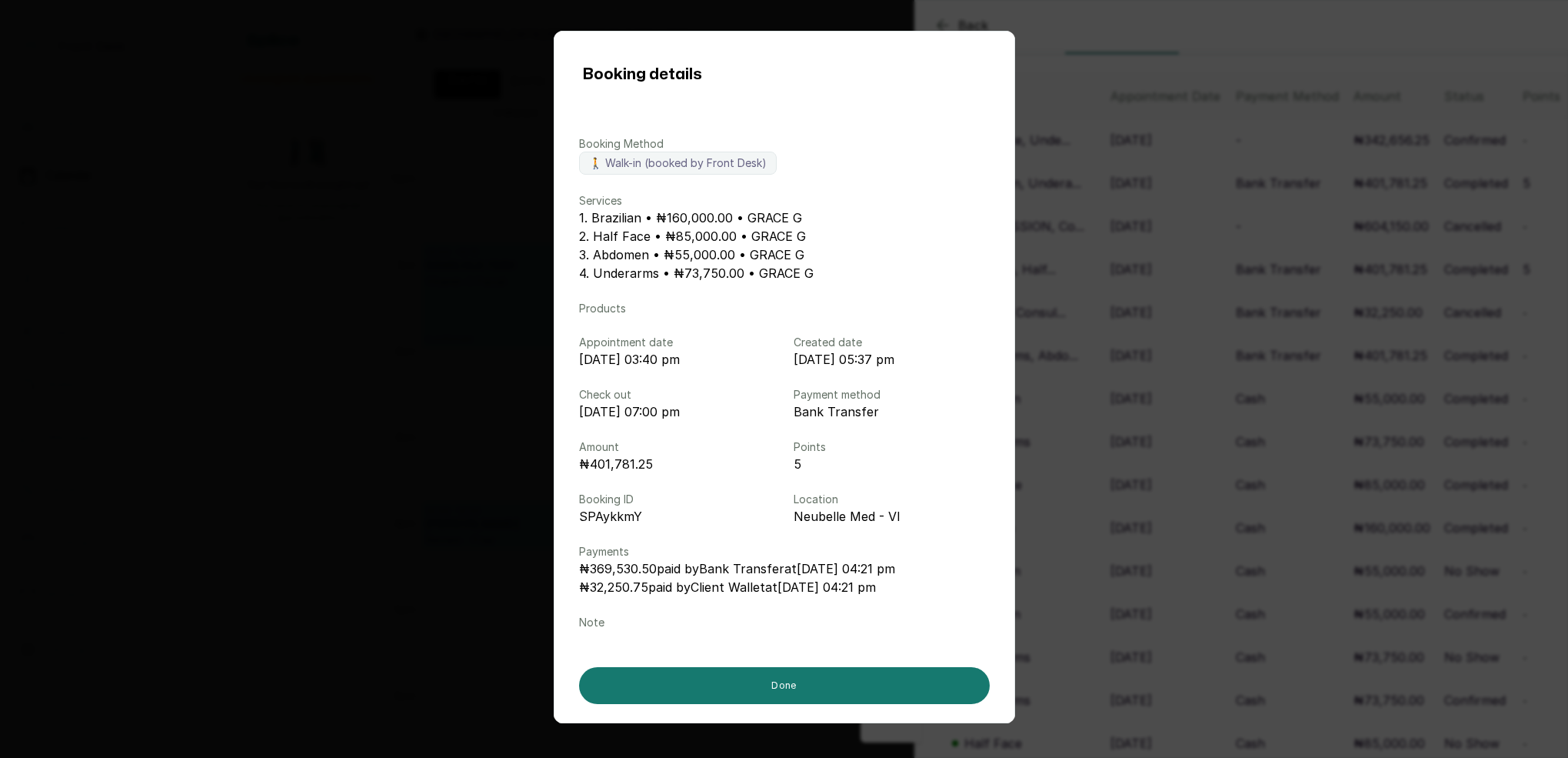
click at [1107, 292] on div "Booking details Booking Method 🚶 Walk-in (booked by Front Desk) Services 1. Bra…" at bounding box center [784, 379] width 1568 height 758
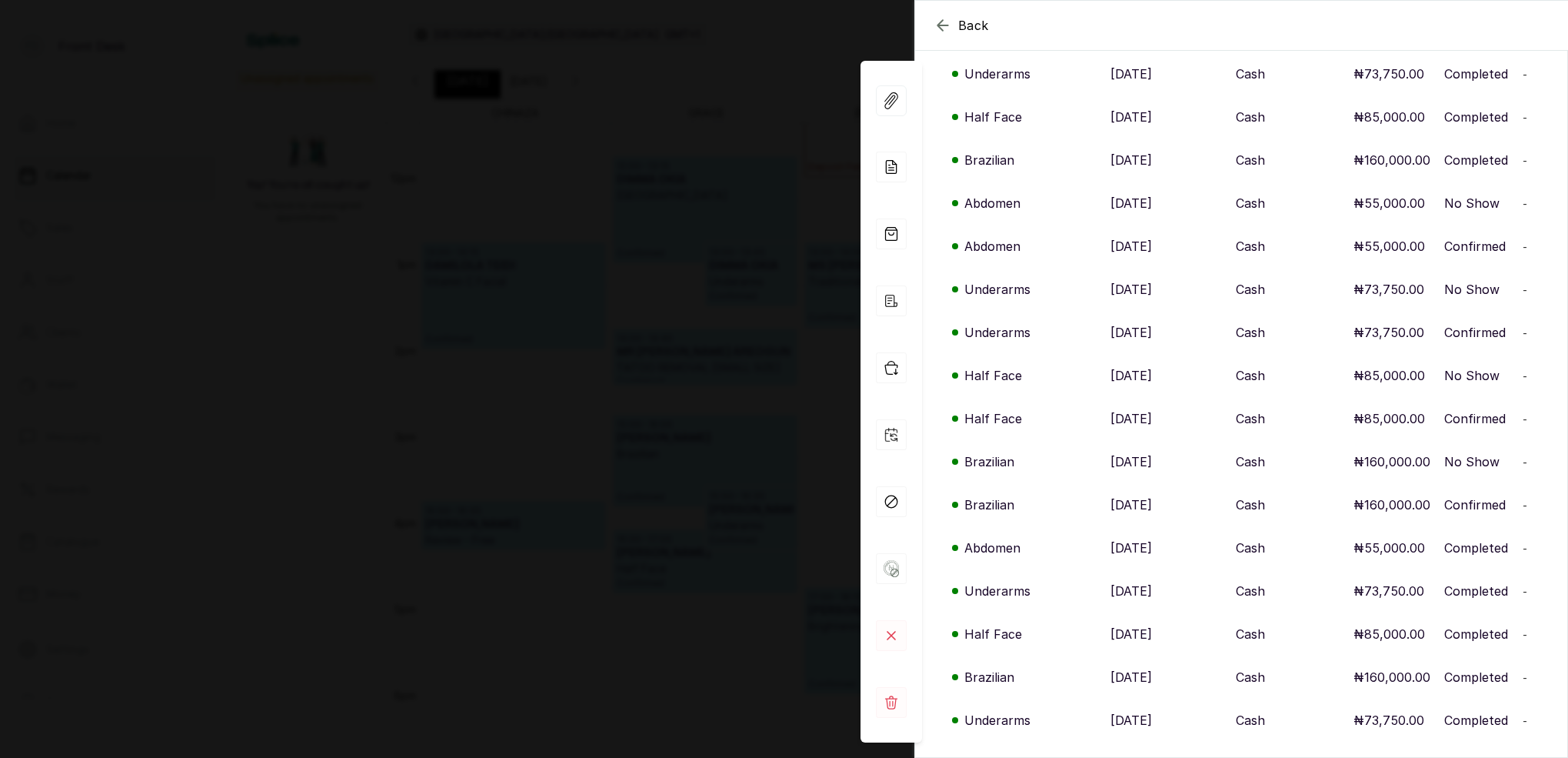
click at [775, 268] on div "Back Naomi Gabriel NG Naomi Gabriel yoyoobear@gmail.com Overview Wallet Booking…" at bounding box center [784, 379] width 1568 height 758
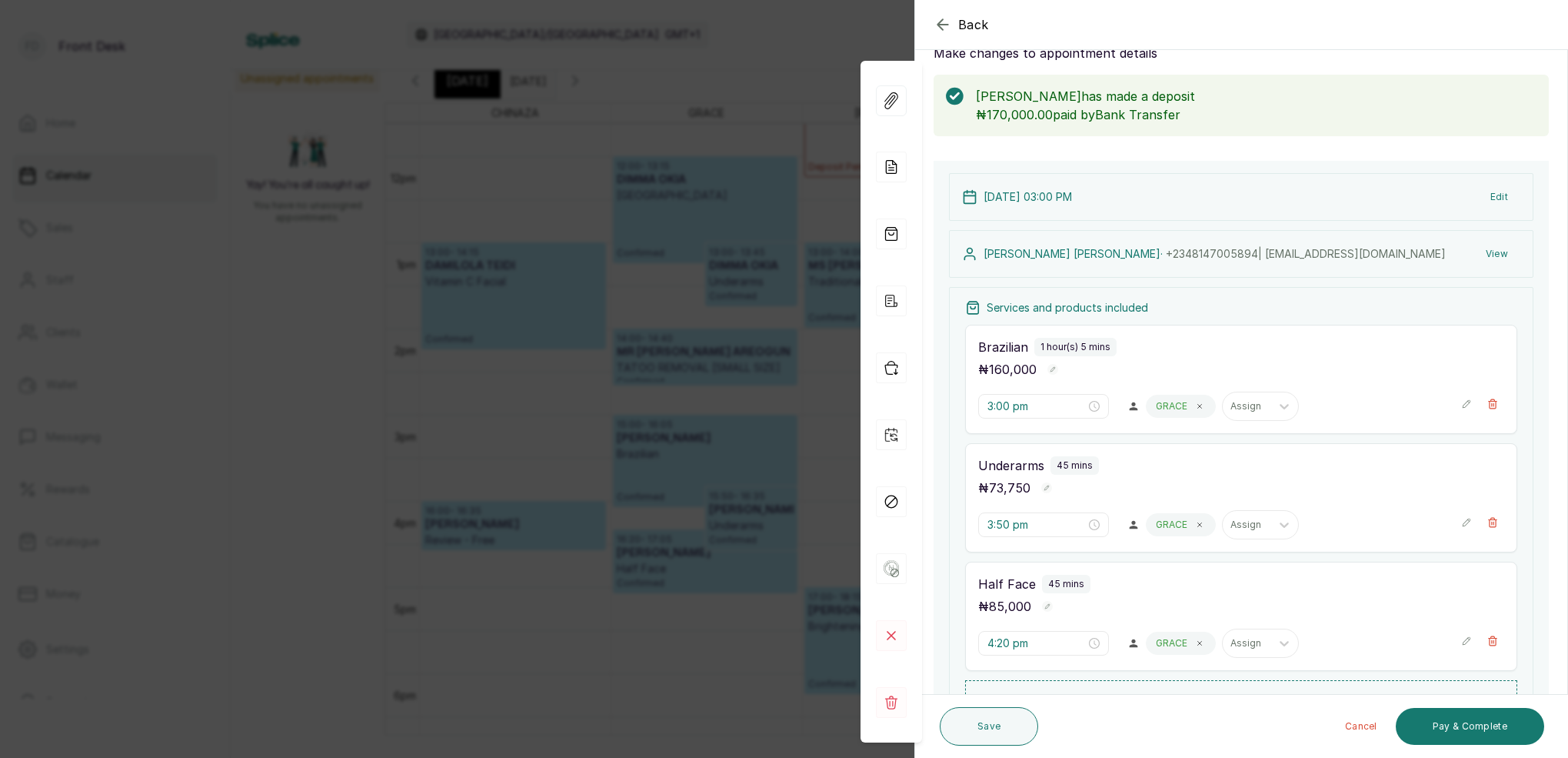
drag, startPoint x: 606, startPoint y: 266, endPoint x: 718, endPoint y: 272, distance: 112.2
click at [607, 266] on div "Back Appointment Details Edit appointment 🚶 Walk-in (booked by Front Desk) Make…" at bounding box center [784, 379] width 1568 height 758
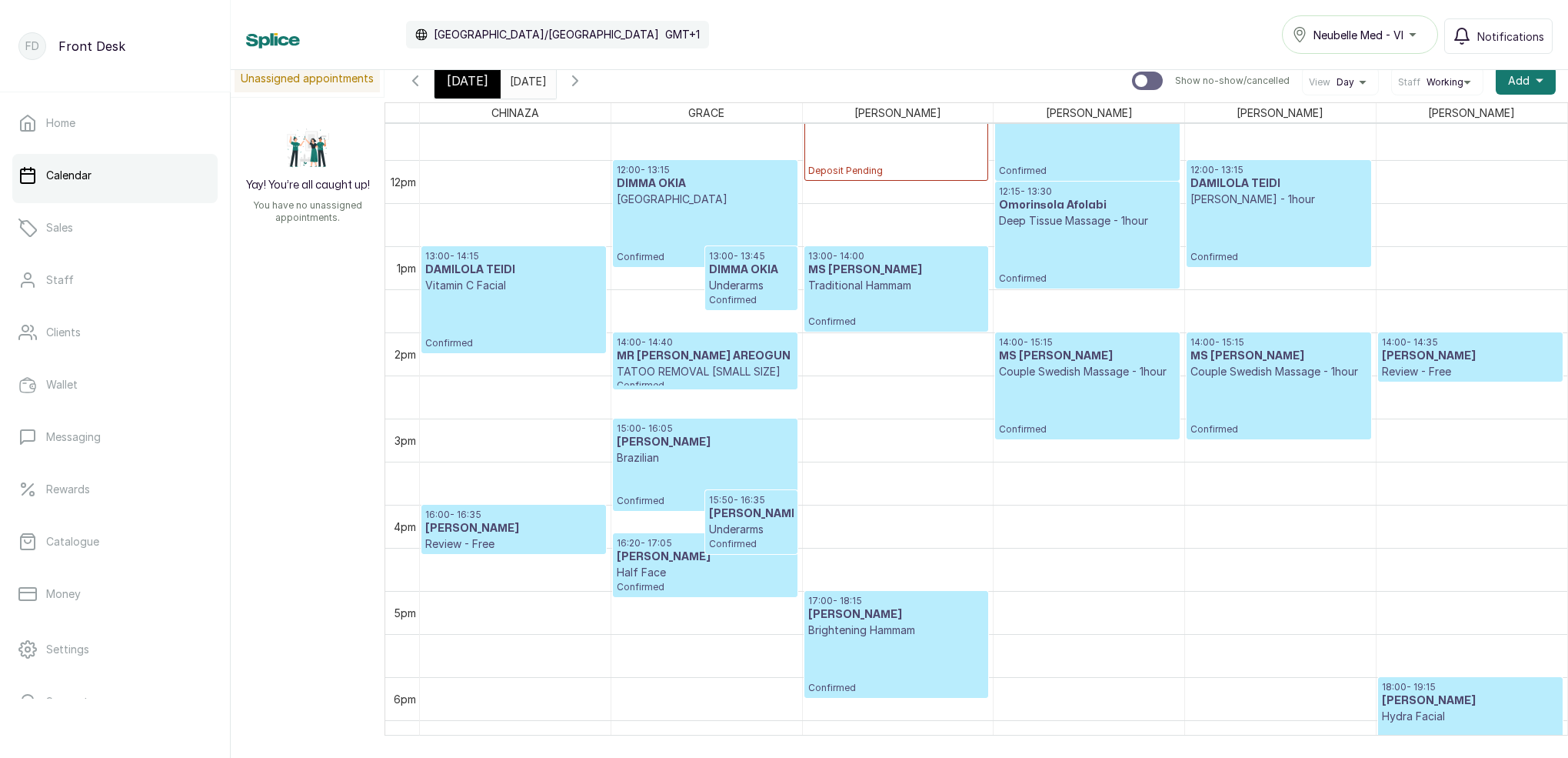
click at [414, 86] on icon "button" at bounding box center [415, 81] width 19 height 19
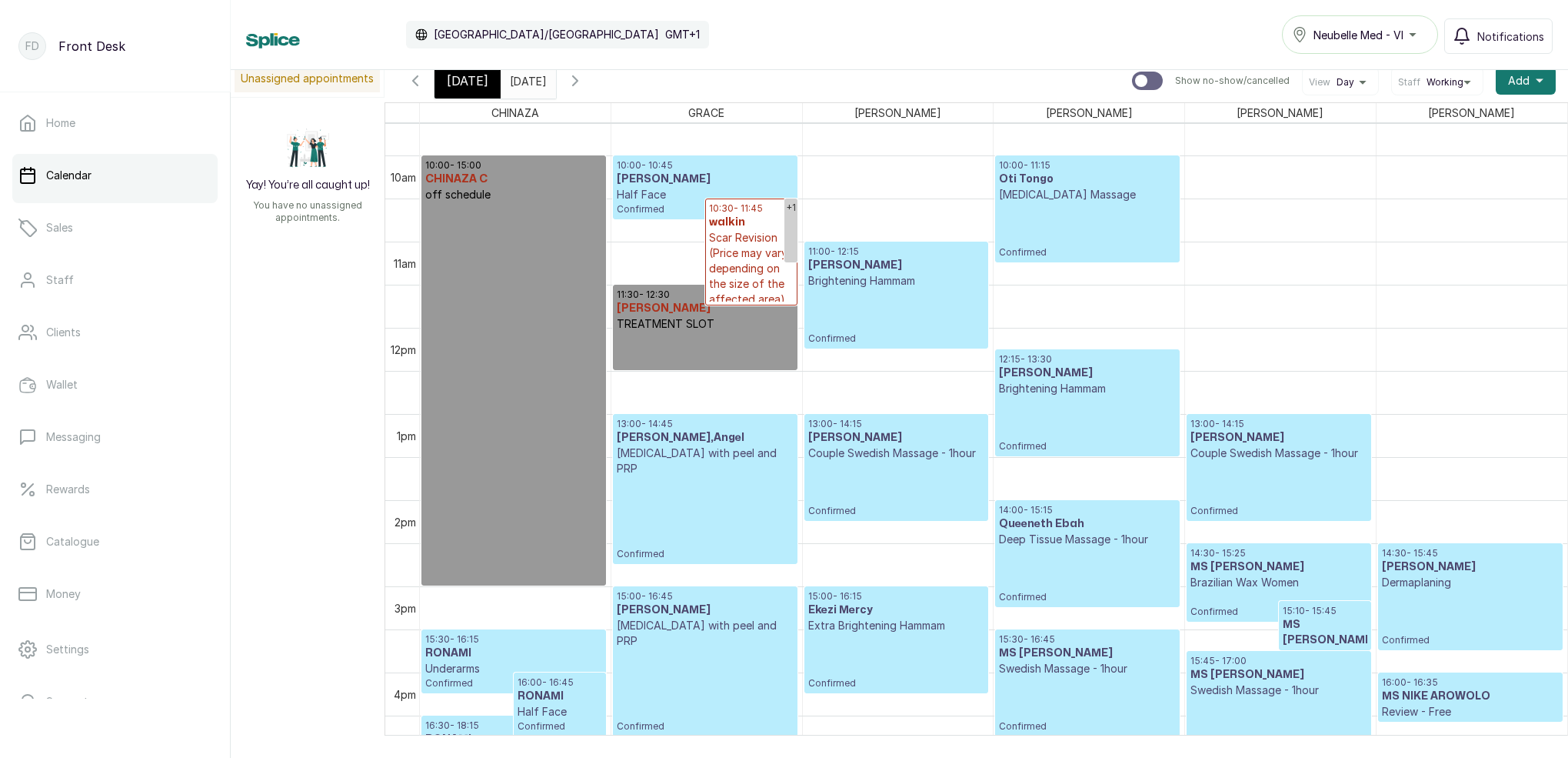
scroll to position [834, 0]
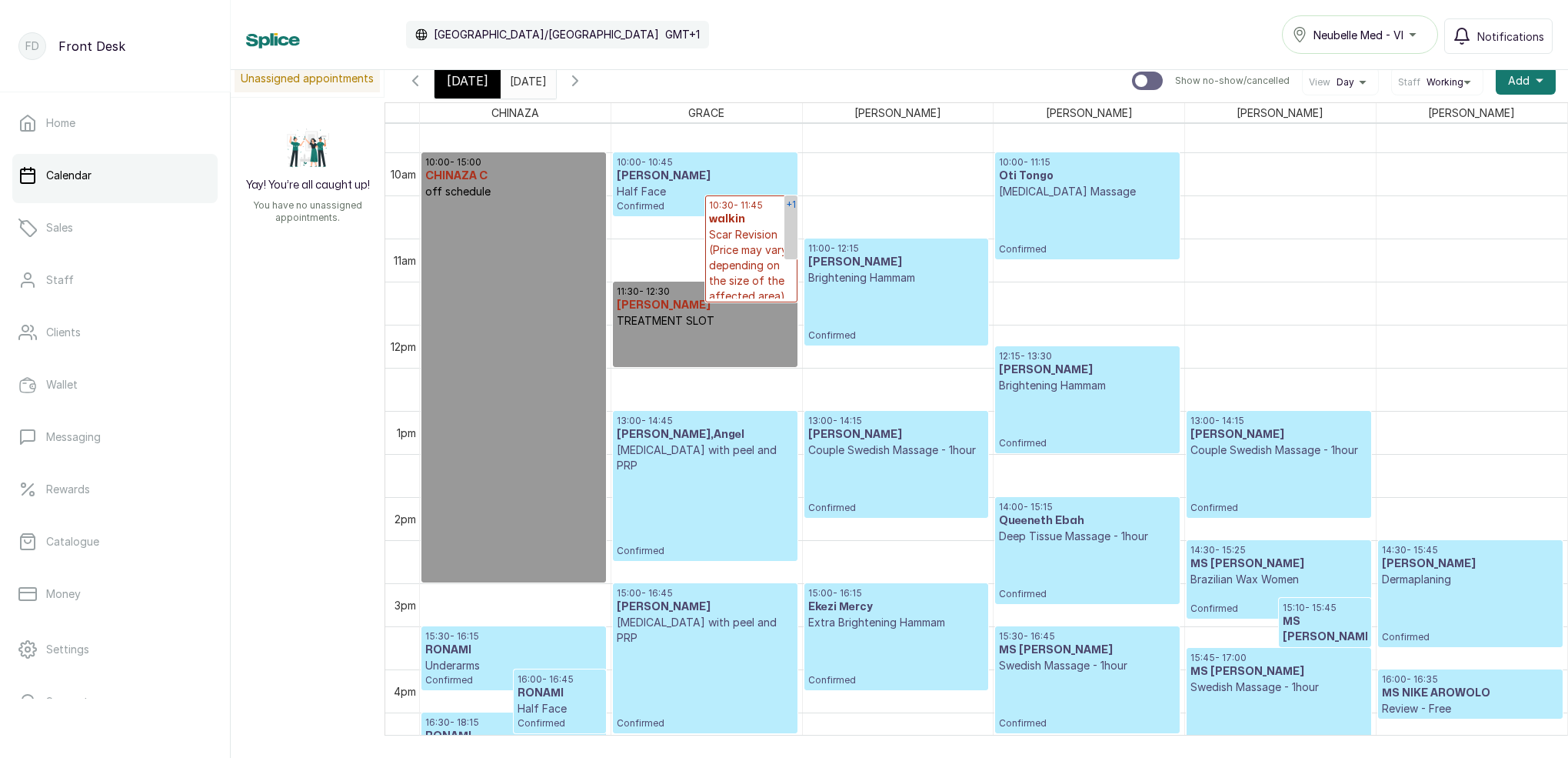
click at [796, 217] on link "+1" at bounding box center [790, 227] width 13 height 64
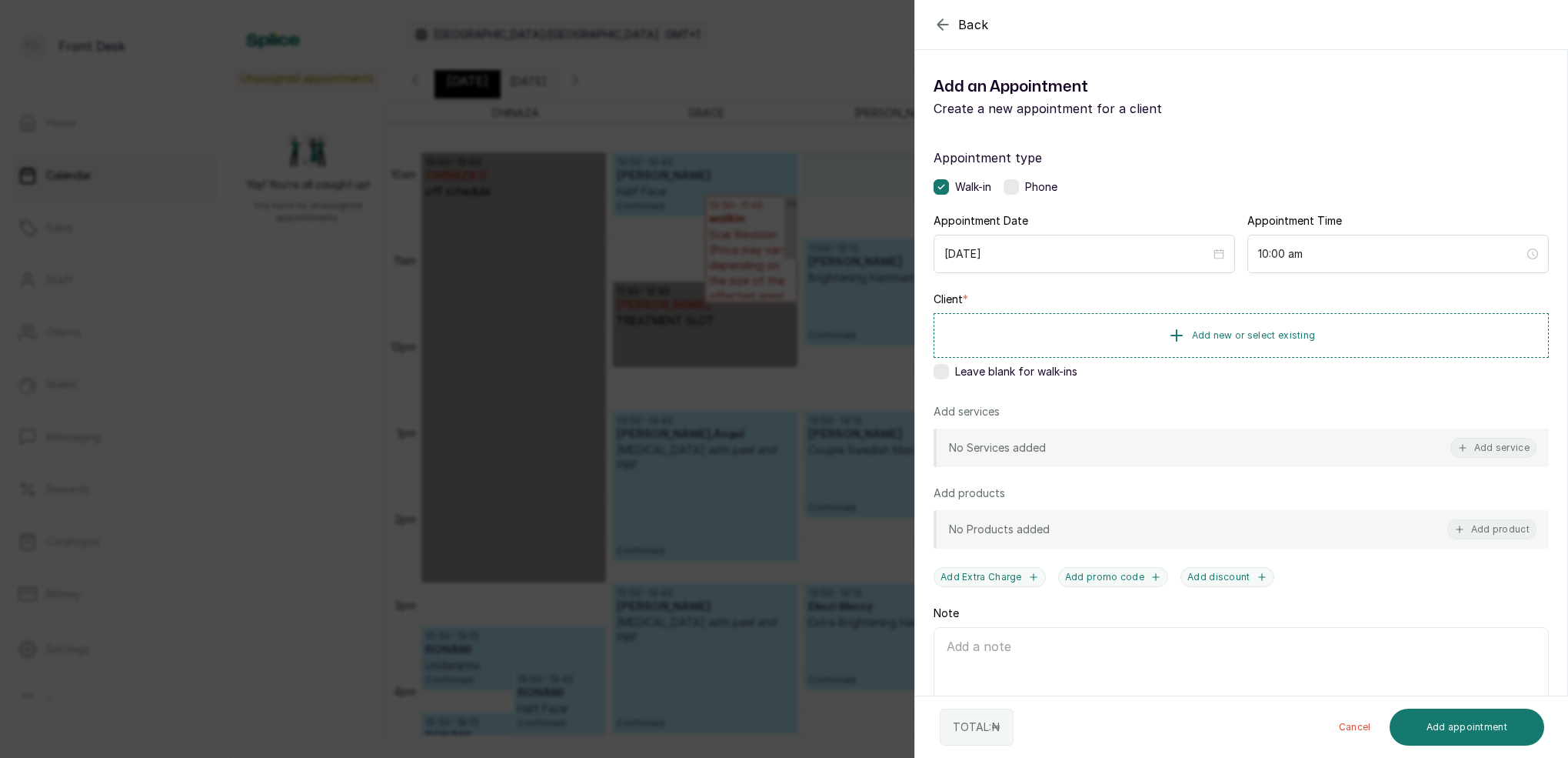
click at [842, 93] on div "Back Add Appointment Add an Appointment Create a new appointment for a client A…" at bounding box center [784, 379] width 1568 height 758
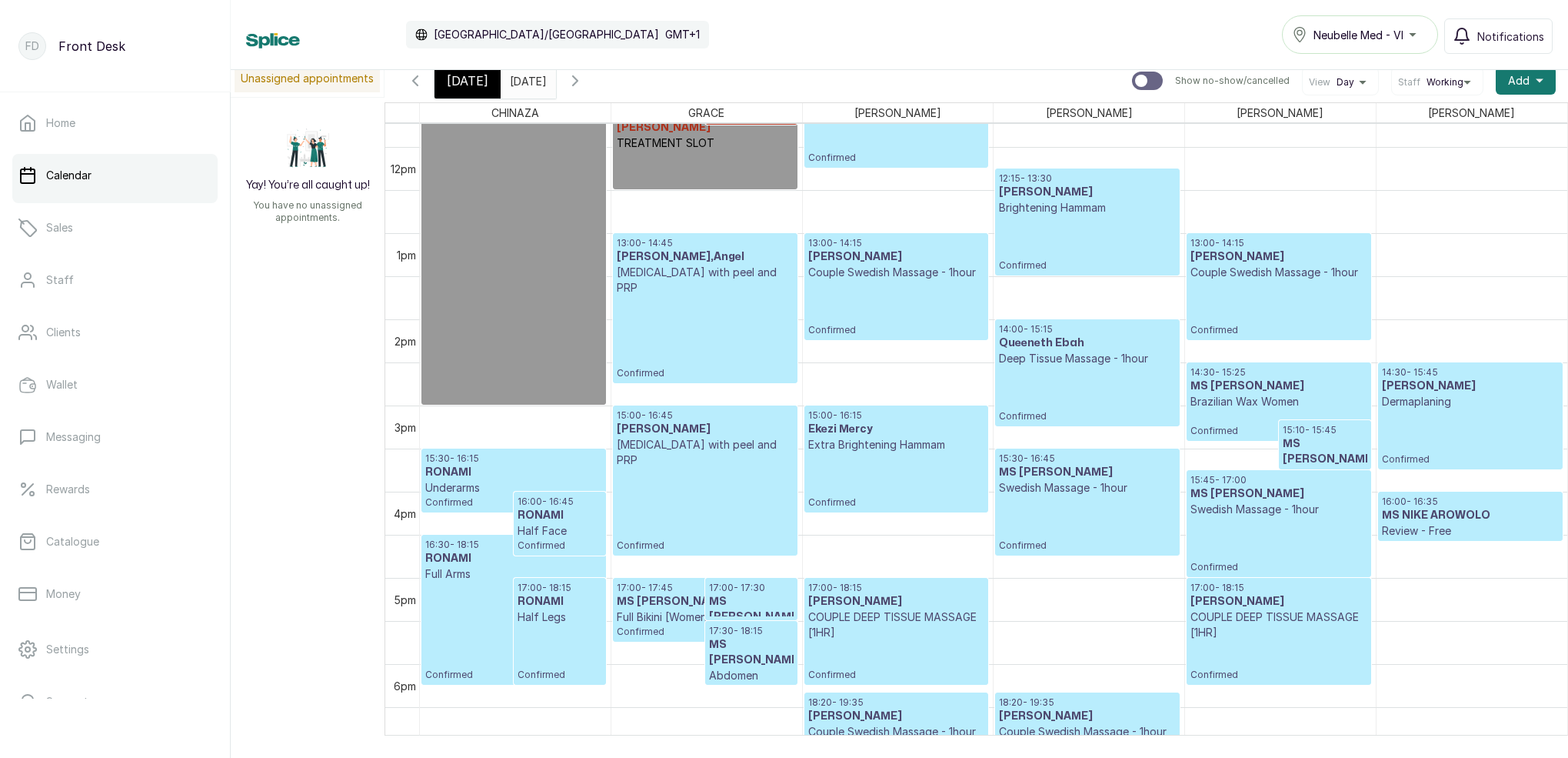
scroll to position [960, 0]
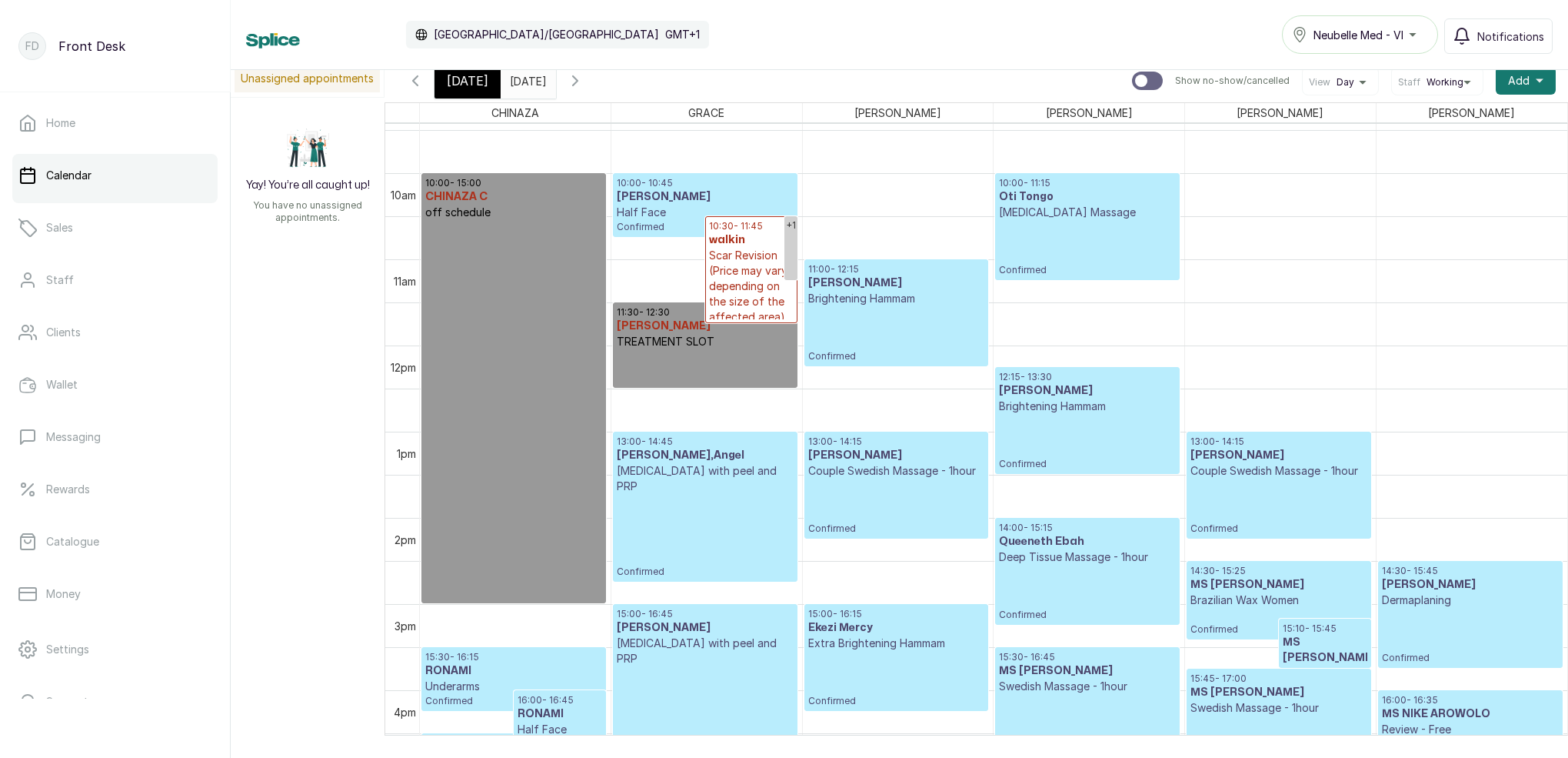
click at [585, 84] on icon "button" at bounding box center [575, 81] width 19 height 19
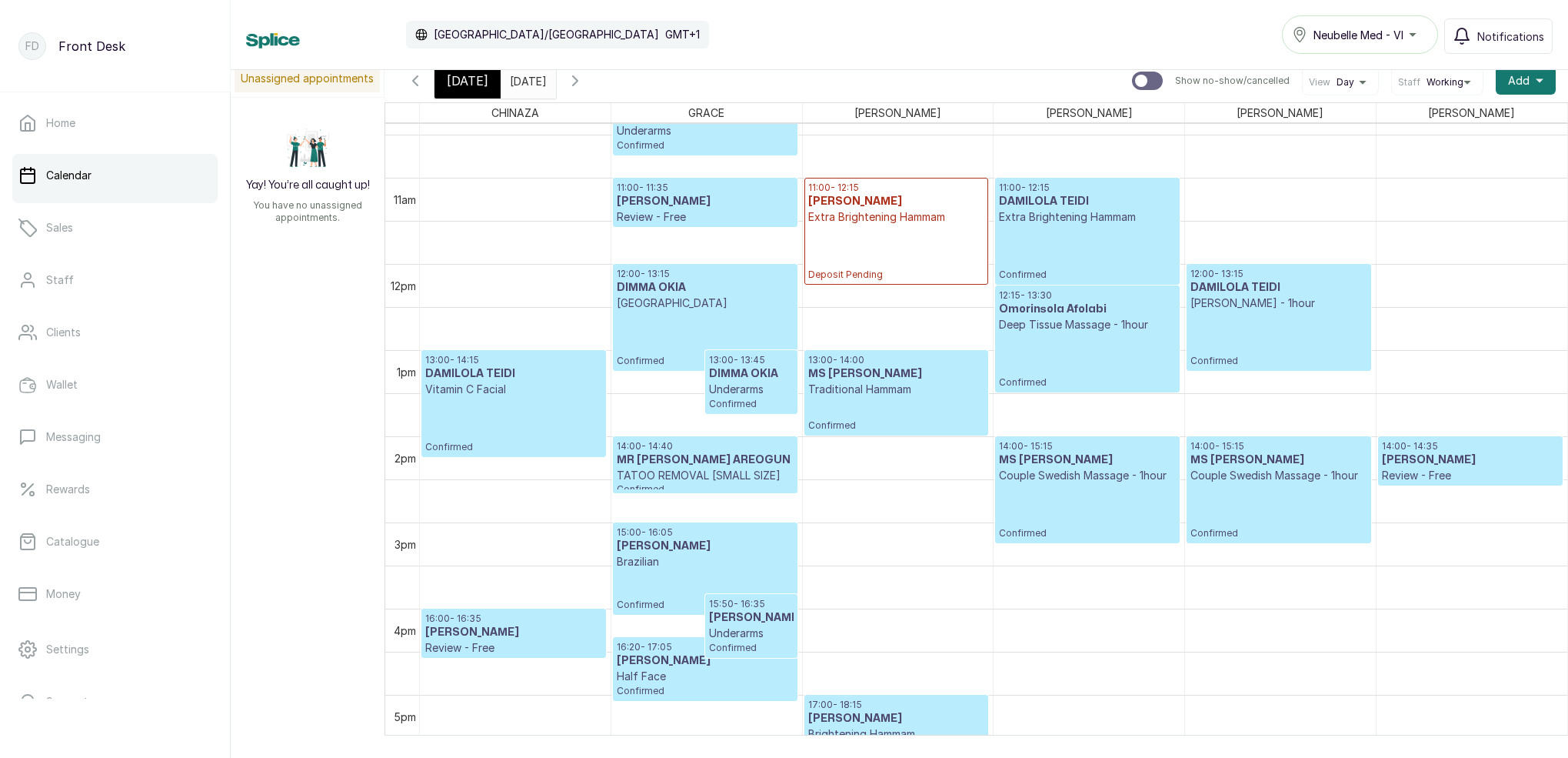
click at [585, 86] on icon "button" at bounding box center [575, 81] width 19 height 19
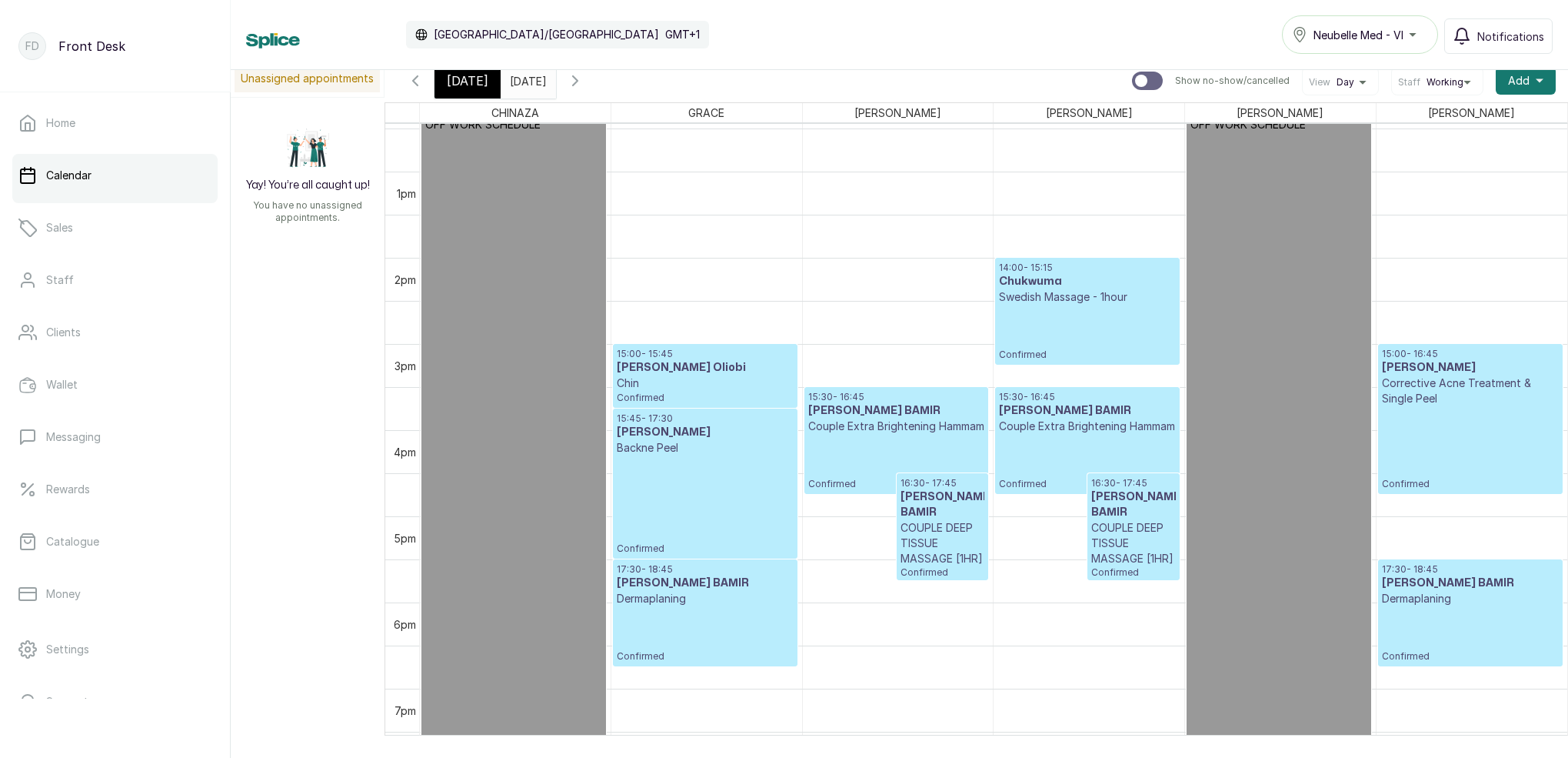
click at [424, 74] on button "Show no-show/cancelled" at bounding box center [415, 80] width 37 height 37
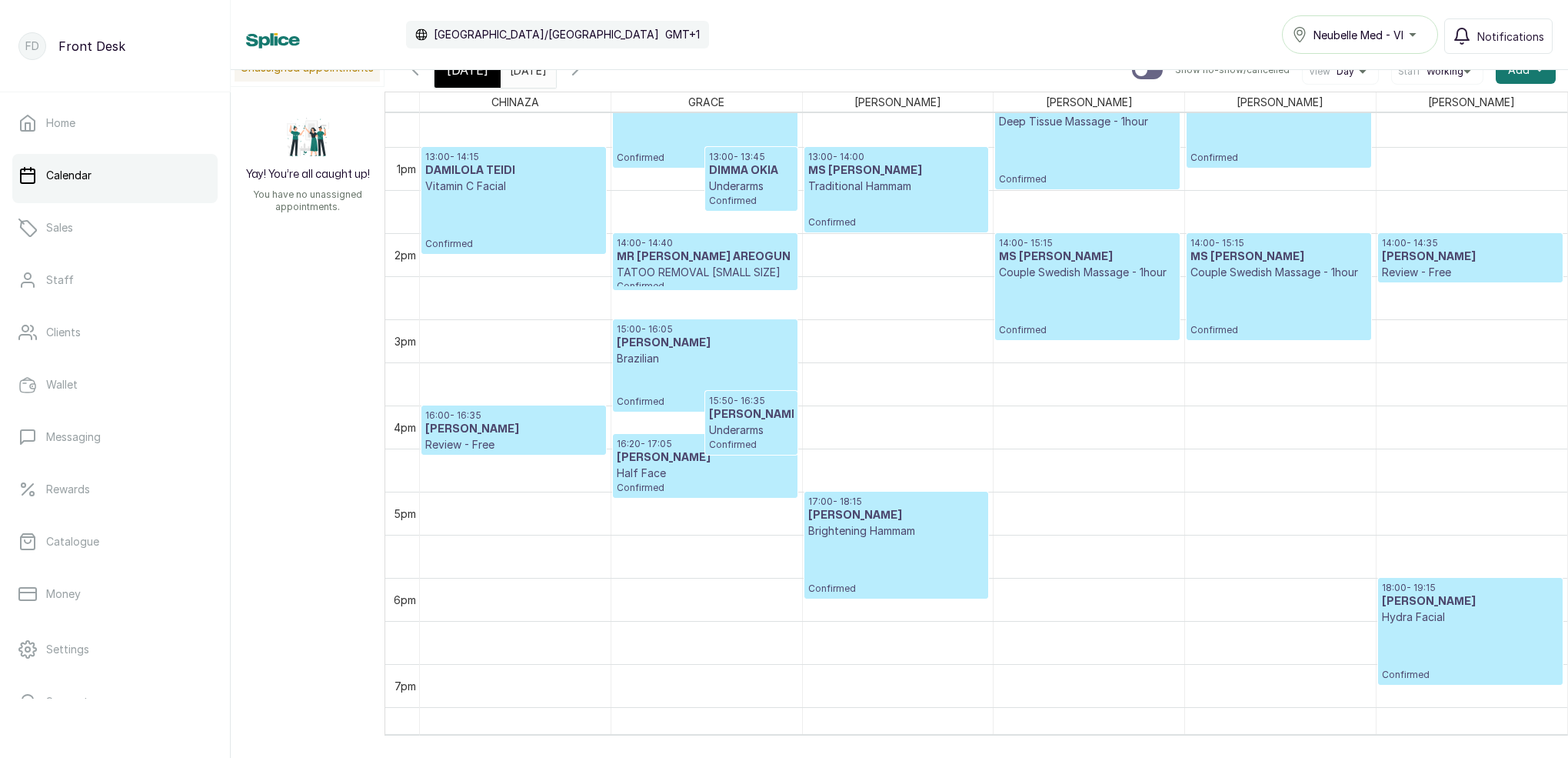
scroll to position [913, 0]
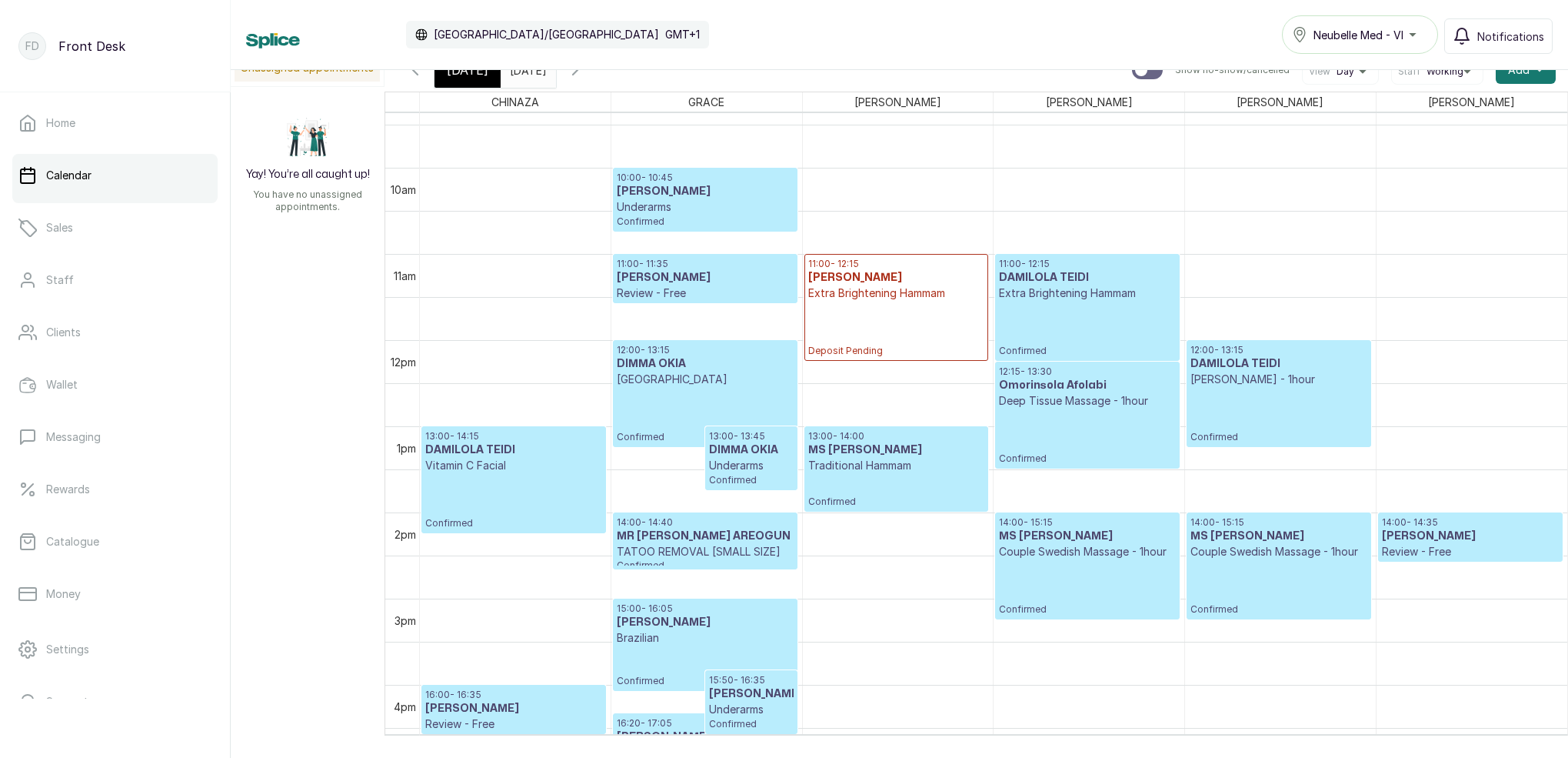
drag, startPoint x: 414, startPoint y: 76, endPoint x: 422, endPoint y: 76, distance: 8.0
click at [414, 76] on icon "button" at bounding box center [415, 70] width 19 height 19
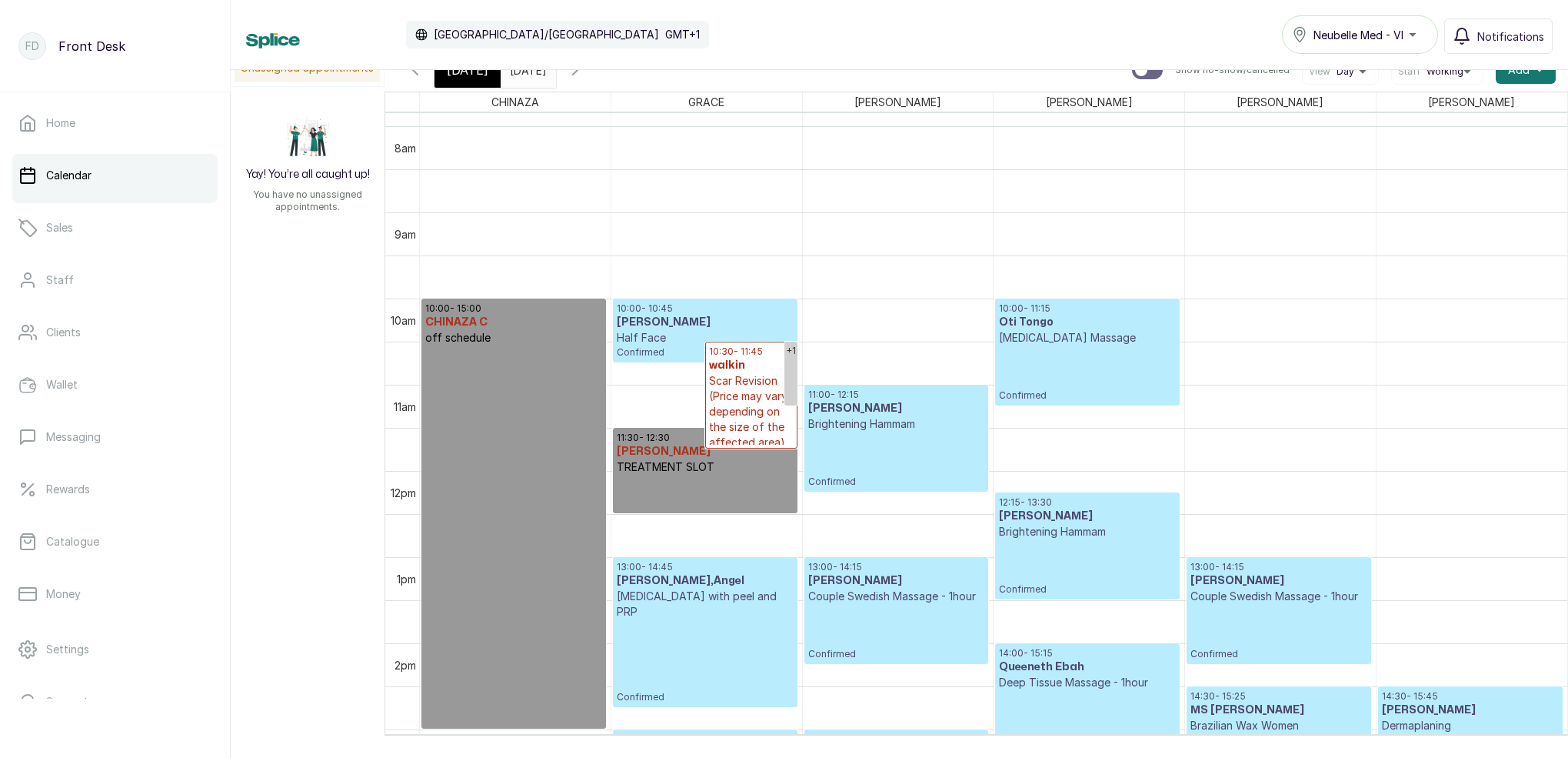
scroll to position [932, 0]
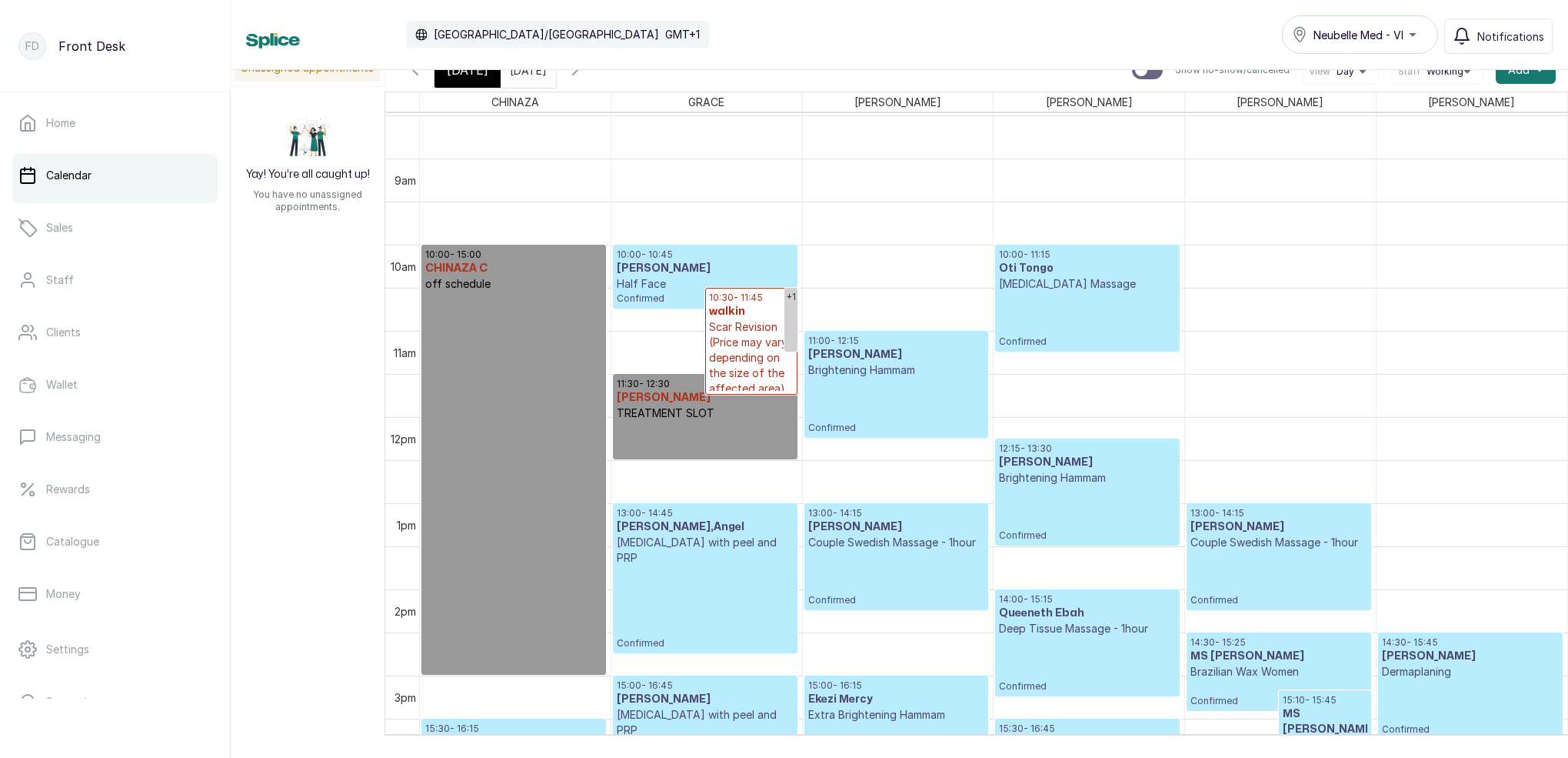
click at [470, 76] on span "[DATE]" at bounding box center [467, 70] width 41 height 19
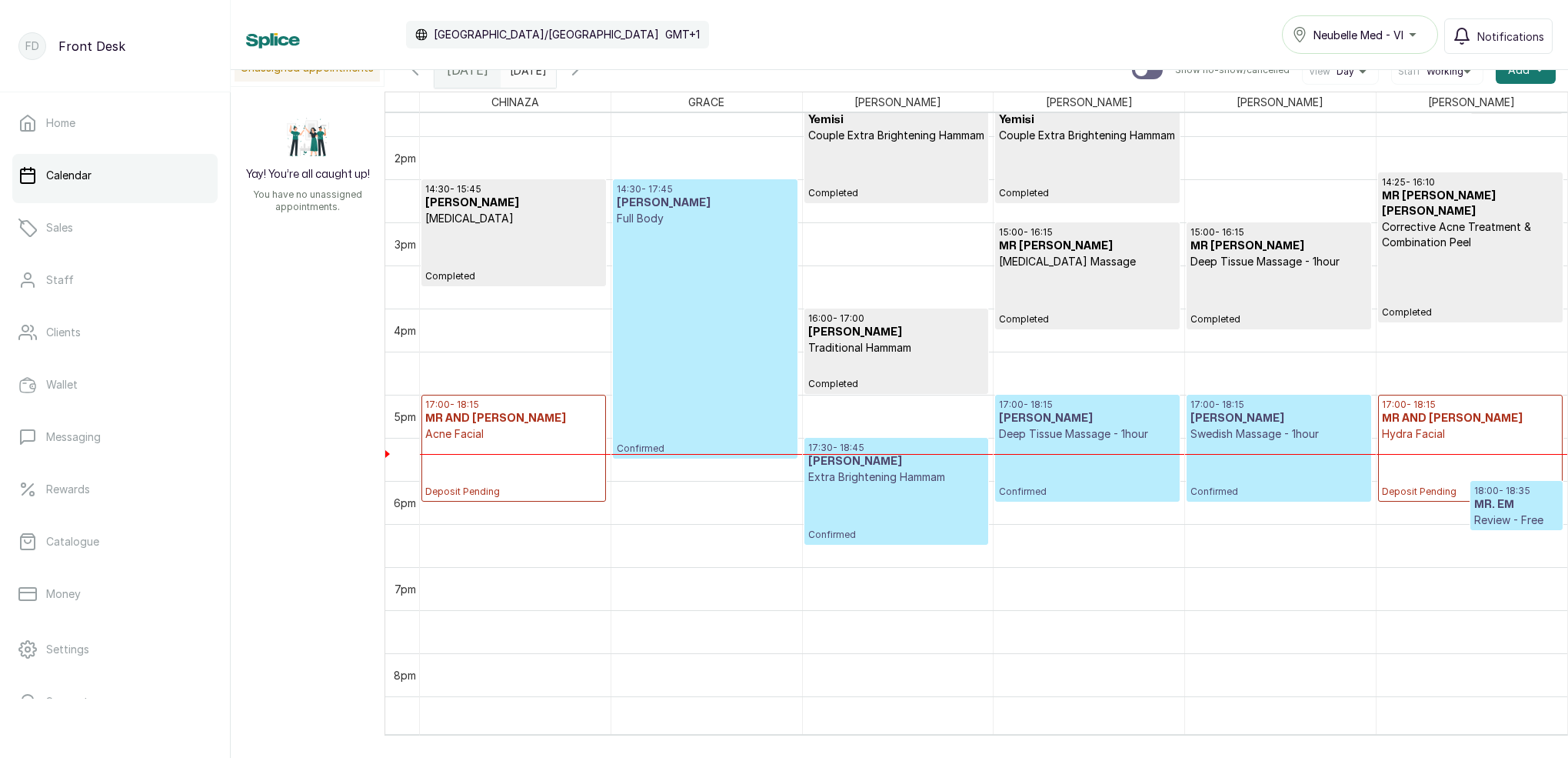
click at [737, 304] on p "Confirmed" at bounding box center [705, 340] width 176 height 228
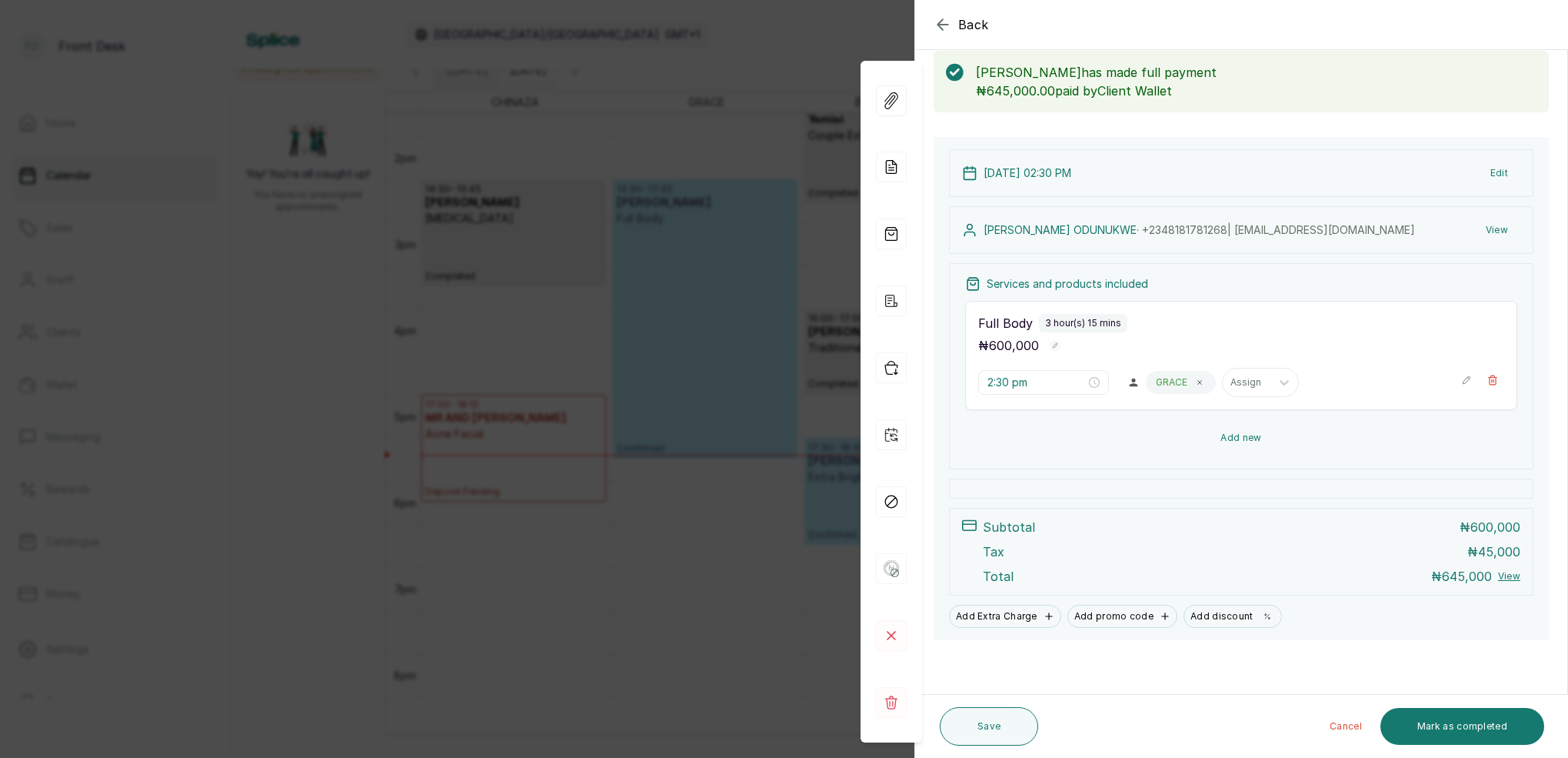
scroll to position [79, 0]
click at [1241, 435] on button "Add new" at bounding box center [1240, 437] width 552 height 37
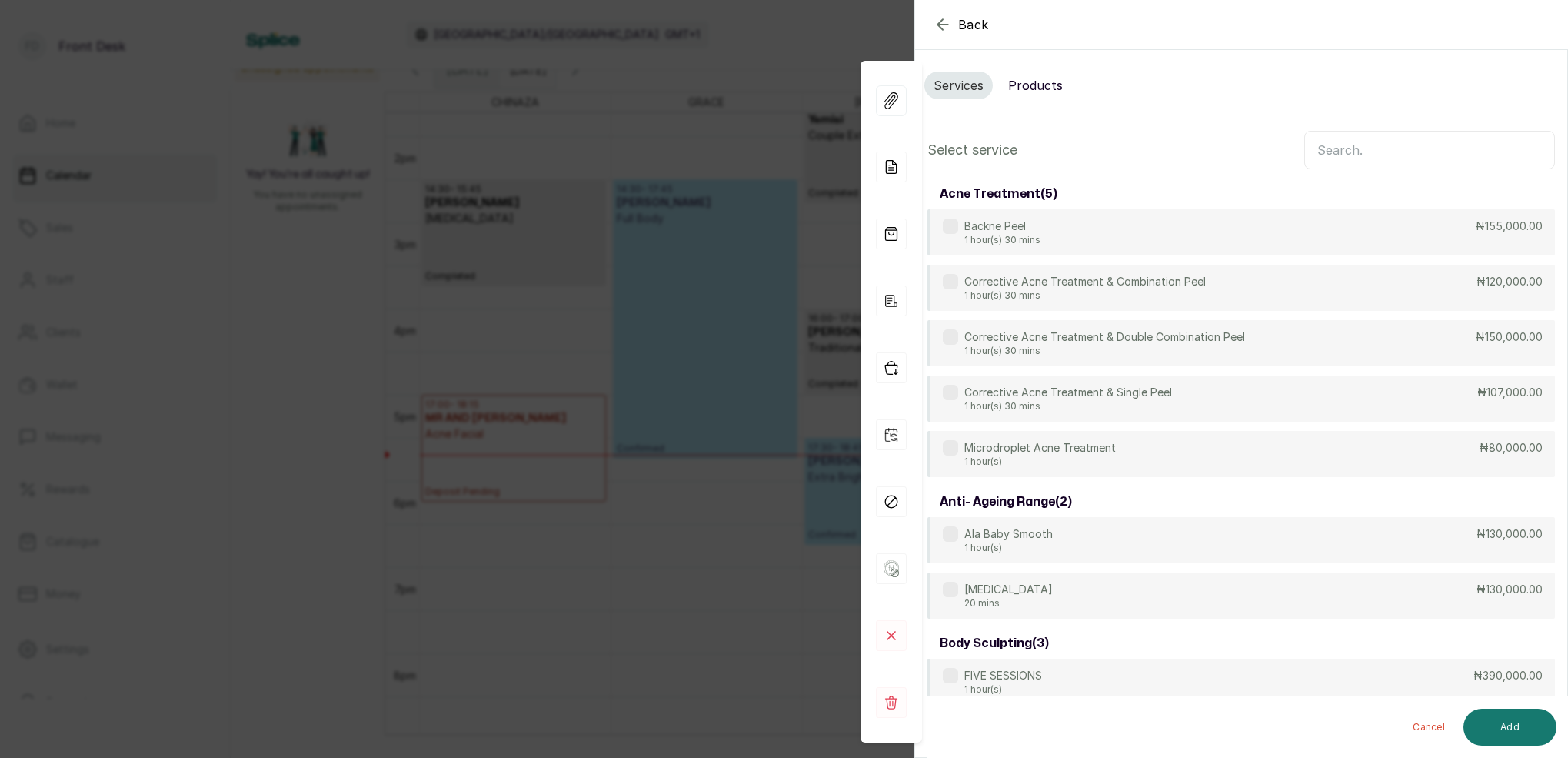
scroll to position [0, 0]
click at [1346, 153] on input "text" at bounding box center [1429, 150] width 251 height 38
click at [1047, 84] on button "Products" at bounding box center [1035, 86] width 73 height 28
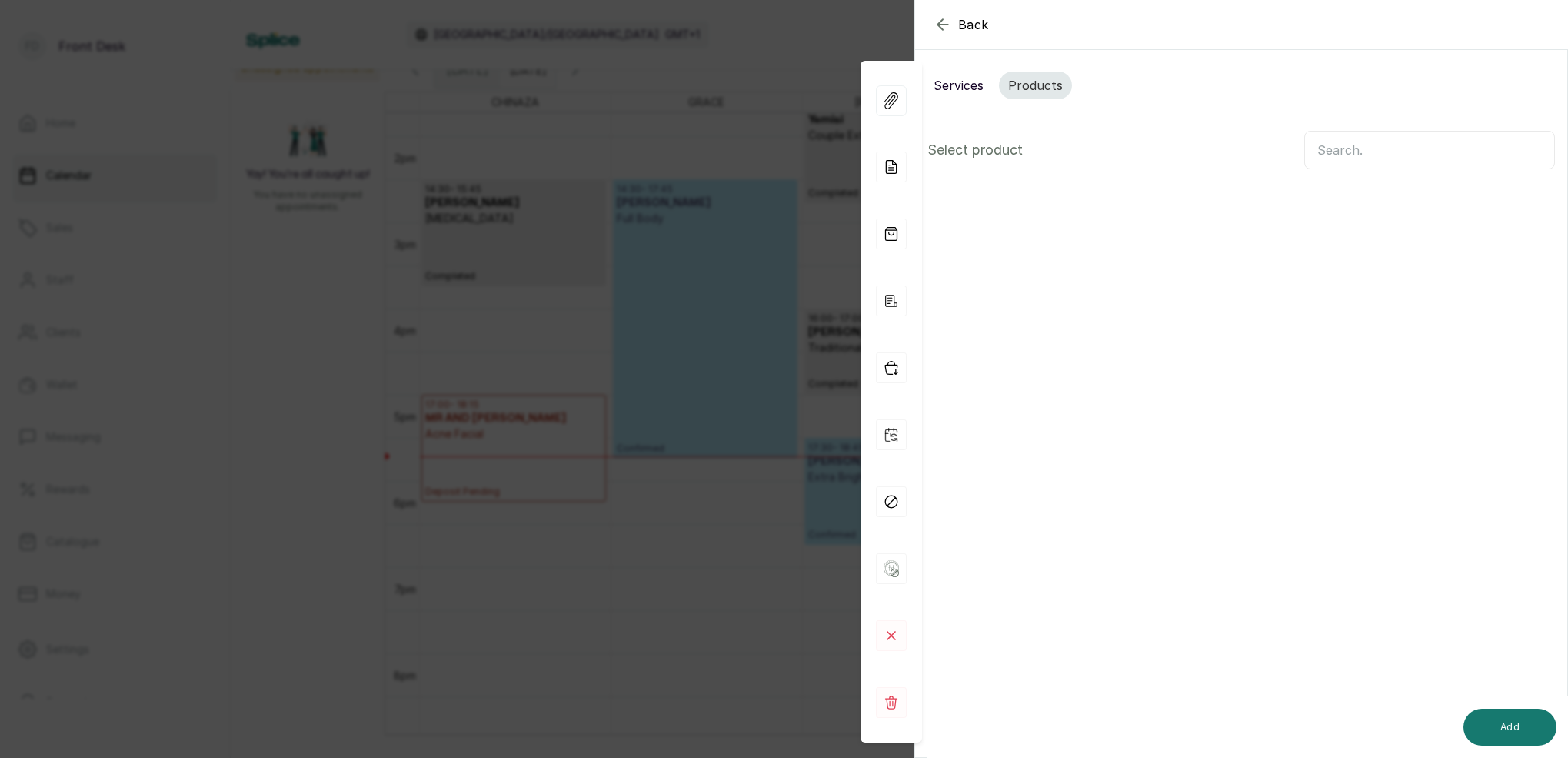
click at [1379, 151] on input "text" at bounding box center [1429, 150] width 251 height 38
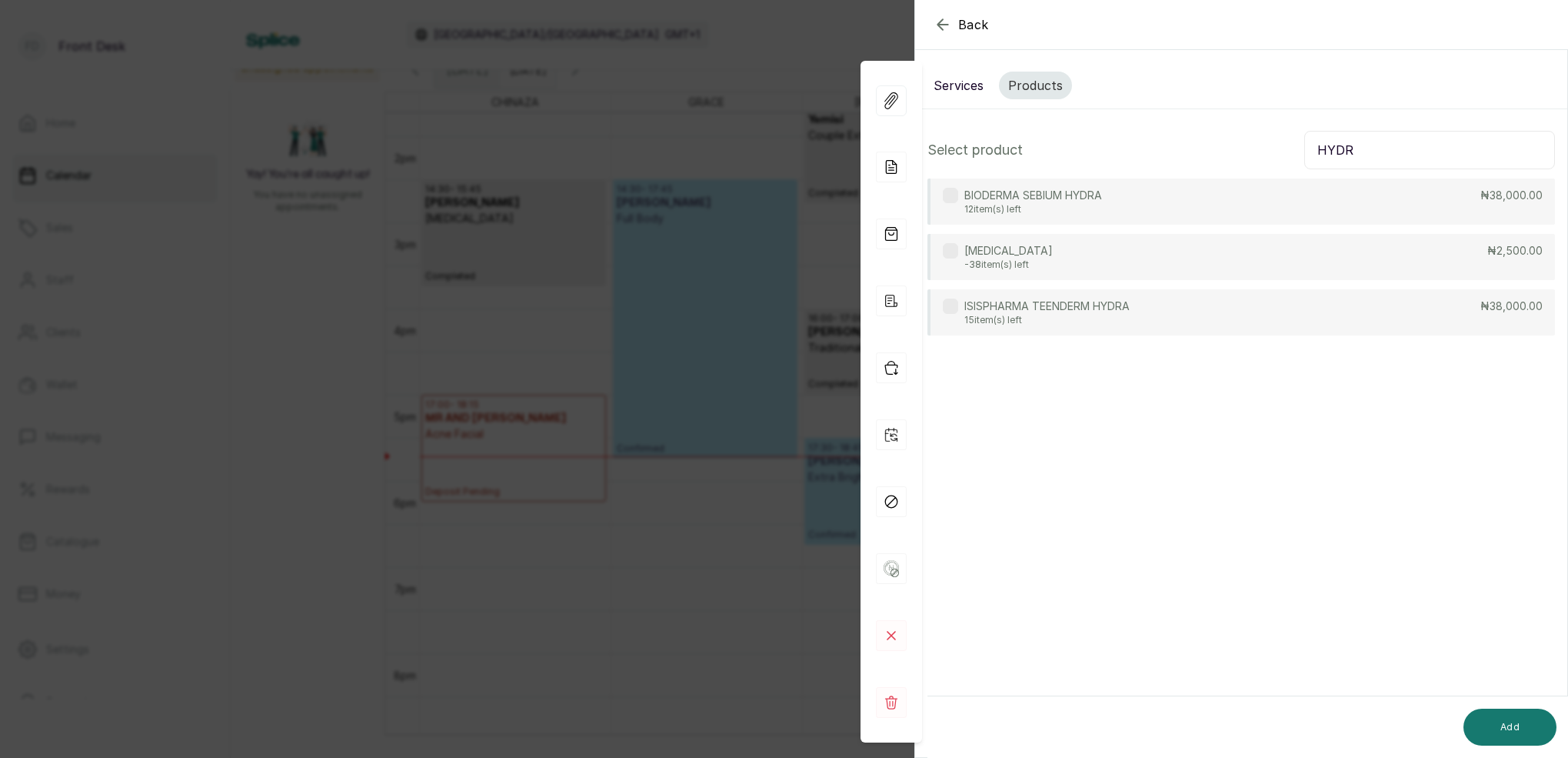
type input "HYDR"
drag, startPoint x: 1075, startPoint y: 259, endPoint x: 1083, endPoint y: 263, distance: 8.9
click at [1075, 258] on div "HYDROCORTISONE -38 item(s) left ₦2,500.00" at bounding box center [1241, 256] width 628 height 46
click at [1514, 726] on button "Add" at bounding box center [1509, 727] width 93 height 37
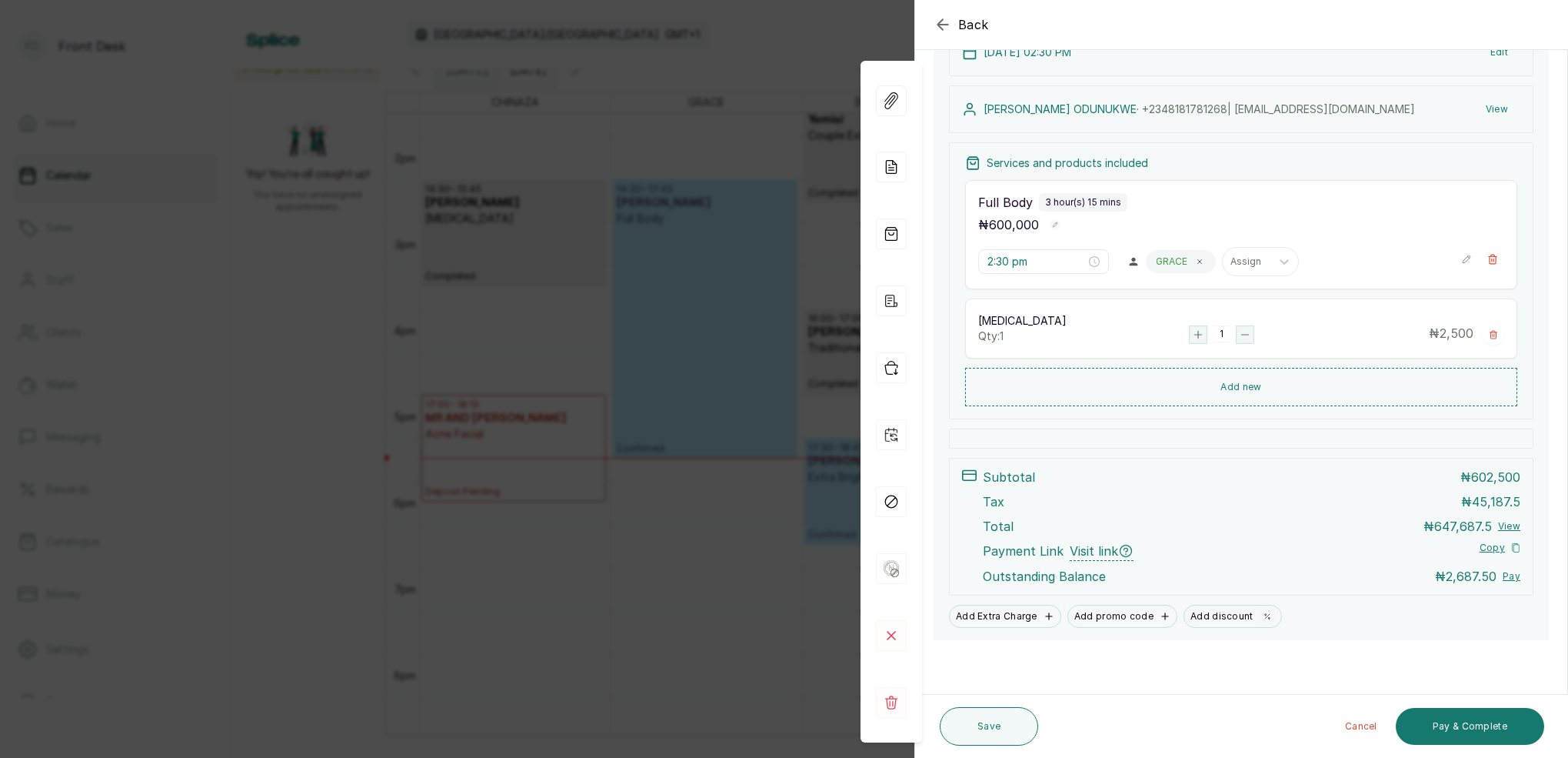
scroll to position [199, 0]
drag, startPoint x: 1491, startPoint y: 725, endPoint x: 1509, endPoint y: 716, distance: 20.1
click at [1491, 725] on button "Pay & Complete" at bounding box center [1469, 726] width 149 height 37
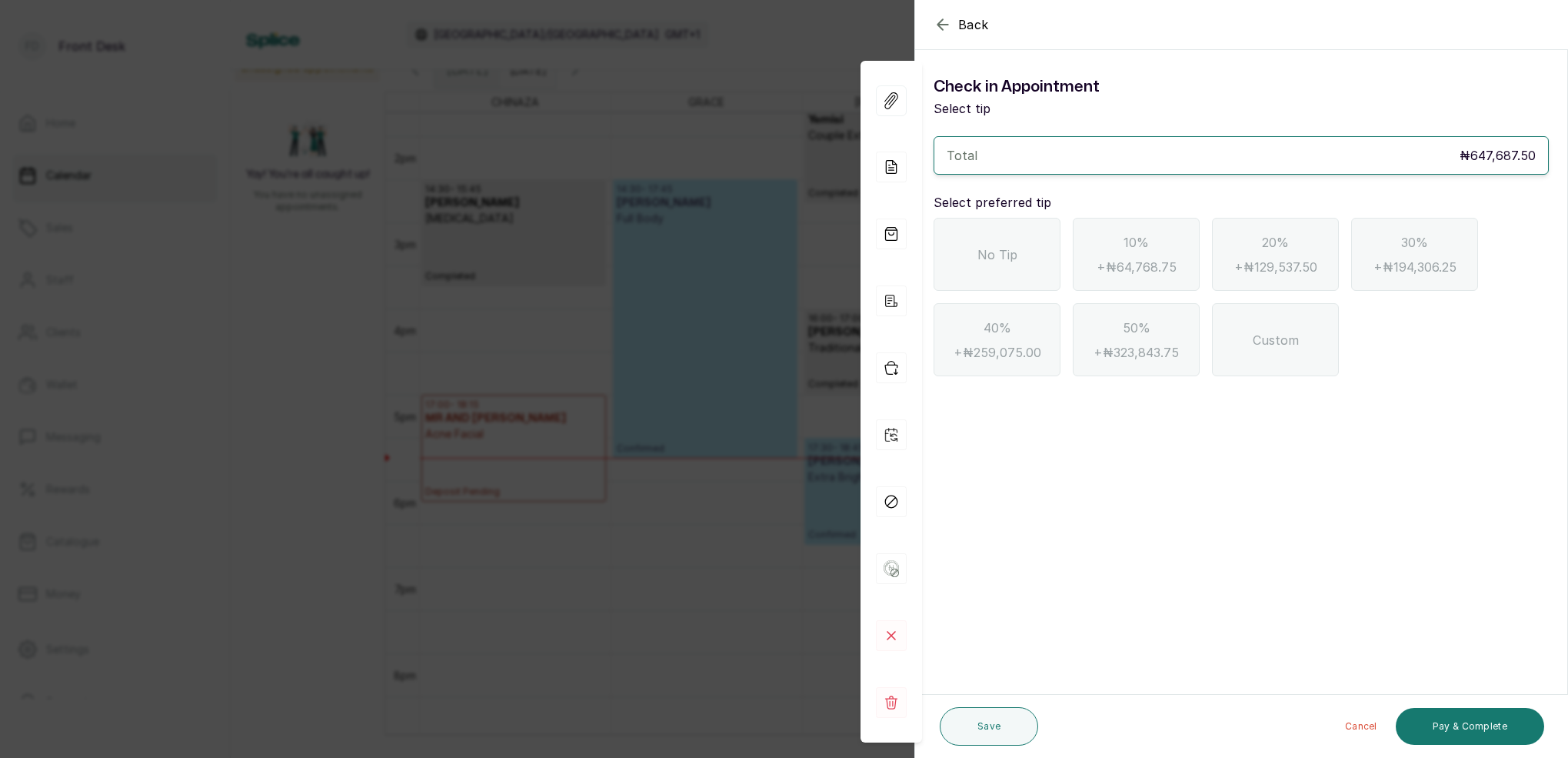
click at [943, 30] on icon "button" at bounding box center [942, 24] width 10 height 10
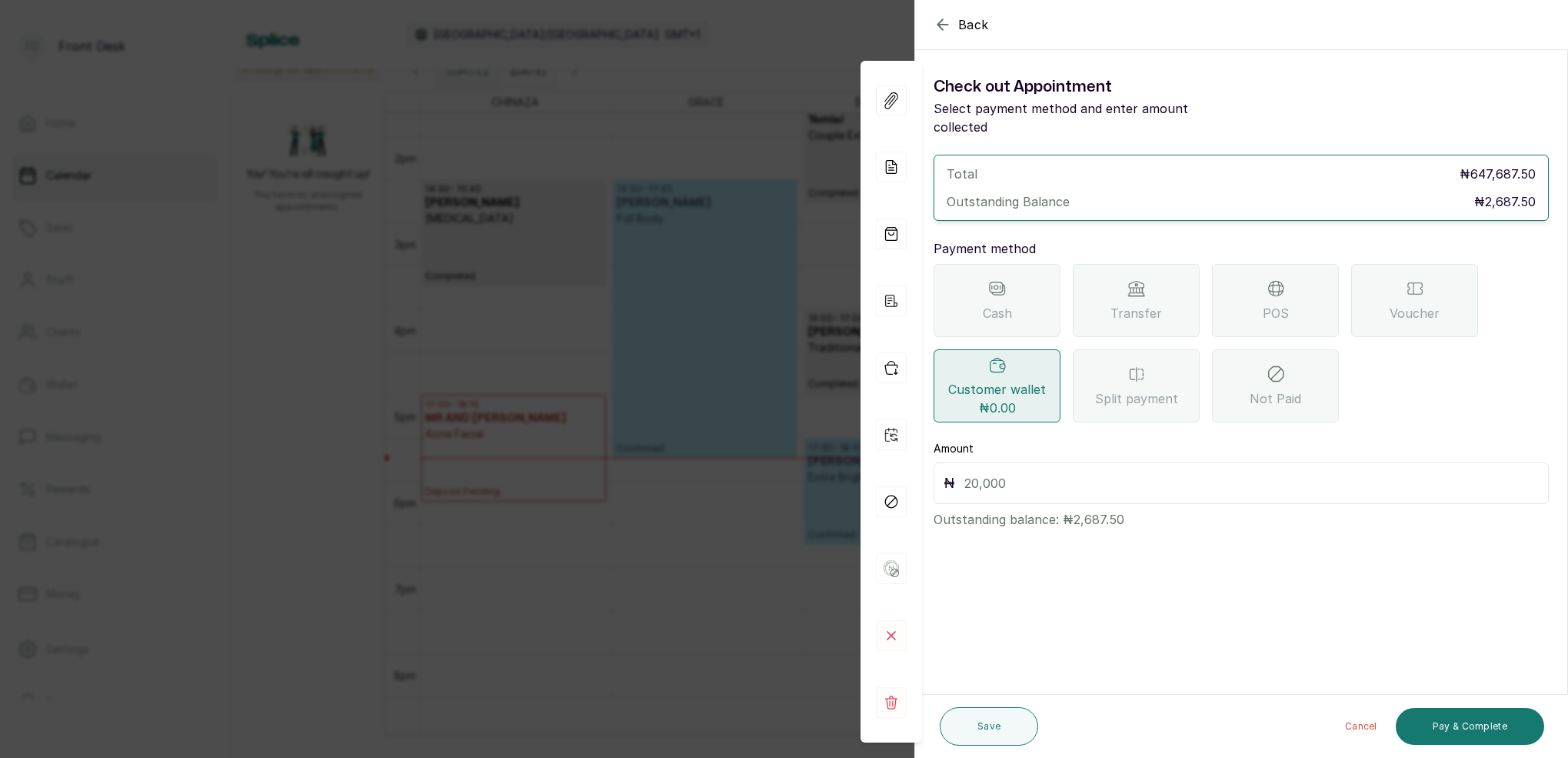
click at [1145, 270] on div "Transfer" at bounding box center [1136, 301] width 127 height 73
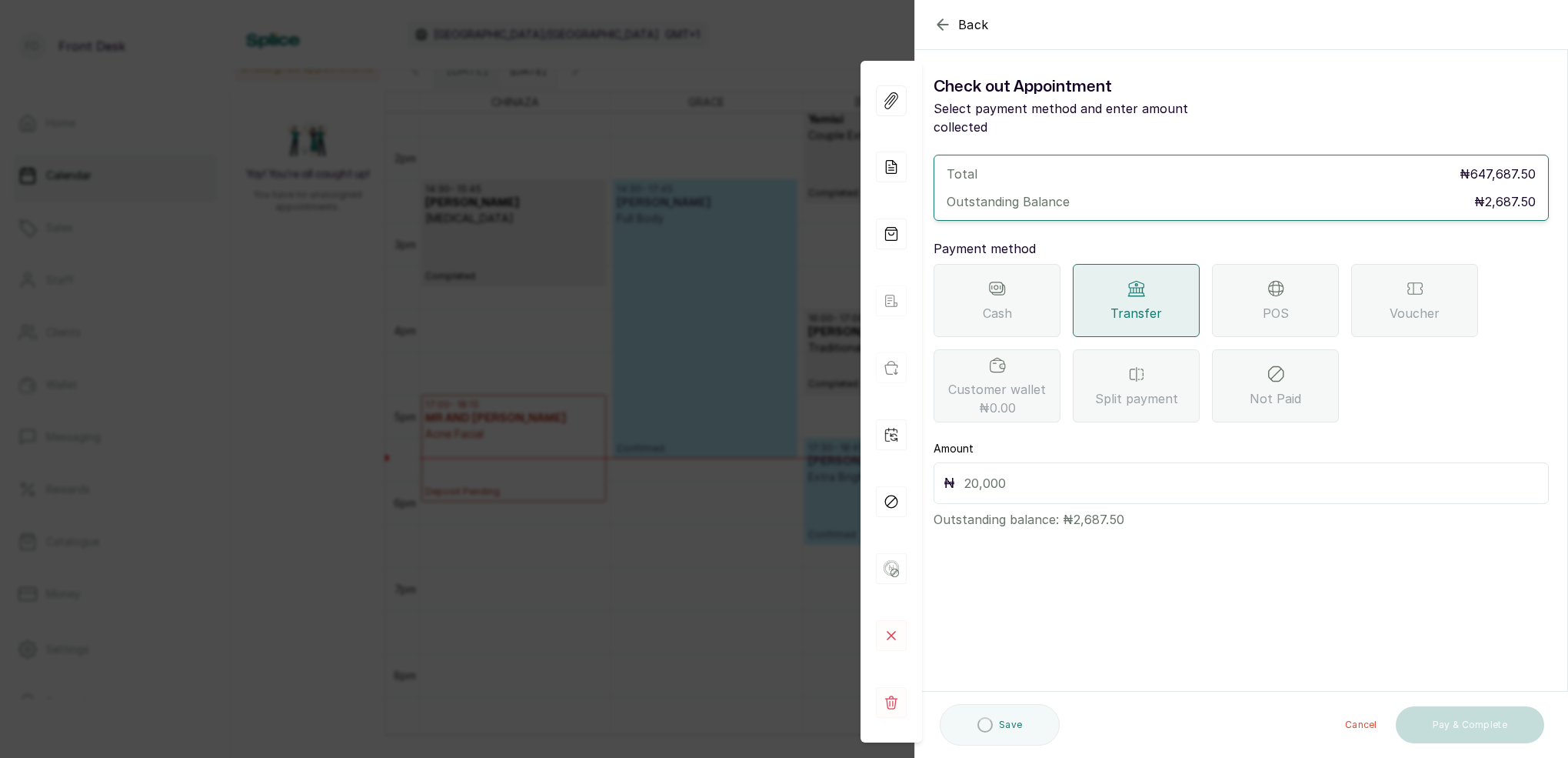
click at [1099, 472] on input "text" at bounding box center [1251, 483] width 575 height 22
click at [997, 472] on input "text" at bounding box center [1251, 483] width 575 height 22
click at [994, 474] on input "text" at bounding box center [1251, 483] width 575 height 22
click at [1012, 473] on input "text" at bounding box center [1251, 483] width 575 height 22
click at [987, 463] on div "₦" at bounding box center [1241, 483] width 615 height 41
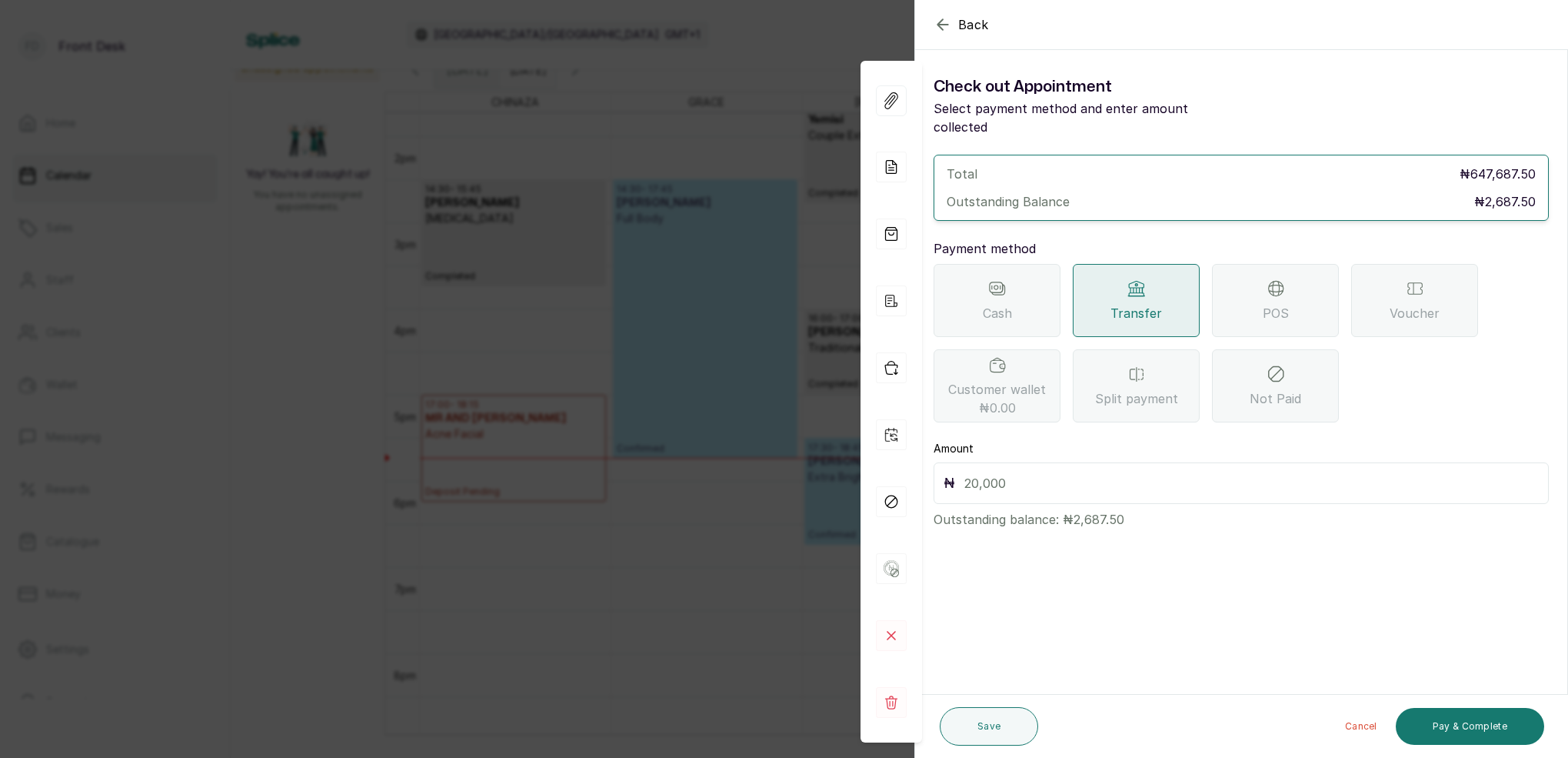
drag, startPoint x: 1276, startPoint y: 269, endPoint x: 1257, endPoint y: 301, distance: 37.2
click at [1276, 279] on icon at bounding box center [1275, 288] width 19 height 19
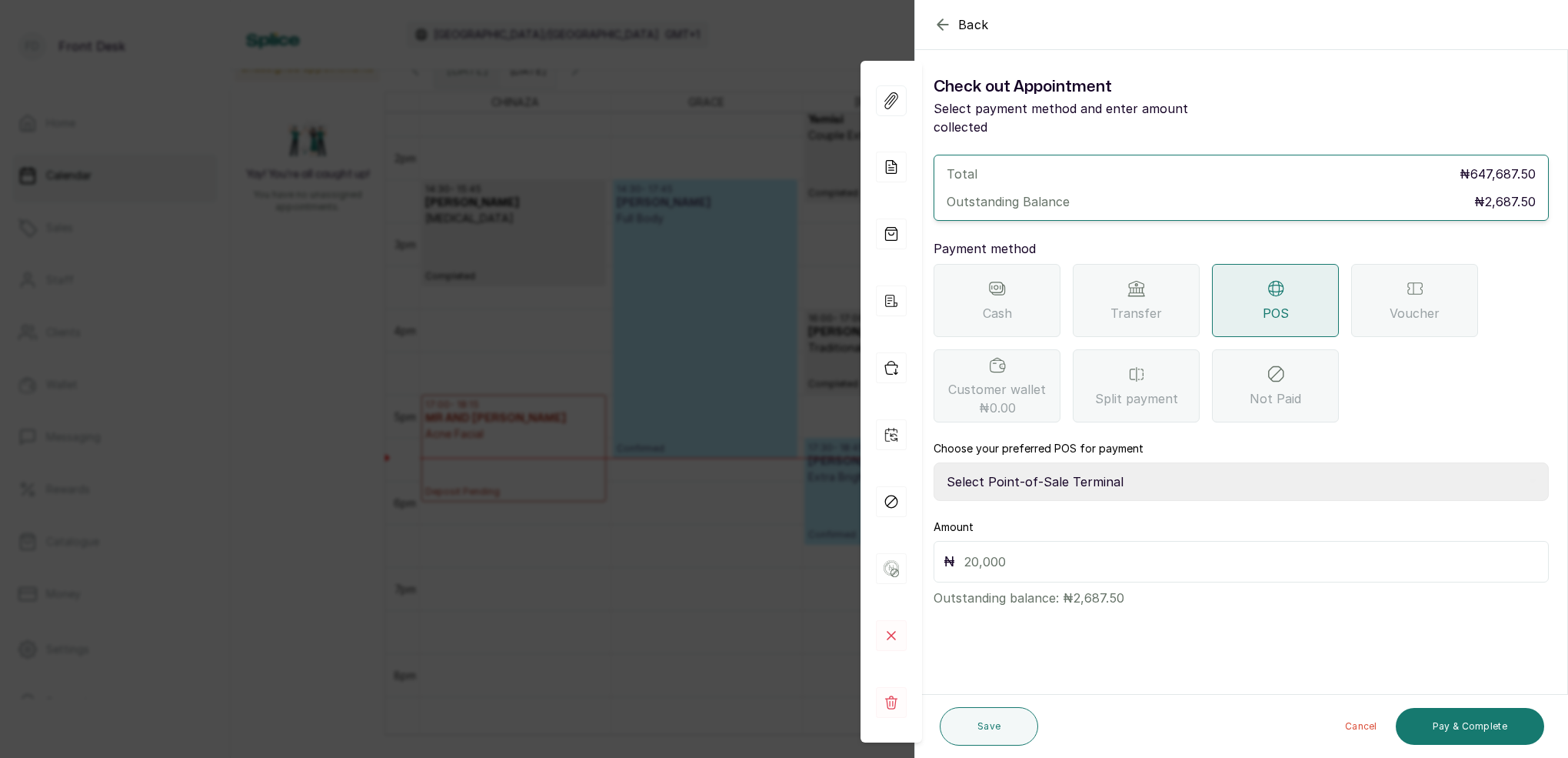
select select "7a4fd382-b2de-4137-8553-2ff33fa7fb29"
click at [1050, 551] on input "text" at bounding box center [1251, 562] width 575 height 22
type input "2,687.5"
click at [1000, 728] on button "Save" at bounding box center [989, 726] width 98 height 38
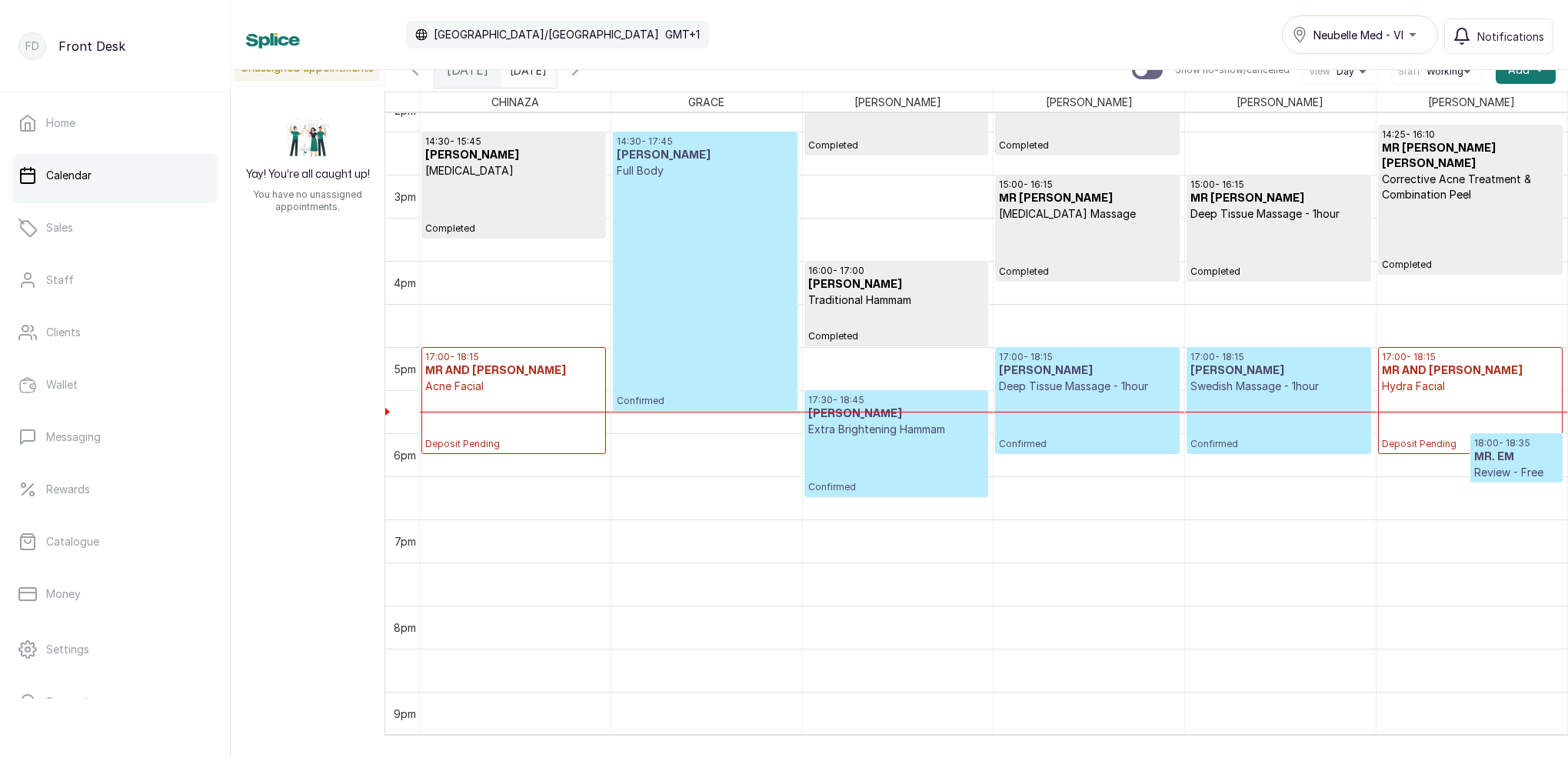
scroll to position [1234, 0]
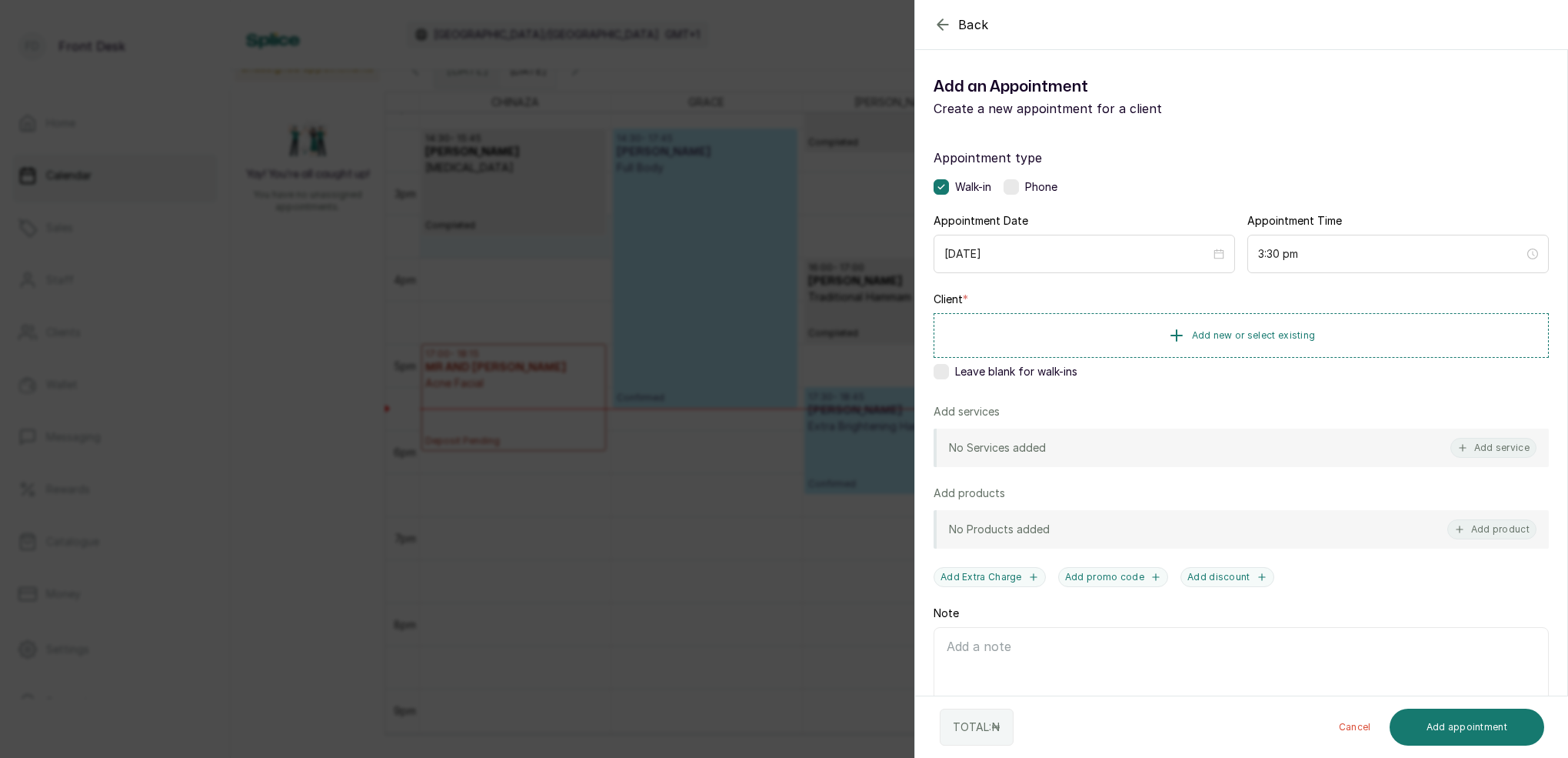
click at [719, 231] on div "Back Add Appointment Add an Appointment Create a new appointment for a client A…" at bounding box center [784, 379] width 1568 height 758
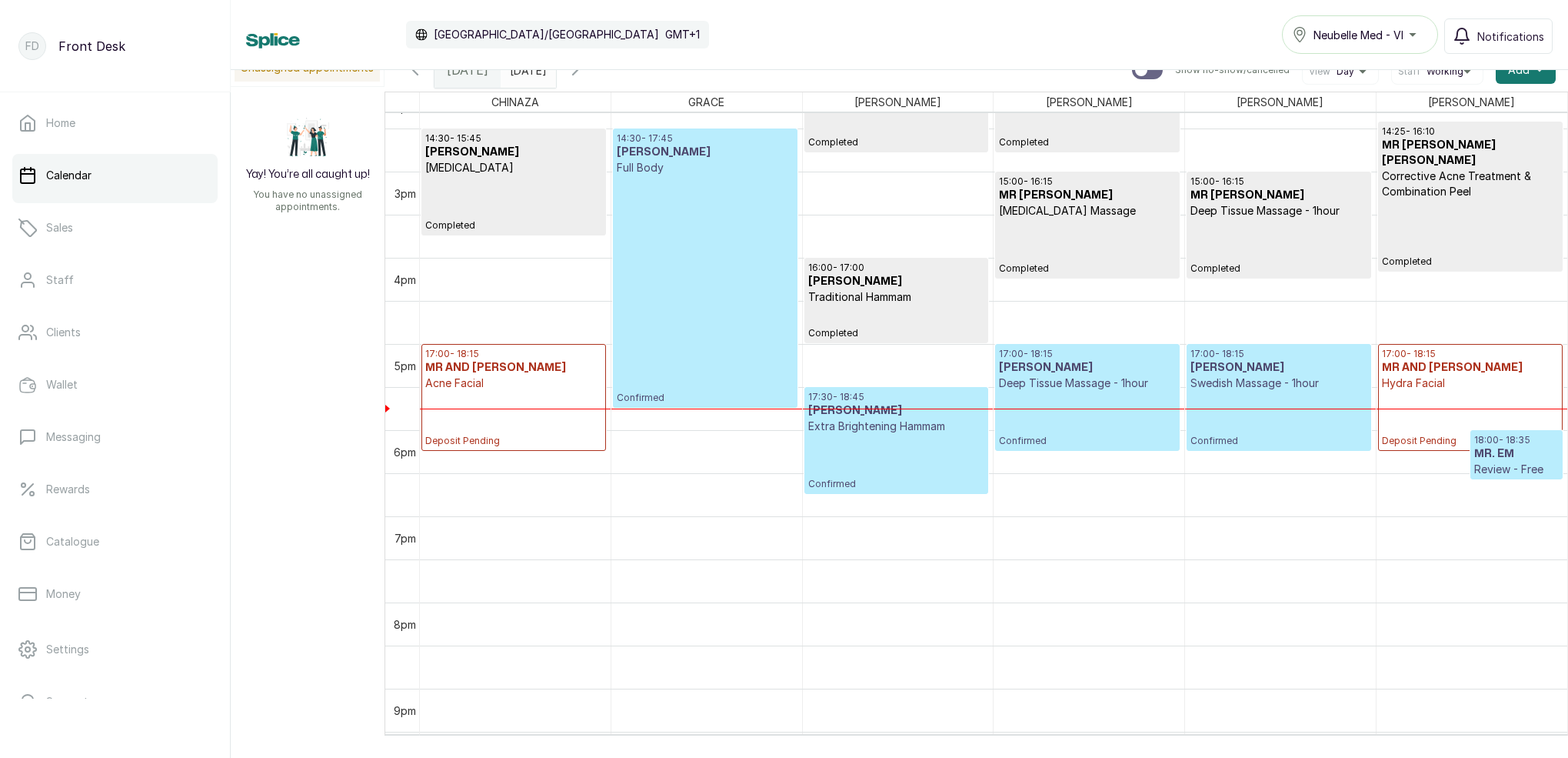
click at [718, 231] on p "Confirmed" at bounding box center [705, 289] width 176 height 228
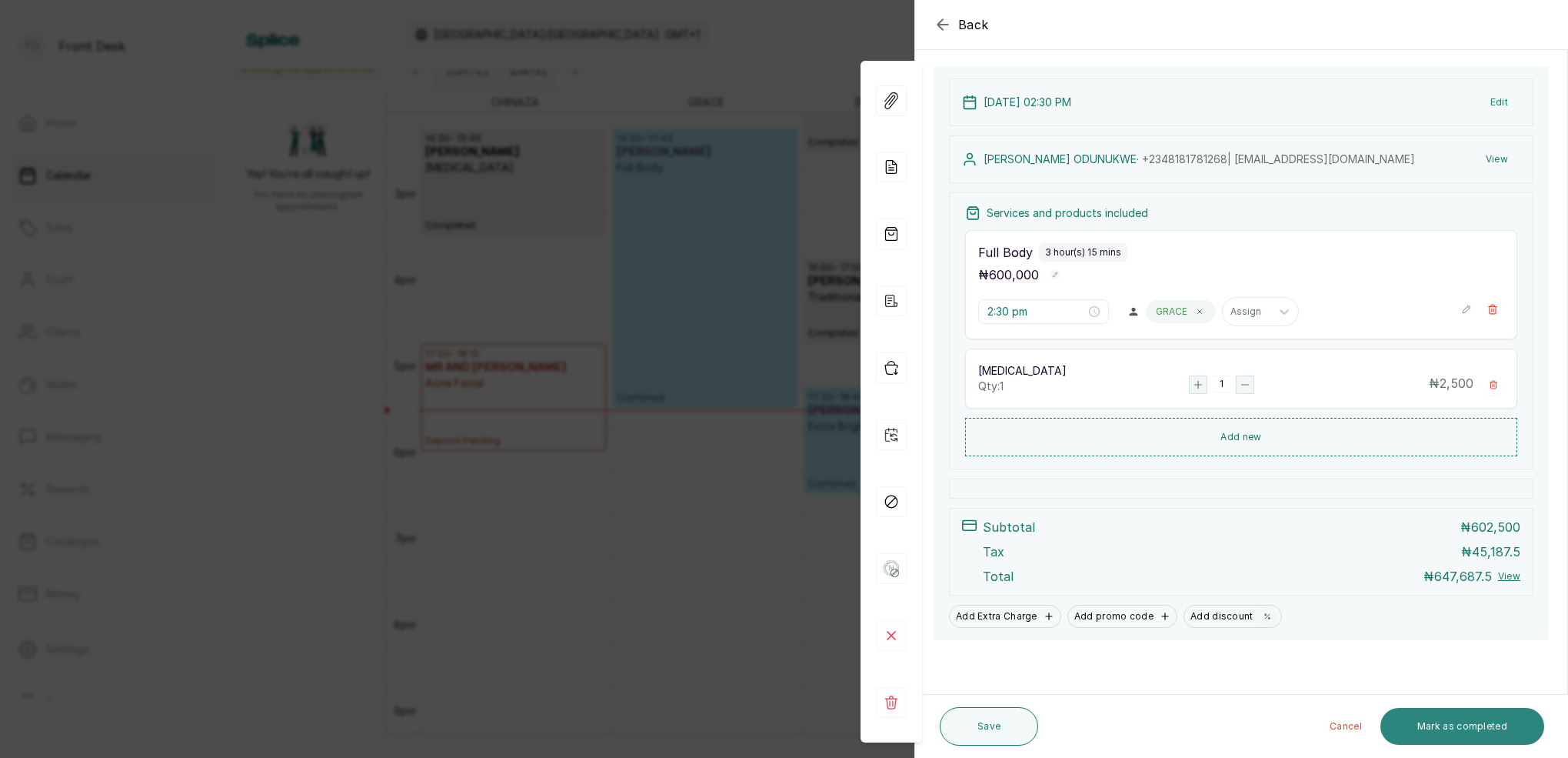
scroll to position [168, 0]
click at [1479, 721] on button "Mark as completed" at bounding box center [1462, 726] width 163 height 37
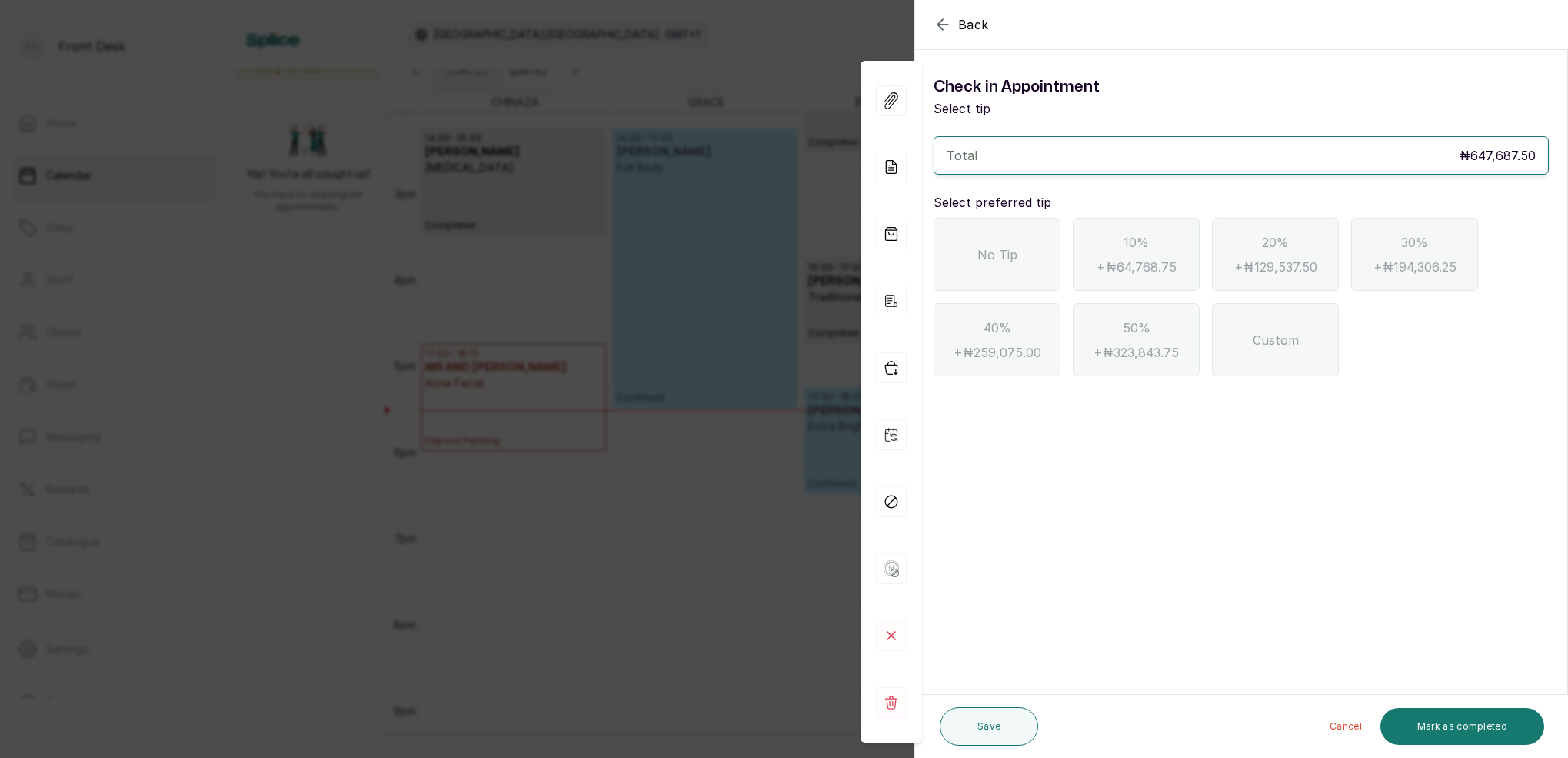
scroll to position [0, 0]
click at [1001, 242] on div "No Tip" at bounding box center [997, 254] width 127 height 73
click at [1465, 732] on button "Mark as completed" at bounding box center [1462, 726] width 163 height 37
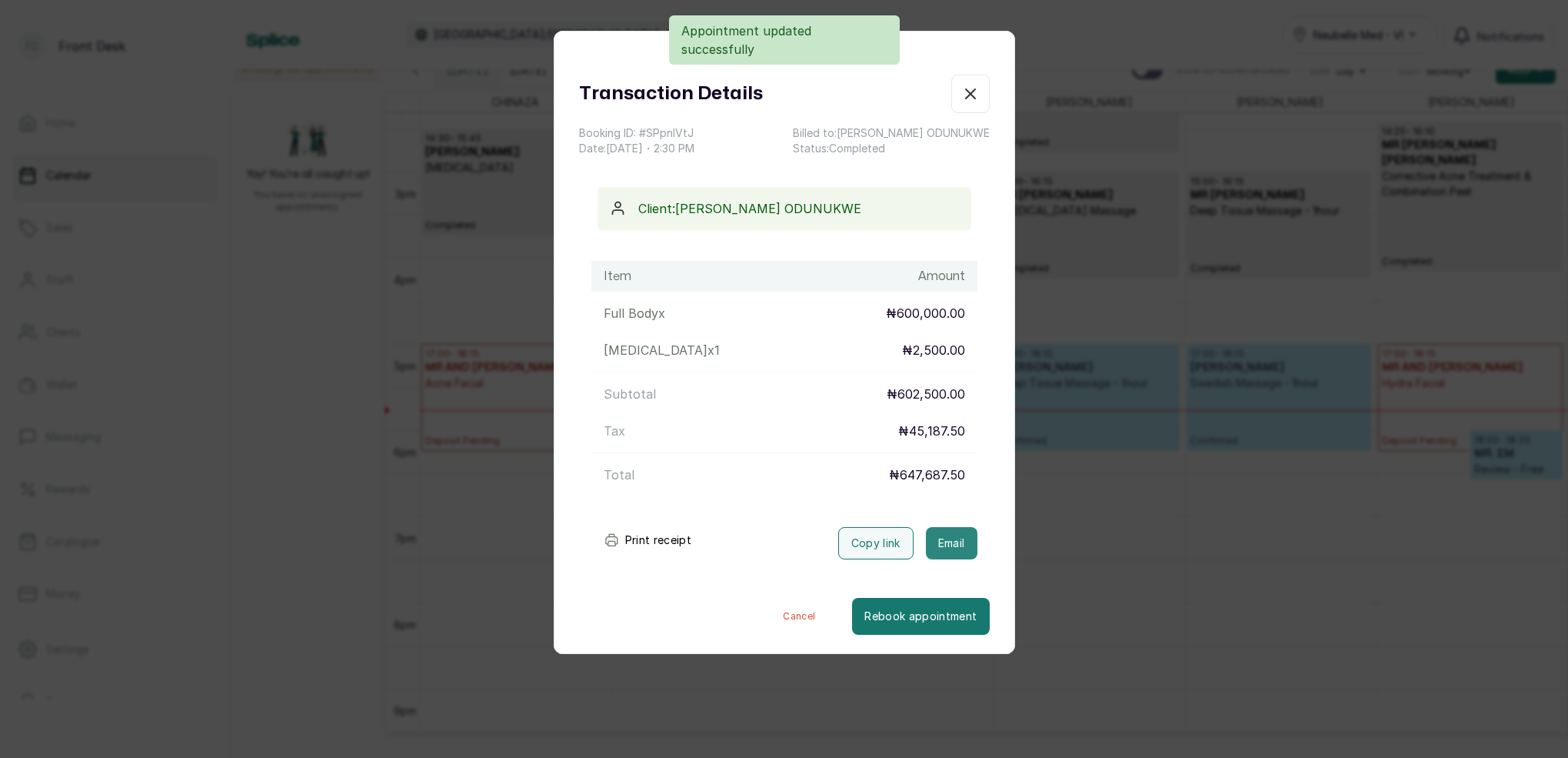
click at [962, 550] on button "Email" at bounding box center [951, 542] width 51 height 32
click at [970, 97] on icon "button" at bounding box center [970, 94] width 19 height 19
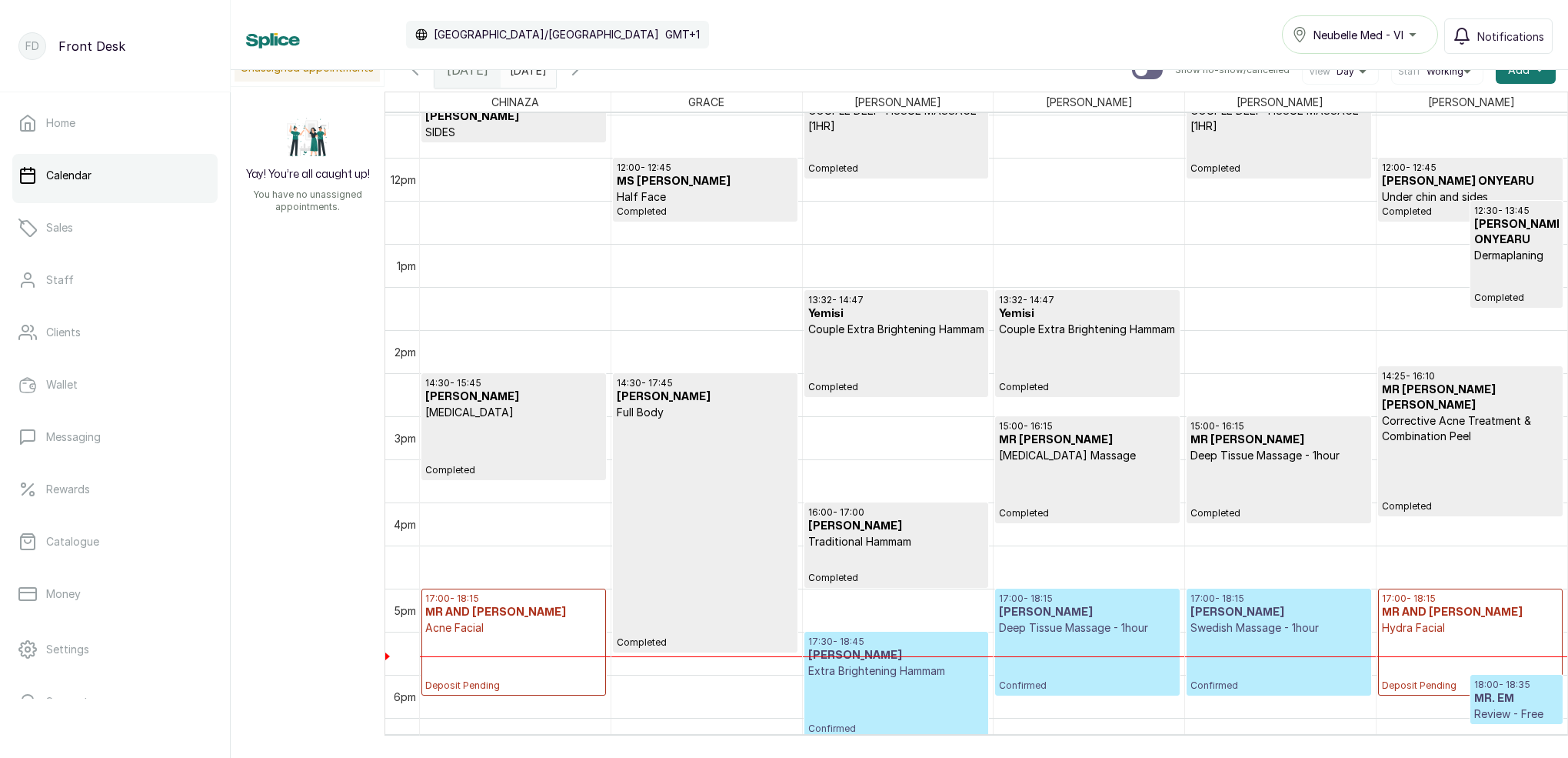
scroll to position [985, 0]
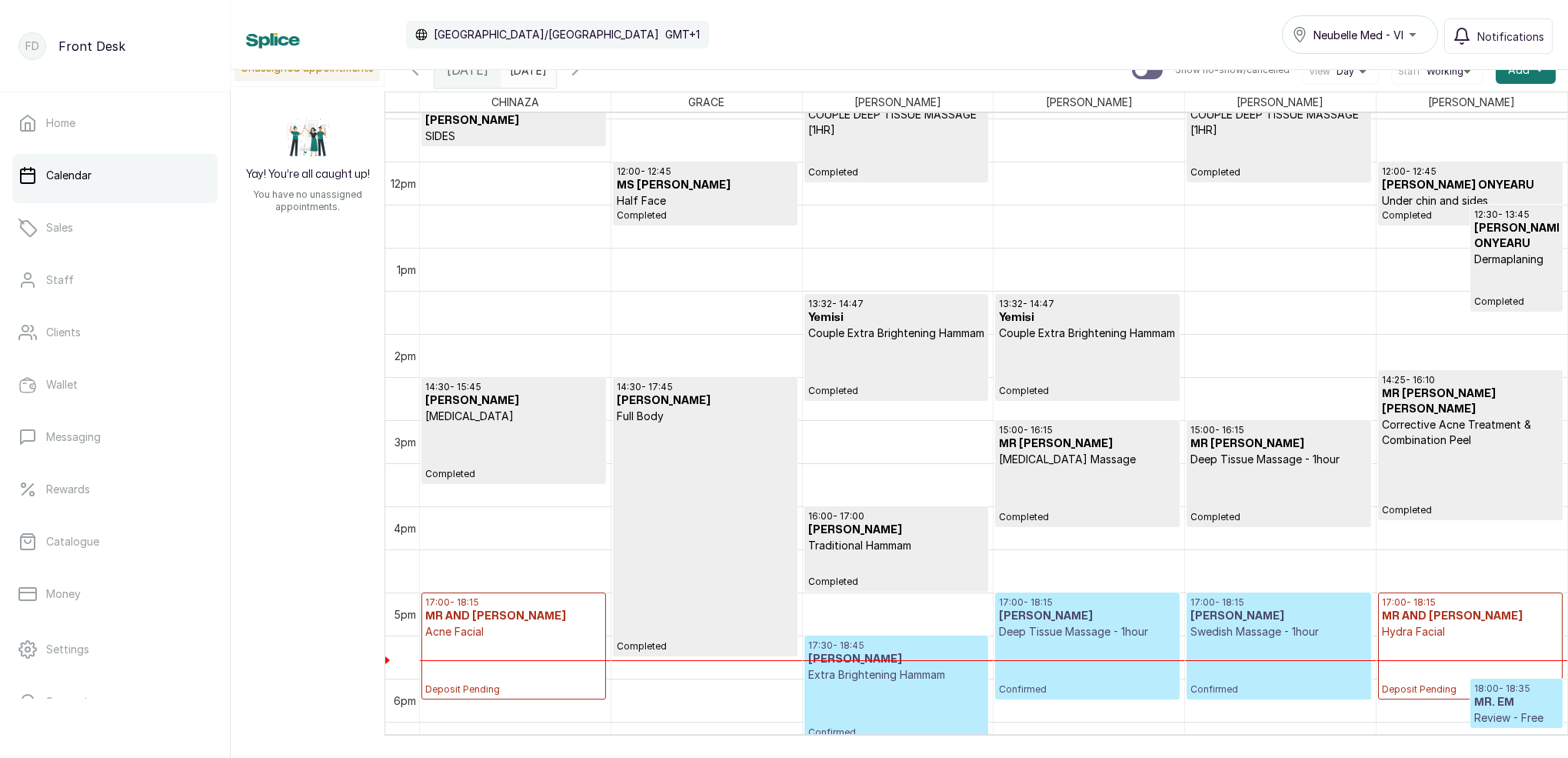
click at [585, 76] on icon "button" at bounding box center [575, 70] width 19 height 19
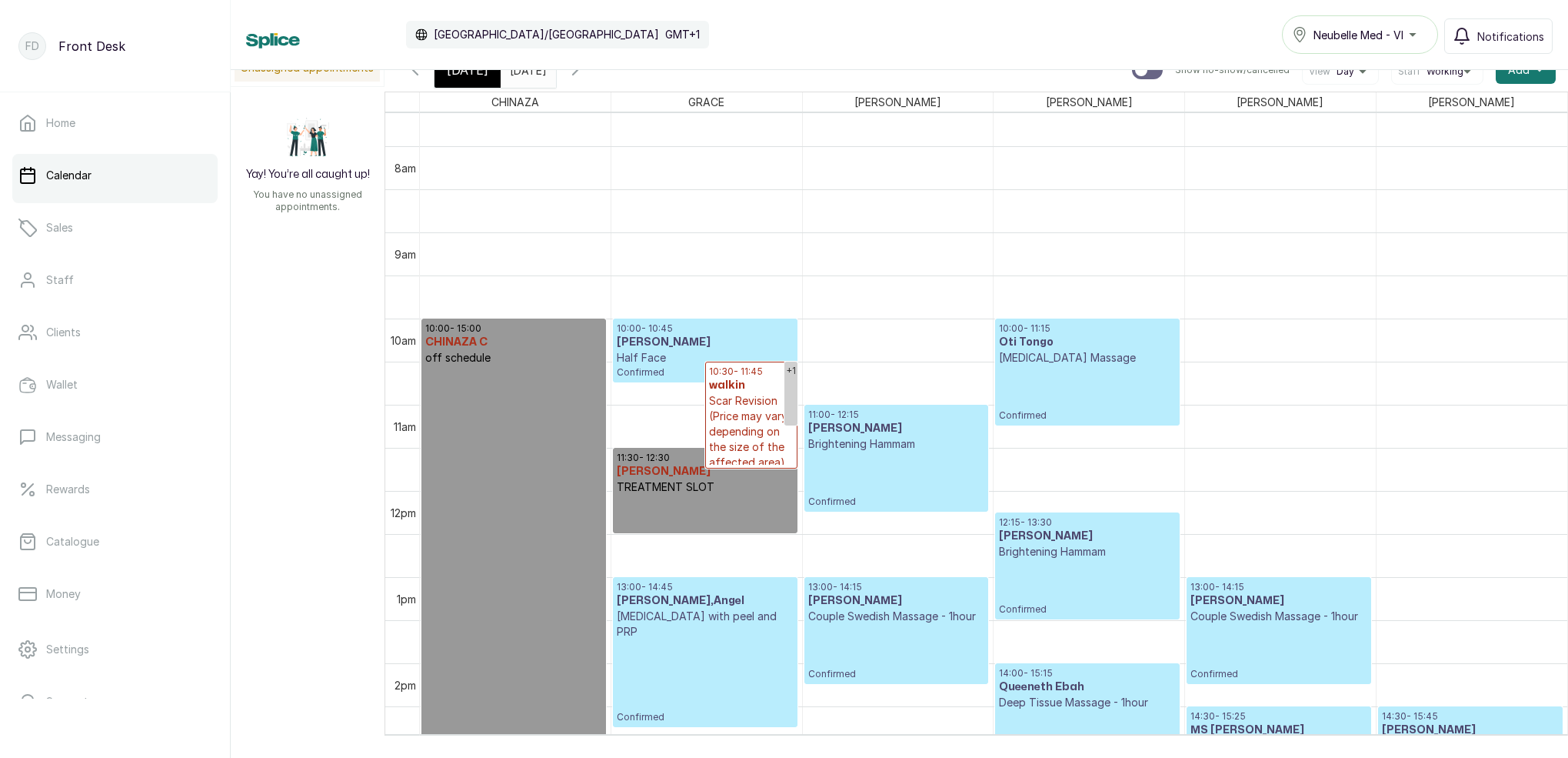
scroll to position [844, 0]
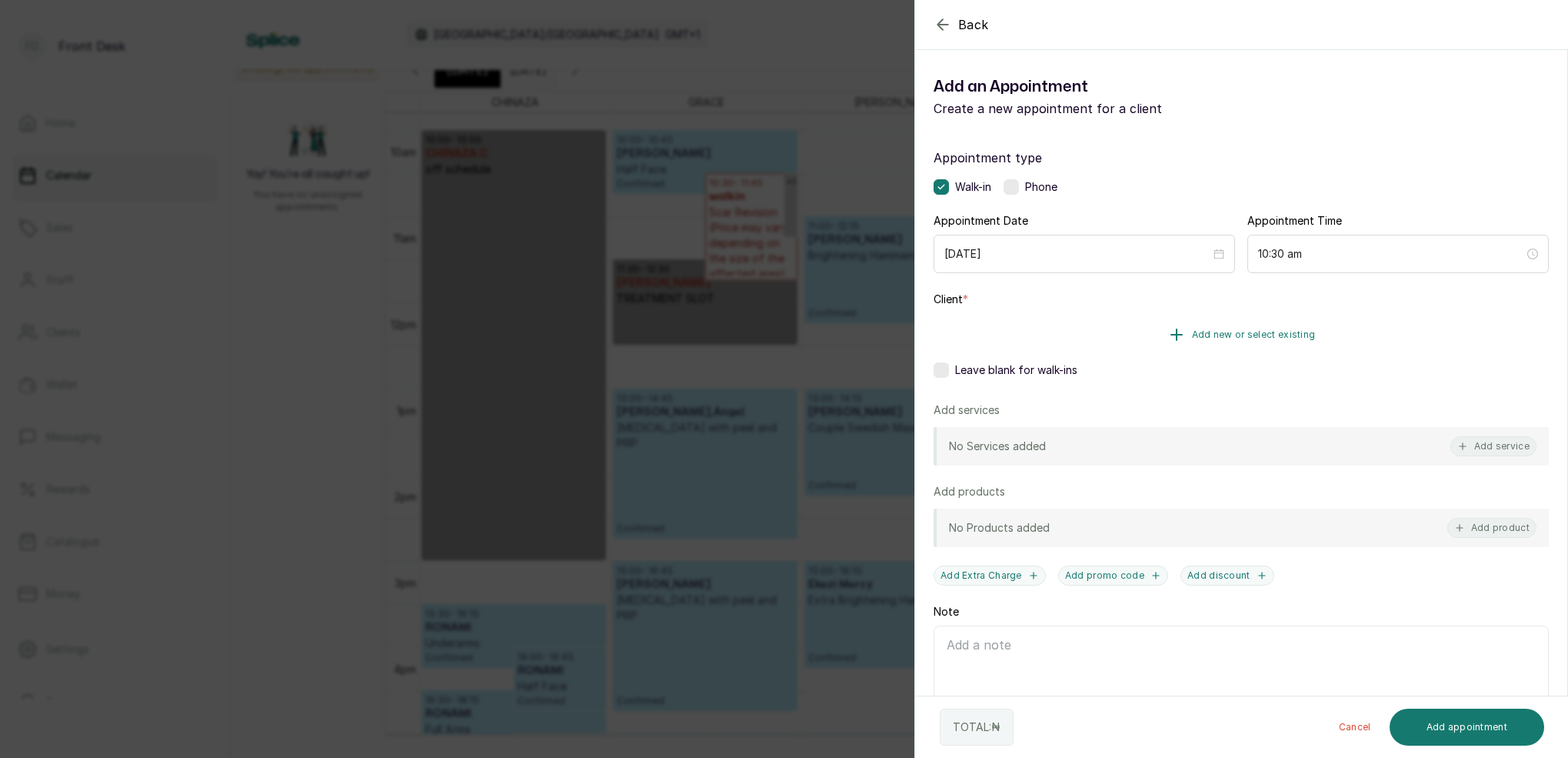
click at [1272, 333] on span "Add new or select existing" at bounding box center [1253, 335] width 124 height 12
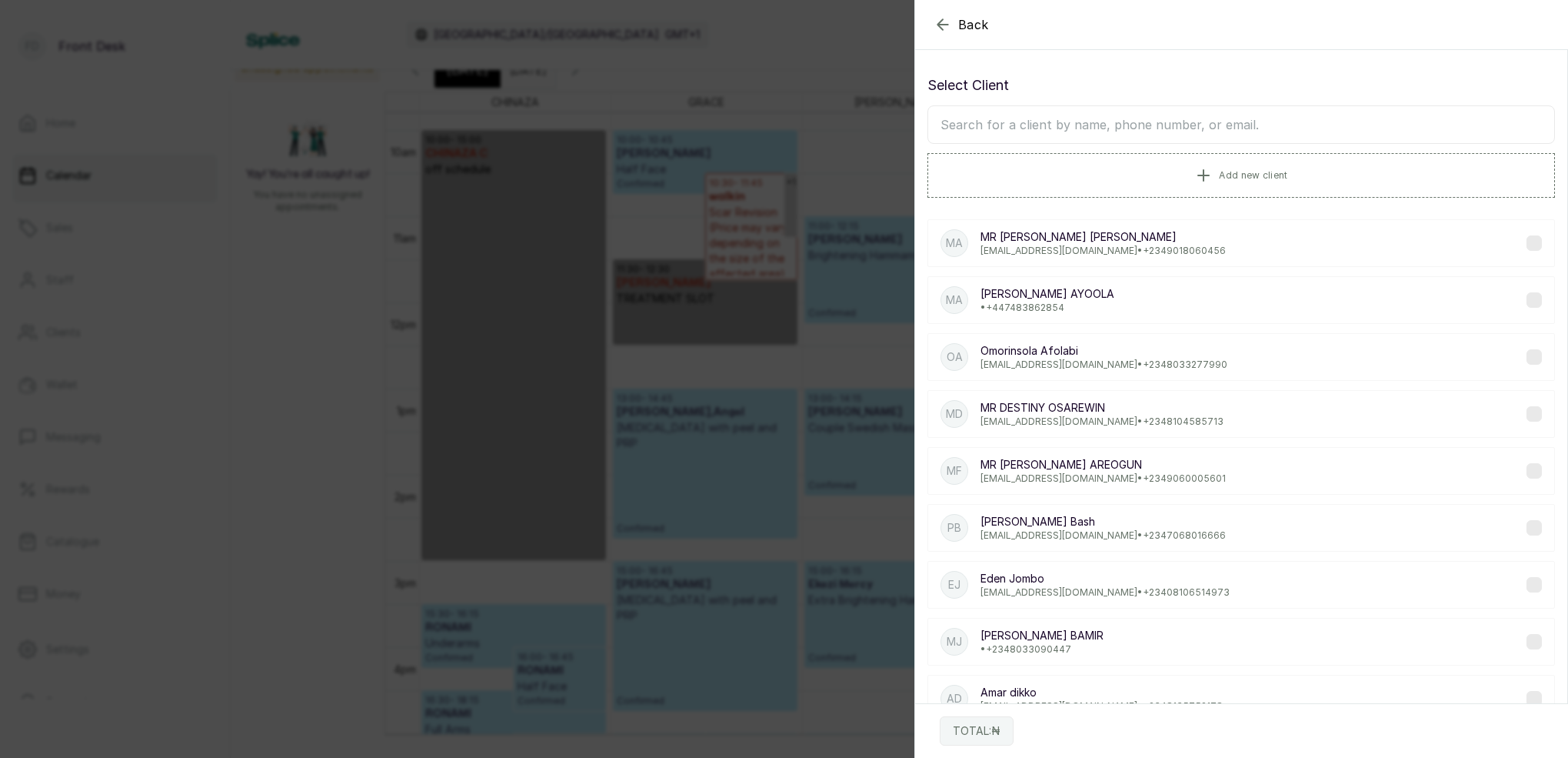
click at [1190, 134] on input "text" at bounding box center [1241, 124] width 628 height 38
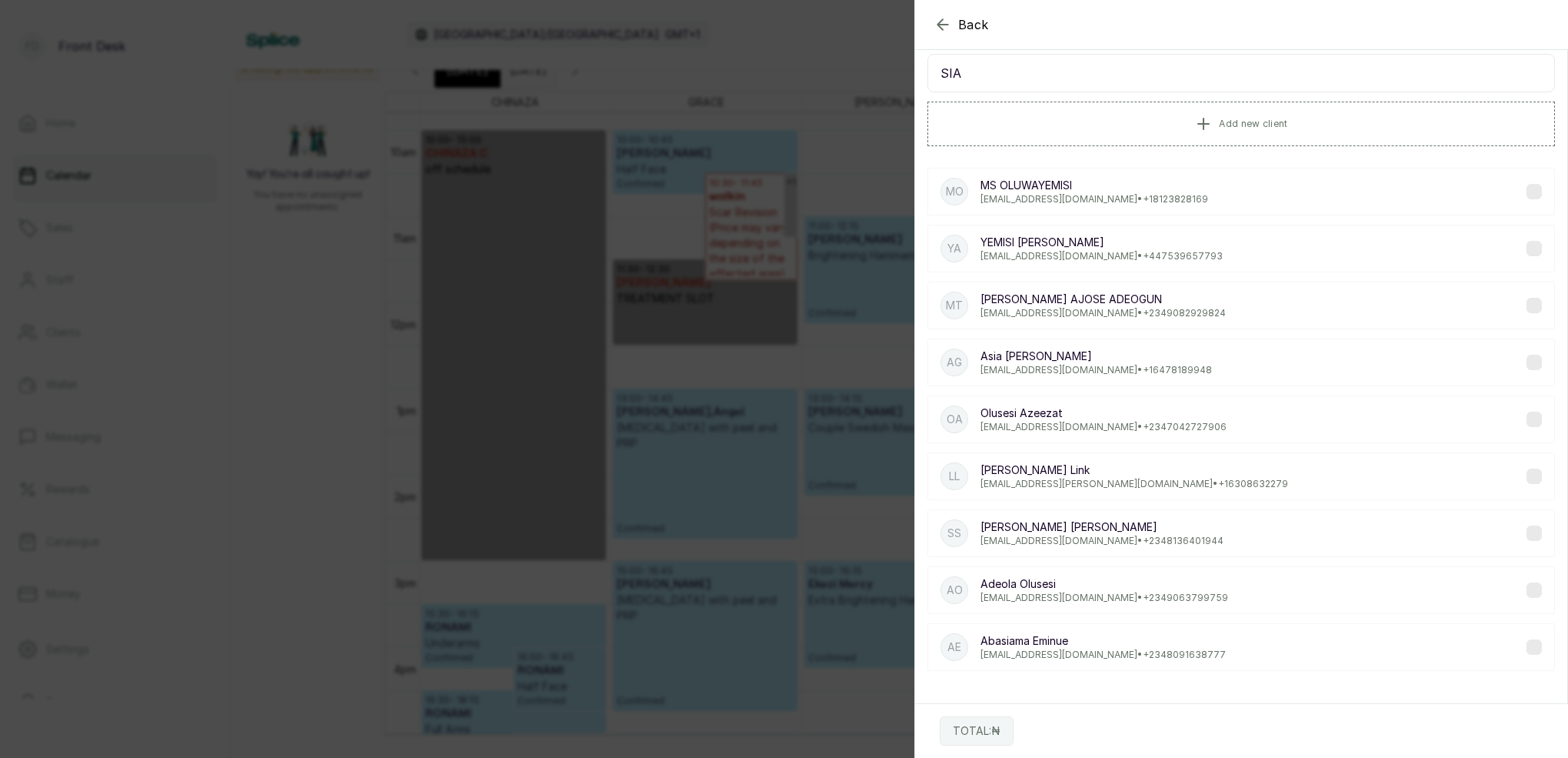
scroll to position [51, 0]
type input "SIA"
click at [1057, 540] on p "fanydia2000@gmail.com • +234 8136401944" at bounding box center [1102, 541] width 243 height 12
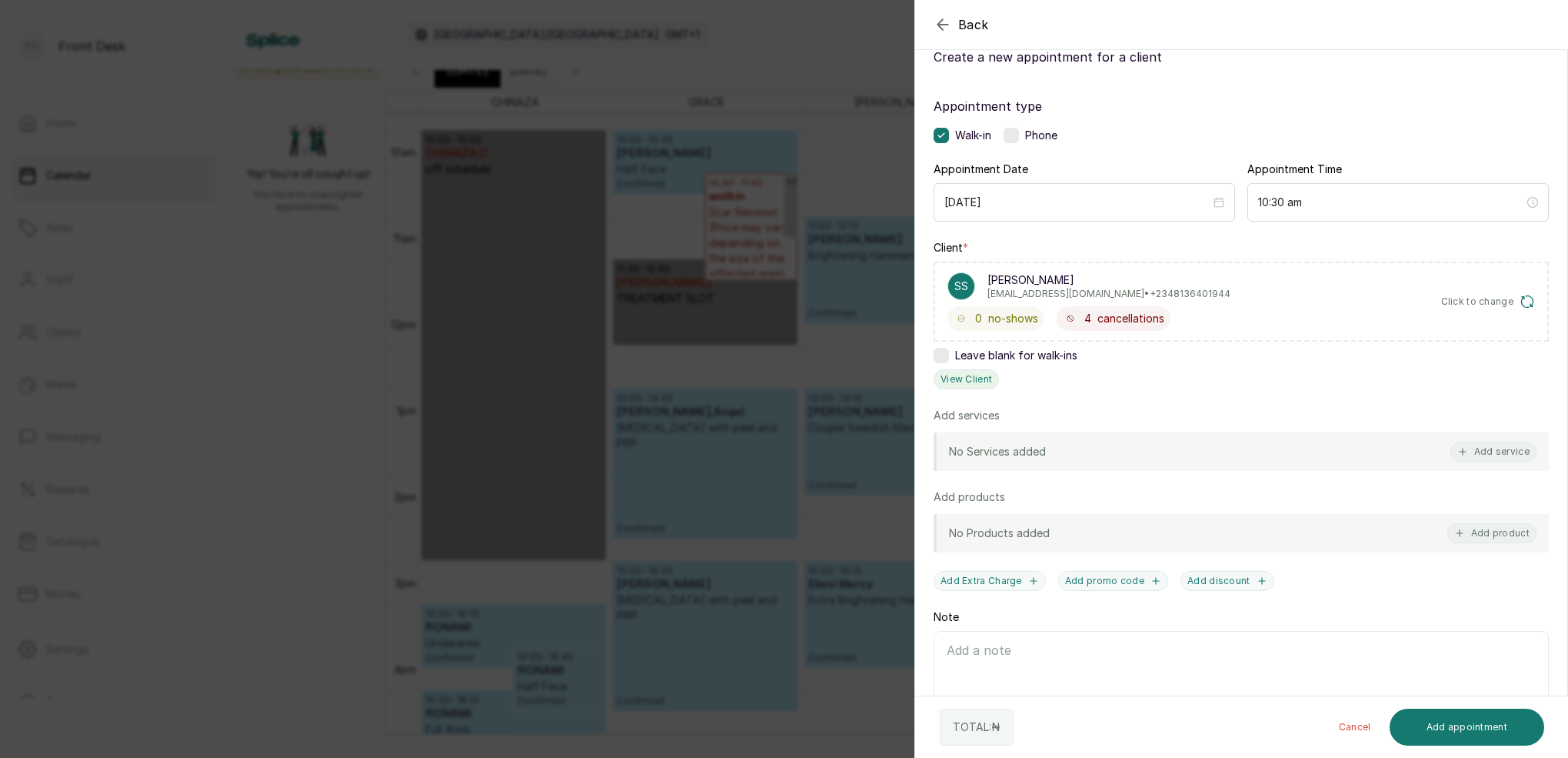
click at [980, 381] on button "View Client" at bounding box center [966, 379] width 65 height 20
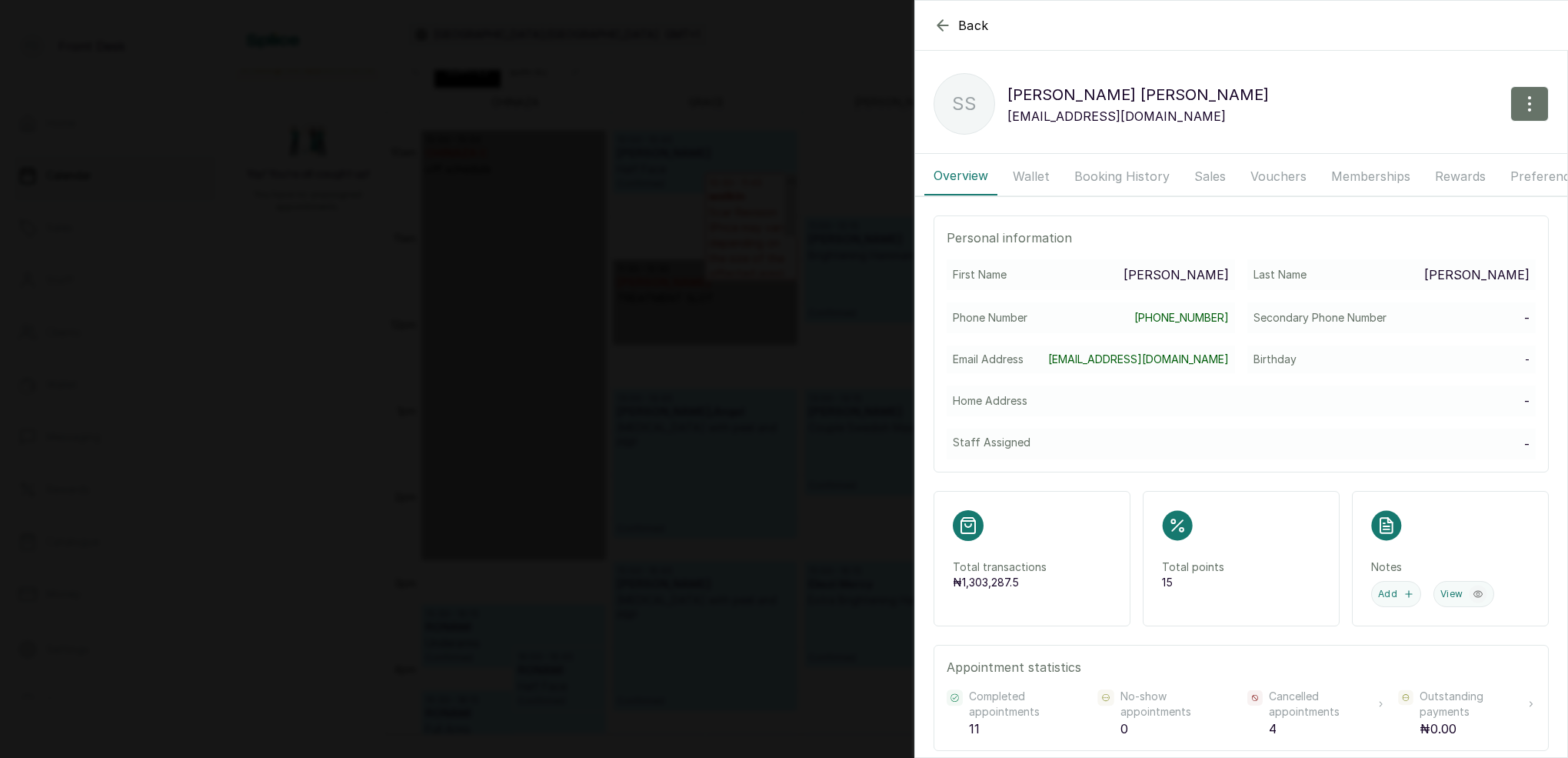
click at [1142, 180] on button "Booking History" at bounding box center [1122, 175] width 114 height 38
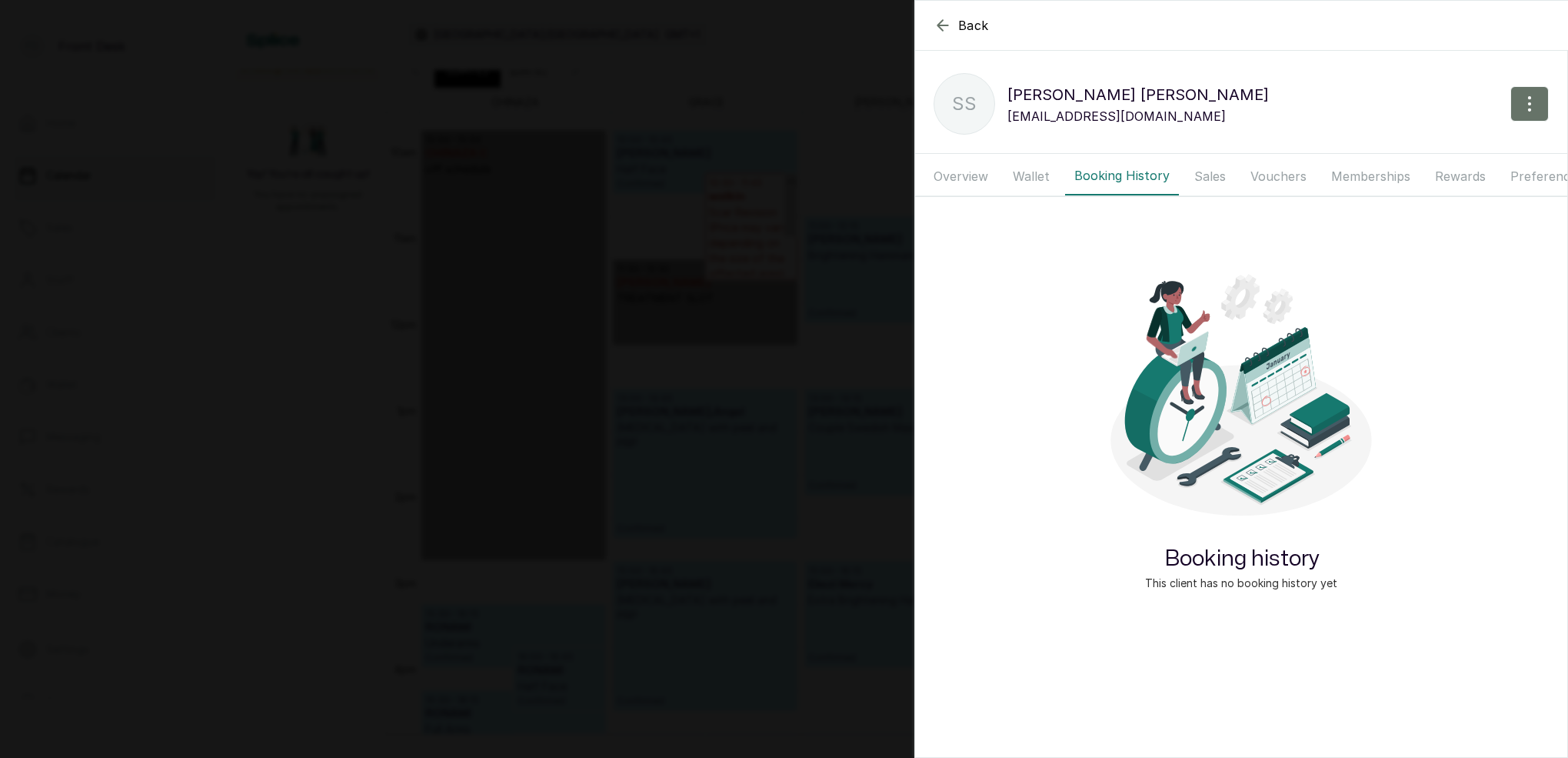
click at [1228, 167] on button "Sales" at bounding box center [1210, 175] width 50 height 38
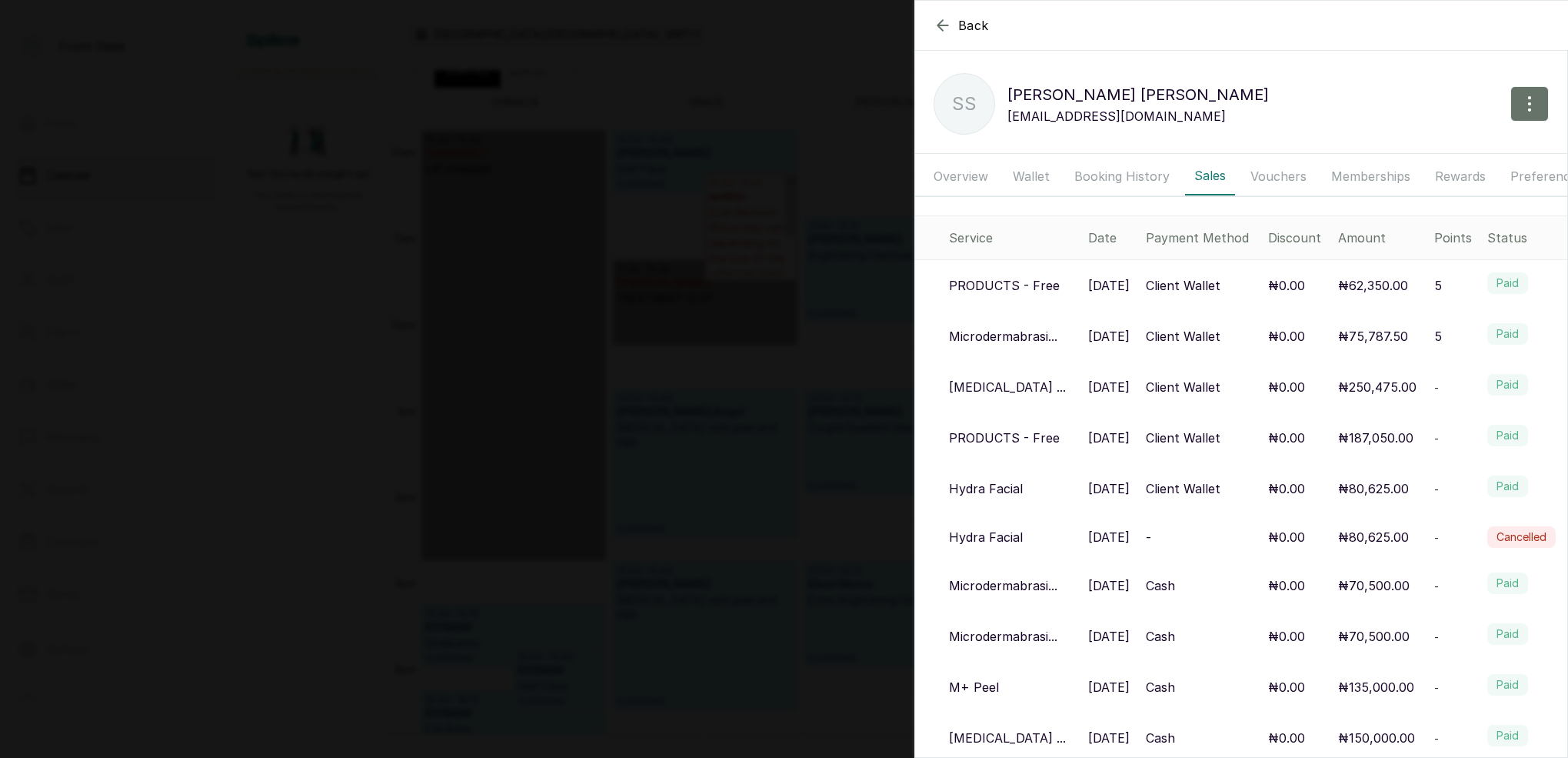
click at [1111, 178] on button "Booking History" at bounding box center [1122, 175] width 114 height 38
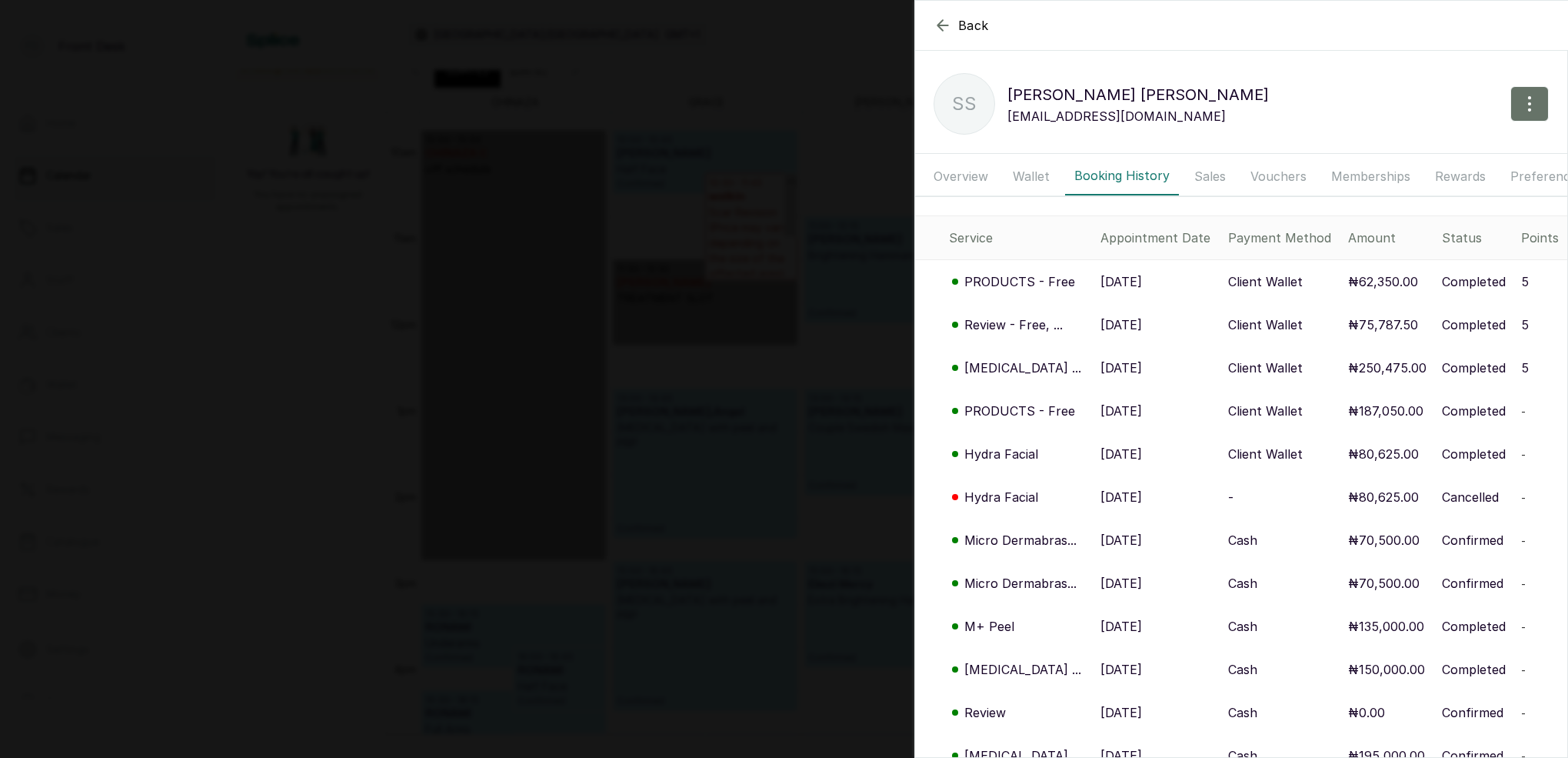
click at [1029, 283] on p "PRODUCTS - Free" at bounding box center [1019, 282] width 111 height 19
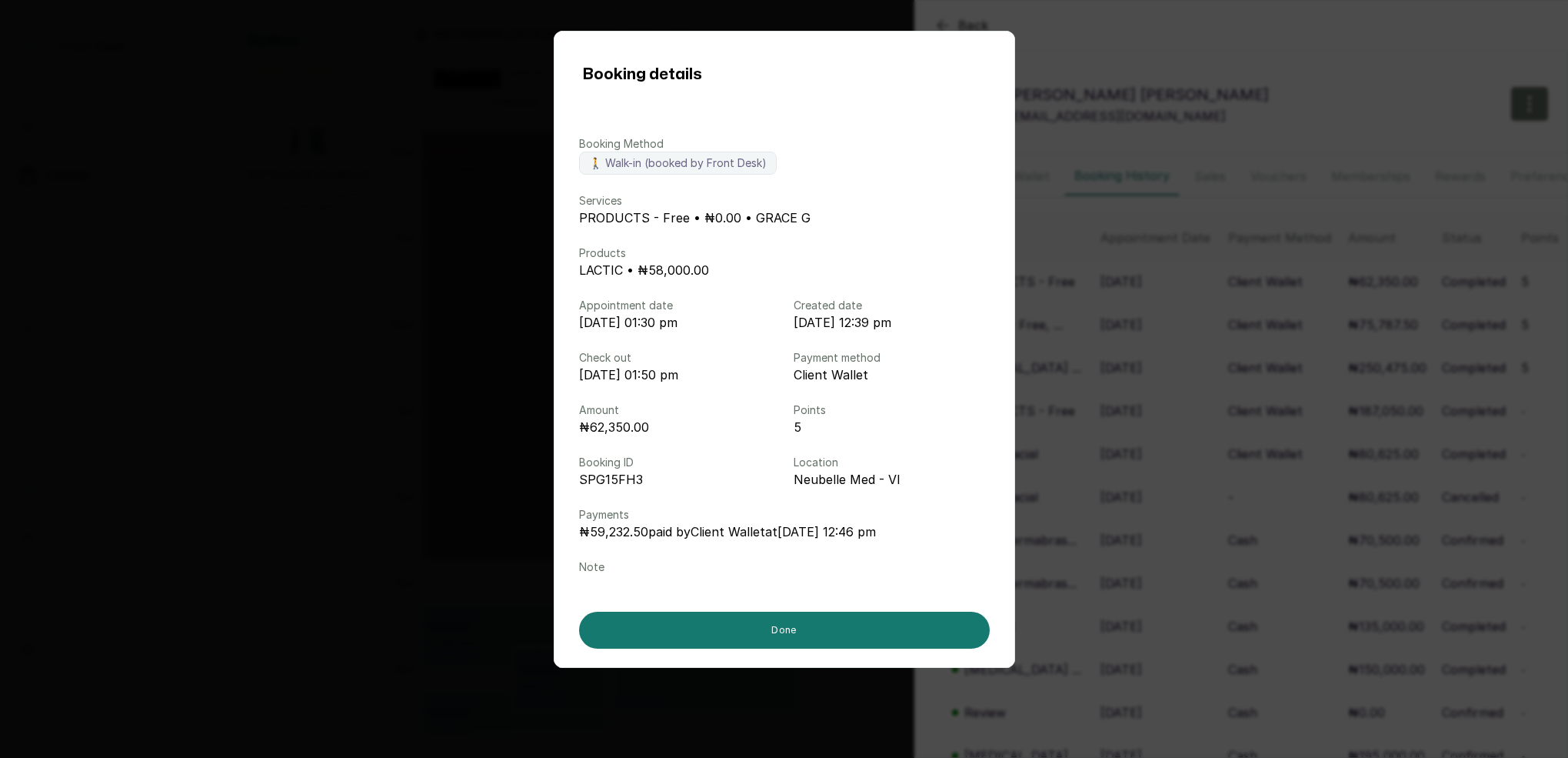
click at [1086, 315] on div "Booking details Booking Method 🚶 Walk-in (booked by Front Desk) Services PRODUC…" at bounding box center [784, 379] width 1568 height 758
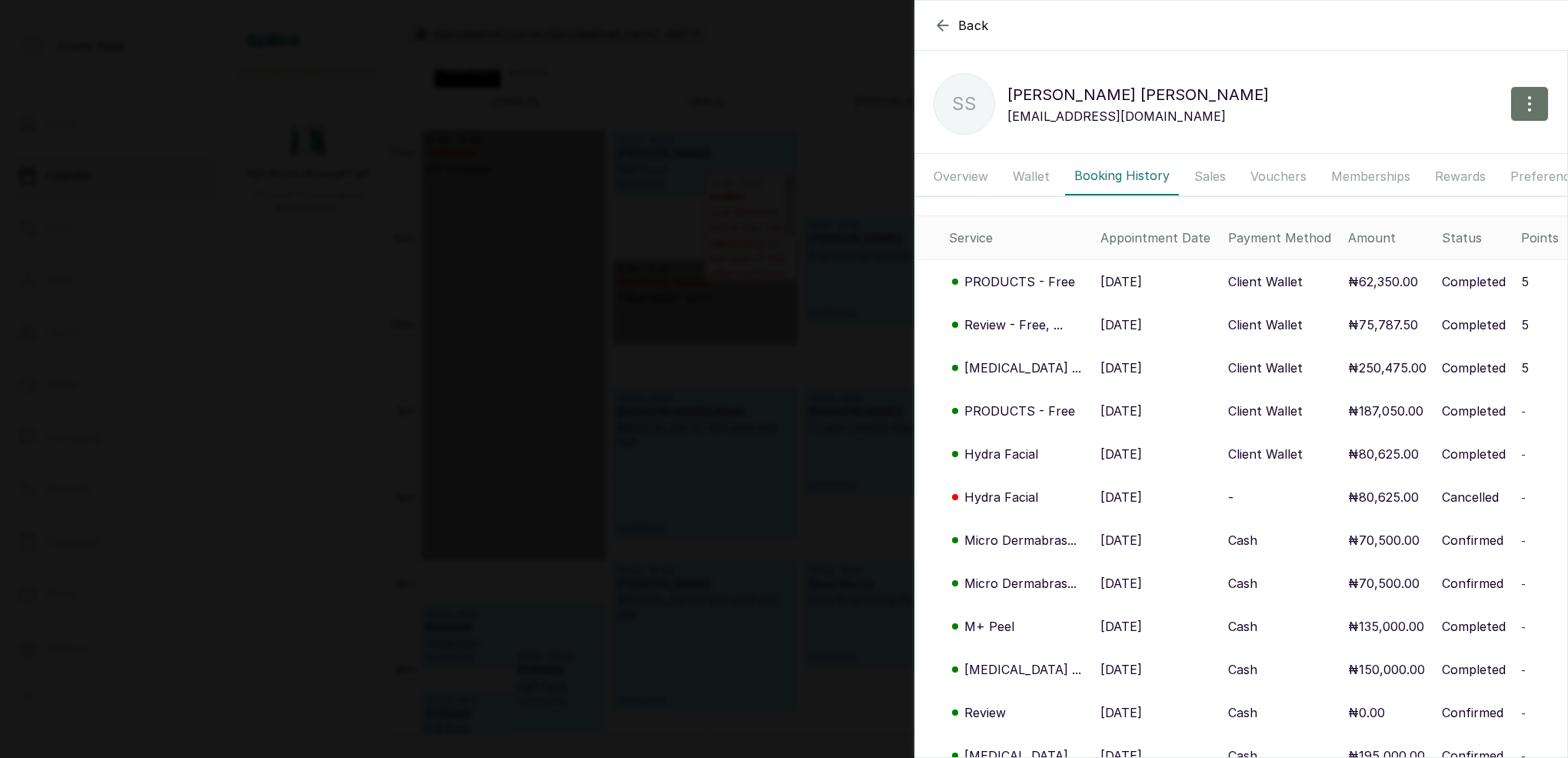
click at [1004, 371] on p "[MEDICAL_DATA] ..." at bounding box center [1022, 368] width 117 height 19
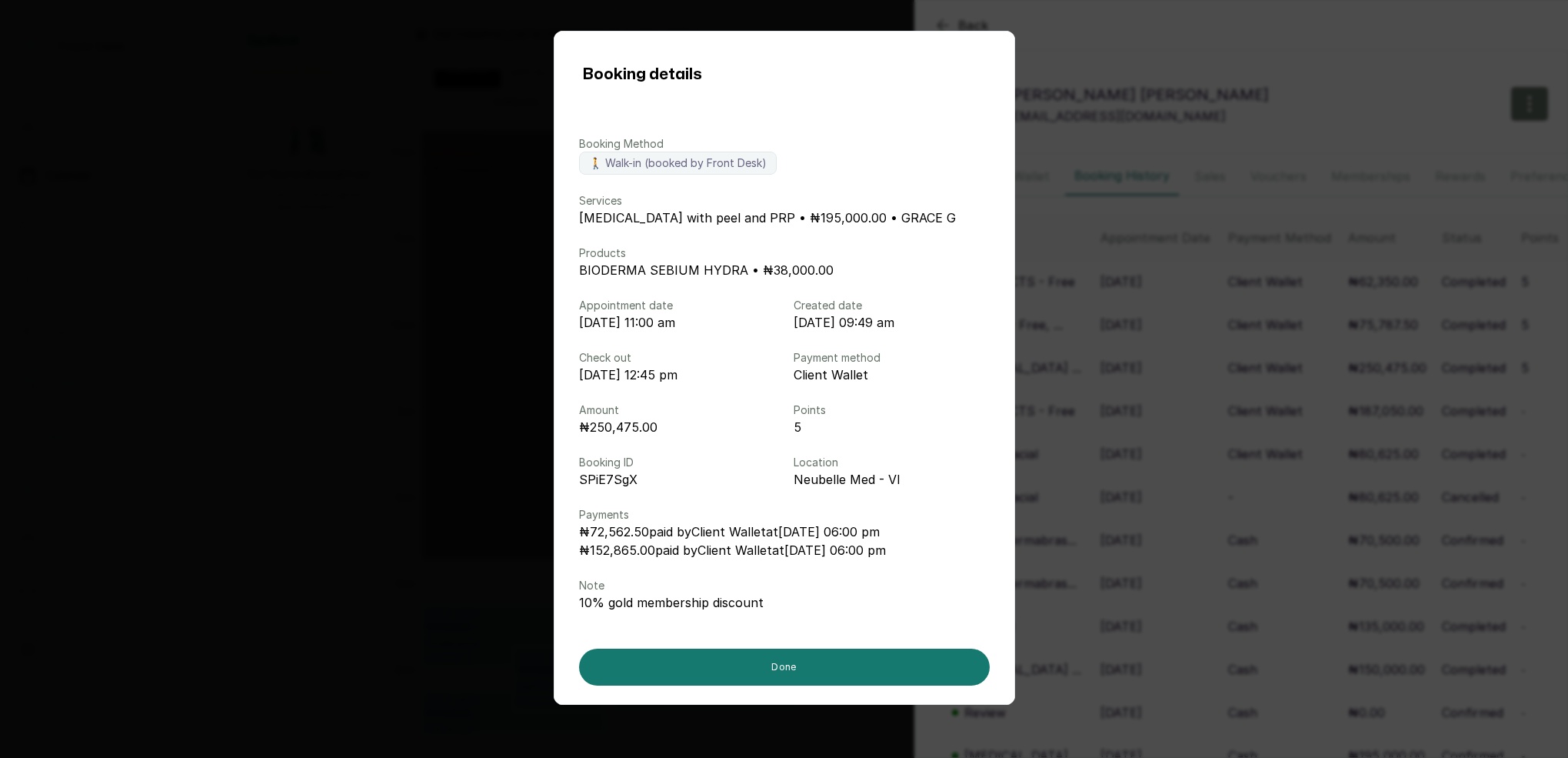
click at [1089, 358] on div "Booking details Booking Method 🚶 Walk-in (booked by Front Desk) Services Micro-…" at bounding box center [784, 379] width 1568 height 758
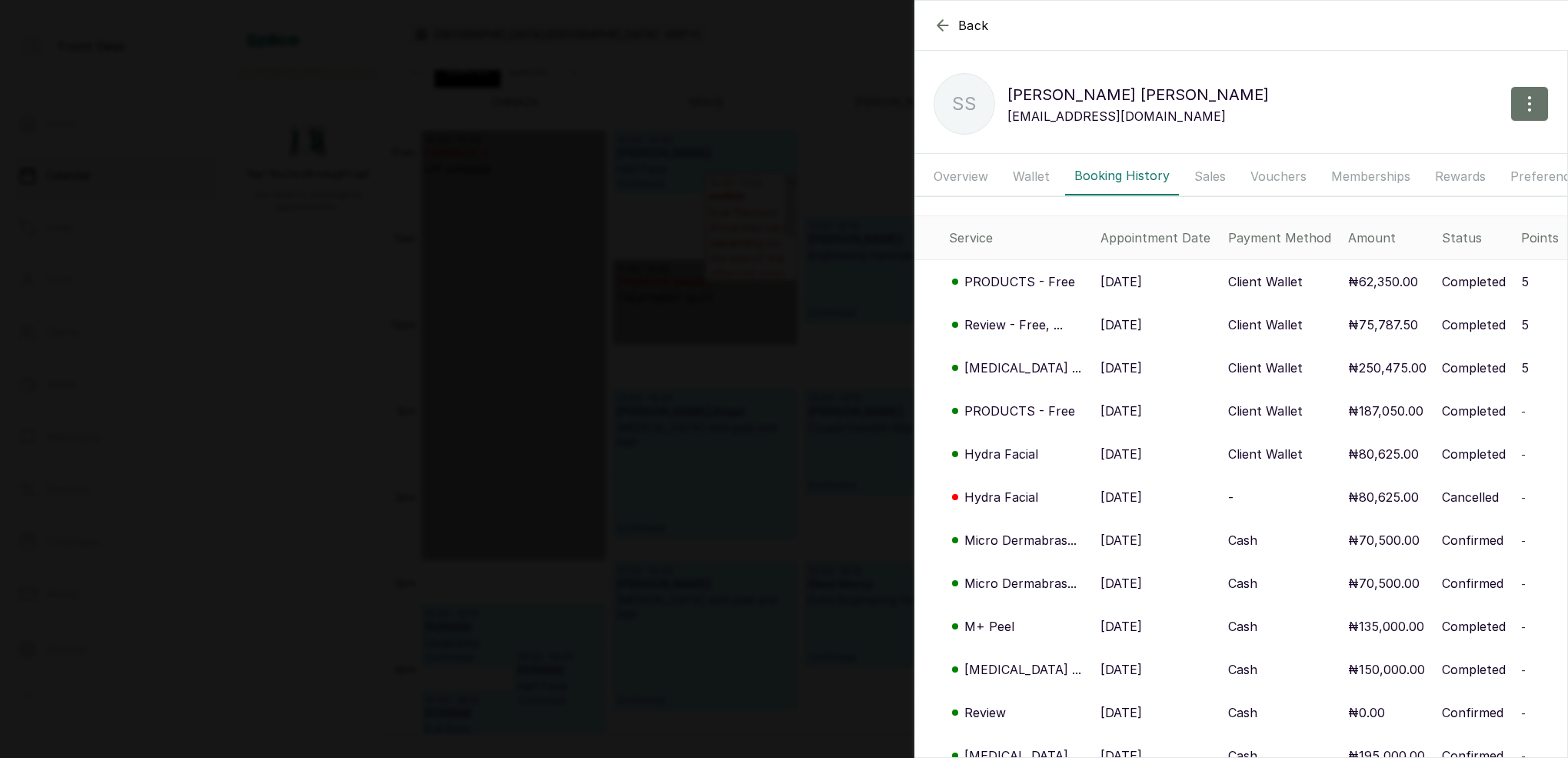
click at [1061, 329] on p "Review - Free, ..." at bounding box center [1013, 325] width 98 height 19
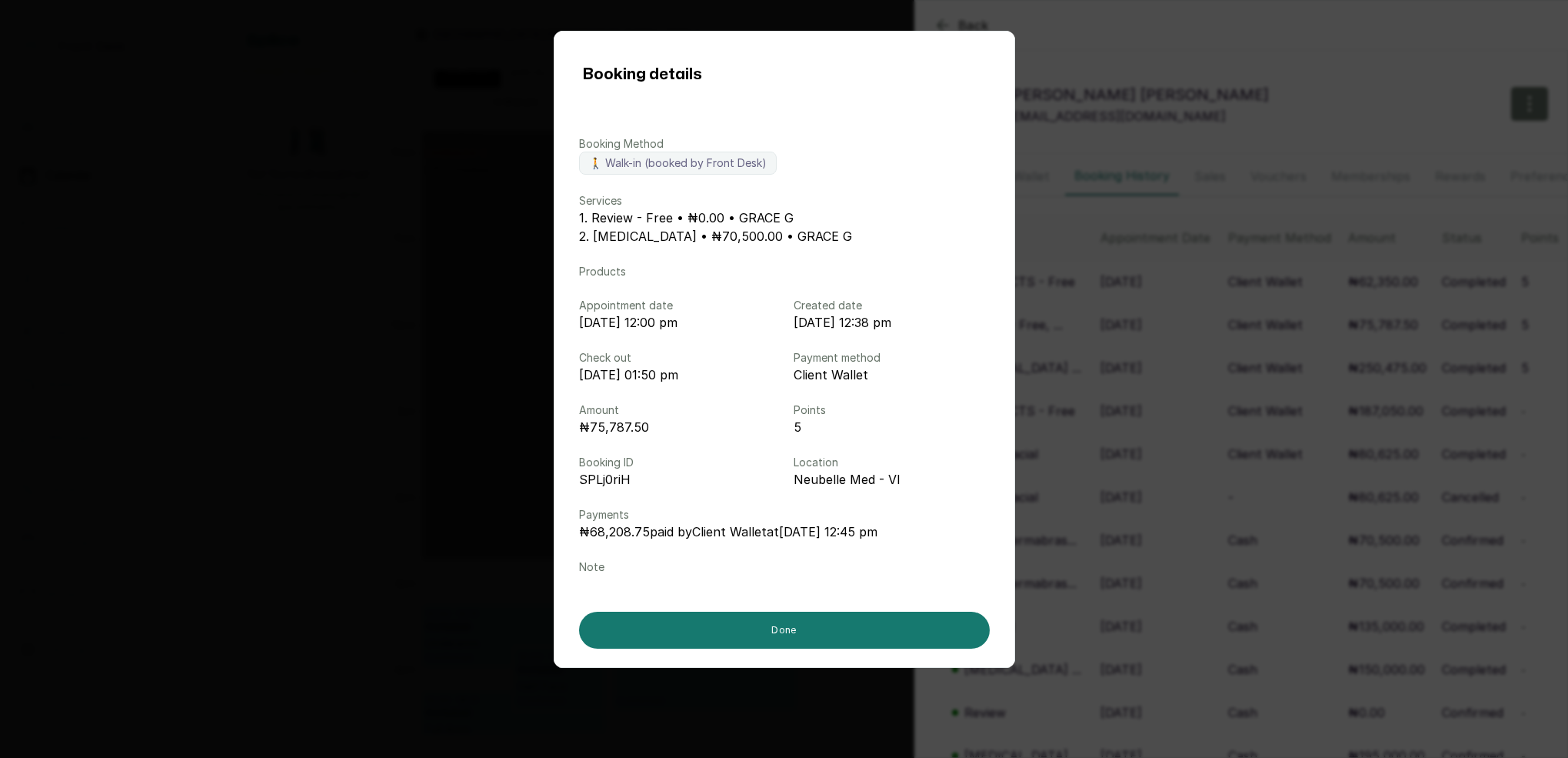
click at [1114, 352] on div "Booking details Booking Method 🚶 Walk-in (booked by Front Desk) Services 1. Rev…" at bounding box center [784, 379] width 1568 height 758
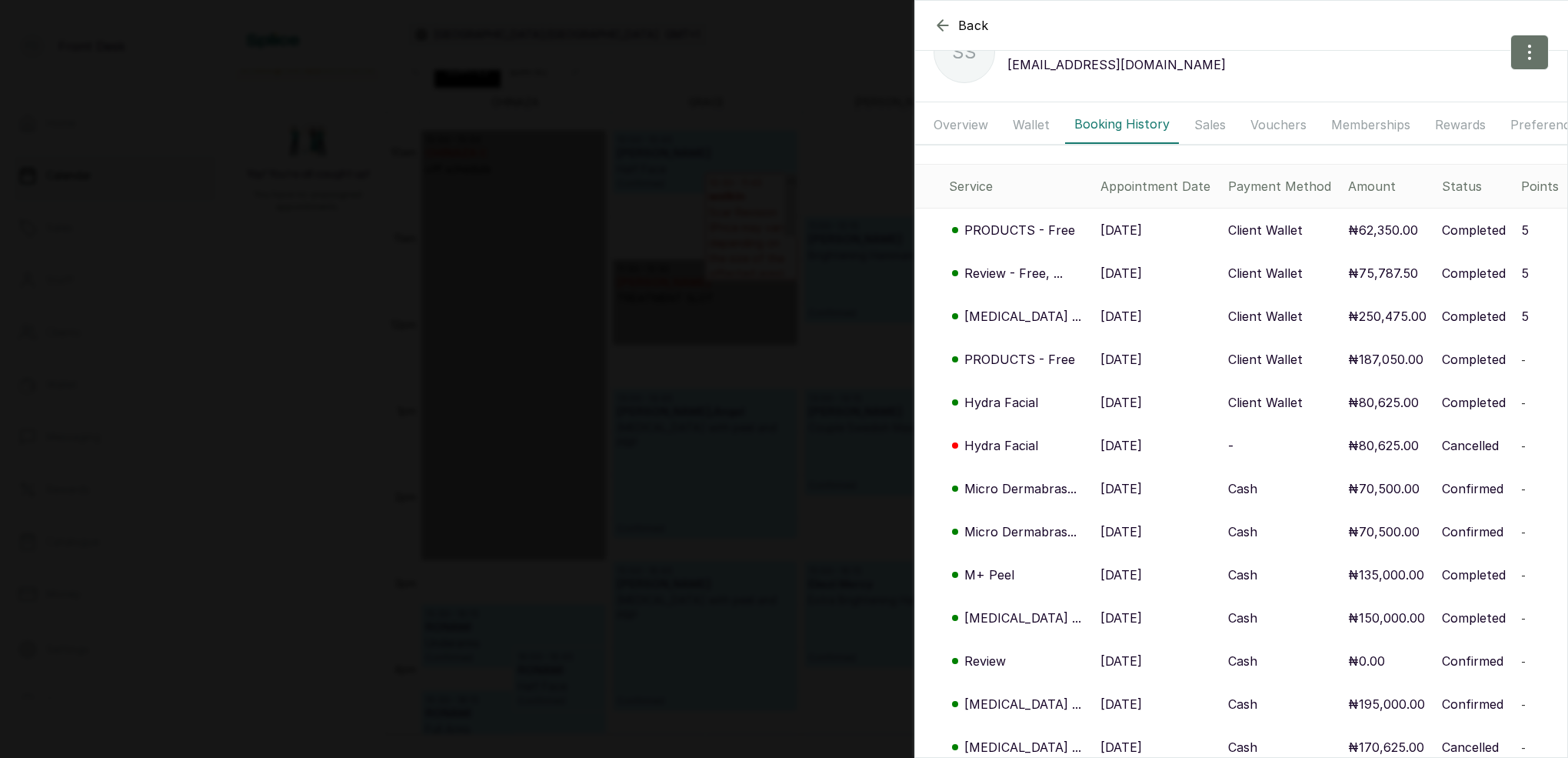
scroll to position [78, 0]
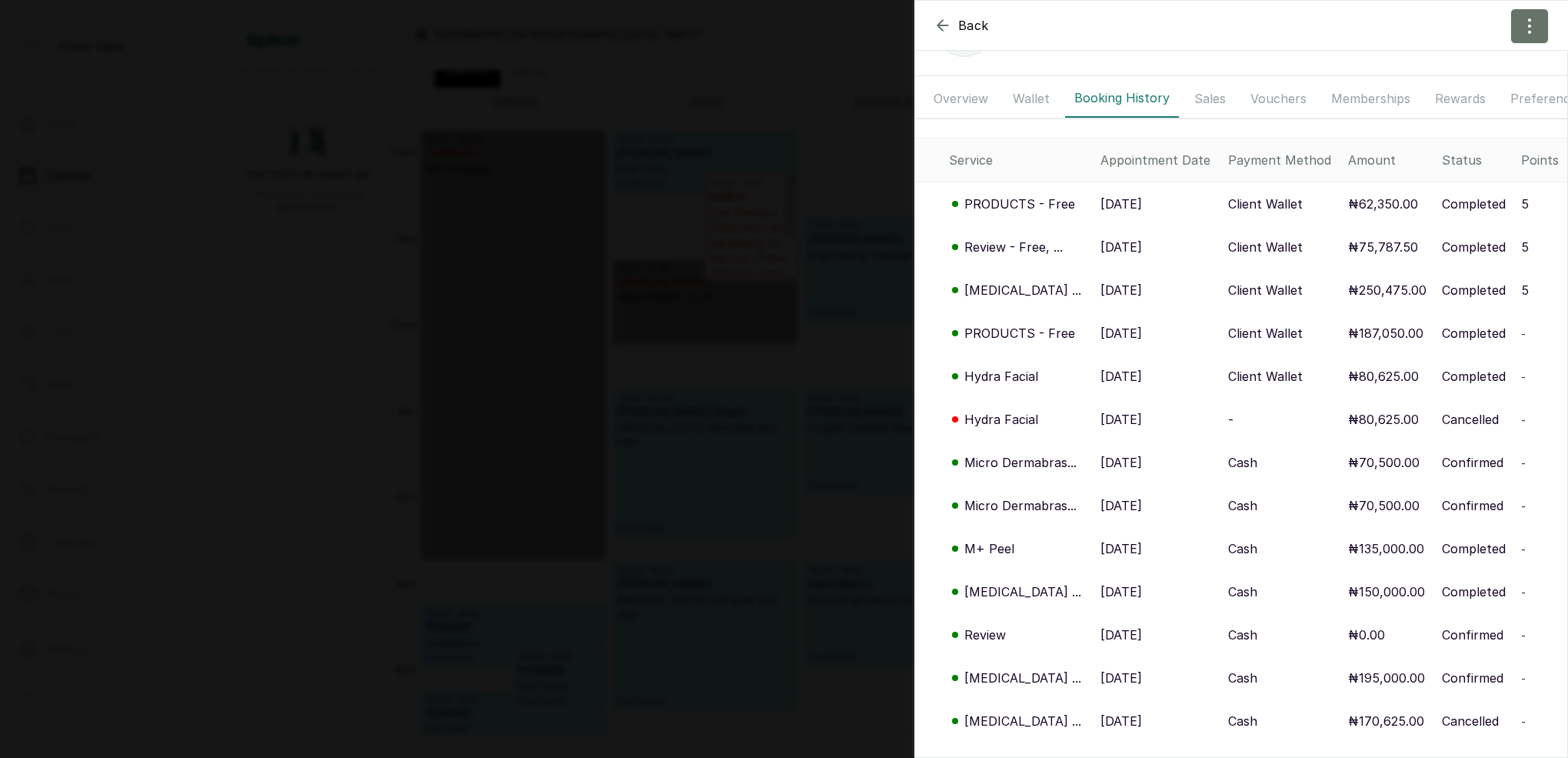
click at [1021, 371] on p "Hydra Facial" at bounding box center [1000, 376] width 74 height 19
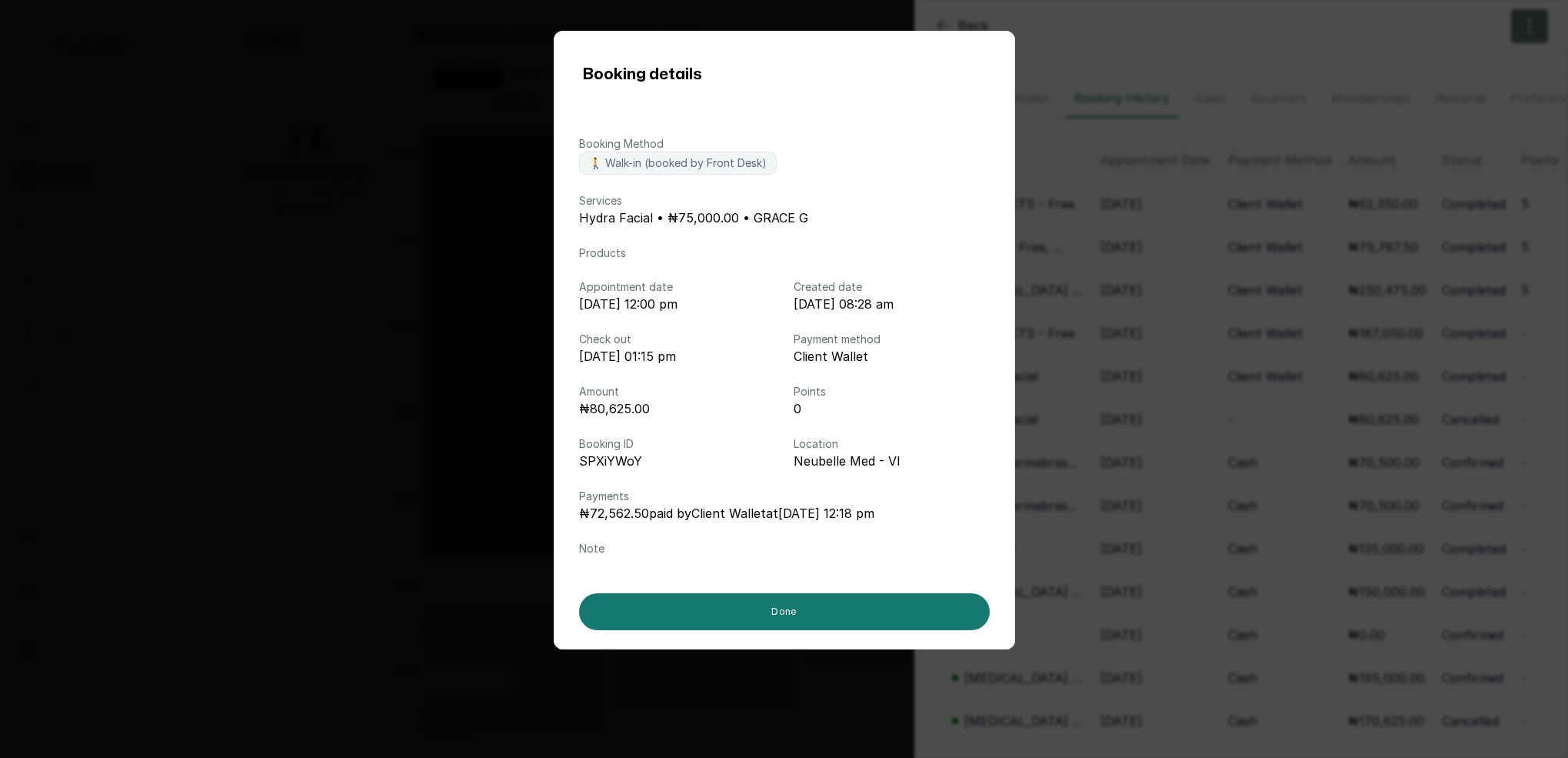
click at [1095, 368] on div "Booking details Booking Method 🚶 Walk-in (booked by Front Desk) Services Hydra …" at bounding box center [784, 379] width 1568 height 758
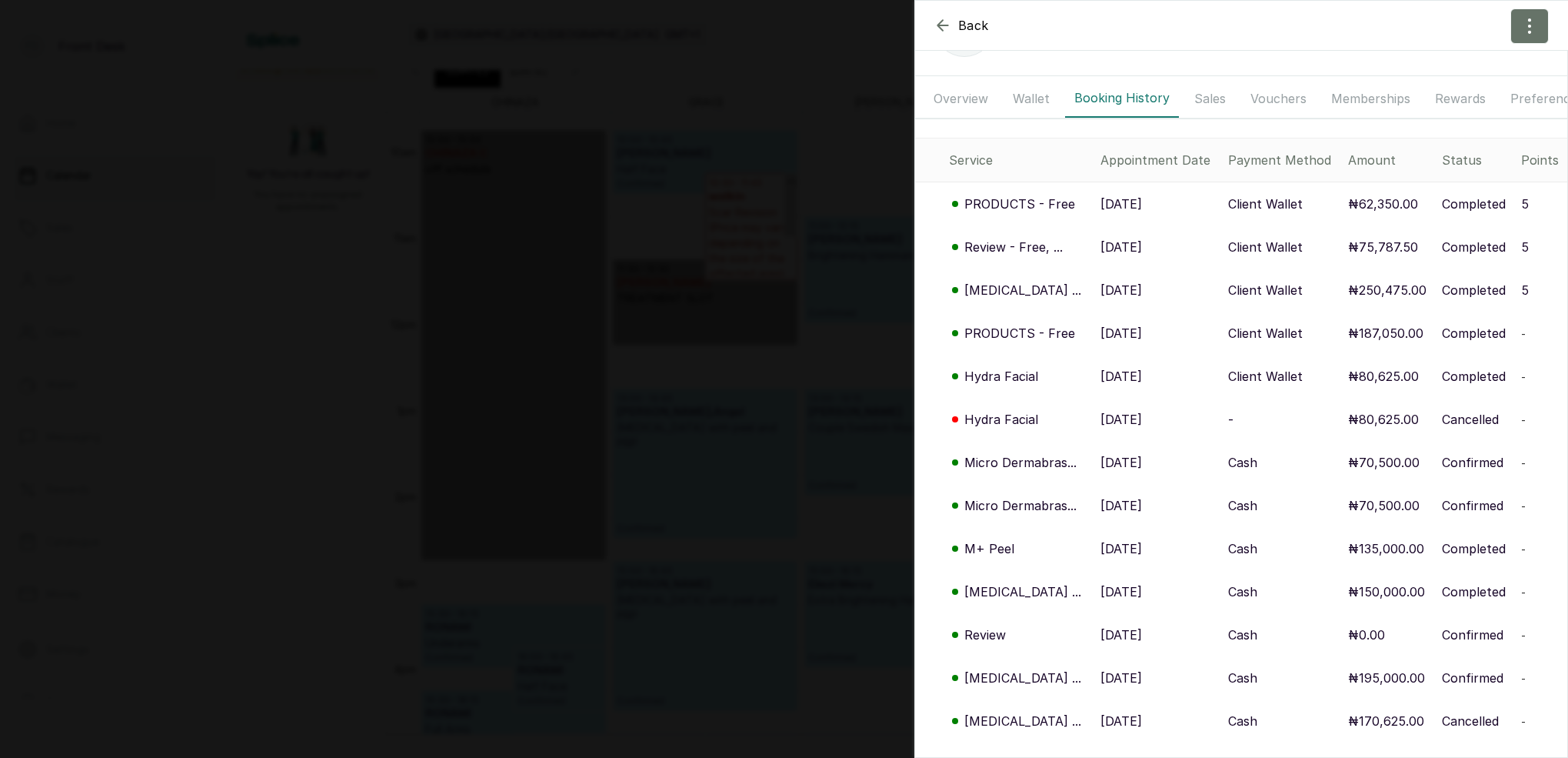
click at [1031, 336] on p "PRODUCTS - Free" at bounding box center [1019, 333] width 111 height 19
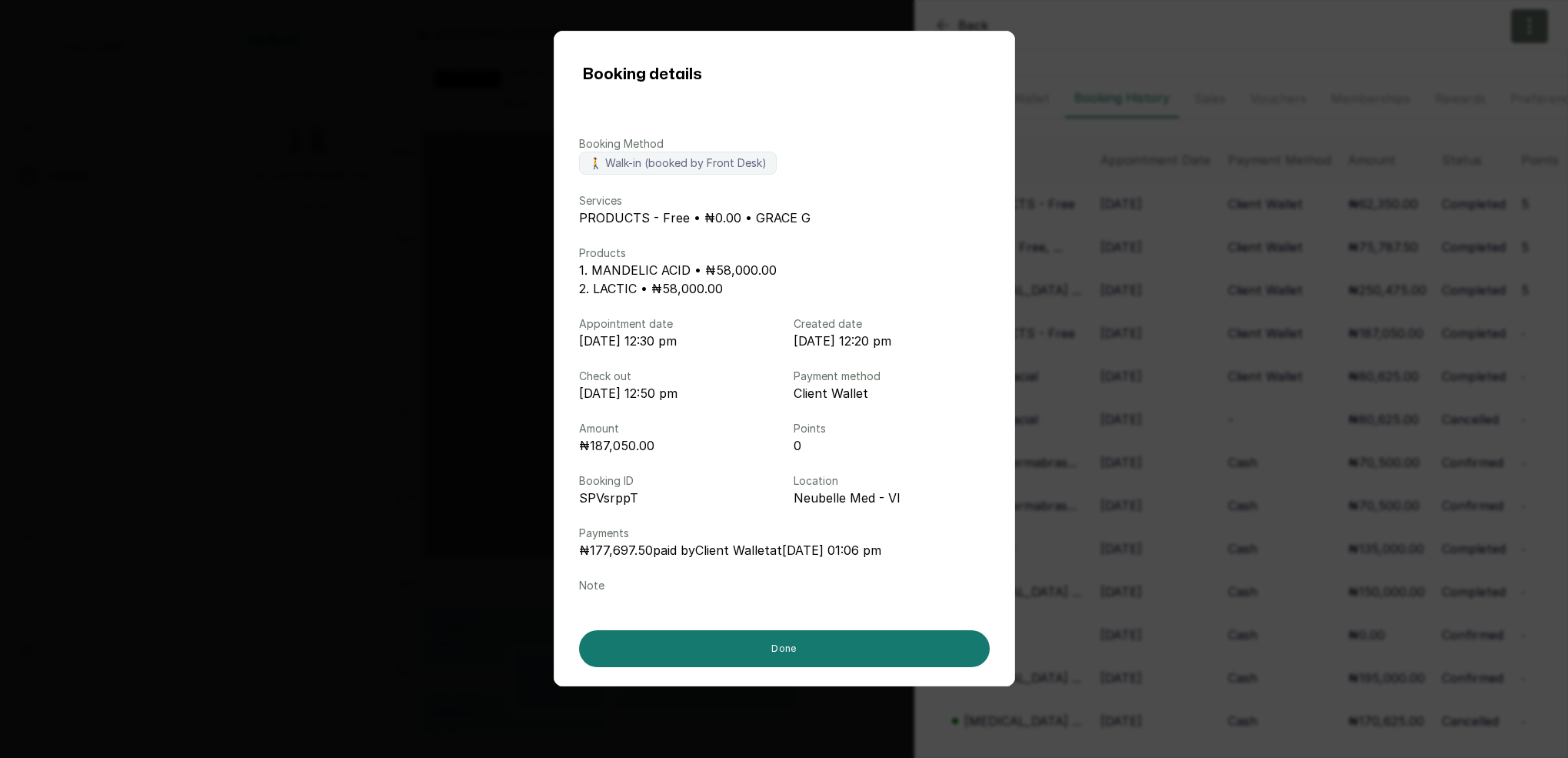
click at [1152, 344] on div "Booking details Booking Method 🚶 Walk-in (booked by Front Desk) Services PRODUC…" at bounding box center [784, 379] width 1568 height 758
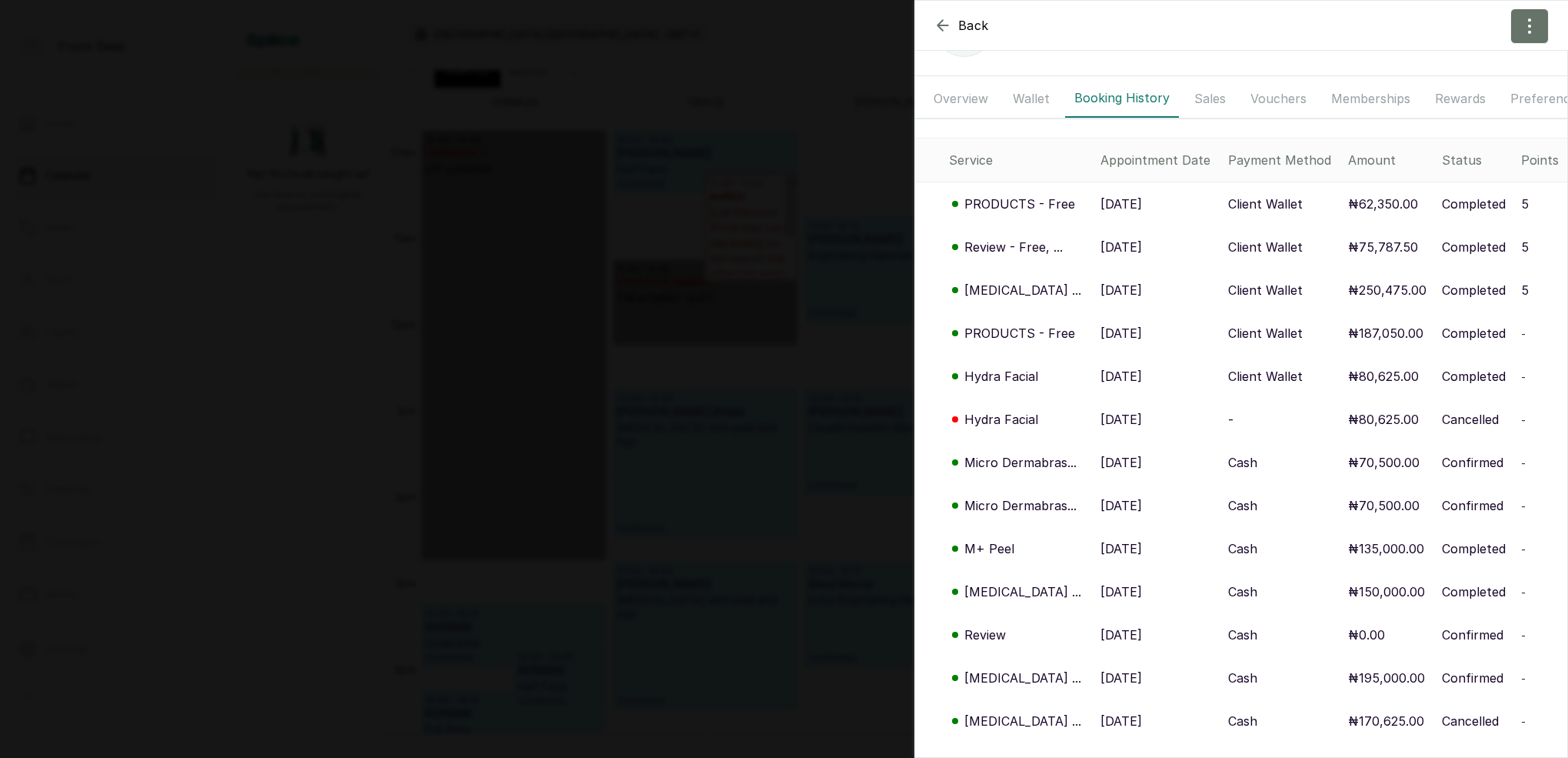
click at [1021, 245] on p "Review - Free, ..." at bounding box center [1013, 247] width 98 height 19
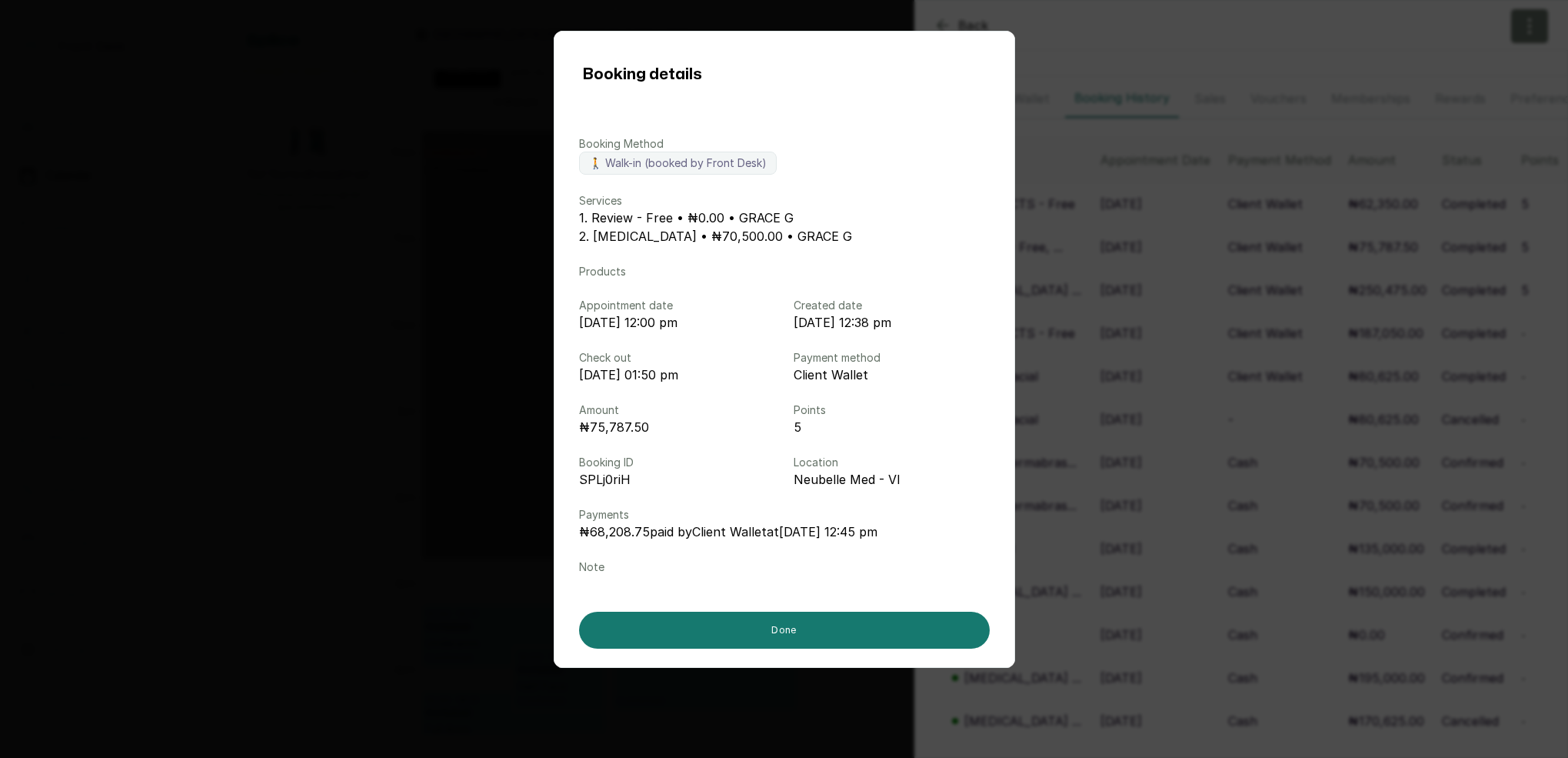
click at [1137, 262] on div "Booking details Booking Method 🚶 Walk-in (booked by Front Desk) Services 1. Rev…" at bounding box center [784, 379] width 1568 height 758
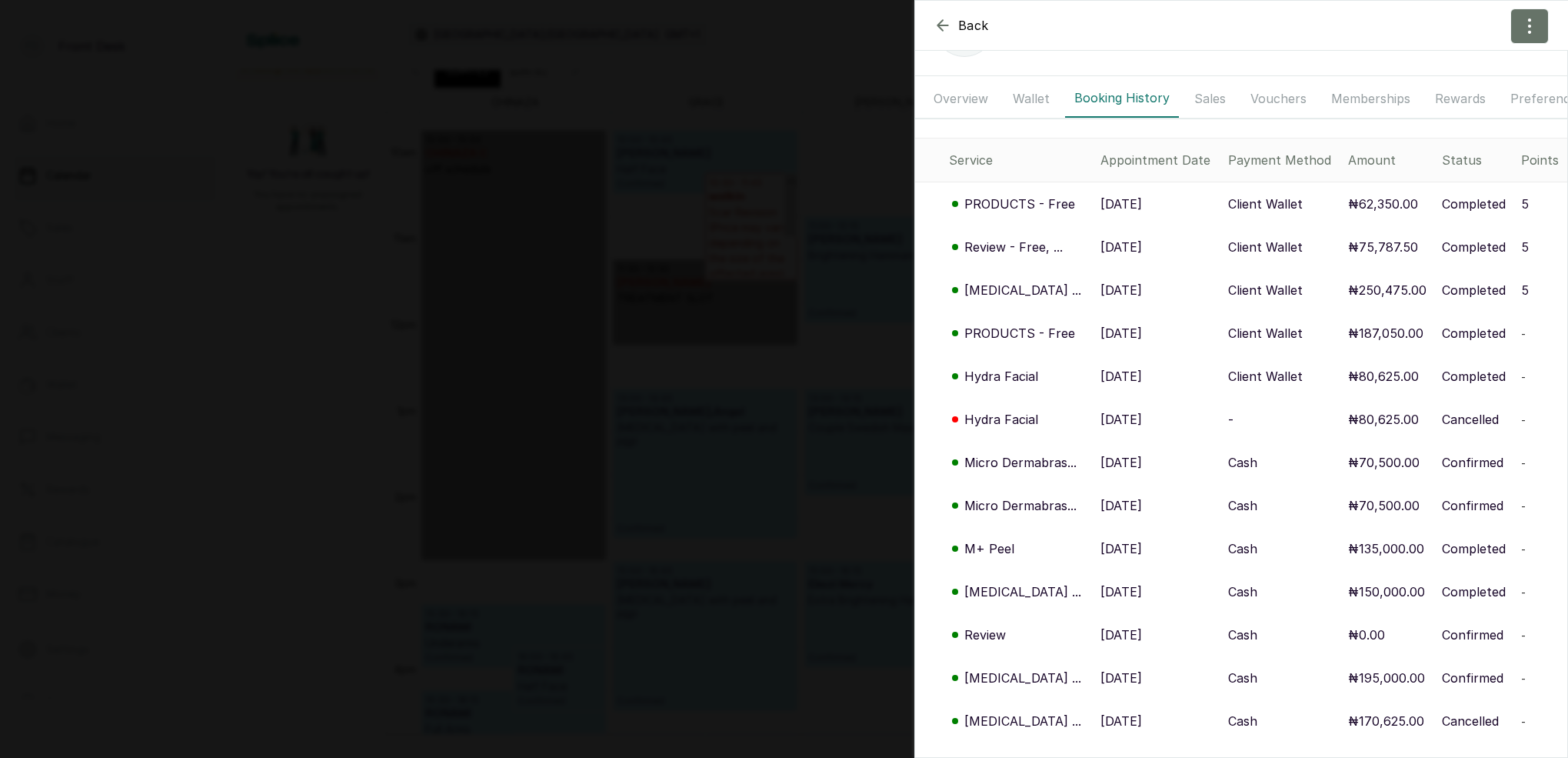
click at [1021, 247] on p "Review - Free, ..." at bounding box center [1013, 247] width 98 height 19
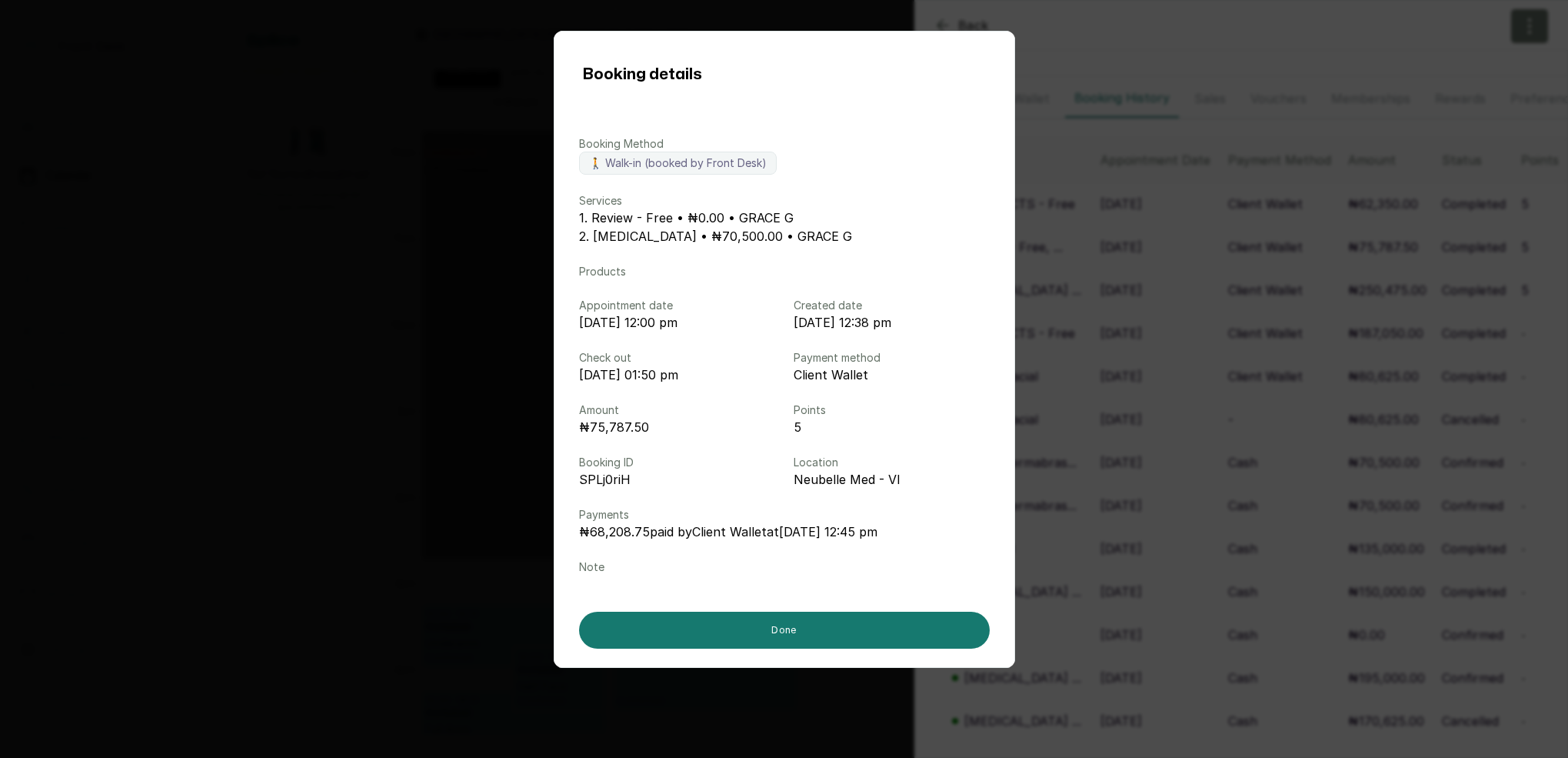
click at [1101, 238] on div "Booking details Booking Method 🚶 Walk-in (booked by Front Desk) Services 1. Rev…" at bounding box center [784, 379] width 1568 height 758
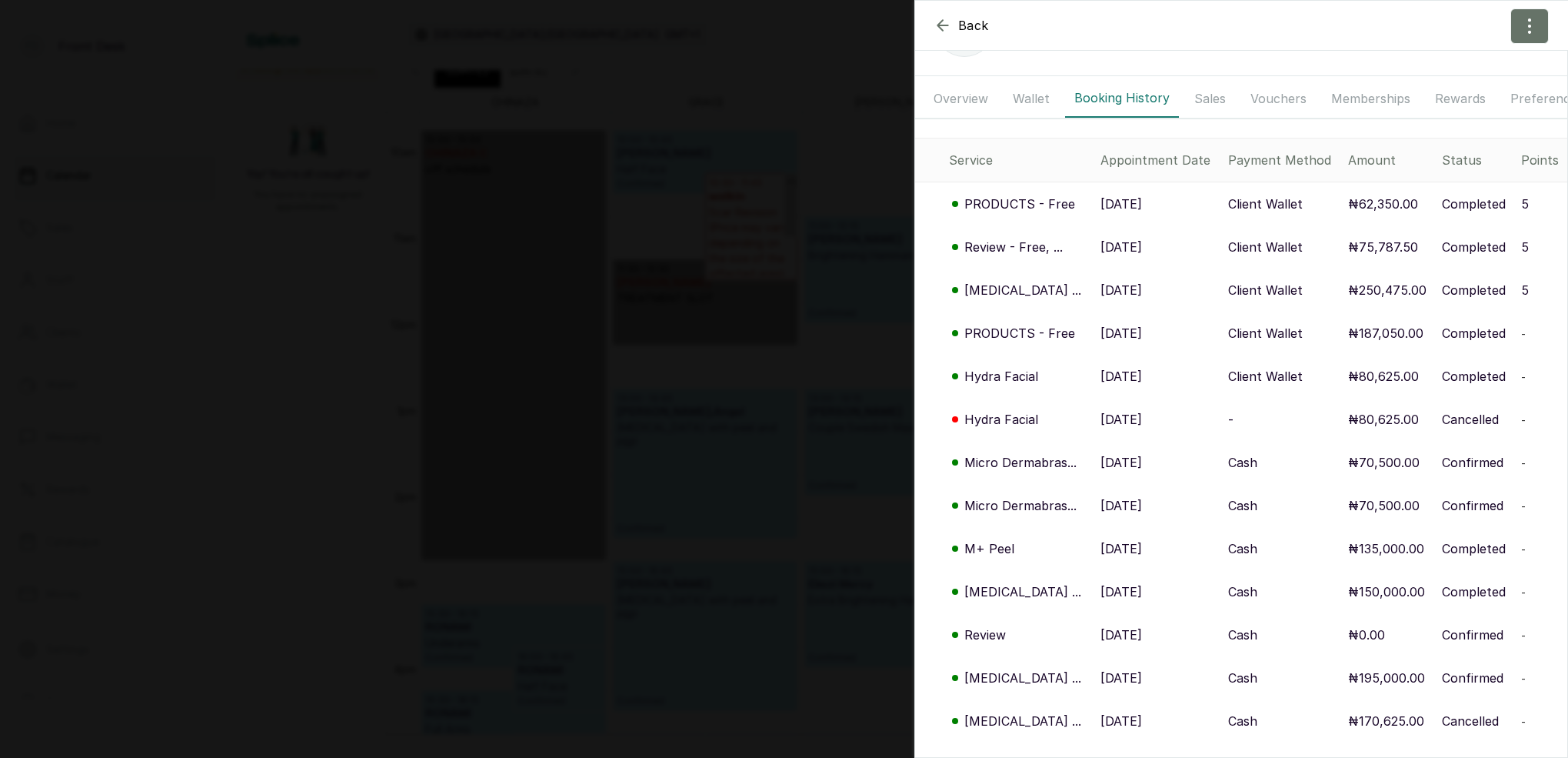
click at [1014, 204] on p "PRODUCTS - Free" at bounding box center [1019, 204] width 111 height 19
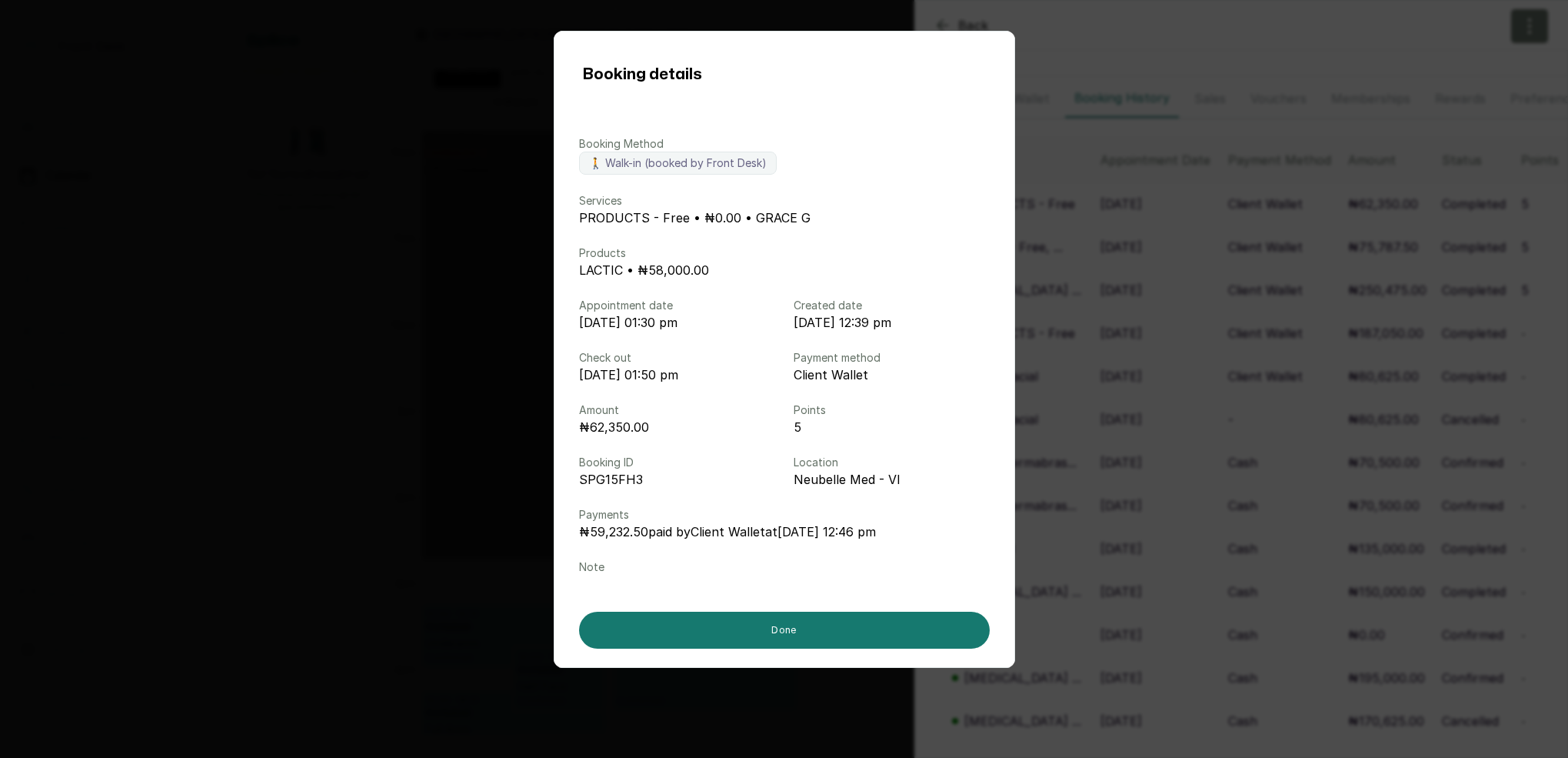
click at [1156, 252] on div "Booking details Booking Method 🚶 Walk-in (booked by Front Desk) Services PRODUC…" at bounding box center [784, 379] width 1568 height 758
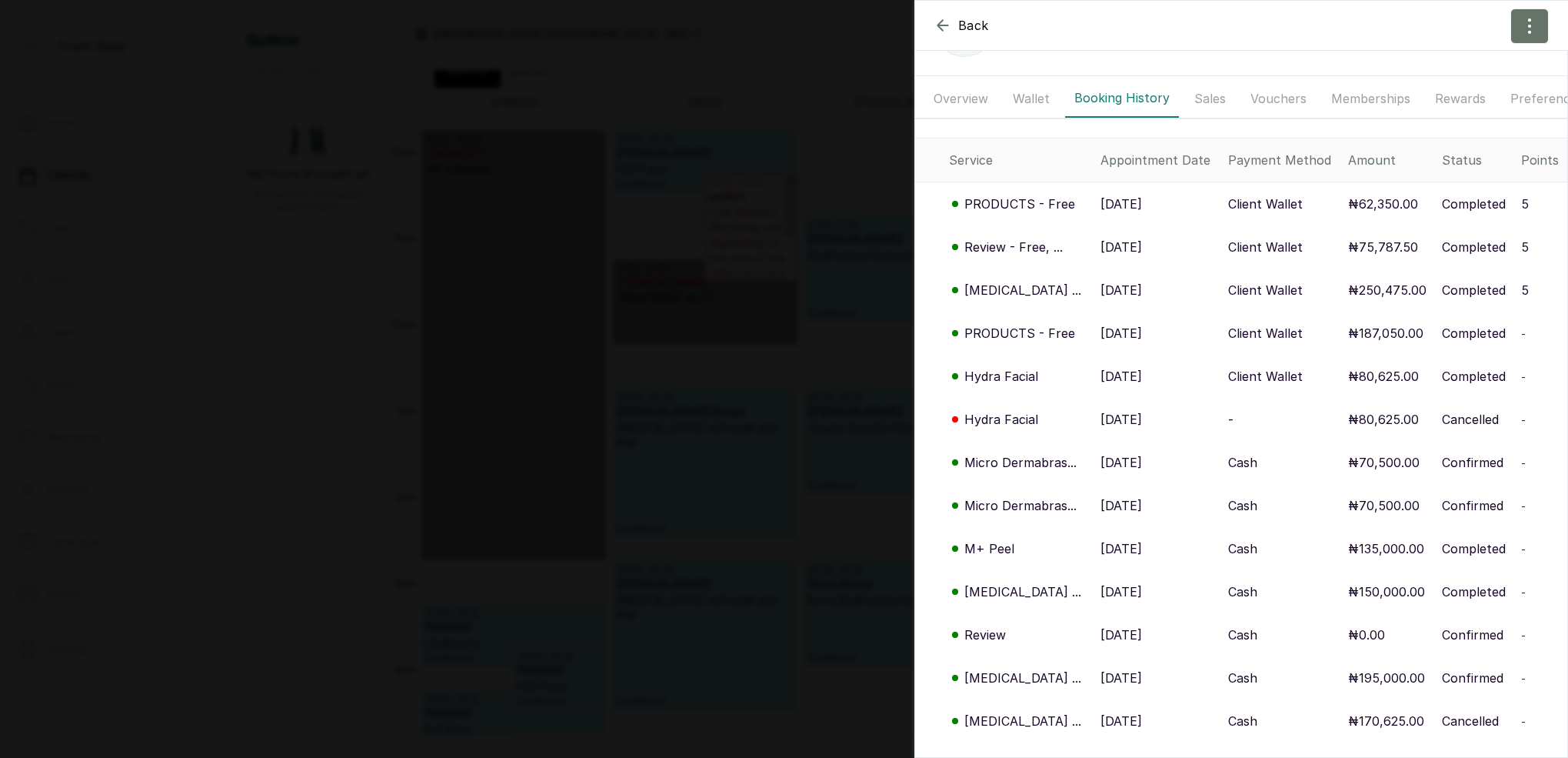
click at [1030, 249] on p "Review - Free, ..." at bounding box center [1013, 247] width 98 height 19
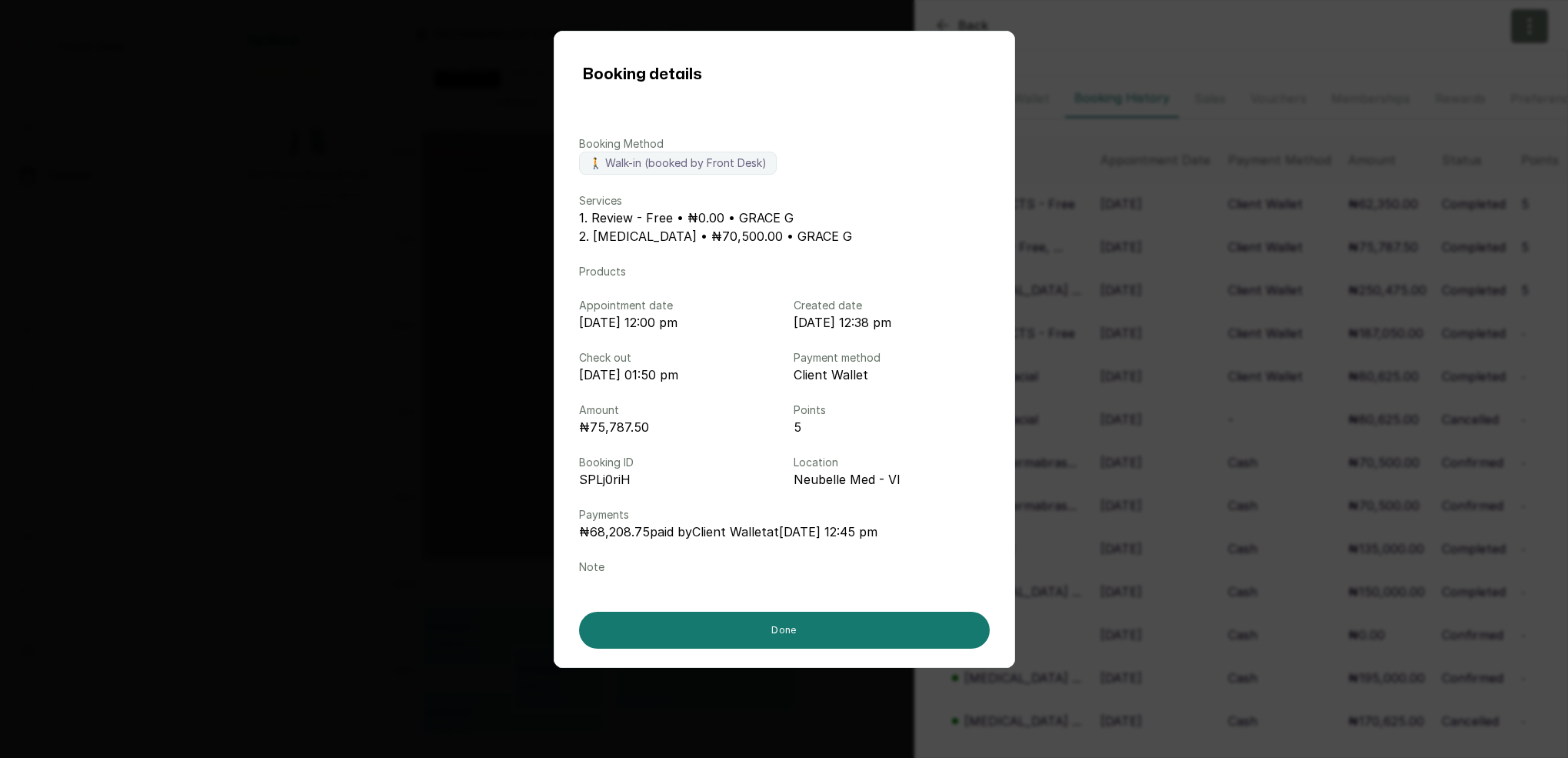
click at [1173, 313] on div "Booking details Booking Method 🚶 Walk-in (booked by Front Desk) Services 1. Rev…" at bounding box center [784, 379] width 1568 height 758
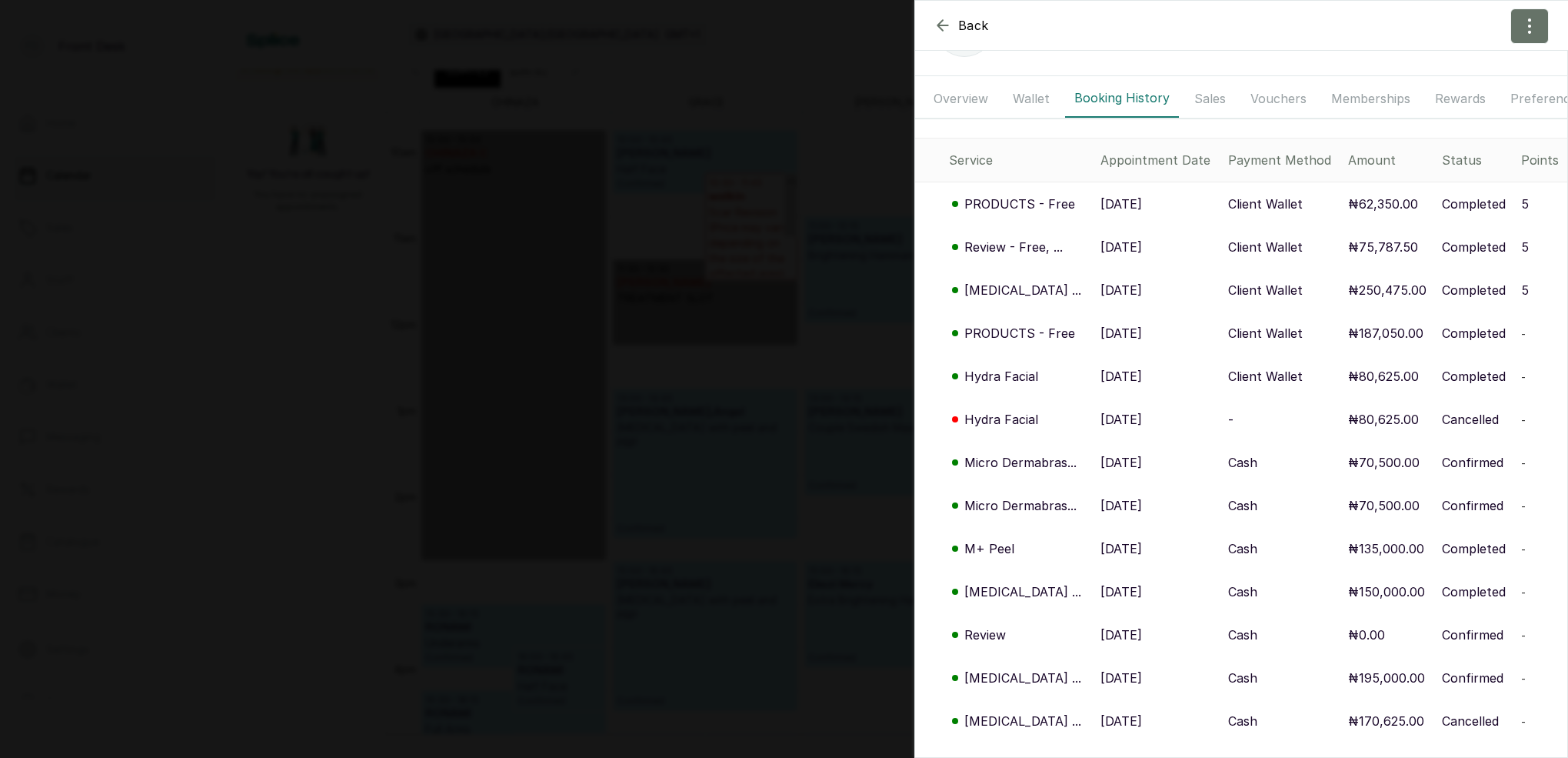
click at [668, 244] on div "Back Stephanie Sia SS Stephanie Sia fanydia2000@gmail.com Overview Wallet Booki…" at bounding box center [784, 379] width 1568 height 758
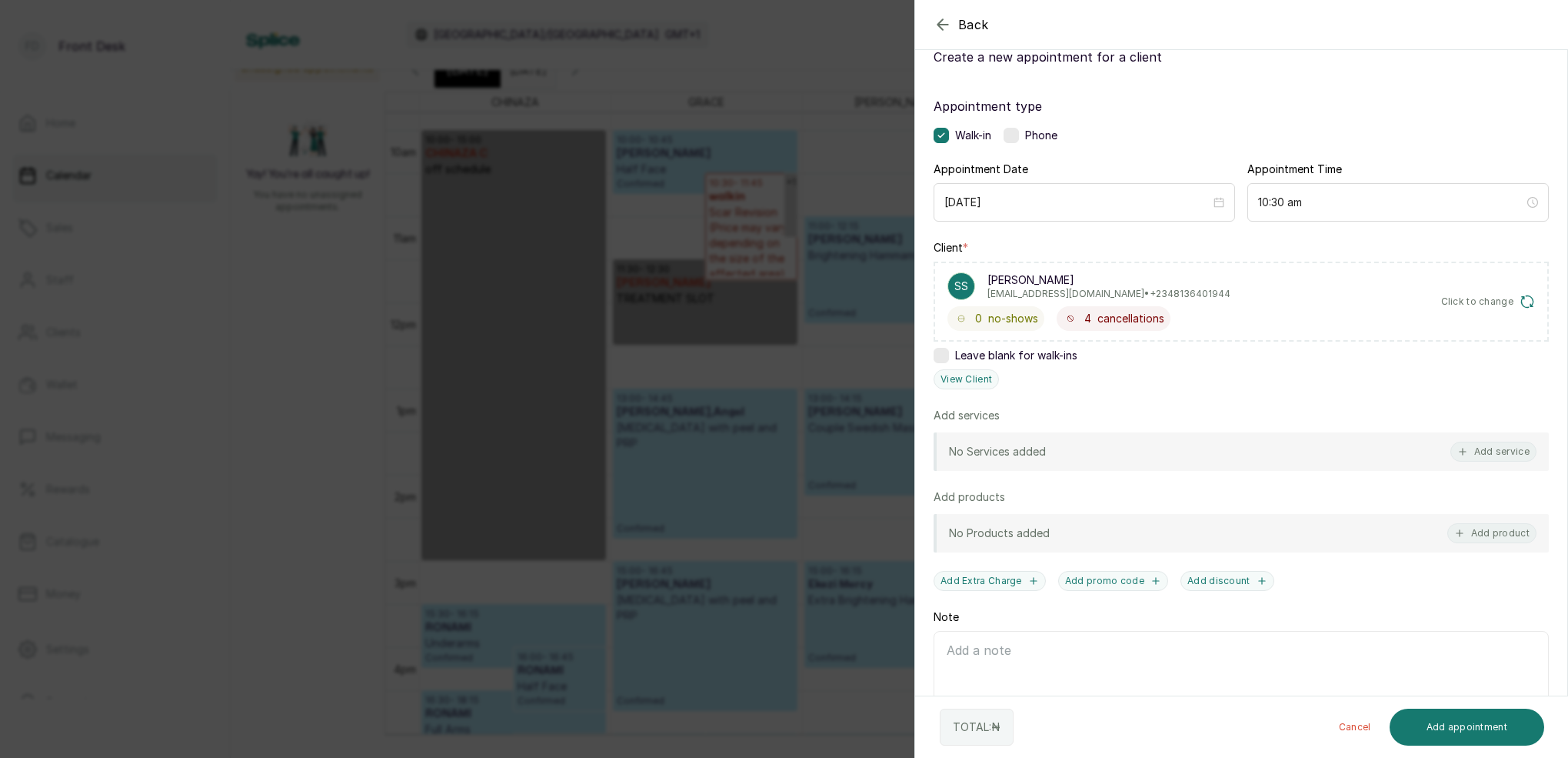
drag, startPoint x: 761, startPoint y: 250, endPoint x: 742, endPoint y: 249, distance: 19.0
click at [761, 250] on div "Back Add Appointment Add an Appointment Create a new appointment for a client A…" at bounding box center [784, 379] width 1568 height 758
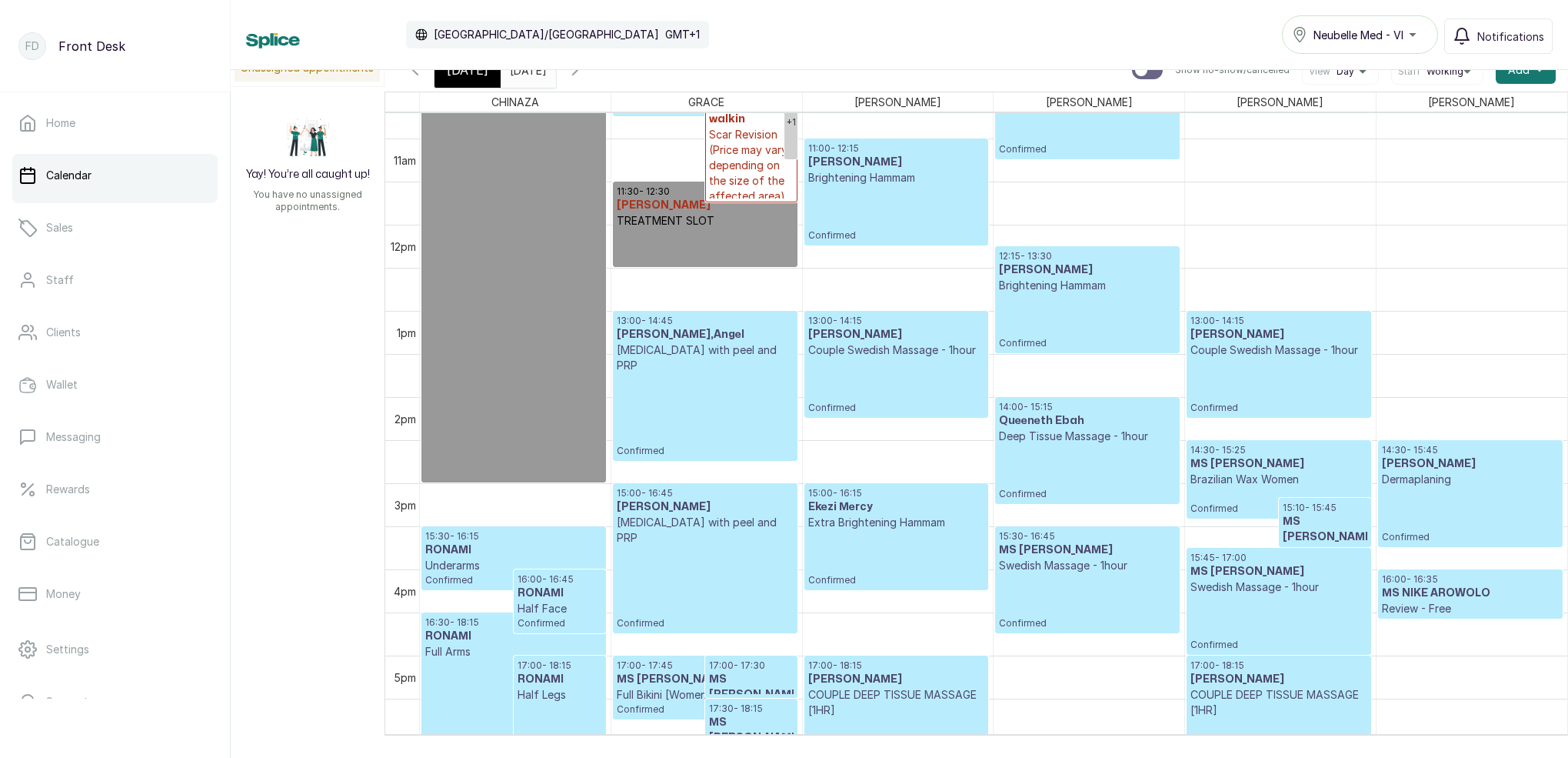
scroll to position [904, 0]
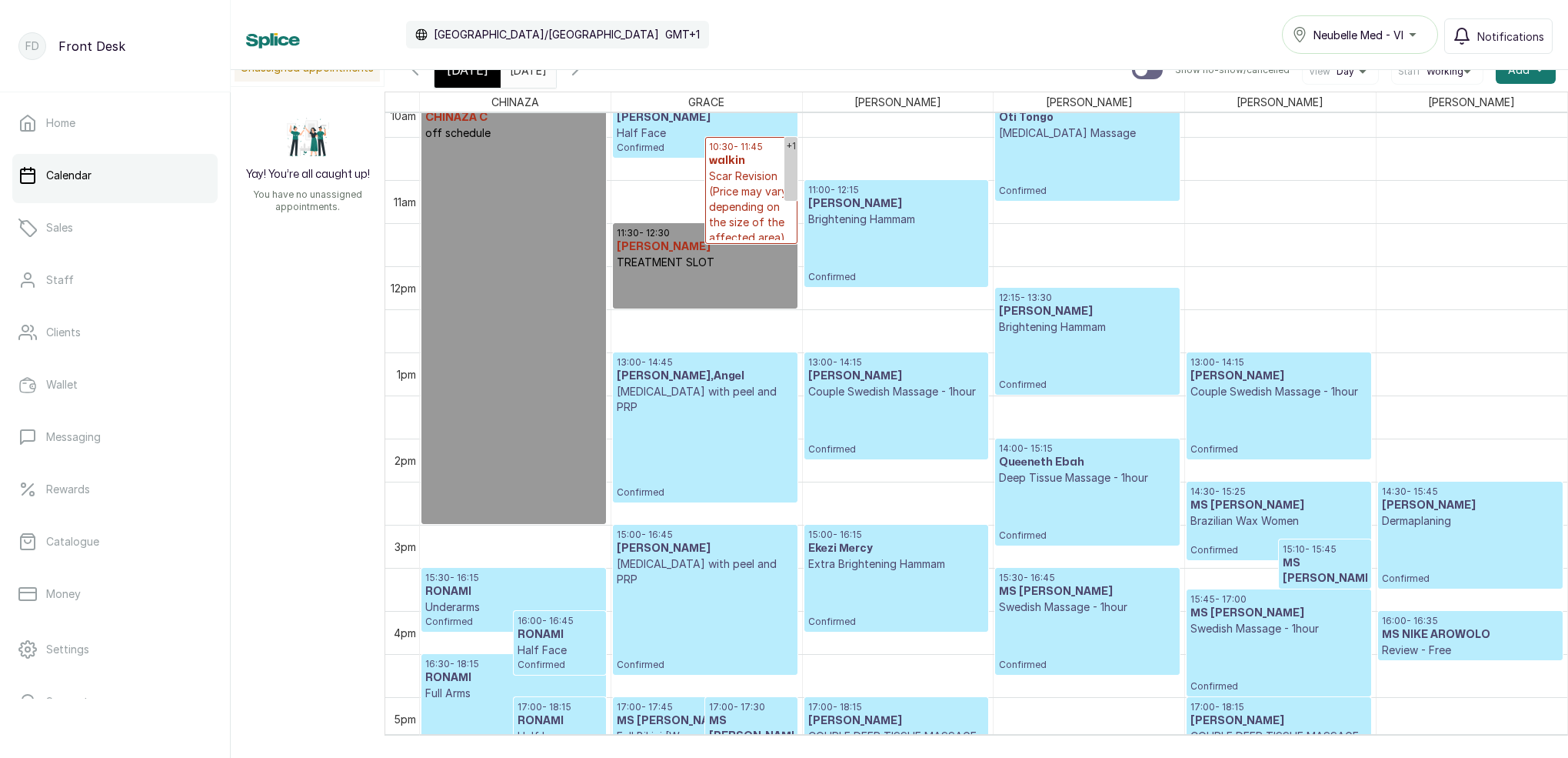
drag, startPoint x: 483, startPoint y: 79, endPoint x: 647, endPoint y: 108, distance: 166.5
click at [483, 79] on div "[DATE]" at bounding box center [467, 69] width 66 height 35
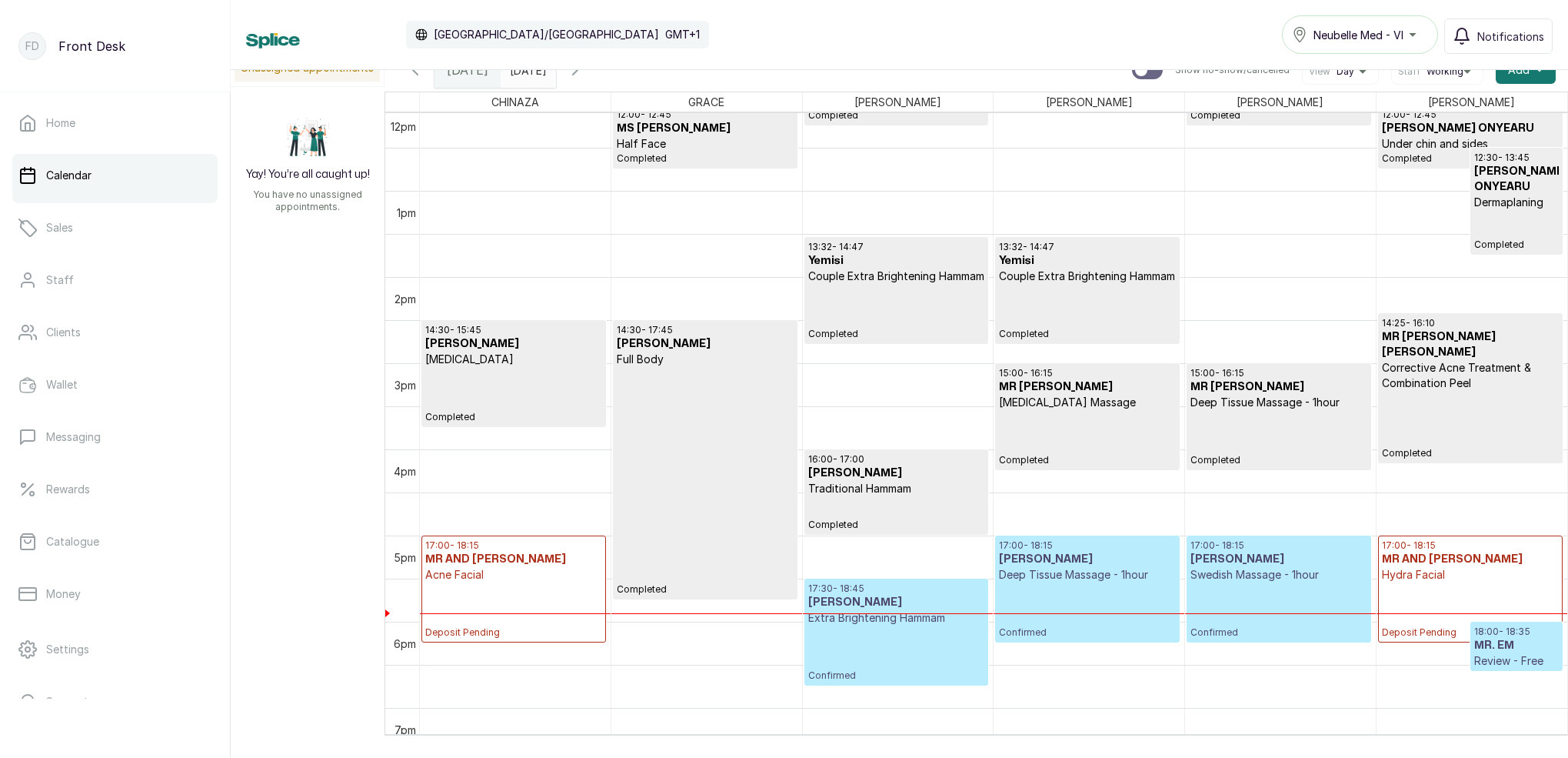
scroll to position [1070, 0]
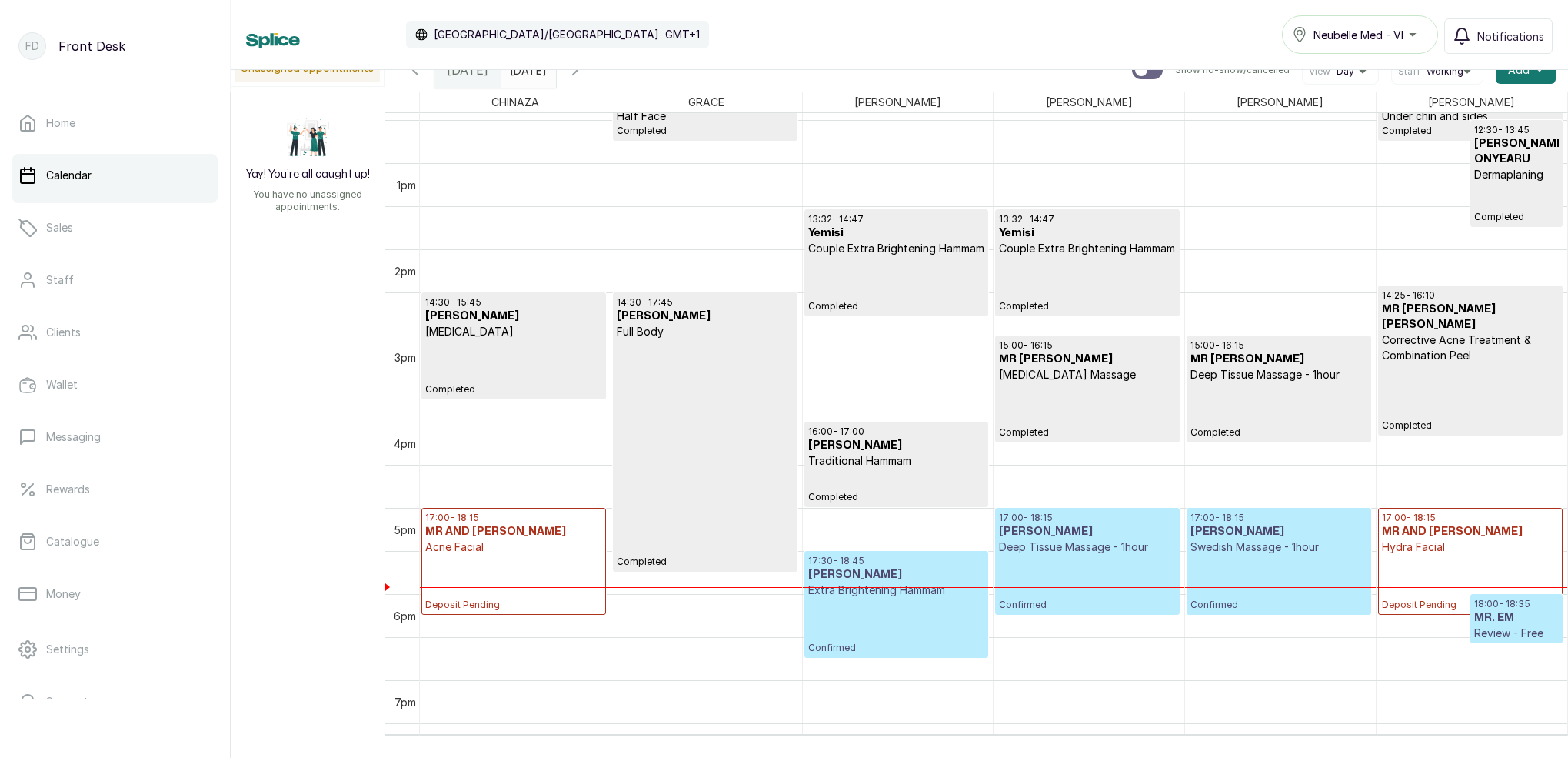
click at [1233, 554] on p "Swedish Massage - 1hour" at bounding box center [1278, 547] width 176 height 16
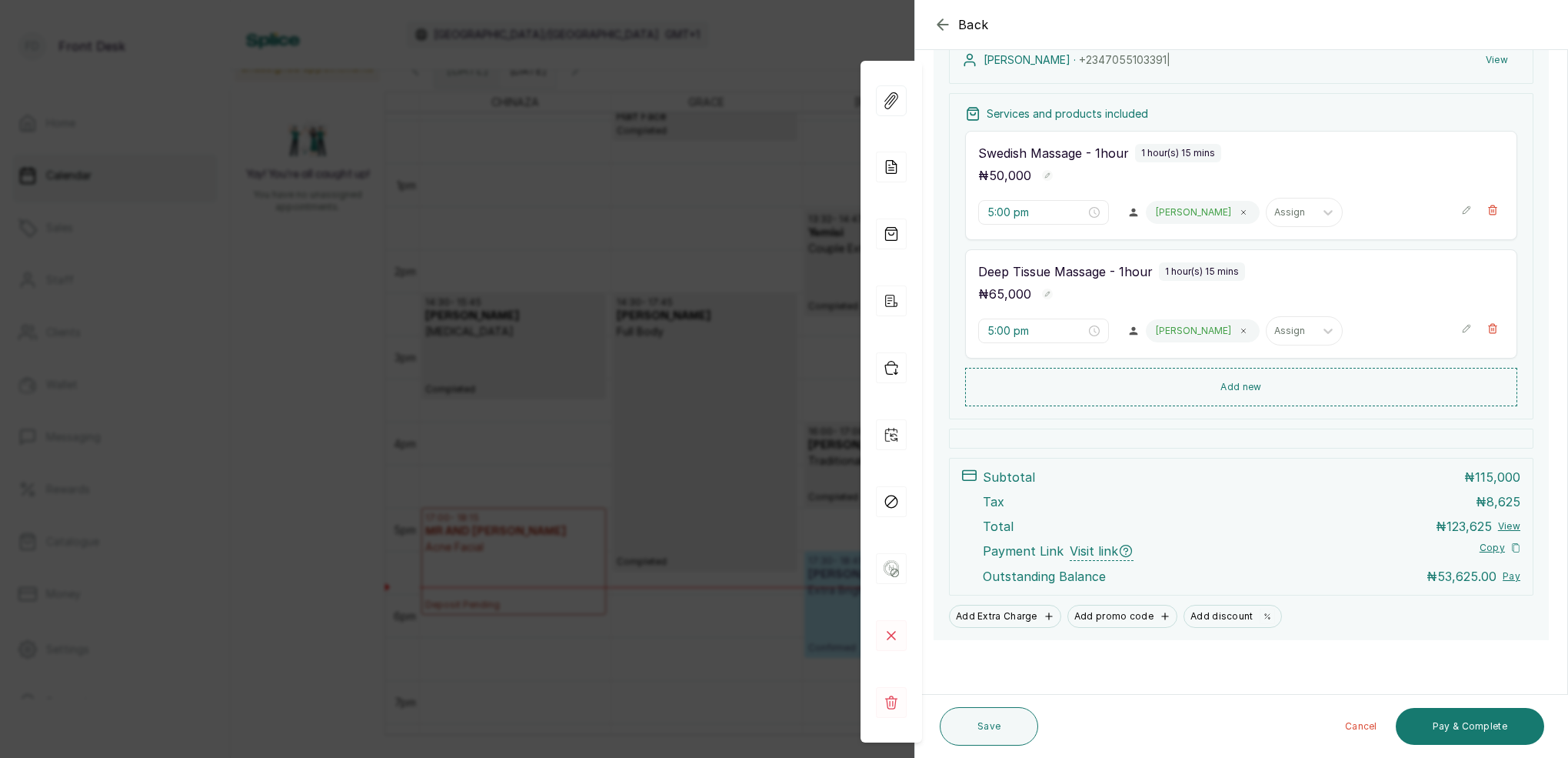
scroll to position [249, 0]
click at [772, 223] on div "Back Appointment Details Edit appointment 🚶 Walk-in (booked by Front Desk) Make…" at bounding box center [784, 379] width 1568 height 758
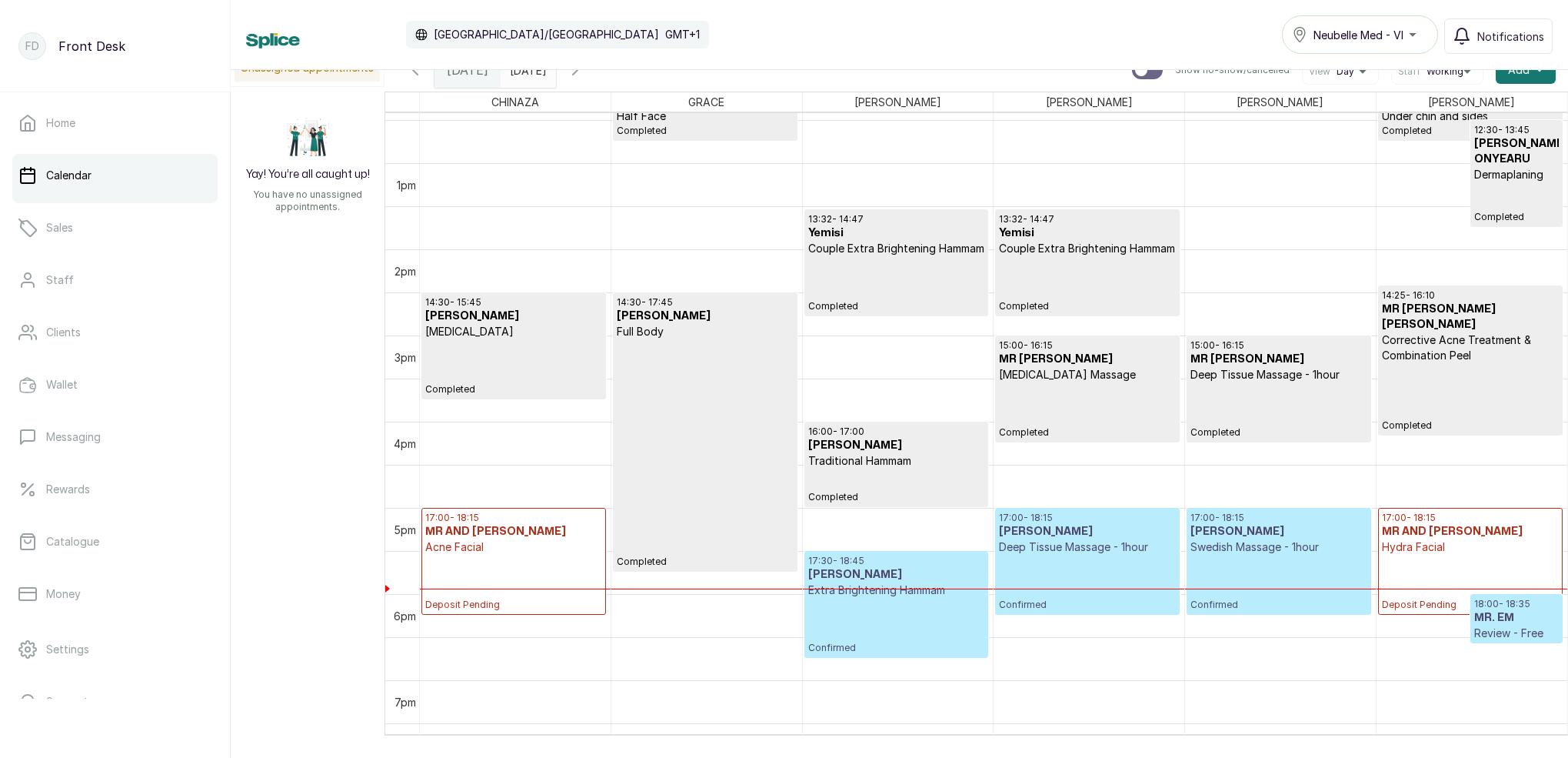
click at [1496, 569] on p "Deposit Pending" at bounding box center [1470, 583] width 177 height 56
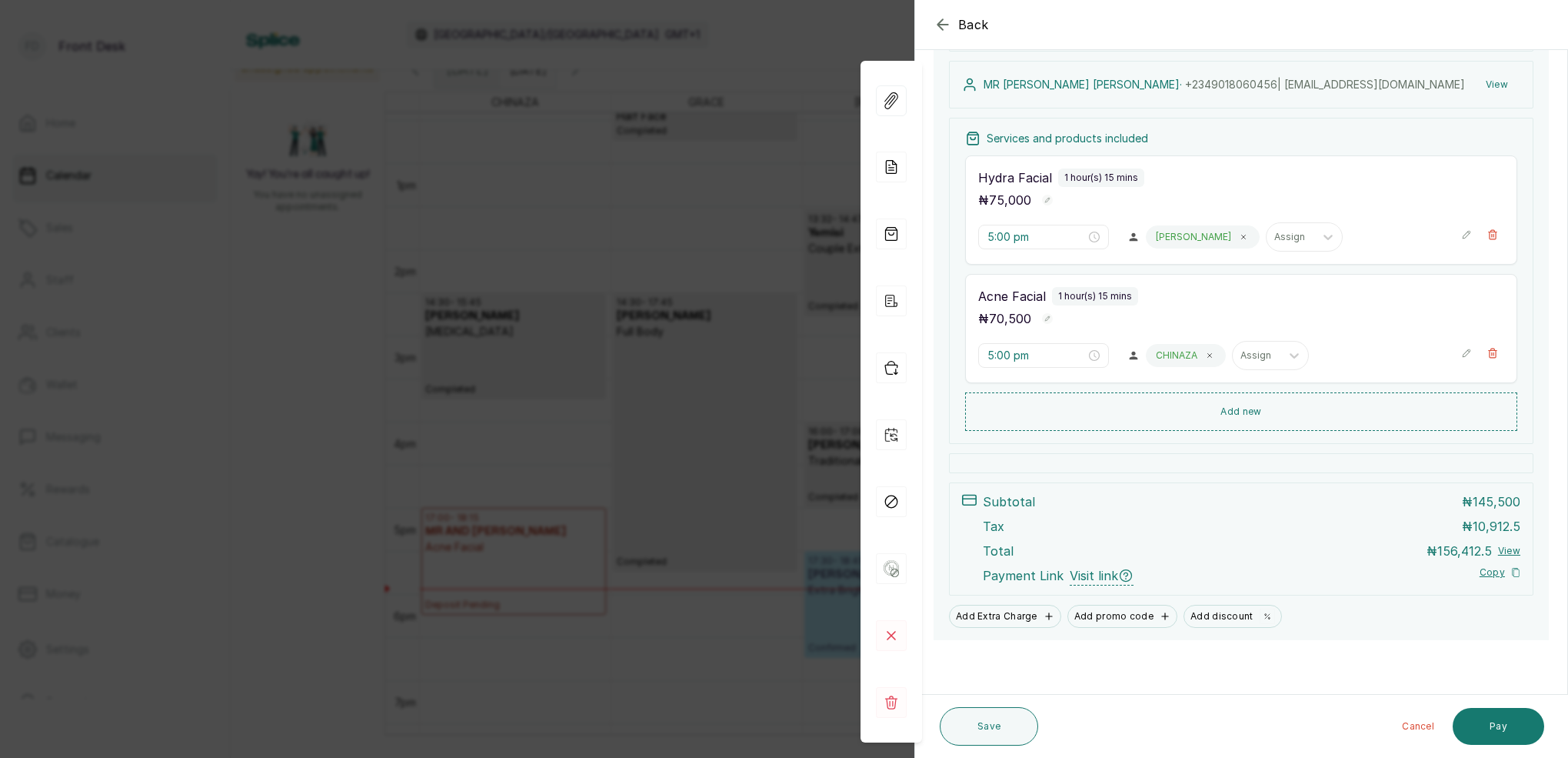
scroll to position [163, 0]
click at [749, 259] on div "Back Appointment Details Edit appointment 🚶 Walk-in (booked by Front Desk) Make…" at bounding box center [784, 379] width 1568 height 758
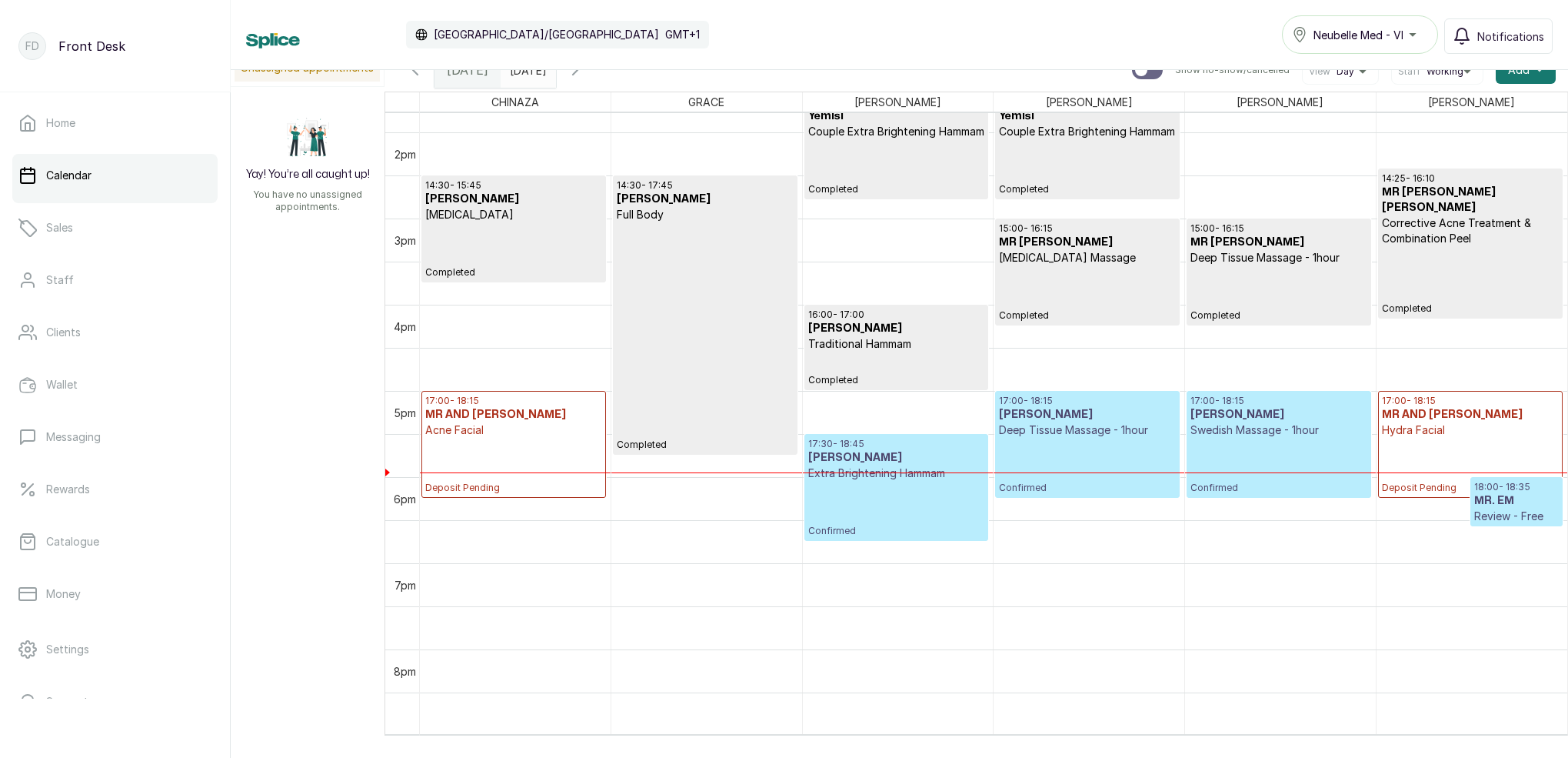
scroll to position [0, 1]
click at [585, 76] on icon "button" at bounding box center [575, 70] width 19 height 19
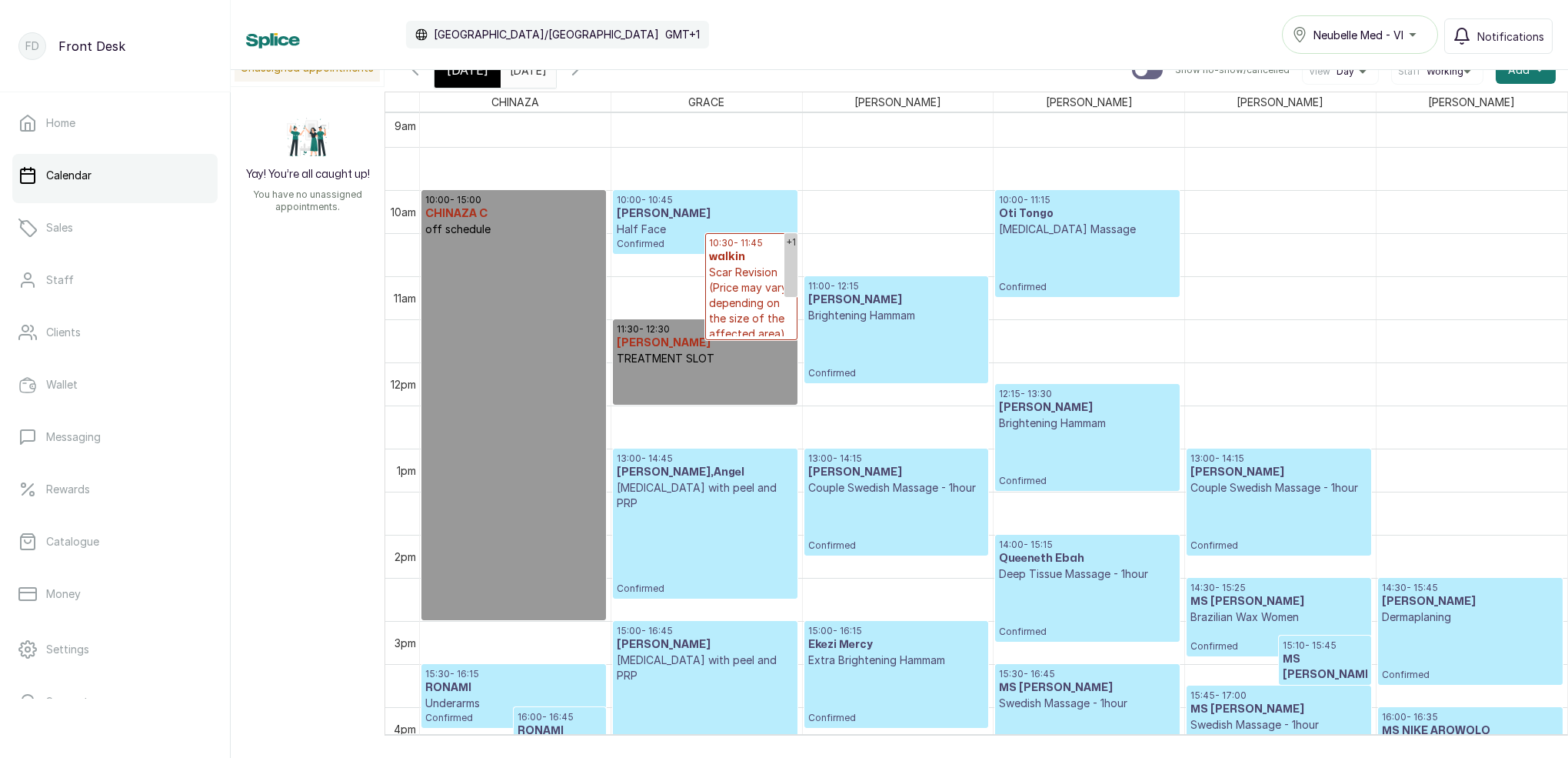
scroll to position [799, 0]
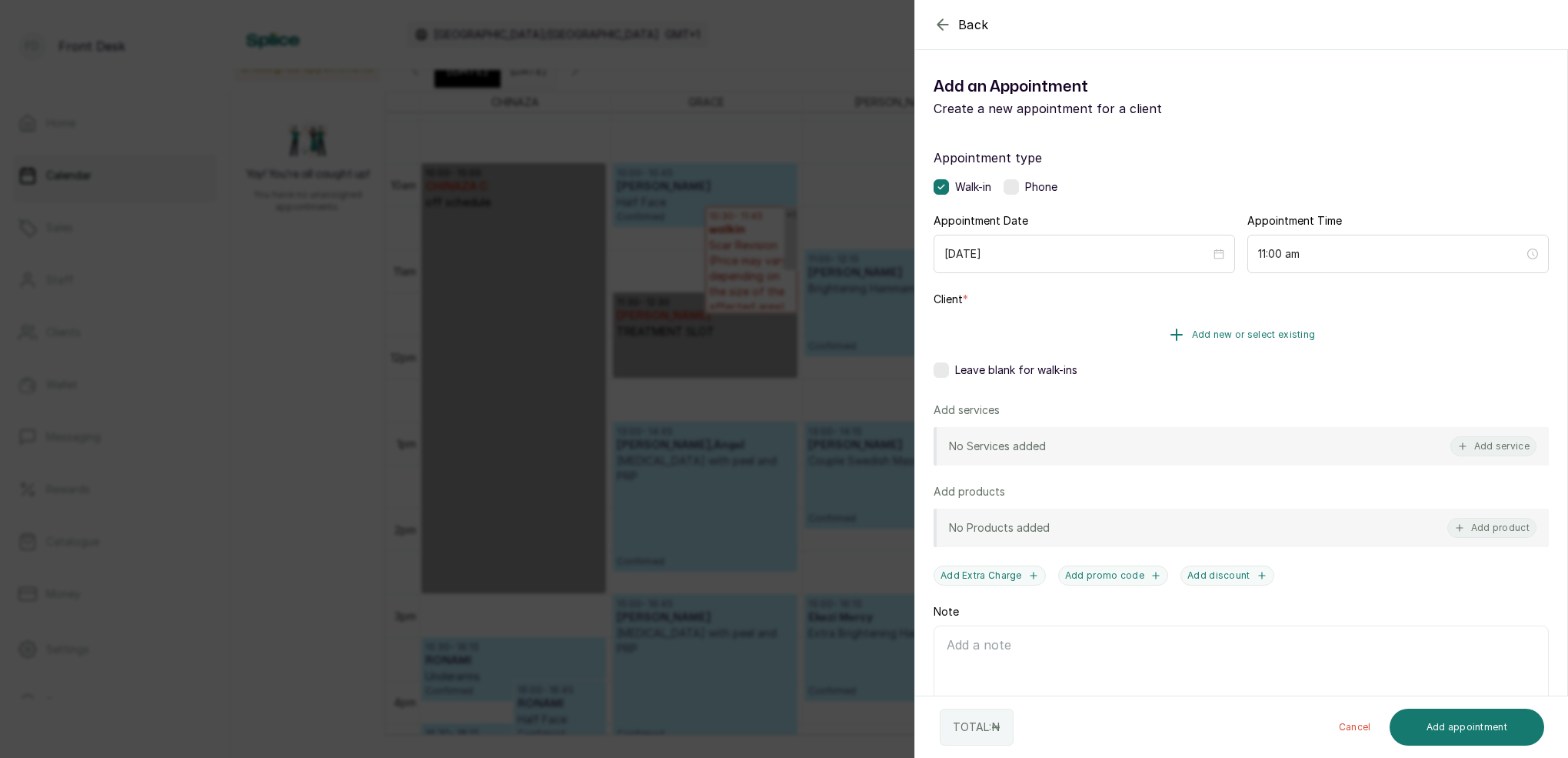
click at [1282, 332] on span "Add new or select existing" at bounding box center [1253, 335] width 124 height 12
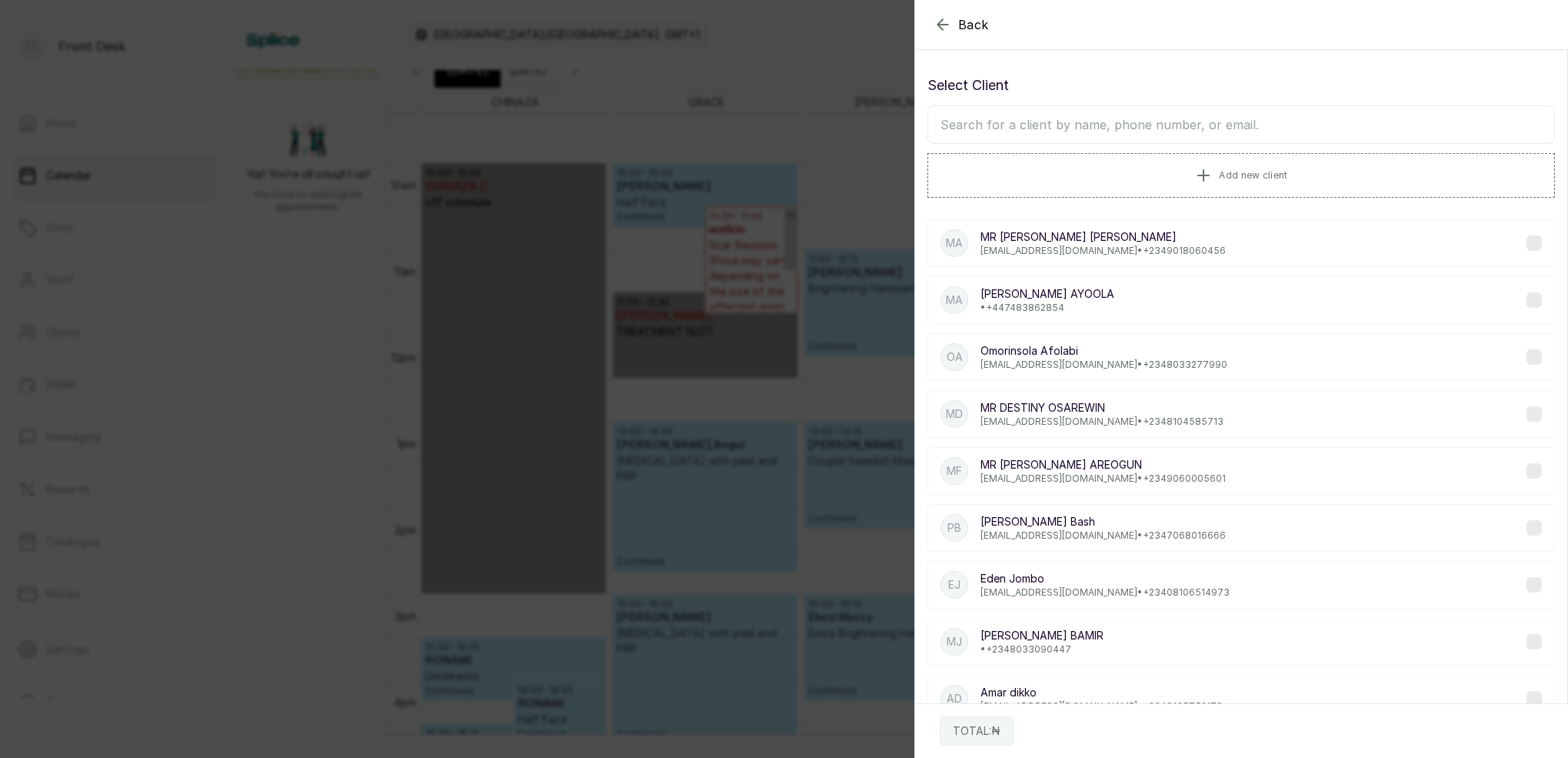
click at [1259, 123] on input "text" at bounding box center [1241, 124] width 628 height 38
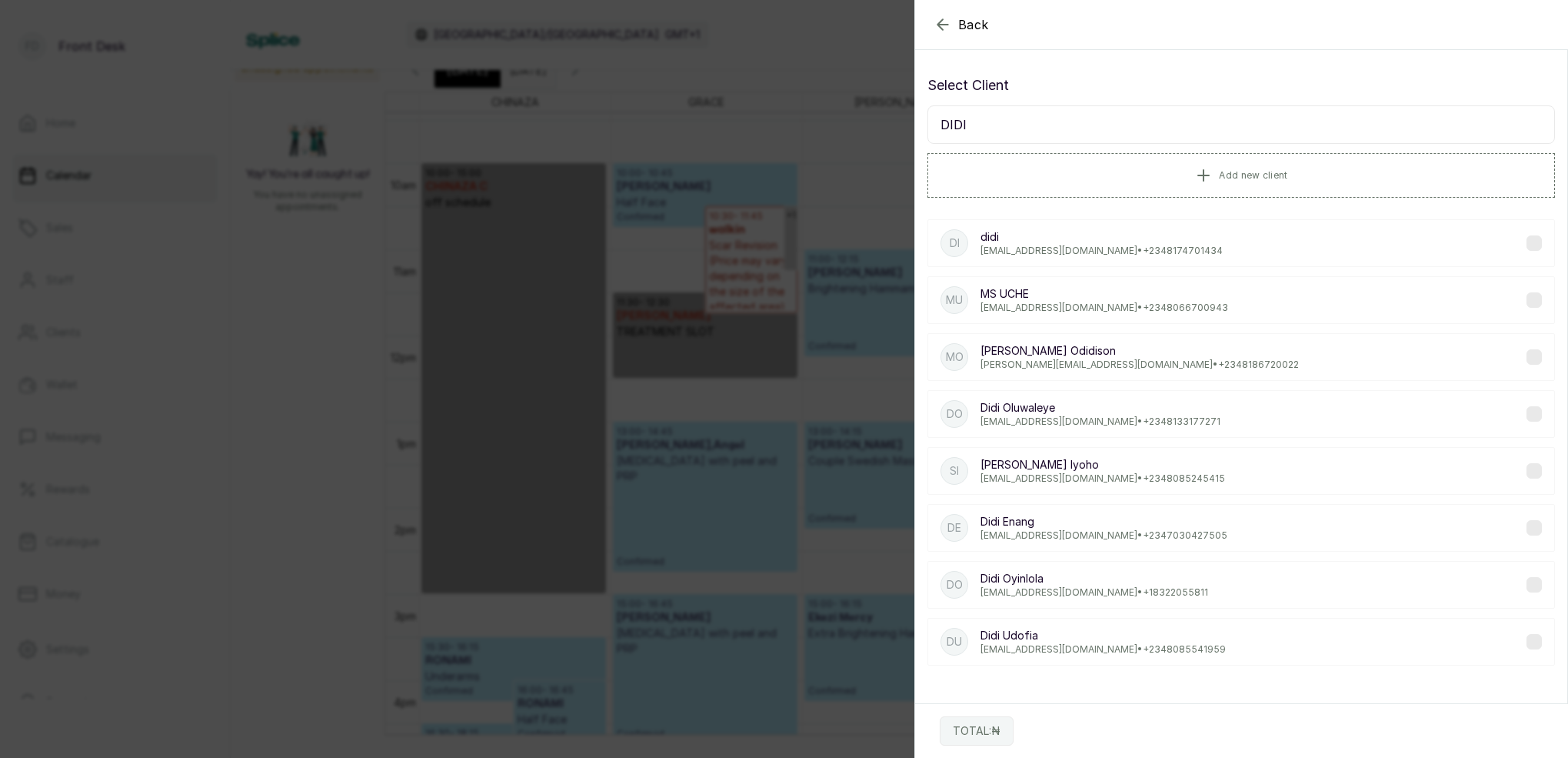
type input "DIDI"
click at [1028, 253] on p "Modinaka@yahoo.com • +234 8174701434" at bounding box center [1101, 251] width 242 height 12
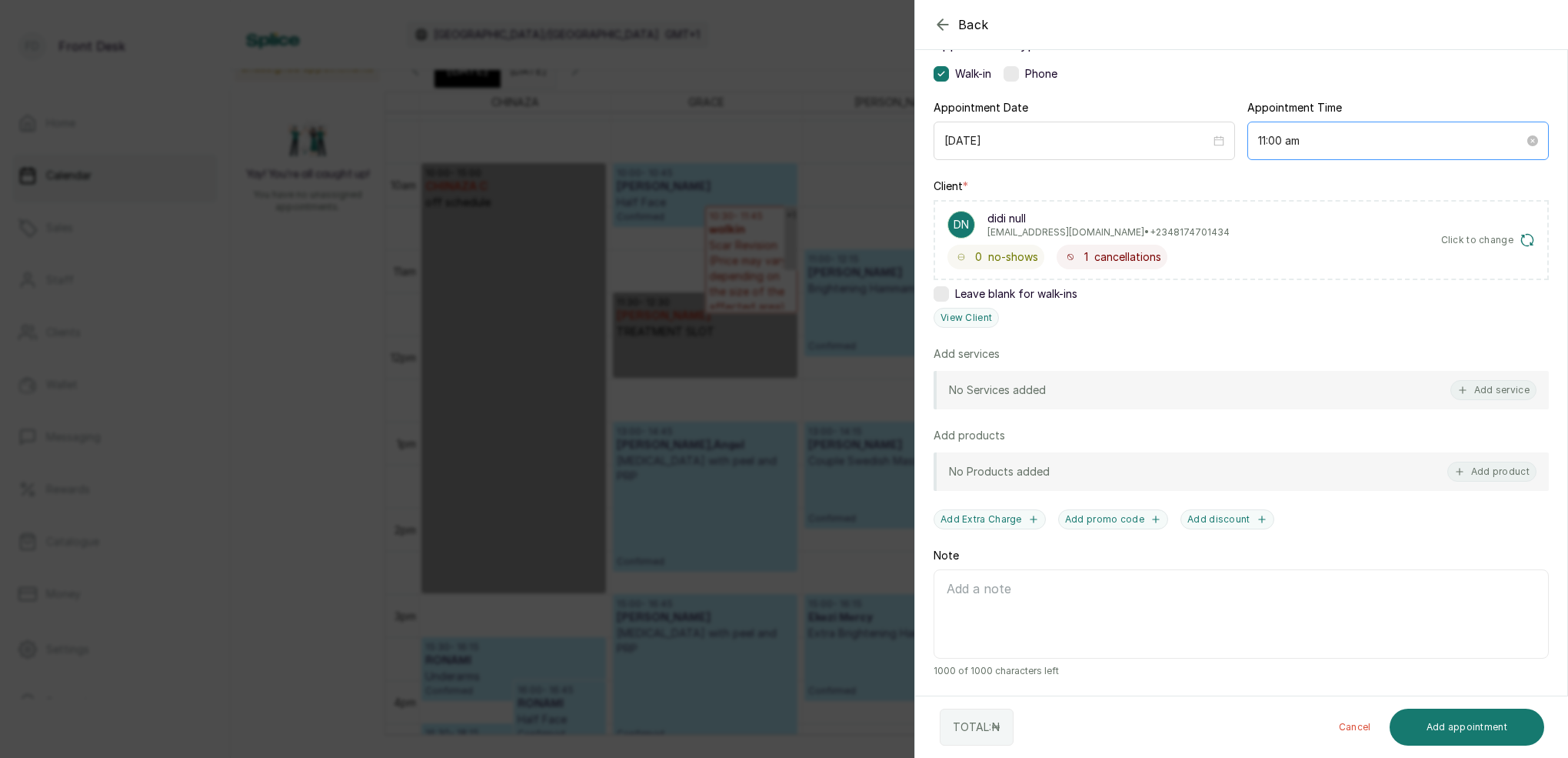
scroll to position [113, 0]
click at [979, 317] on button "View Client" at bounding box center [966, 318] width 65 height 20
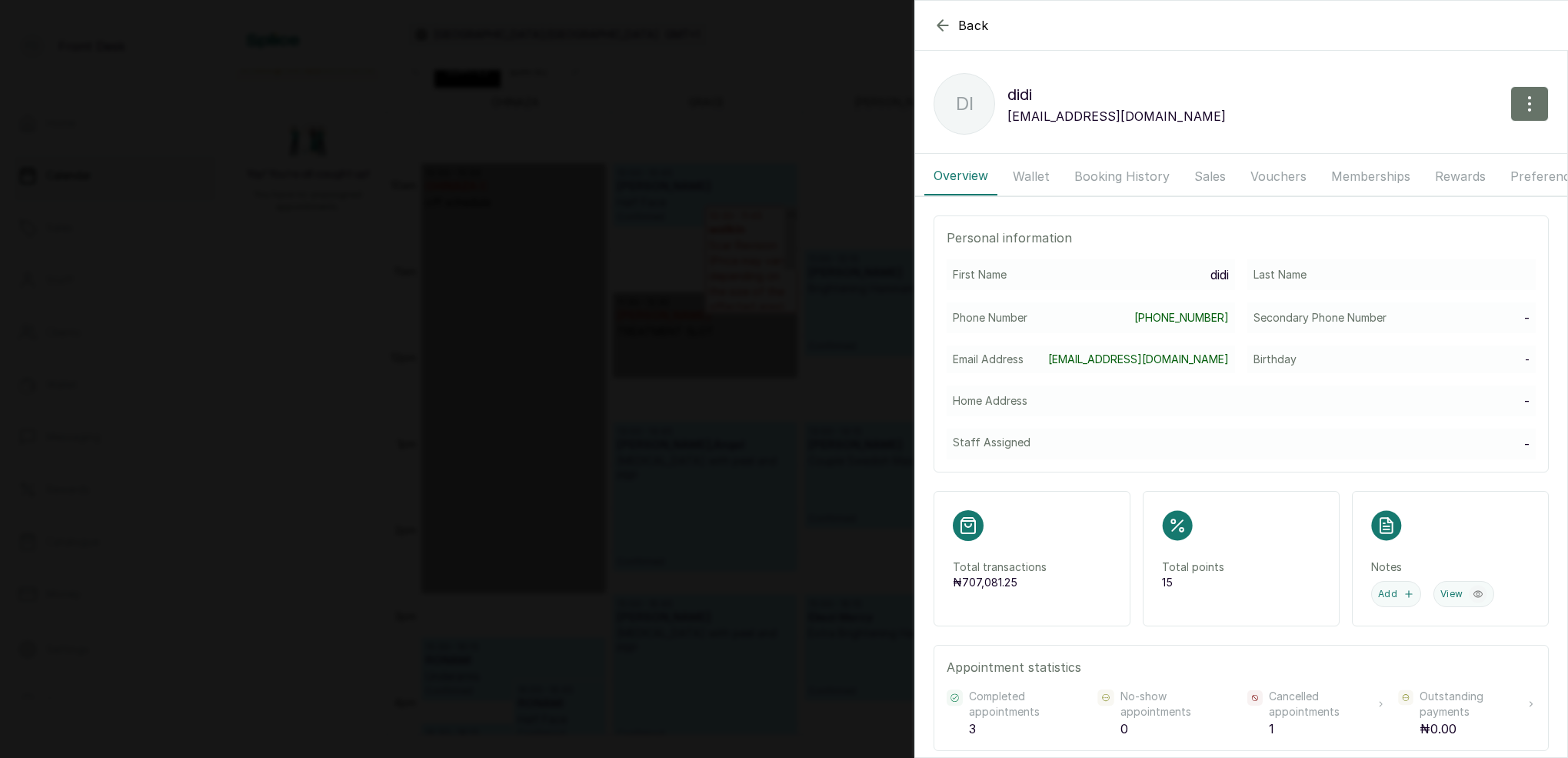
click at [1150, 178] on button "Booking History" at bounding box center [1122, 175] width 114 height 38
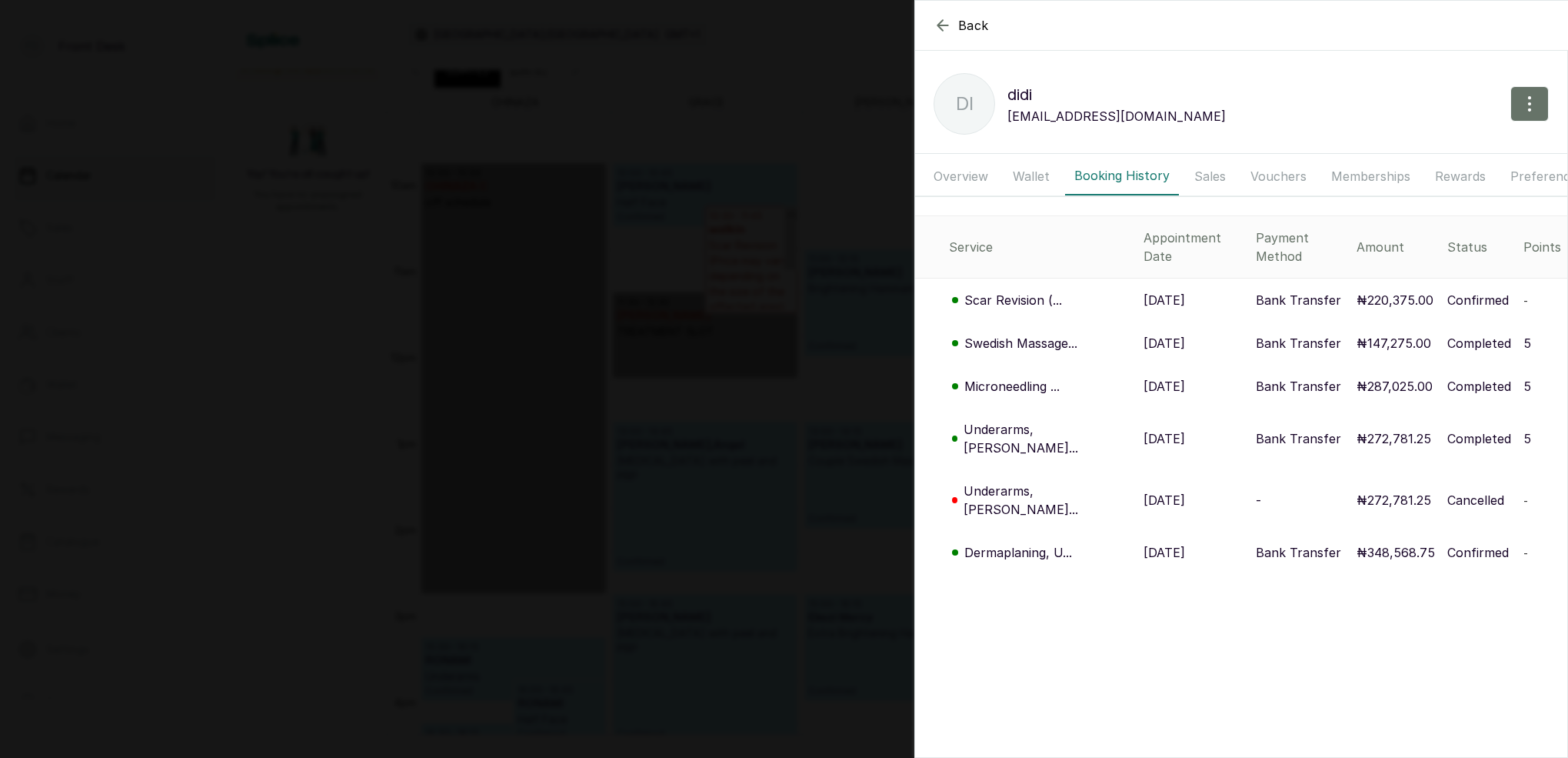
click at [1021, 481] on p "Underarms, [PERSON_NAME]..." at bounding box center [1046, 499] width 167 height 37
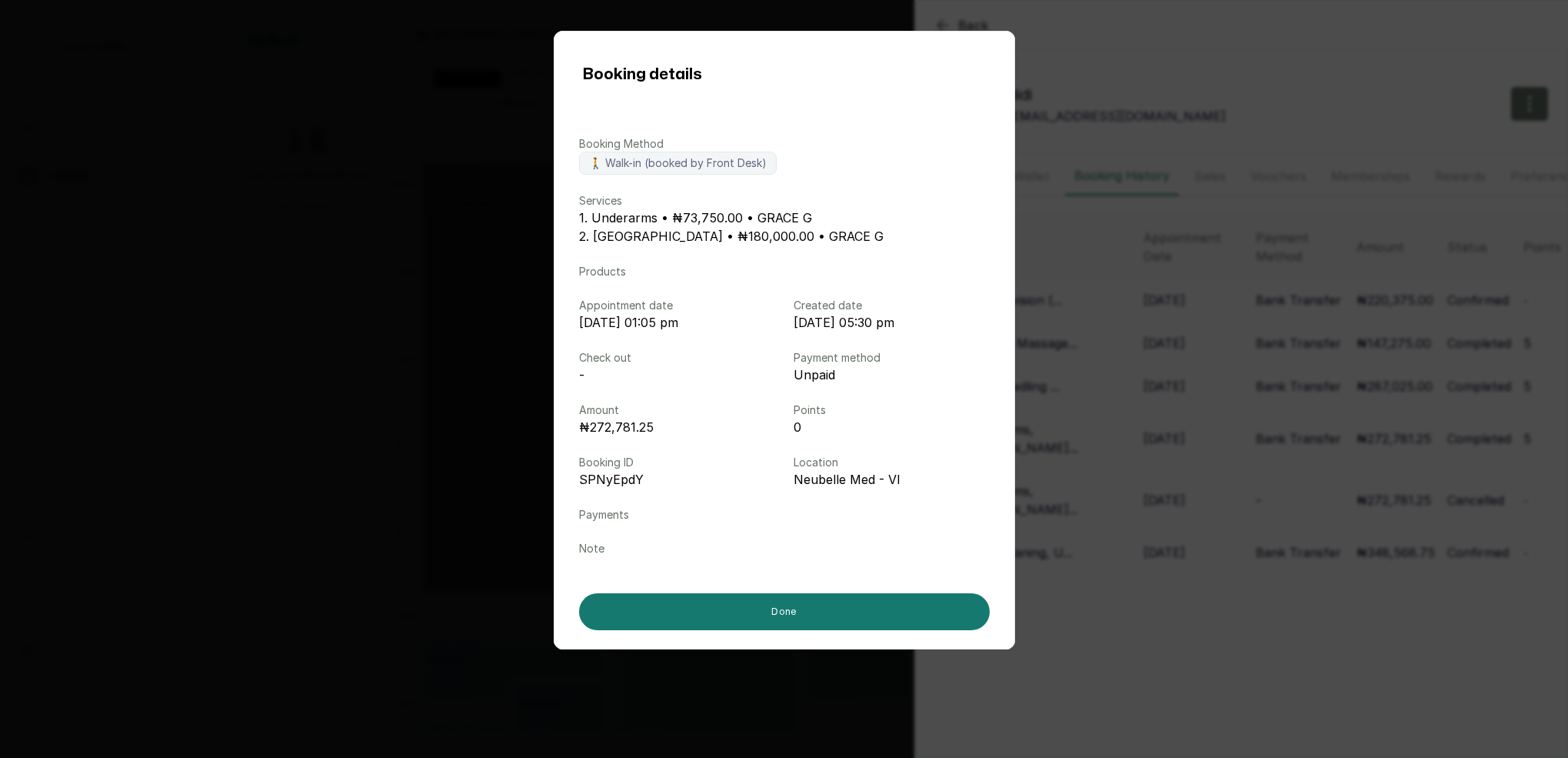
drag, startPoint x: 1141, startPoint y: 428, endPoint x: 1079, endPoint y: 414, distance: 63.6
click at [1134, 426] on div "Booking details Booking Method 🚶 Walk-in (booked by Front Desk) Services 1. Und…" at bounding box center [784, 379] width 1568 height 758
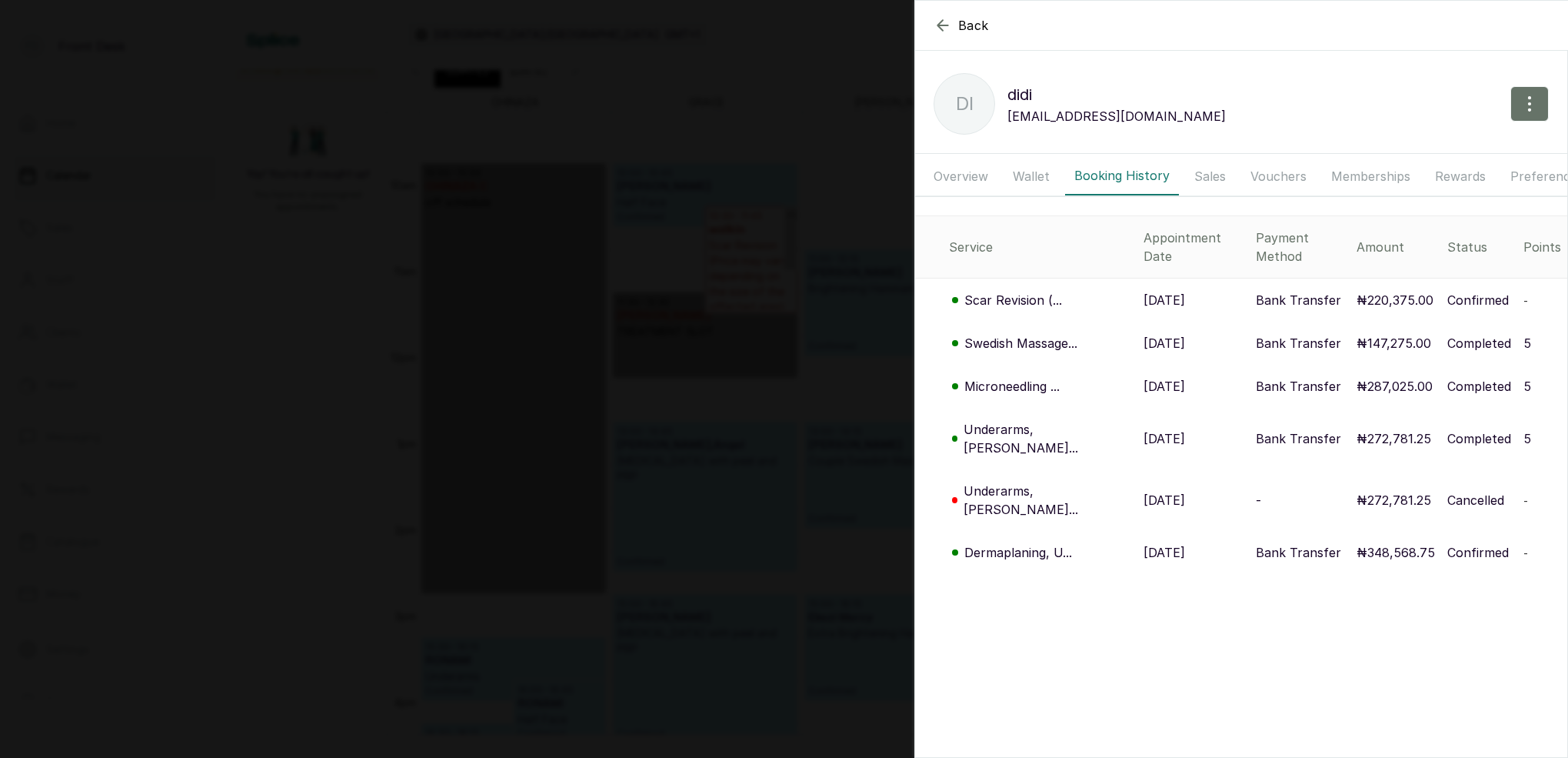
click at [1039, 420] on p "Underarms, [PERSON_NAME]..." at bounding box center [1046, 438] width 167 height 37
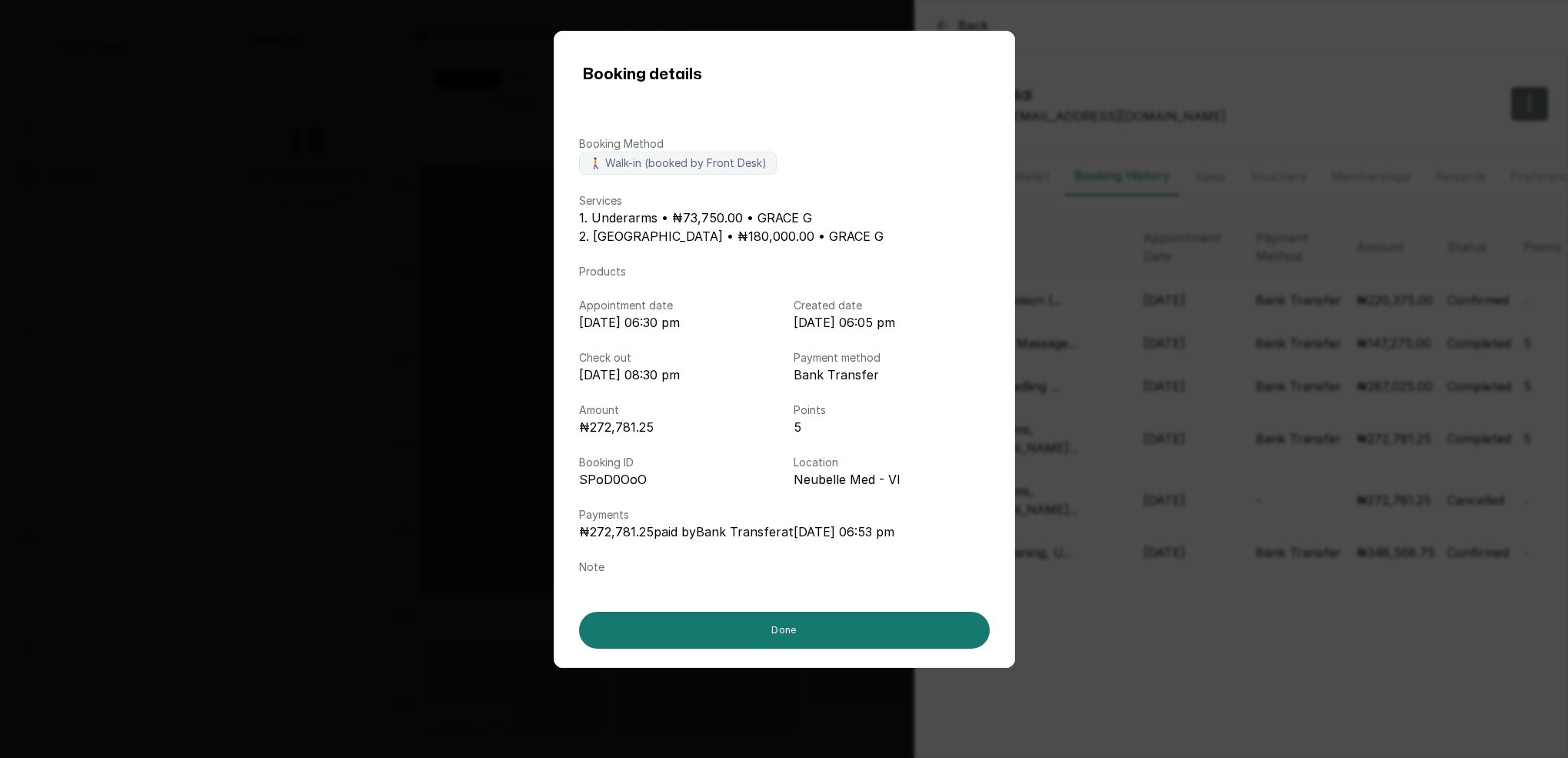
click at [1156, 401] on div "Booking details Booking Method 🚶 Walk-in (booked by Front Desk) Services 1. Und…" at bounding box center [784, 379] width 1568 height 758
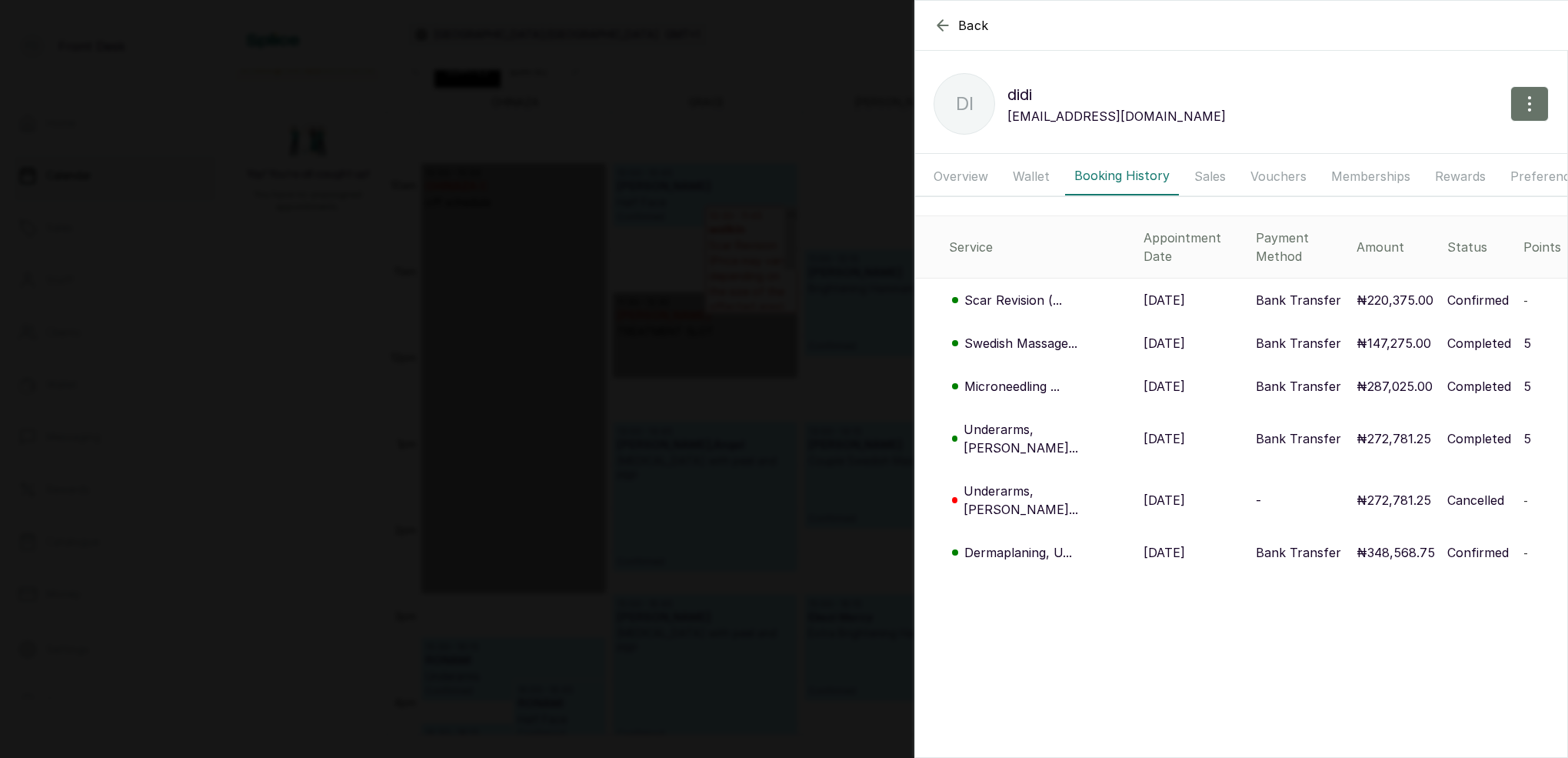
click at [1026, 377] on p "Microneedling ..." at bounding box center [1011, 386] width 95 height 19
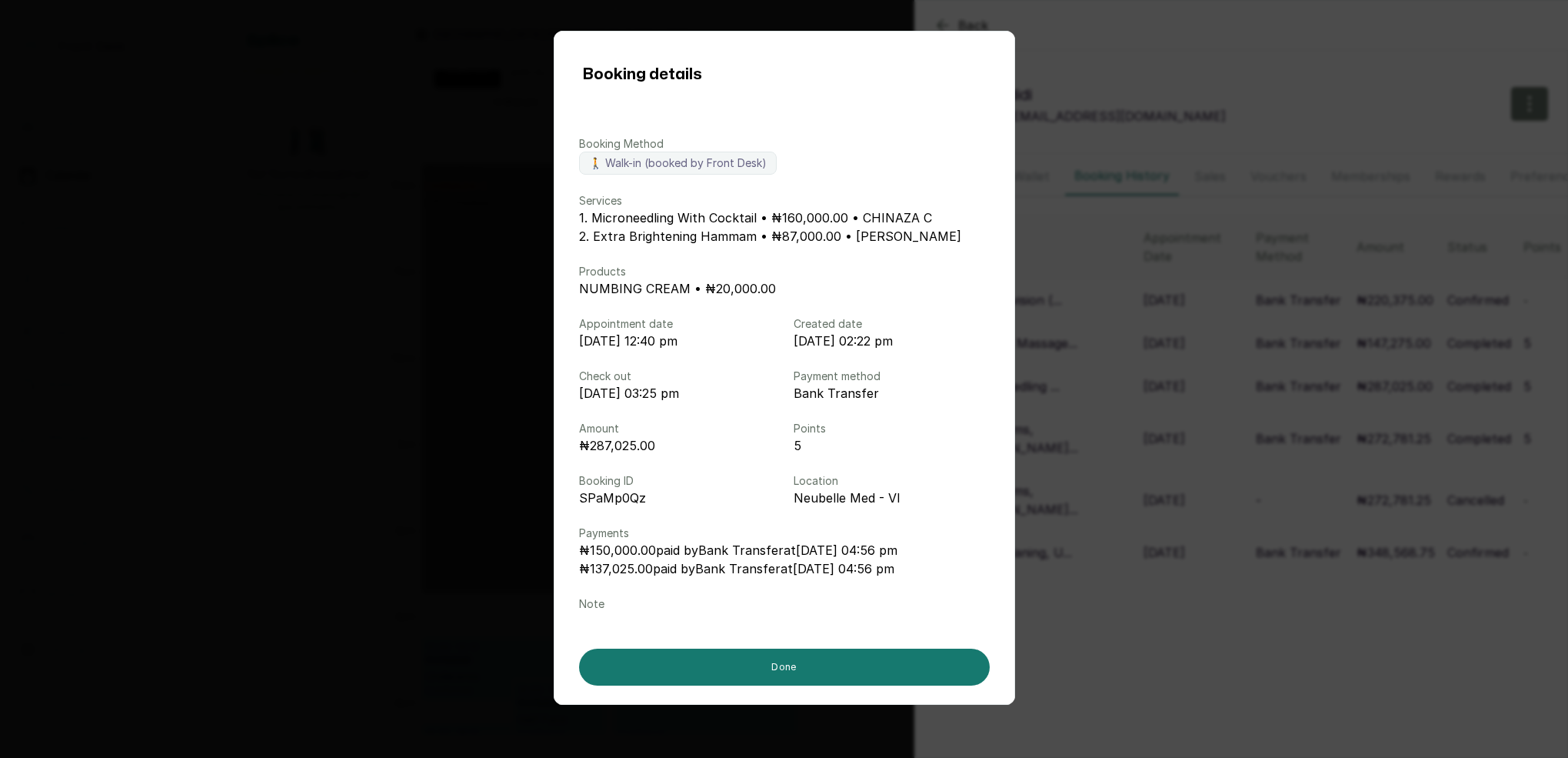
click at [1132, 372] on div "Booking details Booking Method 🚶 Walk-in (booked by Front Desk) Services 1. Mic…" at bounding box center [784, 379] width 1568 height 758
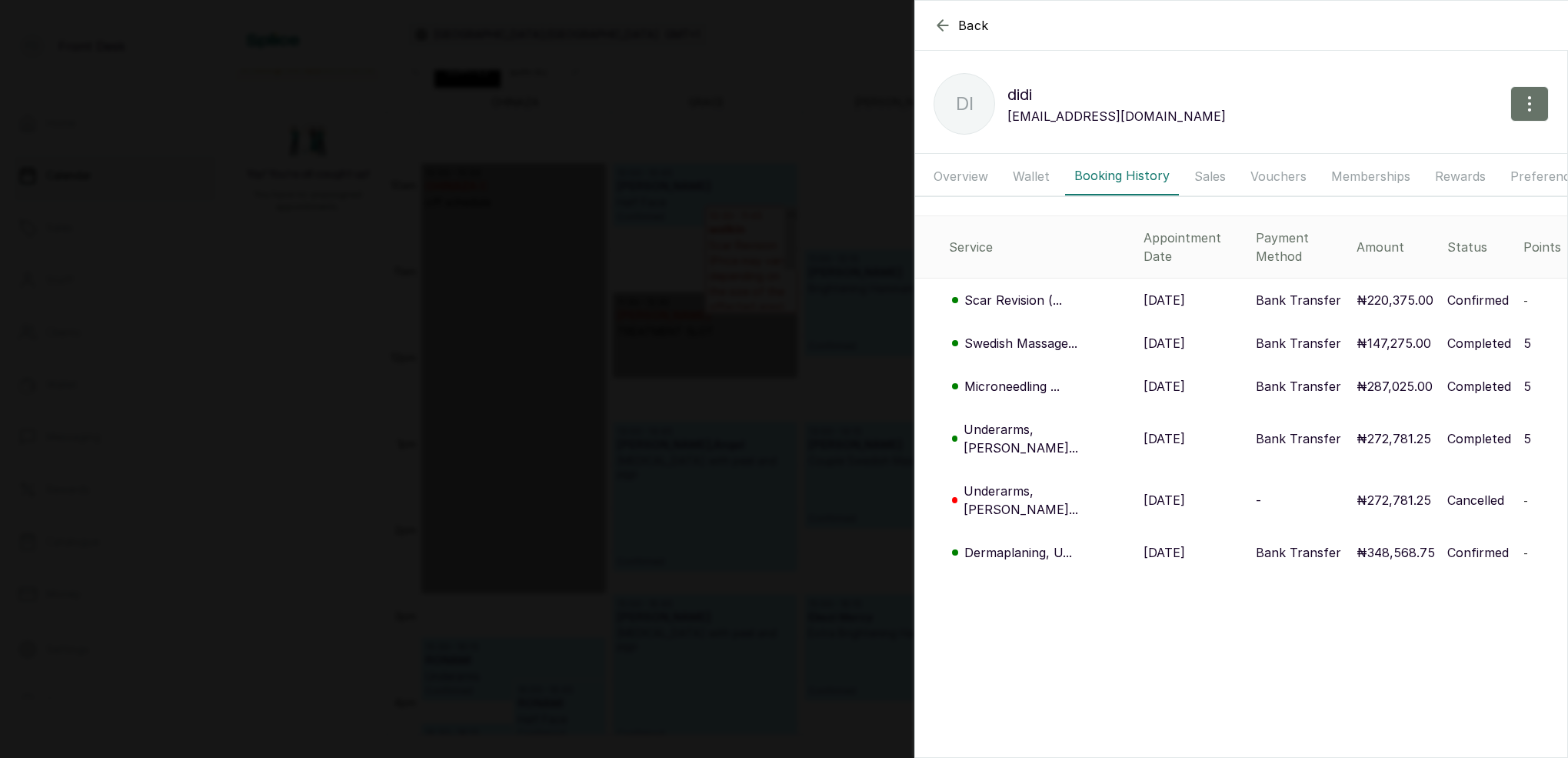
click at [764, 349] on div "Back didi di didi Modinaka@yahoo.com Overview Wallet Booking History Sales Vouc…" at bounding box center [784, 379] width 1568 height 758
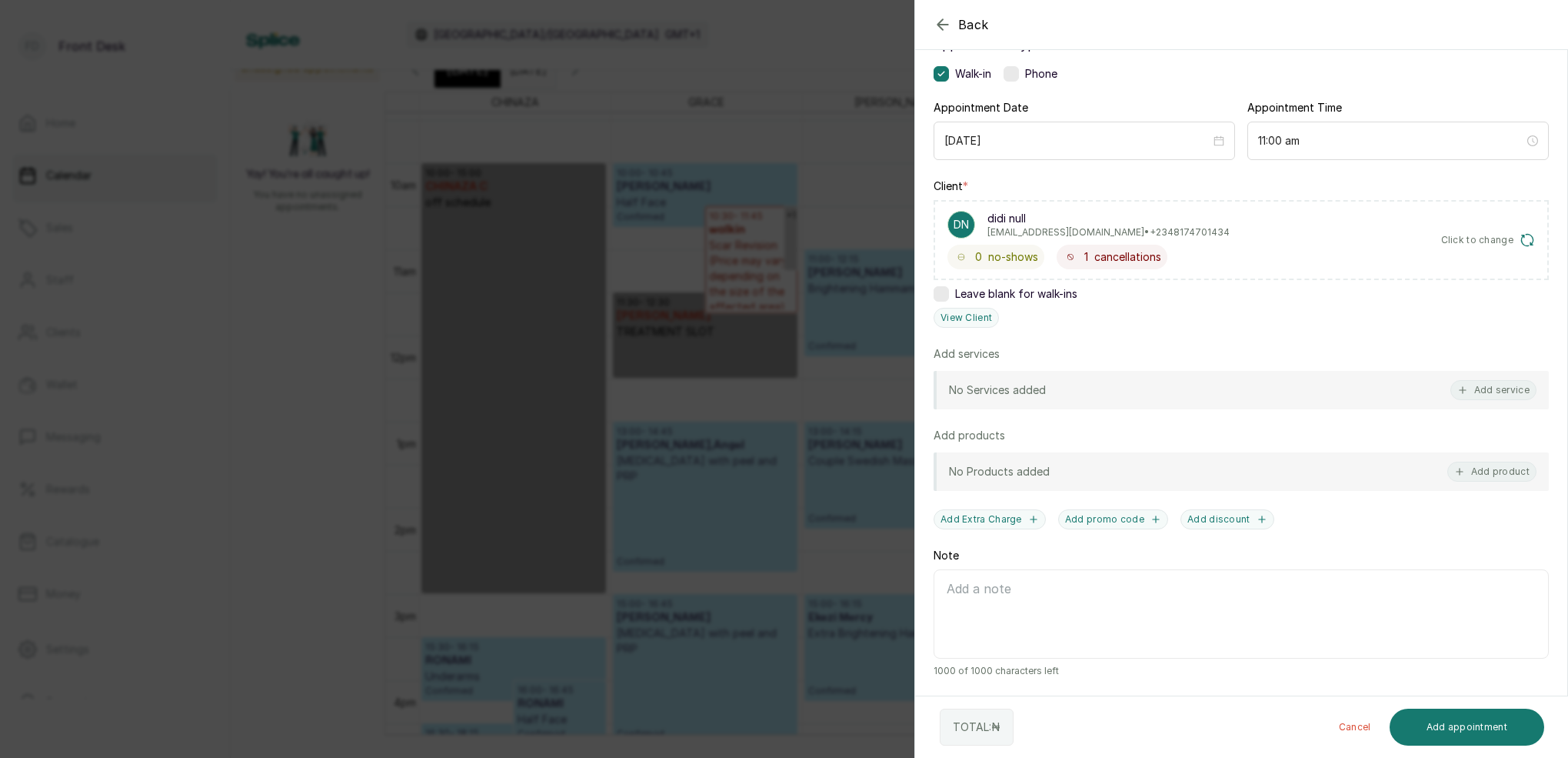
click at [768, 342] on div "Back Add Appointment Add an Appointment Create a new appointment for a client A…" at bounding box center [784, 379] width 1568 height 758
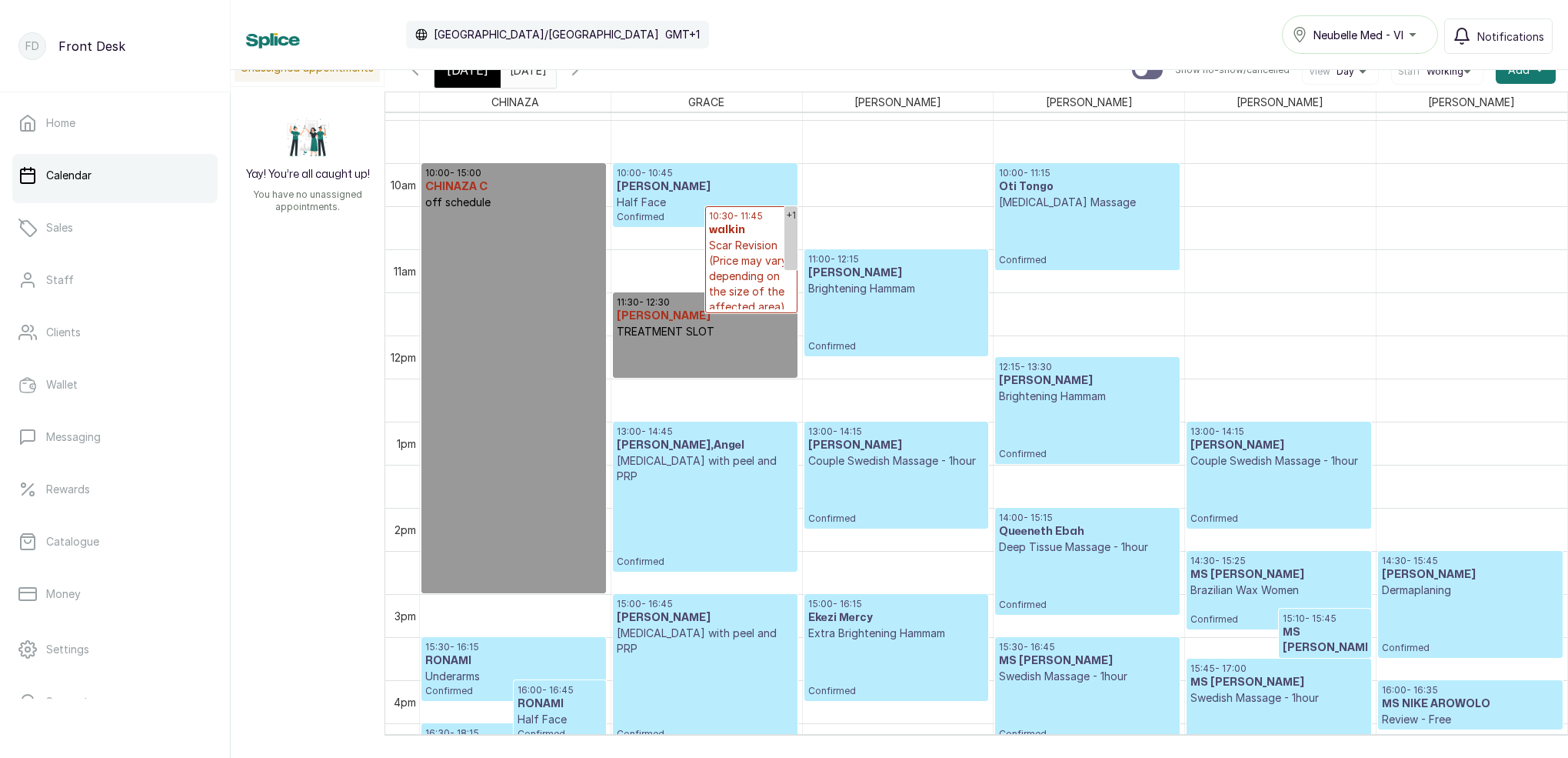
click at [585, 75] on icon "button" at bounding box center [575, 70] width 19 height 19
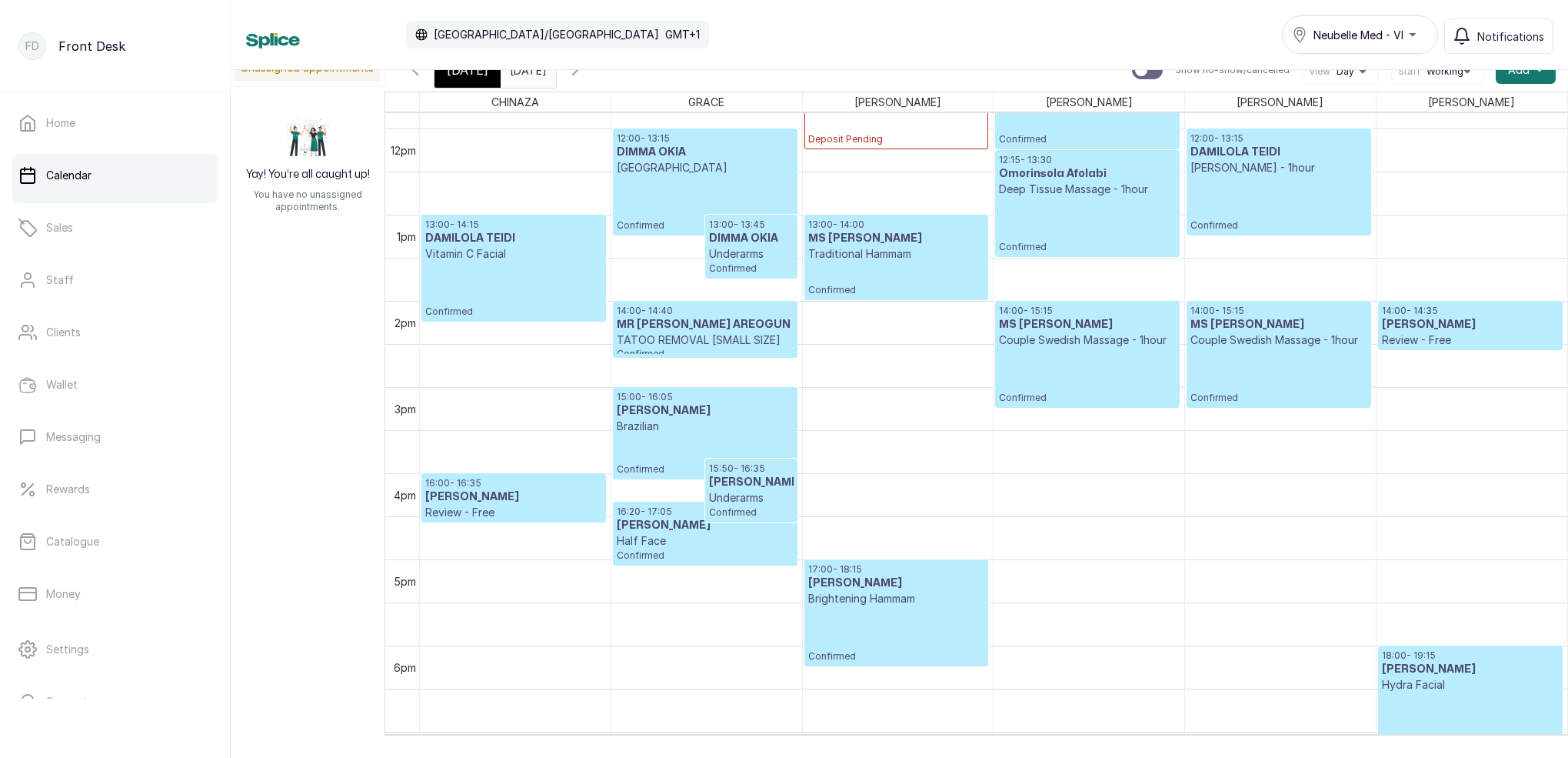
scroll to position [1049, 0]
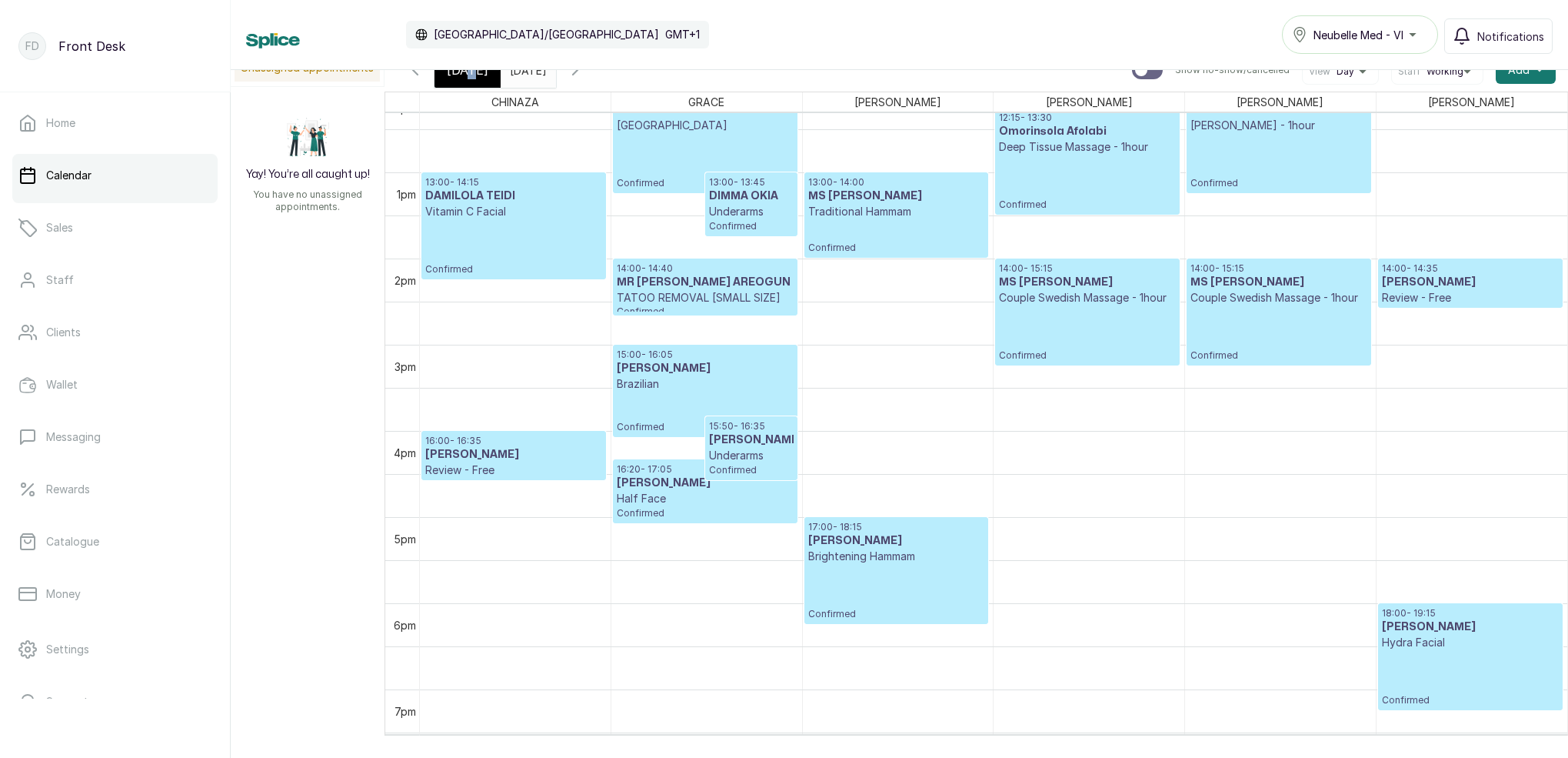
click at [471, 76] on span "[DATE]" at bounding box center [467, 70] width 41 height 19
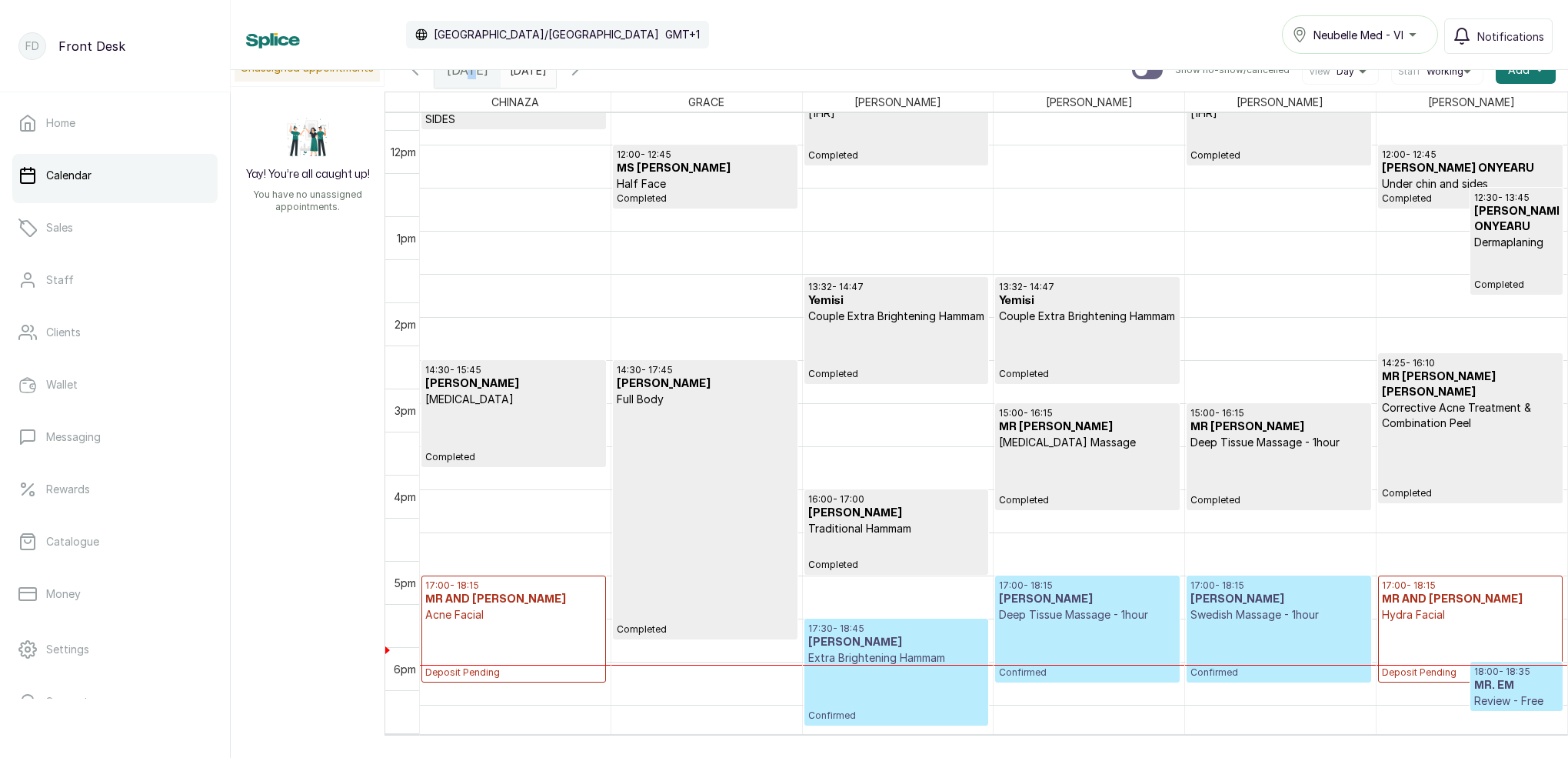
scroll to position [985, 0]
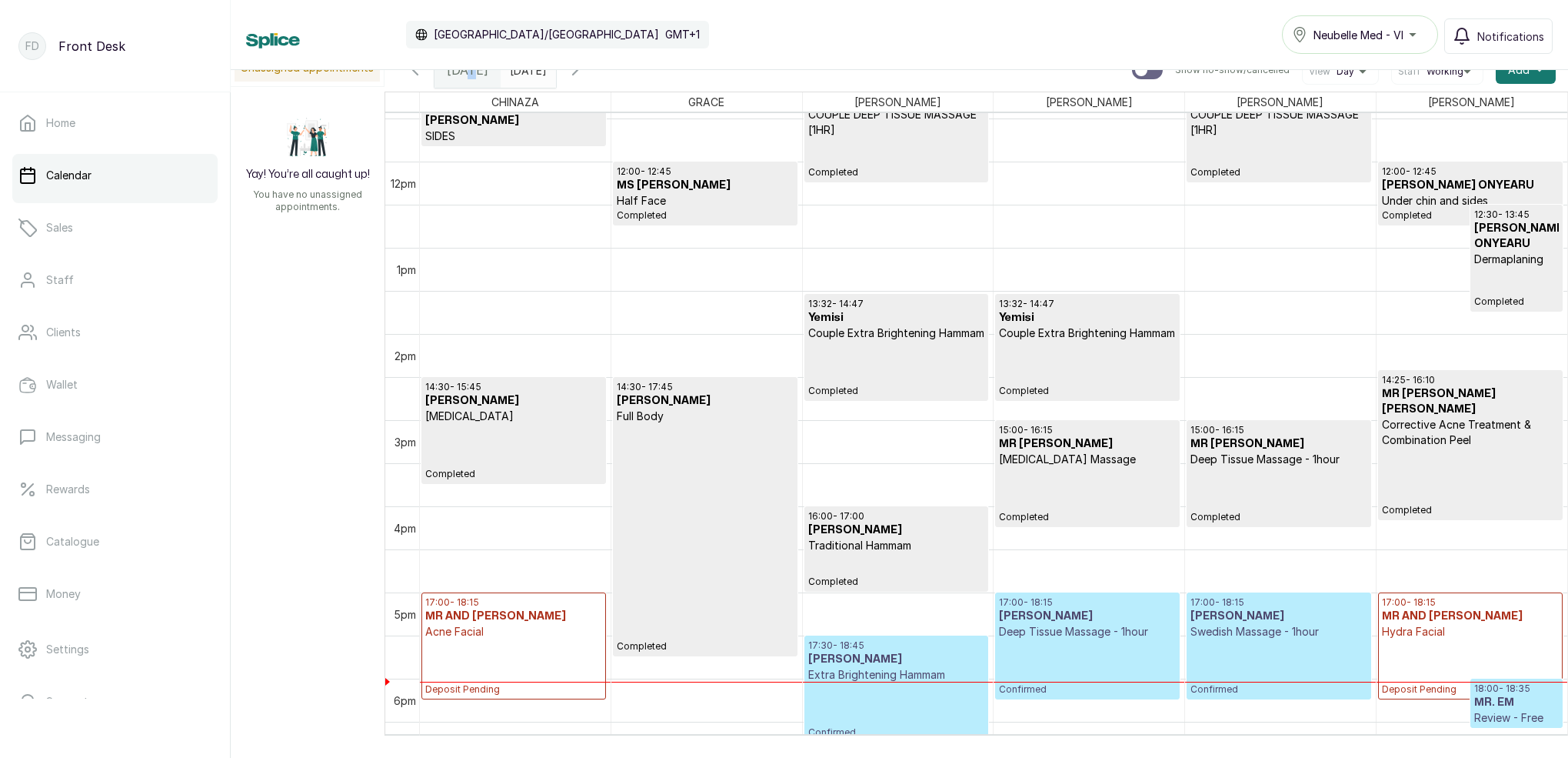
click at [1476, 448] on p "Completed" at bounding box center [1470, 482] width 177 height 69
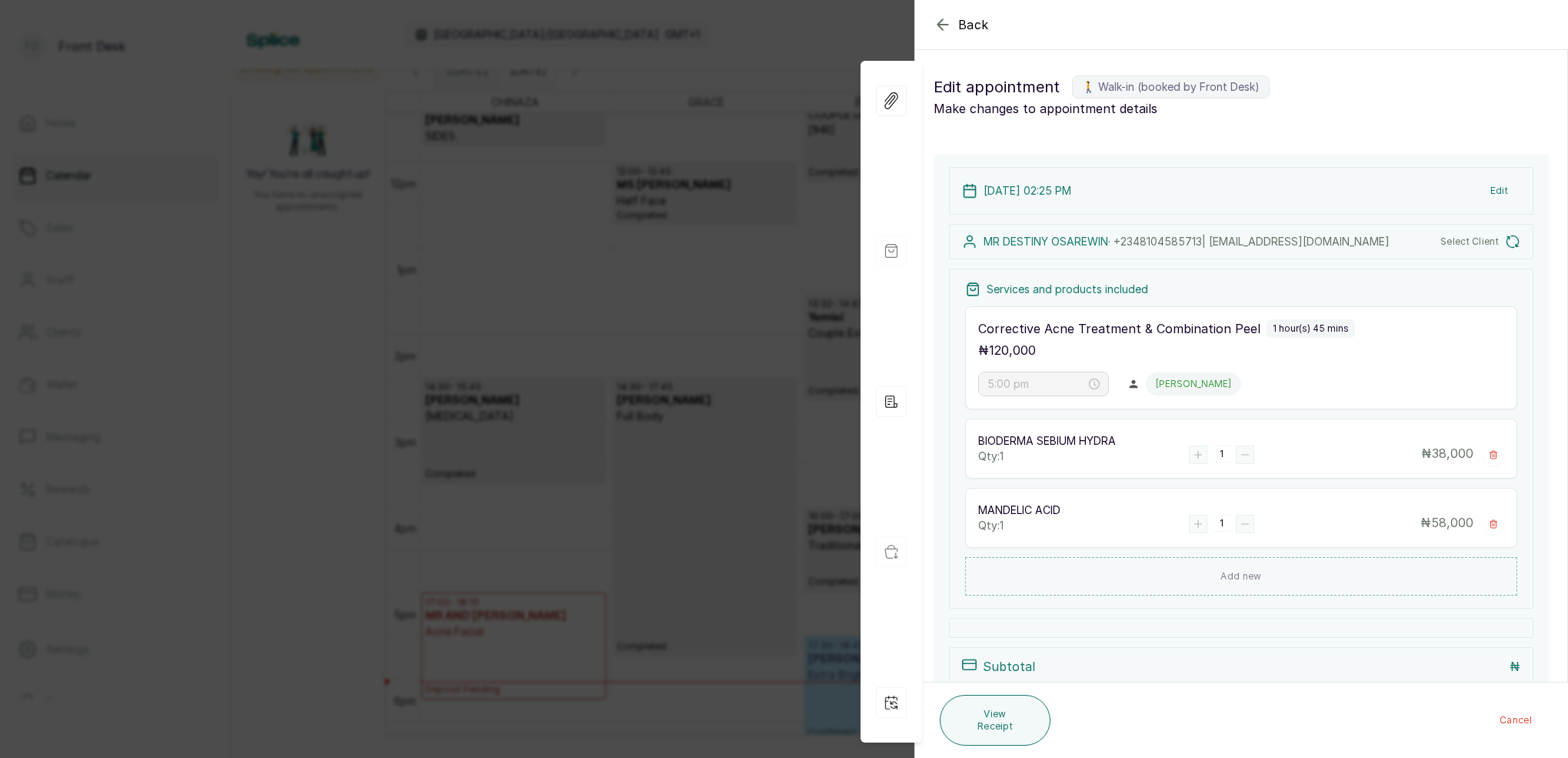
type input "2:25 pm"
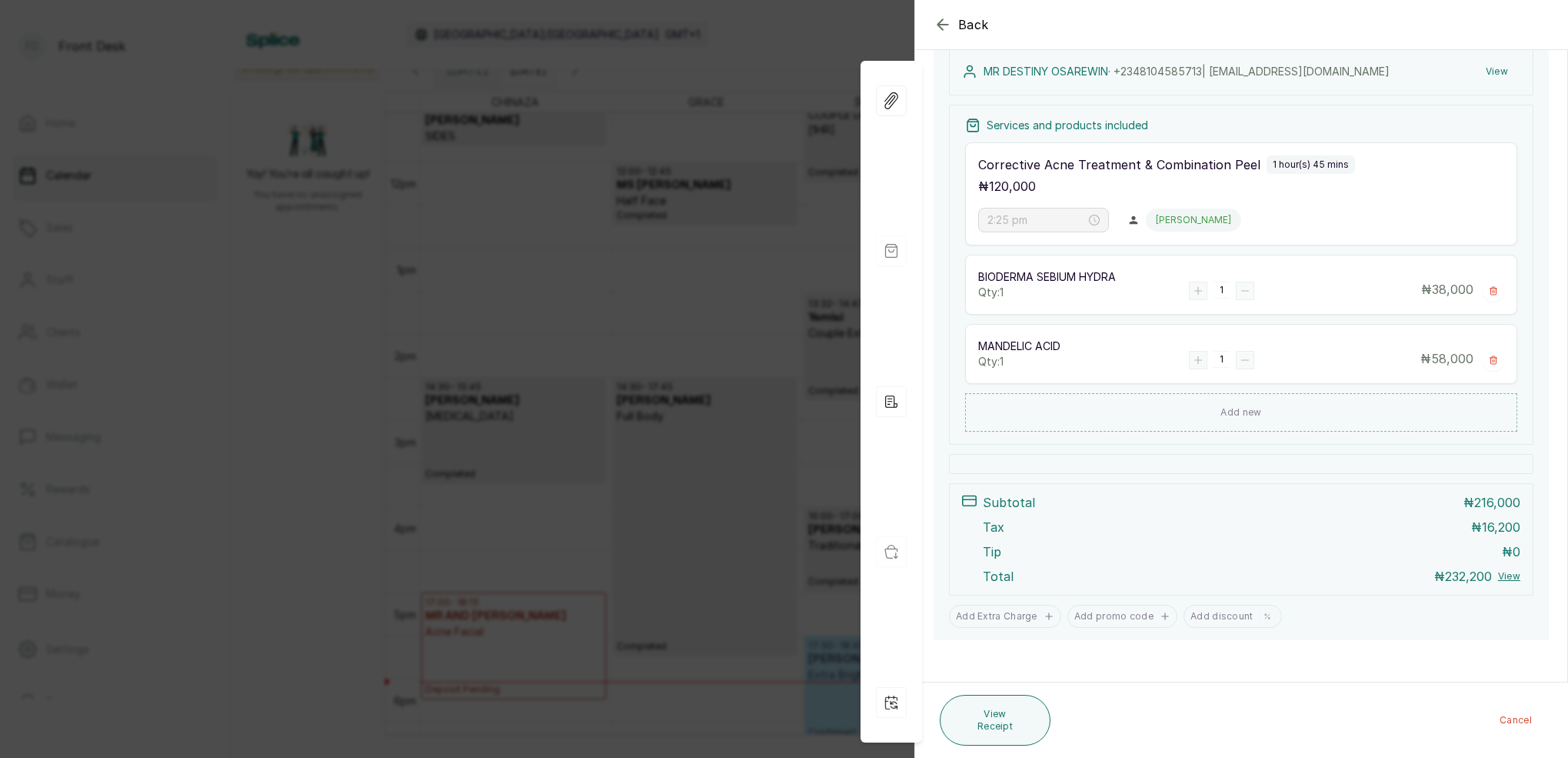
scroll to position [275, 0]
click at [624, 135] on div "Back Appointment Details Edit appointment 🚶 Walk-in (booked by Front Desk) Make…" at bounding box center [784, 379] width 1568 height 758
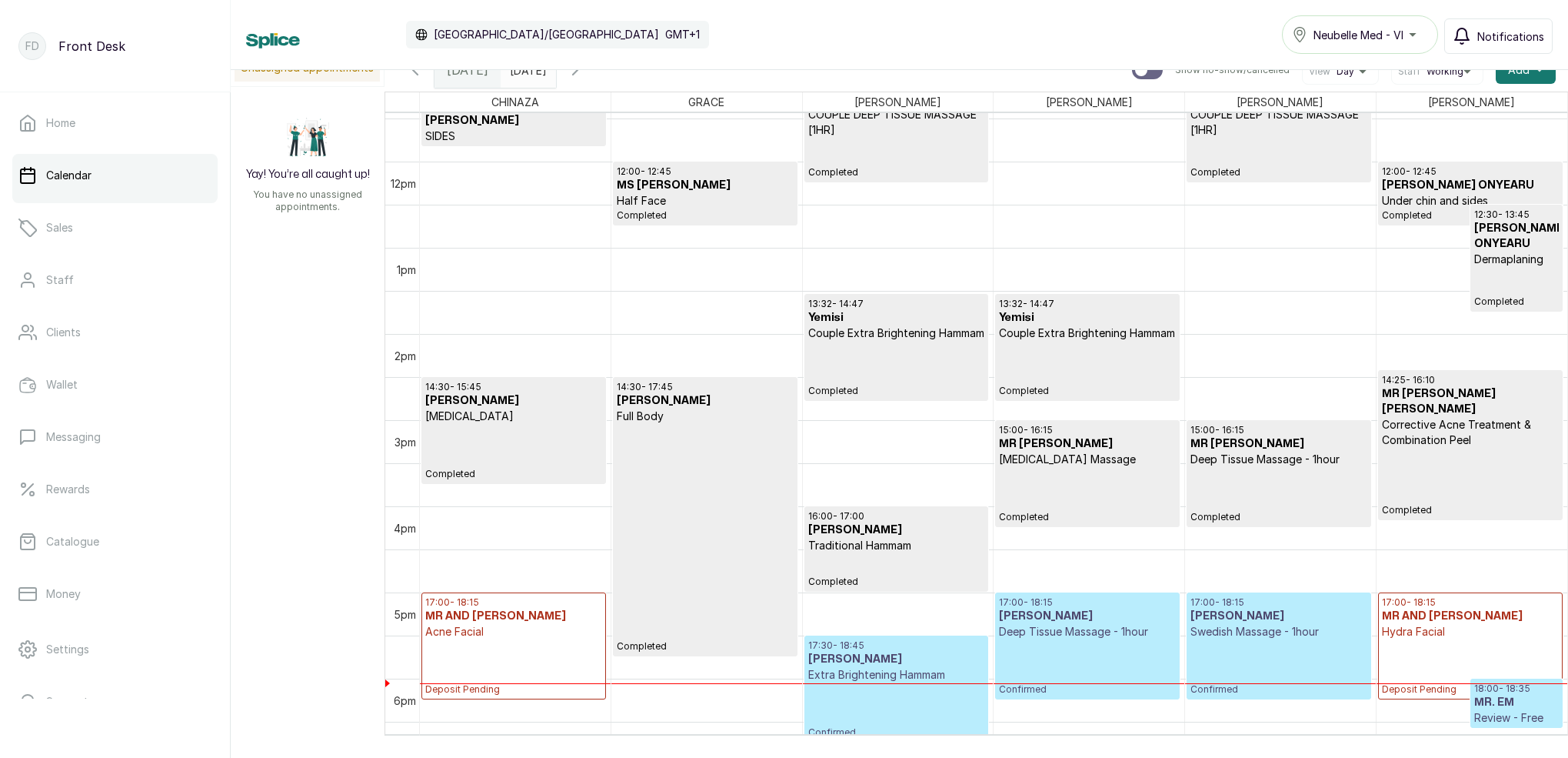
click at [1484, 41] on span "Notifications" at bounding box center [1510, 37] width 67 height 16
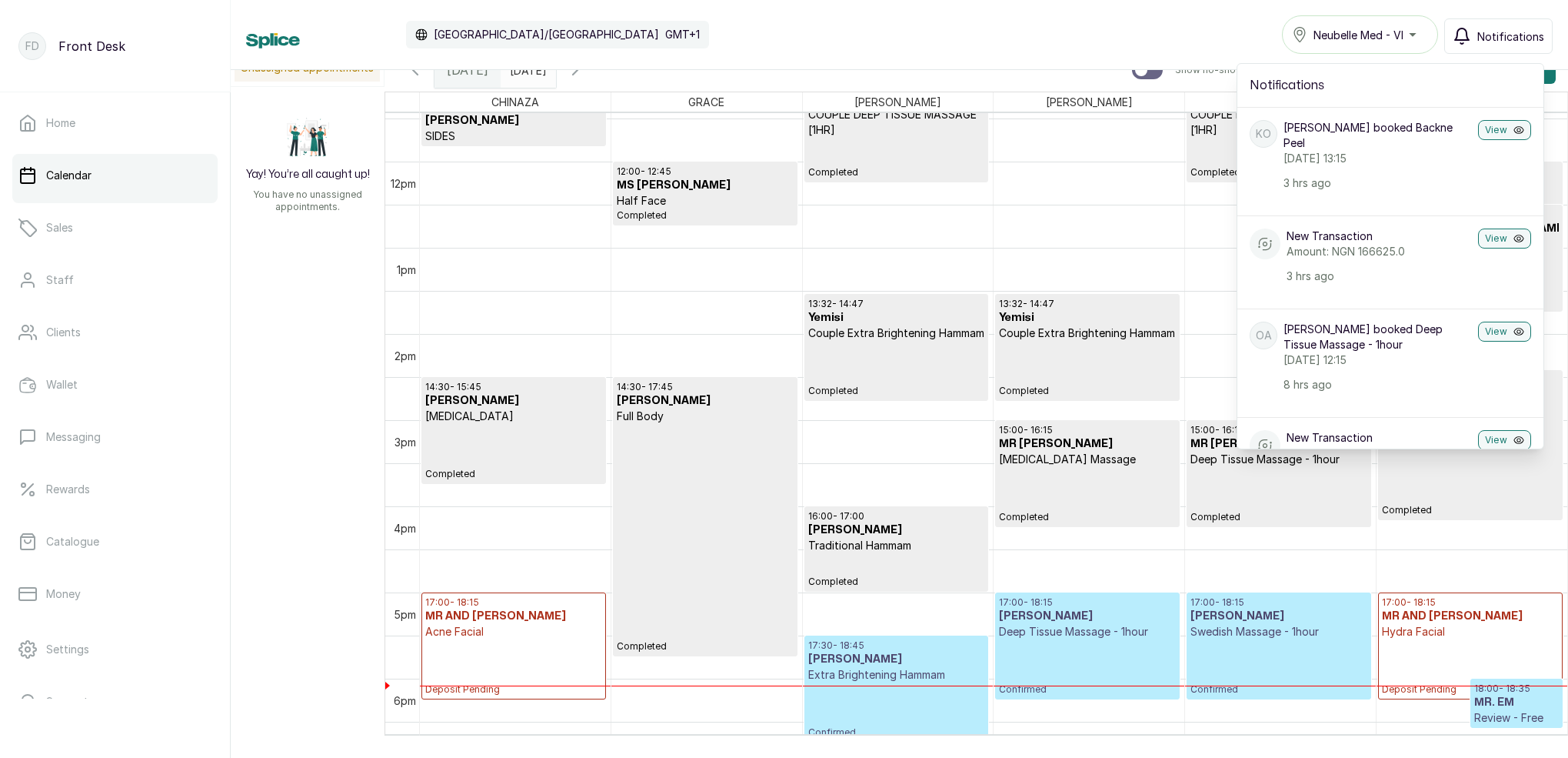
scroll to position [0, 0]
drag, startPoint x: 1460, startPoint y: 30, endPoint x: 1455, endPoint y: 18, distance: 13.0
click at [1460, 30] on icon "button" at bounding box center [1461, 37] width 19 height 19
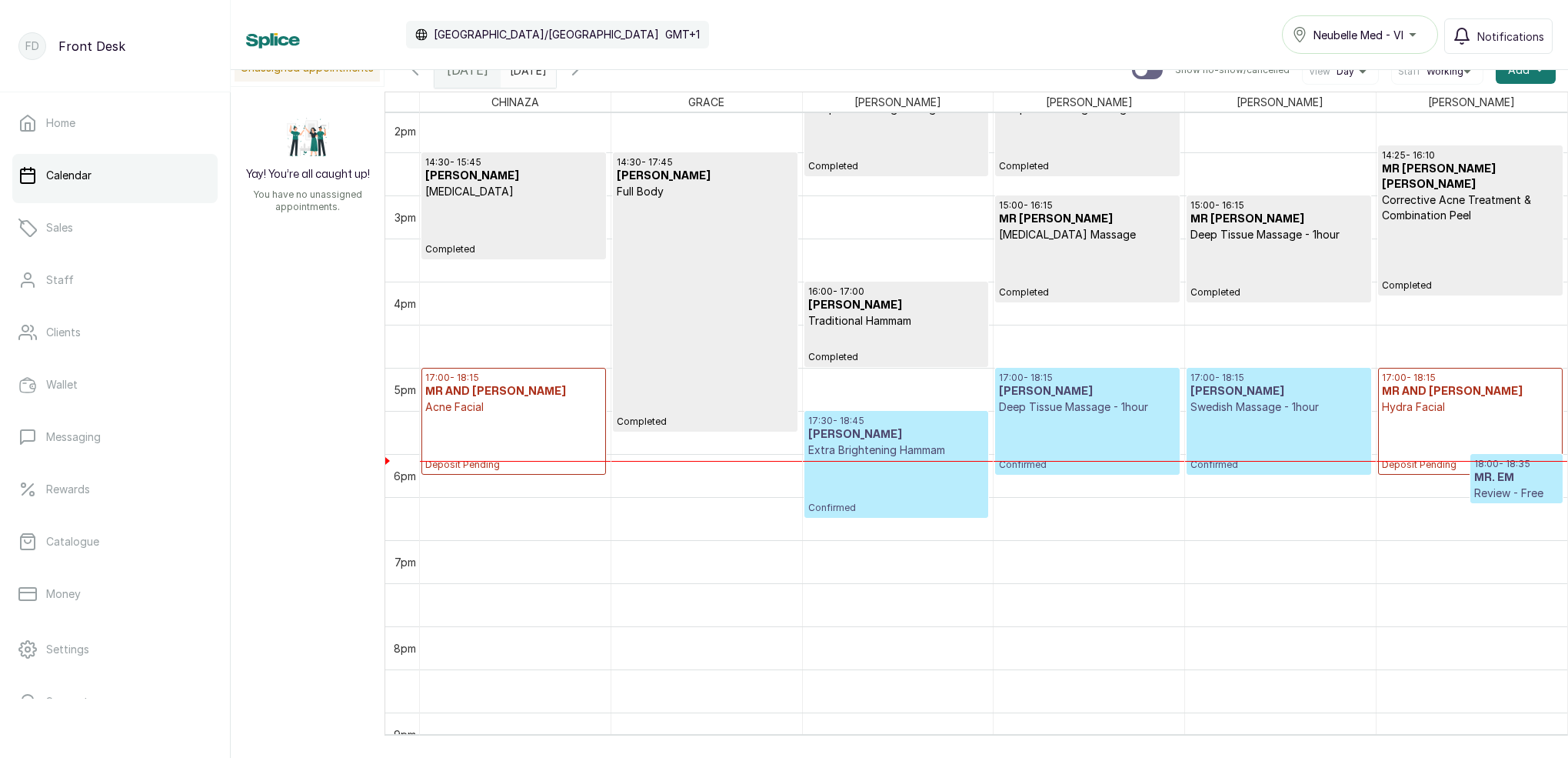
scroll to position [1211, 0]
click at [1441, 428] on p "Deposit Pending" at bounding box center [1470, 441] width 177 height 56
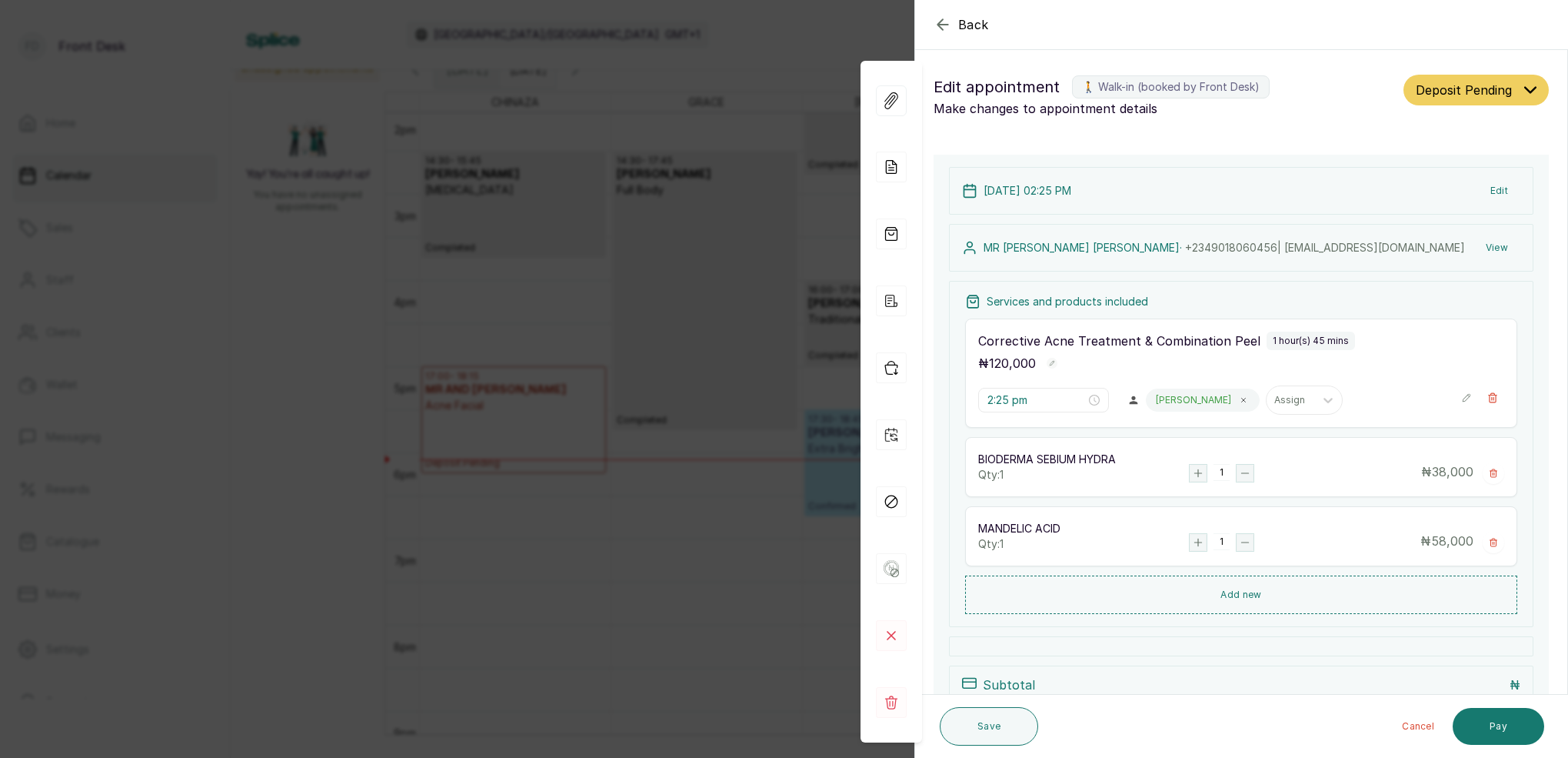
type input "5:00 pm"
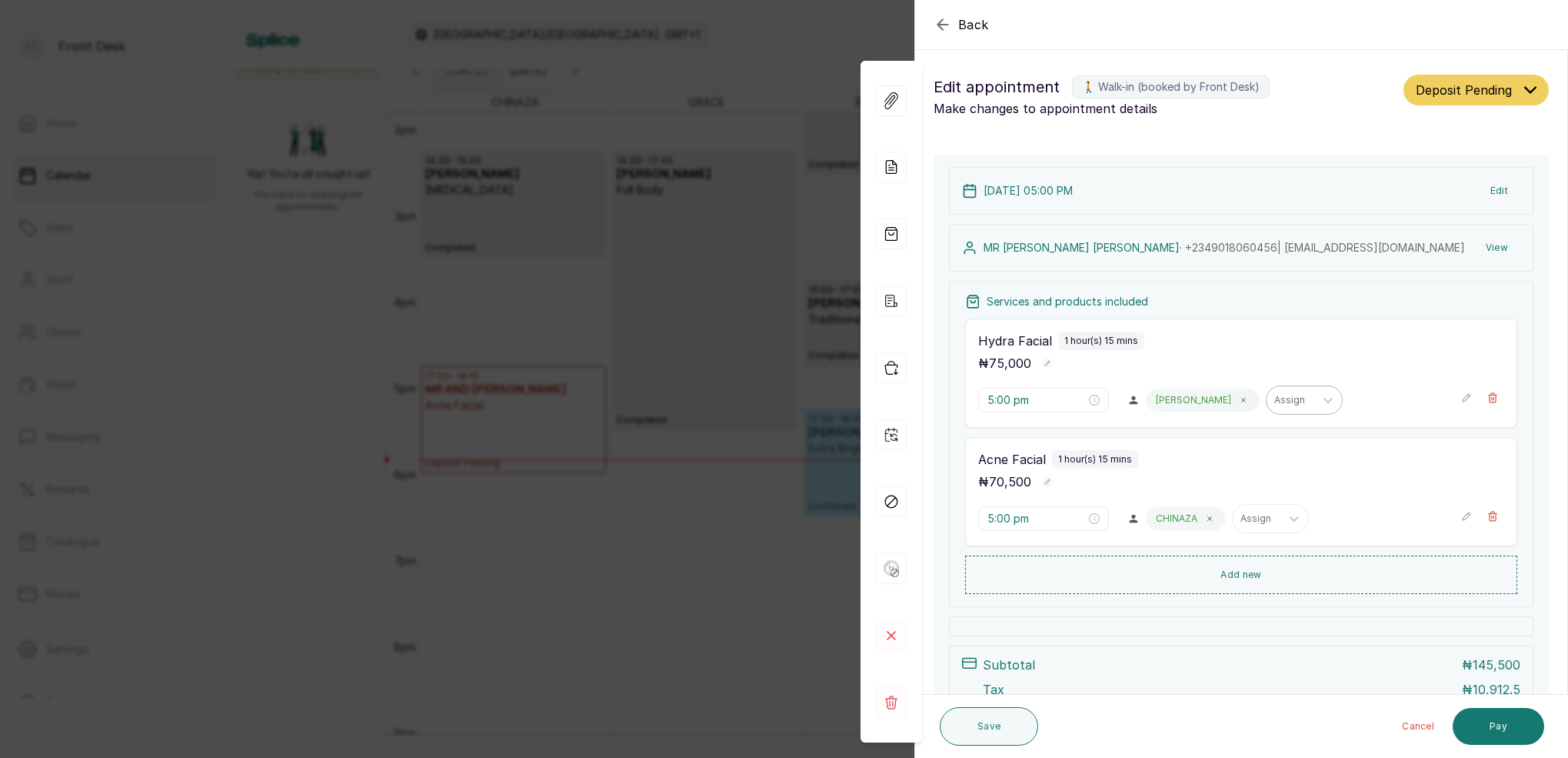
click at [1239, 400] on icon at bounding box center [1243, 400] width 8 height 8
click at [1187, 400] on div "Assign" at bounding box center [1169, 400] width 47 height 20
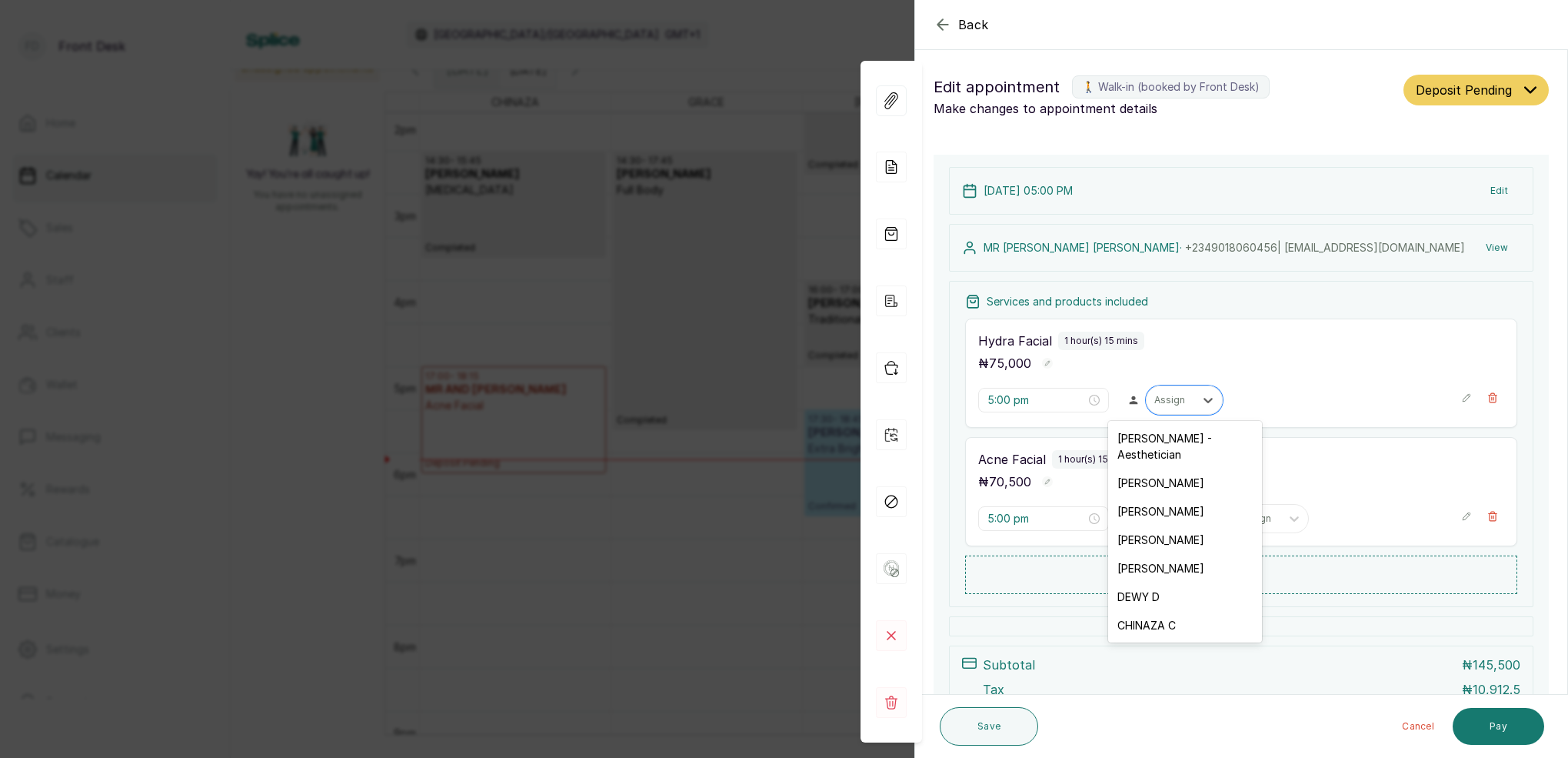
click at [1158, 611] on div "CHINAZA C" at bounding box center [1185, 625] width 154 height 29
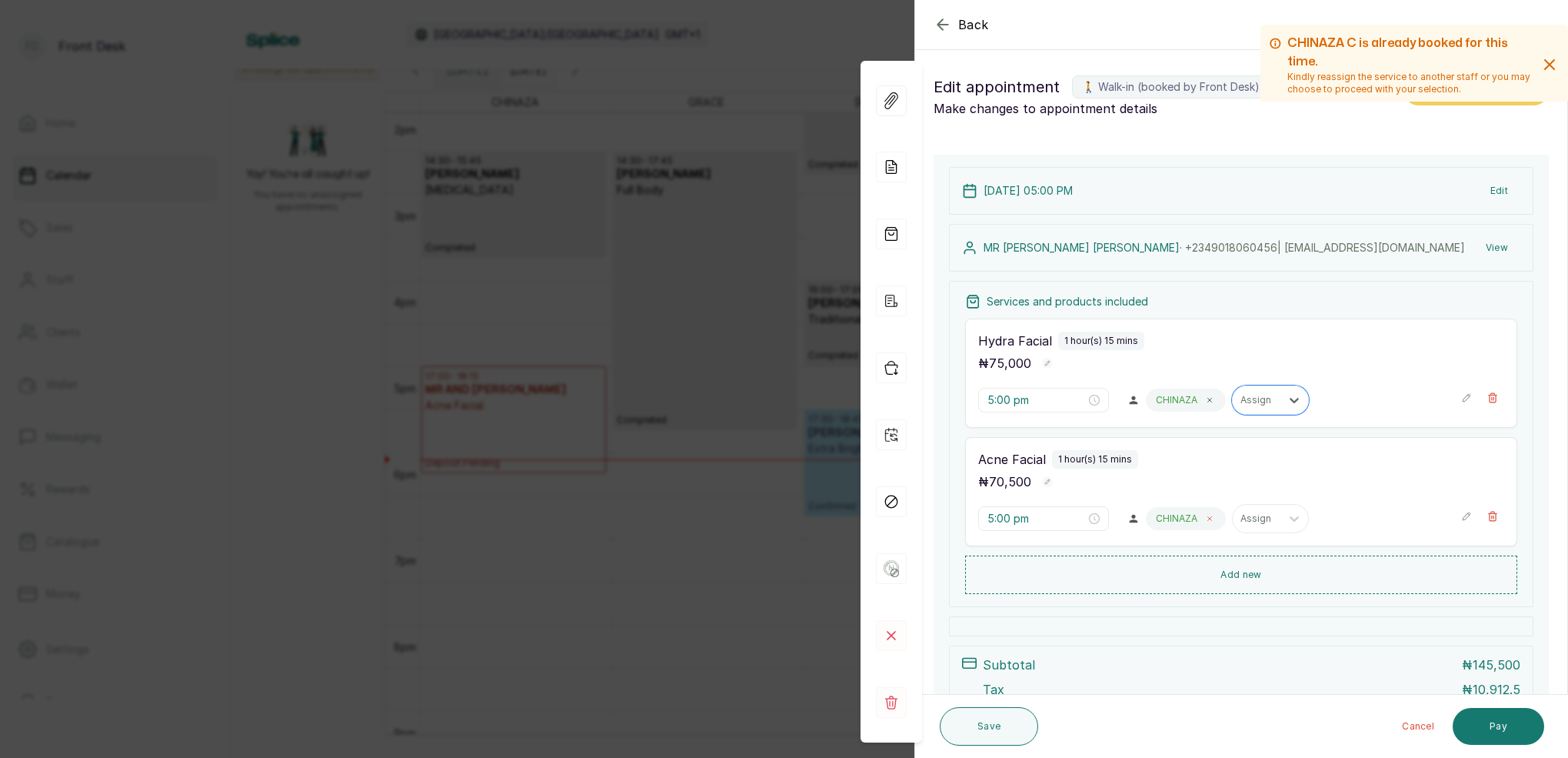
click at [1209, 521] on icon at bounding box center [1209, 519] width 8 height 8
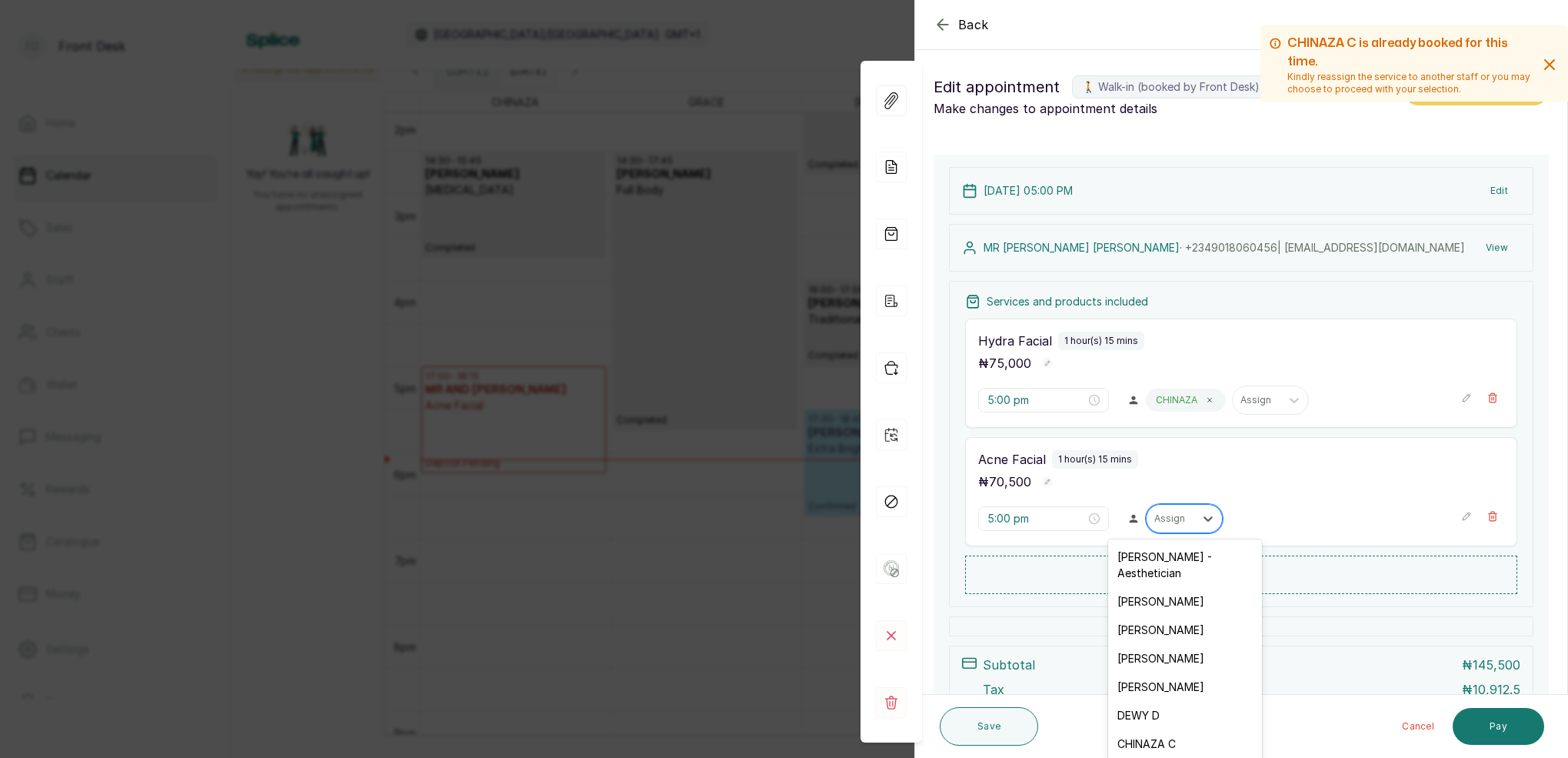
click at [1169, 509] on div "Assign" at bounding box center [1169, 519] width 47 height 20
click at [1197, 563] on div "MARY I - Aesthetician" at bounding box center [1185, 564] width 154 height 44
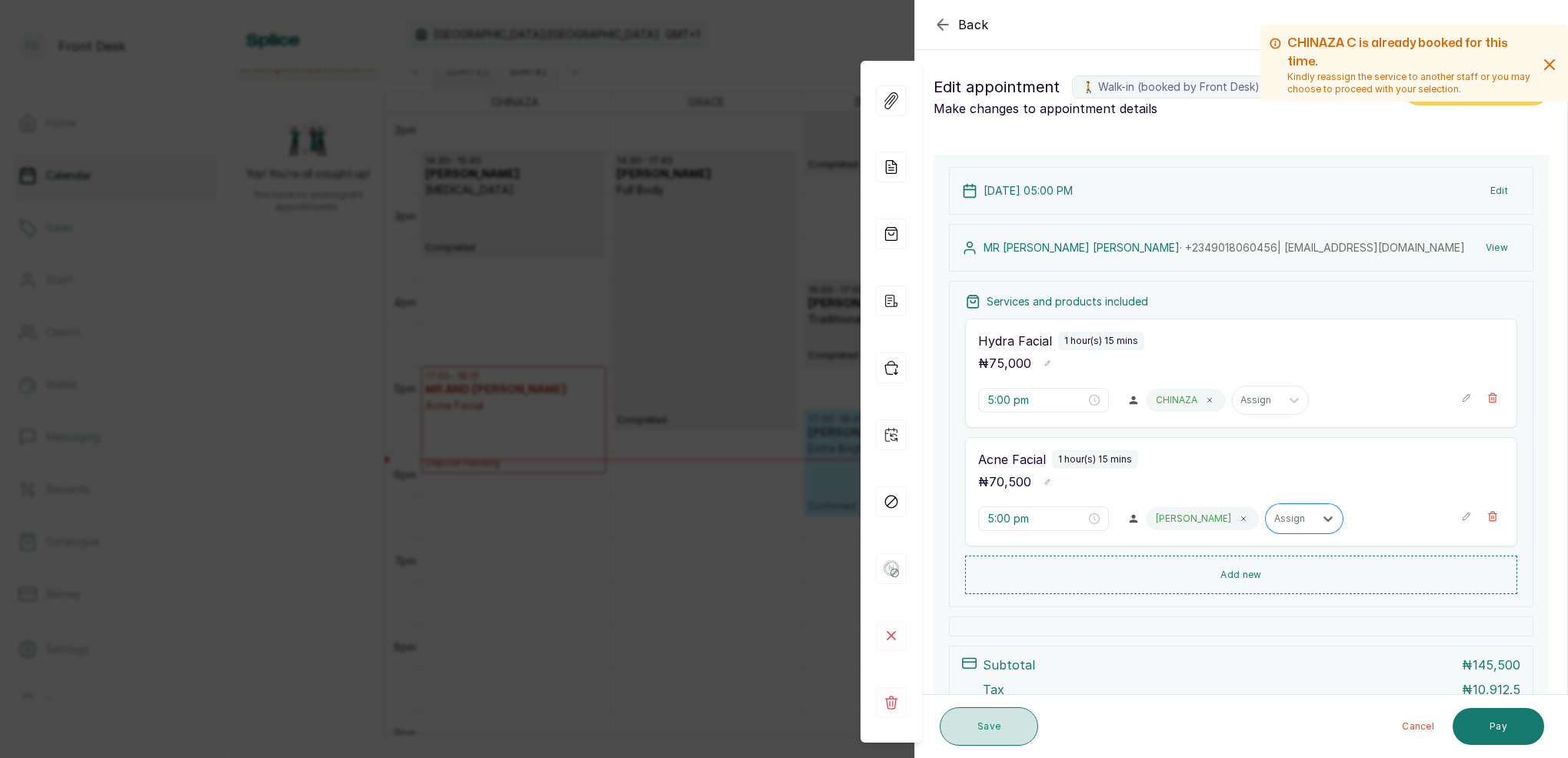
click at [976, 740] on button "Save" at bounding box center [989, 726] width 98 height 38
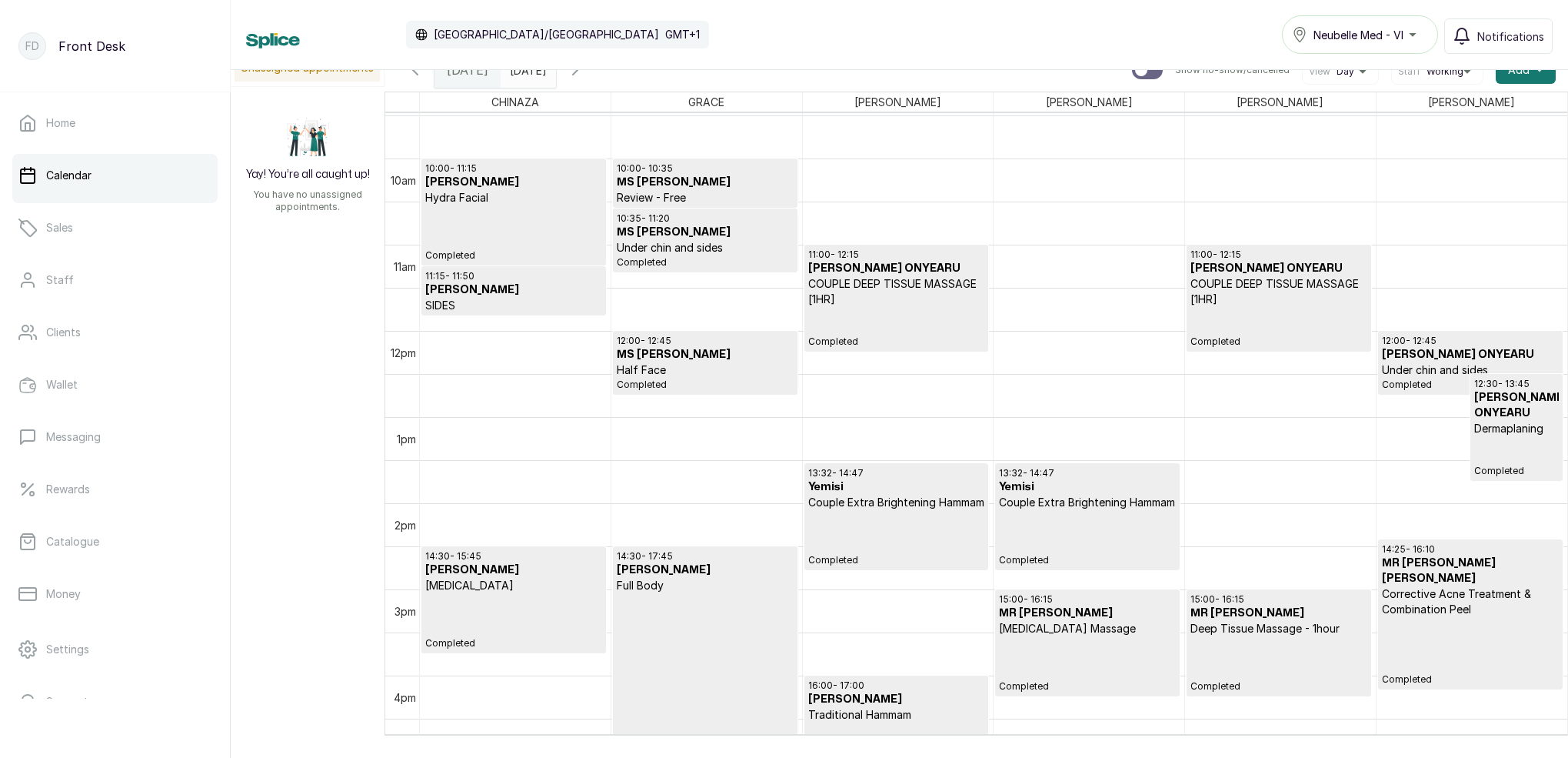
scroll to position [2, 0]
click at [526, 74] on input "[DATE]" at bounding box center [514, 66] width 25 height 26
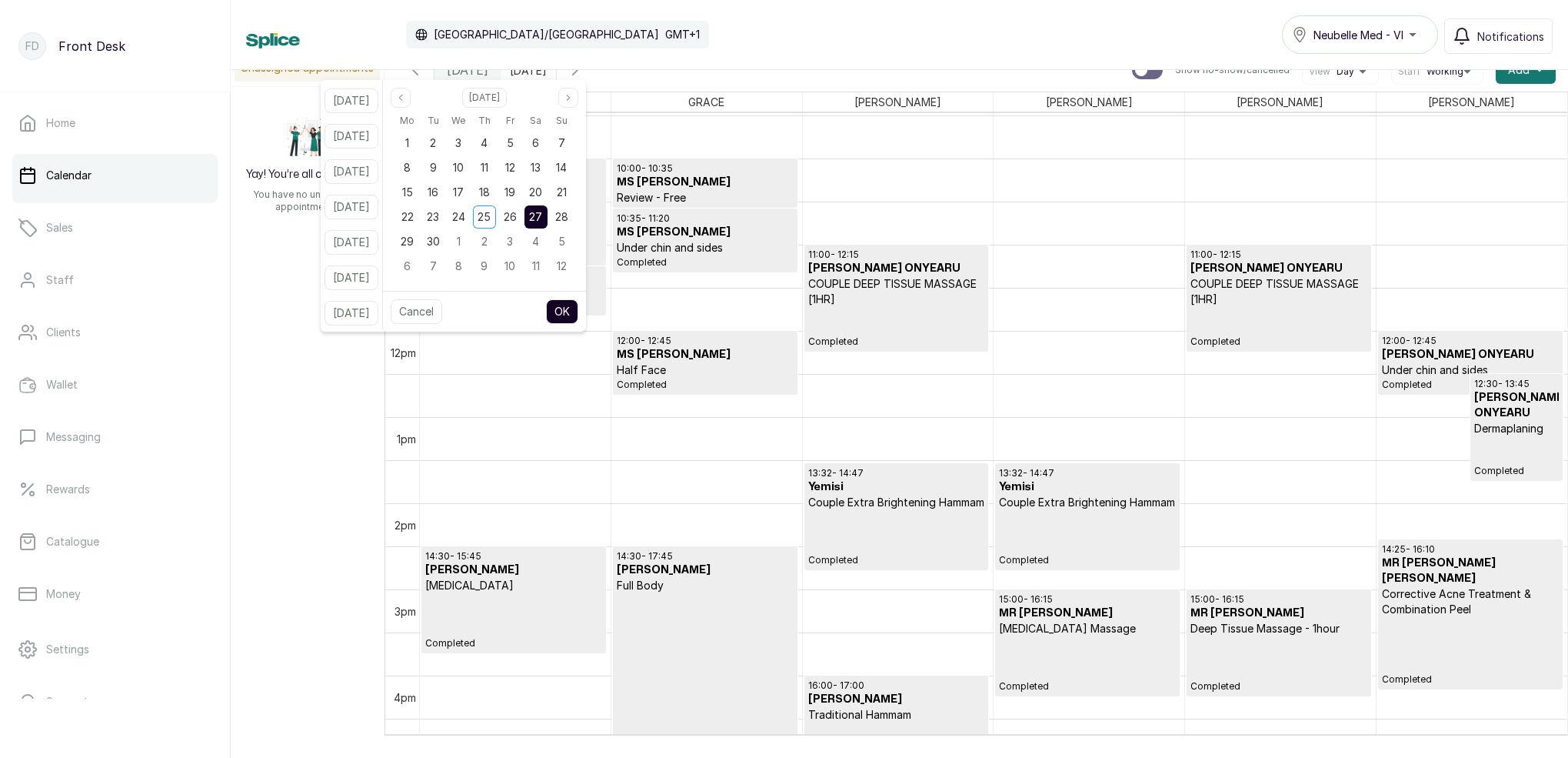
scroll to position [0, 0]
click at [568, 214] on span "28" at bounding box center [561, 217] width 13 height 13
click at [578, 313] on button "OK" at bounding box center [561, 312] width 32 height 25
type input "28/09/2025"
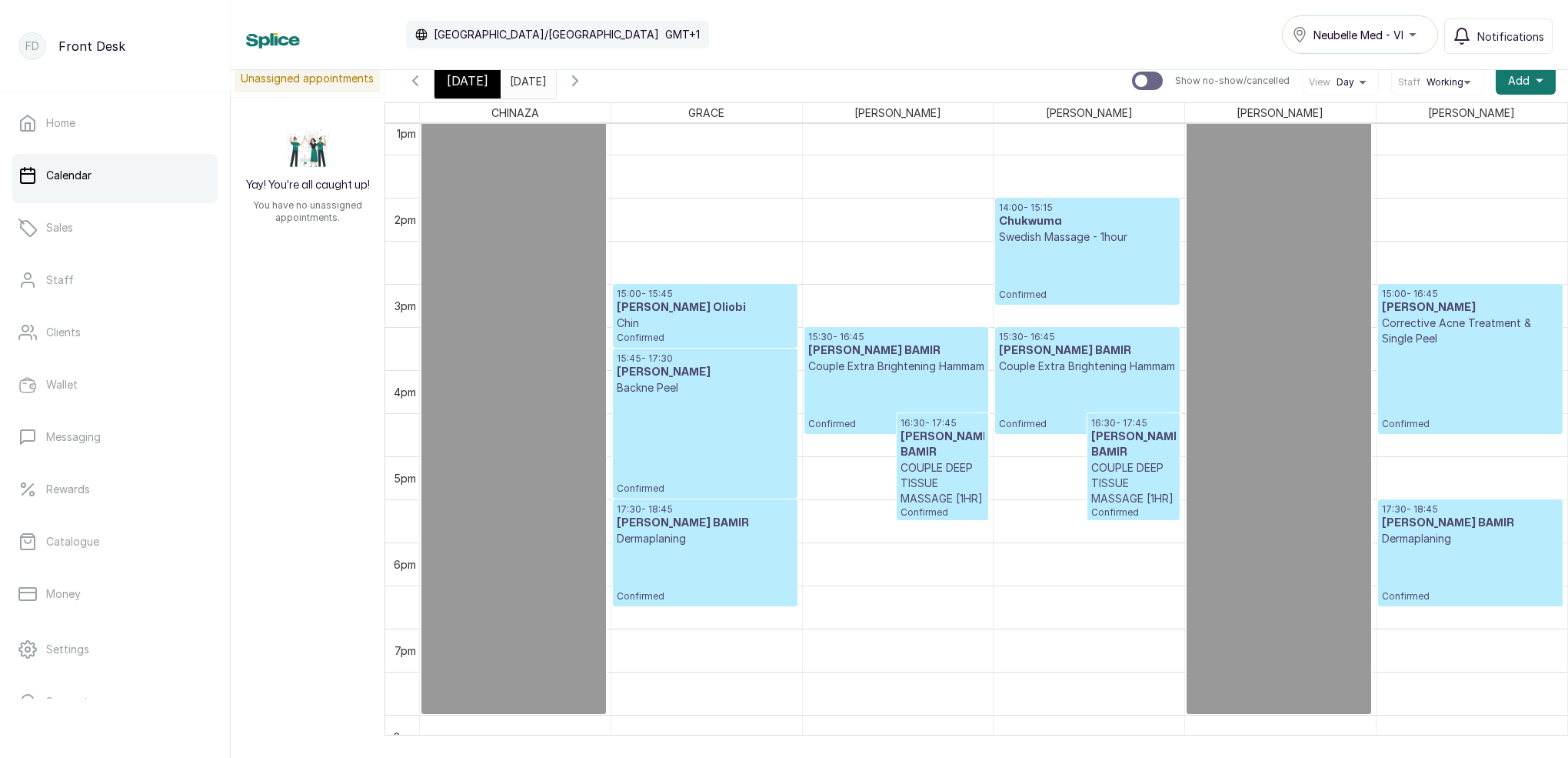
scroll to position [1127, 0]
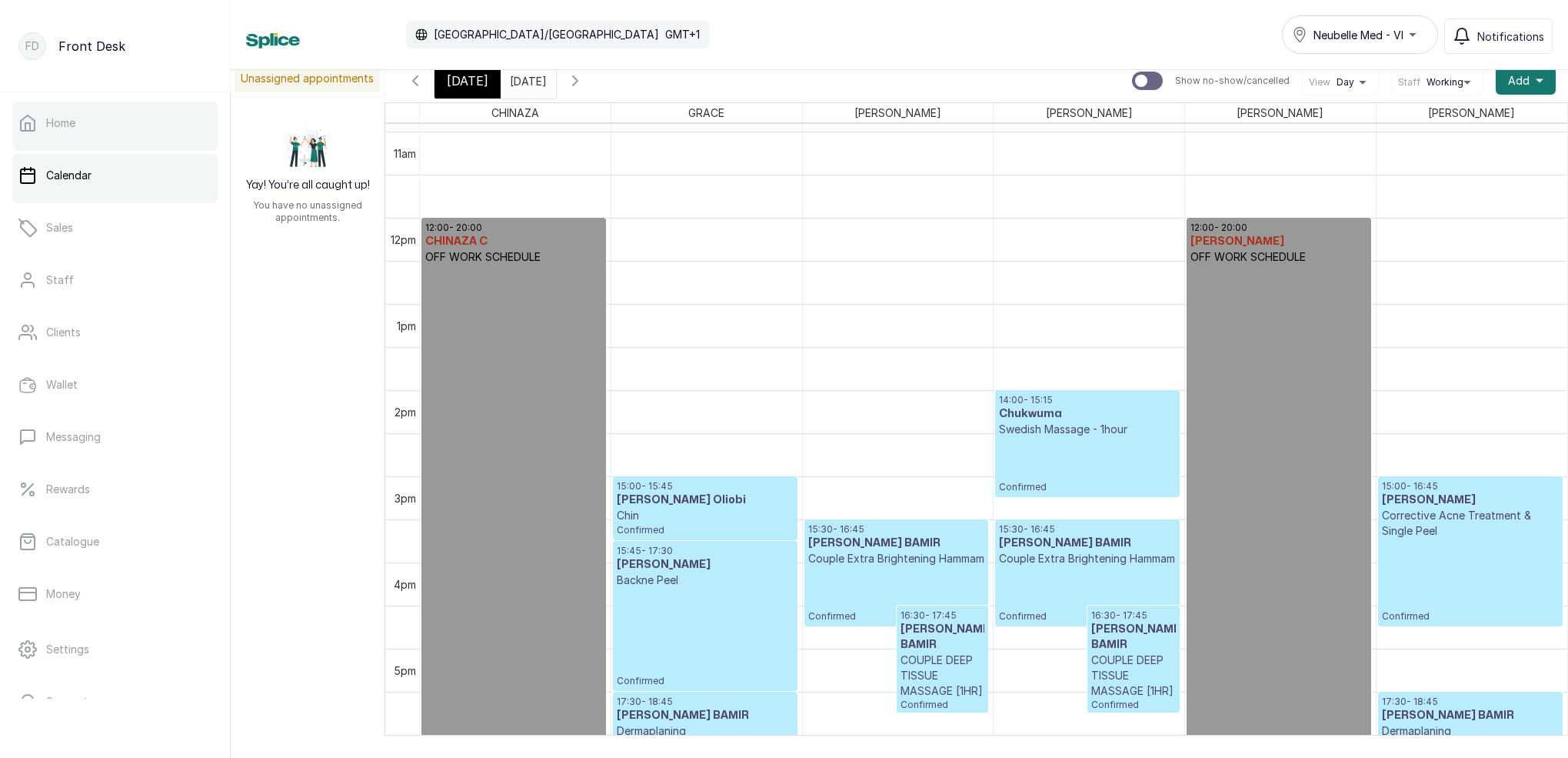
click at [95, 130] on link "Home" at bounding box center [115, 122] width 206 height 43
